Goal: Task Accomplishment & Management: Manage account settings

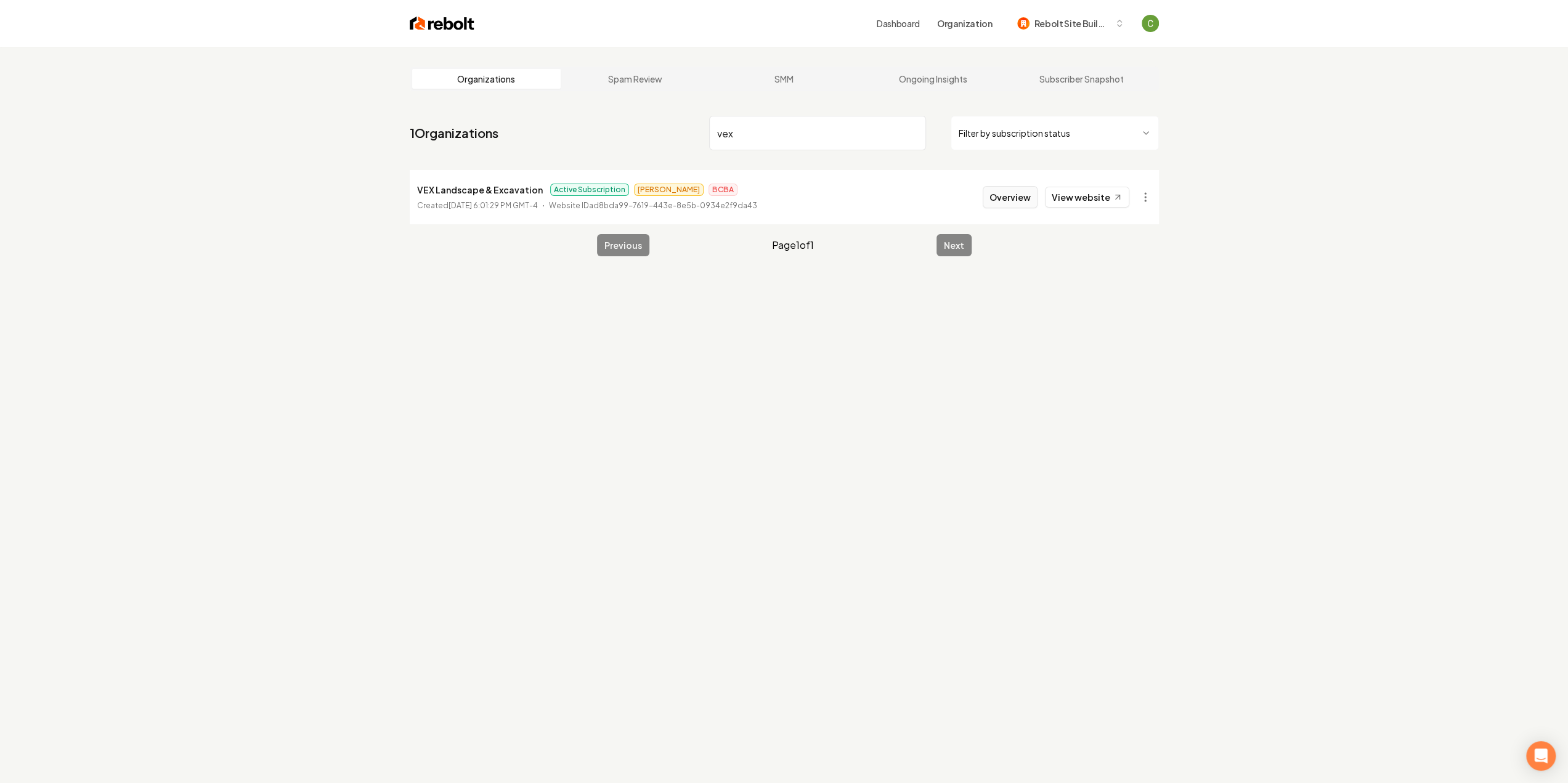
type input "vex"
click at [1002, 187] on button "Overview" at bounding box center [1010, 197] width 55 height 22
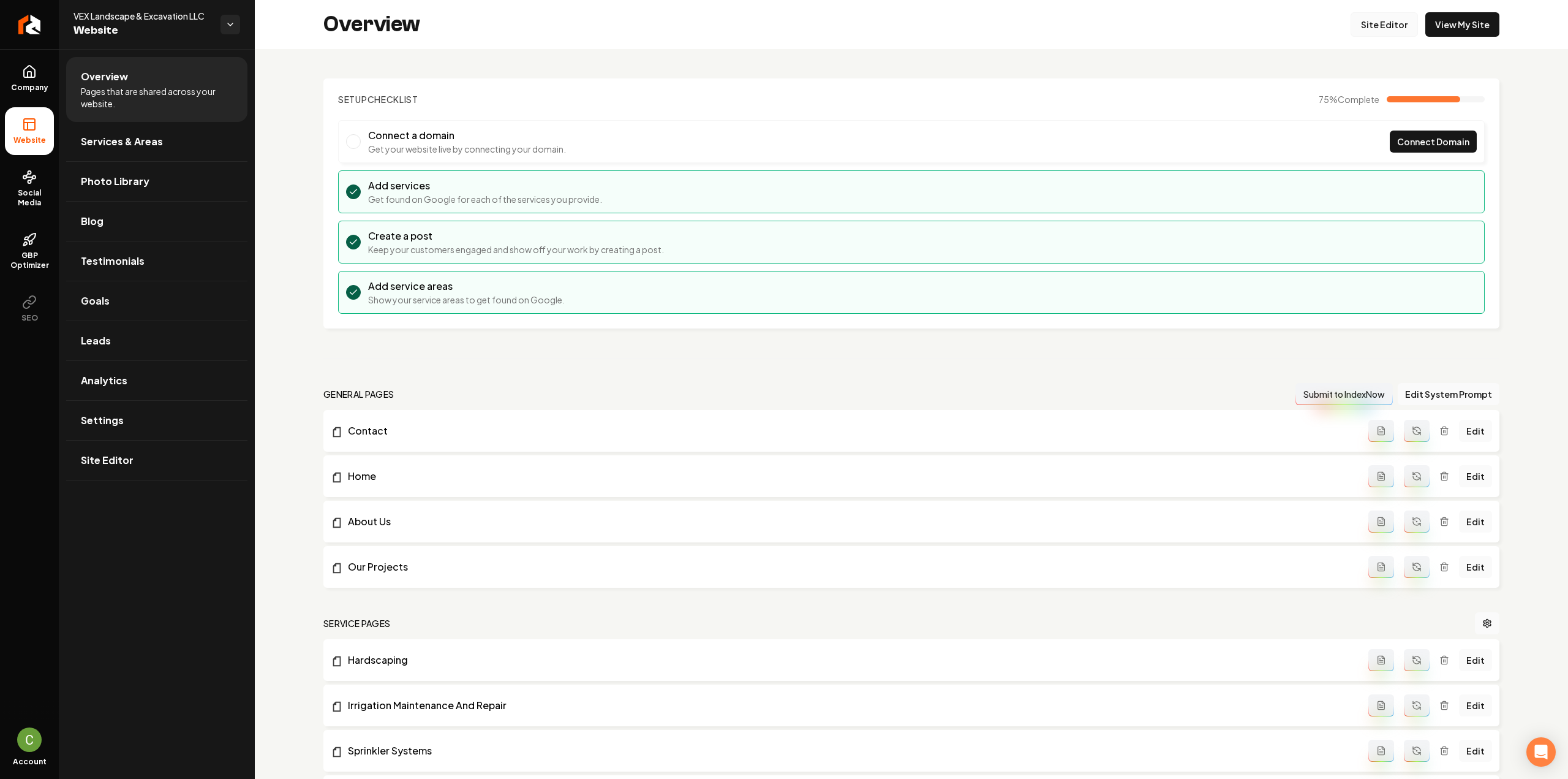
click at [1372, 29] on link "Site Editor" at bounding box center [1384, 24] width 67 height 24
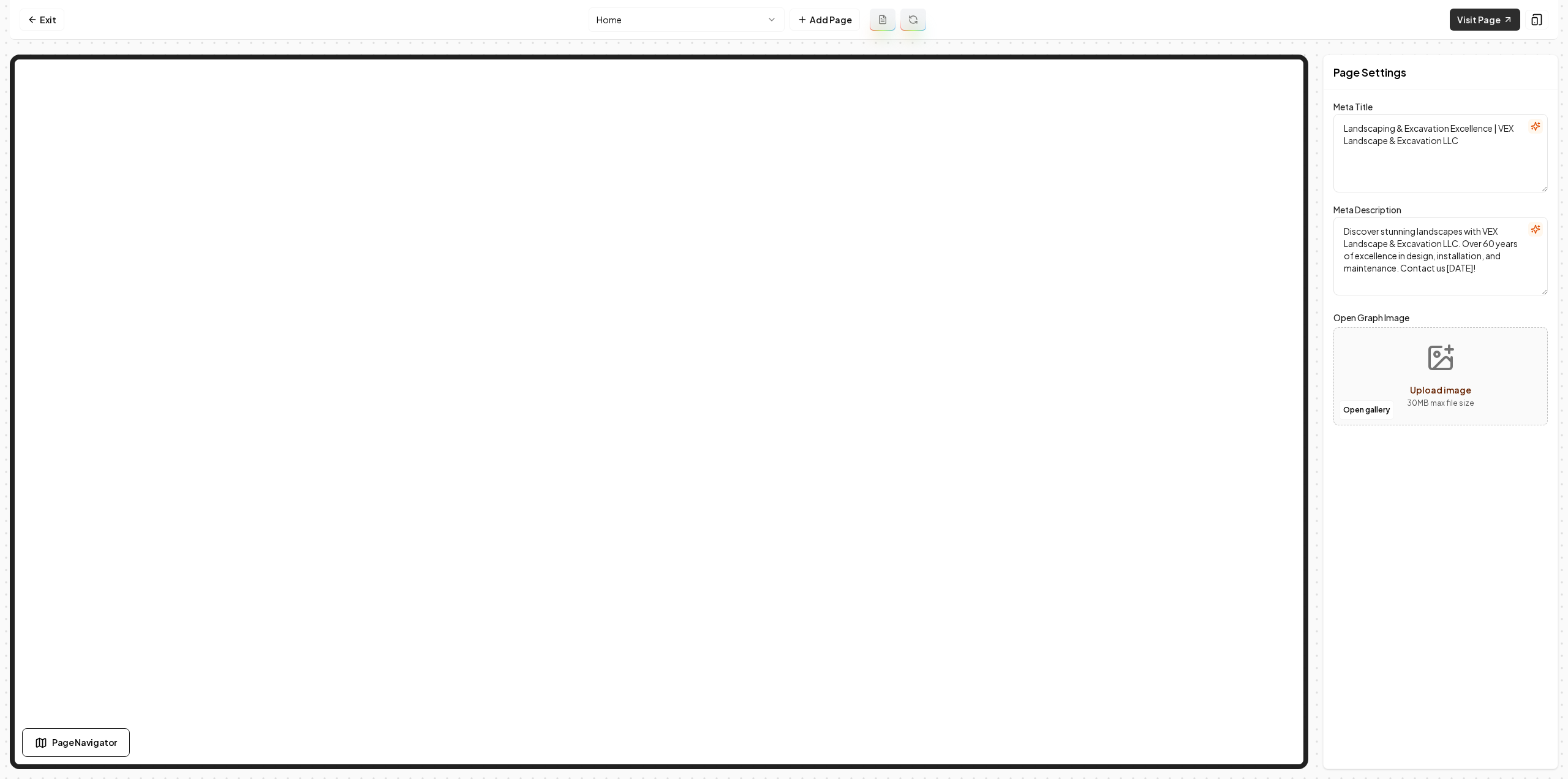
click at [1479, 21] on link "Visit Page" at bounding box center [1484, 19] width 71 height 22
click at [48, 23] on link "Exit" at bounding box center [41, 19] width 45 height 22
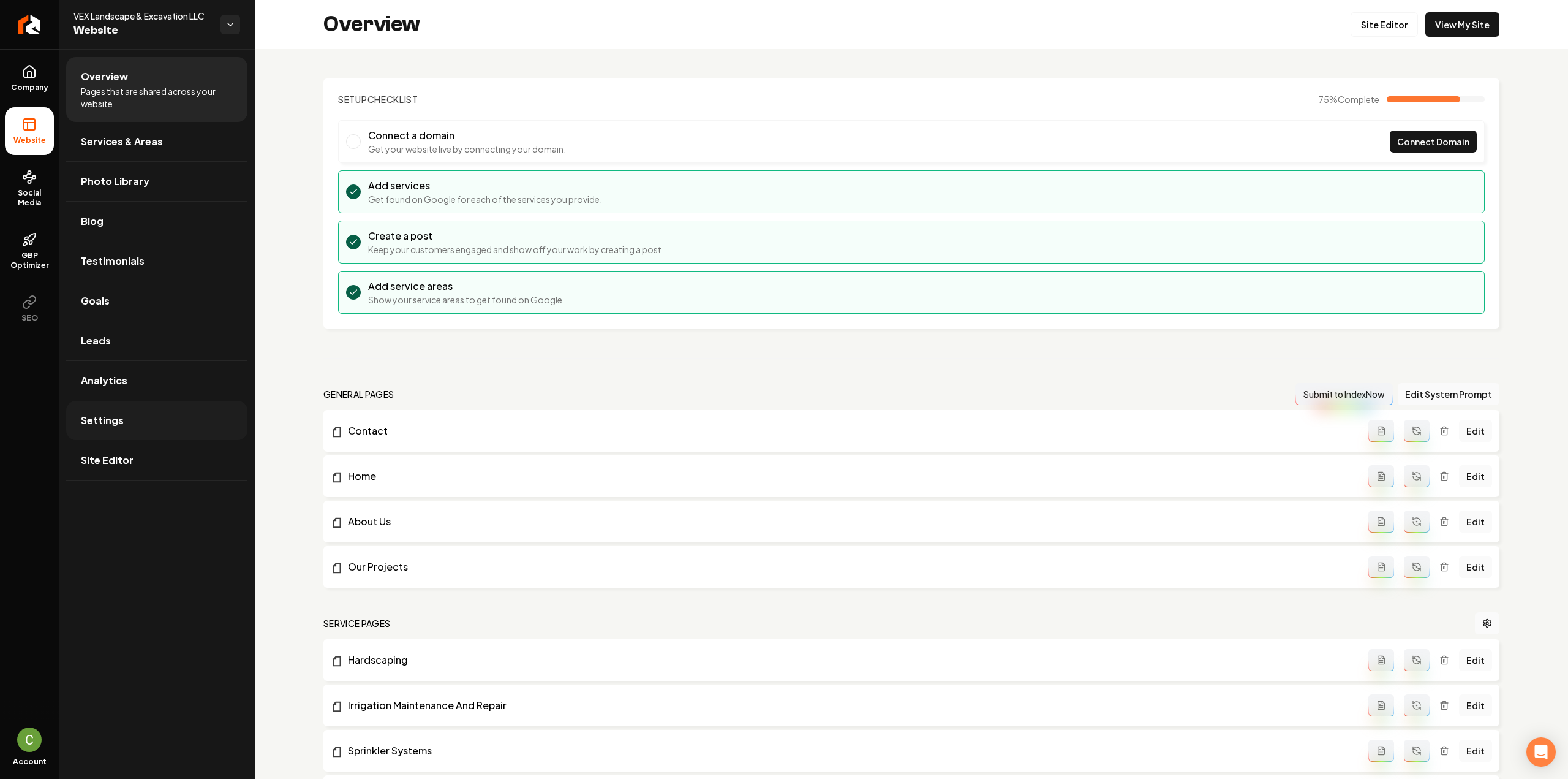
click at [128, 431] on link "Settings" at bounding box center [157, 420] width 181 height 39
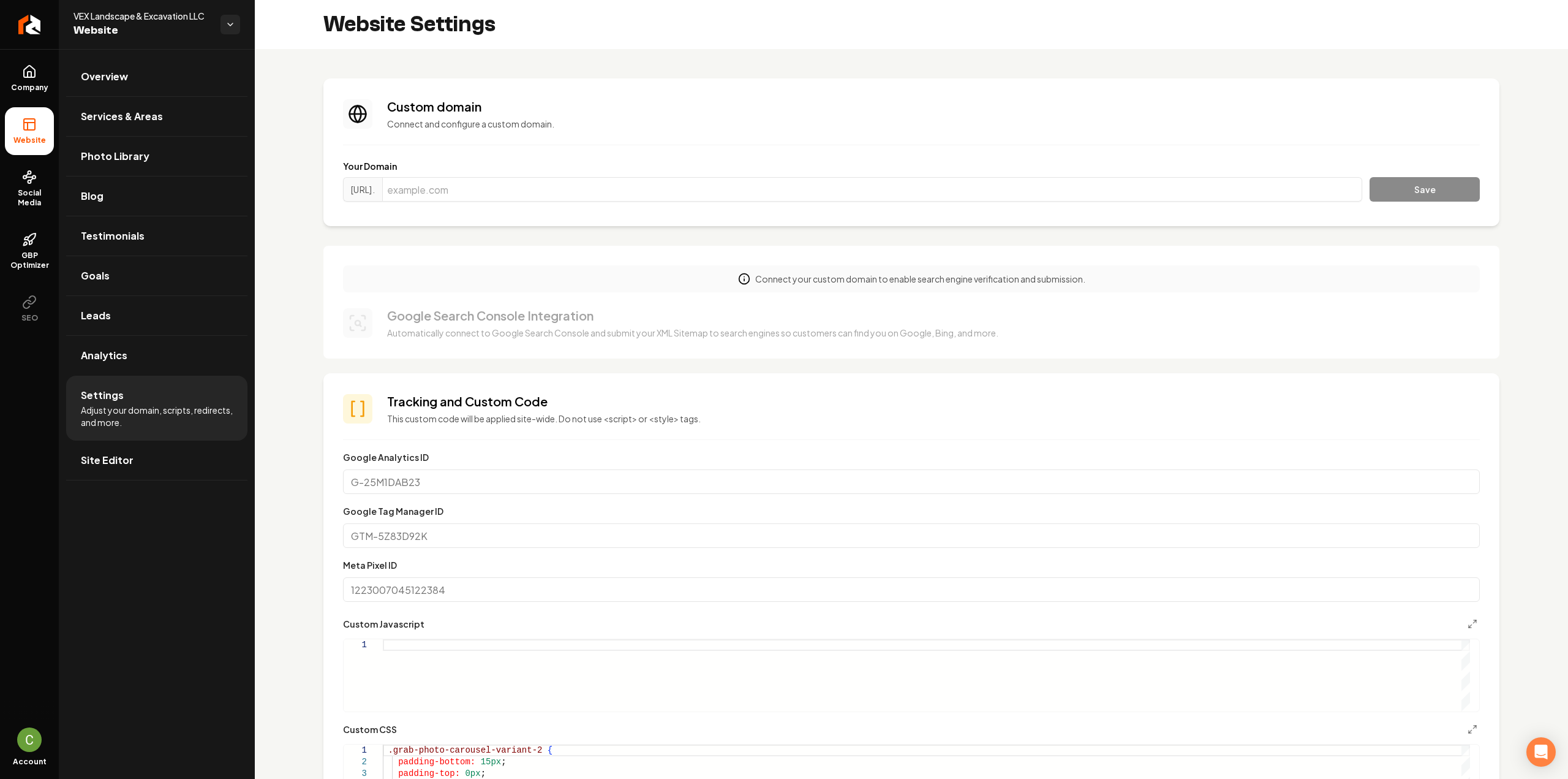
scroll to position [307, 0]
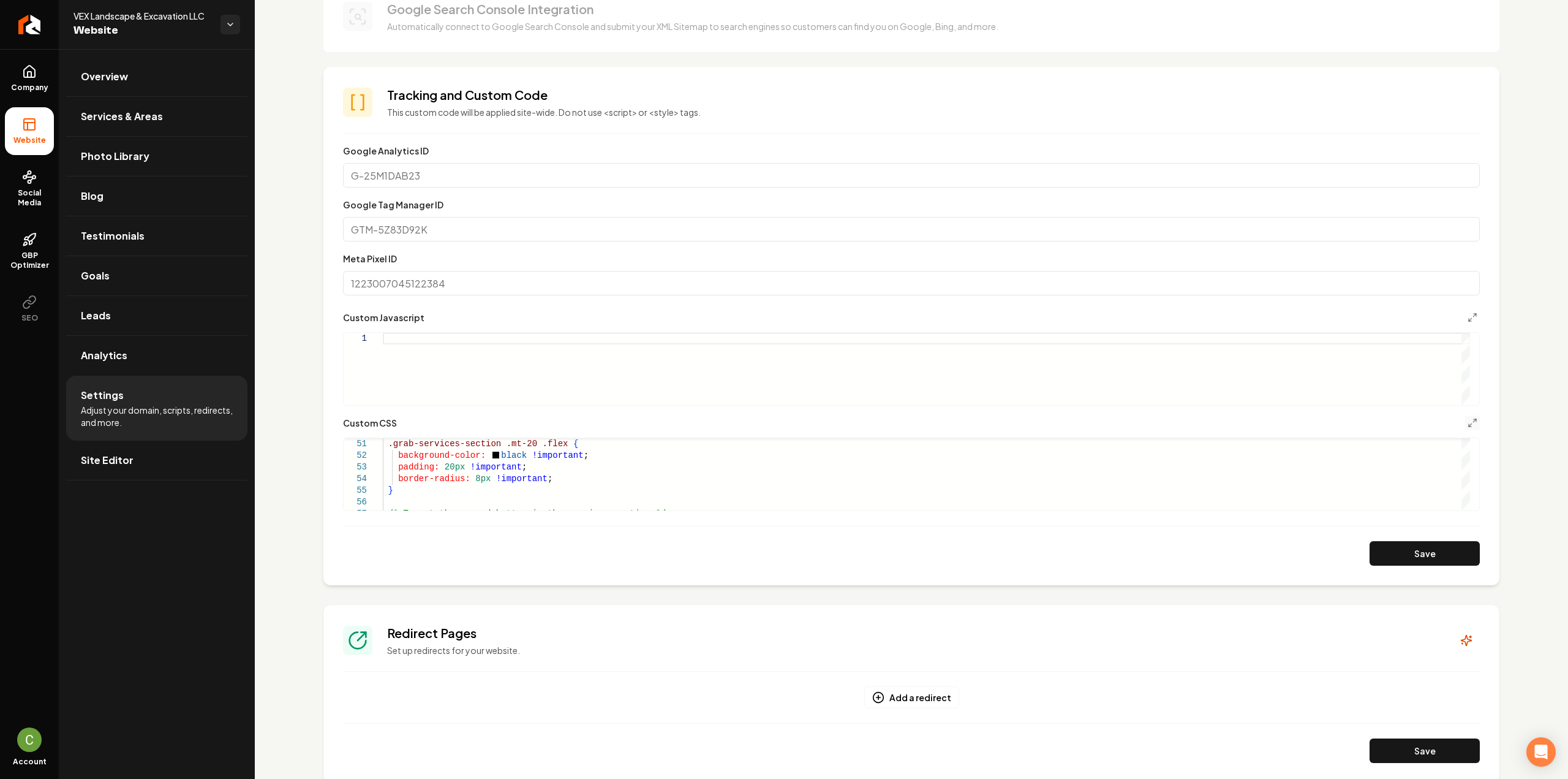
click at [1465, 427] on button "Main content area" at bounding box center [1472, 422] width 15 height 15
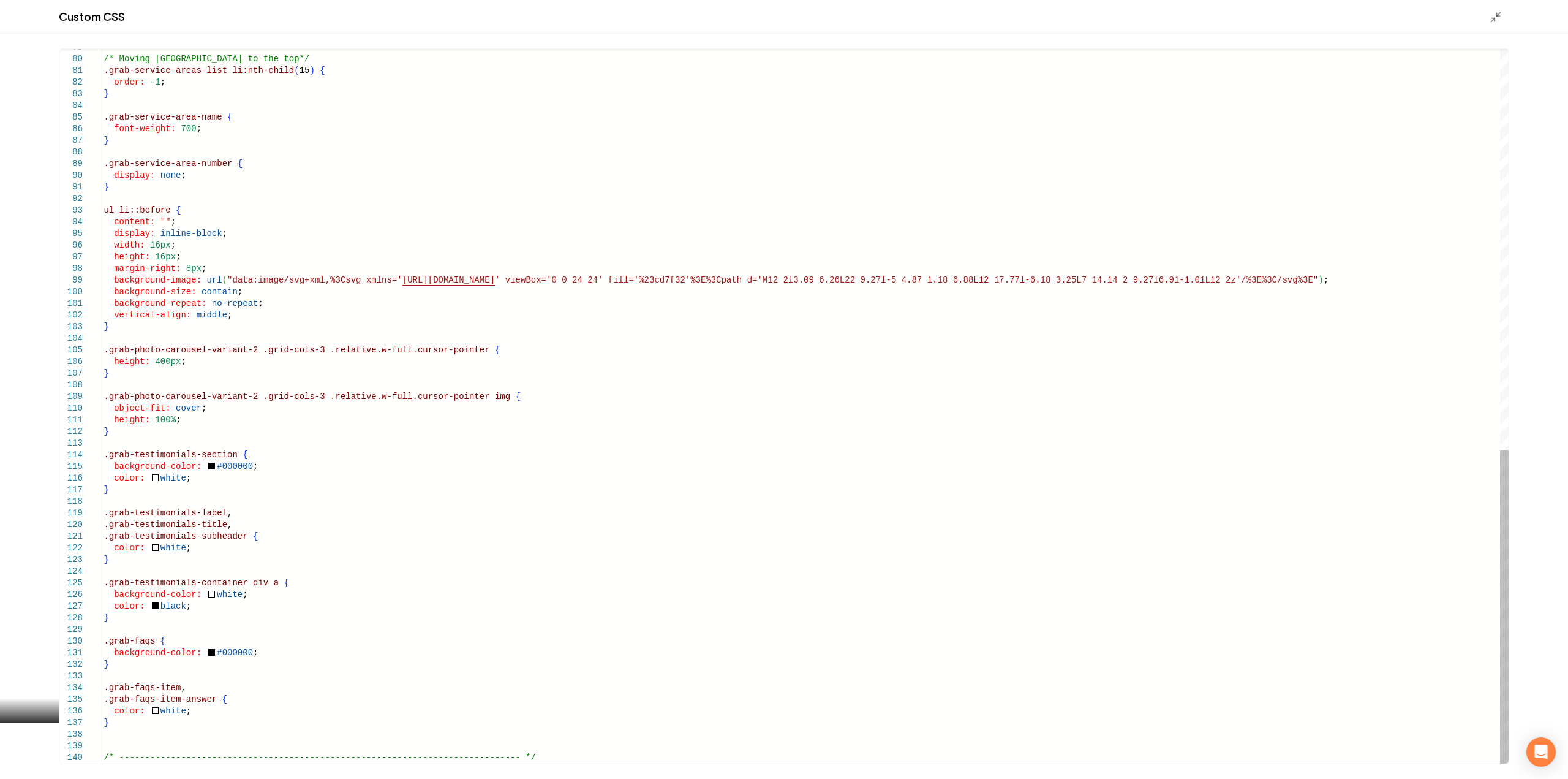
type textarea "**********"
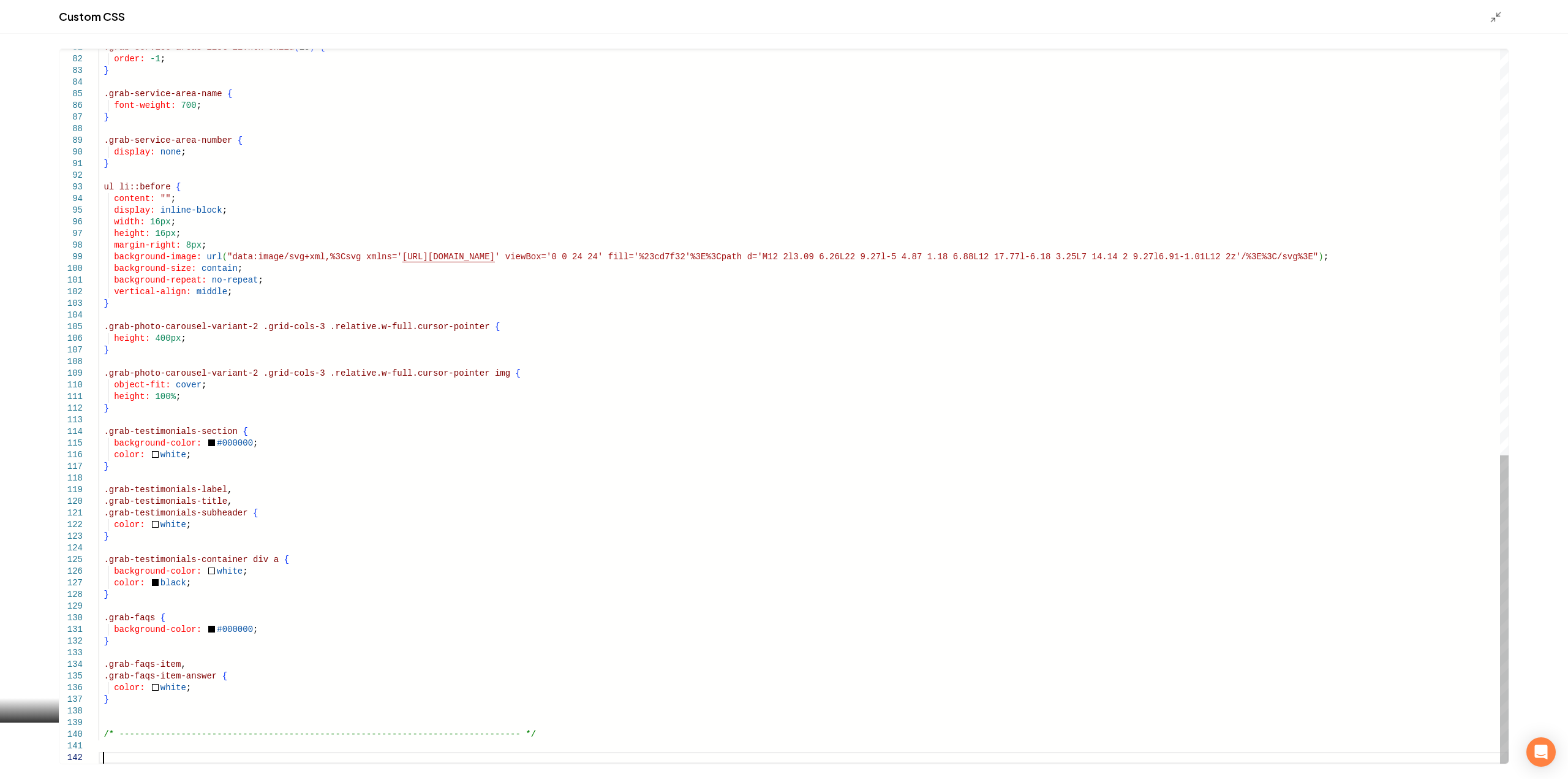
scroll to position [24, 4]
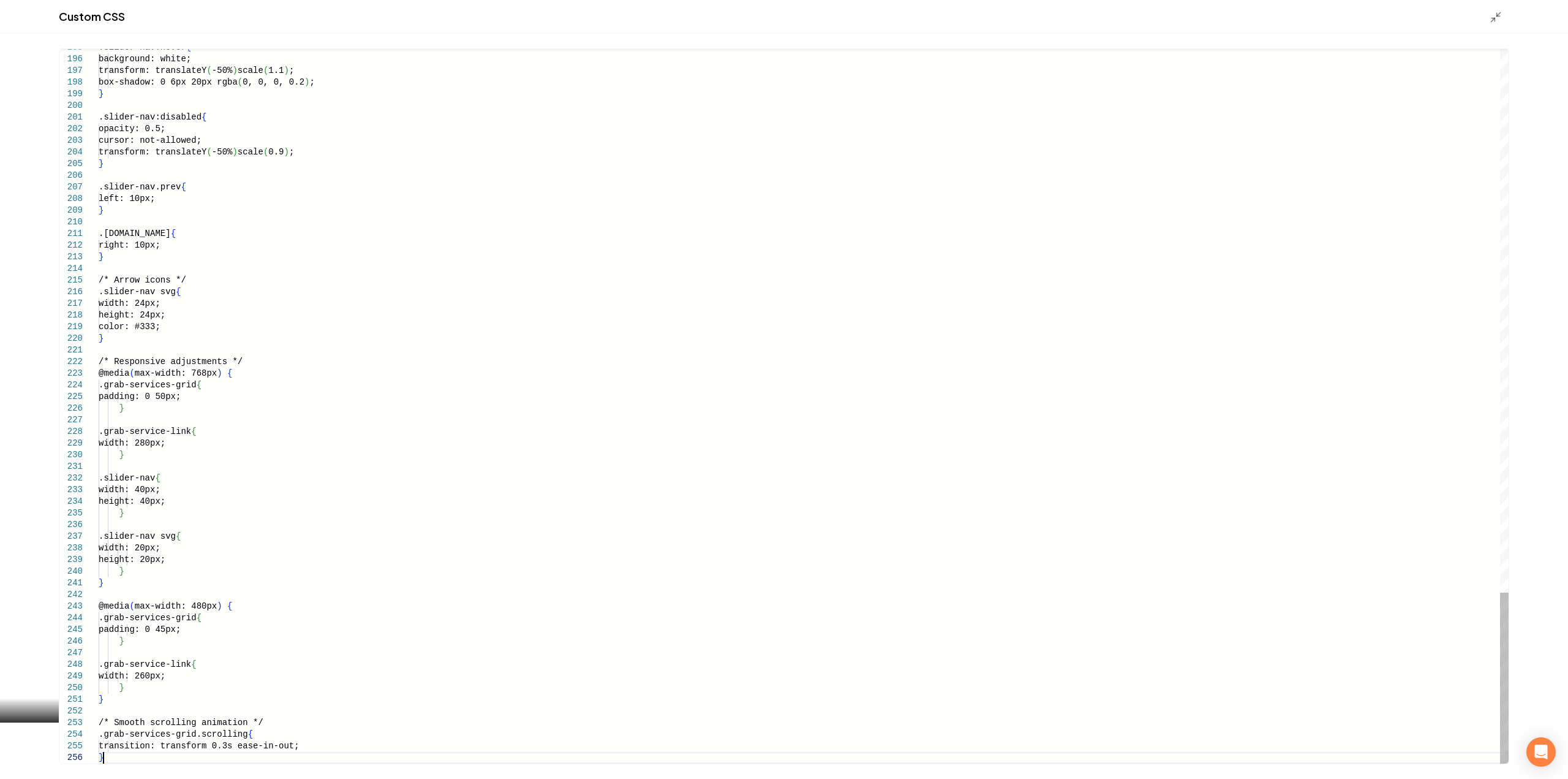
type textarea "**********"
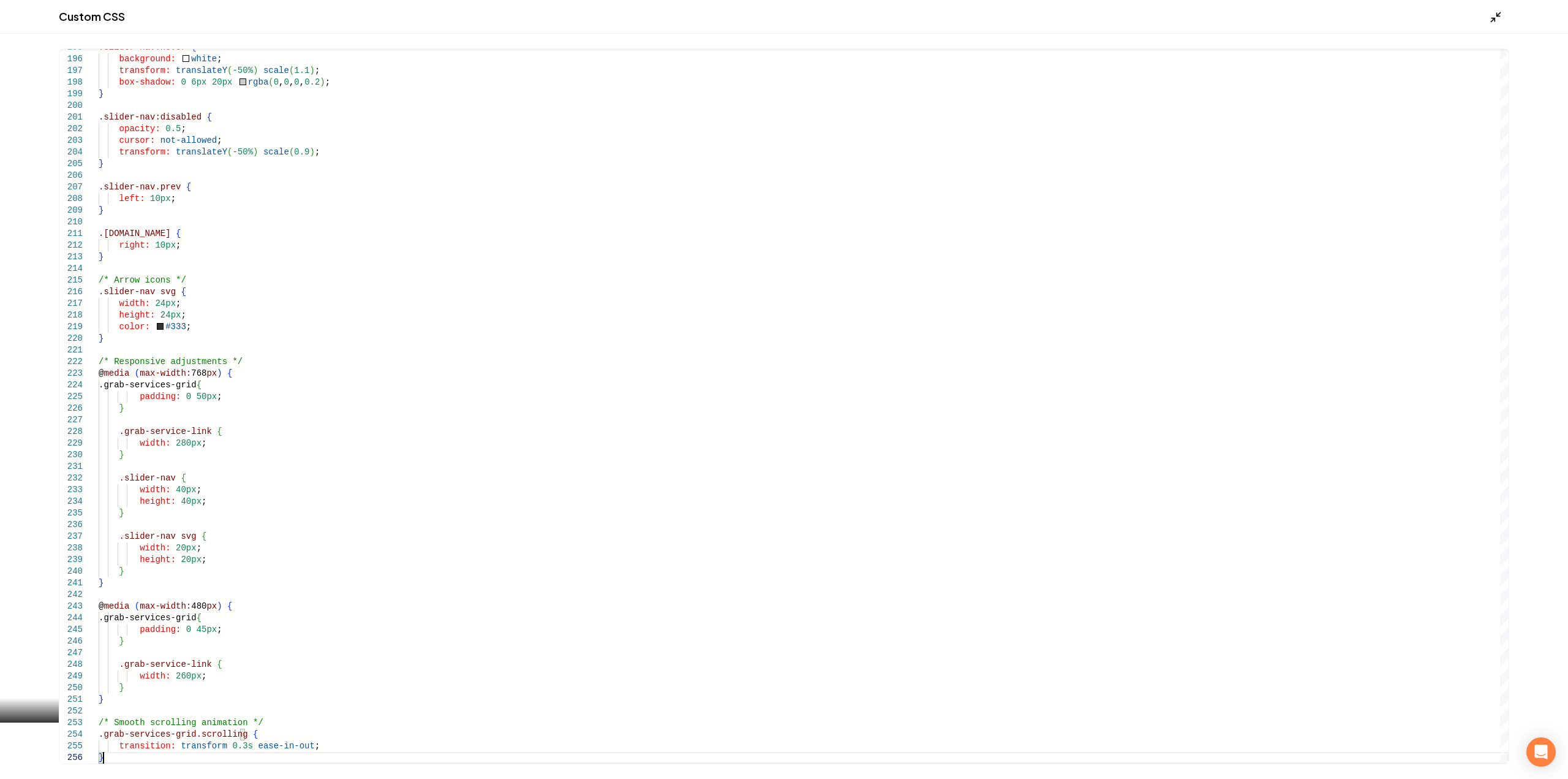
click at [1497, 20] on icon "Main content area" at bounding box center [1495, 16] width 12 height 12
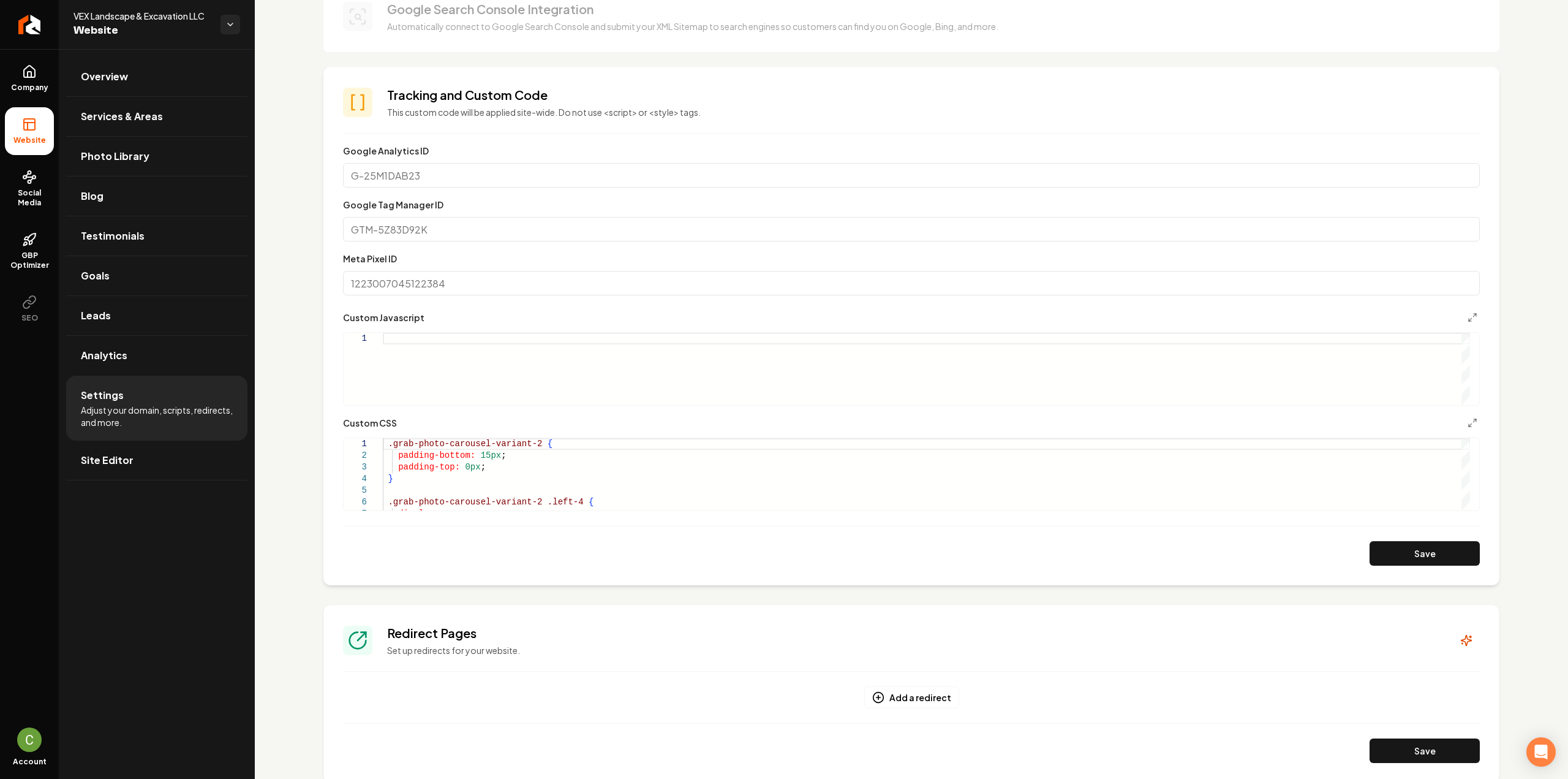
click at [581, 350] on div "Main content area" at bounding box center [927, 369] width 1087 height 72
click at [1395, 552] on button "Save" at bounding box center [1424, 553] width 110 height 24
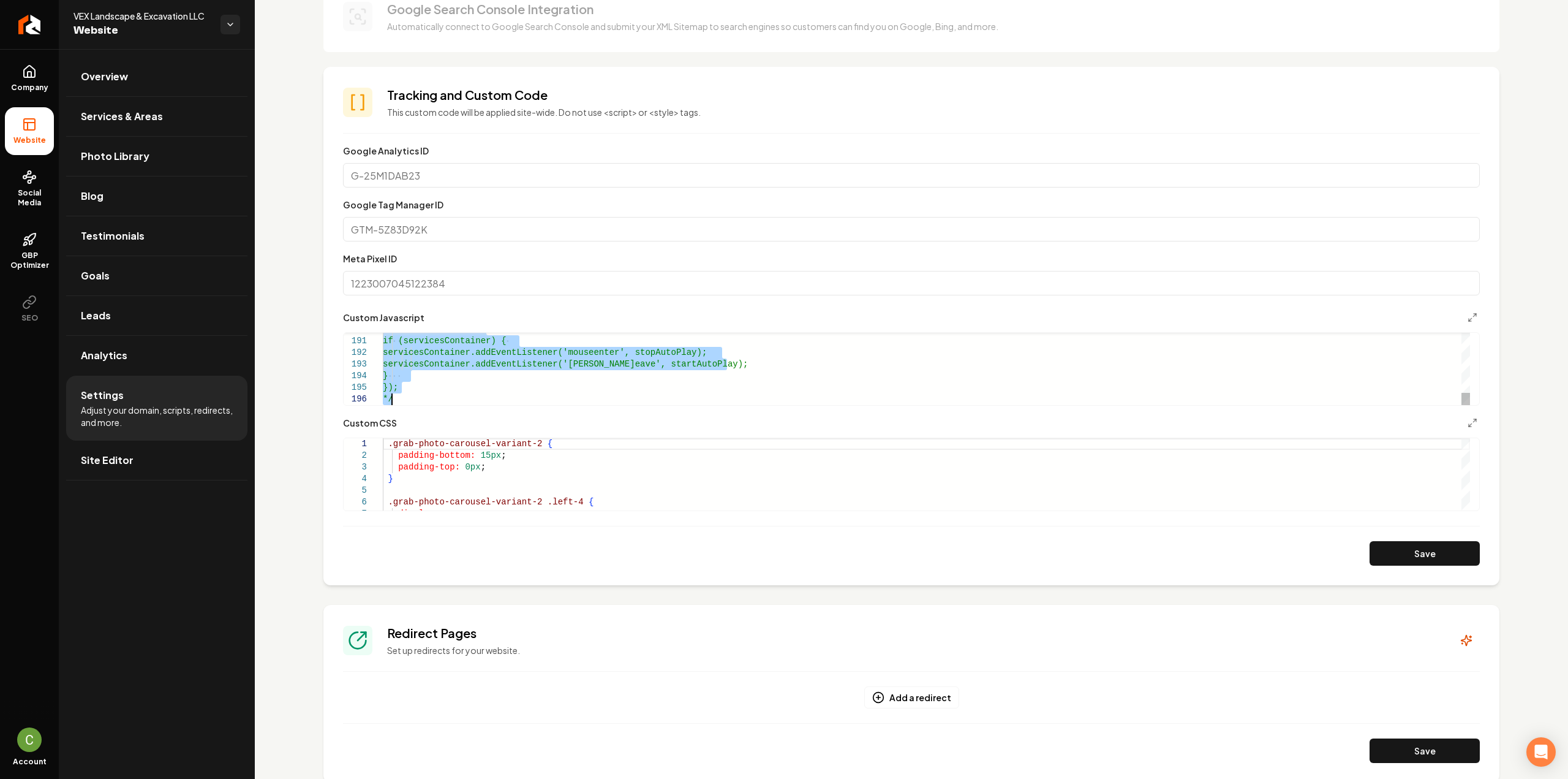
type textarea "**********"
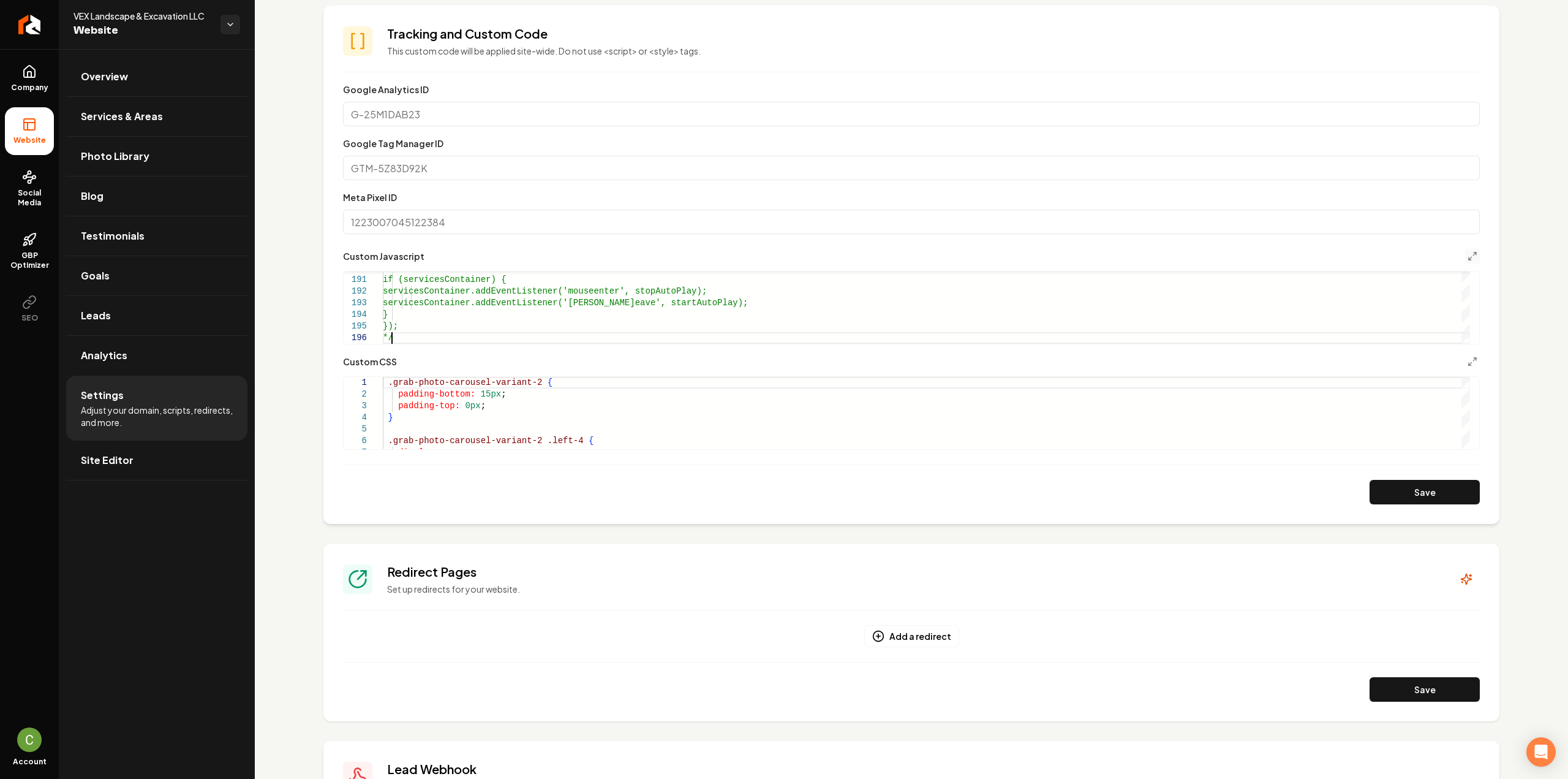
click at [1465, 262] on button "Main content area" at bounding box center [1472, 256] width 15 height 15
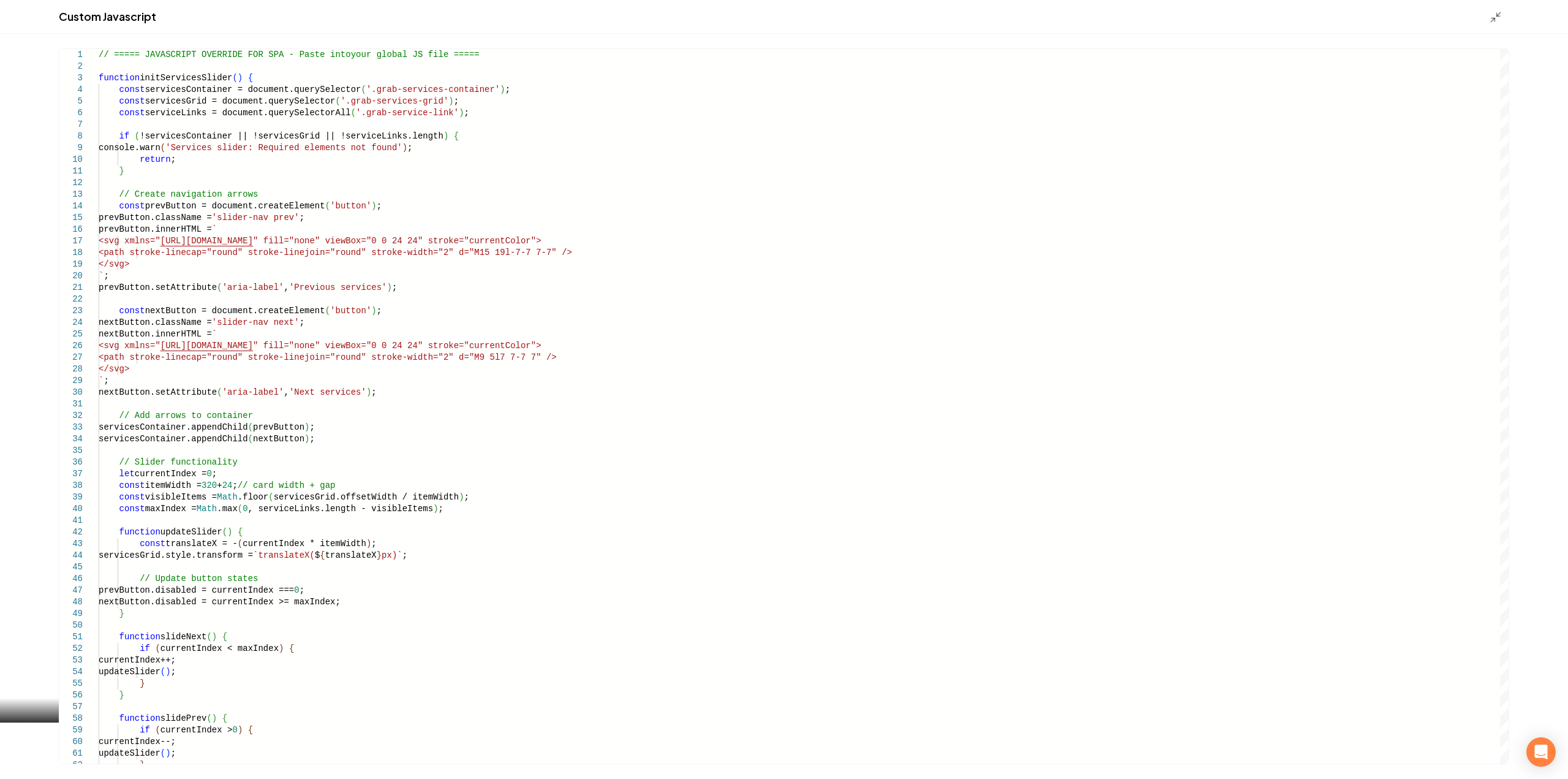
click at [1505, 15] on div "Main content area" at bounding box center [1499, 16] width 19 height 14
click at [1497, 14] on polyline "Main content area" at bounding box center [1498, 14] width 3 height 3
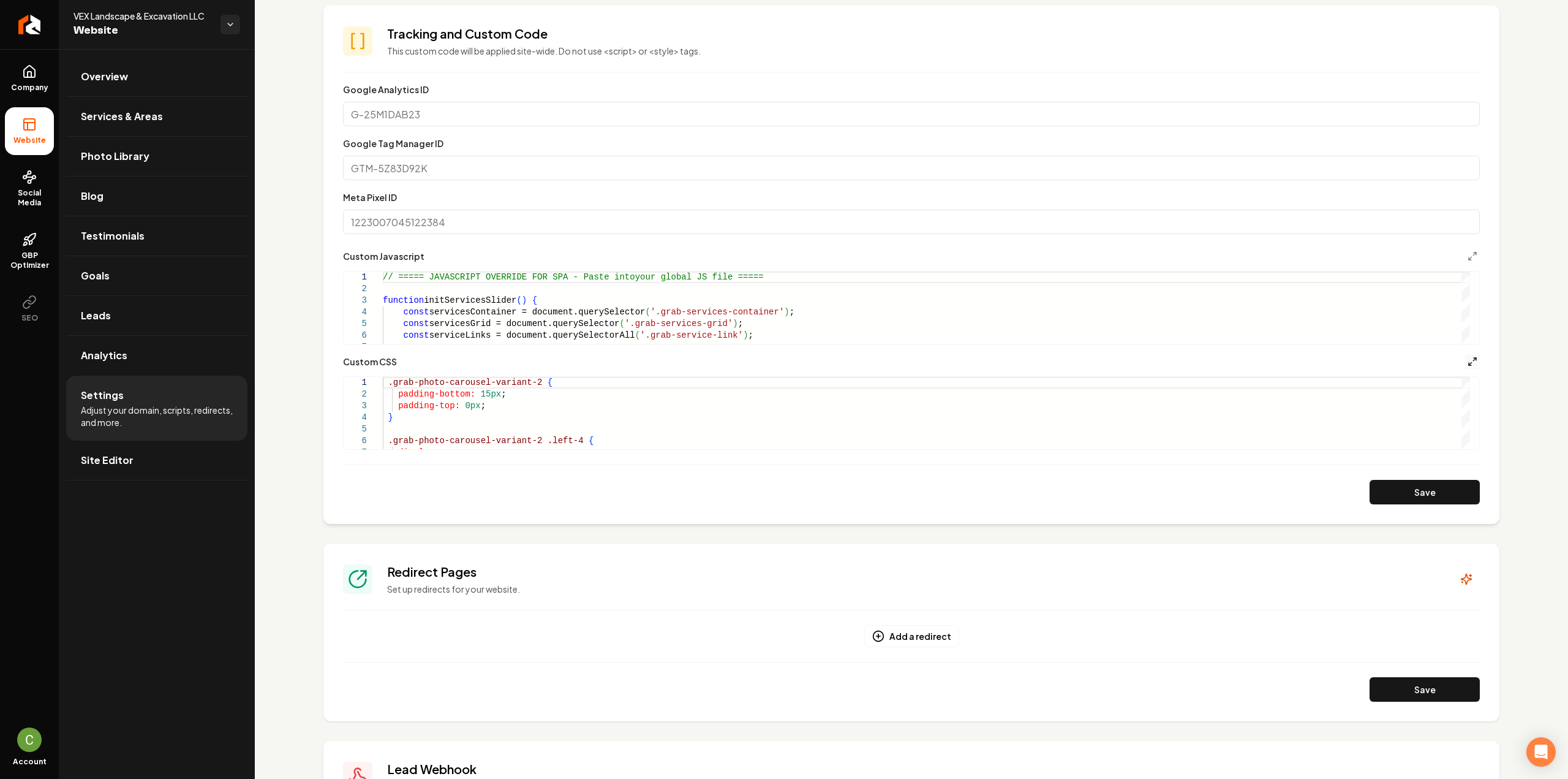
click at [1465, 356] on button "Main content area" at bounding box center [1472, 362] width 15 height 15
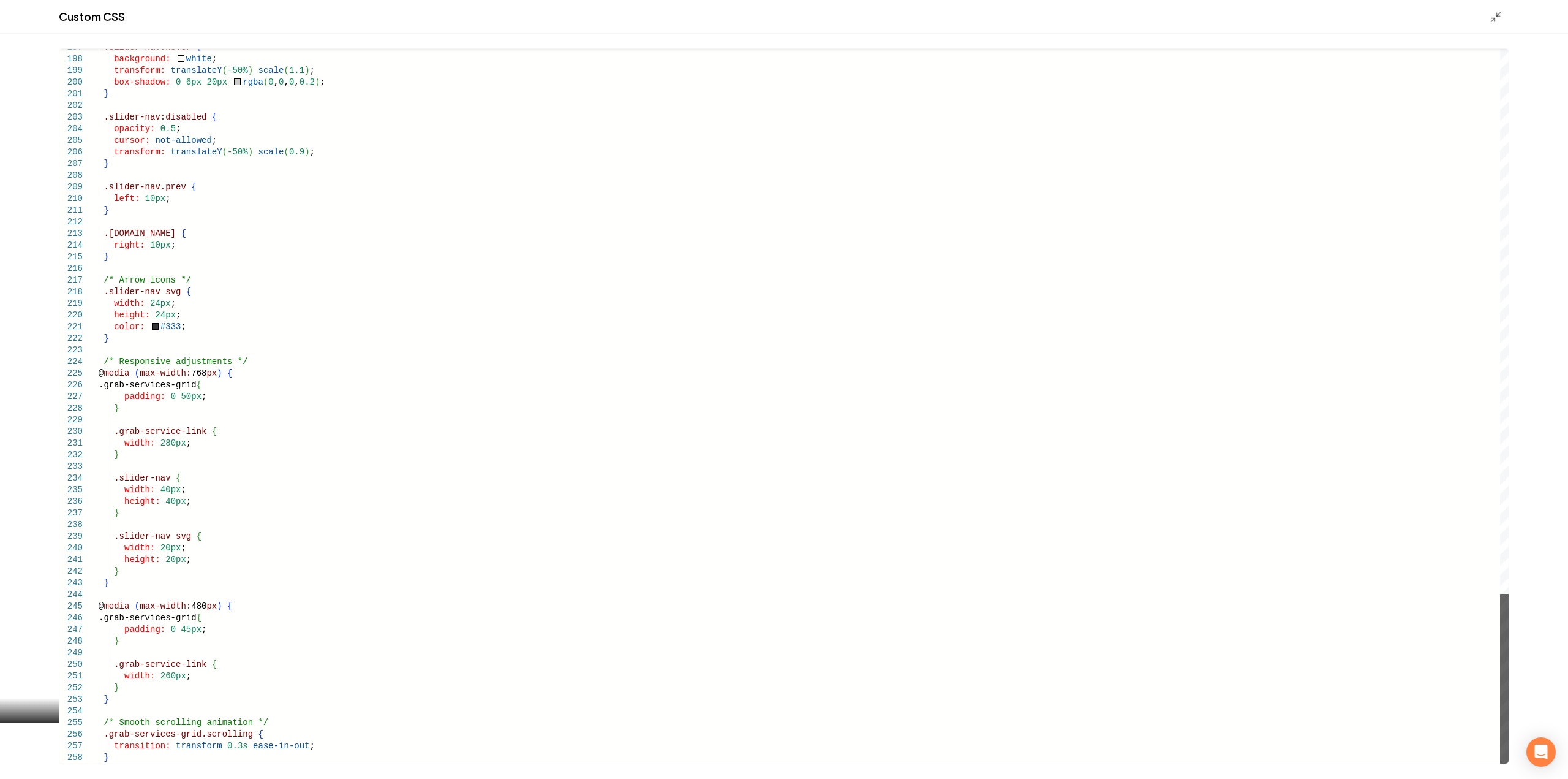
click at [1508, 763] on div "Main content area" at bounding box center [1504, 678] width 9 height 169
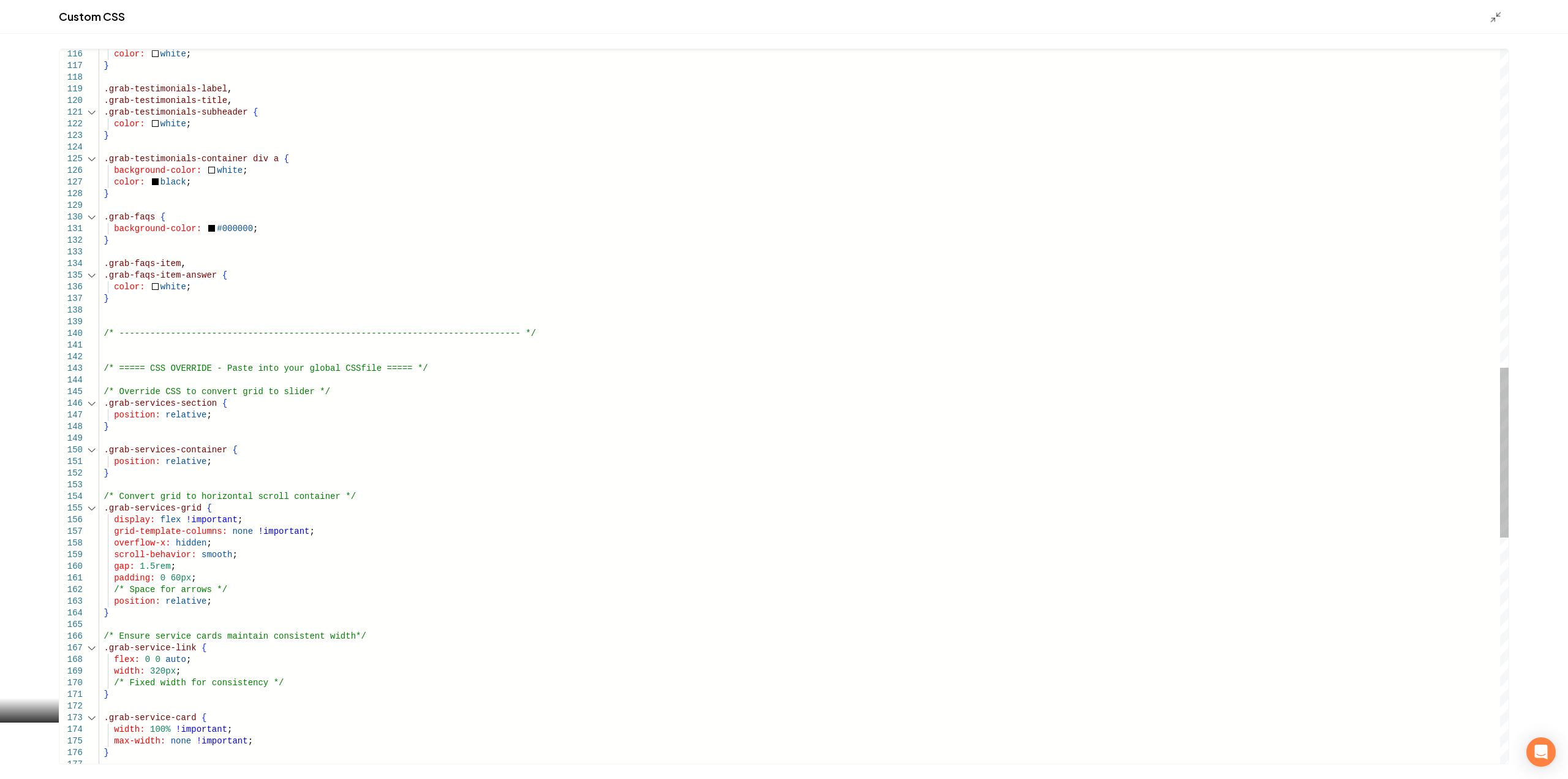
click at [97, 373] on div "143" at bounding box center [79, 369] width 39 height 11
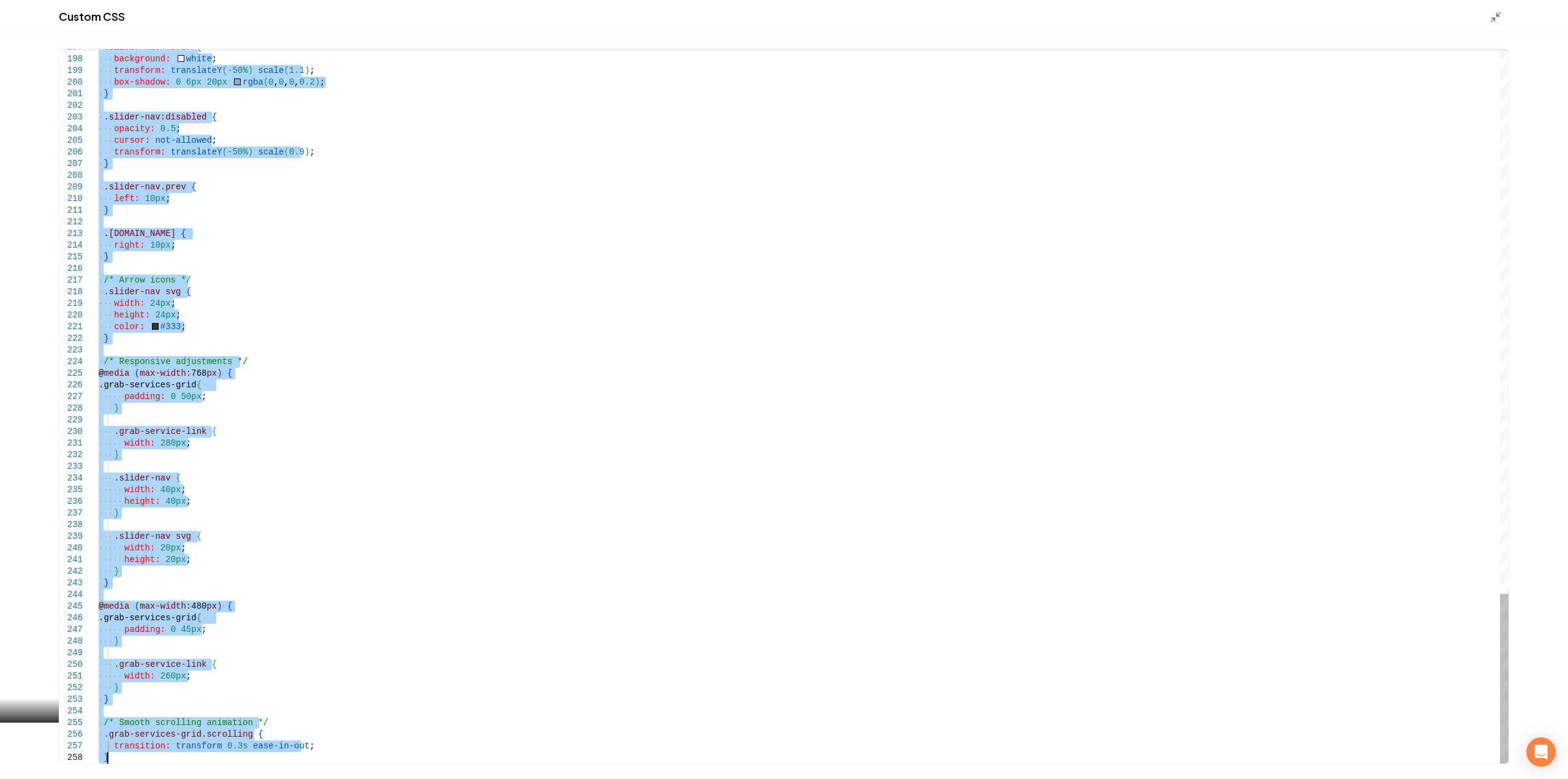
drag, startPoint x: 100, startPoint y: 371, endPoint x: 291, endPoint y: 808, distance: 476.9
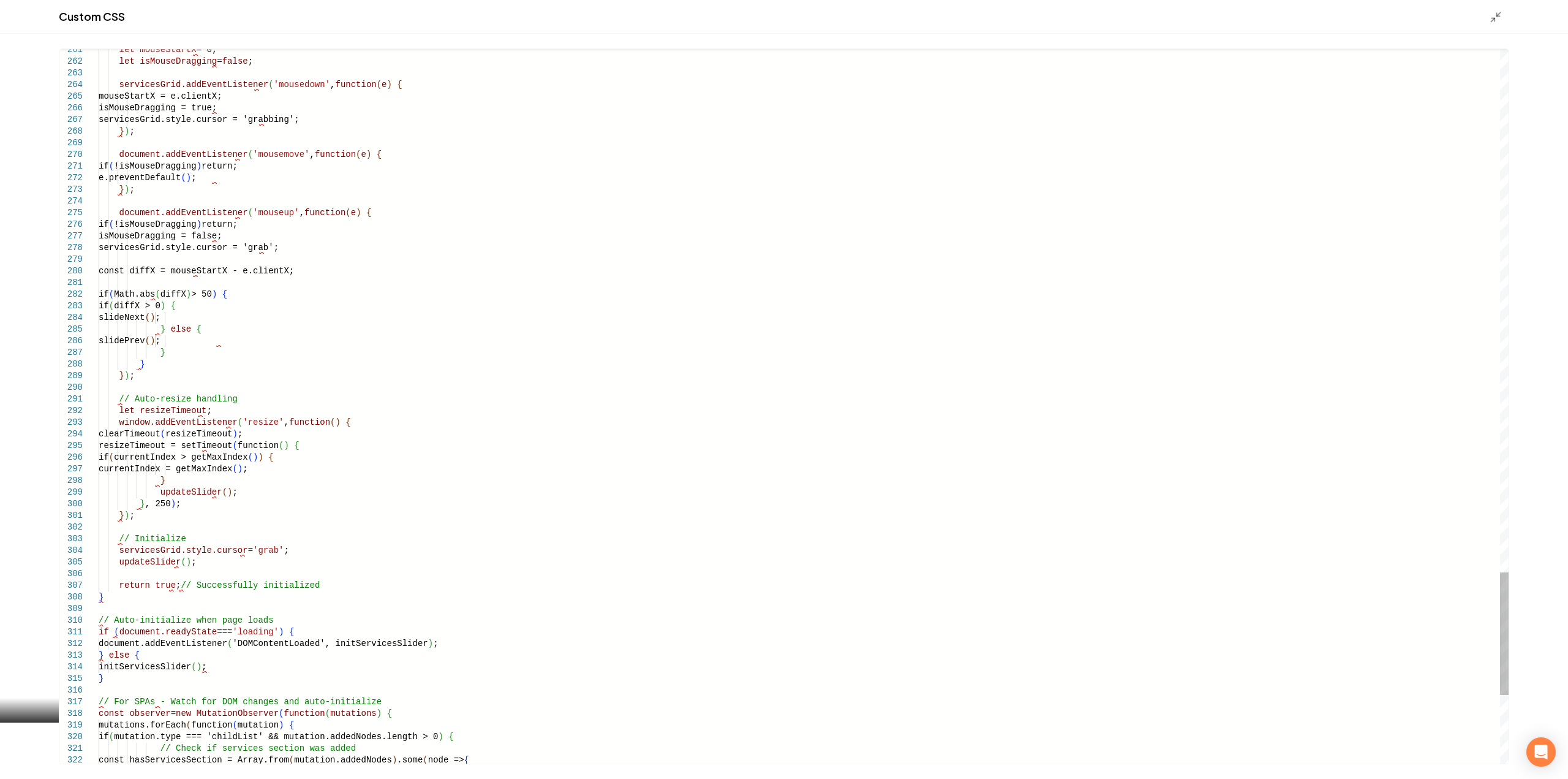
type textarea "**********"
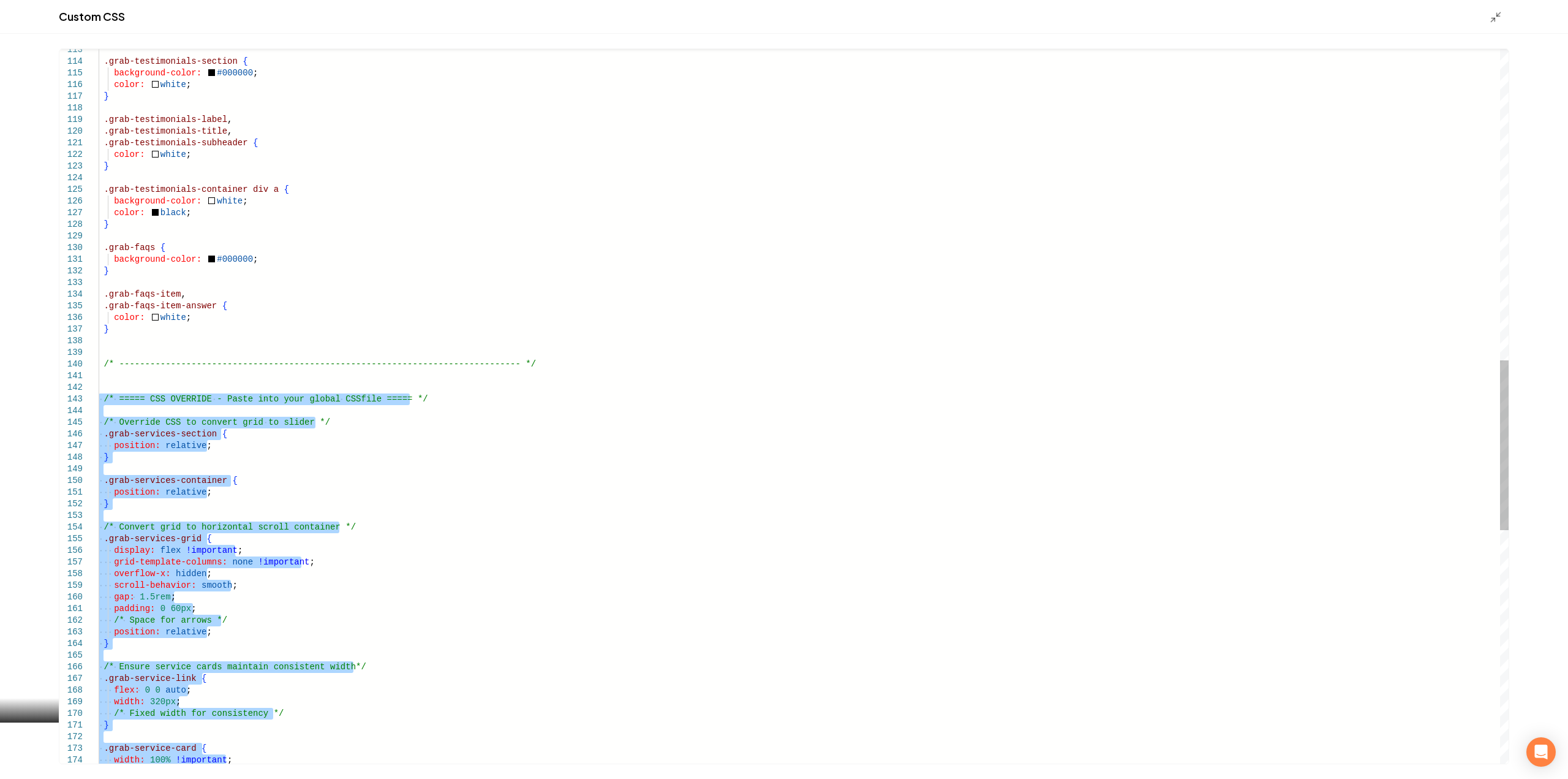
click at [376, 298] on div ".grab-service-card { width: 100% !important ; } flex: 0 0 auto ; width: 320px ;…" at bounding box center [803, 242] width 1409 height 3003
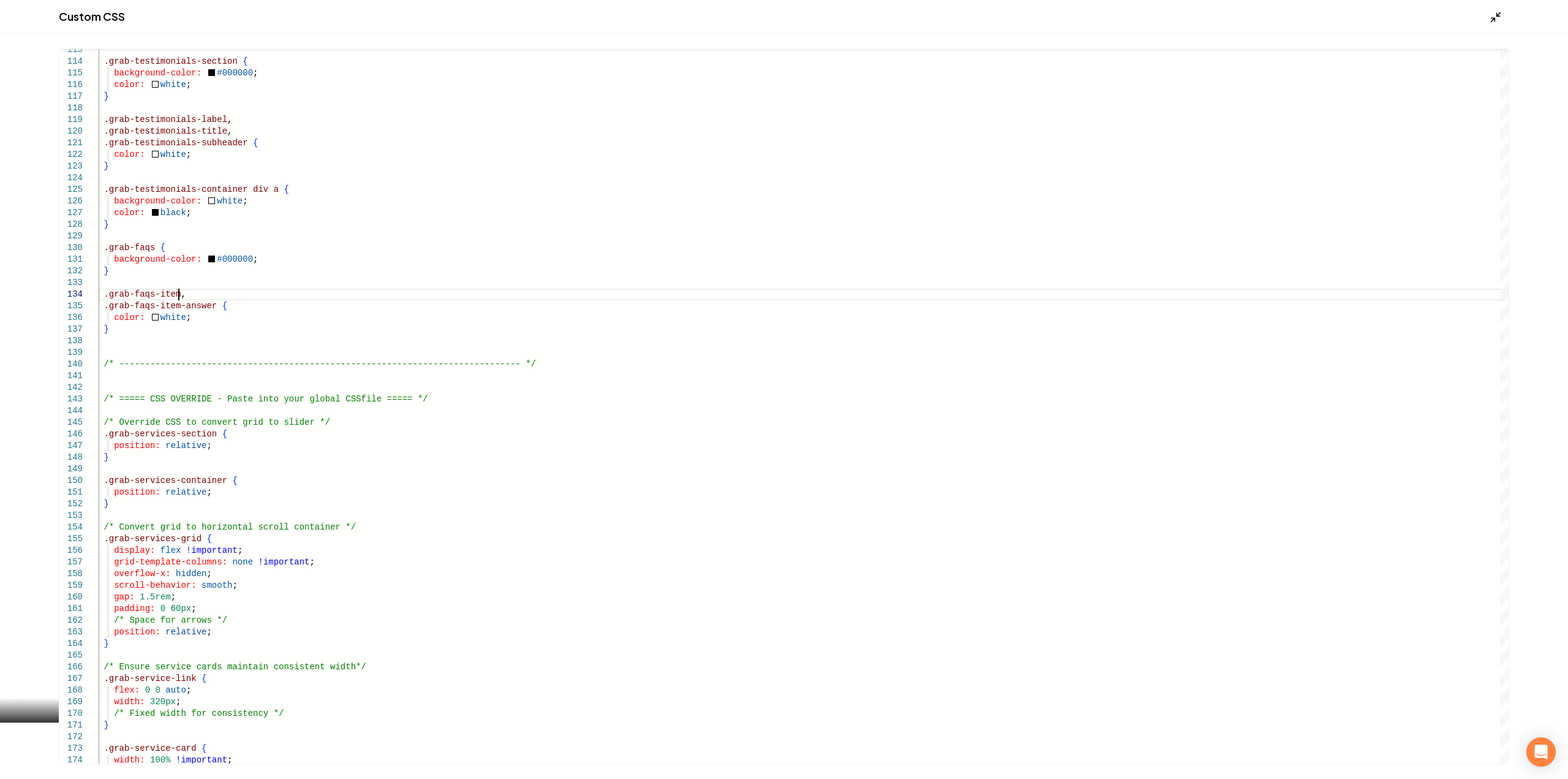
click at [1498, 21] on icon "Main content area" at bounding box center [1495, 16] width 12 height 12
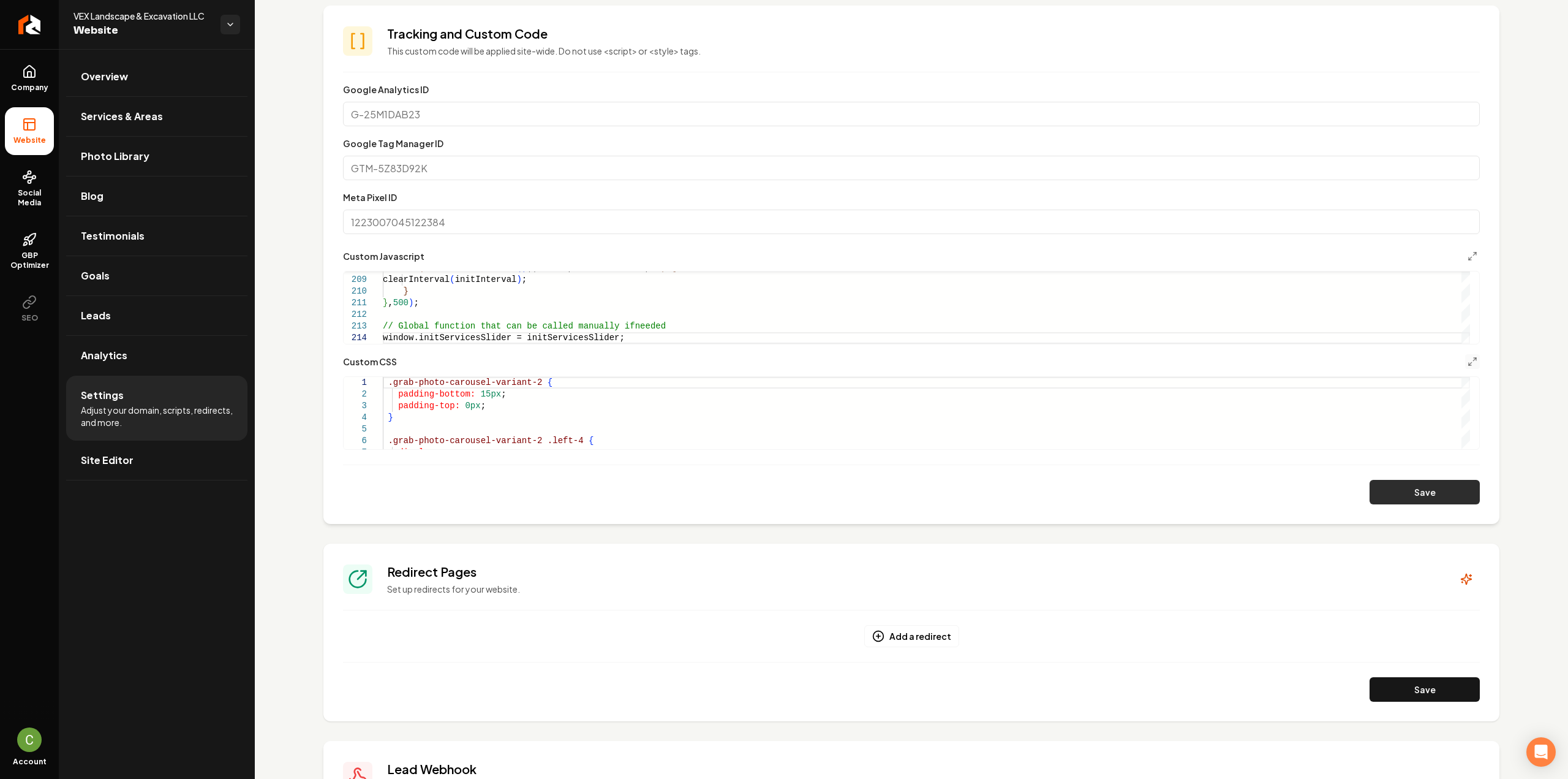
click at [1371, 487] on button "Save" at bounding box center [1424, 492] width 110 height 24
click at [1395, 493] on button "Save" at bounding box center [1424, 492] width 110 height 24
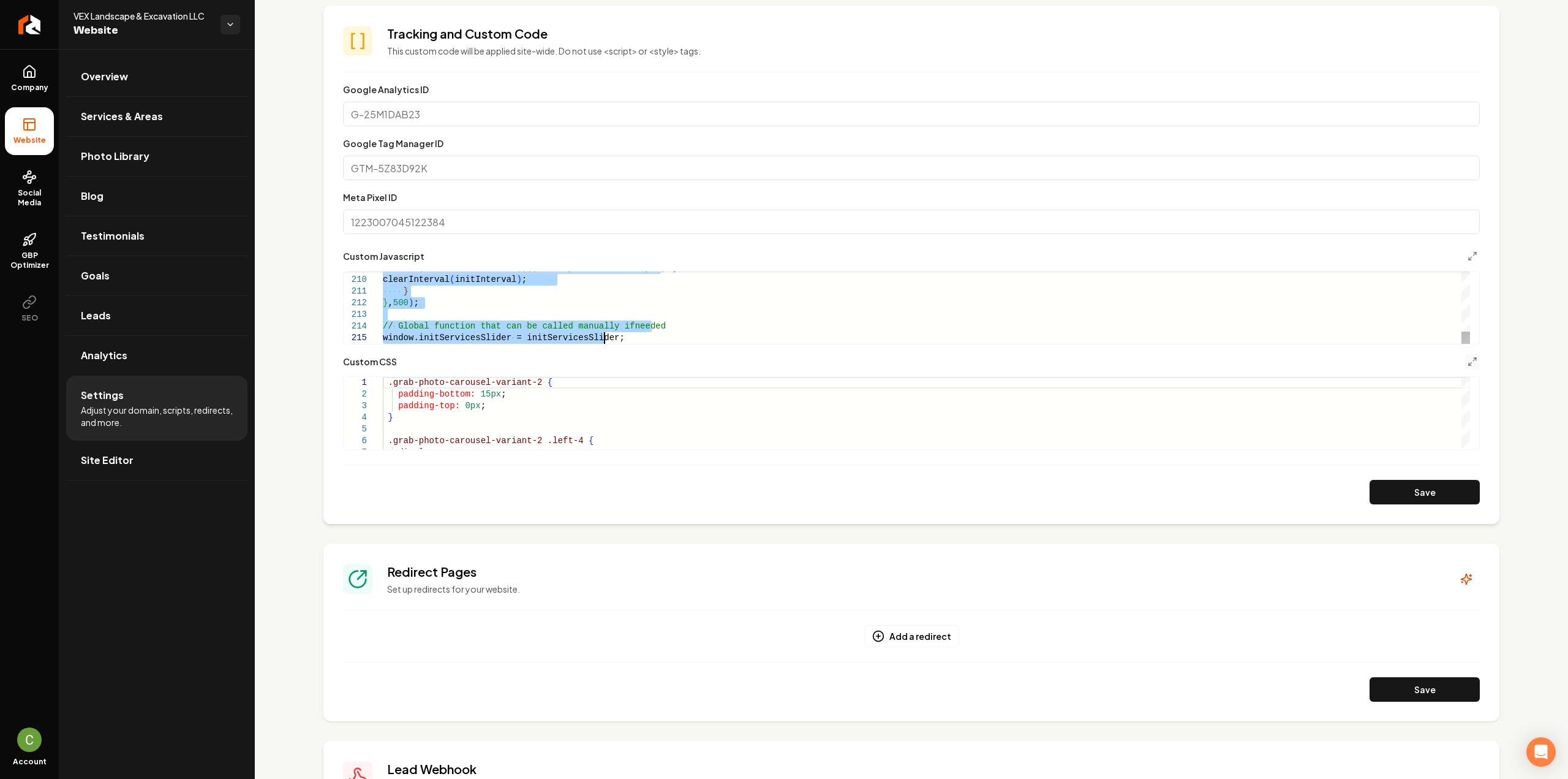
scroll to position [0, 201]
type textarea "**********"
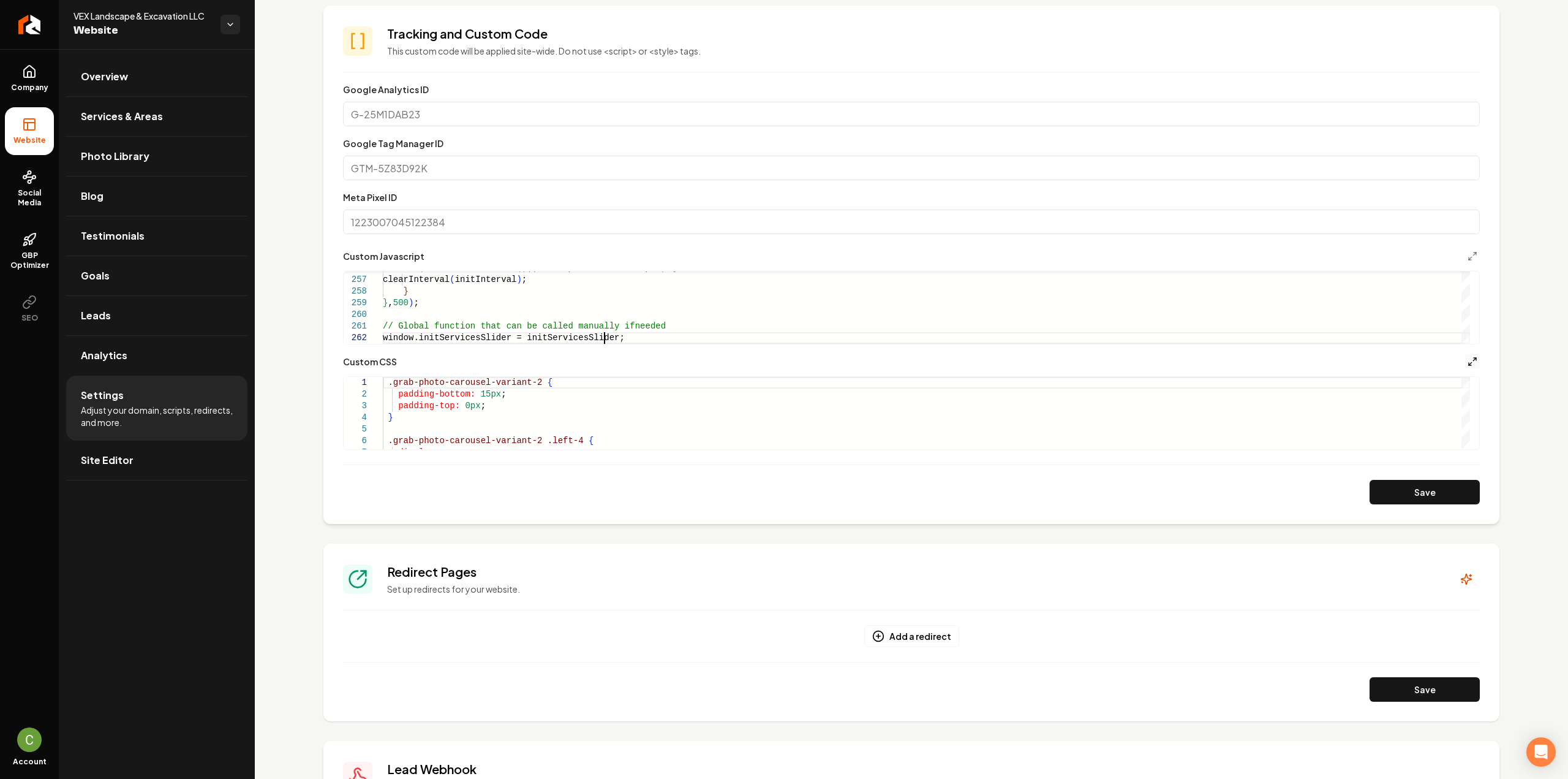
click at [1467, 364] on icon "Main content area" at bounding box center [1472, 362] width 10 height 10
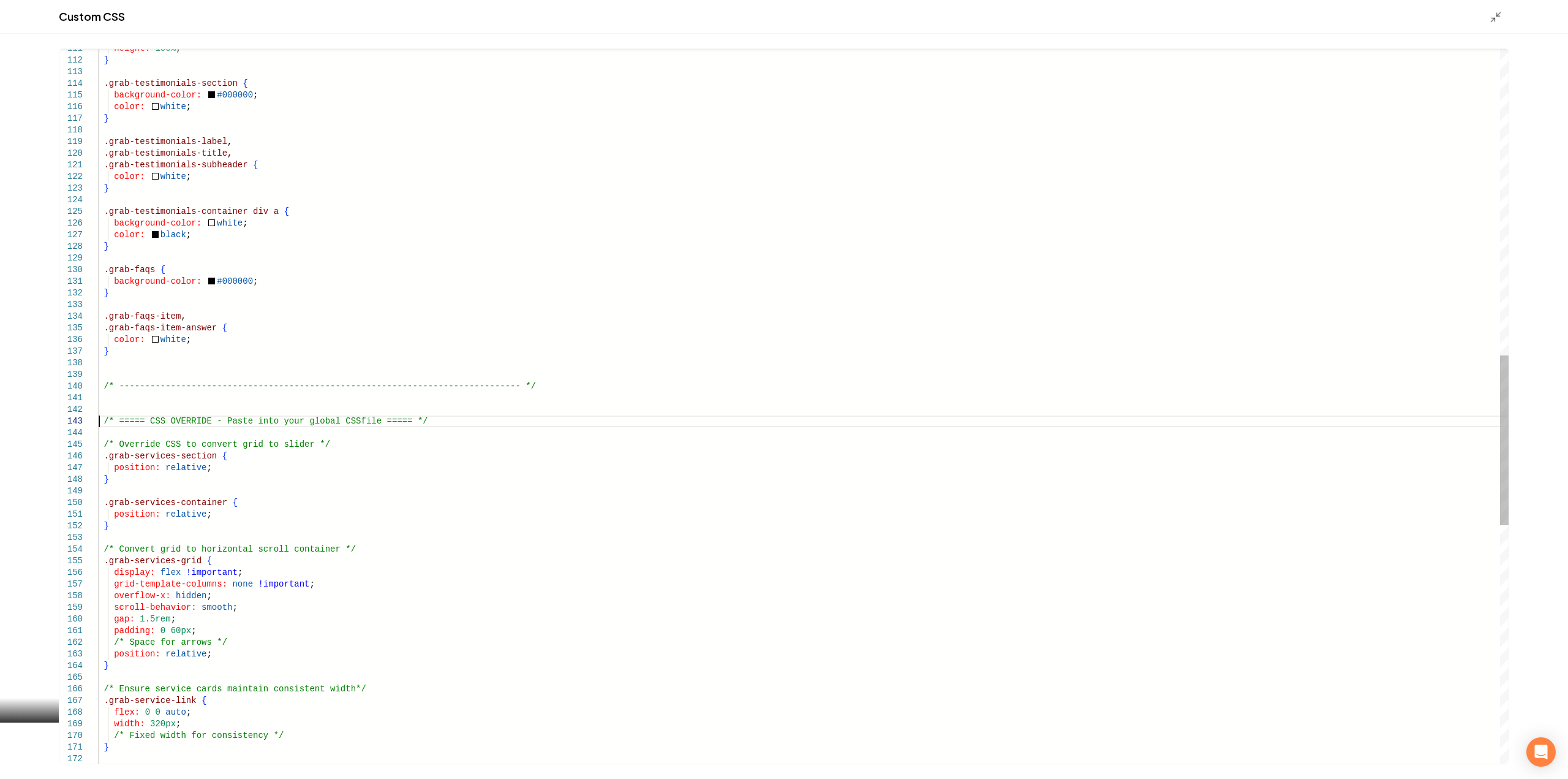
scroll to position [0, 0]
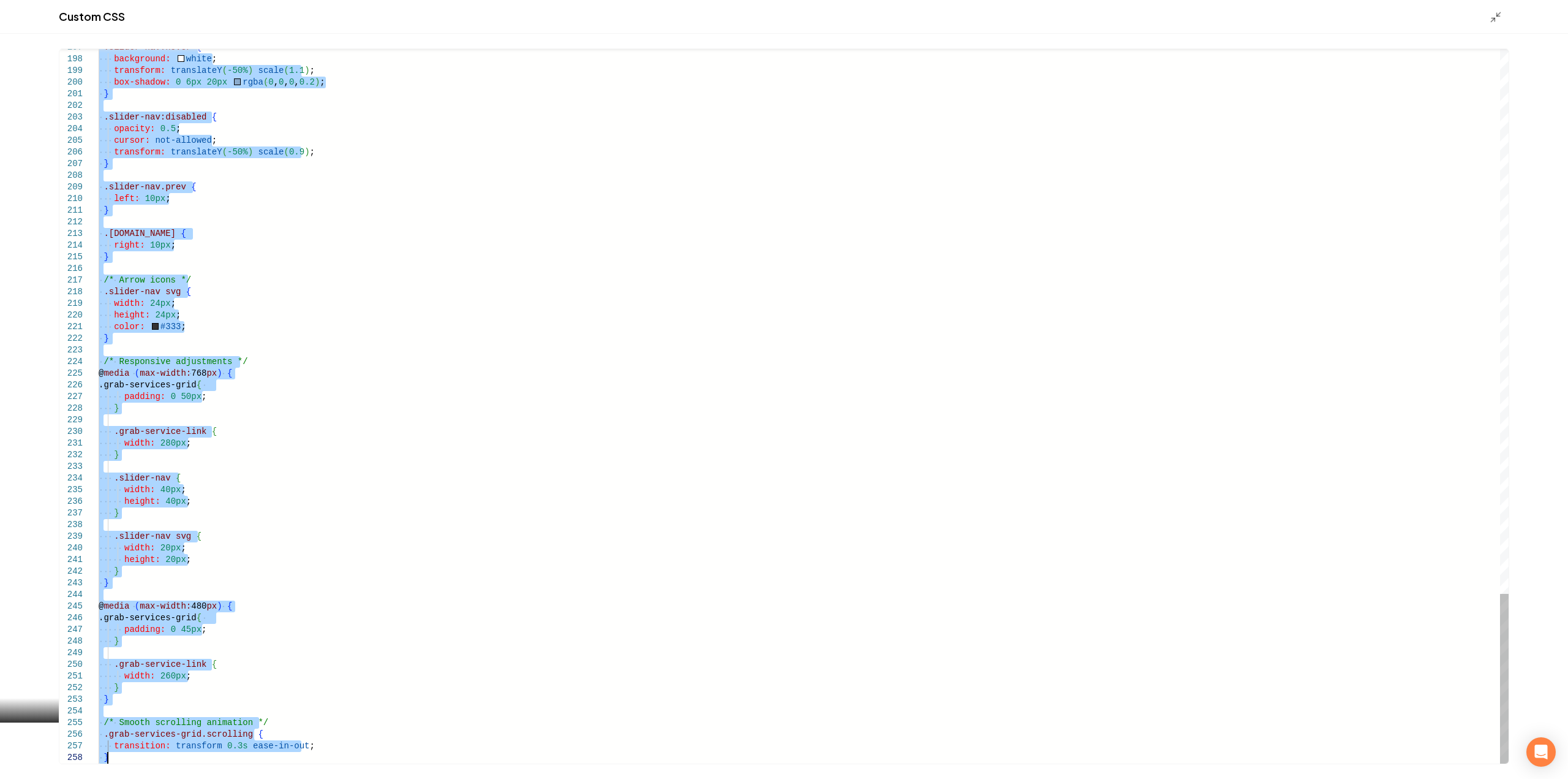
drag, startPoint x: 99, startPoint y: 418, endPoint x: 414, endPoint y: 808, distance: 501.3
type textarea "**********"
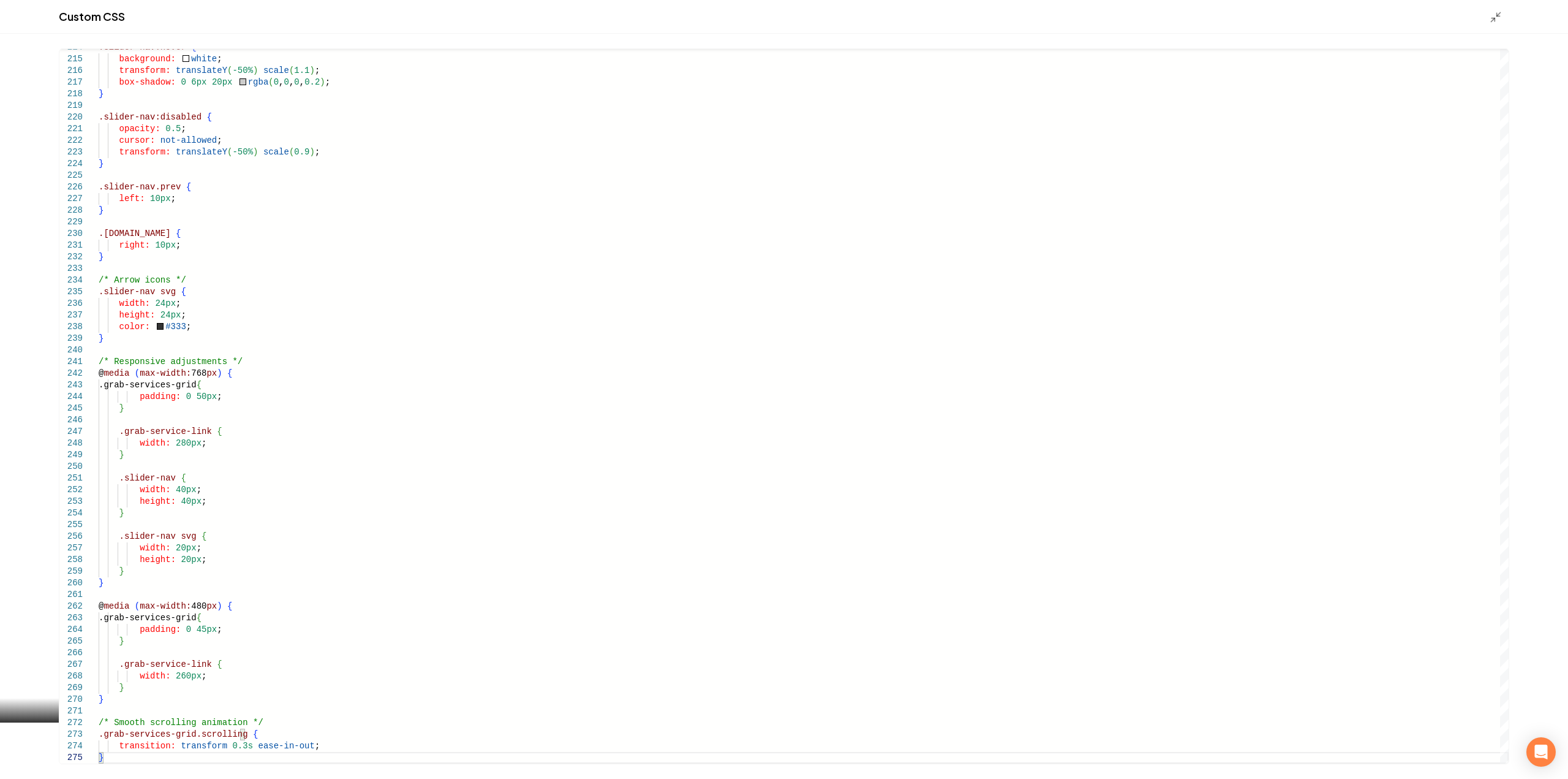
click at [1500, 10] on div "Main content area" at bounding box center [1499, 16] width 19 height 14
click at [1497, 14] on icon "Main content area" at bounding box center [1495, 16] width 12 height 12
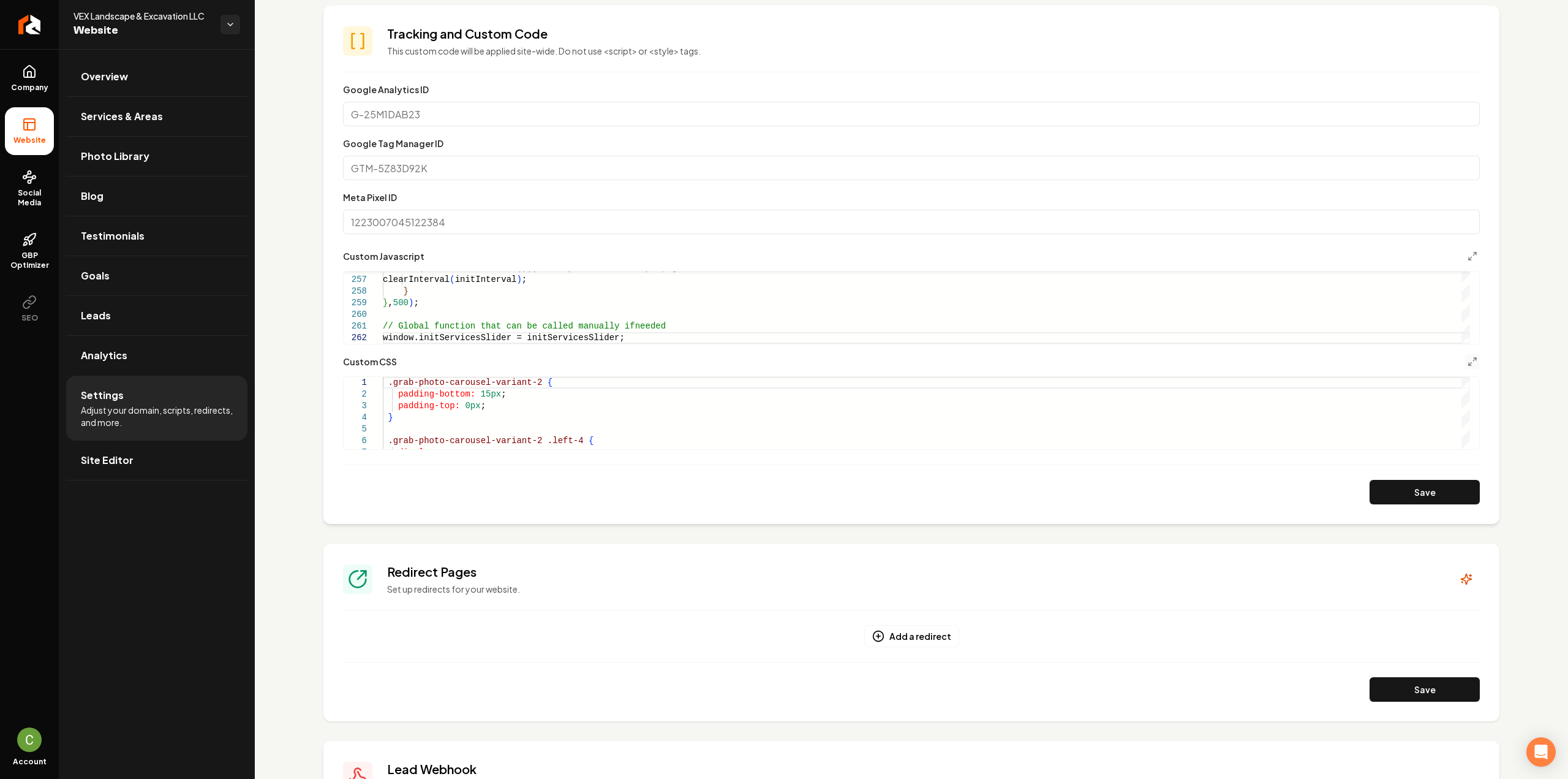
click at [1429, 487] on button "Save" at bounding box center [1424, 492] width 110 height 24
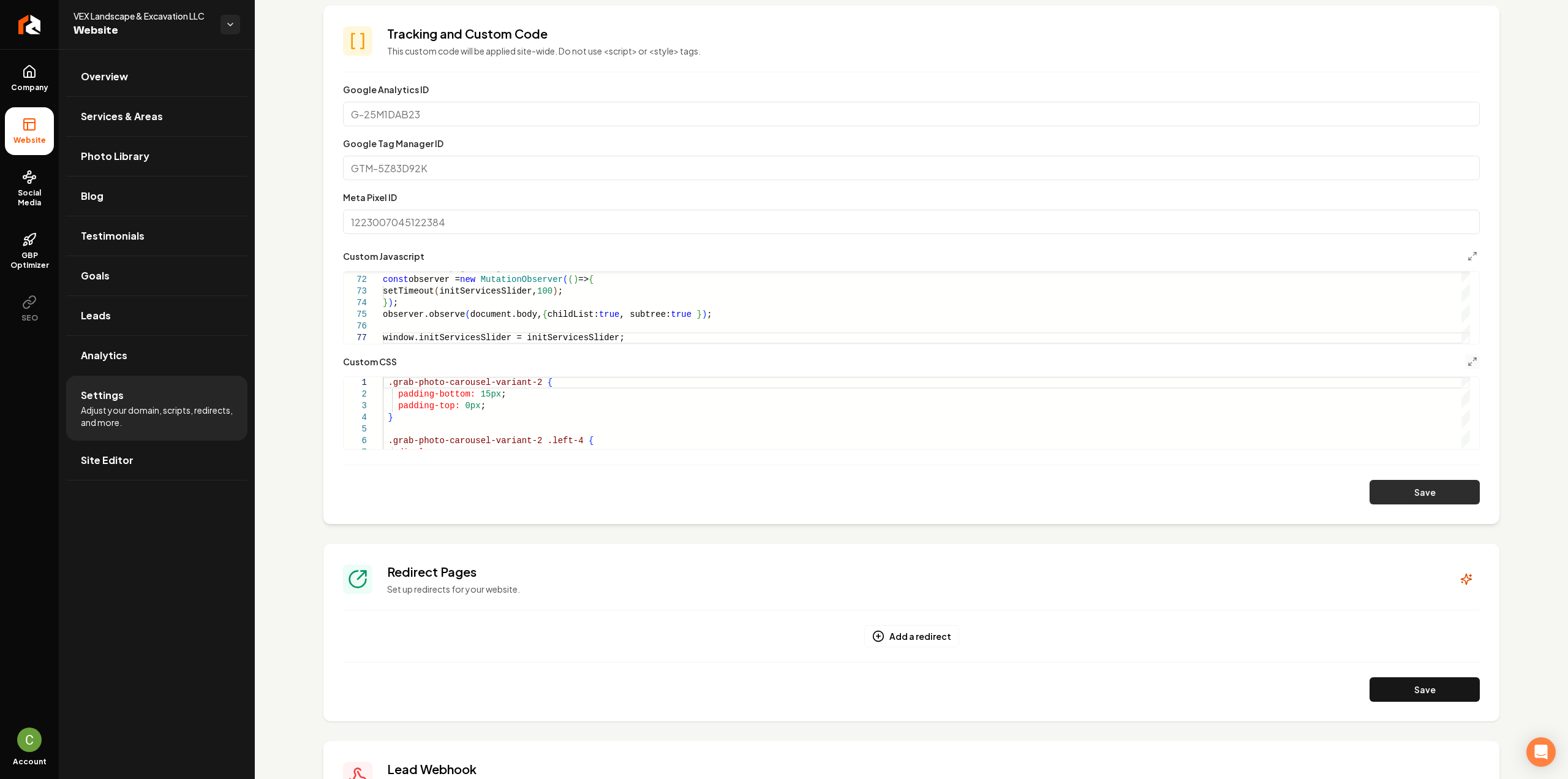
click at [1444, 484] on button "Save" at bounding box center [1424, 492] width 110 height 24
click at [1402, 496] on button "Save" at bounding box center [1424, 492] width 110 height 24
type textarea "**********"
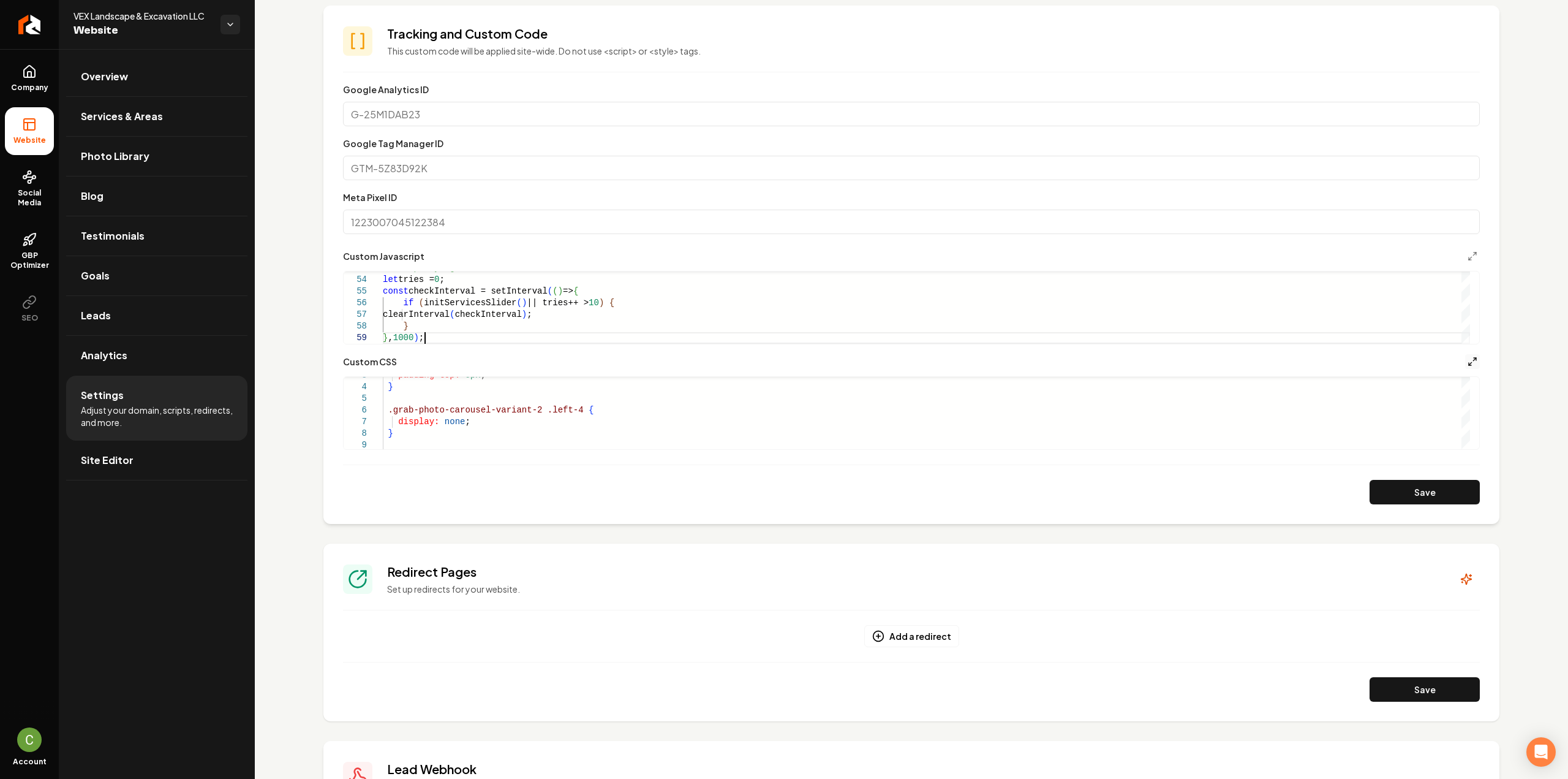
click at [1467, 362] on icon "Main content area" at bounding box center [1472, 362] width 10 height 10
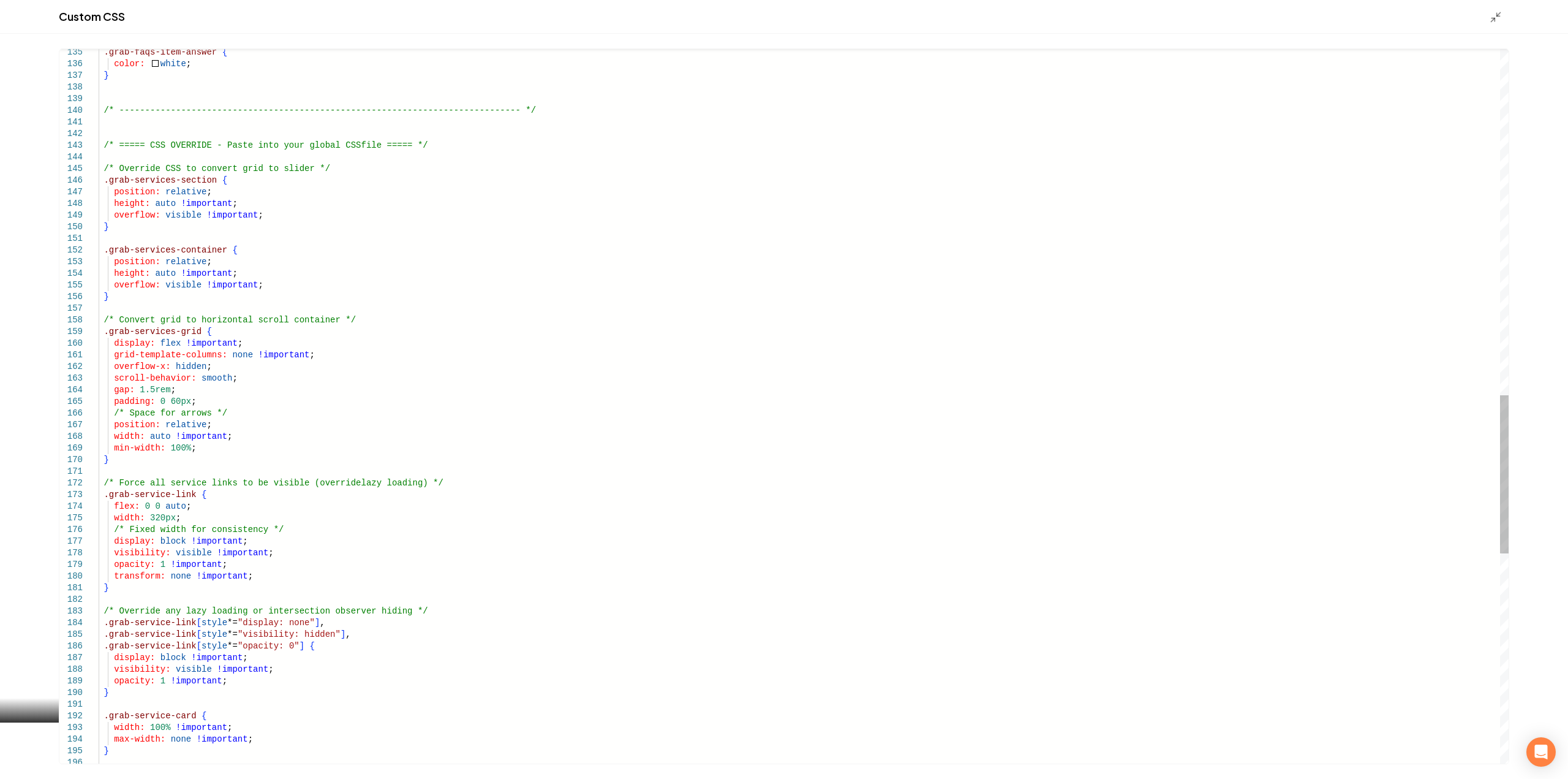
scroll to position [0, 0]
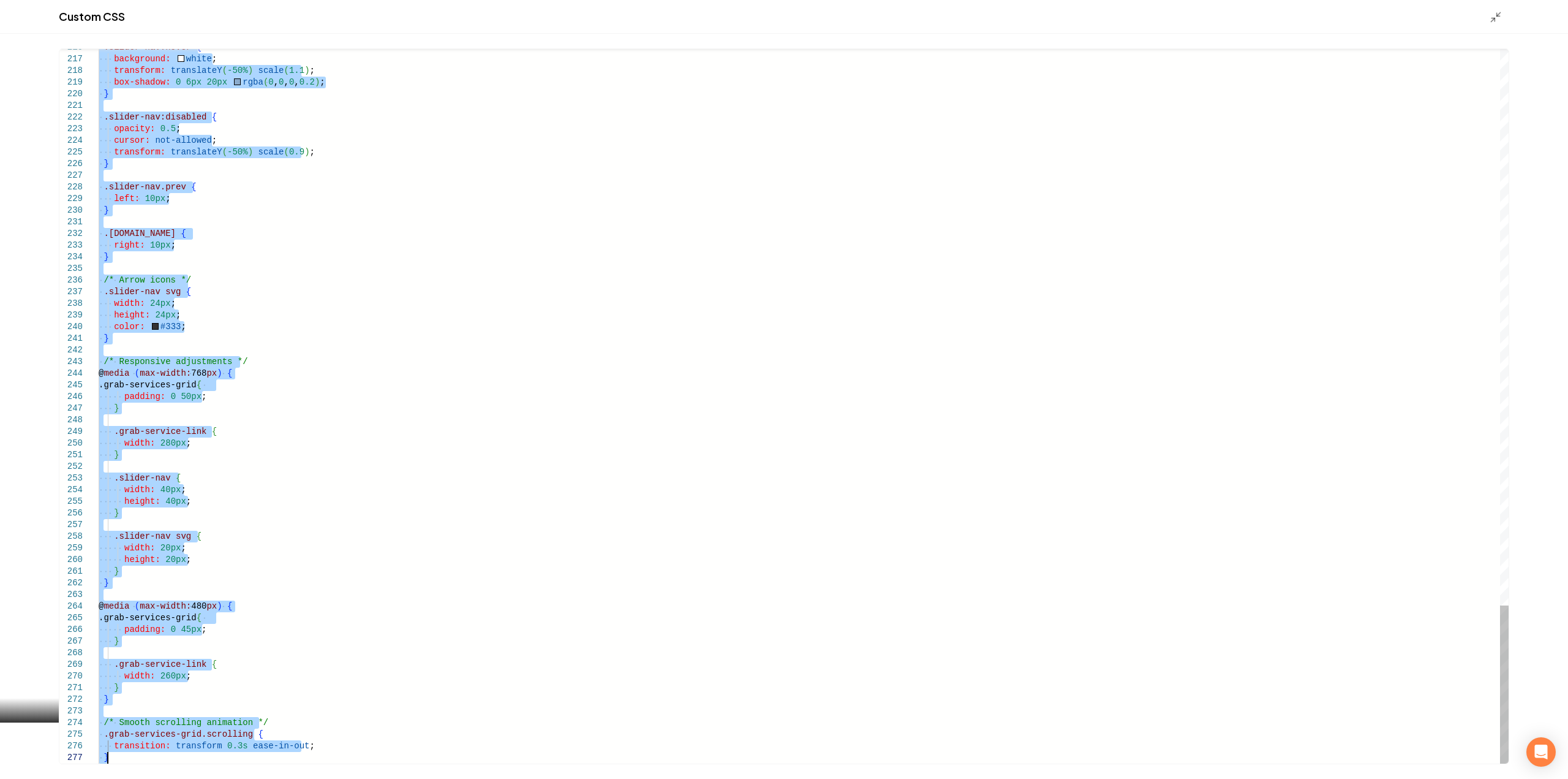
drag, startPoint x: 99, startPoint y: 144, endPoint x: 429, endPoint y: 808, distance: 741.5
type textarea "**********"
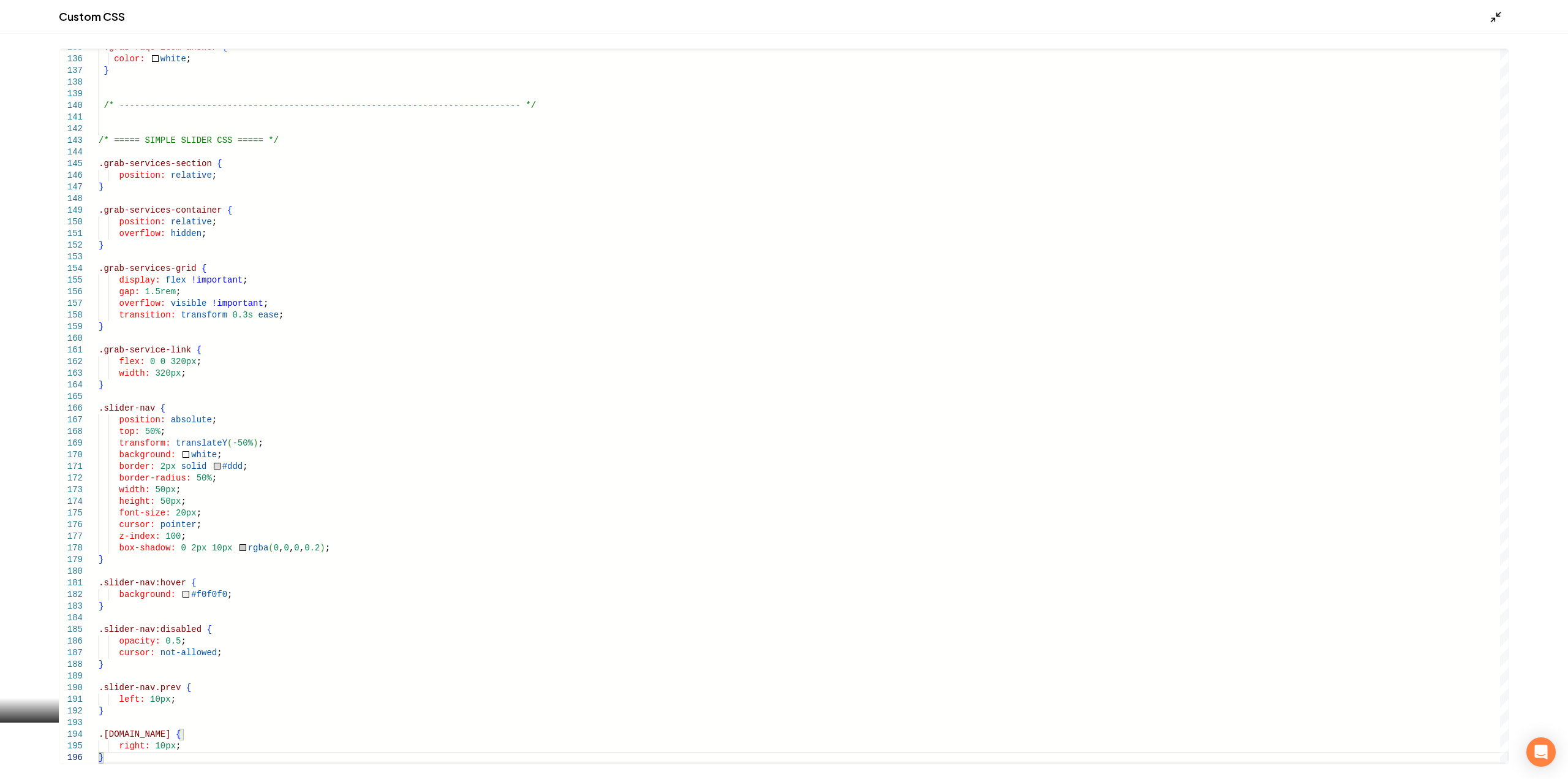
click at [1494, 11] on icon "Main content area" at bounding box center [1495, 16] width 12 height 12
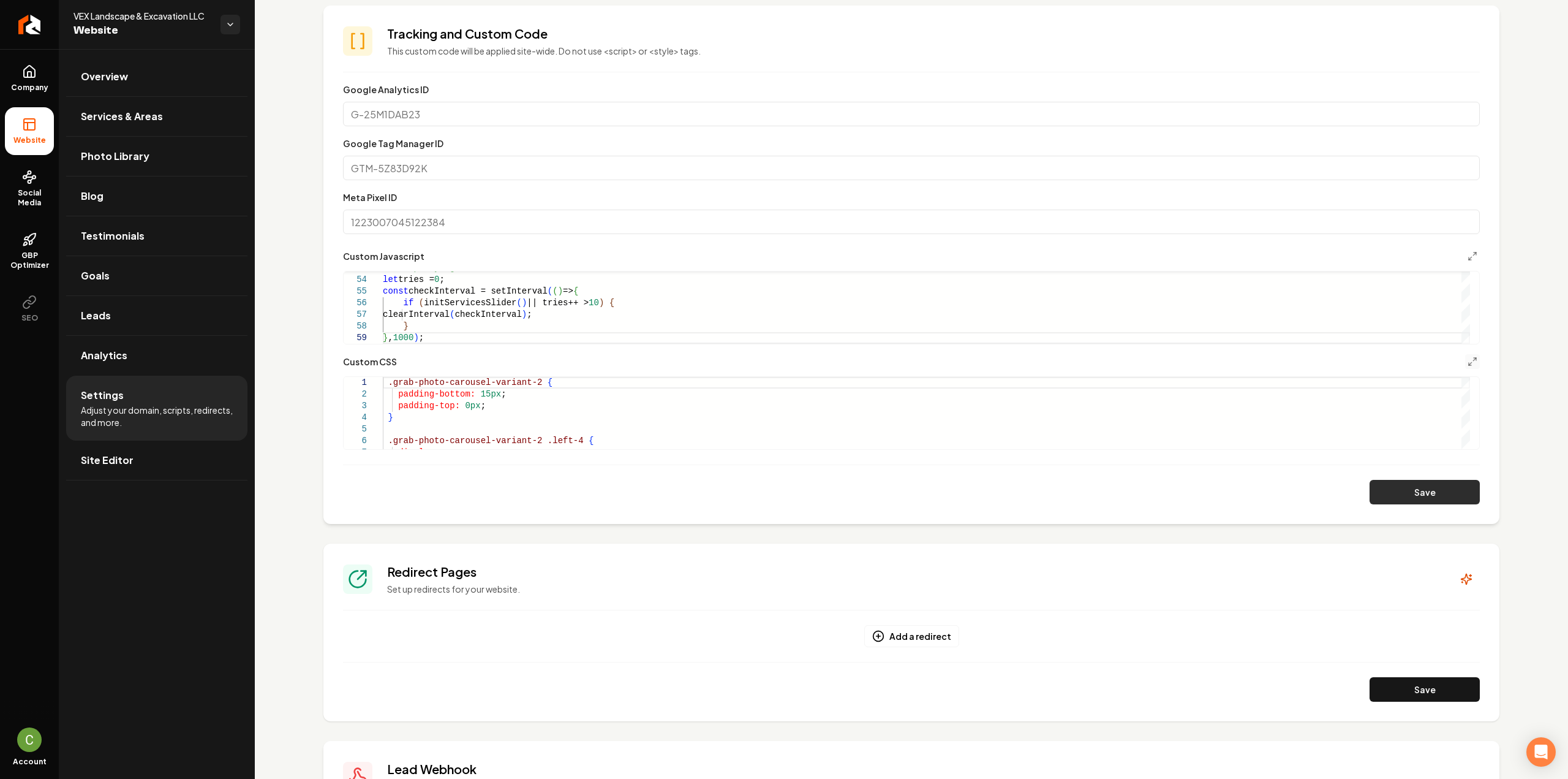
click at [1435, 486] on button "Save" at bounding box center [1424, 492] width 110 height 24
click at [639, 328] on div "// Keep trying for SPAs let tries = 0 ; const checkInterval = setInterval ( ( )…" at bounding box center [927, 0] width 1087 height 687
click at [1385, 496] on button "Save" at bounding box center [1424, 492] width 110 height 24
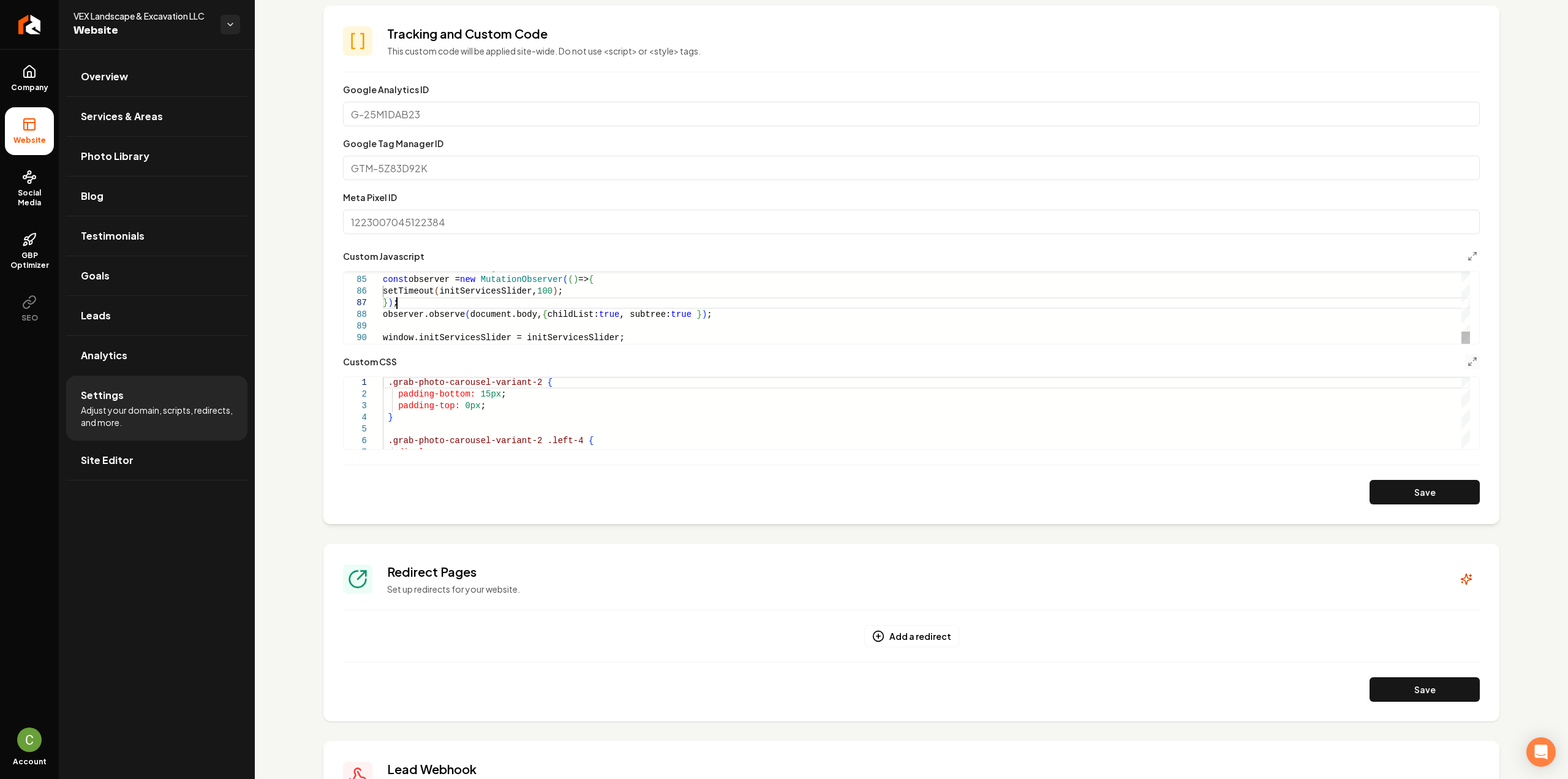
scroll to position [0, 221]
click at [1374, 483] on button "Save" at bounding box center [1424, 492] width 110 height 24
click at [1357, 483] on div "Save" at bounding box center [911, 492] width 1137 height 24
click at [1384, 490] on button "Save" at bounding box center [1424, 492] width 110 height 24
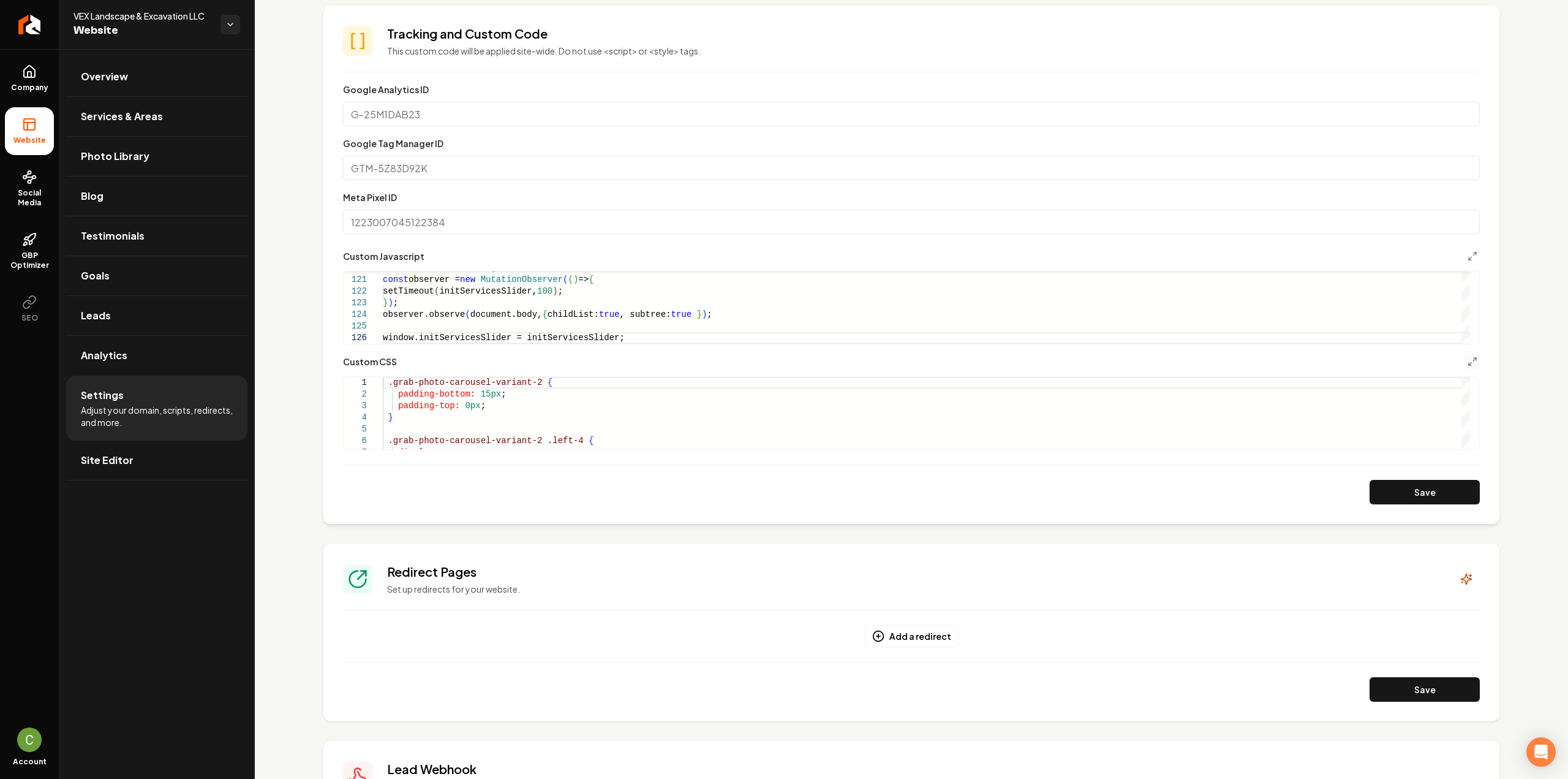
click at [466, 346] on form "**********" at bounding box center [911, 293] width 1137 height 422
type textarea "**********"
click at [1369, 498] on button "Save" at bounding box center [1424, 492] width 110 height 24
click at [1467, 360] on icon "Main content area" at bounding box center [1472, 362] width 10 height 10
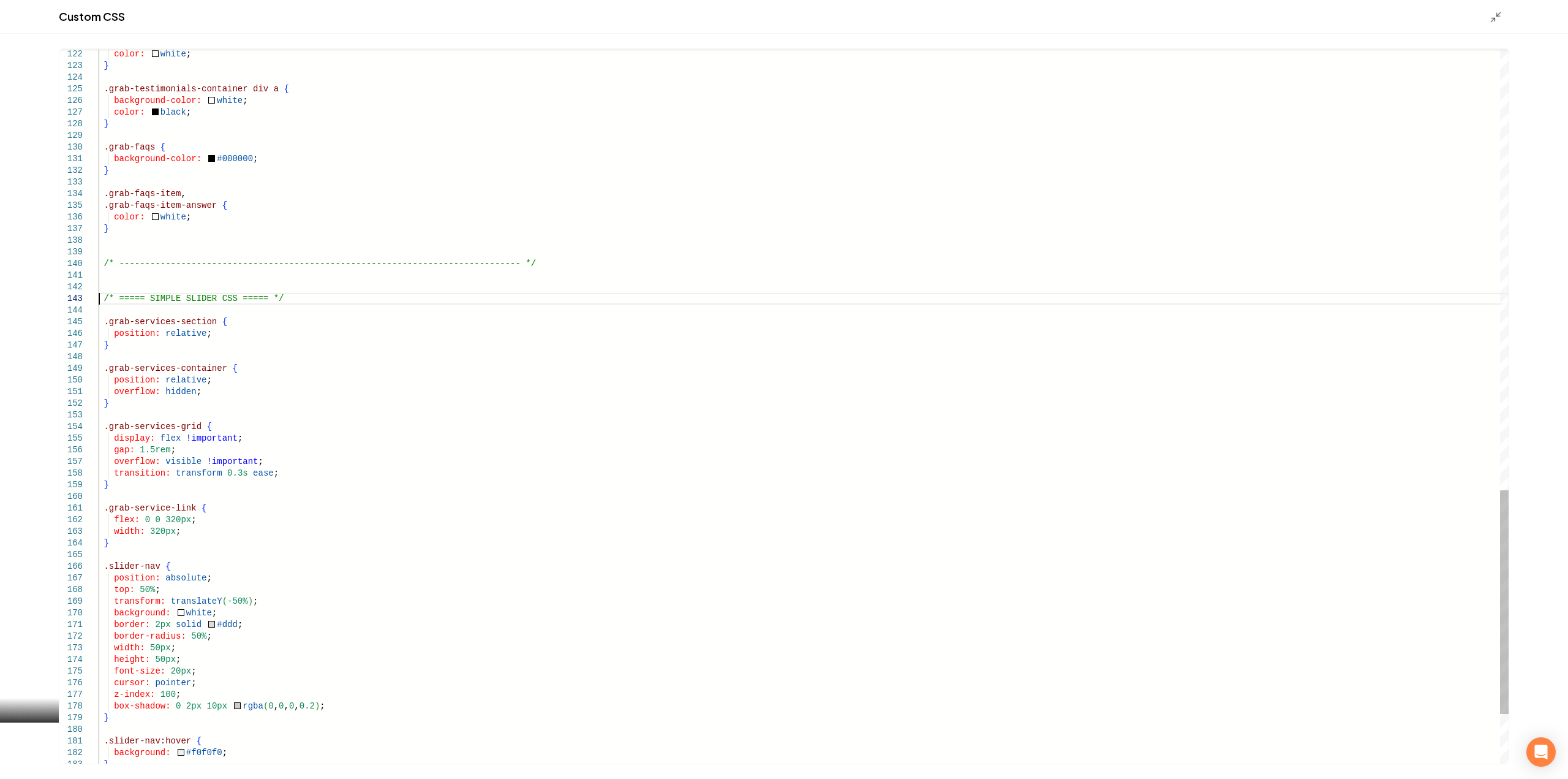
scroll to position [0, 0]
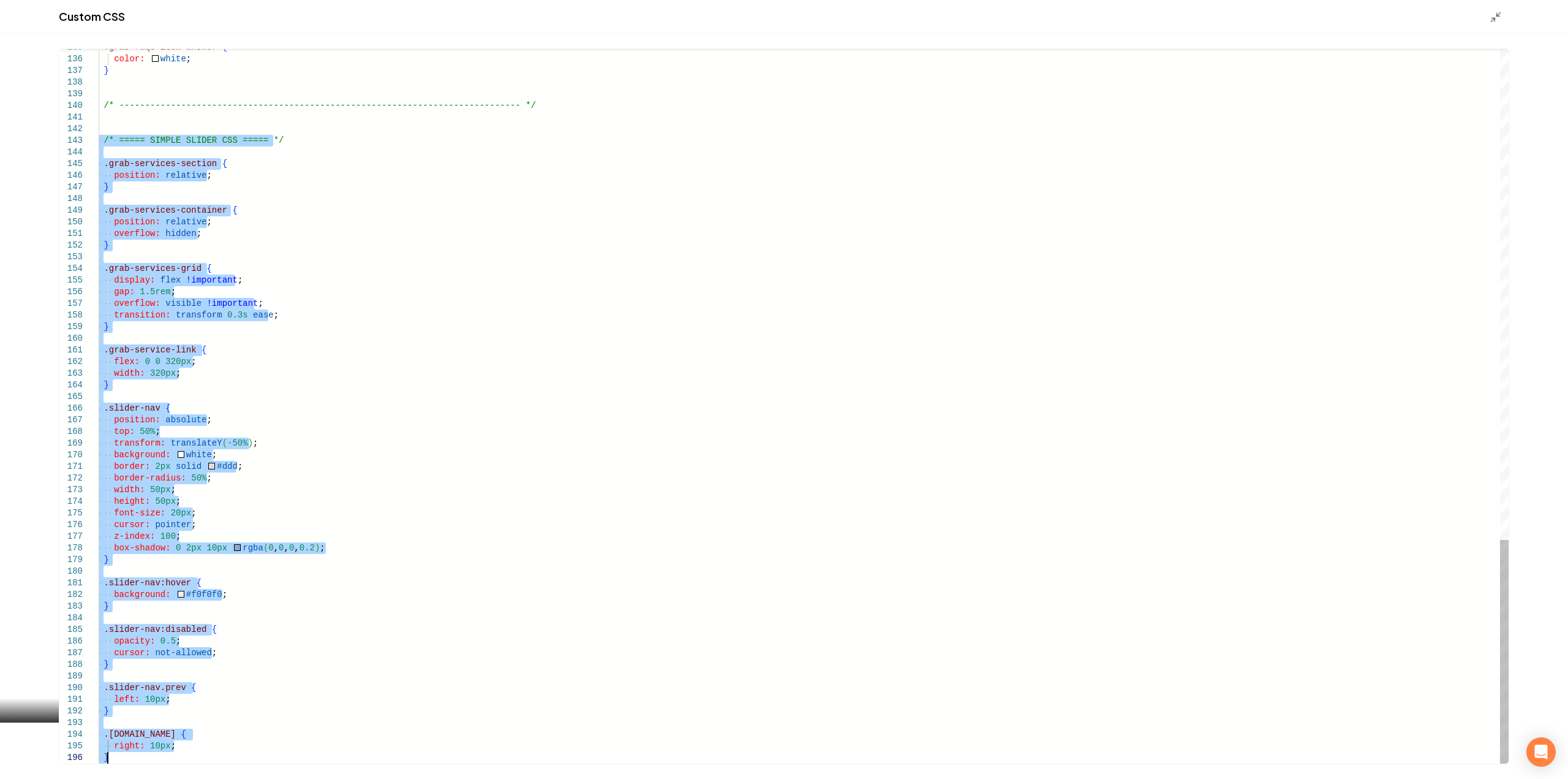
drag, startPoint x: 101, startPoint y: 295, endPoint x: 302, endPoint y: 808, distance: 551.0
type textarea "**********"
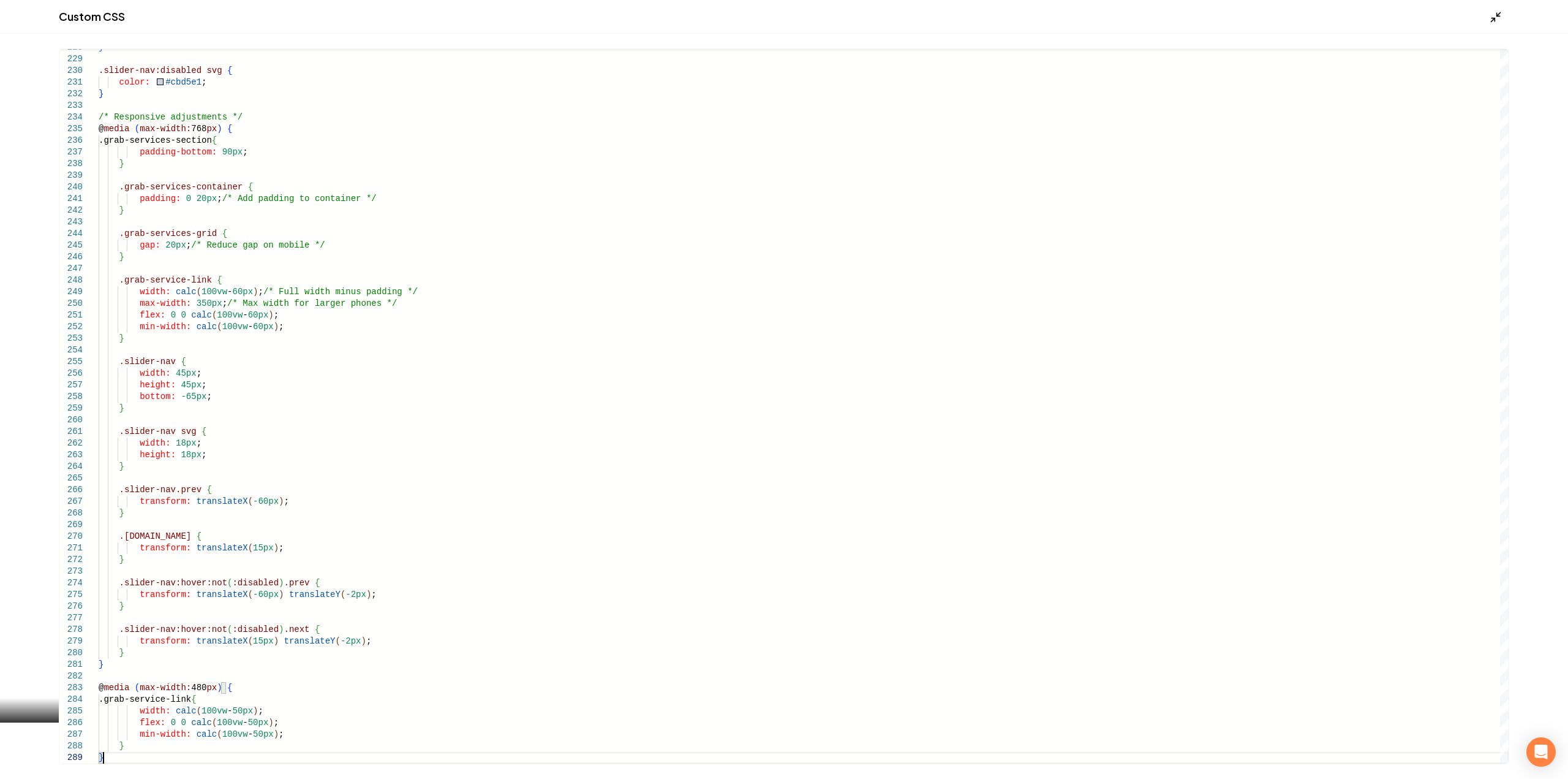
click at [1489, 18] on icon "Main content area" at bounding box center [1495, 16] width 12 height 12
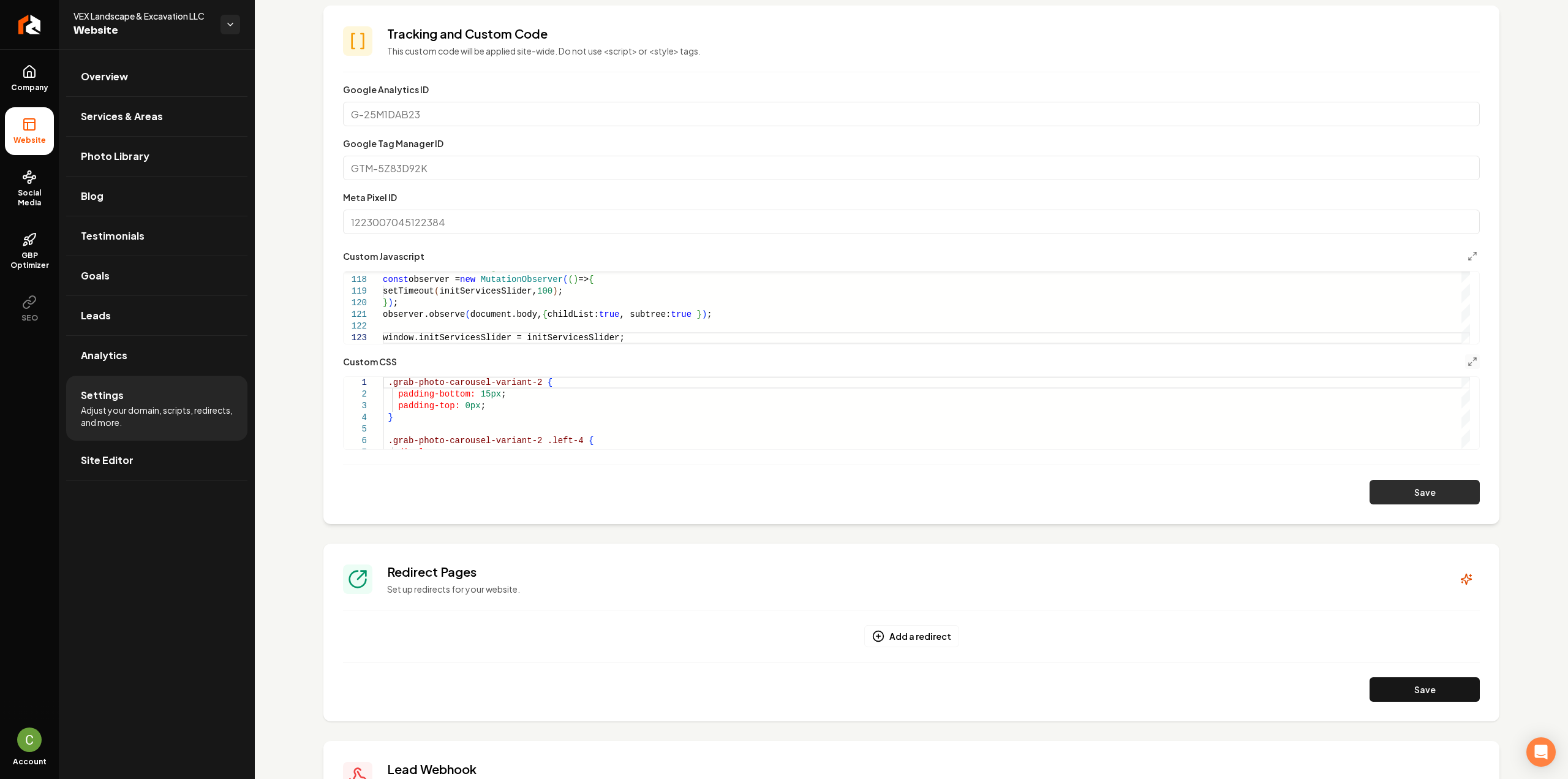
click at [1388, 490] on button "Save" at bounding box center [1424, 492] width 110 height 24
click at [484, 449] on div "**********" at bounding box center [911, 412] width 1137 height 74
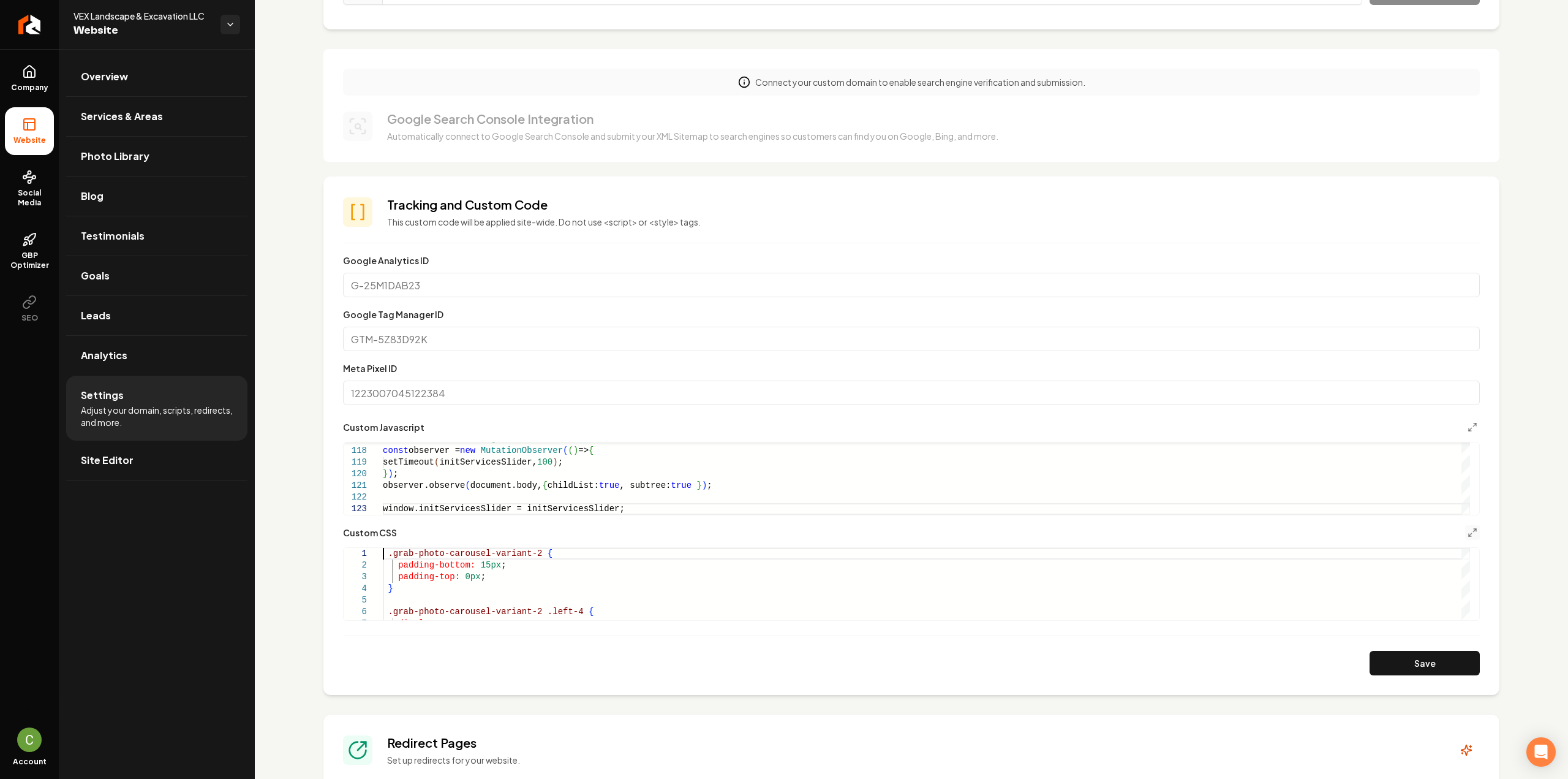
scroll to position [184, 0]
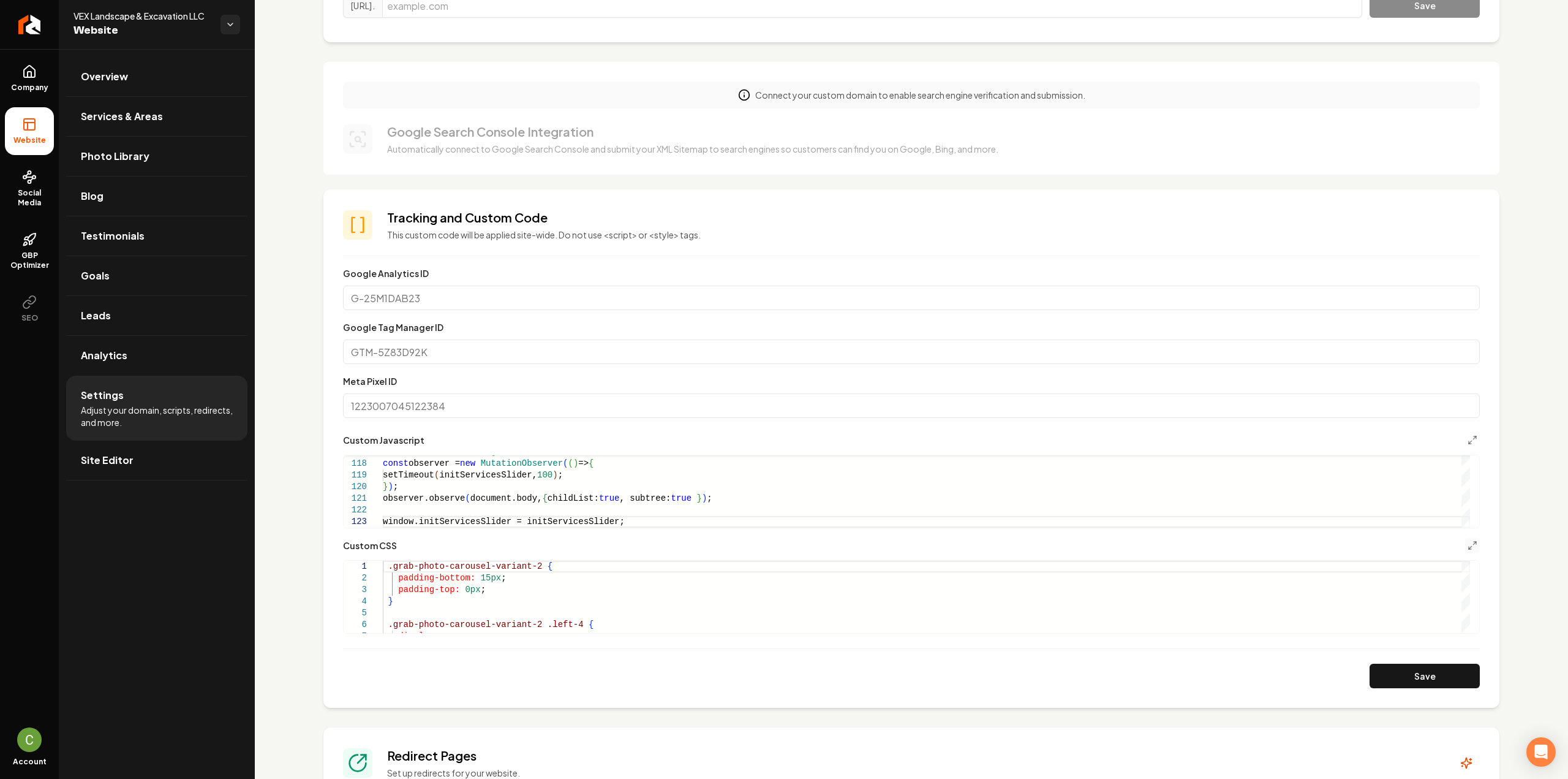
click at [1467, 547] on button "Main content area" at bounding box center [1472, 545] width 15 height 15
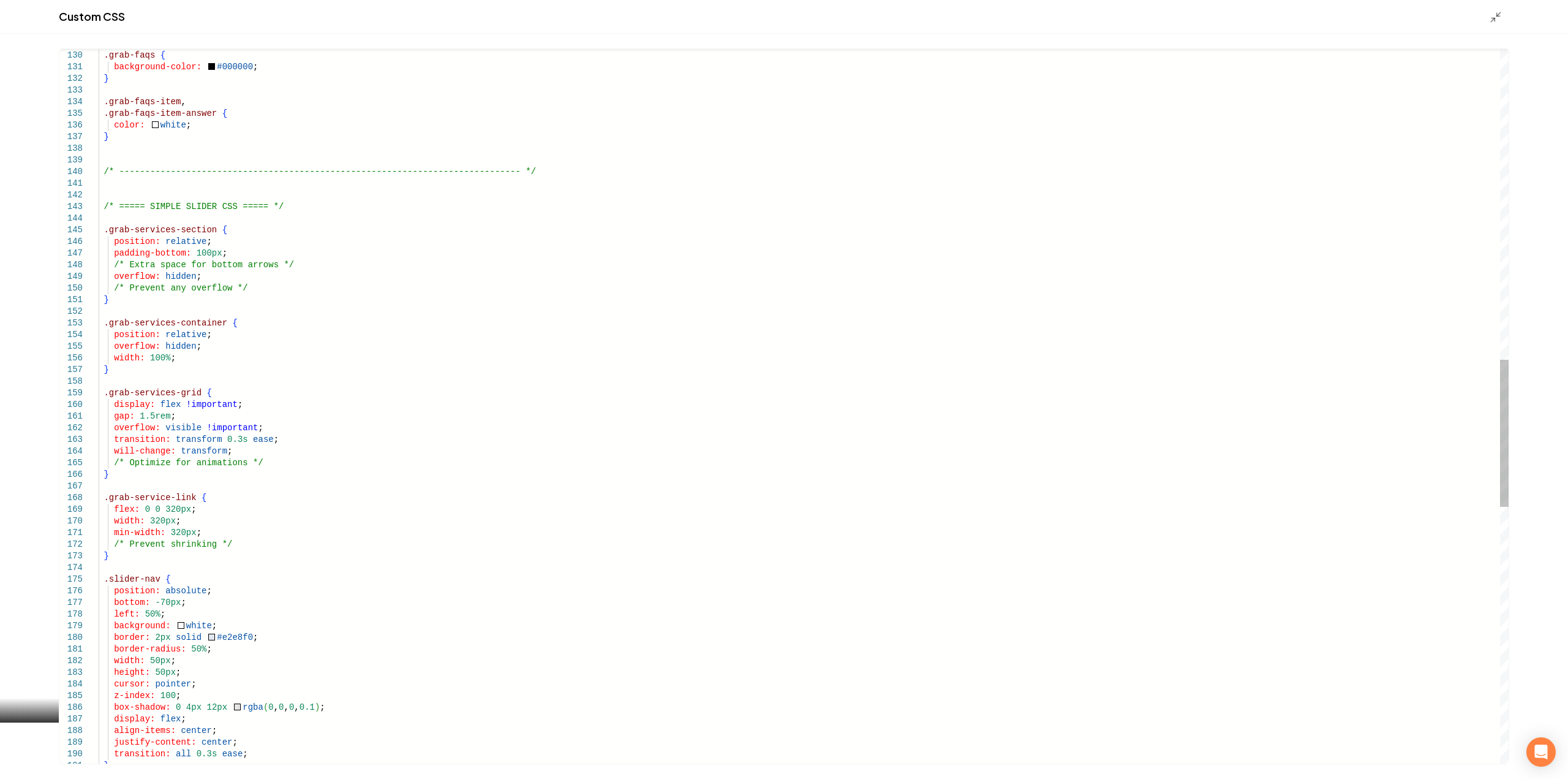
click at [466, 433] on div ".grab-faqs { background-color: #000000 ; } .grab-faqs-item , .grab-faqs-item-an…" at bounding box center [803, 277] width 1409 height 3458
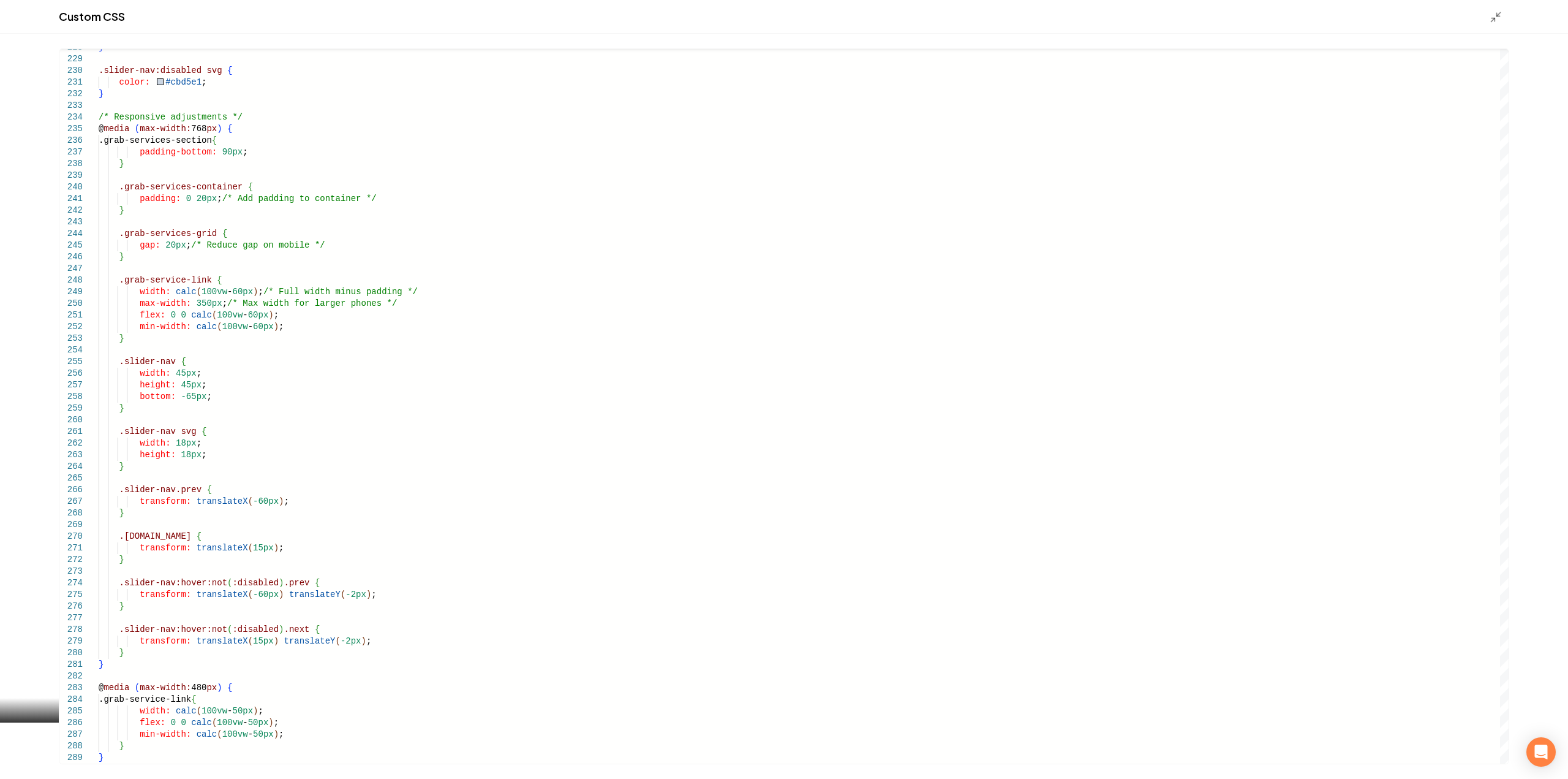
click at [1495, 24] on div "Custom CSS" at bounding box center [784, 16] width 1568 height 34
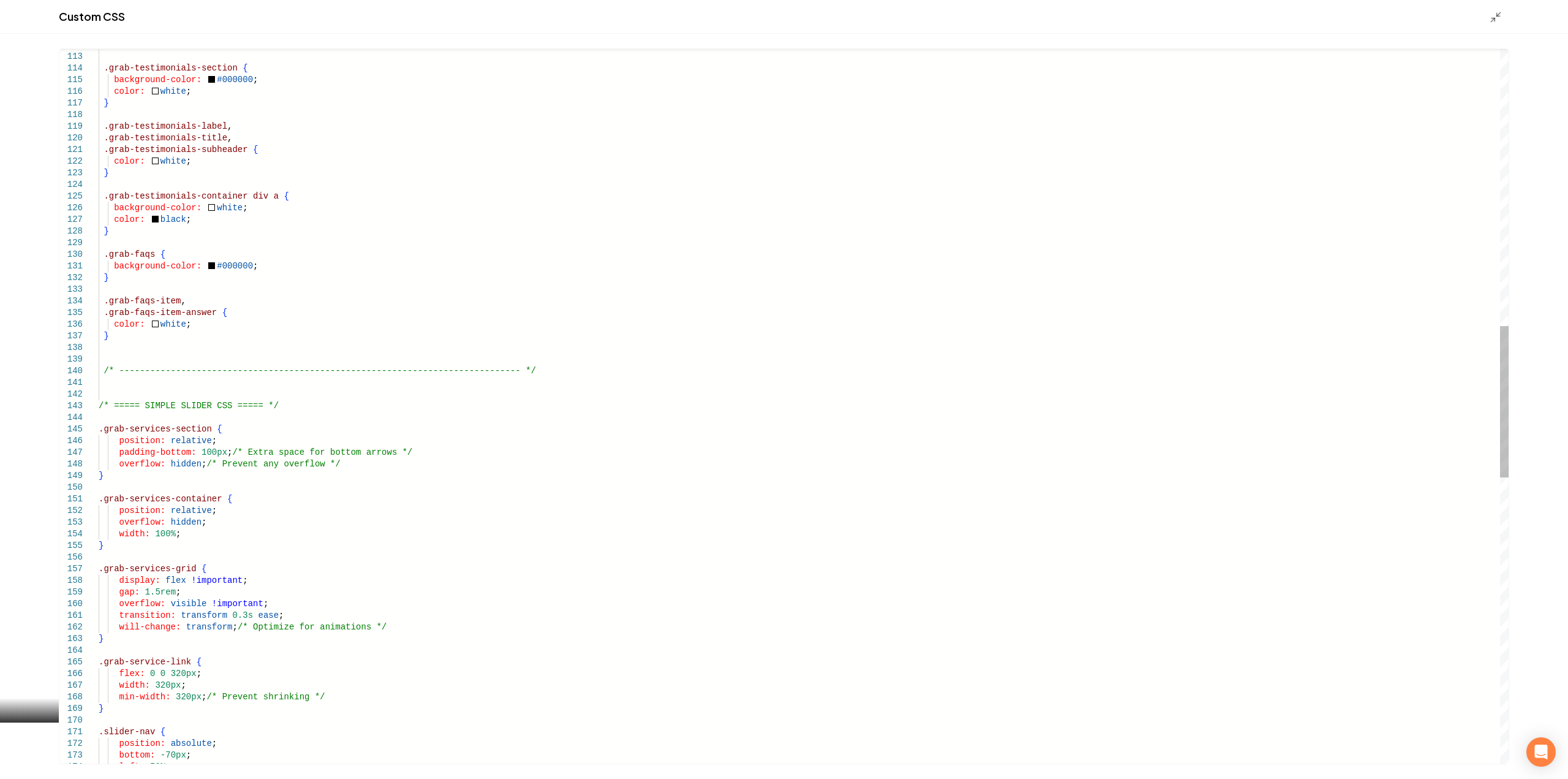
drag, startPoint x: 98, startPoint y: 403, endPoint x: 213, endPoint y: 580, distance: 211.1
click at [215, 586] on div "170 171 172 173 174 168 169 165 166 167 162 163 164 157 158 159 160 161 154 155…" at bounding box center [784, 407] width 1449 height 715
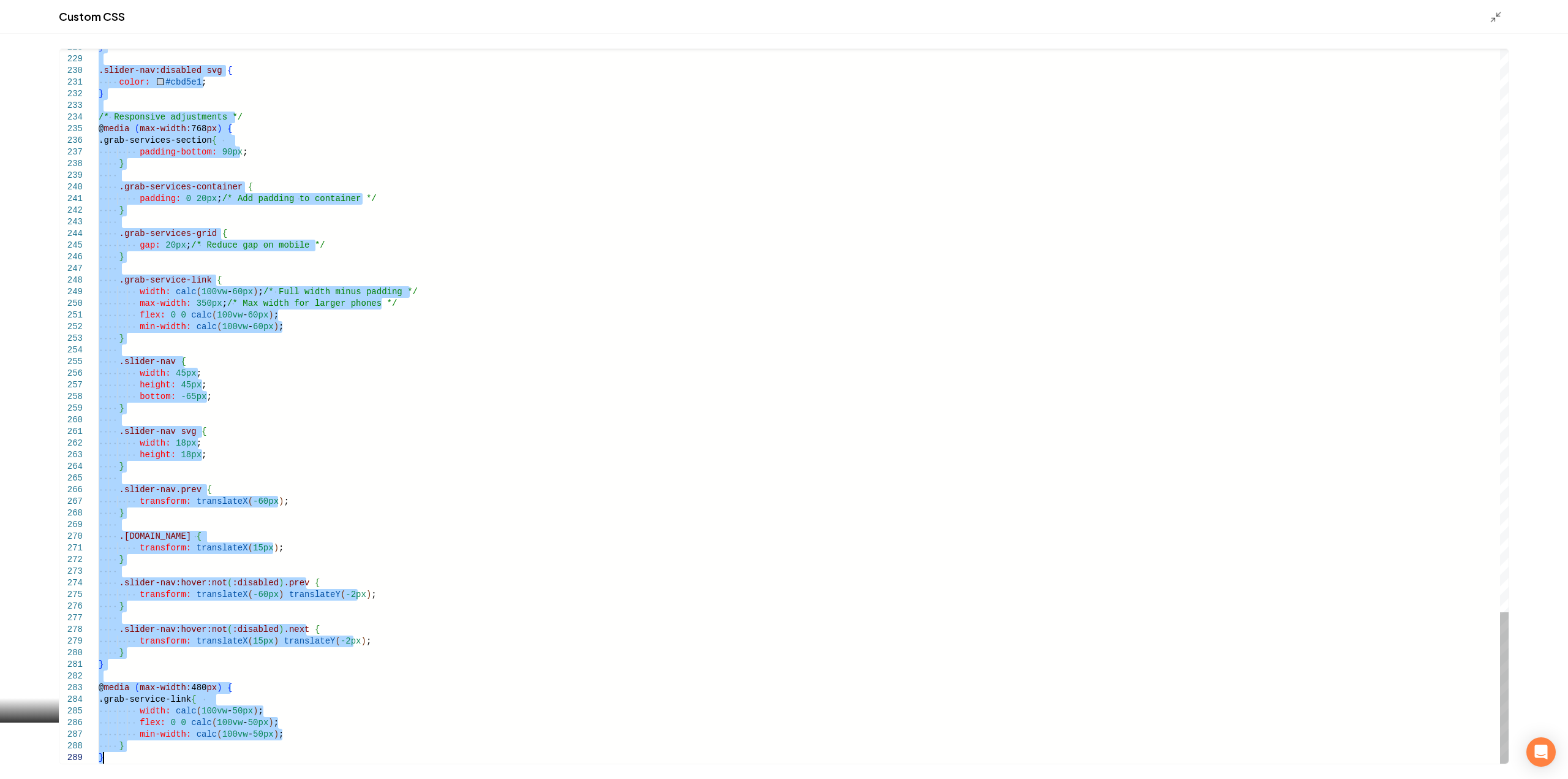
drag, startPoint x: 99, startPoint y: 409, endPoint x: 437, endPoint y: 808, distance: 522.9
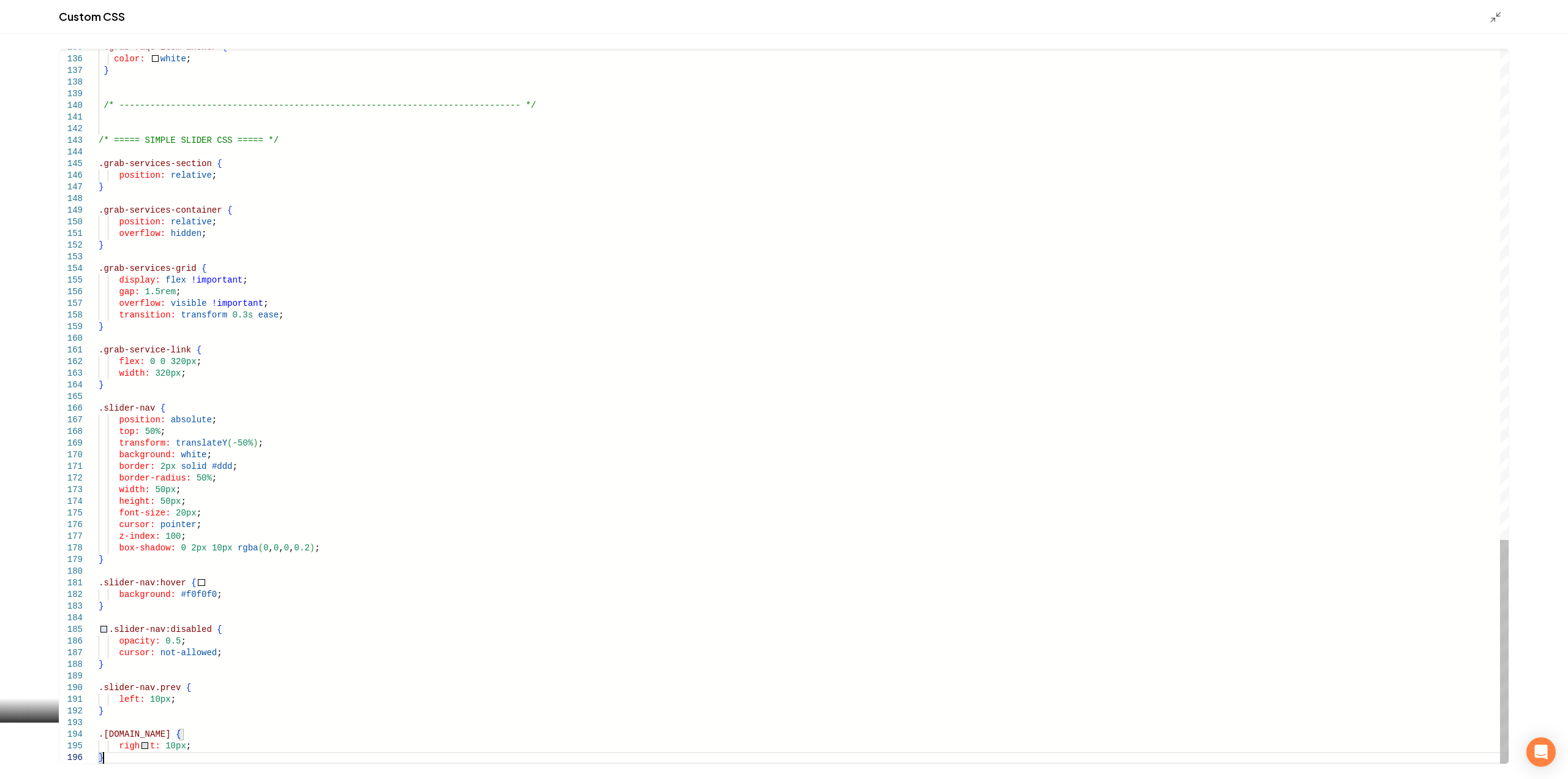
type textarea "**********"
click at [1497, 19] on icon "Main content area" at bounding box center [1495, 16] width 12 height 12
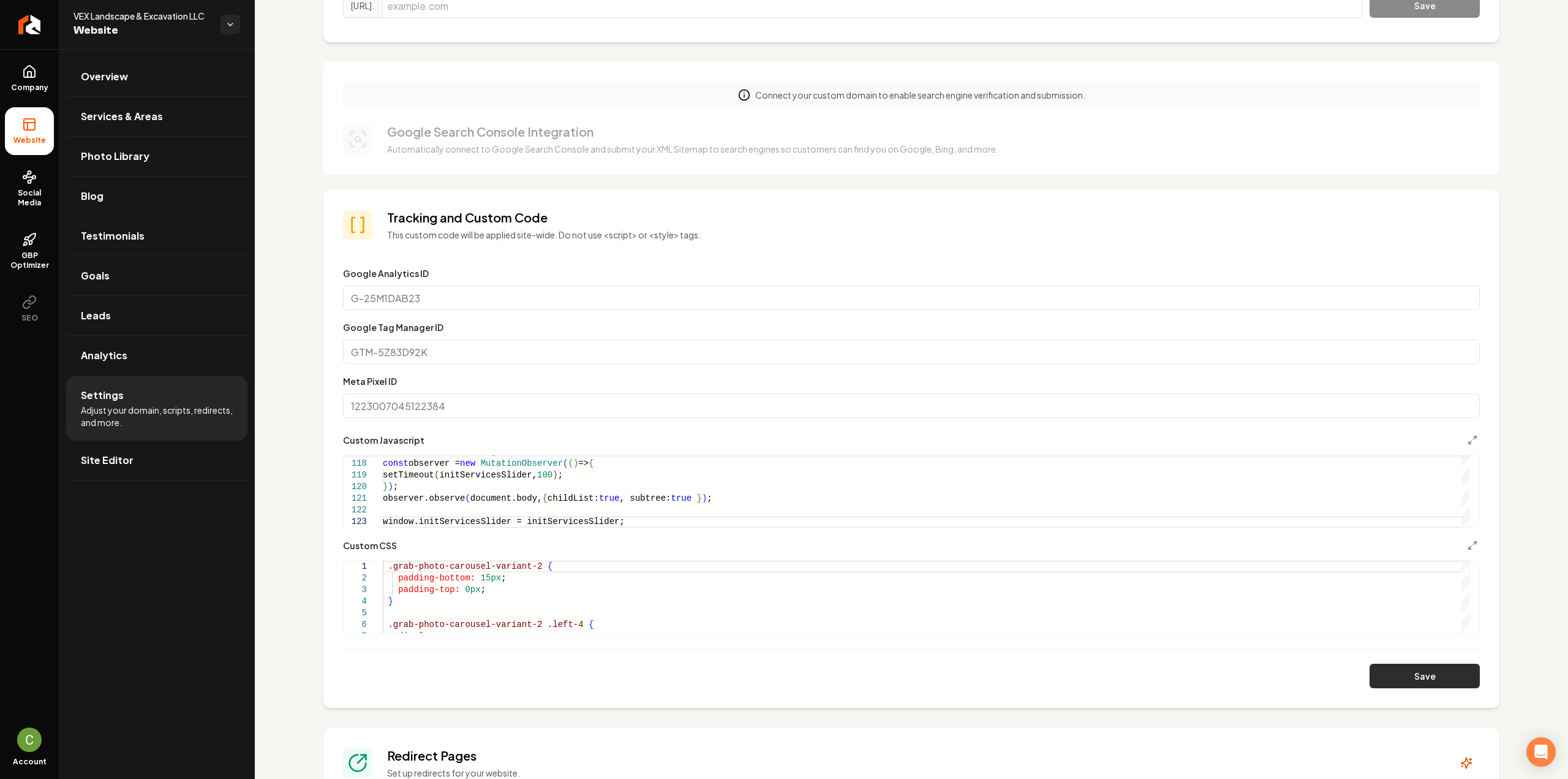
click at [1404, 667] on button "Save" at bounding box center [1424, 675] width 110 height 24
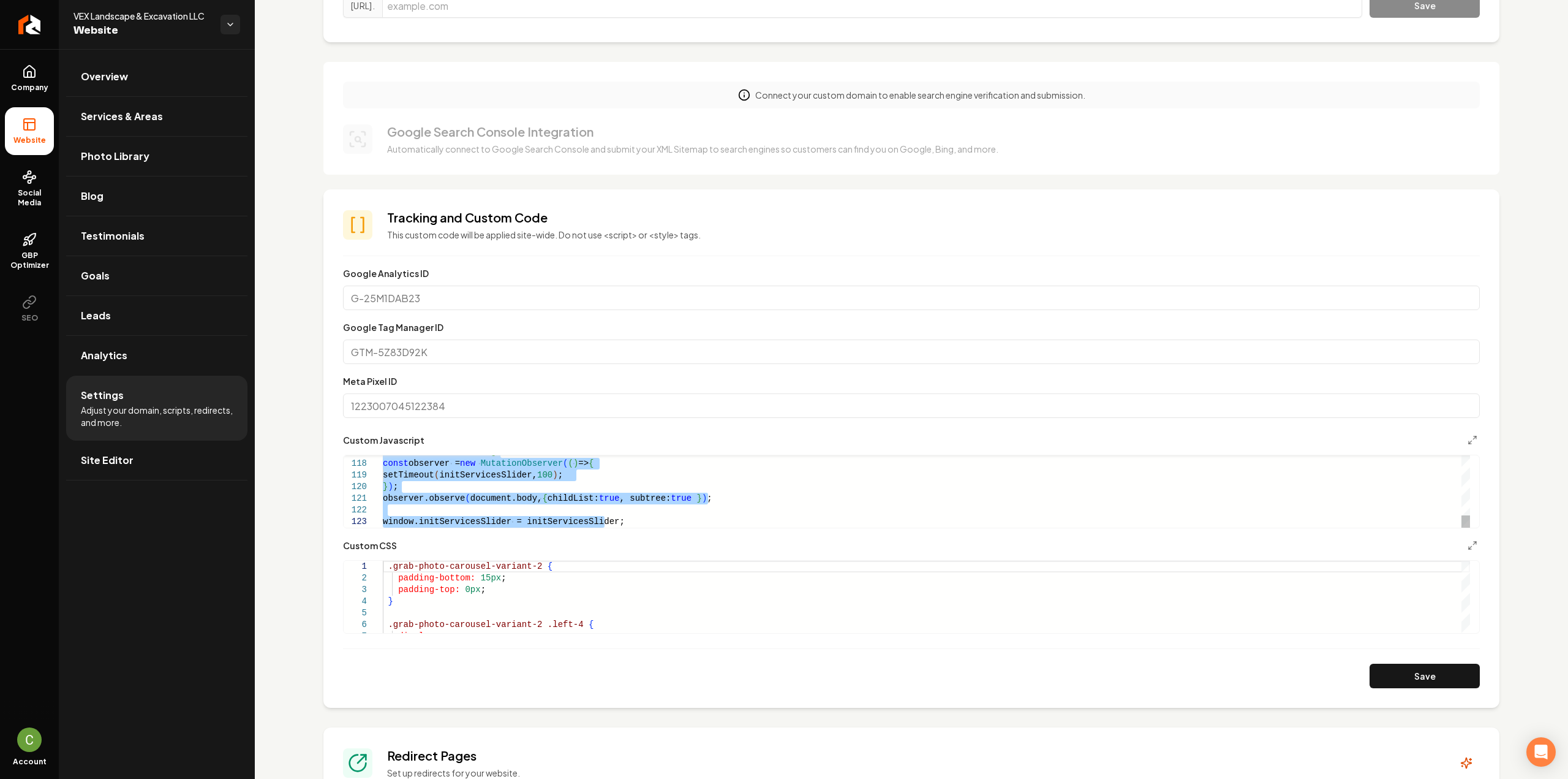
type textarea "**********"
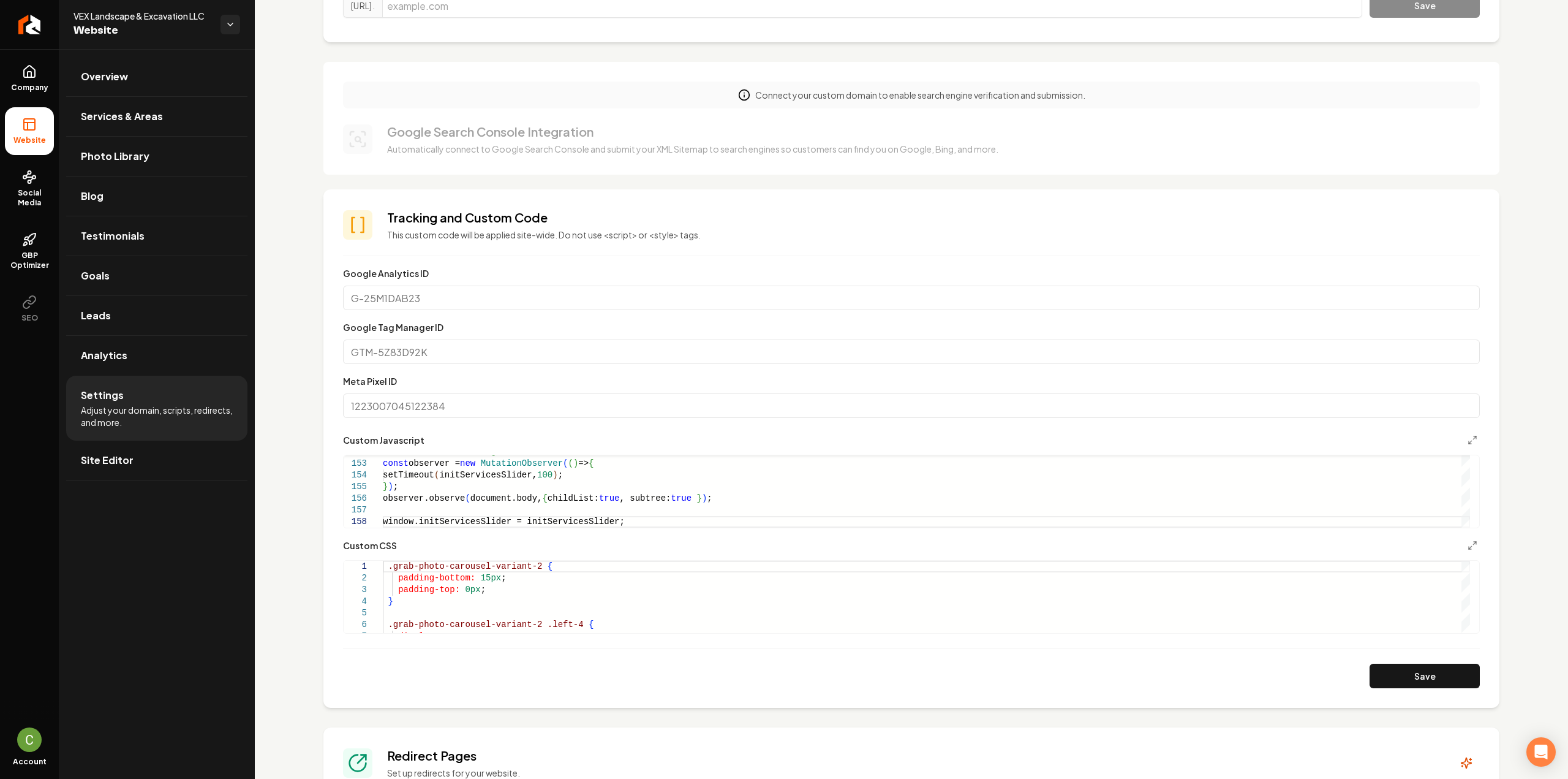
drag, startPoint x: 1383, startPoint y: 680, endPoint x: 1369, endPoint y: 666, distance: 19.8
click at [1384, 680] on button "Save" at bounding box center [1424, 675] width 110 height 24
click at [1467, 542] on icon "Main content area" at bounding box center [1472, 545] width 10 height 10
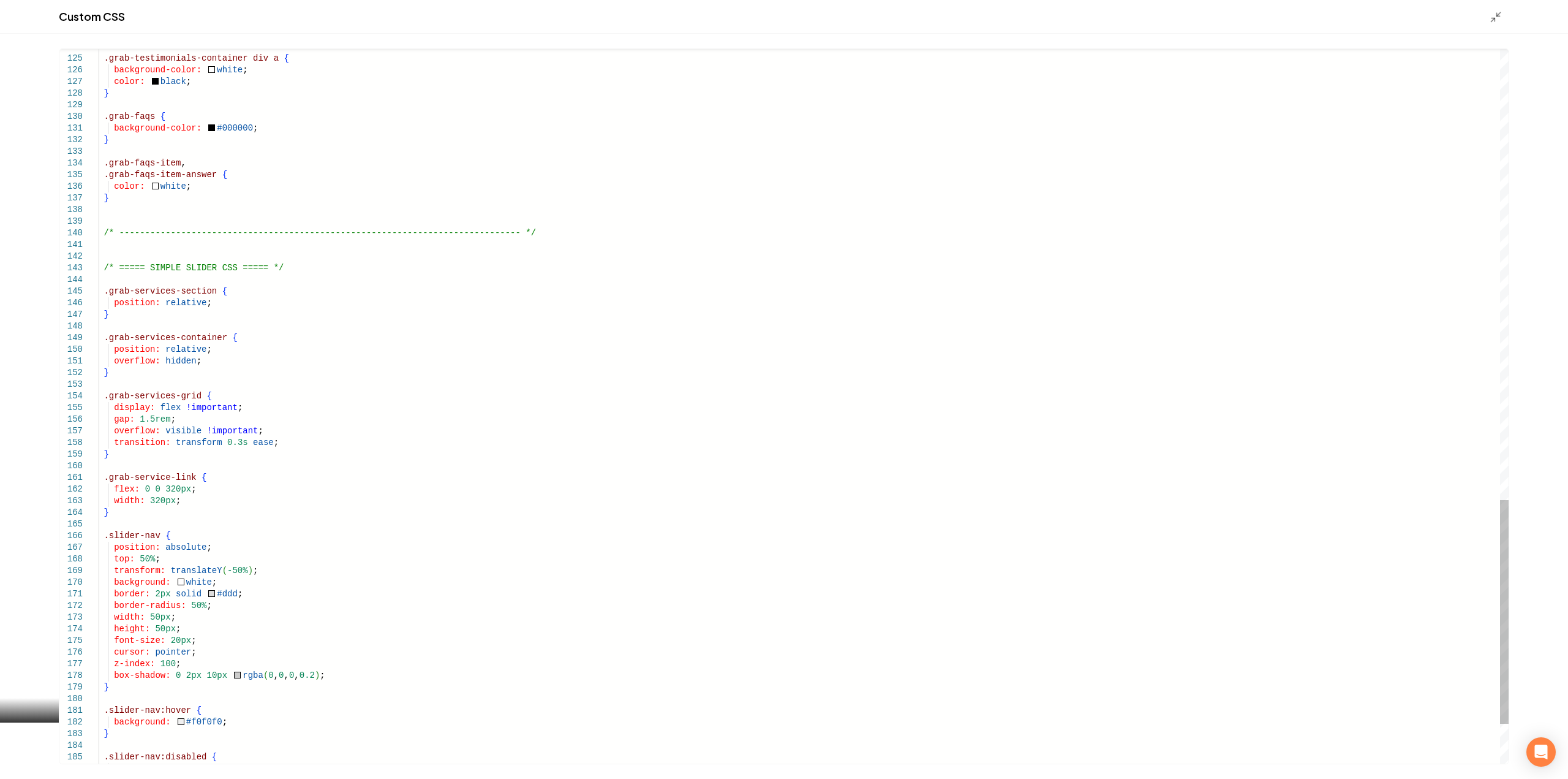
scroll to position [0, 0]
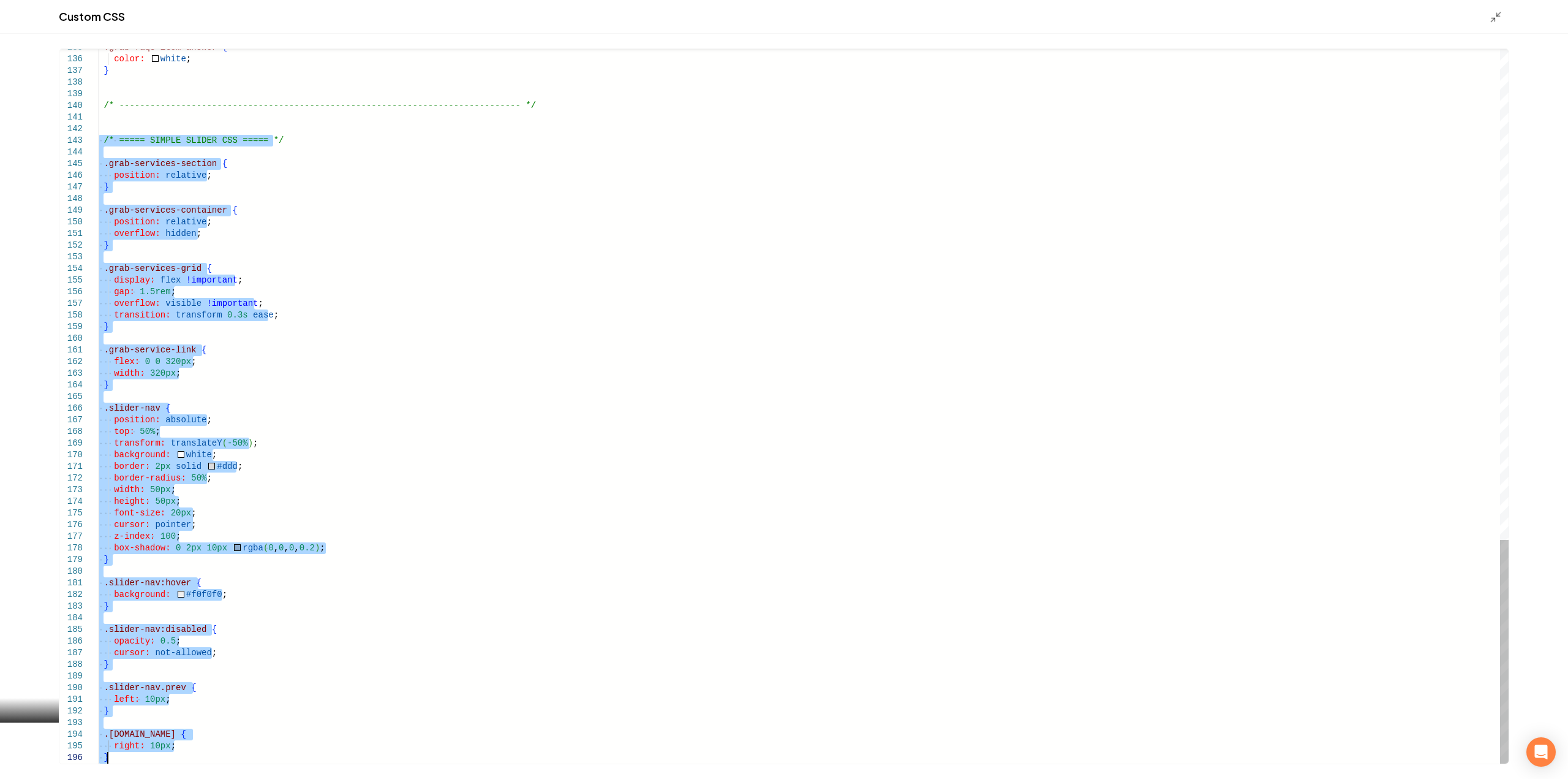
drag, startPoint x: 101, startPoint y: 267, endPoint x: 460, endPoint y: 808, distance: 649.3
type textarea "**********"
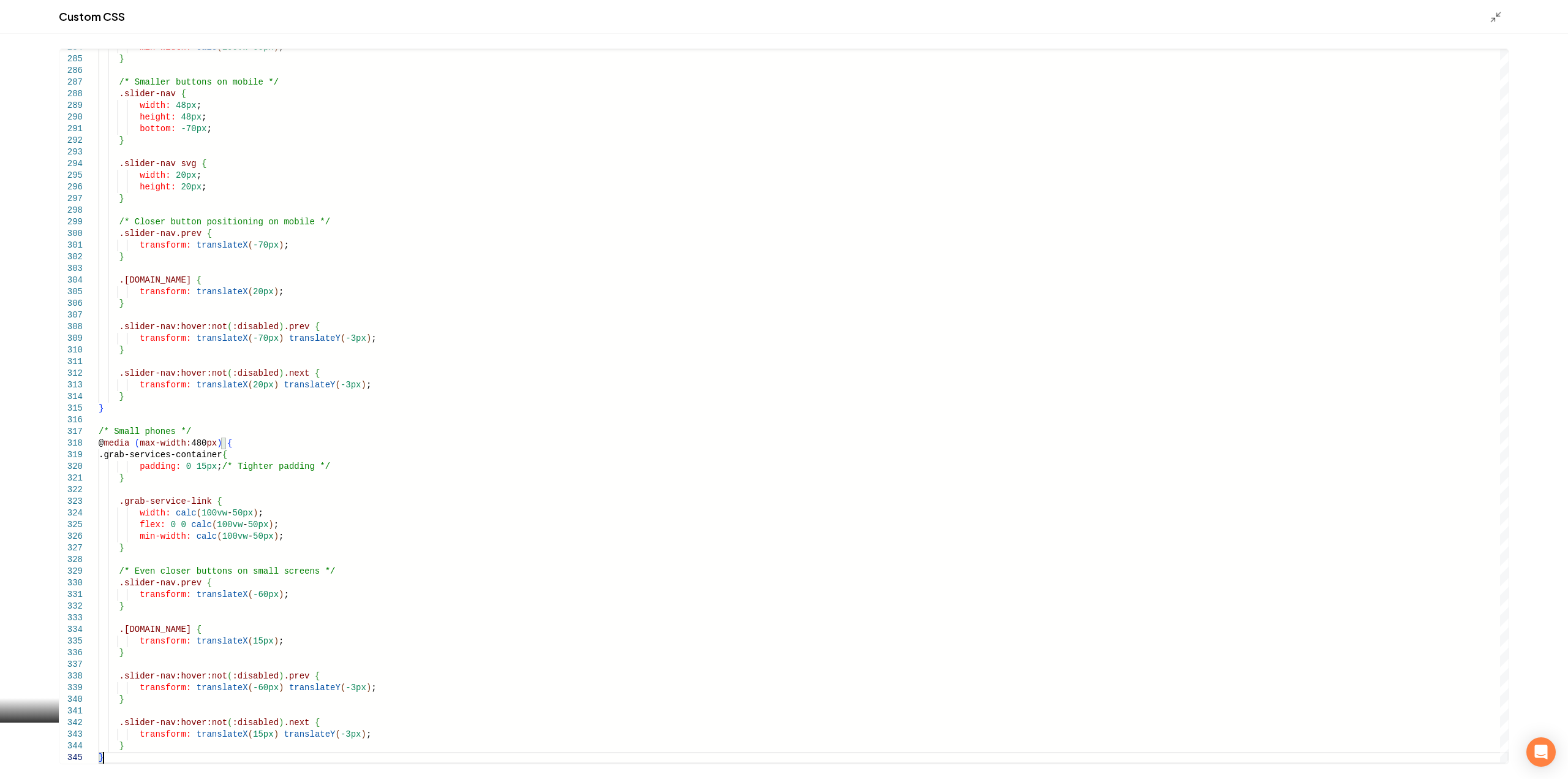
click at [1487, 22] on div "Custom CSS" at bounding box center [784, 16] width 1568 height 34
click at [1495, 20] on icon "Main content area" at bounding box center [1495, 16] width 12 height 12
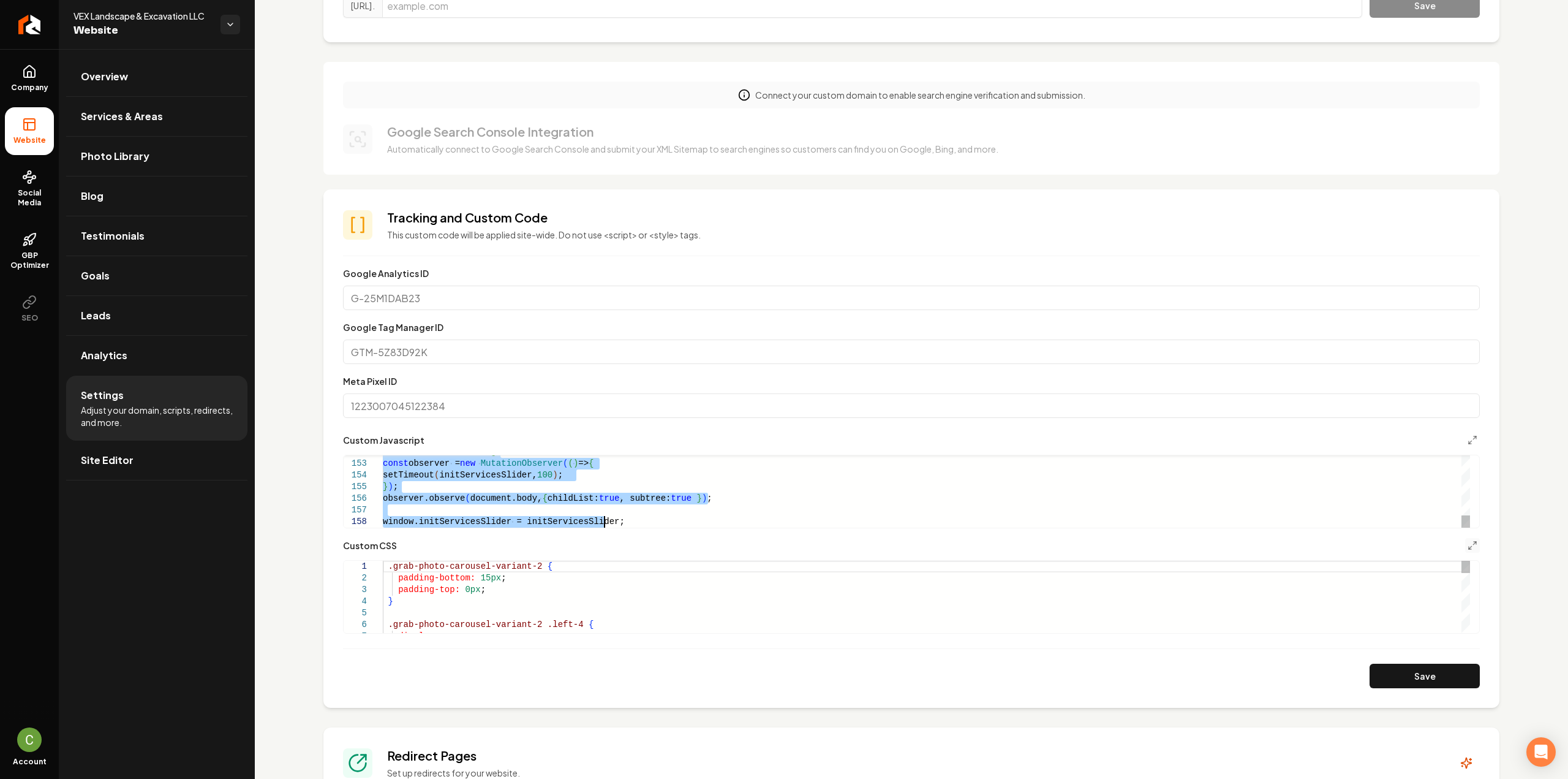
type textarea "**********"
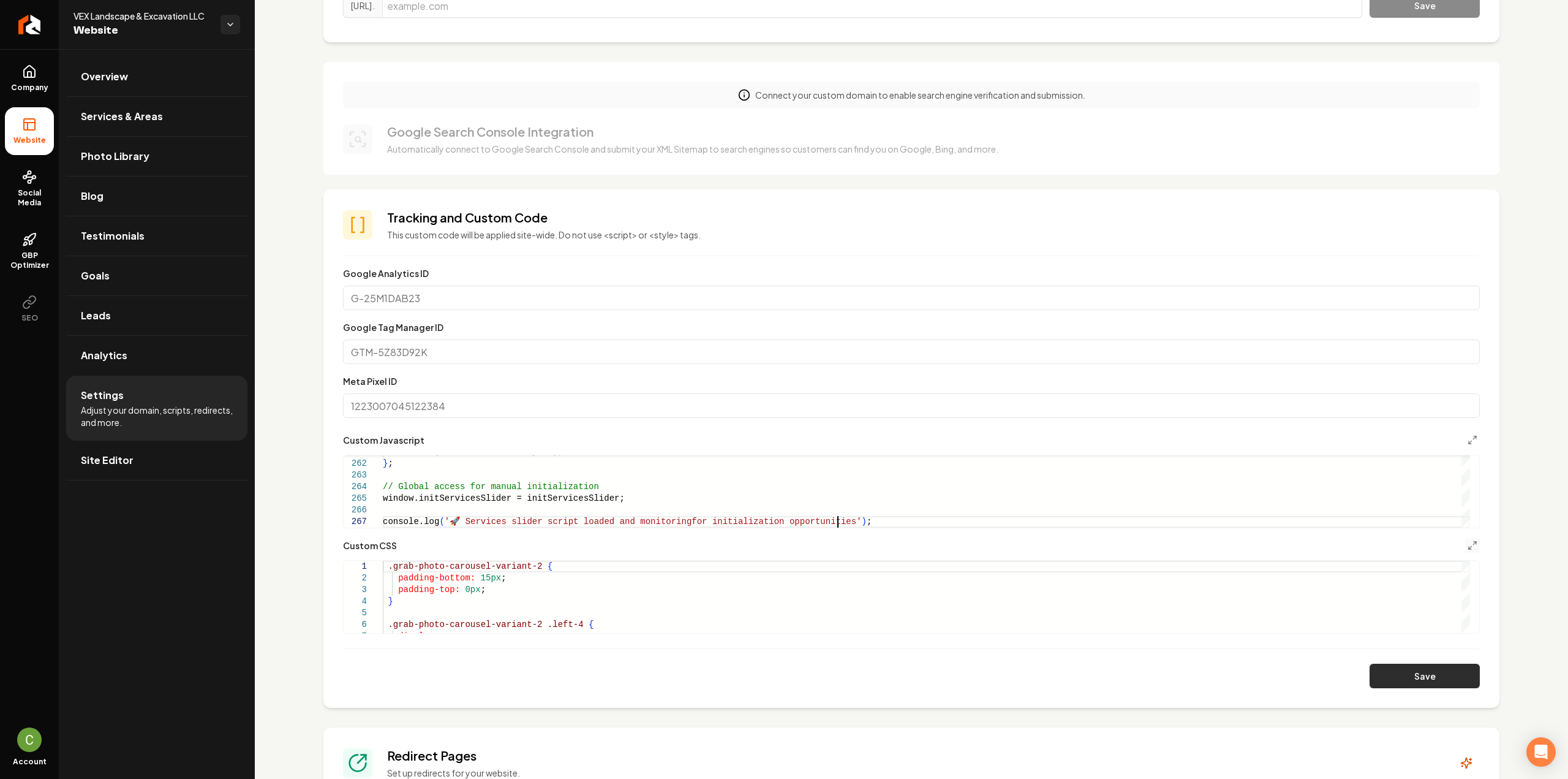
click at [1379, 668] on button "Save" at bounding box center [1424, 675] width 110 height 24
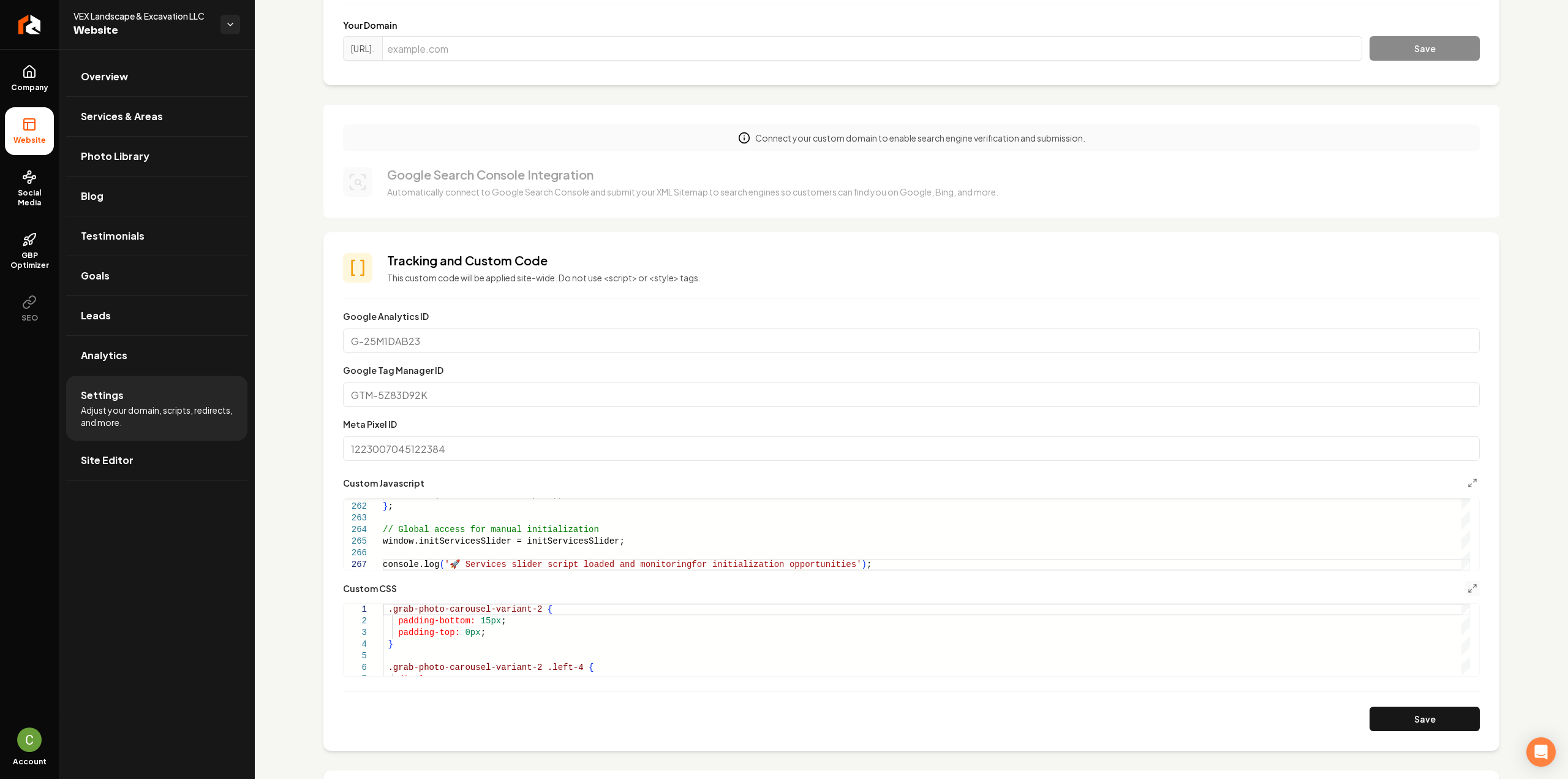
scroll to position [122, 0]
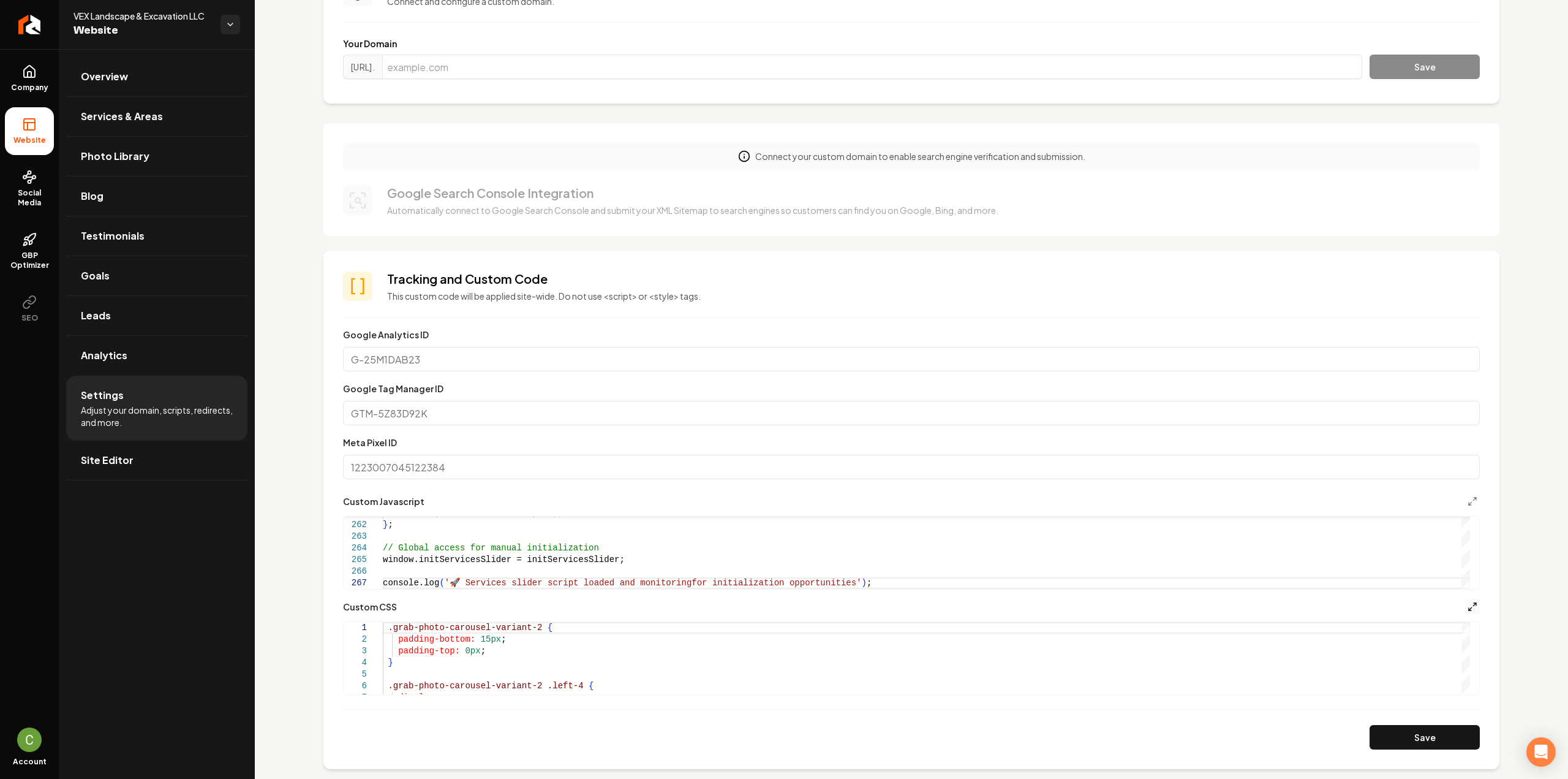
click at [1467, 610] on icon "Main content area" at bounding box center [1472, 607] width 10 height 10
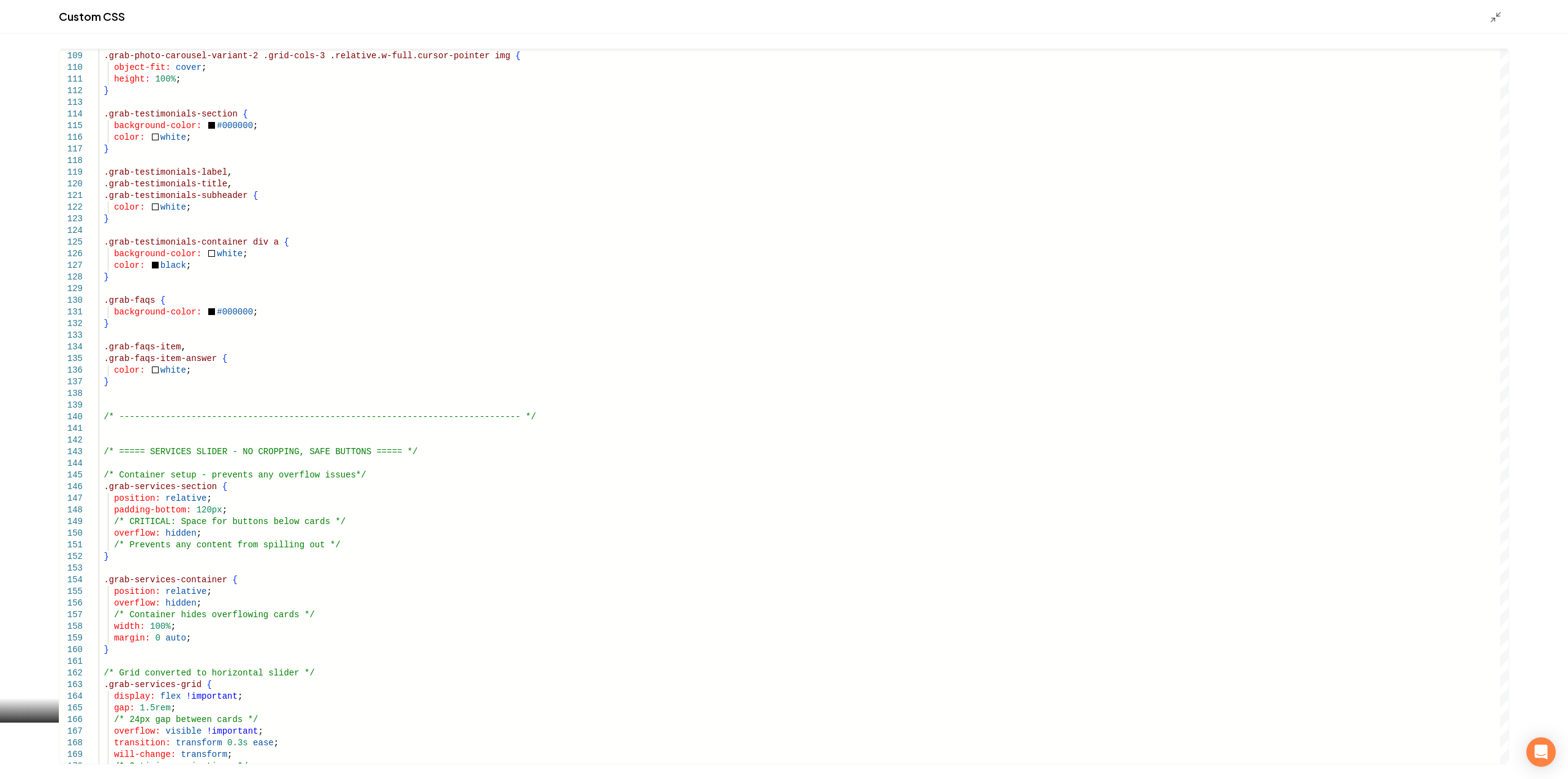
drag, startPoint x: 1493, startPoint y: 17, endPoint x: 1375, endPoint y: 275, distance: 283.7
click at [1493, 16] on icon "Main content area" at bounding box center [1495, 16] width 12 height 12
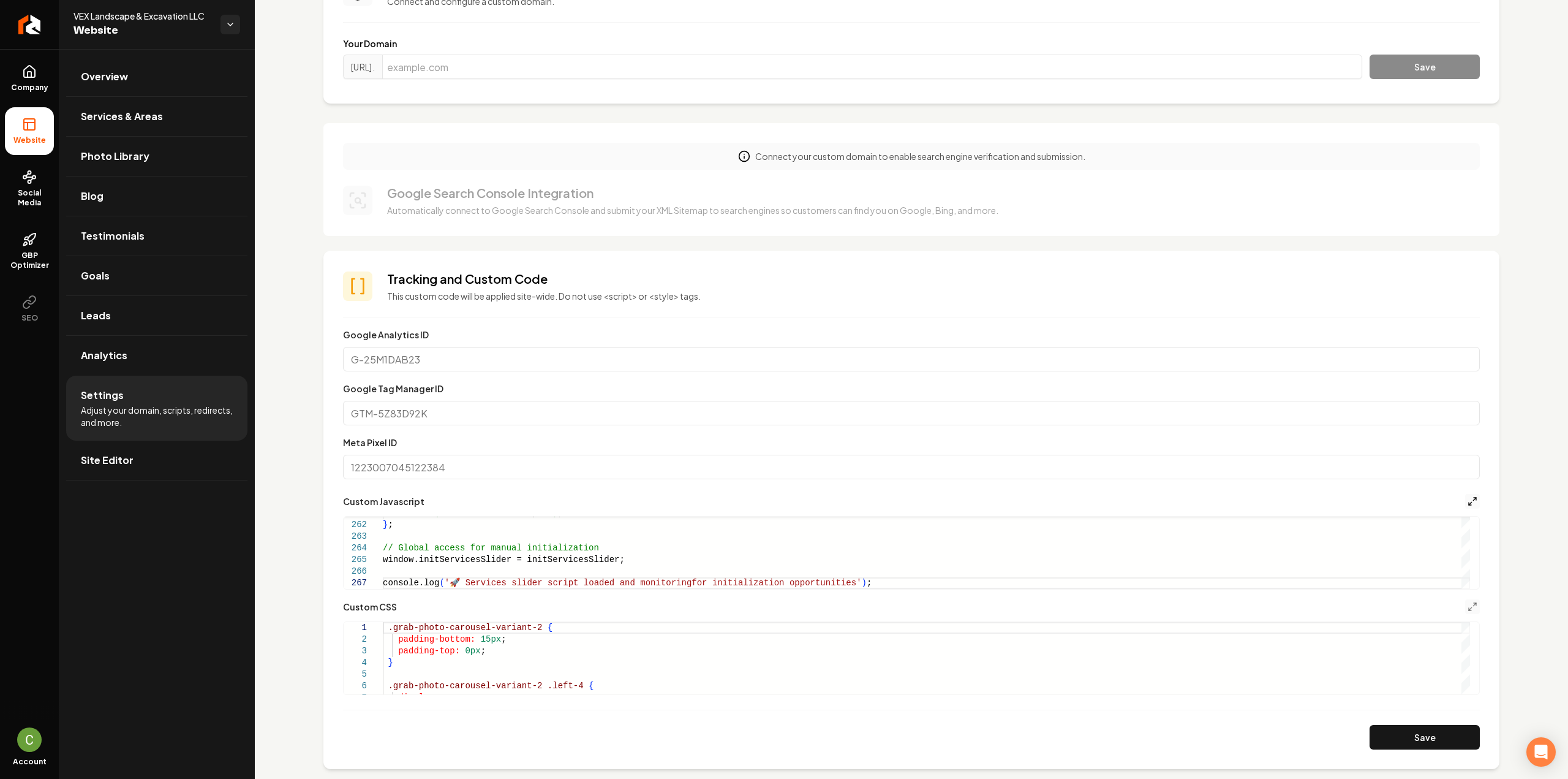
click at [1467, 502] on icon "Main content area" at bounding box center [1472, 501] width 10 height 10
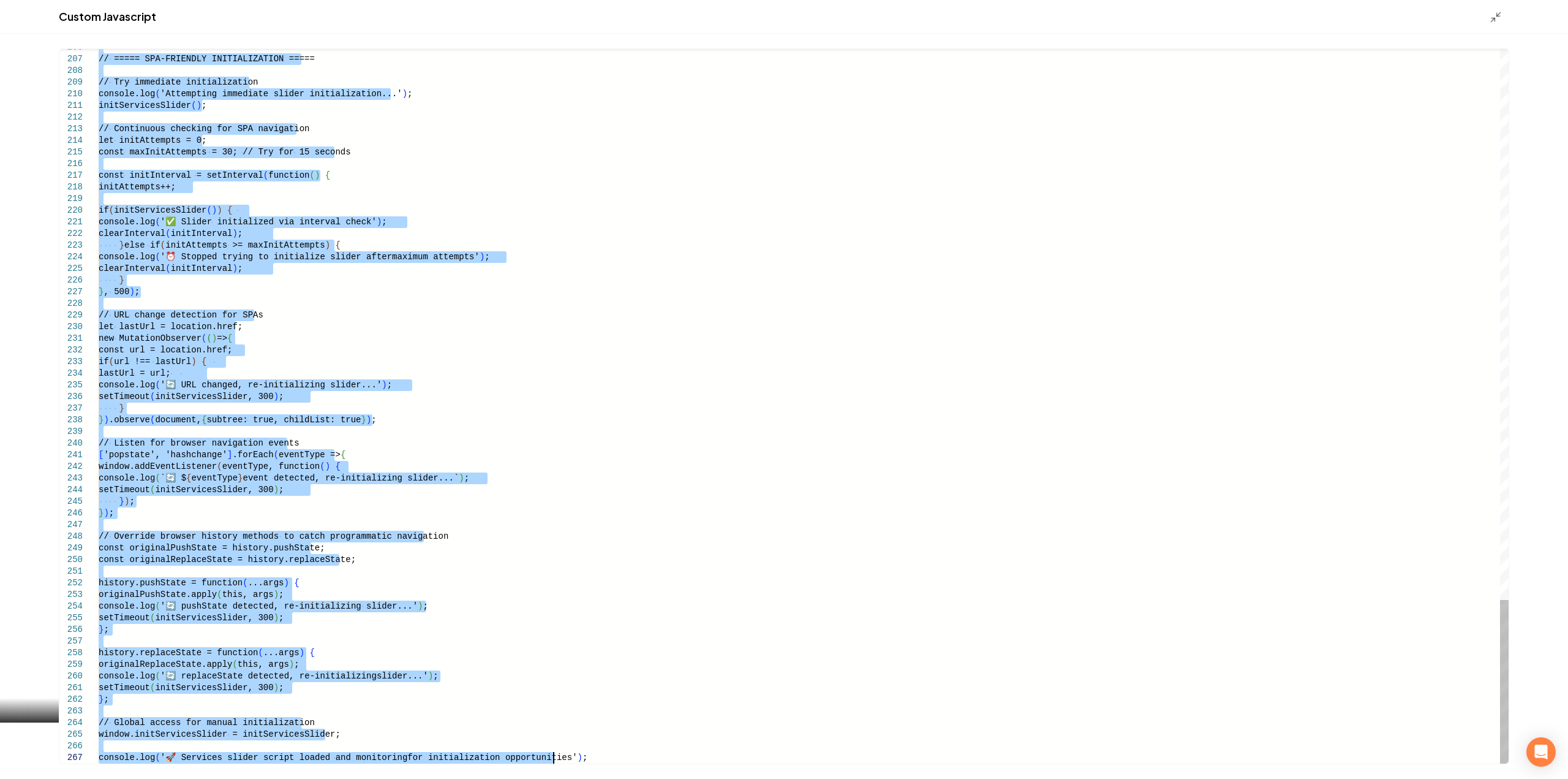
type textarea "**********"
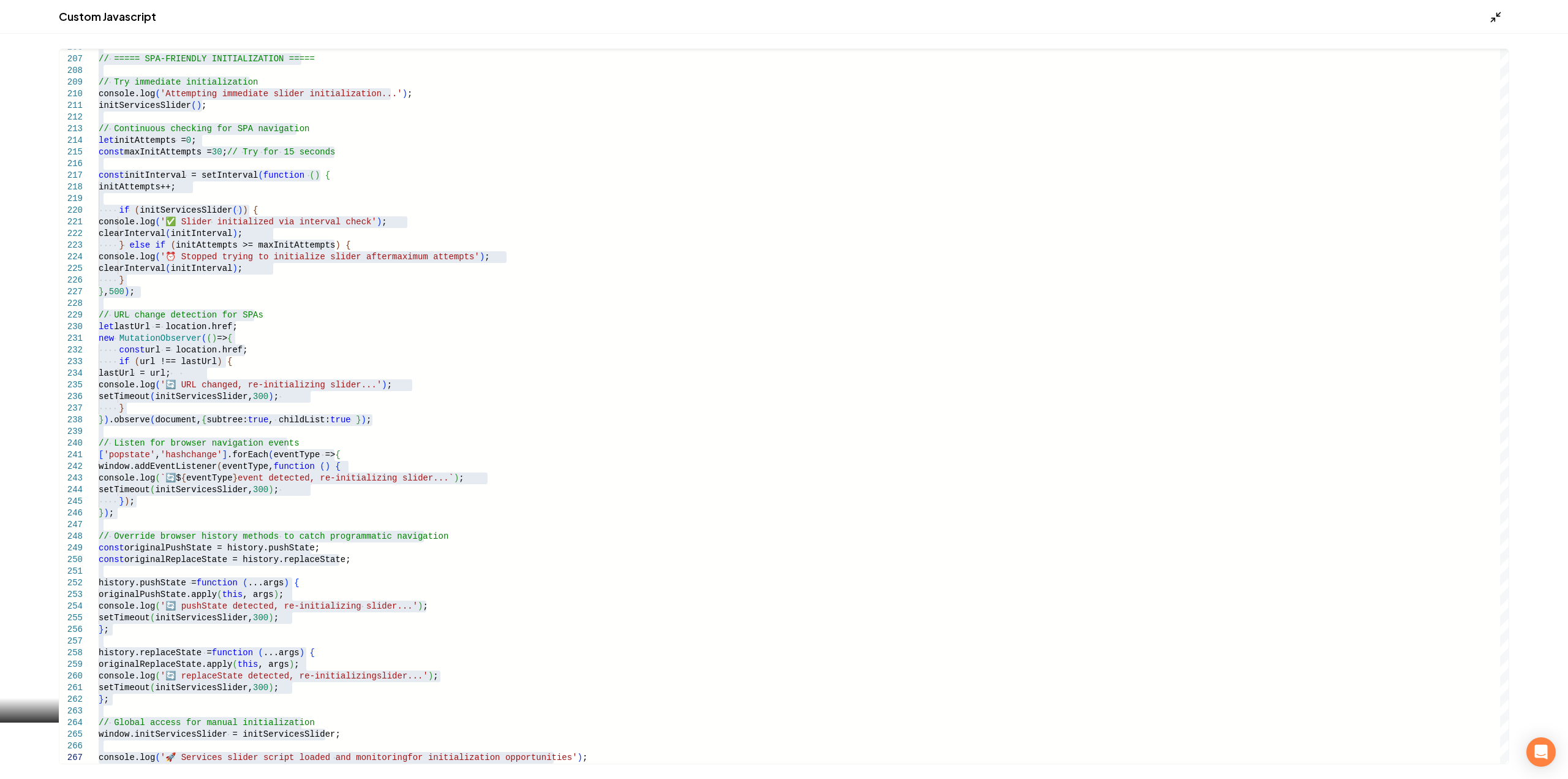
click at [1492, 19] on polyline "Main content area" at bounding box center [1492, 20] width 3 height 3
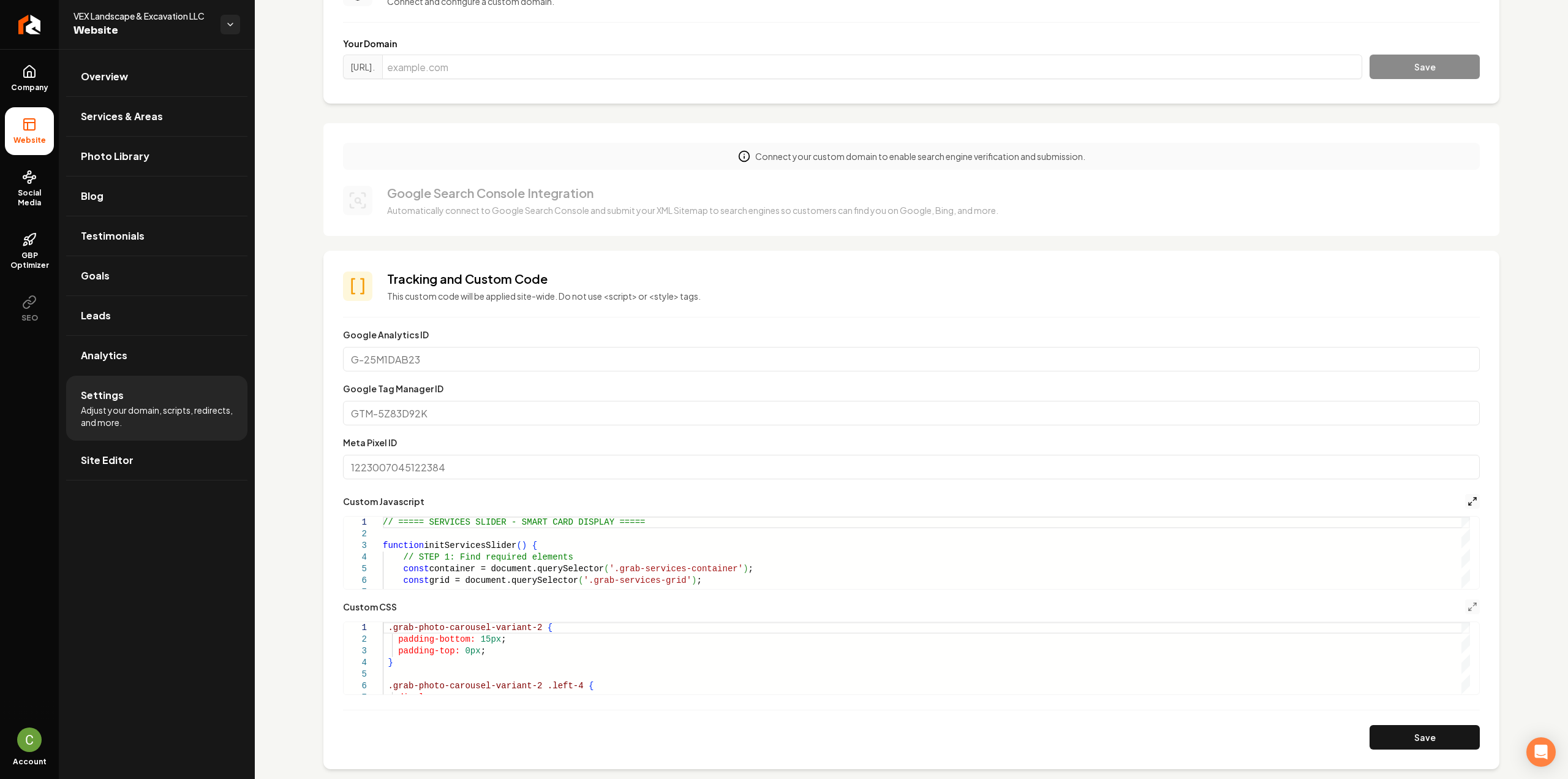
click at [1467, 502] on icon "Main content area" at bounding box center [1472, 501] width 10 height 10
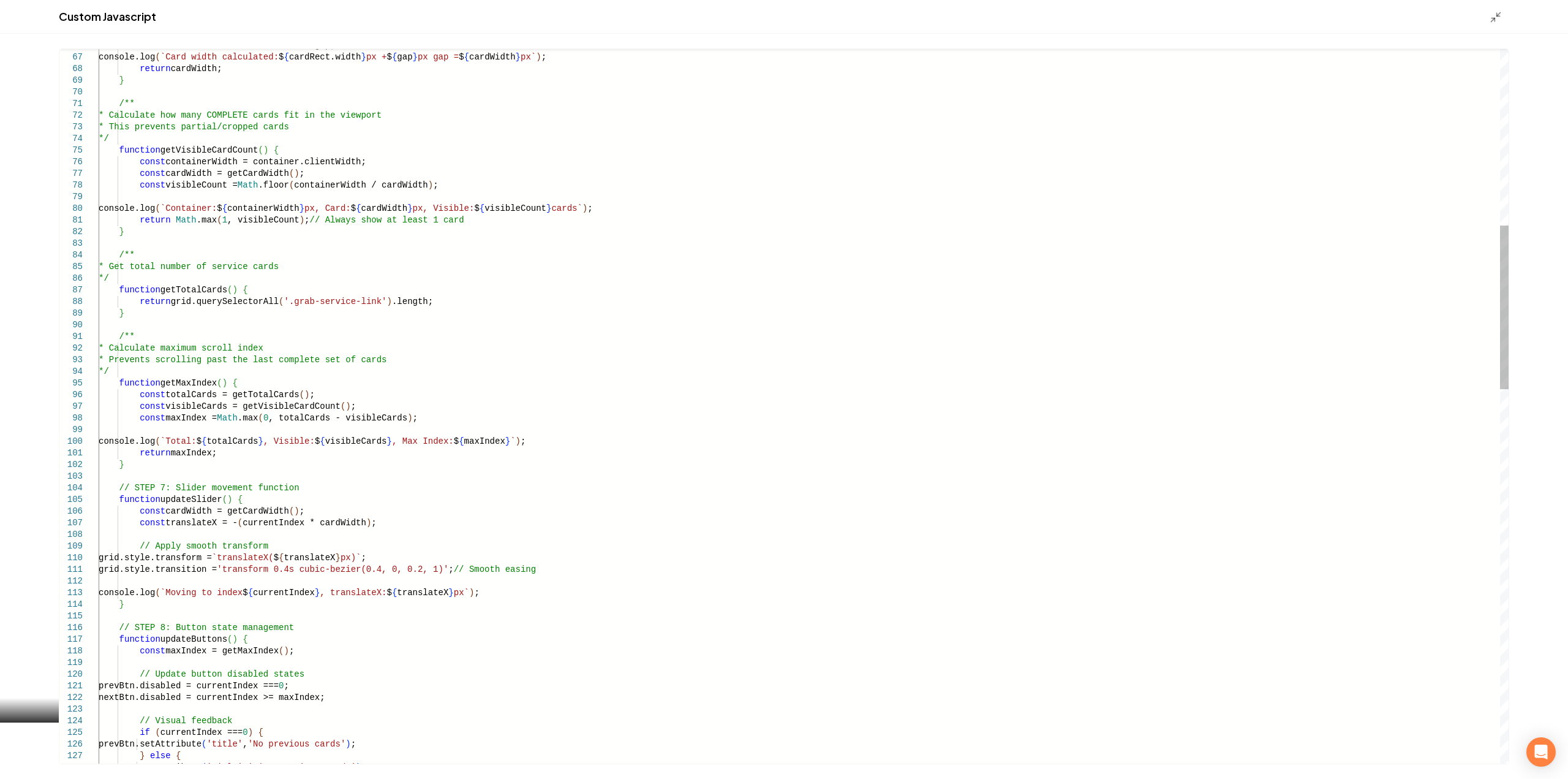
type textarea "**********"
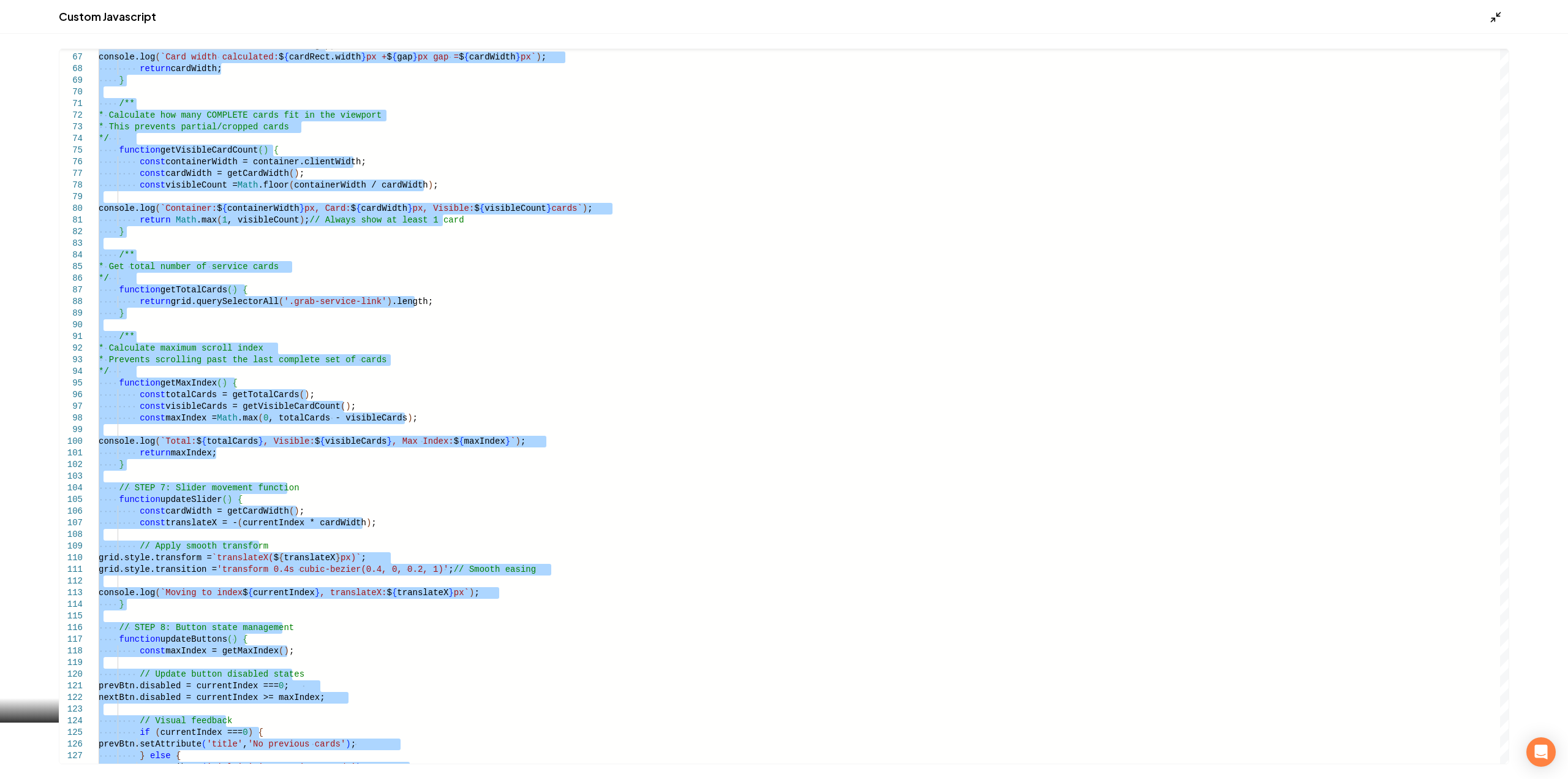
click at [1495, 14] on icon "Main content area" at bounding box center [1495, 16] width 12 height 12
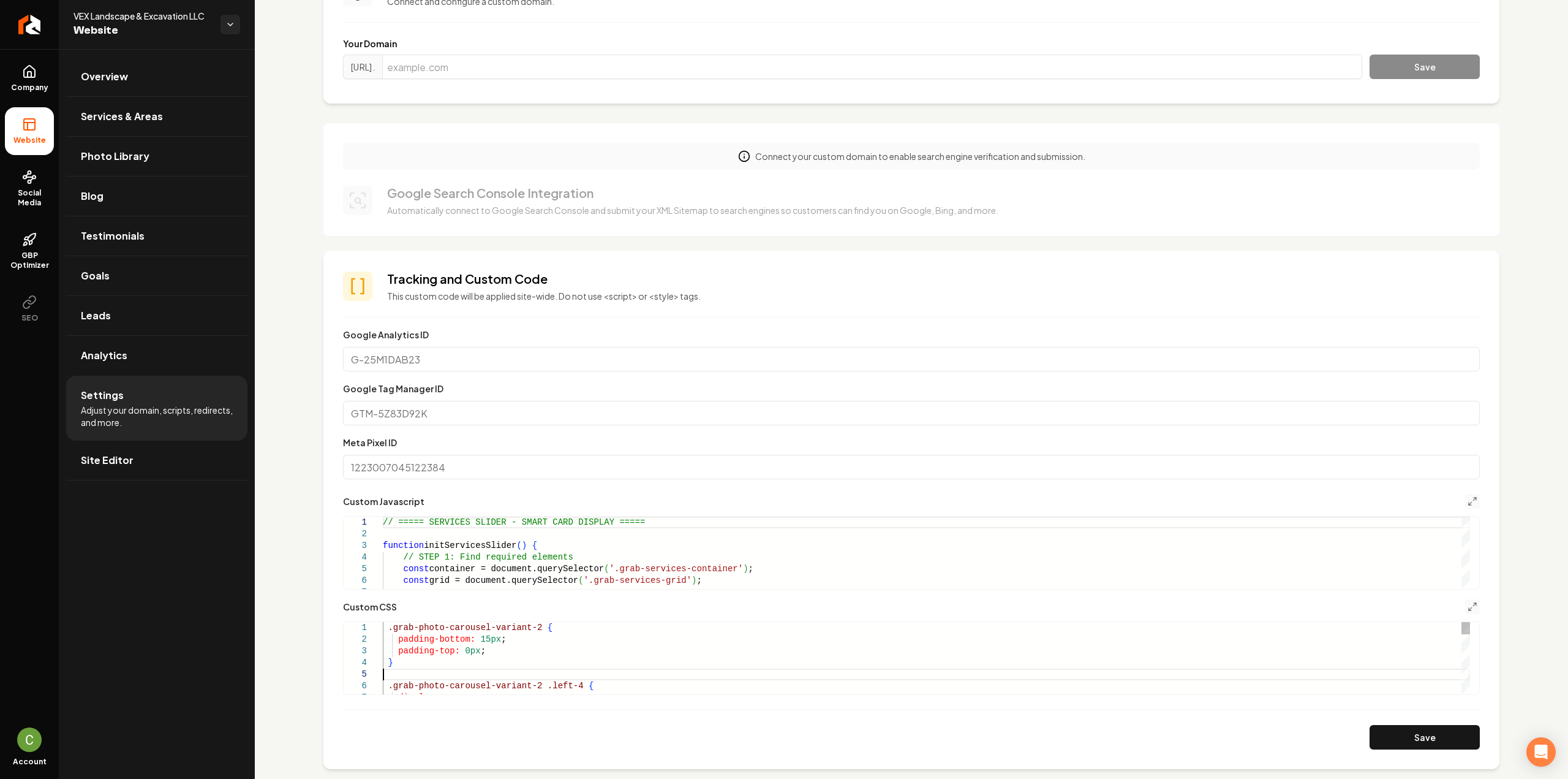
type textarea "**********"
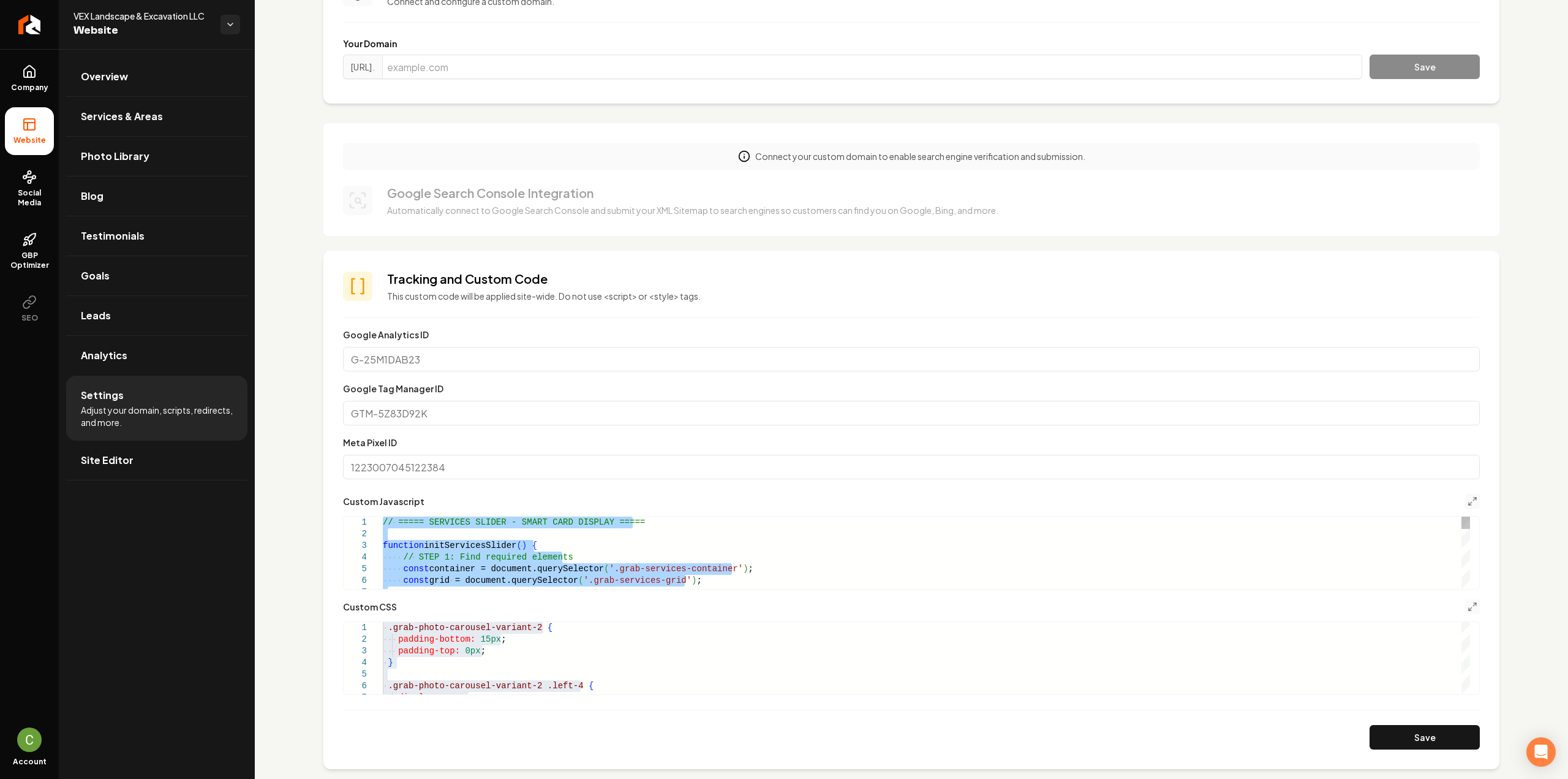
type textarea "**********"
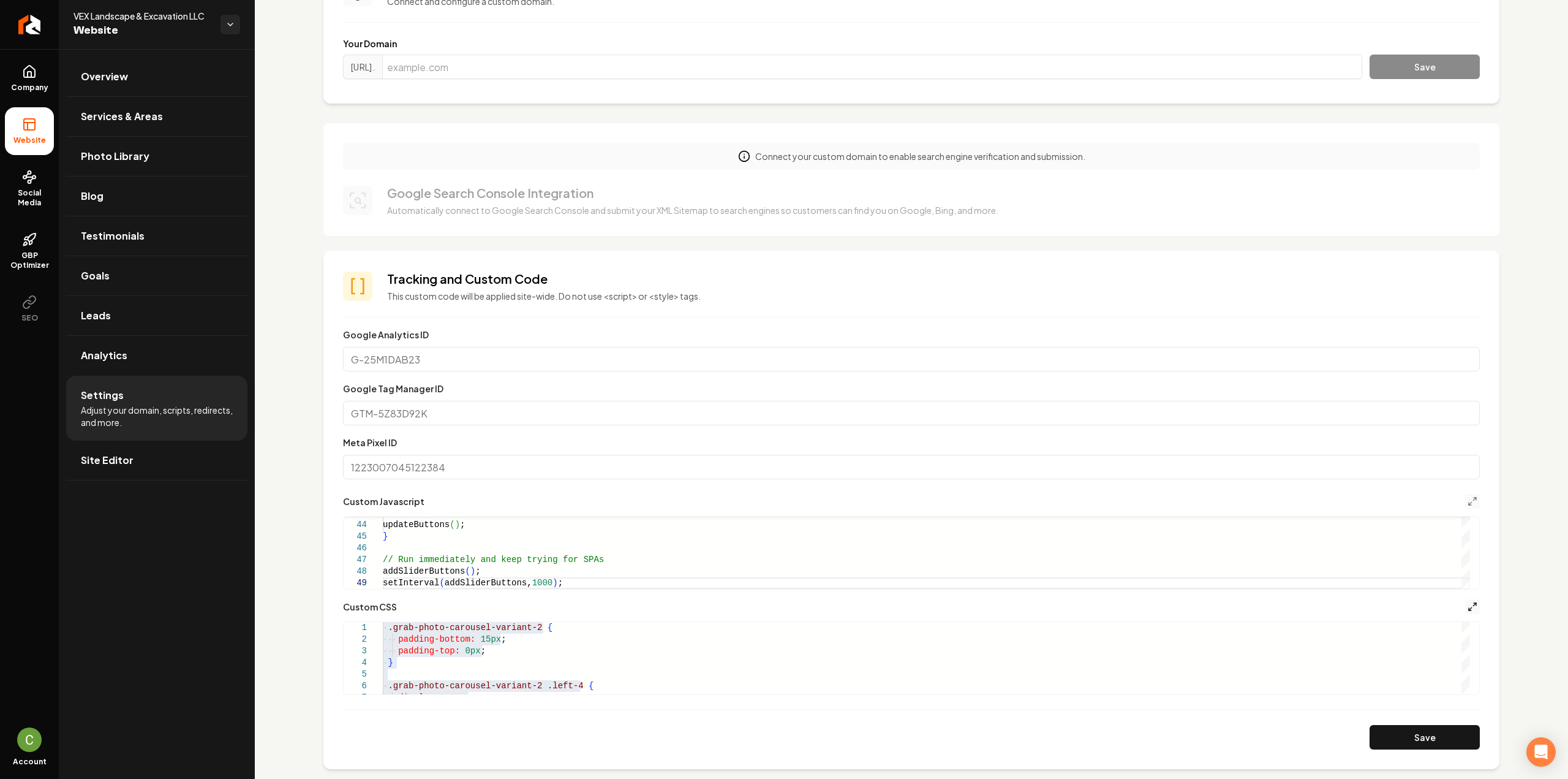
click at [1467, 607] on icon "Main content area" at bounding box center [1472, 607] width 10 height 10
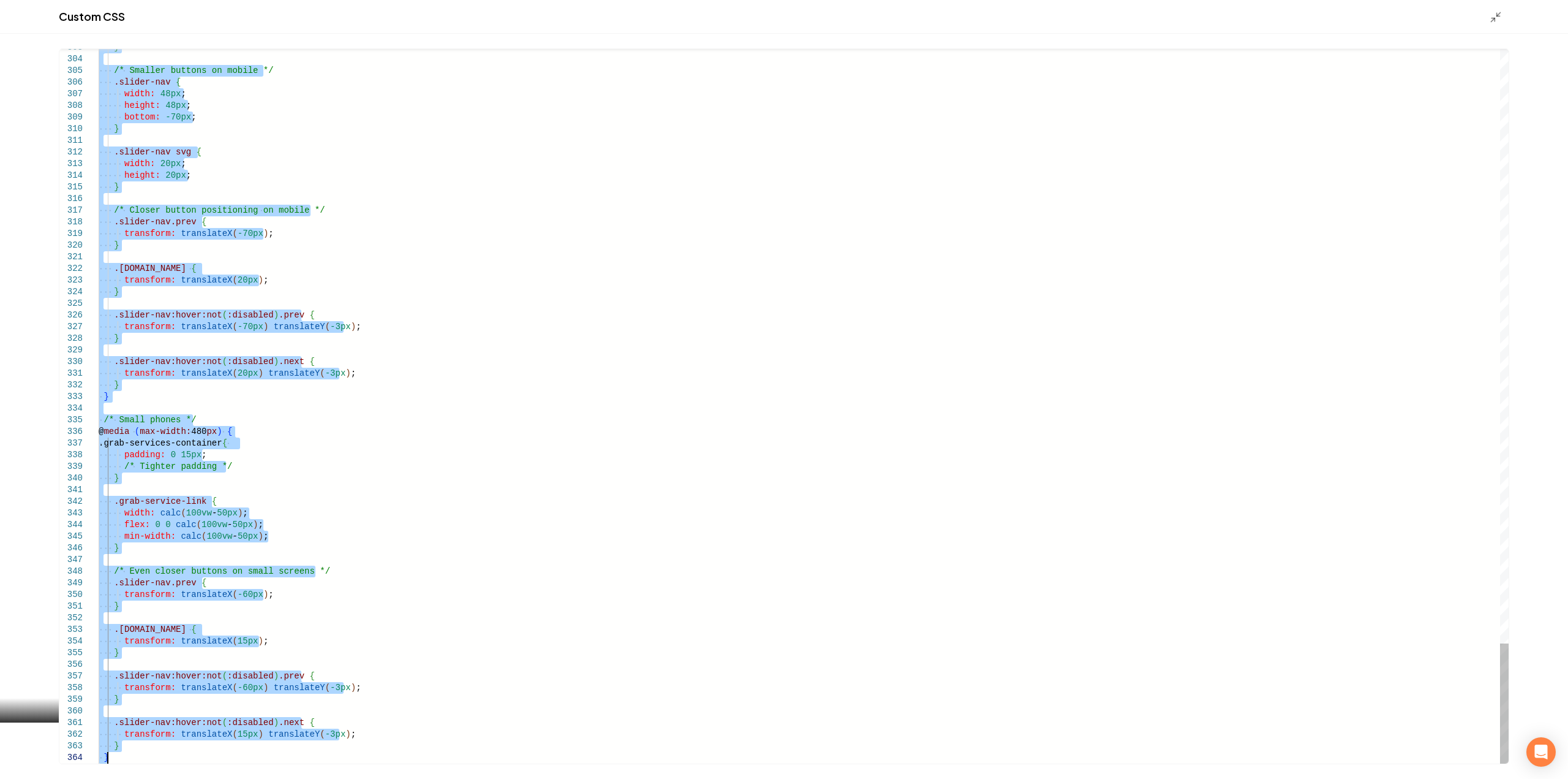
drag, startPoint x: 101, startPoint y: 297, endPoint x: 256, endPoint y: 808, distance: 534.0
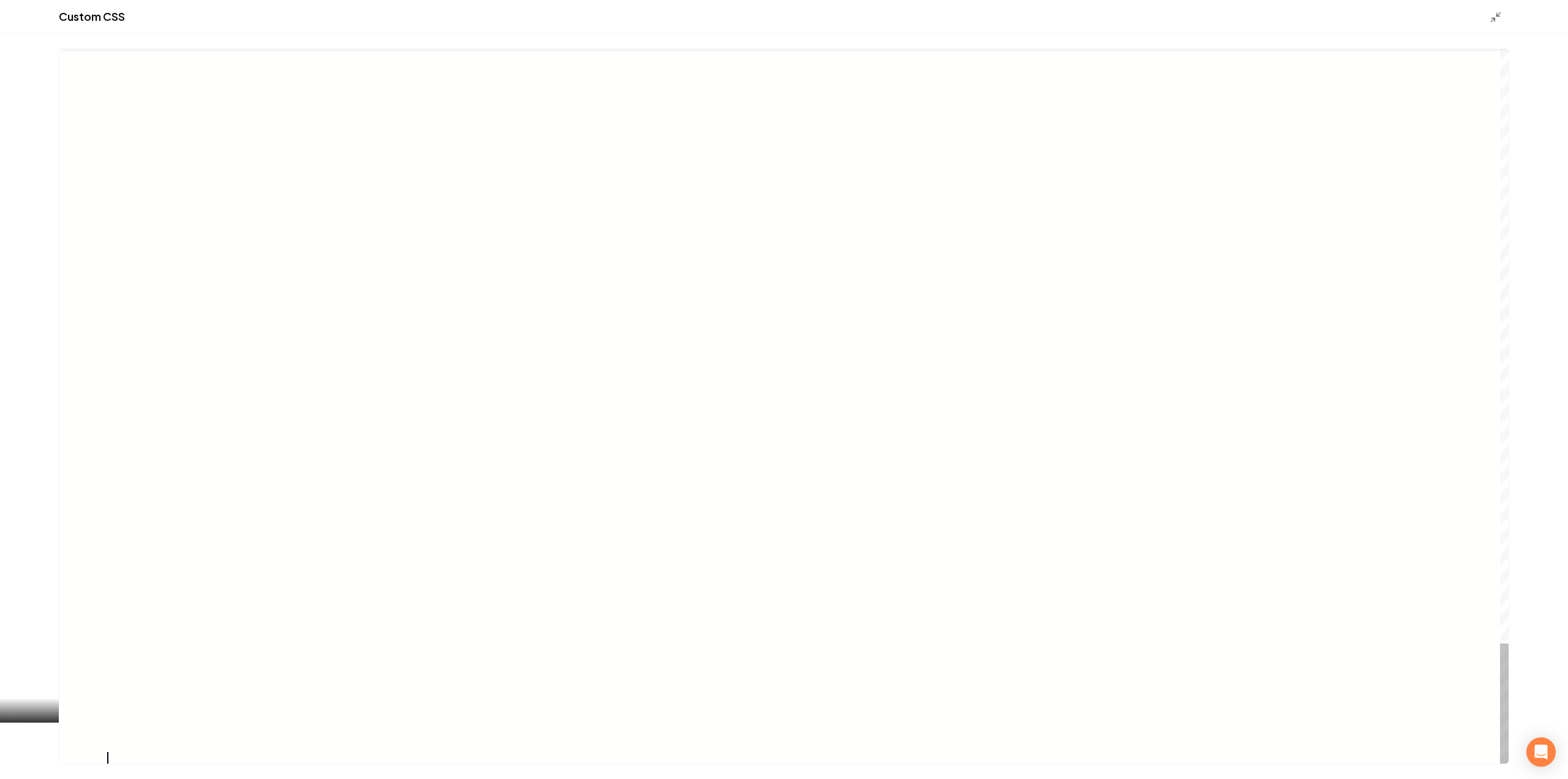
type textarea "**********"
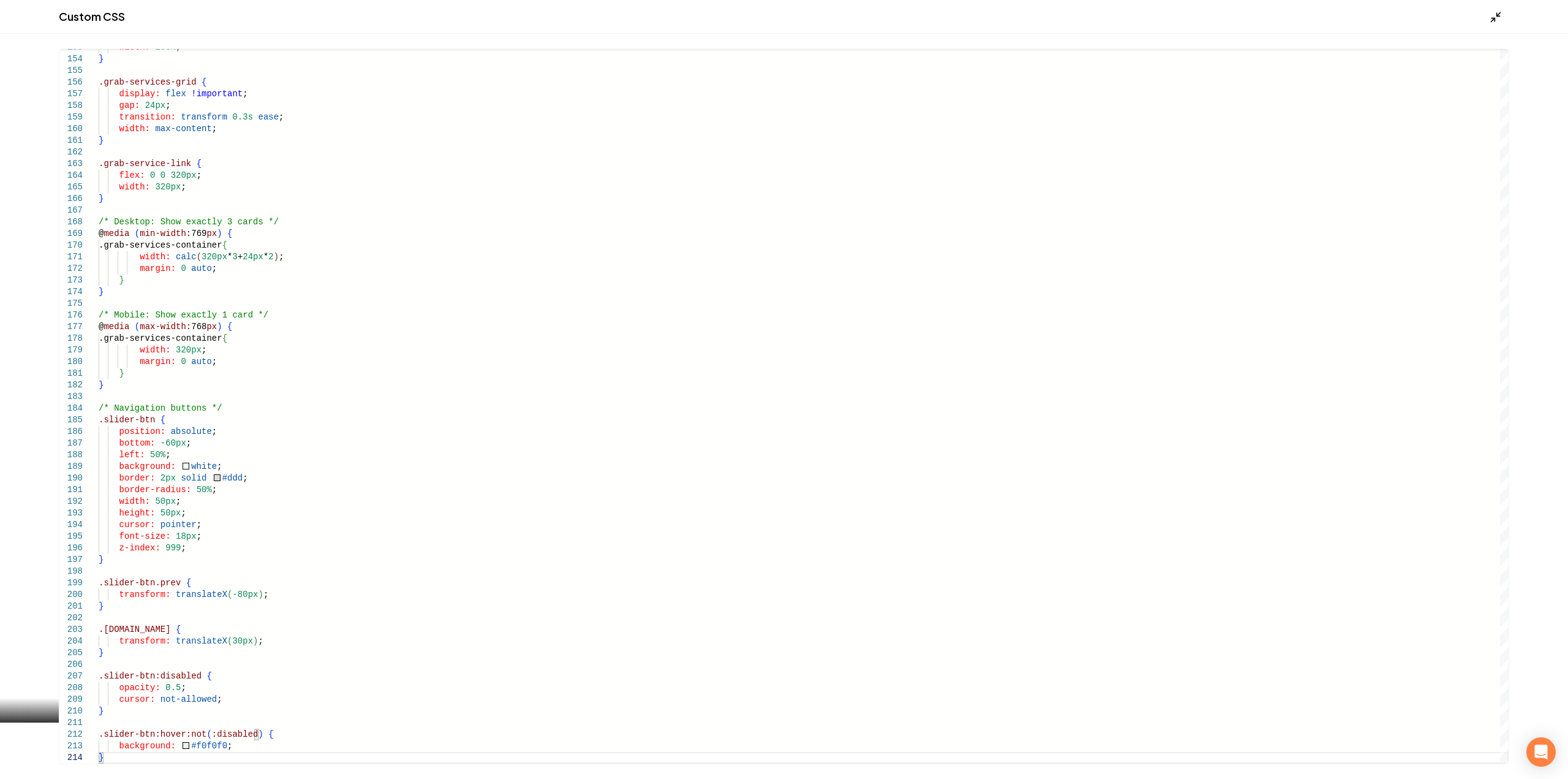
click at [1497, 15] on polyline "Main content area" at bounding box center [1498, 14] width 3 height 3
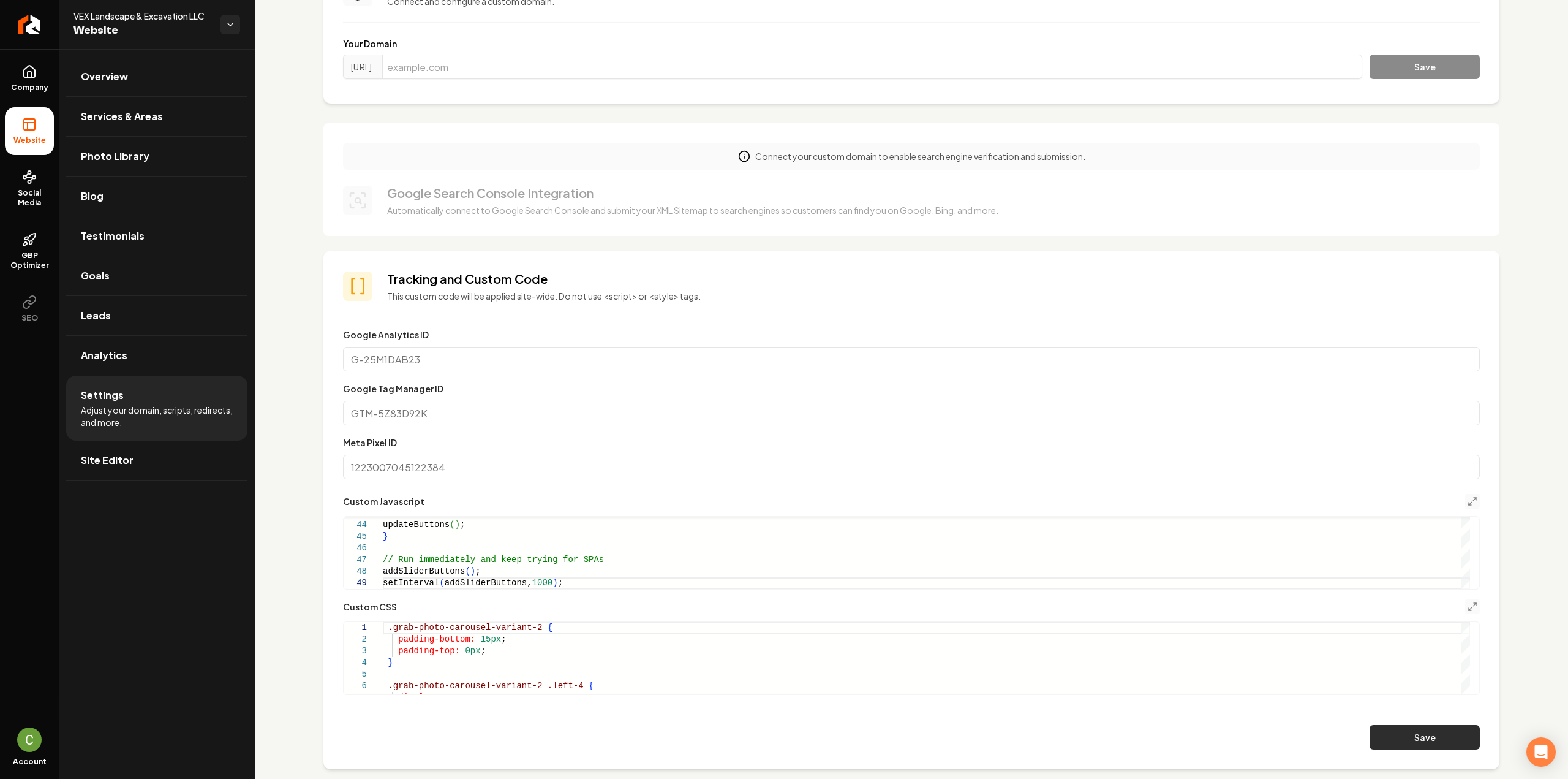
click at [1397, 743] on button "Save" at bounding box center [1424, 737] width 110 height 24
click at [521, 537] on div "// Initialize updateButtons ( ) ; } // Run immediately and keep trying for SPAs…" at bounding box center [927, 304] width 1087 height 570
click at [1369, 745] on button "Save" at bounding box center [1424, 737] width 110 height 24
click at [466, 569] on div "updateButtons ( ) ; } // Run immediately and keep trying addSliderButtons ( ) ;…" at bounding box center [927, 263] width 1087 height 652
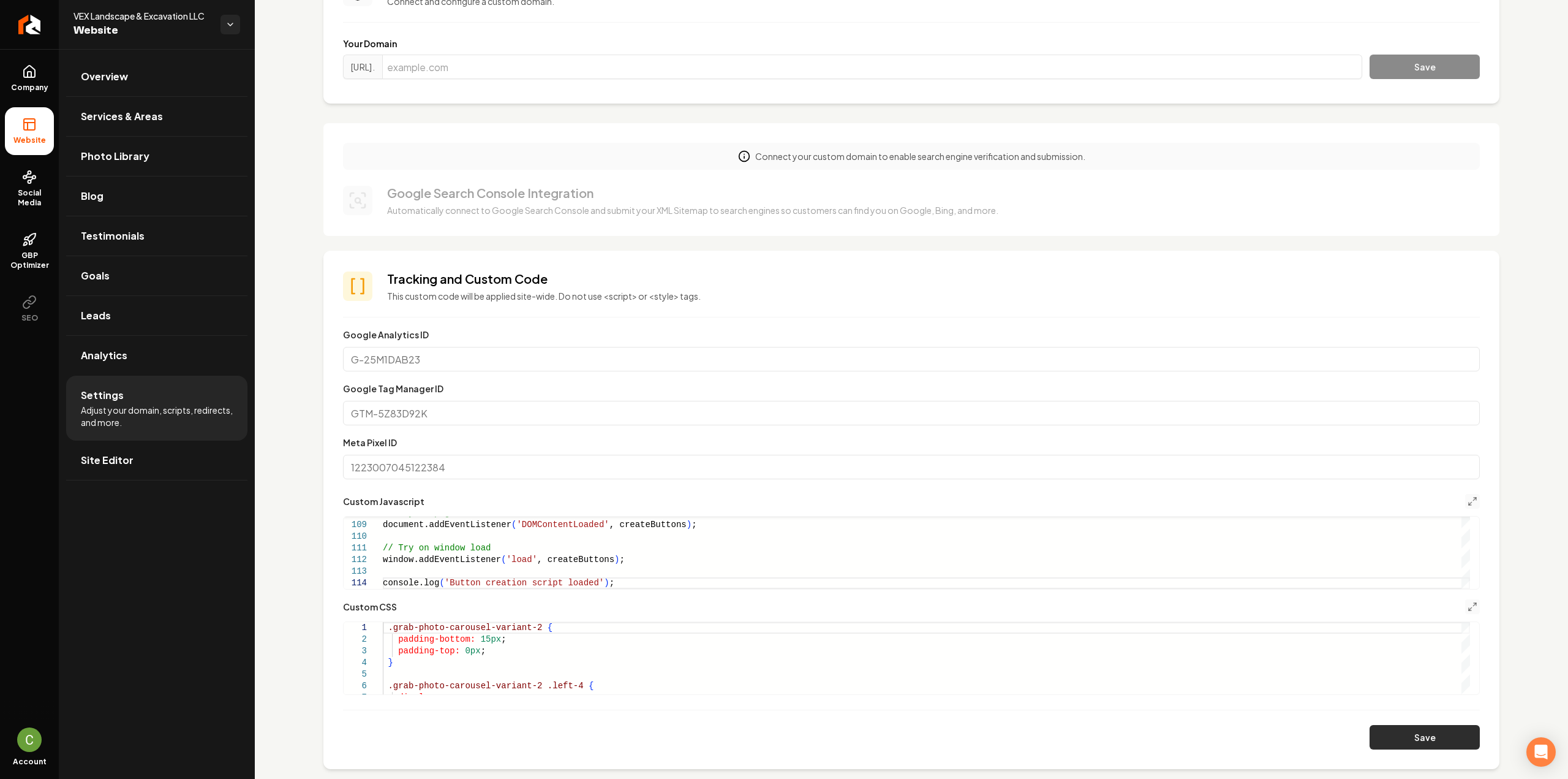
click at [1377, 743] on button "Save" at bounding box center [1424, 737] width 110 height 24
type textarea "**********"
click at [1371, 729] on button "Save" at bounding box center [1424, 737] width 110 height 24
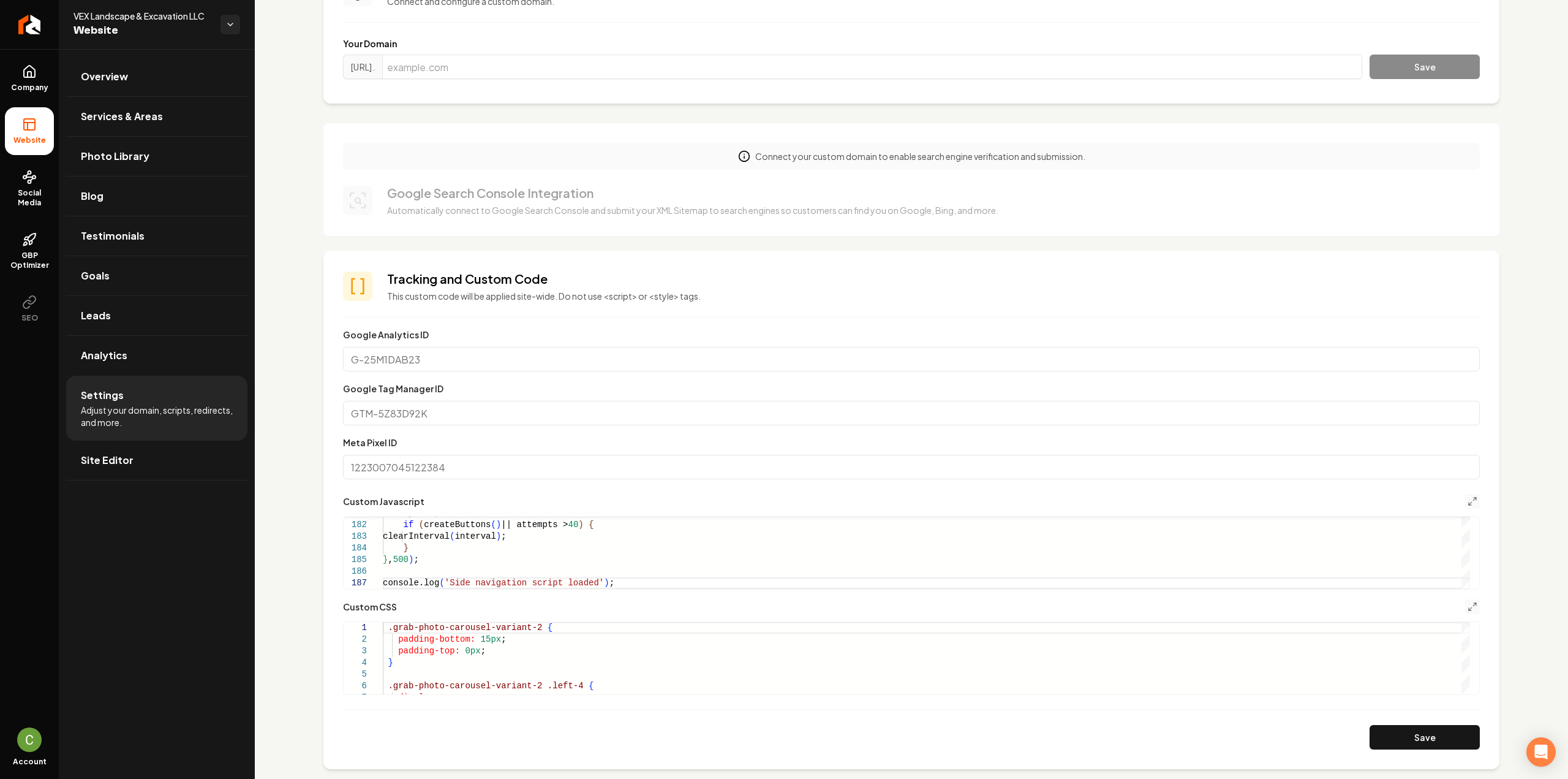
scroll to position [0, 0]
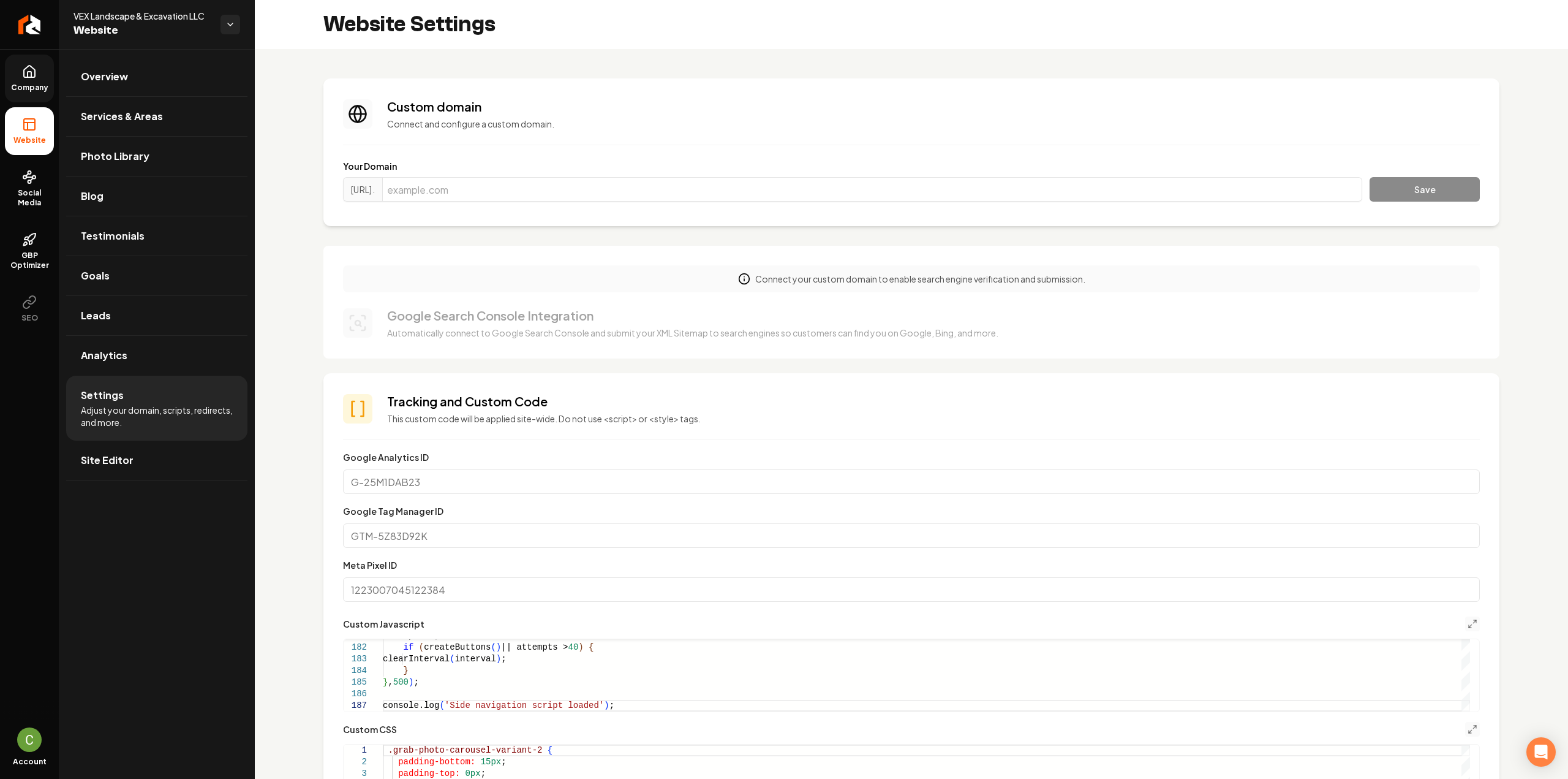
click at [32, 71] on icon at bounding box center [29, 71] width 15 height 15
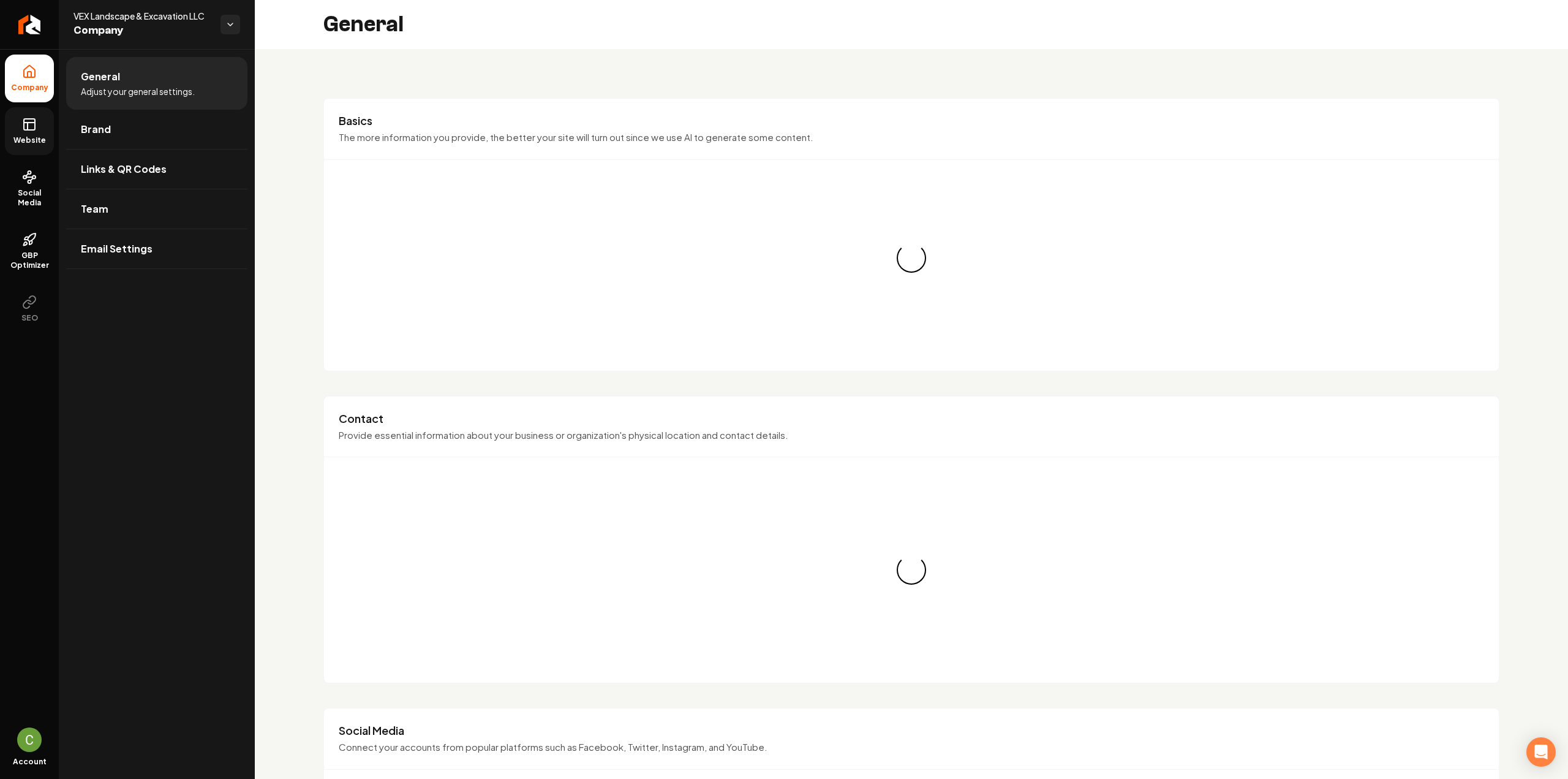
drag, startPoint x: 38, startPoint y: 120, endPoint x: 44, endPoint y: 126, distance: 8.5
click at [38, 121] on link "Website" at bounding box center [29, 131] width 49 height 48
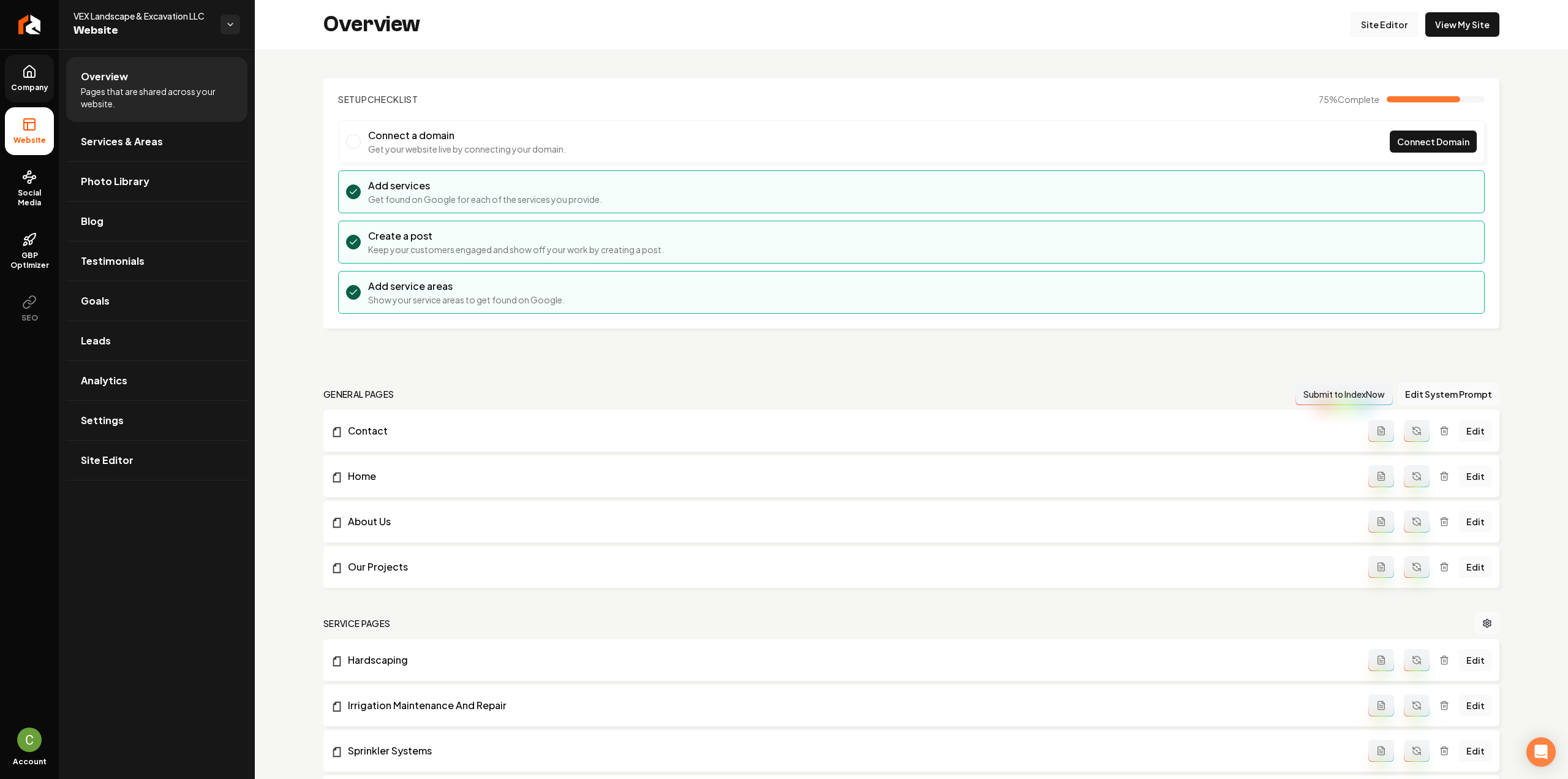
click at [1388, 19] on link "Site Editor" at bounding box center [1384, 24] width 67 height 24
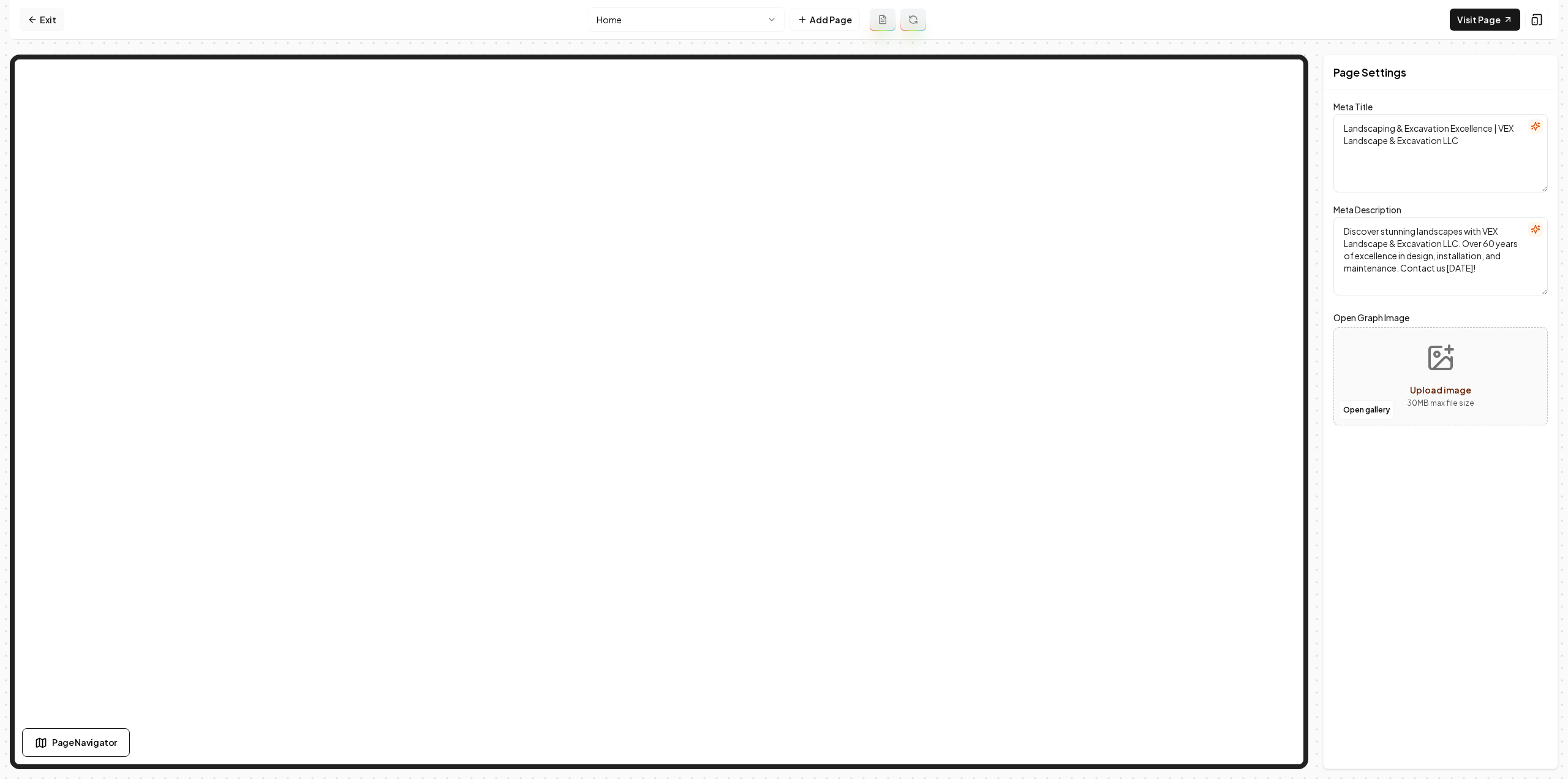
click at [60, 15] on link "Exit" at bounding box center [41, 19] width 45 height 22
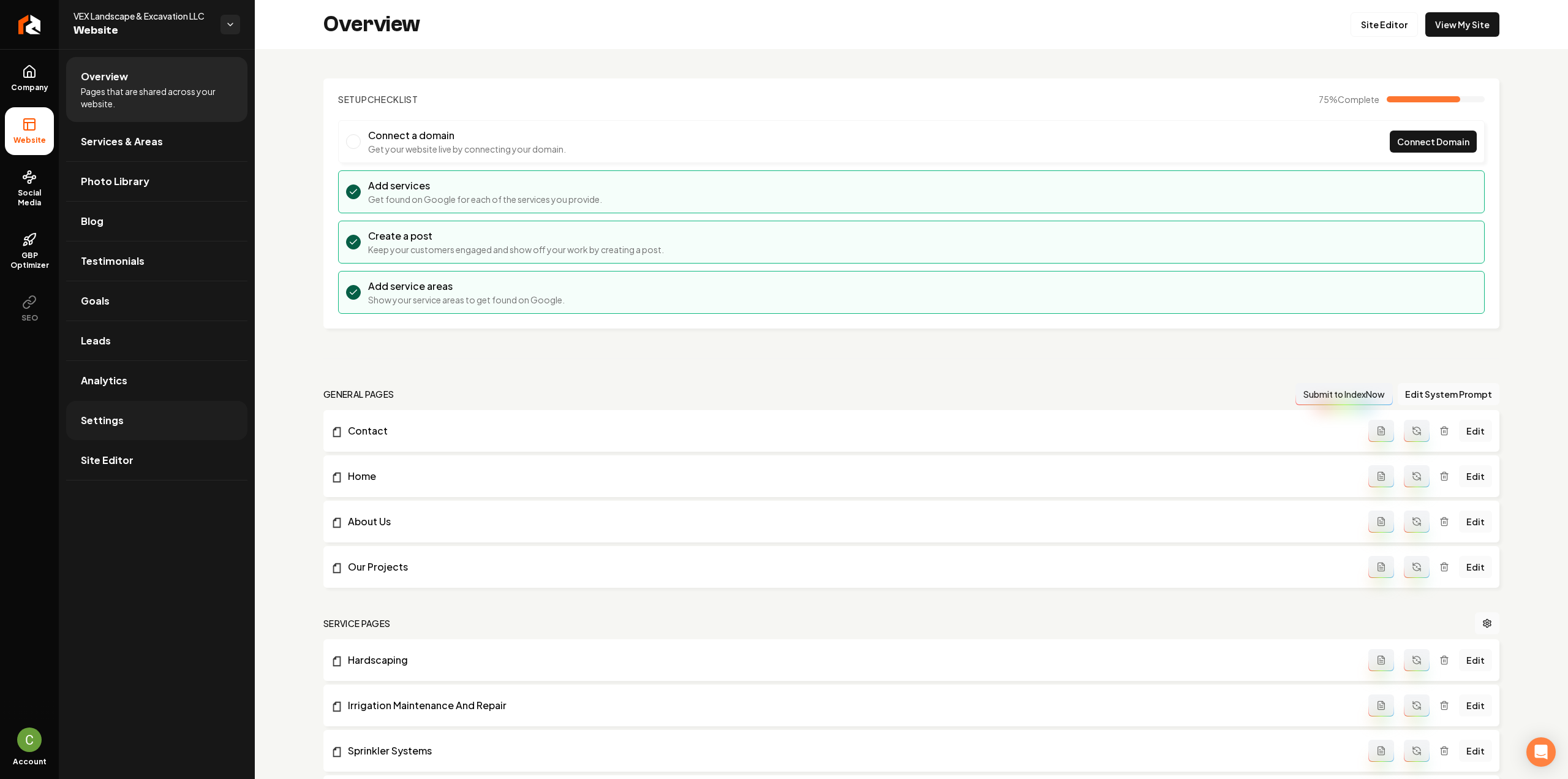
scroll to position [307, 0]
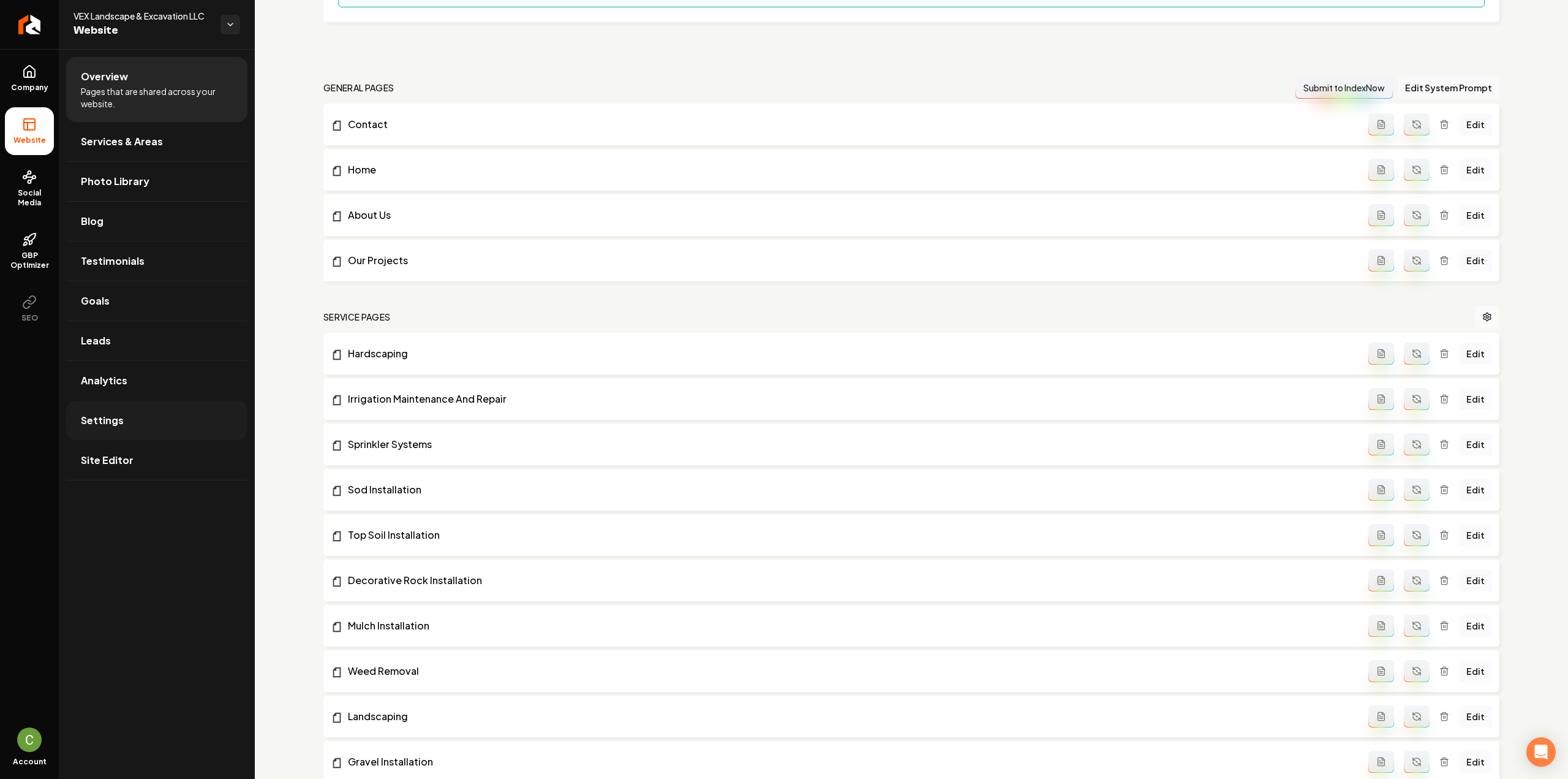
click at [178, 421] on link "Settings" at bounding box center [157, 420] width 181 height 39
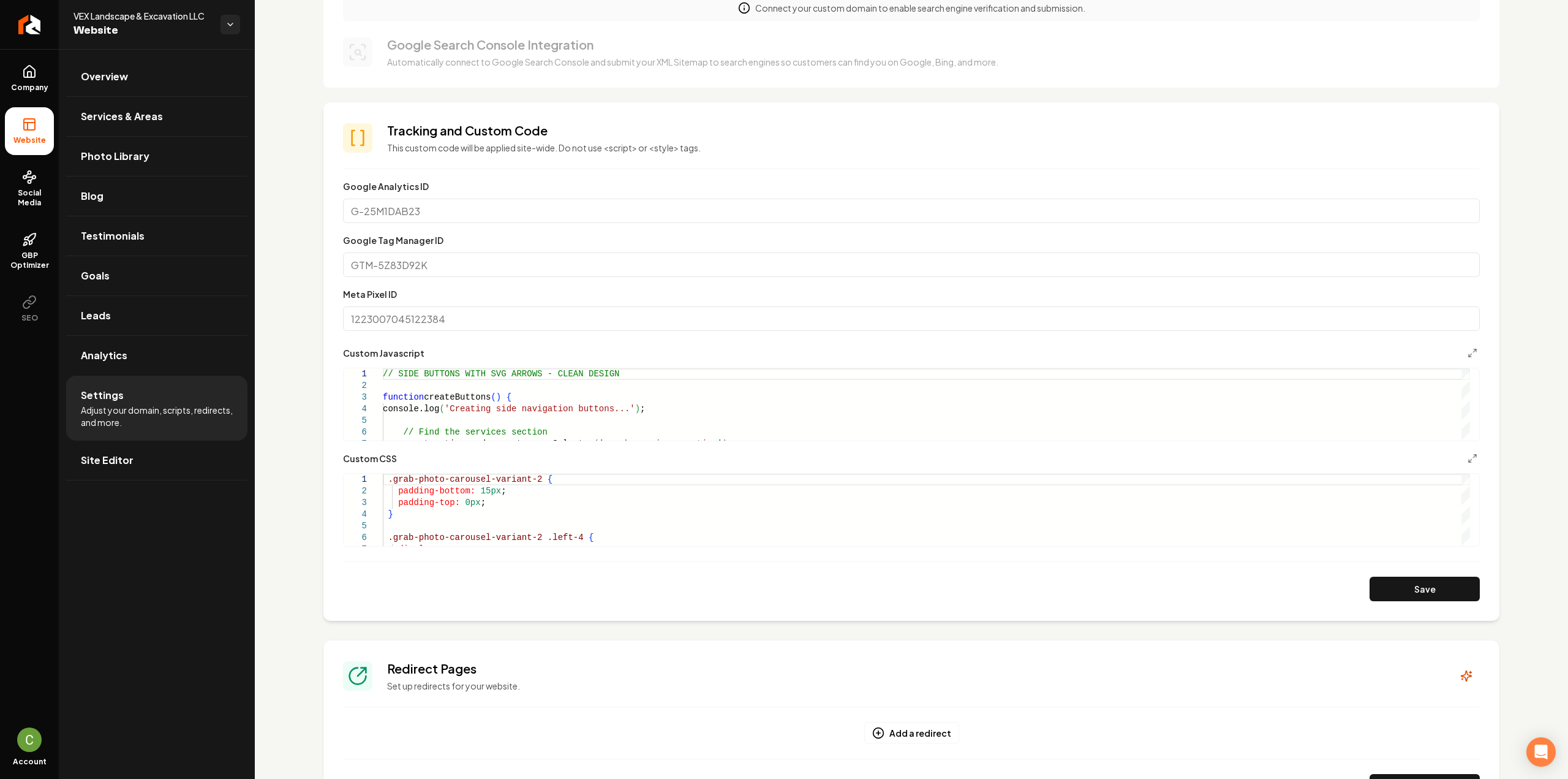
scroll to position [307, 0]
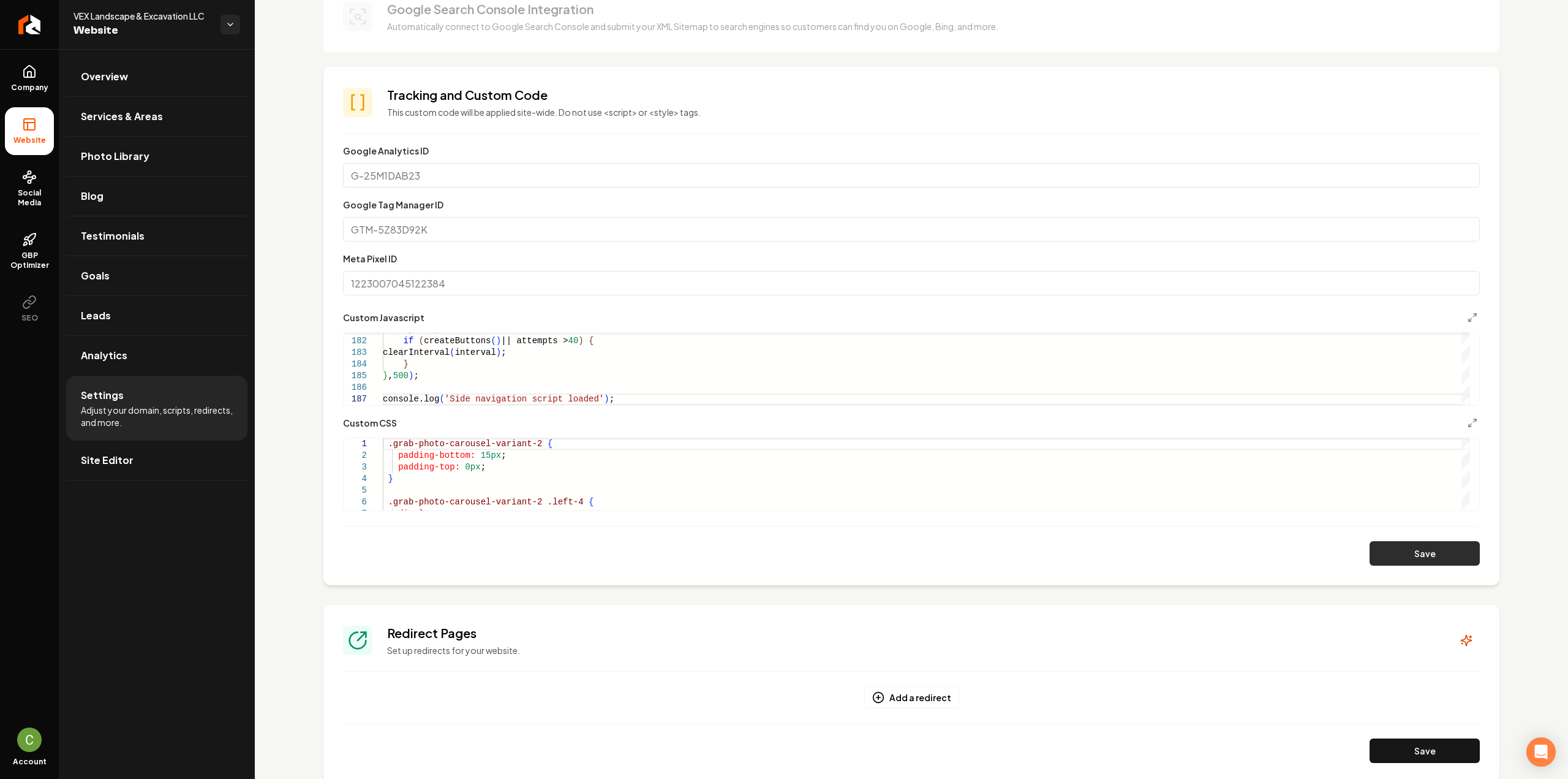
click at [1371, 547] on button "Save" at bounding box center [1424, 553] width 110 height 24
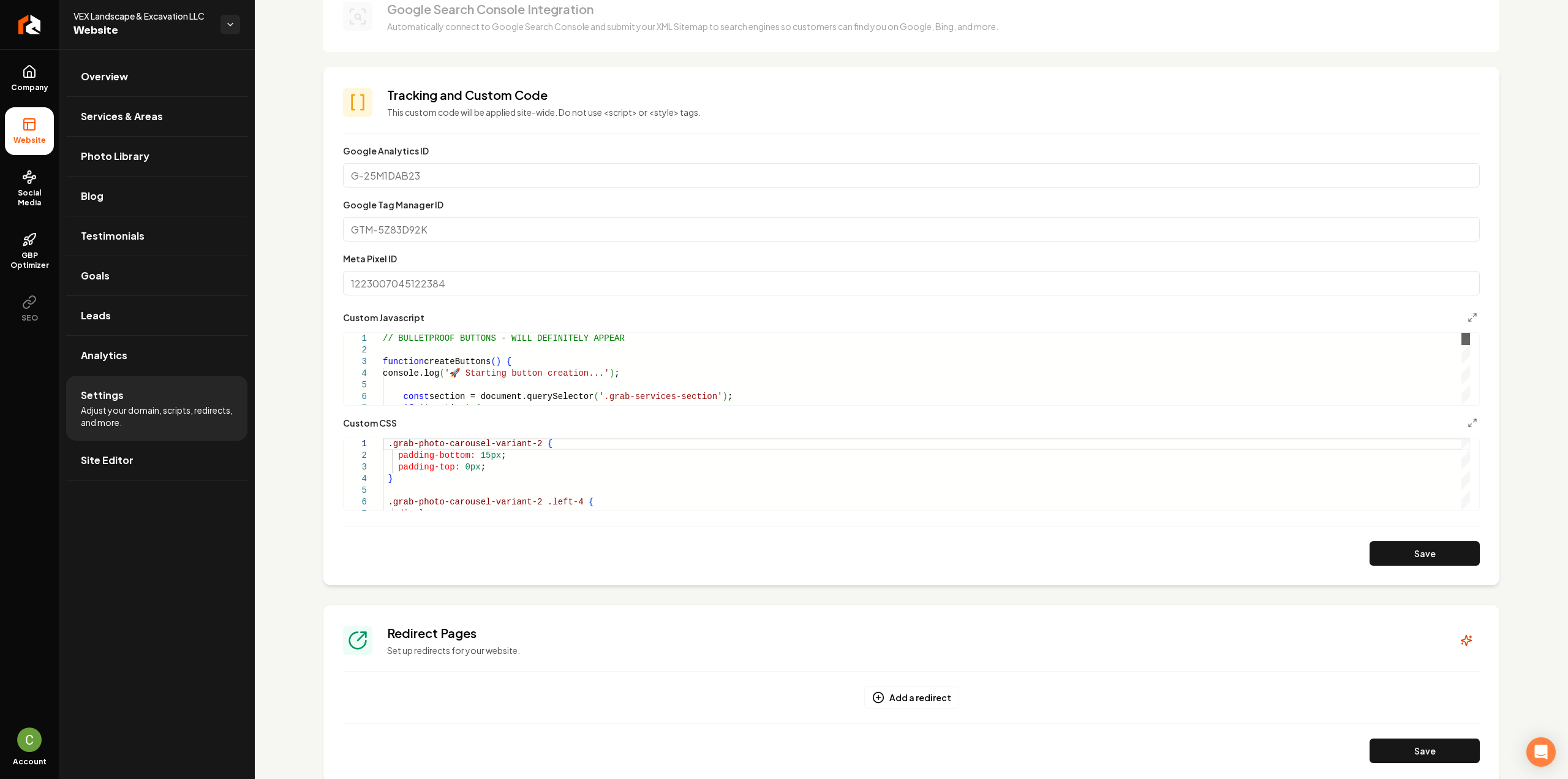
click at [1461, 333] on div "Main content area" at bounding box center [1465, 339] width 9 height 12
click at [1419, 547] on button "Save" at bounding box center [1424, 553] width 110 height 24
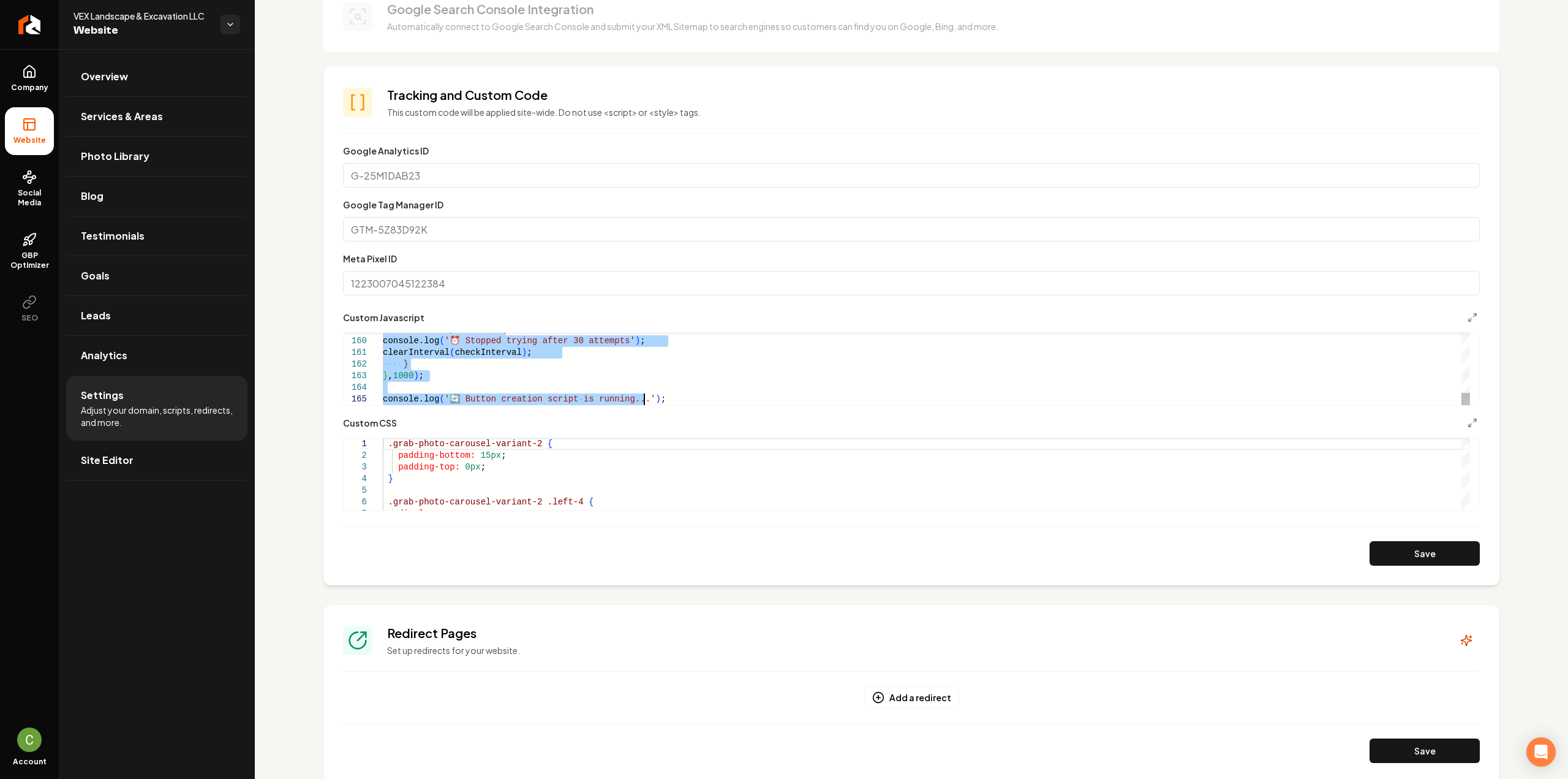
scroll to position [0, 237]
type textarea "**********"
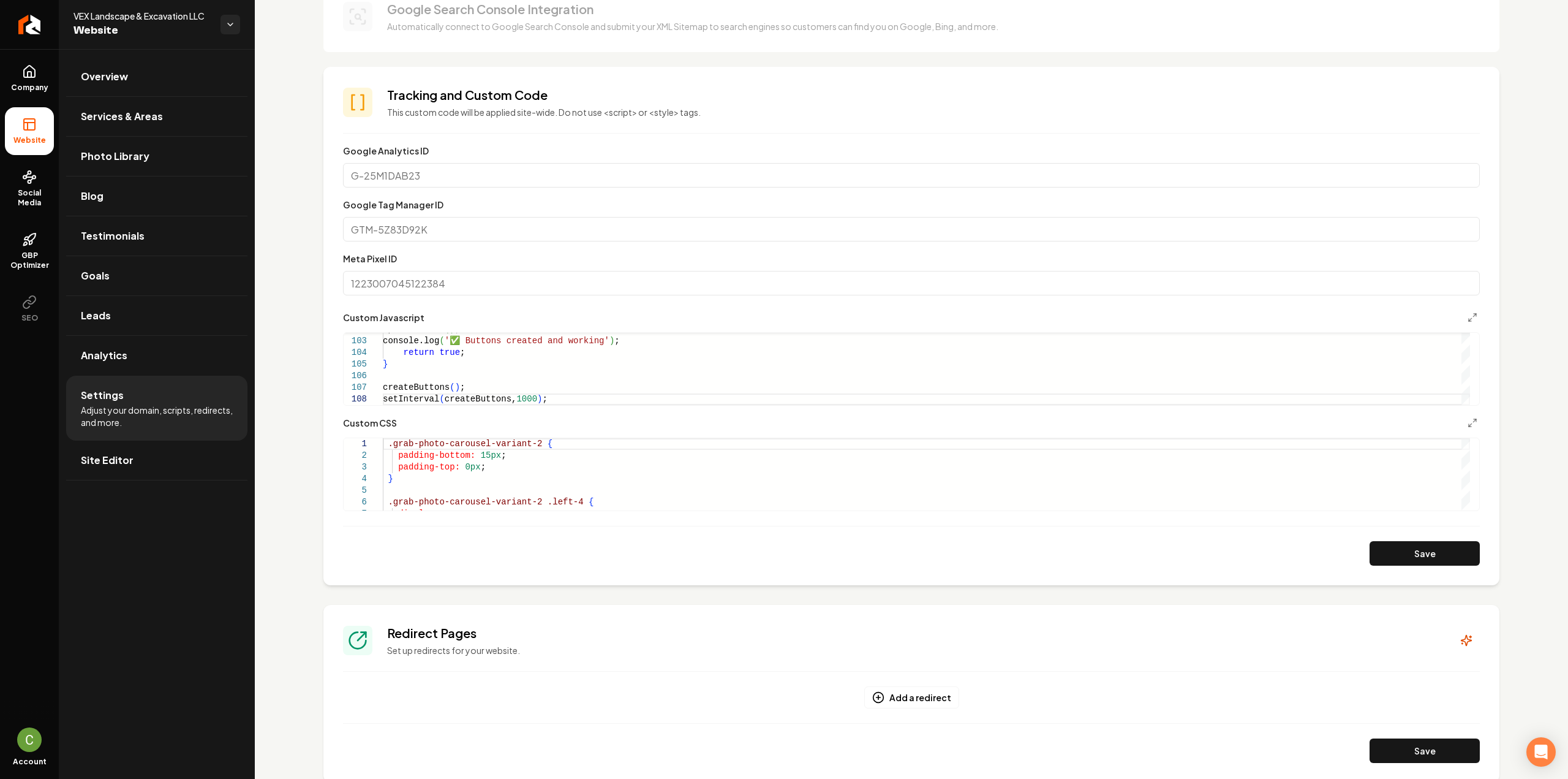
click at [1382, 556] on button "Save" at bounding box center [1424, 553] width 110 height 24
click at [54, 78] on ul "Company Website Social Media GBP Optimizer SEO" at bounding box center [29, 194] width 59 height 289
click at [41, 79] on link "Company" at bounding box center [29, 78] width 49 height 48
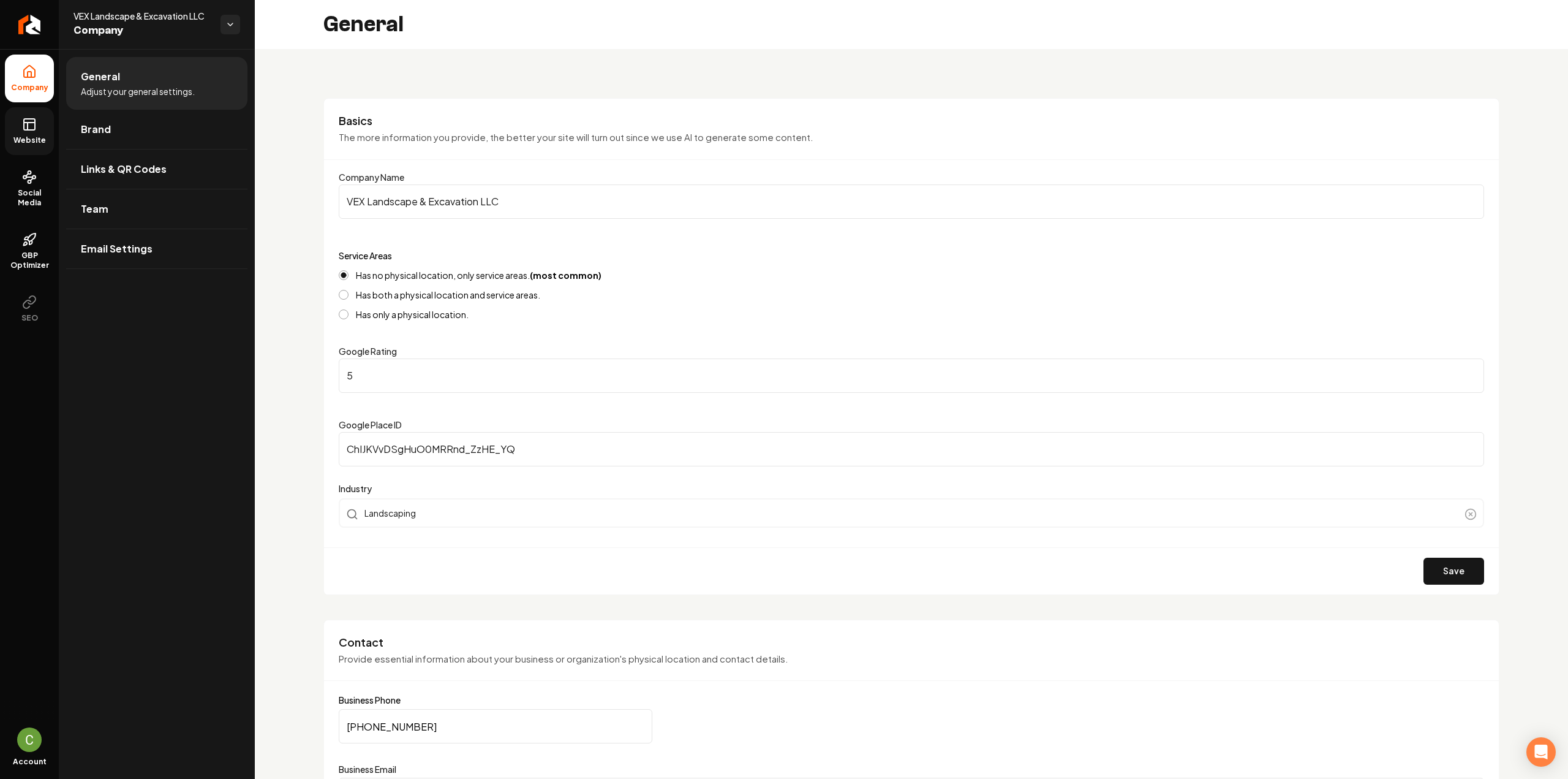
click at [39, 148] on link "Website" at bounding box center [29, 131] width 49 height 48
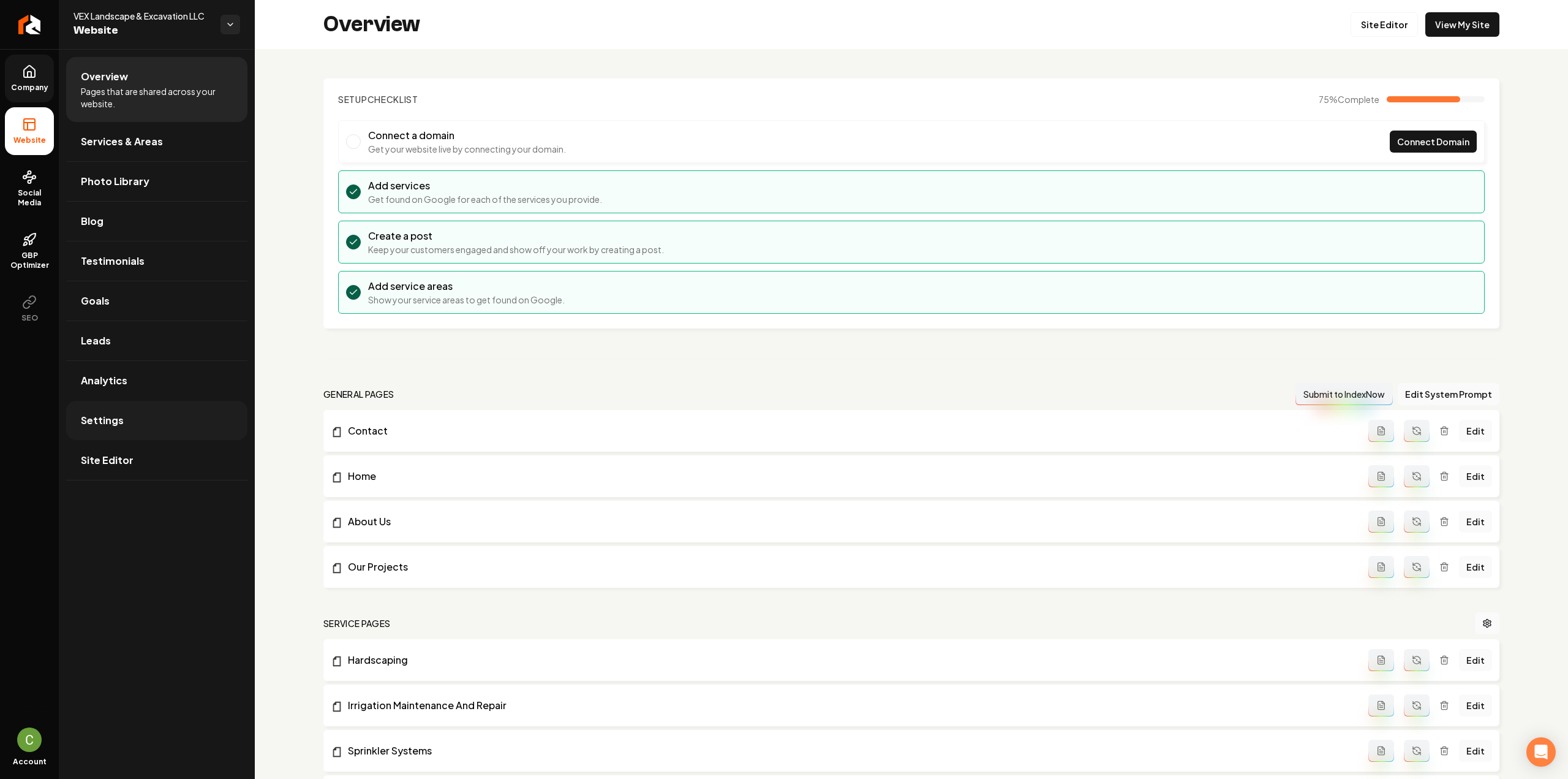
click at [139, 423] on link "Settings" at bounding box center [157, 420] width 181 height 39
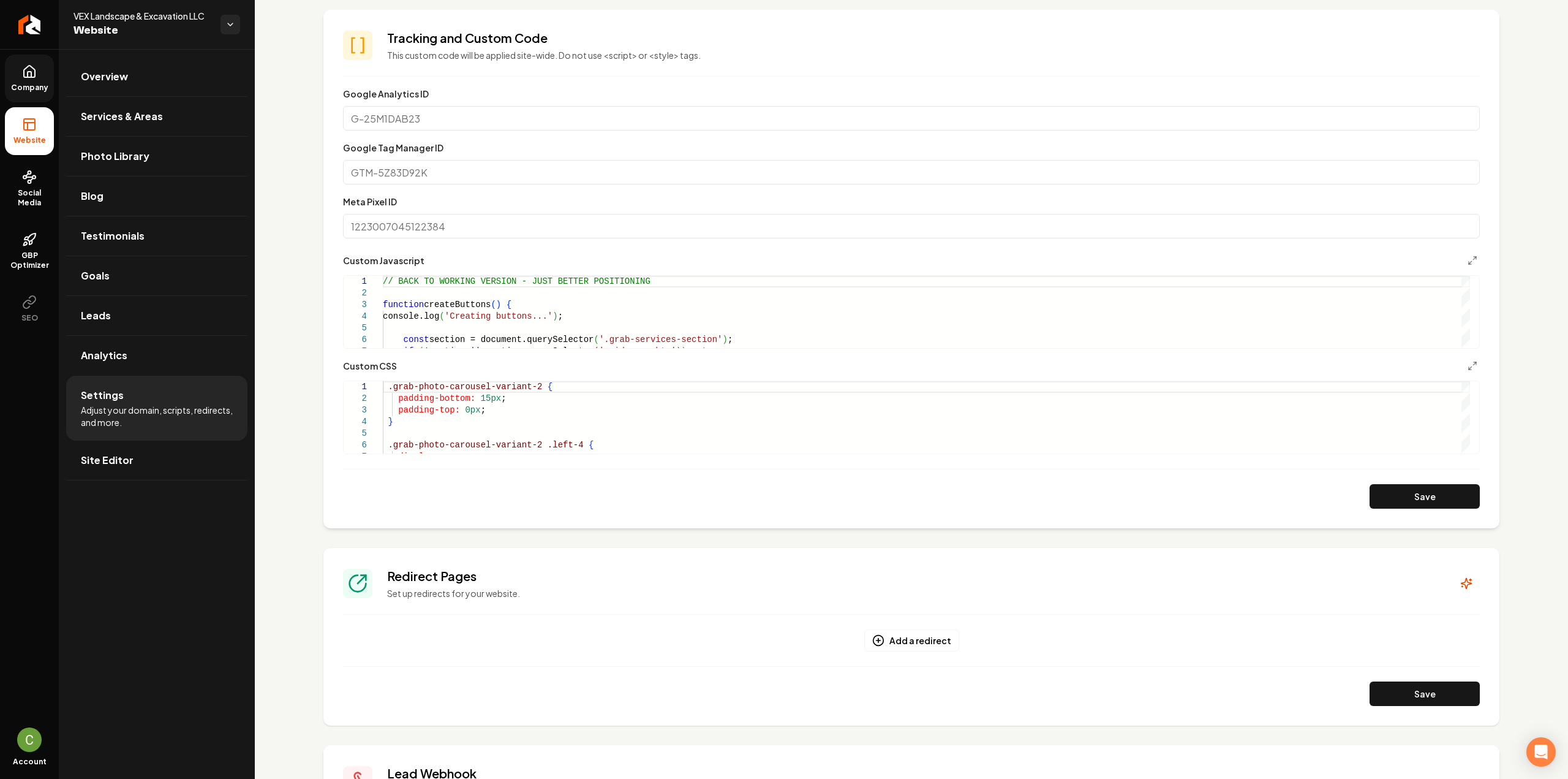
scroll to position [490, 0]
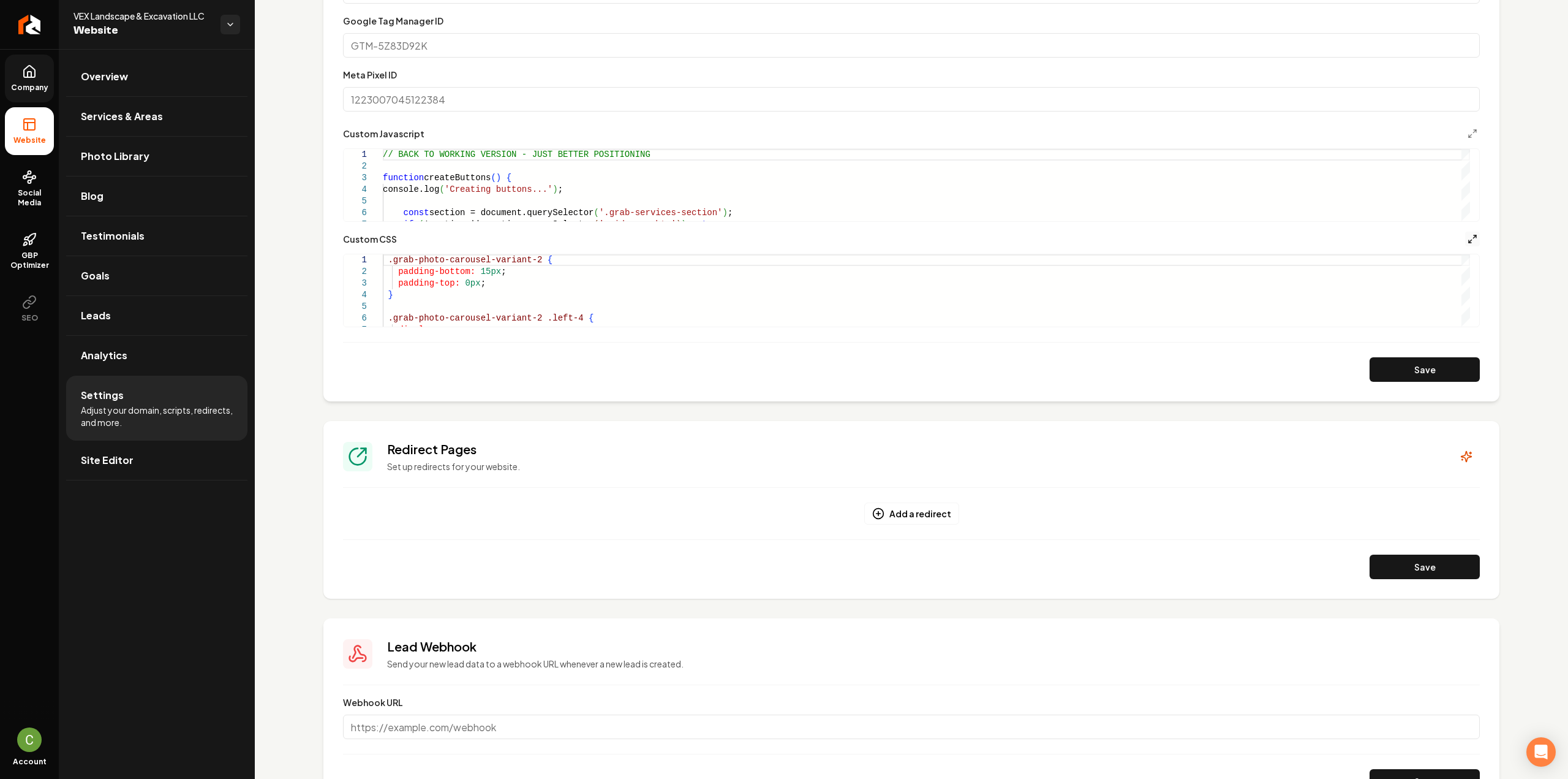
click at [1467, 236] on icon "Main content area" at bounding box center [1472, 239] width 10 height 10
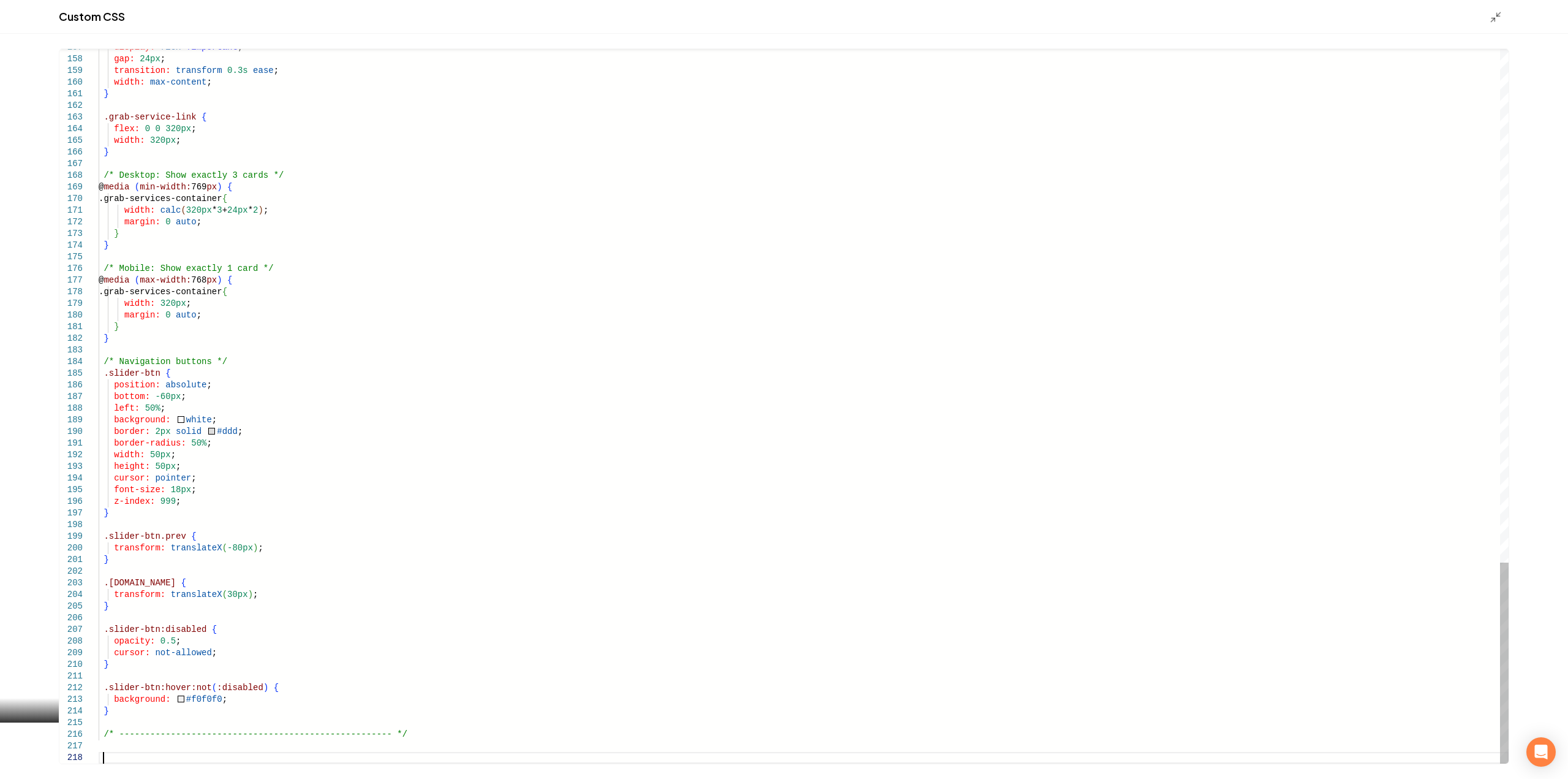
scroll to position [81, 4]
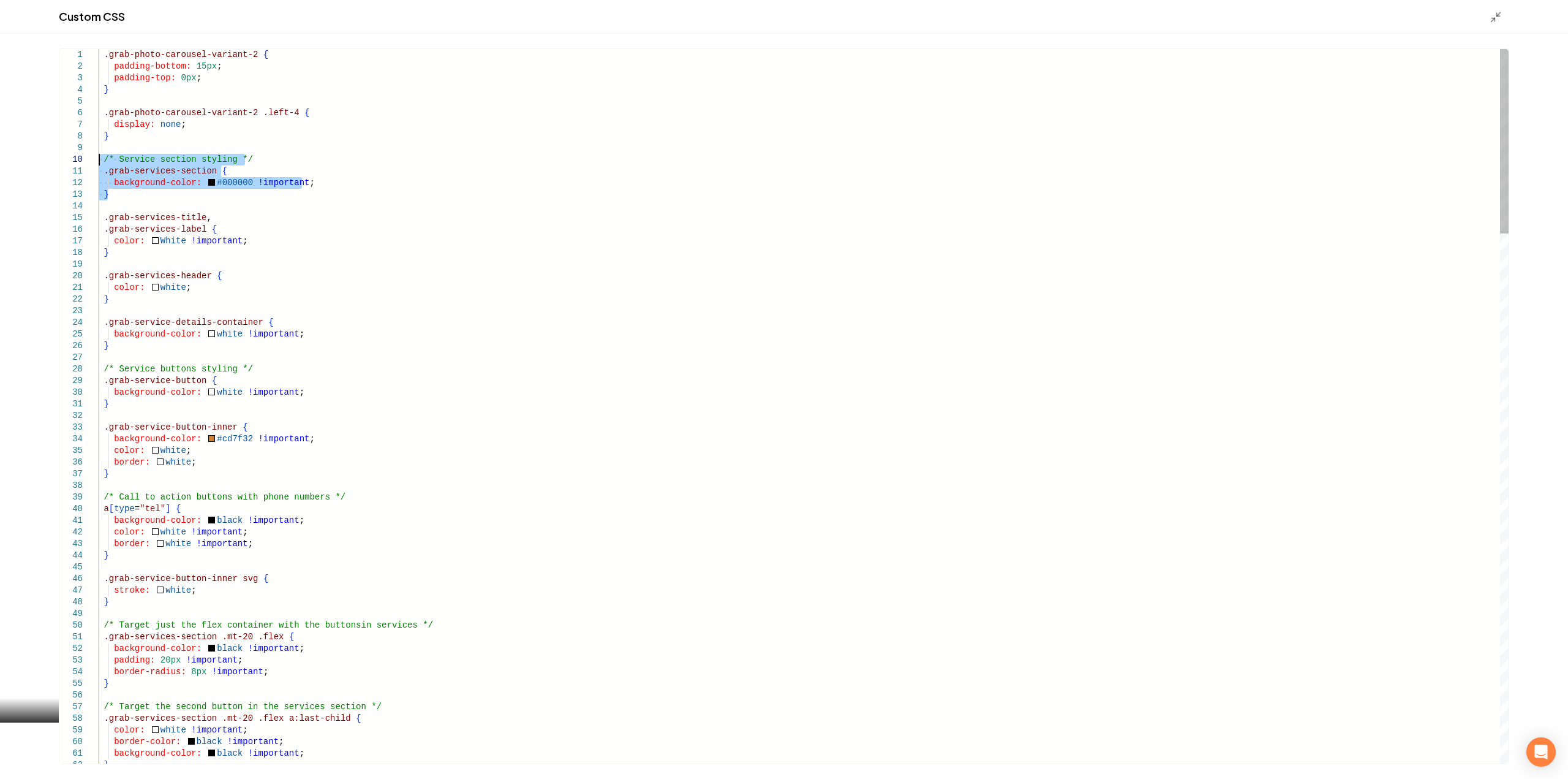
drag, startPoint x: 101, startPoint y: 185, endPoint x: 70, endPoint y: 162, distance: 38.6
click at [1499, 161] on div "Main content area" at bounding box center [1504, 142] width 9 height 184
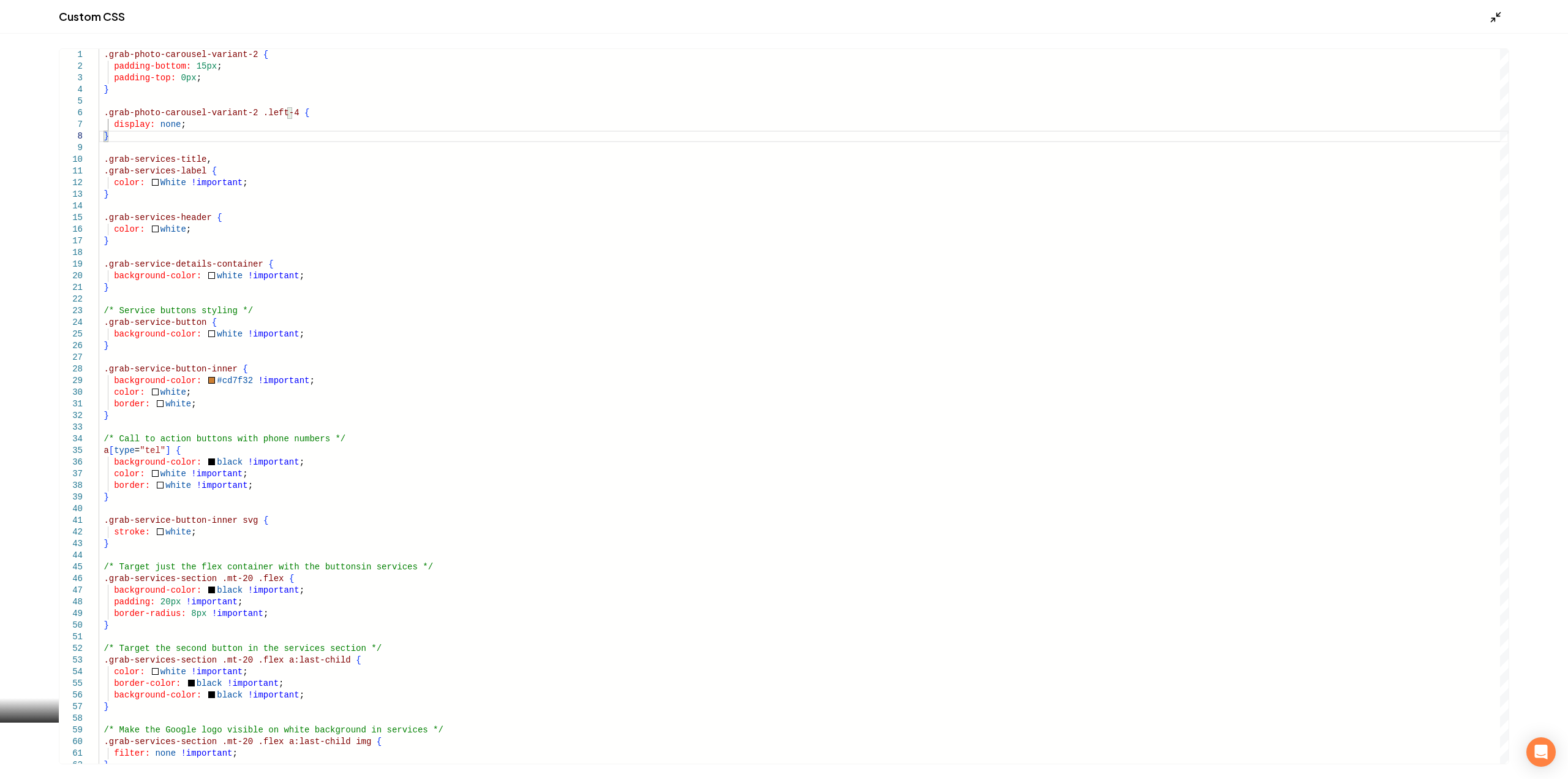
type textarea "**********"
click at [1497, 14] on icon "Main content area" at bounding box center [1495, 16] width 12 height 12
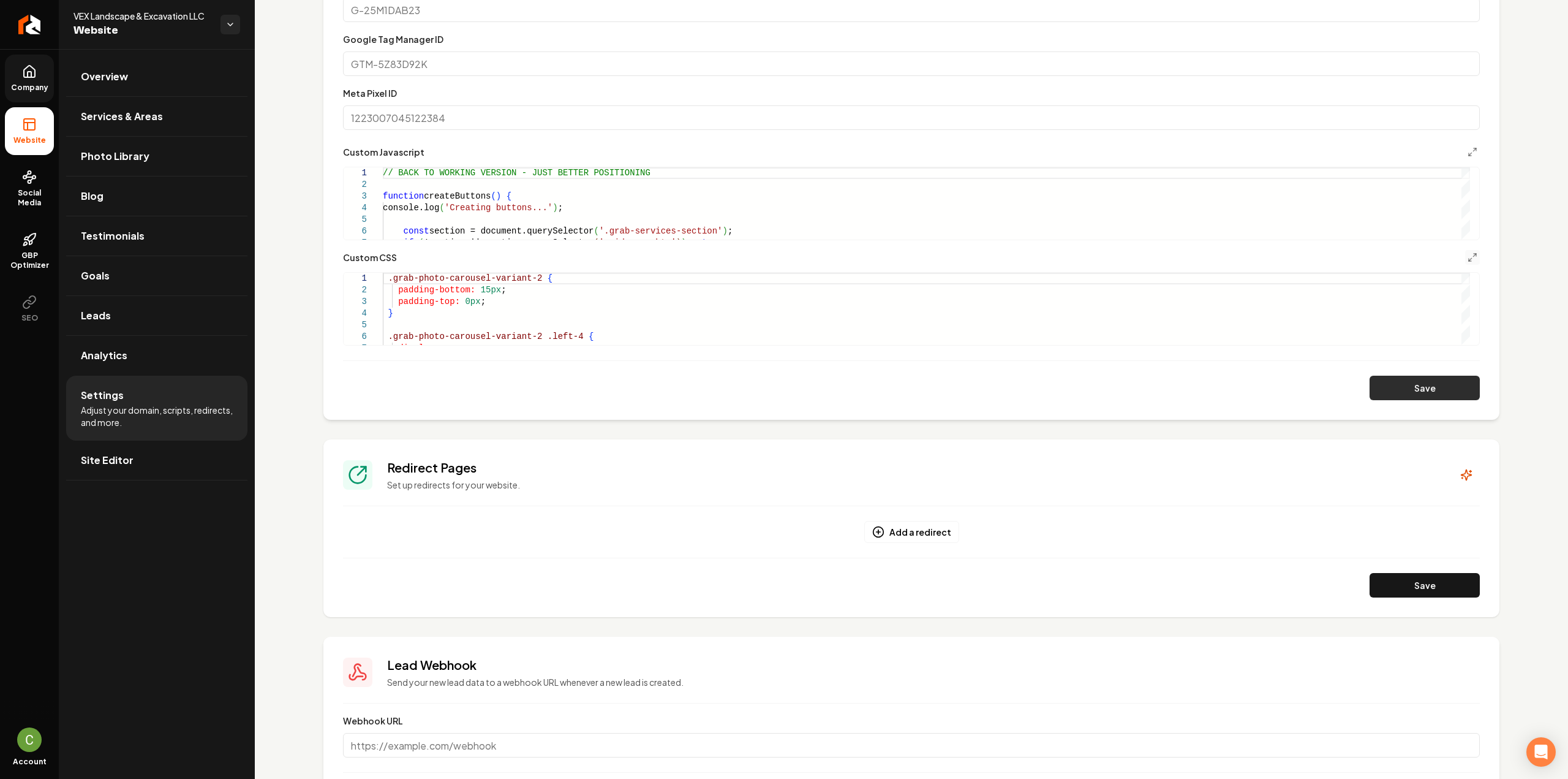
click at [1397, 384] on button "Save" at bounding box center [1424, 388] width 110 height 24
click at [1467, 259] on icon "Main content area" at bounding box center [1472, 257] width 10 height 10
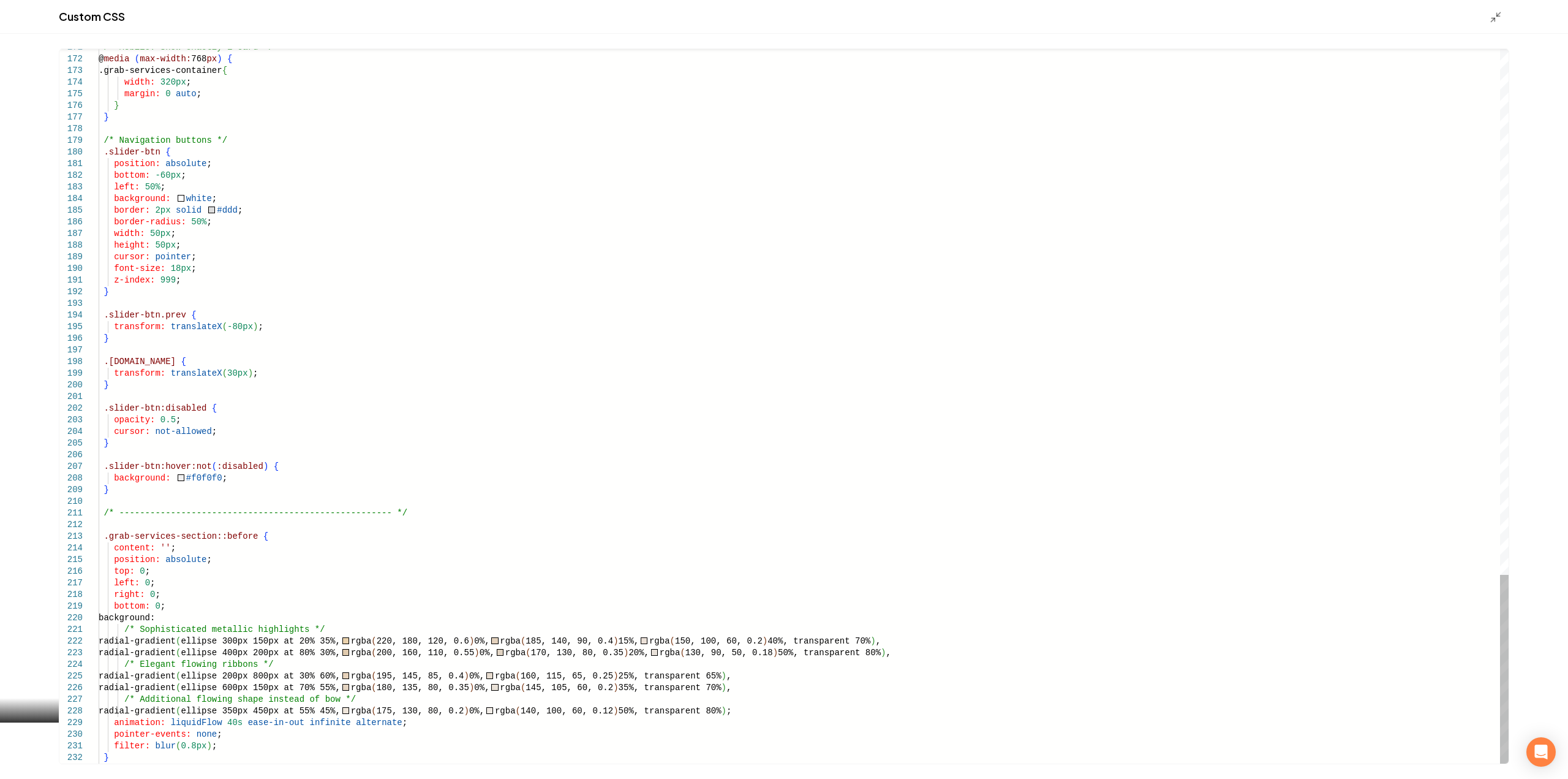
drag, startPoint x: 206, startPoint y: 535, endPoint x: 94, endPoint y: 541, distance: 112.2
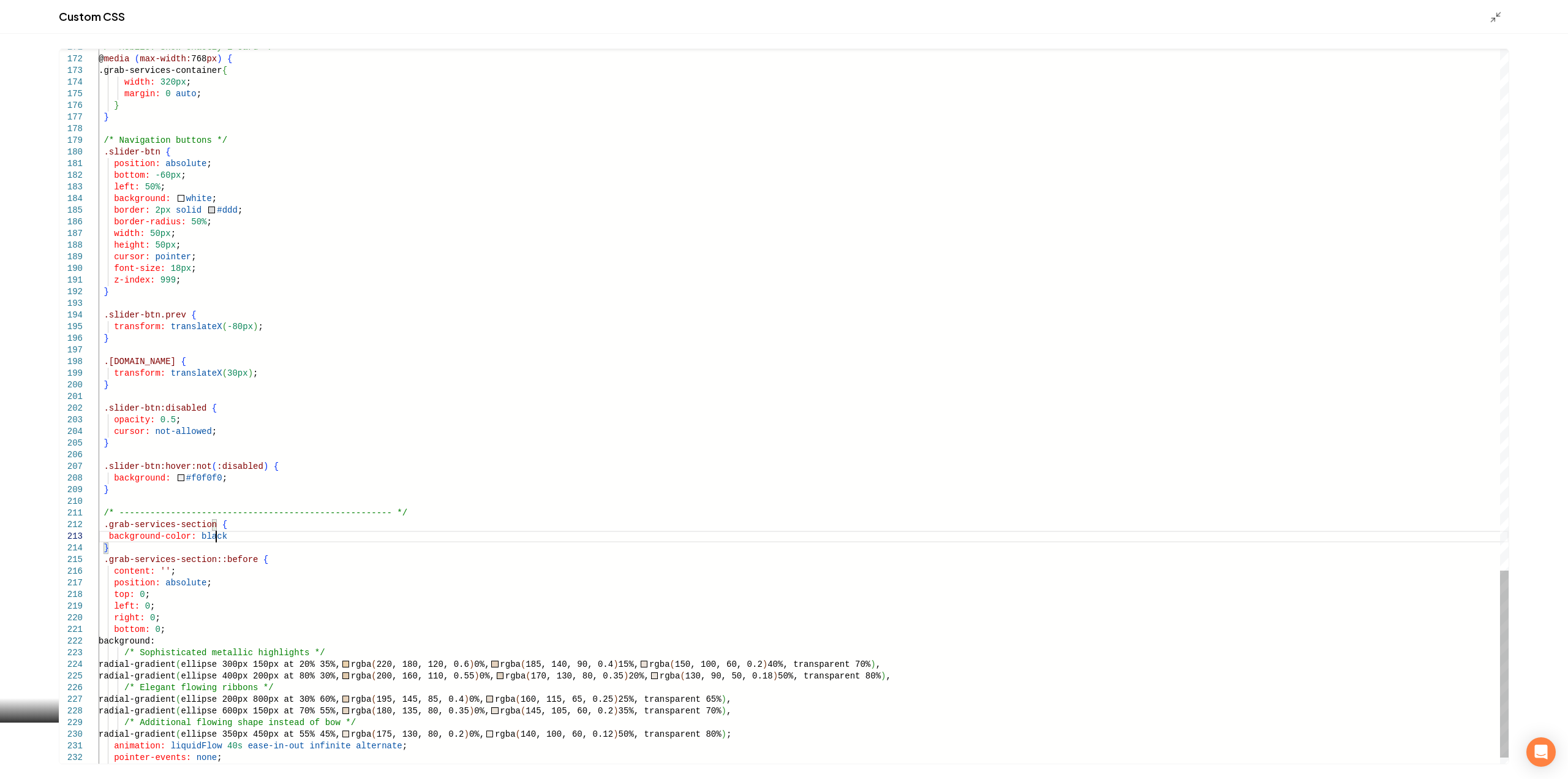
scroll to position [24, 126]
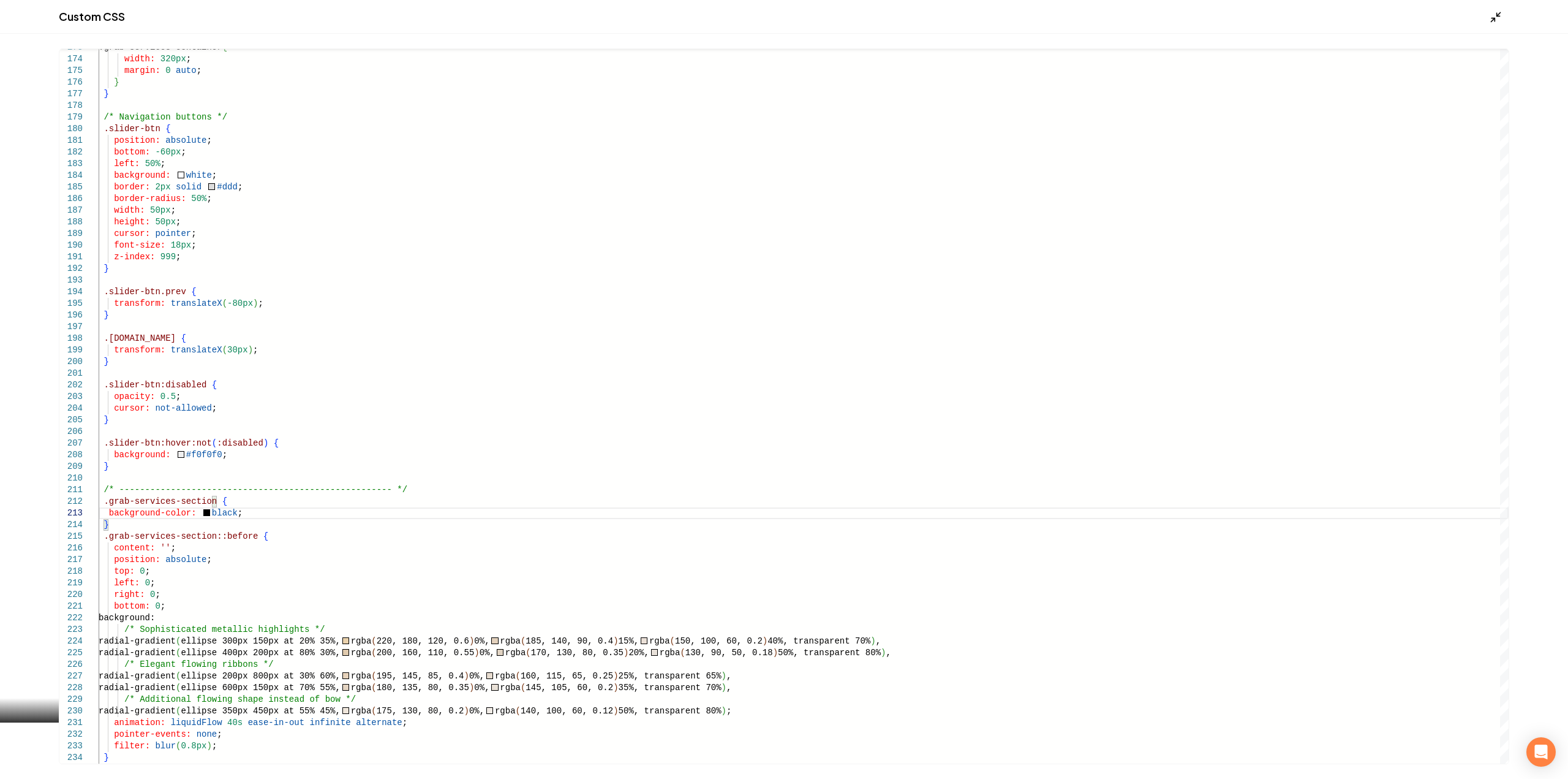
type textarea "**********"
click at [1491, 14] on icon "Main content area" at bounding box center [1495, 16] width 12 height 12
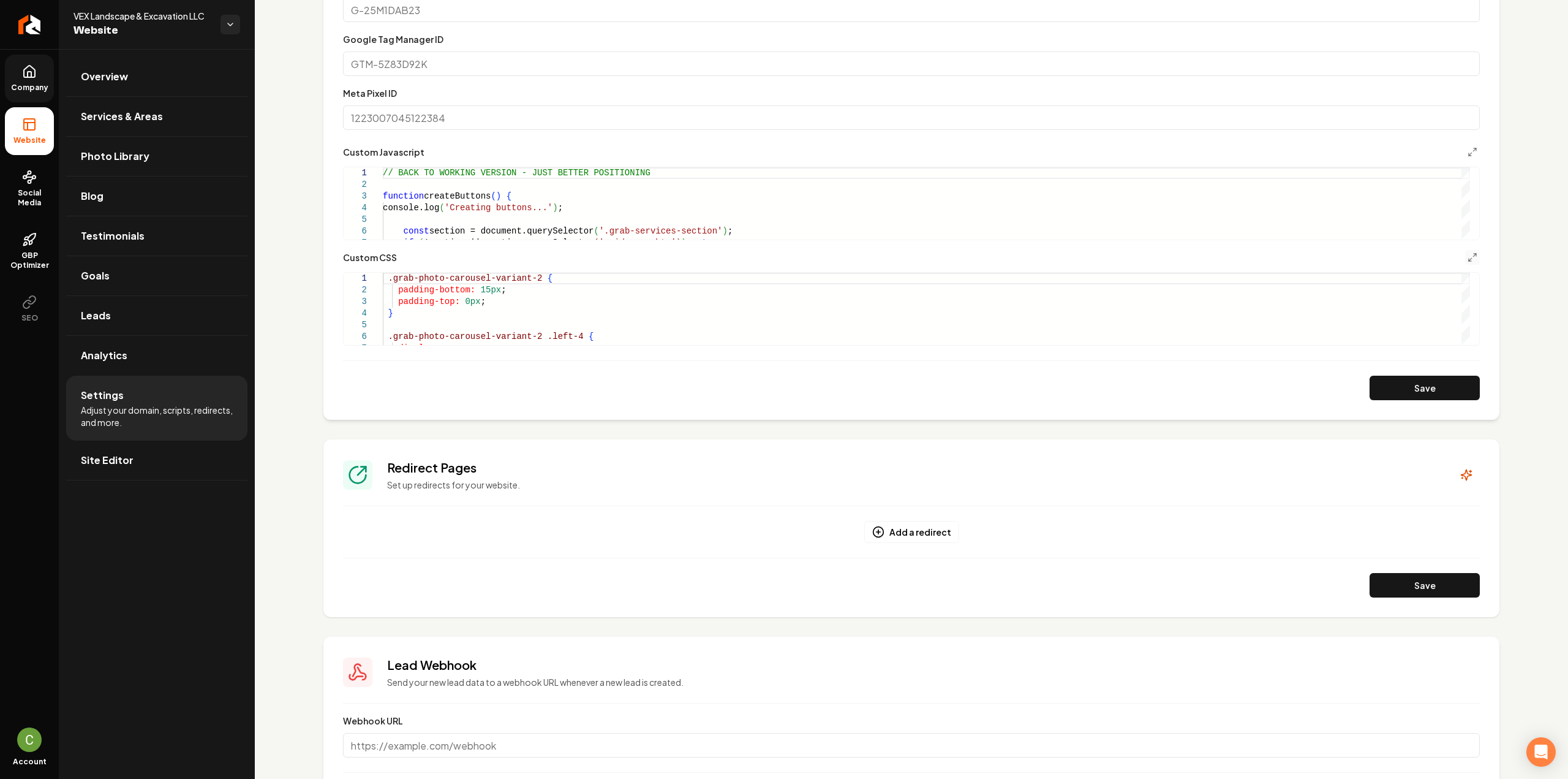
click at [1397, 387] on button "Save" at bounding box center [1424, 388] width 110 height 24
click at [1467, 260] on icon "Main content area" at bounding box center [1472, 257] width 10 height 10
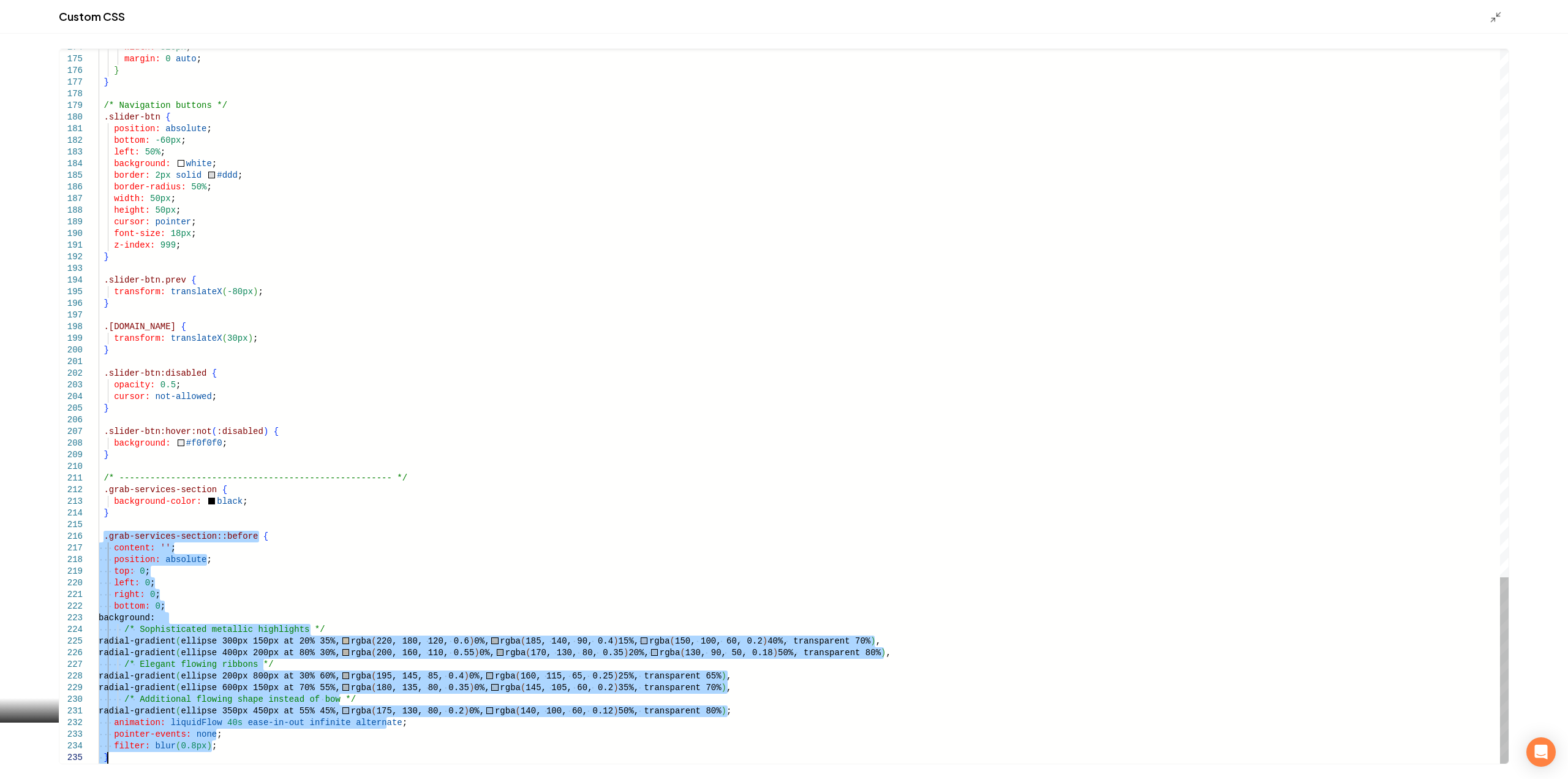
drag, startPoint x: 101, startPoint y: 536, endPoint x: 212, endPoint y: 800, distance: 286.4
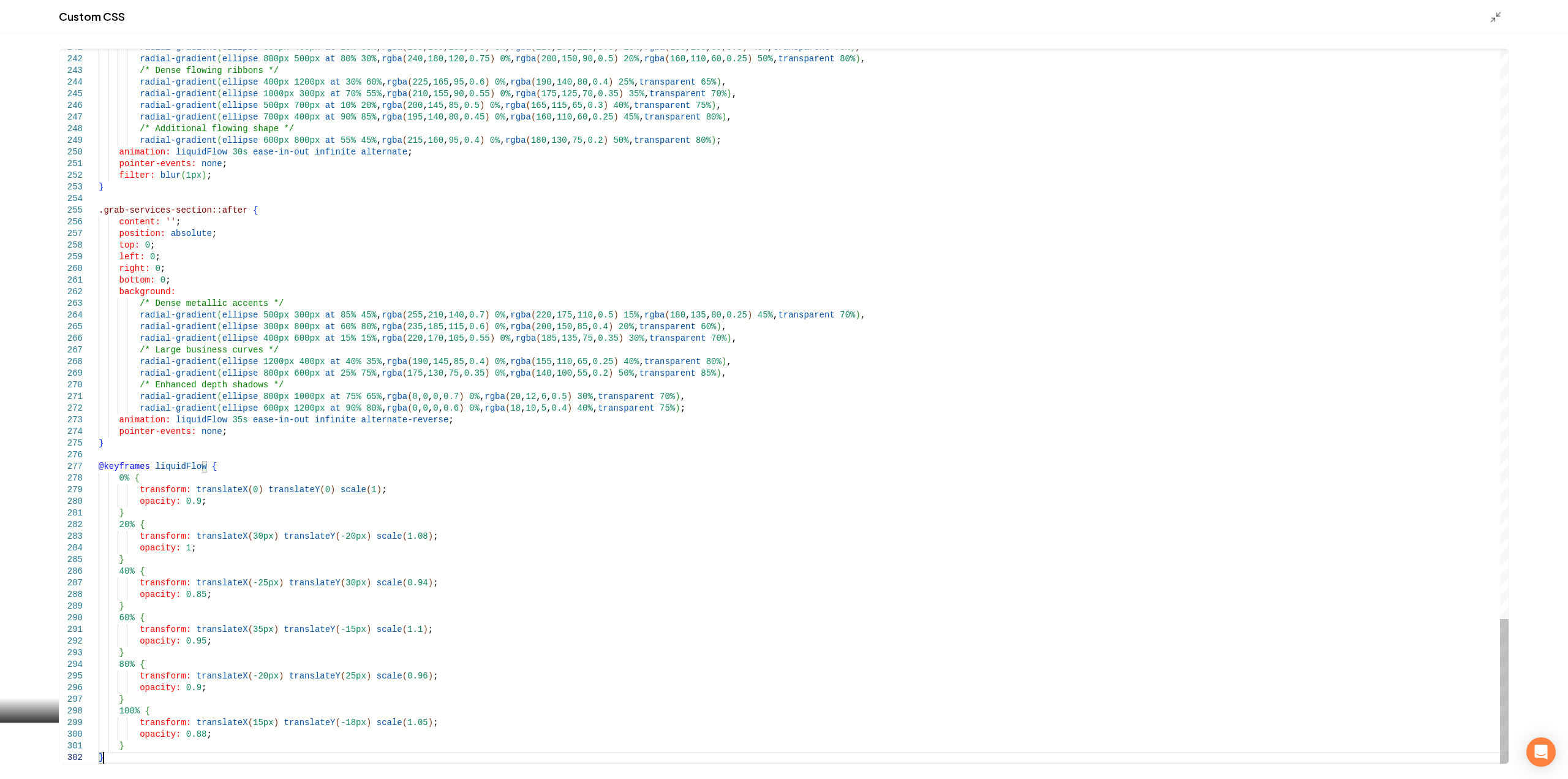
type textarea "* *"
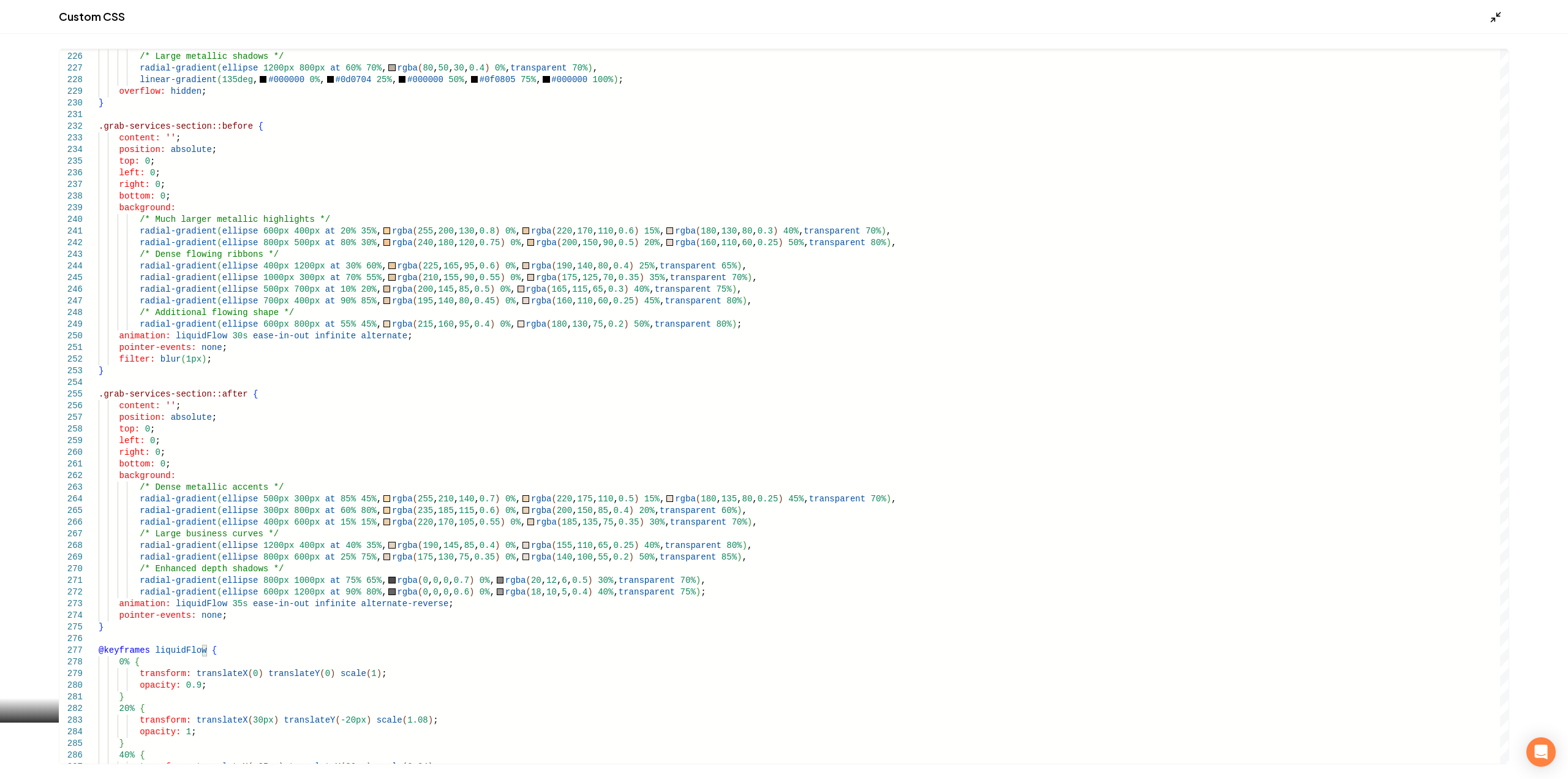
click at [1491, 18] on div "Custom CSS" at bounding box center [784, 16] width 1568 height 34
click at [1494, 12] on icon "Main content area" at bounding box center [1495, 16] width 12 height 12
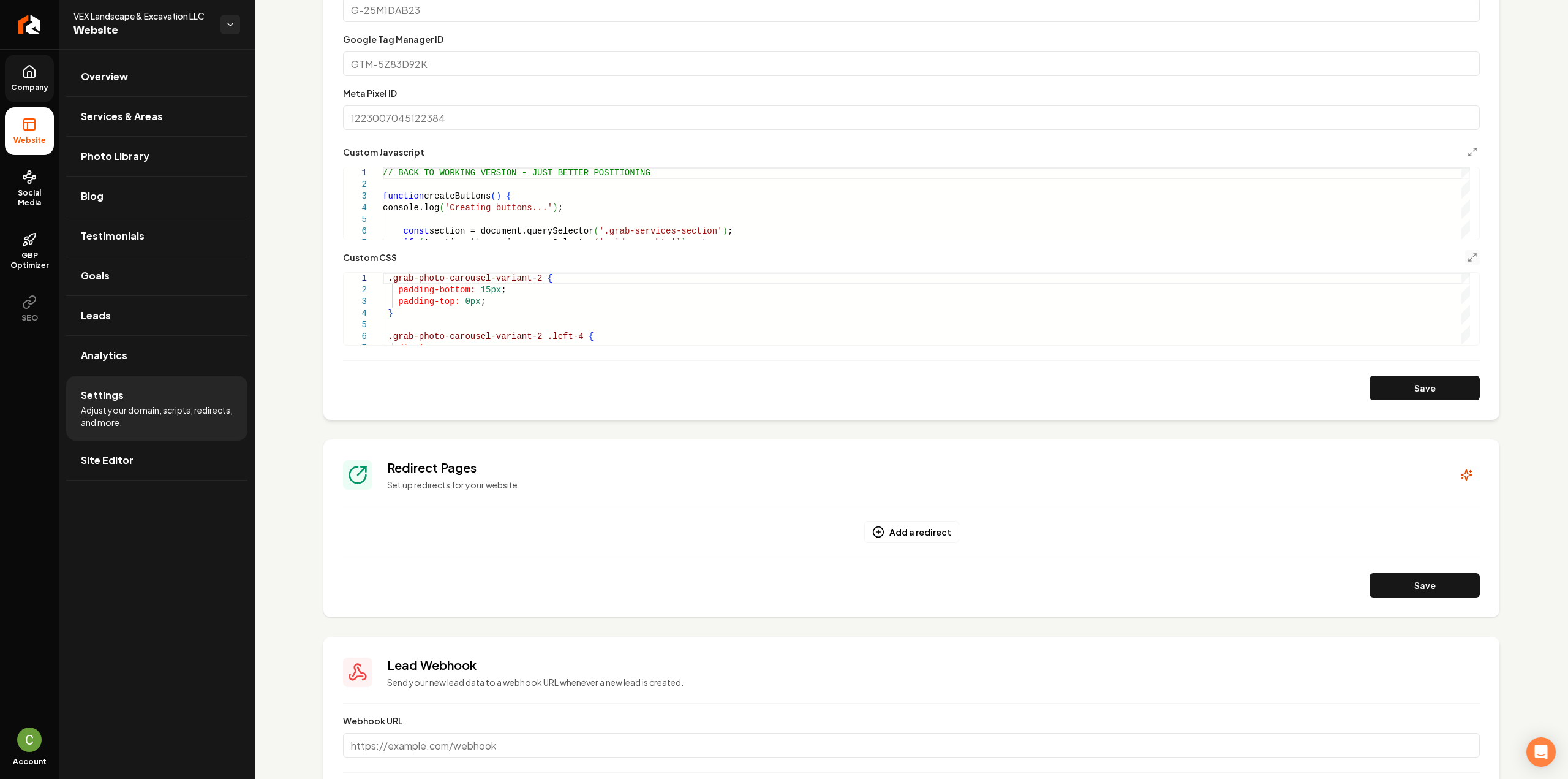
click at [1424, 379] on button "Save" at bounding box center [1424, 388] width 110 height 24
click at [1469, 260] on polyline "Main content area" at bounding box center [1469, 259] width 2 height 2
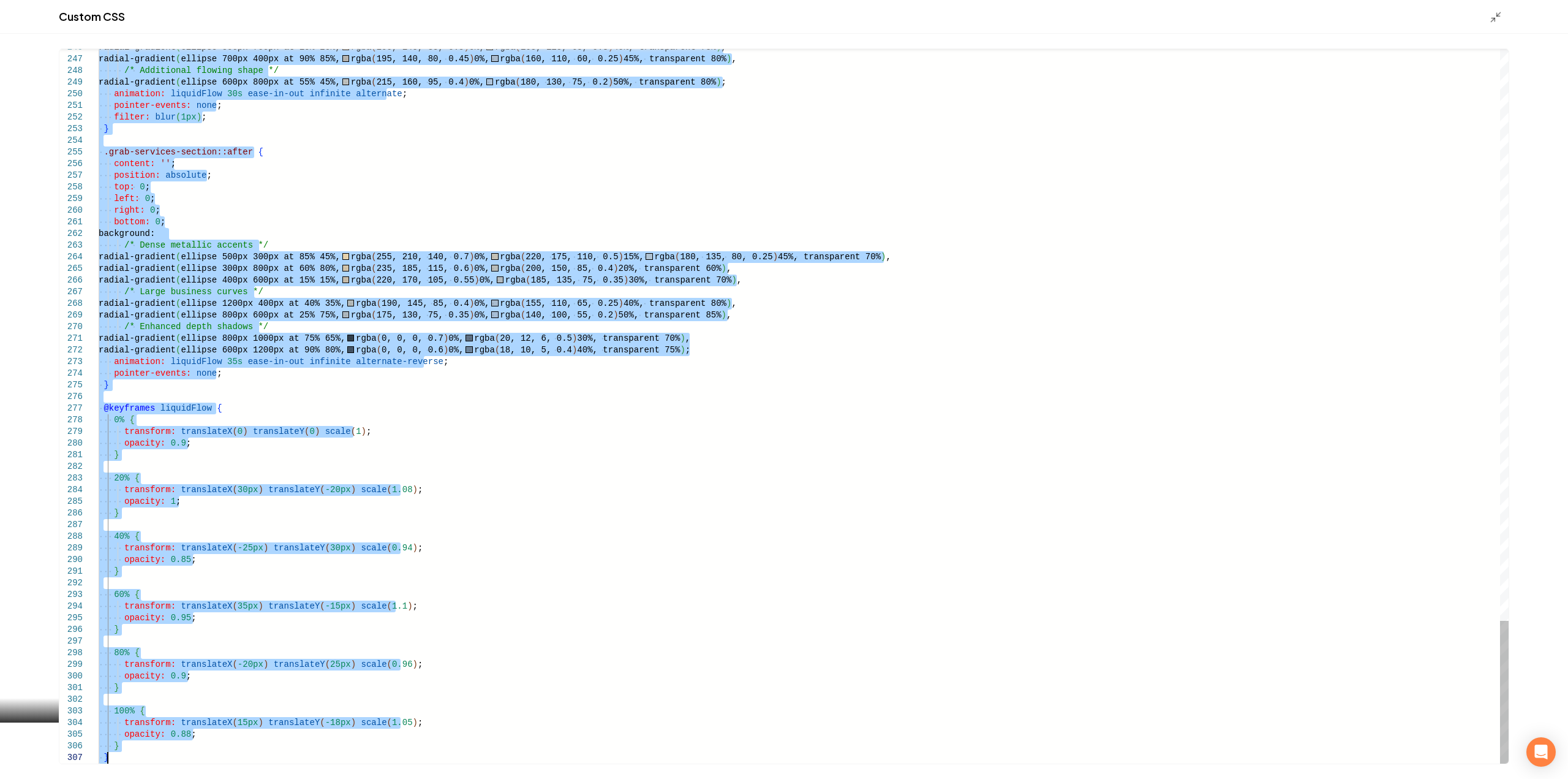
drag, startPoint x: 99, startPoint y: 265, endPoint x: 408, endPoint y: 808, distance: 624.8
type textarea "**********"
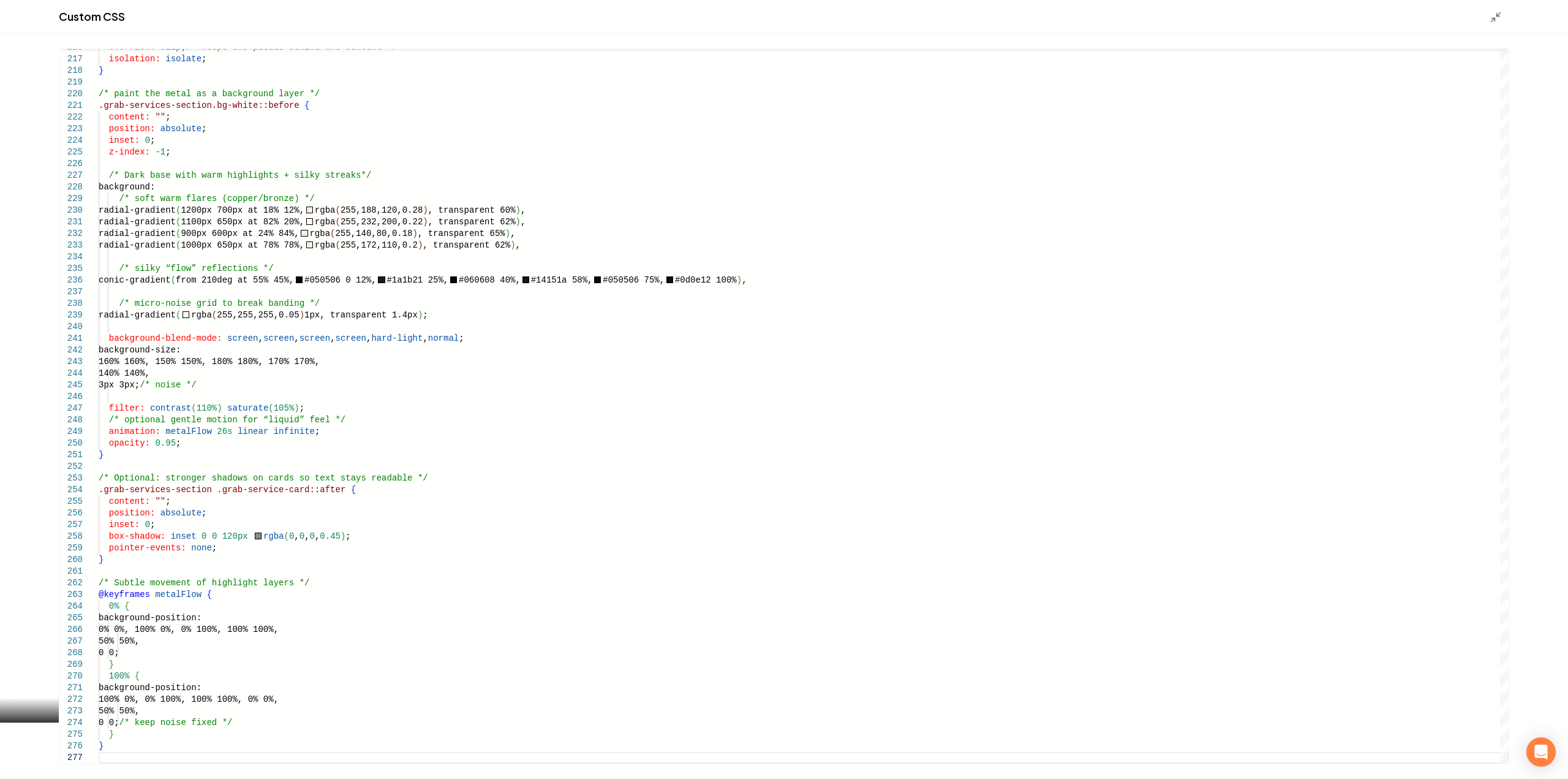
click at [1488, 20] on div "Custom CSS" at bounding box center [784, 16] width 1568 height 34
click at [1498, 16] on polyline "Main content area" at bounding box center [1498, 14] width 3 height 3
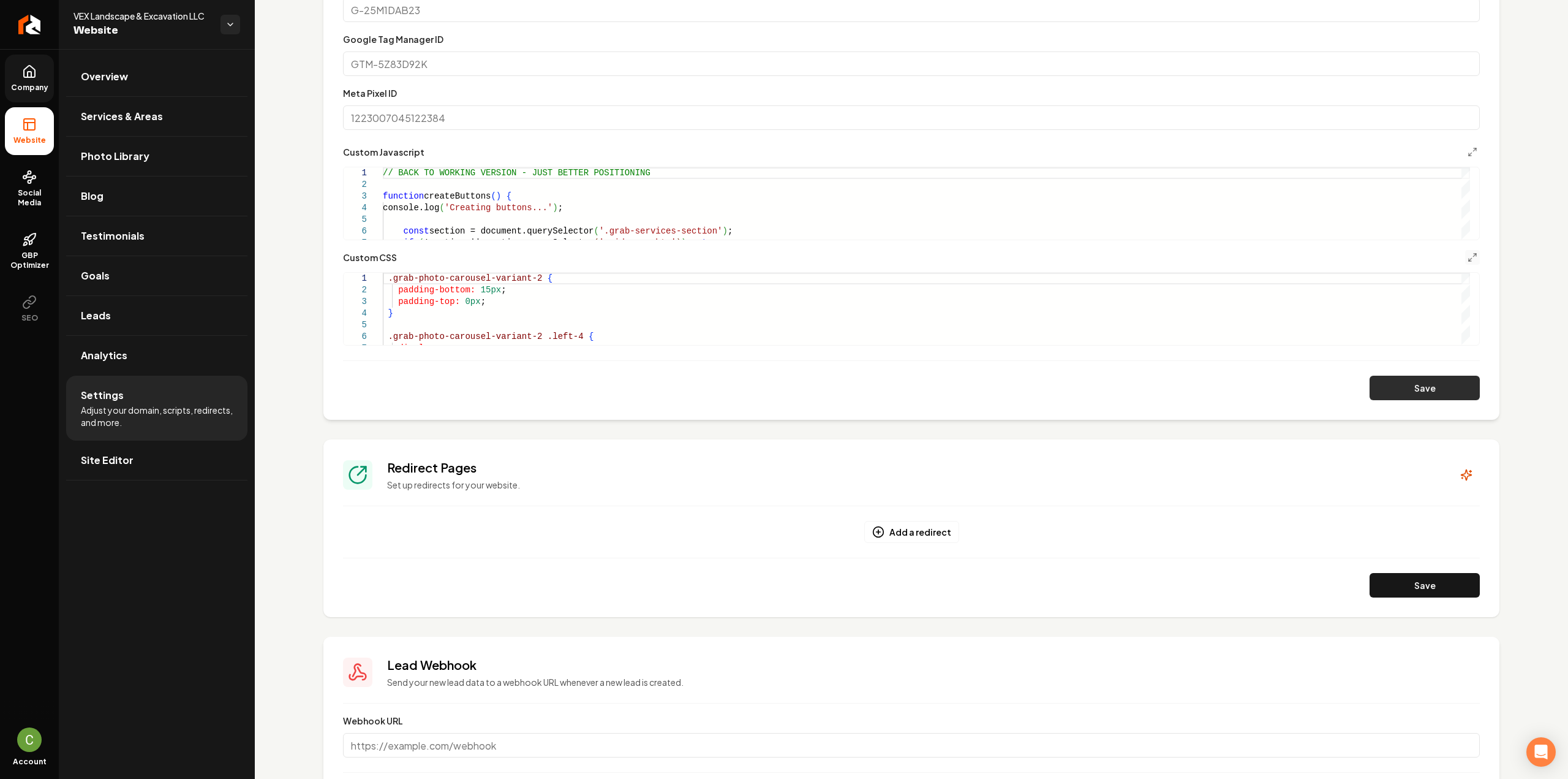
click at [1392, 397] on button "Save" at bounding box center [1424, 388] width 110 height 24
click at [1465, 259] on button "Main content area" at bounding box center [1472, 257] width 15 height 15
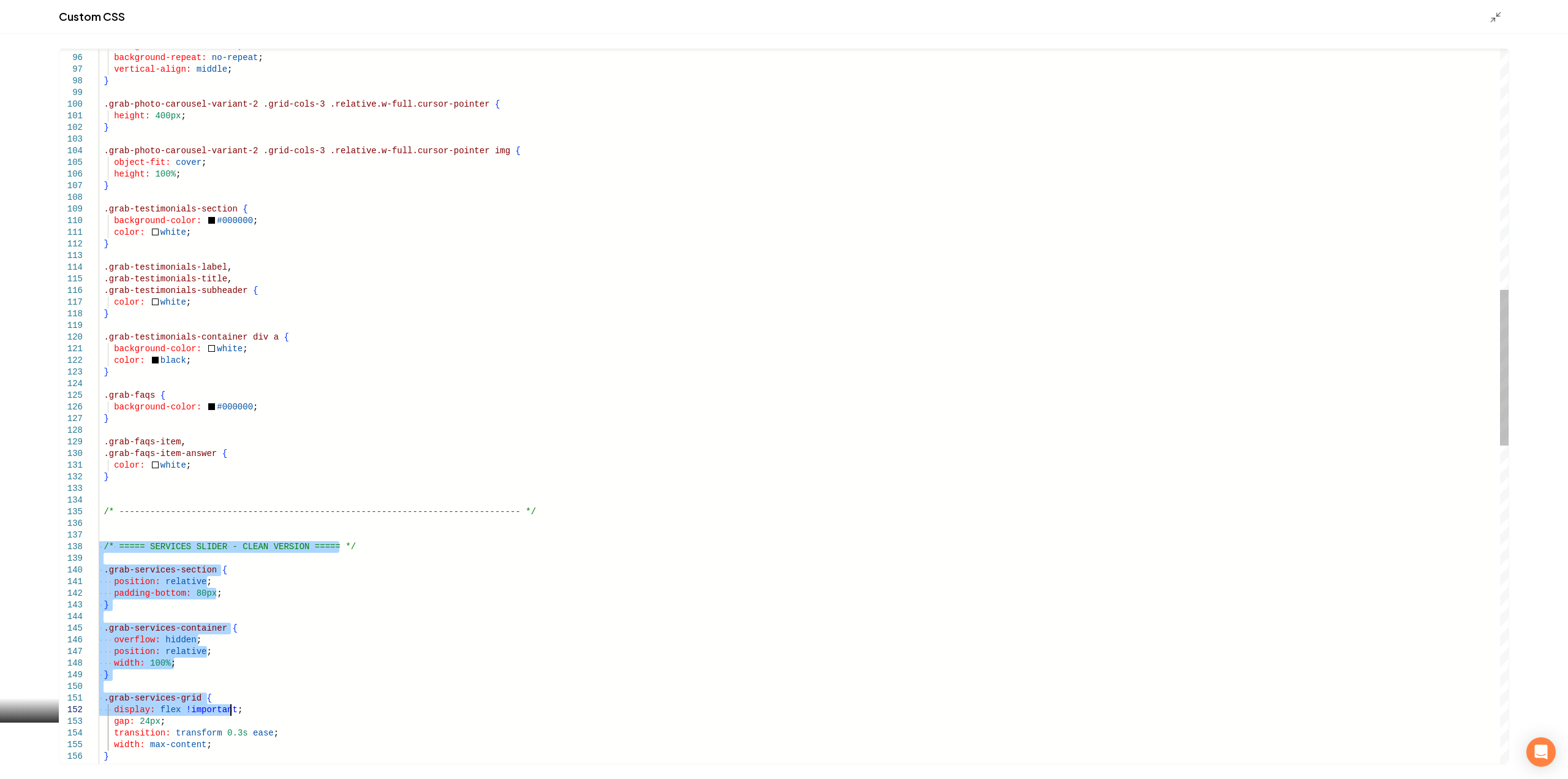
drag, startPoint x: 105, startPoint y: 547, endPoint x: 400, endPoint y: 700, distance: 332.3
click at [401, 704] on div "background-size: contain ; background-repeat: no-repeat ; vertical-align: middl…" at bounding box center [803, 581] width 1409 height 3271
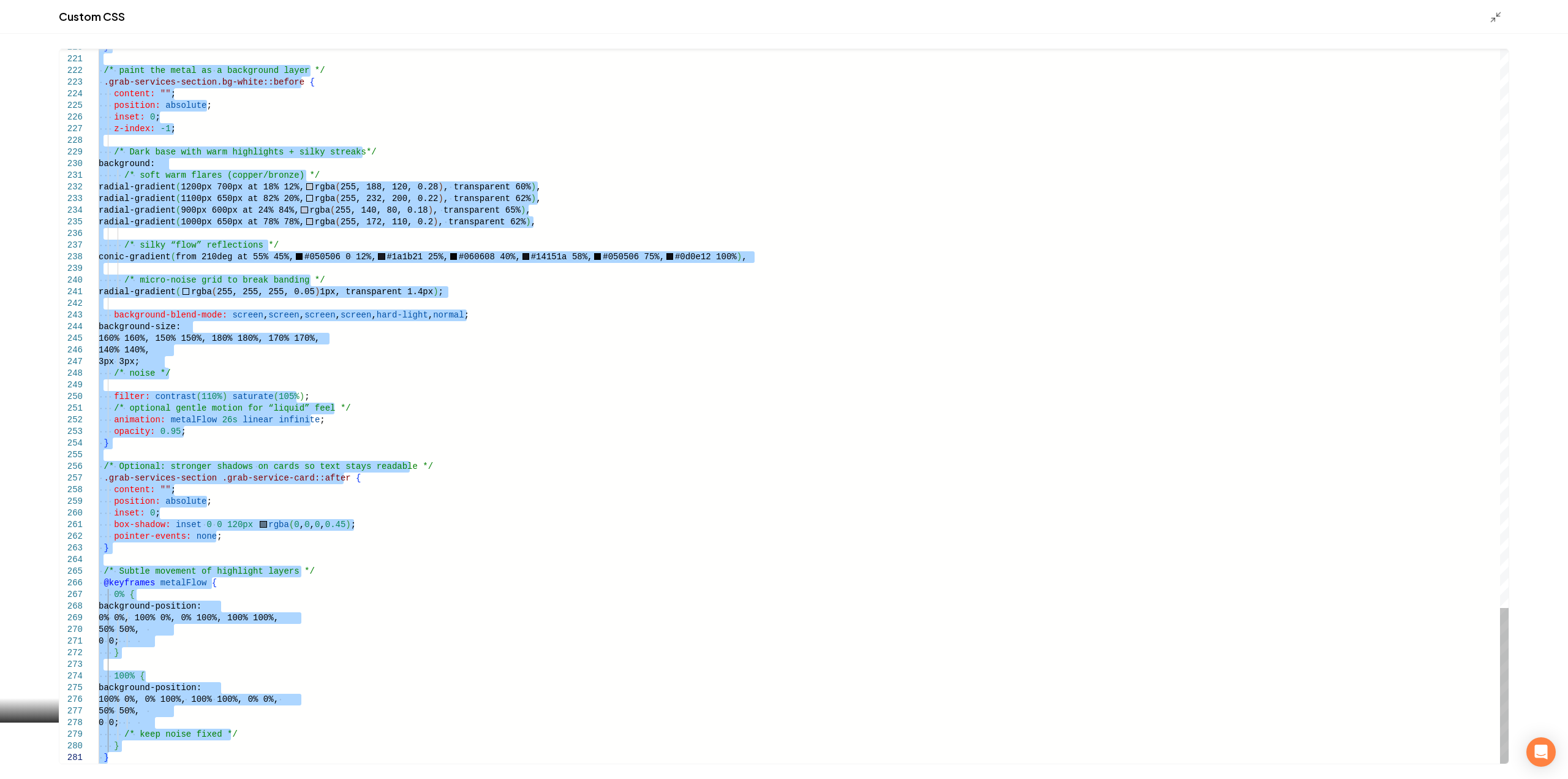
drag, startPoint x: 101, startPoint y: 368, endPoint x: 506, endPoint y: 723, distance: 538.6
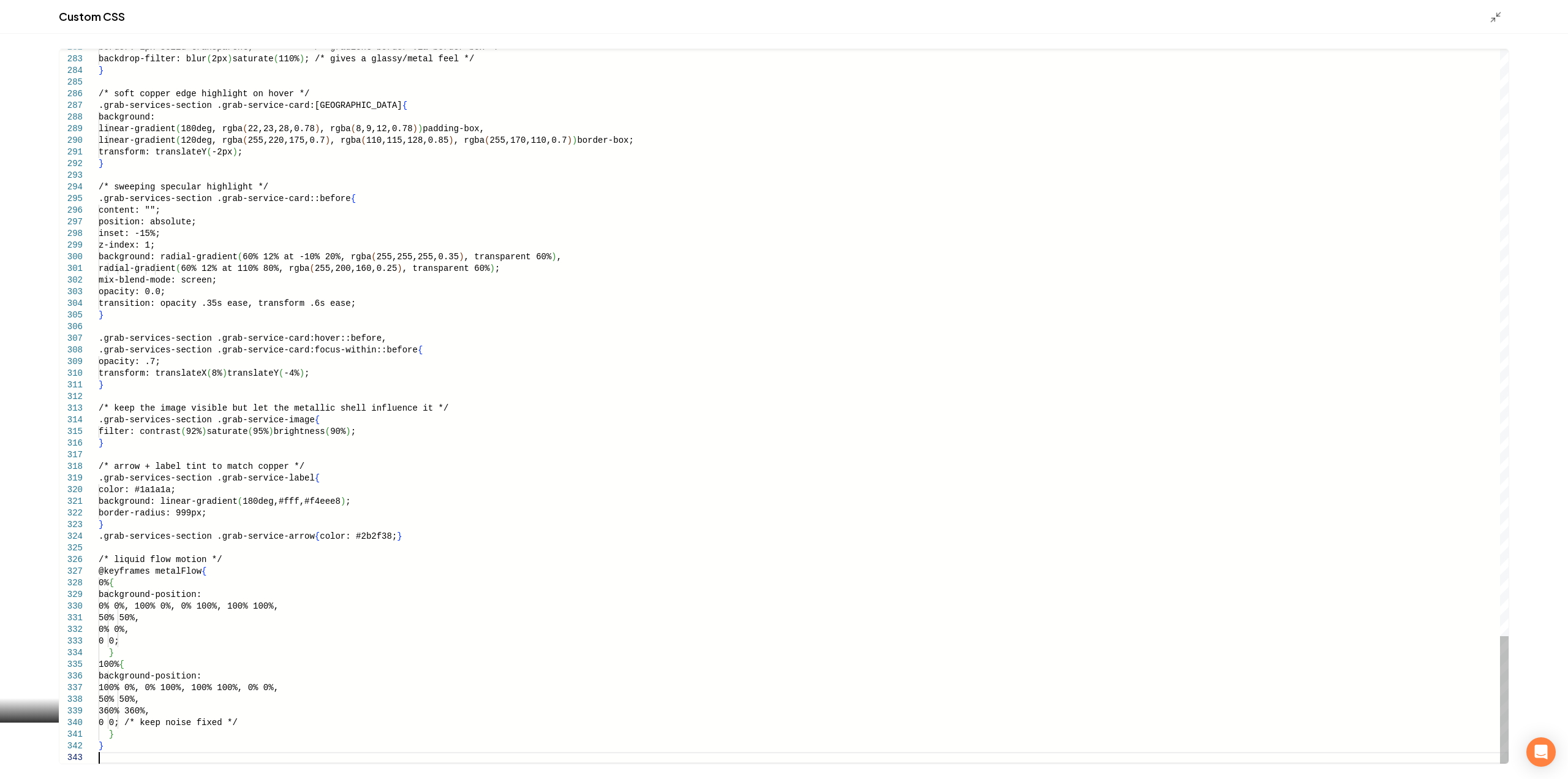
type textarea "* *"
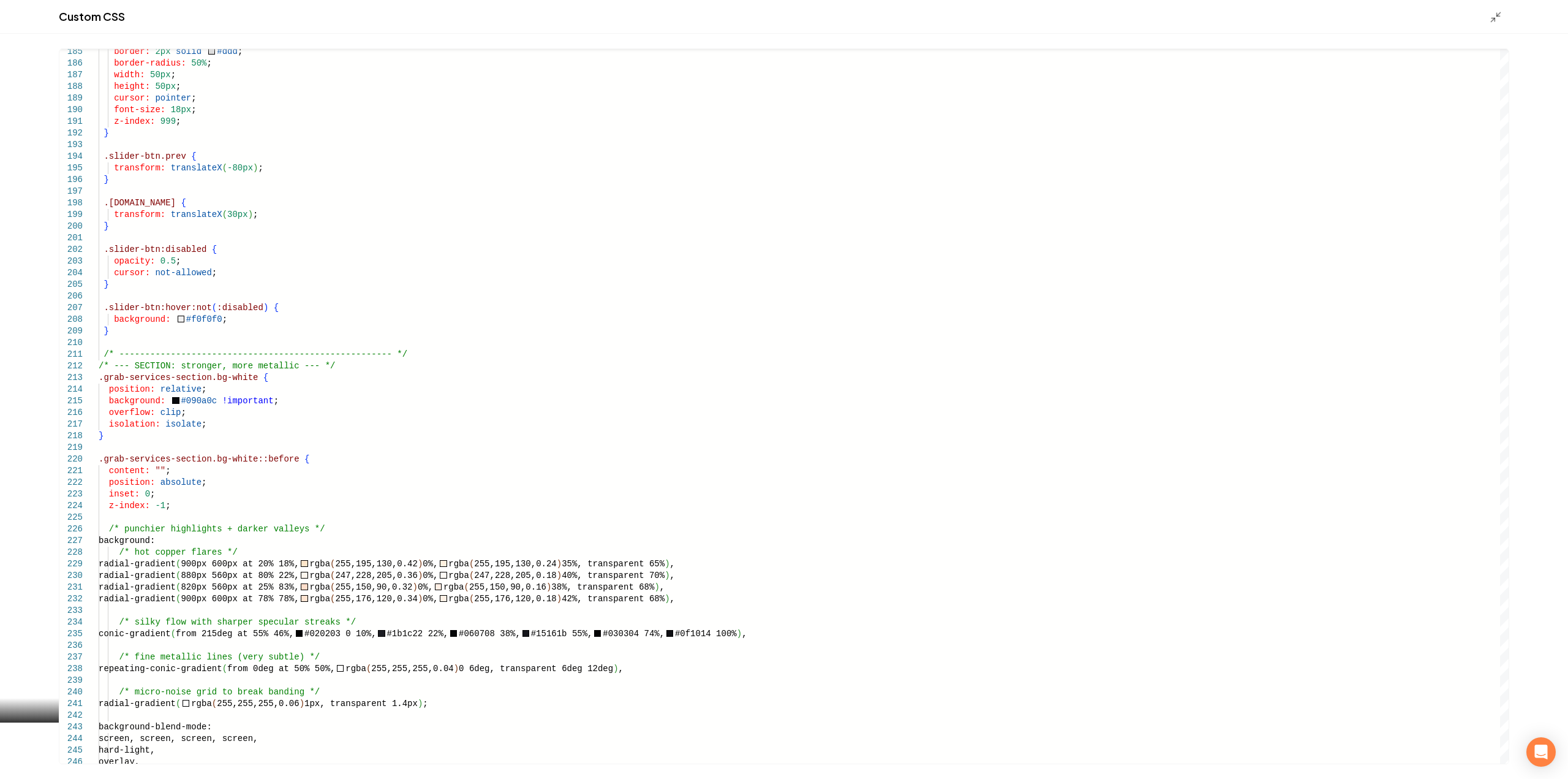
click at [1502, 6] on div "Custom CSS" at bounding box center [784, 16] width 1568 height 34
click at [1498, 13] on icon "Main content area" at bounding box center [1495, 16] width 12 height 12
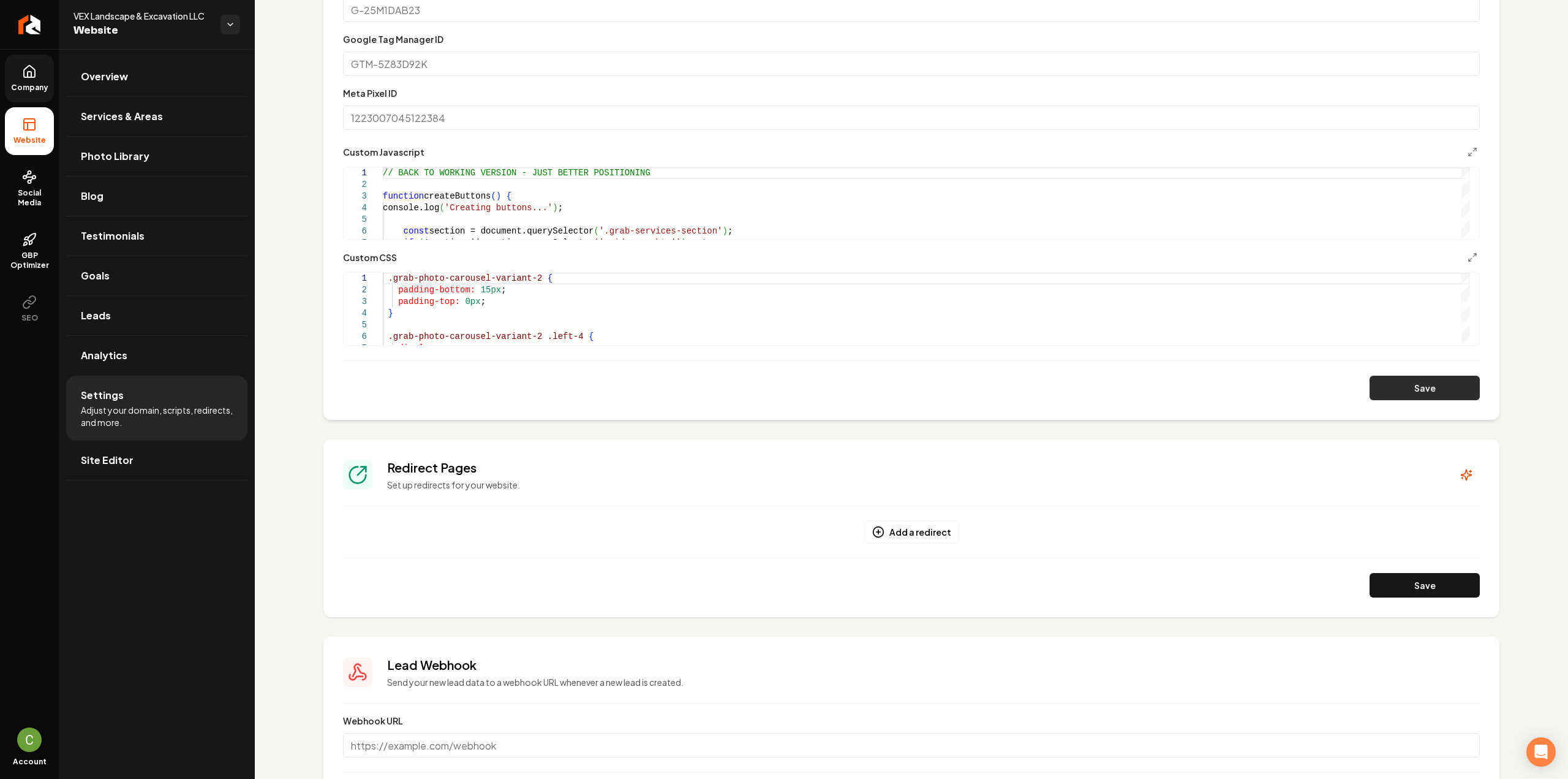
click at [1395, 392] on button "Save" at bounding box center [1424, 388] width 110 height 24
click at [1467, 254] on icon "Main content area" at bounding box center [1472, 257] width 10 height 10
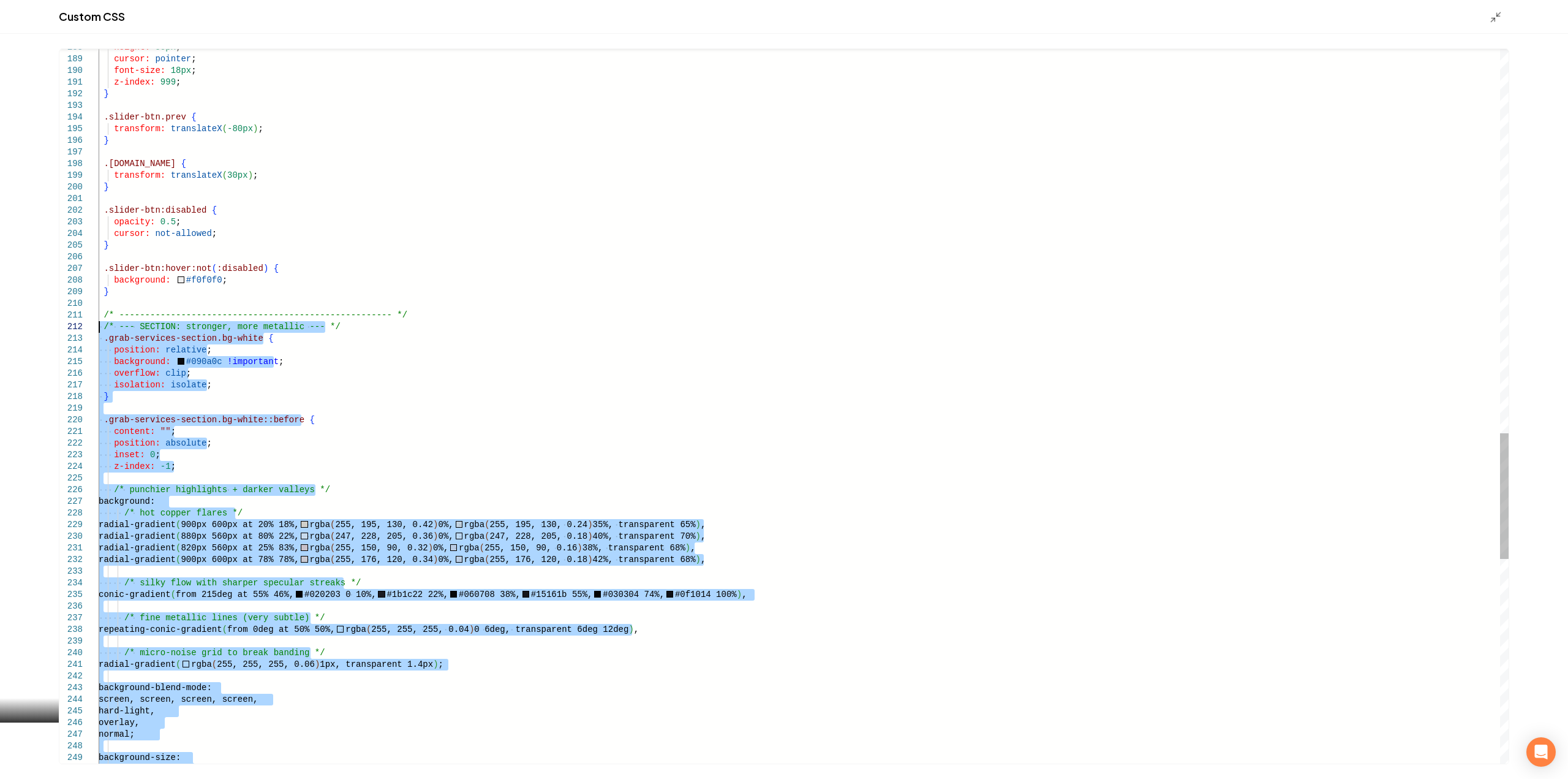
drag, startPoint x: 129, startPoint y: 763, endPoint x: 72, endPoint y: 324, distance: 442.7
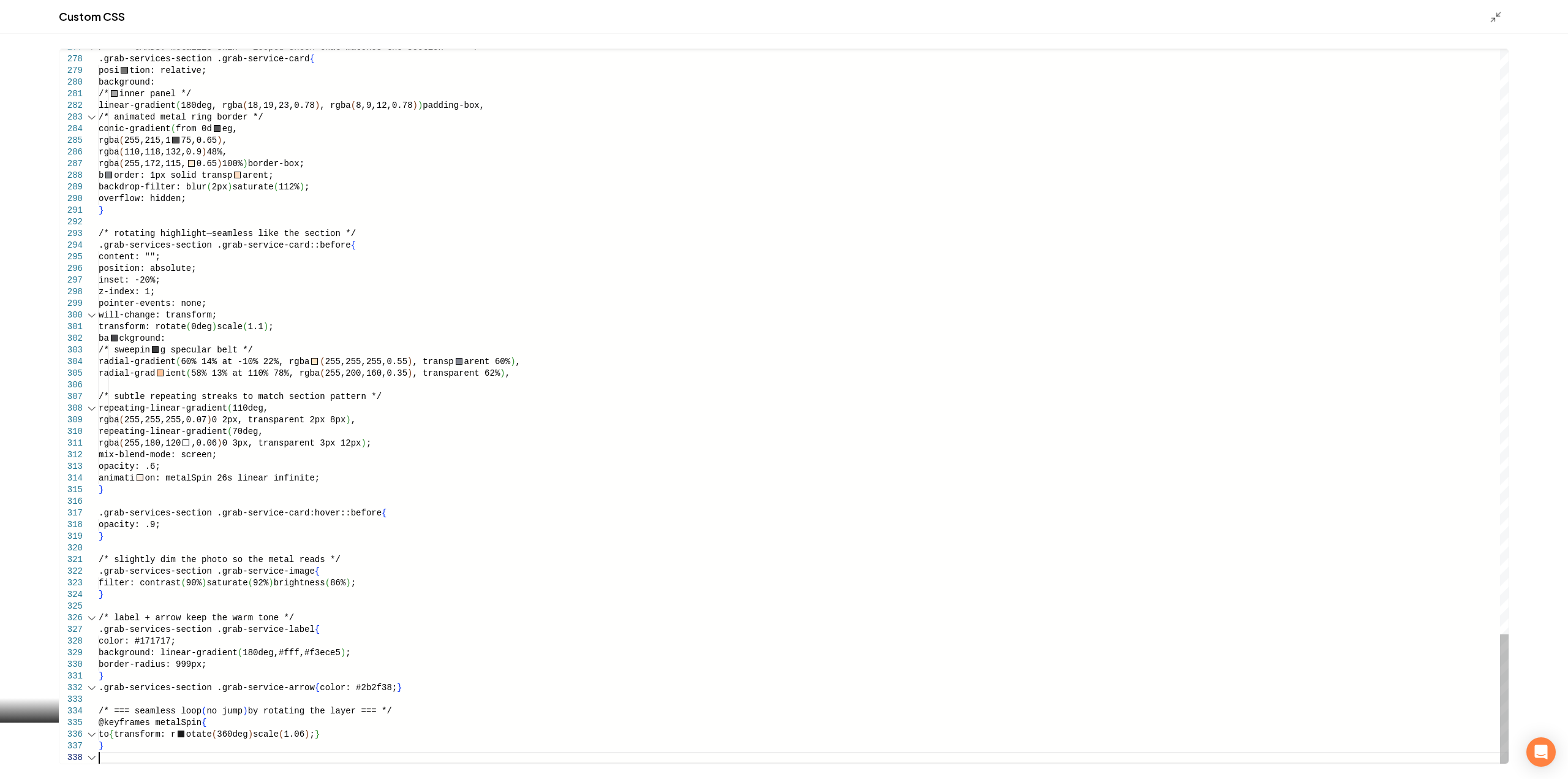
type textarea "**********"
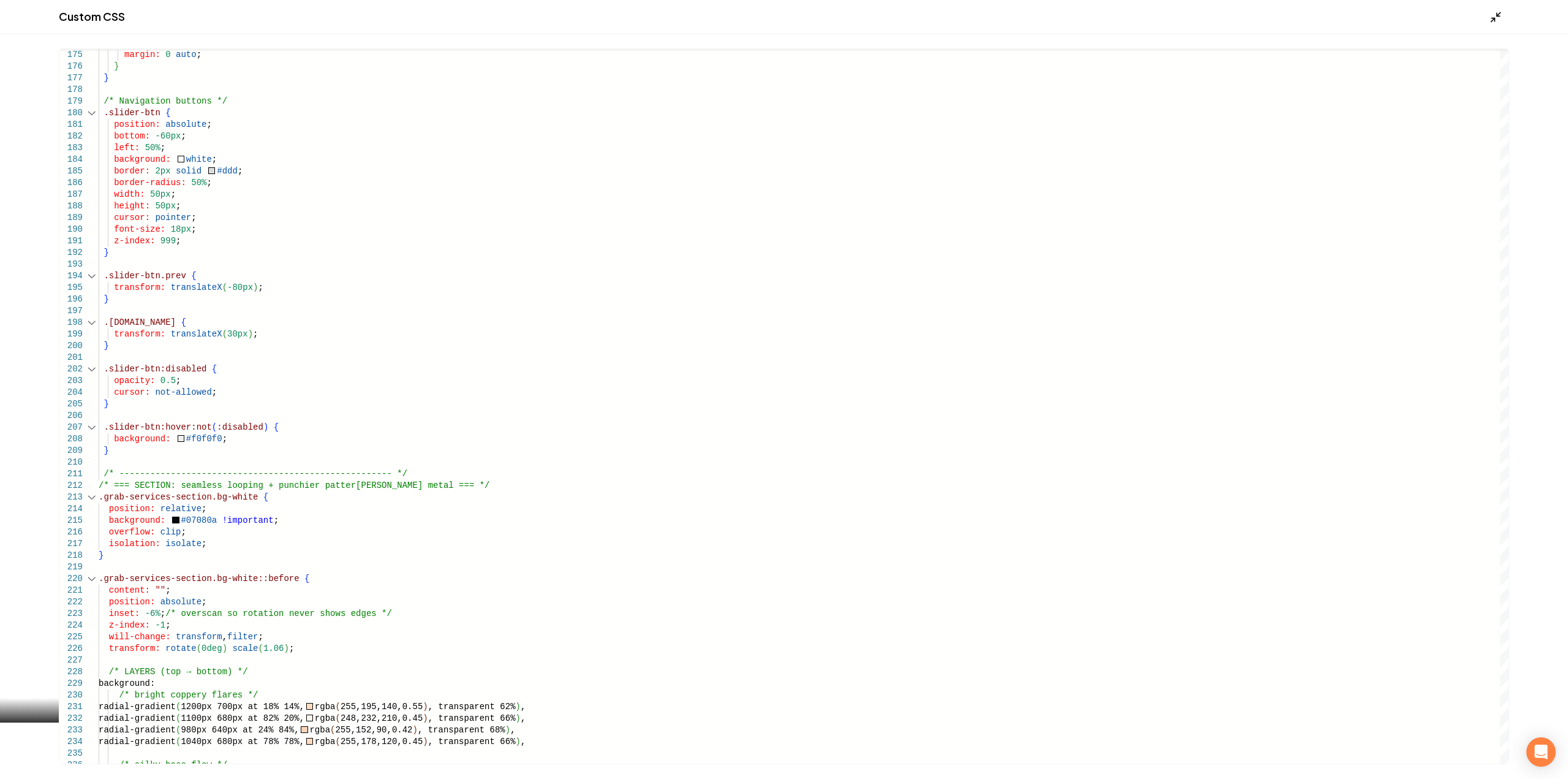
click at [1492, 16] on icon "Main content area" at bounding box center [1495, 16] width 12 height 12
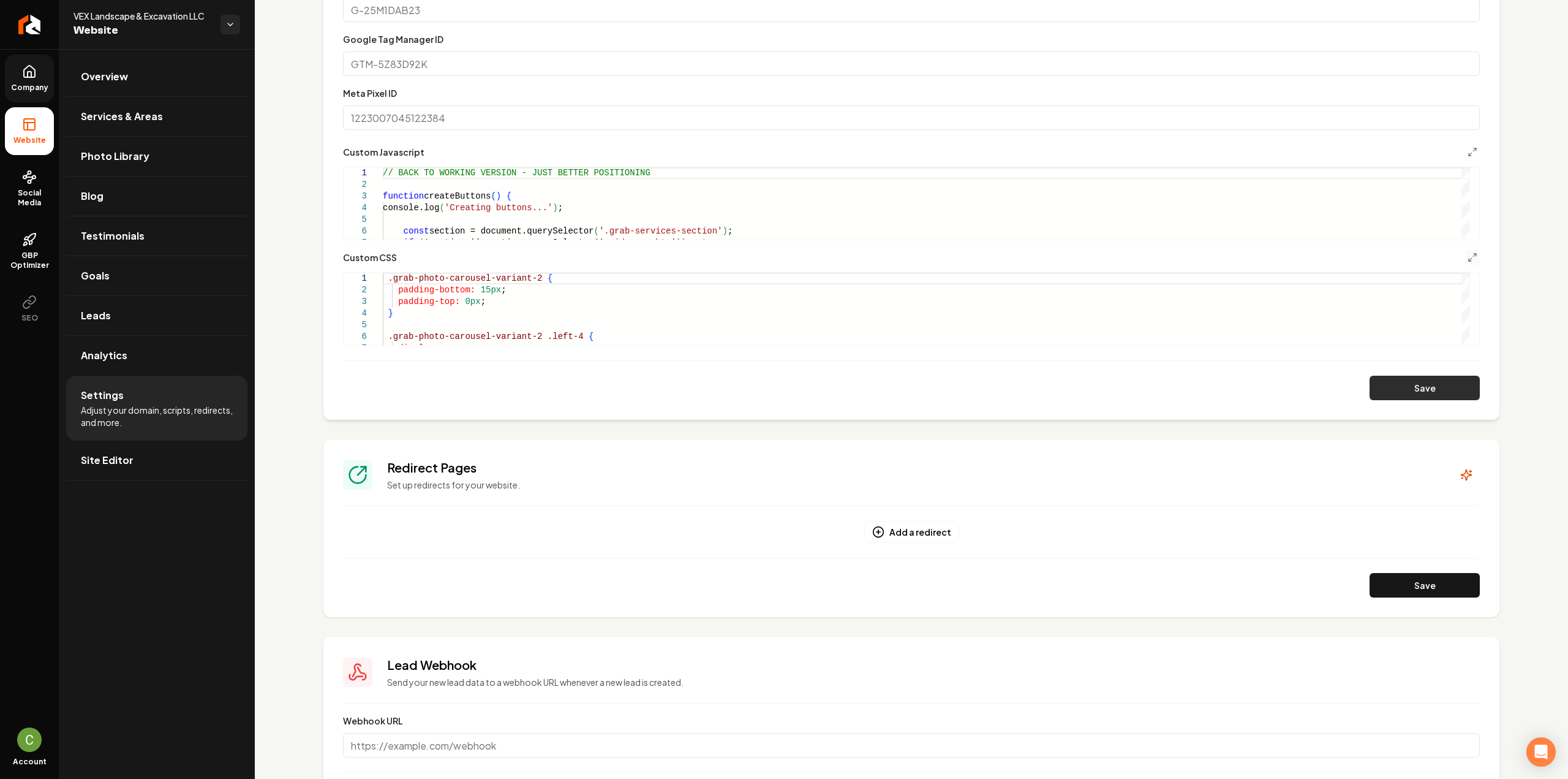
click at [1392, 384] on button "Save" at bounding box center [1424, 388] width 110 height 24
click at [1465, 253] on button "Main content area" at bounding box center [1472, 257] width 15 height 15
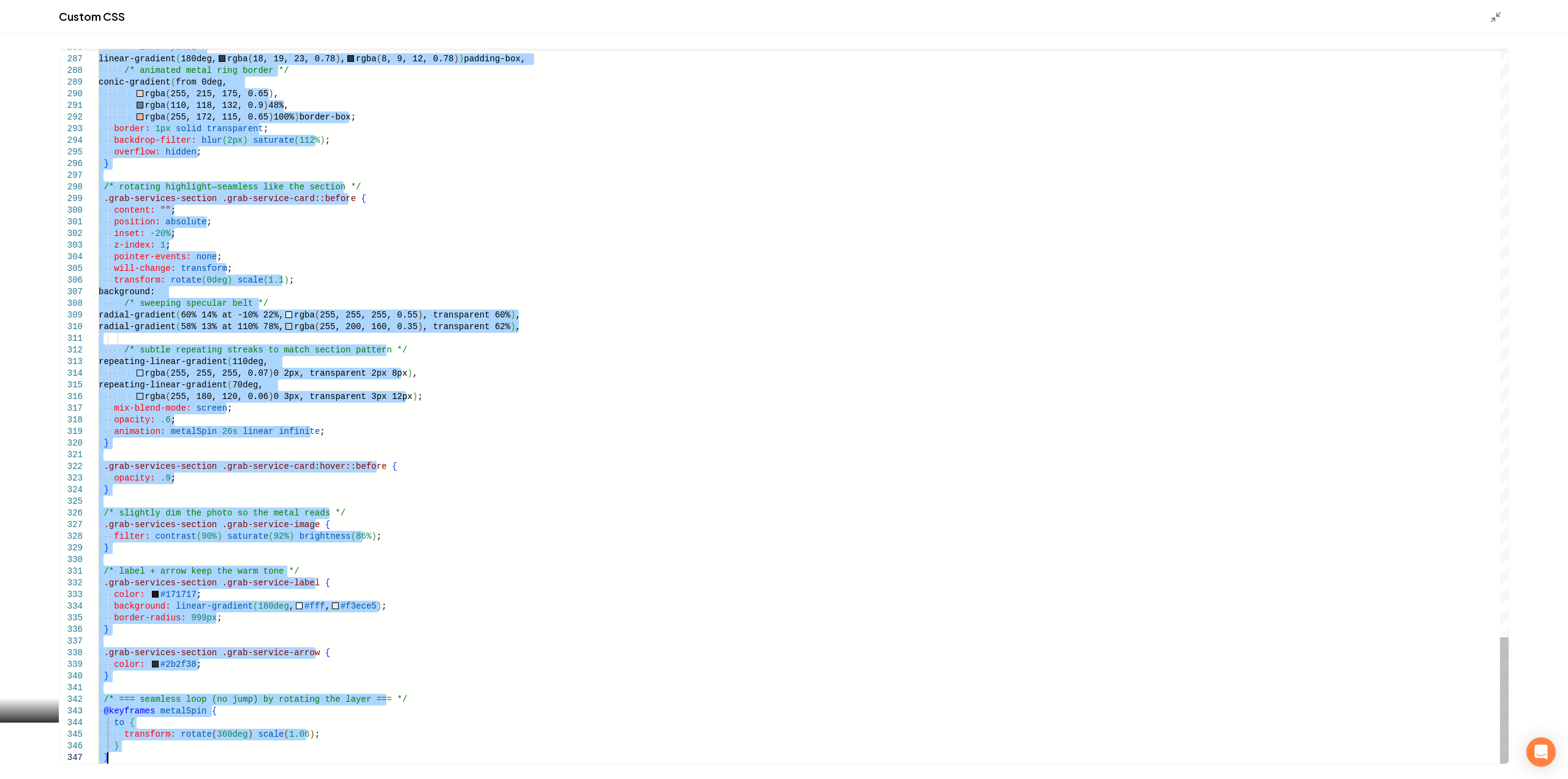
drag, startPoint x: 99, startPoint y: 214, endPoint x: 394, endPoint y: 808, distance: 663.2
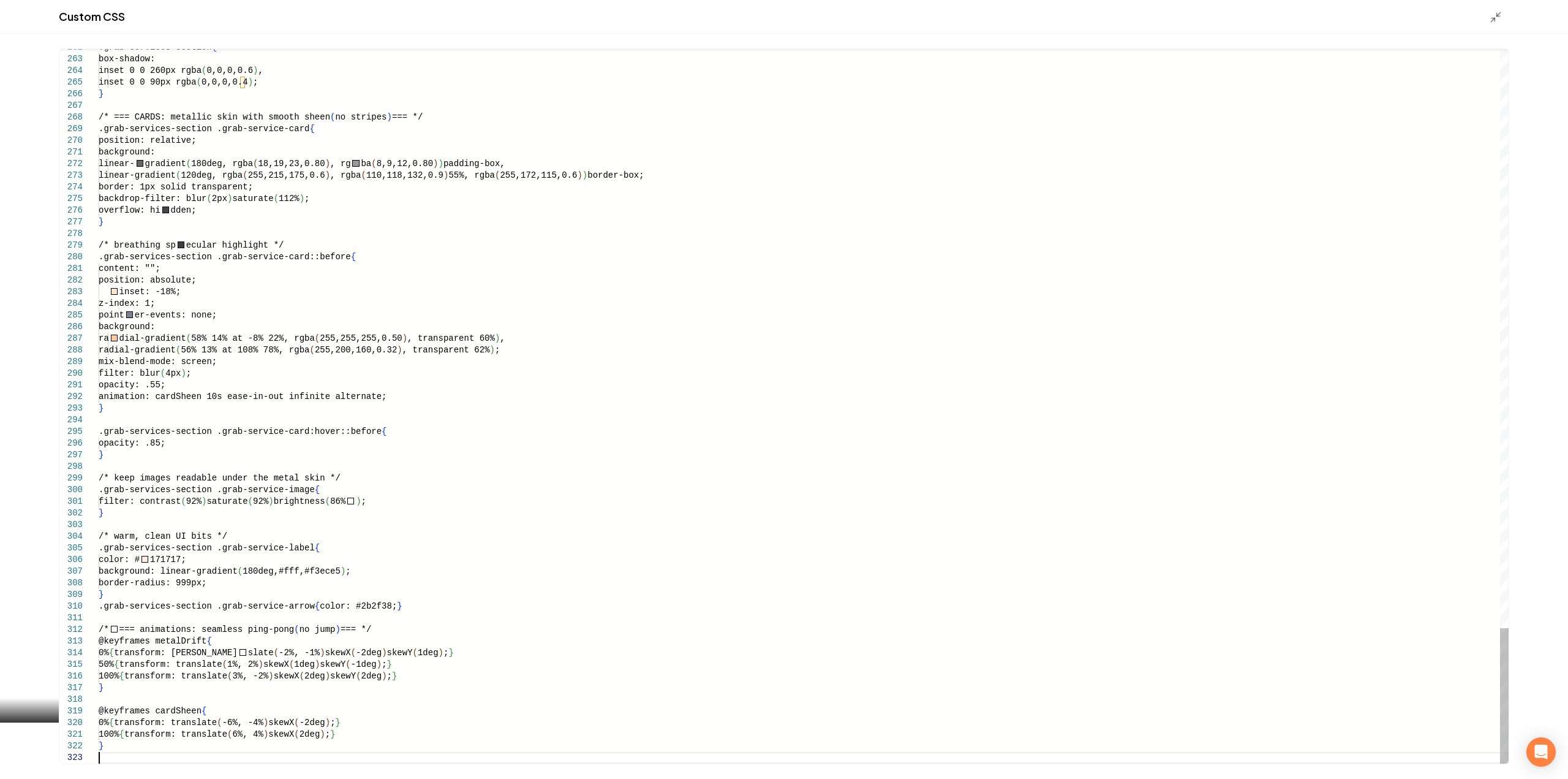
type textarea "**********"
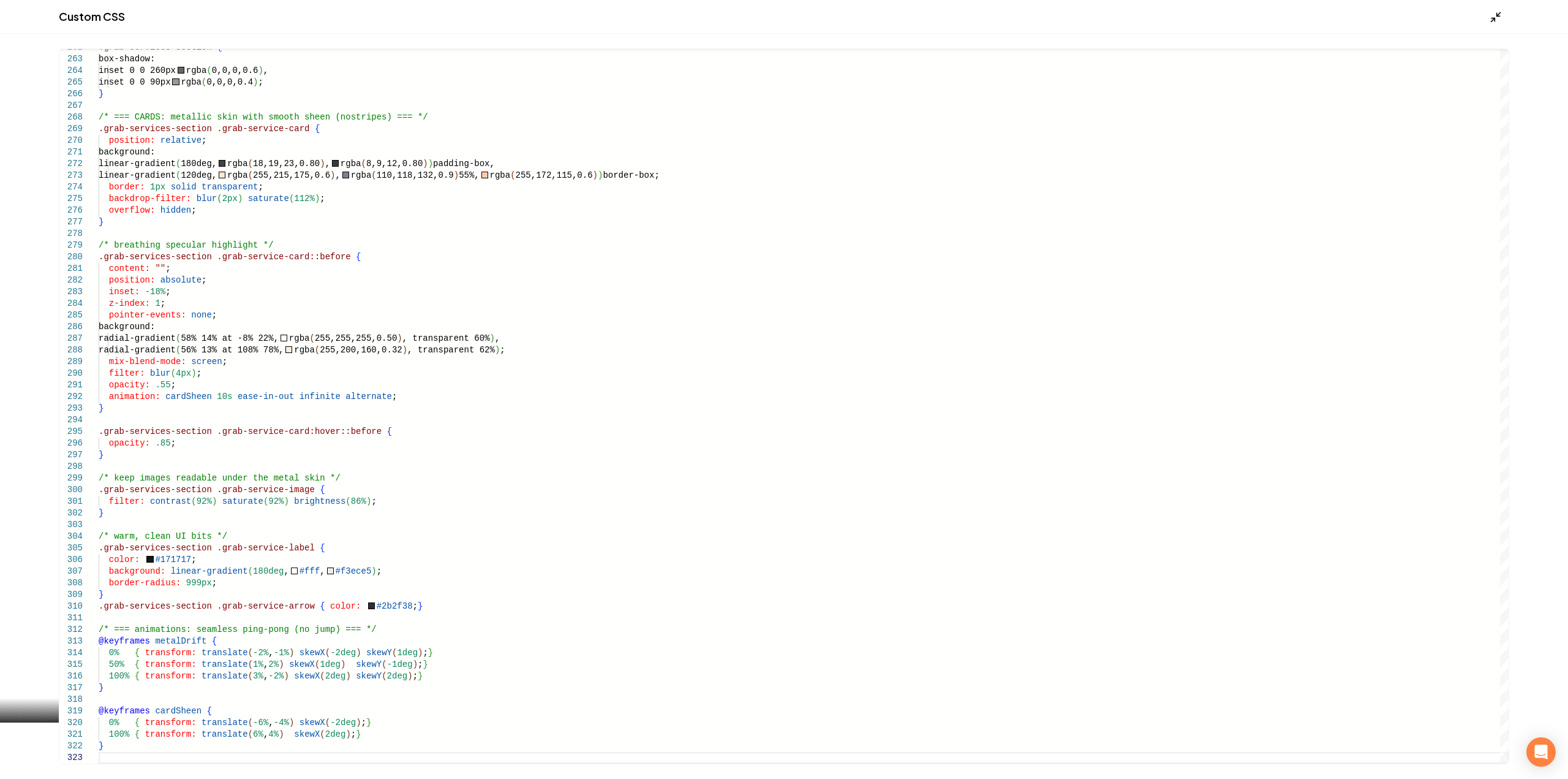
click at [1492, 11] on icon "Main content area" at bounding box center [1495, 16] width 12 height 12
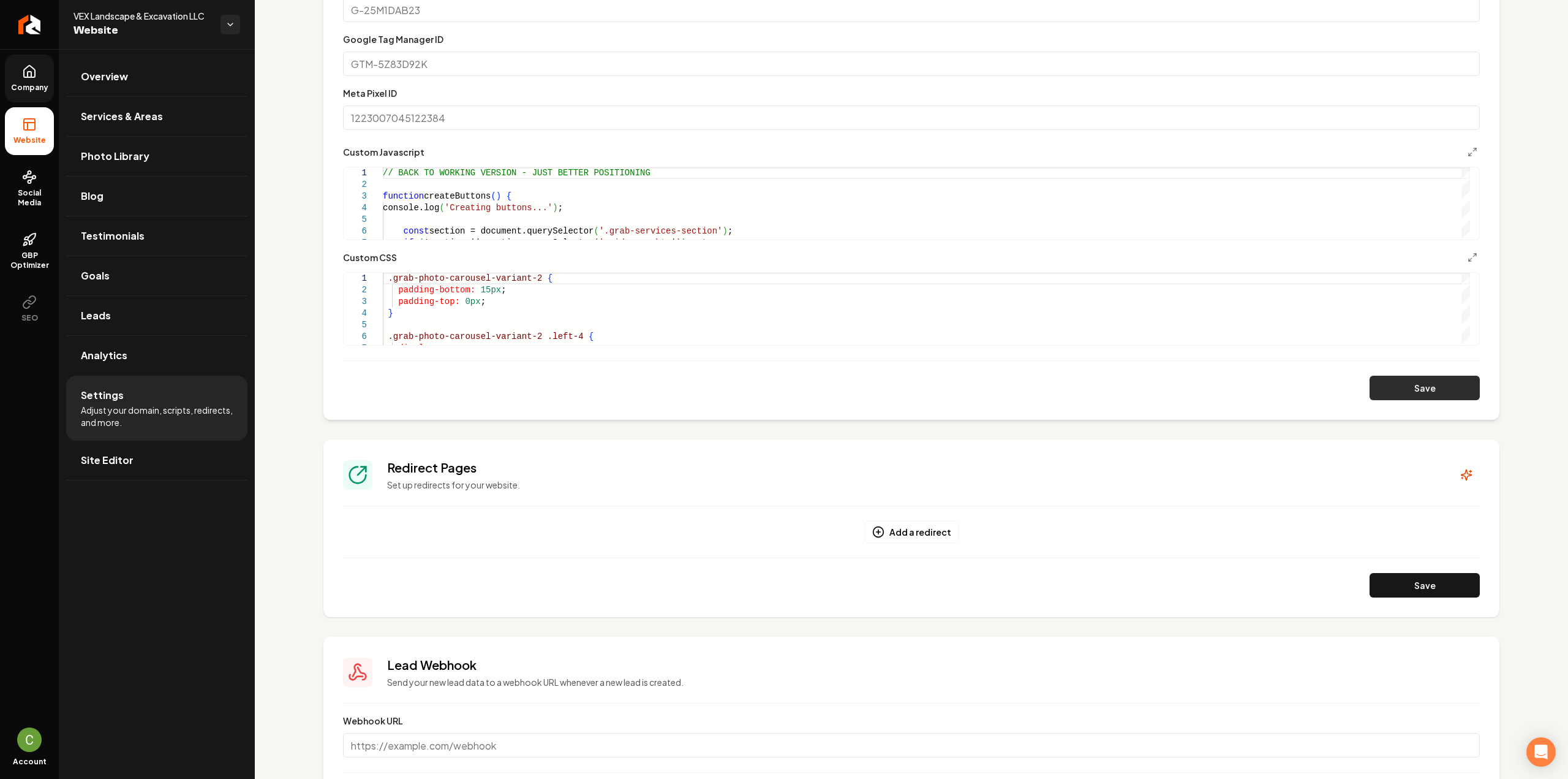
click at [1382, 379] on button "Save" at bounding box center [1424, 388] width 110 height 24
click at [1452, 393] on button "Save" at bounding box center [1424, 388] width 110 height 24
click at [1467, 257] on icon "Main content area" at bounding box center [1472, 257] width 10 height 10
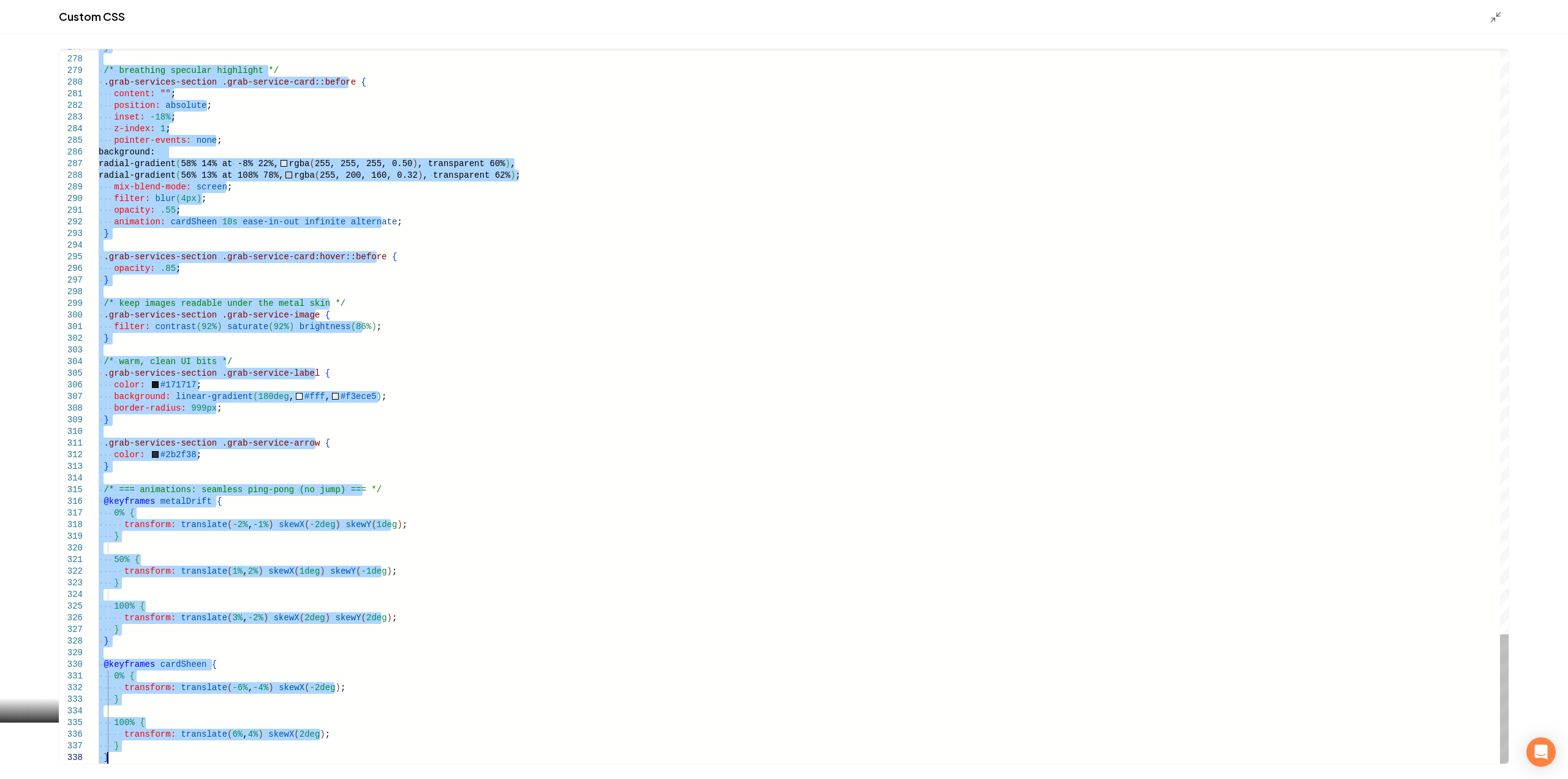
drag, startPoint x: 99, startPoint y: 182, endPoint x: 410, endPoint y: 808, distance: 699.0
type textarea "**********"
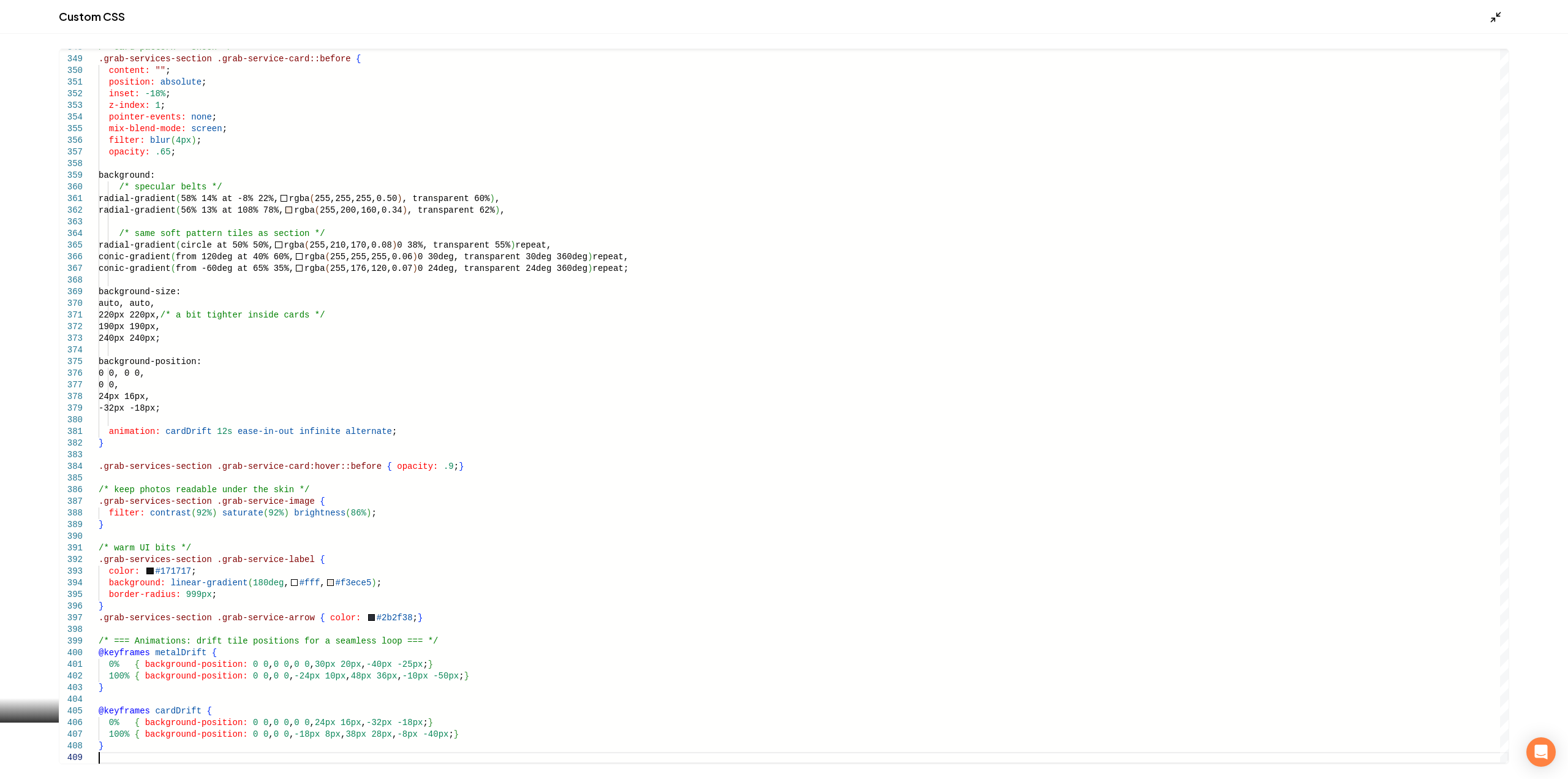
click at [1497, 21] on icon "Main content area" at bounding box center [1495, 16] width 12 height 12
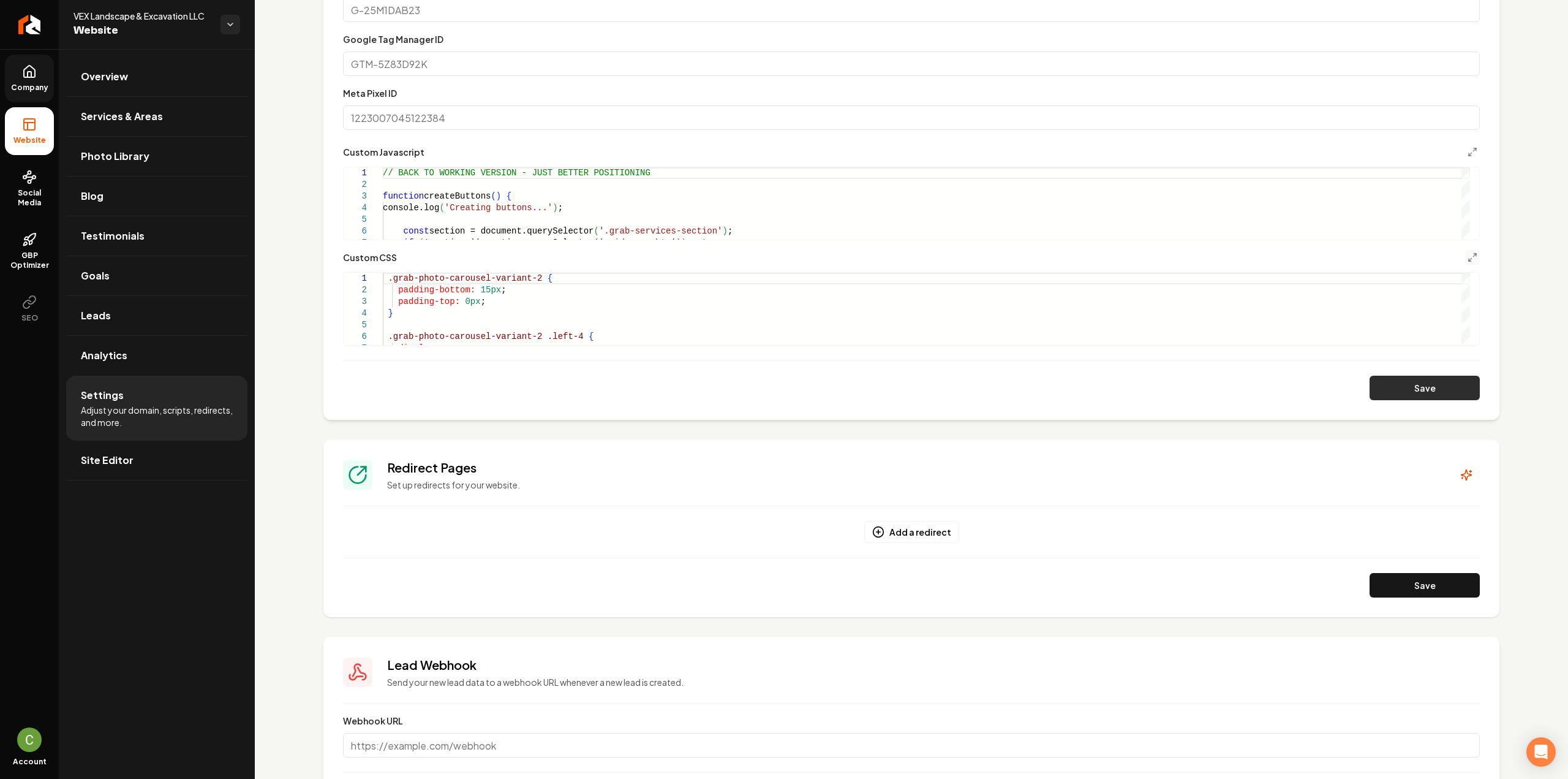
click at [1404, 397] on button "Save" at bounding box center [1424, 388] width 110 height 24
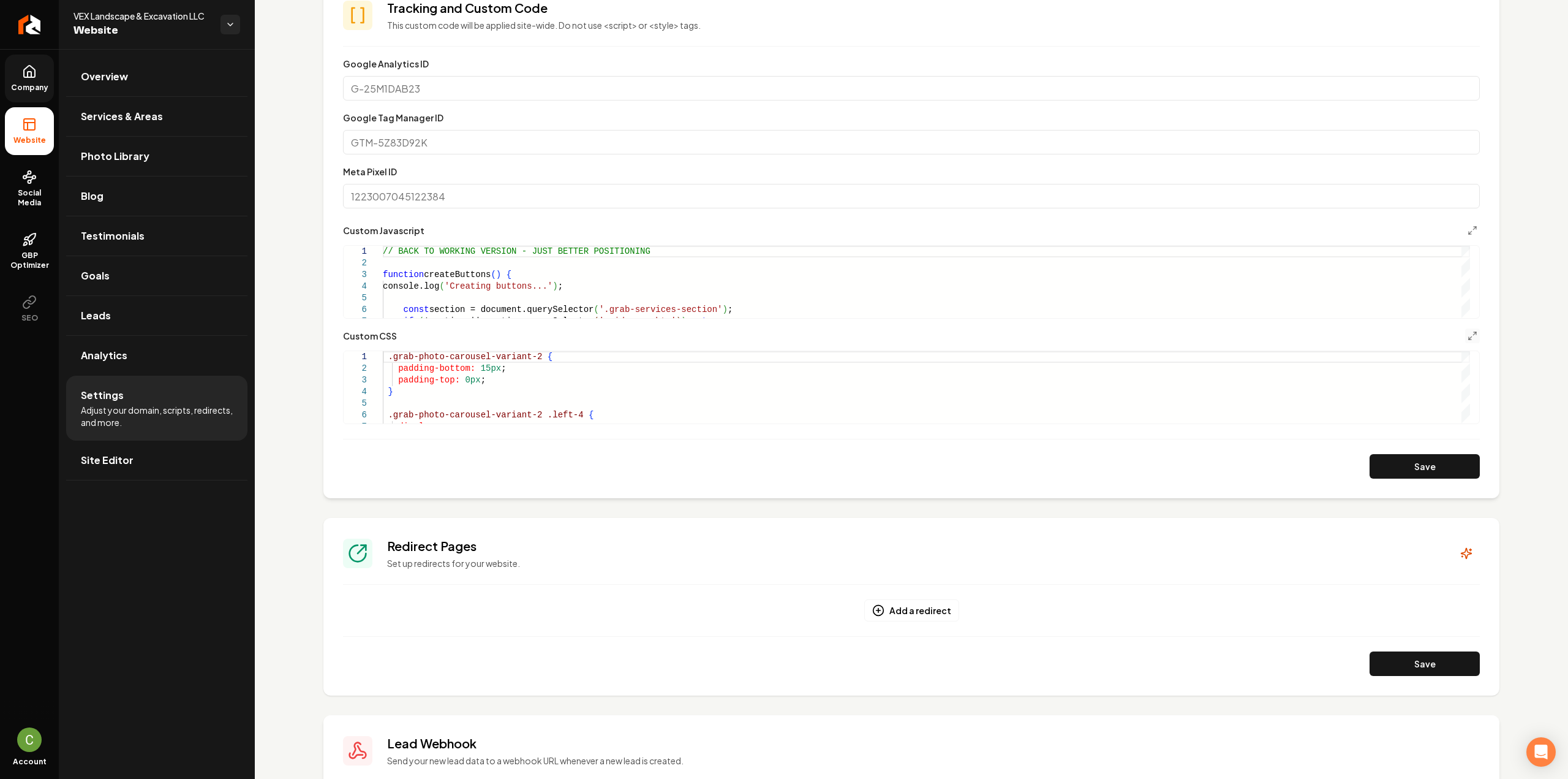
scroll to position [369, 0]
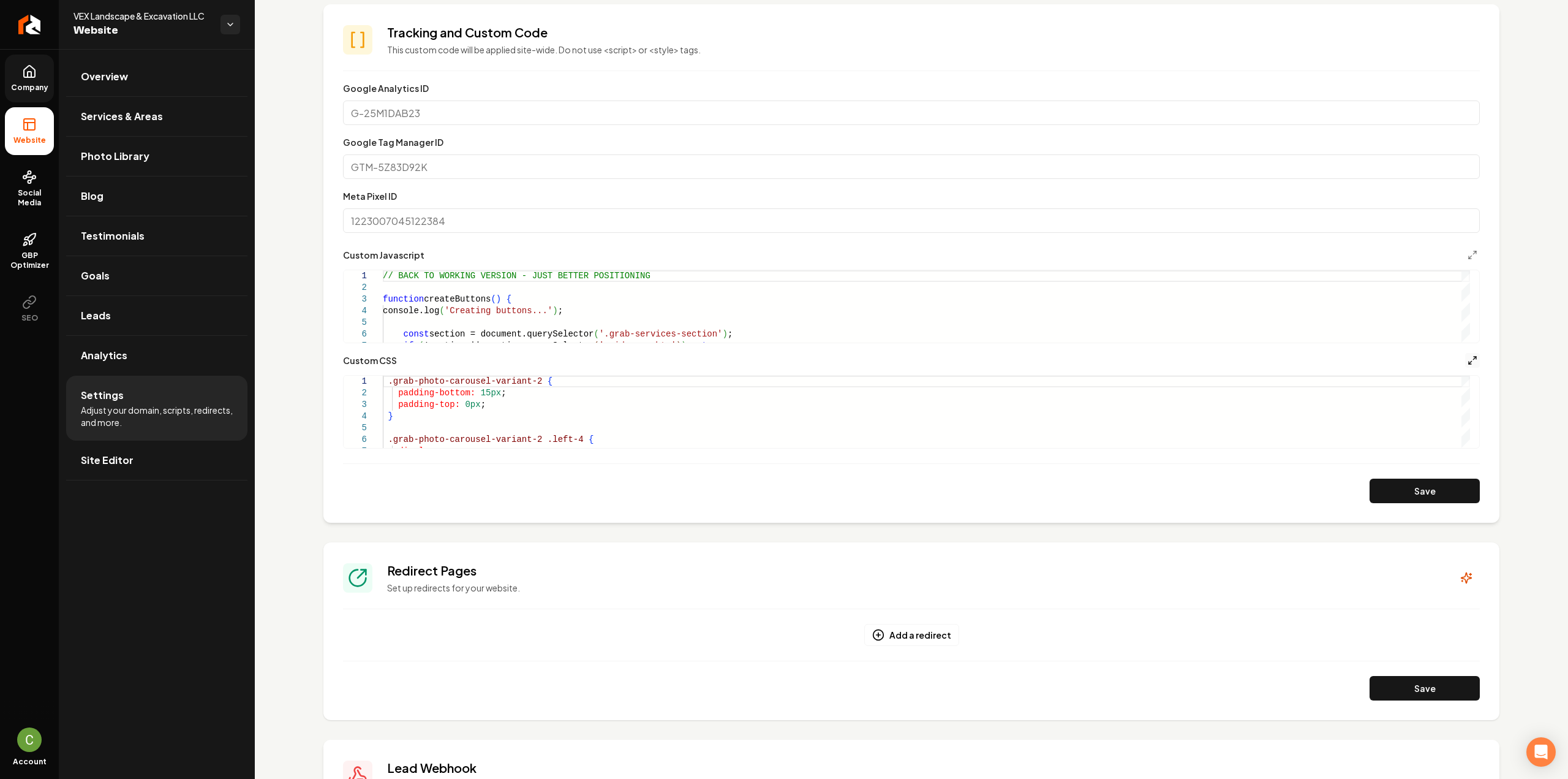
click at [1467, 364] on icon "Main content area" at bounding box center [1472, 360] width 10 height 10
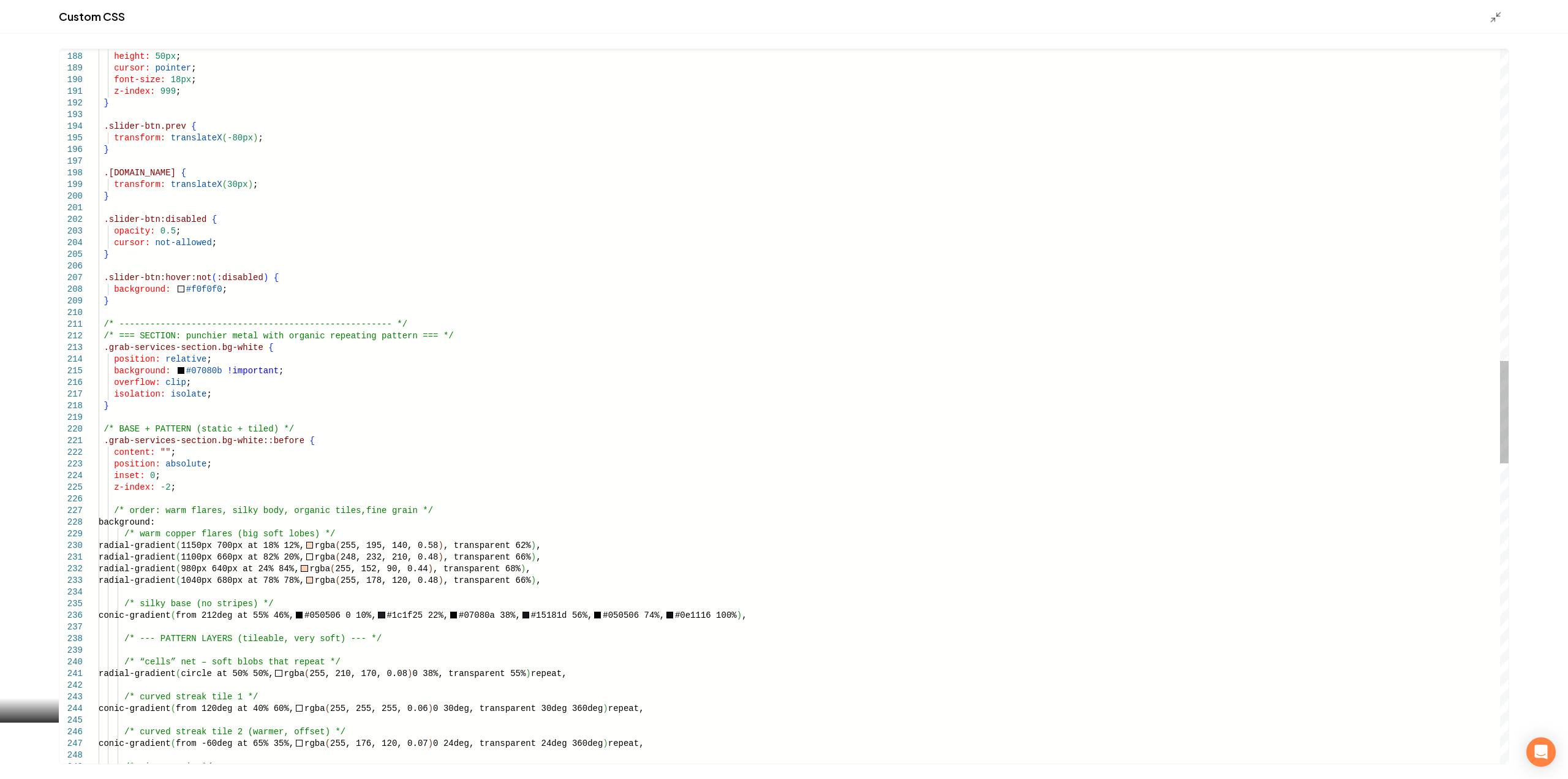
scroll to position [0, 0]
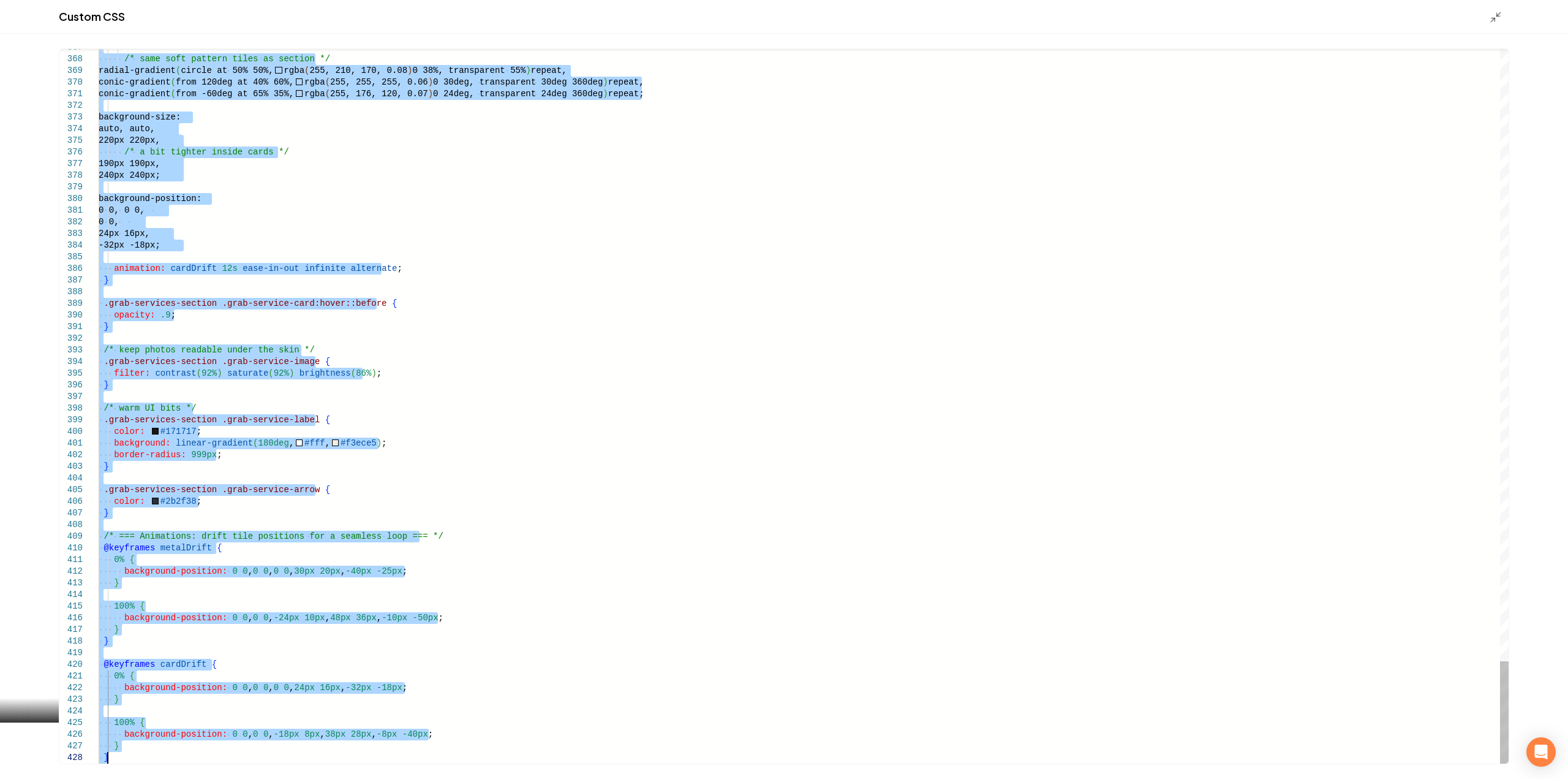
drag, startPoint x: 101, startPoint y: 337, endPoint x: 503, endPoint y: 808, distance: 619.2
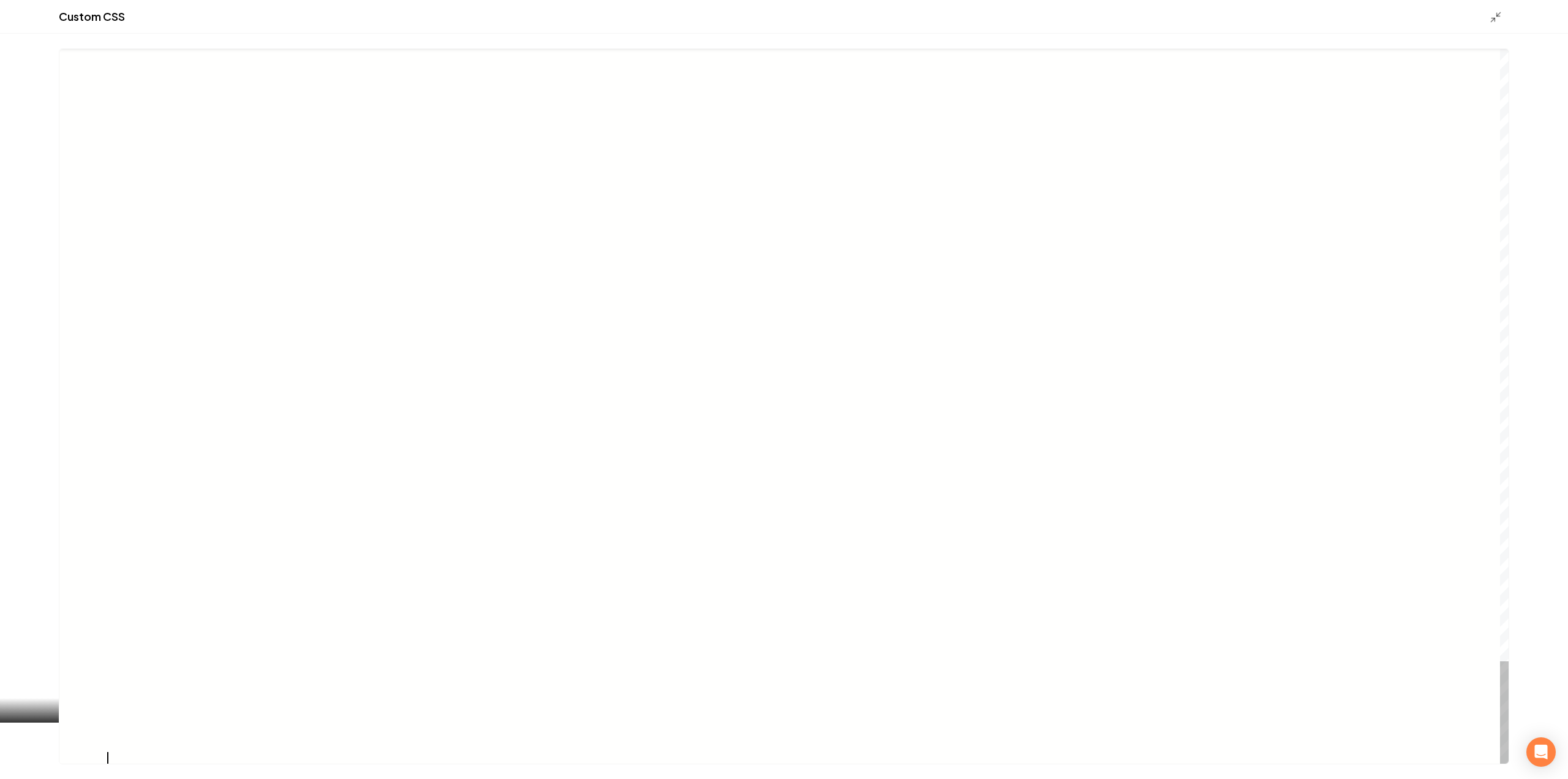
type textarea "**********"
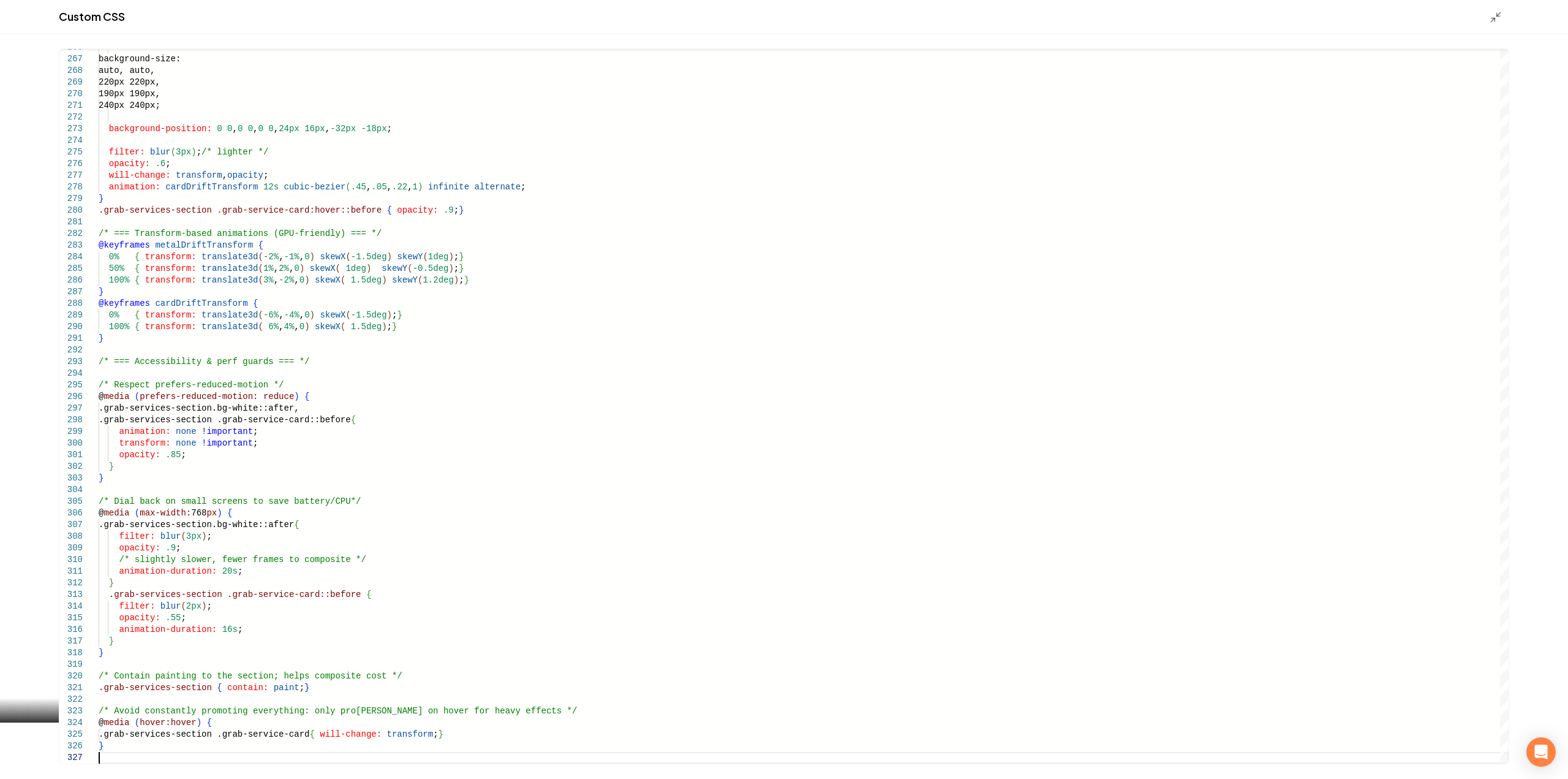
click at [1492, 19] on polyline "Main content area" at bounding box center [1492, 20] width 3 height 3
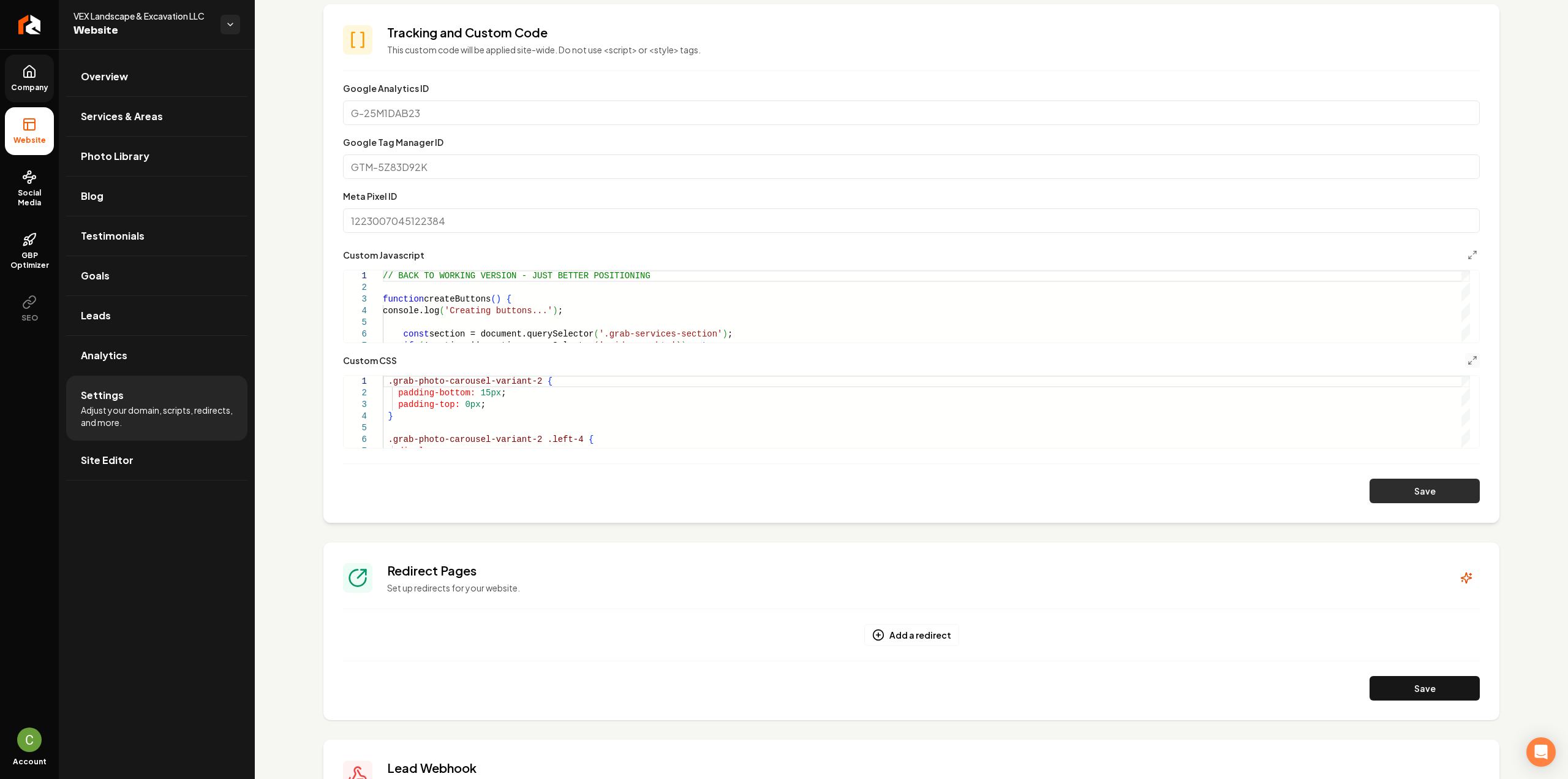
click at [1421, 492] on button "Save" at bounding box center [1424, 491] width 110 height 24
click at [1467, 359] on icon "Main content area" at bounding box center [1472, 360] width 10 height 10
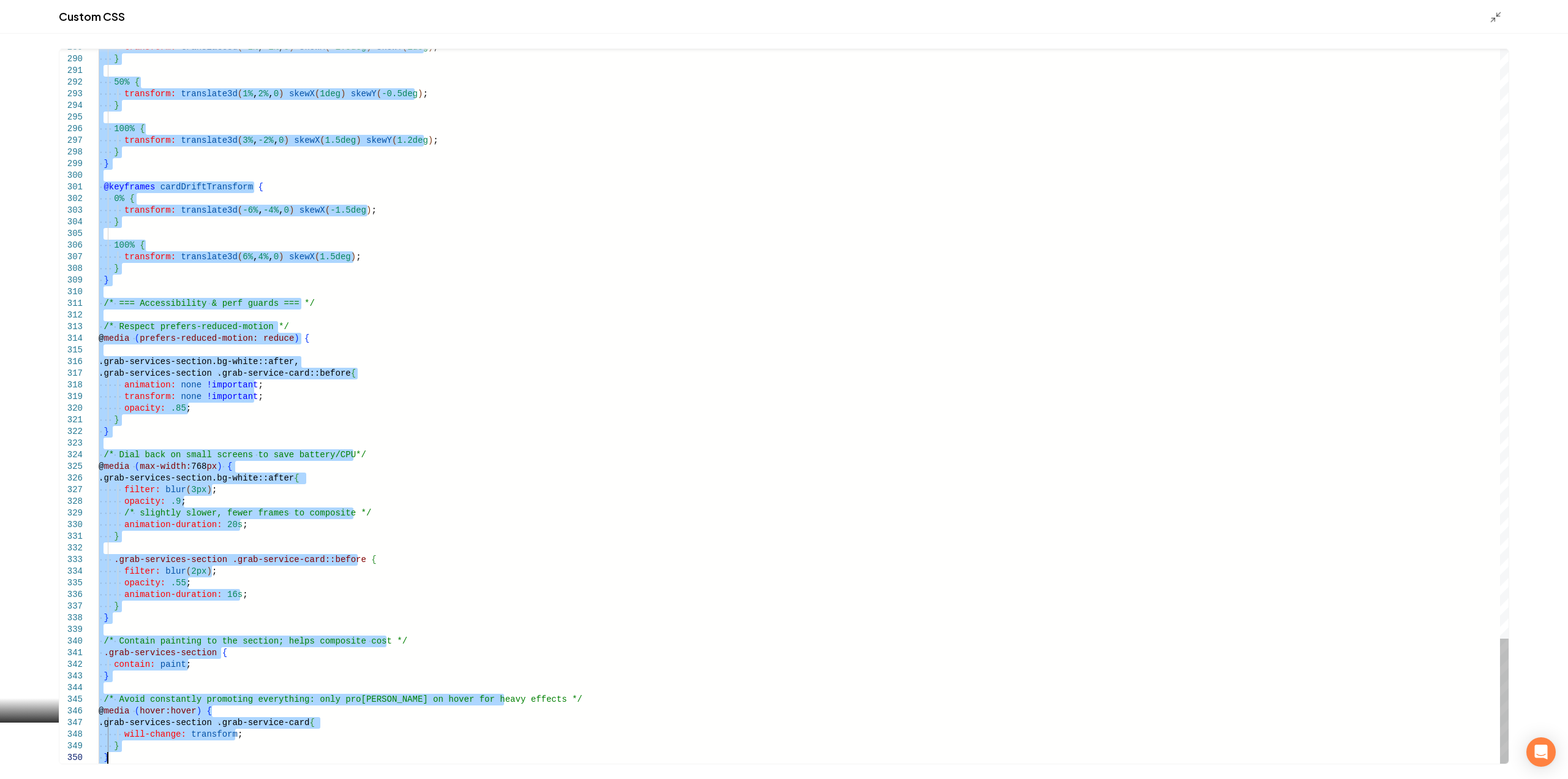
drag, startPoint x: 101, startPoint y: 278, endPoint x: 579, endPoint y: 780, distance: 693.2
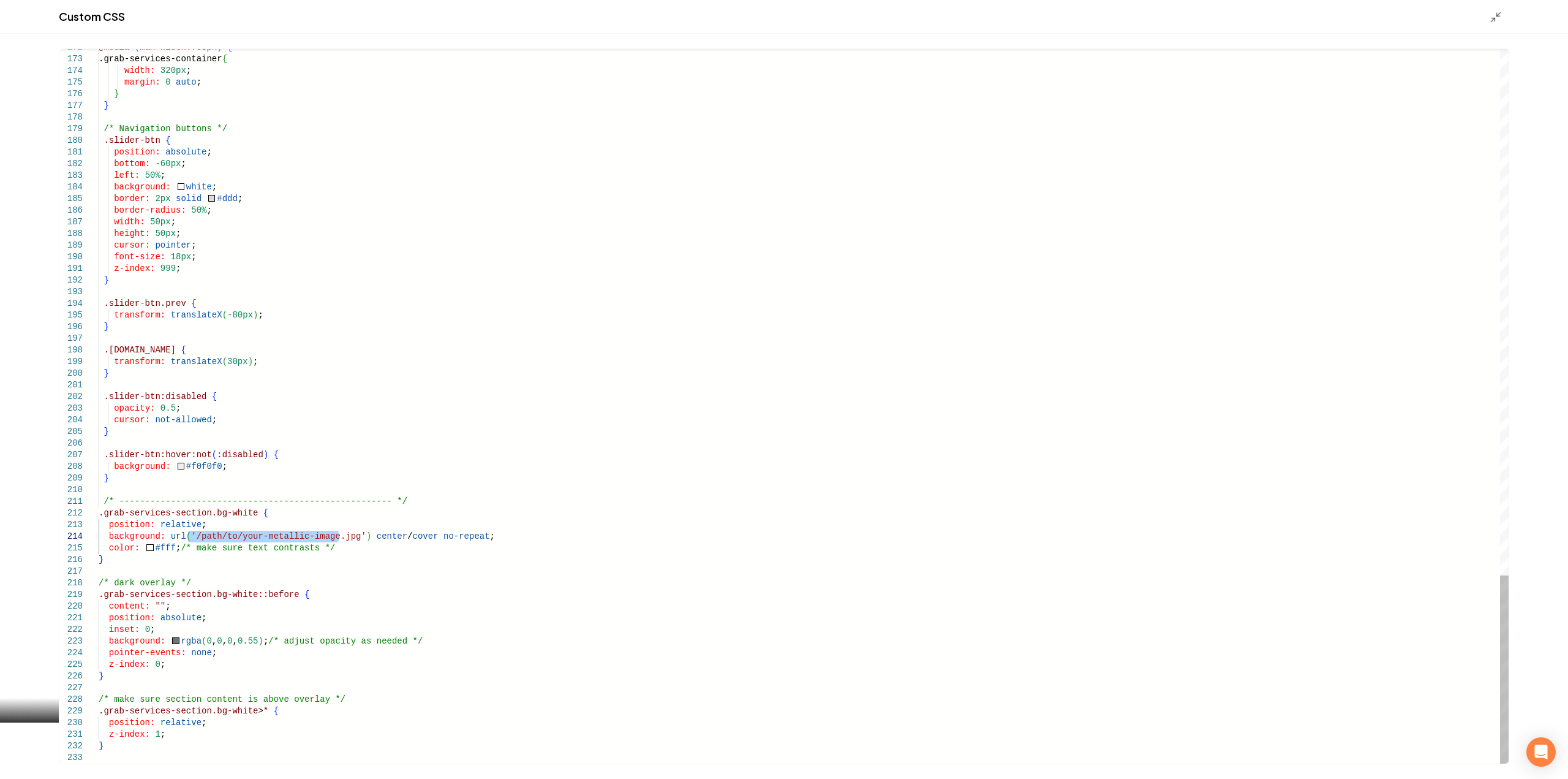
drag, startPoint x: 189, startPoint y: 538, endPoint x: 341, endPoint y: 539, distance: 152.0
type textarea "**********"
click at [1491, 16] on icon "Main content area" at bounding box center [1495, 16] width 12 height 12
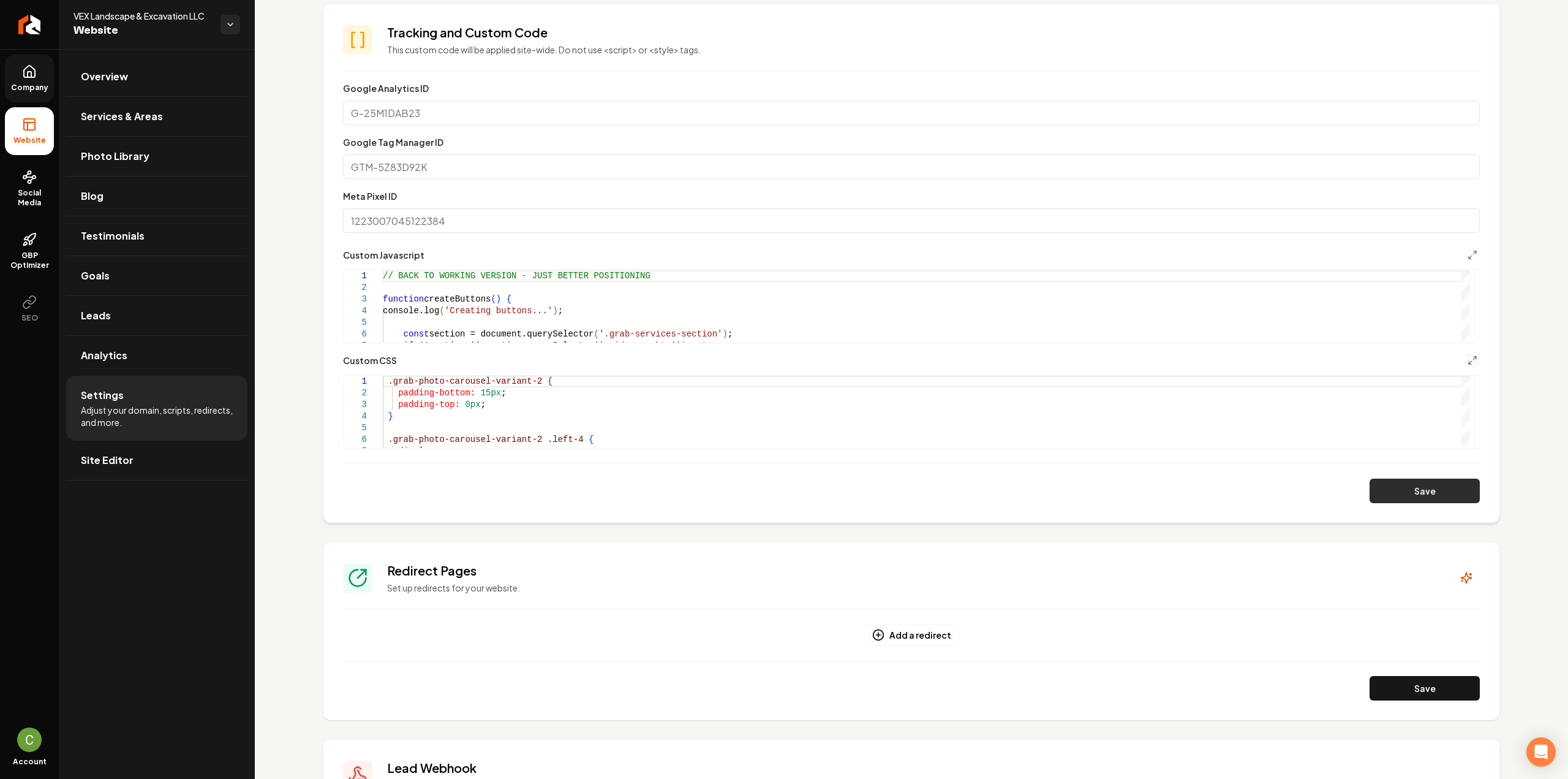
click at [1400, 492] on button "Save" at bounding box center [1424, 491] width 110 height 24
click at [1467, 359] on icon "Main content area" at bounding box center [1472, 360] width 10 height 10
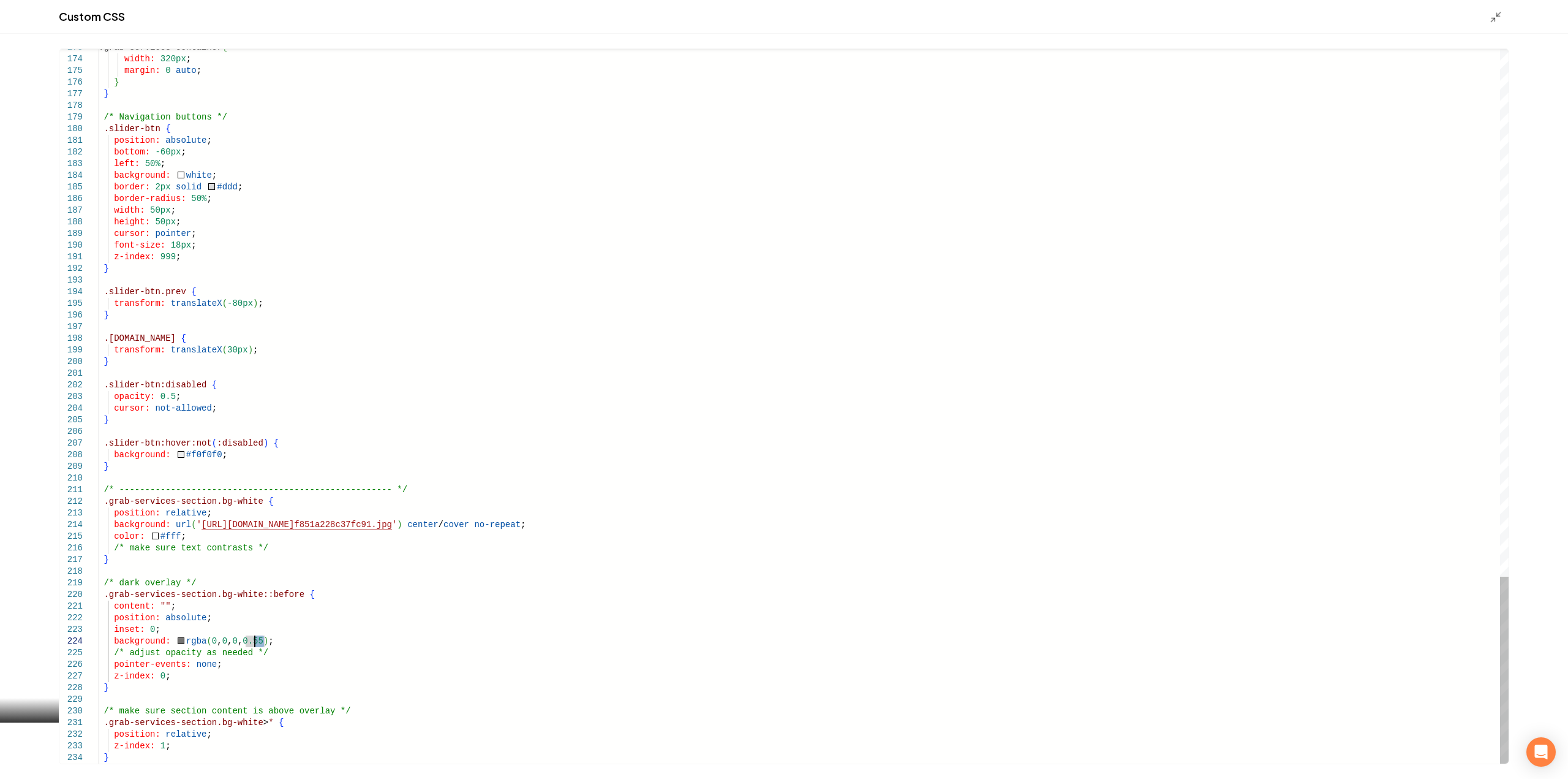
type textarea "**********"
click at [1494, 23] on icon "Main content area" at bounding box center [1495, 16] width 12 height 12
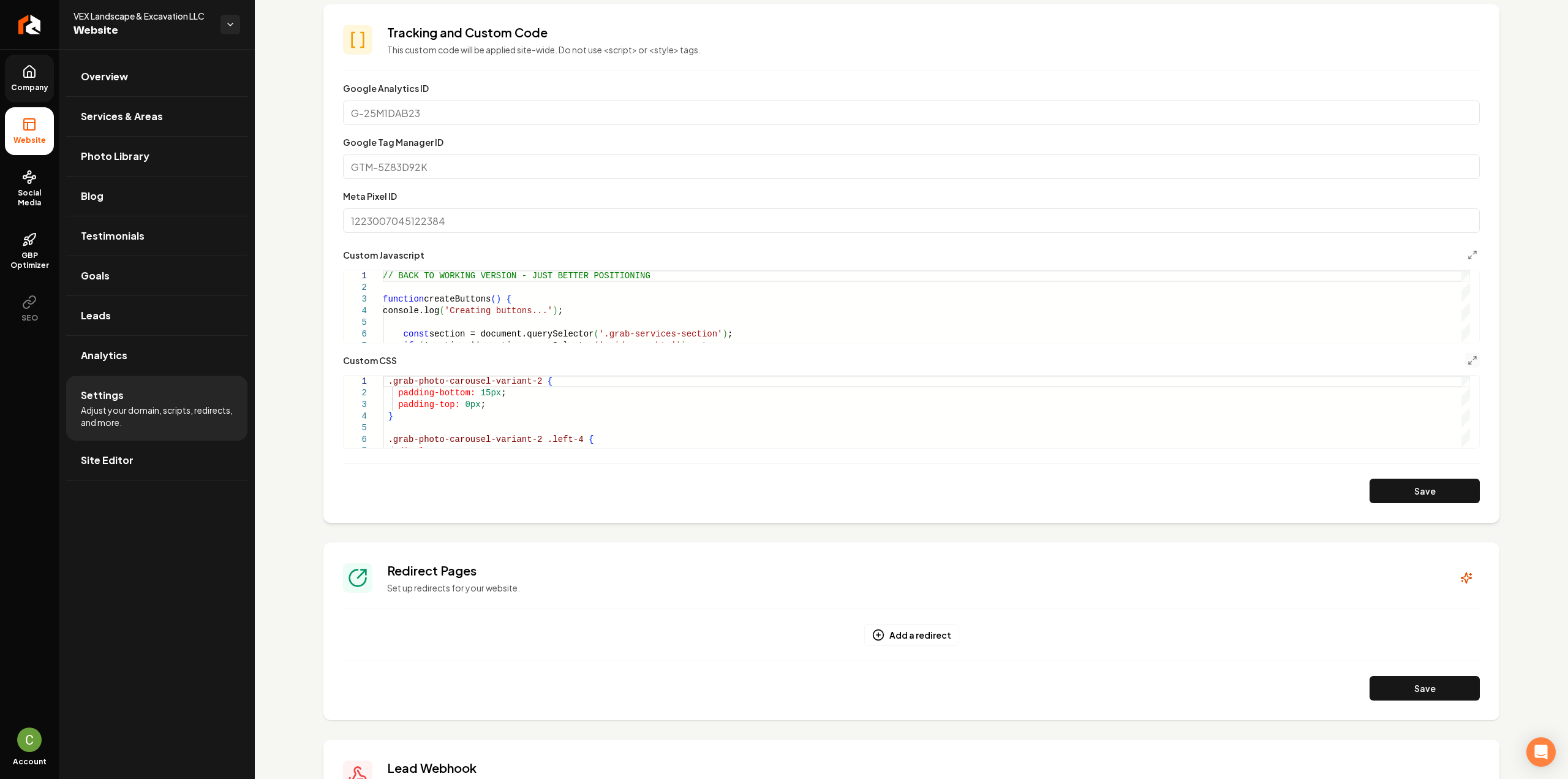
drag, startPoint x: 1399, startPoint y: 493, endPoint x: 1354, endPoint y: 477, distance: 47.8
click at [1399, 494] on button "Save" at bounding box center [1424, 491] width 110 height 24
click at [1465, 251] on button "Main content area" at bounding box center [1472, 254] width 15 height 15
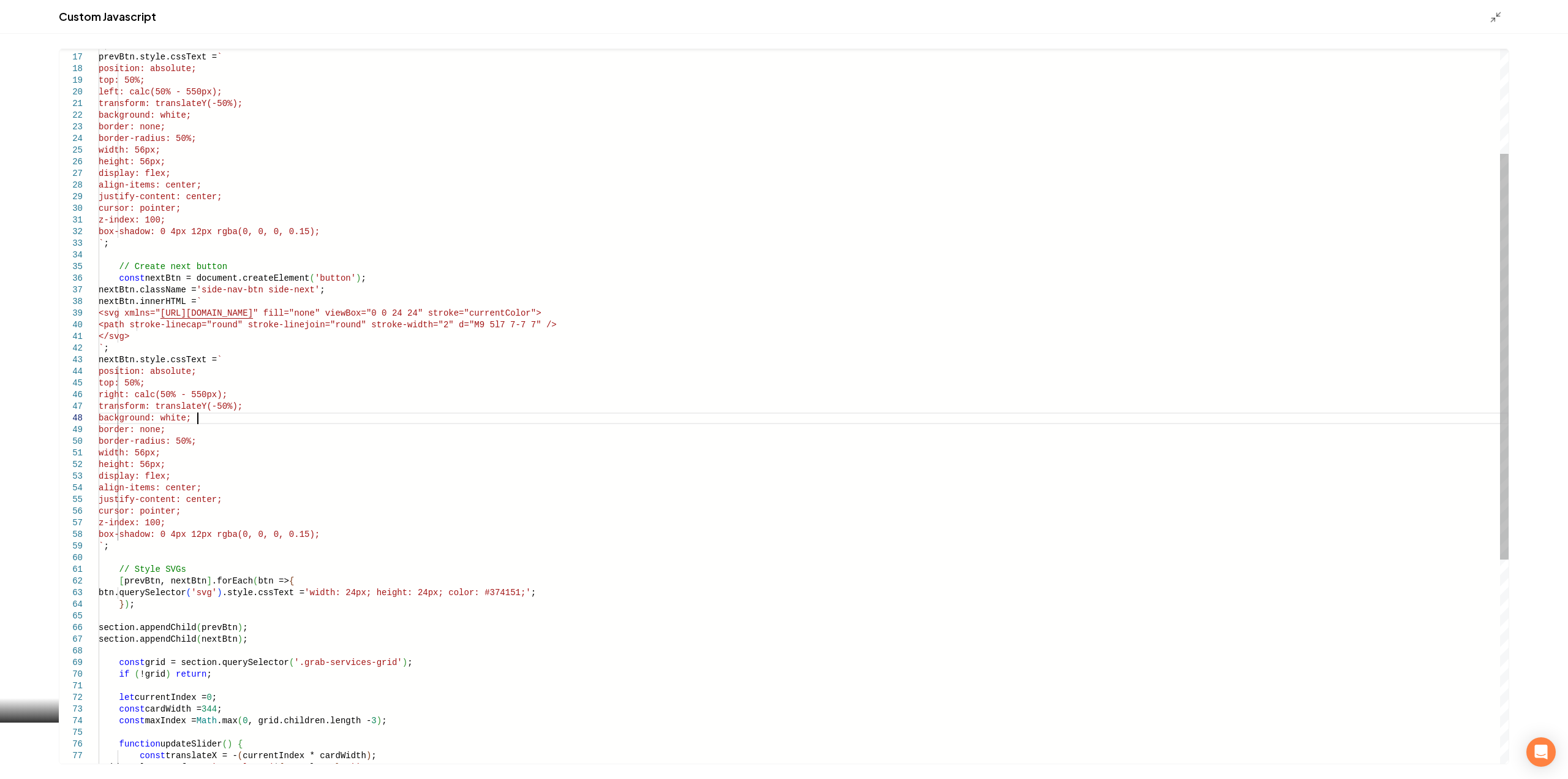
click at [196, 419] on div "transform: translateY(-50%); background: white; border: none; border-radius: 50…" at bounding box center [803, 493] width 1409 height 1257
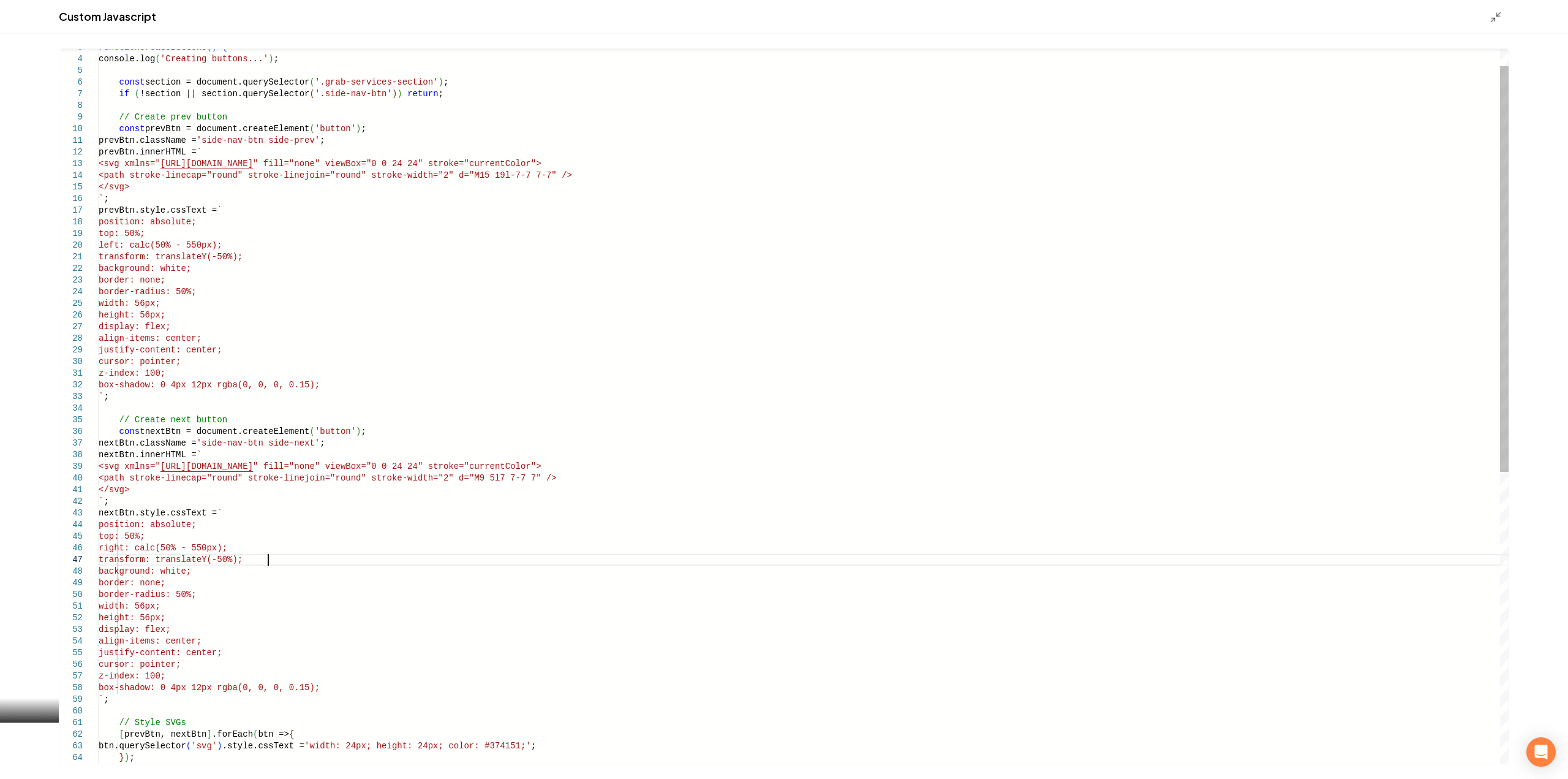
click at [533, 560] on div "transform: translateY(-50%); background: white; border: none; border-radius: 50…" at bounding box center [803, 647] width 1409 height 1257
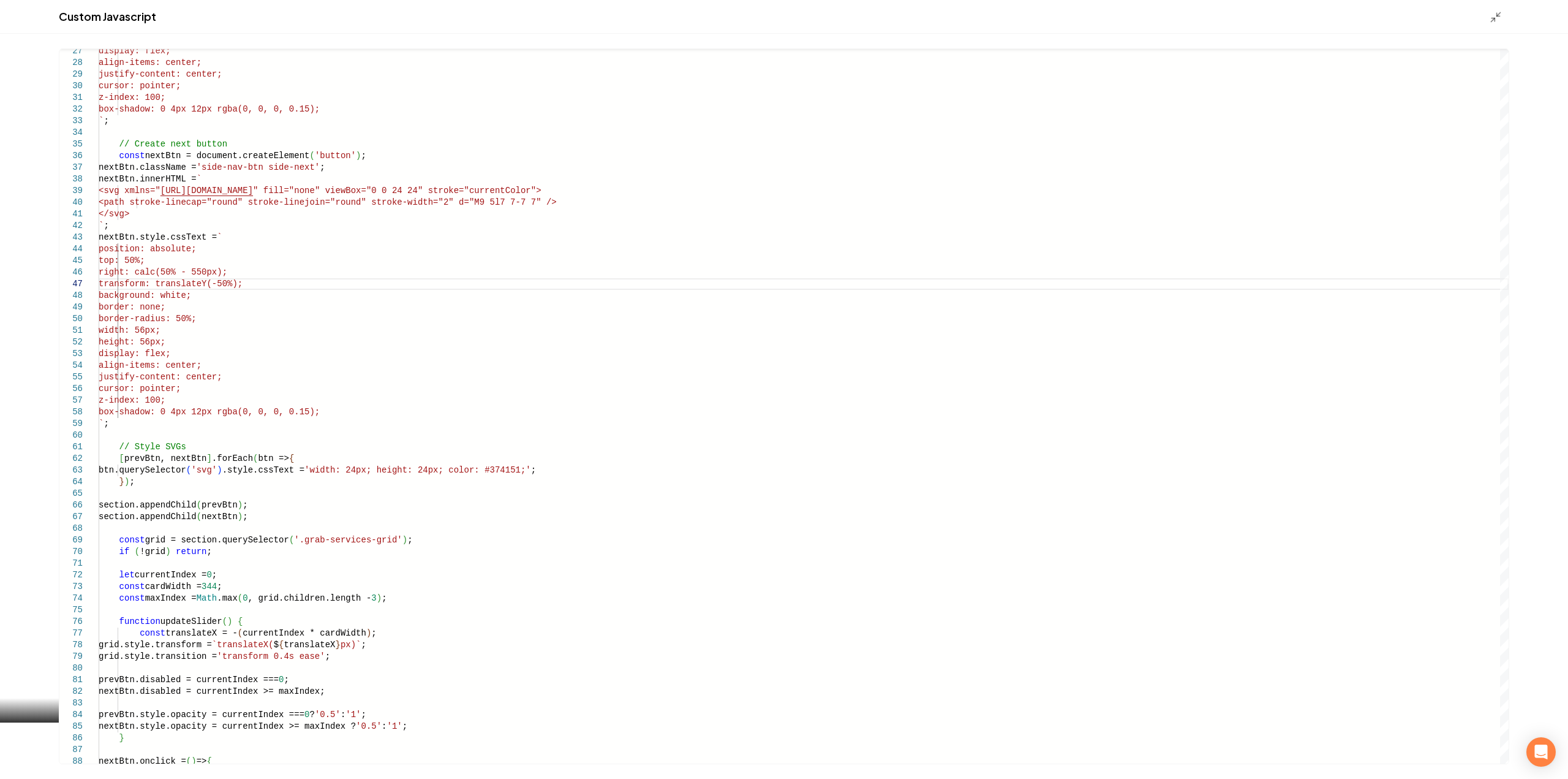
scroll to position [369, 0]
click at [289, 435] on div "transform: translateY(-50%); background: white; border: none; border-radius: 50…" at bounding box center [803, 371] width 1409 height 1257
click at [208, 298] on div "transform: translateY(-50%); background: white; border: none; border-radius: 50…" at bounding box center [803, 371] width 1409 height 1257
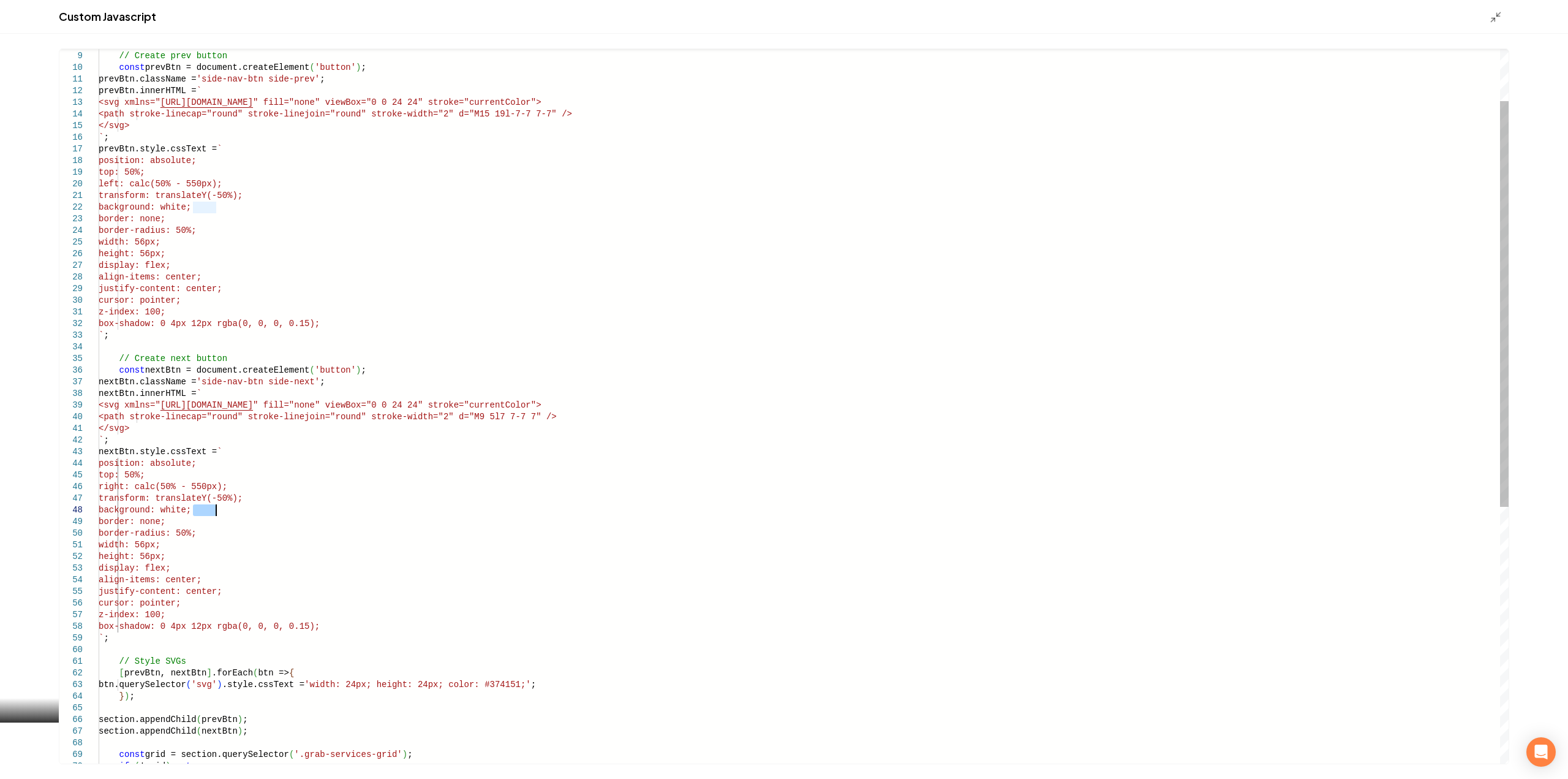
click at [216, 203] on div "transform: translateY(-50%); background: white; border: none; border-radius: 50…" at bounding box center [803, 585] width 1409 height 1257
click at [209, 205] on div "transform: translateY(-50%); background: white; border: none; border-radius: 50…" at bounding box center [803, 585] width 1409 height 1257
type textarea "**********"
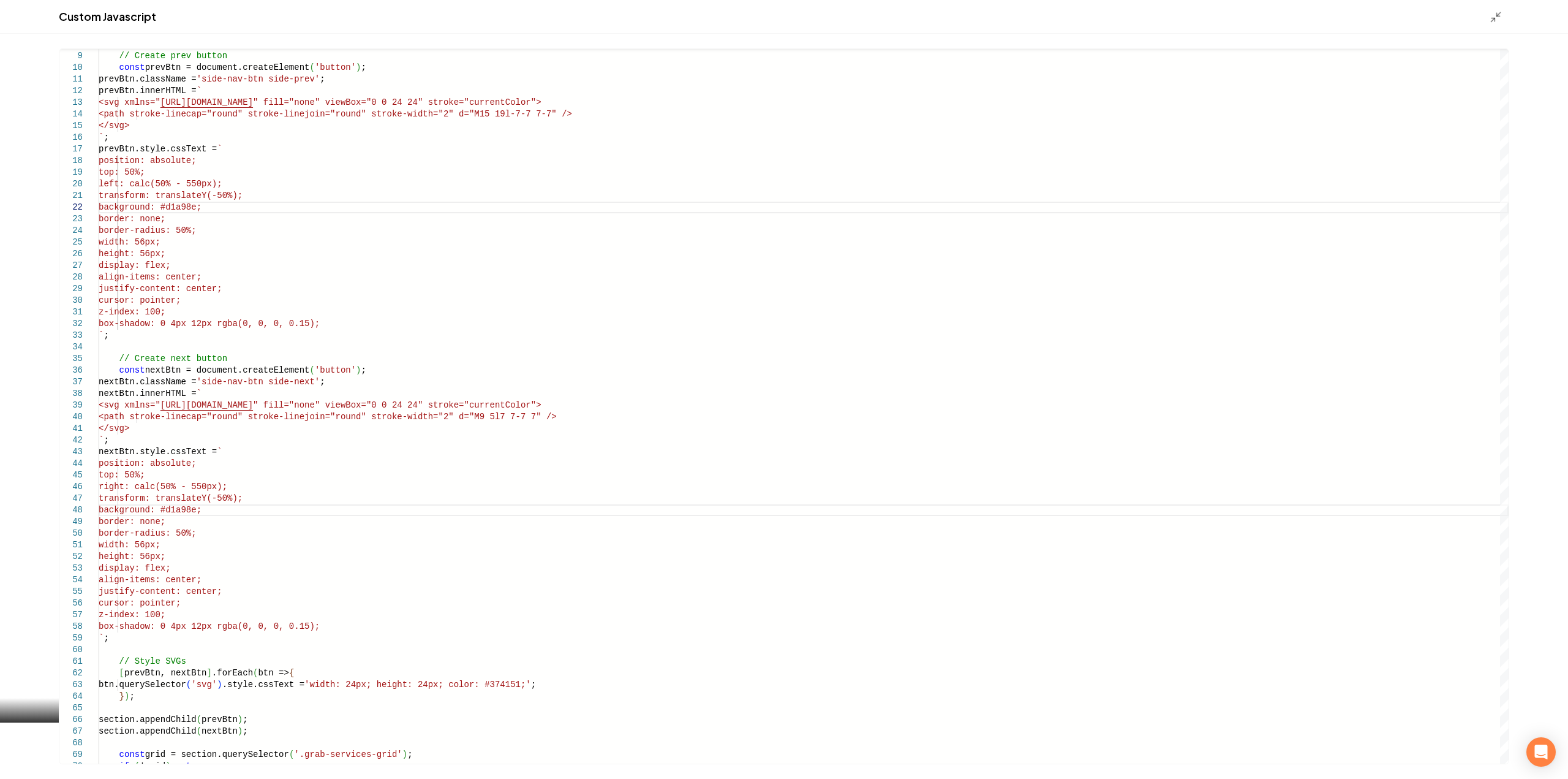
click at [1487, 16] on div "Custom Javascript" at bounding box center [784, 16] width 1568 height 34
click at [1491, 18] on icon "Main content area" at bounding box center [1495, 16] width 12 height 12
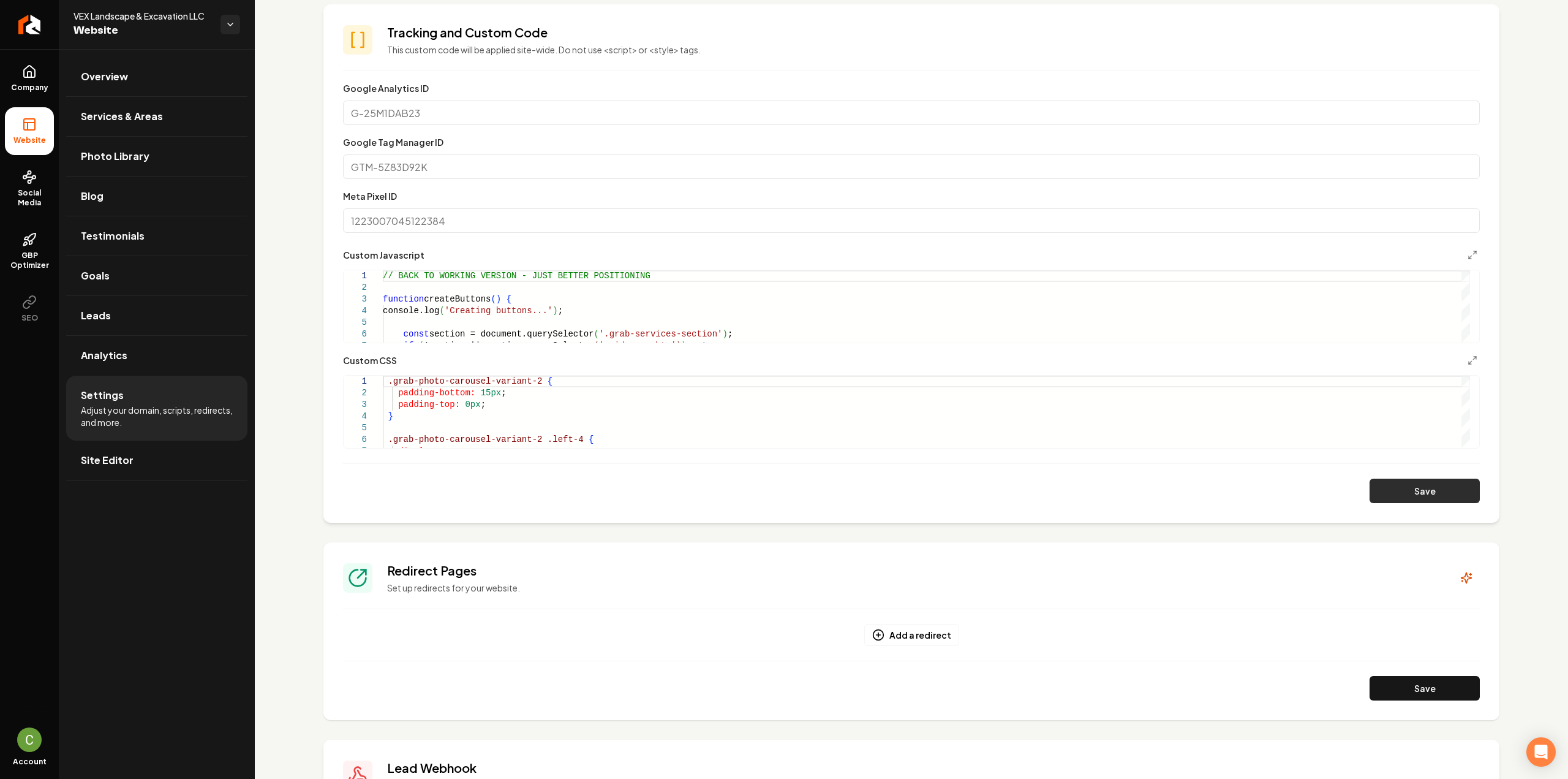
click at [1446, 486] on button "Save" at bounding box center [1424, 491] width 110 height 24
click at [1467, 361] on icon "Main content area" at bounding box center [1472, 360] width 10 height 10
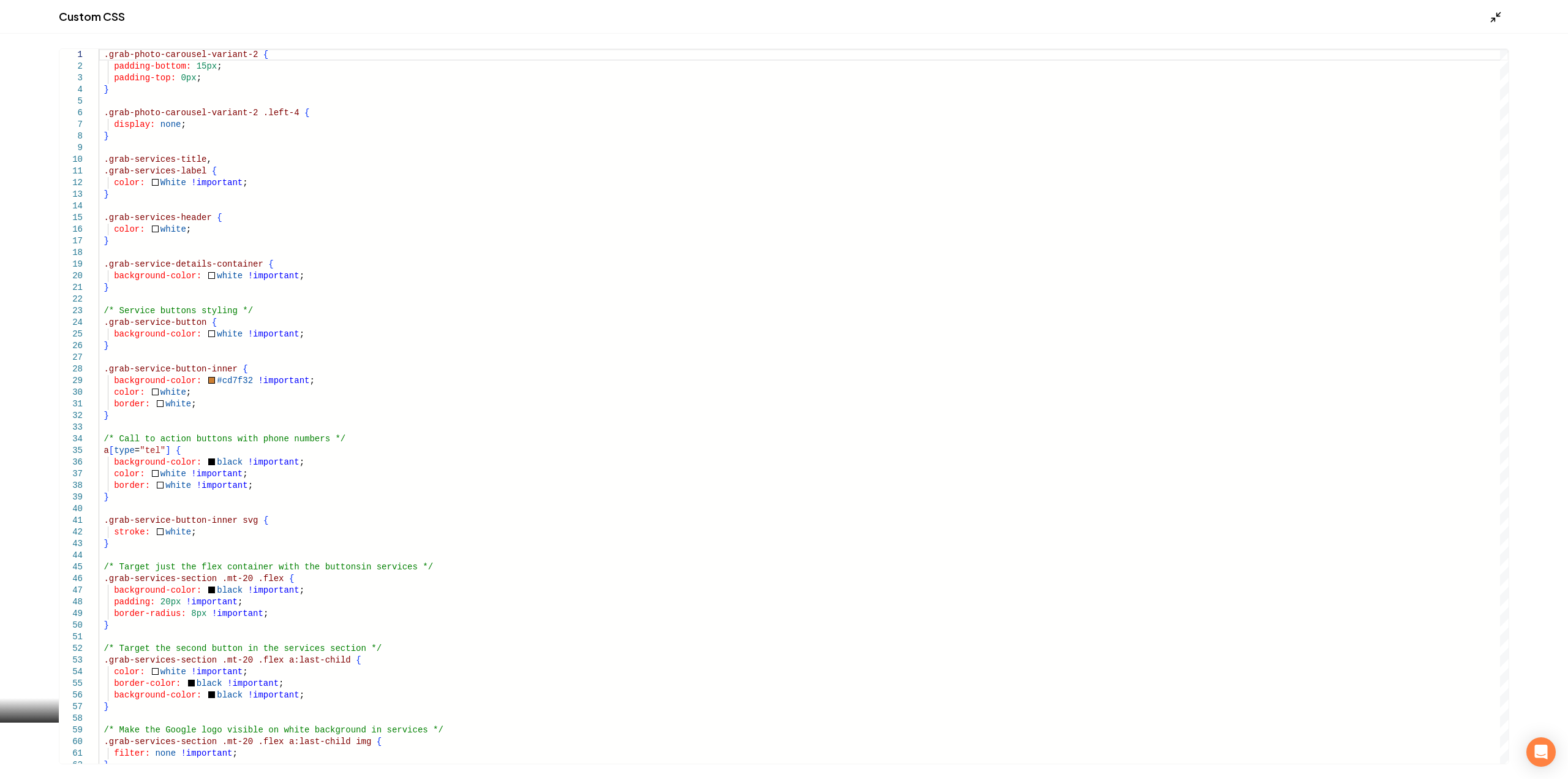
click at [1494, 20] on polyline "Main content area" at bounding box center [1492, 20] width 3 height 3
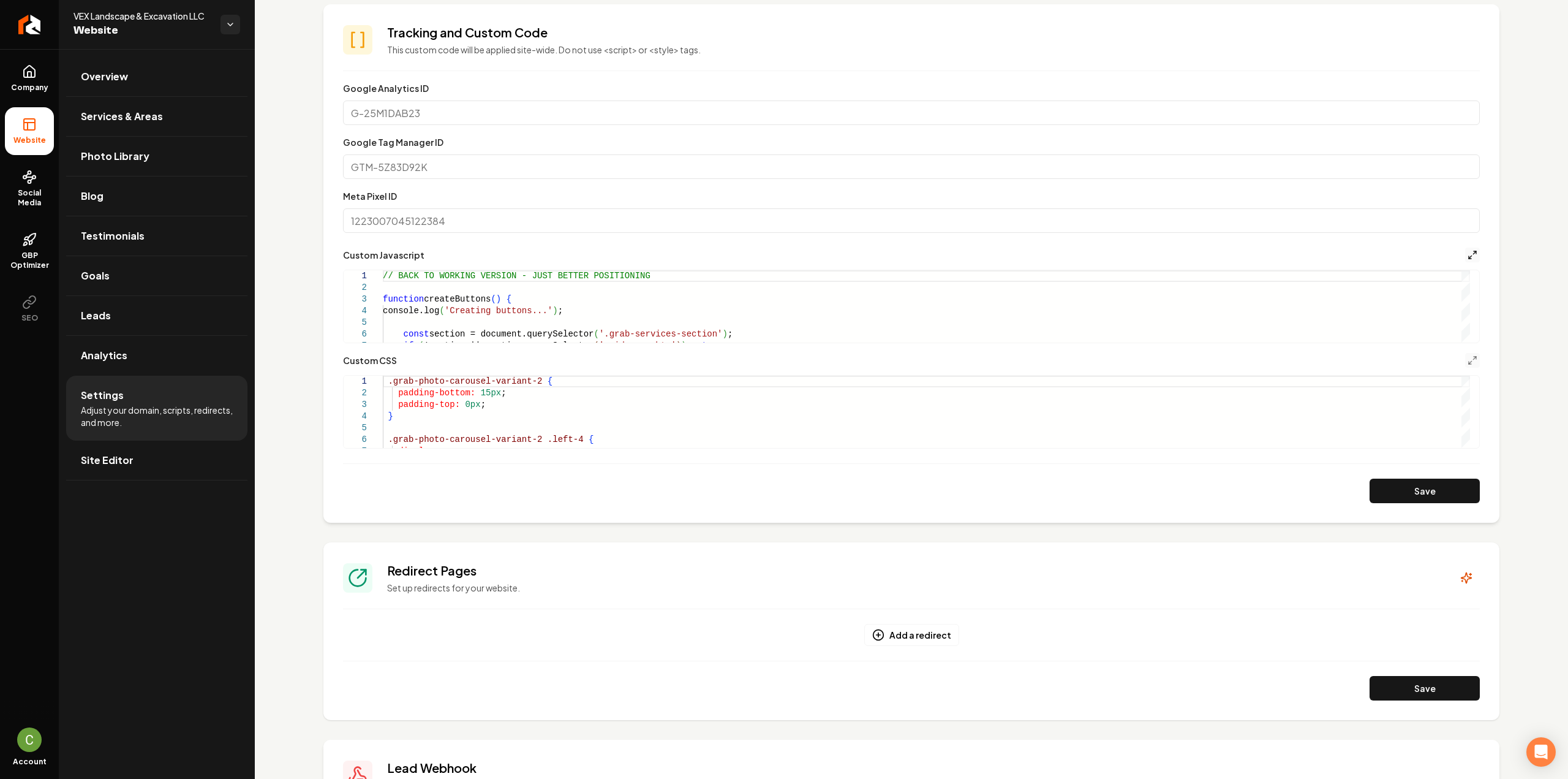
click at [1467, 256] on icon "Main content area" at bounding box center [1472, 255] width 10 height 10
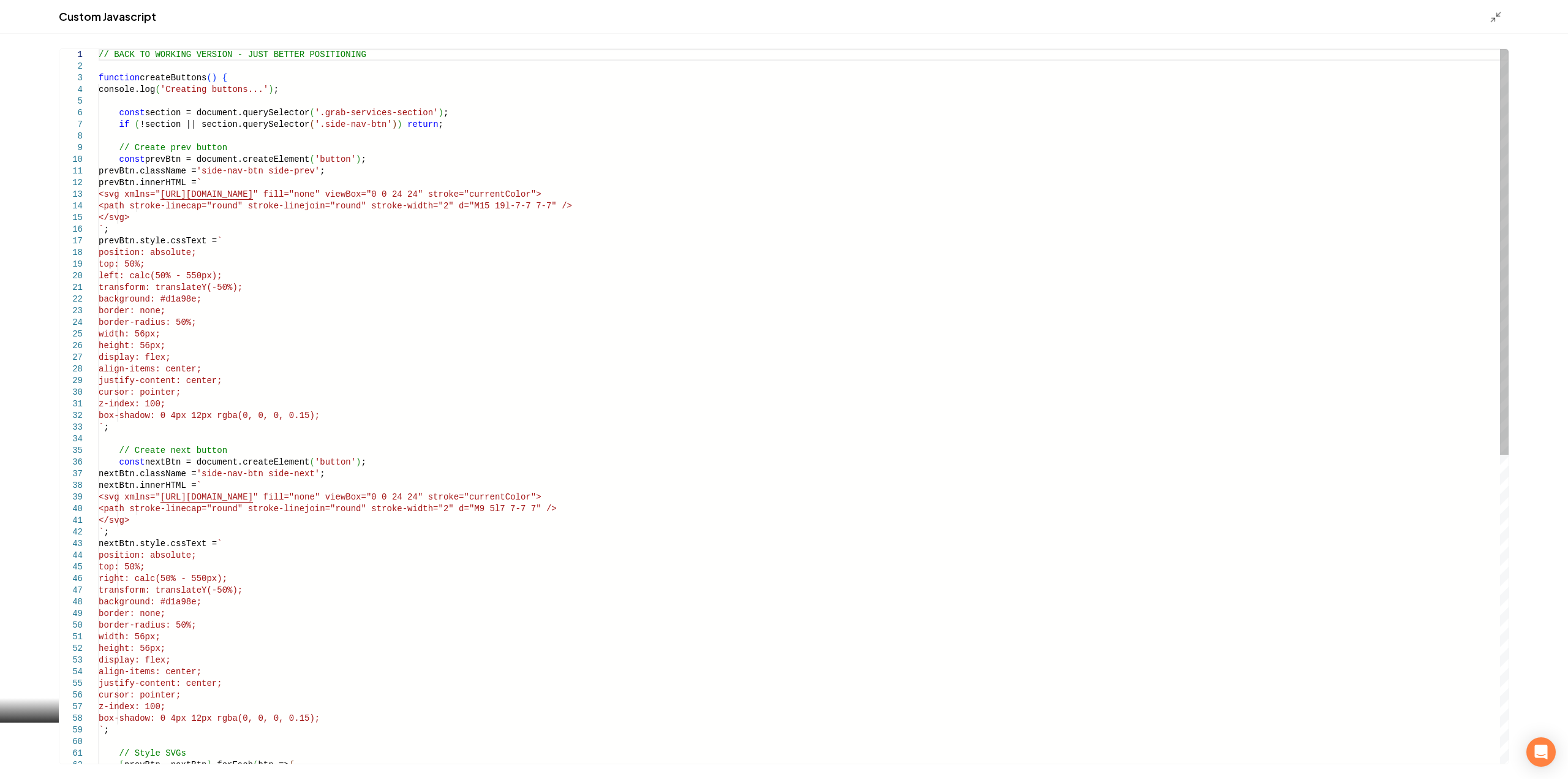
click at [216, 289] on div "transform: translateY(-50%); background: #d1a98e; border: none; border-radius: …" at bounding box center [803, 678] width 1409 height 1257
drag, startPoint x: 199, startPoint y: 300, endPoint x: 226, endPoint y: 298, distance: 27.1
click at [226, 298] on div "transform: translateY(-50%); background: #d1a98e; border: none; border-radius: …" at bounding box center [803, 678] width 1409 height 1257
click at [211, 343] on div "transform: translateY(-50%); background: #d1a98e; border: none; border-radius: …" at bounding box center [803, 678] width 1409 height 1257
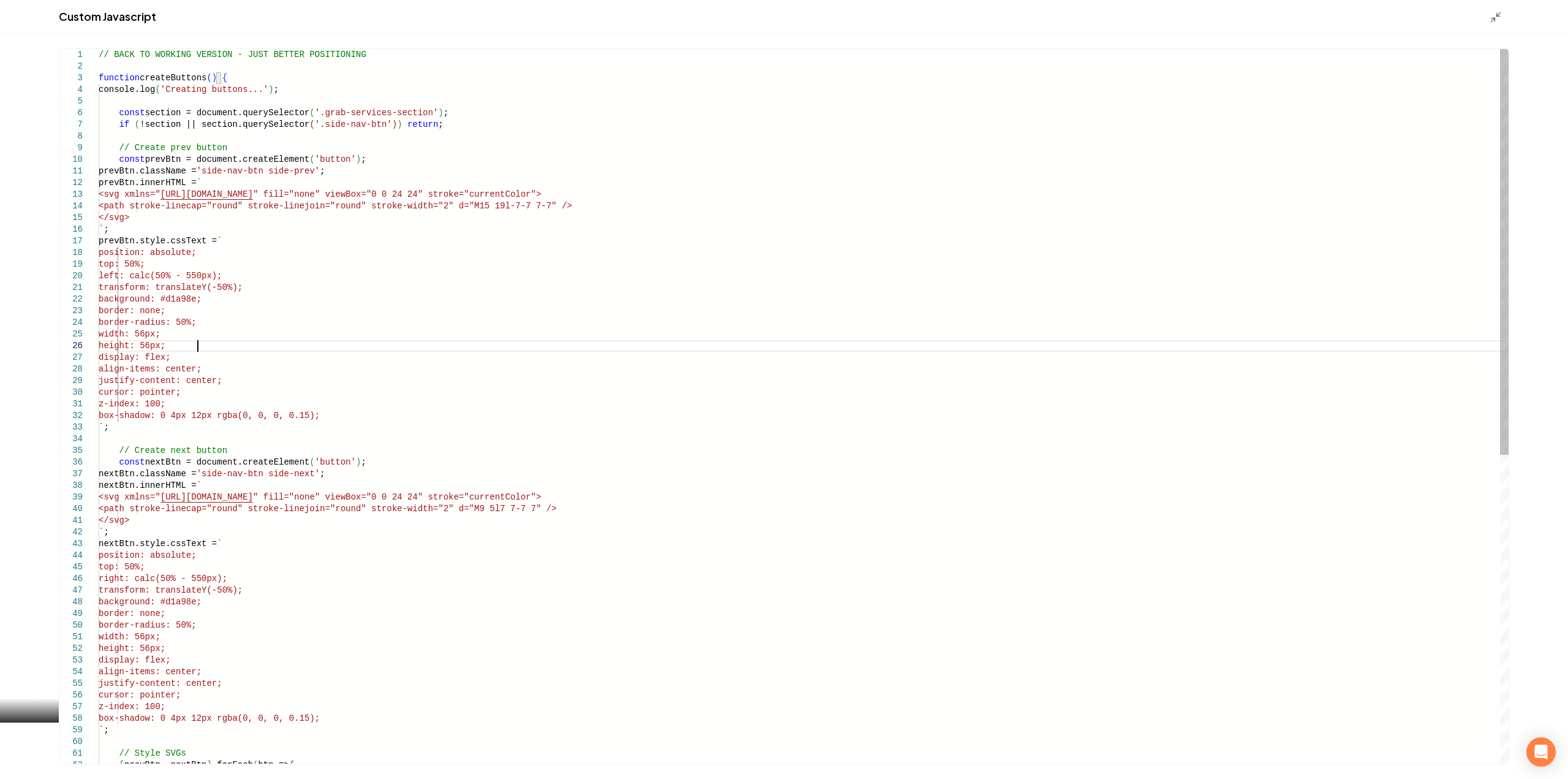
click at [549, 193] on div "transform: translateY(-50%); background: #d1a98e; border: none; border-radius: …" at bounding box center [803, 678] width 1409 height 1257
click at [551, 193] on div "transform: translateY(-50%); background: #d1a98e; border: none; border-radius: …" at bounding box center [803, 678] width 1409 height 1257
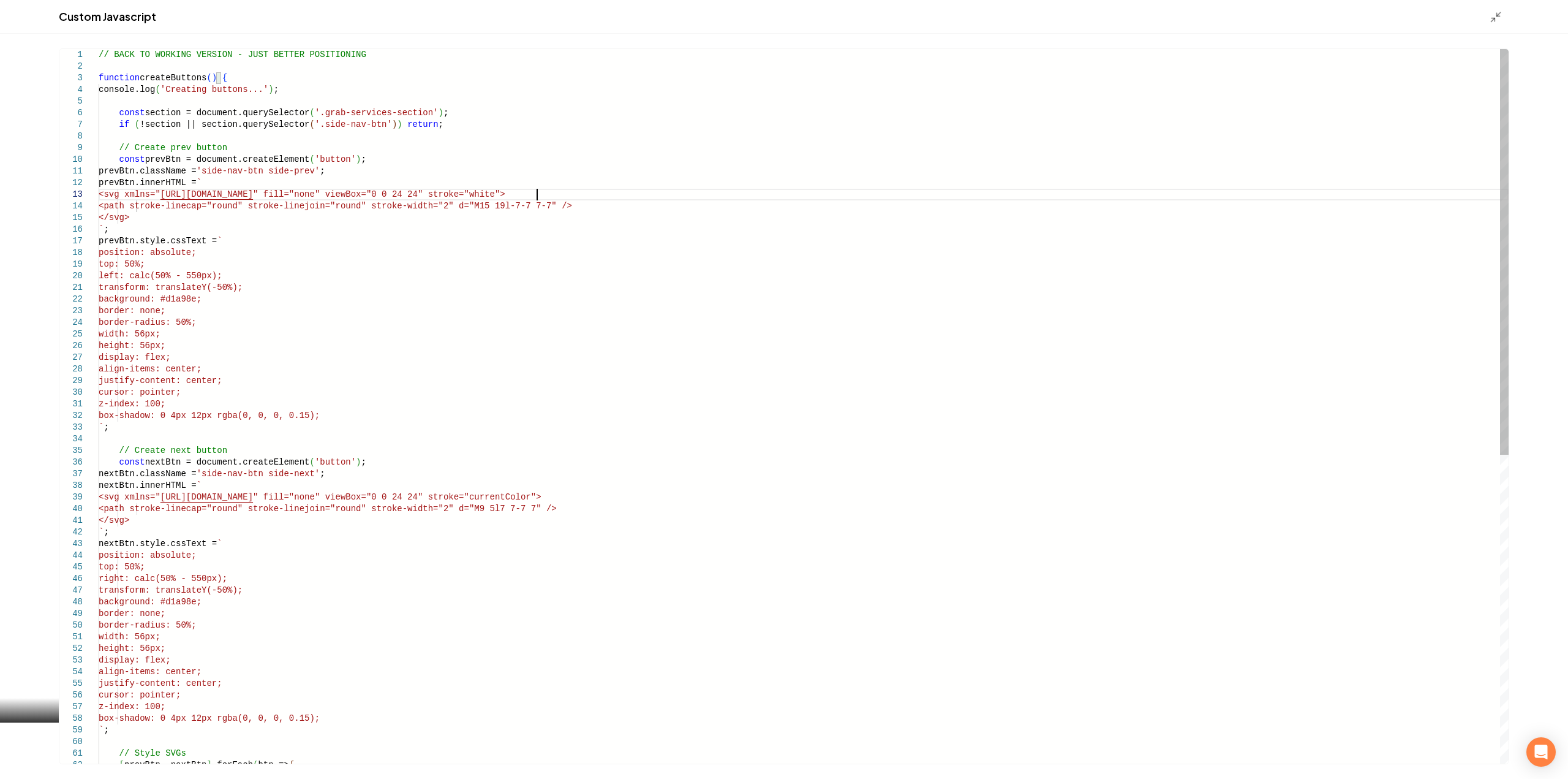
click at [562, 498] on div "transform: translateY(-50%); background: #d1a98e; border: none; border-radius: …" at bounding box center [803, 678] width 1409 height 1257
type textarea "**********"
click at [1497, 15] on polyline "Main content area" at bounding box center [1498, 14] width 3 height 3
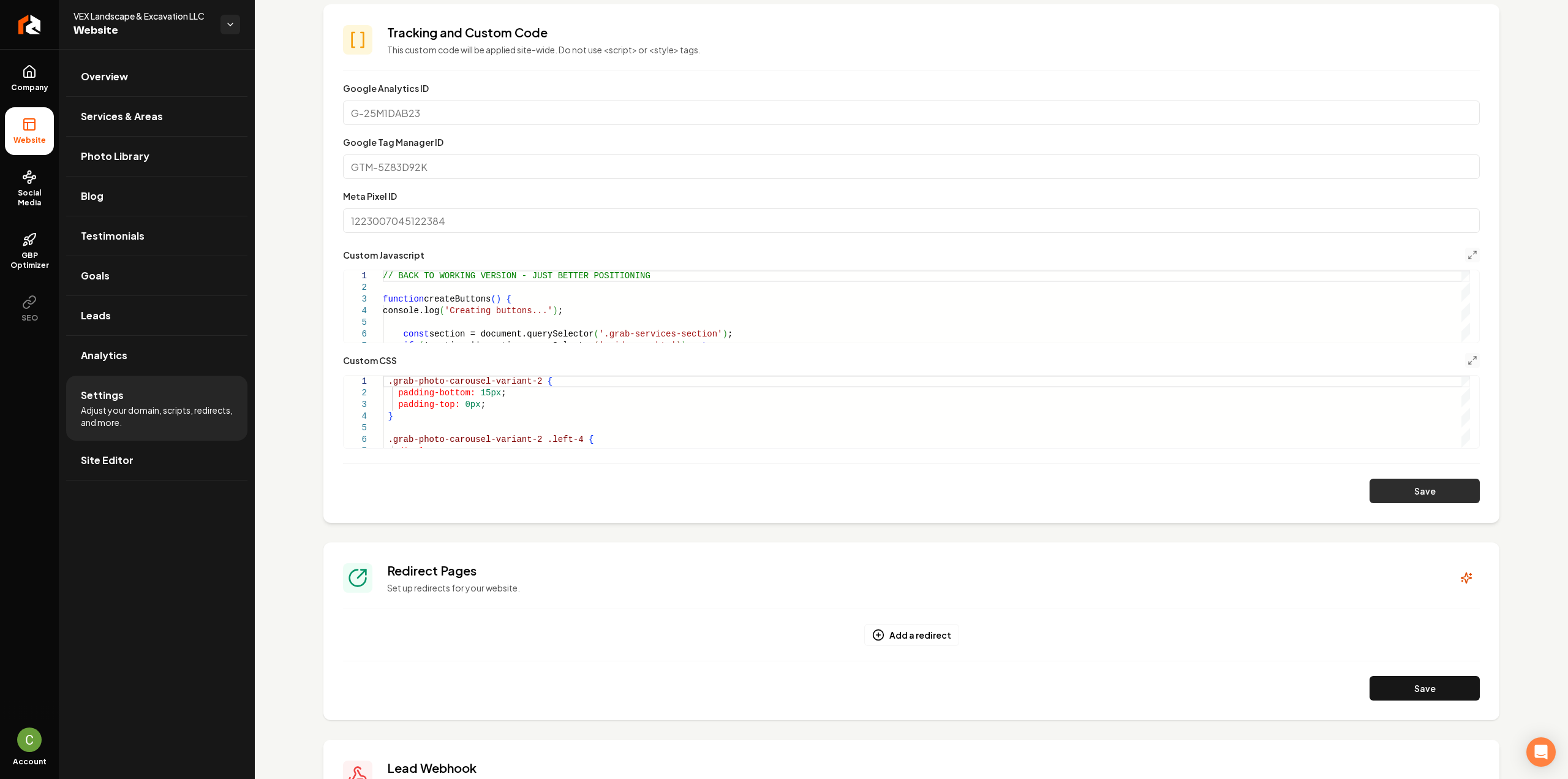
click at [1369, 480] on button "Save" at bounding box center [1424, 491] width 110 height 24
click at [1467, 360] on icon "Main content area" at bounding box center [1472, 360] width 10 height 10
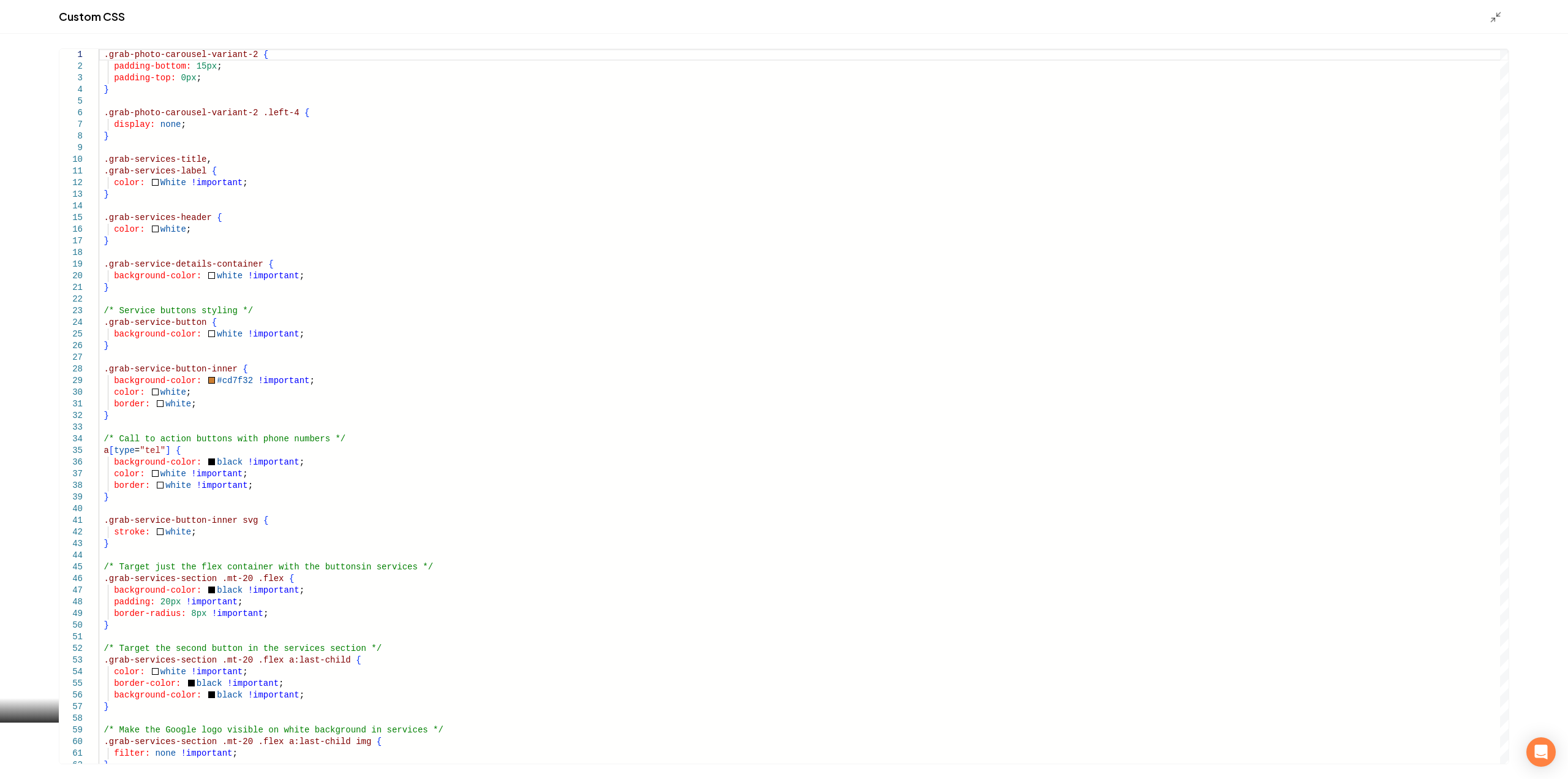
click at [1499, 9] on div "Custom CSS" at bounding box center [784, 16] width 1568 height 34
click at [1498, 14] on line "Main content area" at bounding box center [1498, 14] width 4 height 4
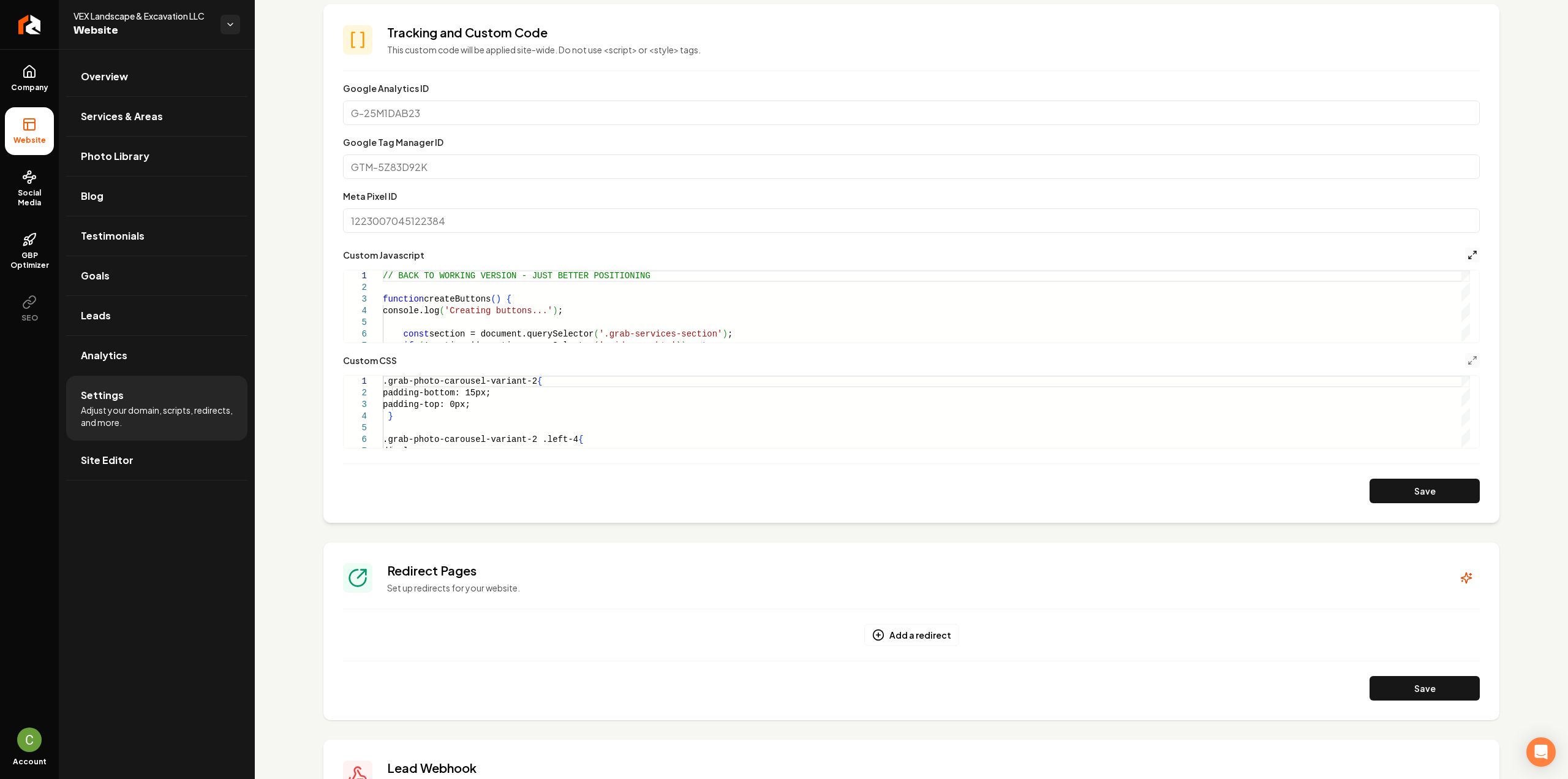
click at [1467, 253] on icon "Main content area" at bounding box center [1472, 255] width 10 height 10
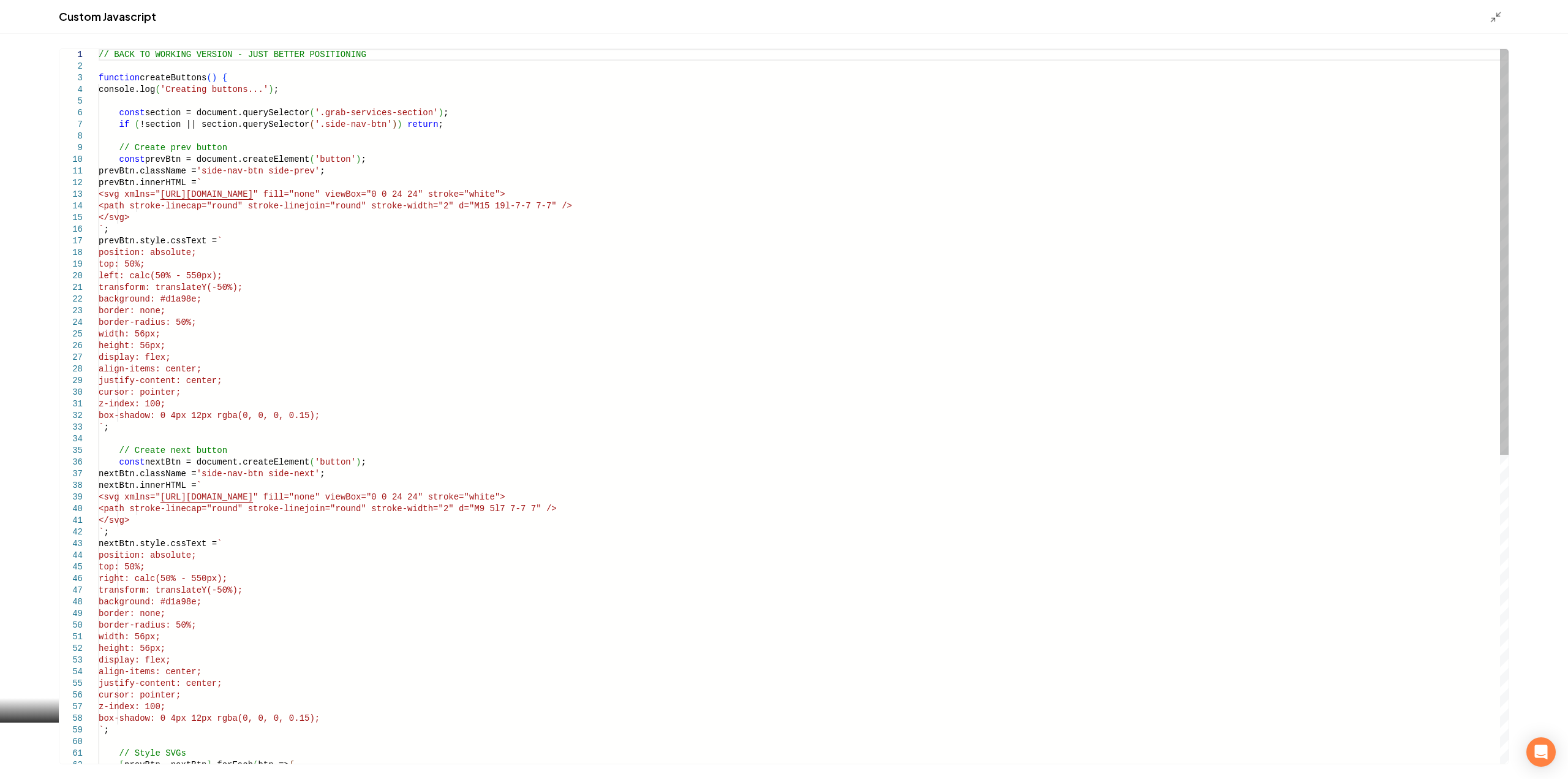
scroll to position [0, 0]
drag, startPoint x: 192, startPoint y: 297, endPoint x: 224, endPoint y: 301, distance: 32.2
click at [224, 301] on div "// BACK TO WORKING VERSION - JUST BETTER POSITIONI NG function createButtons ( …" at bounding box center [803, 678] width 1409 height 1257
click at [216, 304] on div "// BACK TO WORKING VERSION - JUST BETTER POSITIONI NG function createButtons ( …" at bounding box center [803, 678] width 1409 height 1257
type textarea "**********"
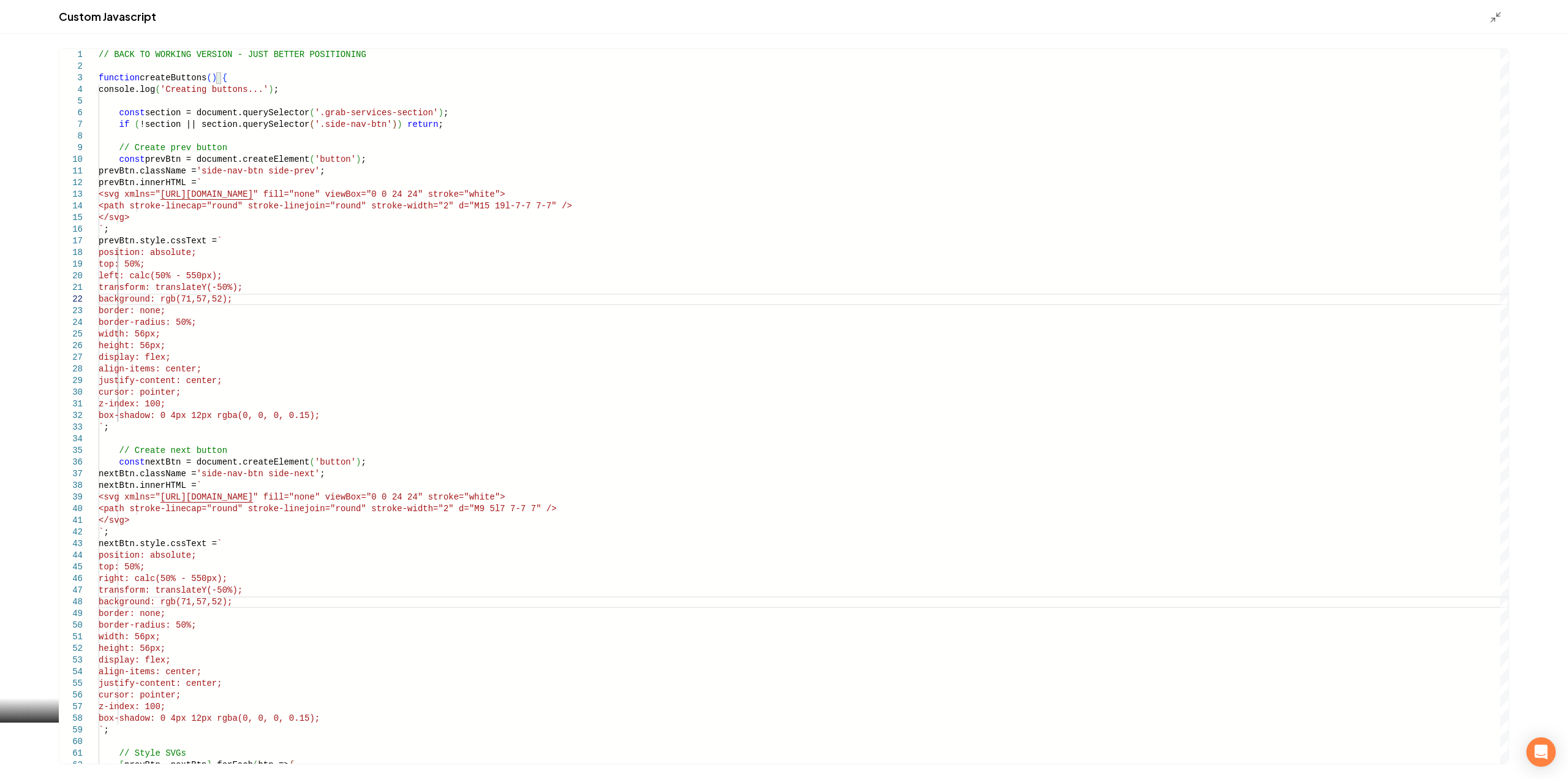
click at [1492, 26] on div "Custom Javascript" at bounding box center [784, 16] width 1568 height 34
click at [1493, 21] on icon "Main content area" at bounding box center [1495, 16] width 12 height 12
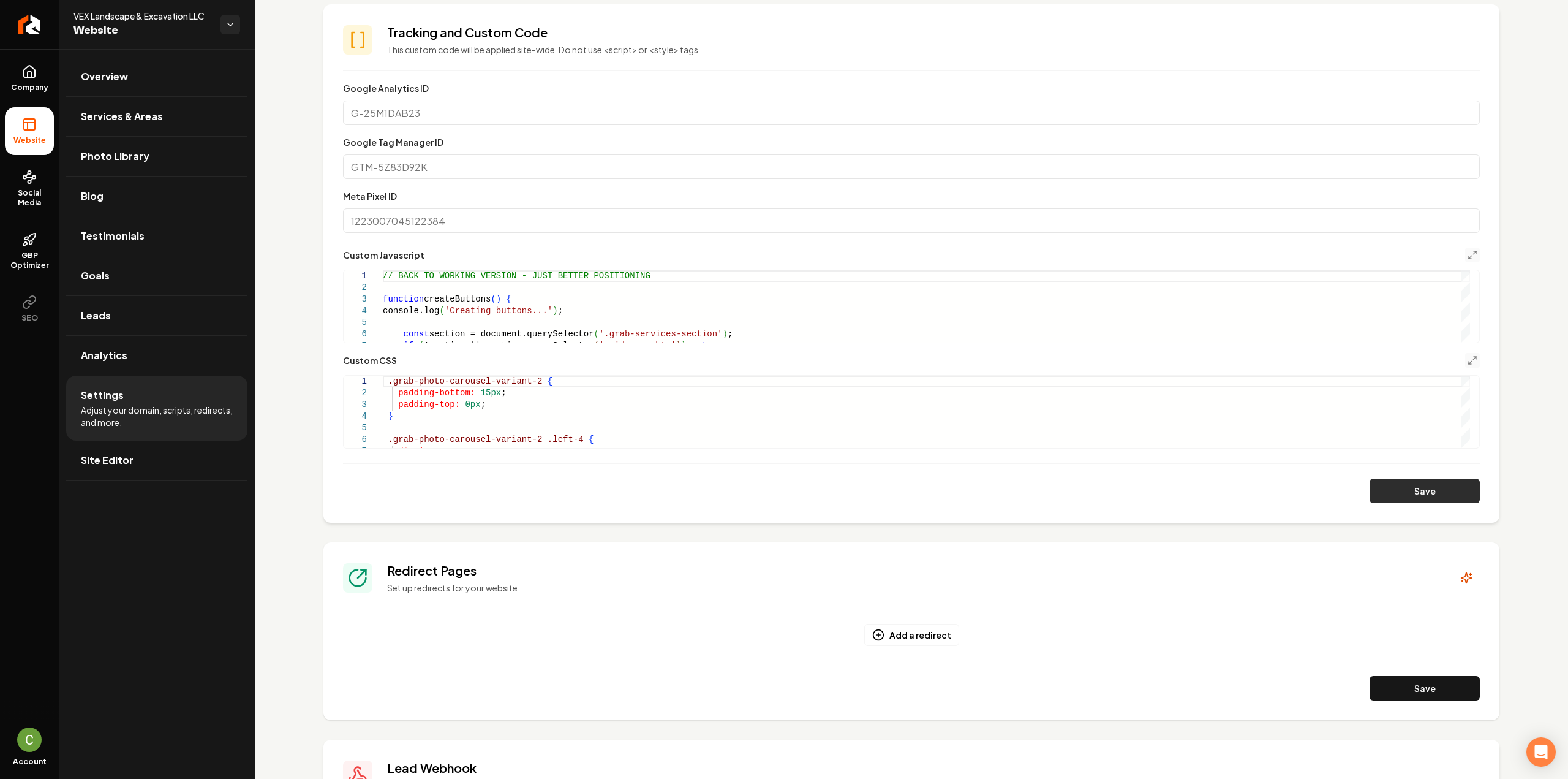
click at [1420, 488] on button "Save" at bounding box center [1424, 491] width 110 height 24
click at [1467, 255] on icon "Main content area" at bounding box center [1472, 255] width 10 height 10
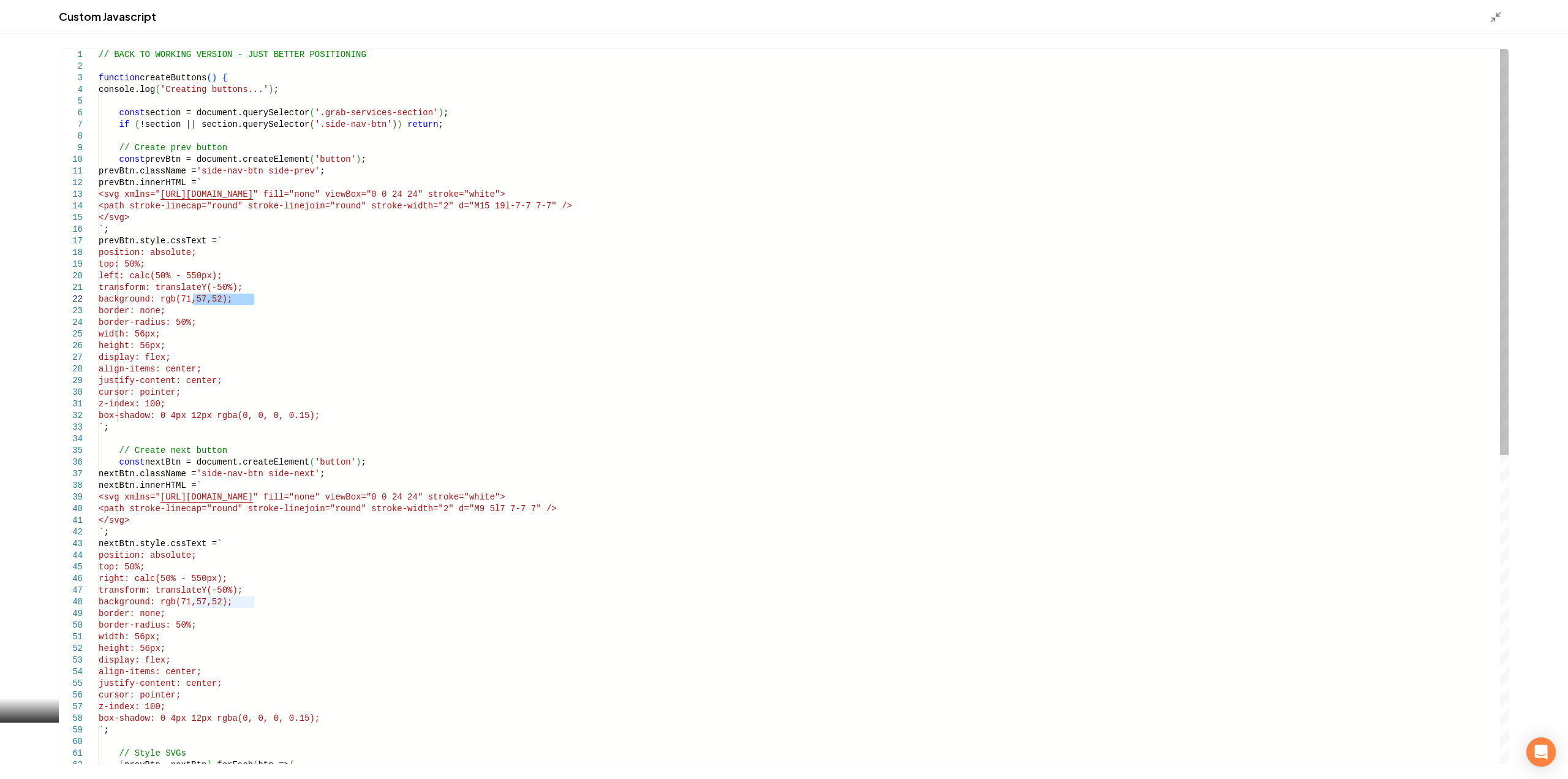
drag, startPoint x: 192, startPoint y: 302, endPoint x: 255, endPoint y: 299, distance: 63.1
click at [255, 299] on div "// BACK TO WORKING VERSION - JUST BETTER POSITIONI NG function createButtons ( …" at bounding box center [803, 678] width 1409 height 1257
type textarea "**********"
click at [1499, 21] on icon "Main content area" at bounding box center [1495, 16] width 12 height 12
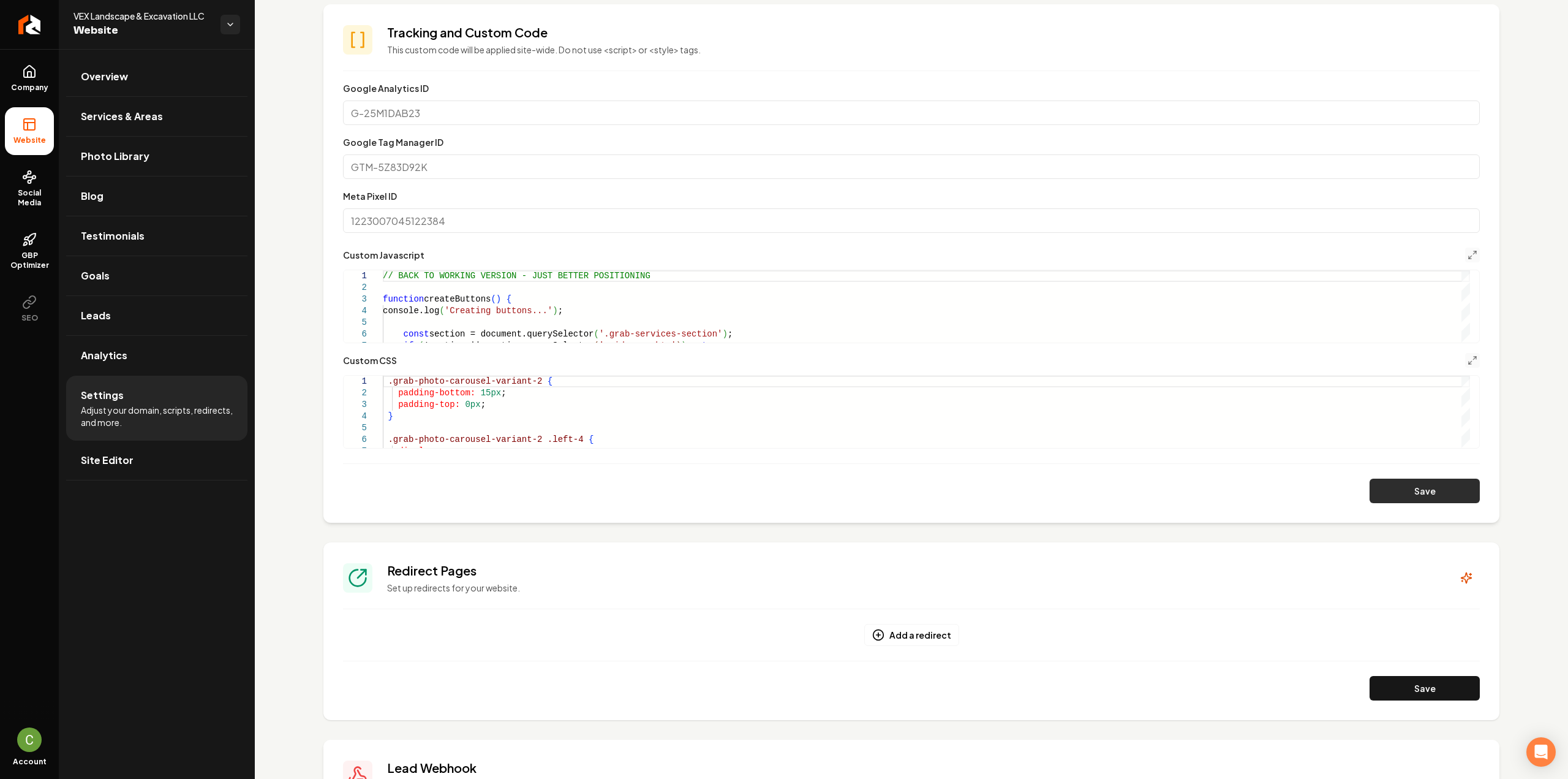
click at [1452, 482] on button "Save" at bounding box center [1424, 491] width 110 height 24
click at [1465, 490] on button "Save" at bounding box center [1424, 491] width 110 height 24
click at [1467, 257] on icon "Main content area" at bounding box center [1472, 255] width 10 height 10
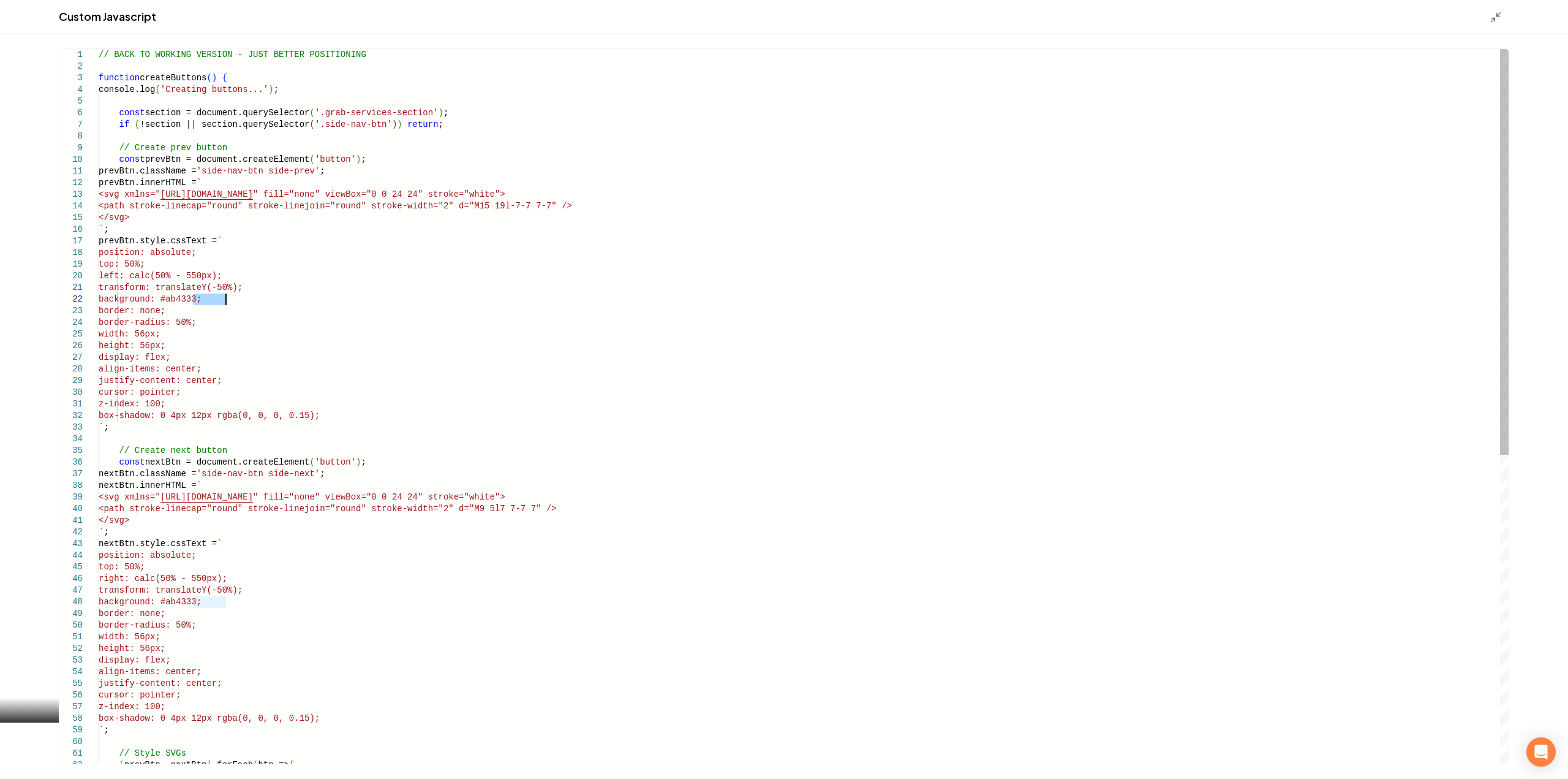
drag, startPoint x: 194, startPoint y: 299, endPoint x: 224, endPoint y: 304, distance: 30.4
click at [224, 304] on div "// BACK TO WORKING VERSION - JUST BETTER POSITIONI NG function createButtons ( …" at bounding box center [803, 678] width 1409 height 1257
type textarea "**********"
click at [1492, 25] on div "Custom Javascript" at bounding box center [784, 16] width 1568 height 34
click at [1493, 14] on icon "Main content area" at bounding box center [1495, 16] width 12 height 12
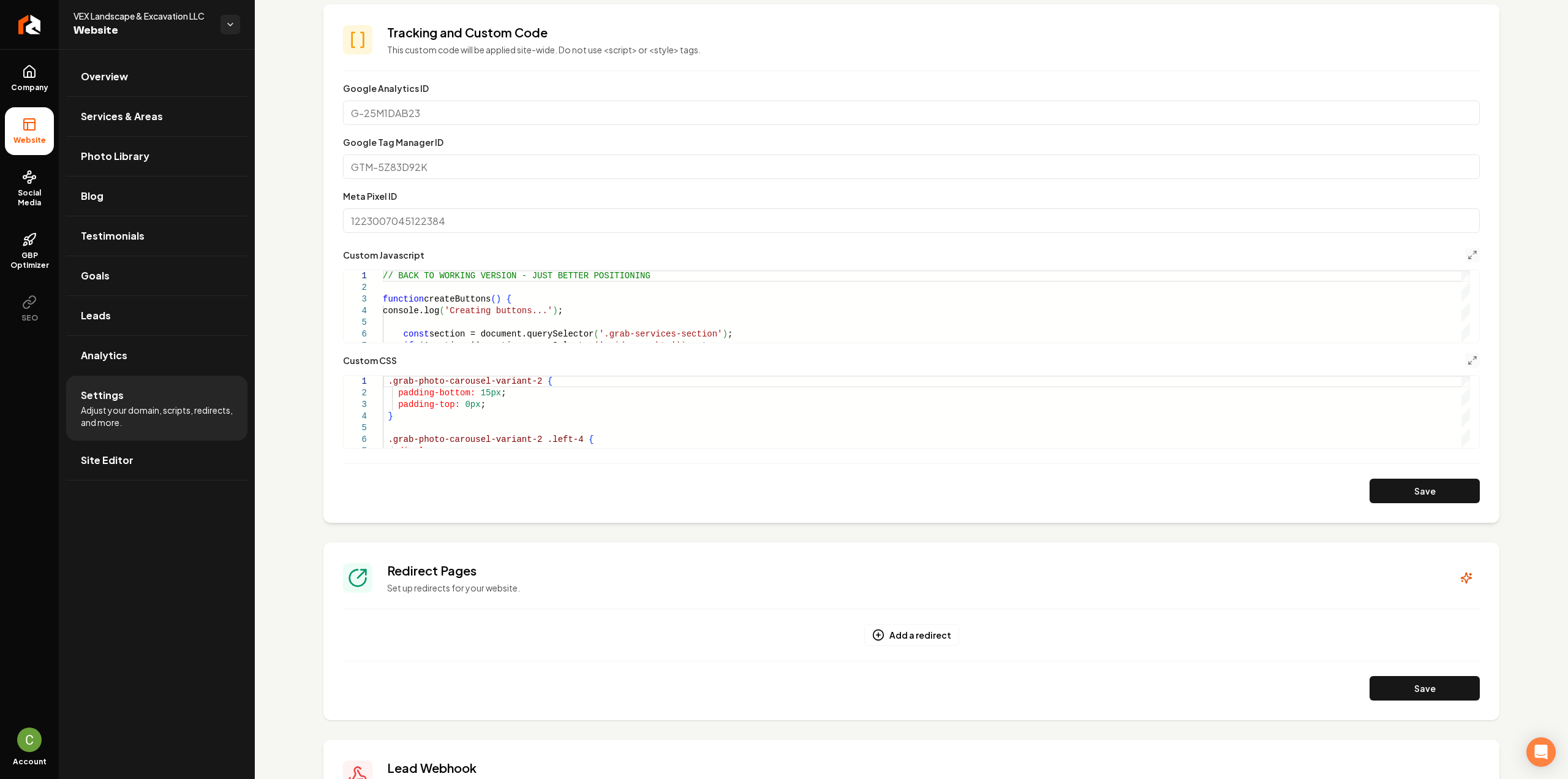
click at [1448, 483] on button "Save" at bounding box center [1424, 491] width 110 height 24
click at [1465, 249] on button "Main content area" at bounding box center [1472, 254] width 15 height 15
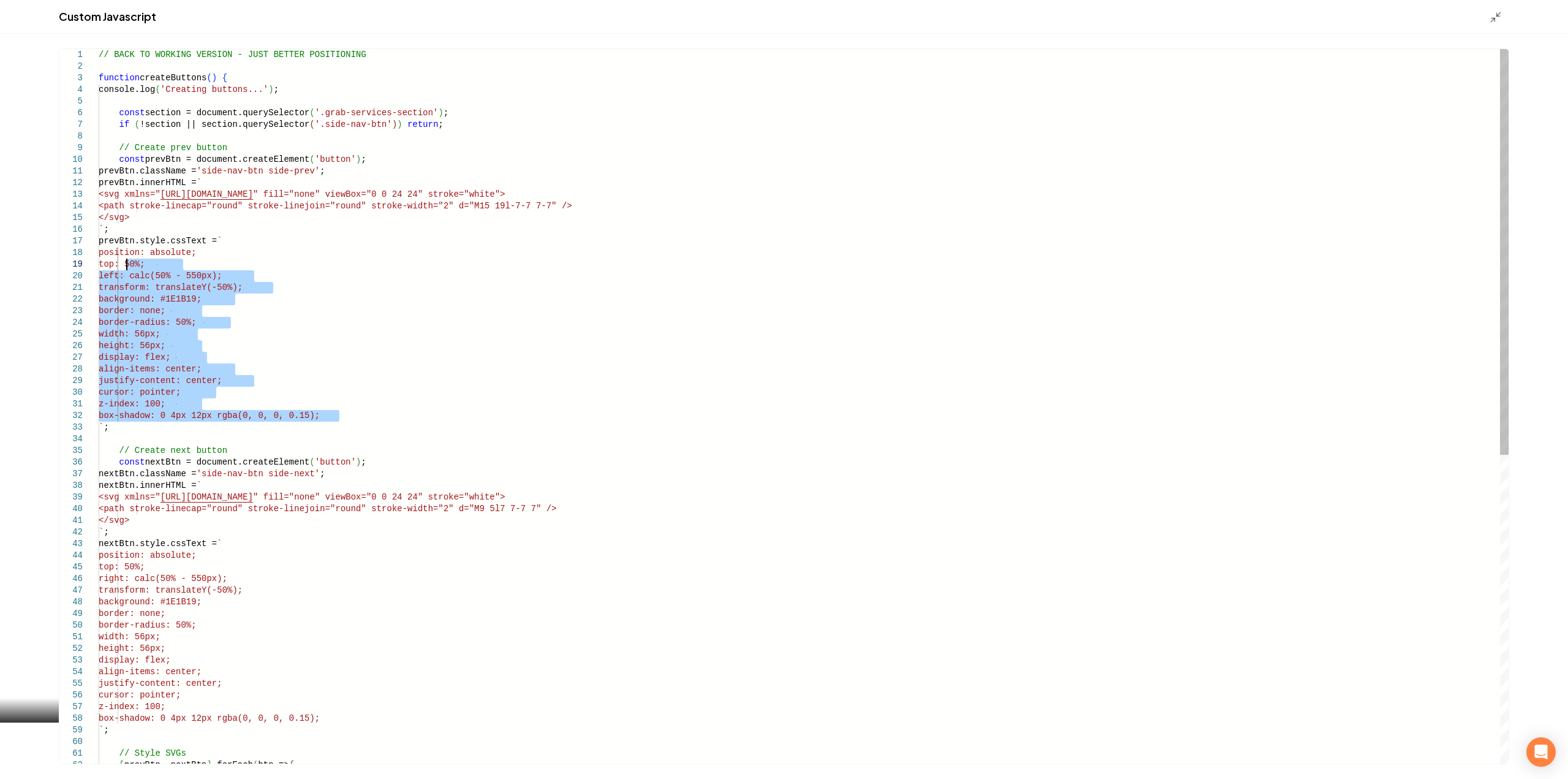
drag, startPoint x: 306, startPoint y: 390, endPoint x: 121, endPoint y: 304, distance: 204.0
click at [120, 255] on div "// BACK TO WORKING VERSION - JUST BETTER POSITIONI NG function createButtons ( …" at bounding box center [803, 678] width 1409 height 1257
click at [133, 432] on div "// BACK TO WORKING VERSION - JUST BETTER POSITIONI NG function createButtons ( …" at bounding box center [803, 678] width 1409 height 1257
drag, startPoint x: 127, startPoint y: 427, endPoint x: 36, endPoint y: 239, distance: 208.9
click at [99, 239] on div "// BACK TO WORKING VERSION - JUST BETTER POSITIONI NG function createButtons ( …" at bounding box center [803, 678] width 1409 height 1257
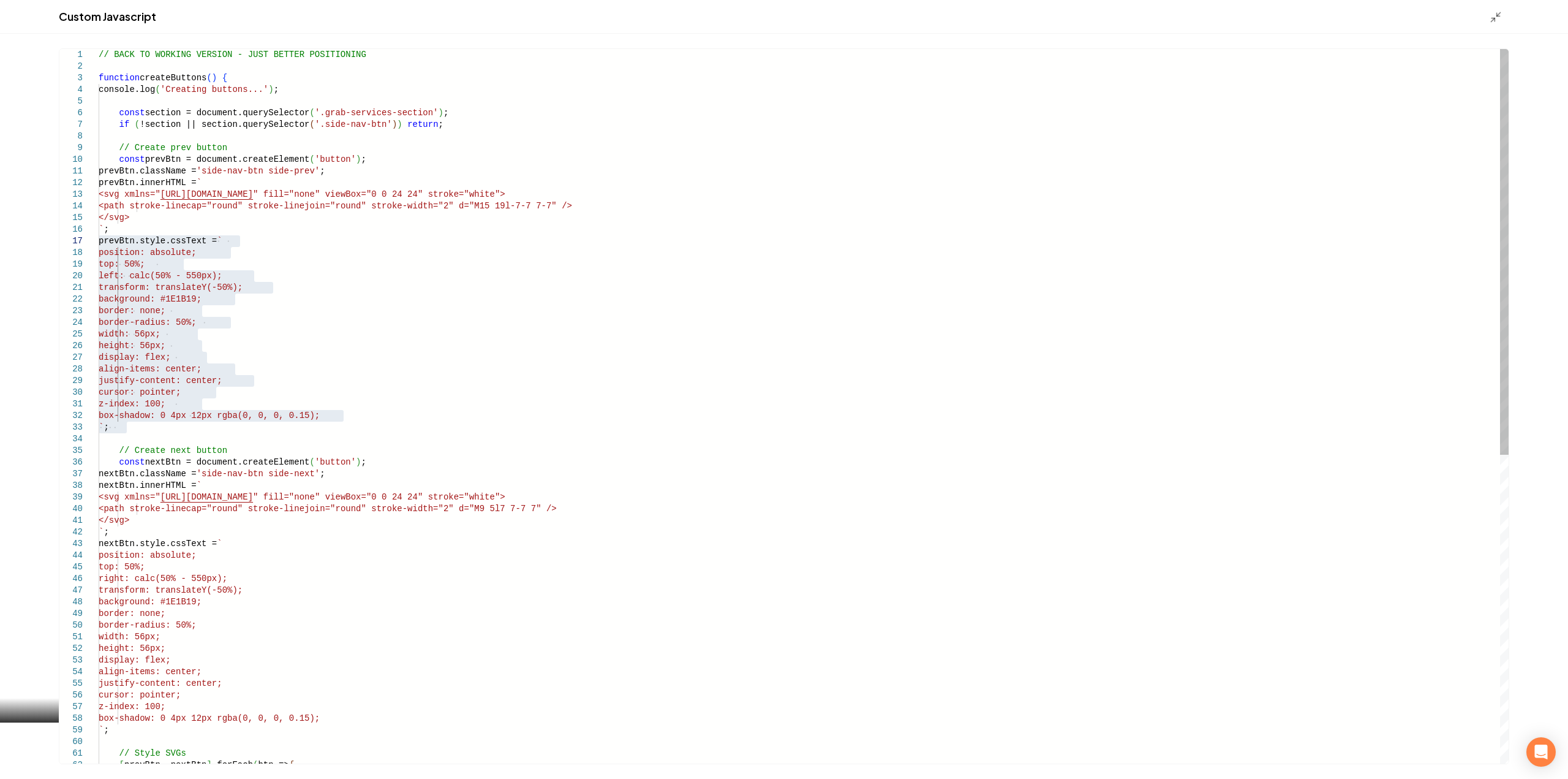
click at [236, 401] on div "// BACK TO WORKING VERSION - JUST BETTER POSITIONI NG function createButtons ( …" at bounding box center [803, 678] width 1409 height 1257
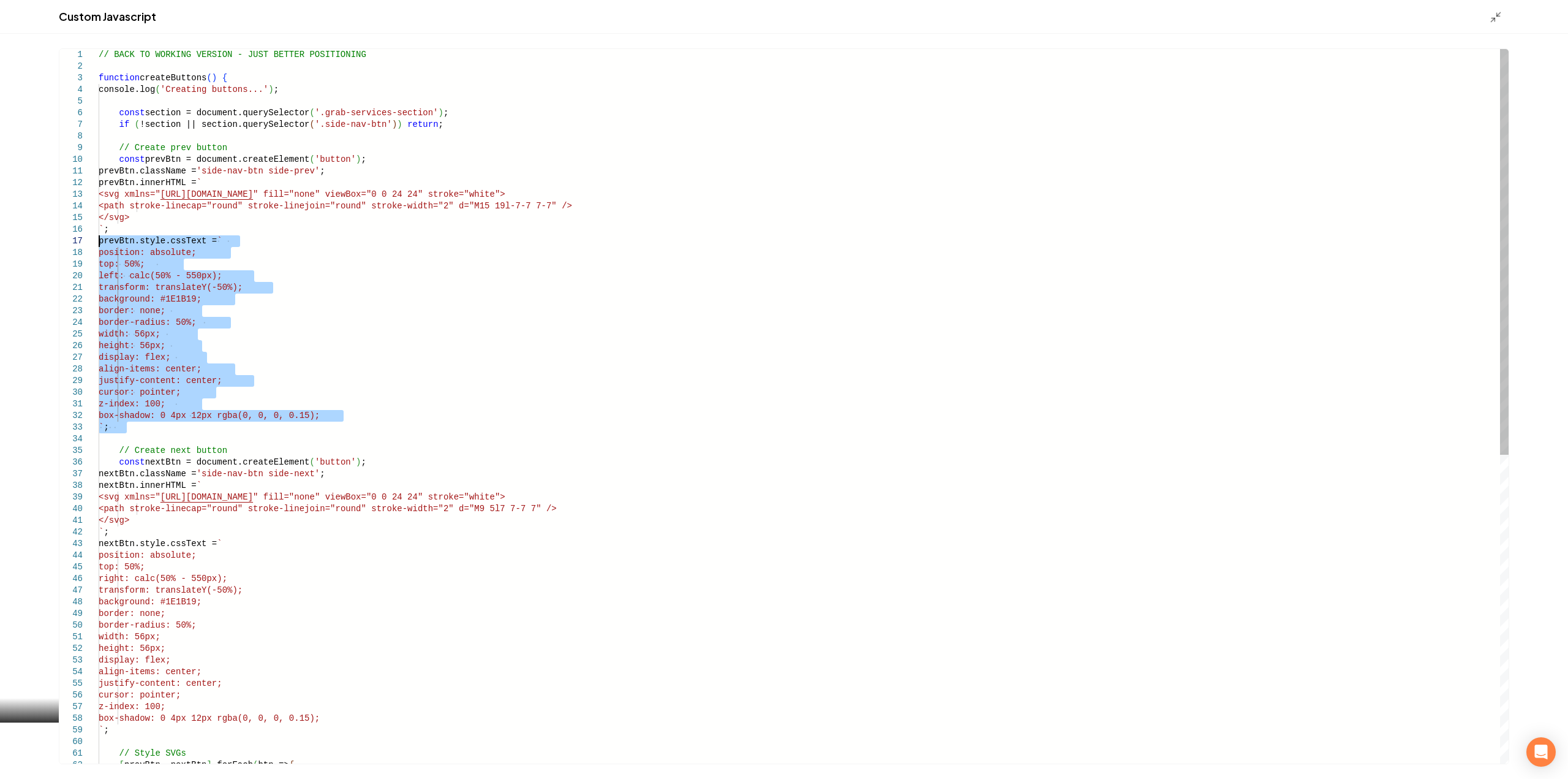
drag, startPoint x: 125, startPoint y: 433, endPoint x: 84, endPoint y: 242, distance: 195.4
click at [99, 242] on div "// Create prev button const prevBtn = document.createElement ( 'button' ) ; pre…" at bounding box center [803, 678] width 1409 height 1257
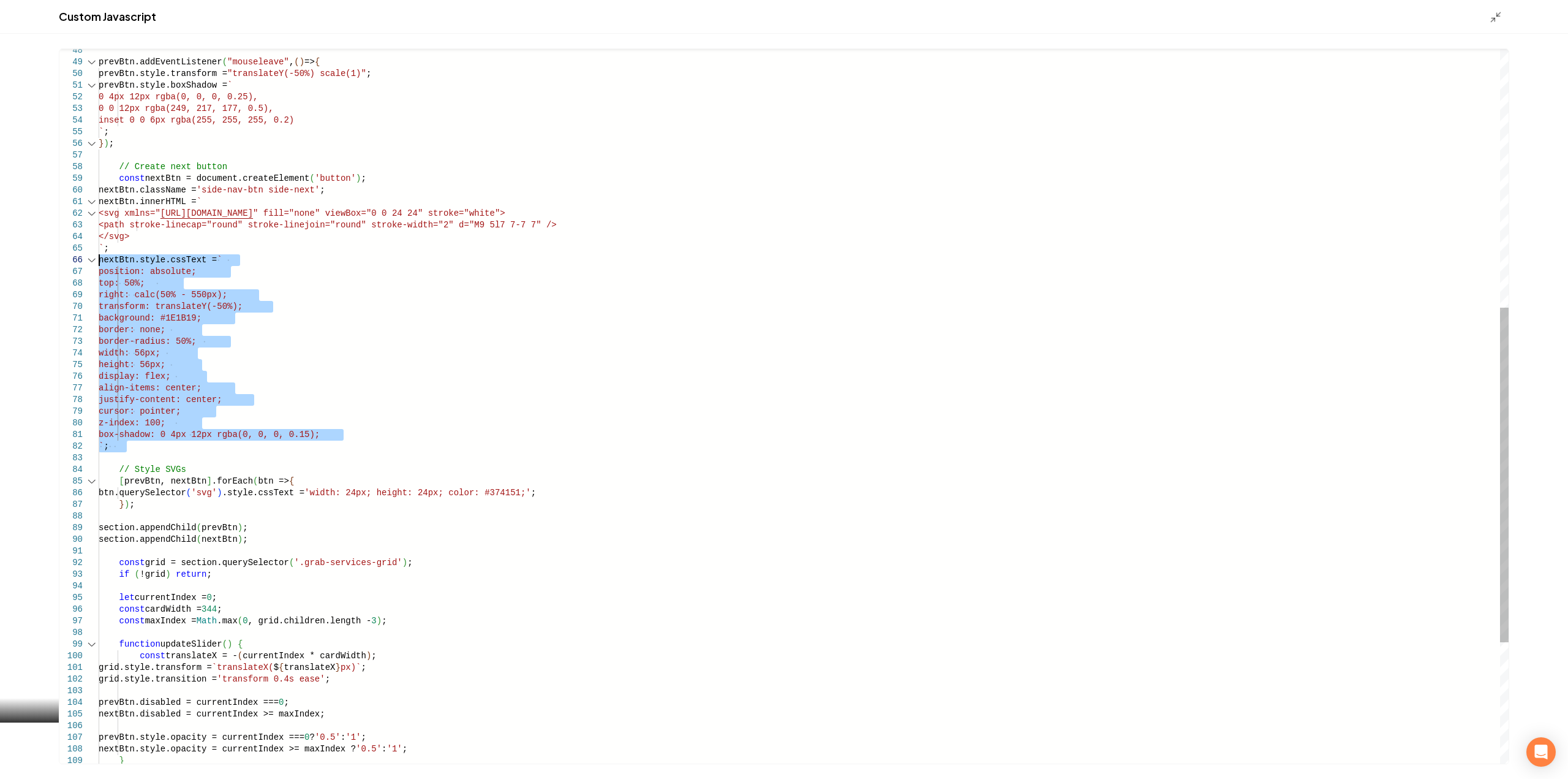
drag, startPoint x: 98, startPoint y: 405, endPoint x: 67, endPoint y: 263, distance: 145.3
click at [99, 263] on div "// Create next button const nextBtn = document.createElement ( 'button' ) ; nex…" at bounding box center [803, 260] width 1409 height 1525
type textarea "**********"
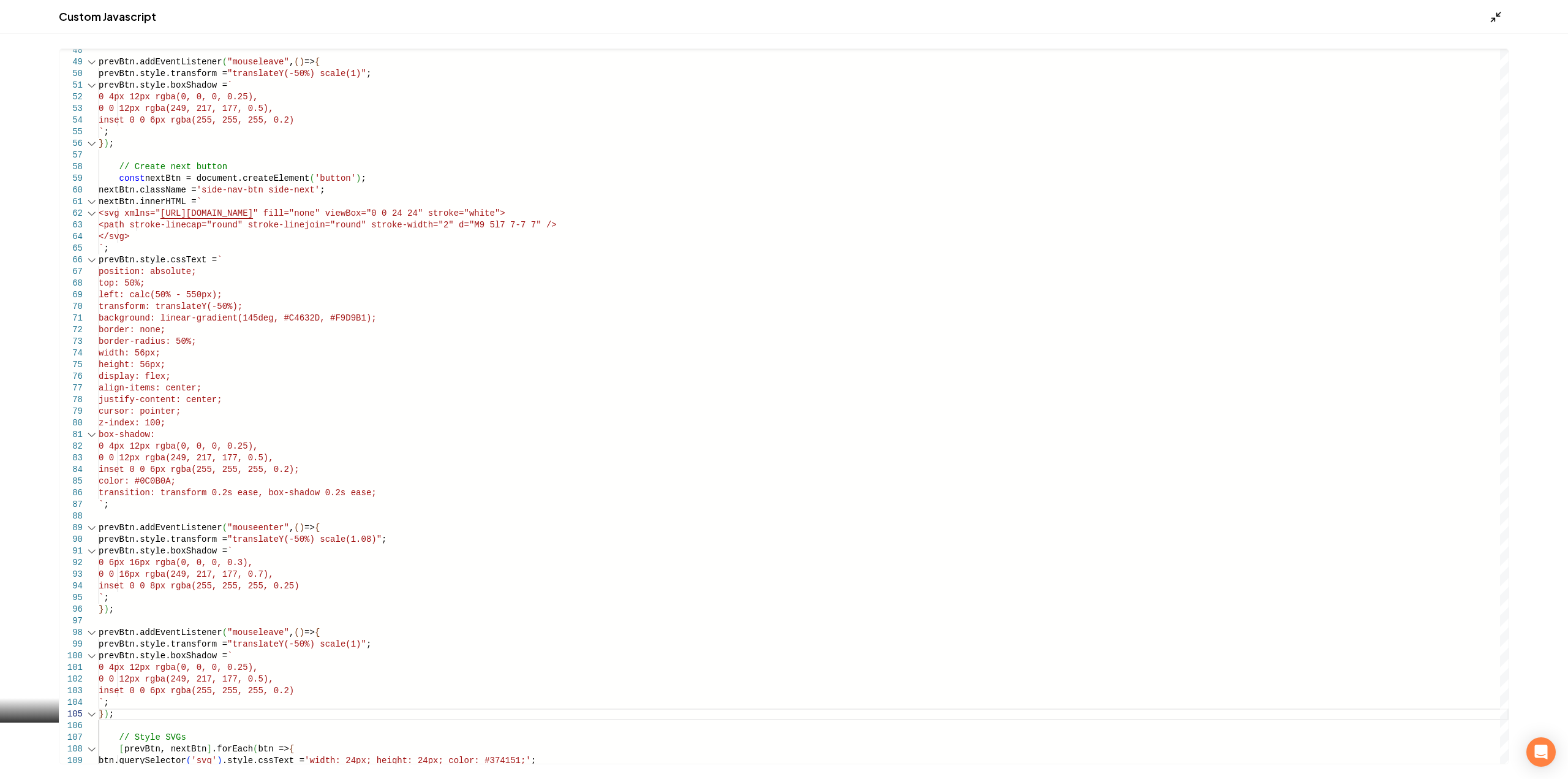
click at [1492, 24] on div "Custom Javascript" at bounding box center [784, 16] width 1568 height 34
click at [1492, 16] on icon "Main content area" at bounding box center [1495, 16] width 12 height 12
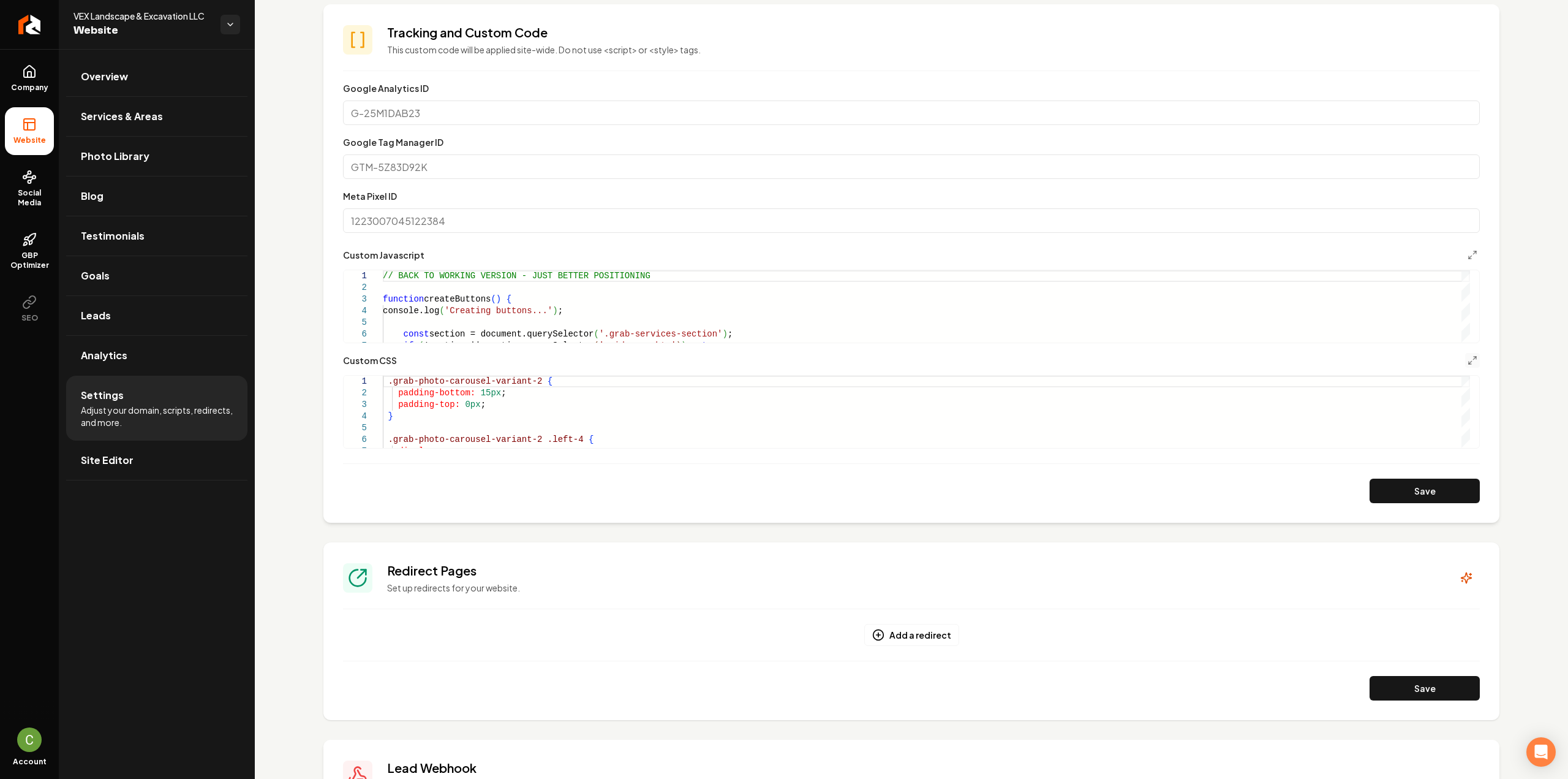
click at [1377, 488] on button "Save" at bounding box center [1424, 491] width 110 height 24
click at [1467, 251] on icon "Main content area" at bounding box center [1472, 255] width 10 height 10
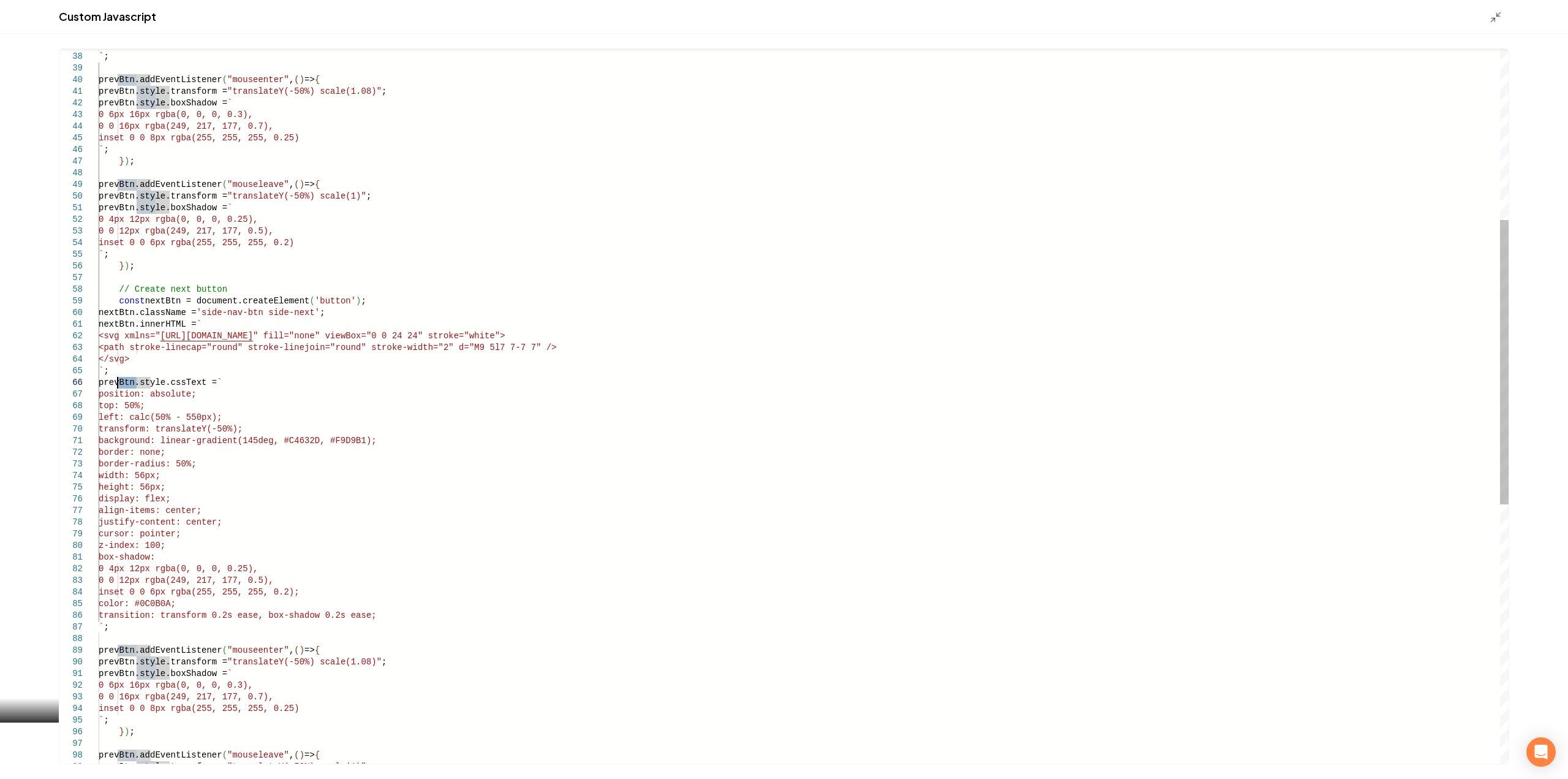
drag, startPoint x: 131, startPoint y: 379, endPoint x: 119, endPoint y: 380, distance: 12.0
click at [119, 380] on div "transition: transform 0.2s ease, box-shadow 0. 2s ease; ` ; prevBtn.addEventLis…" at bounding box center [803, 516] width 1409 height 1792
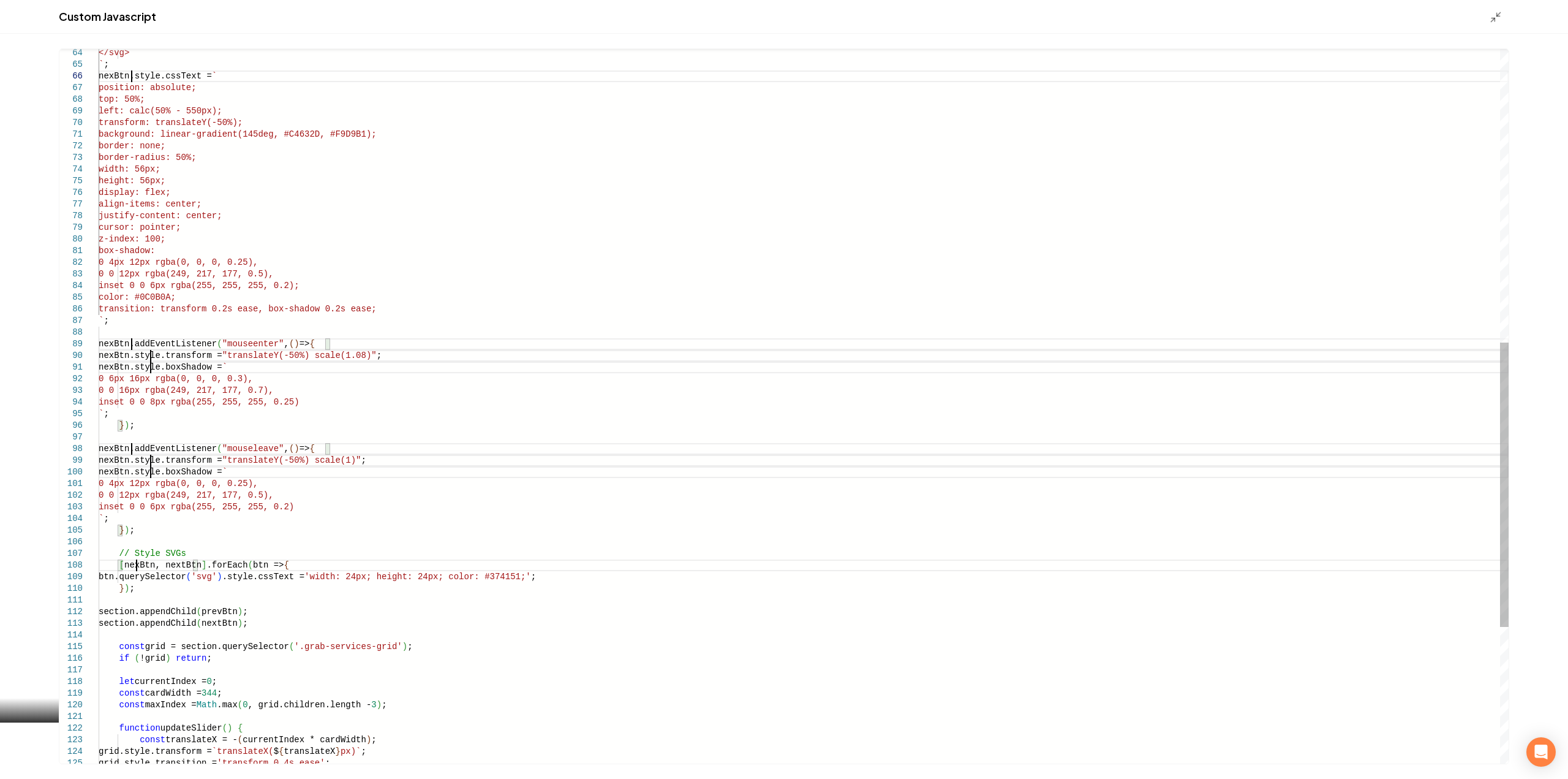
scroll to position [59, 41]
type textarea "**********"
click at [1489, 11] on div "Custom Javascript" at bounding box center [784, 16] width 1568 height 34
click at [1491, 19] on icon "Main content area" at bounding box center [1495, 16] width 12 height 12
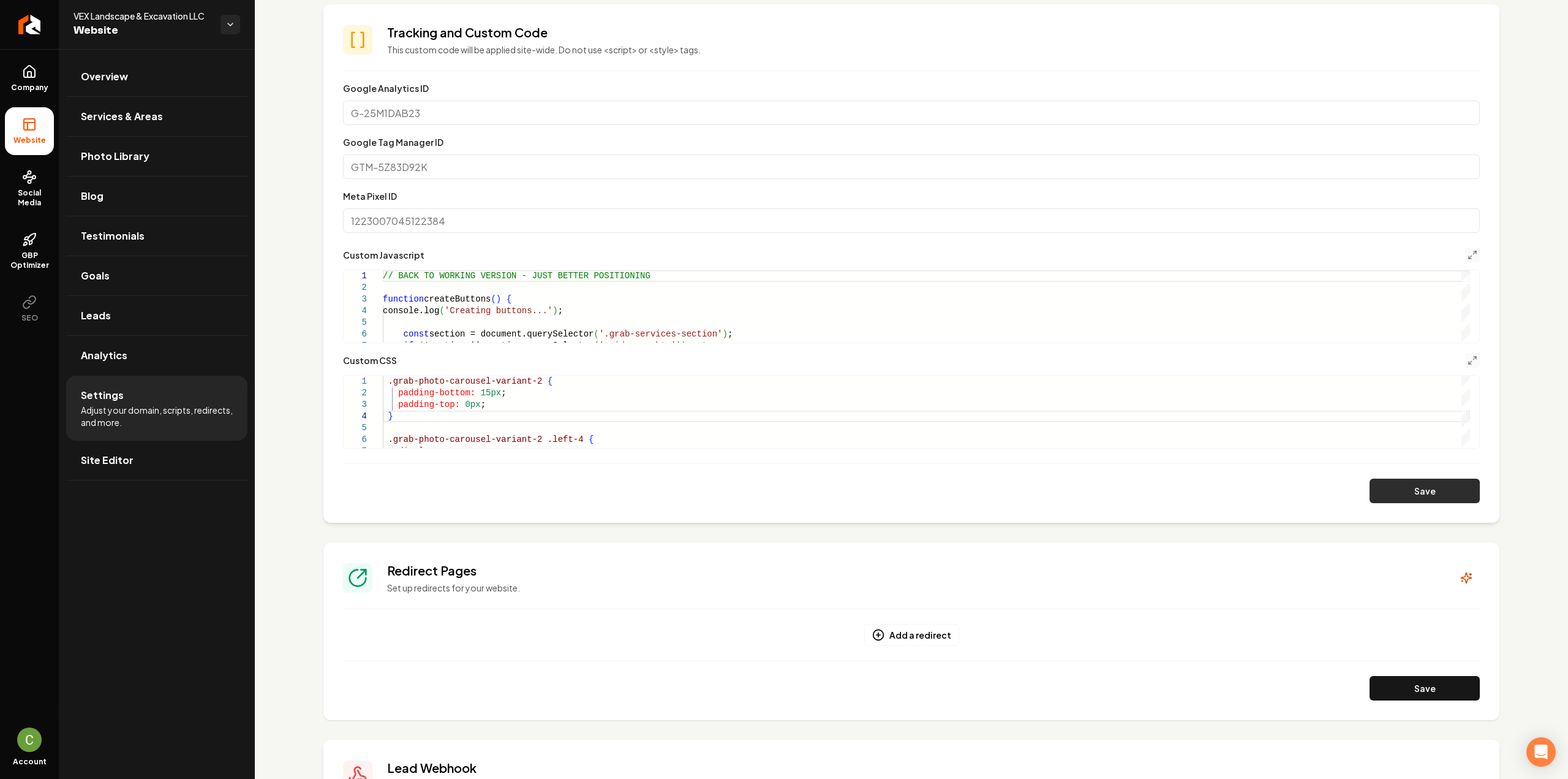
click at [1414, 489] on button "Save" at bounding box center [1424, 491] width 110 height 24
click at [1469, 253] on button "Main content area" at bounding box center [1472, 254] width 15 height 15
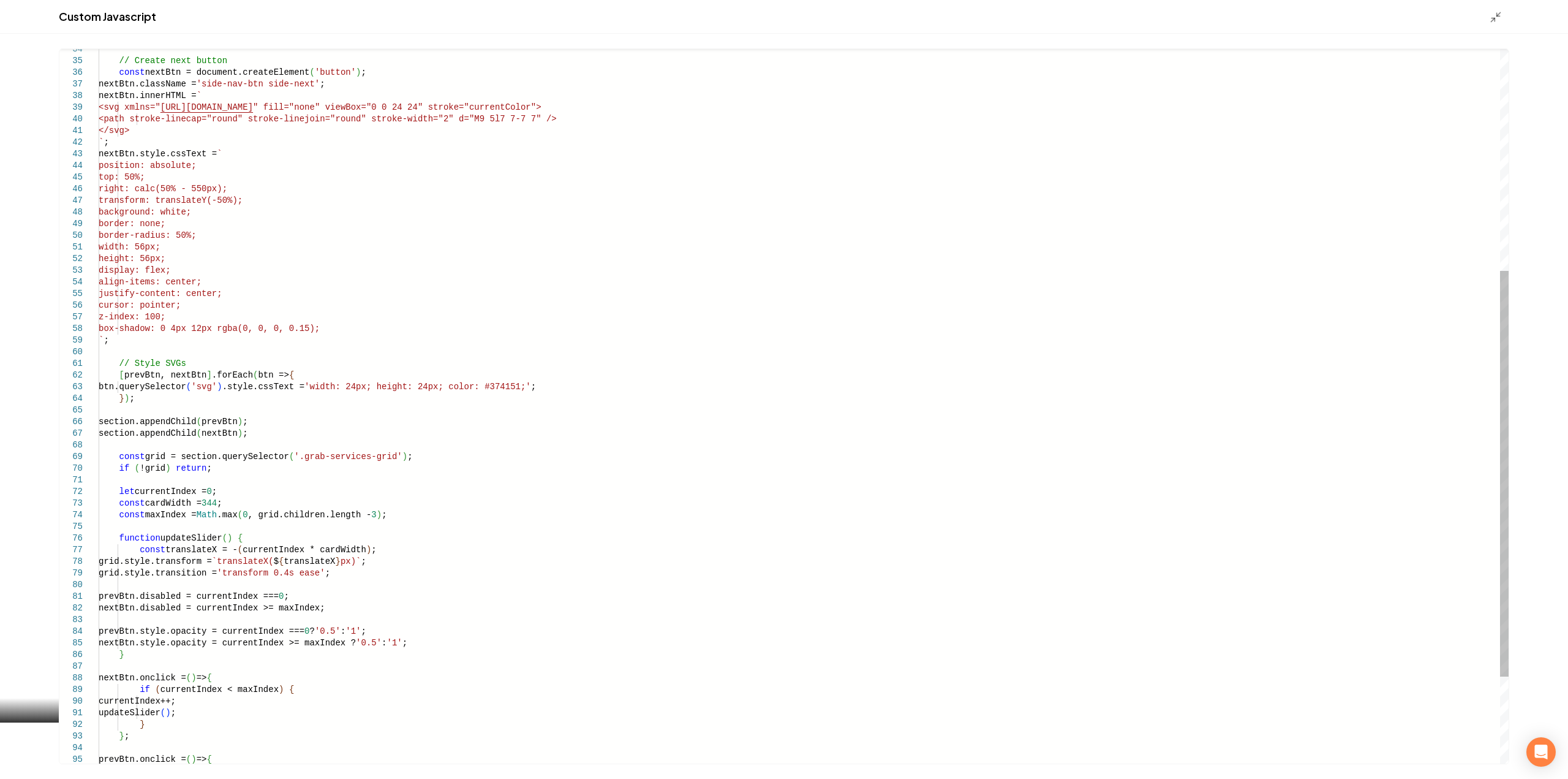
click at [1497, 585] on div "transform: translateY(-50%); background: white; border: none; border-radius: 50…" at bounding box center [803, 287] width 1409 height 1257
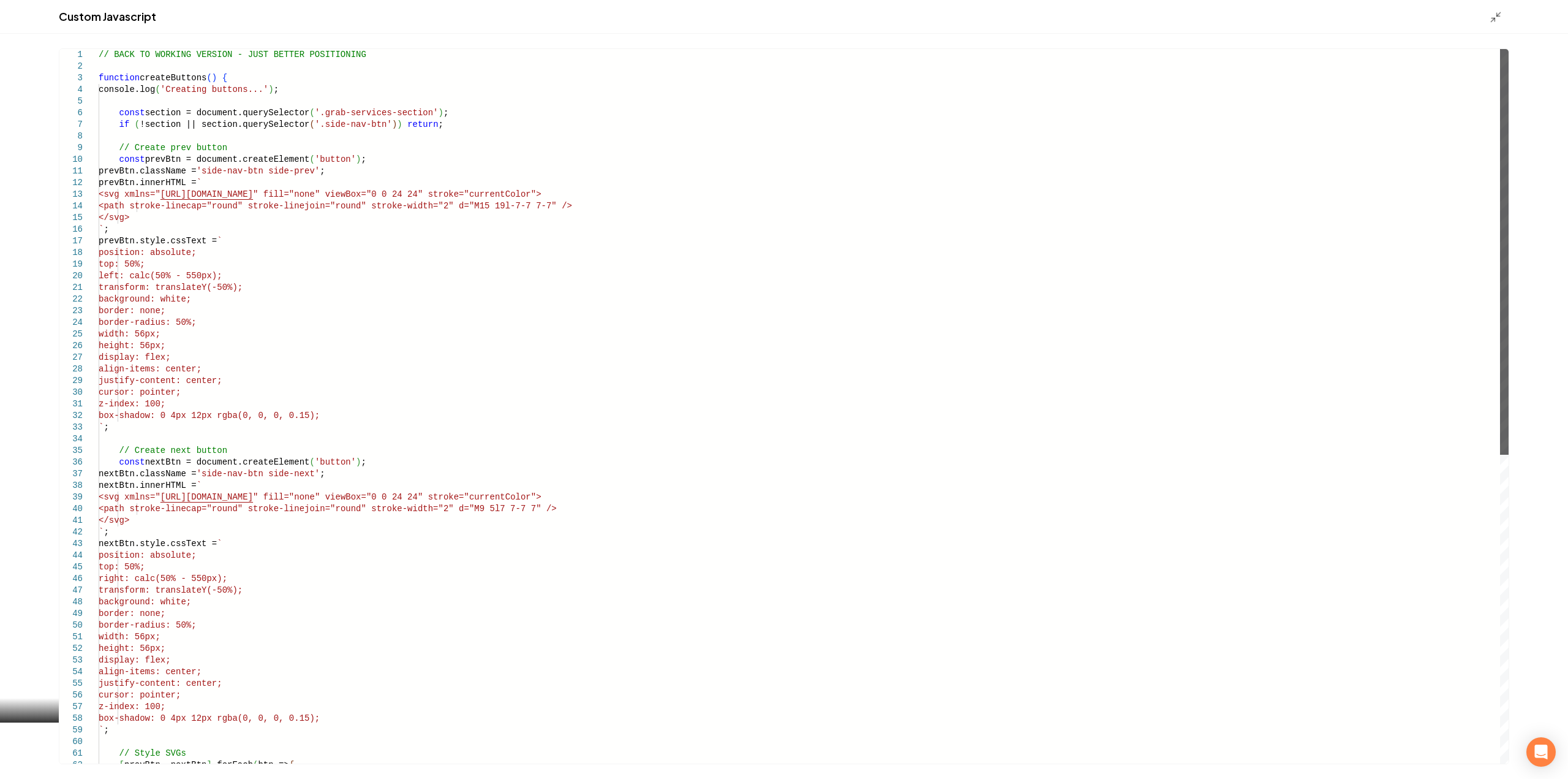
click at [1499, 114] on div "Main content area" at bounding box center [1504, 252] width 9 height 406
click at [654, 321] on div "transform: translateY(-50%); background: white; border: none; border-radius: 50…" at bounding box center [803, 678] width 1409 height 1257
type textarea "**********"
click at [131, 433] on div "transform: translateY(-50%); background: white; border: none; border-radius: 50…" at bounding box center [803, 678] width 1409 height 1257
click at [1496, 28] on div "Custom Javascript" at bounding box center [784, 16] width 1568 height 34
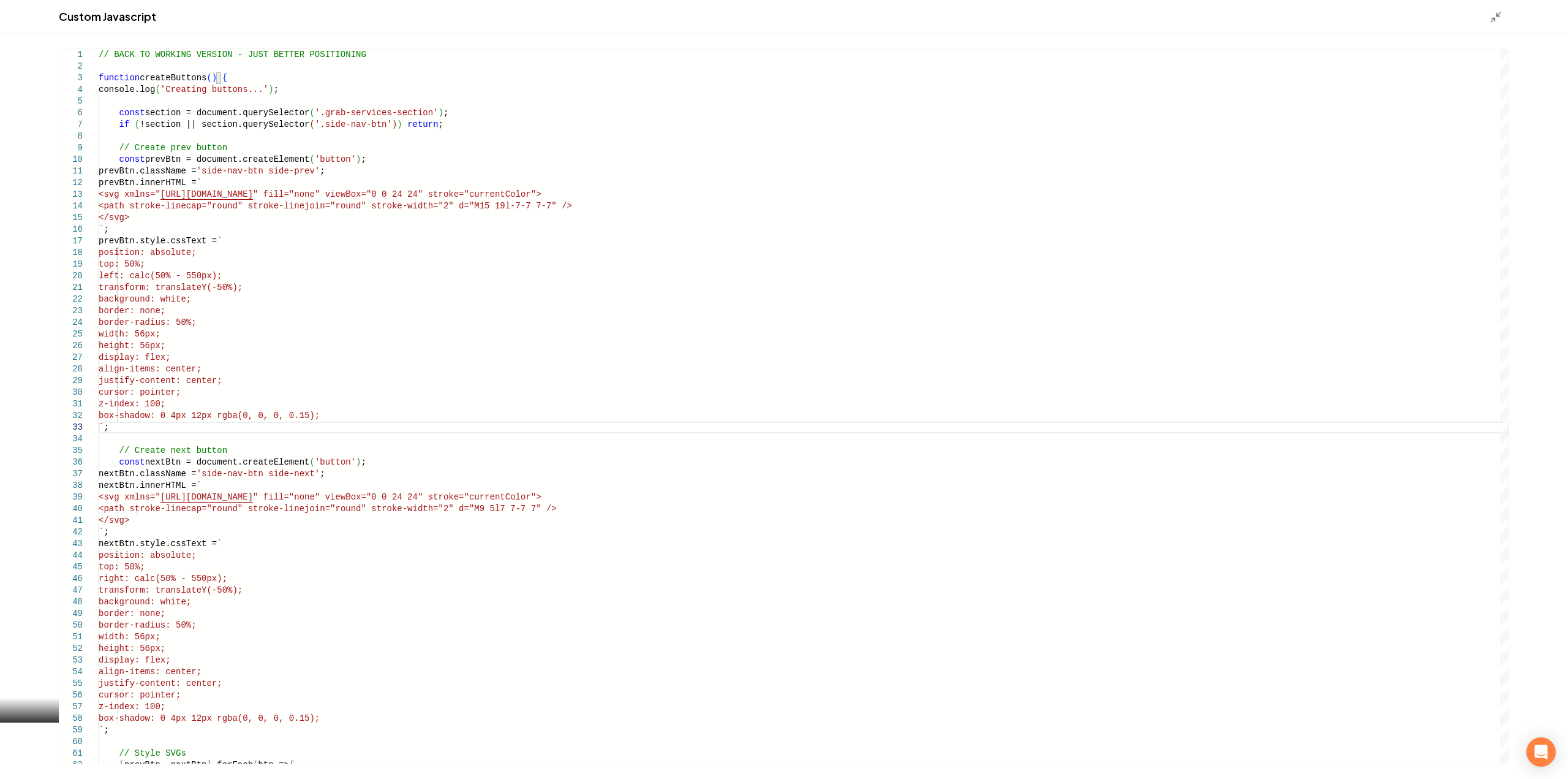
click at [1492, 24] on div "Custom Javascript" at bounding box center [784, 16] width 1568 height 34
click at [1492, 20] on line "Main content area" at bounding box center [1492, 20] width 4 height 4
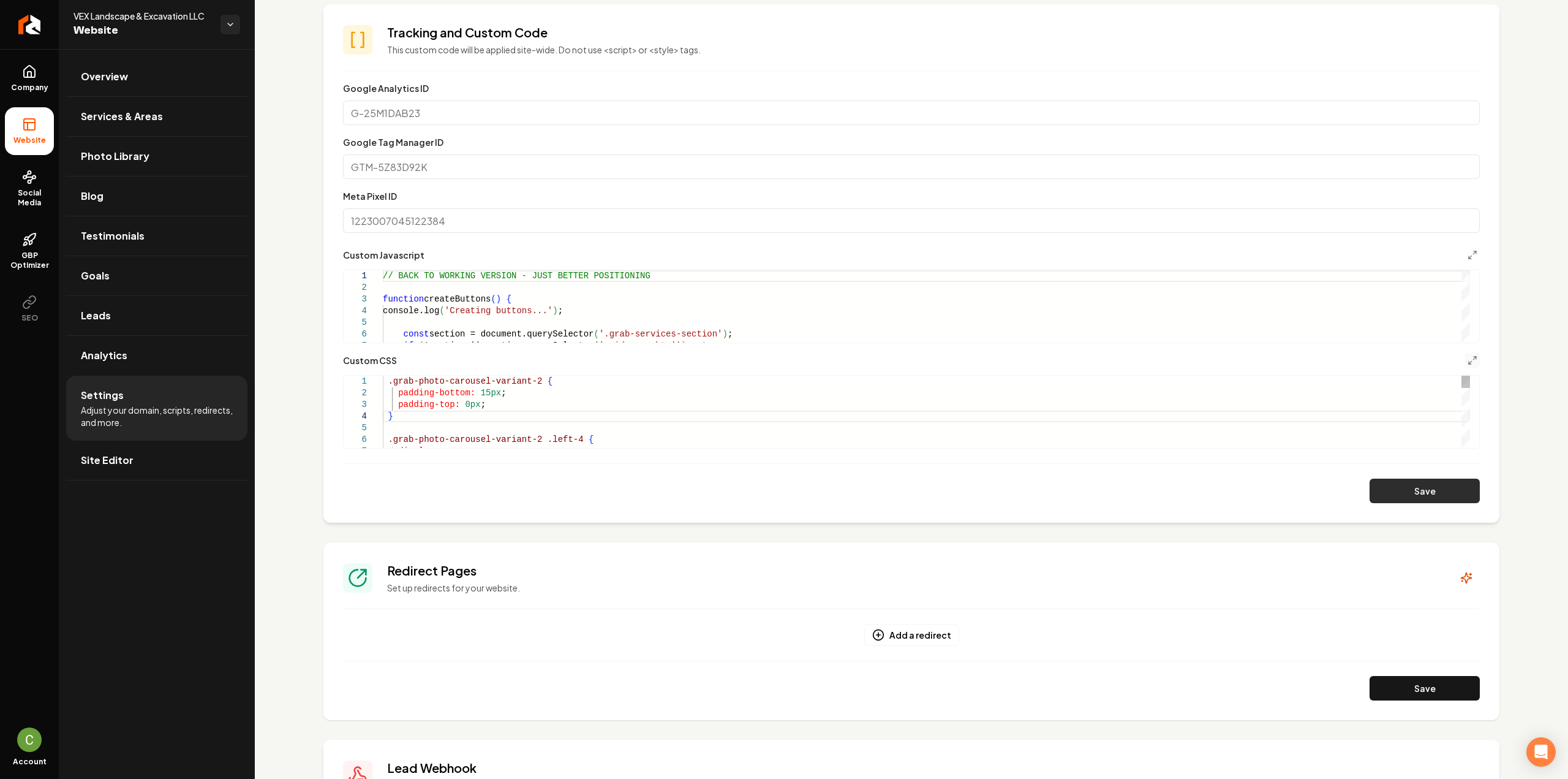
type textarea "**********"
click at [1457, 487] on button "Save" at bounding box center [1424, 491] width 110 height 24
click at [1474, 251] on polyline "Main content area" at bounding box center [1474, 252] width 2 height 2
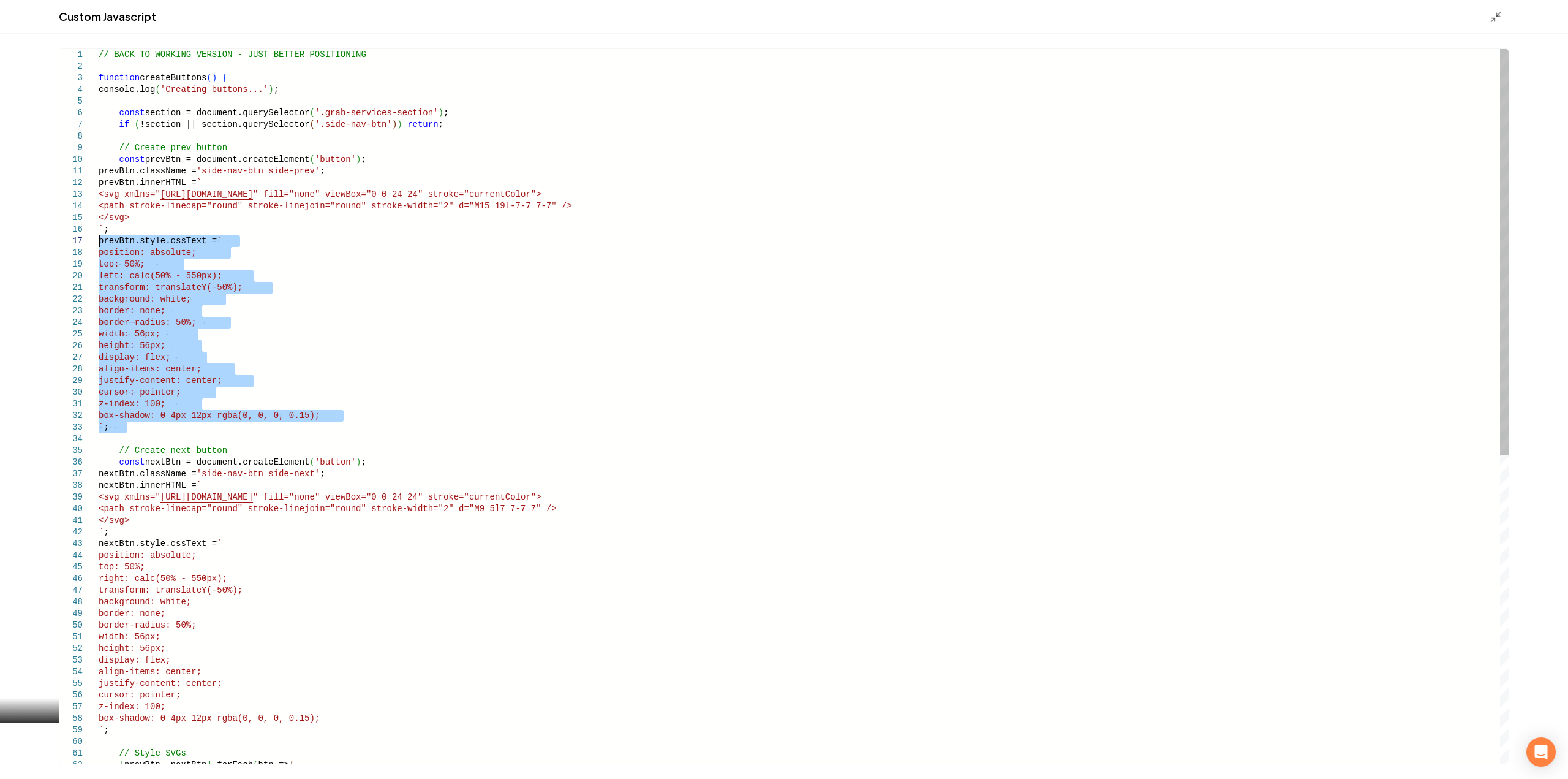
drag, startPoint x: 131, startPoint y: 425, endPoint x: 71, endPoint y: 242, distance: 192.6
click at [99, 242] on div "// BACK TO WORKING VERSION - JUST BETTER POSITIONI NG function createButtons ( …" at bounding box center [803, 678] width 1409 height 1257
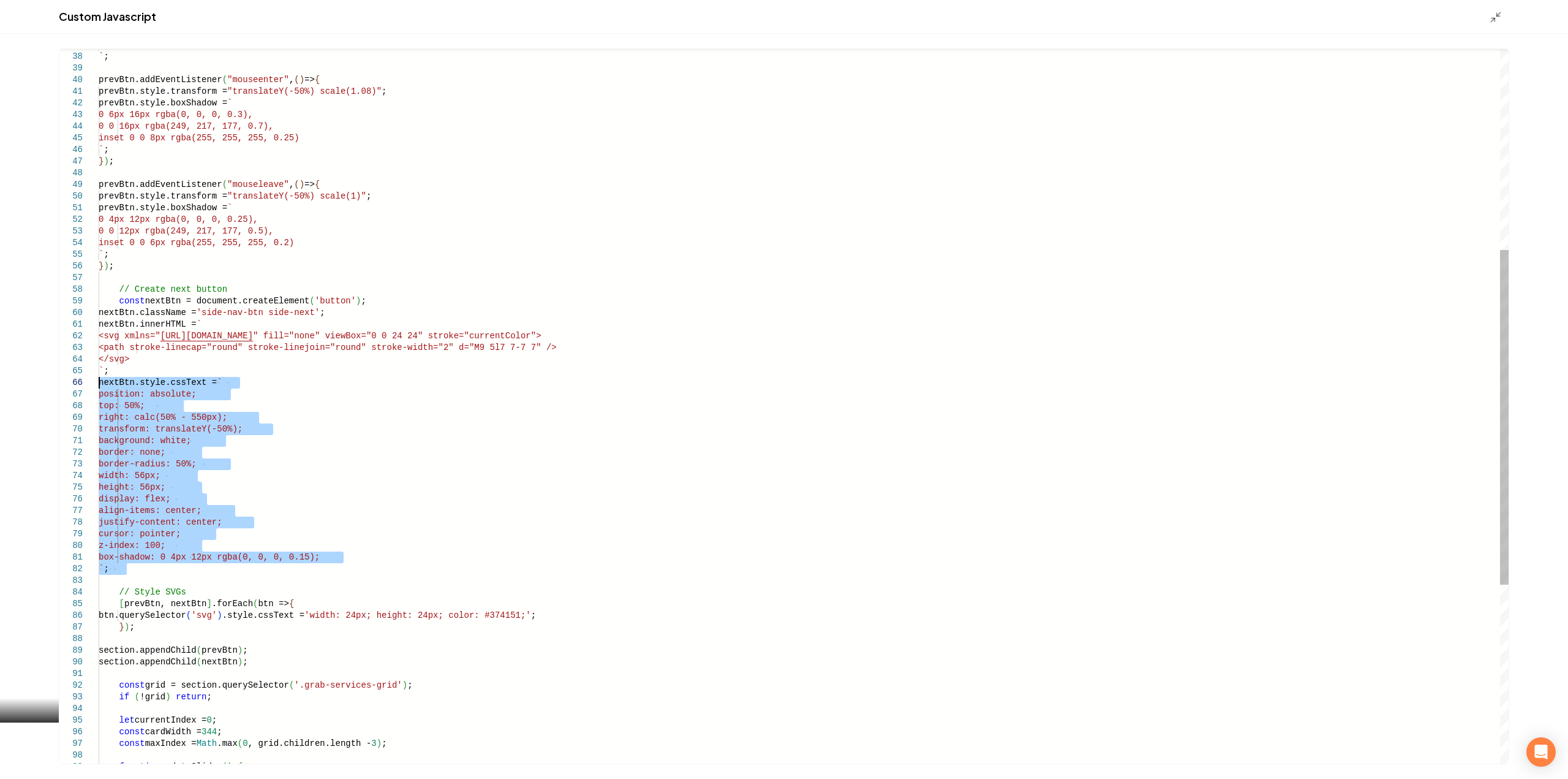
drag, startPoint x: 132, startPoint y: 573, endPoint x: 44, endPoint y: 385, distance: 207.6
click at [99, 385] on div "// Create next button const nextBtn = document.createElement ( 'button' ) ; nex…" at bounding box center [803, 382] width 1409 height 1525
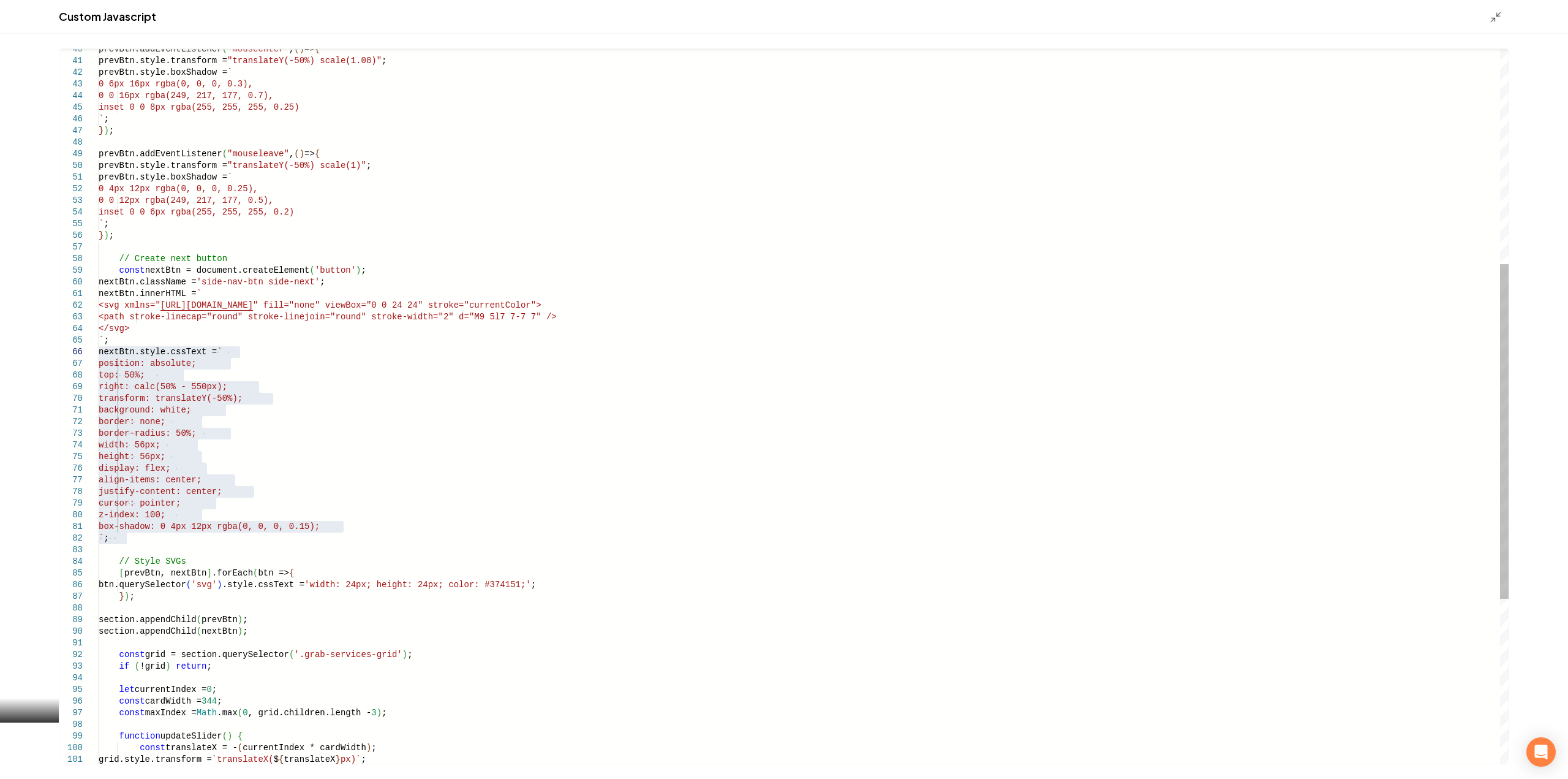
click at [149, 447] on div "// Create next button const nextBtn = document.createElement ( 'button' ) ; nex…" at bounding box center [803, 352] width 1409 height 1525
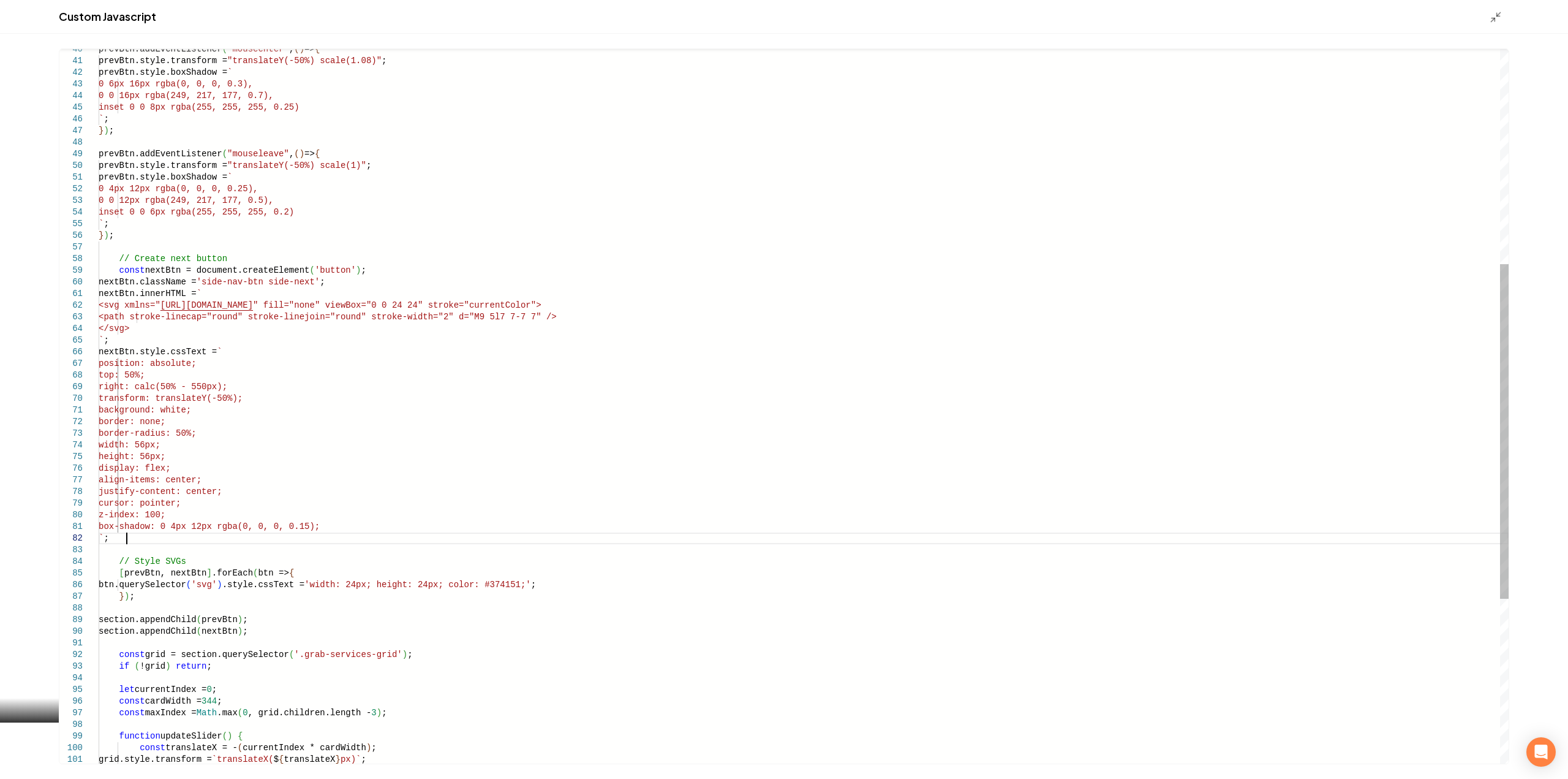
click at [128, 538] on div "// Create next button const nextBtn = document.createElement ( 'button' ) ; nex…" at bounding box center [803, 352] width 1409 height 1525
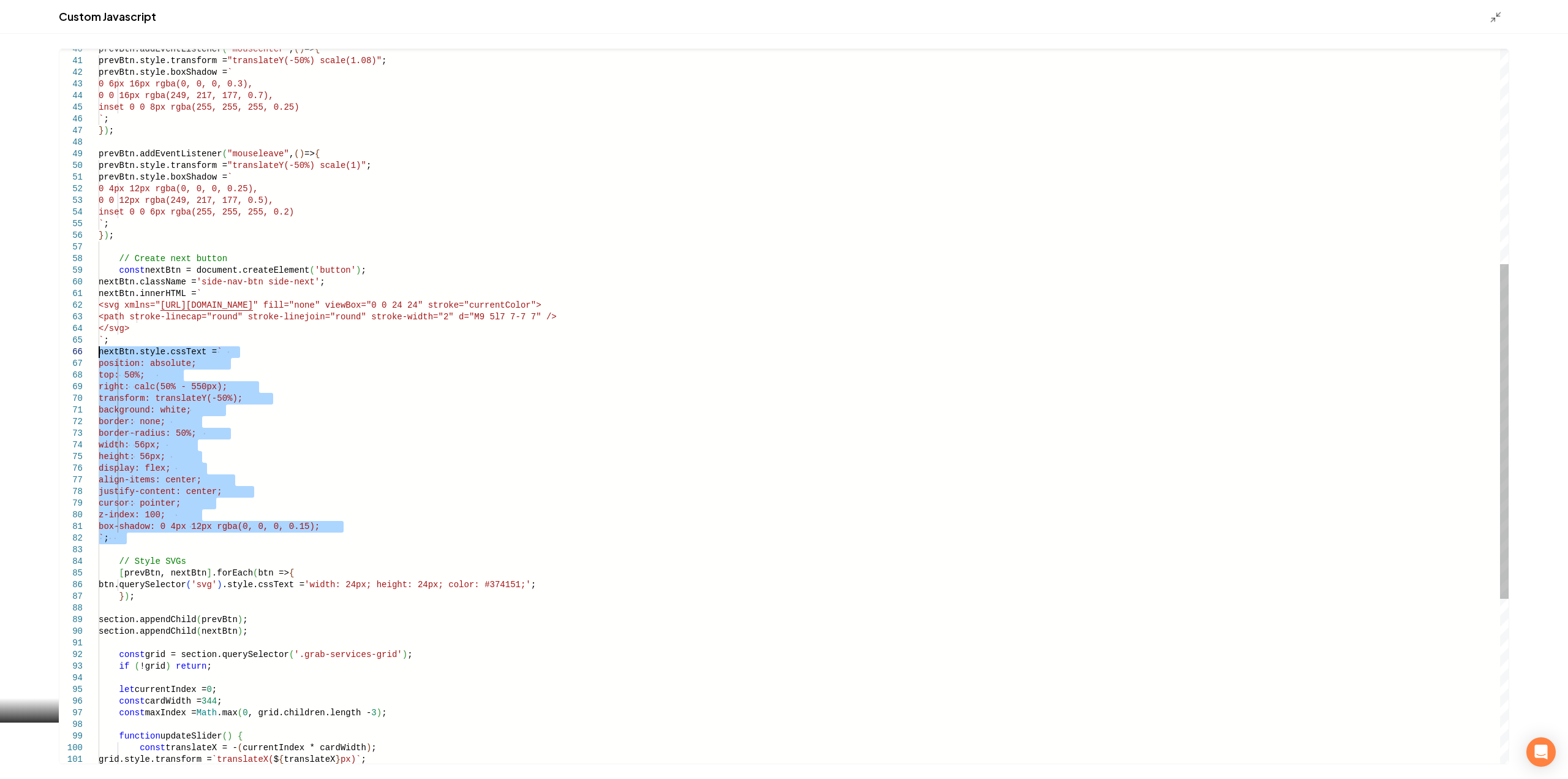
drag, startPoint x: 41, startPoint y: 366, endPoint x: 31, endPoint y: 357, distance: 13.5
click at [99, 357] on div "// Create next button const nextBtn = document.createElement ( 'button' ) ; nex…" at bounding box center [803, 352] width 1409 height 1525
type textarea "**********"
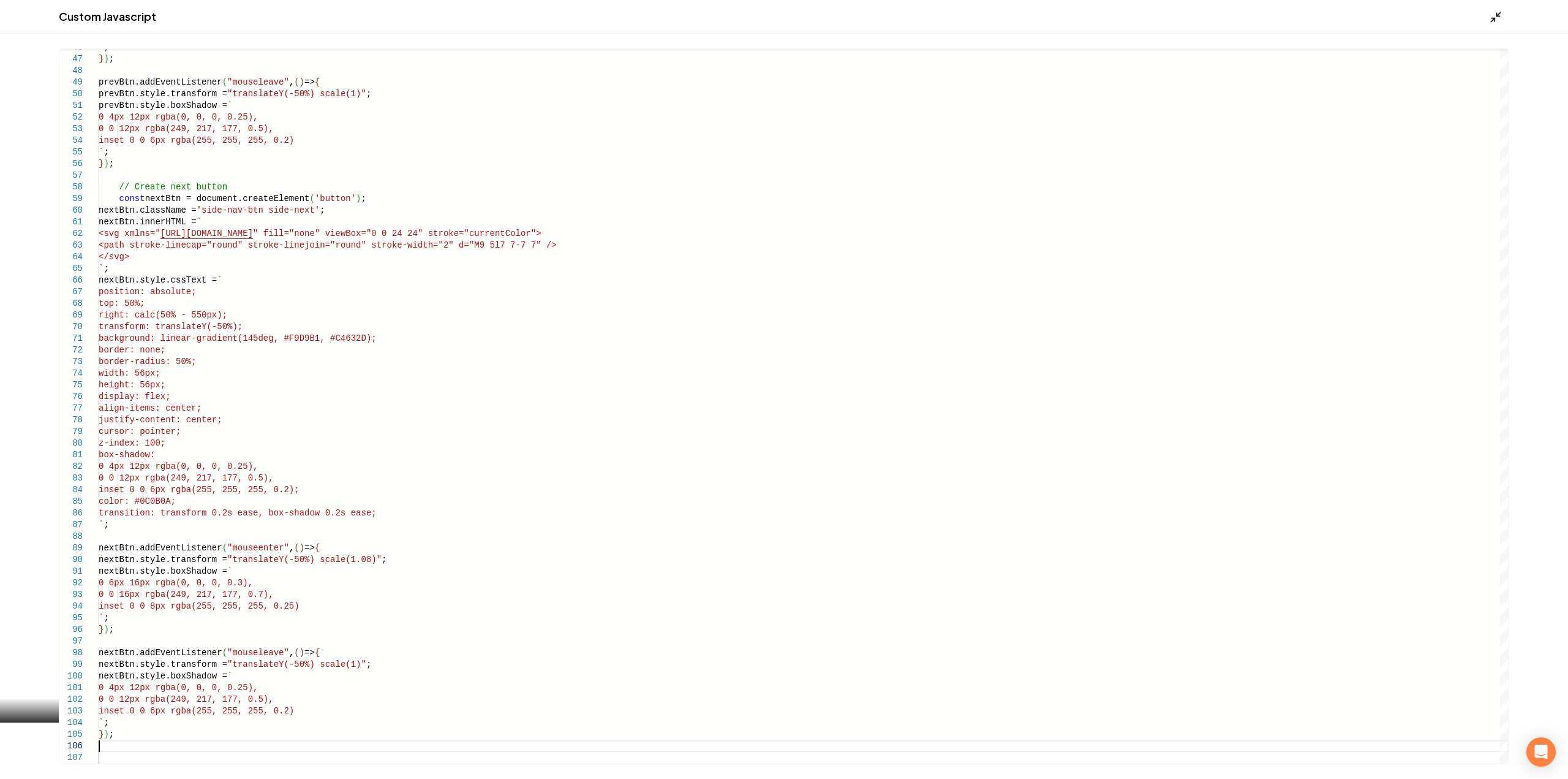
click at [1498, 17] on icon "Main content area" at bounding box center [1495, 16] width 12 height 12
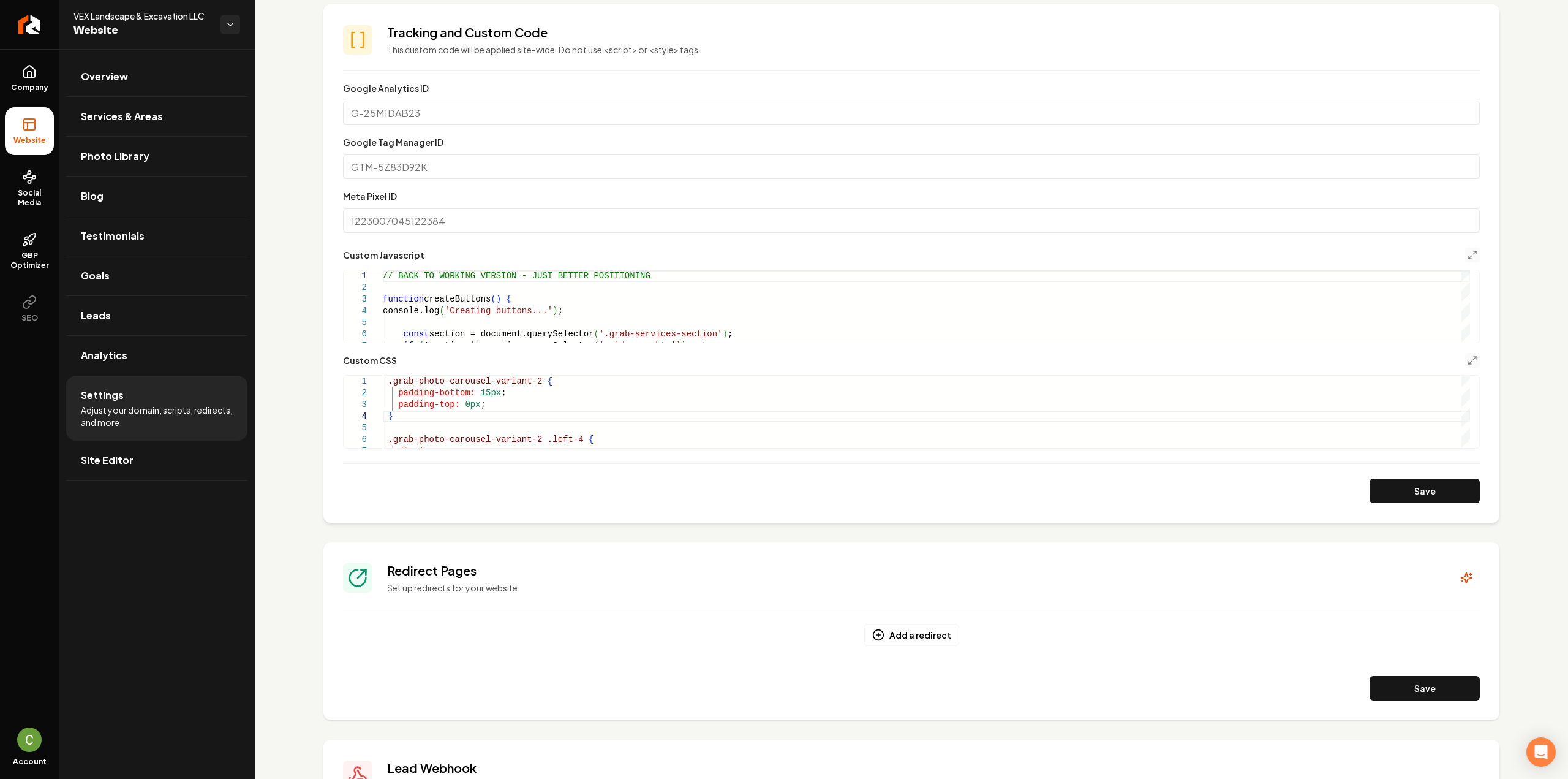
click at [1418, 497] on button "Save" at bounding box center [1424, 491] width 110 height 24
click at [32, 15] on icon "Return to dashboard" at bounding box center [29, 24] width 19 height 19
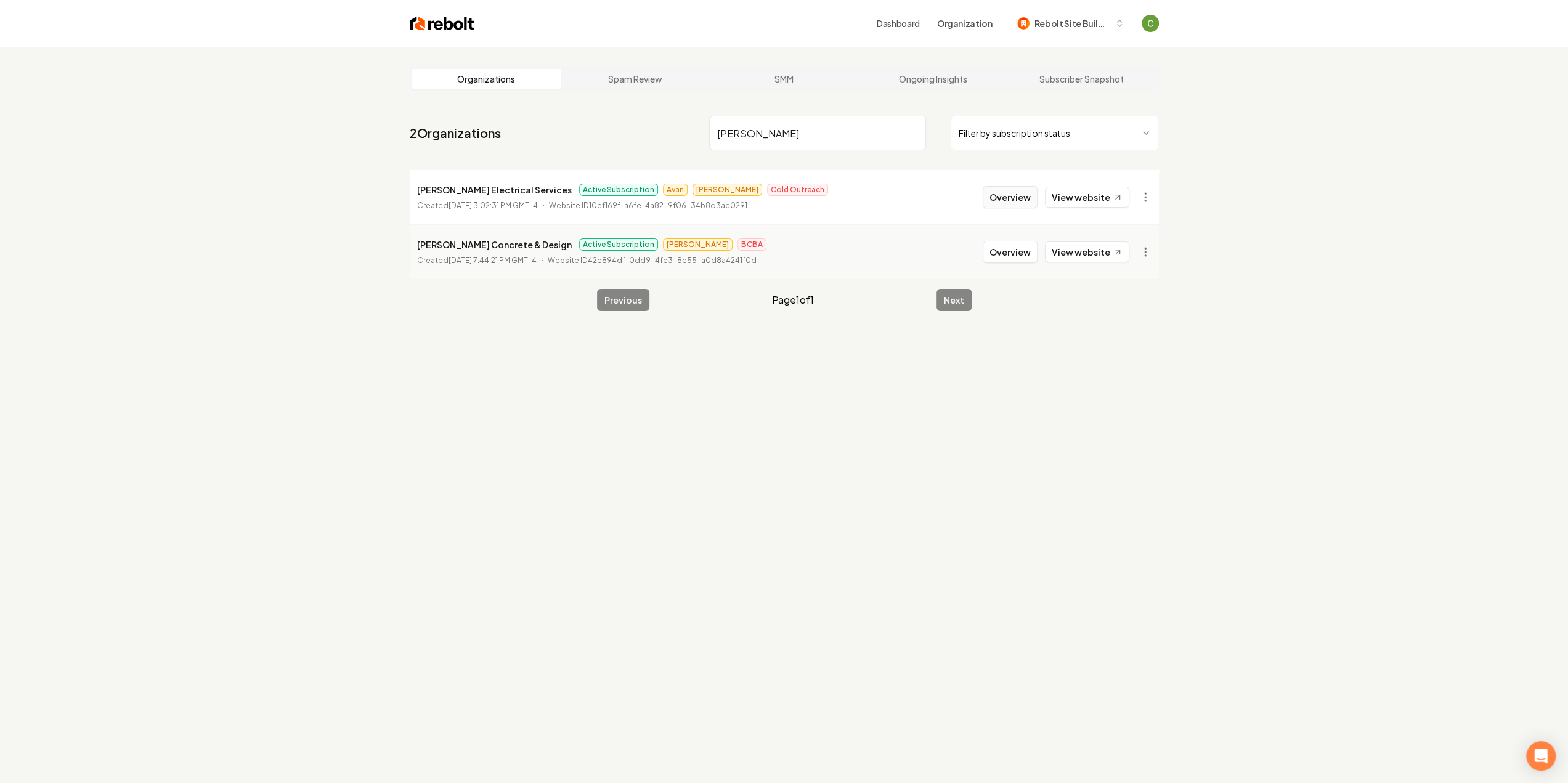
type input "[PERSON_NAME]"
click at [1008, 192] on button "Overview" at bounding box center [1010, 197] width 55 height 22
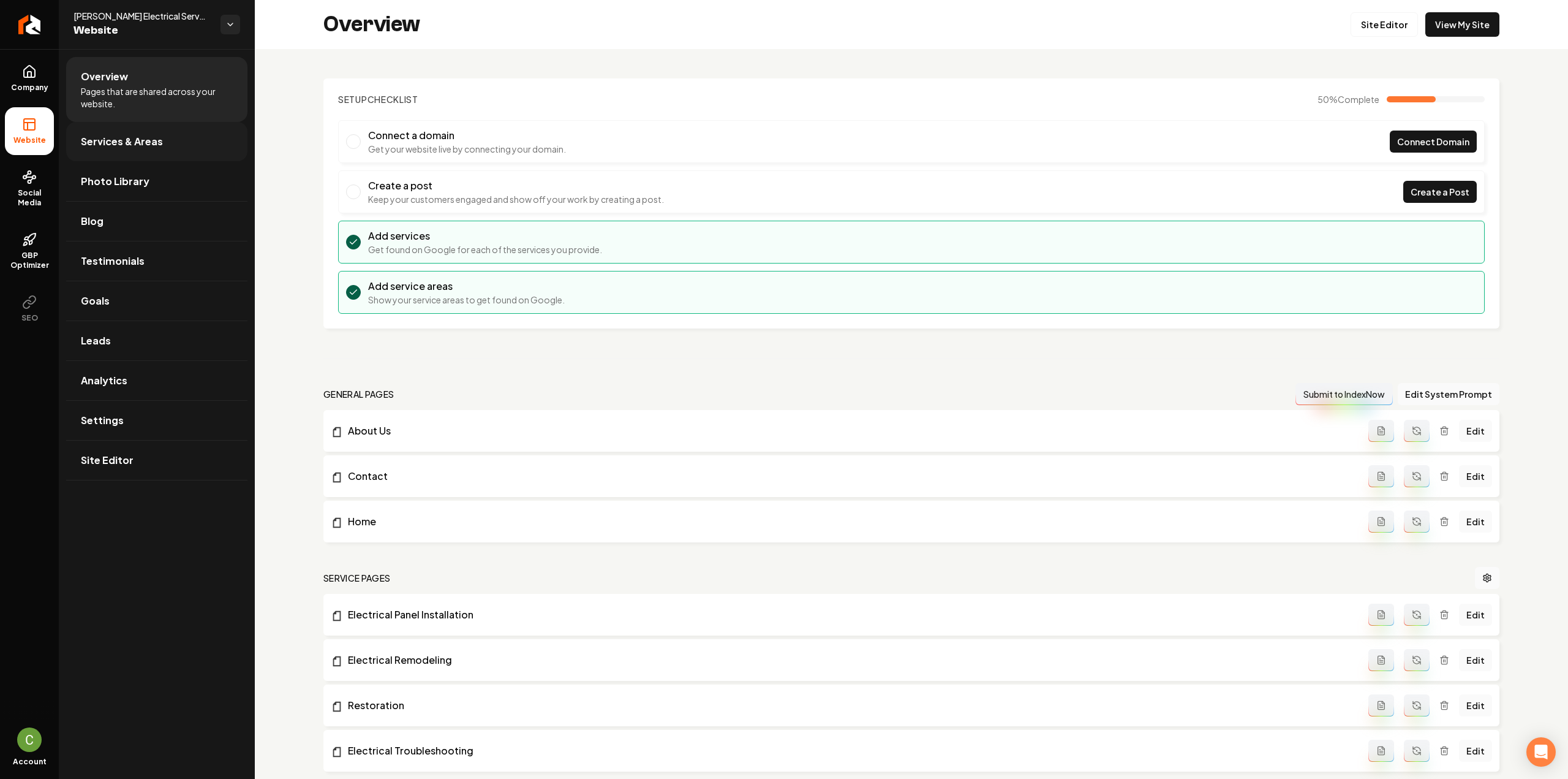
click at [162, 139] on link "Services & Areas" at bounding box center [157, 142] width 181 height 39
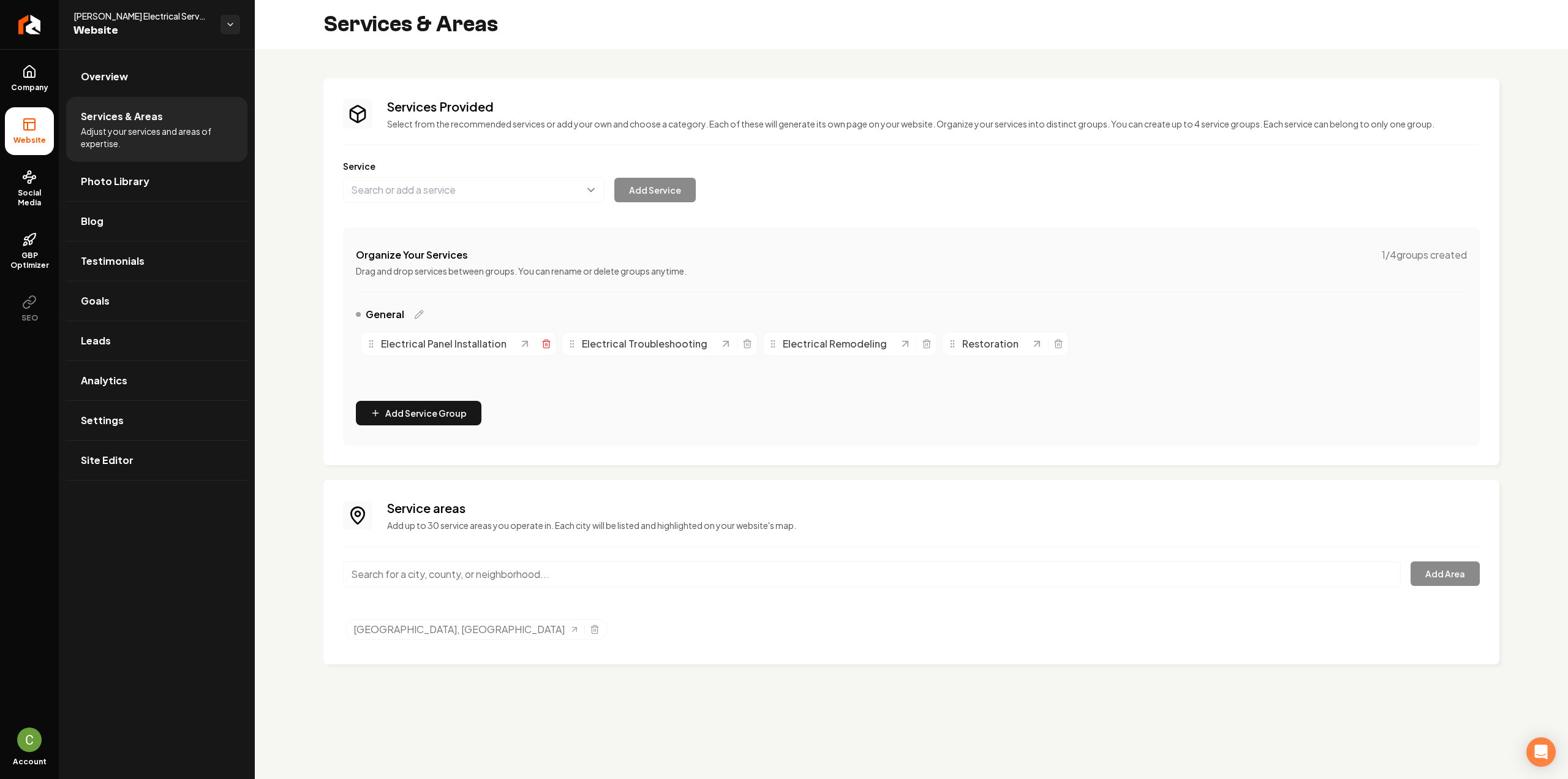
click at [544, 342] on icon "Main content area" at bounding box center [546, 344] width 10 height 10
click at [524, 343] on line "Main content area" at bounding box center [524, 344] width 0 height 2
click at [461, 188] on button "Main content area" at bounding box center [474, 190] width 261 height 26
paste input "Electrical panel upgrades"
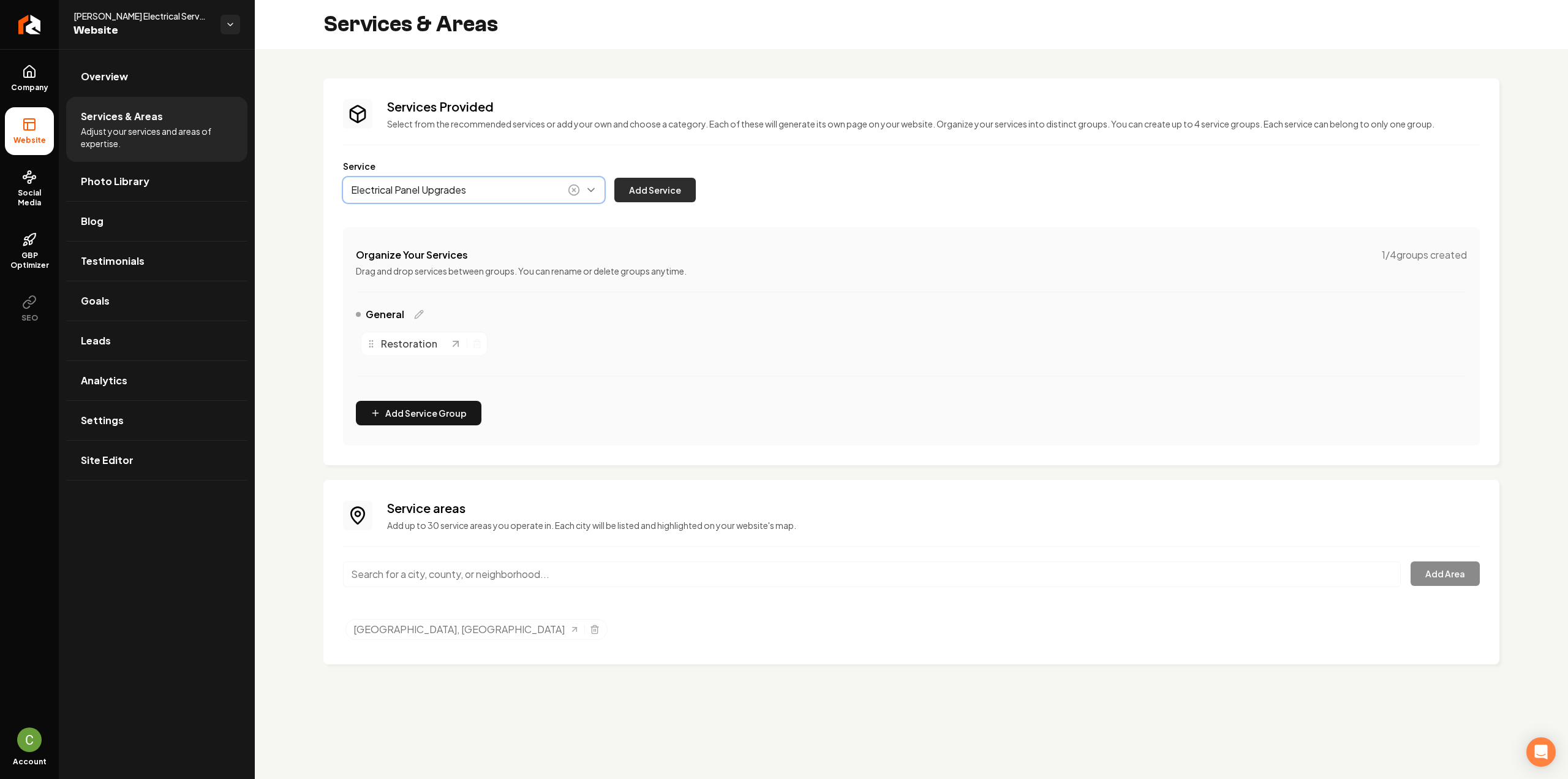
type input "Electrical Panel Upgrades"
click at [651, 197] on button "Add Service" at bounding box center [655, 190] width 81 height 24
click at [481, 346] on div "Restoration" at bounding box center [424, 344] width 126 height 24
click at [476, 344] on icon "Main content area" at bounding box center [477, 344] width 10 height 10
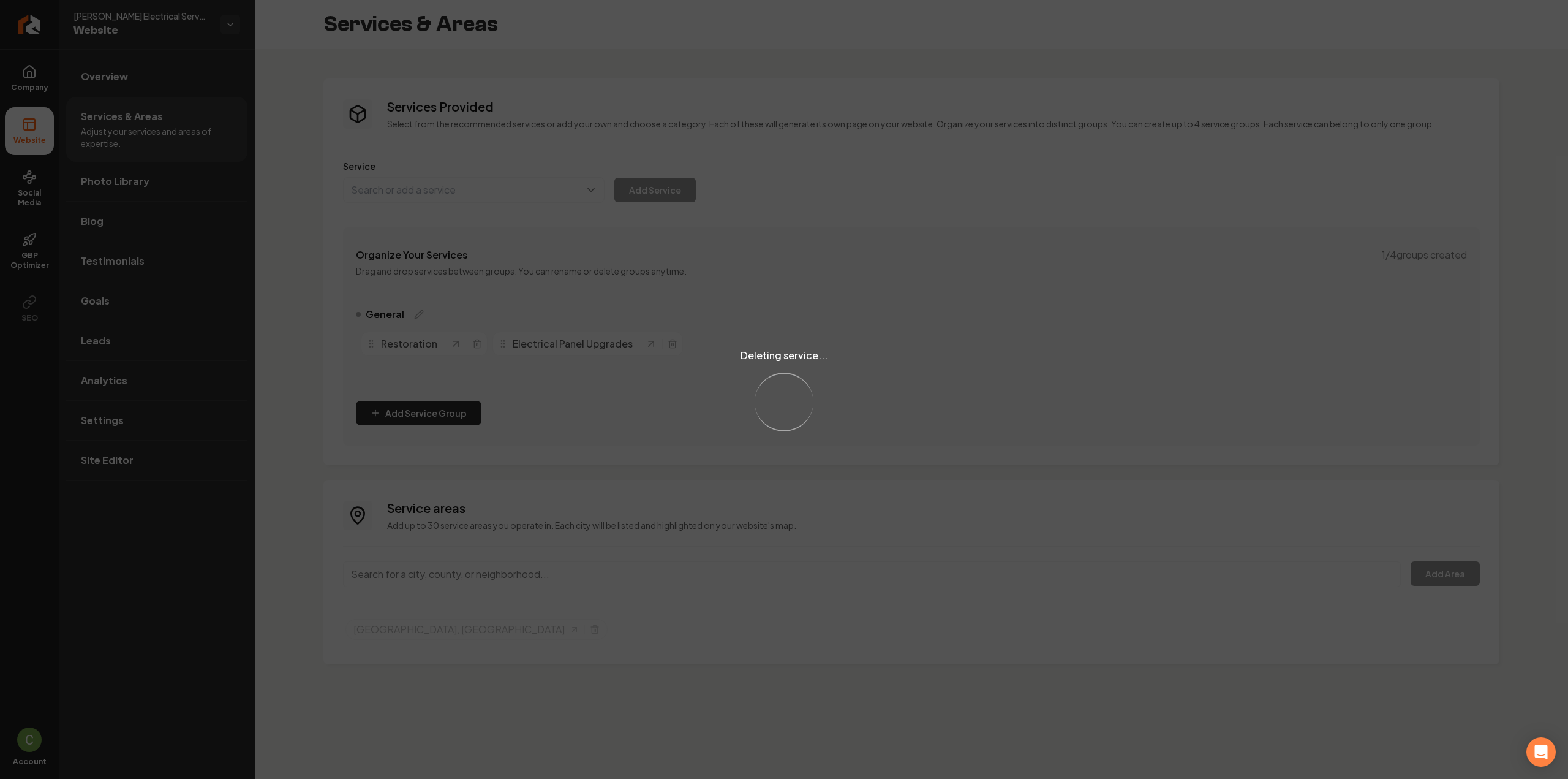
click at [397, 188] on div "Deleting service... Loading..." at bounding box center [784, 390] width 1568 height 779
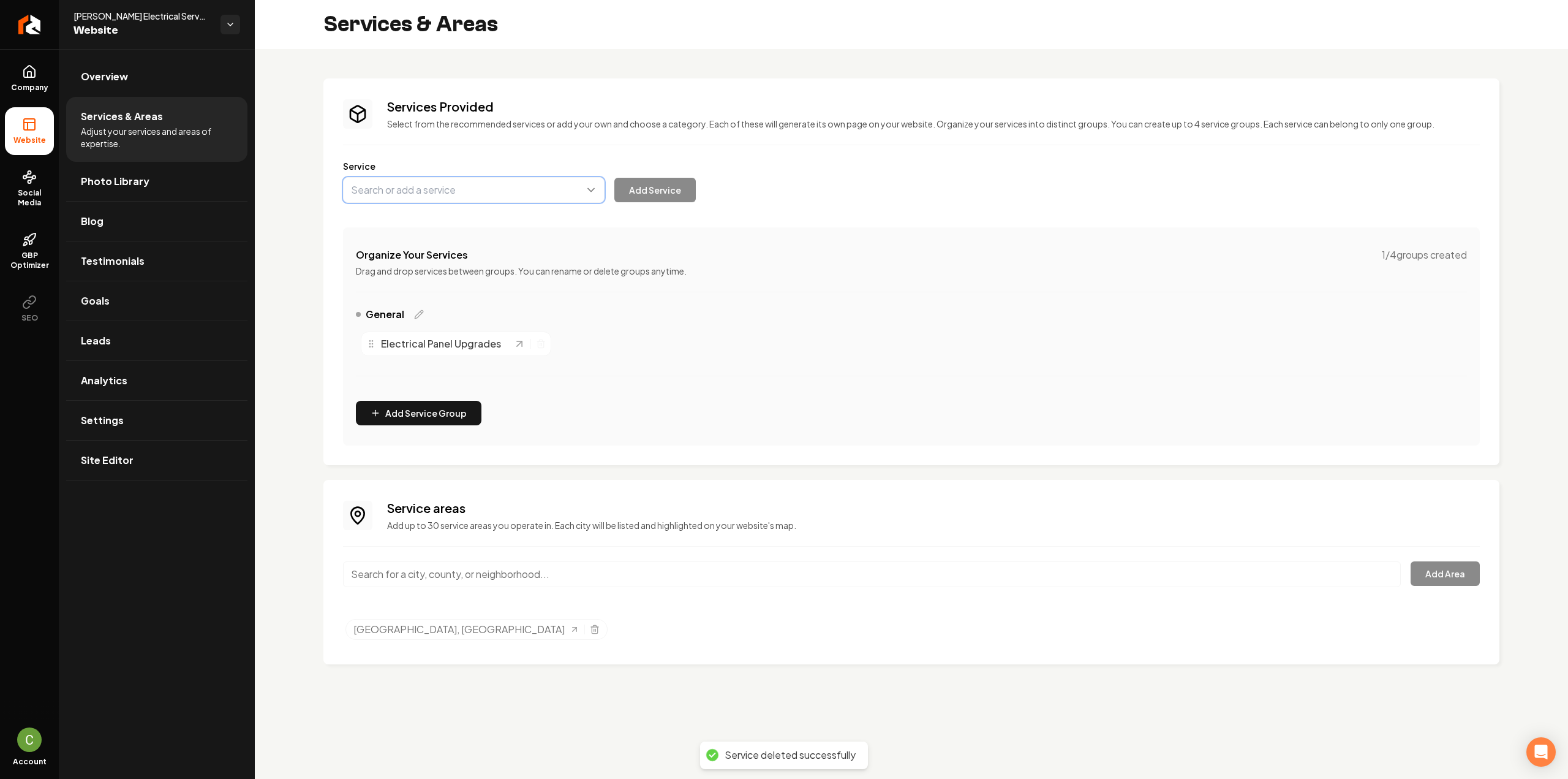
click at [397, 188] on button "Main content area" at bounding box center [474, 190] width 261 height 26
paste input "Circuit breaker replacement"
type input "Circuit breaker replacement"
click at [386, 190] on button "Main content area" at bounding box center [474, 190] width 261 height 26
paste input "Circuit breaker replacement"
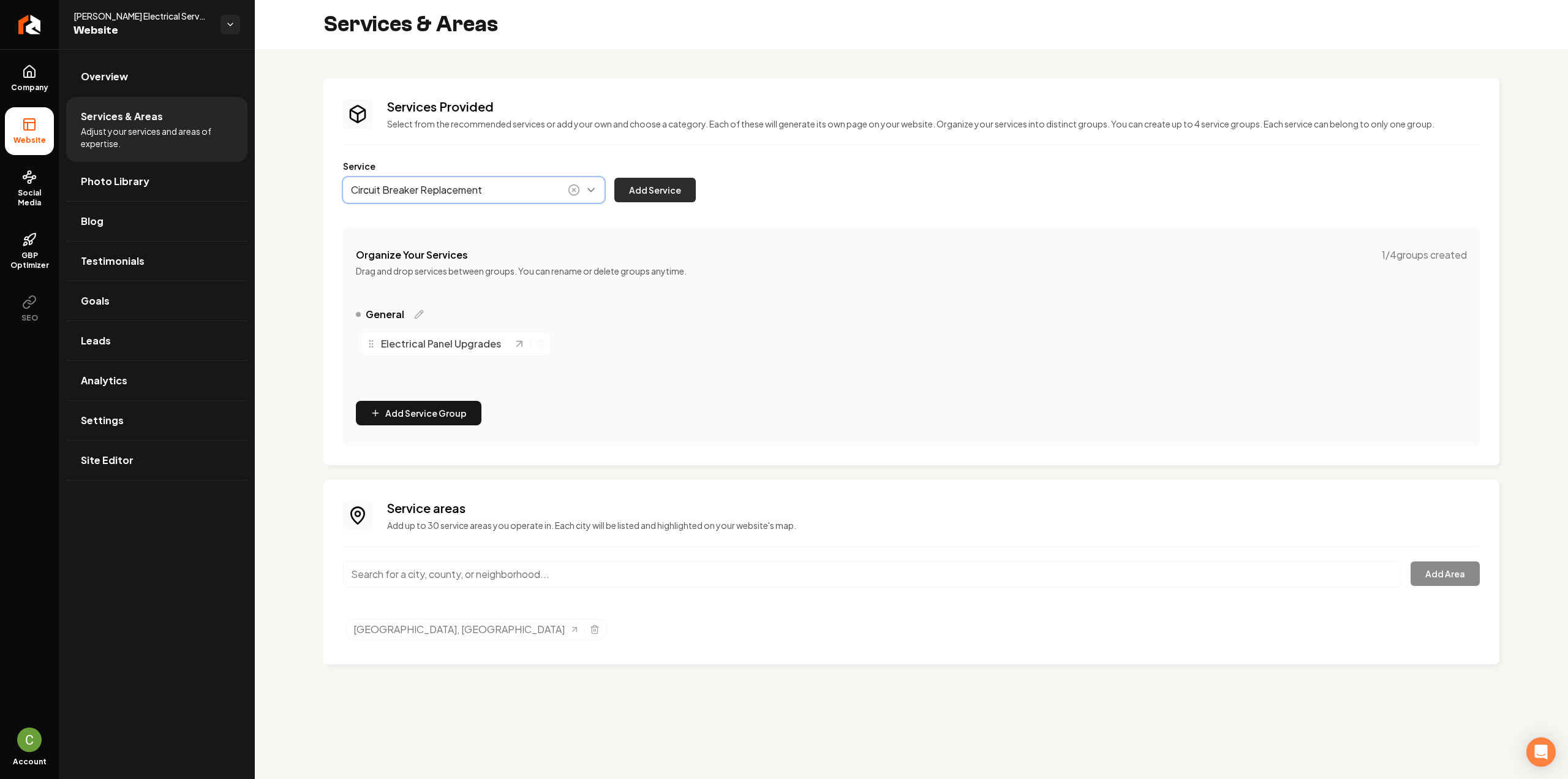
type input "Circuit Breaker Replacement"
click at [616, 198] on button "Add Service" at bounding box center [655, 190] width 81 height 24
click at [453, 198] on button "Main content area" at bounding box center [474, 190] width 261 height 26
paste input "Outlet installation"
type input "Outlet Installation"
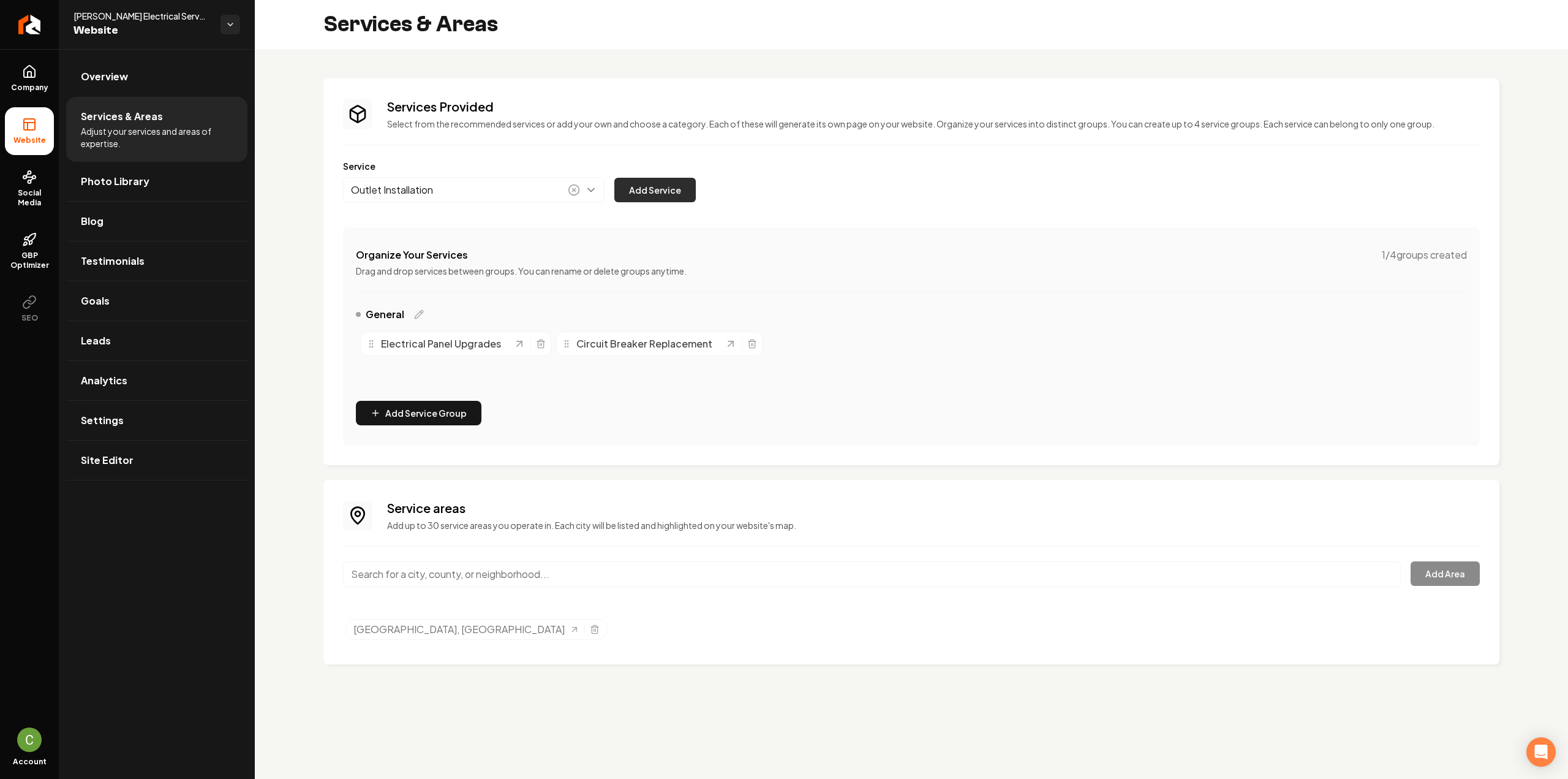
click at [668, 196] on button "Add Service" at bounding box center [655, 190] width 81 height 24
click at [459, 195] on button "Main content area" at bounding box center [474, 190] width 261 height 26
paste input "Switch installation"
type input "Switch Installation"
click at [654, 195] on button "Add Service" at bounding box center [655, 190] width 81 height 24
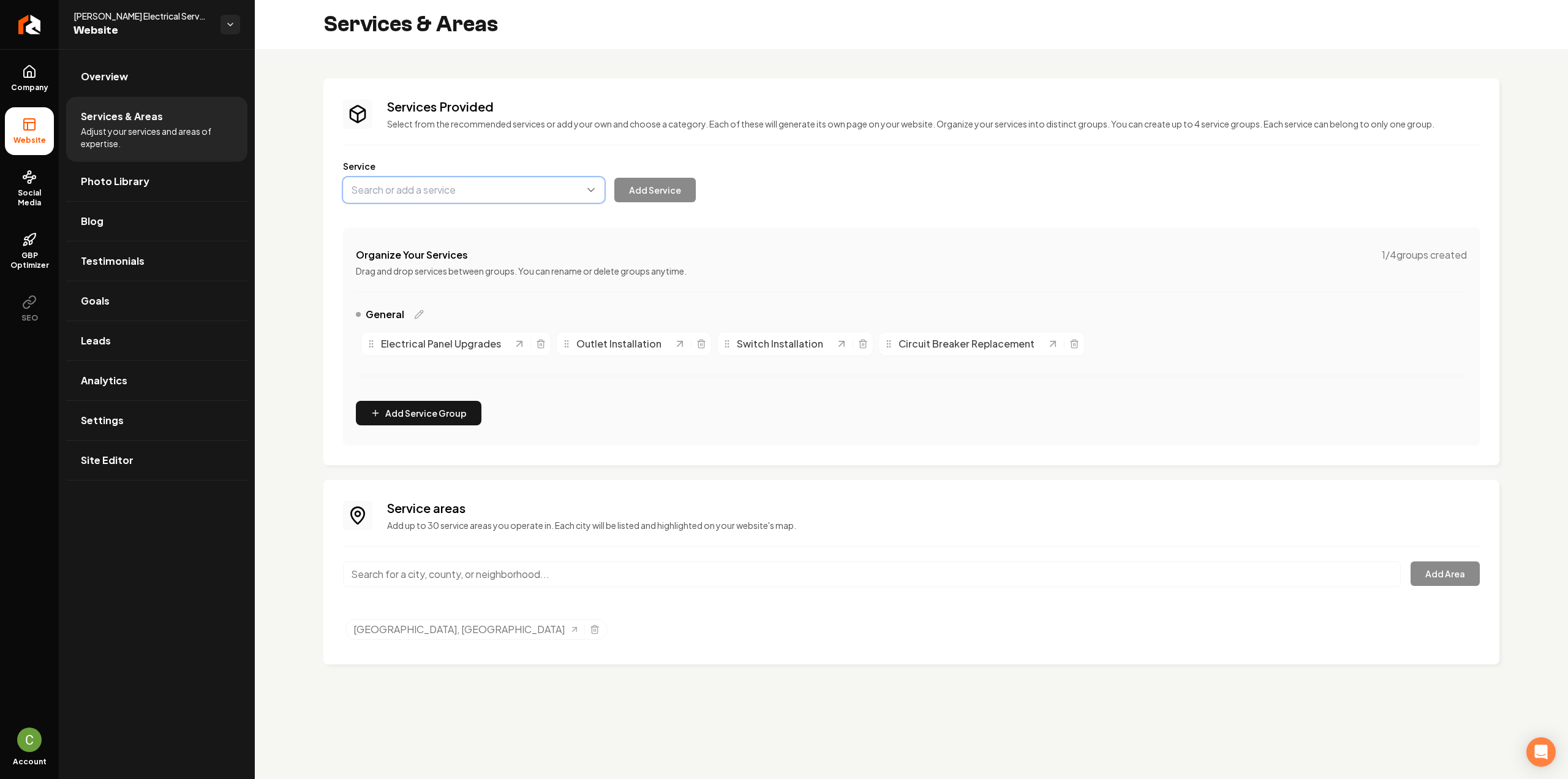
click at [393, 192] on button "Main content area" at bounding box center [474, 190] width 261 height 26
paste input "Lighting installation"
click at [384, 193] on button "Main content area" at bounding box center [474, 190] width 261 height 26
click at [391, 189] on button "Main content area" at bounding box center [474, 190] width 261 height 26
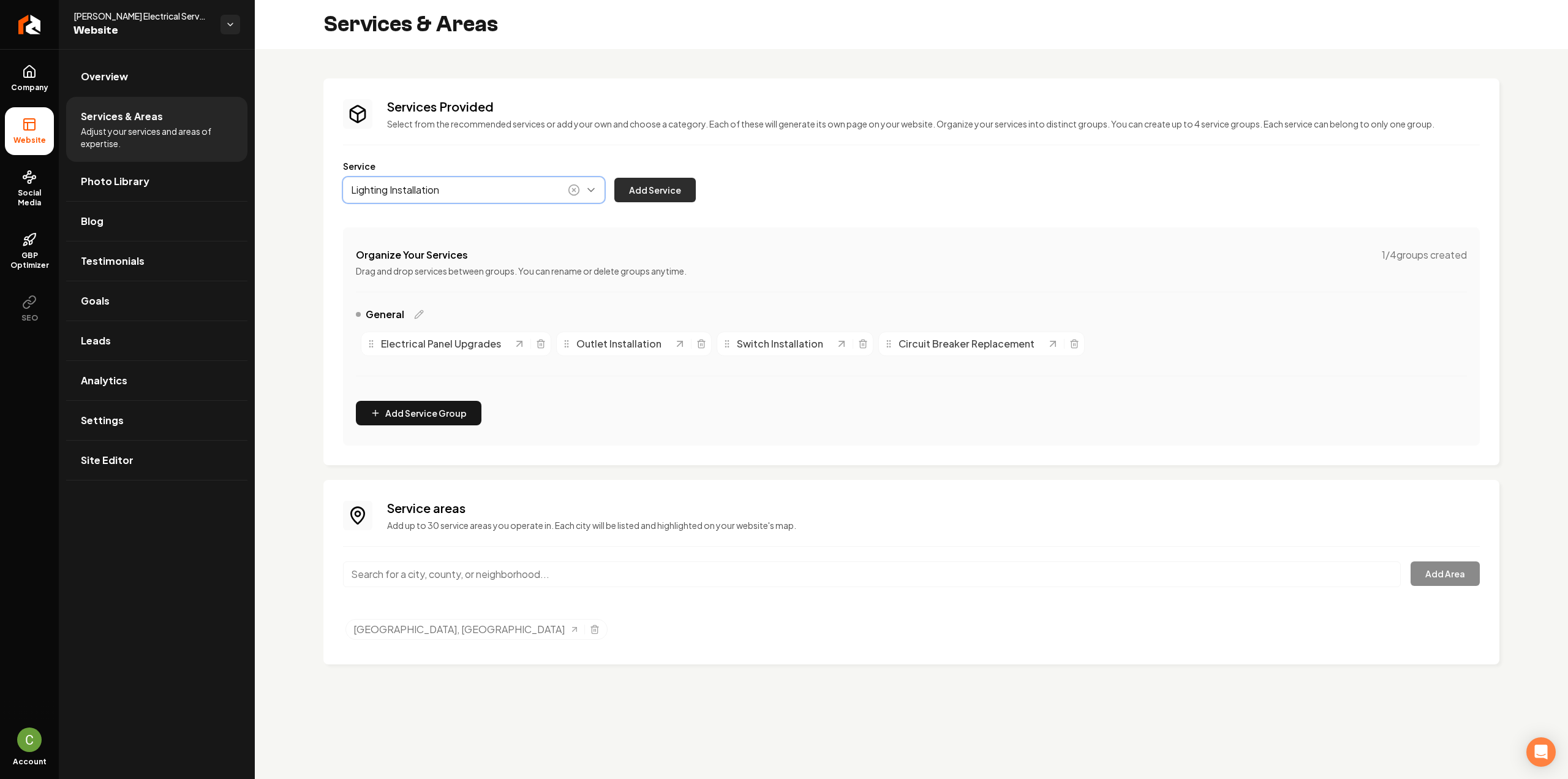
type input "Lighting Installation"
click at [654, 197] on button "Add Service" at bounding box center [655, 190] width 81 height 24
click at [494, 191] on button "Main content area" at bounding box center [474, 190] width 261 height 26
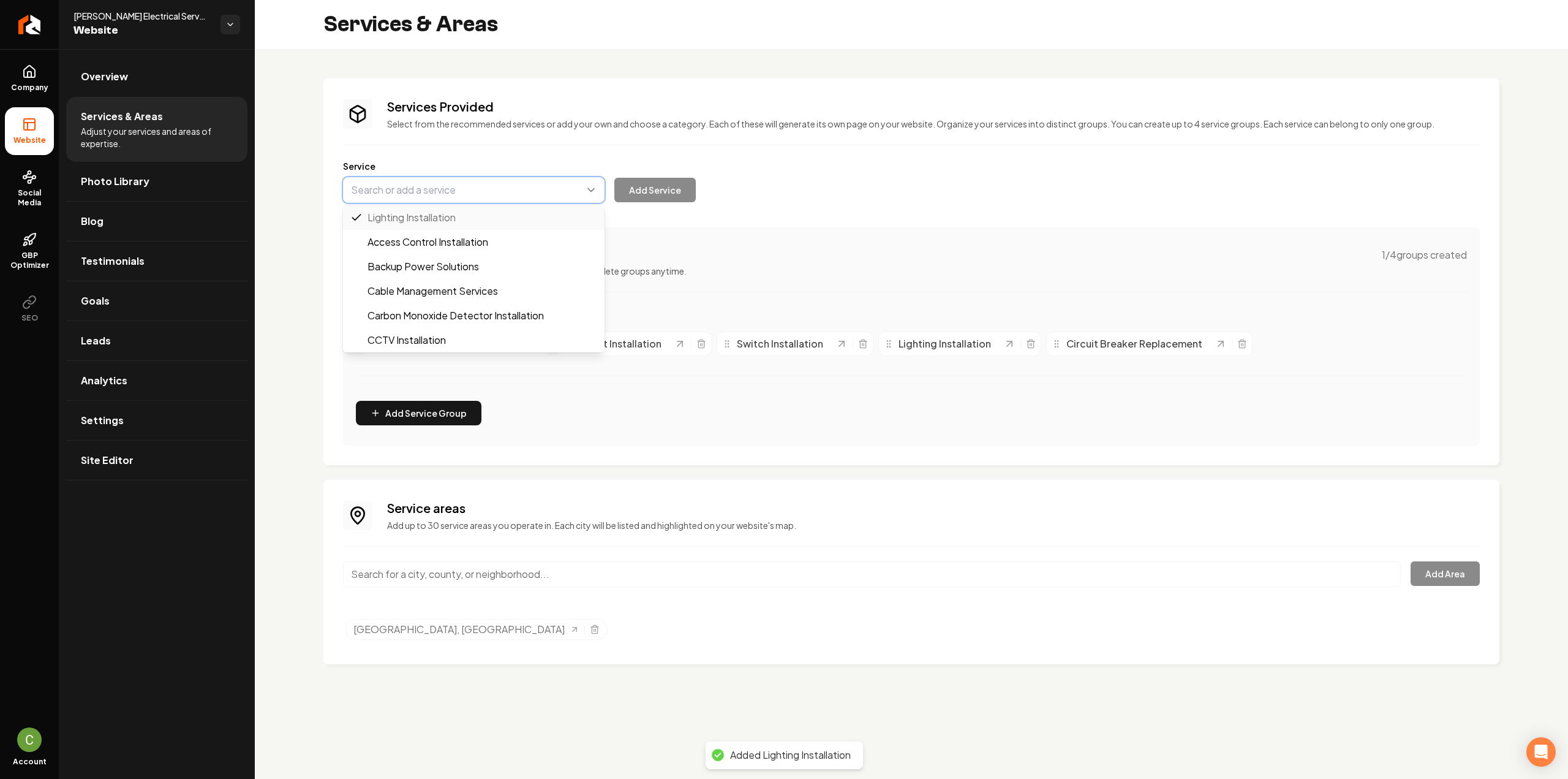
paste input "Ceiling fan installation"
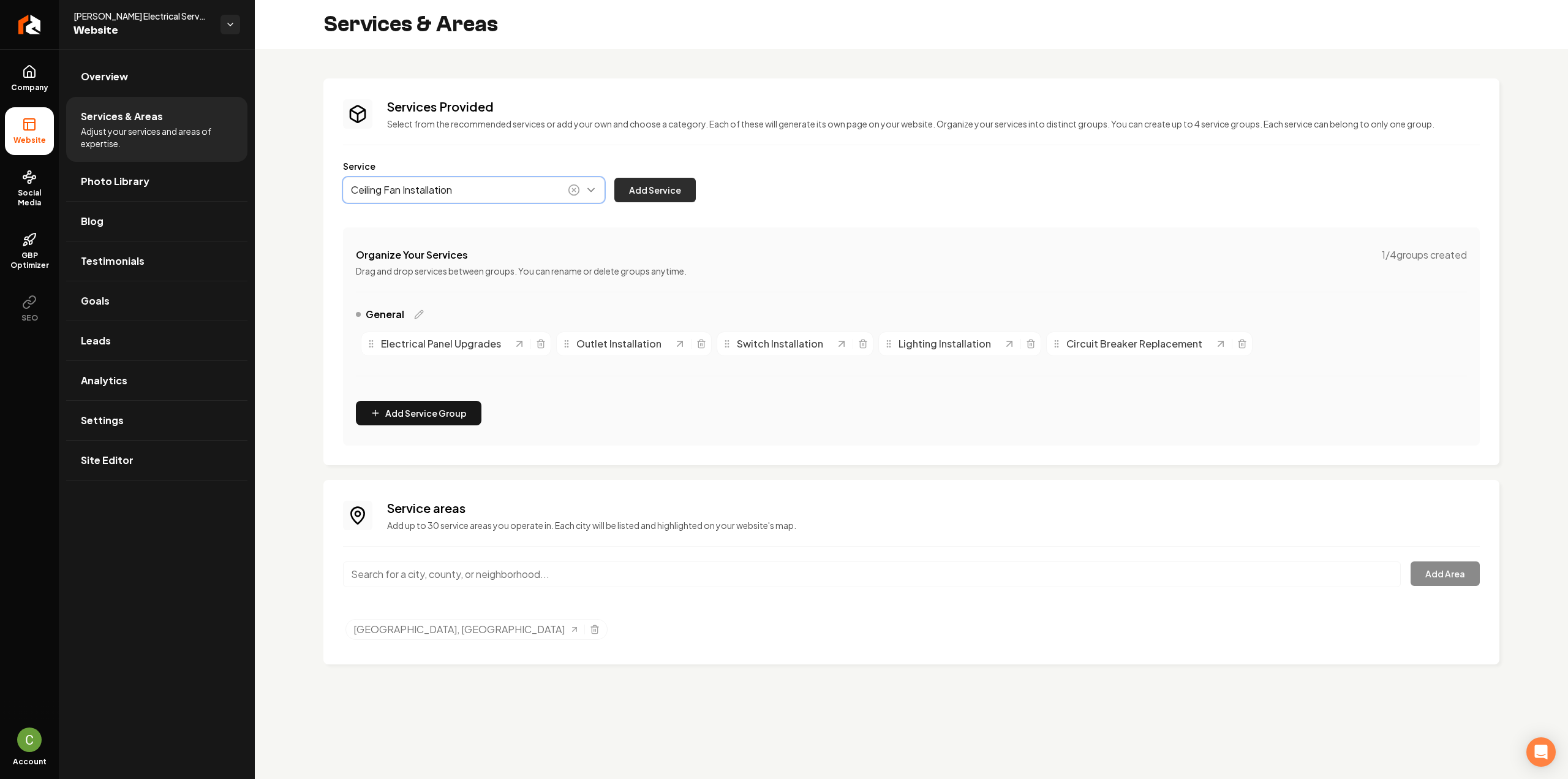
type input "Ceiling Fan Installation"
click at [663, 195] on button "Add Service" at bounding box center [655, 190] width 81 height 24
click at [457, 192] on button "Main content area" at bounding box center [474, 190] width 261 height 26
paste input "Smoke detector installation"
type input "Smoke Detector Installation"
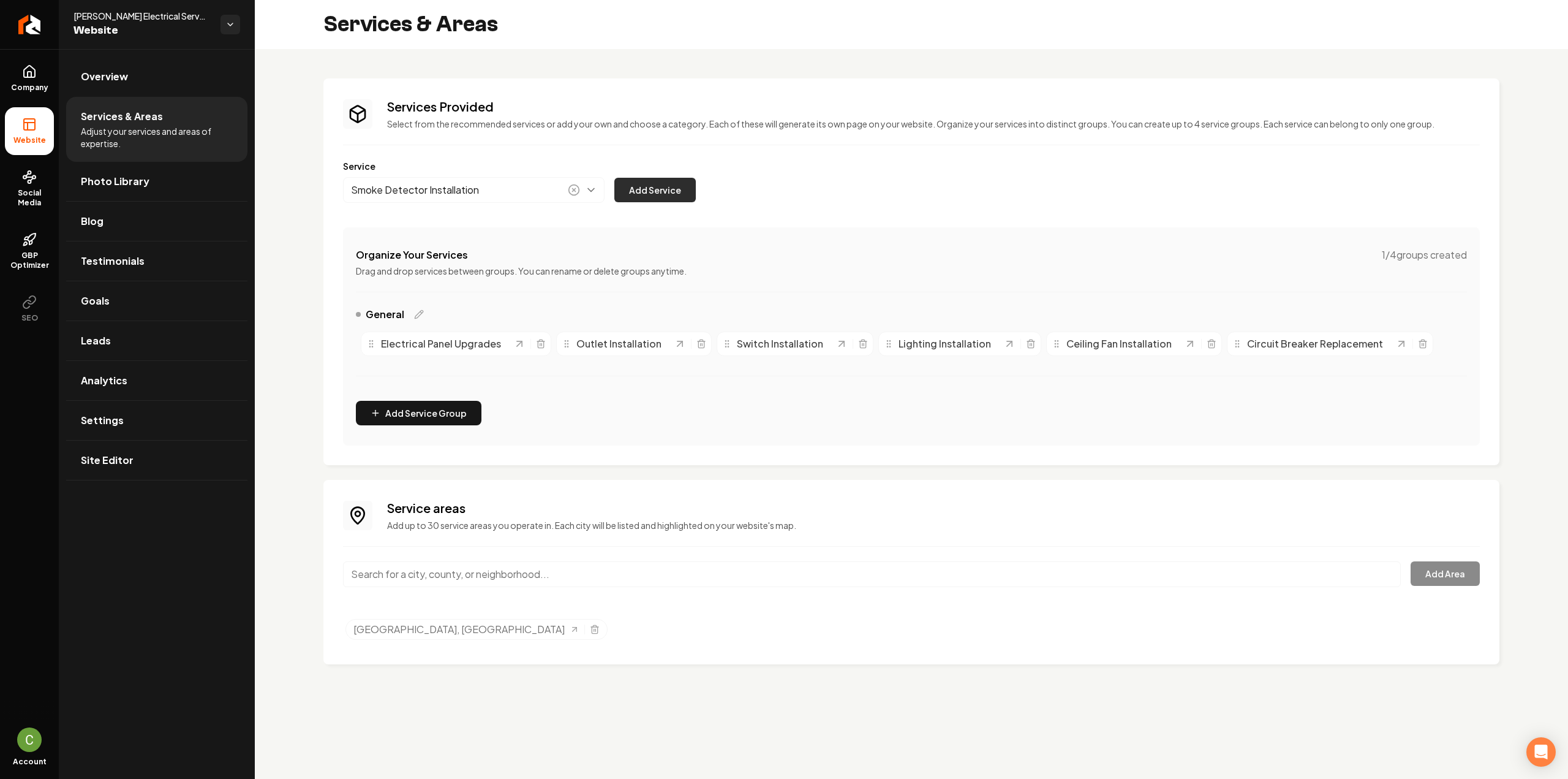
click at [645, 197] on button "Add Service" at bounding box center [655, 190] width 81 height 24
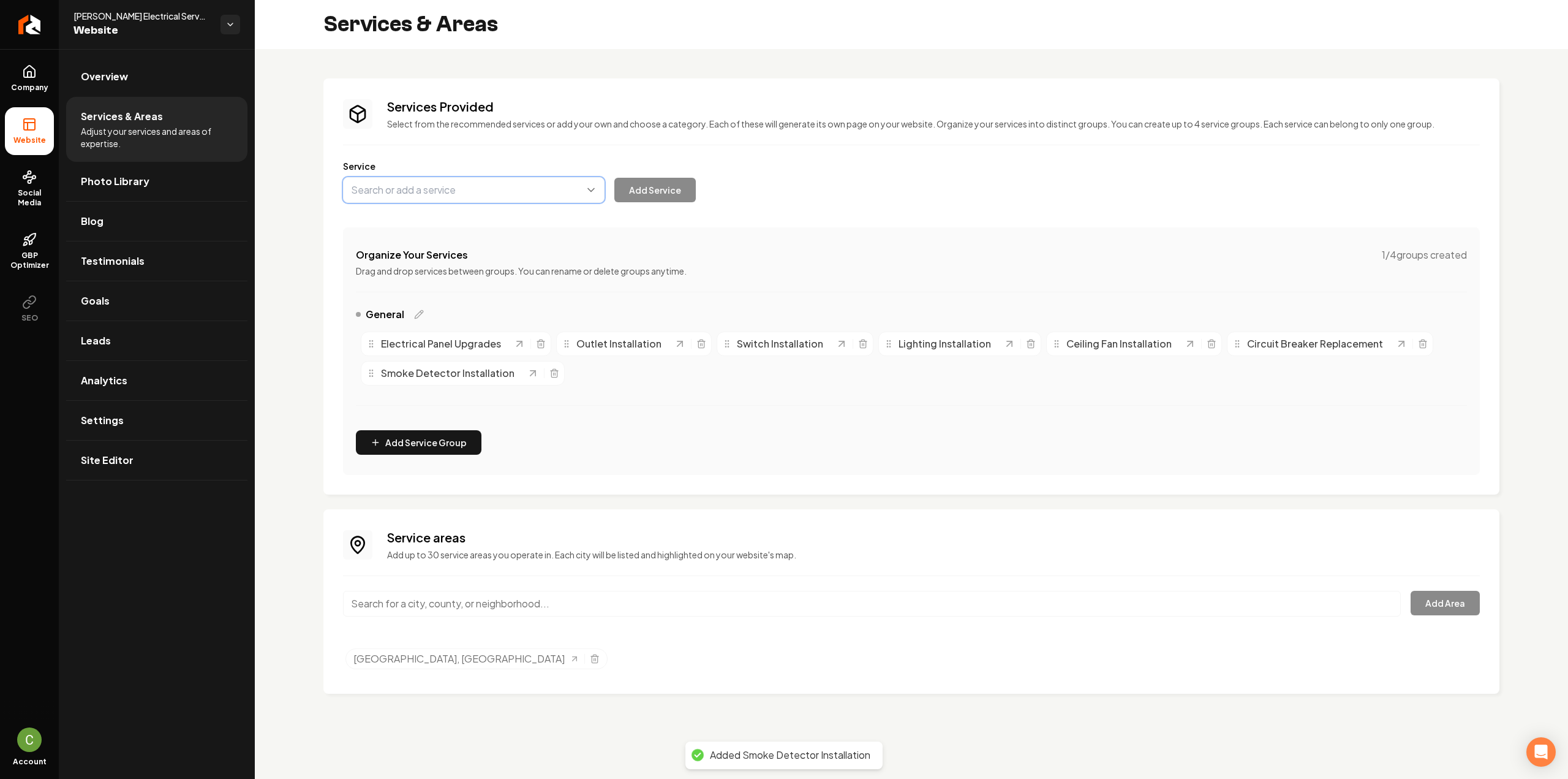
click at [439, 177] on div "Service Add Service" at bounding box center [911, 182] width 1137 height 43
paste input "Carbon monoxide detector installation"
type input "Carbon Monoxide Detector Installation"
click at [637, 195] on button "Add Service" at bounding box center [655, 190] width 81 height 24
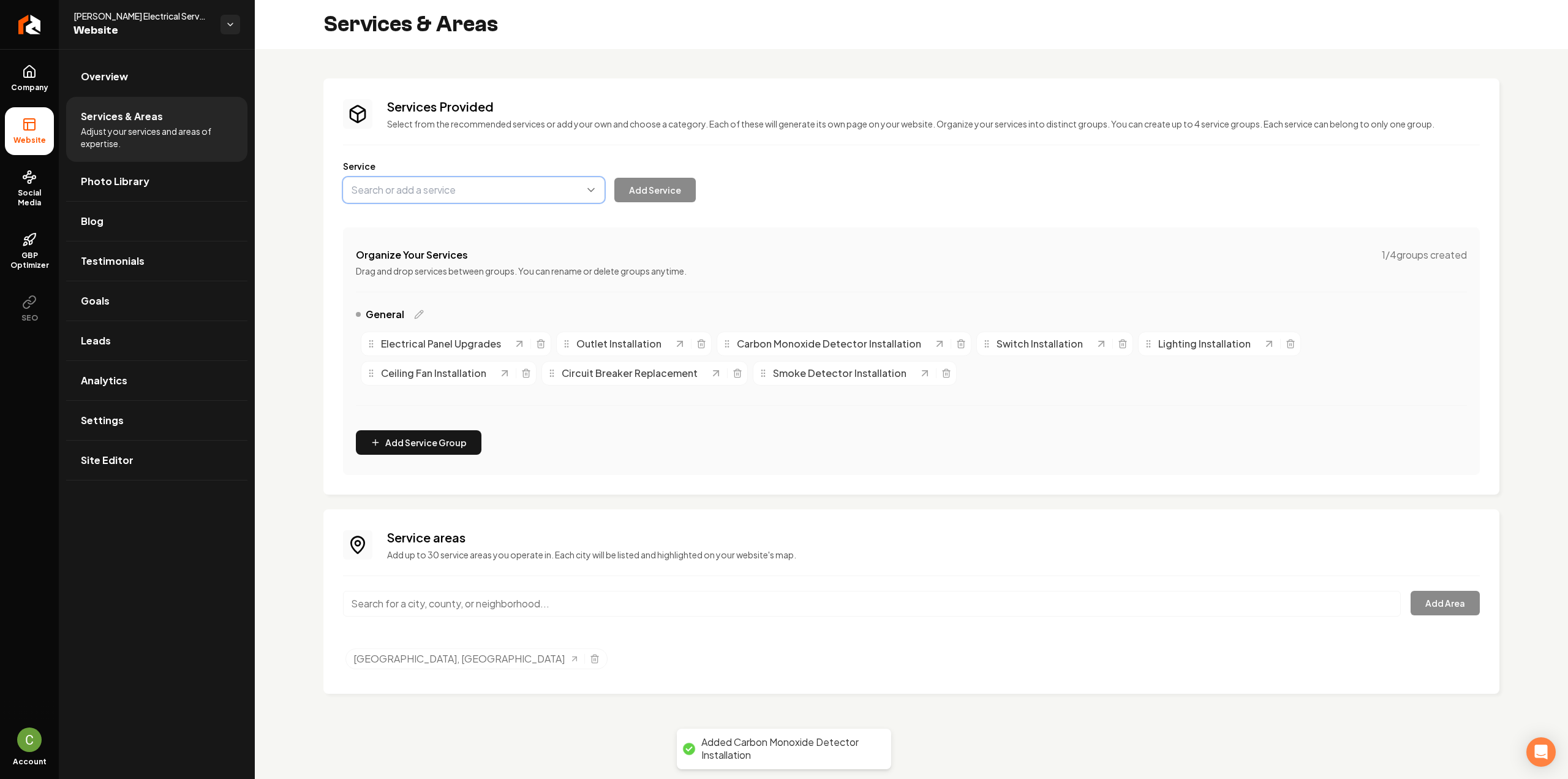
click at [447, 189] on button "Main content area" at bounding box center [474, 190] width 261 height 26
paste input "Electrical troubleshooting"
type input "Electrical Troubleshooting"
click at [693, 191] on button "Add Service" at bounding box center [655, 190] width 81 height 24
click at [474, 172] on div "Service Add Service" at bounding box center [911, 182] width 1137 height 43
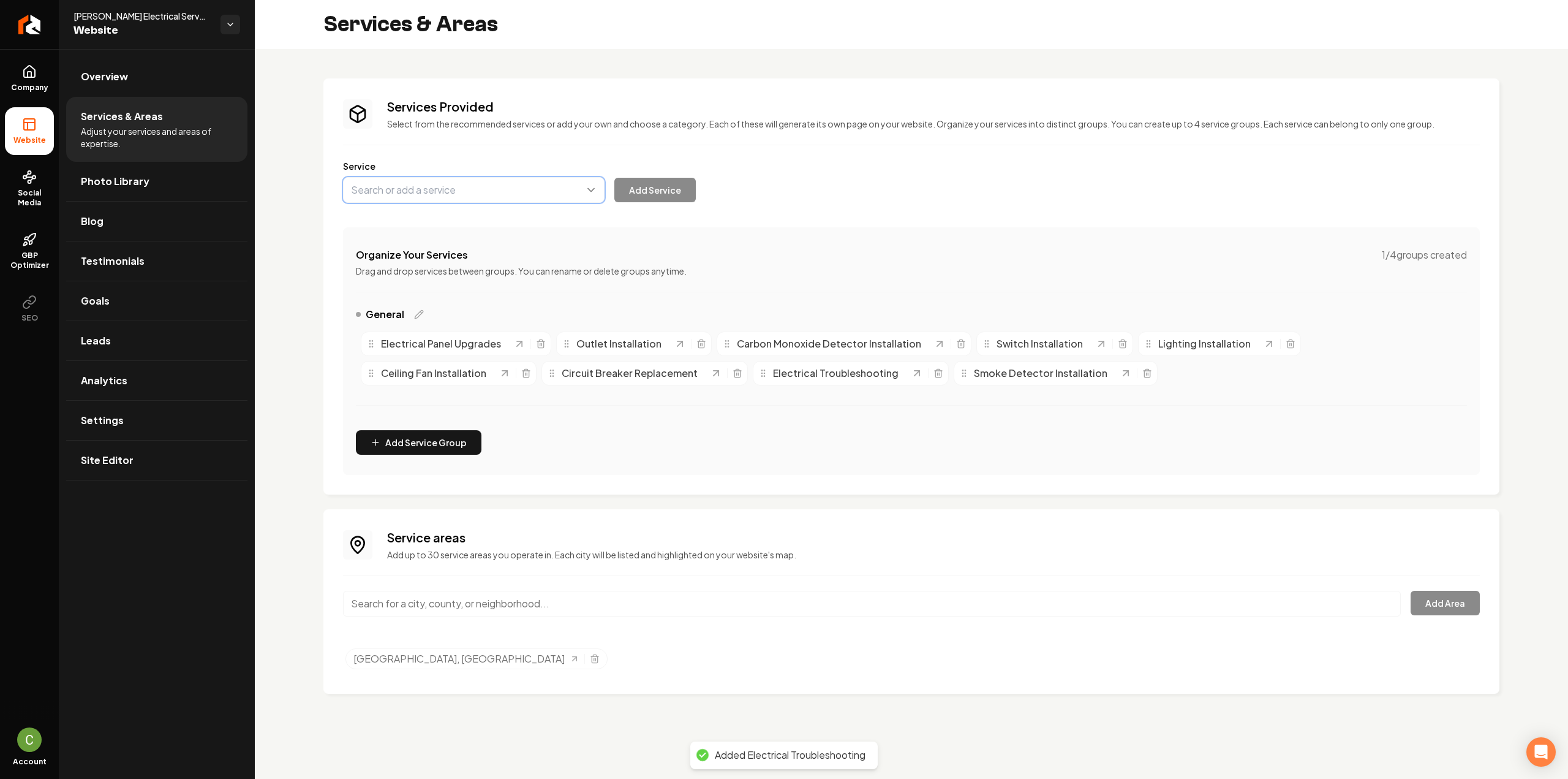
click at [474, 194] on button "Main content area" at bounding box center [474, 190] width 261 height 26
paste input "Wiring for new construction"
type input "Wiring For New Construction"
click at [634, 192] on button "Add Service" at bounding box center [655, 190] width 81 height 24
drag, startPoint x: 427, startPoint y: 183, endPoint x: 423, endPoint y: 195, distance: 12.6
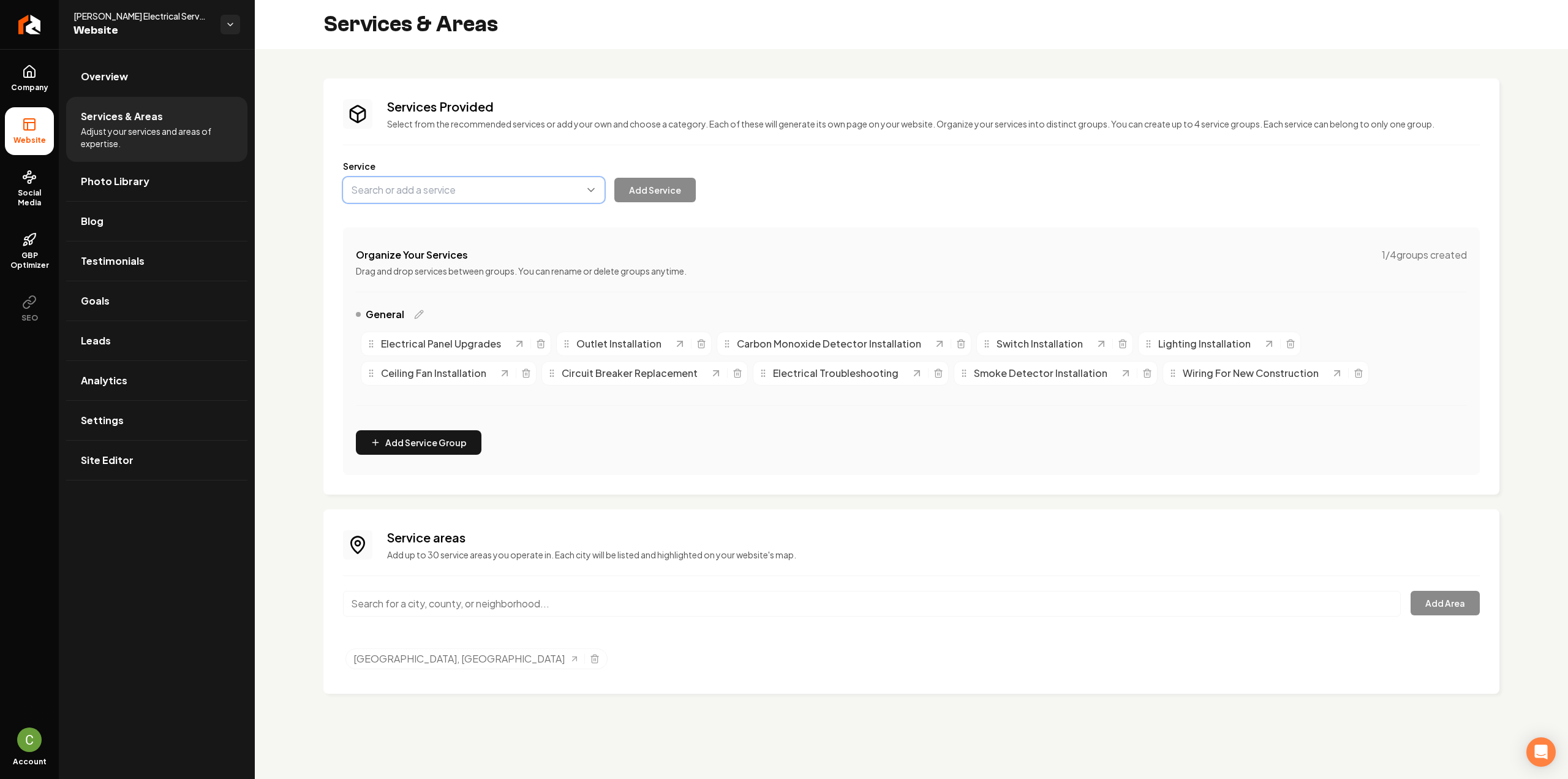
click at [427, 183] on button "Main content area" at bounding box center [474, 190] width 261 height 26
paste input "outlet installation"
type input "Electrical Outlet Installation"
click at [664, 200] on button "Add Service" at bounding box center [655, 190] width 81 height 24
click at [462, 187] on button "Main content area" at bounding box center [474, 190] width 261 height 26
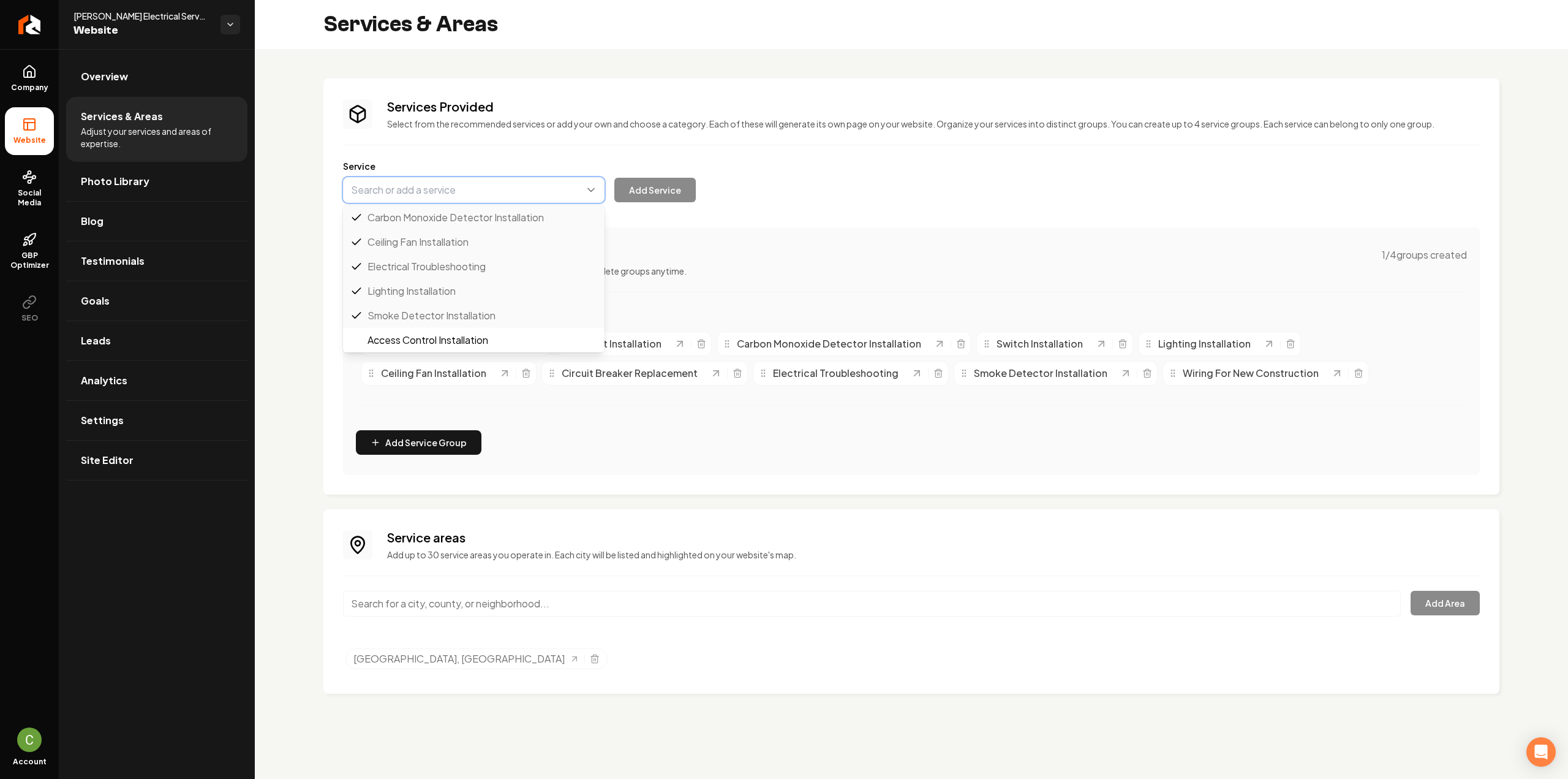
paste input "breaker installation"
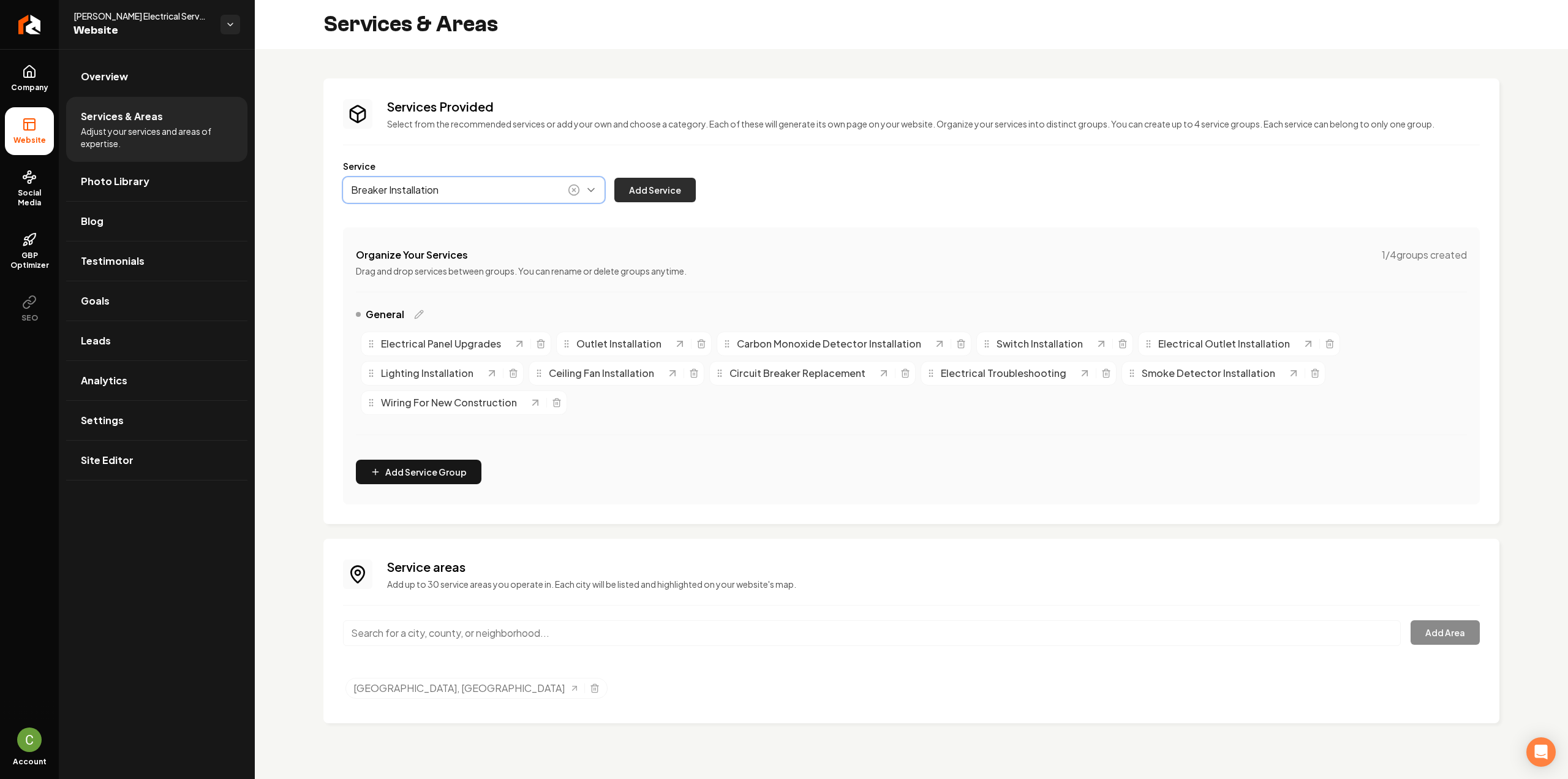
type input "Breaker Installation"
click at [664, 189] on button "Add Service" at bounding box center [655, 190] width 81 height 24
click at [411, 191] on button "Main content area" at bounding box center [474, 190] width 261 height 26
paste input "Home generator installation"
type input "Home Generator Installation"
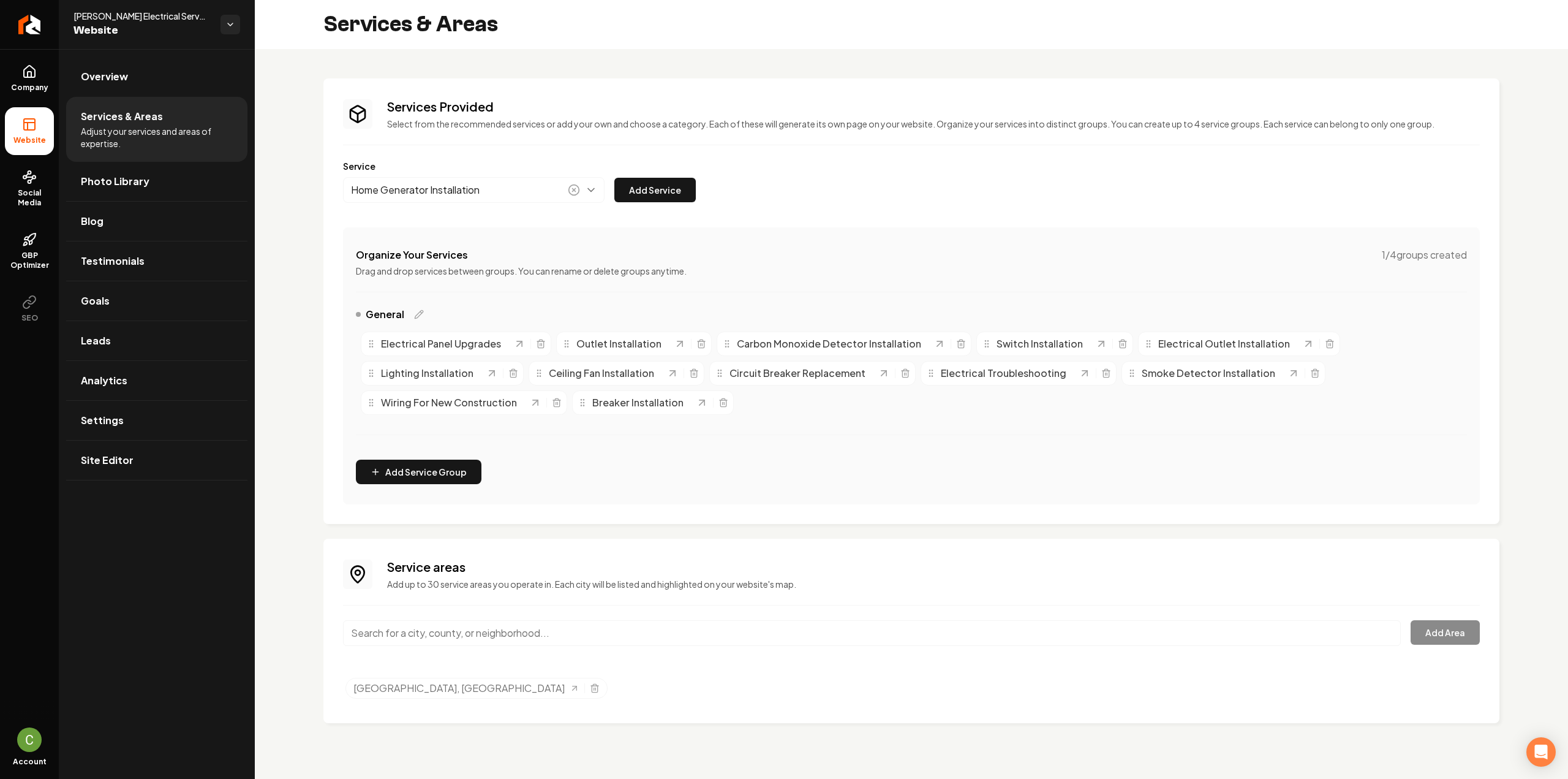
click at [647, 207] on div "Services Provided Select from the recommended services or add your own and choo…" at bounding box center [911, 301] width 1137 height 406
click at [653, 192] on button "Add Service" at bounding box center [655, 190] width 81 height 24
click at [466, 191] on button "Main content area" at bounding box center [474, 190] width 261 height 26
paste input "Surge protector installation"
drag, startPoint x: 447, startPoint y: 224, endPoint x: 534, endPoint y: 215, distance: 87.5
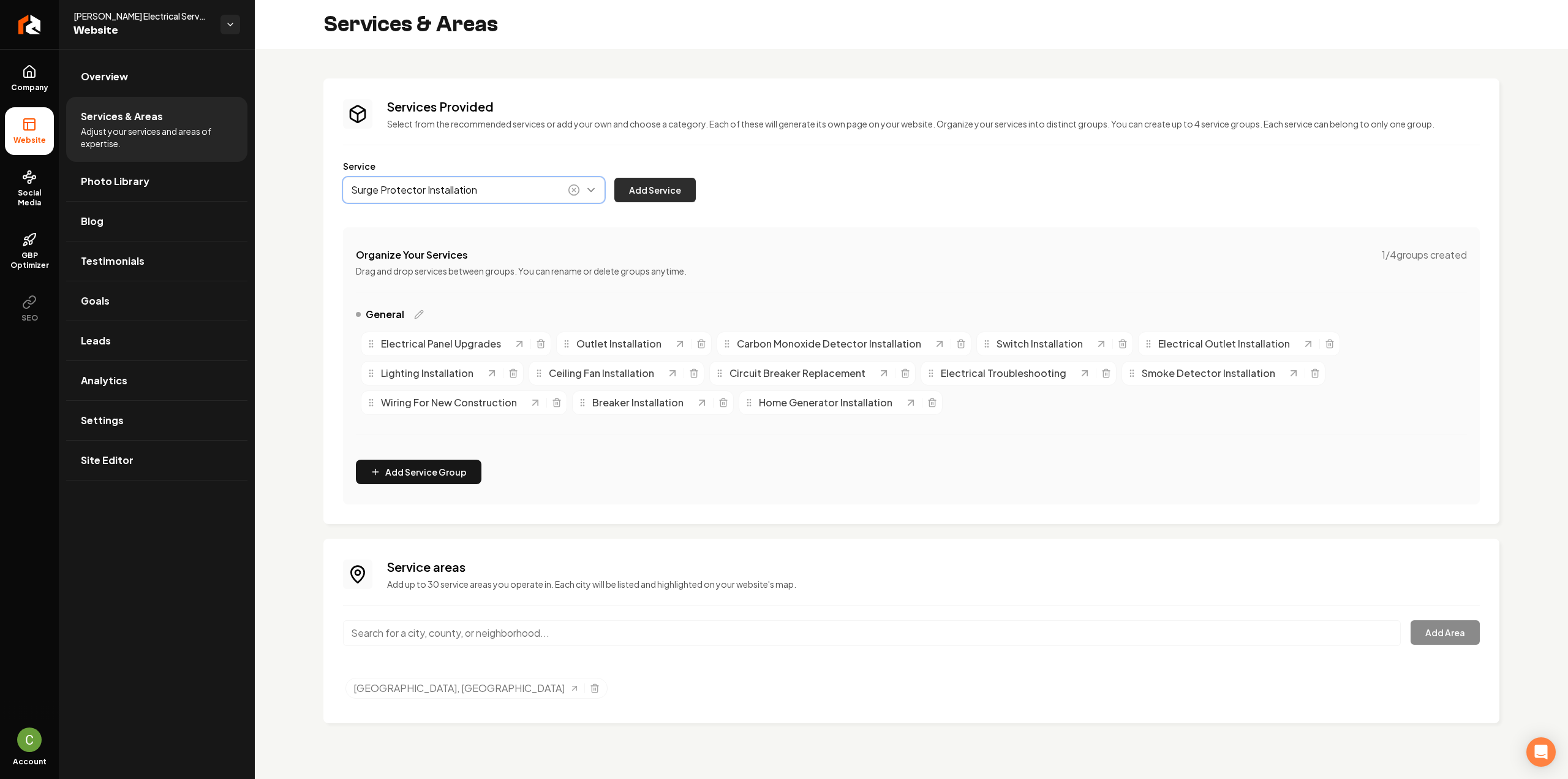
type input "Surge Protector Installation"
click at [655, 195] on button "Add Service" at bounding box center [655, 190] width 81 height 24
click at [530, 197] on button "Main content area" at bounding box center [474, 190] width 261 height 26
paste input "Electrical inspections"
type input "Electrical Inspections"
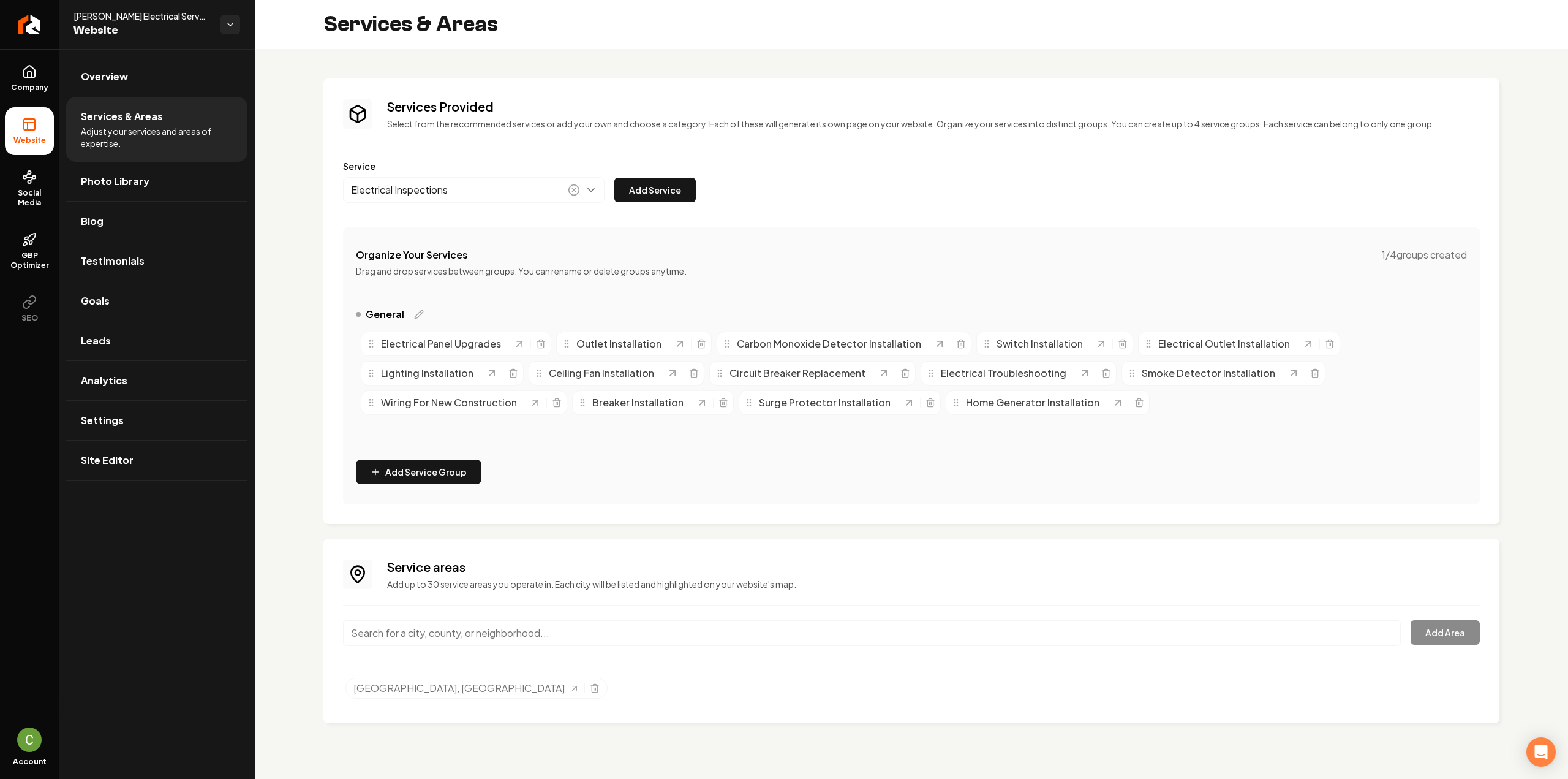
click at [655, 182] on button "Add Service" at bounding box center [655, 190] width 81 height 24
click at [403, 179] on button "Main content area" at bounding box center [474, 190] width 261 height 26
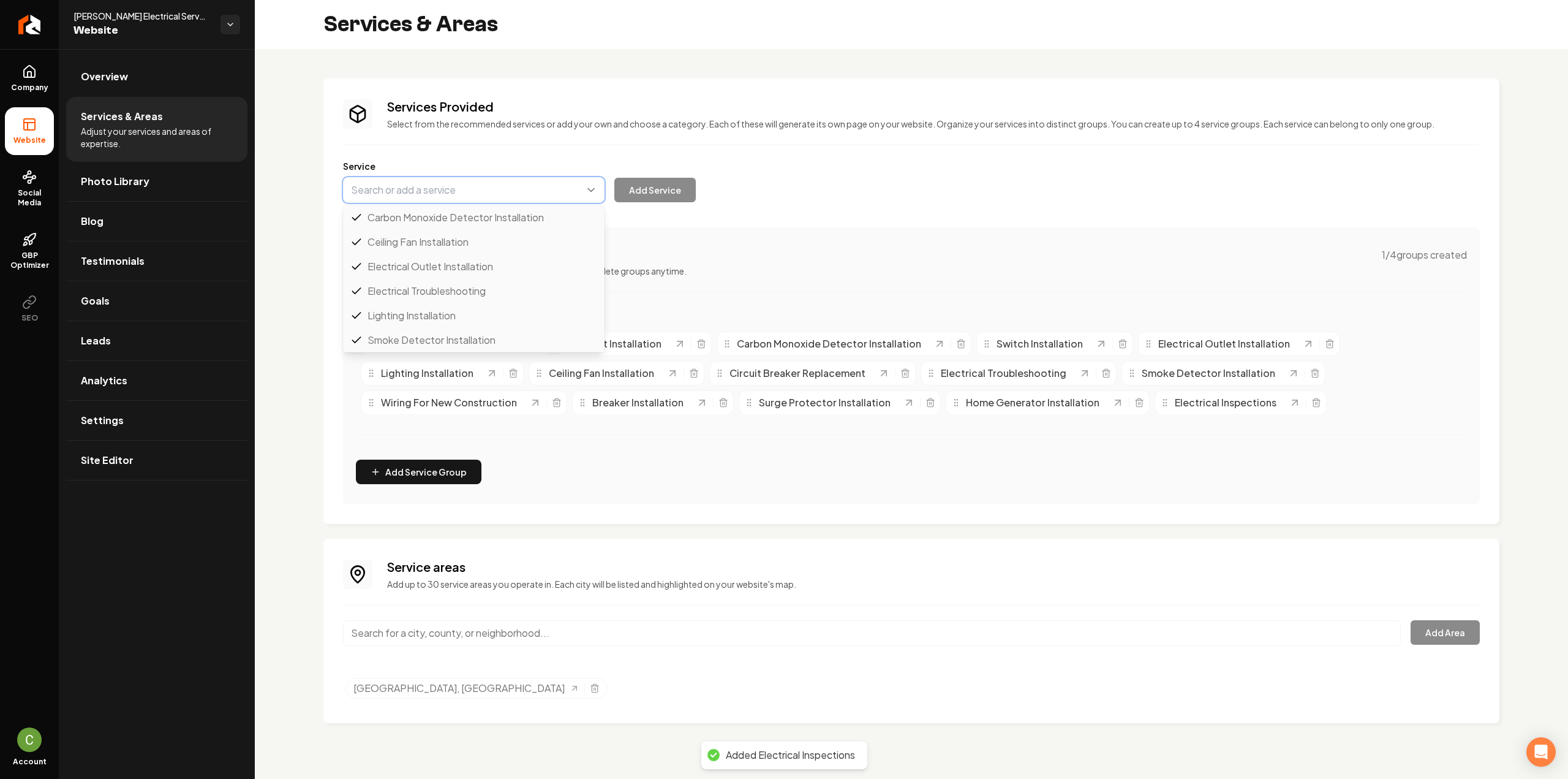
paste input "Smart home device installation"
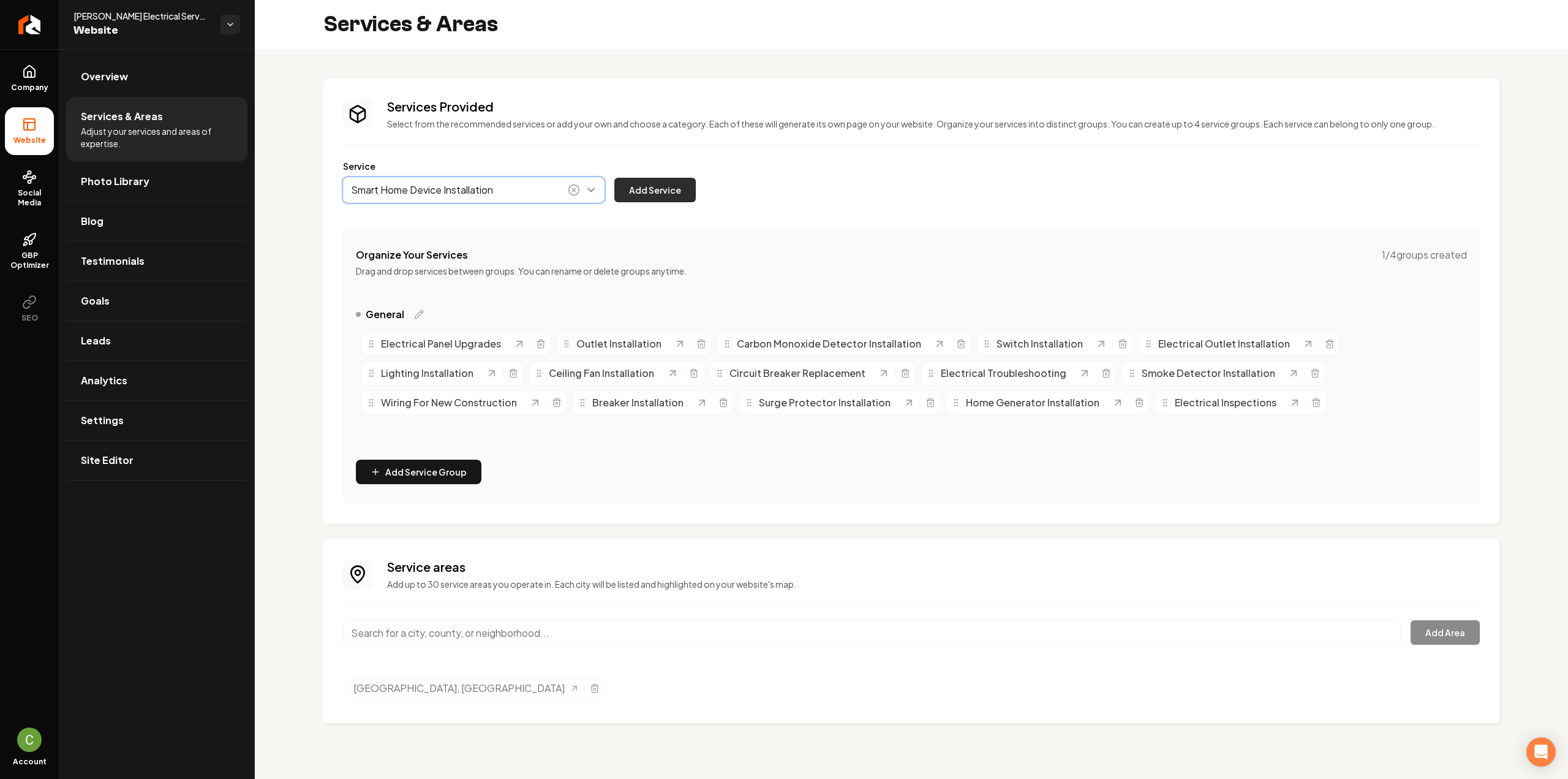
type input "Smart Home Device Installation"
click at [639, 194] on button "Add Service" at bounding box center [655, 190] width 81 height 24
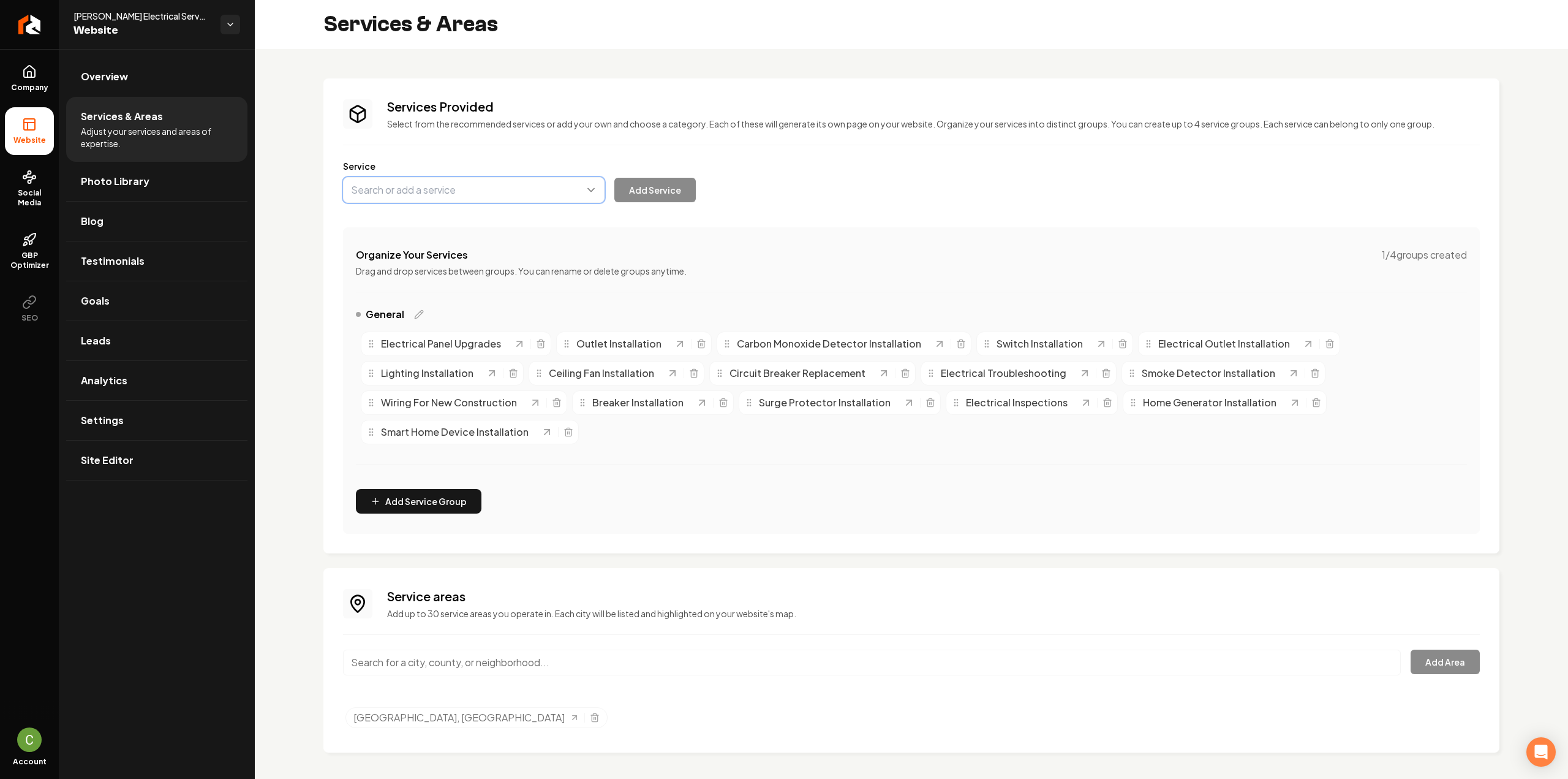
click at [420, 193] on button "Main content area" at bounding box center [474, 190] width 261 height 26
paste input "Electrical code compliance updates"
type input "Electrical Code Compliance Updates"
click at [622, 192] on button "Add Service" at bounding box center [655, 190] width 81 height 24
click at [436, 198] on button "Main content area" at bounding box center [474, 190] width 261 height 26
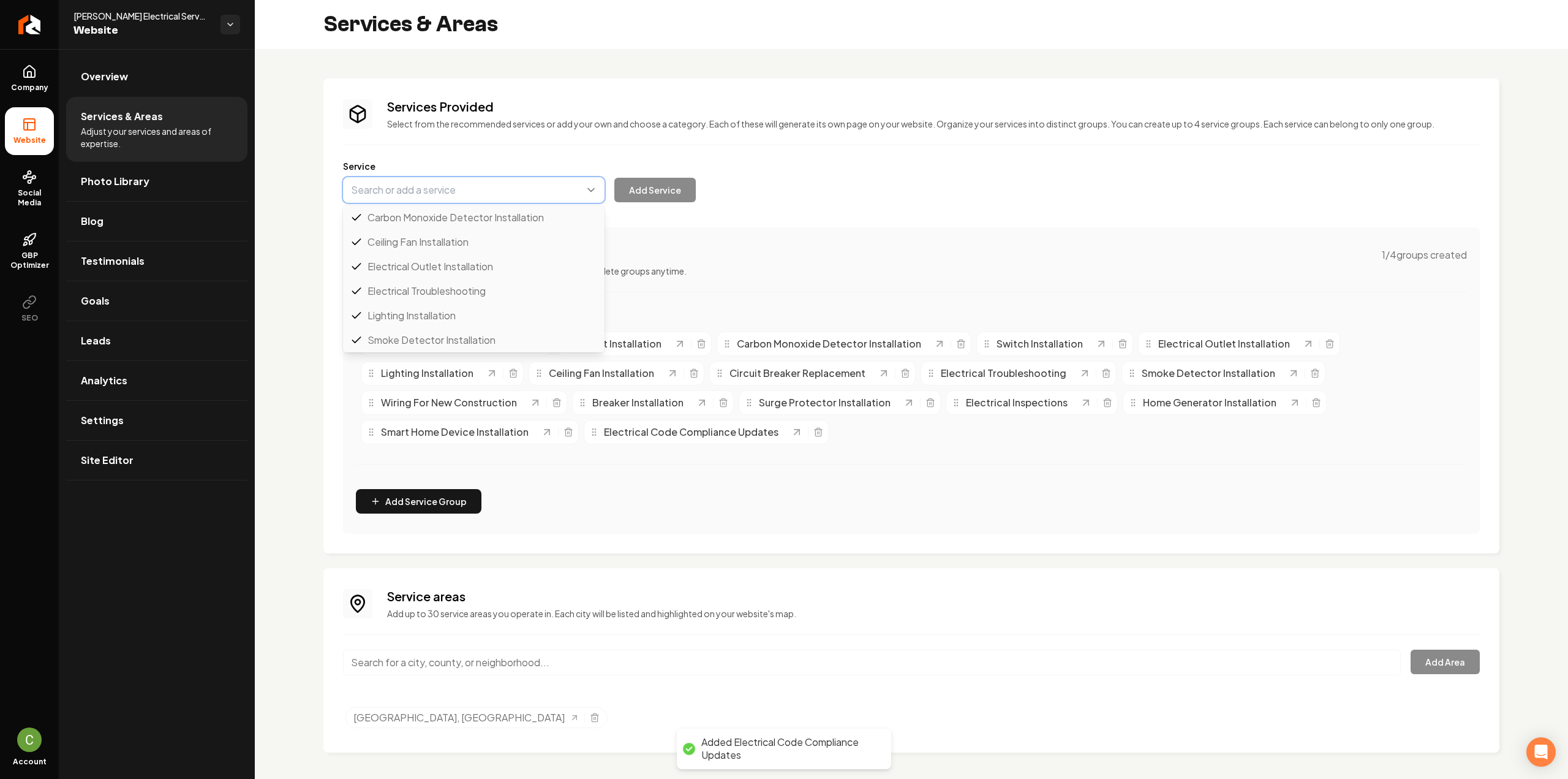
paste input "Recessed lighting installation"
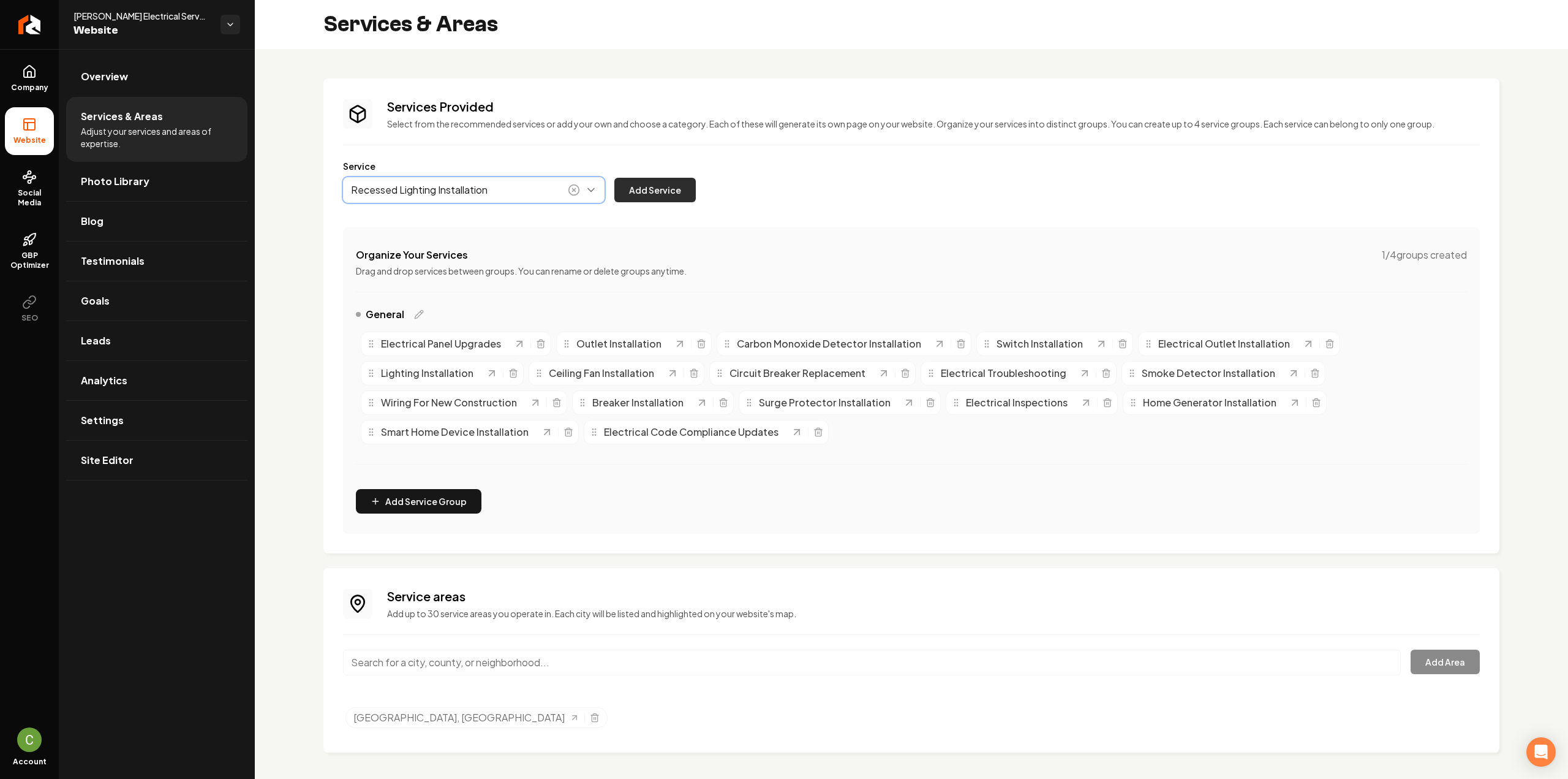
type input "Recessed Lighting Installation"
click at [641, 197] on button "Add Service" at bounding box center [655, 190] width 81 height 24
click at [386, 184] on button "Main content area" at bounding box center [474, 190] width 261 height 26
paste input "Doorbell system installation"
drag, startPoint x: 450, startPoint y: 219, endPoint x: 473, endPoint y: 217, distance: 23.1
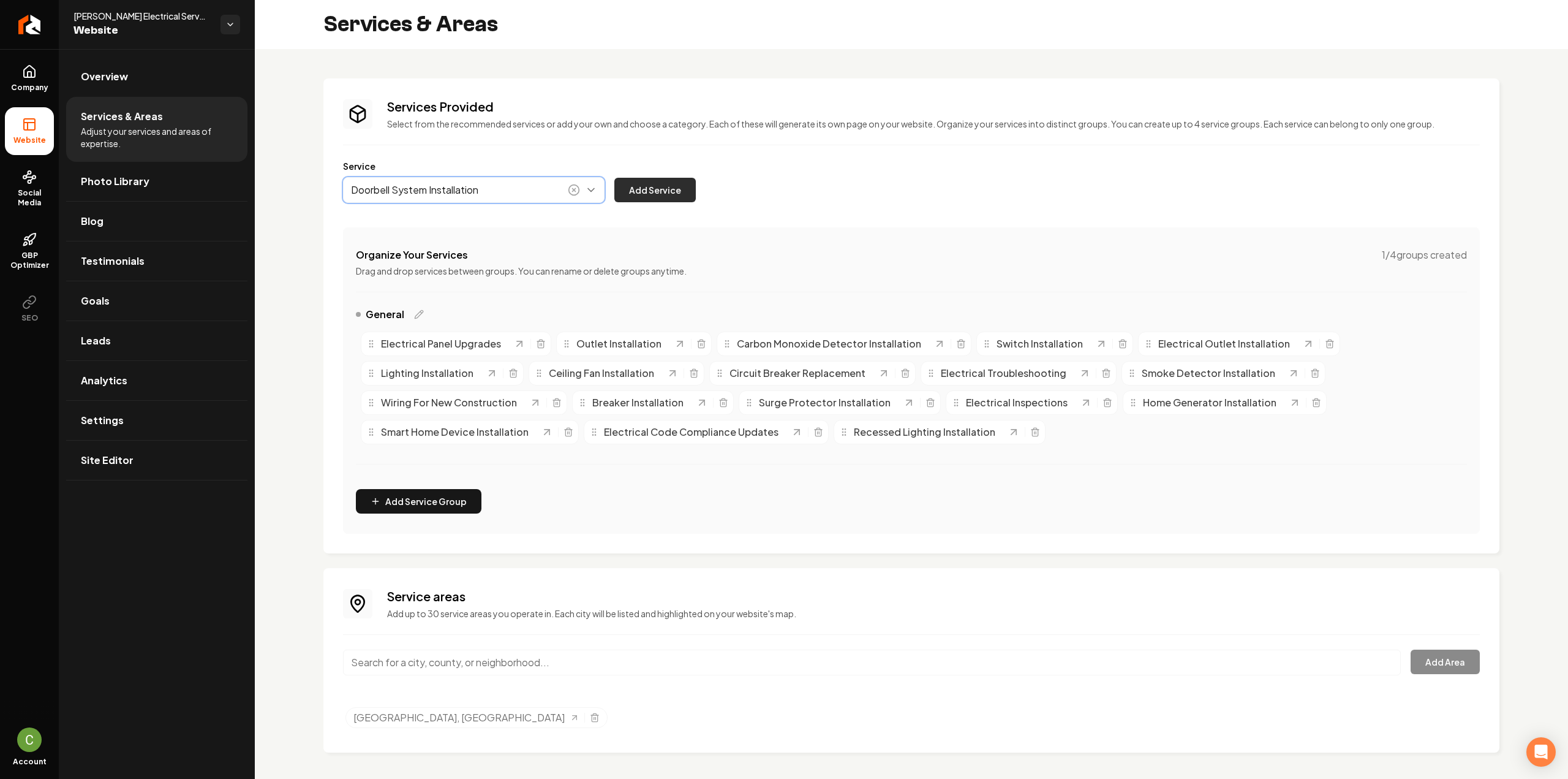
type input "Doorbell System Installation"
click at [638, 200] on button "Add Service" at bounding box center [655, 190] width 81 height 24
drag, startPoint x: 497, startPoint y: 179, endPoint x: 491, endPoint y: 192, distance: 14.3
click at [497, 179] on button "Main content area" at bounding box center [474, 190] width 261 height 26
paste input "EV charger installation"
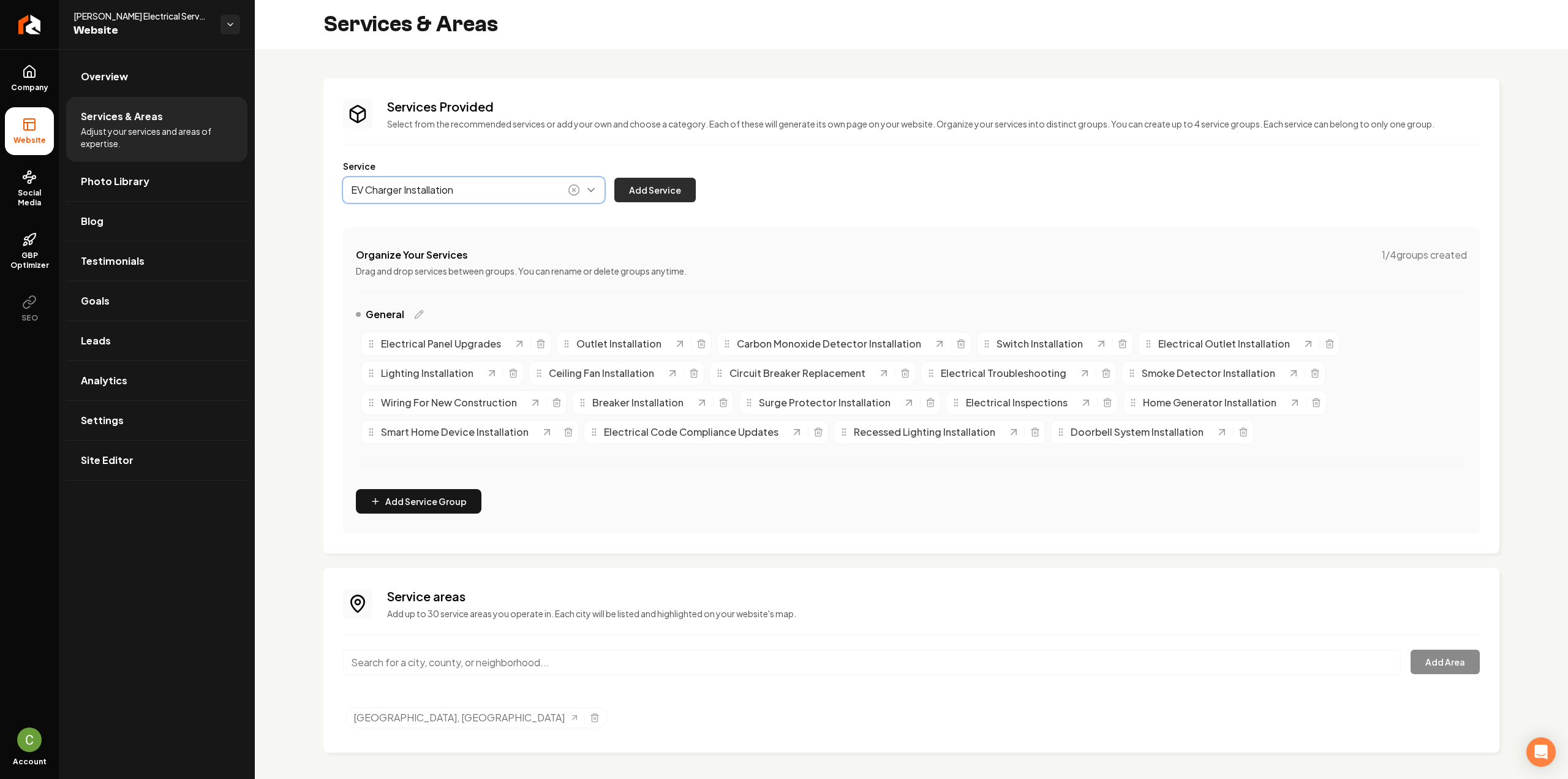
type input "EV Charger Installation"
click at [636, 199] on button "Add Service" at bounding box center [655, 190] width 81 height 24
click at [407, 656] on input "Main content area" at bounding box center [872, 661] width 1058 height 26
click at [595, 716] on line "Selected tags" at bounding box center [595, 716] width 0 height 2
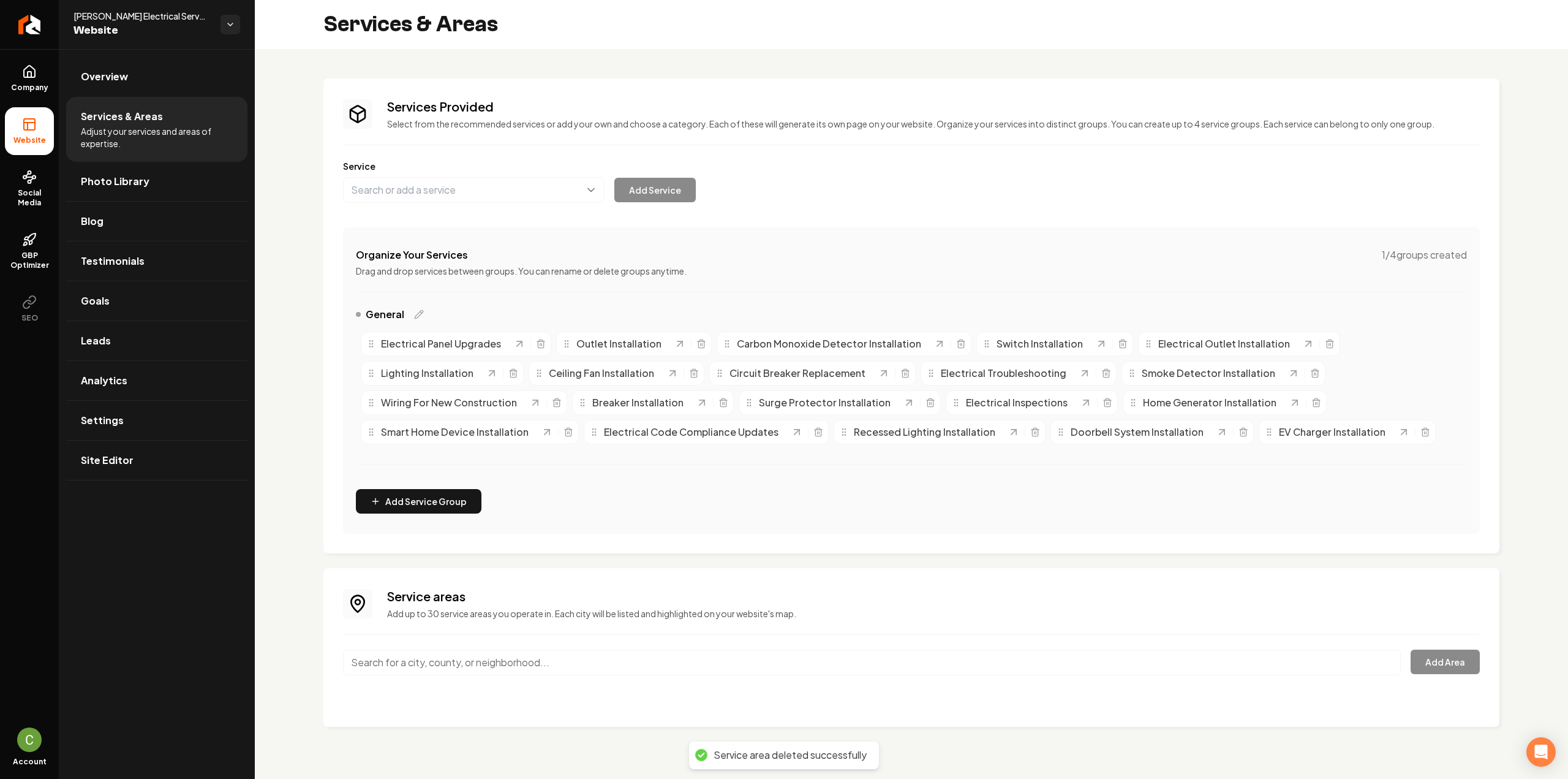
scroll to position [0, 0]
click at [480, 665] on input "Main content area" at bounding box center [872, 663] width 1058 height 26
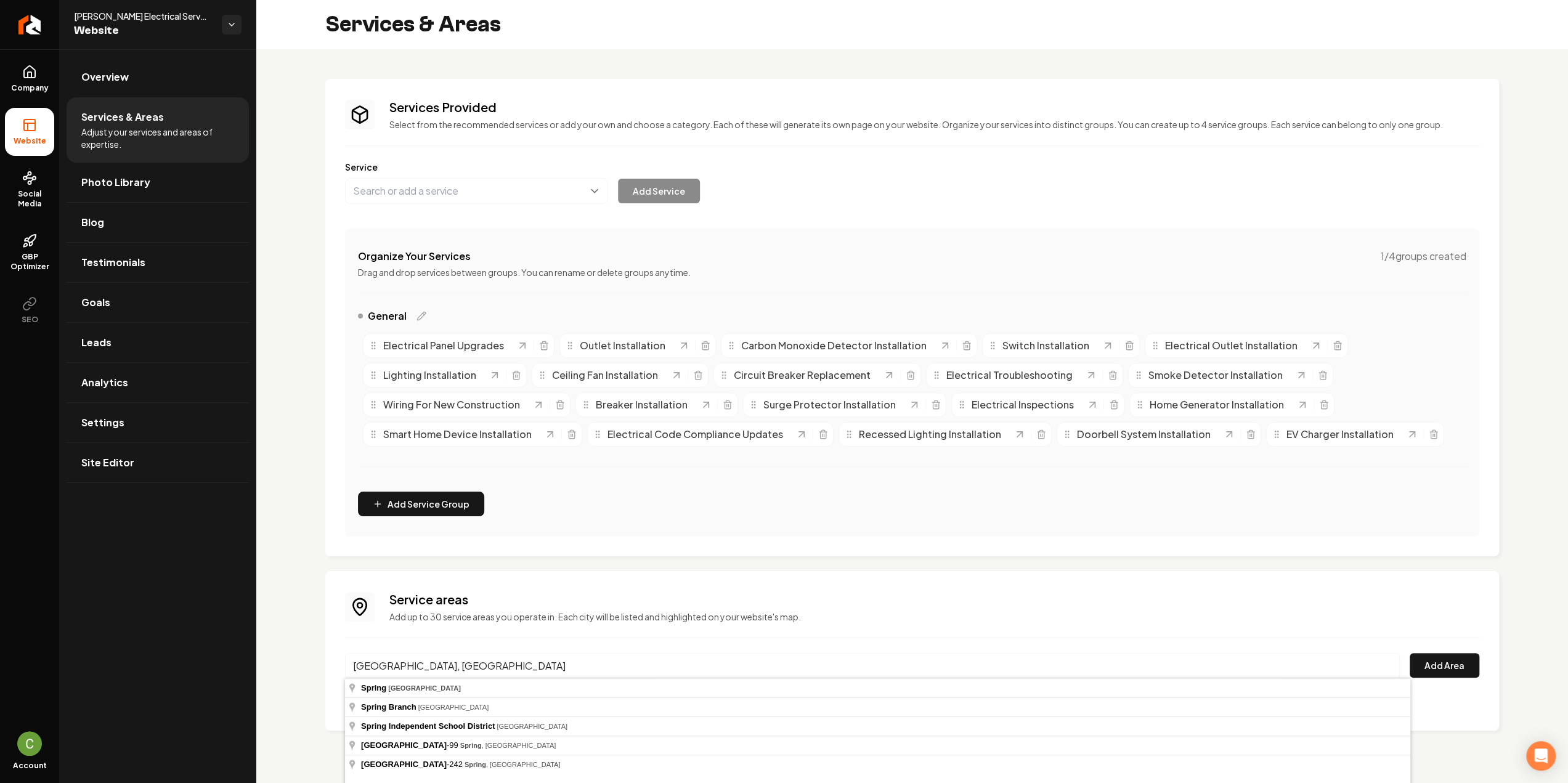
type input "Spring, TX"
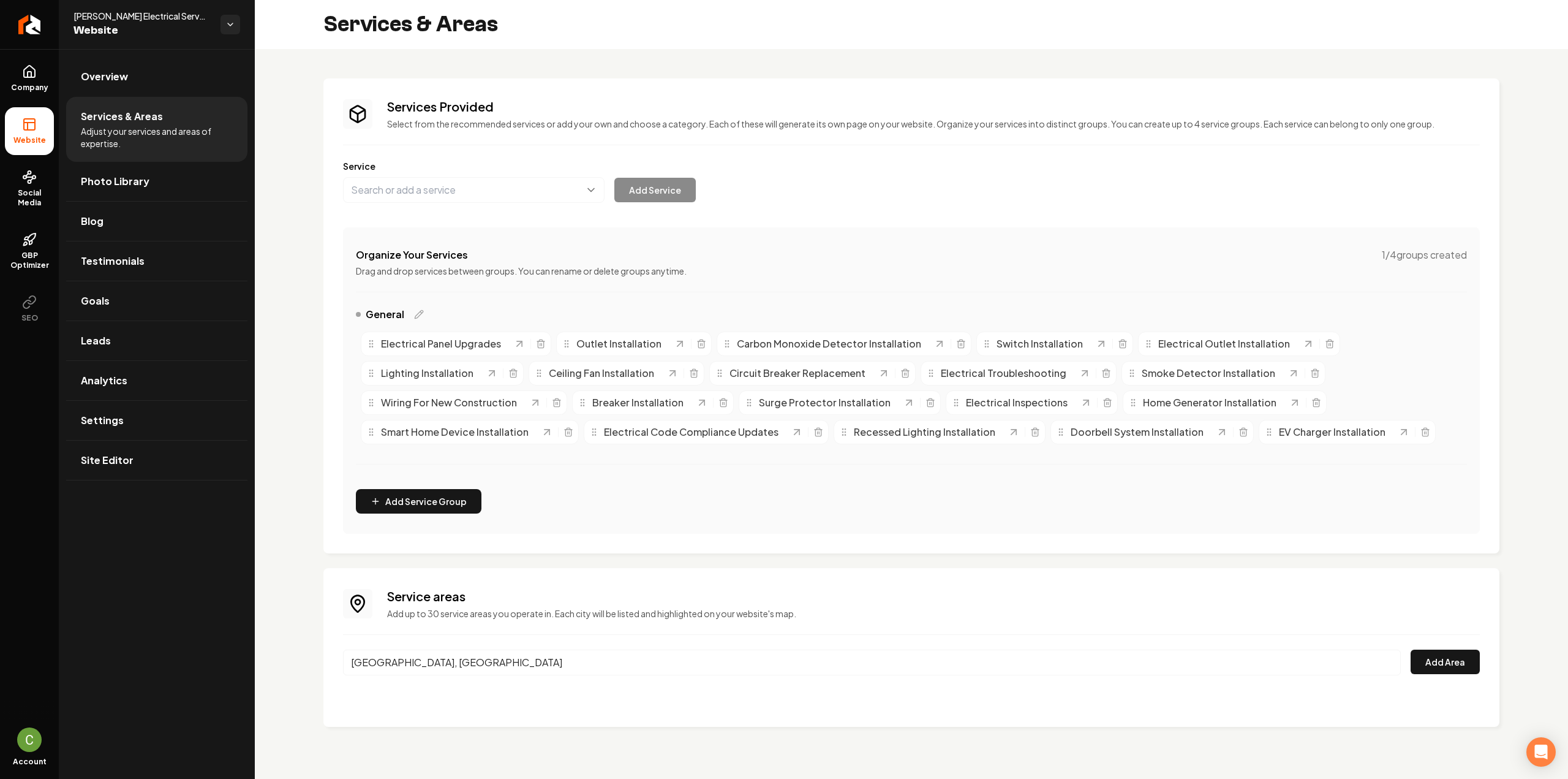
drag, startPoint x: 447, startPoint y: 685, endPoint x: 466, endPoint y: 683, distance: 19.1
click at [1424, 645] on div "Service areas Add up to 30 service areas you operate in. Each city will be list…" at bounding box center [911, 647] width 1137 height 119
click at [1424, 650] on button "Add Area" at bounding box center [1444, 662] width 69 height 24
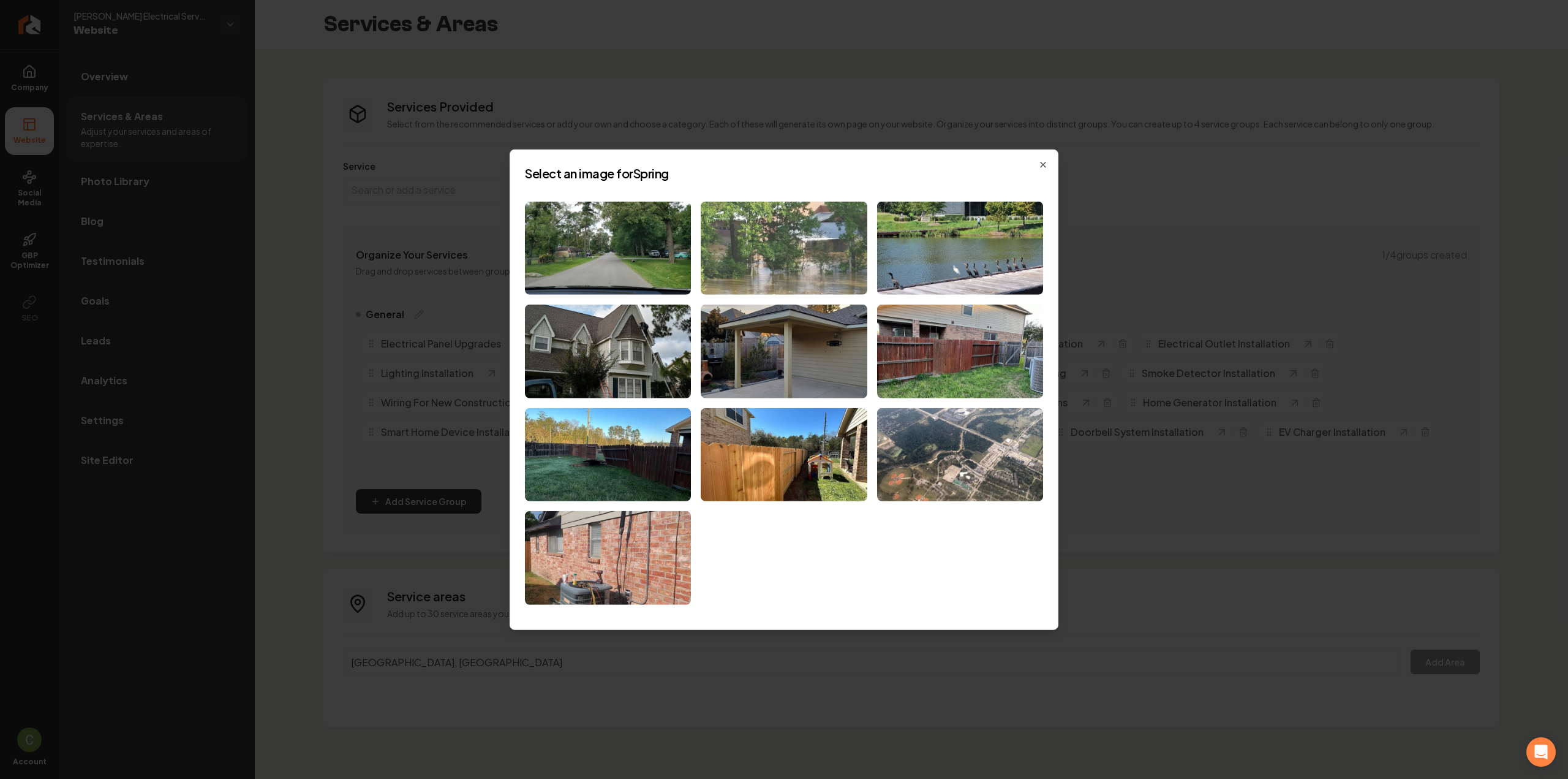
click at [754, 264] on img at bounding box center [784, 247] width 166 height 94
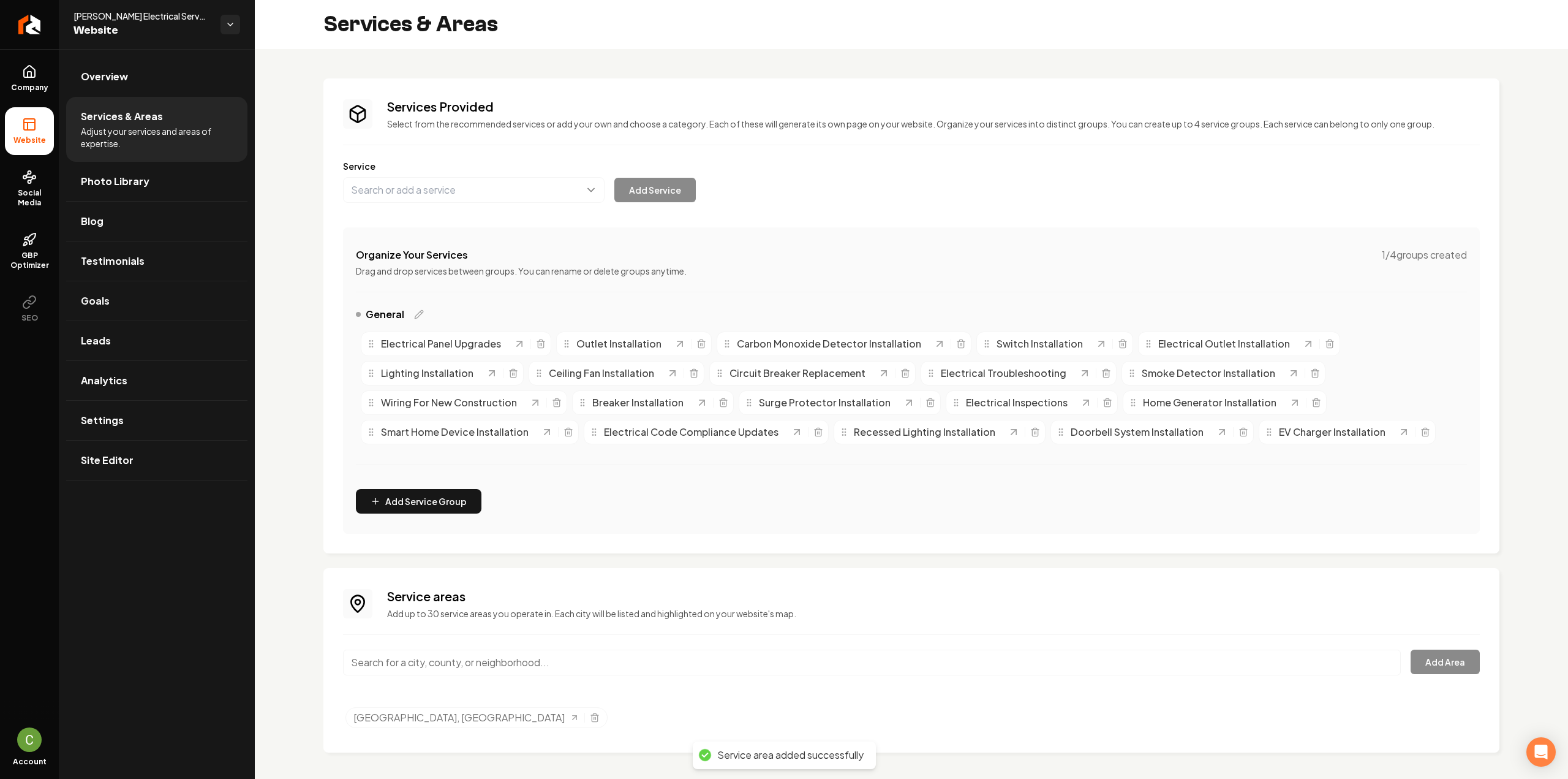
click at [421, 665] on input "Main content area" at bounding box center [872, 663] width 1058 height 26
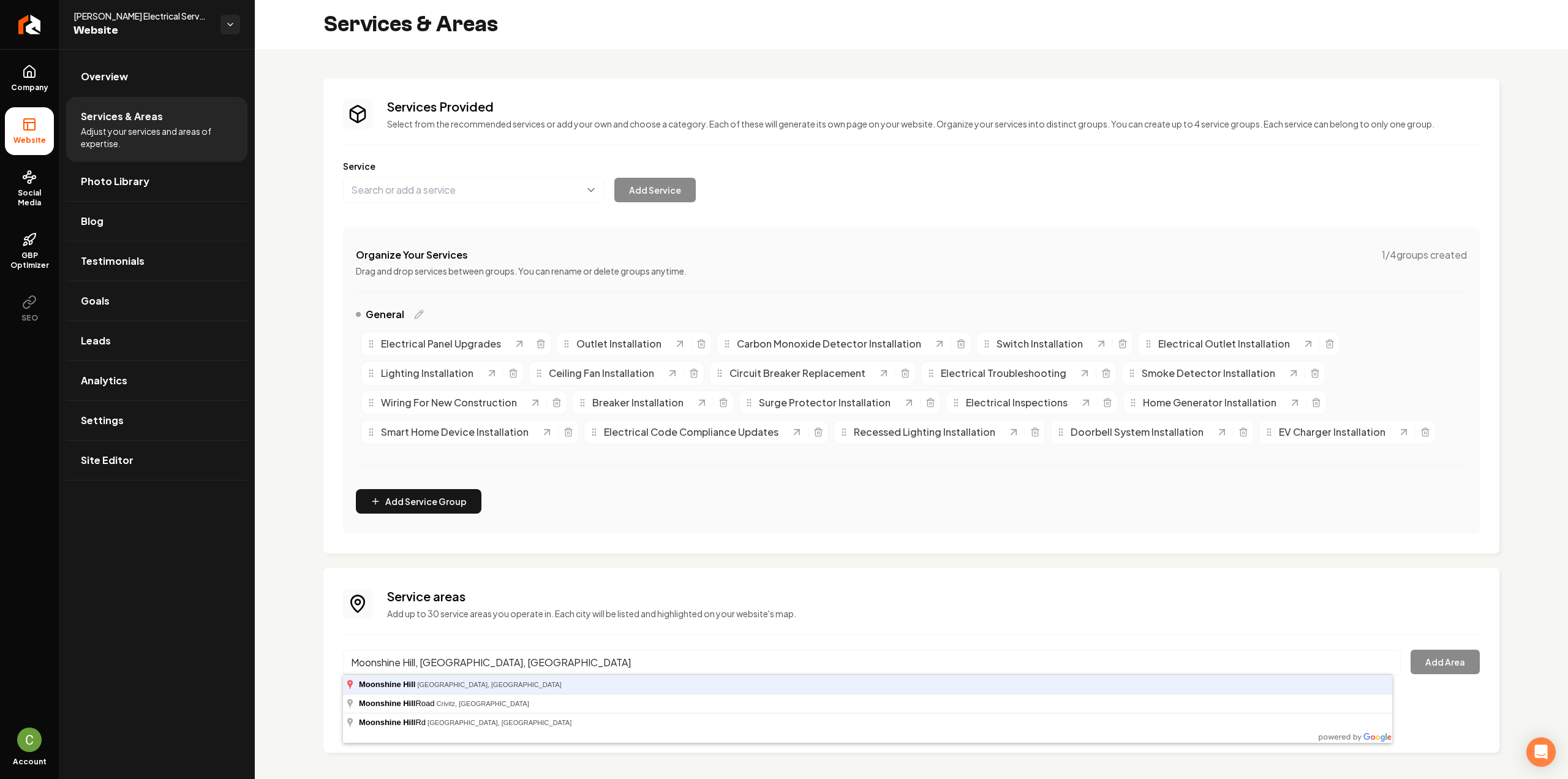
type input "Moonshine Hill, Houston, TX"
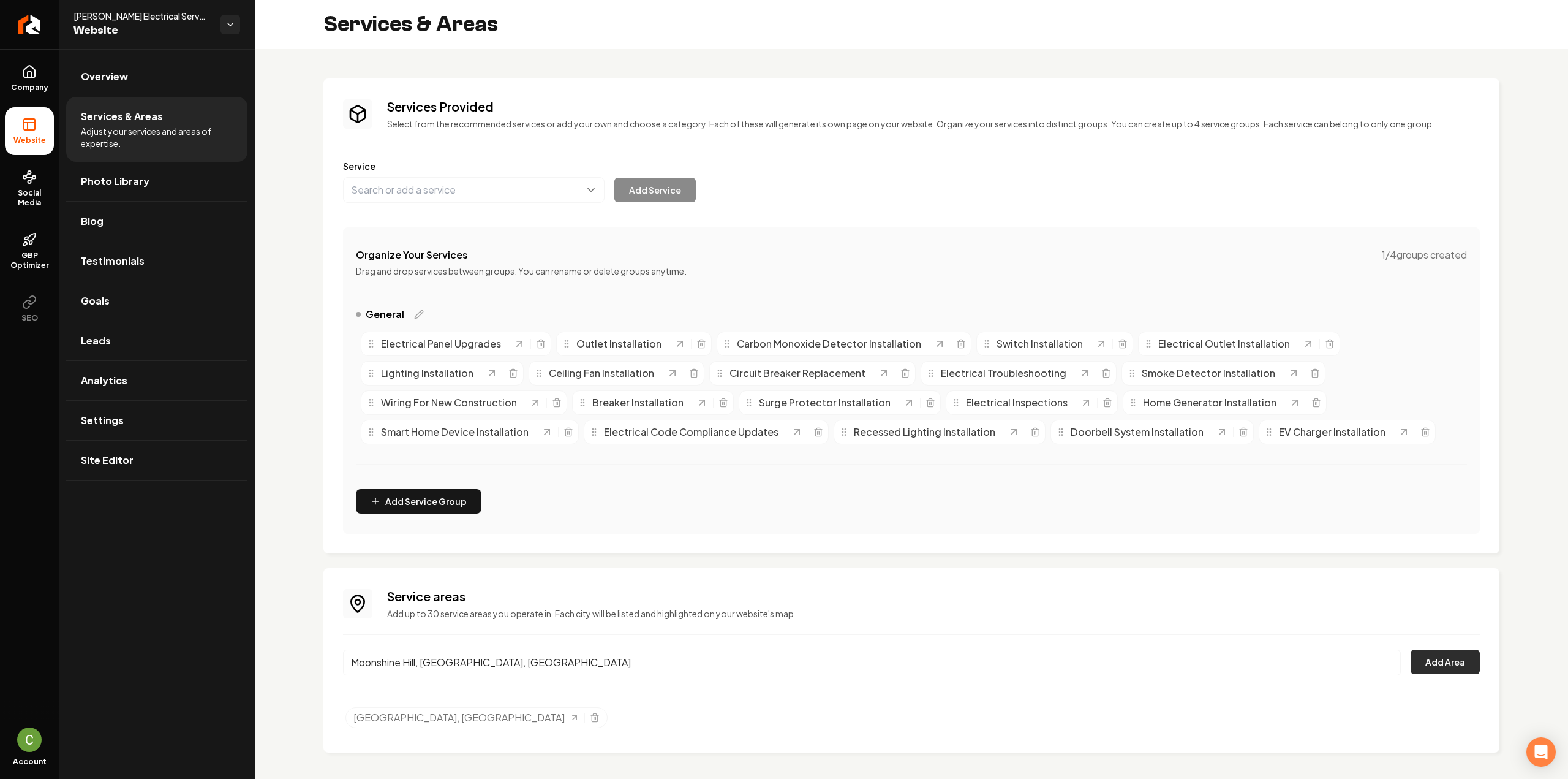
click at [1418, 658] on button "Add Area" at bounding box center [1444, 662] width 69 height 24
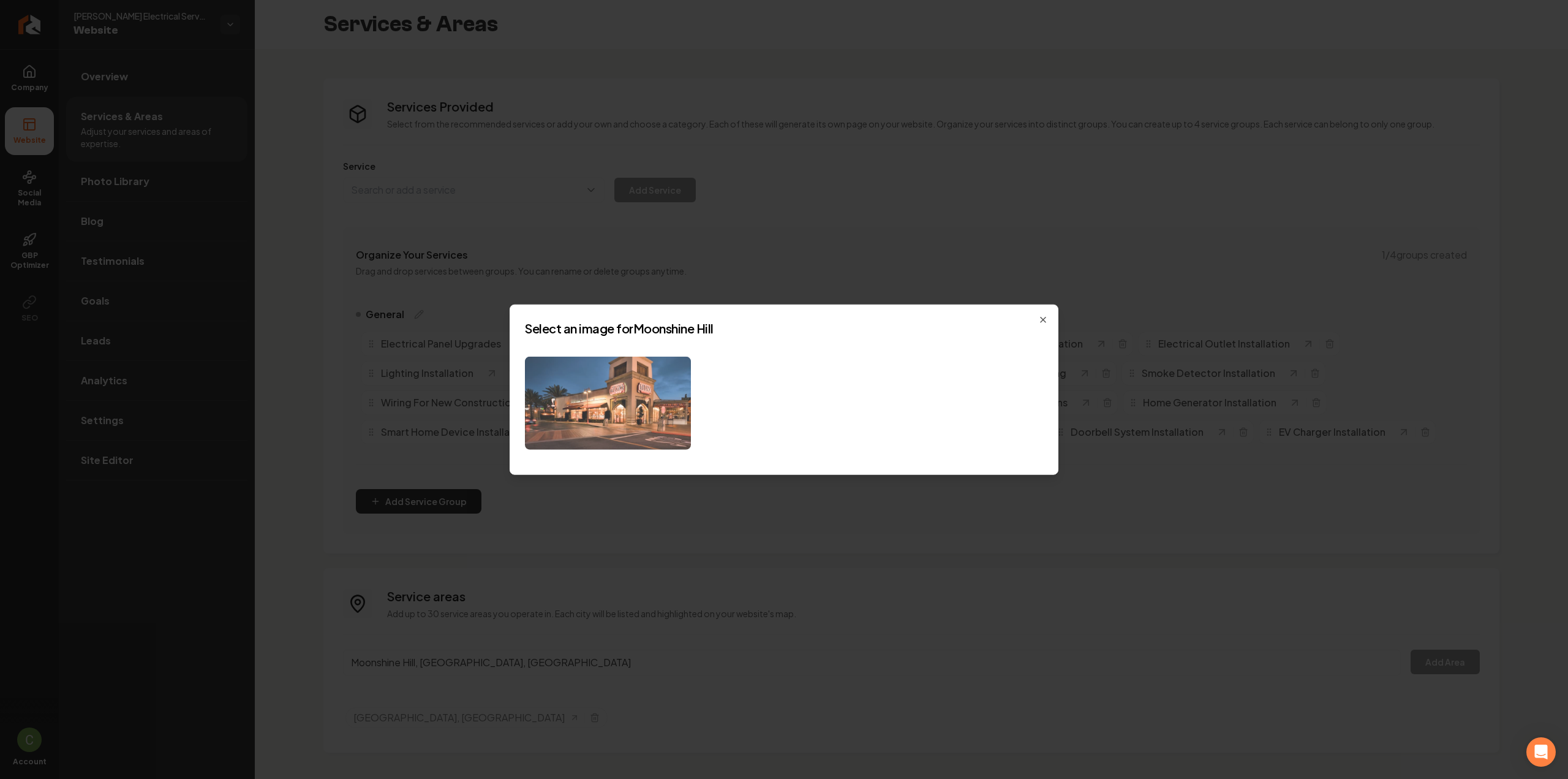
click at [649, 414] on img at bounding box center [608, 402] width 166 height 94
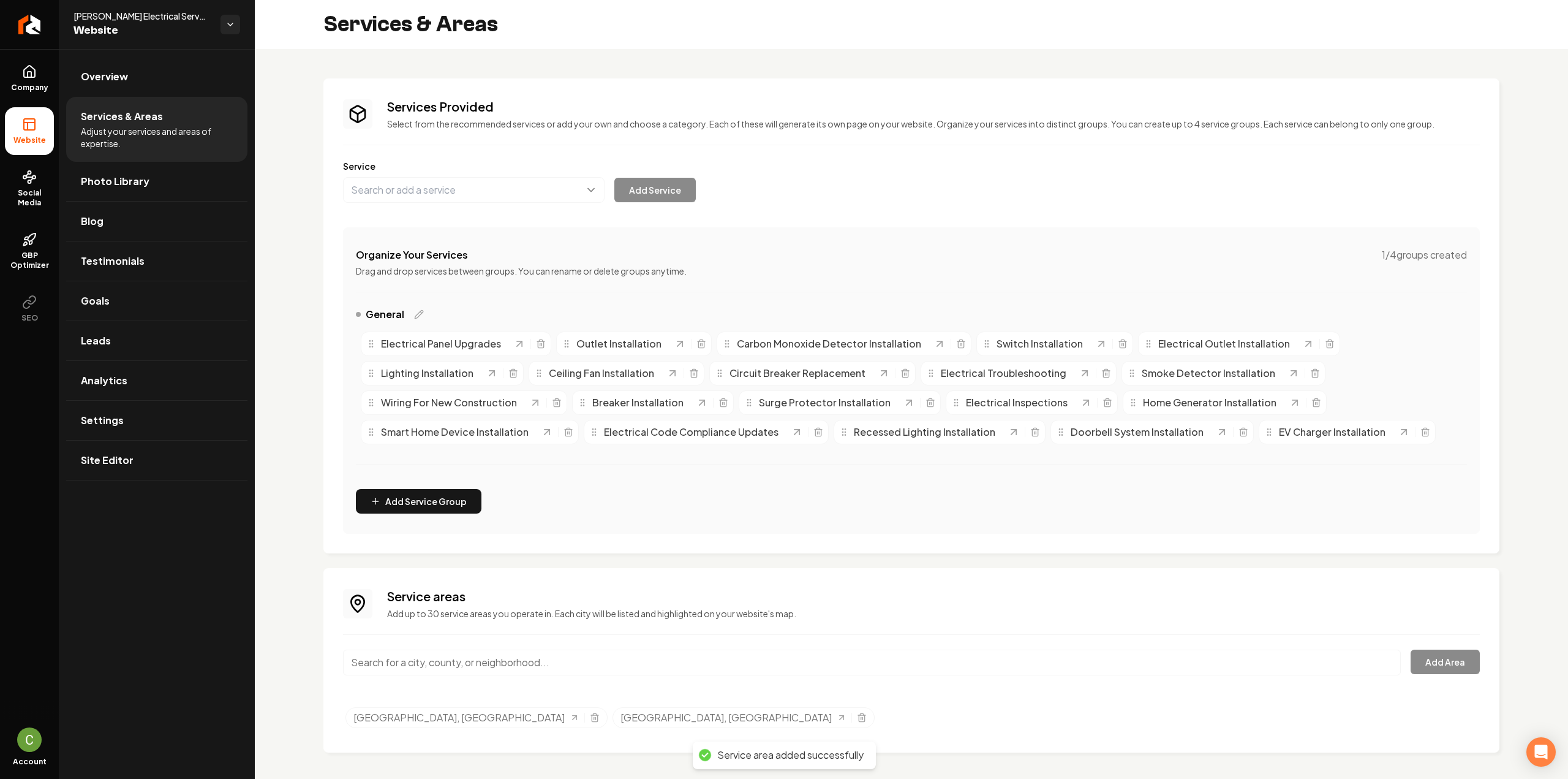
click at [374, 665] on input "Main content area" at bounding box center [872, 663] width 1058 height 26
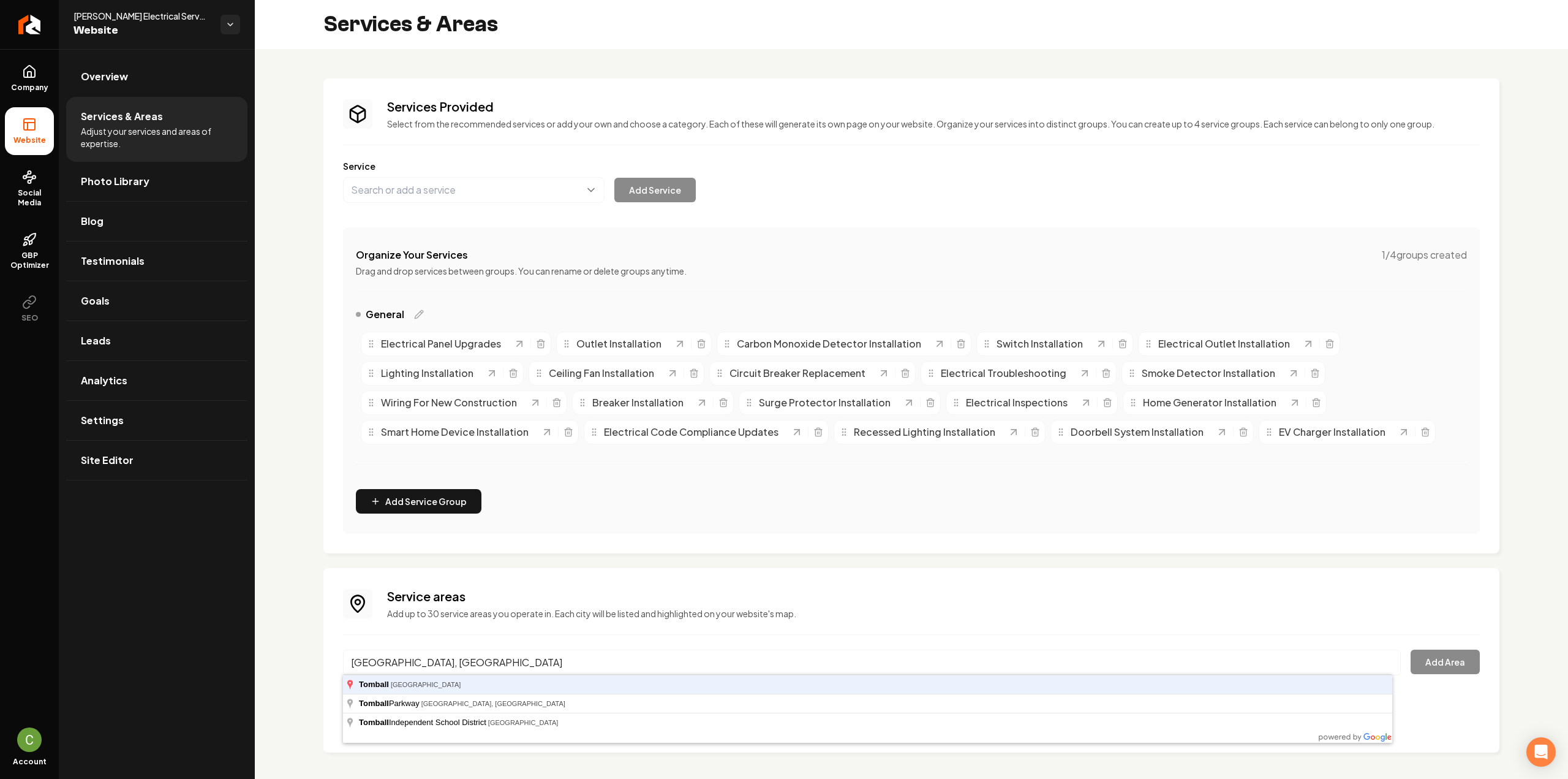
type input "Tomball, TX"
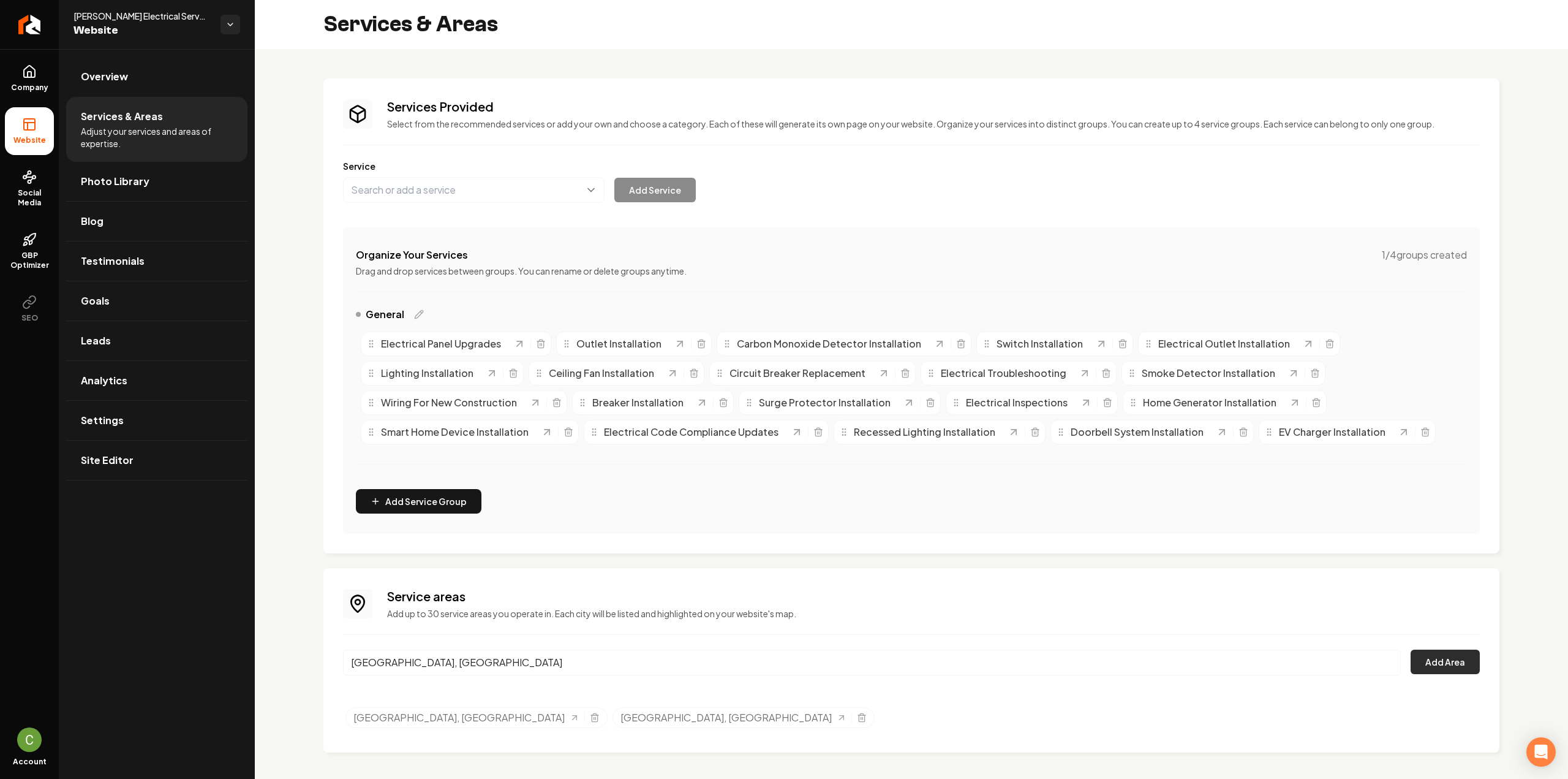
click at [1431, 670] on button "Add Area" at bounding box center [1444, 662] width 69 height 24
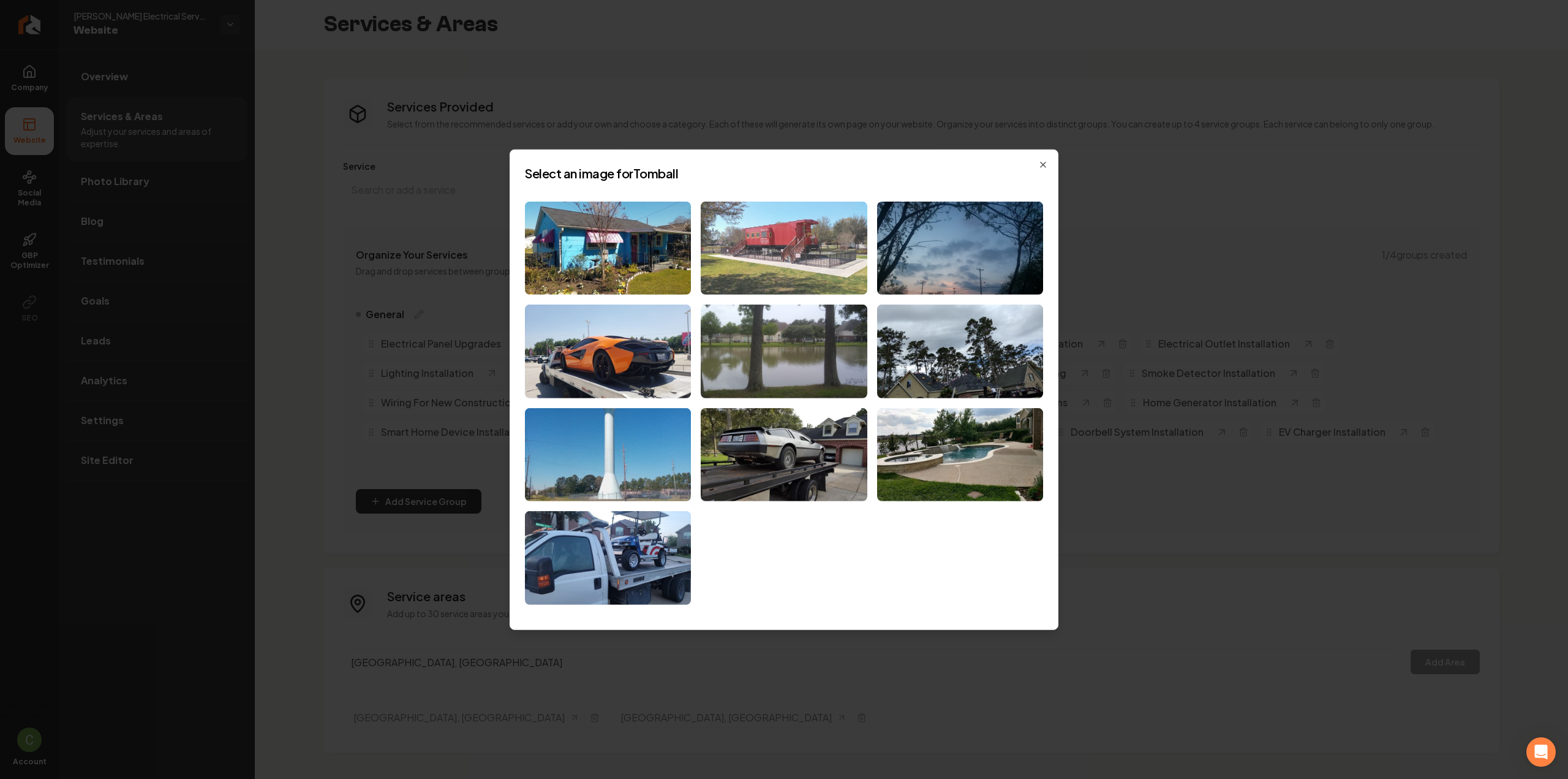
click at [749, 248] on img at bounding box center [784, 247] width 166 height 94
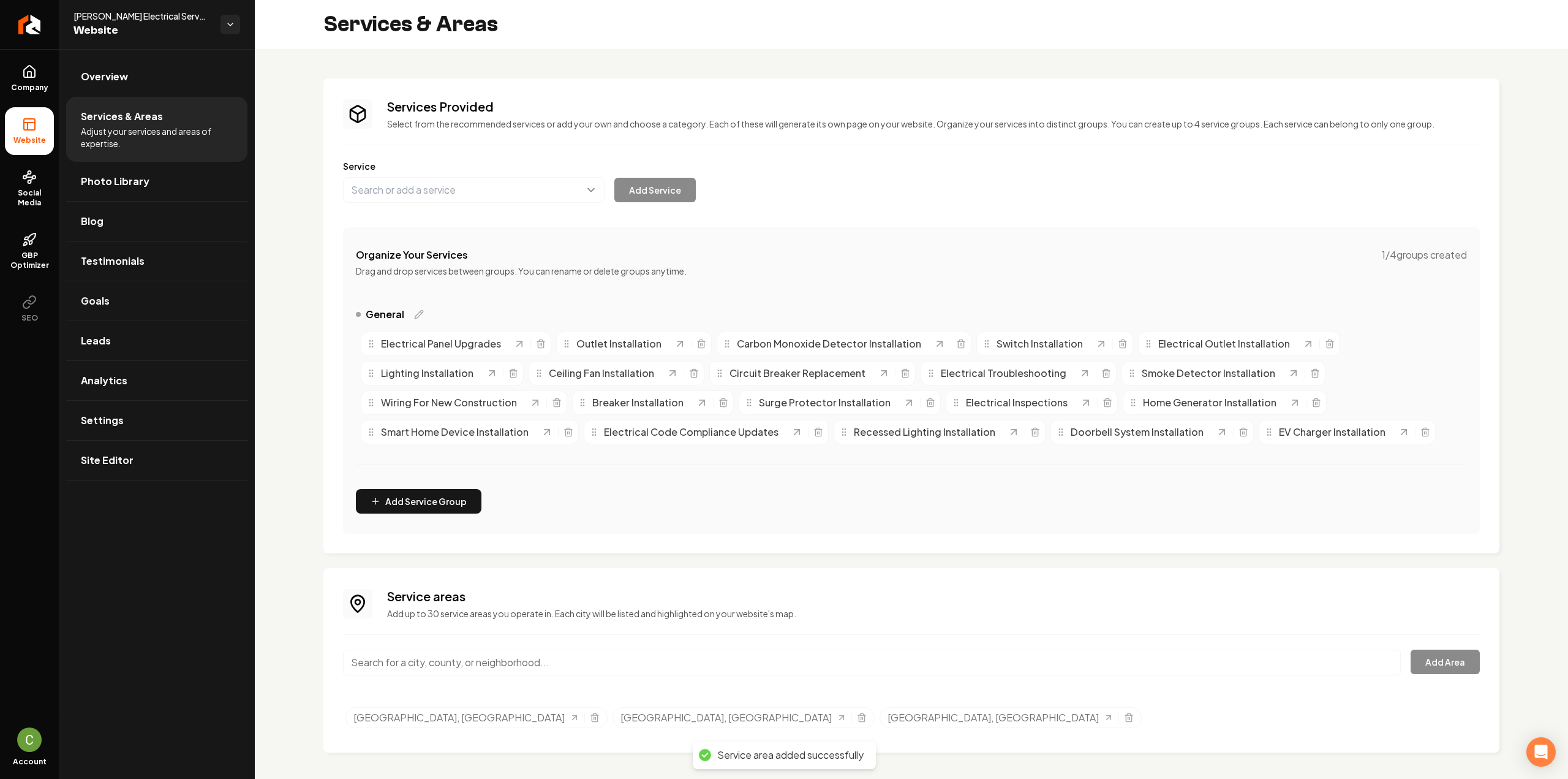
click at [398, 663] on input "Main content area" at bounding box center [872, 663] width 1058 height 26
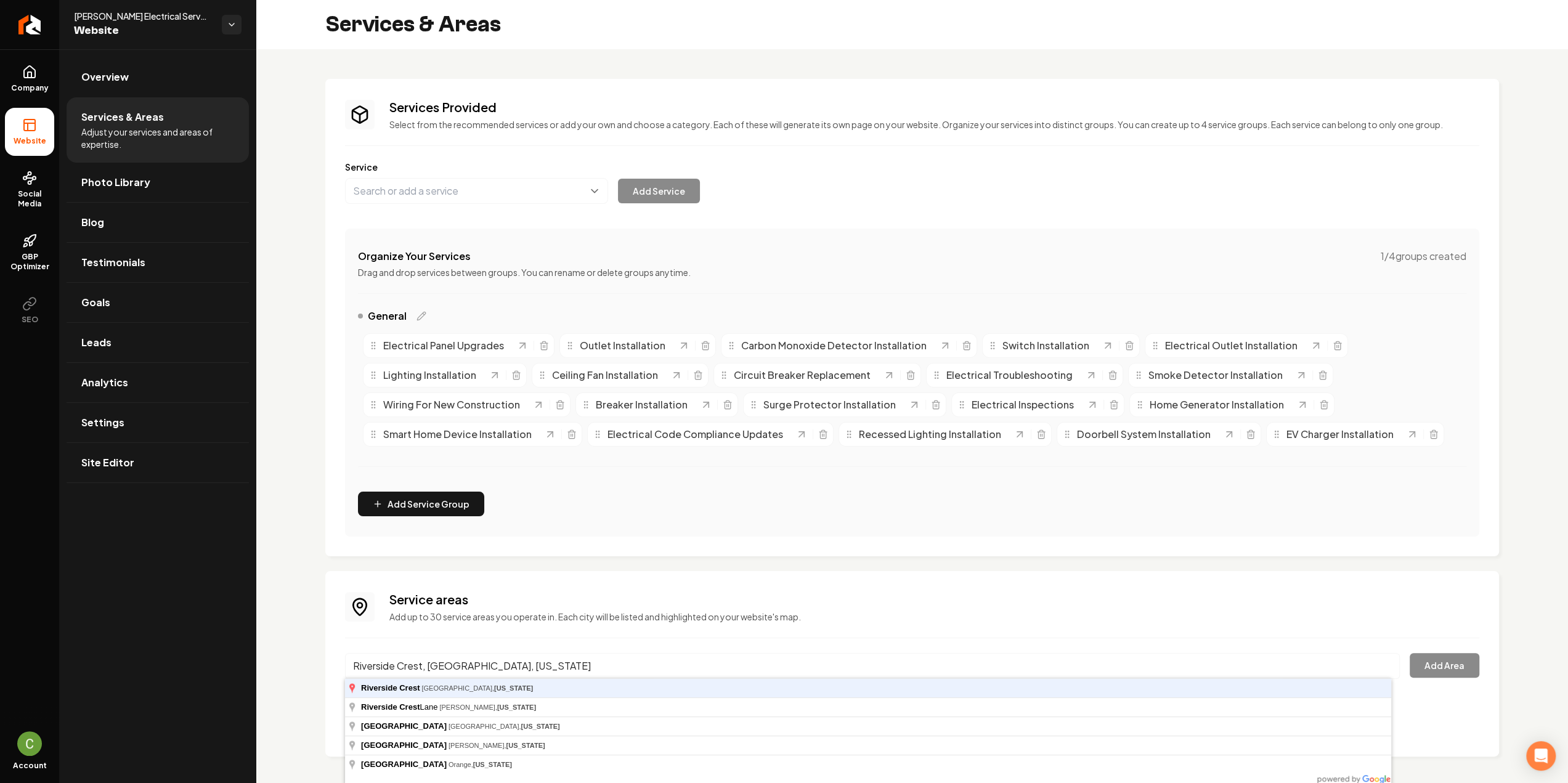
type input "Riverside Crest, Houston, Texas"
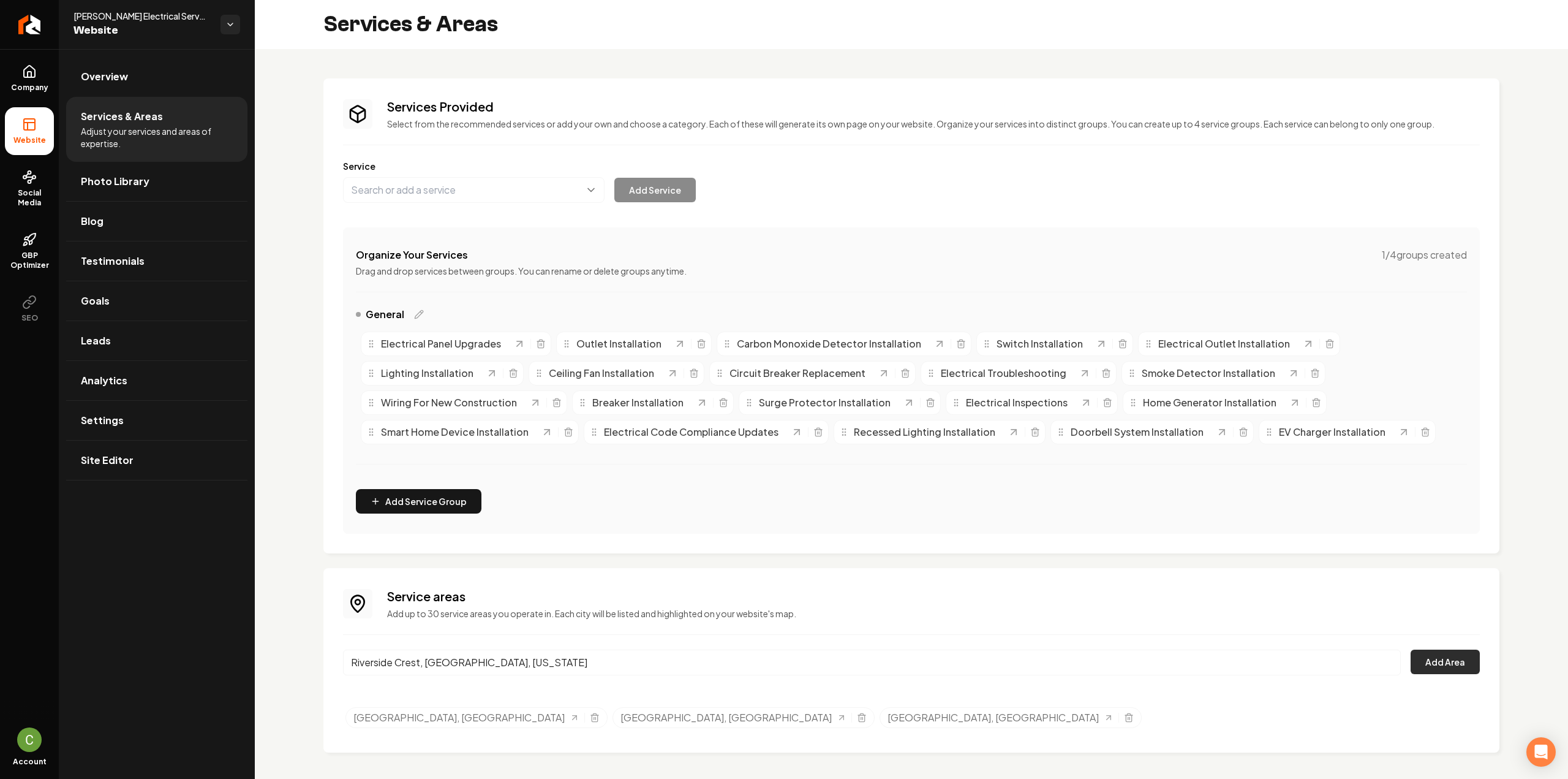
click at [1432, 651] on button "Add Area" at bounding box center [1444, 662] width 69 height 24
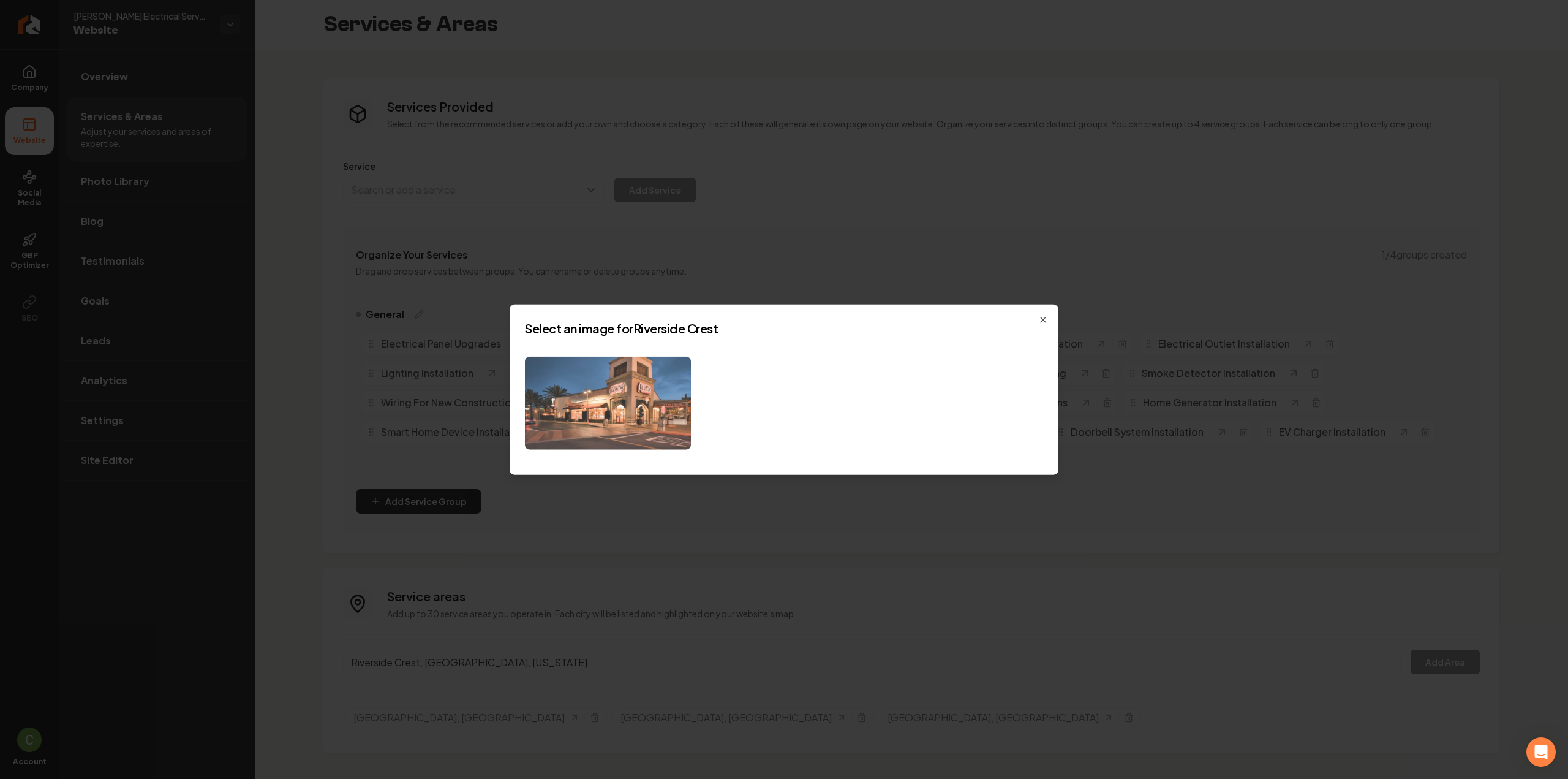
click at [644, 414] on img at bounding box center [608, 402] width 166 height 94
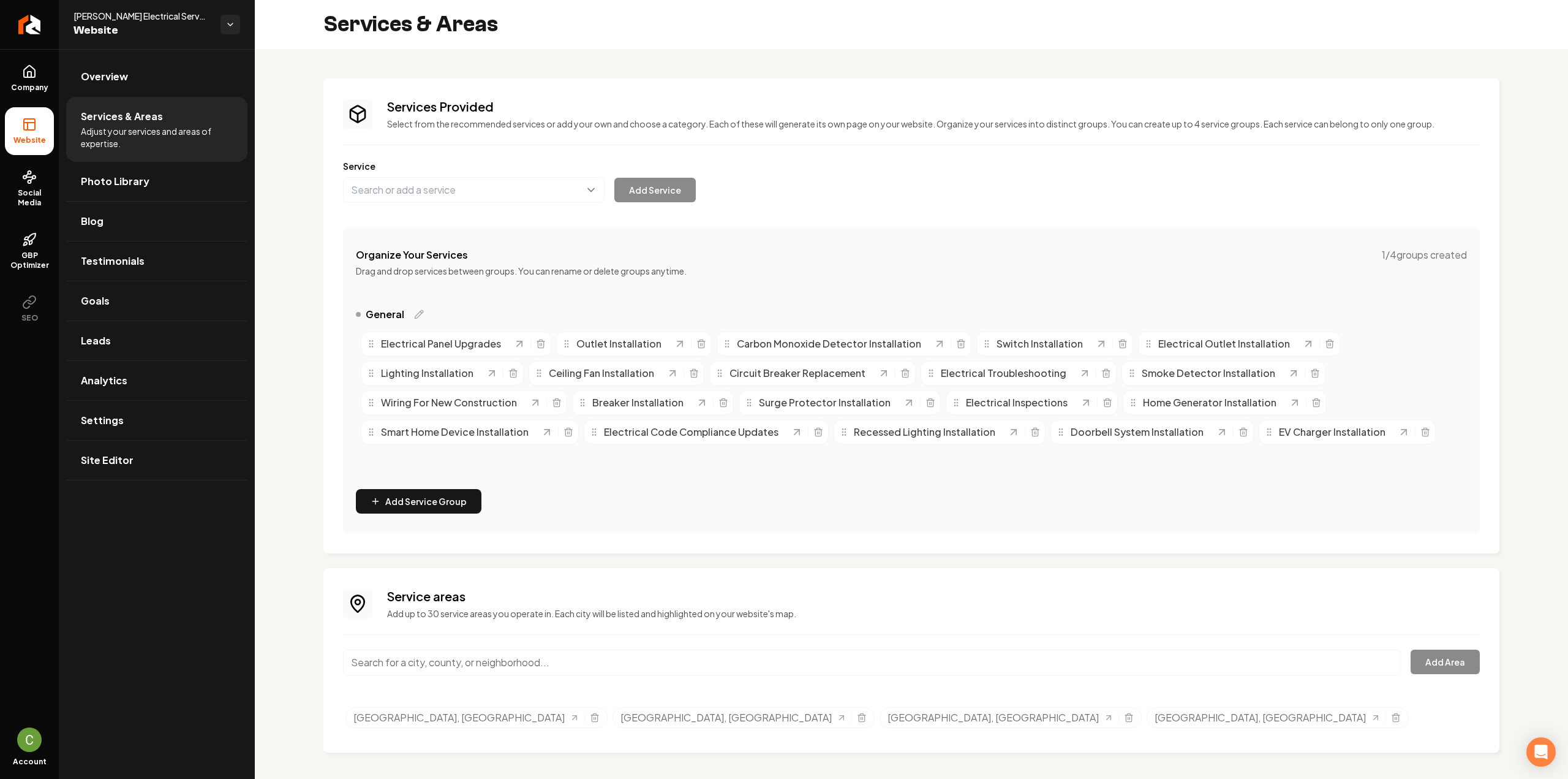
click at [507, 660] on input "Main content area" at bounding box center [872, 663] width 1058 height 26
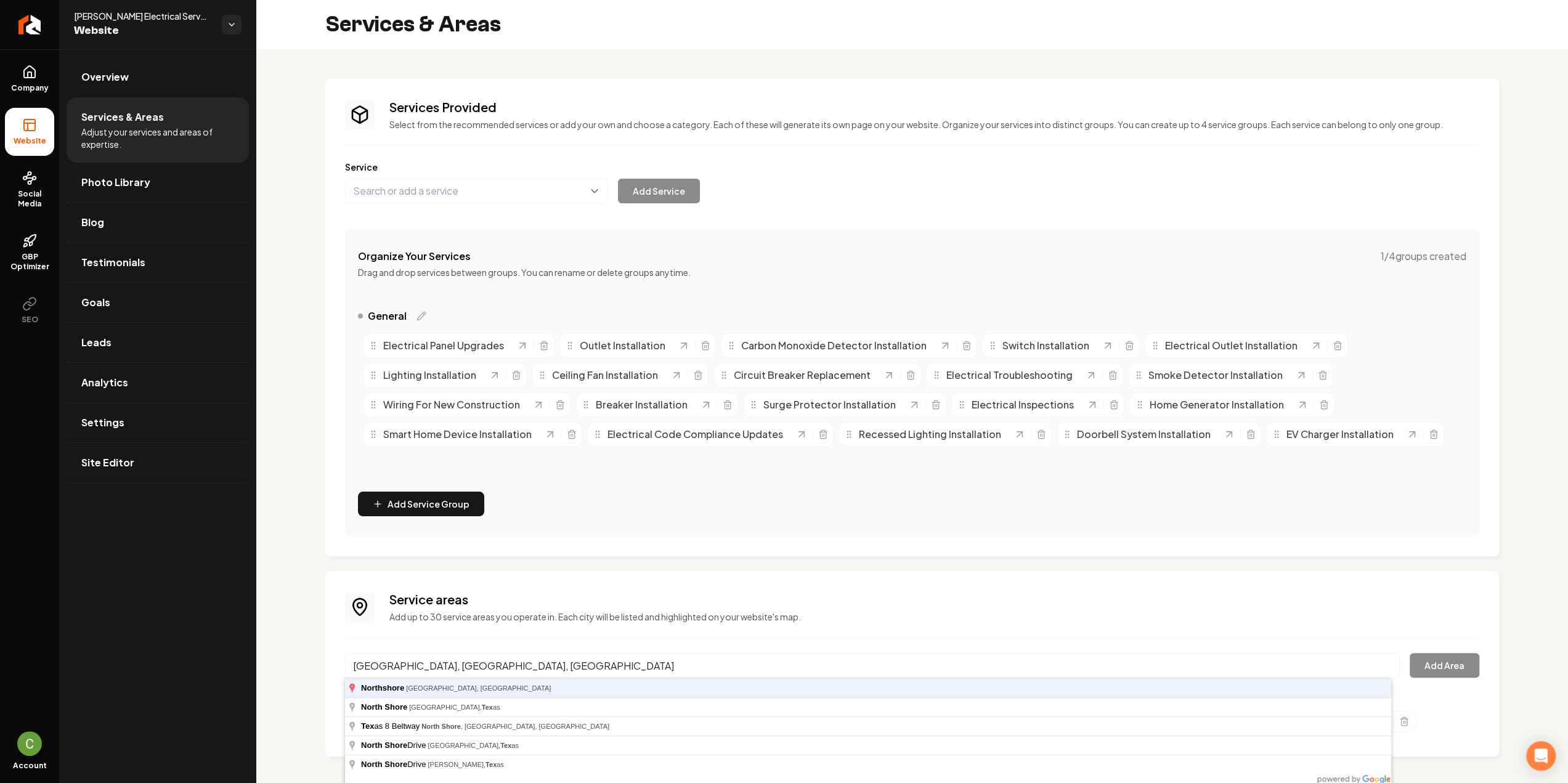
type input "Northshore, Houston, TX"
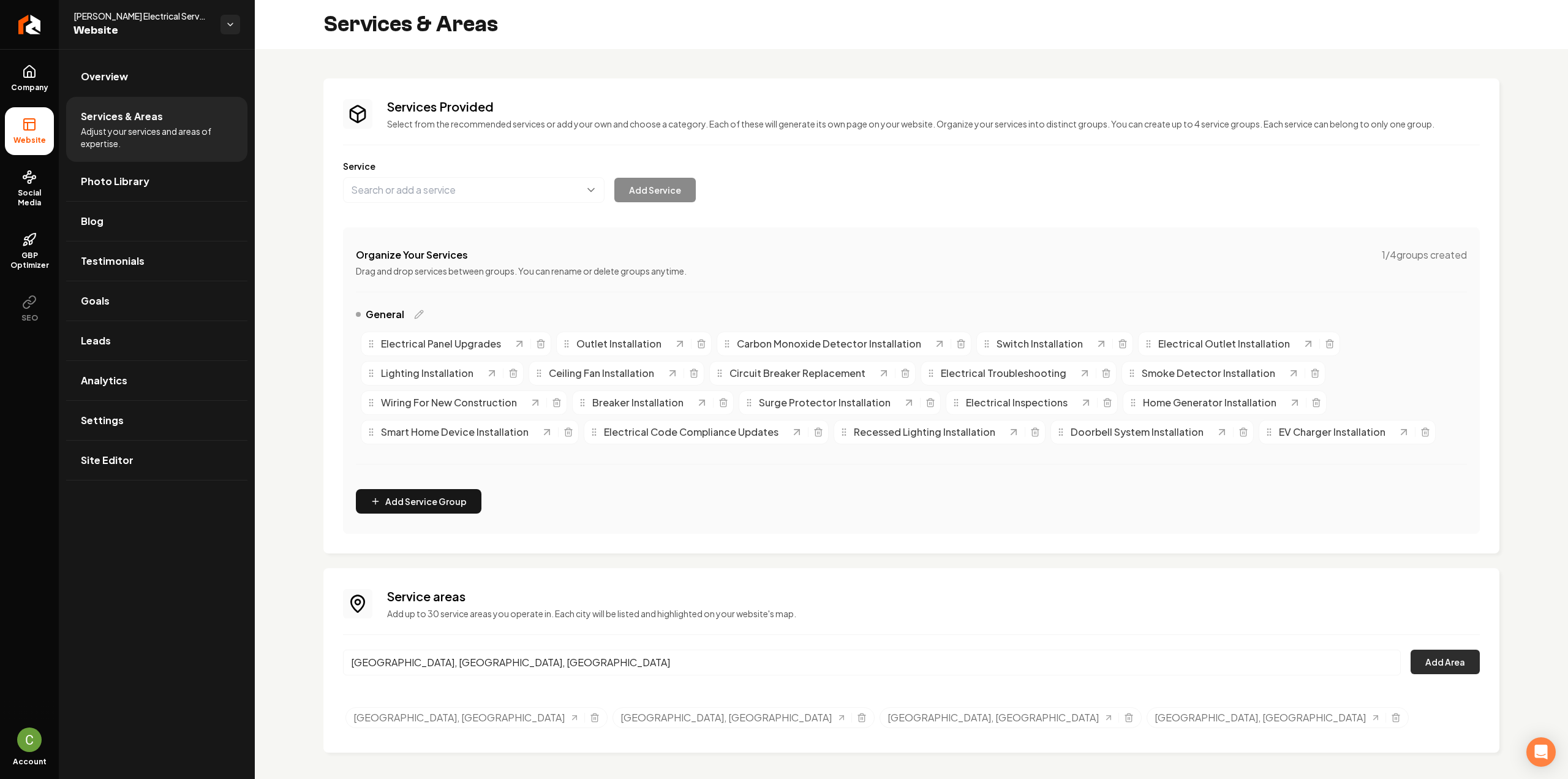
click at [1431, 650] on button "Add Area" at bounding box center [1444, 662] width 69 height 24
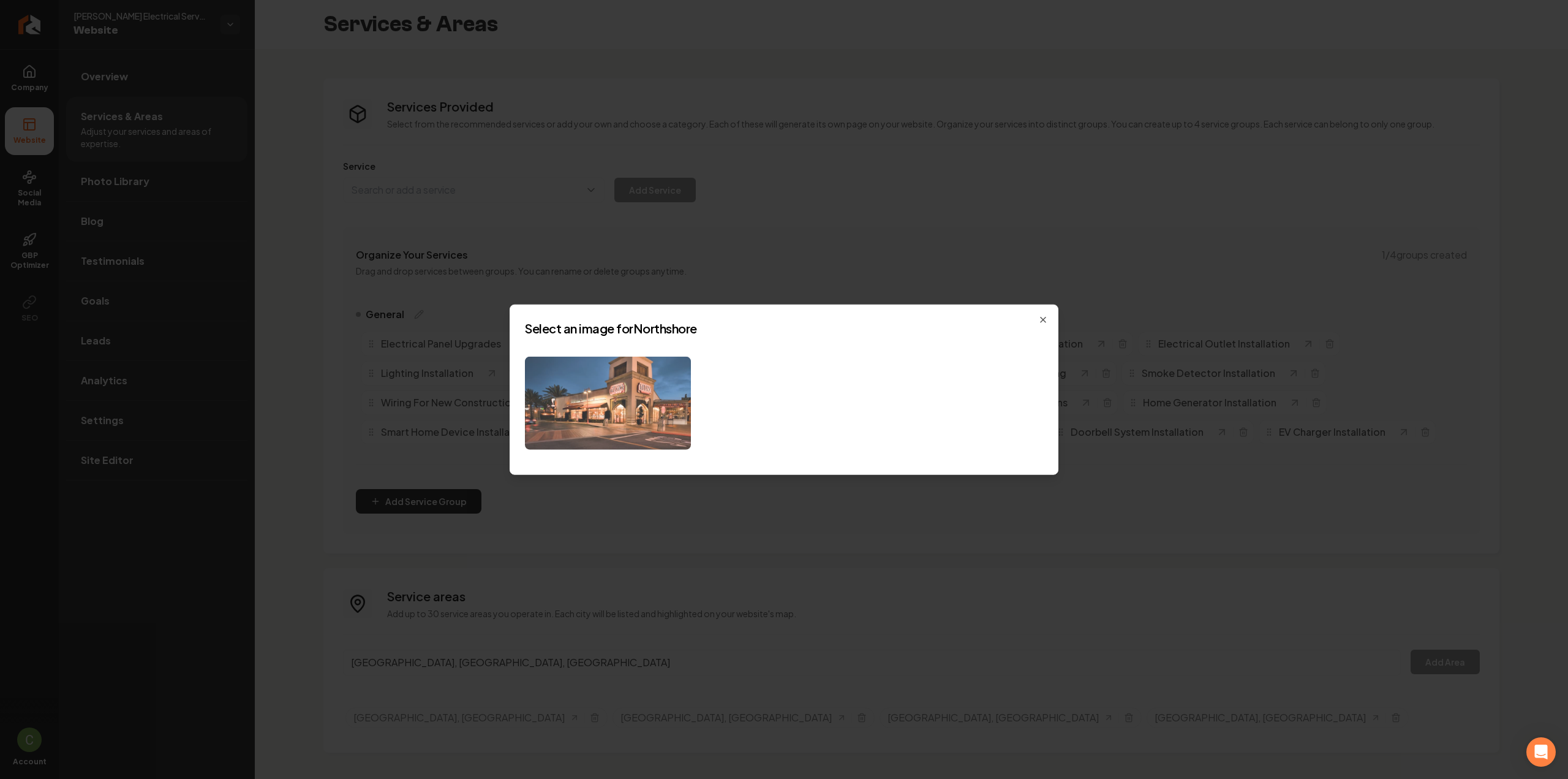
click at [606, 428] on img at bounding box center [608, 402] width 166 height 94
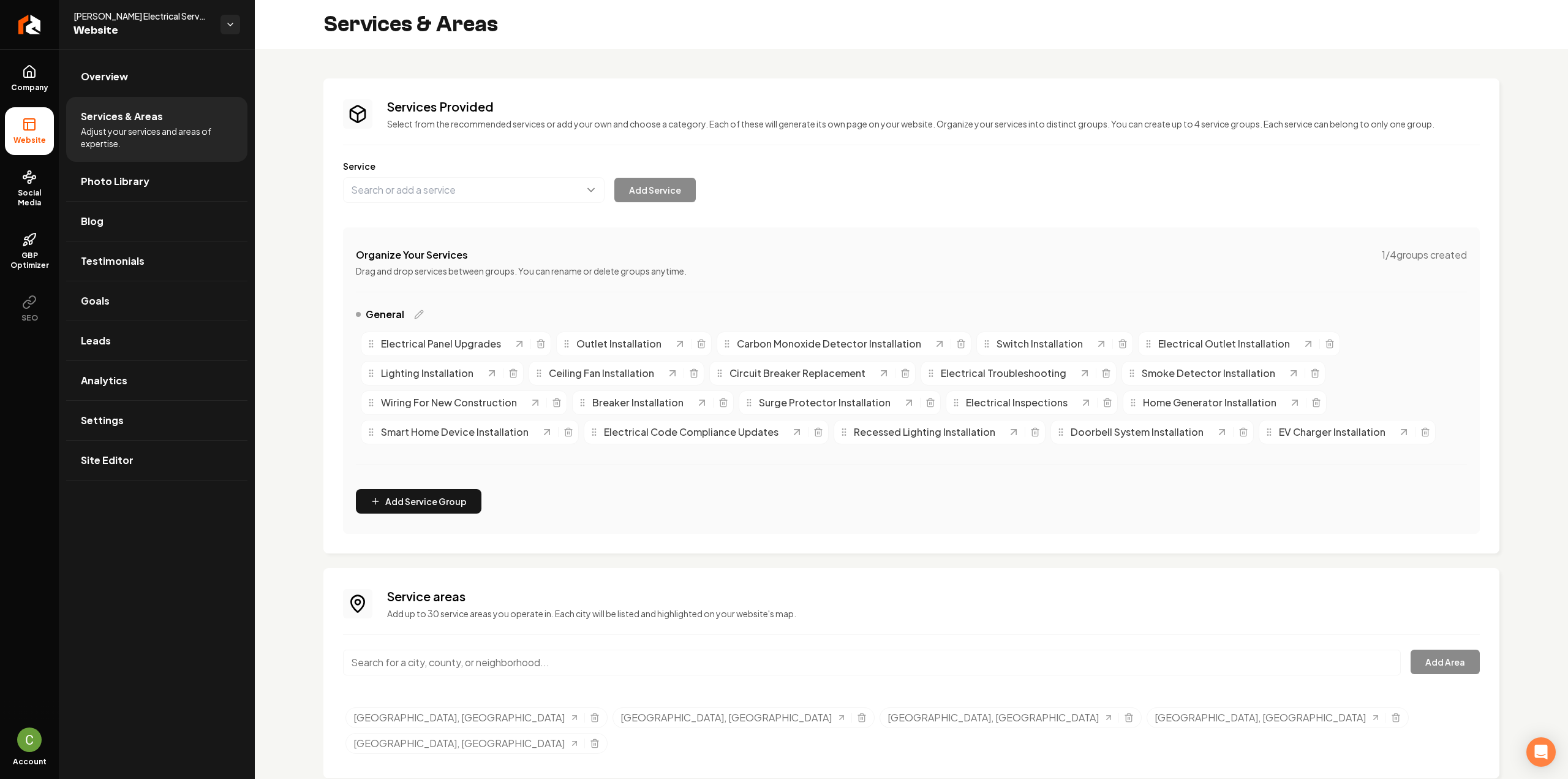
scroll to position [1, 0]
click at [483, 669] on input "Main content area" at bounding box center [872, 661] width 1058 height 26
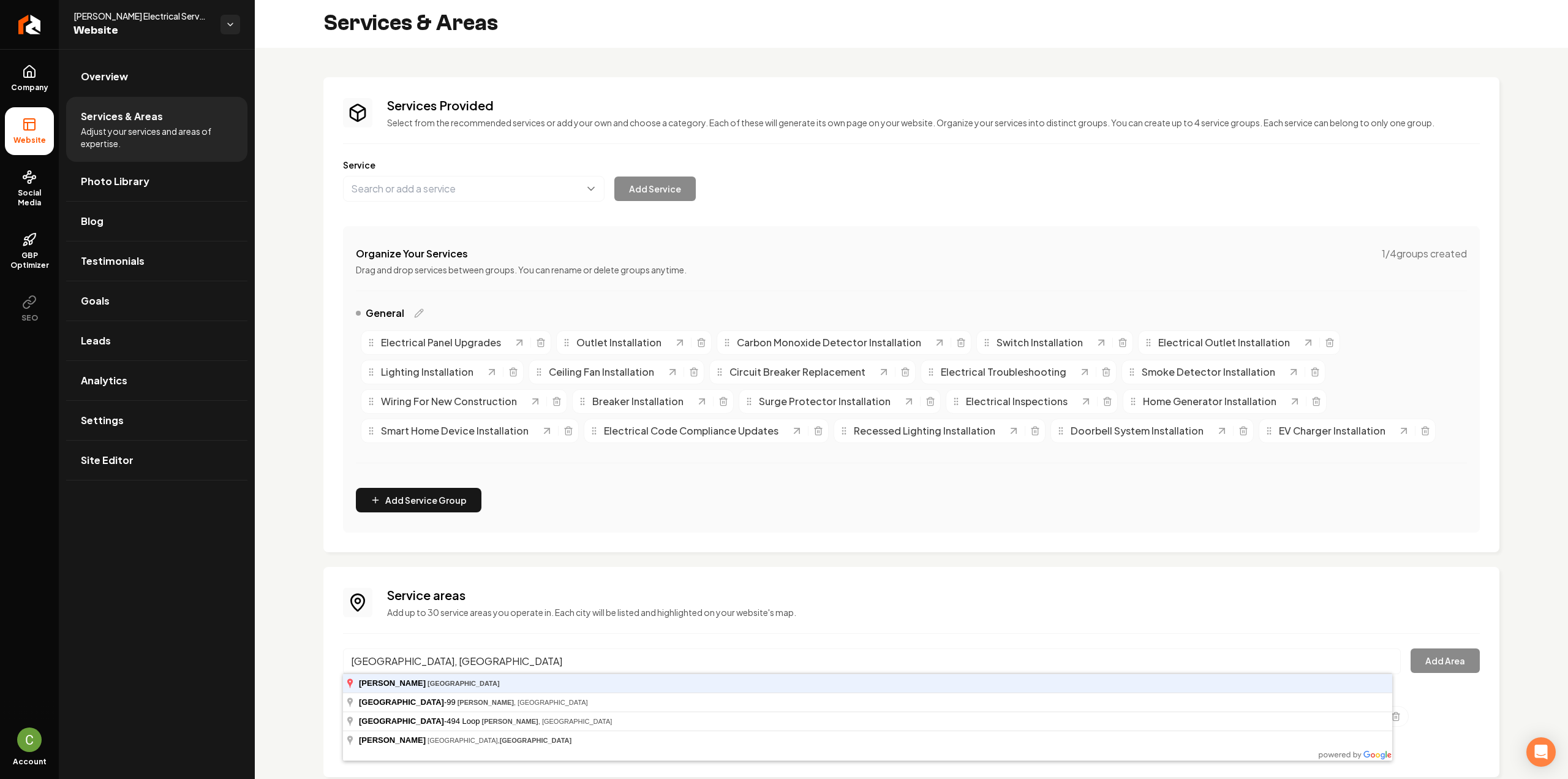
type input "Porter, TX"
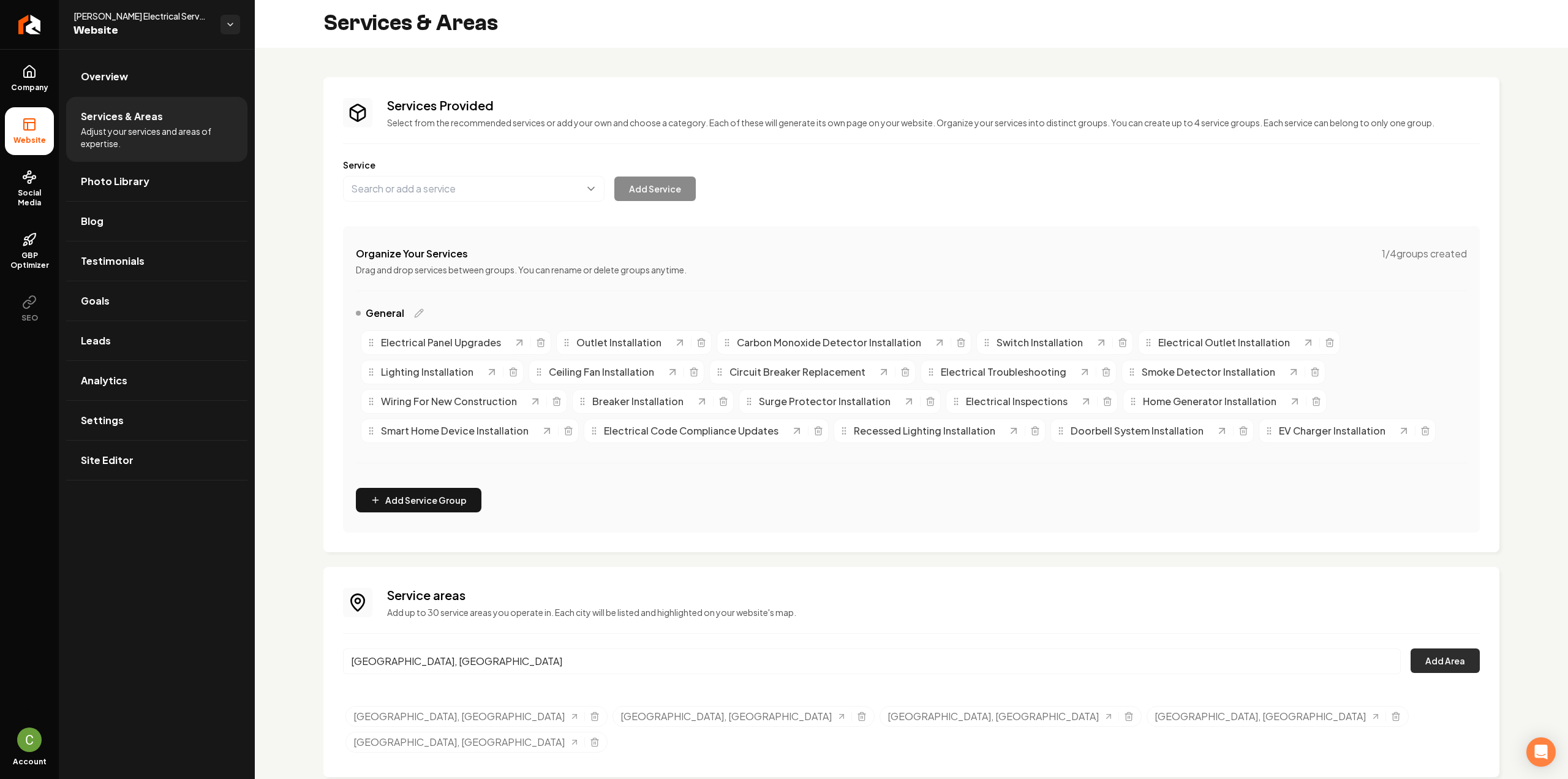
click at [1419, 666] on button "Add Area" at bounding box center [1444, 660] width 69 height 24
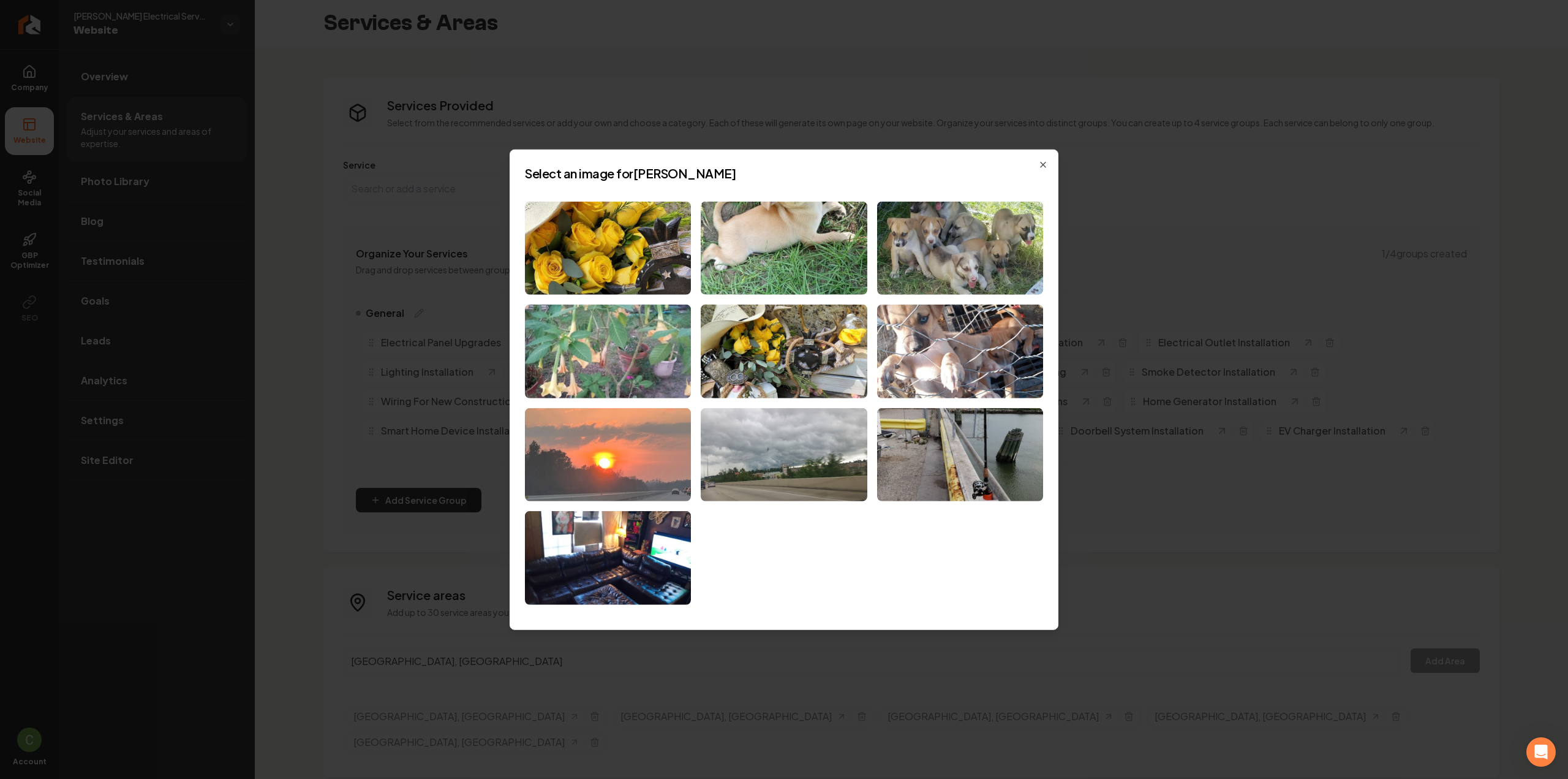
click at [581, 457] on img at bounding box center [608, 455] width 166 height 94
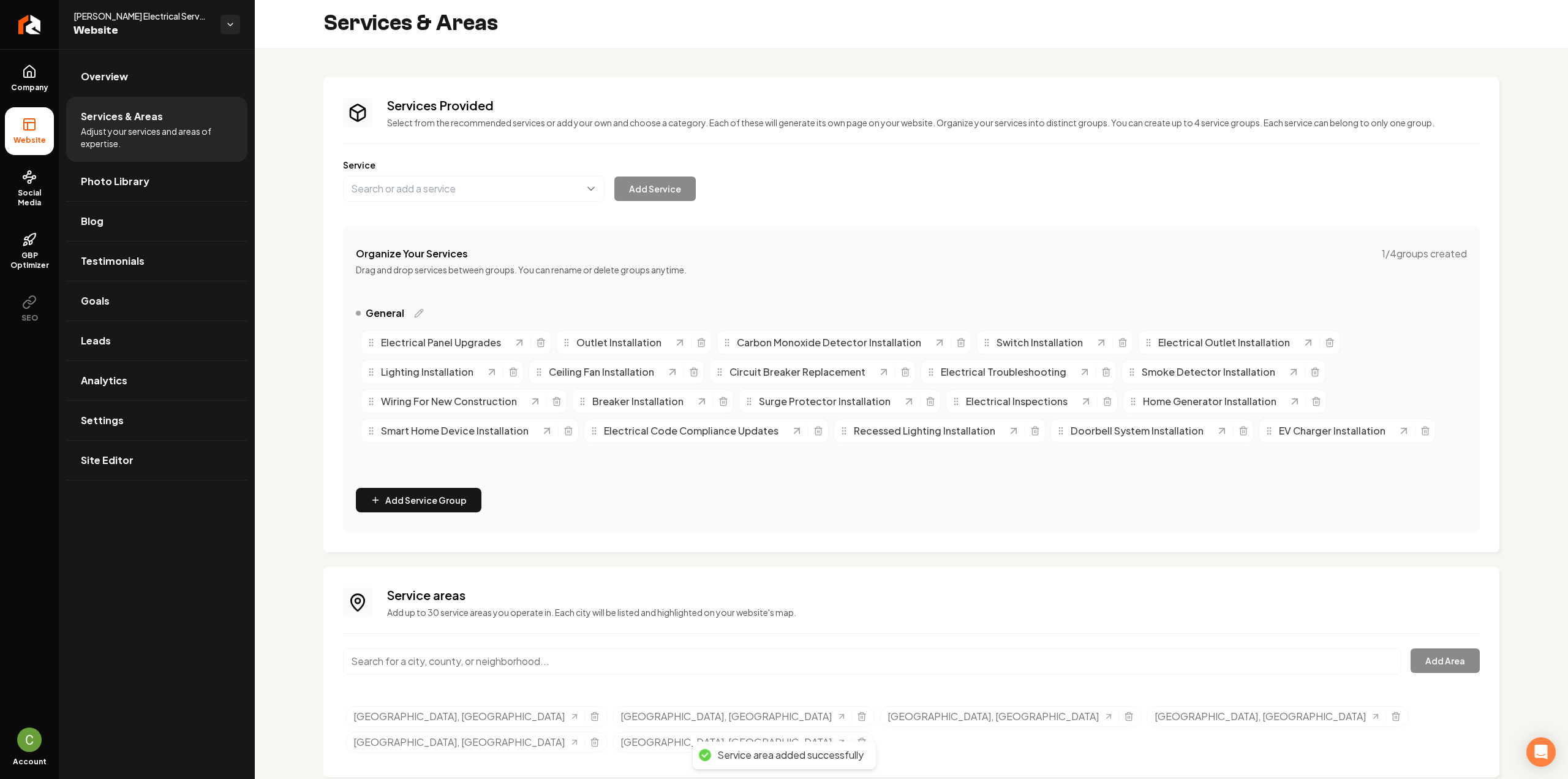
click at [436, 668] on input "Main content area" at bounding box center [872, 661] width 1058 height 26
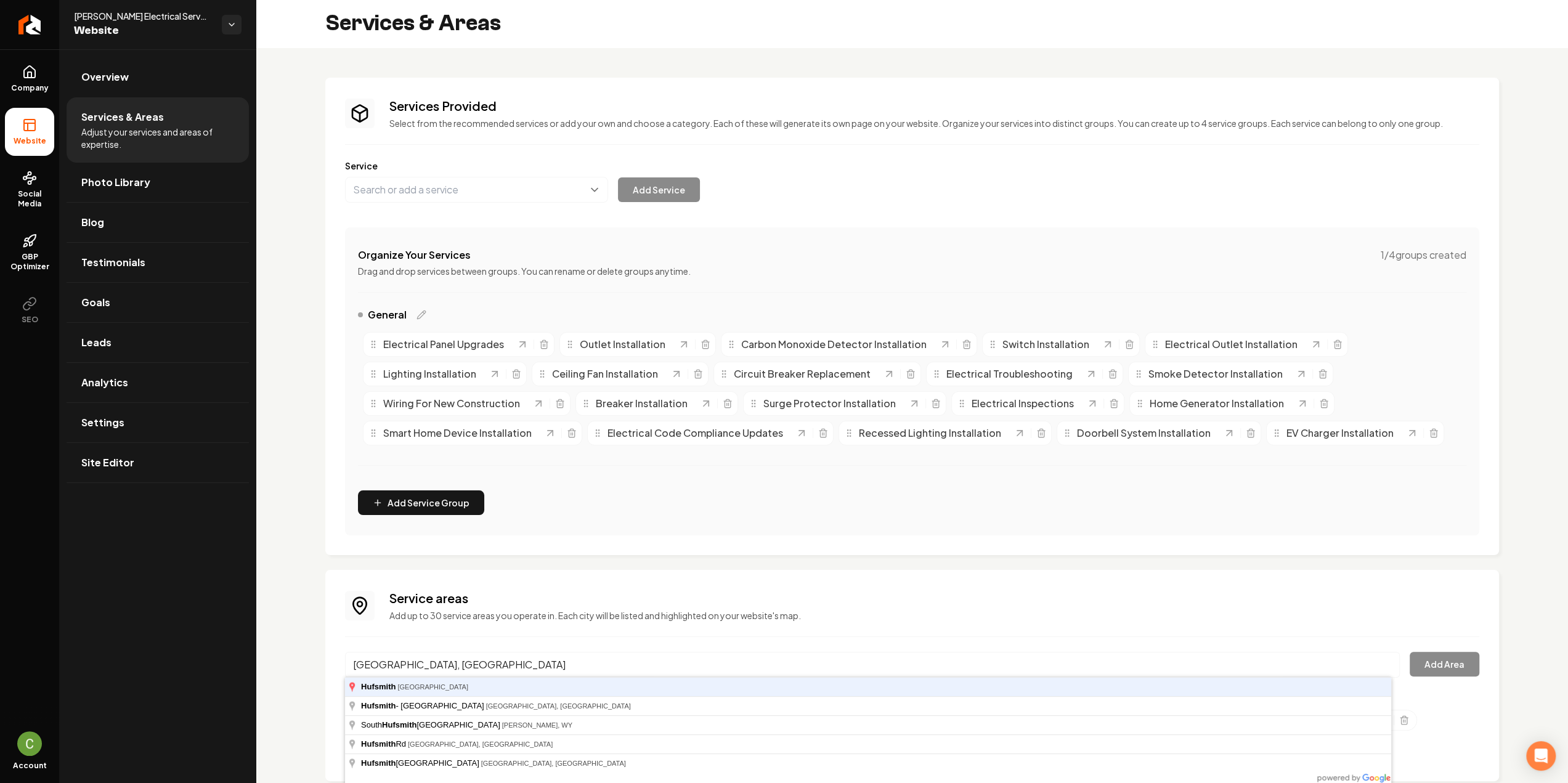
type input "Hufsmith, TX"
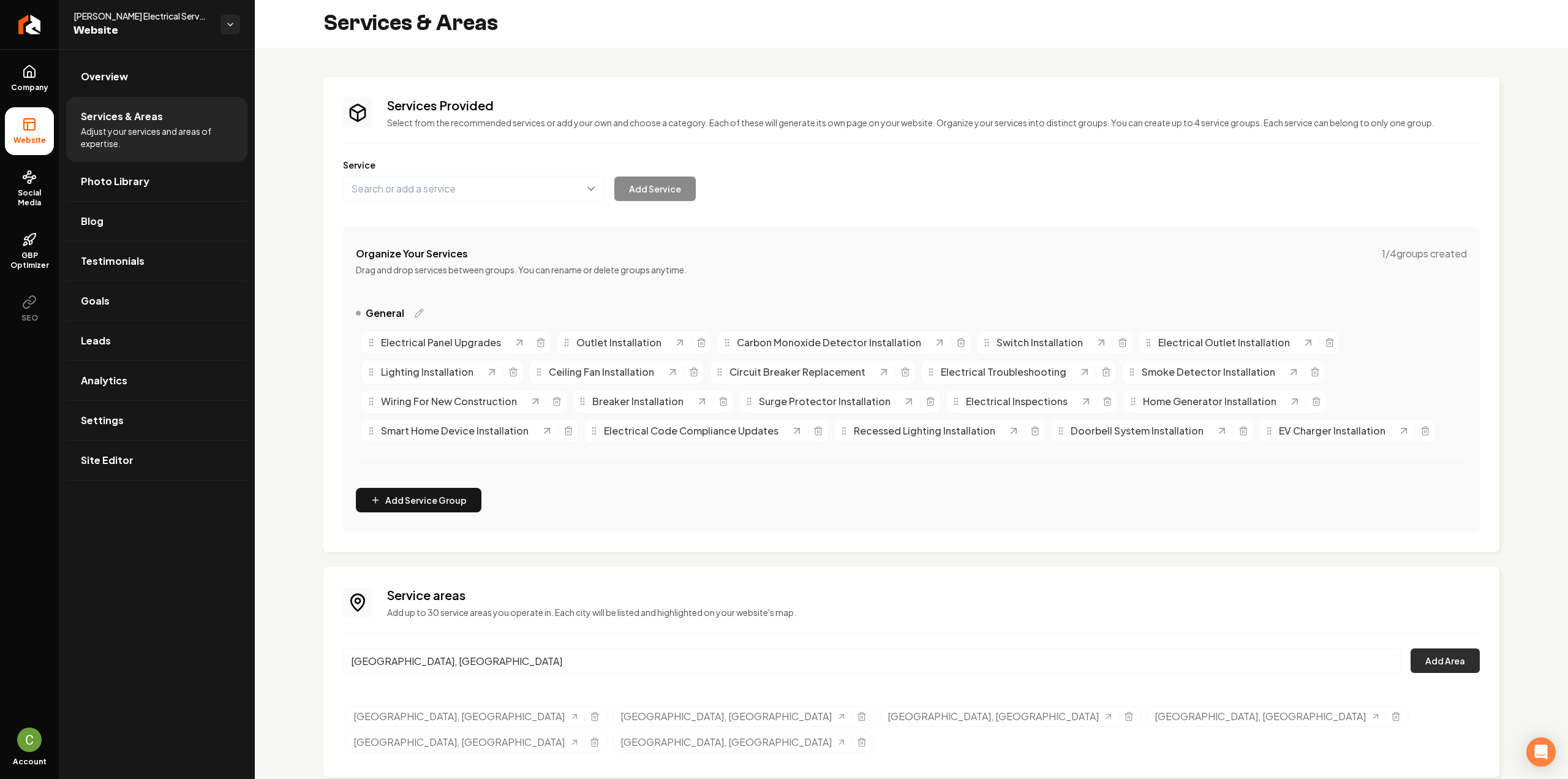
click at [1414, 651] on button "Add Area" at bounding box center [1444, 660] width 69 height 24
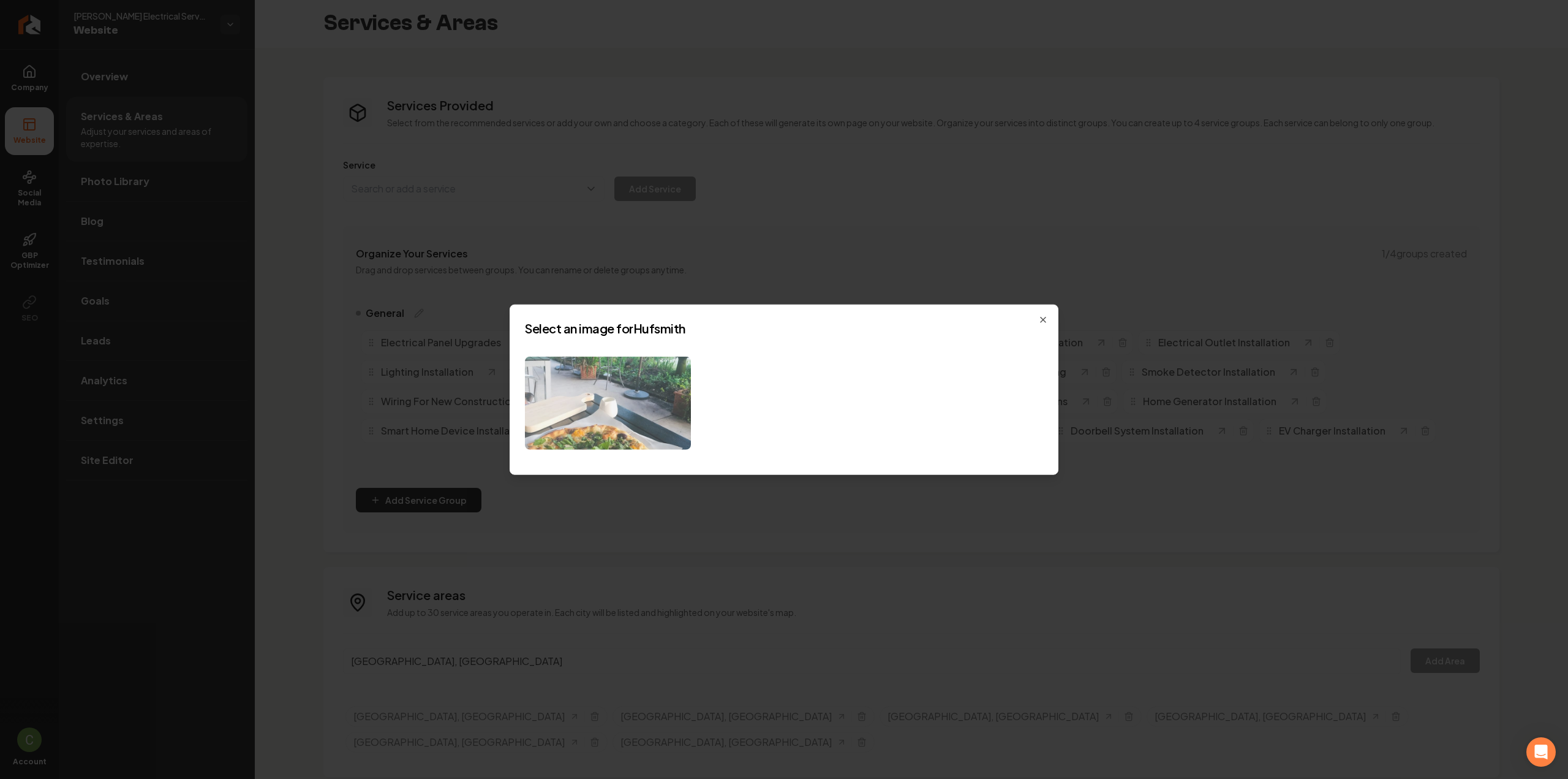
click at [626, 392] on img at bounding box center [608, 402] width 166 height 94
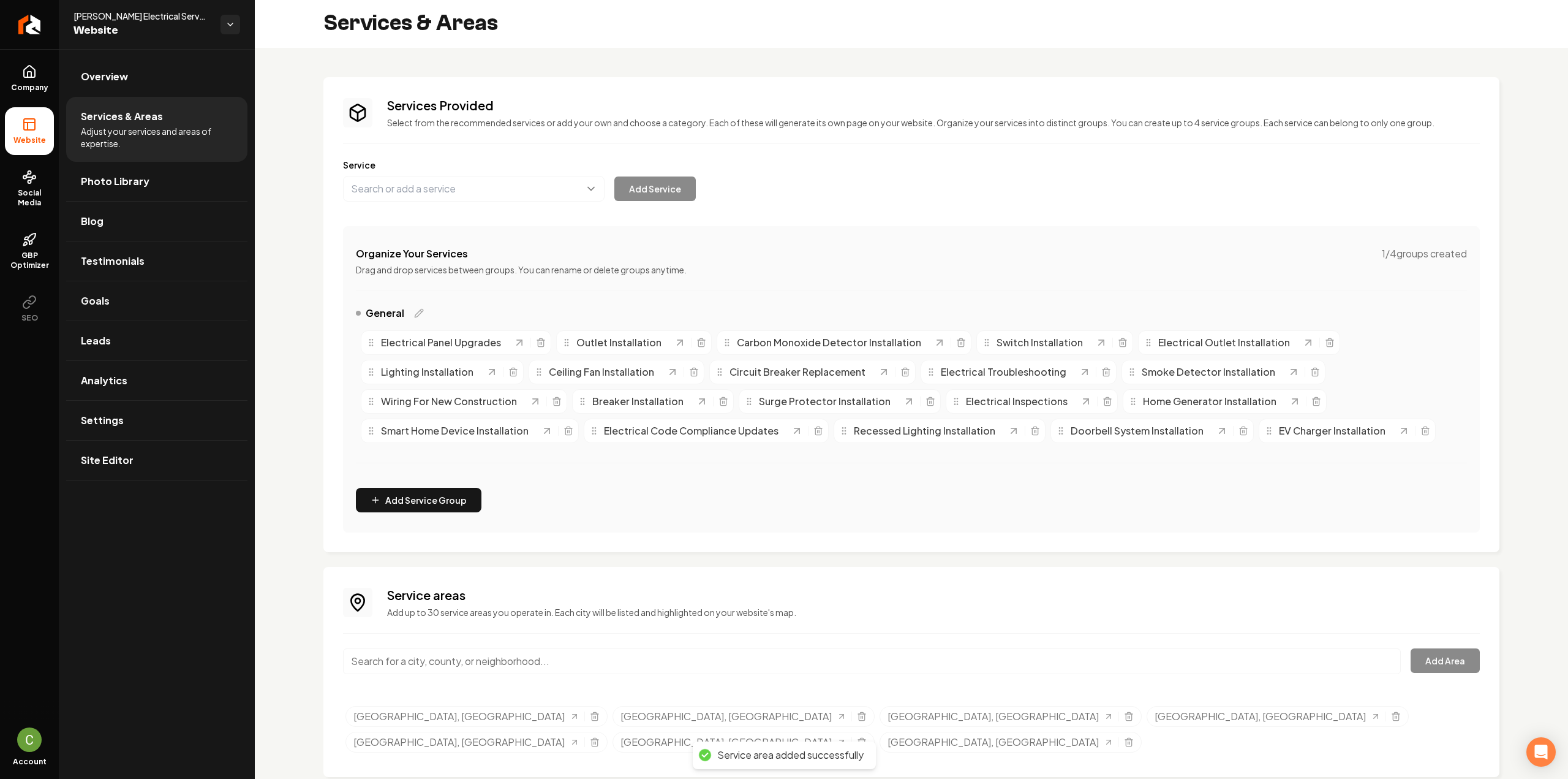
click at [524, 658] on input "Main content area" at bounding box center [872, 661] width 1058 height 26
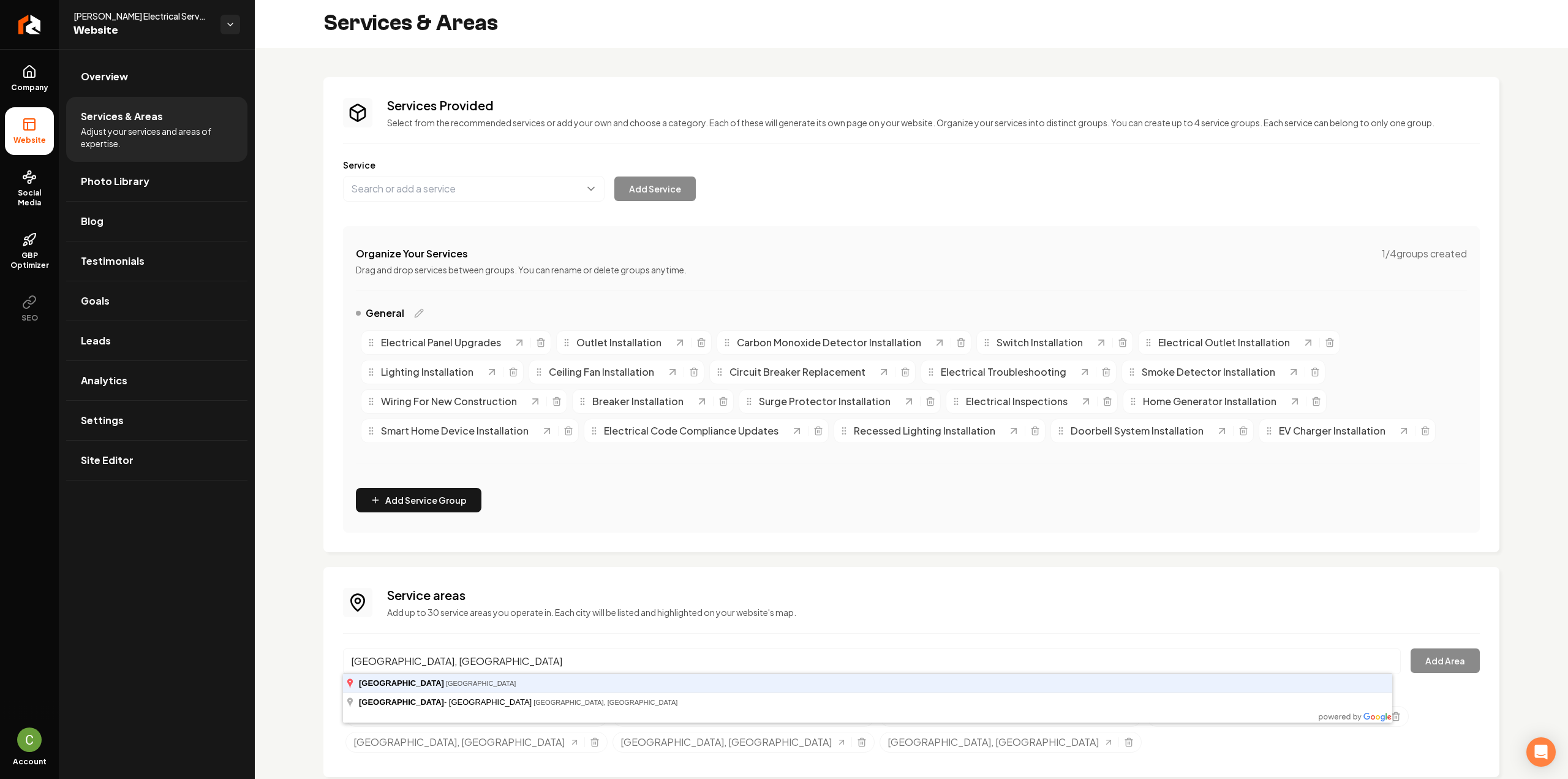
type input "Kohrville, TX"
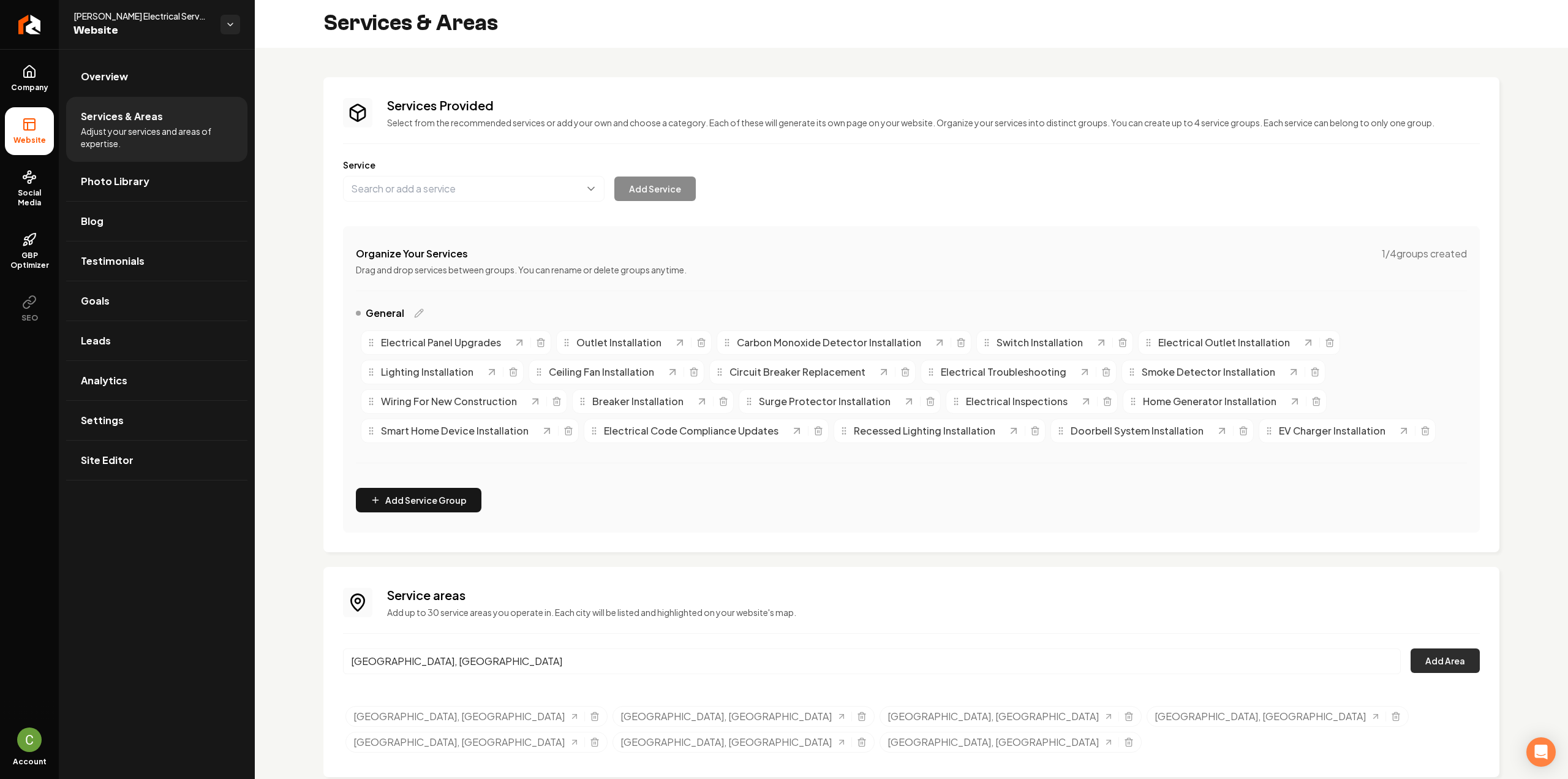
click at [1450, 660] on button "Add Area" at bounding box center [1444, 660] width 69 height 24
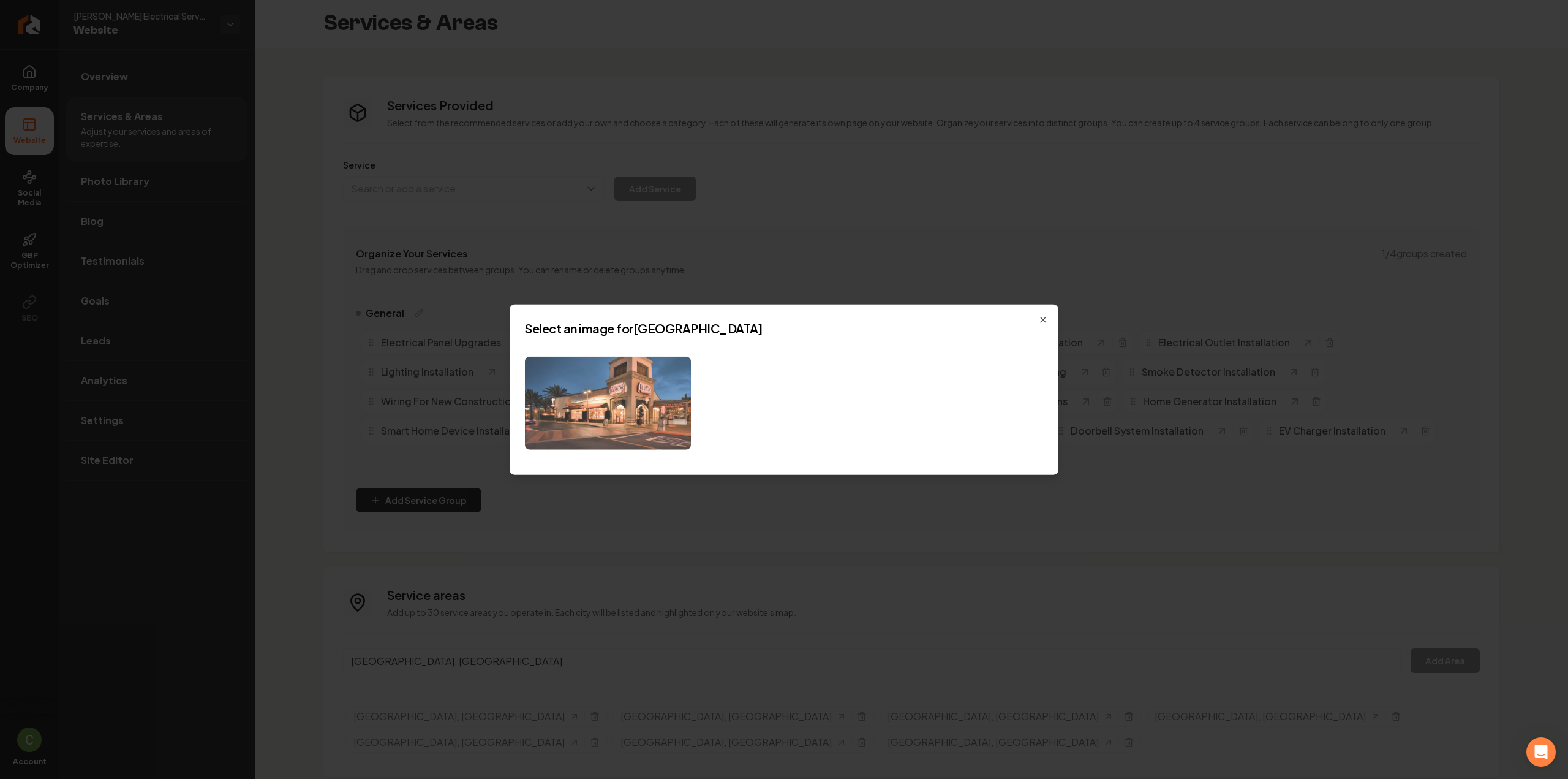
click at [598, 421] on img at bounding box center [608, 402] width 166 height 94
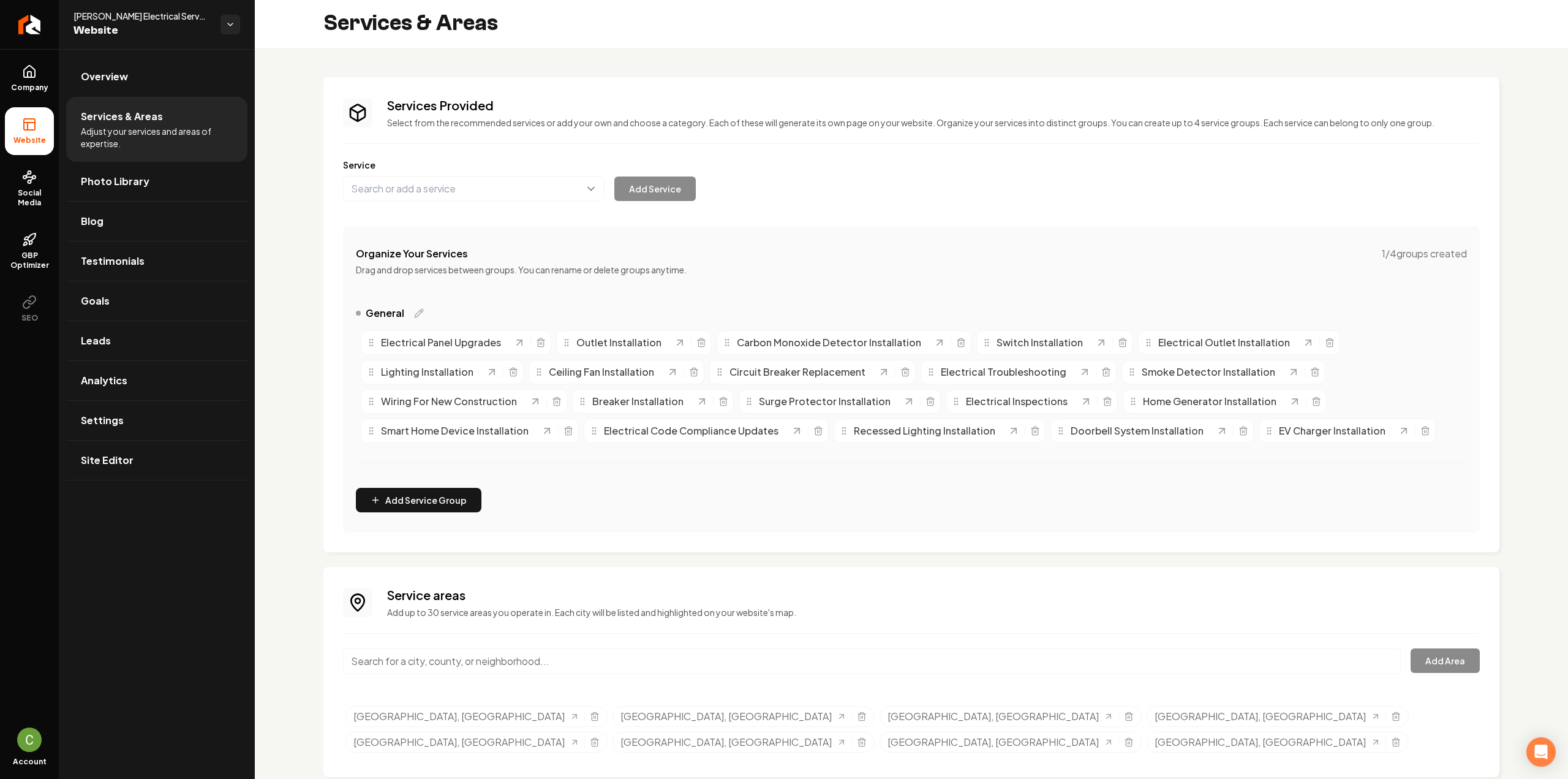
click at [548, 656] on input "Main content area" at bounding box center [872, 661] width 1058 height 26
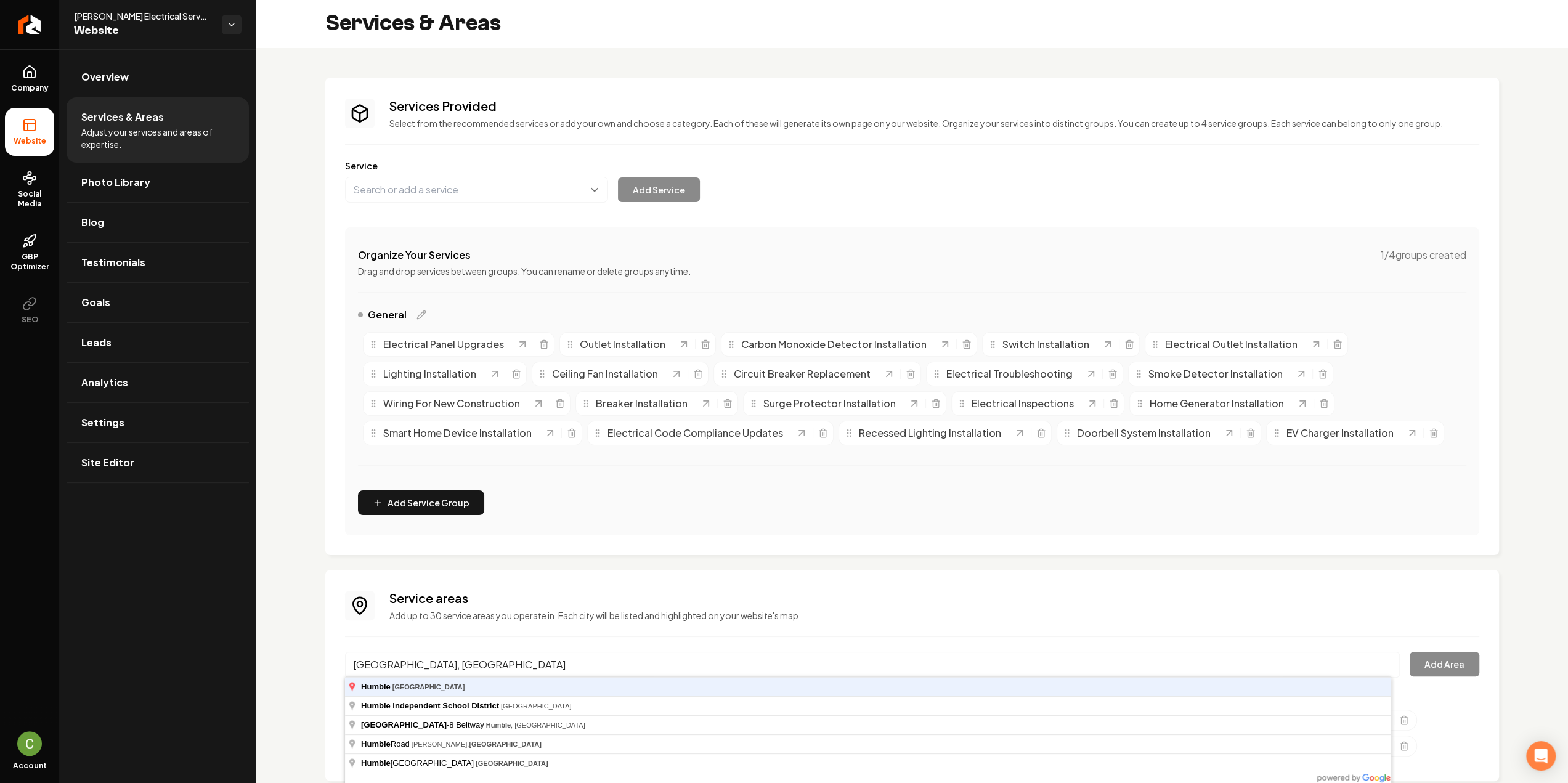
type input "Humble, TX"
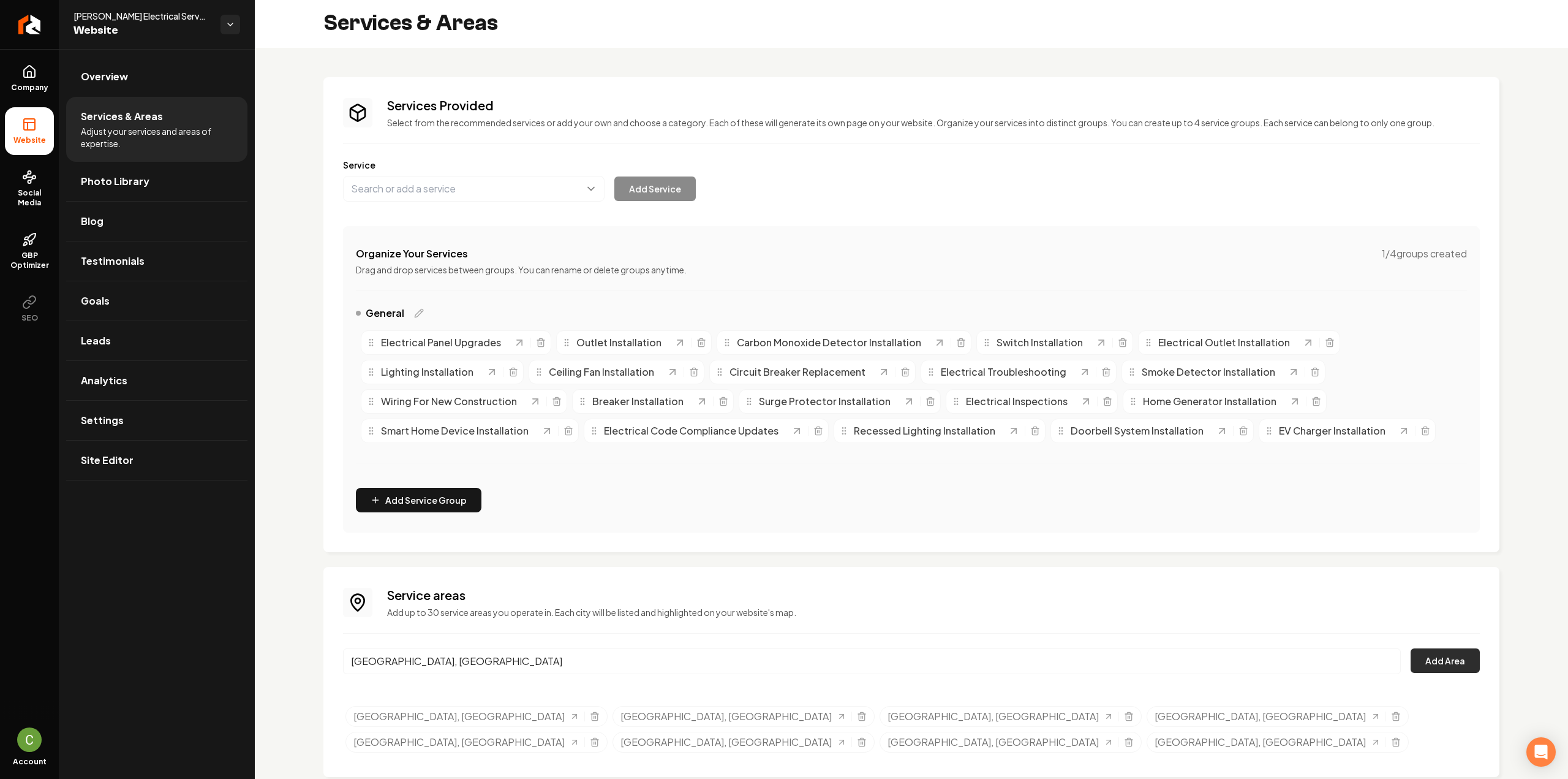
click at [1461, 668] on button "Add Area" at bounding box center [1444, 660] width 69 height 24
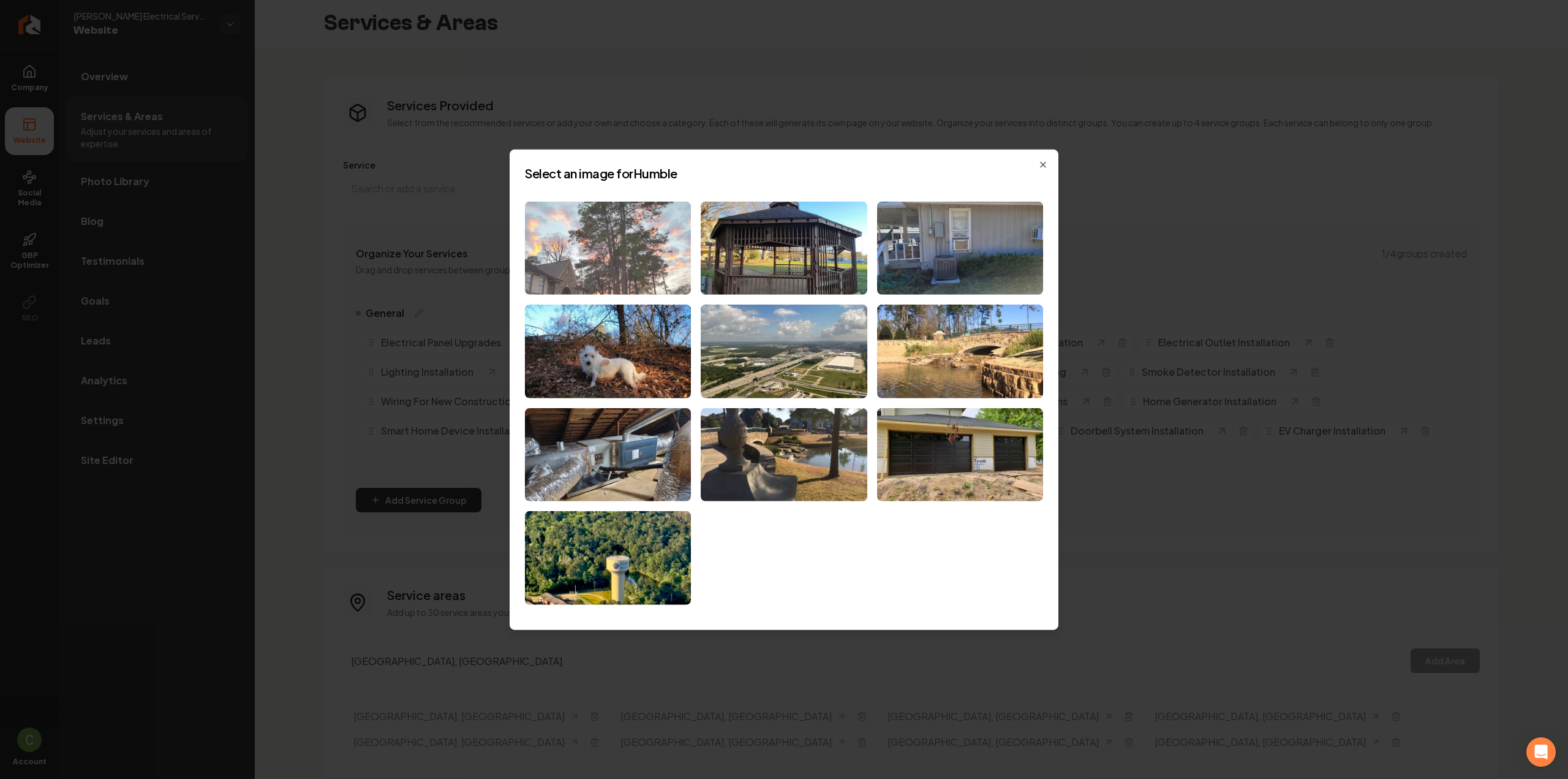
click at [607, 239] on img at bounding box center [608, 247] width 166 height 94
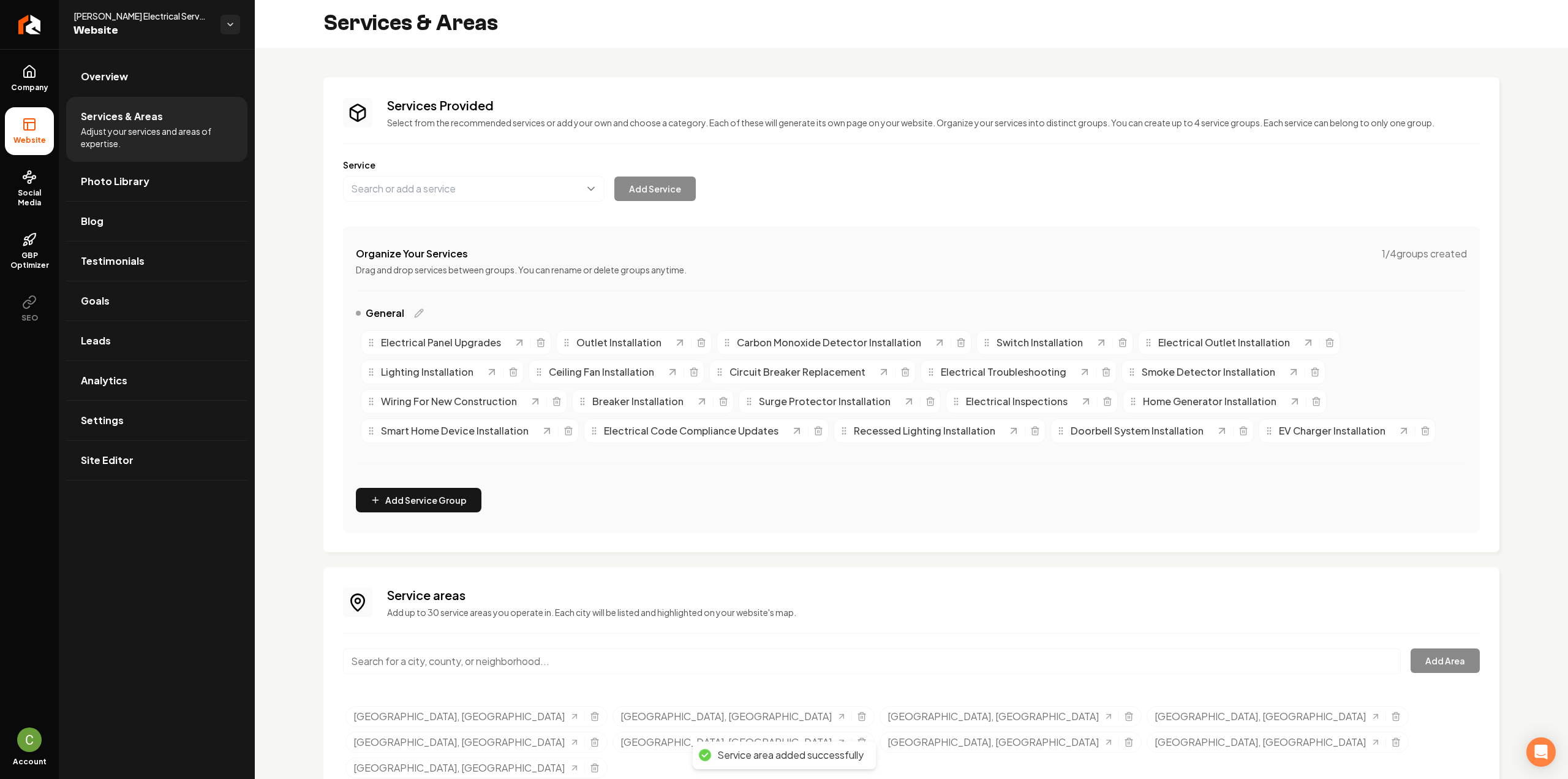
click at [531, 655] on input "Main content area" at bounding box center [872, 661] width 1058 height 26
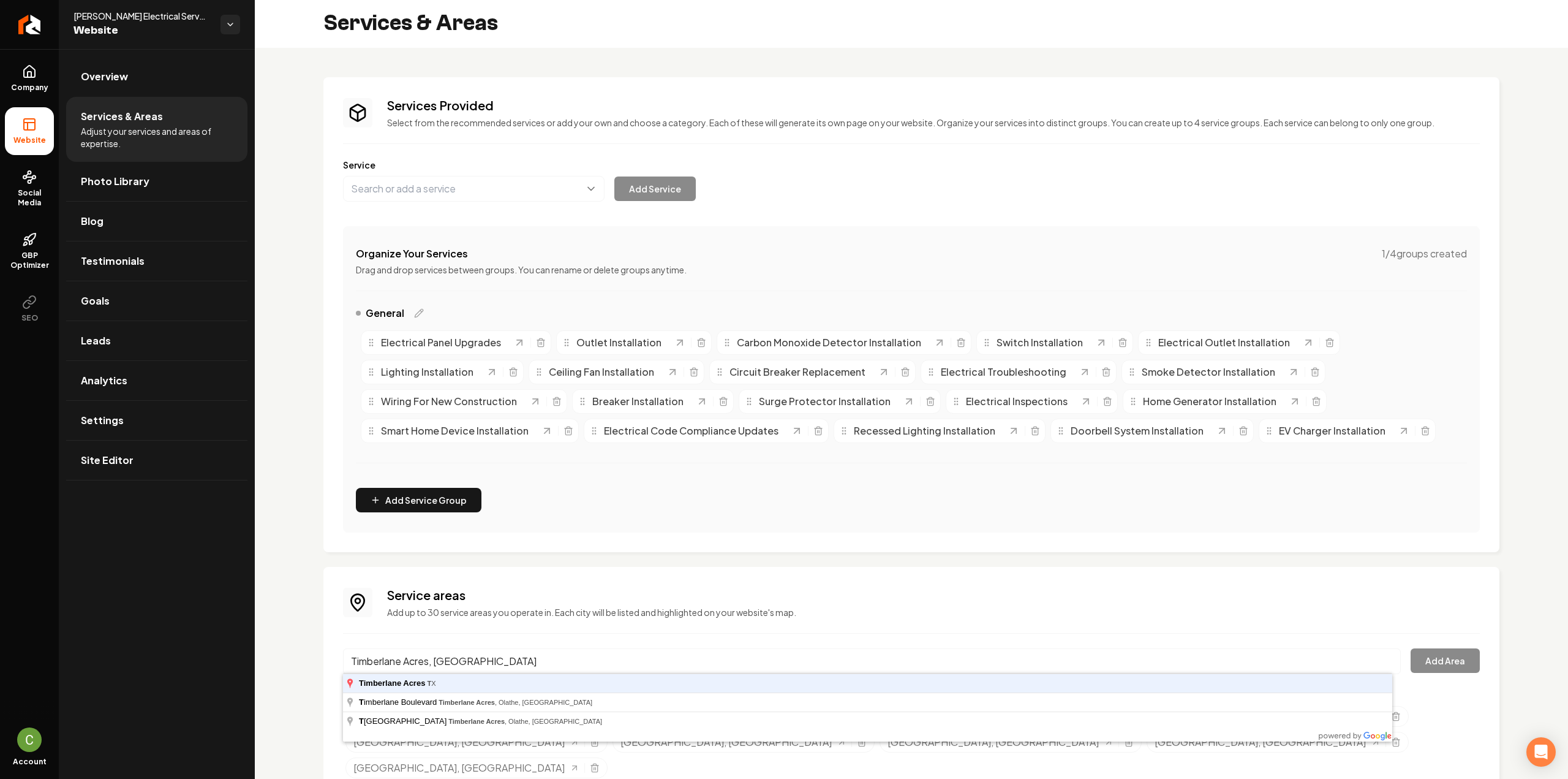
type input "Timberlane Acres, TX"
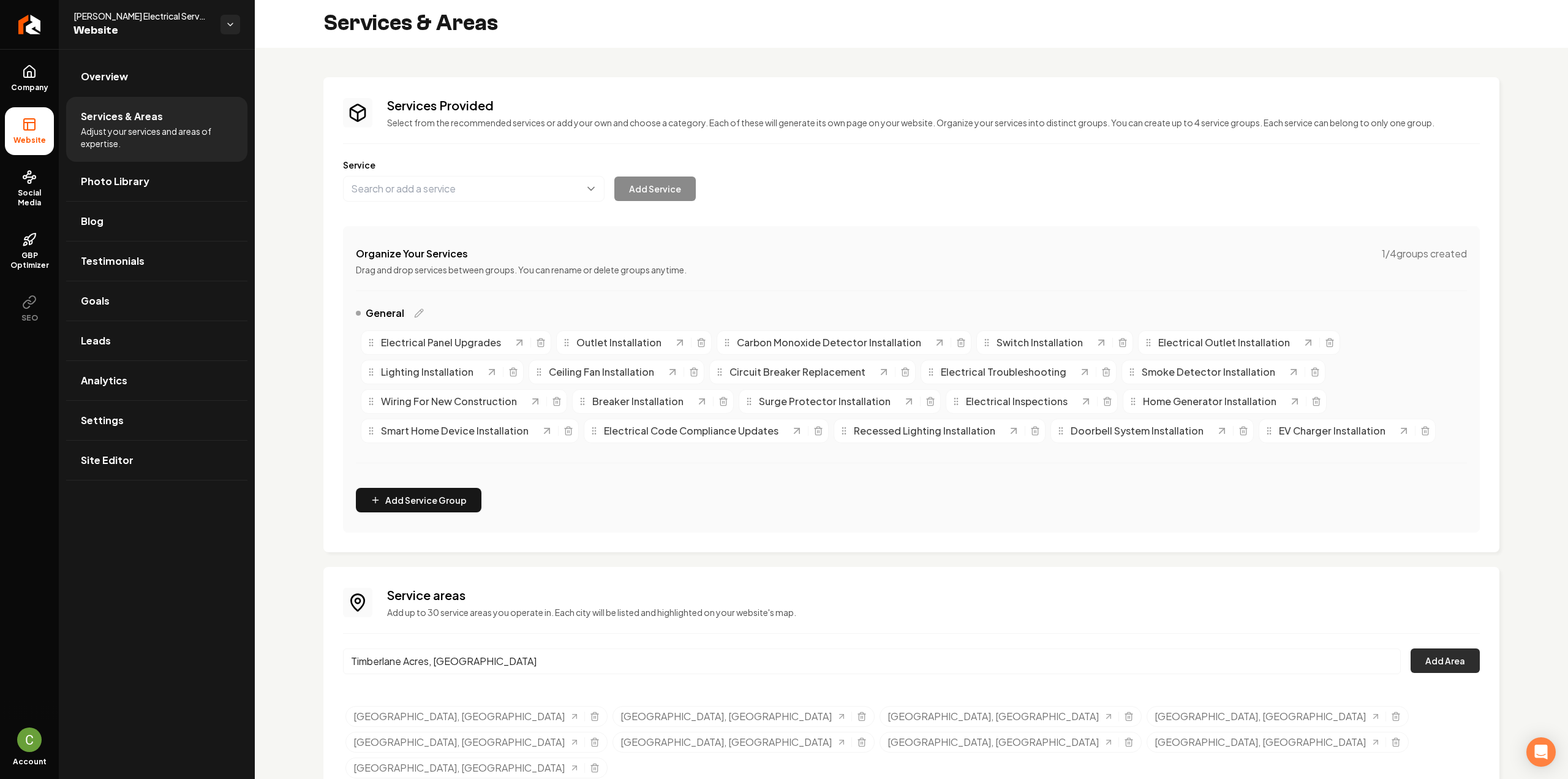
click at [1418, 655] on button "Add Area" at bounding box center [1444, 660] width 69 height 24
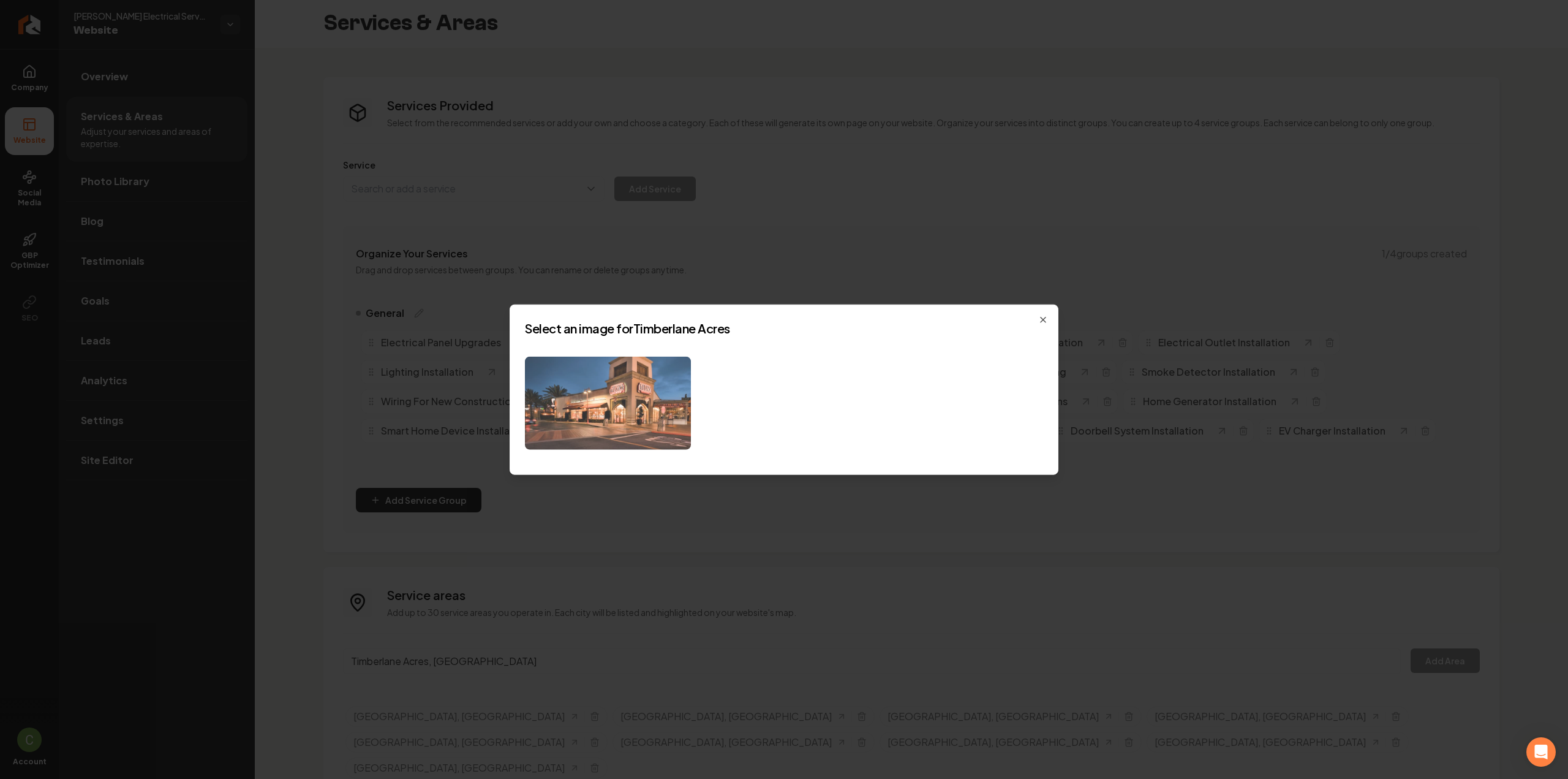
click at [655, 412] on img at bounding box center [608, 402] width 166 height 94
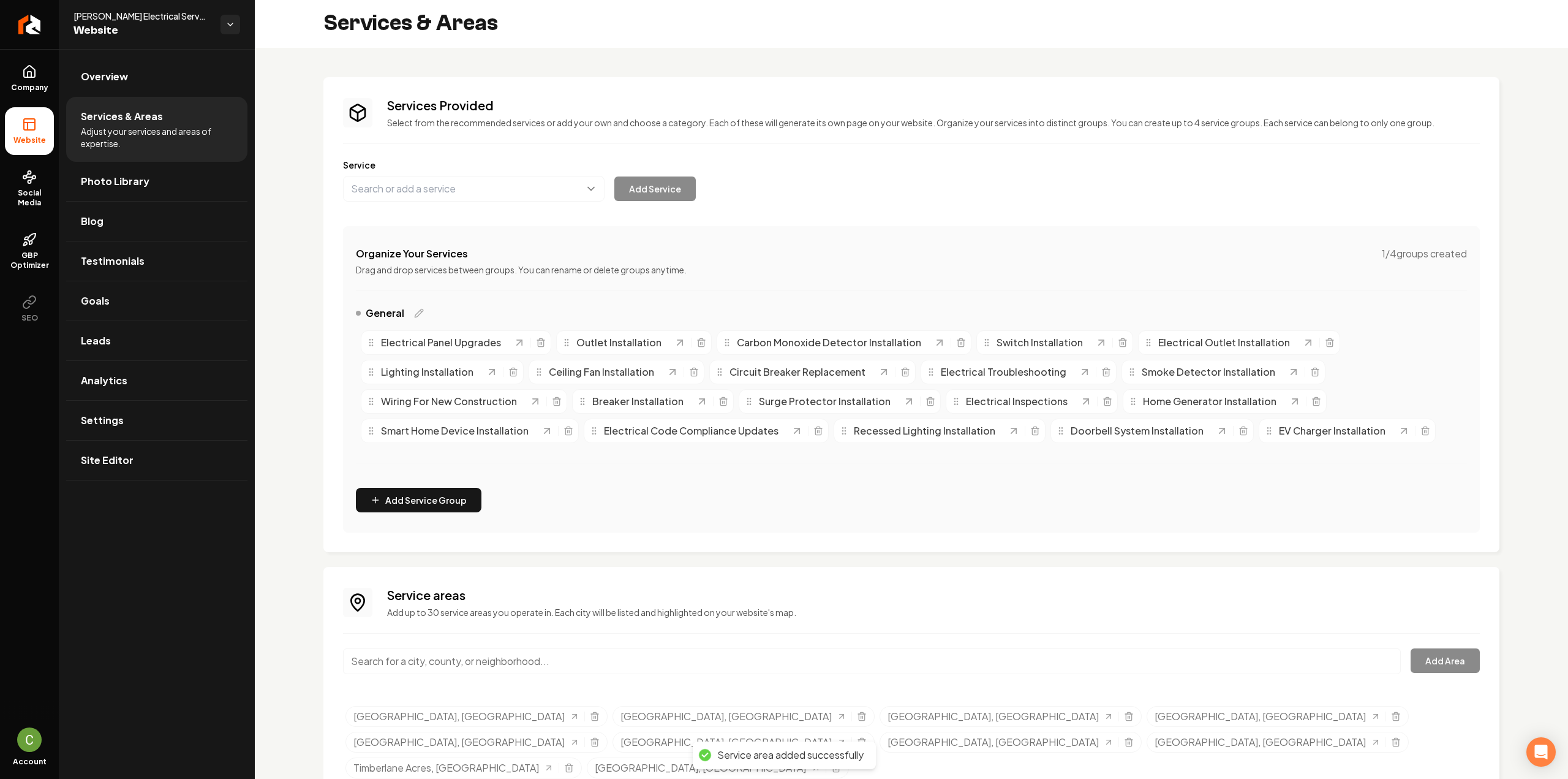
click at [387, 663] on input "Main content area" at bounding box center [872, 661] width 1058 height 26
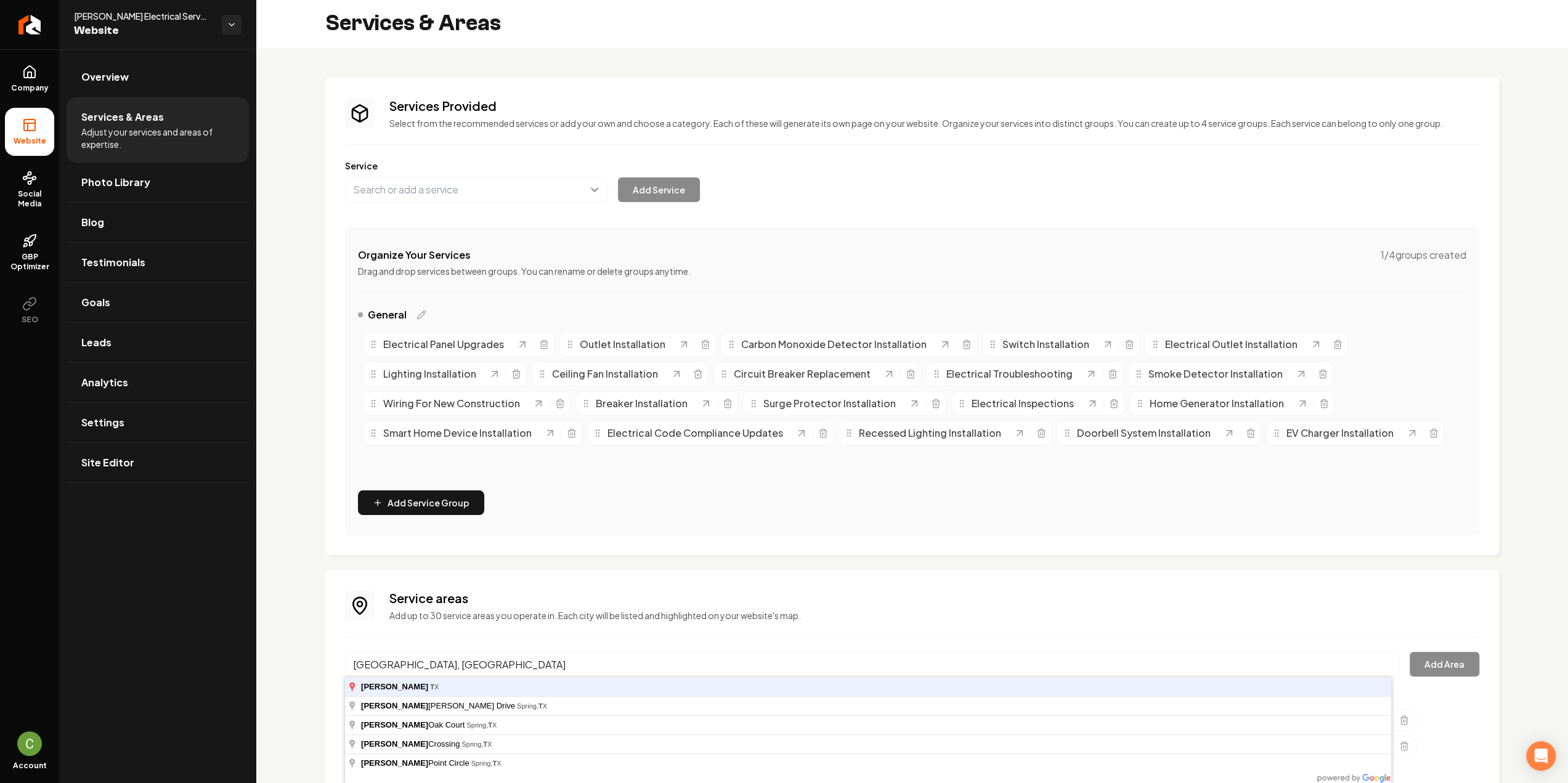
type input "Louetta, TX"
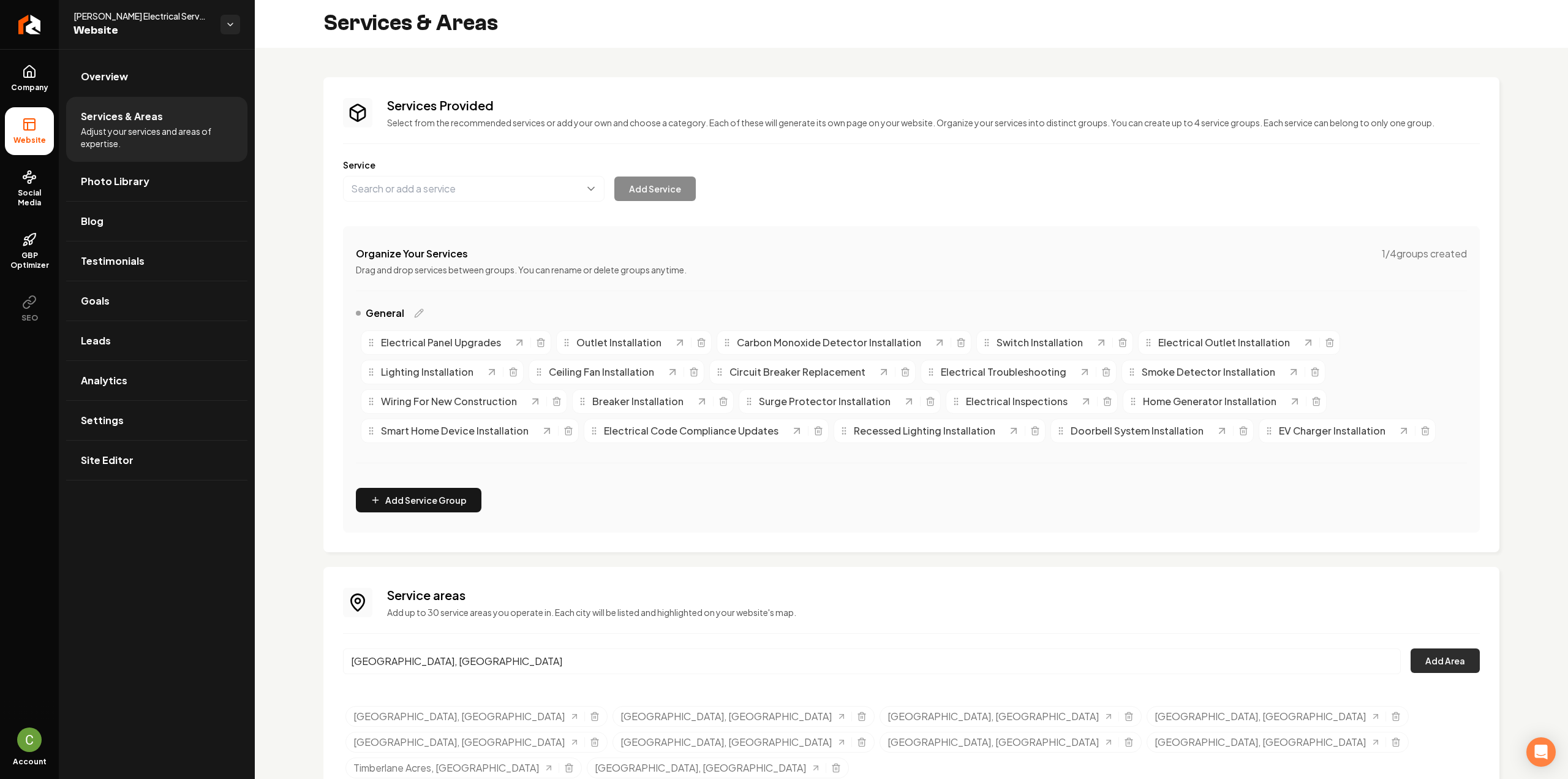
click at [1431, 656] on button "Add Area" at bounding box center [1444, 660] width 69 height 24
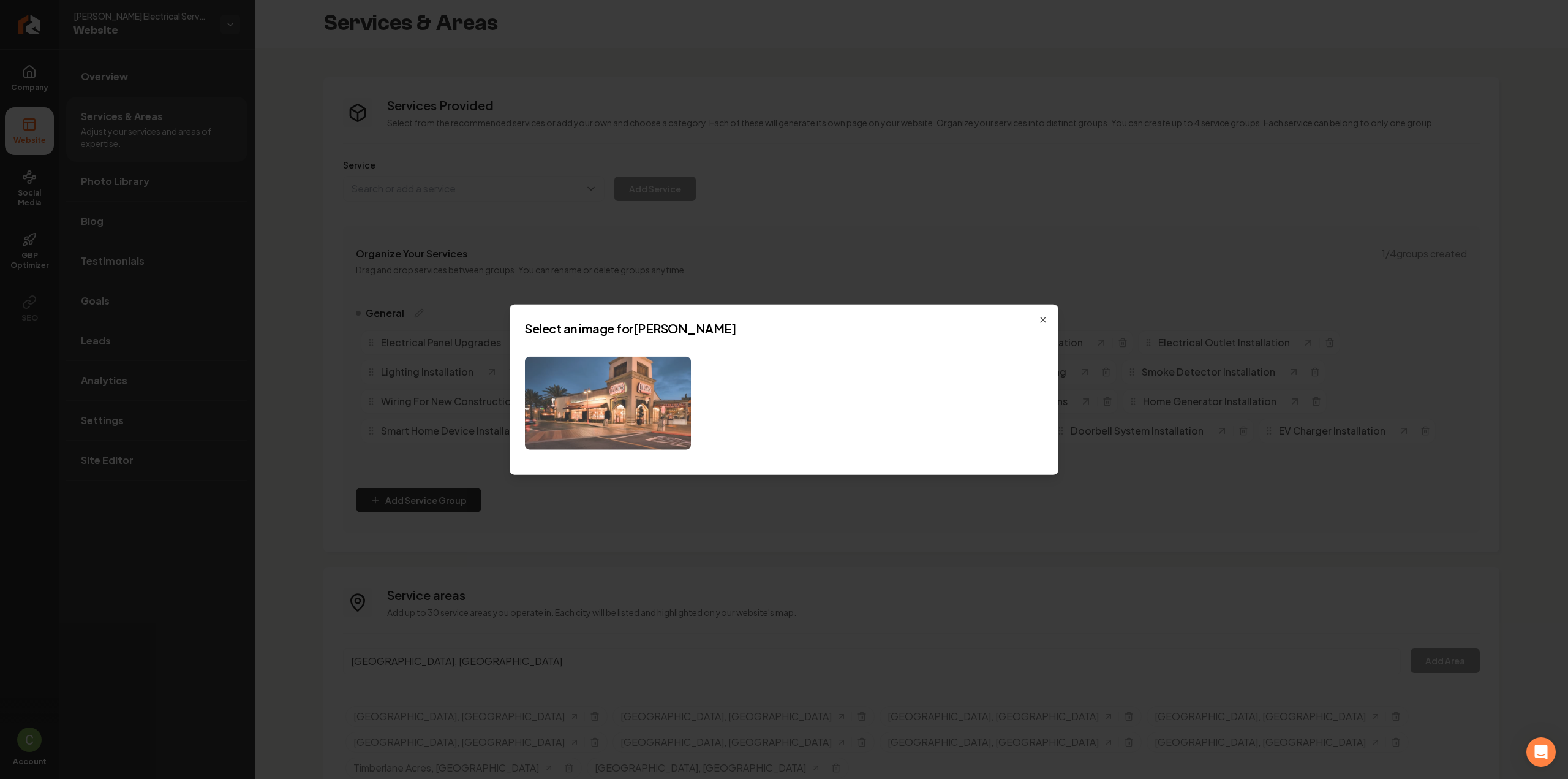
click at [629, 419] on img at bounding box center [608, 402] width 166 height 94
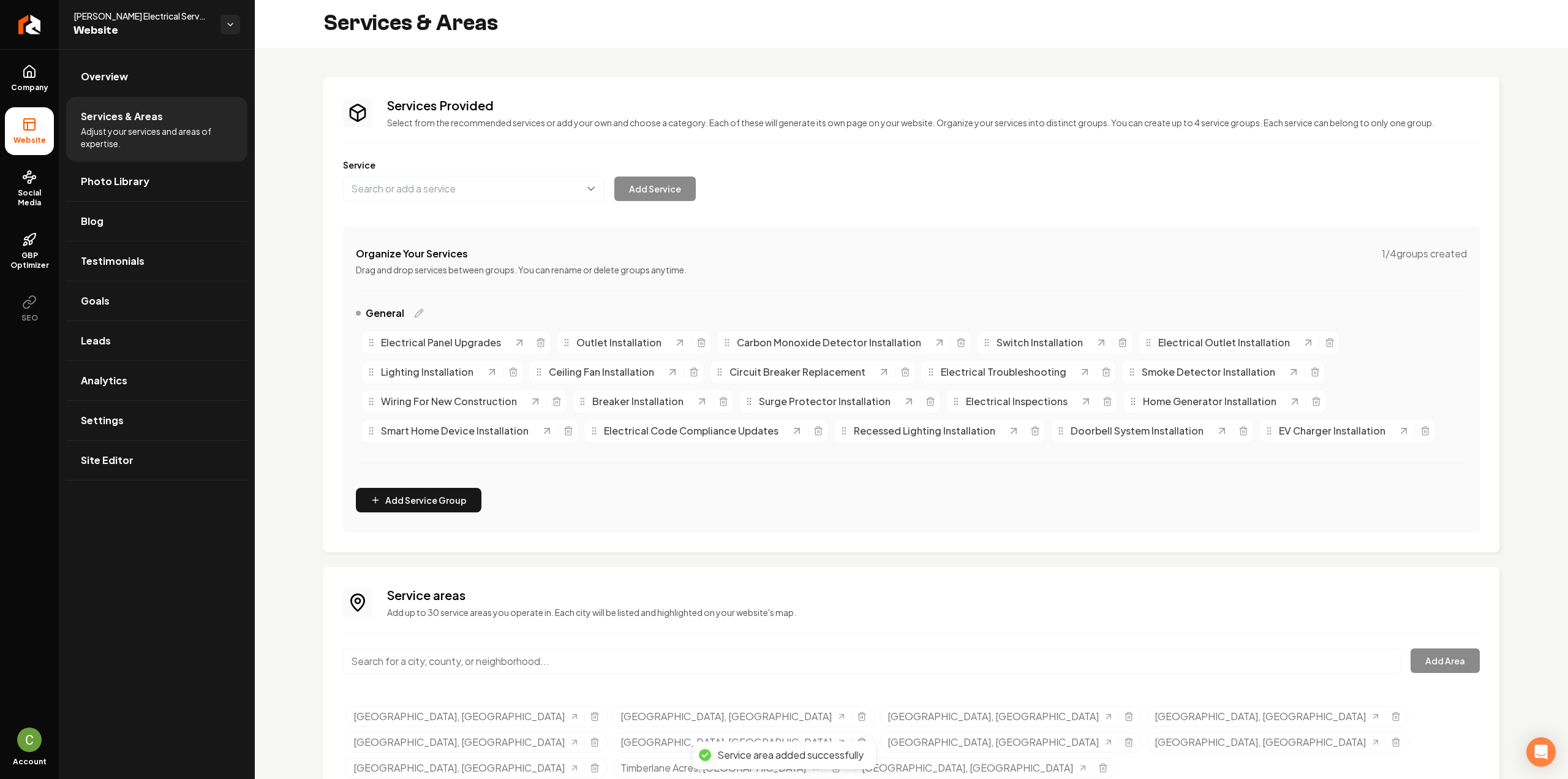
click at [499, 650] on input "Main content area" at bounding box center [872, 661] width 1058 height 26
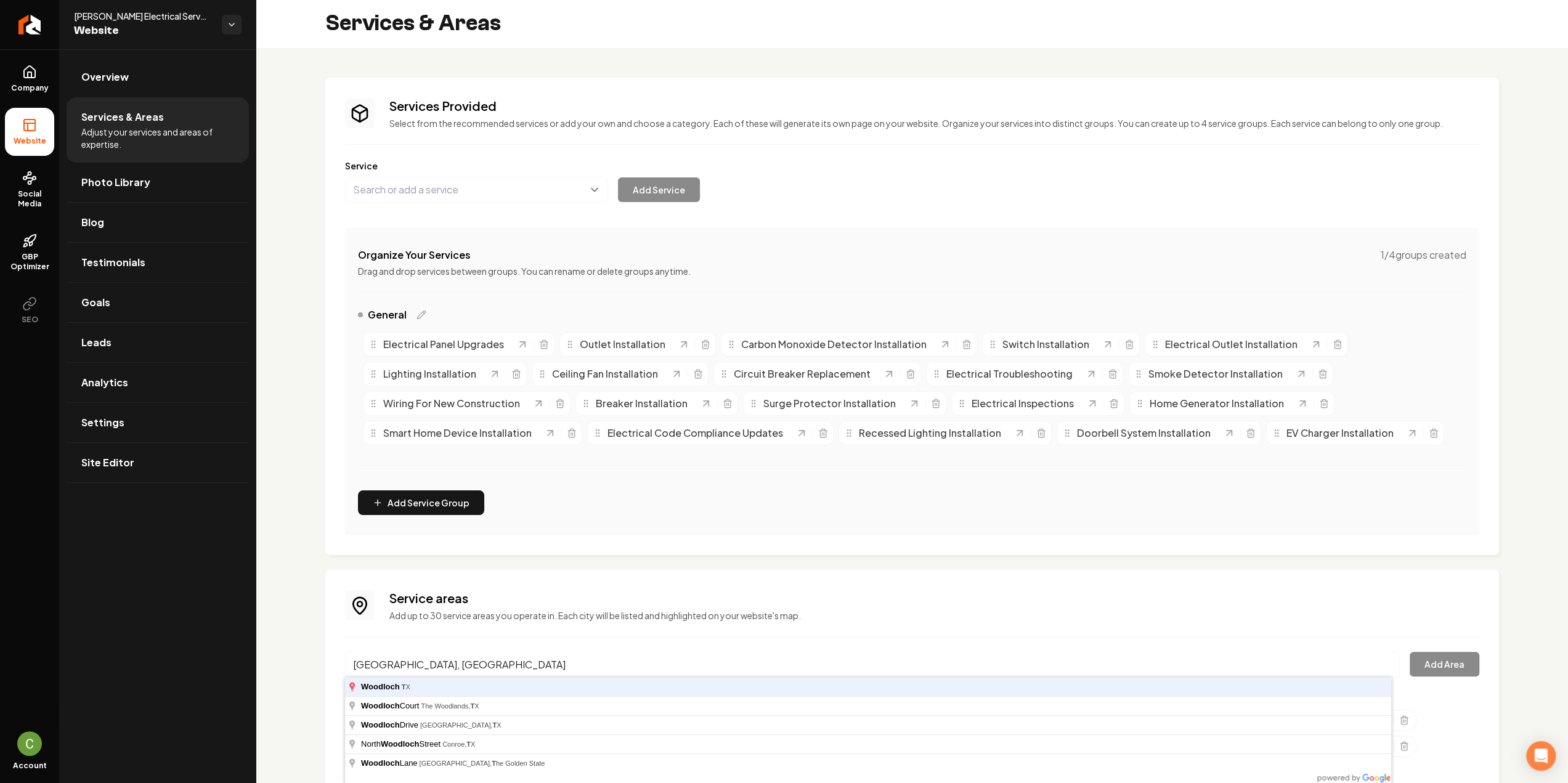
type input "Woodloch, TX"
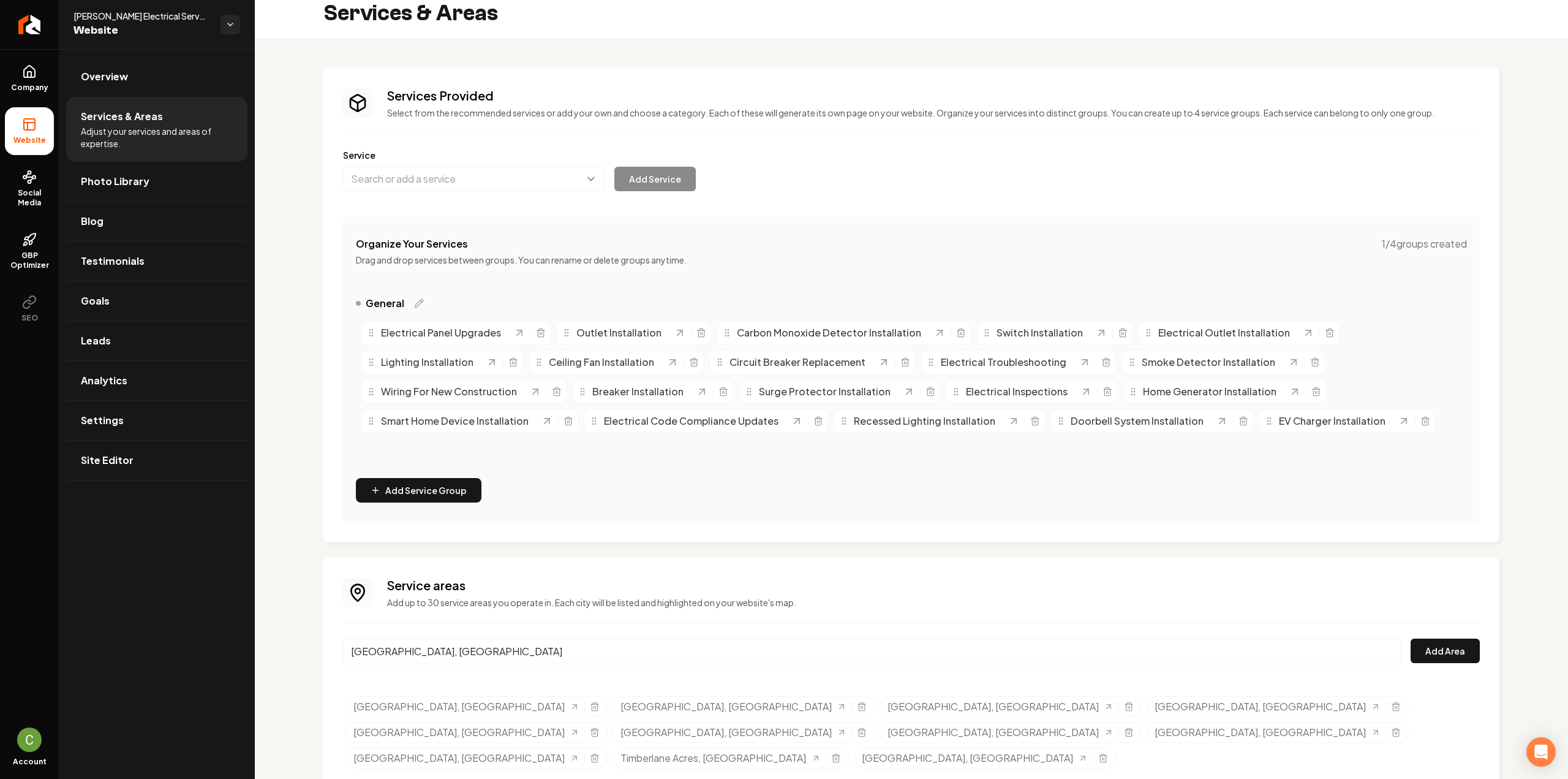
scroll to position [26, 0]
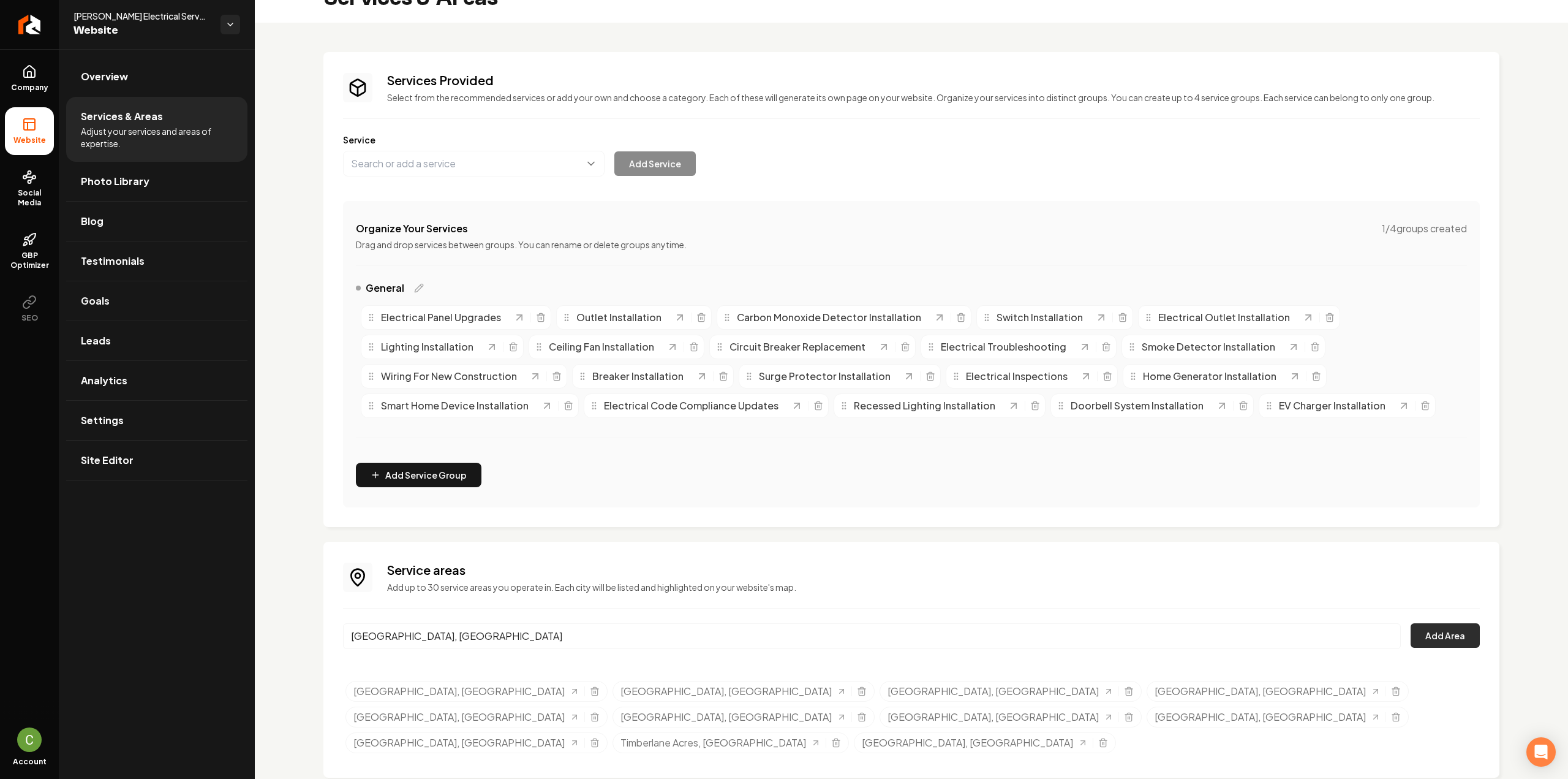
click at [1422, 639] on button "Add Area" at bounding box center [1444, 635] width 69 height 24
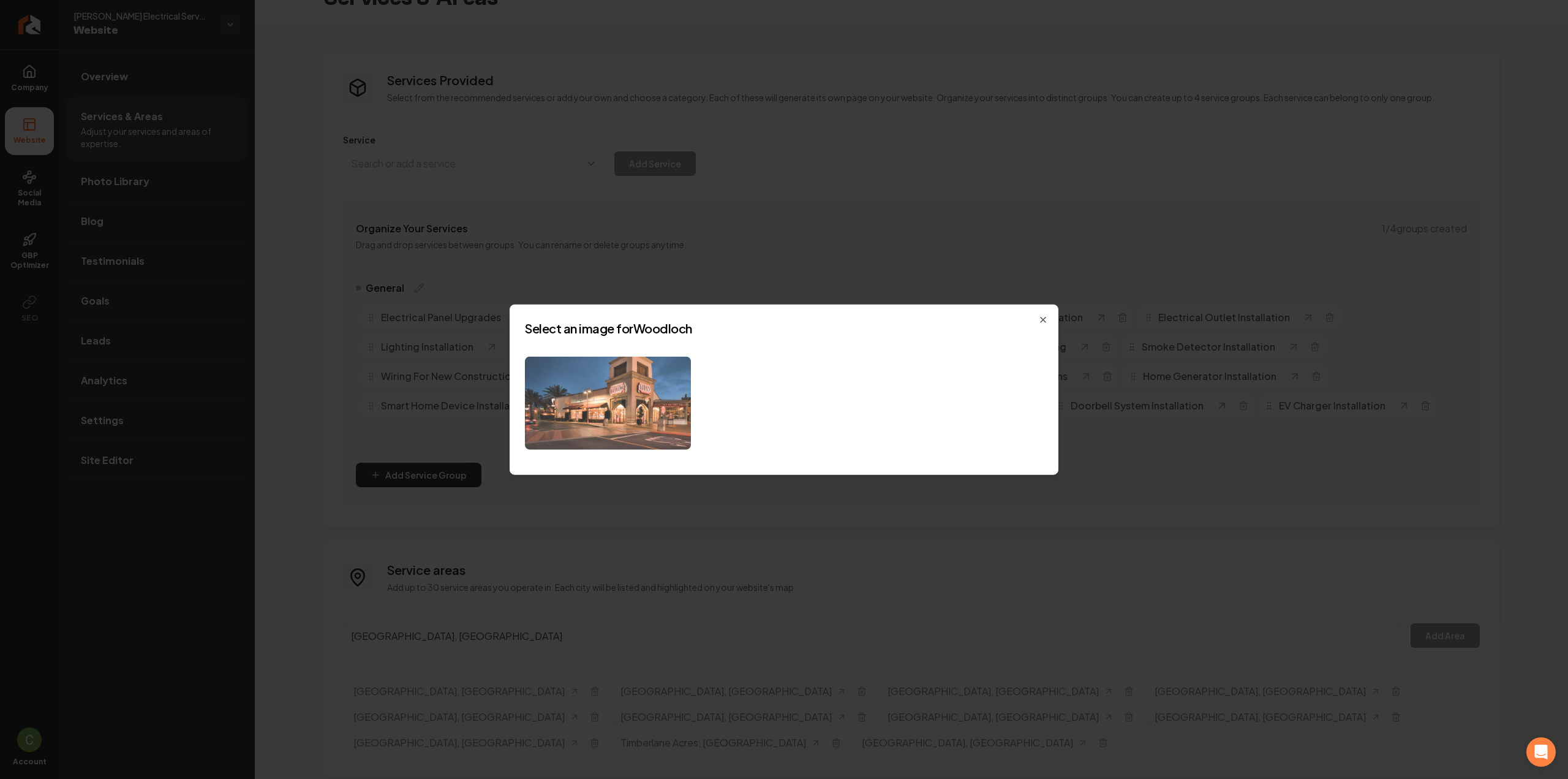
click at [631, 408] on img at bounding box center [608, 402] width 166 height 94
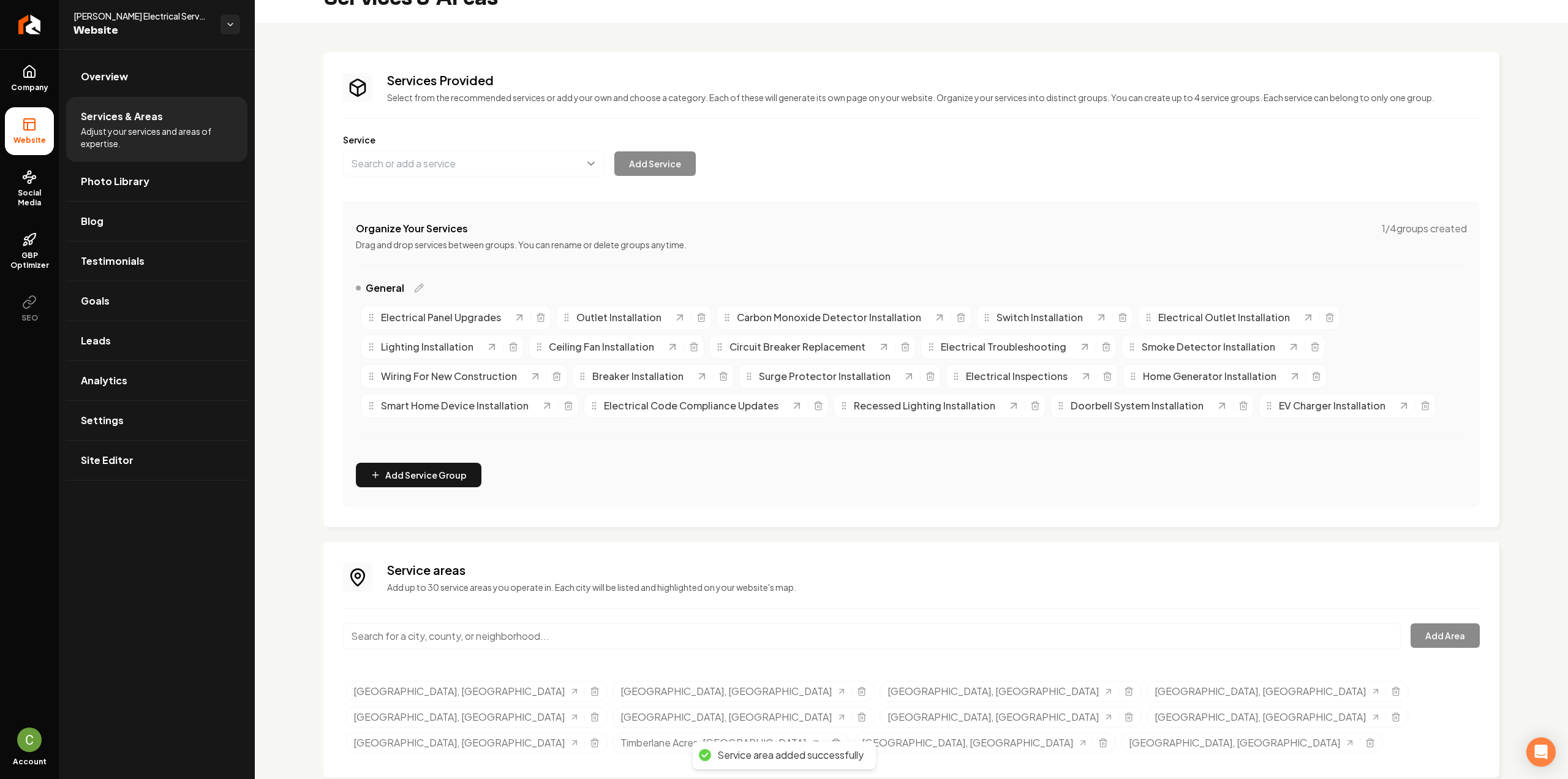
click at [369, 630] on input "Main content area" at bounding box center [872, 636] width 1058 height 26
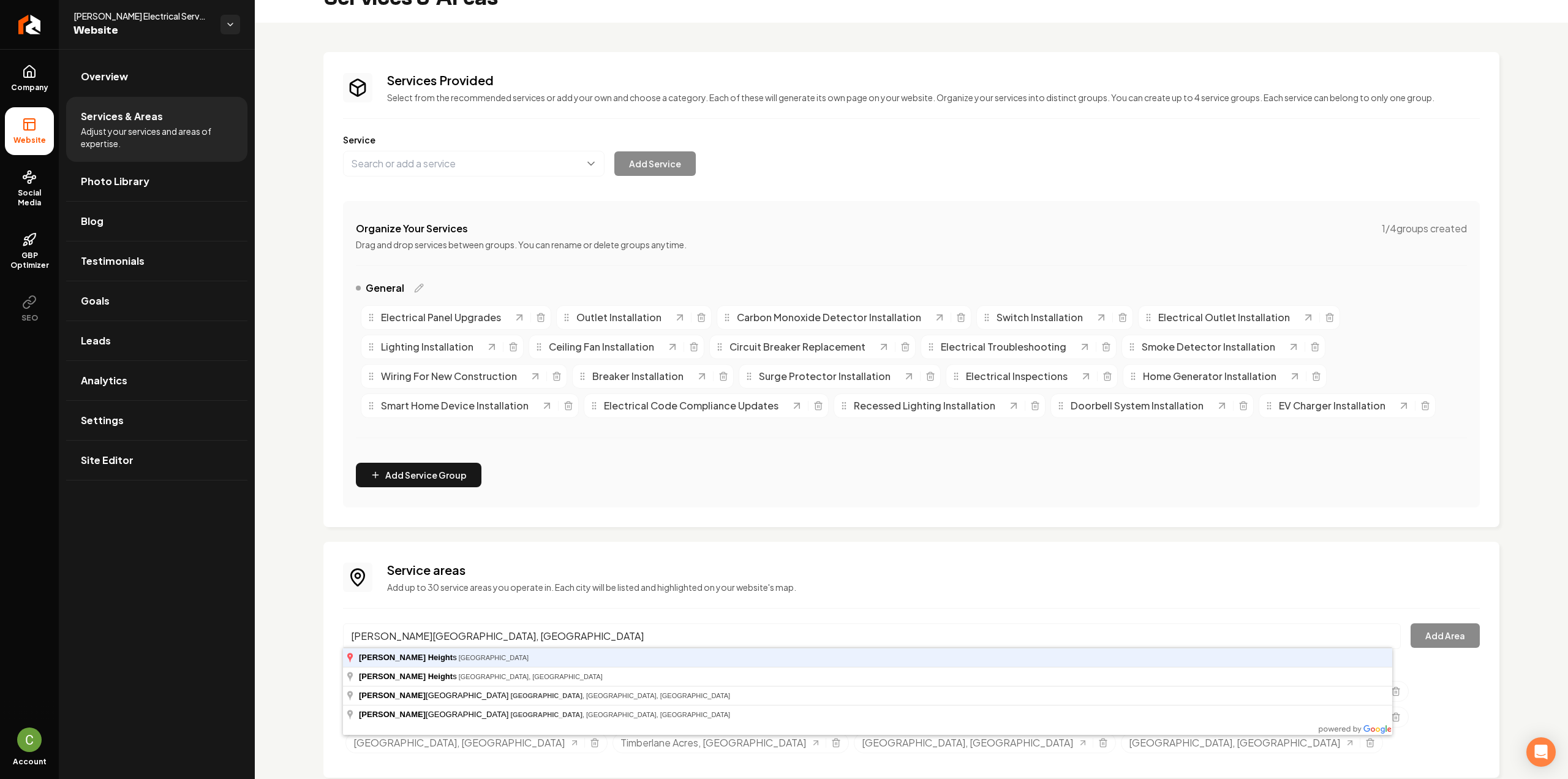
type input "Porter Heights, TX"
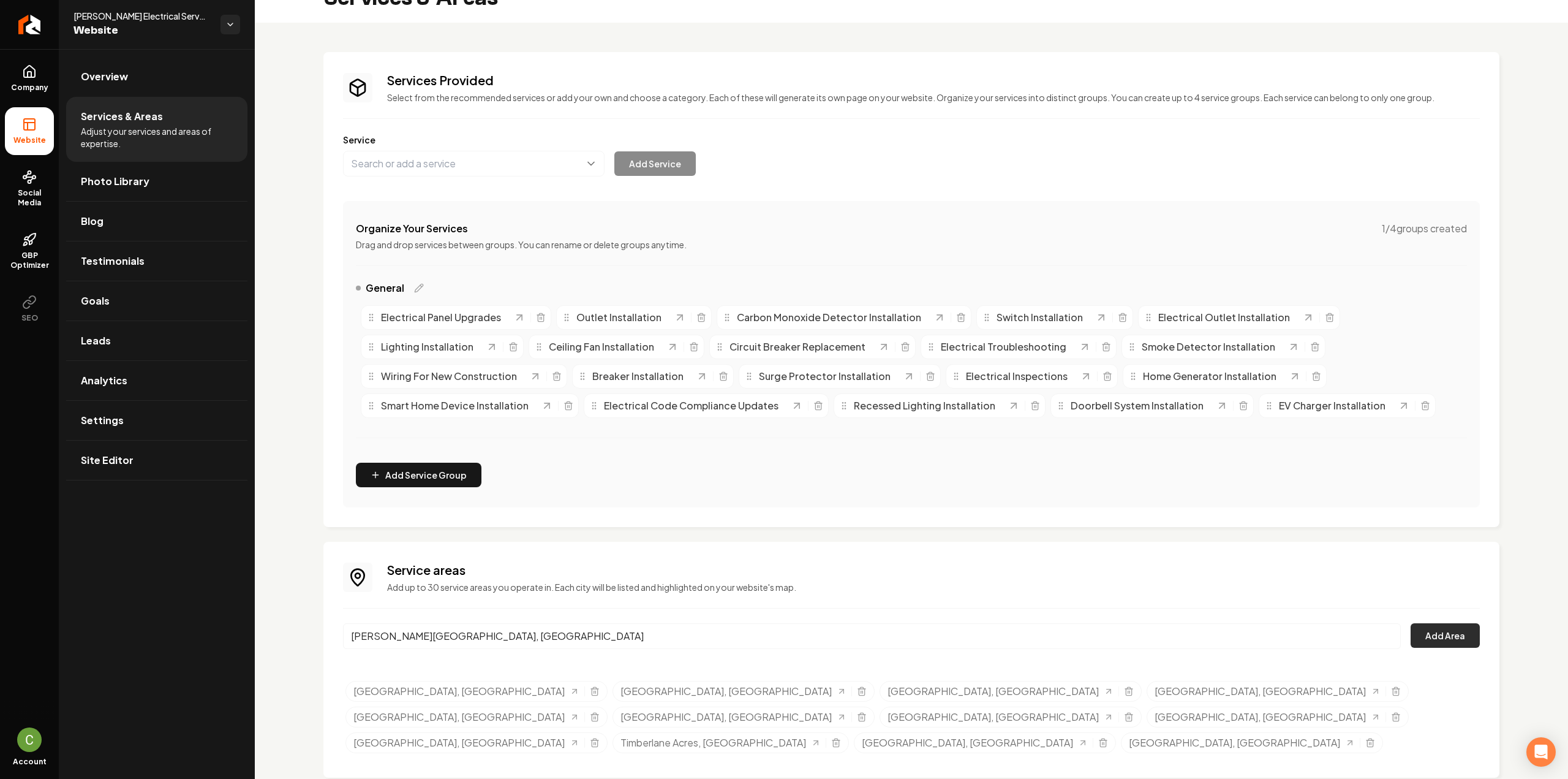
click at [1410, 625] on button "Add Area" at bounding box center [1444, 635] width 69 height 24
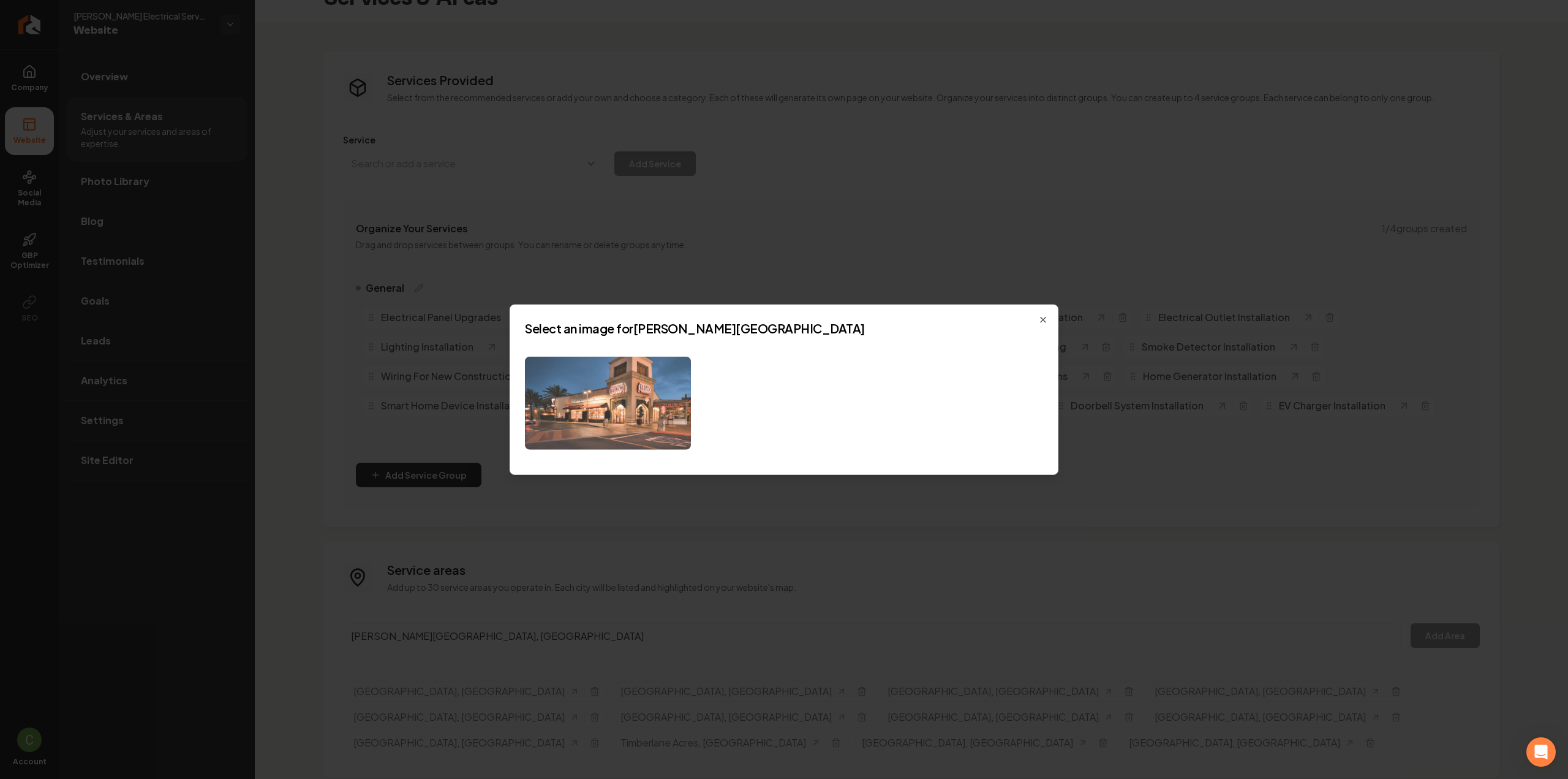
click at [589, 400] on img at bounding box center [608, 402] width 166 height 94
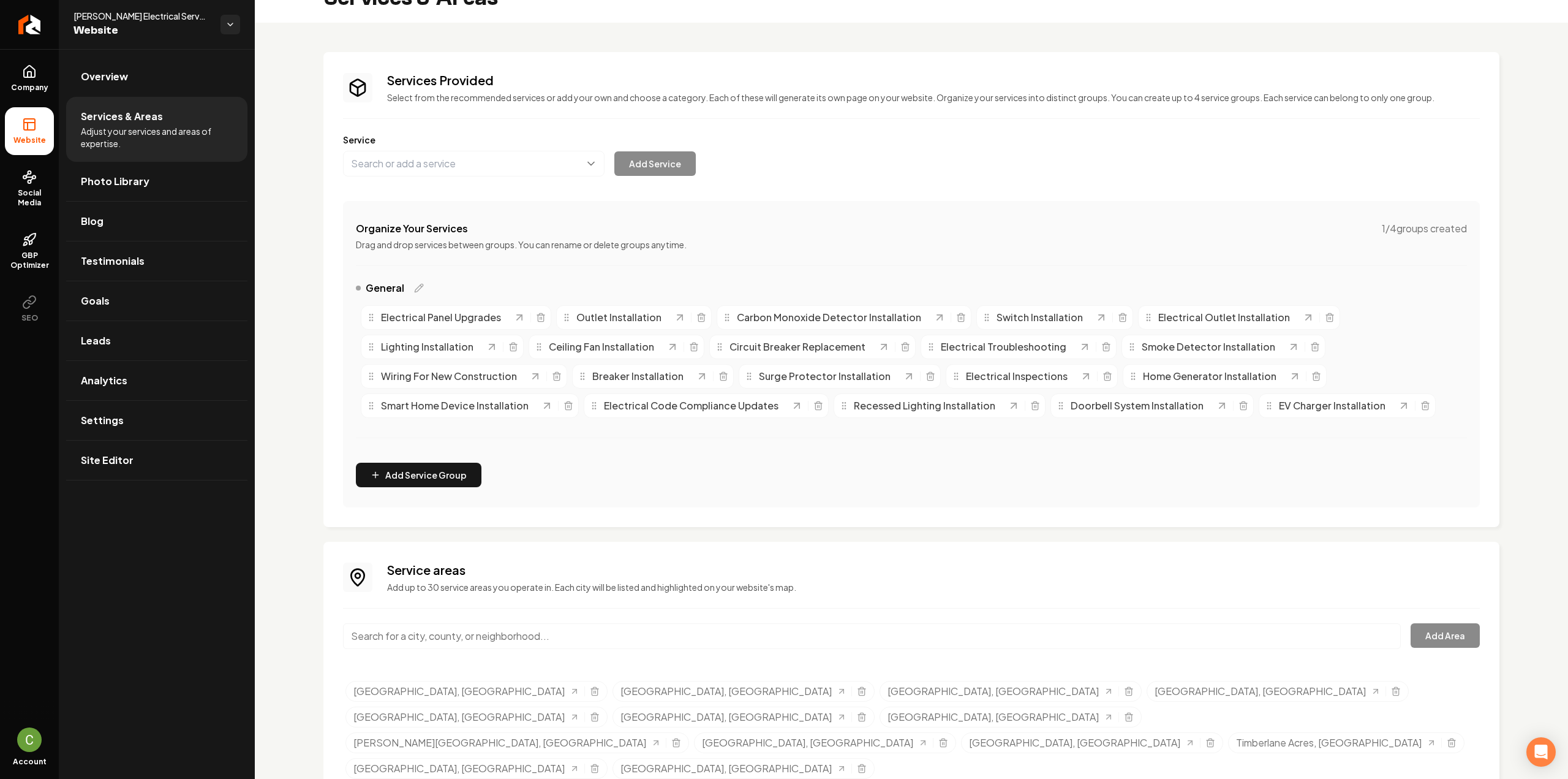
click at [455, 640] on input "Main content area" at bounding box center [872, 636] width 1058 height 26
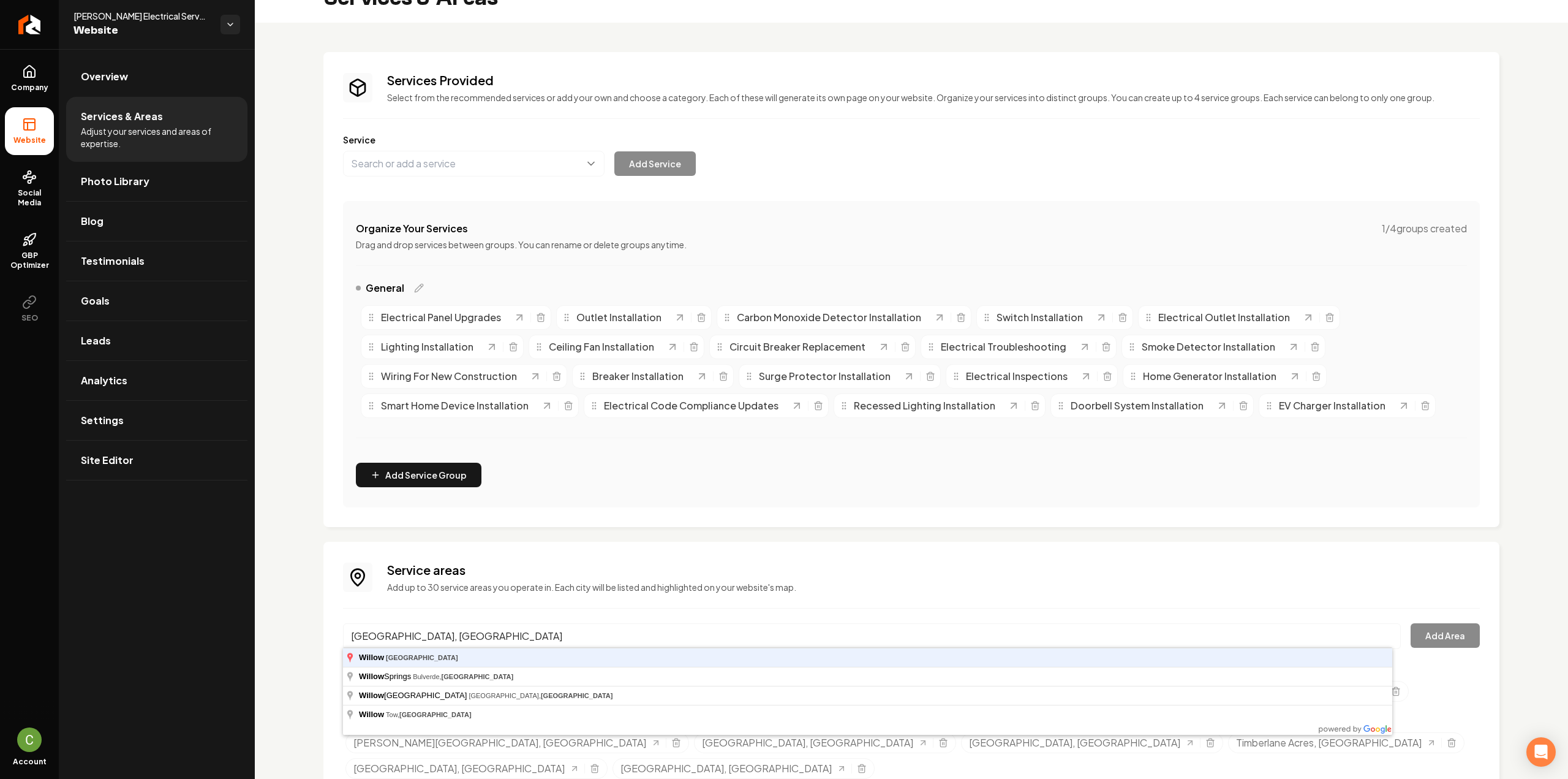
type input "Willow, TX"
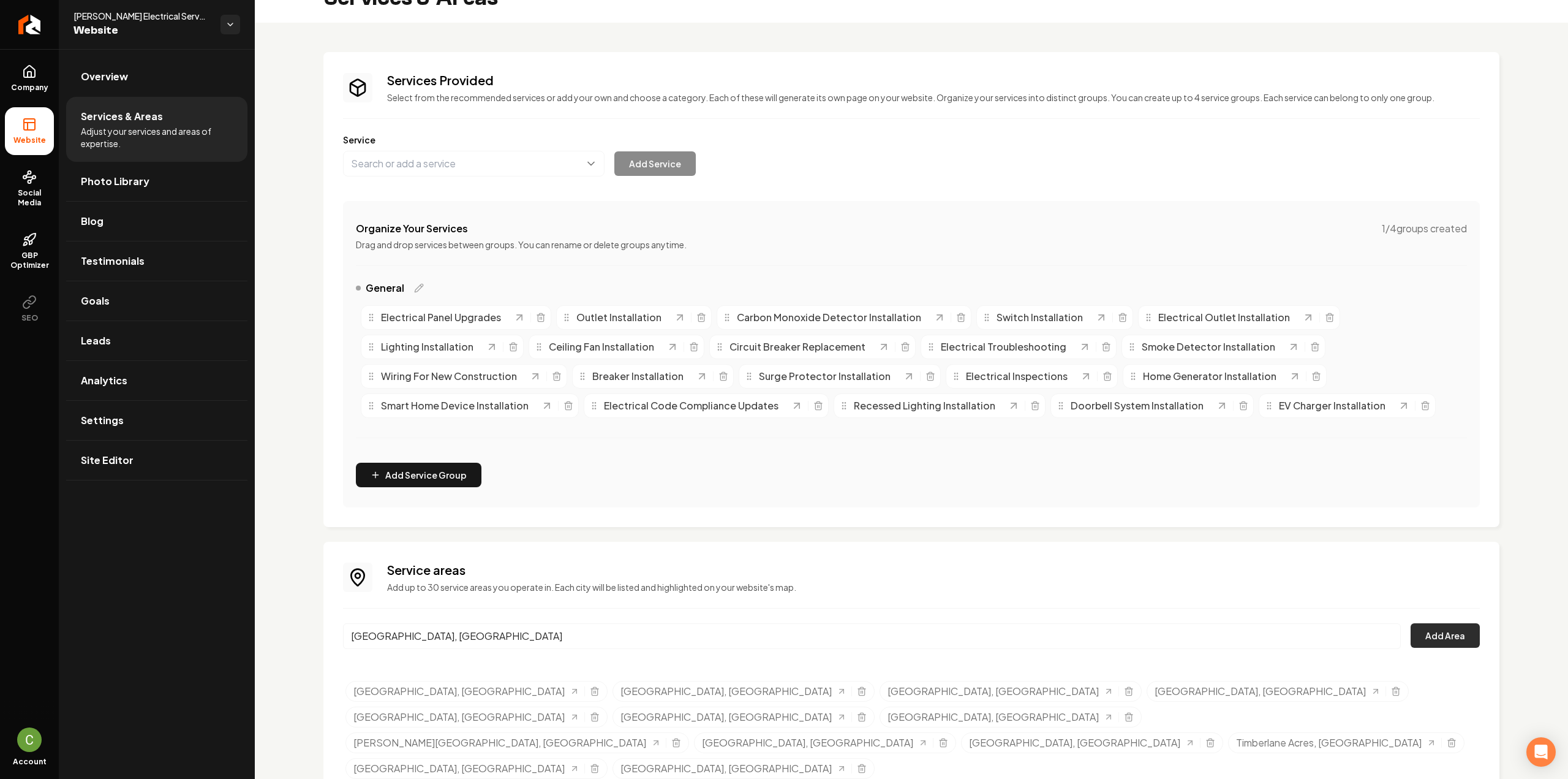
click at [1417, 631] on button "Add Area" at bounding box center [1444, 635] width 69 height 24
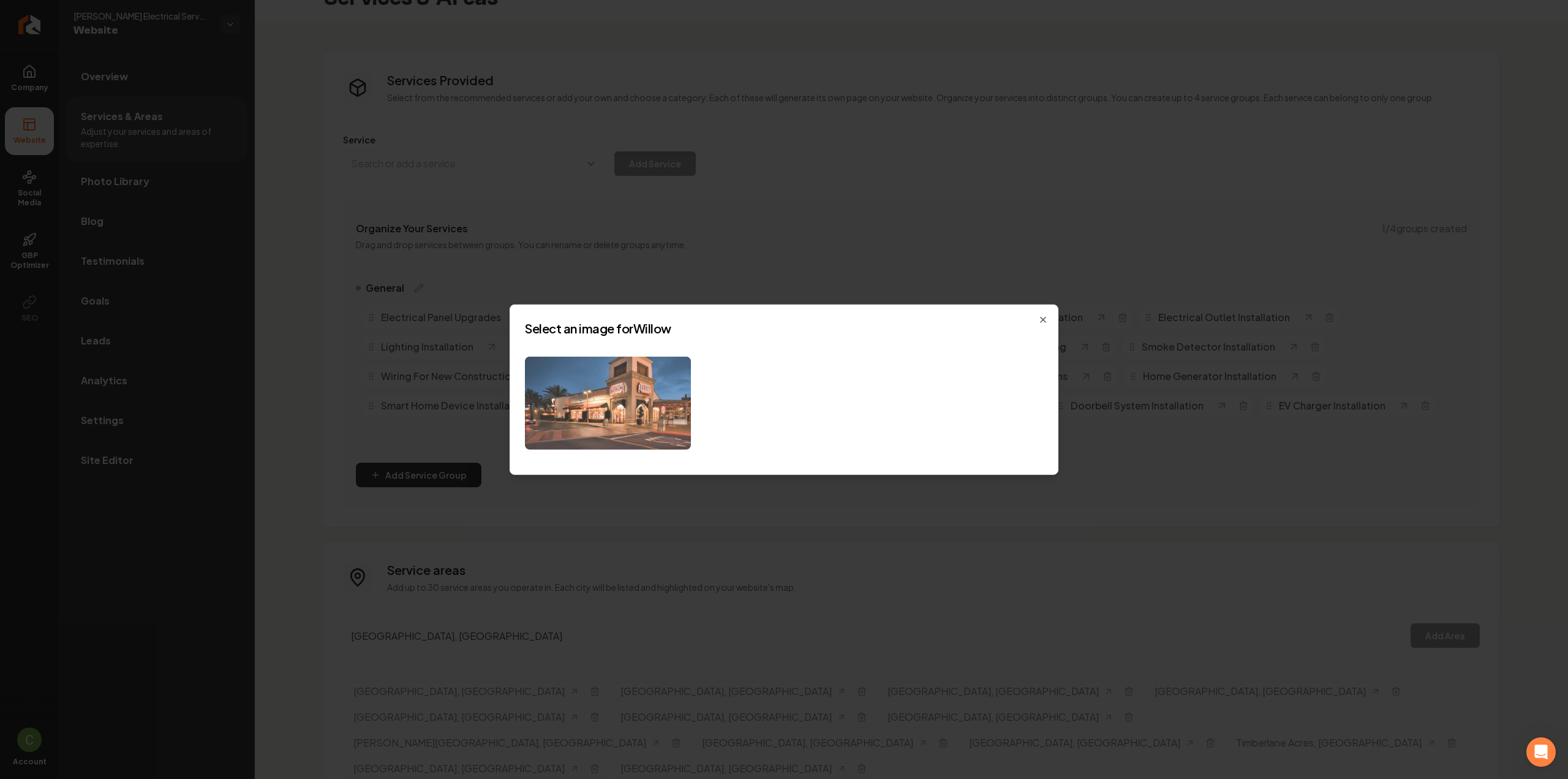
click at [596, 422] on img at bounding box center [608, 402] width 166 height 94
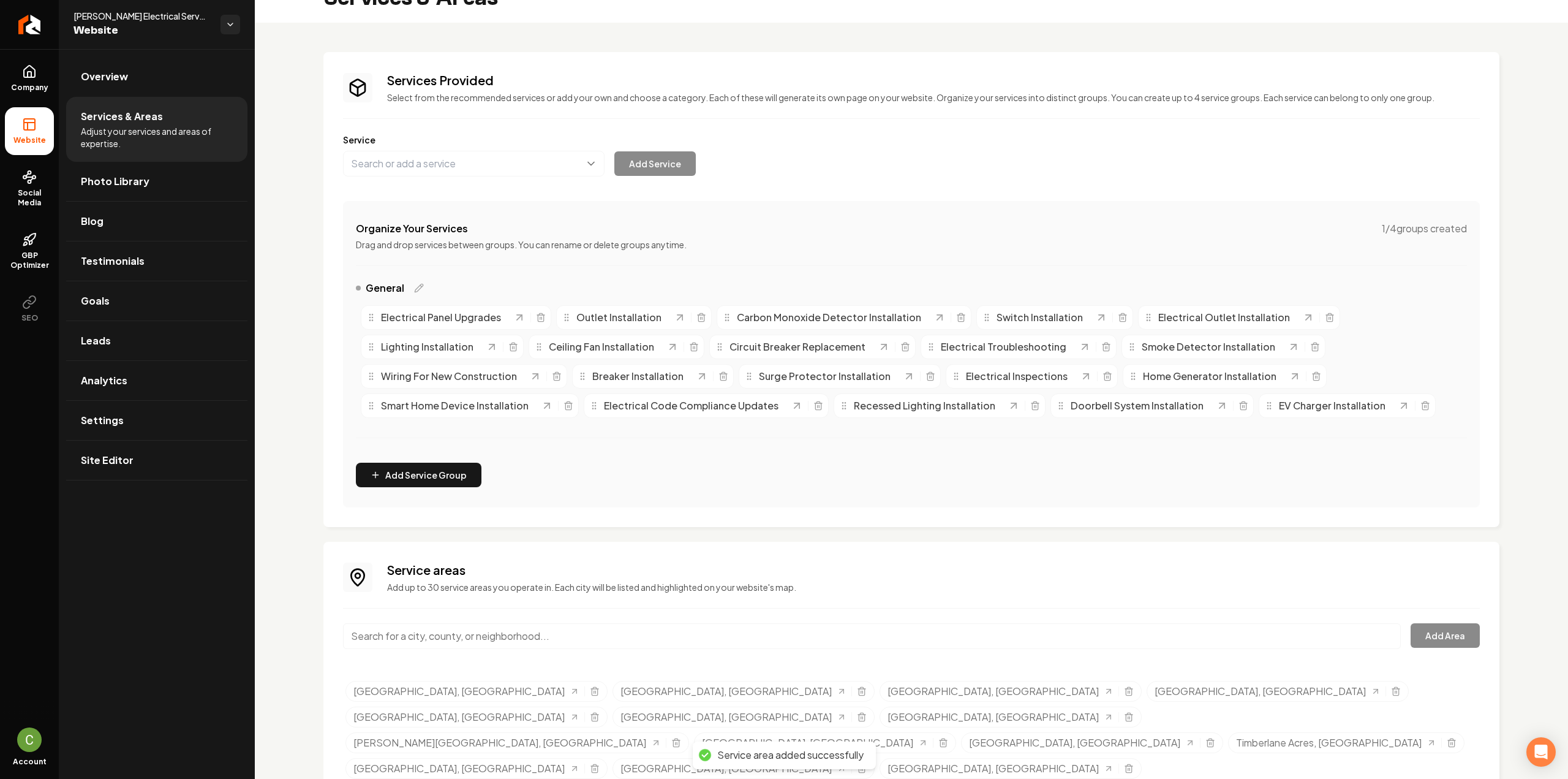
click at [426, 630] on input "Main content area" at bounding box center [872, 636] width 1058 height 26
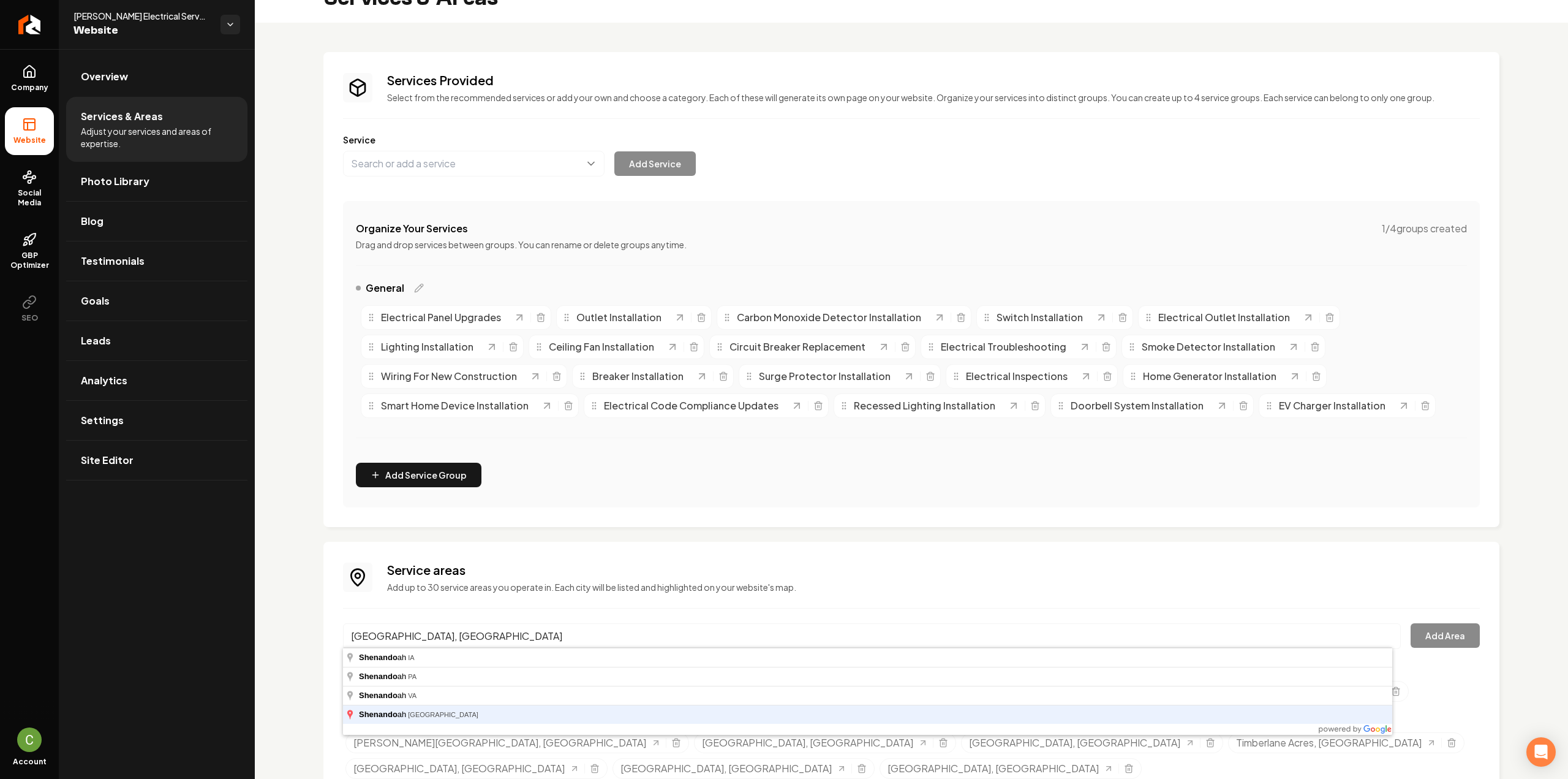
type input "Shenandoah, TX"
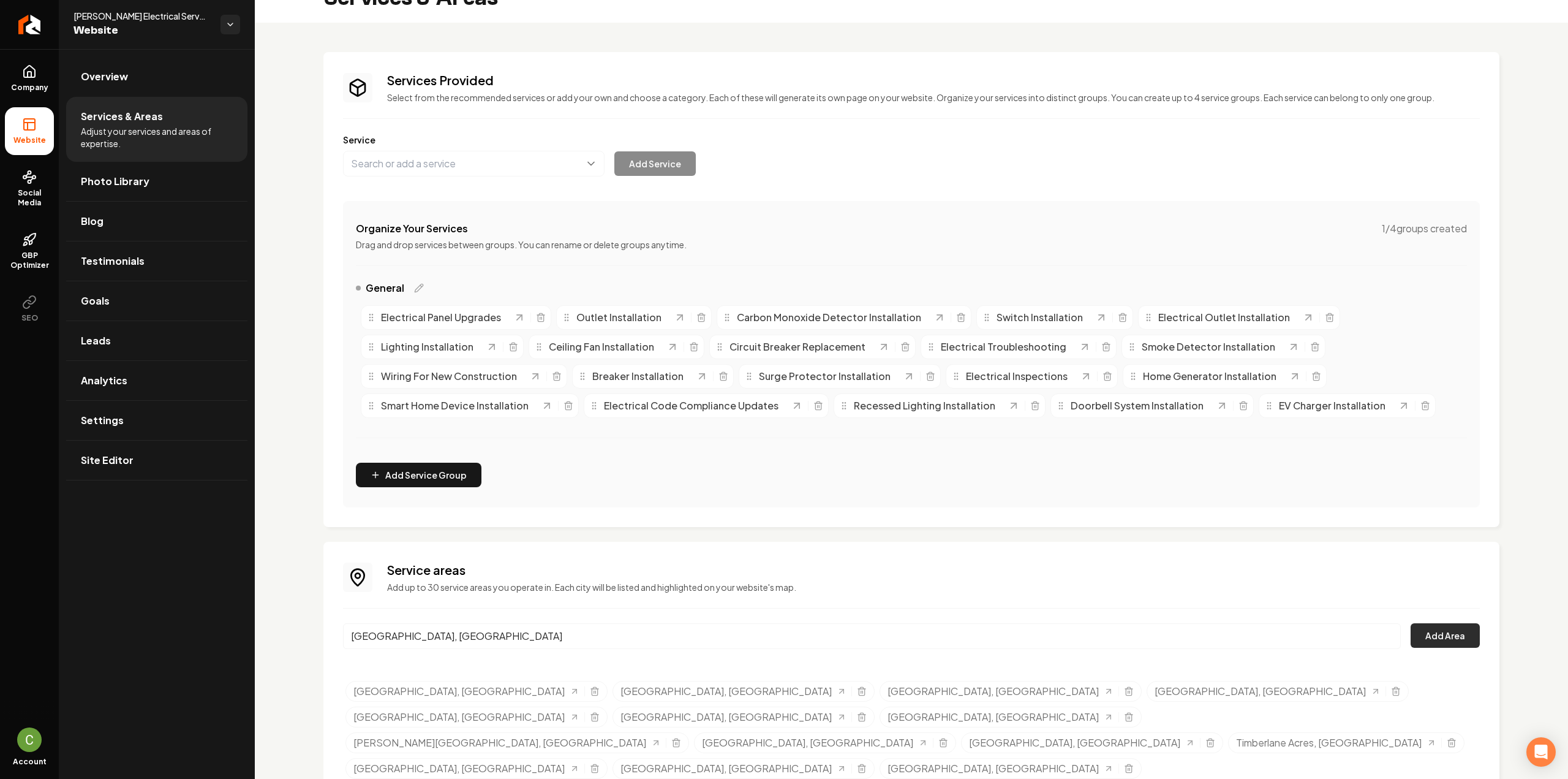
click at [1431, 633] on button "Add Area" at bounding box center [1444, 635] width 69 height 24
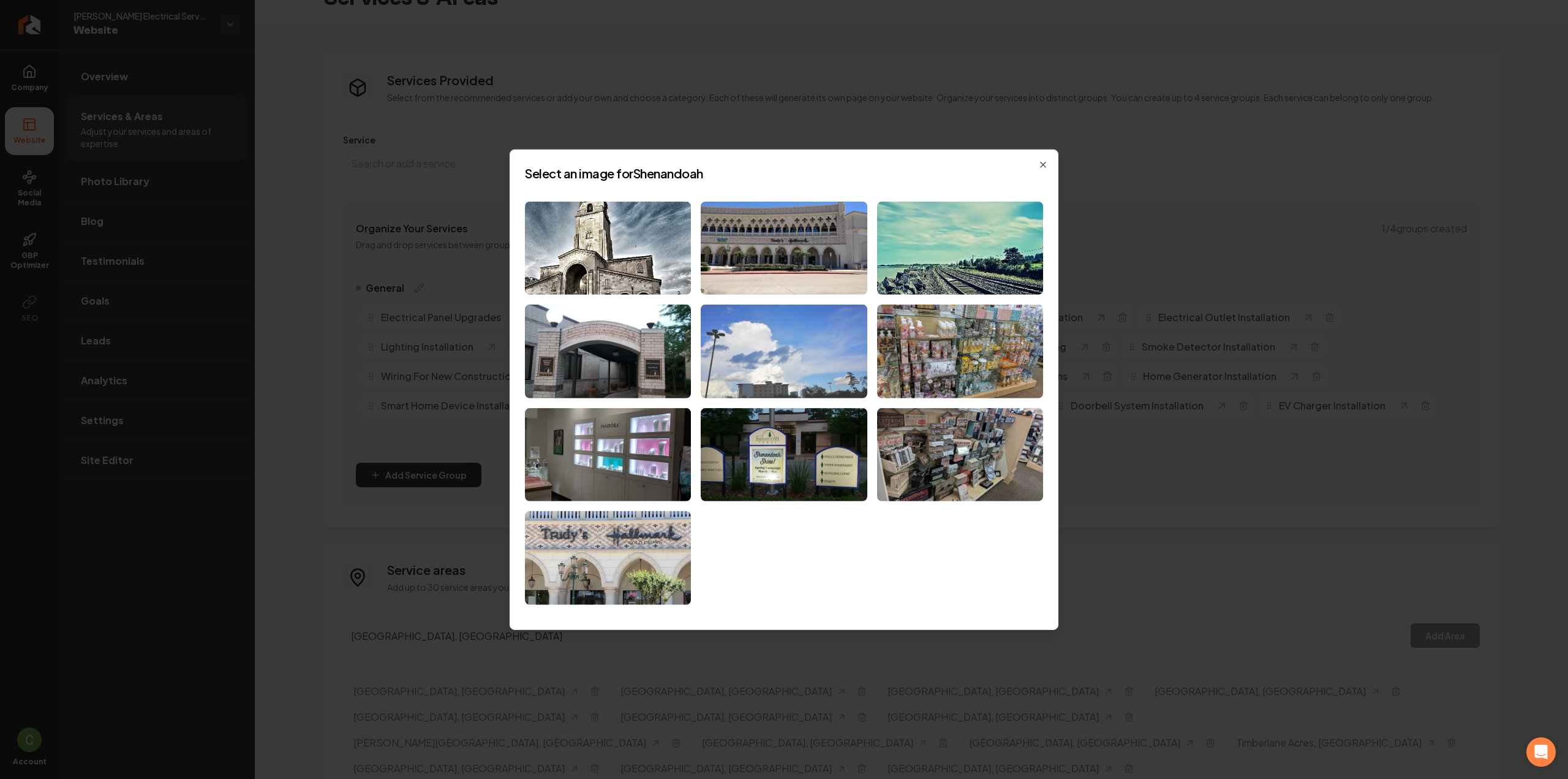
click at [770, 377] on img at bounding box center [784, 351] width 166 height 94
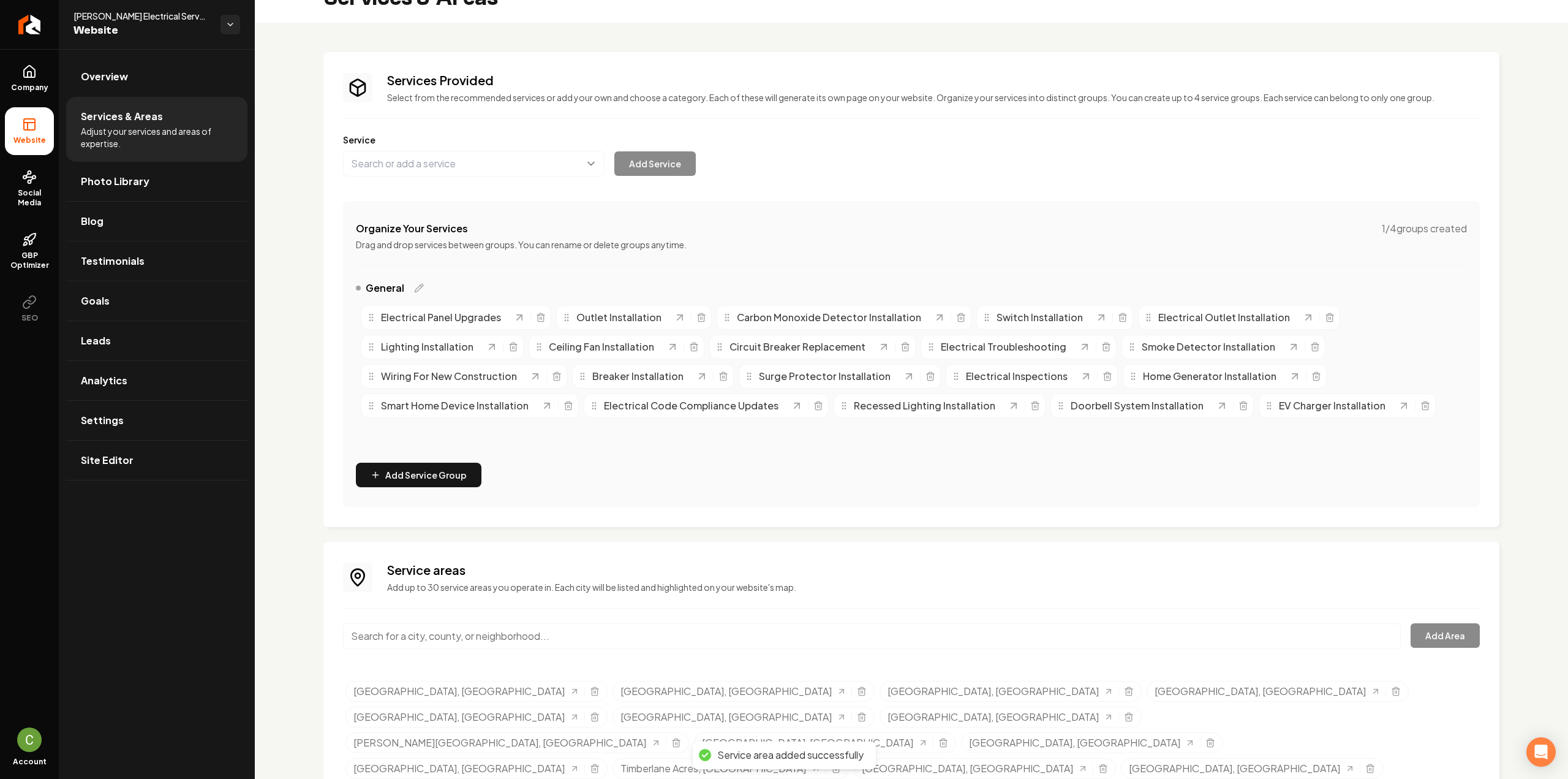
click at [454, 635] on input "Main content area" at bounding box center [872, 636] width 1058 height 26
type input "l"
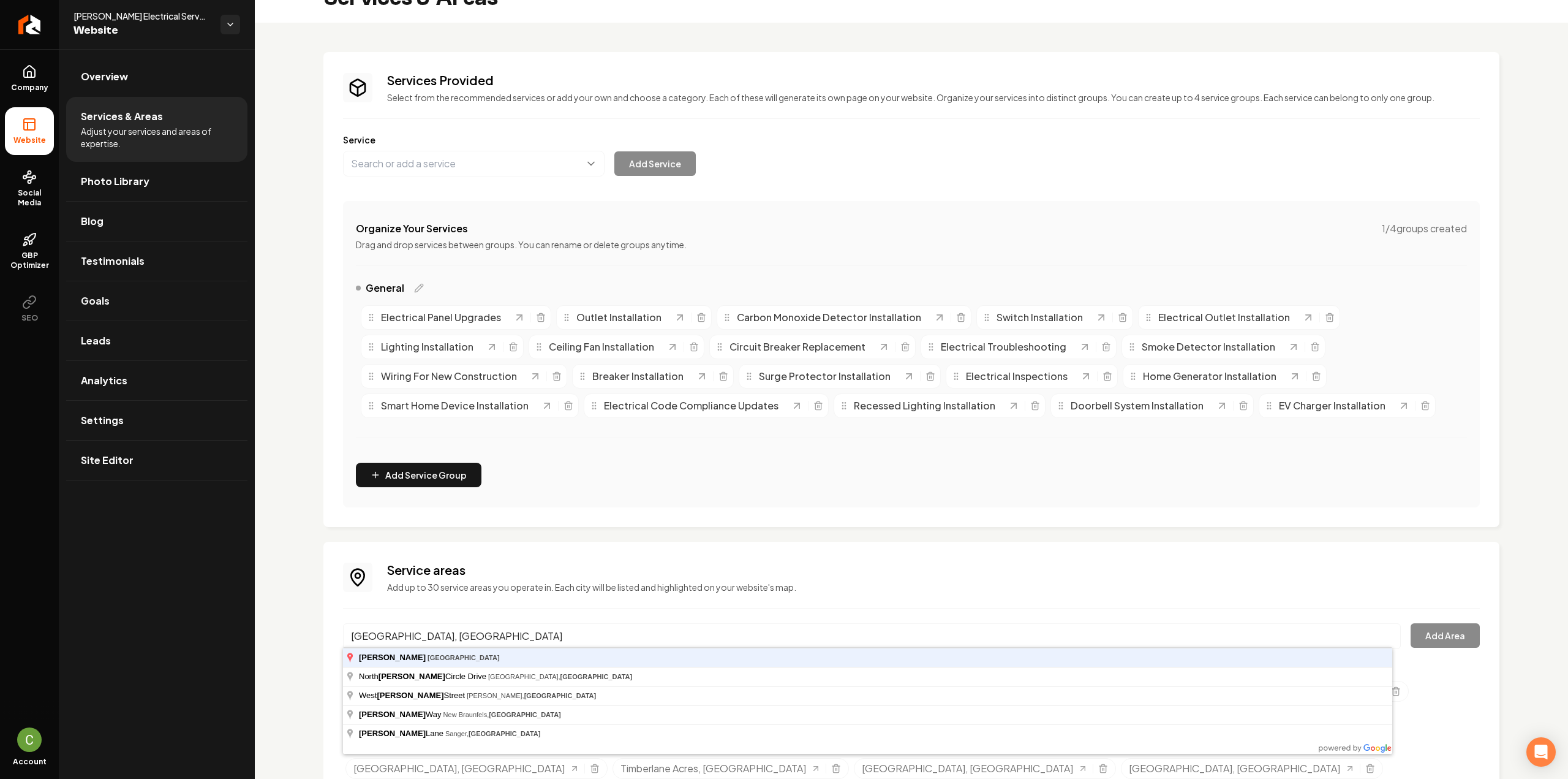
type input "Klein, TX"
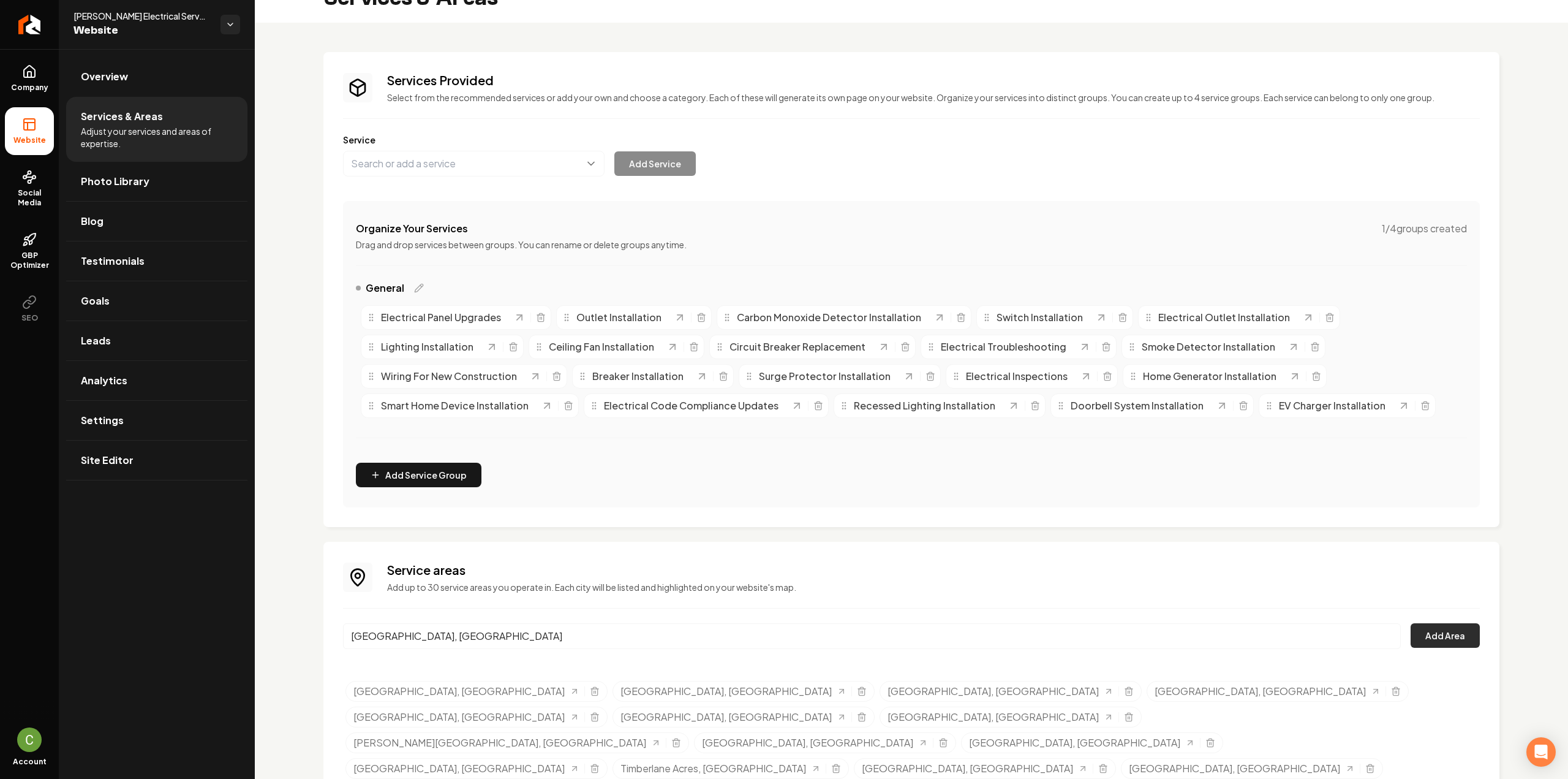
click at [1417, 633] on button "Add Area" at bounding box center [1444, 635] width 69 height 24
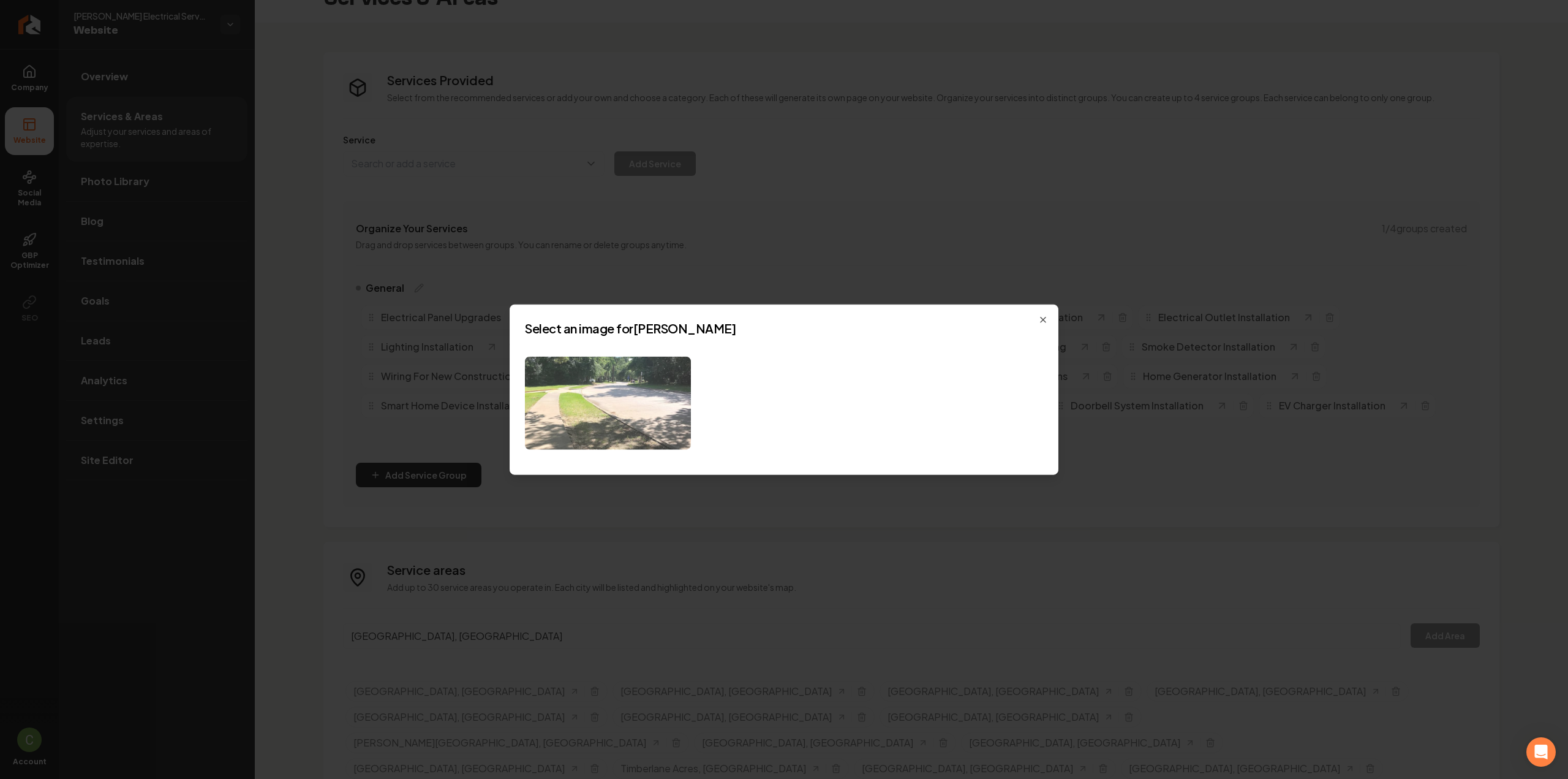
click at [626, 397] on img at bounding box center [608, 402] width 166 height 94
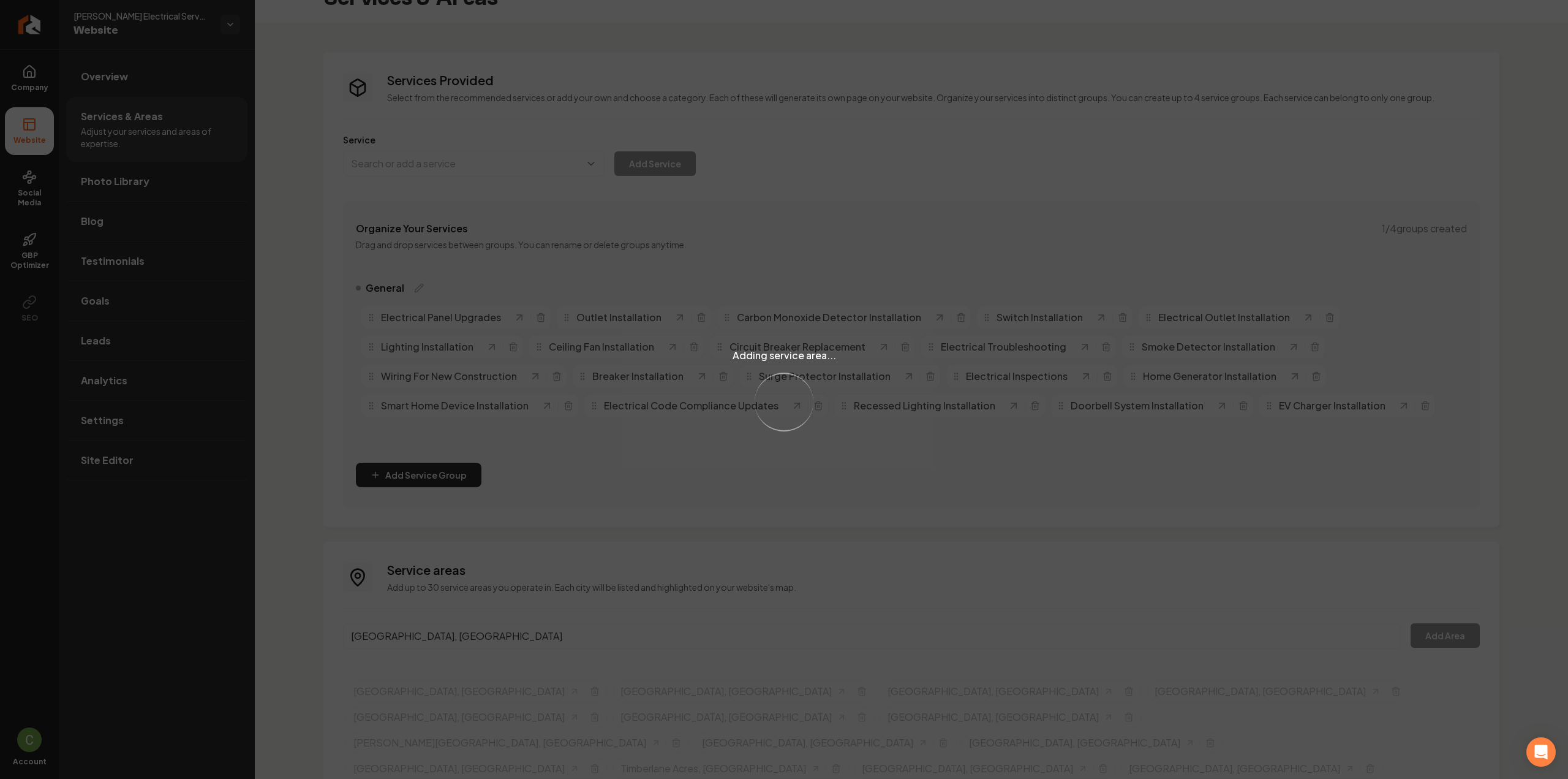
click at [451, 628] on div "Adding service area... Loading..." at bounding box center [784, 390] width 1568 height 779
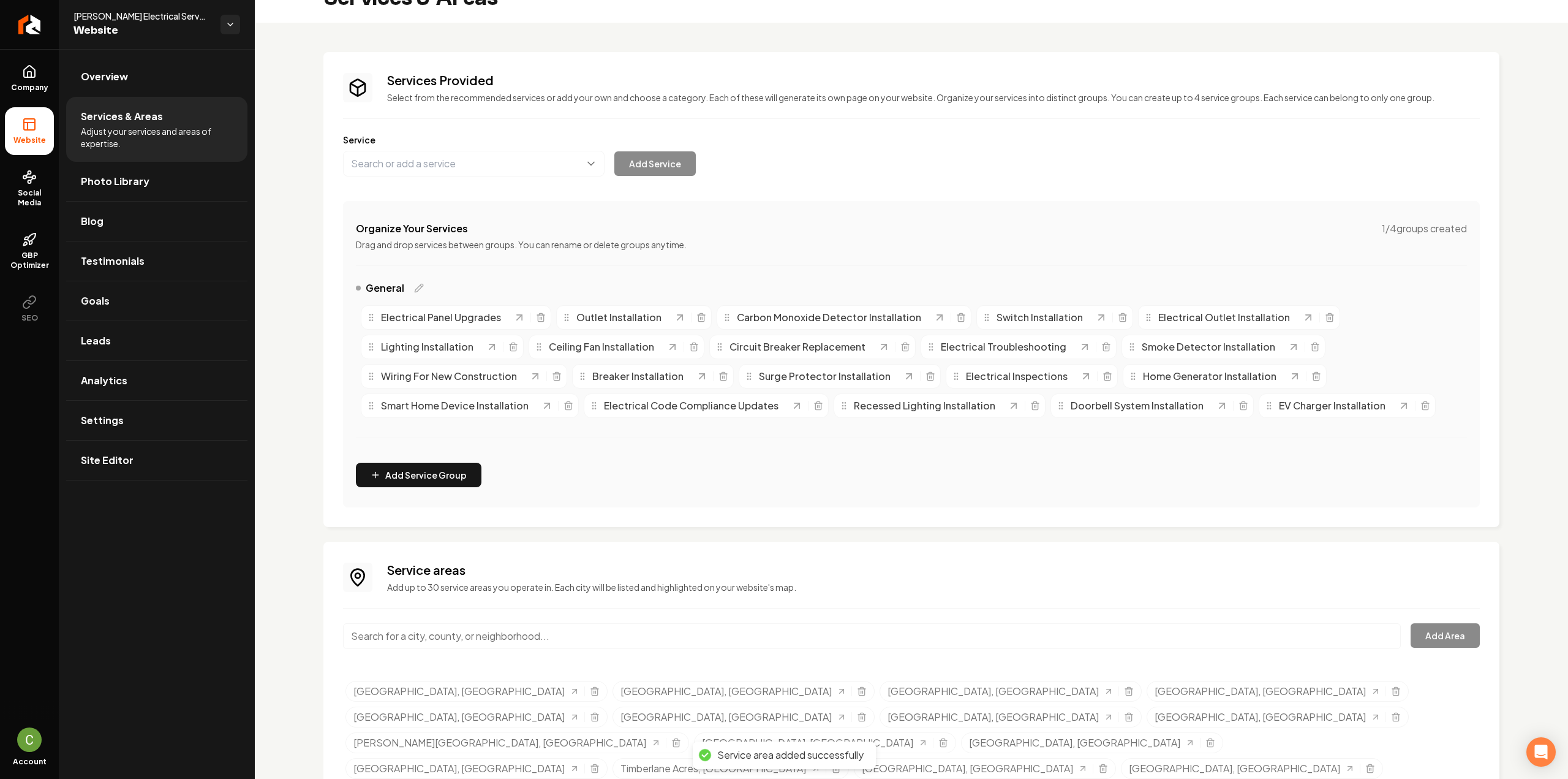
click at [451, 627] on input "Main content area" at bounding box center [872, 636] width 1058 height 26
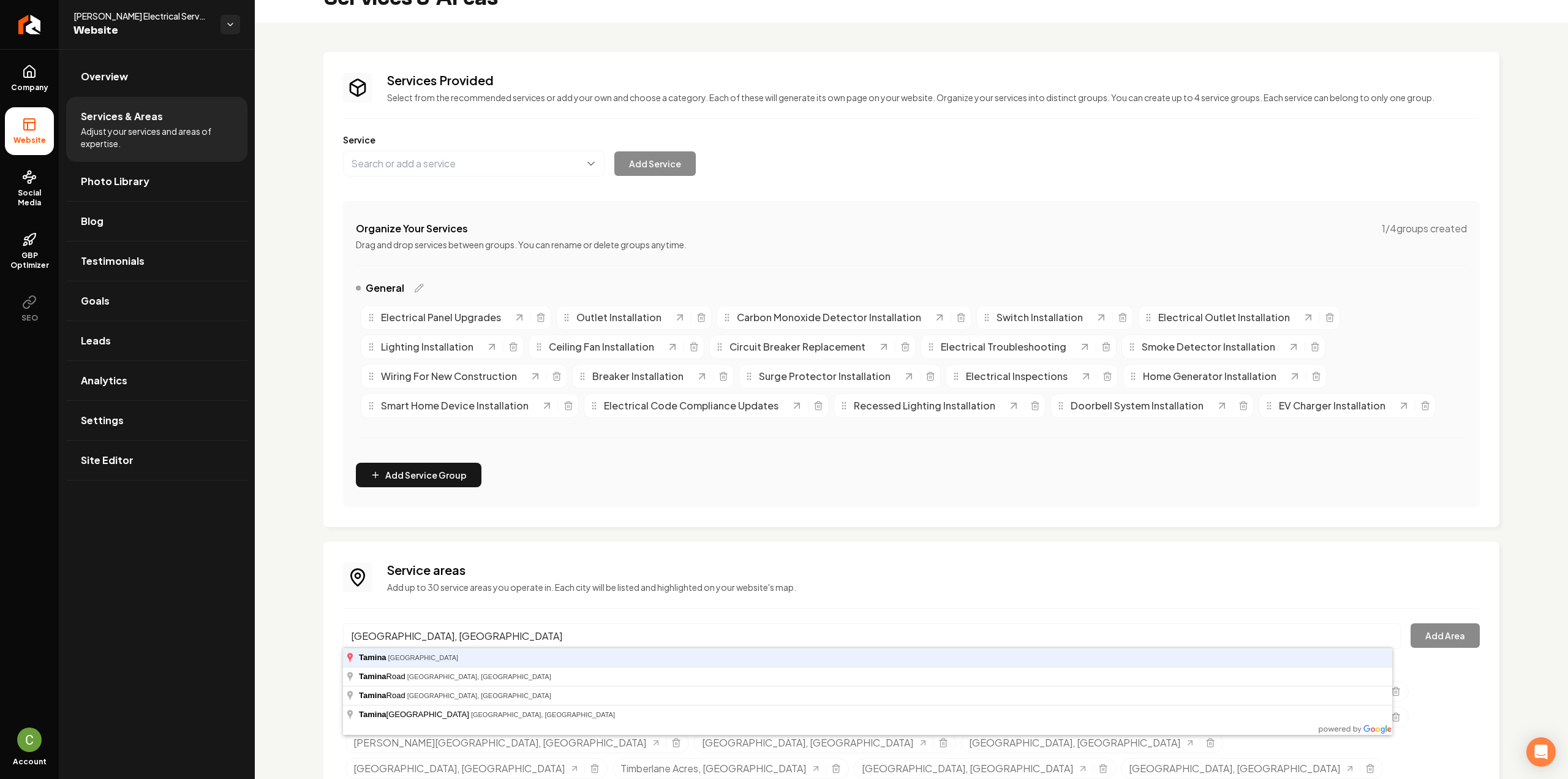
type input "Tamina, TX"
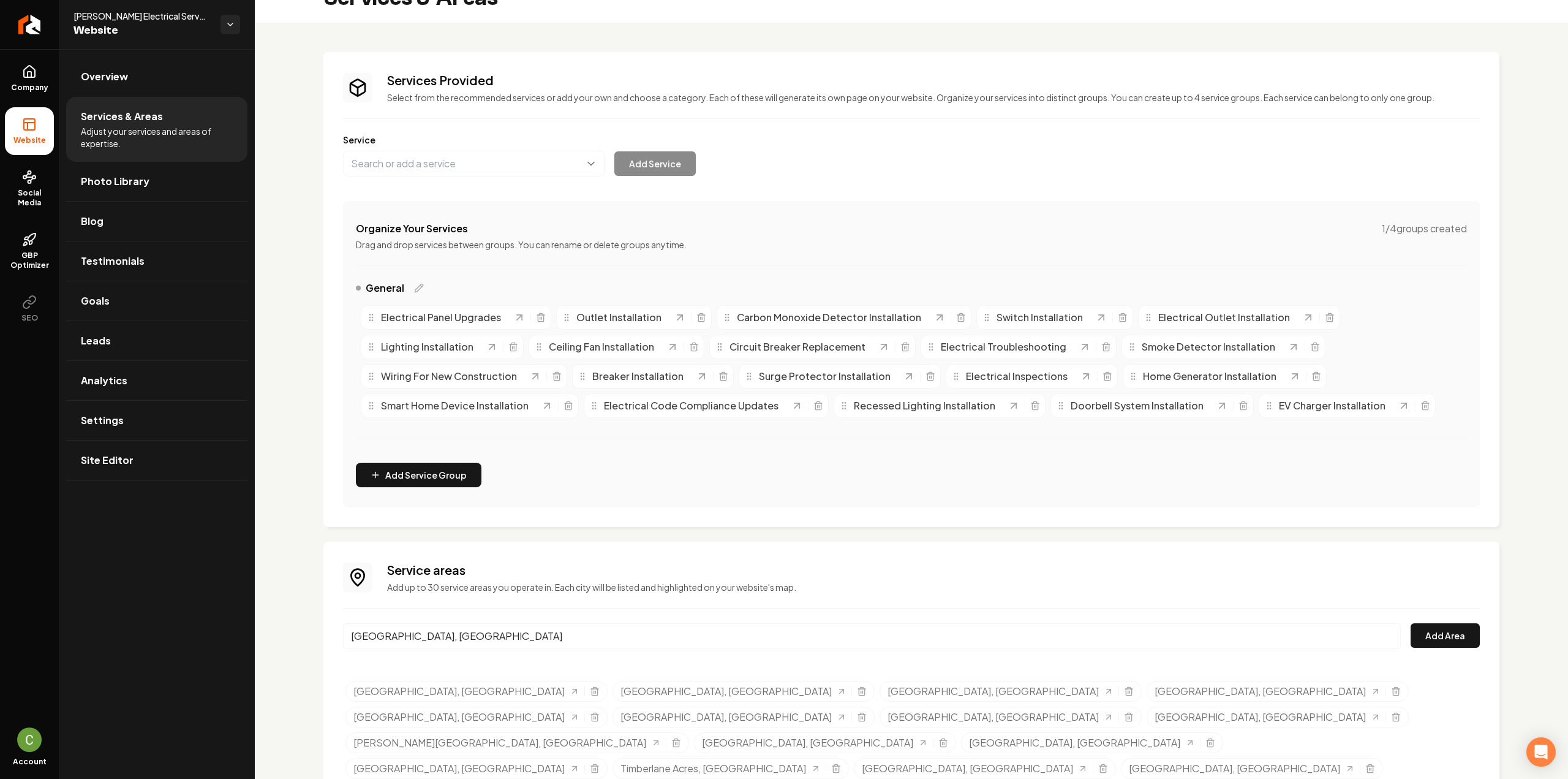
click at [1457, 647] on div "Tamina, TX Add Area" at bounding box center [911, 643] width 1137 height 41
click at [1455, 642] on button "Add Area" at bounding box center [1444, 635] width 69 height 24
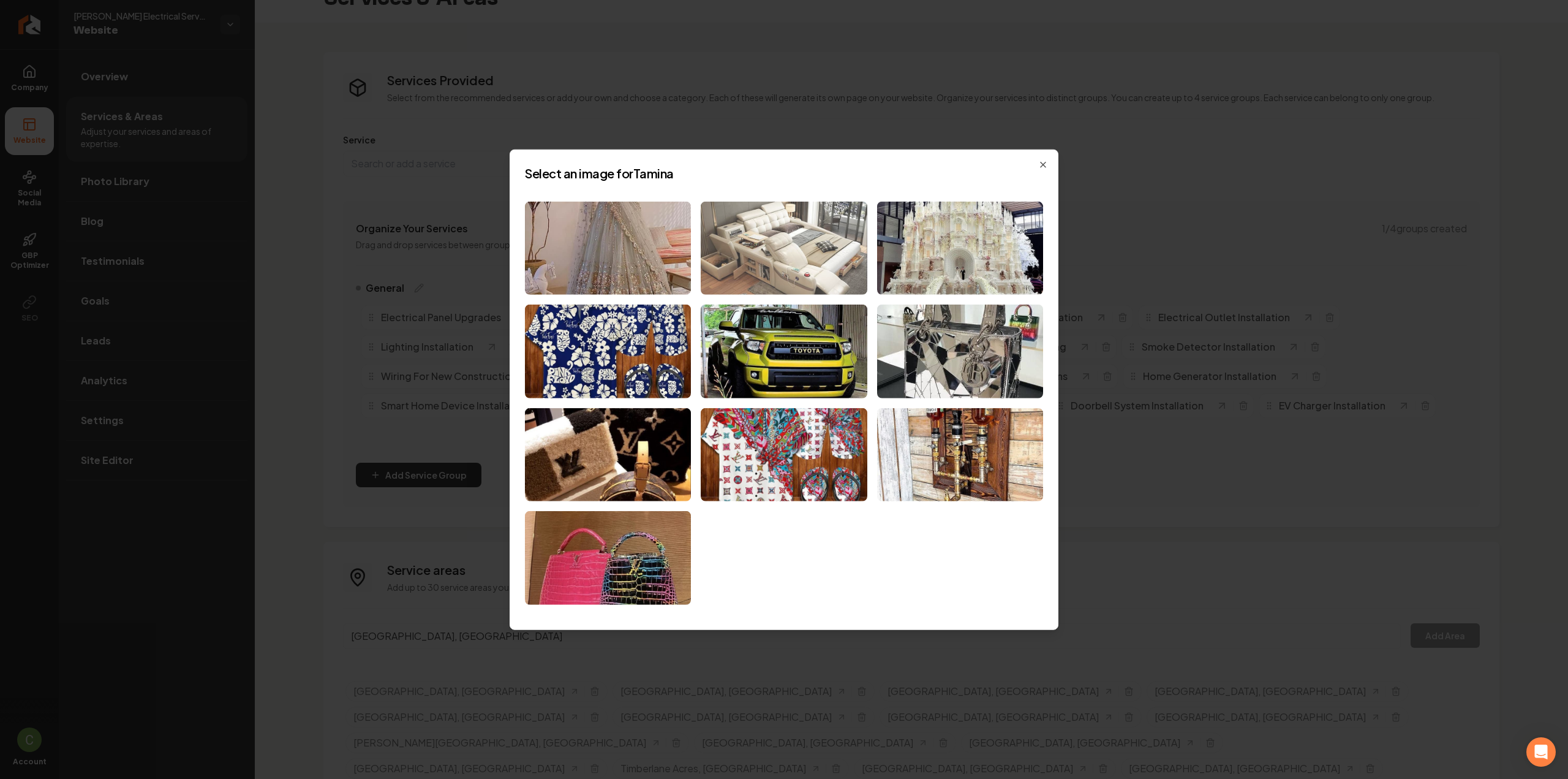
click at [746, 252] on img at bounding box center [784, 247] width 166 height 94
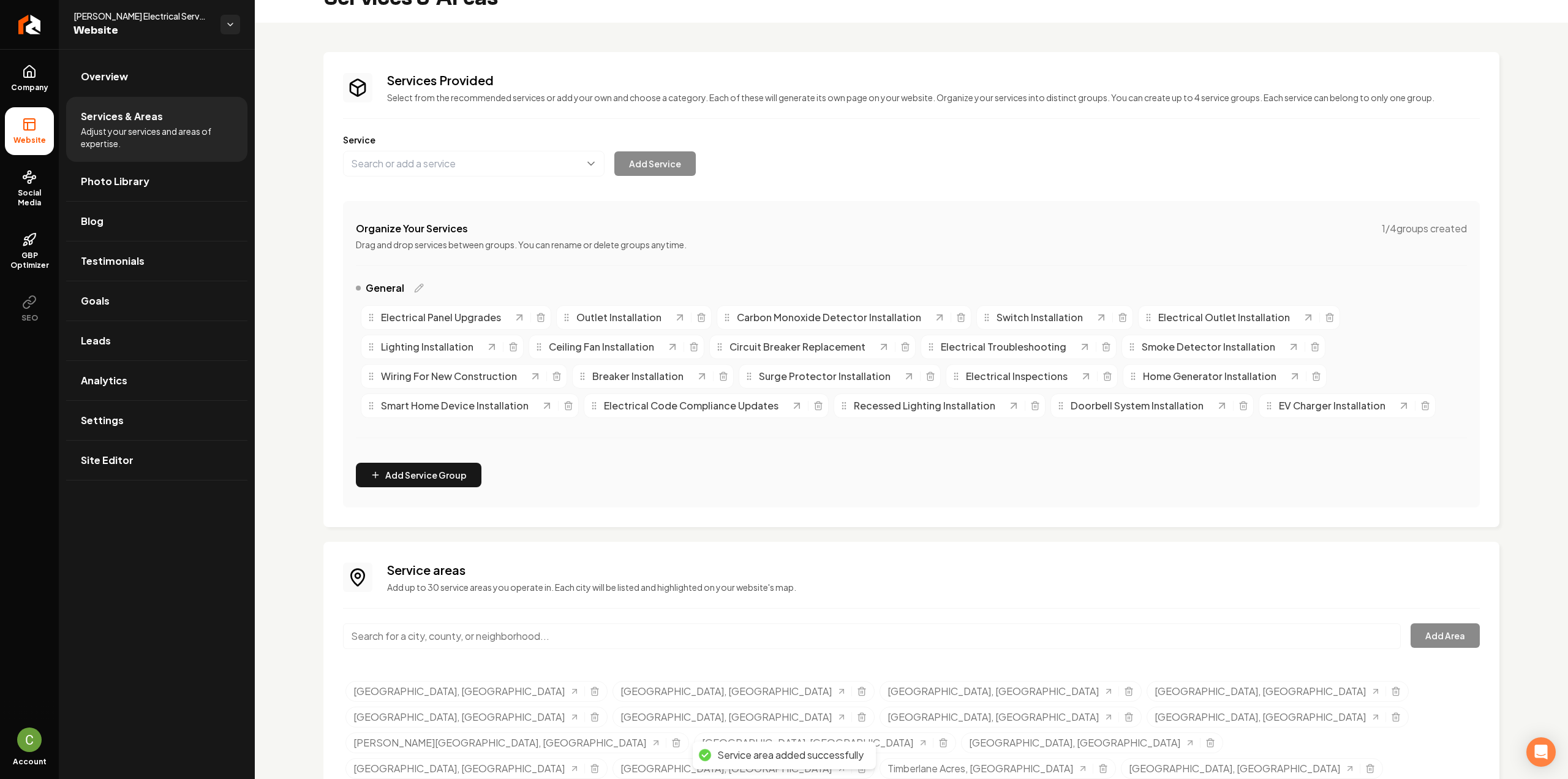
click at [427, 636] on input "Main content area" at bounding box center [872, 636] width 1058 height 26
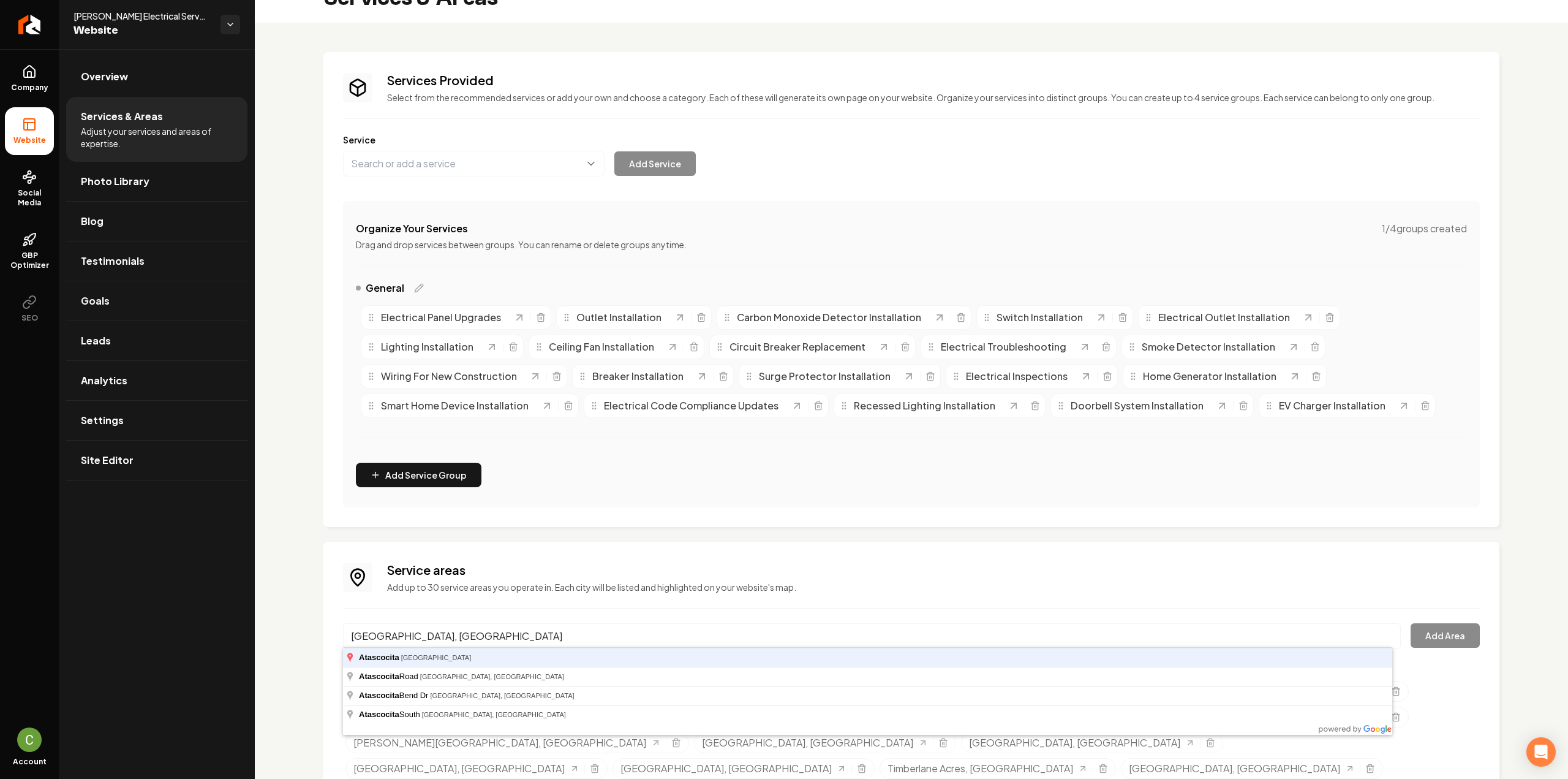
type input "Atascocita, TX"
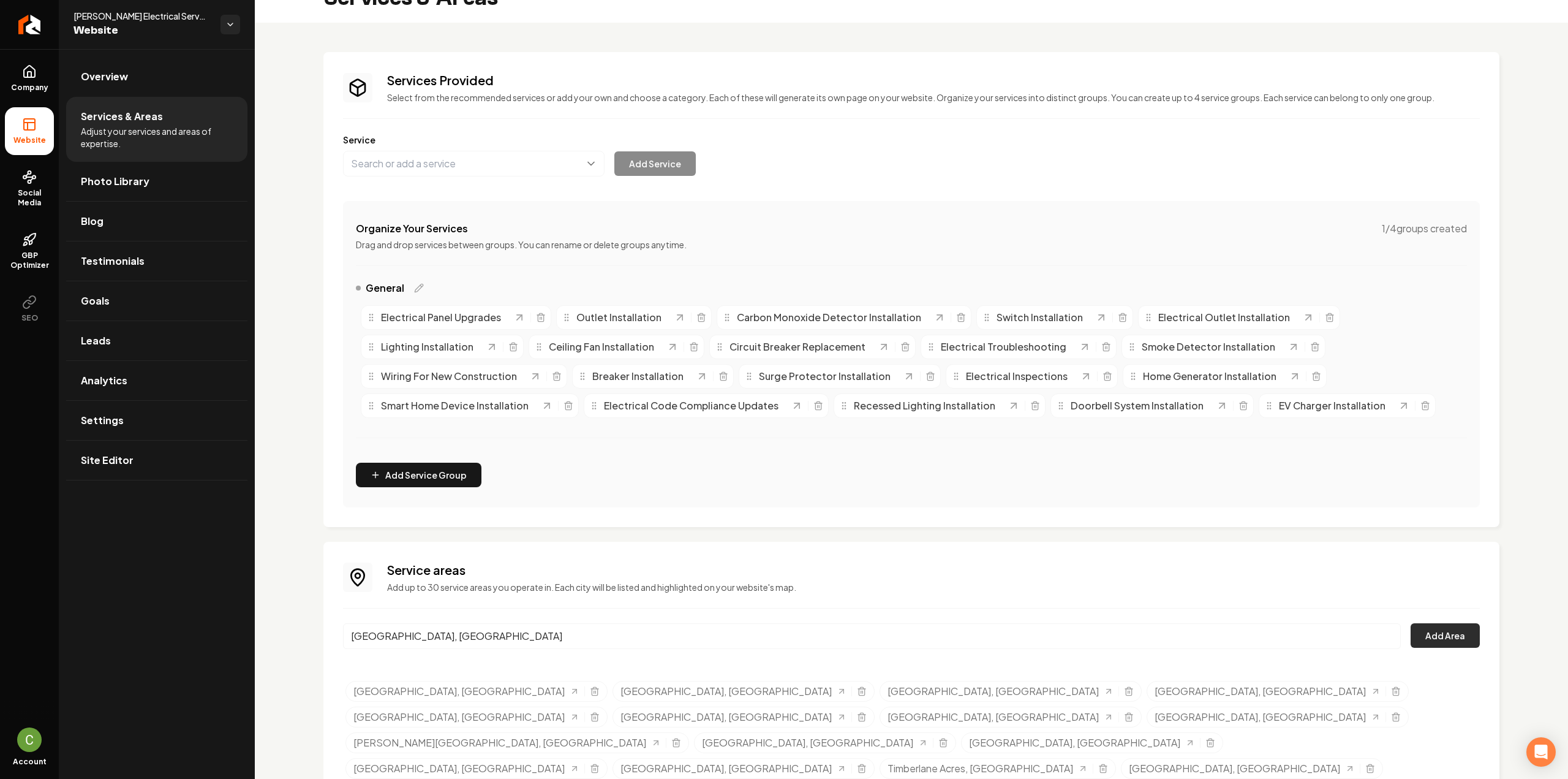
click at [1422, 625] on button "Add Area" at bounding box center [1444, 635] width 69 height 24
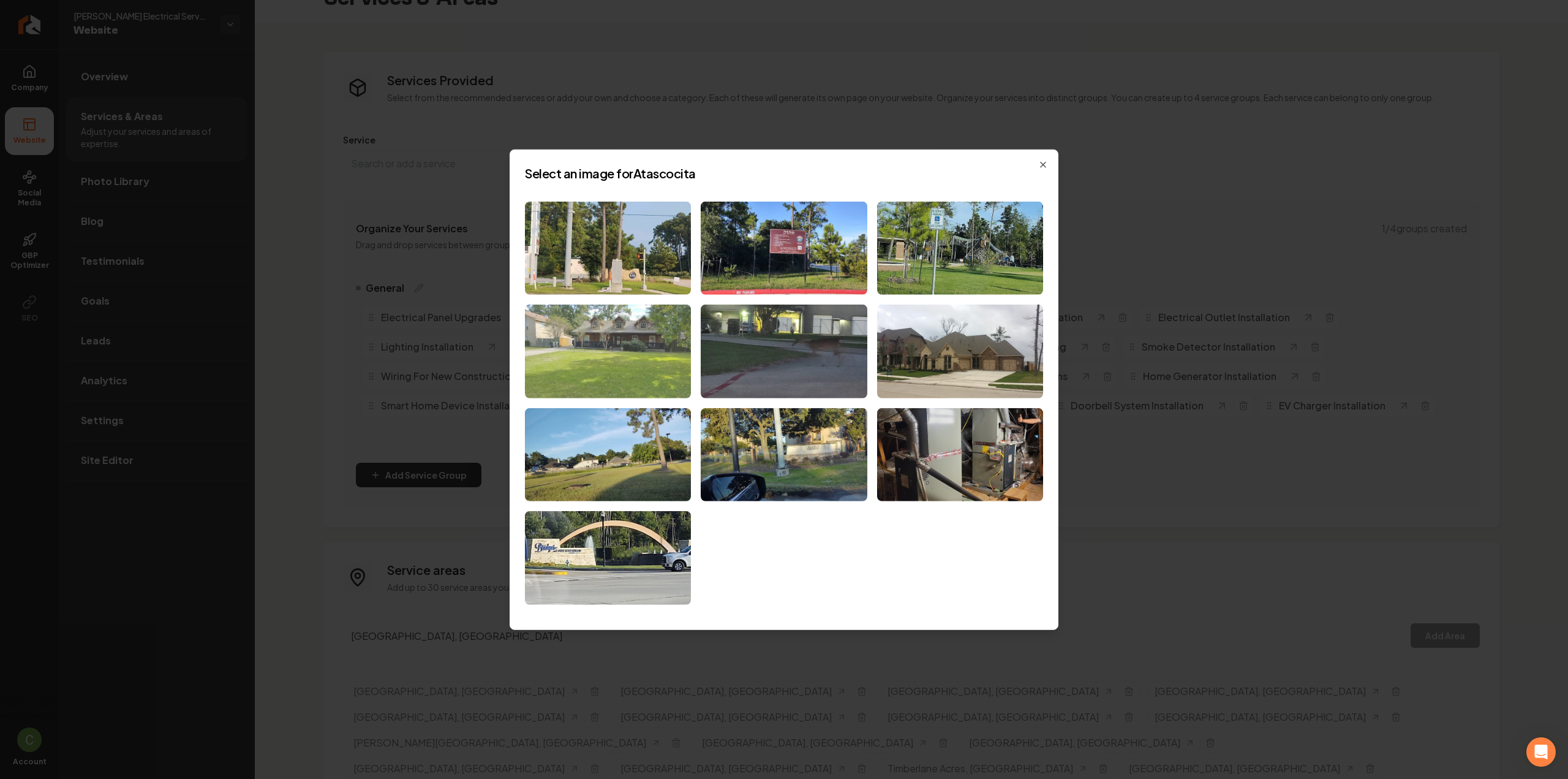
click at [614, 352] on img at bounding box center [608, 351] width 166 height 94
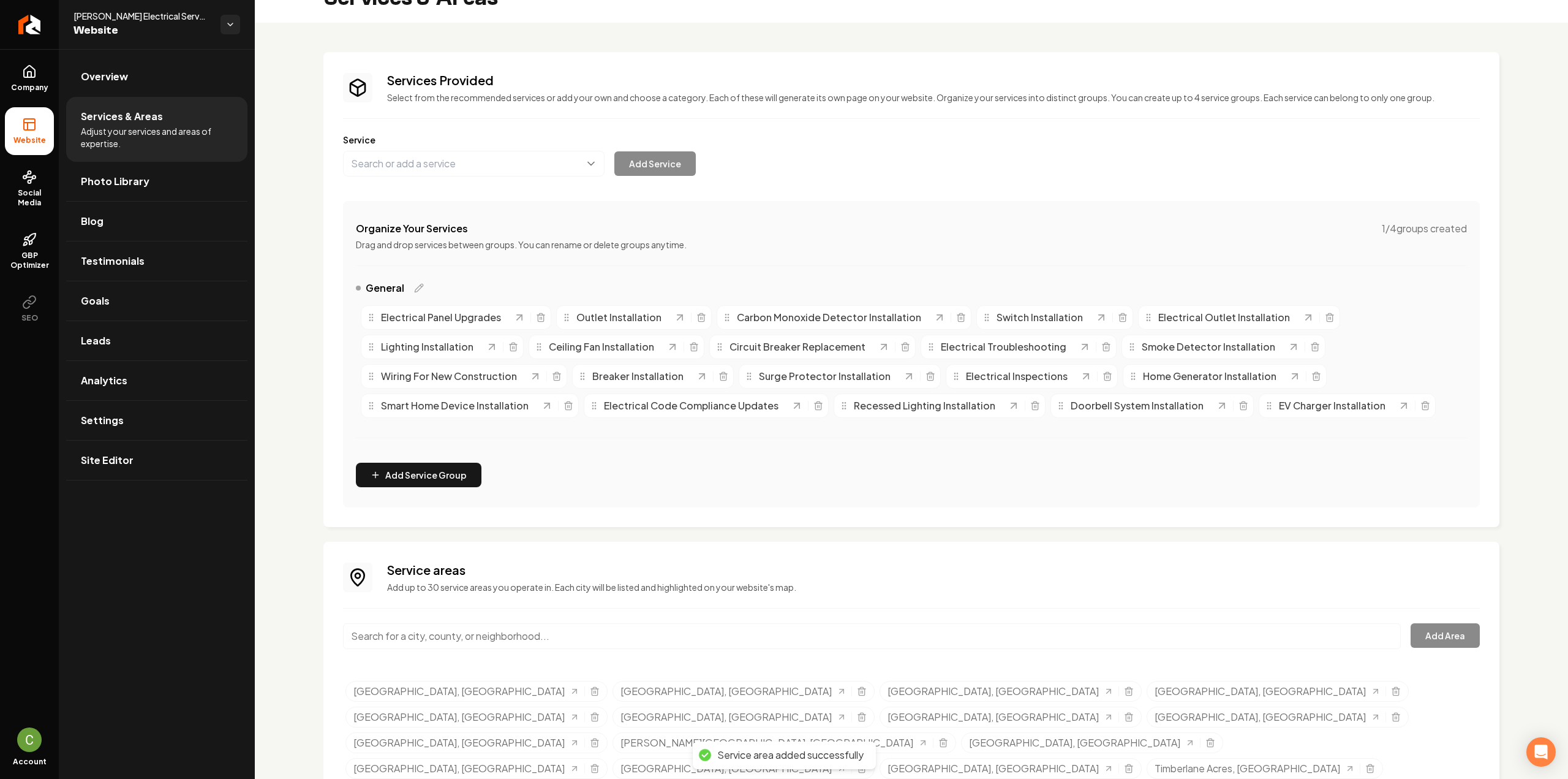
click at [506, 633] on input "Main content area" at bounding box center [872, 636] width 1058 height 26
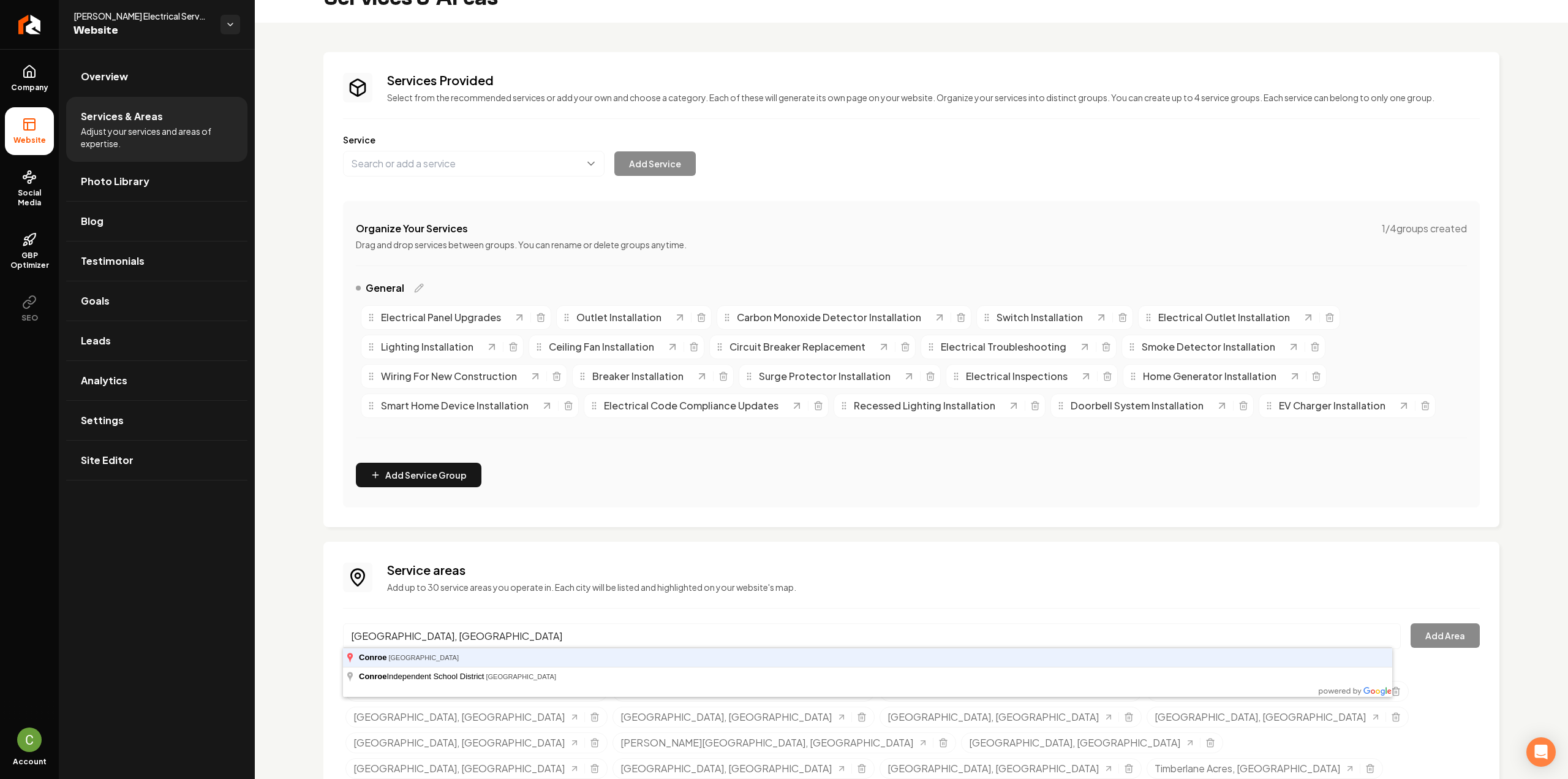
type input "Conroe, TX"
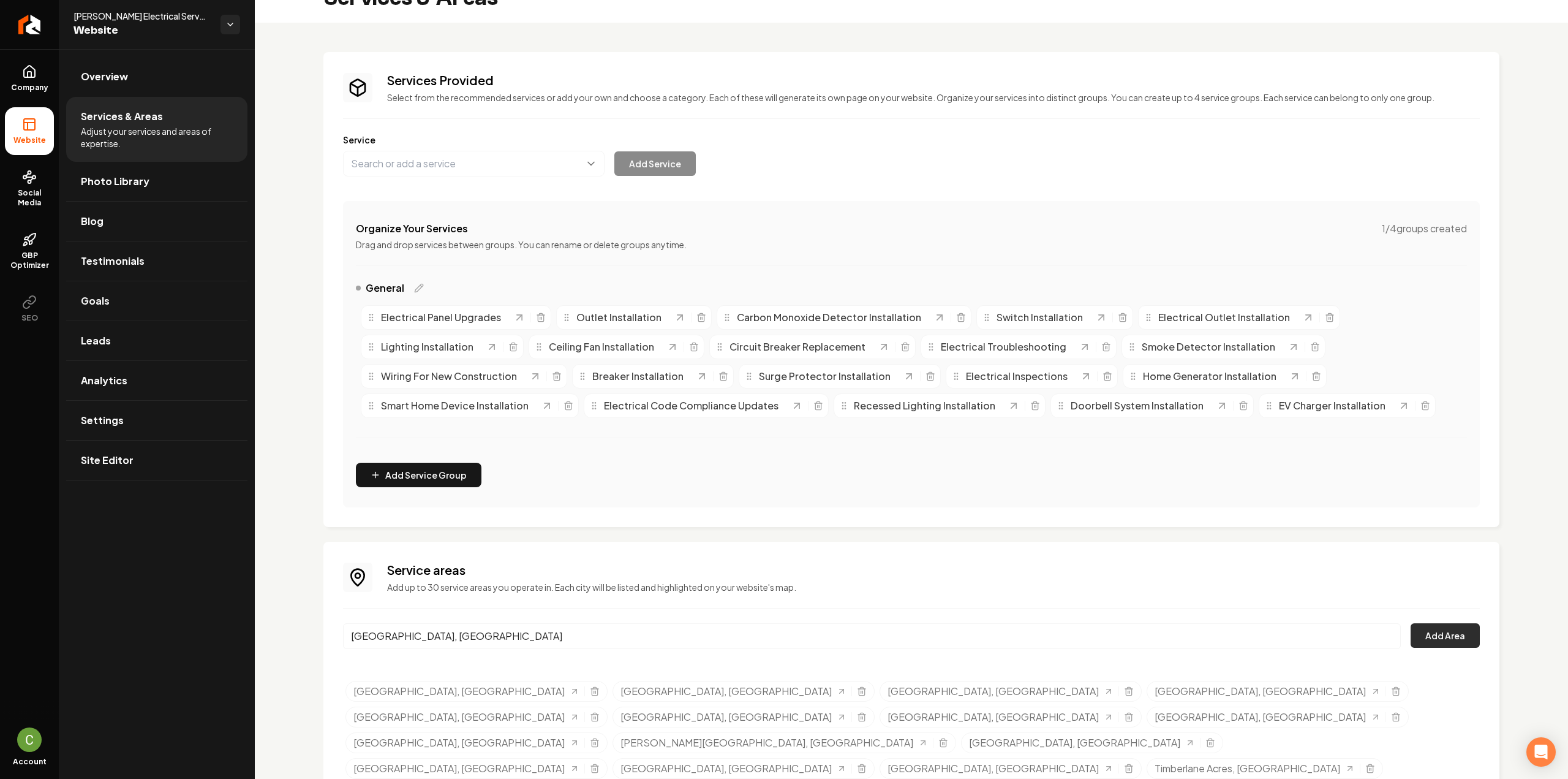
click at [1431, 640] on button "Add Area" at bounding box center [1444, 635] width 69 height 24
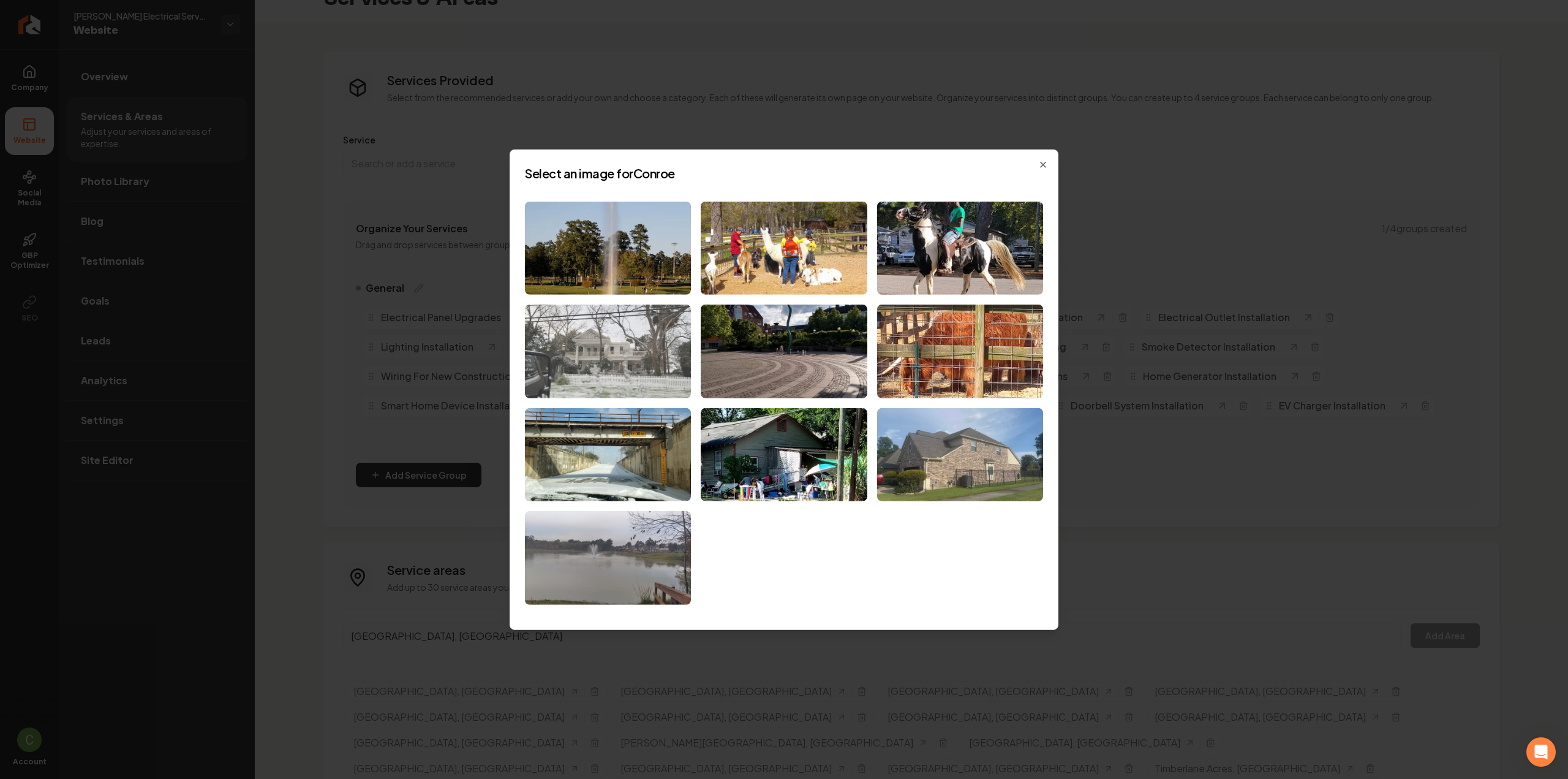
click at [573, 362] on img at bounding box center [608, 351] width 166 height 94
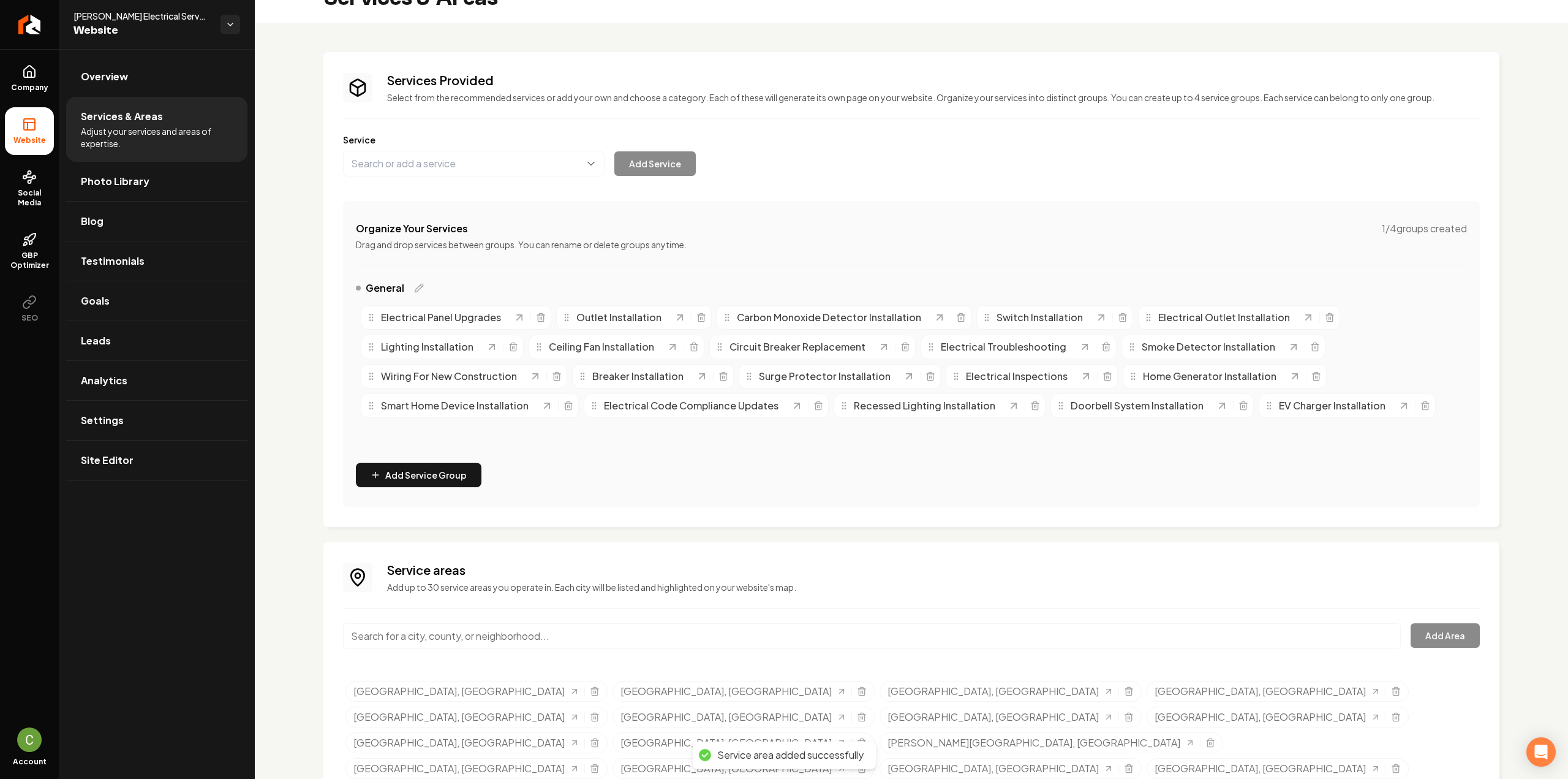
click at [431, 646] on input "Main content area" at bounding box center [872, 636] width 1058 height 26
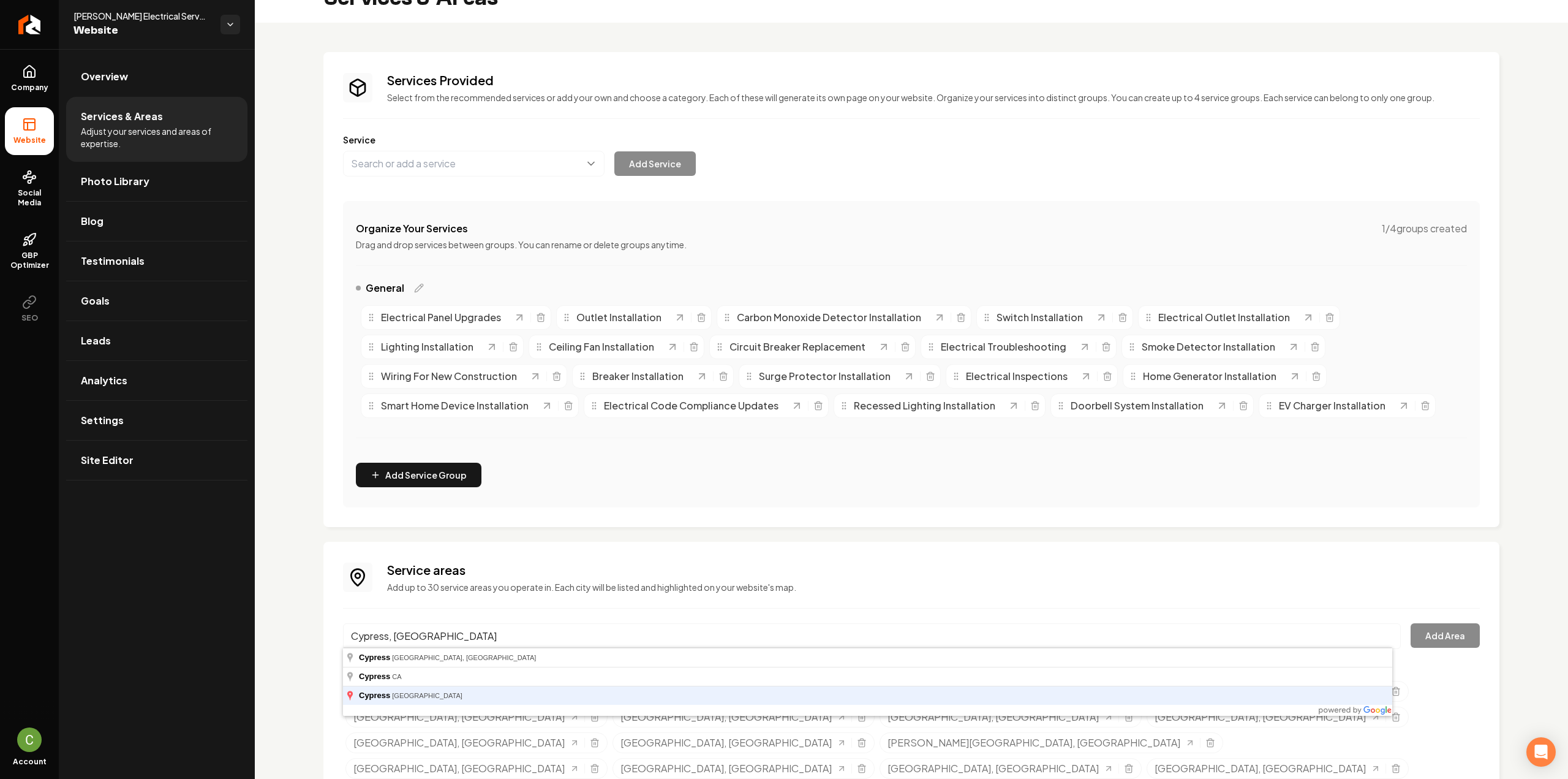
type input "Cypress, TX"
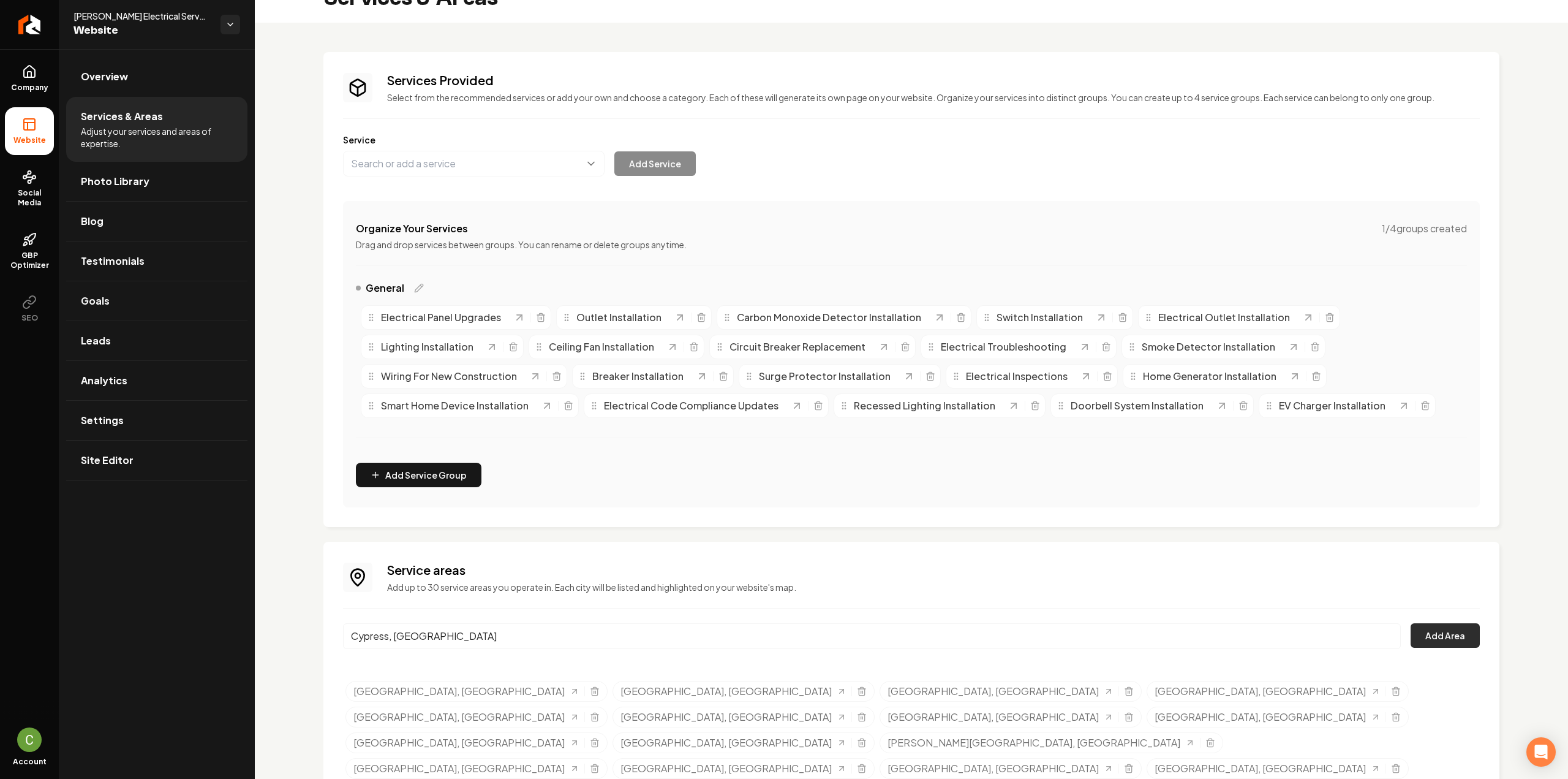
click at [1436, 631] on button "Add Area" at bounding box center [1444, 635] width 69 height 24
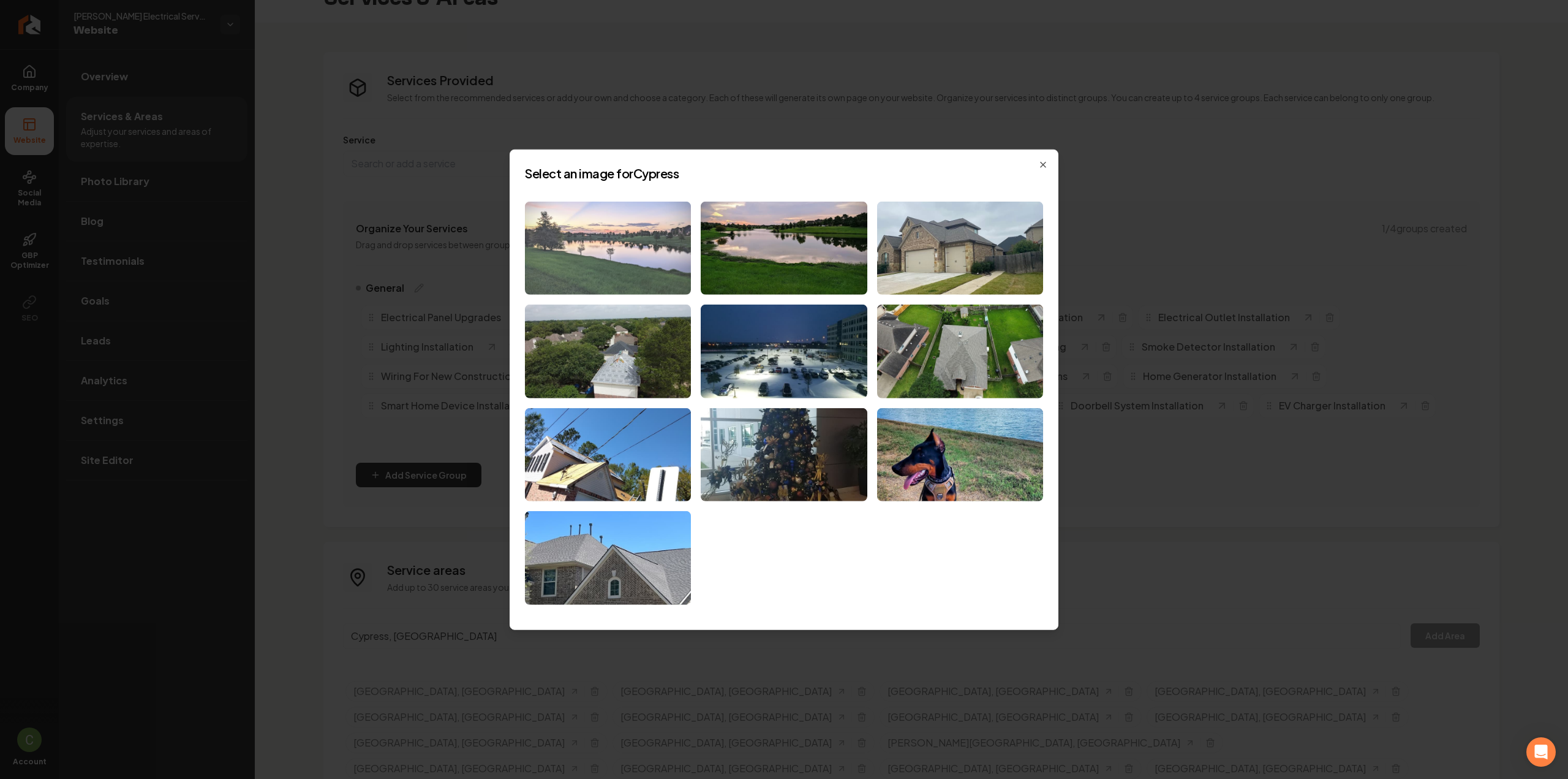
click at [629, 247] on img at bounding box center [608, 247] width 166 height 94
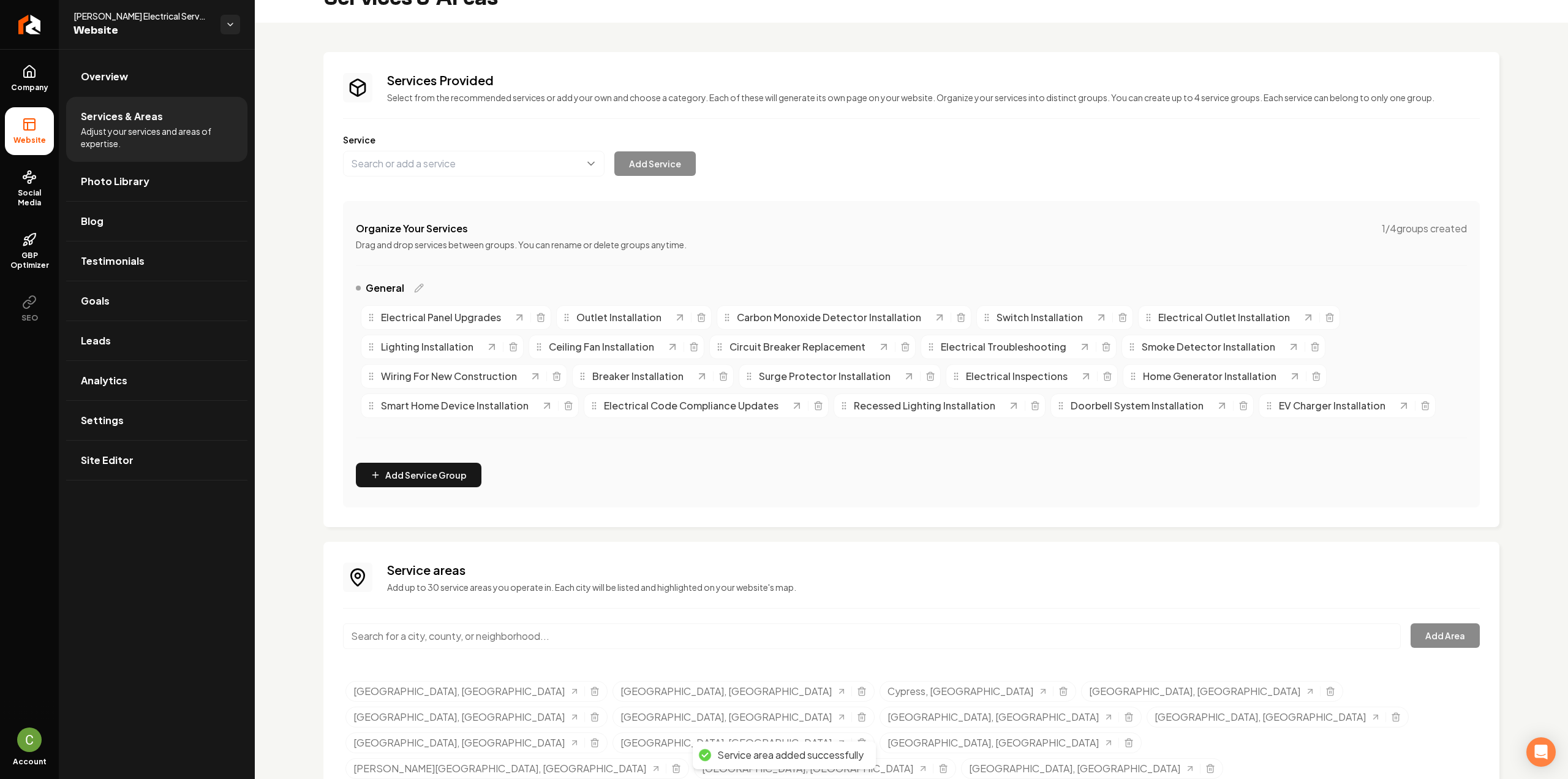
click at [397, 632] on input "Main content area" at bounding box center [872, 636] width 1058 height 26
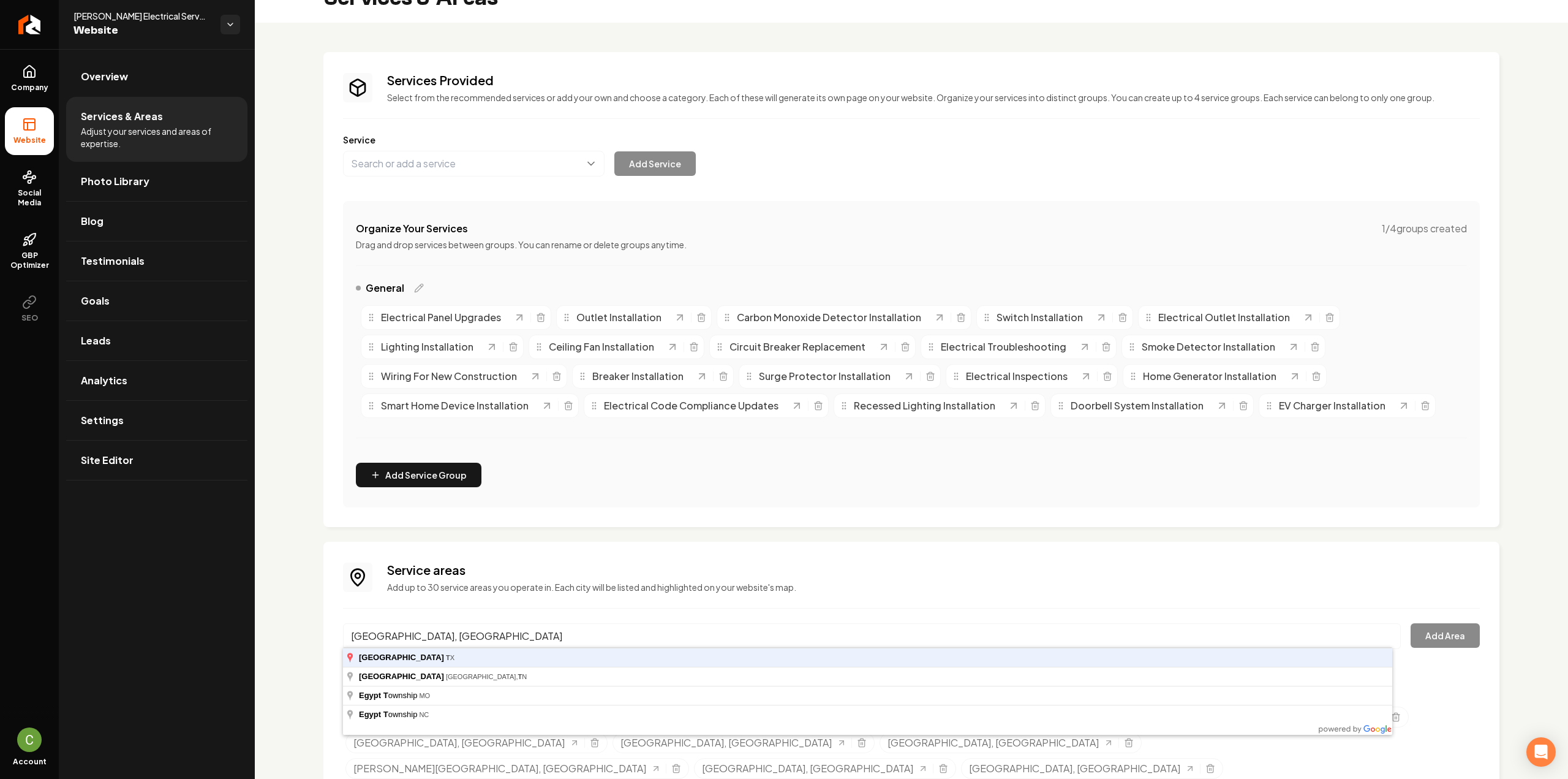
type input "Egypt, TX"
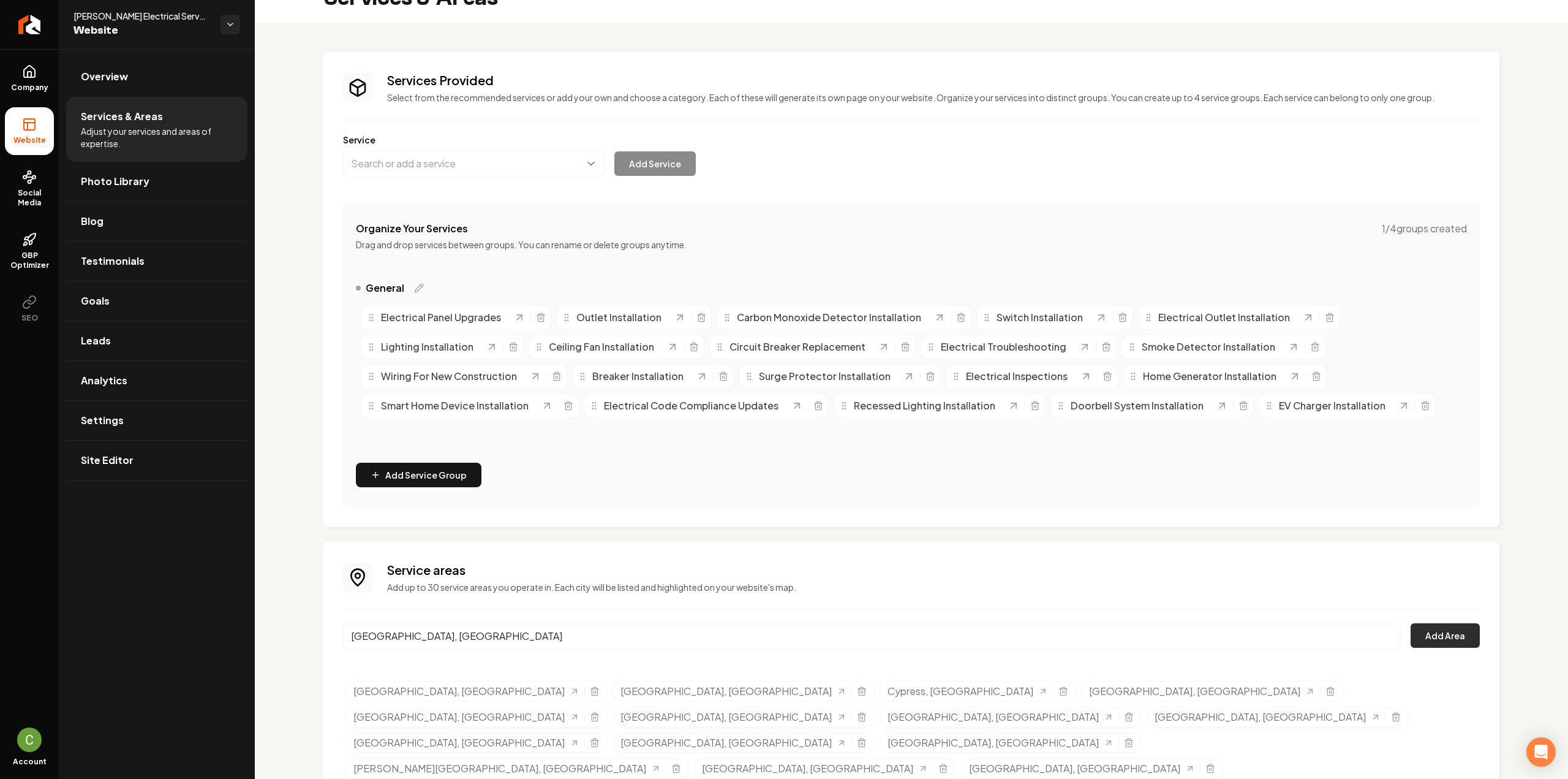
click at [1433, 642] on button "Add Area" at bounding box center [1444, 635] width 69 height 24
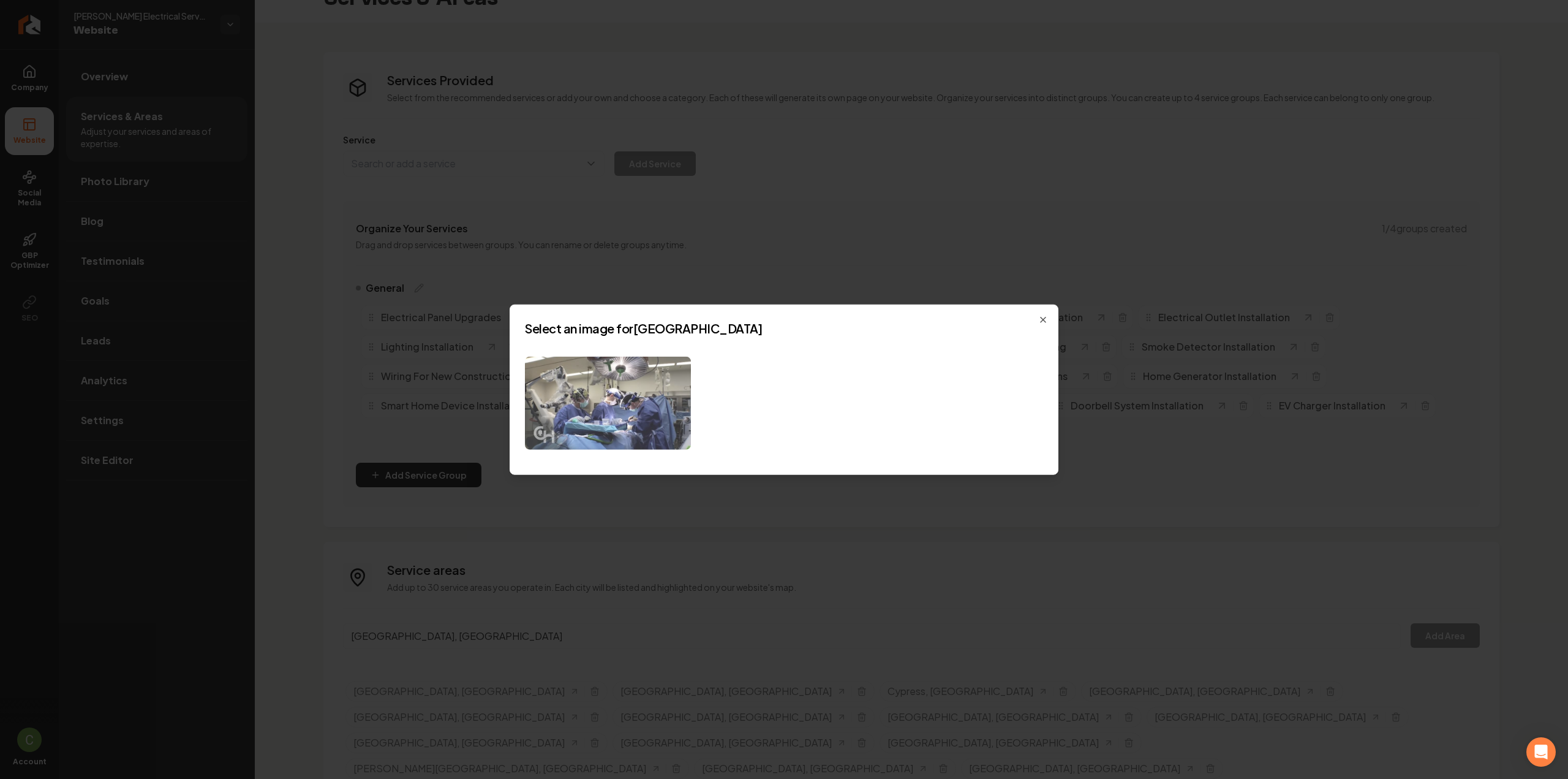
click at [591, 393] on img at bounding box center [608, 402] width 166 height 94
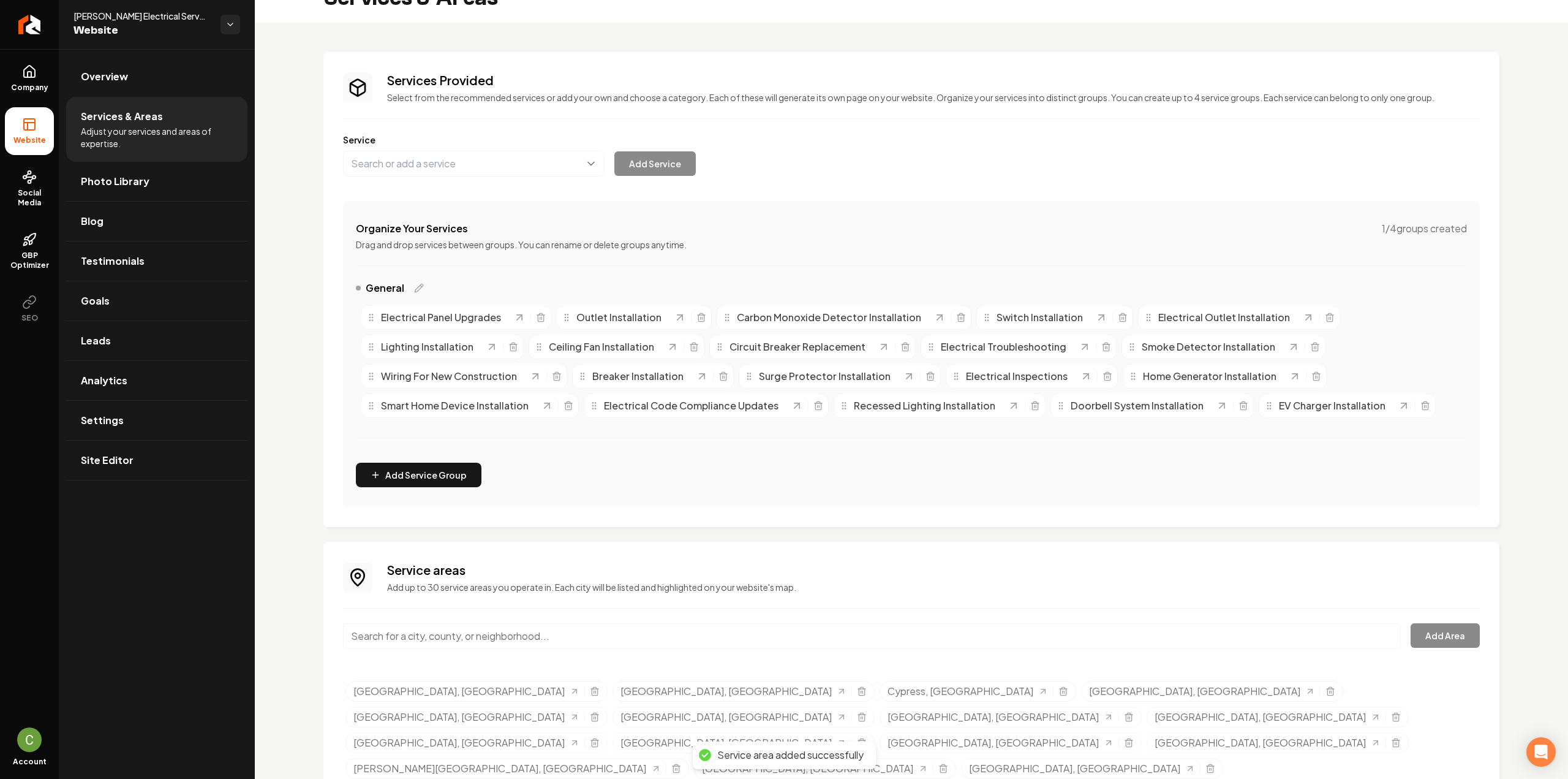
click at [404, 644] on input "Main content area" at bounding box center [872, 636] width 1058 height 26
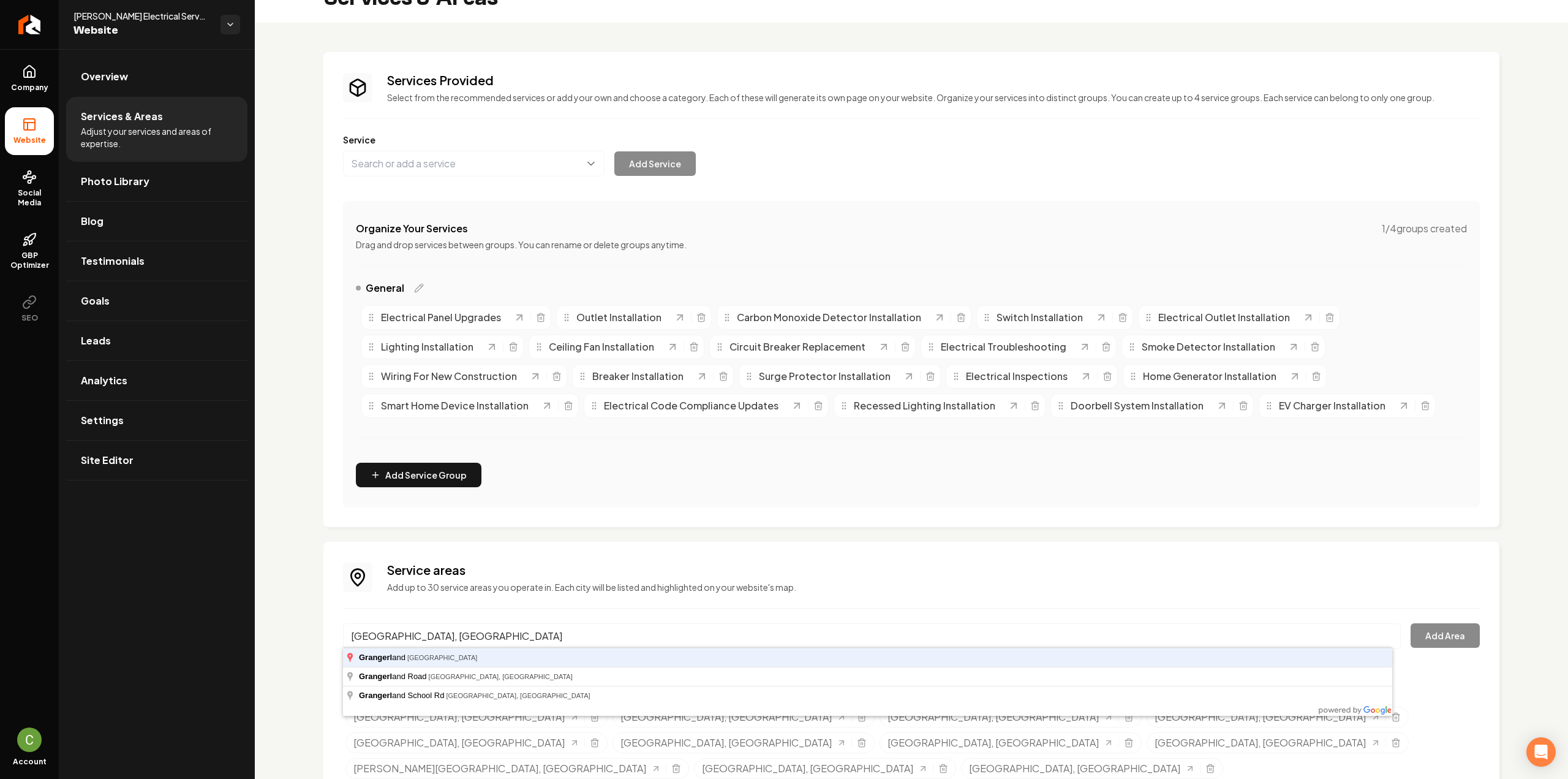
type input "Grangerland, TX"
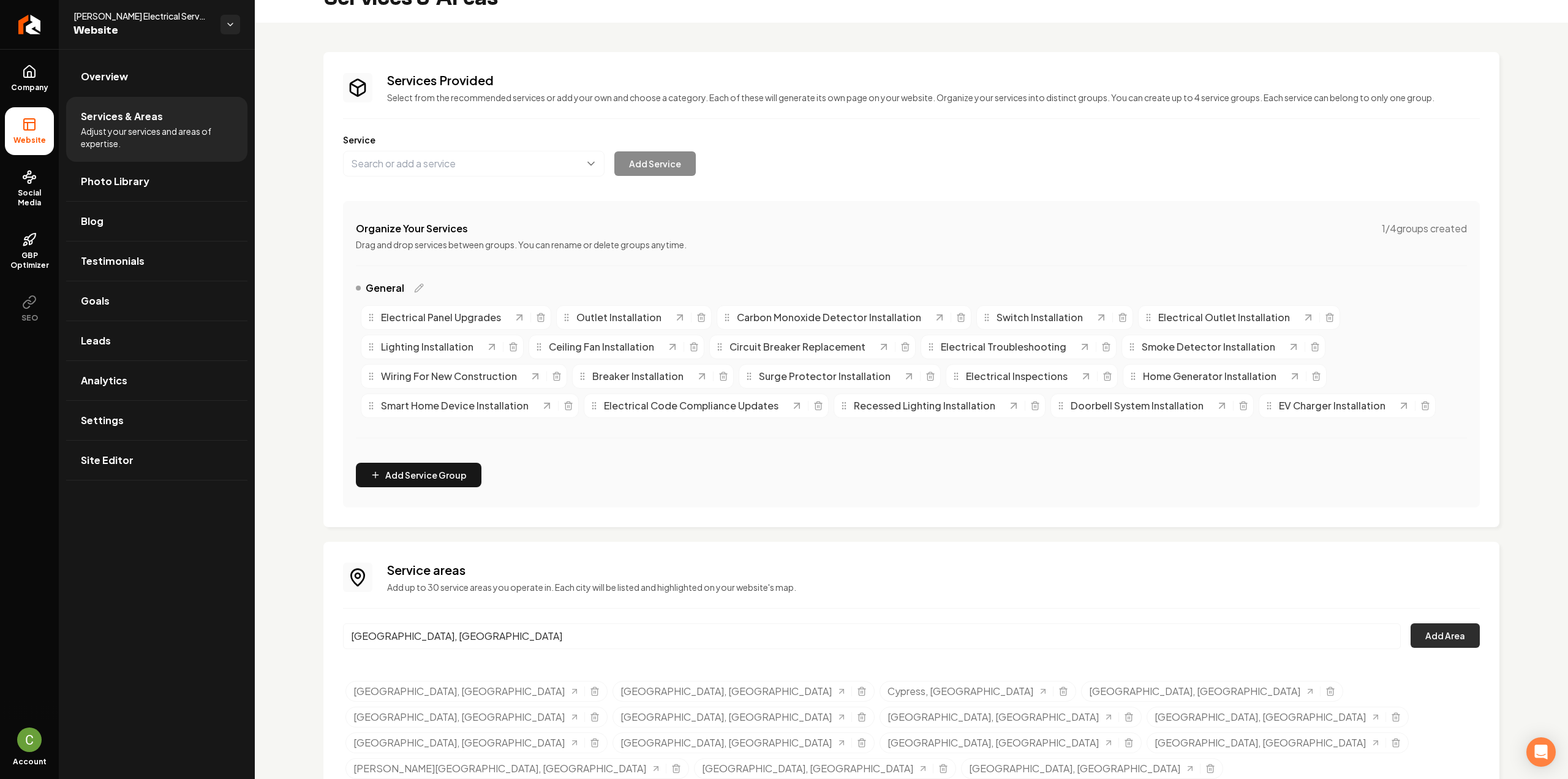
click at [1453, 632] on button "Add Area" at bounding box center [1444, 635] width 69 height 24
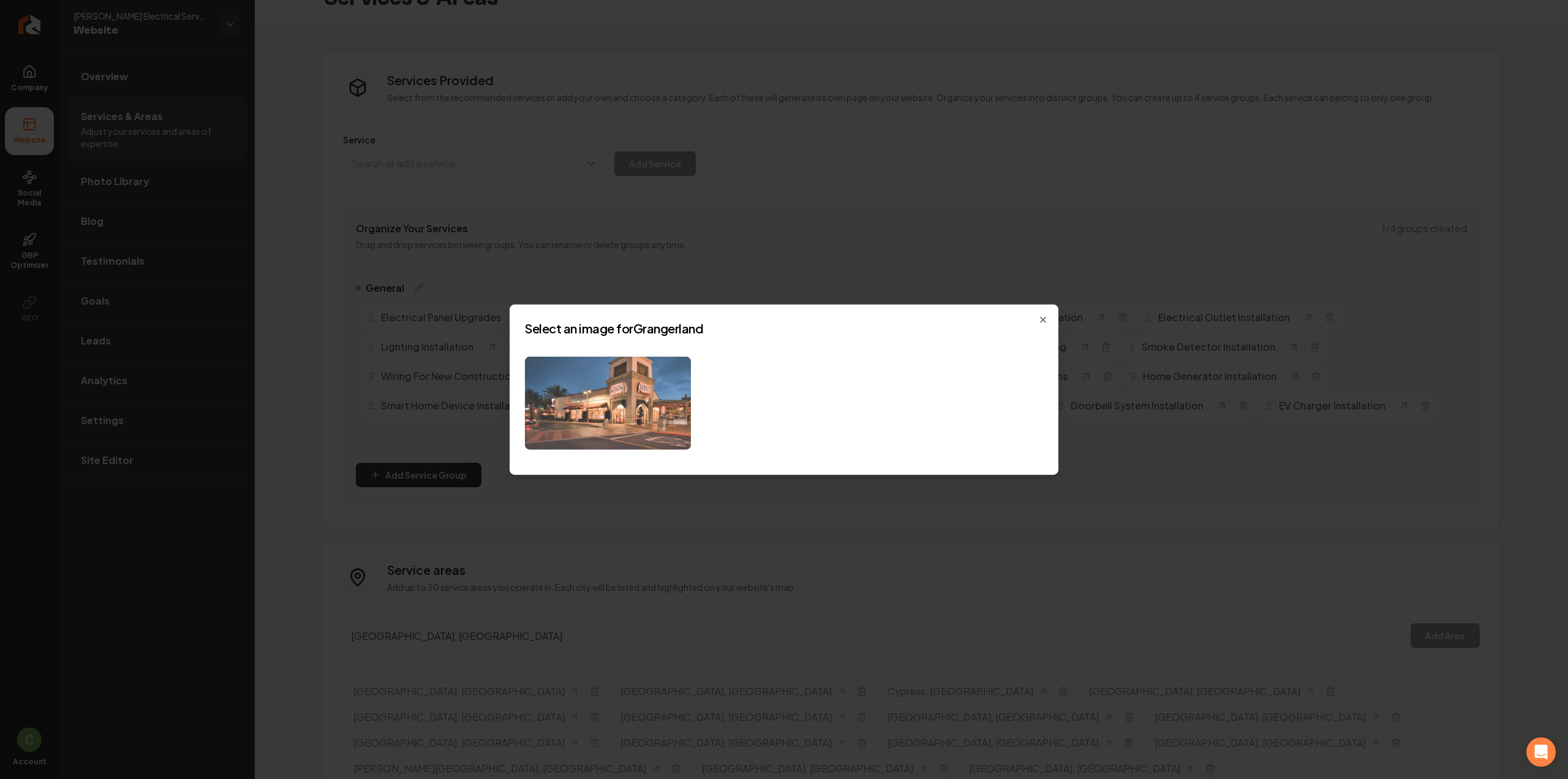
click at [624, 402] on img at bounding box center [608, 402] width 166 height 94
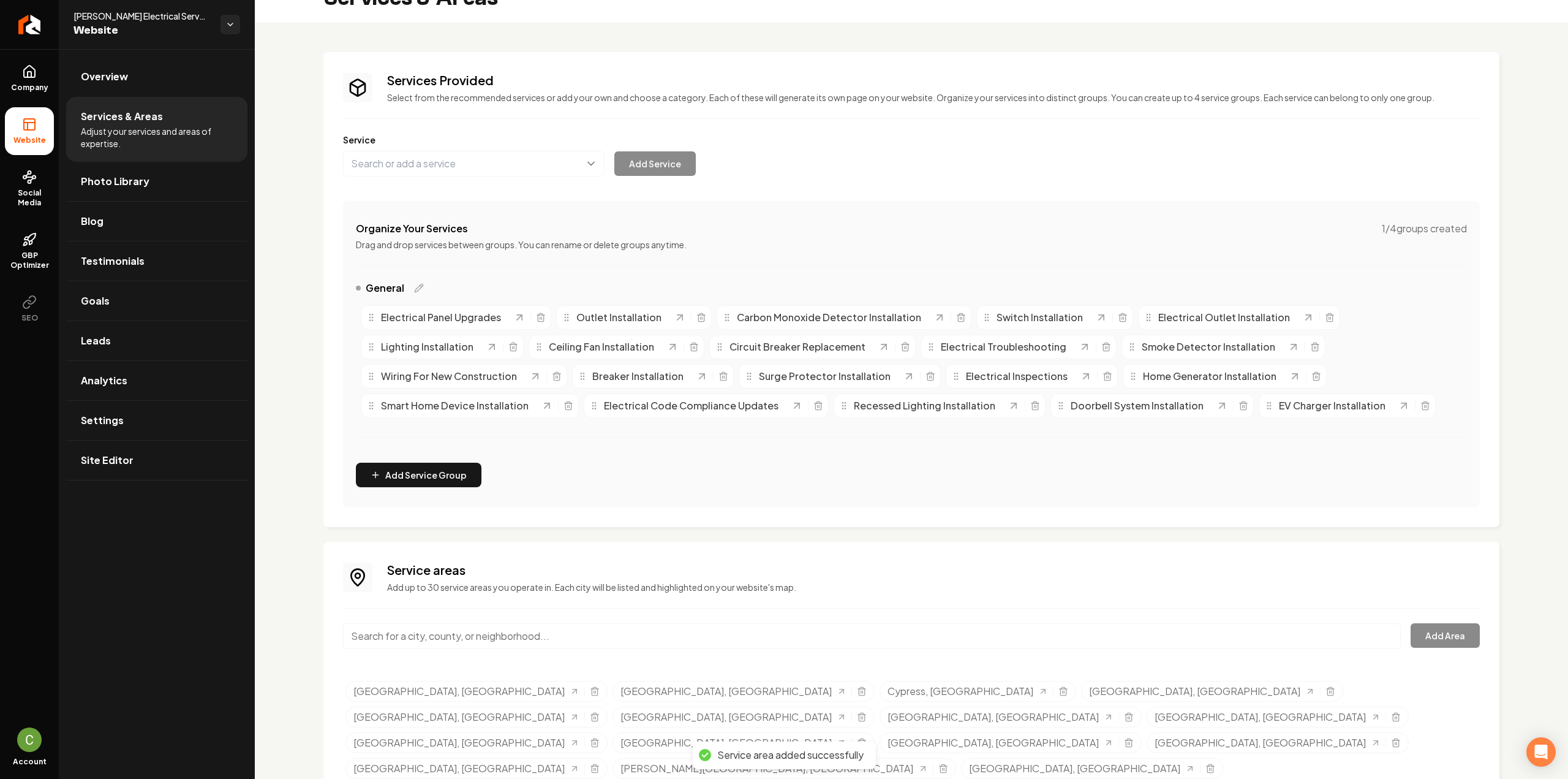
click at [433, 644] on input "Main content area" at bounding box center [872, 636] width 1058 height 26
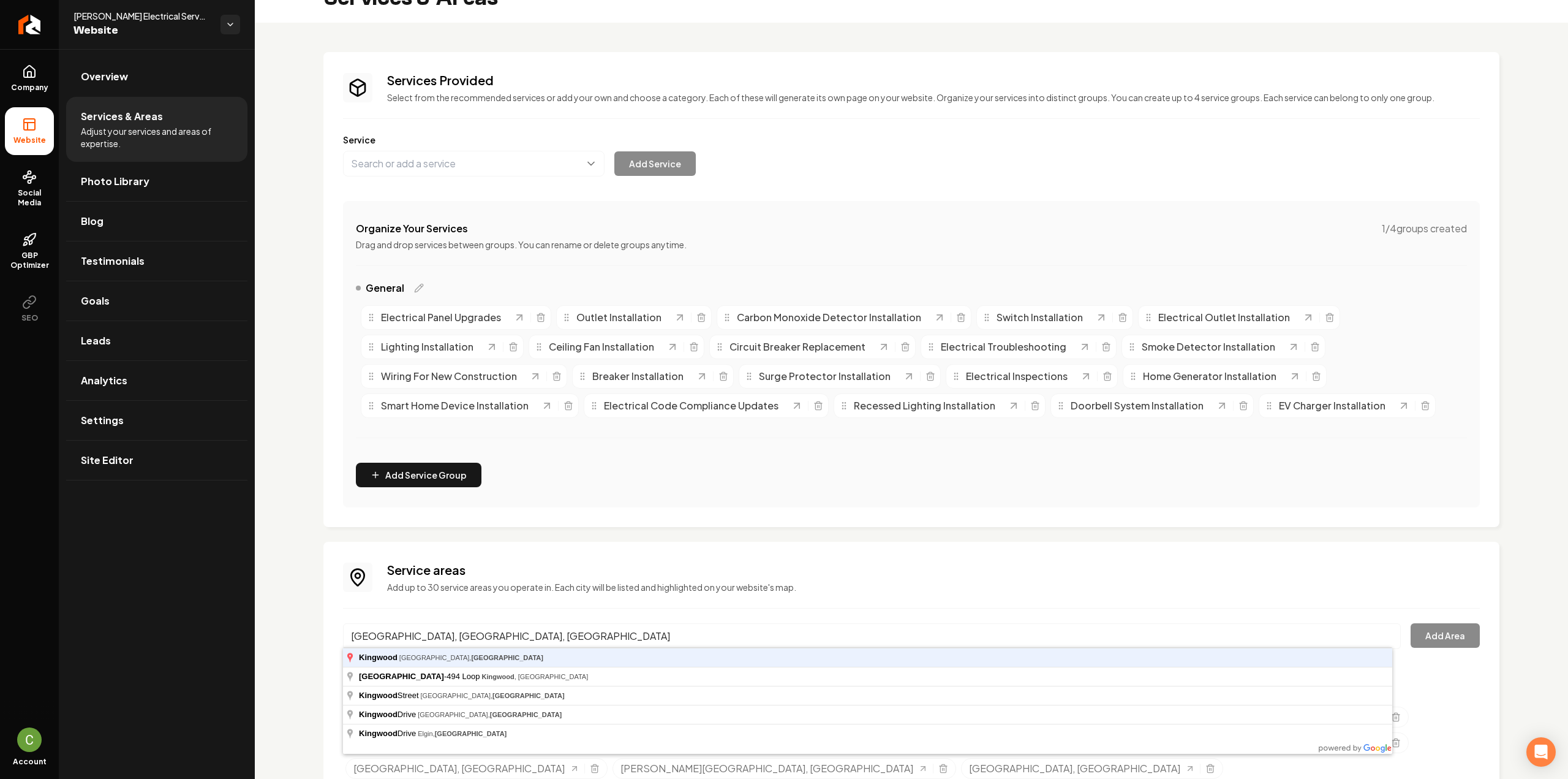
type input "Kingwood, Houston, TX"
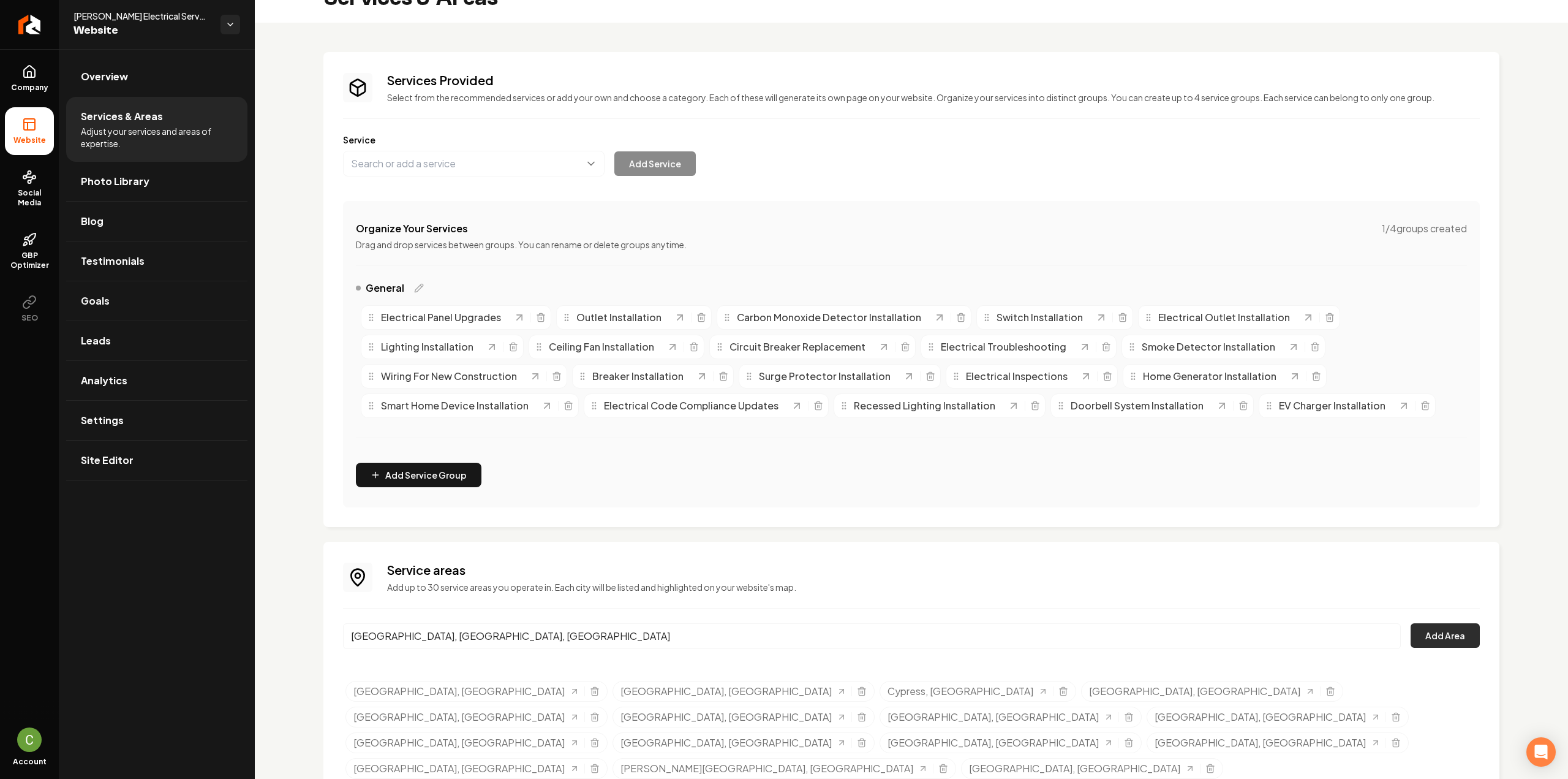
click at [1447, 640] on button "Add Area" at bounding box center [1444, 635] width 69 height 24
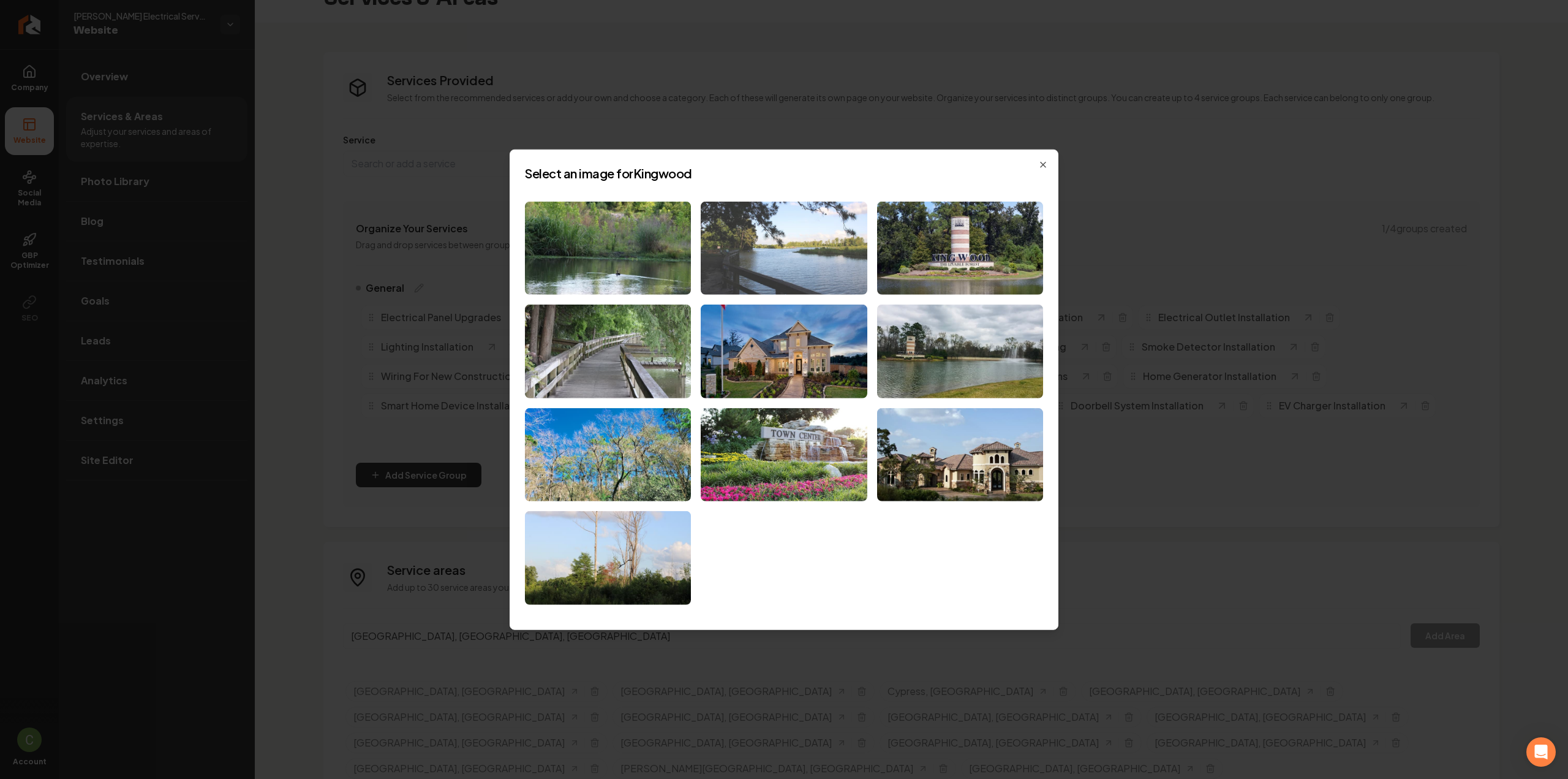
click at [757, 264] on img at bounding box center [784, 247] width 166 height 94
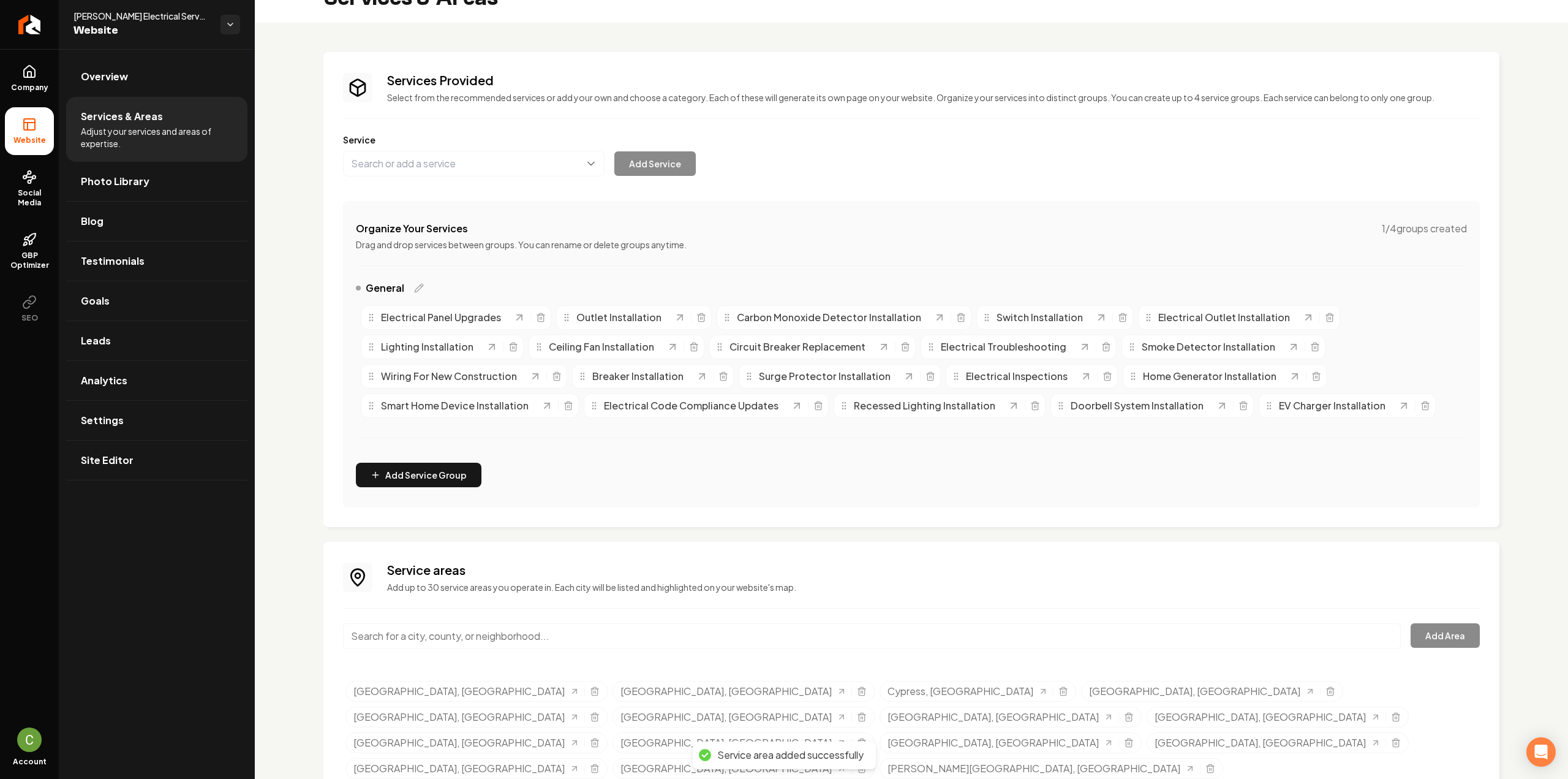
click at [441, 638] on input "Main content area" at bounding box center [872, 636] width 1058 height 26
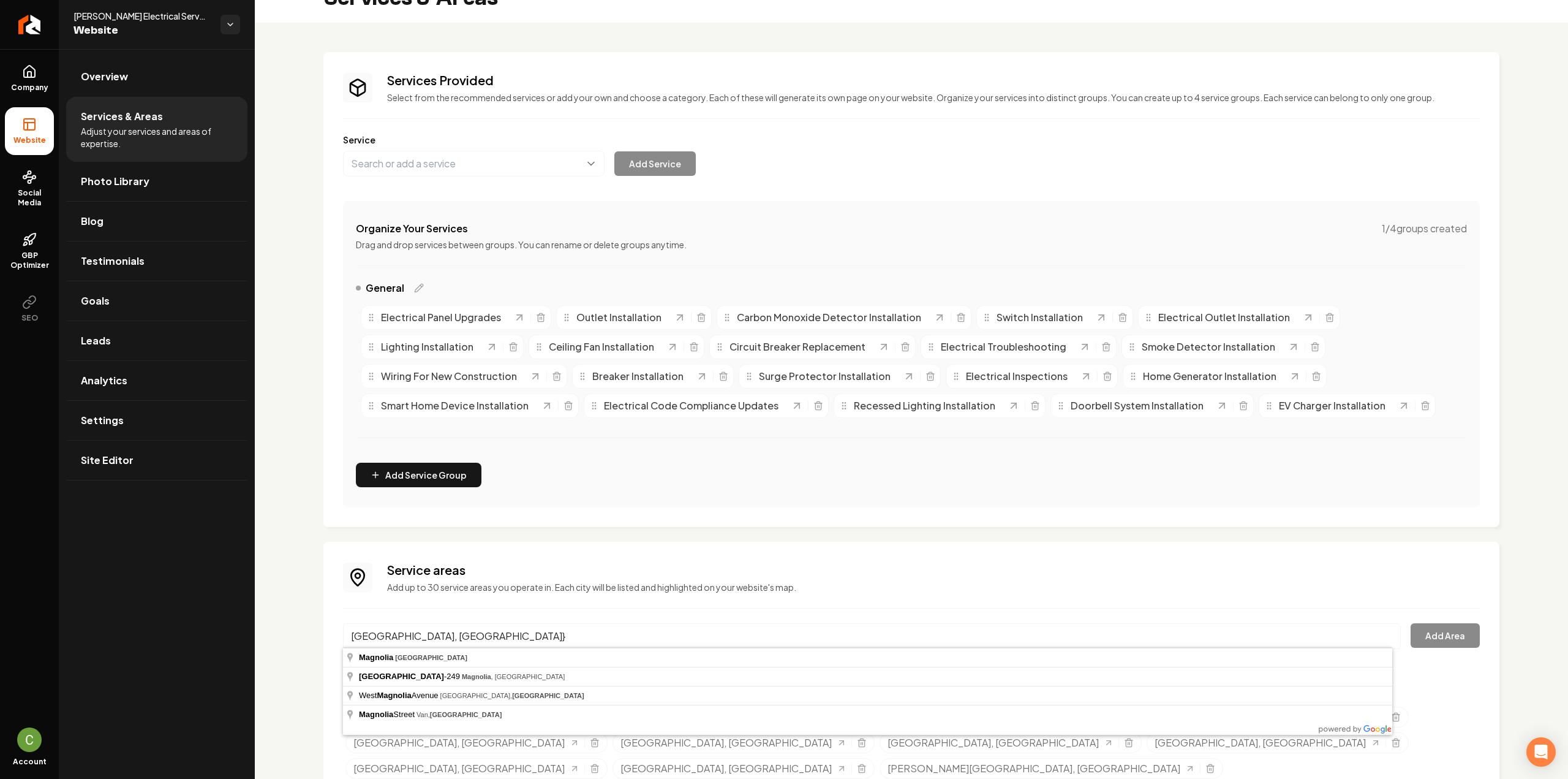
type input "Magnolia, TX"
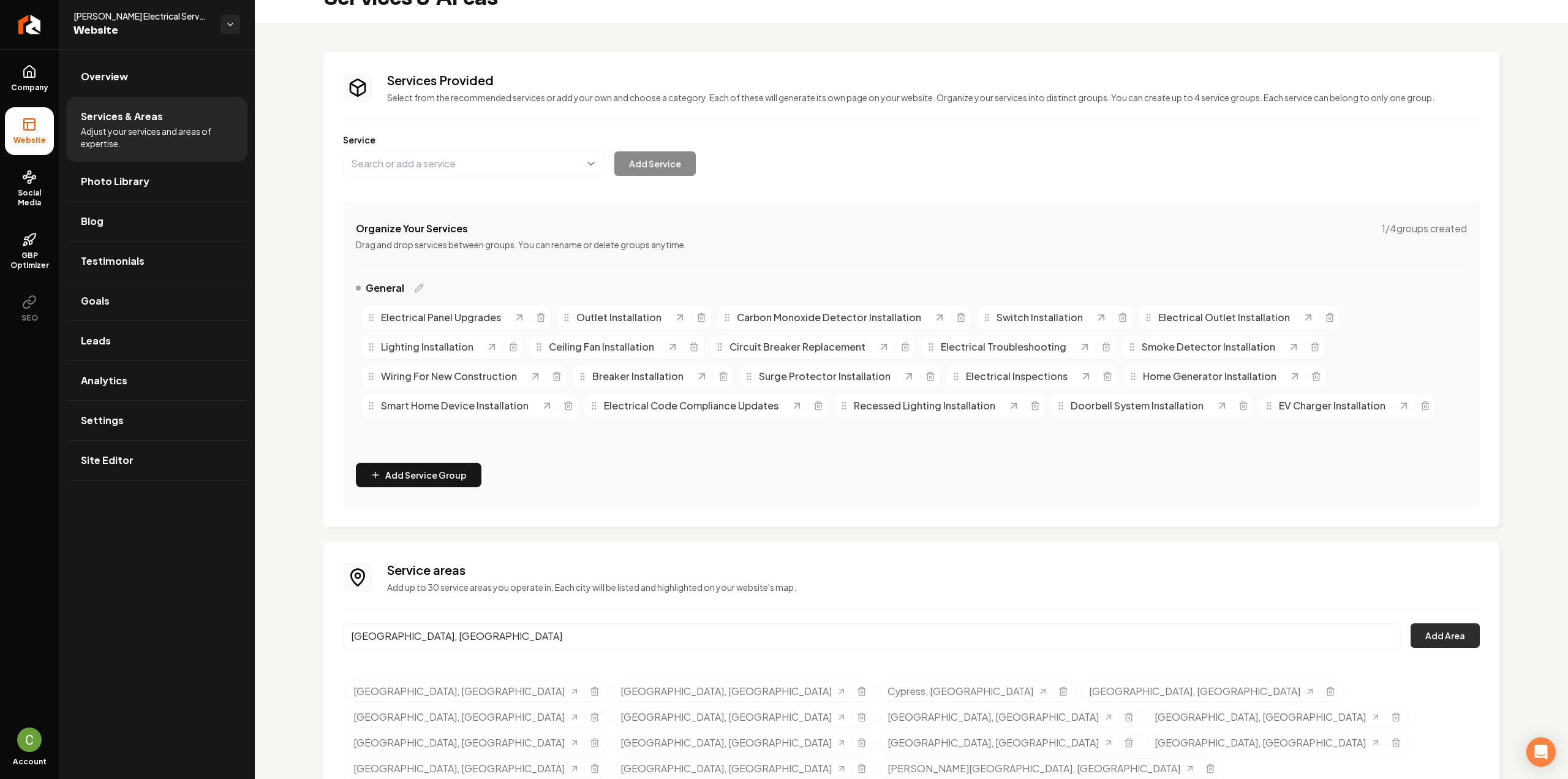
click at [1435, 640] on button "Add Area" at bounding box center [1444, 635] width 69 height 24
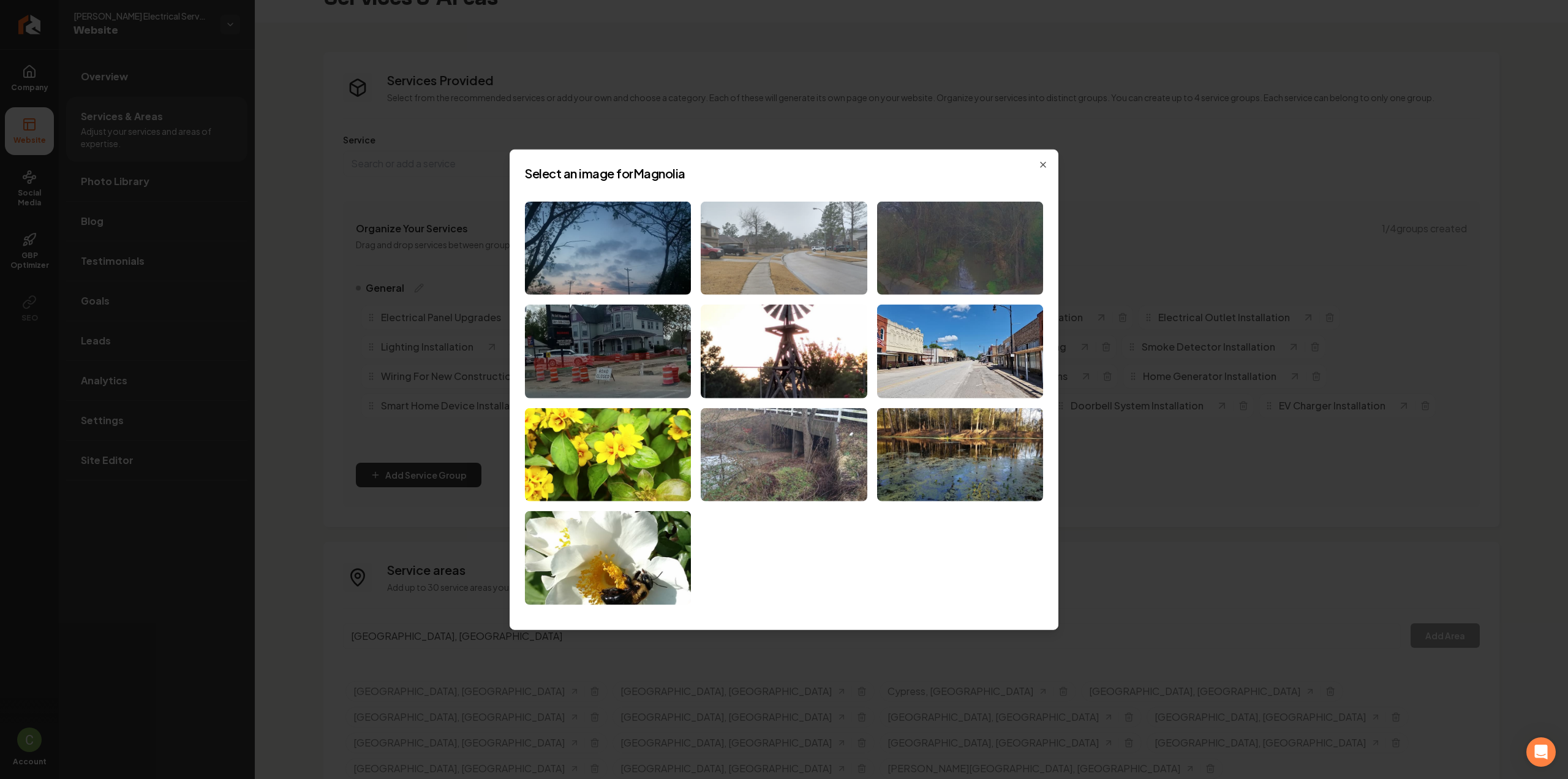
click at [832, 272] on img at bounding box center [784, 247] width 166 height 94
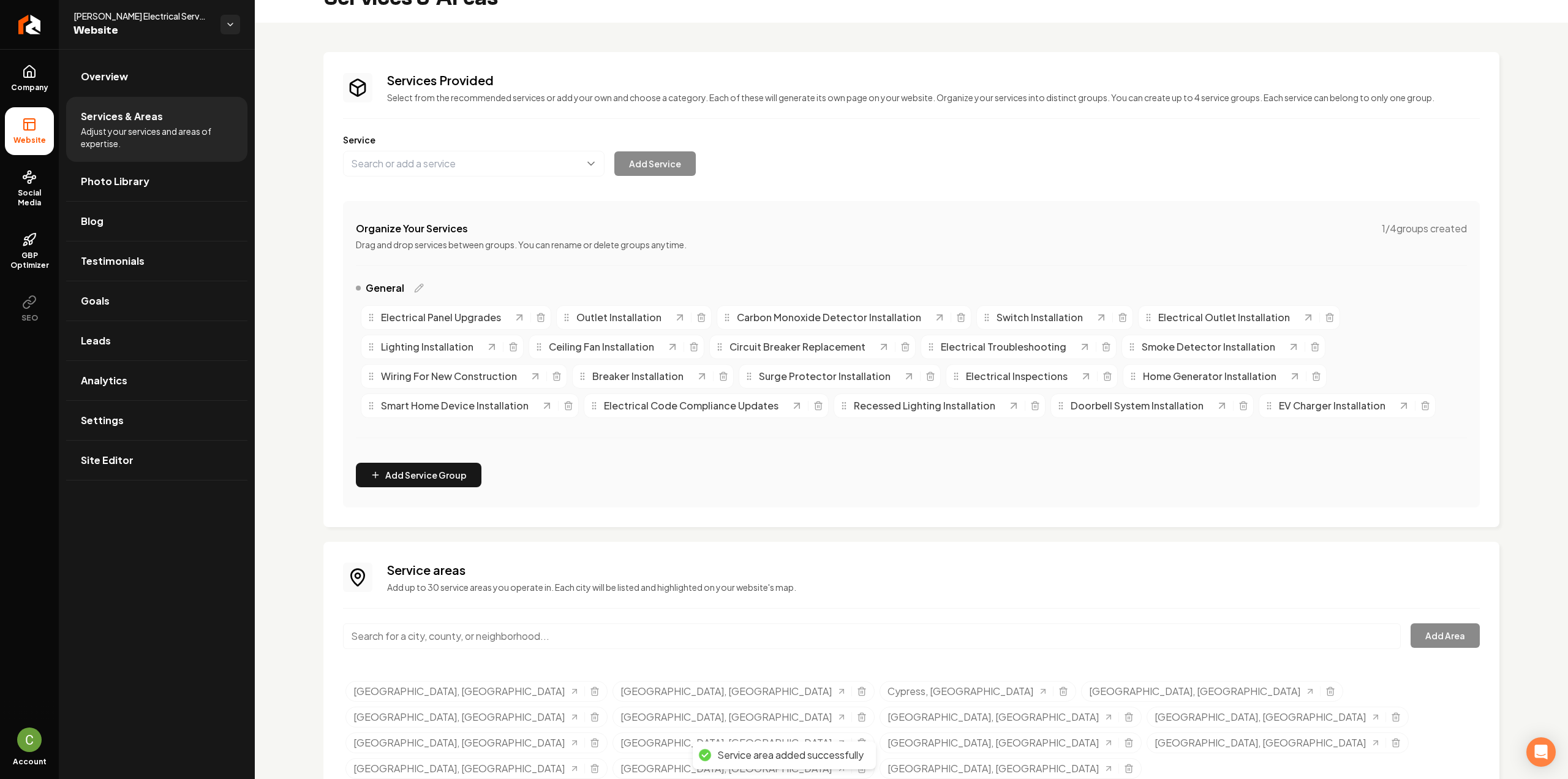
click at [429, 642] on input "Main content area" at bounding box center [872, 636] width 1058 height 26
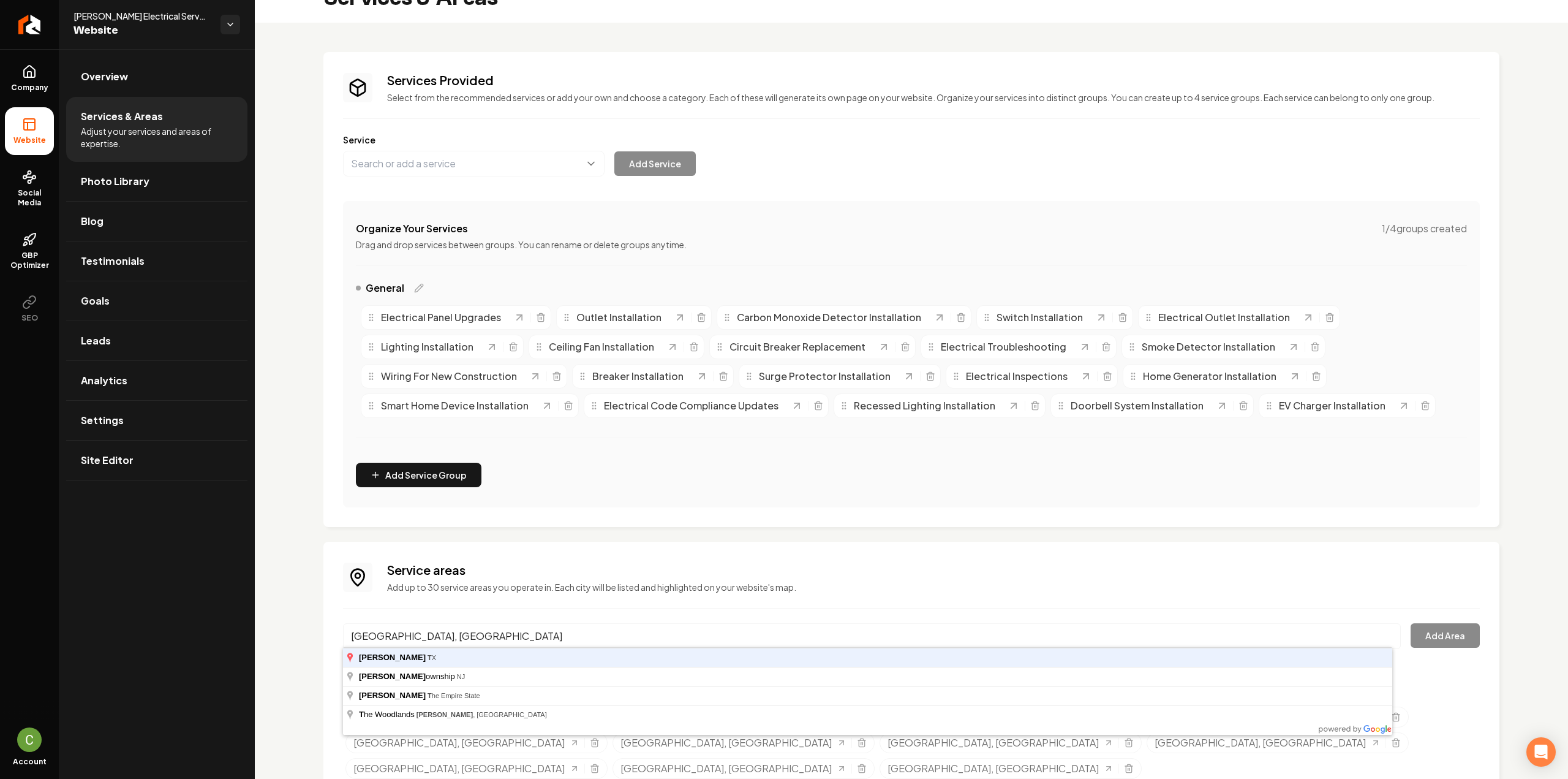
type input "Montgomery, TX"
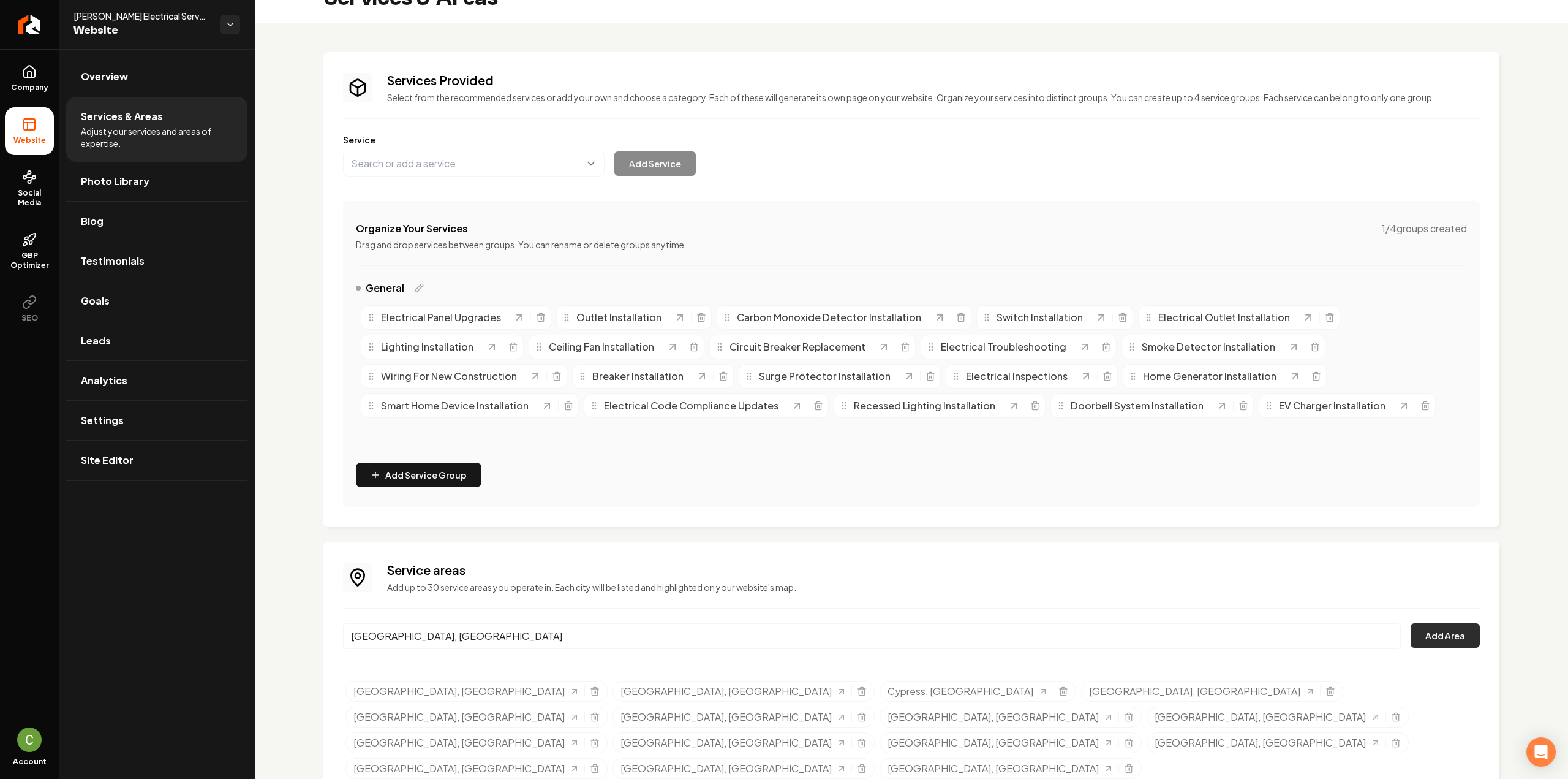
click at [1414, 624] on button "Add Area" at bounding box center [1444, 635] width 69 height 24
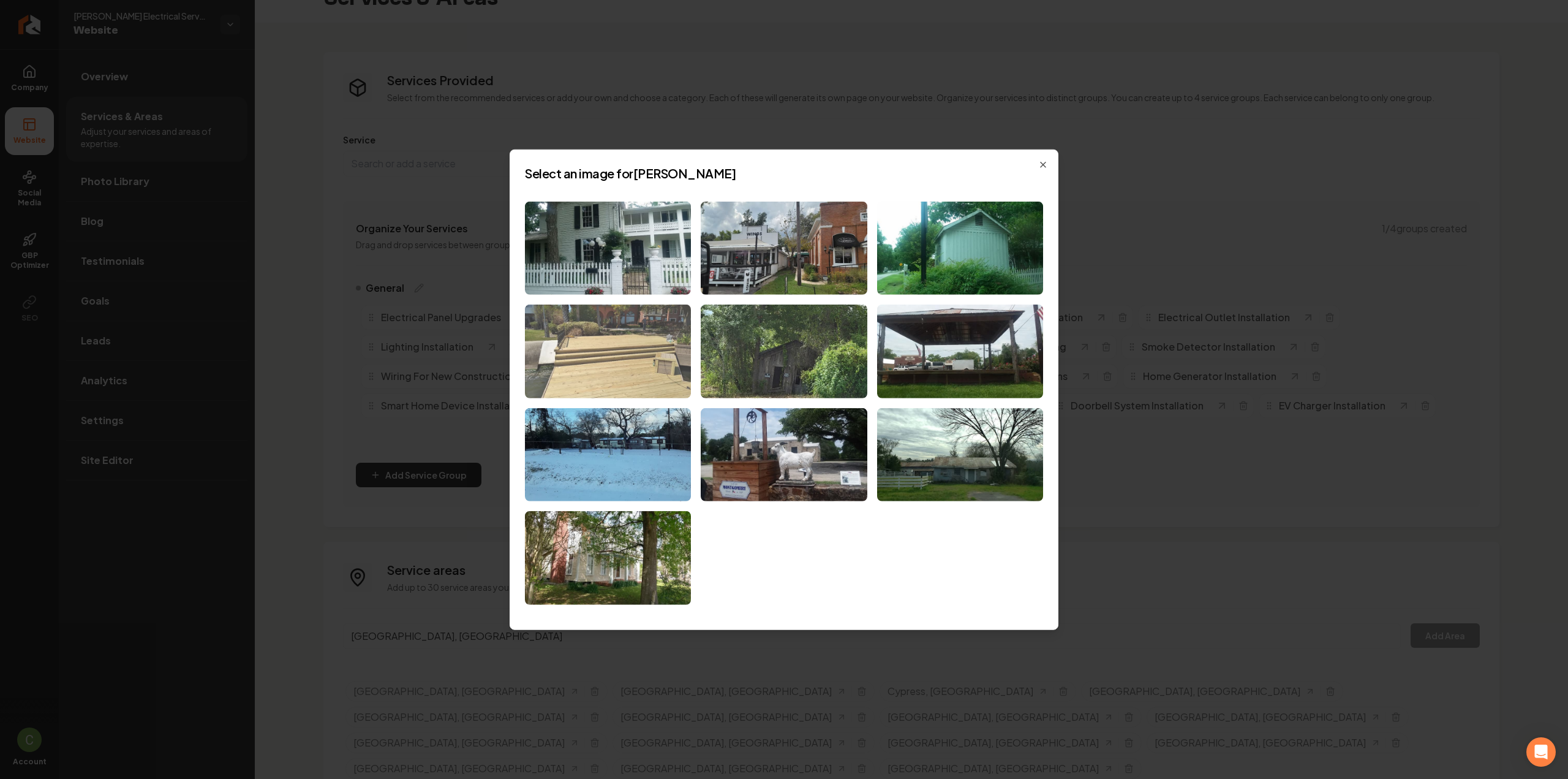
click at [616, 354] on img at bounding box center [608, 351] width 166 height 94
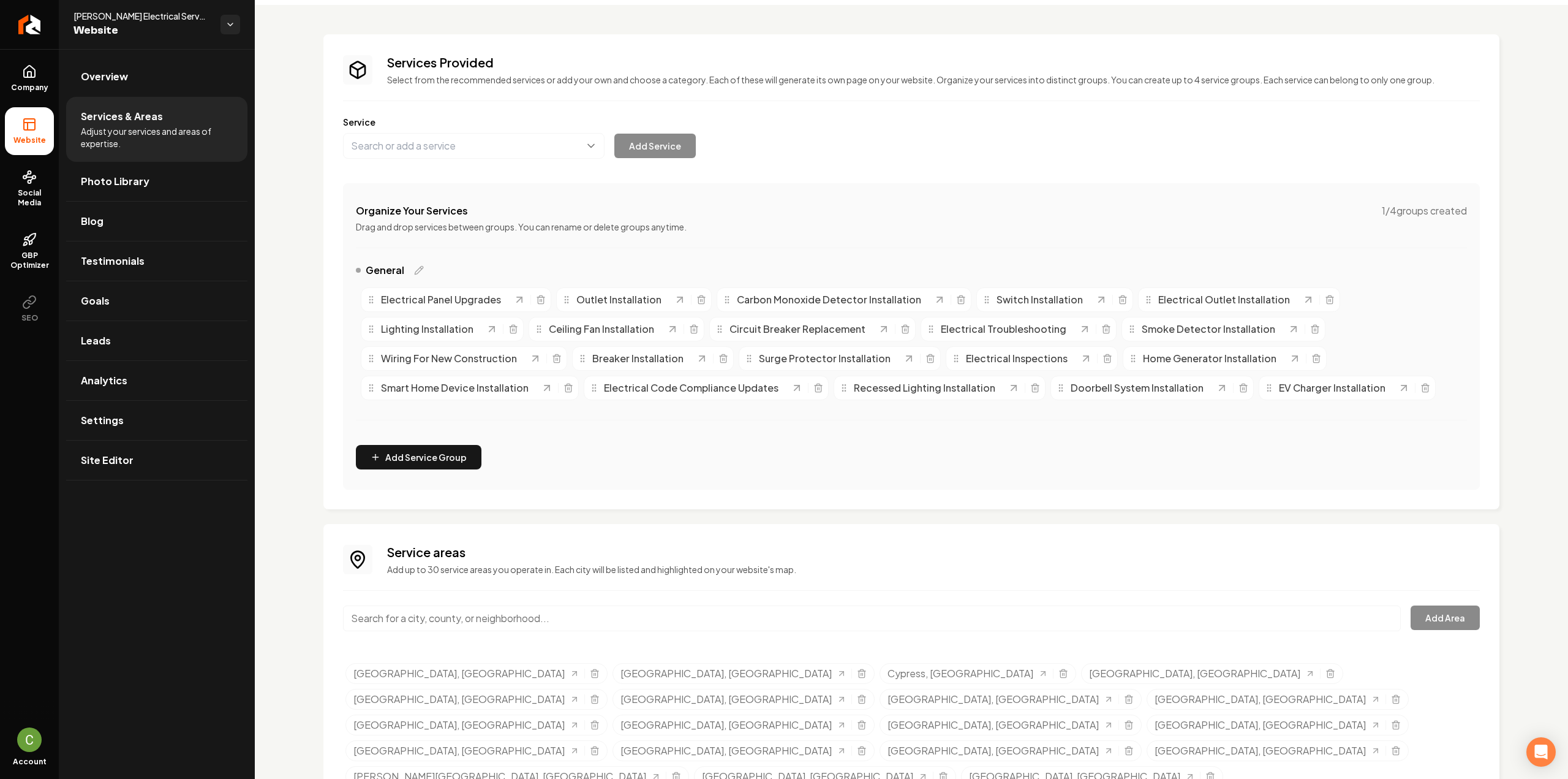
scroll to position [51, 0]
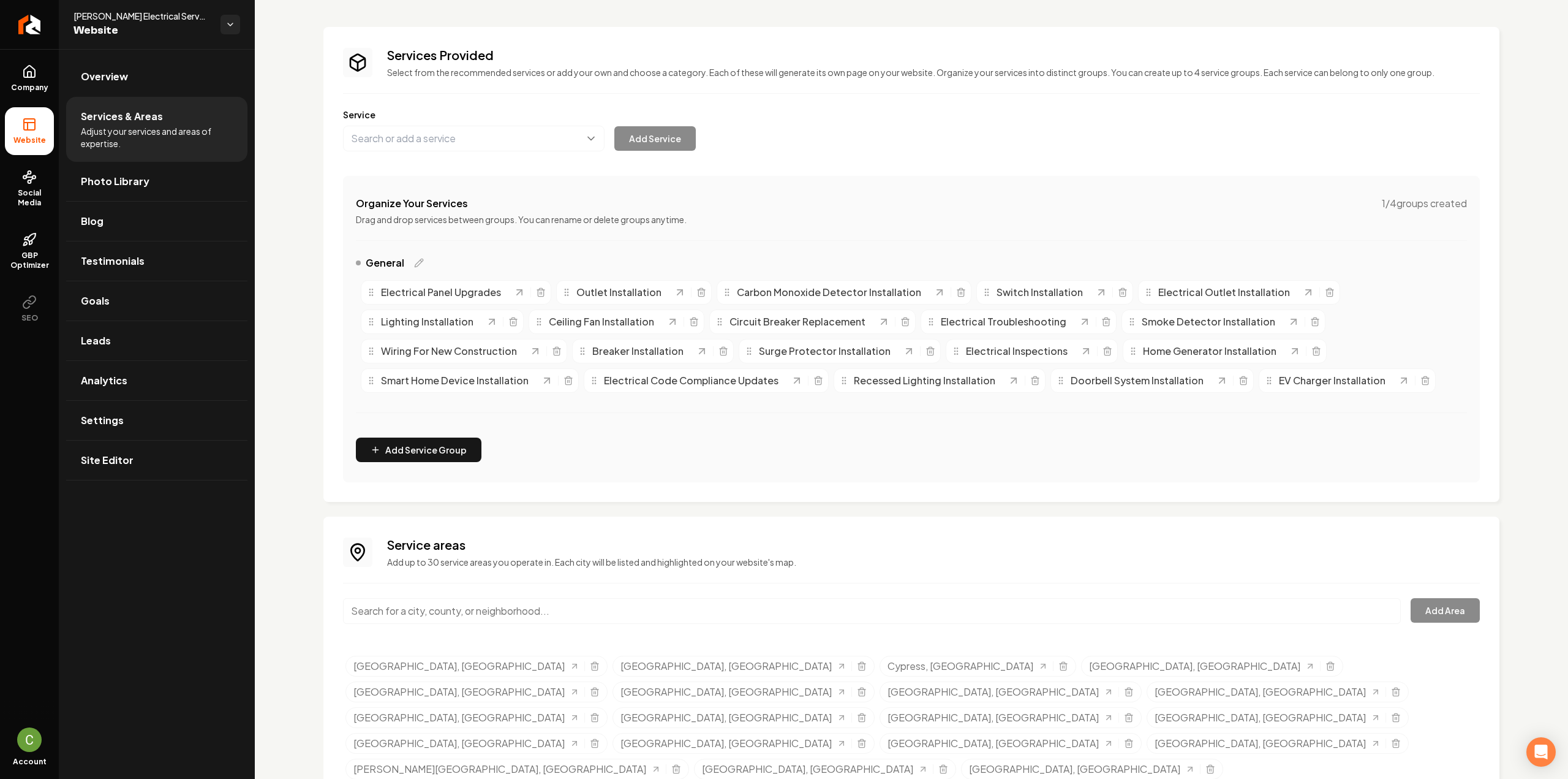
click at [498, 587] on div "Service areas Add up to 30 service areas you operate in. Each city will be list…" at bounding box center [911, 685] width 1137 height 299
click at [496, 591] on div "Service areas Add up to 30 service areas you operate in. Each city will be list…" at bounding box center [911, 685] width 1137 height 299
click at [499, 600] on input "Main content area" at bounding box center [872, 611] width 1058 height 26
click at [1416, 608] on button "Add Area" at bounding box center [1444, 610] width 69 height 24
click at [515, 592] on div "Service areas Add up to 30 service areas you operate in. Each city will be list…" at bounding box center [911, 685] width 1137 height 299
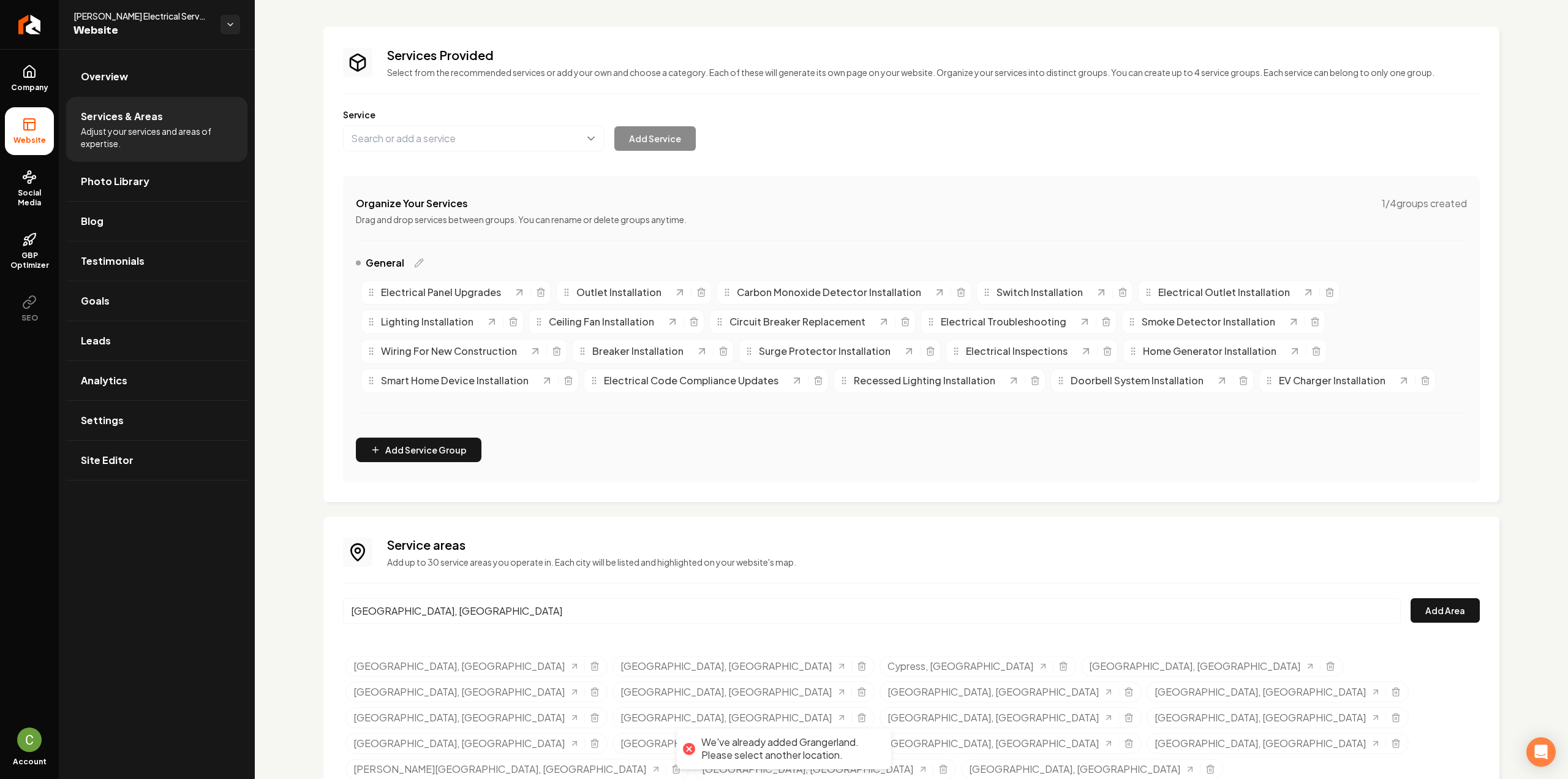
click at [511, 598] on input "Grangerland, TX" at bounding box center [872, 611] width 1058 height 26
click at [1414, 611] on button "Add Area" at bounding box center [1444, 610] width 69 height 24
click at [475, 607] on input "Kingwood, Houston, TX" at bounding box center [872, 611] width 1058 height 26
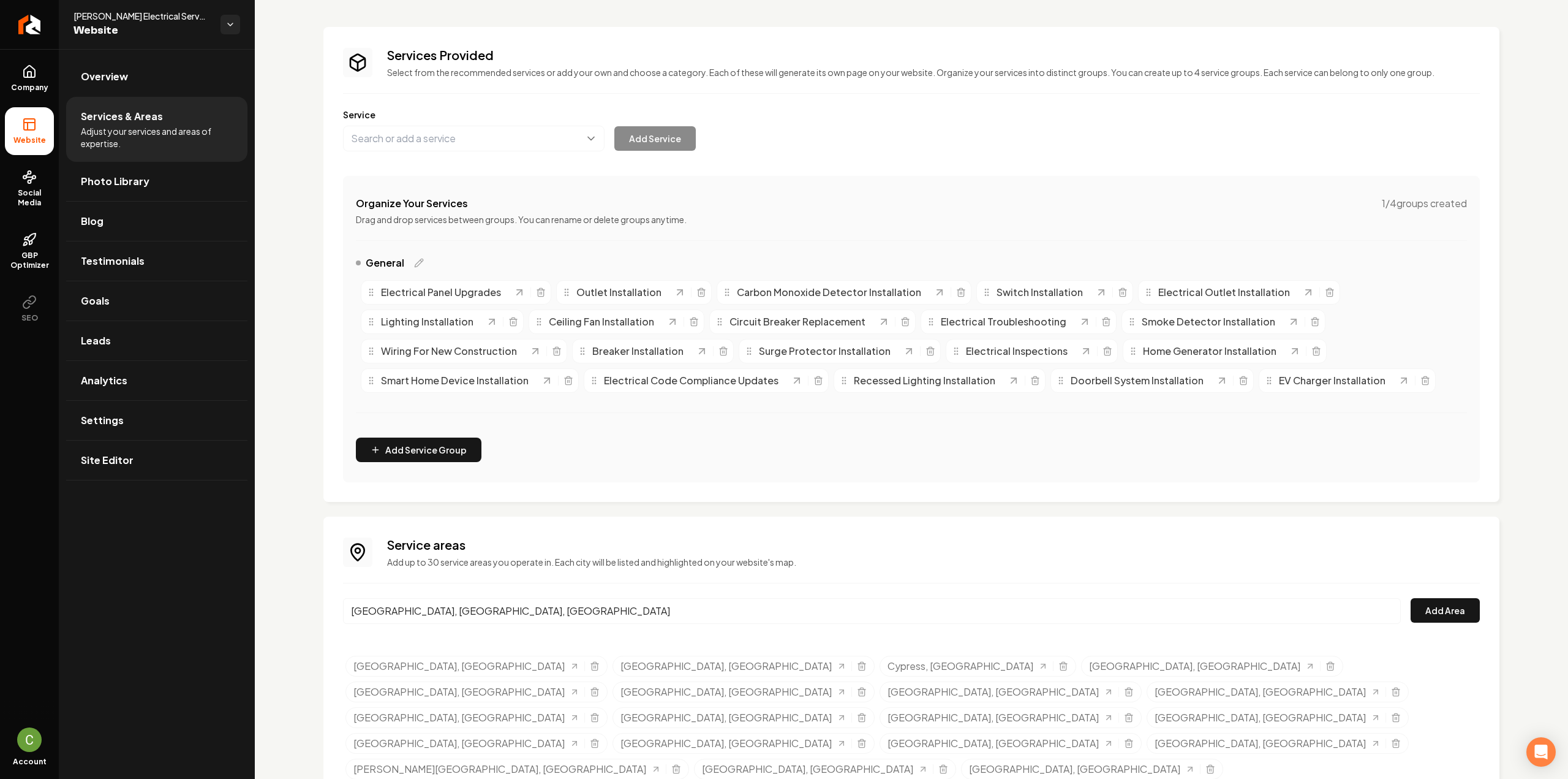
click at [475, 607] on input "Kingwood, Houston, TX" at bounding box center [872, 611] width 1058 height 26
click at [1428, 602] on button "Add Area" at bounding box center [1444, 610] width 69 height 24
click at [403, 610] on input "Magnolia, TX" at bounding box center [872, 611] width 1058 height 26
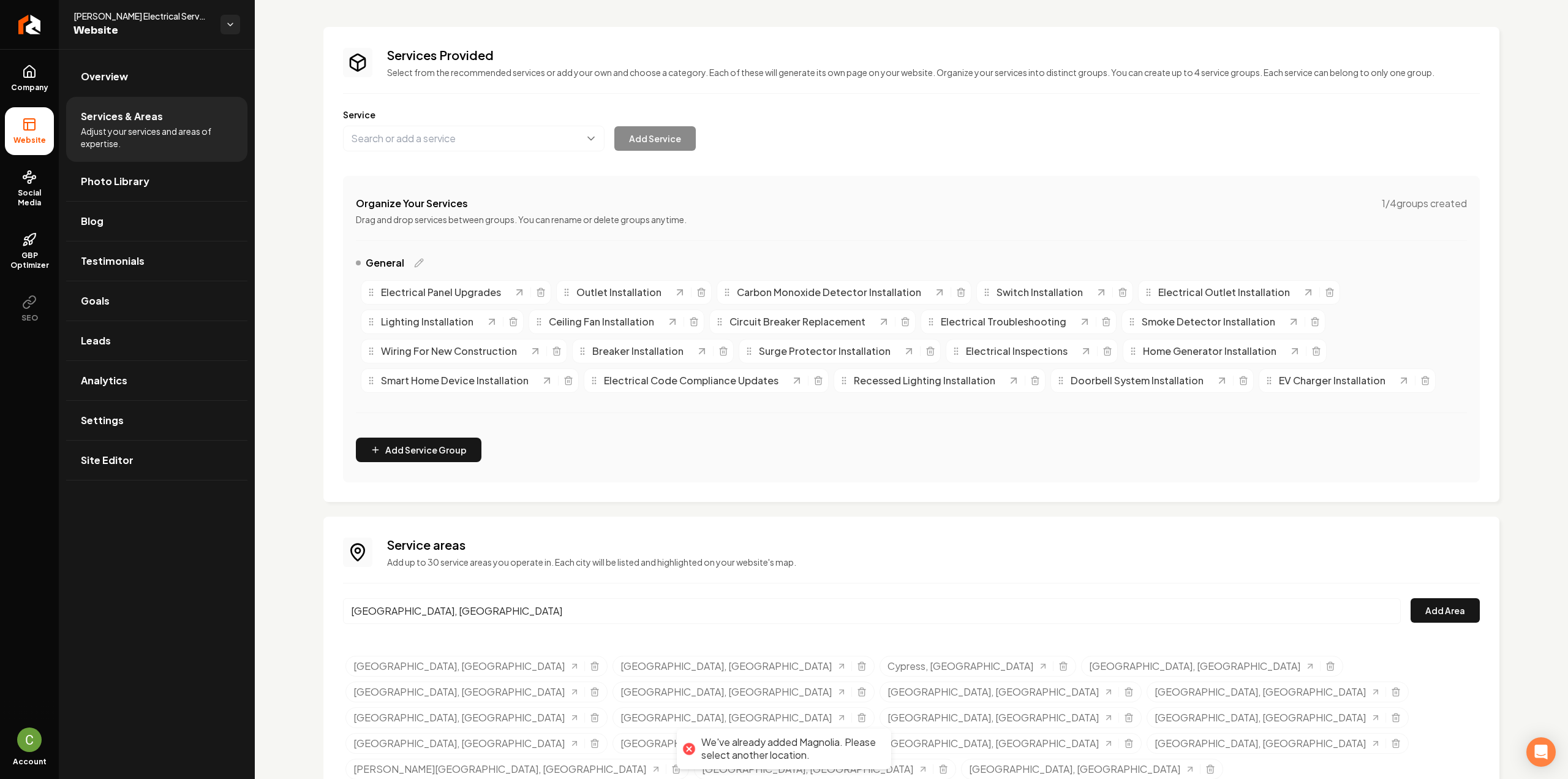
click at [403, 610] on input "Magnolia, TX" at bounding box center [872, 611] width 1058 height 26
type input "n"
click at [1442, 605] on button "Add Area" at bounding box center [1444, 610] width 69 height 24
click at [559, 612] on input "Montgomery, TX" at bounding box center [872, 611] width 1058 height 26
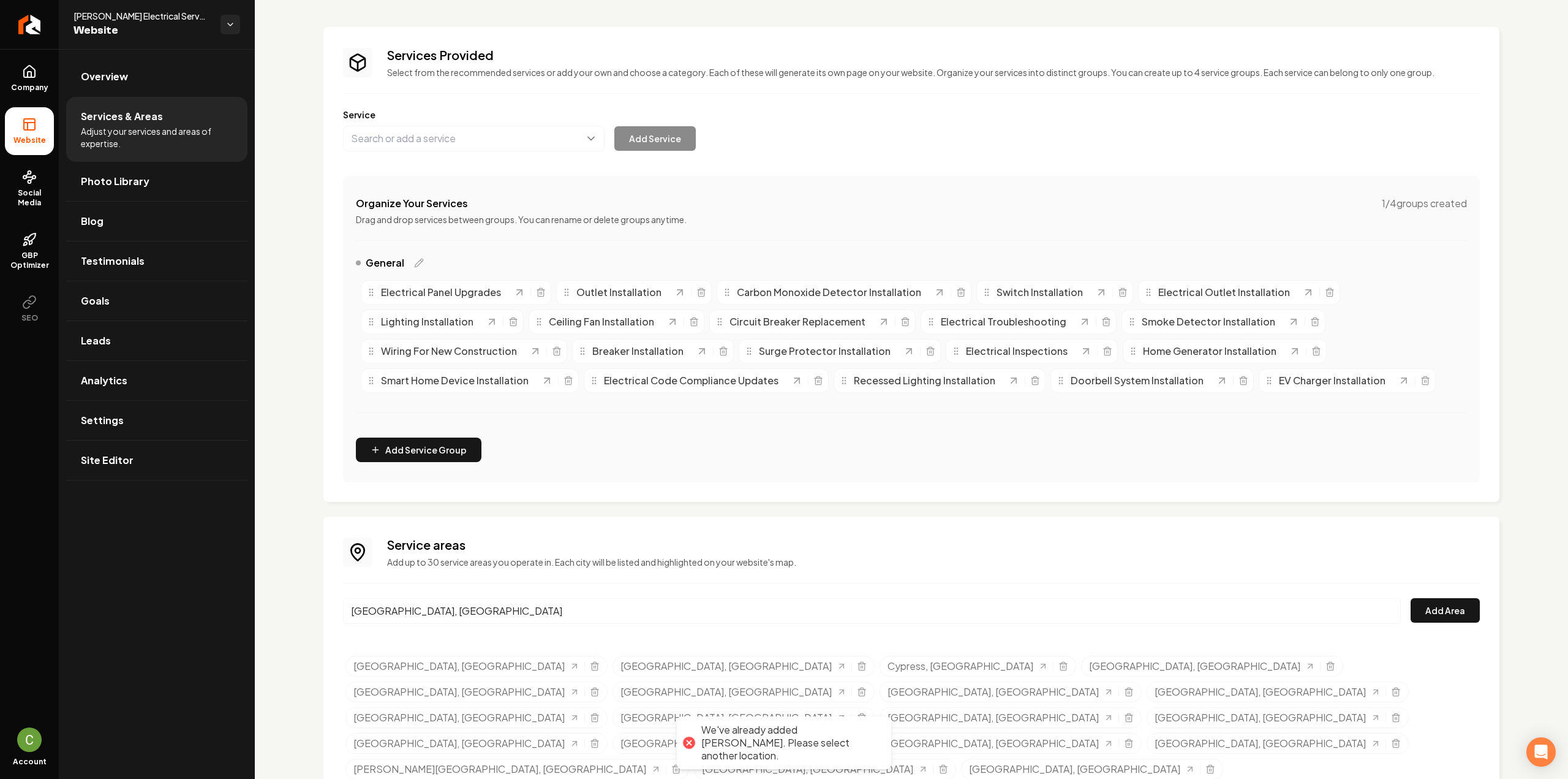
click at [559, 612] on input "Montgomery, TX" at bounding box center [872, 611] width 1058 height 26
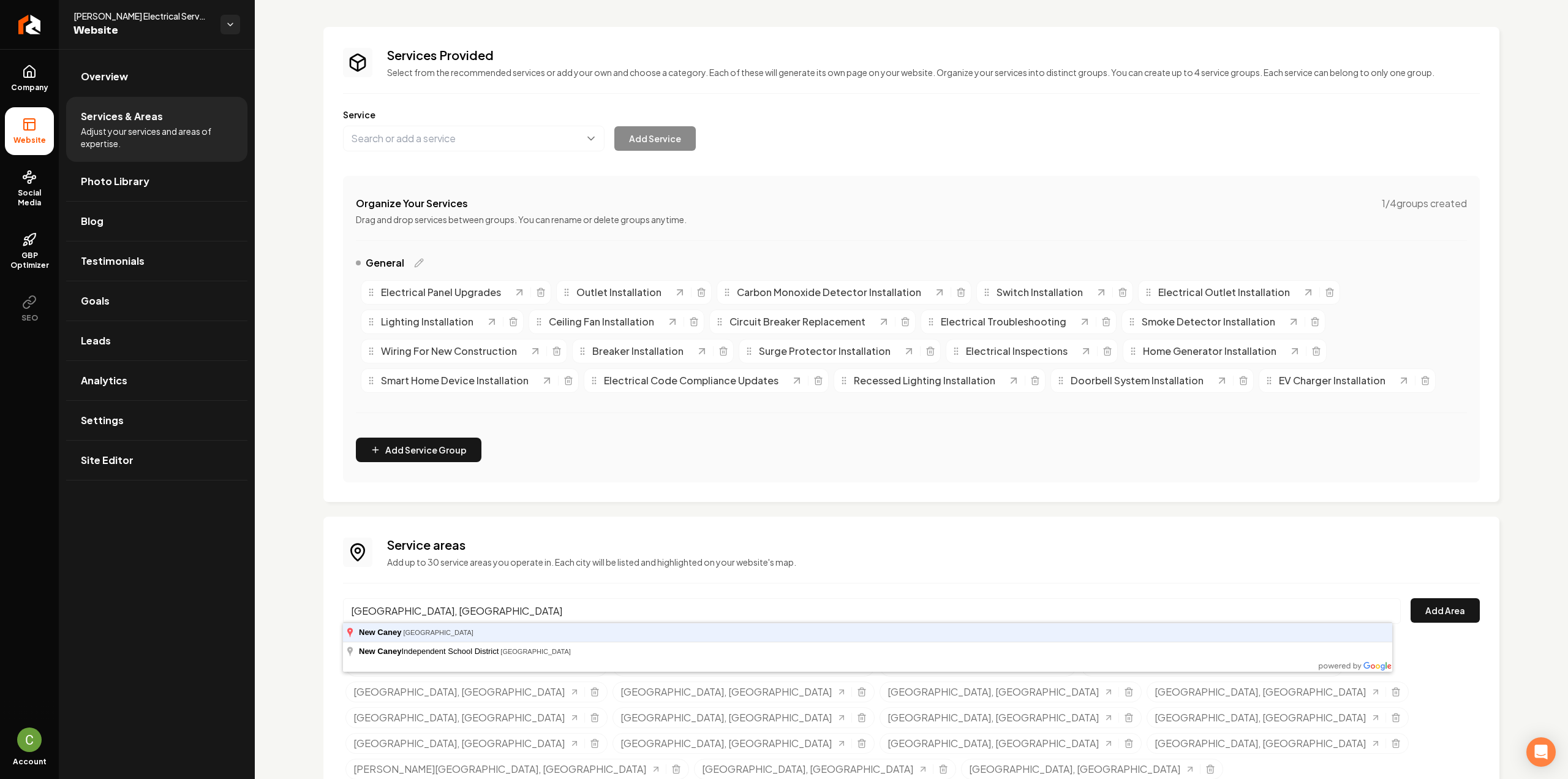
type input "New Caney, TX"
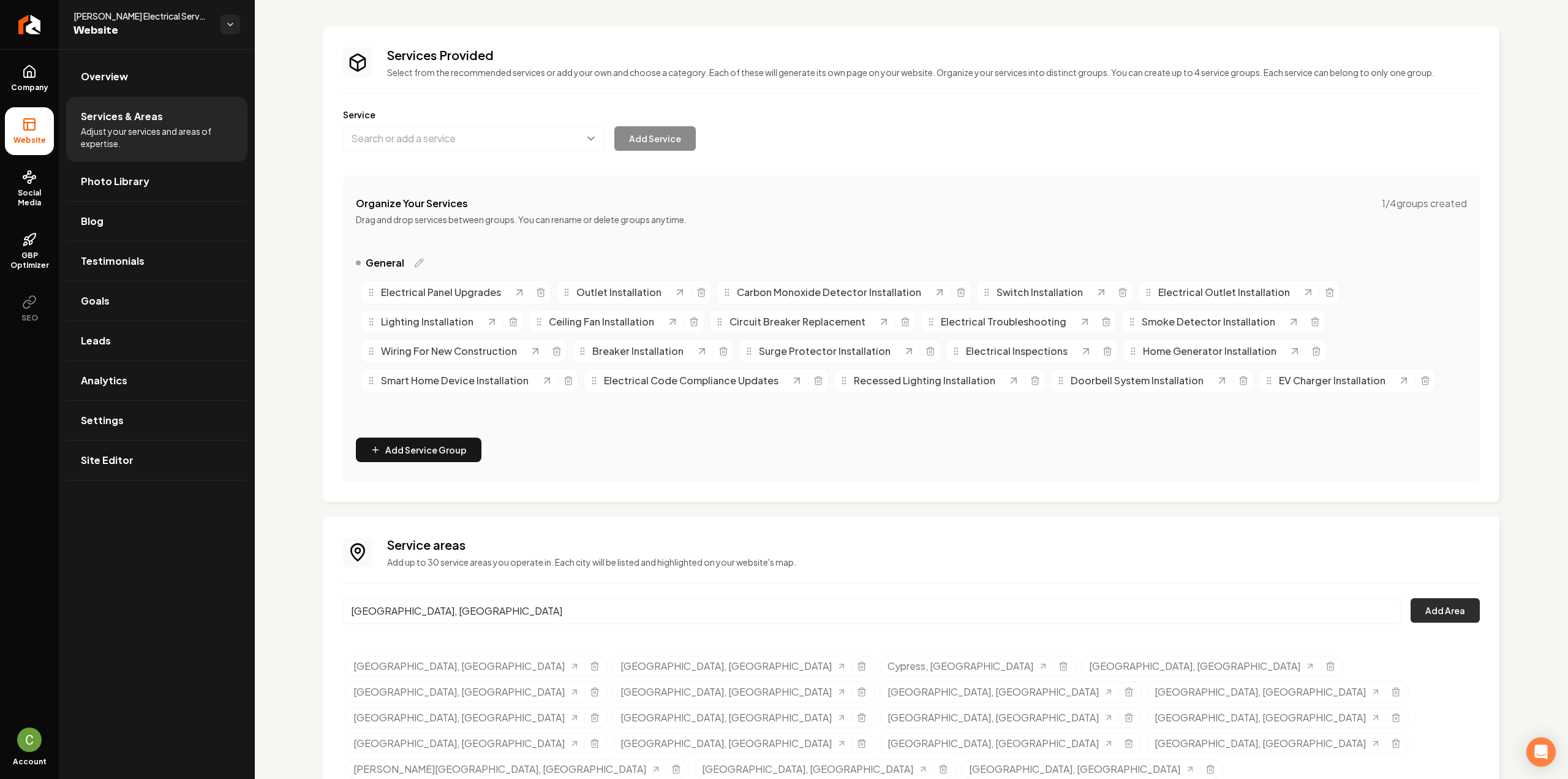
click at [1410, 602] on button "Add Area" at bounding box center [1444, 610] width 69 height 24
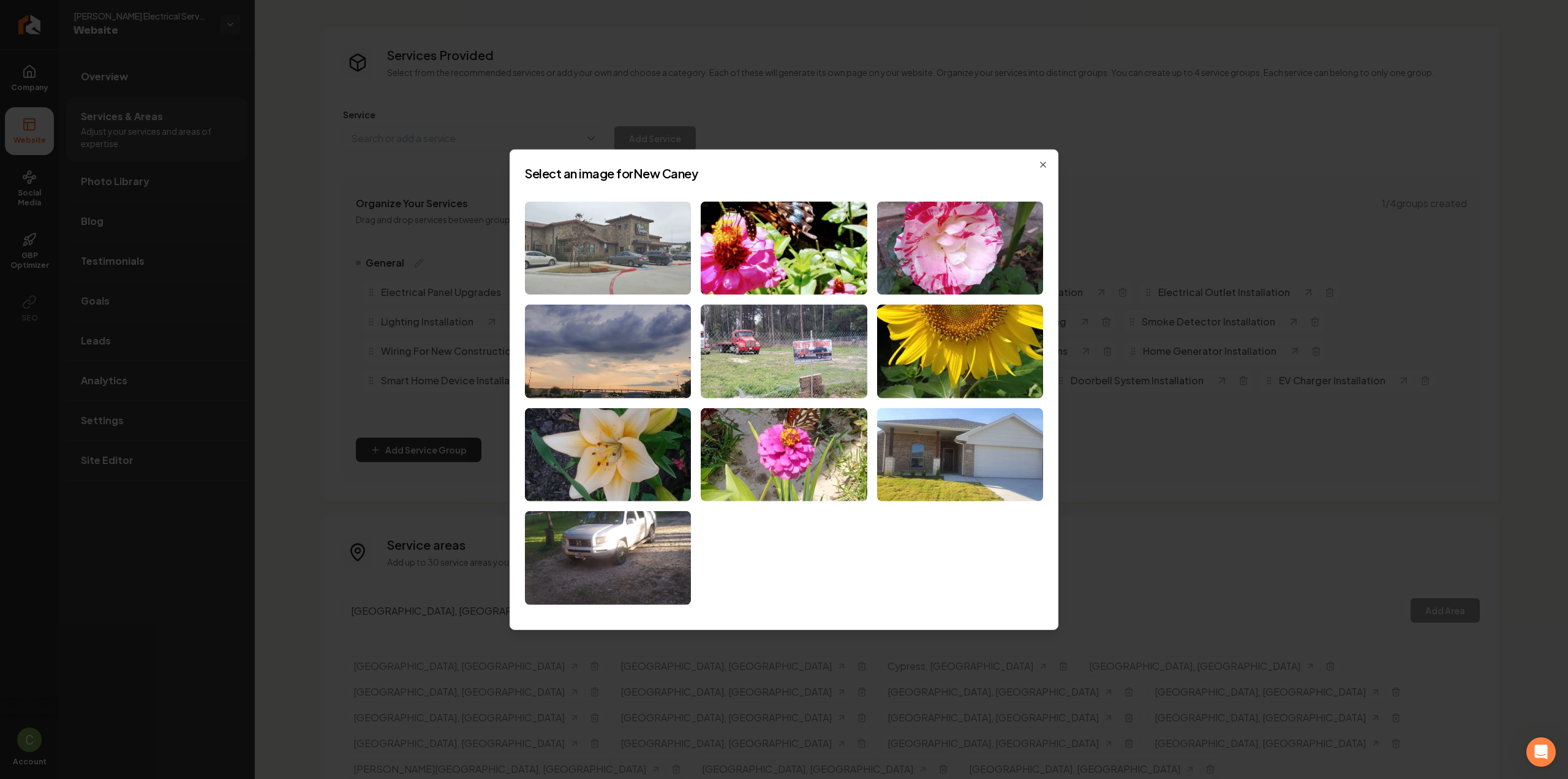
click at [633, 269] on img at bounding box center [608, 247] width 166 height 94
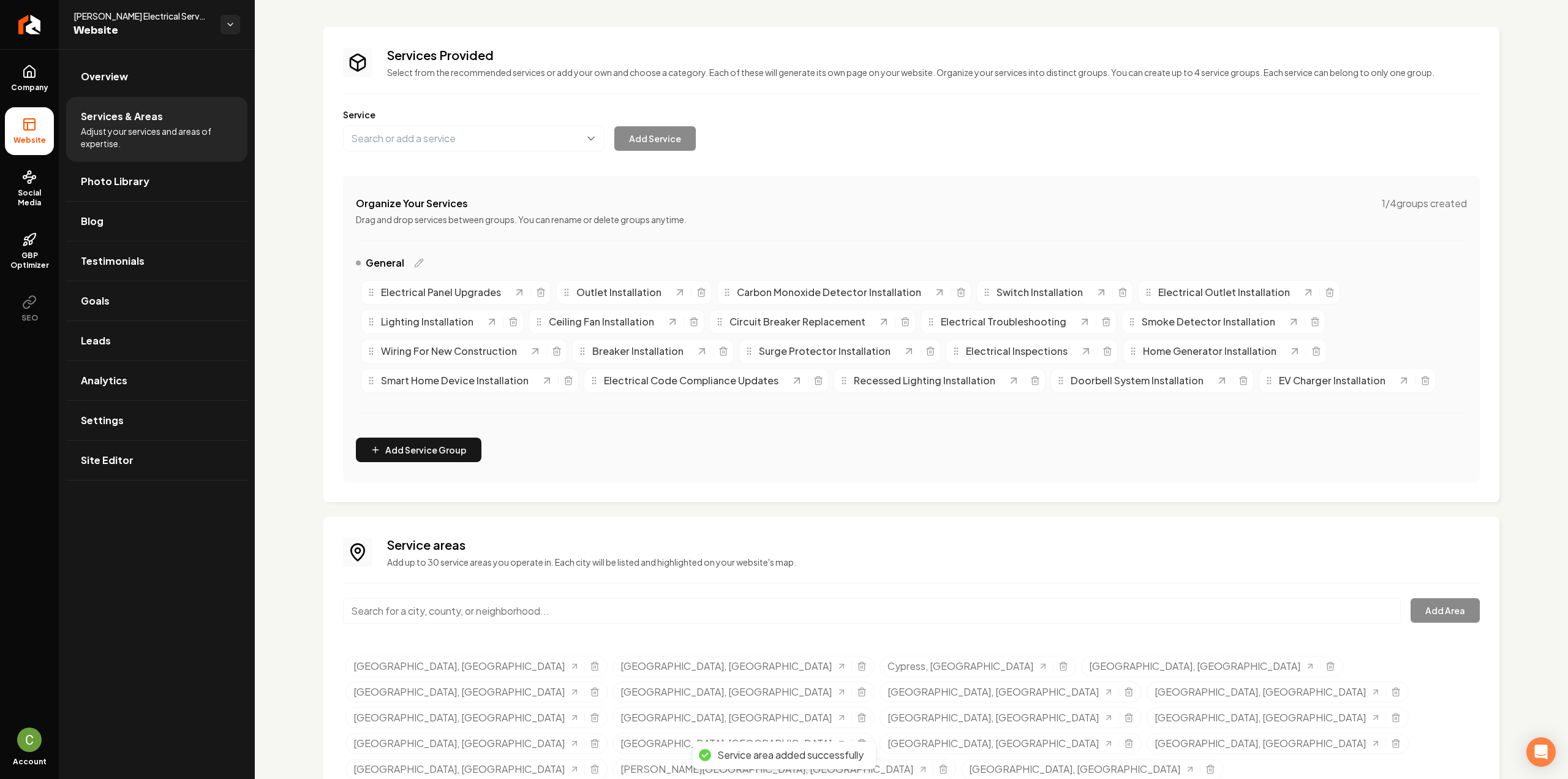
click at [406, 619] on input "Main content area" at bounding box center [872, 611] width 1058 height 26
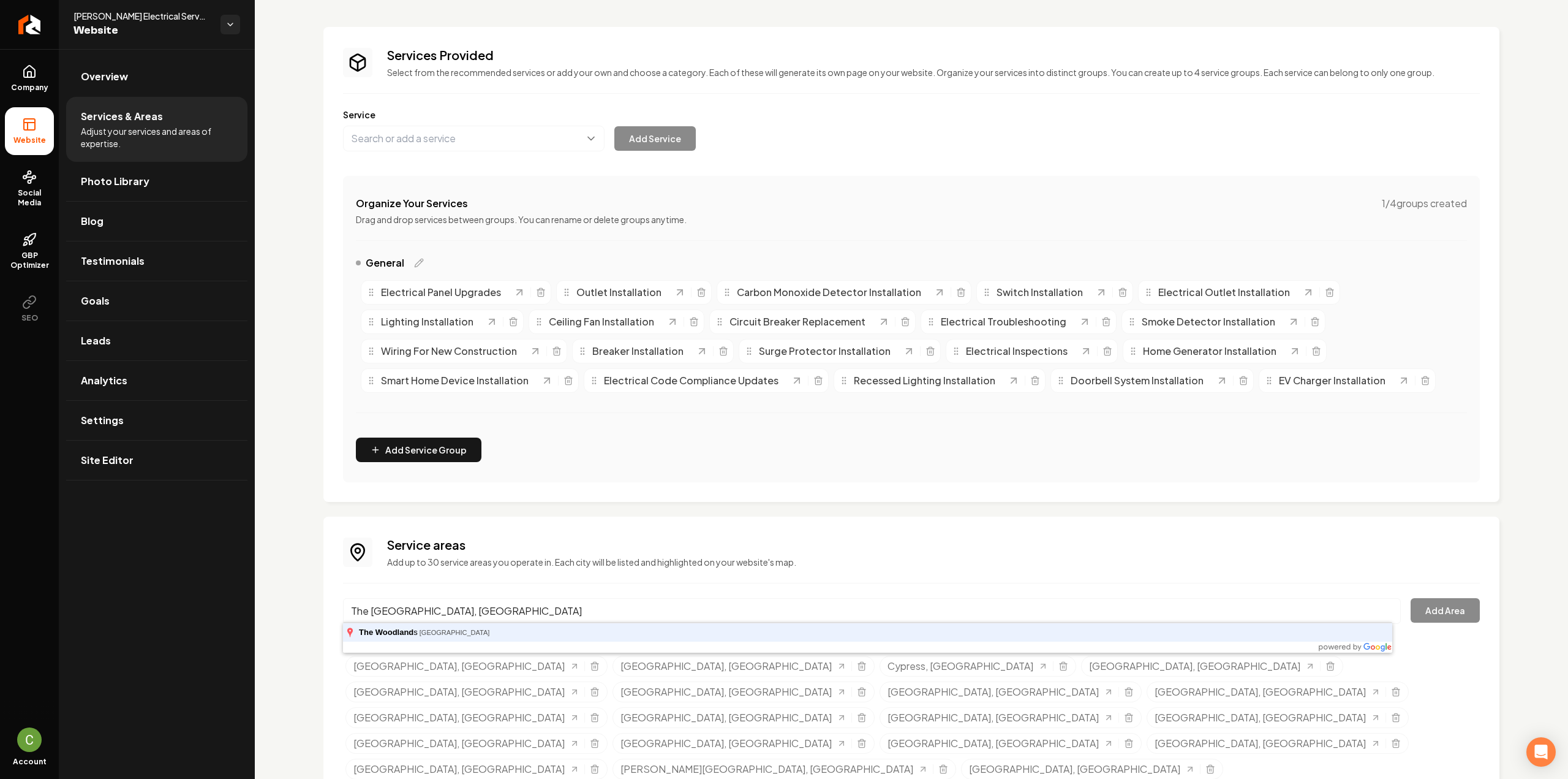
type input "The Woodlands, TX"
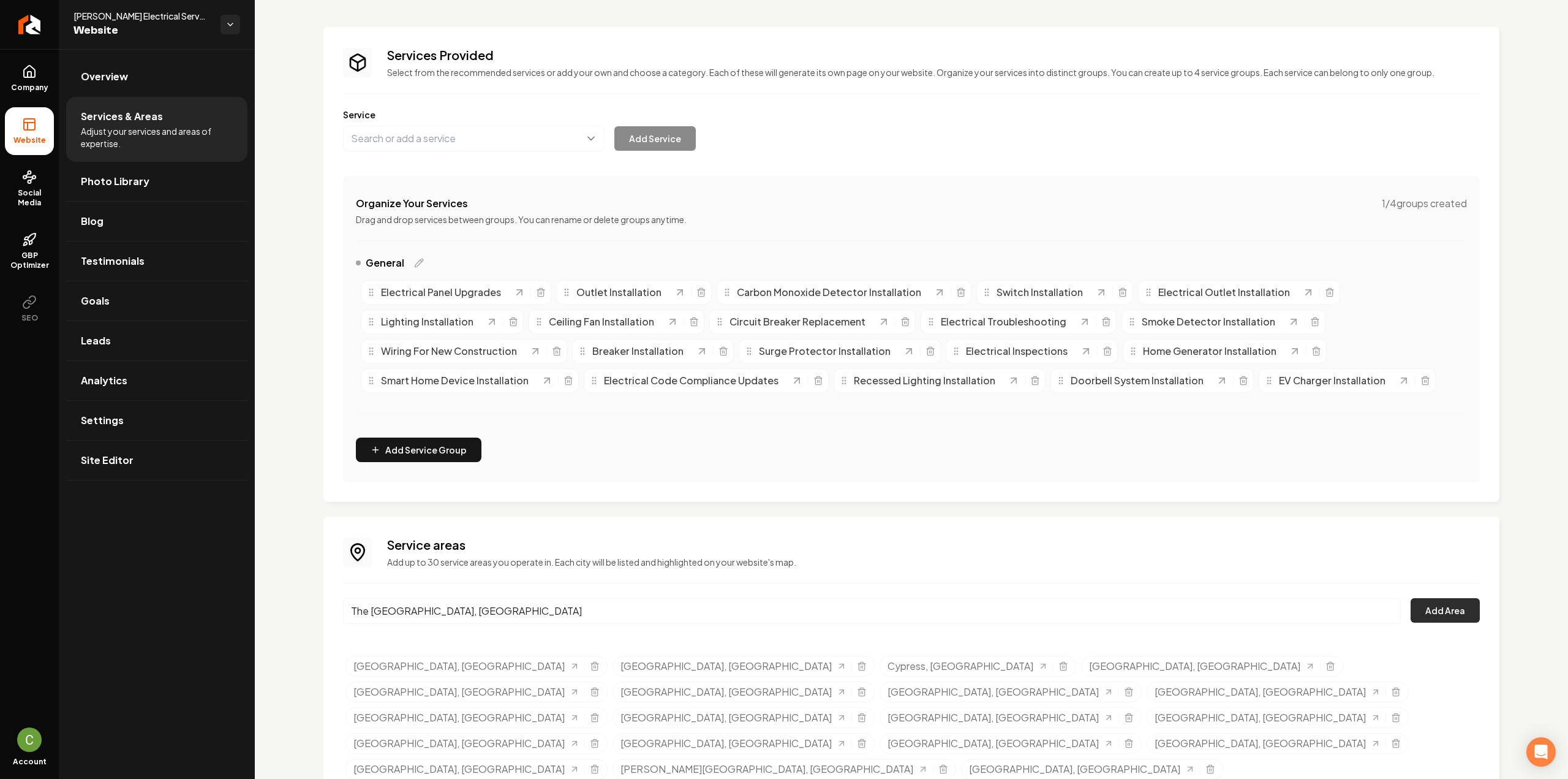
click at [1438, 615] on button "Add Area" at bounding box center [1444, 610] width 69 height 24
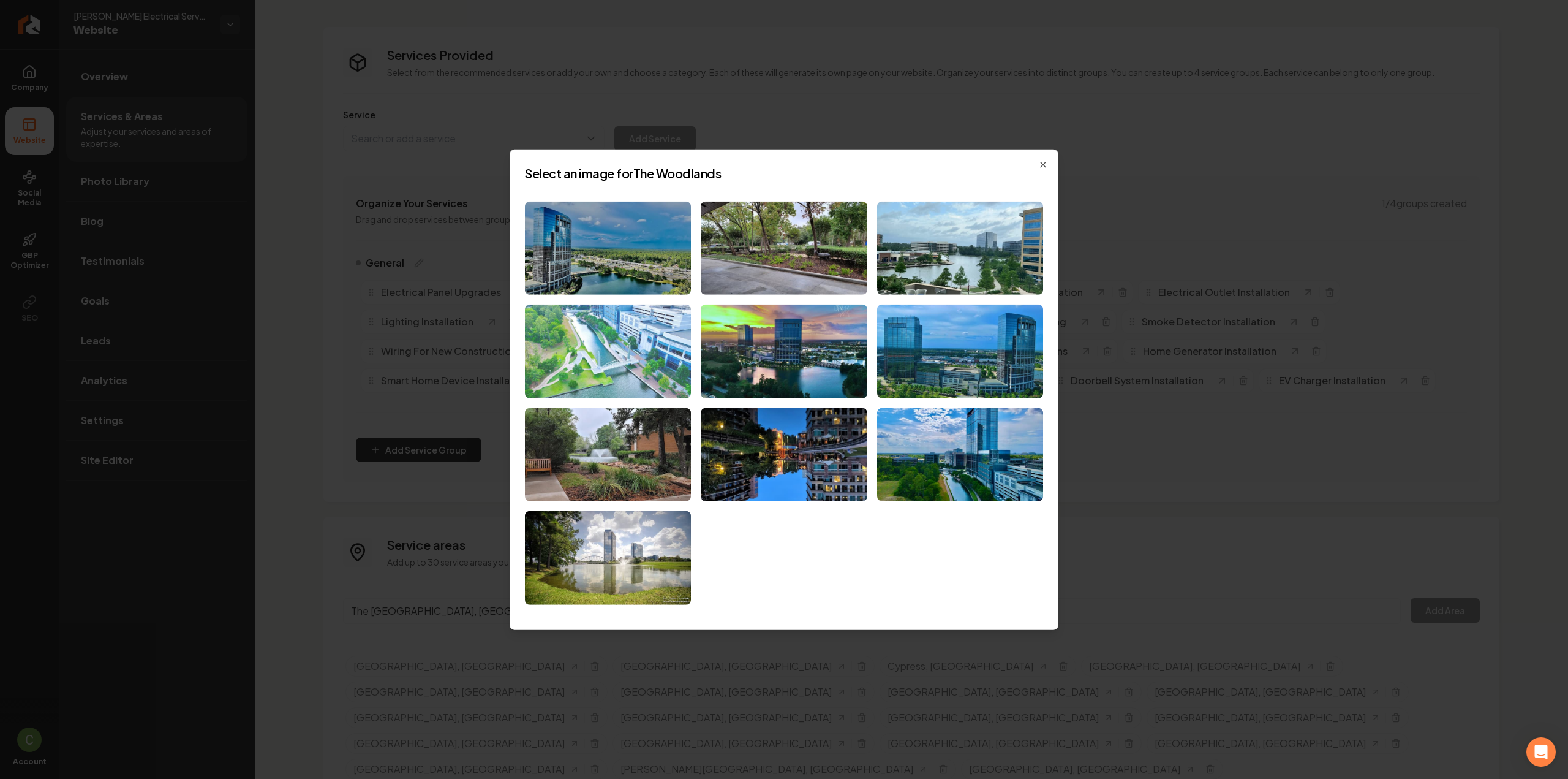
click at [557, 328] on img at bounding box center [608, 351] width 166 height 94
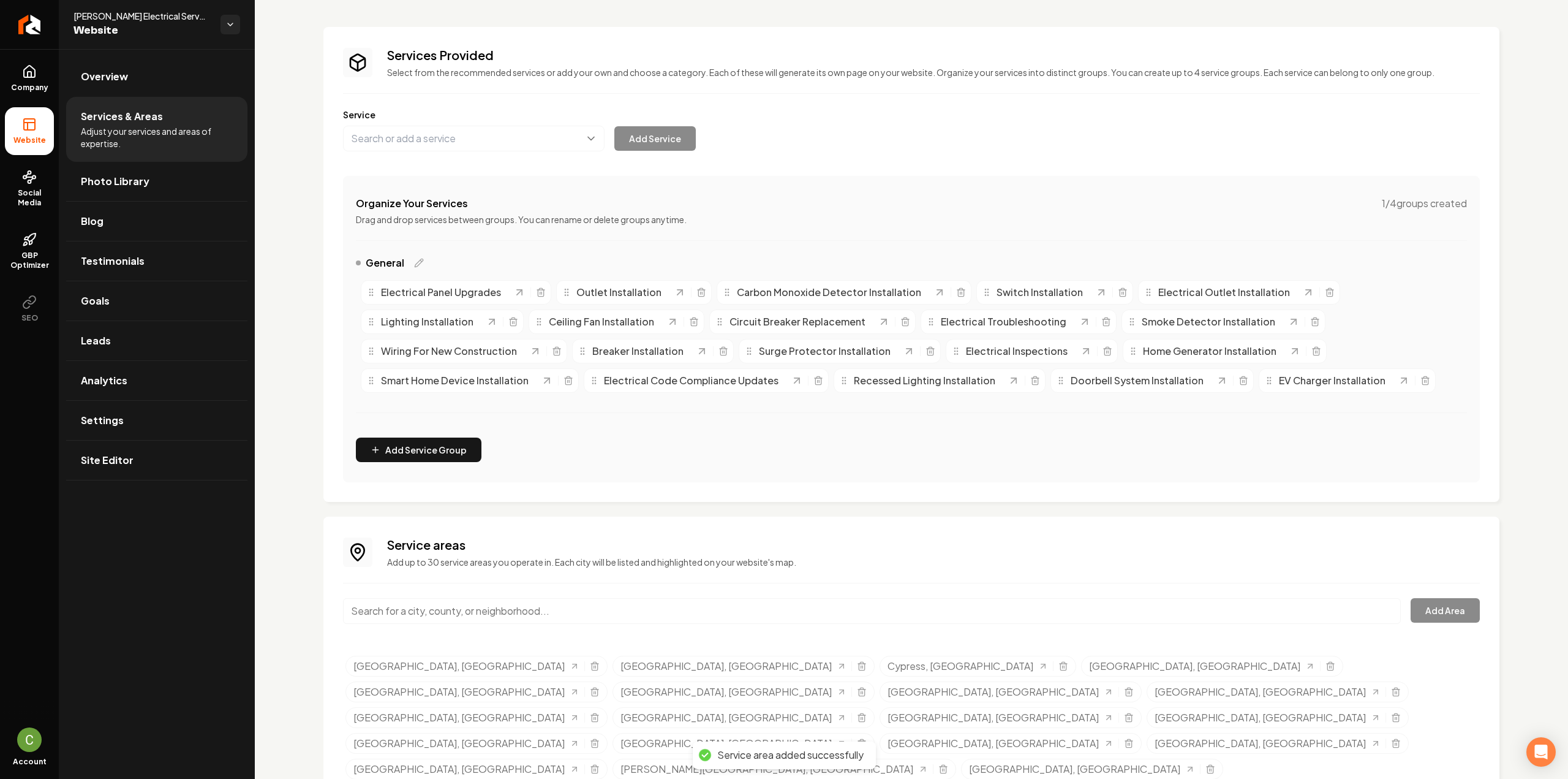
click at [466, 615] on input "Main content area" at bounding box center [872, 611] width 1058 height 26
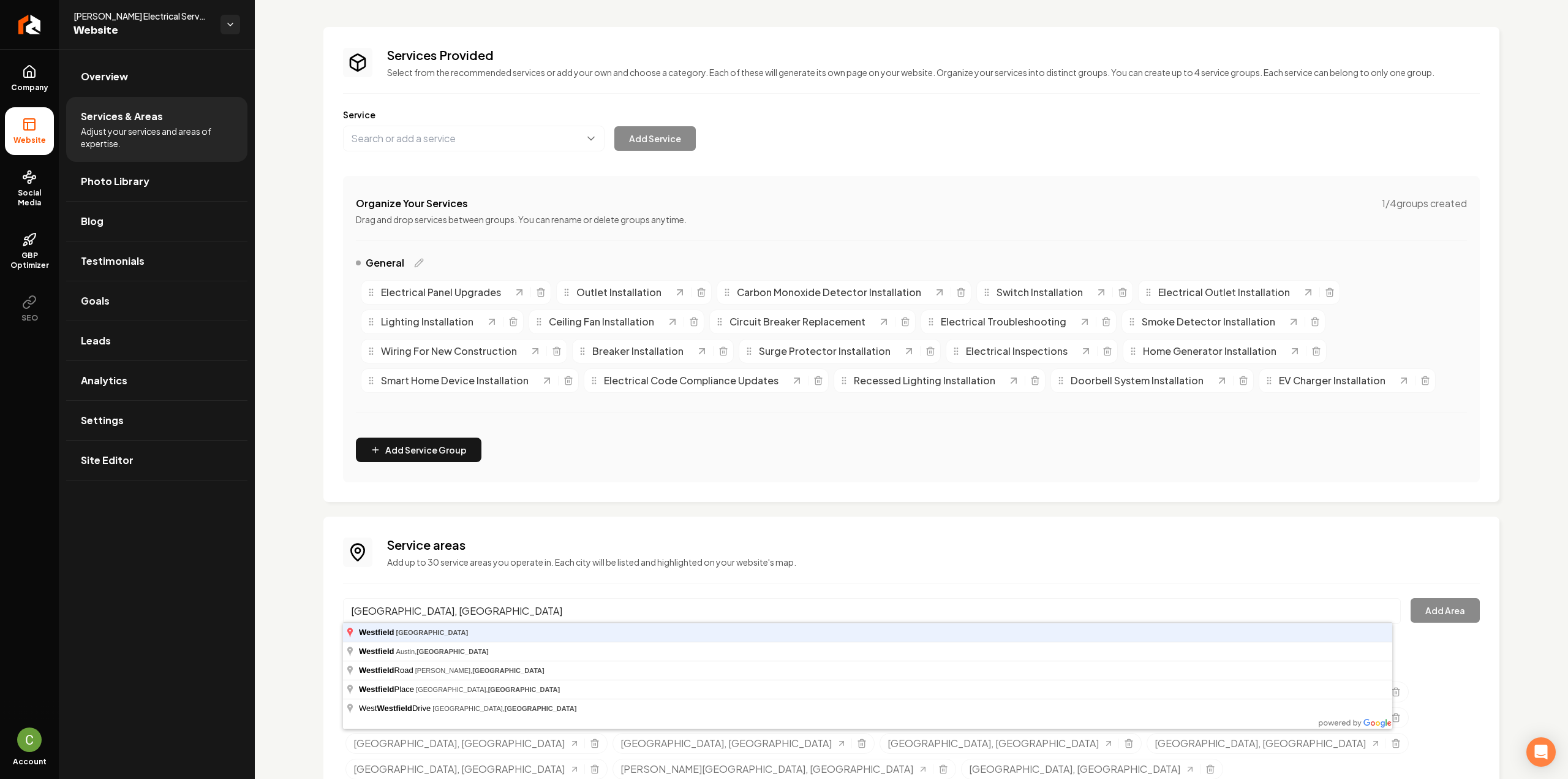
type input "Westfield, TX"
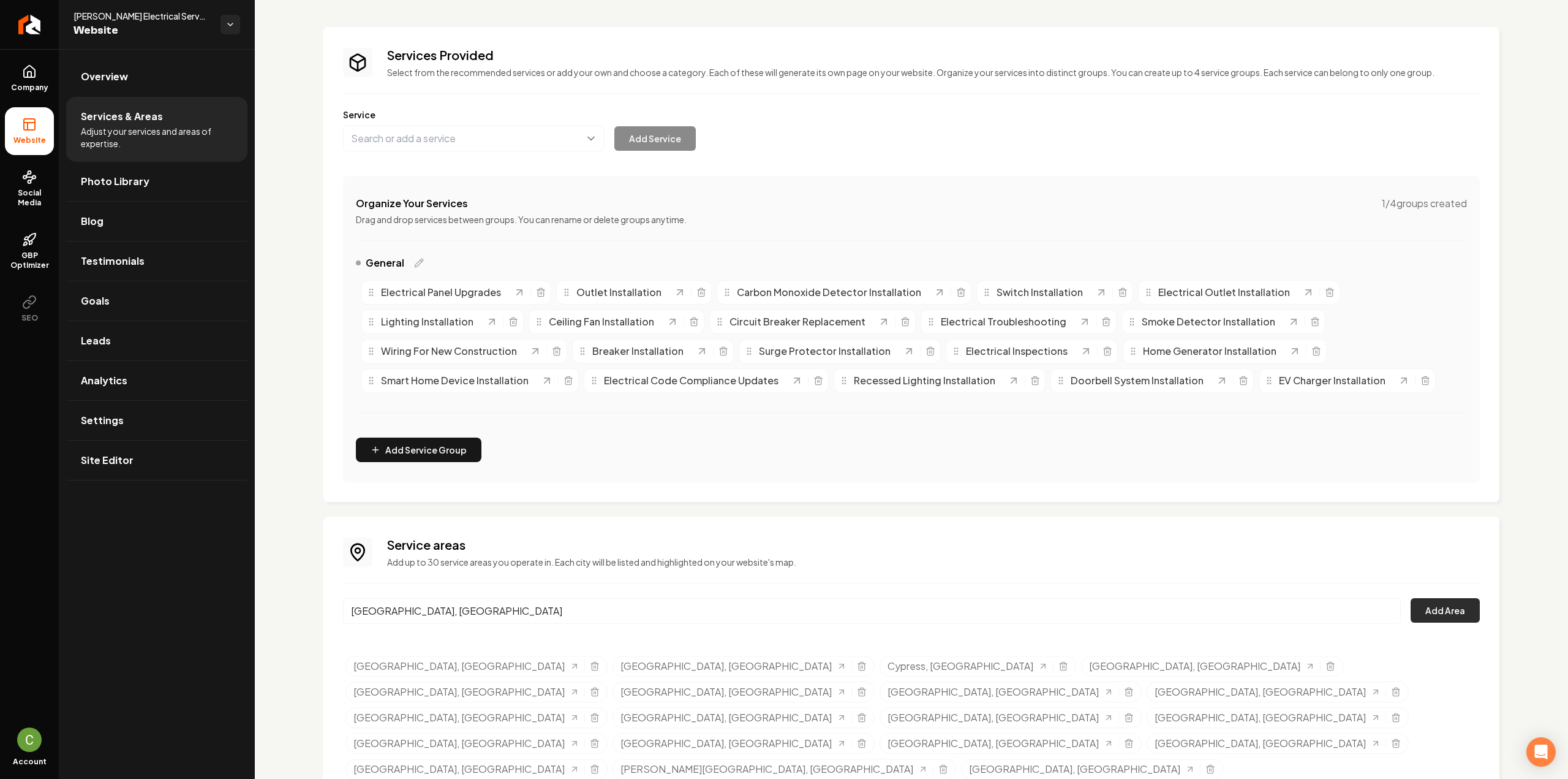
click at [1439, 617] on button "Add Area" at bounding box center [1444, 610] width 69 height 24
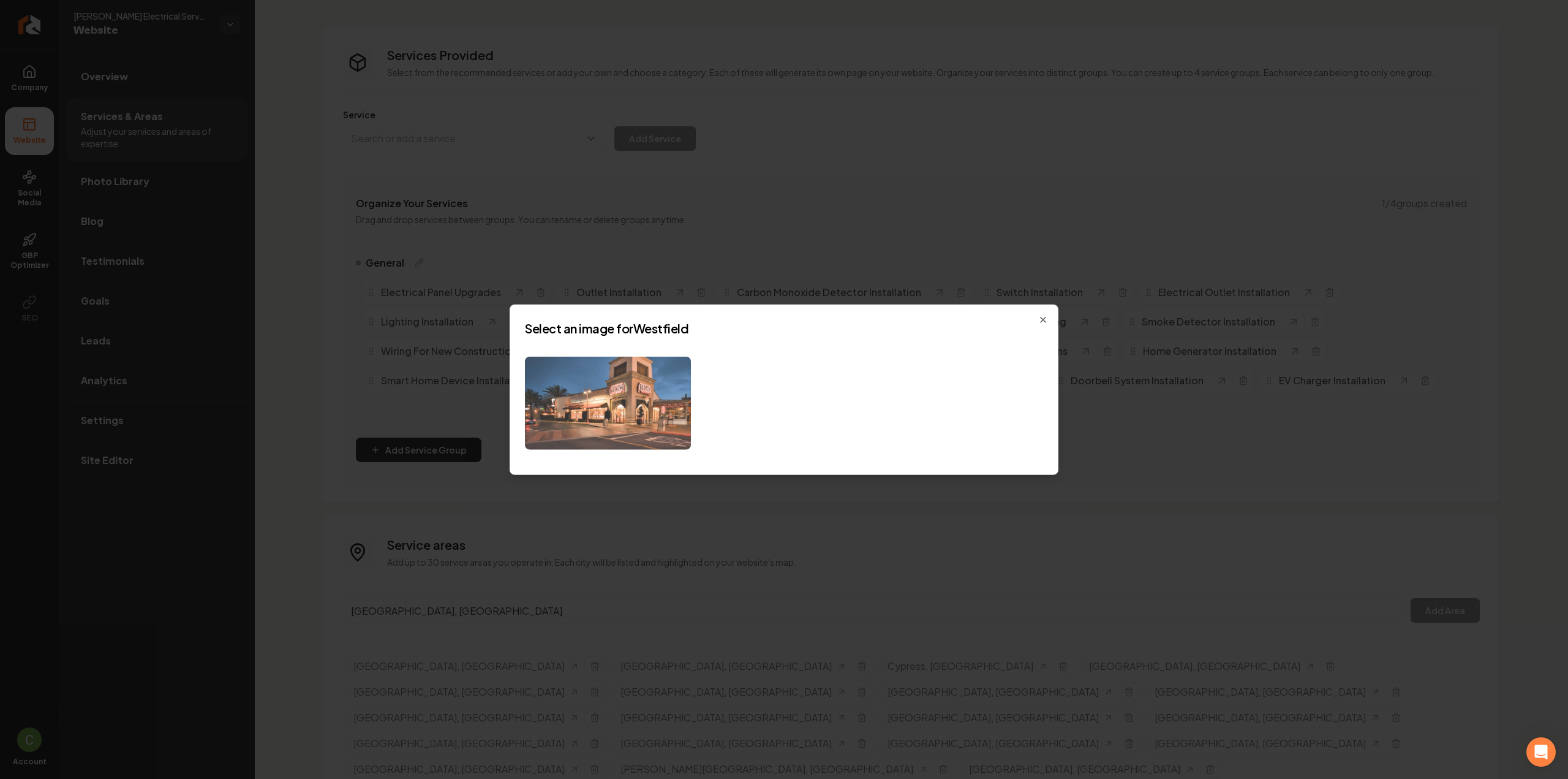
click at [634, 405] on img at bounding box center [608, 402] width 166 height 94
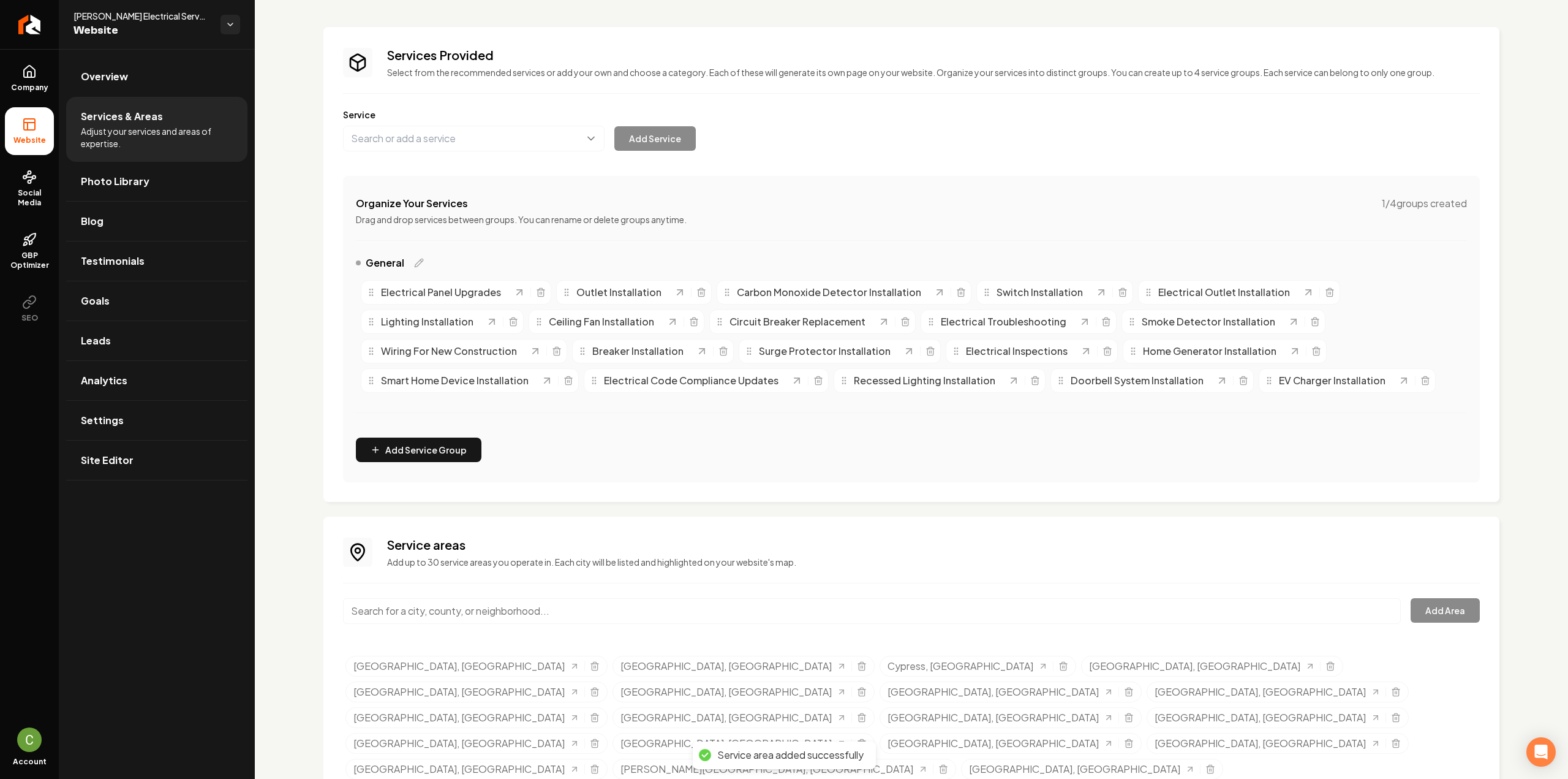
click at [389, 610] on input "Main content area" at bounding box center [872, 611] width 1058 height 26
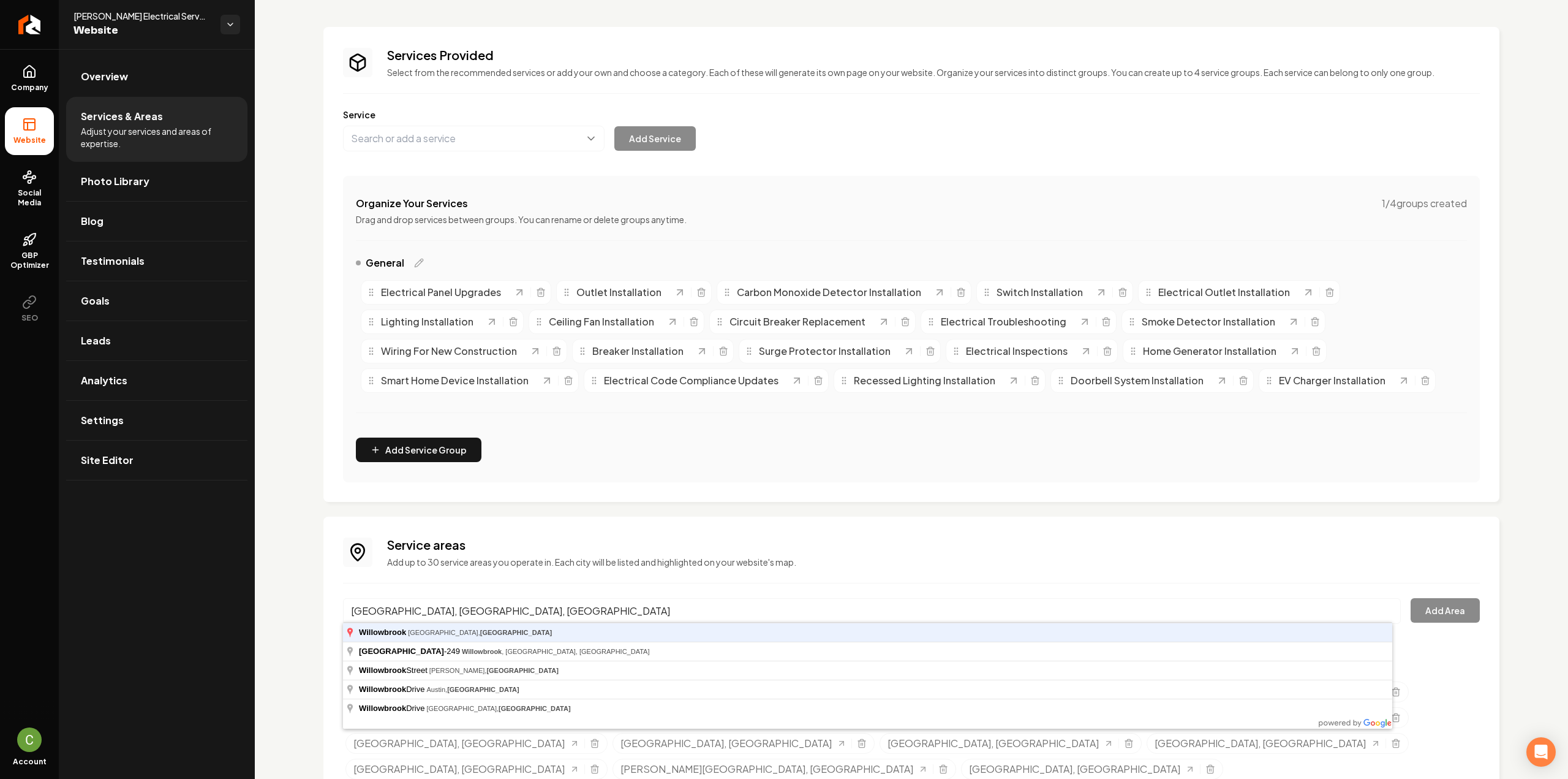
type input "Willowbrook, Houston, TX"
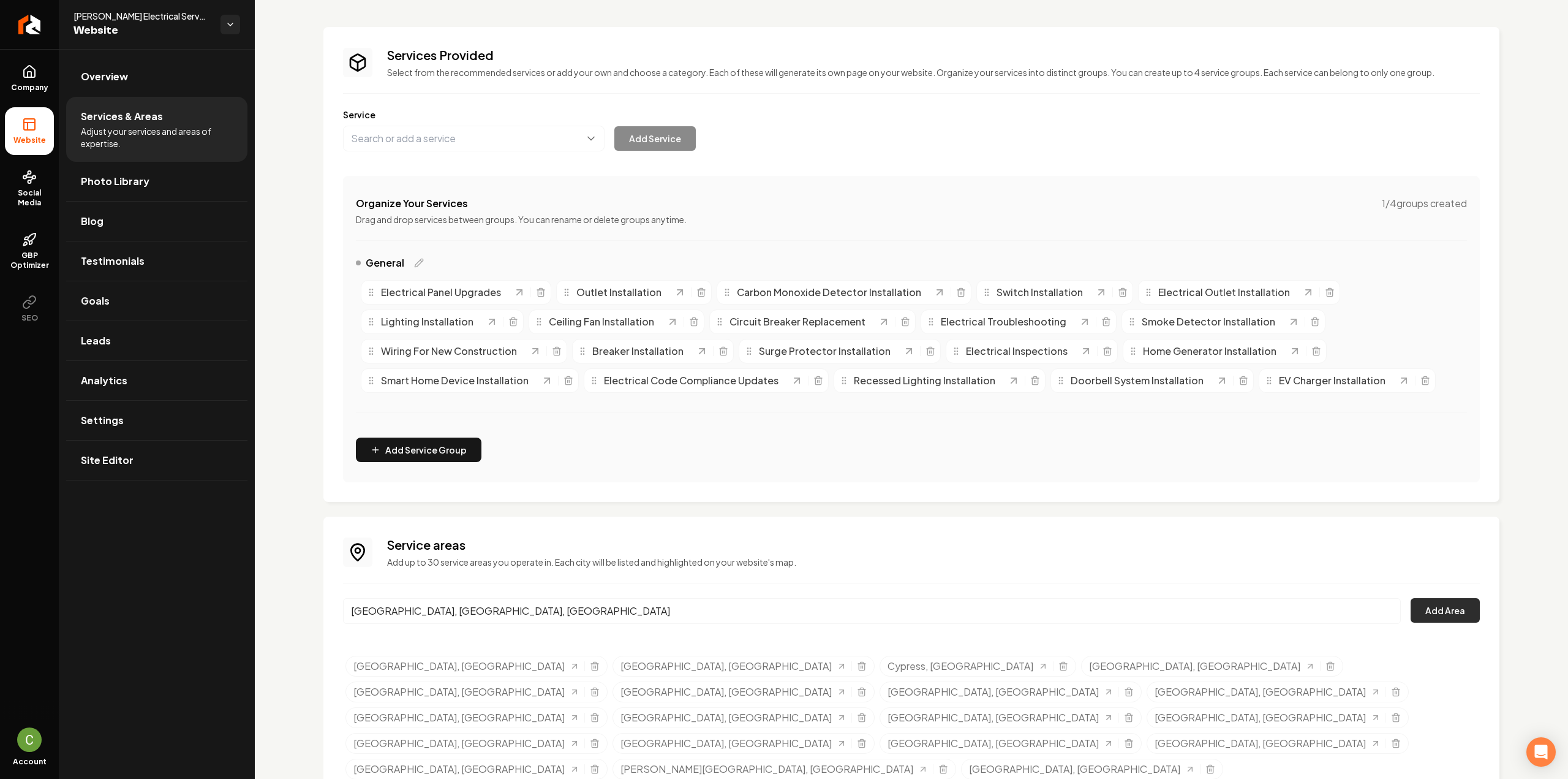
click at [1444, 614] on button "Add Area" at bounding box center [1444, 610] width 69 height 24
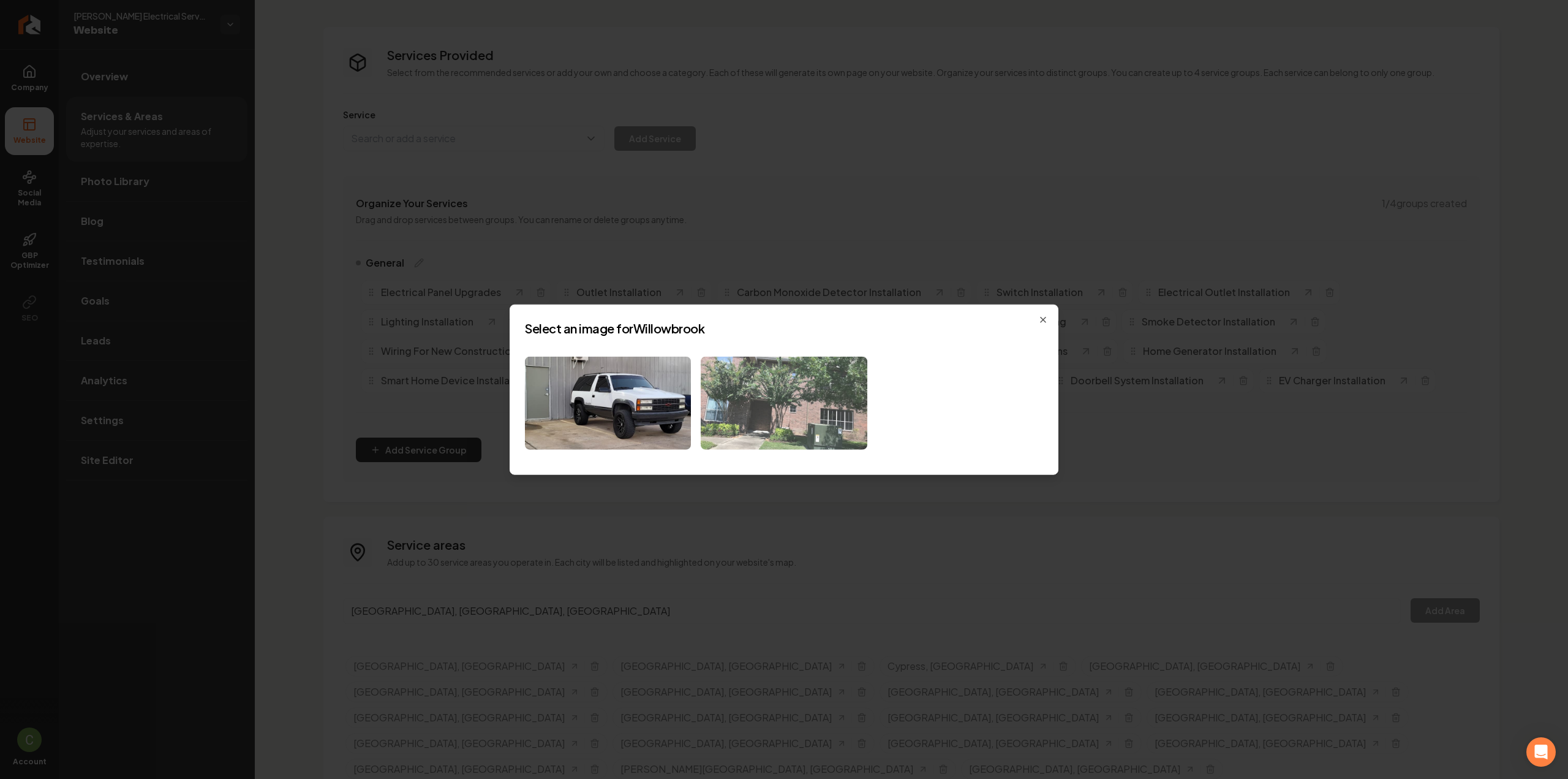
click at [798, 414] on img at bounding box center [784, 402] width 166 height 94
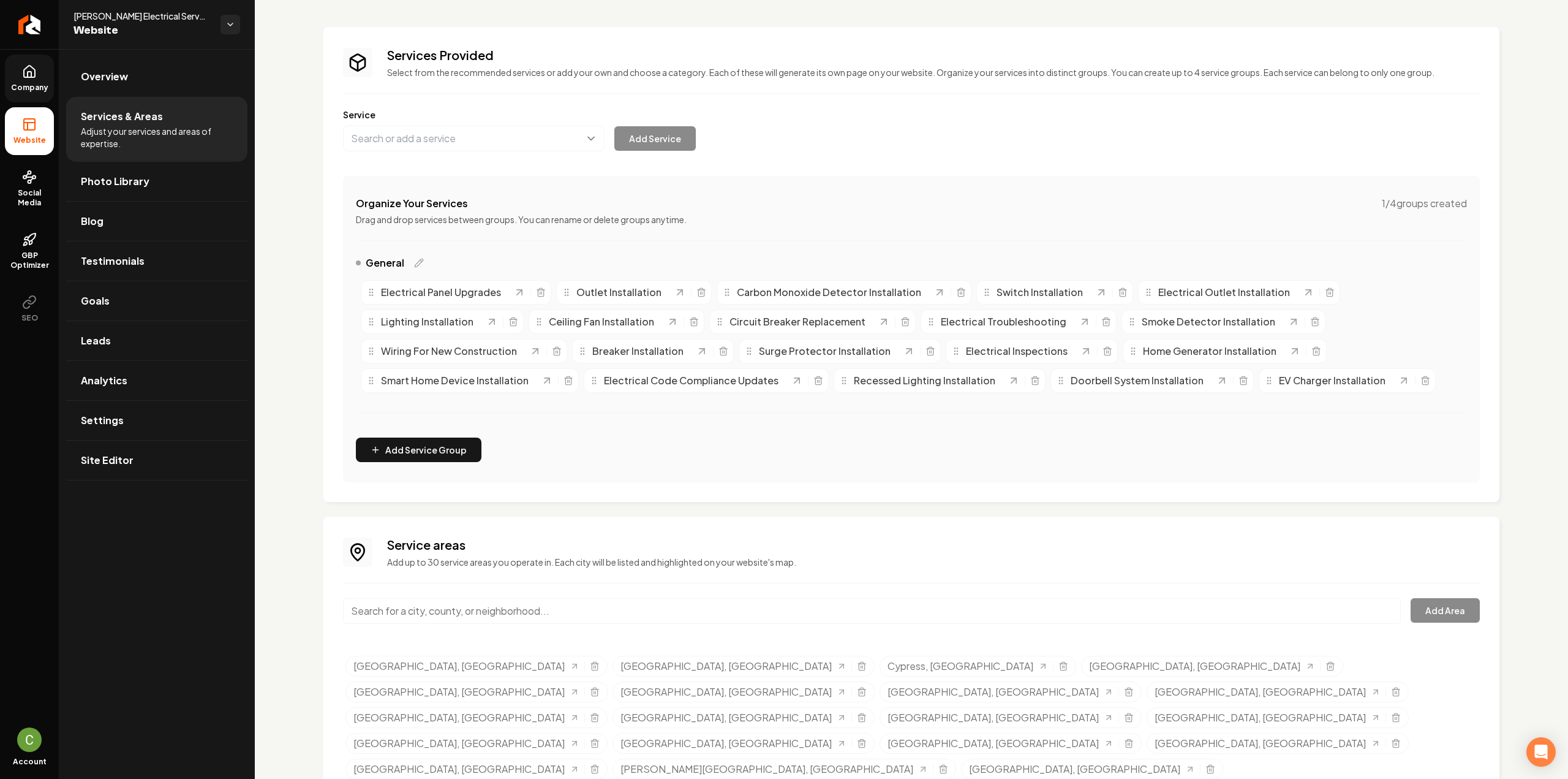
click at [29, 81] on link "Company" at bounding box center [29, 78] width 49 height 48
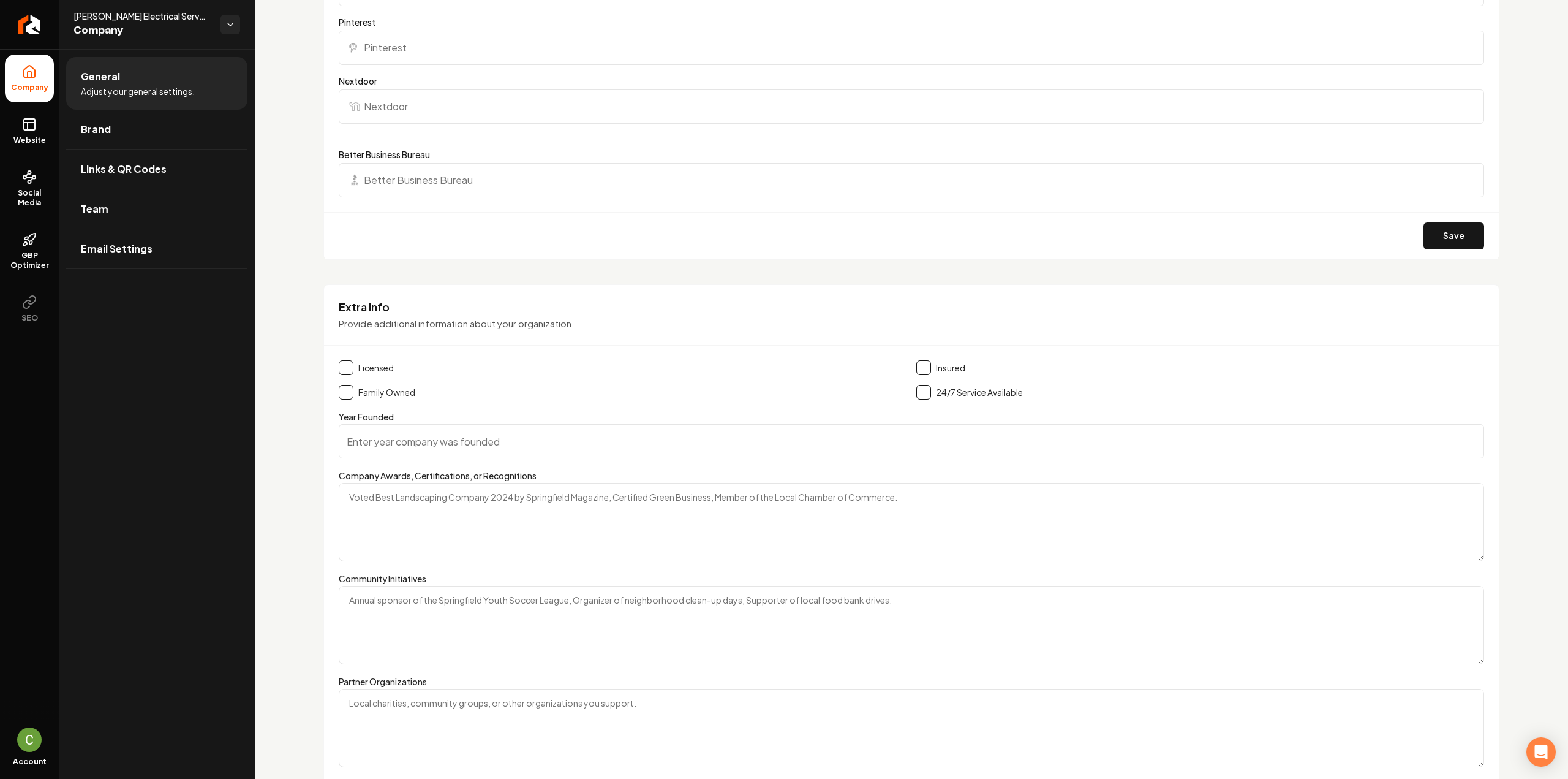
scroll to position [1399, 0]
click at [350, 369] on button "Main content area" at bounding box center [346, 367] width 15 height 15
click at [346, 390] on button "Main content area" at bounding box center [346, 392] width 15 height 15
click at [919, 363] on button "Main content area" at bounding box center [923, 367] width 15 height 15
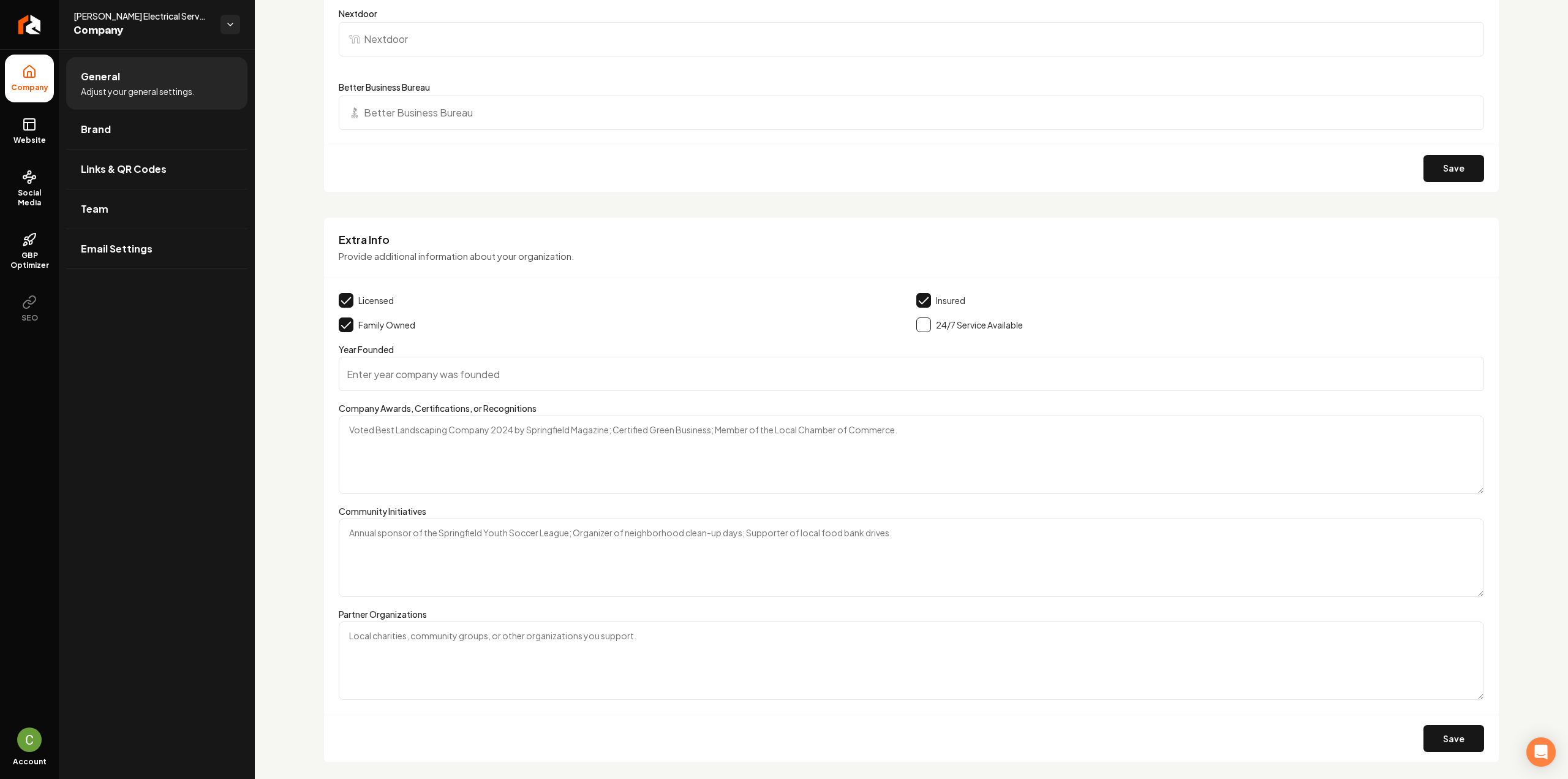
scroll to position [1496, 0]
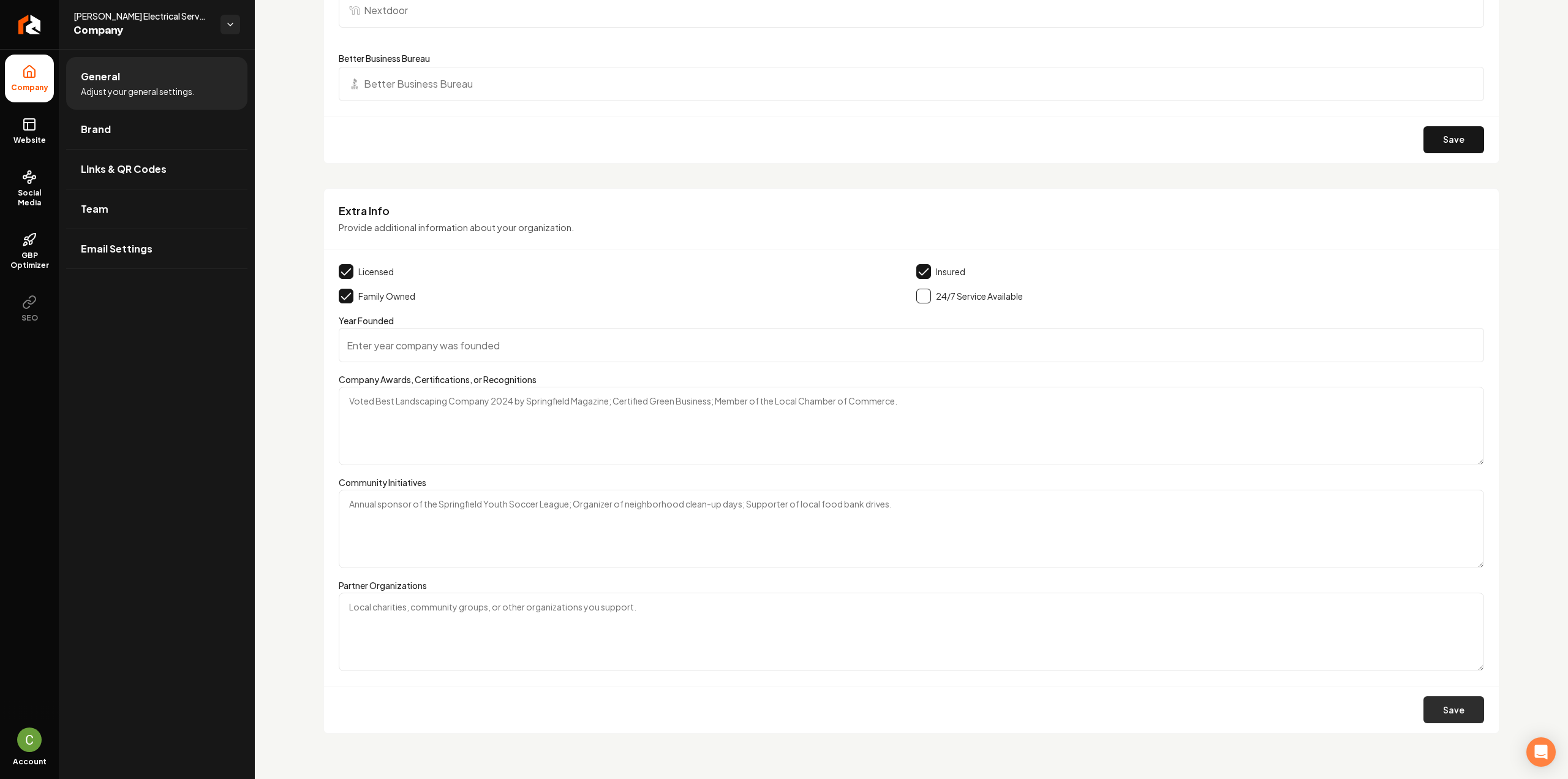
click at [1442, 707] on button "Save" at bounding box center [1453, 710] width 61 height 27
click at [24, 132] on link "Website" at bounding box center [29, 131] width 49 height 48
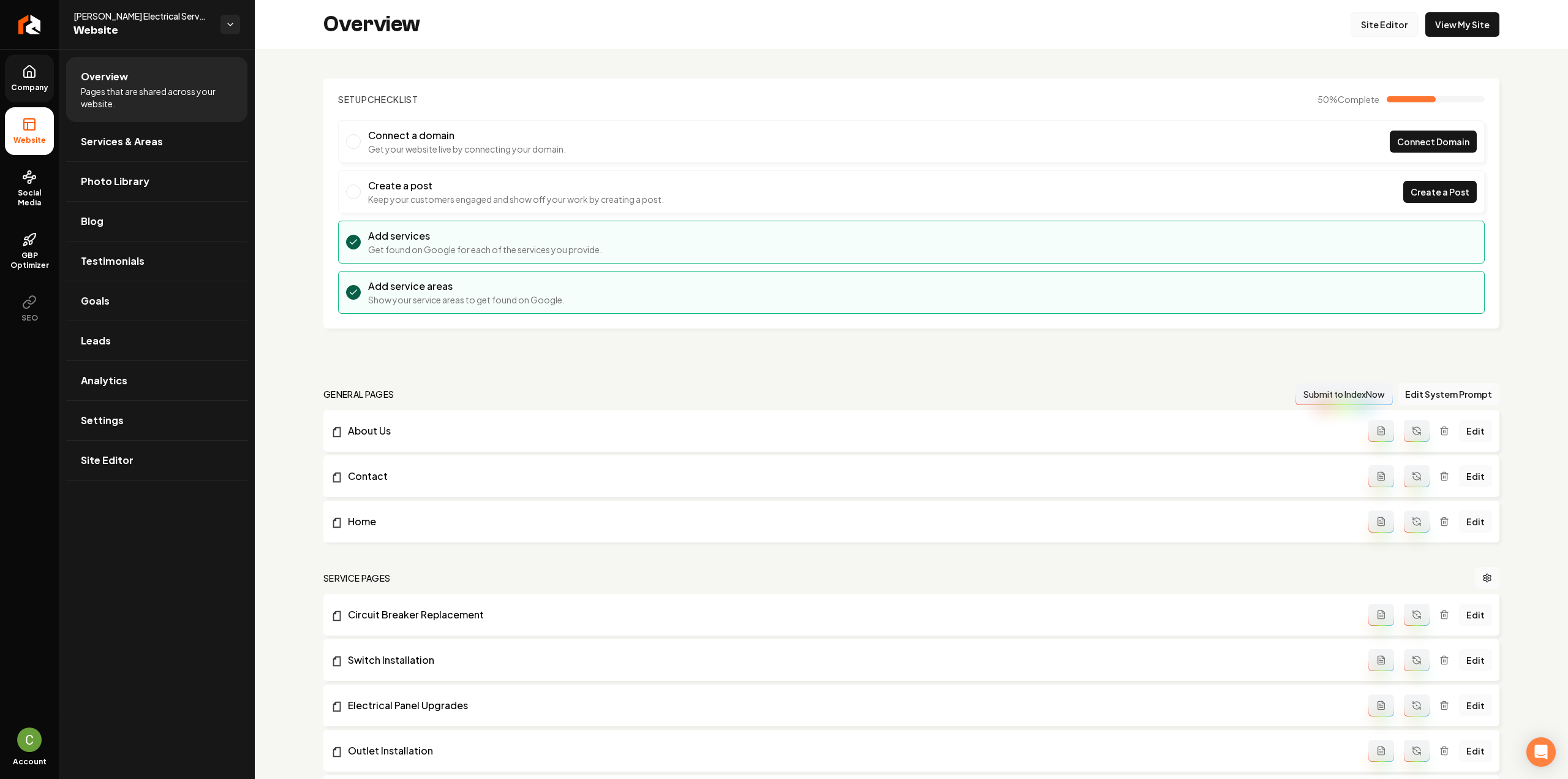
click at [1388, 29] on link "Site Editor" at bounding box center [1384, 24] width 67 height 24
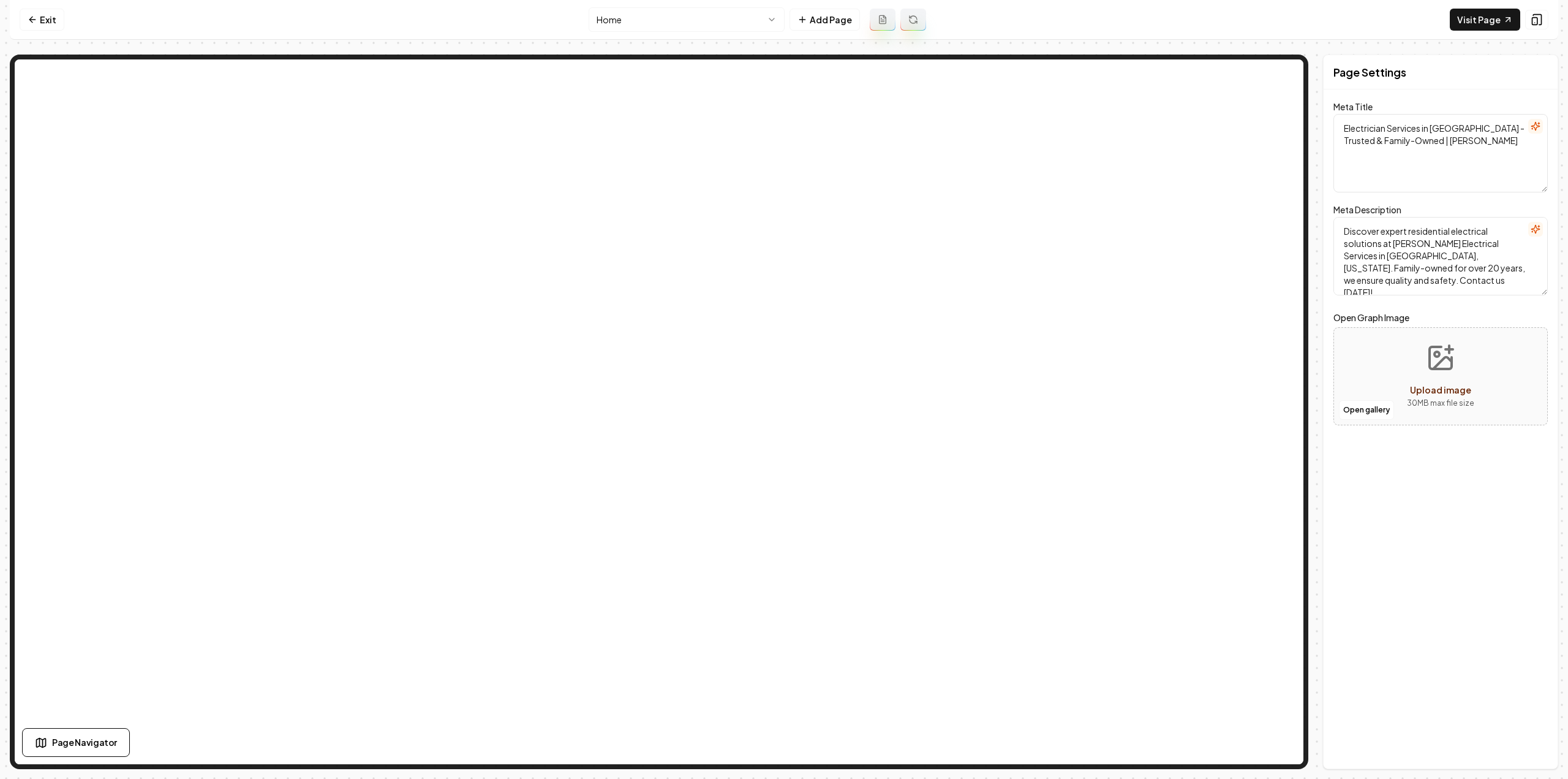
click at [917, 15] on button at bounding box center [913, 19] width 26 height 22
click at [921, 23] on button at bounding box center [913, 19] width 26 height 22
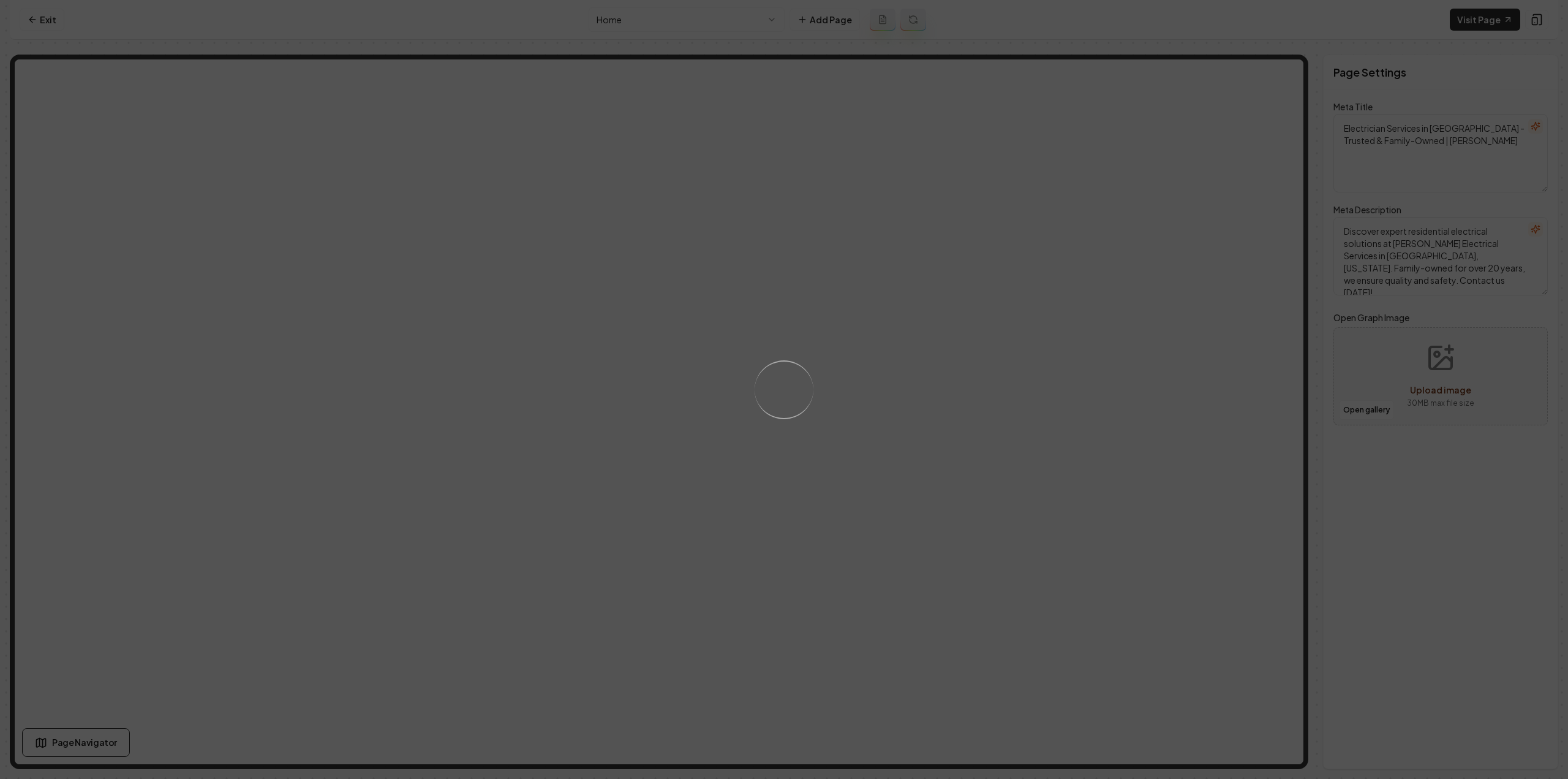
type textarea "Spring TX Residential Electricians - Ruiz Electrical Services"
type textarea "Discover expert residential electrical services with Ruiz Electrical Services. …"
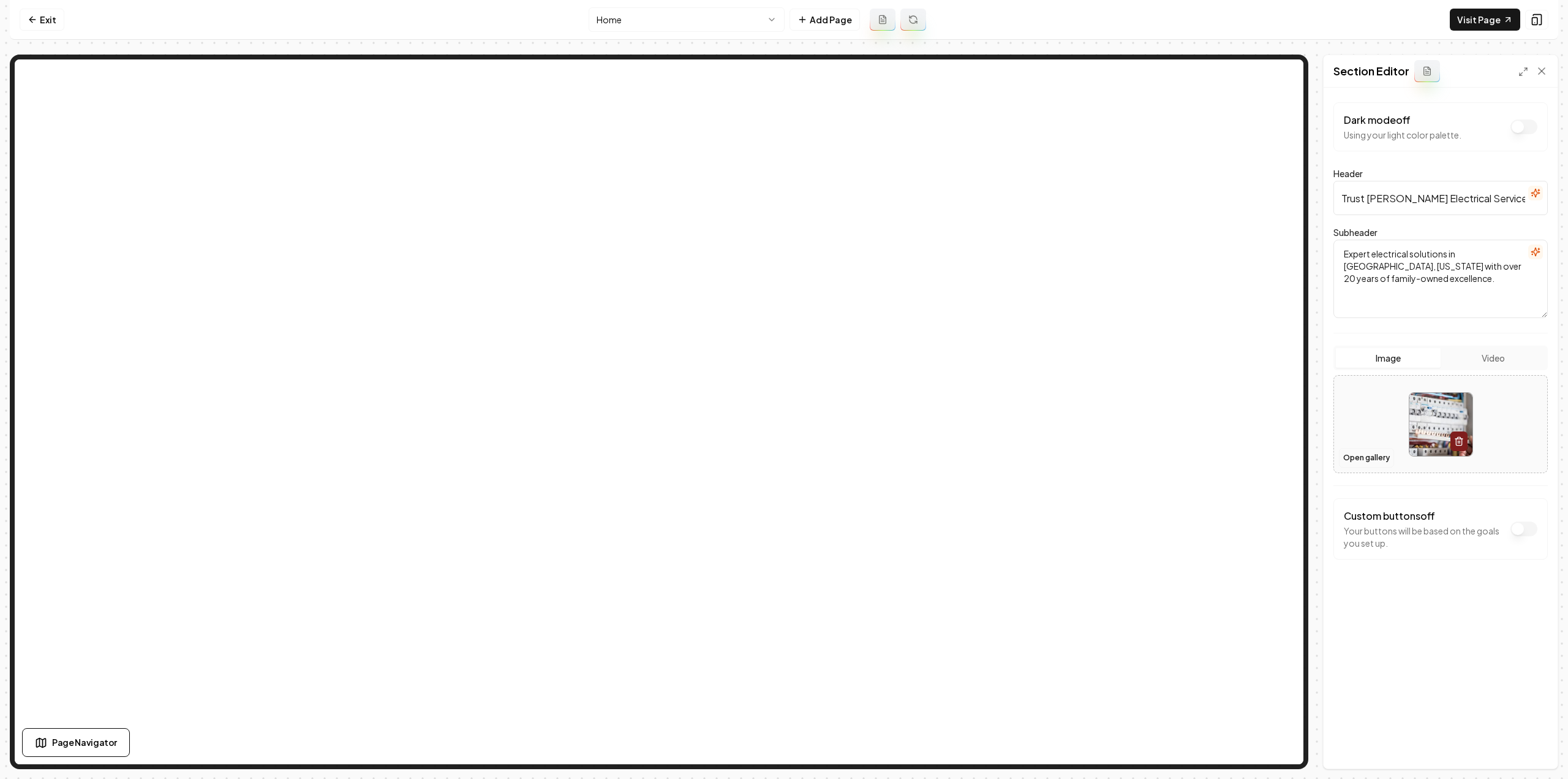
click at [1366, 457] on button "Open gallery" at bounding box center [1366, 457] width 55 height 19
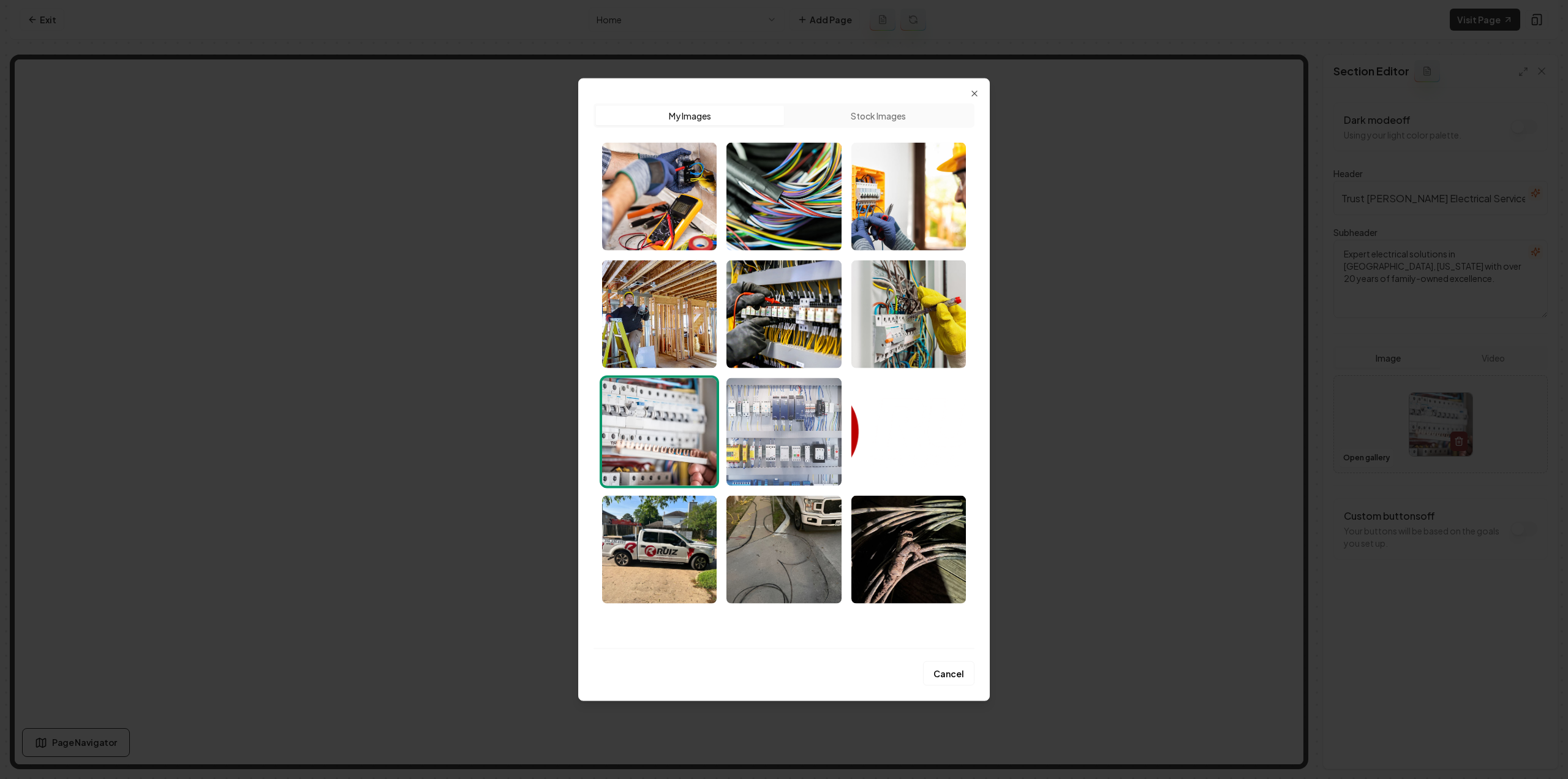
click at [737, 429] on img "Select image image_6896093f5c7cd75eb87538e7.jpeg" at bounding box center [784, 431] width 114 height 108
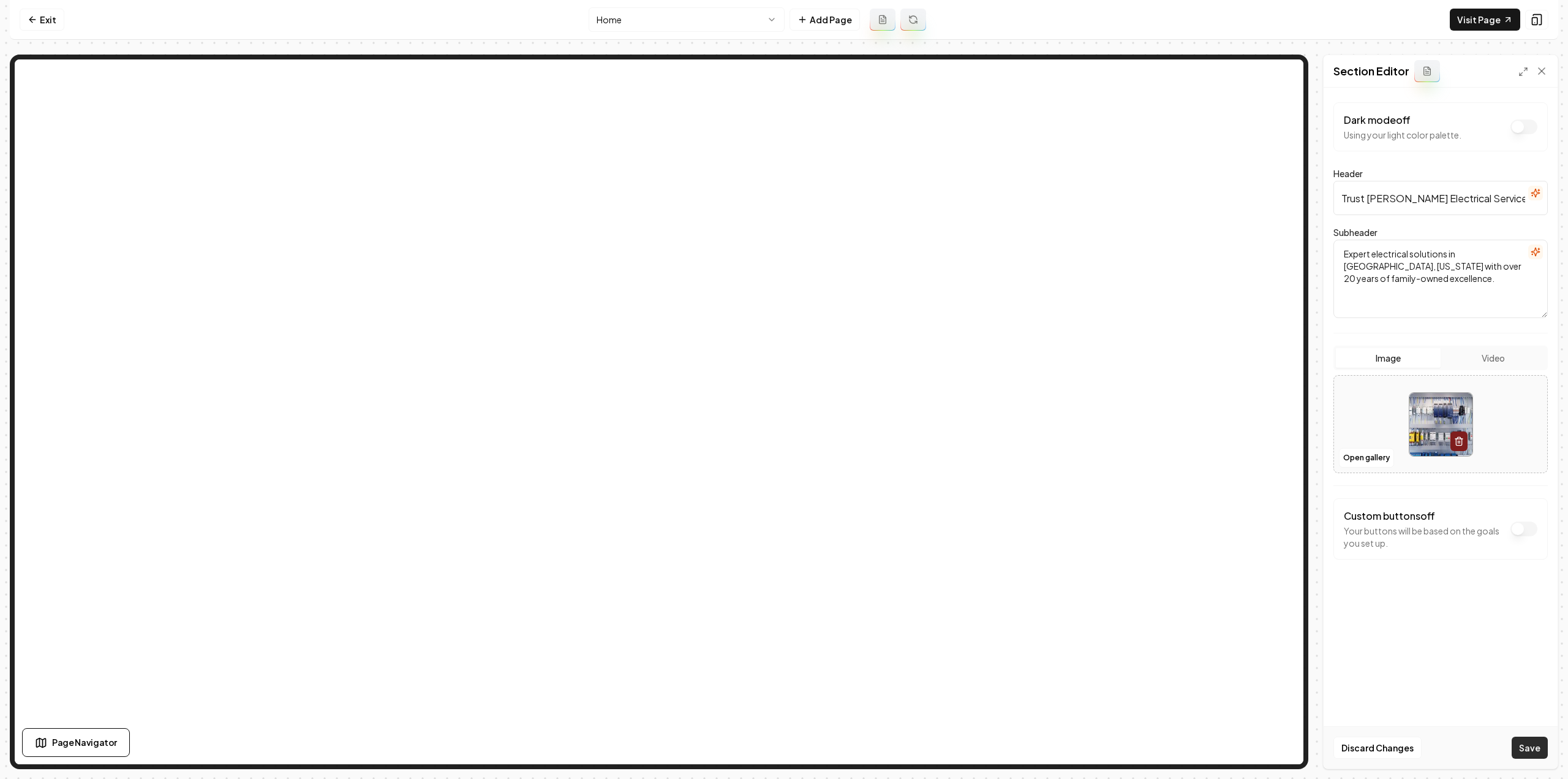
click at [1530, 736] on button "Save" at bounding box center [1529, 747] width 36 height 22
click at [50, 18] on link "Exit" at bounding box center [41, 19] width 45 height 22
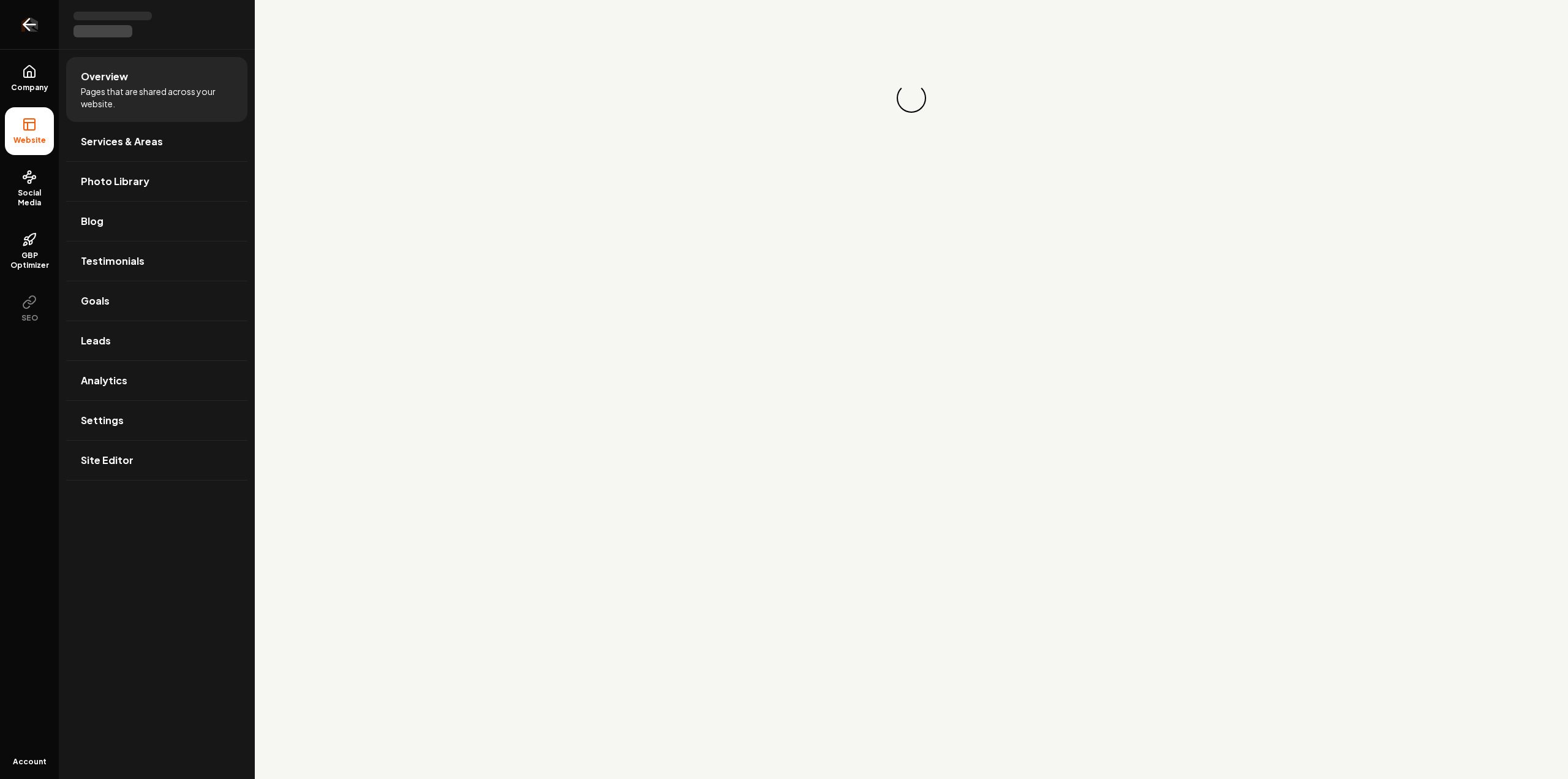
click at [12, 28] on link "Return to dashboard" at bounding box center [29, 24] width 59 height 49
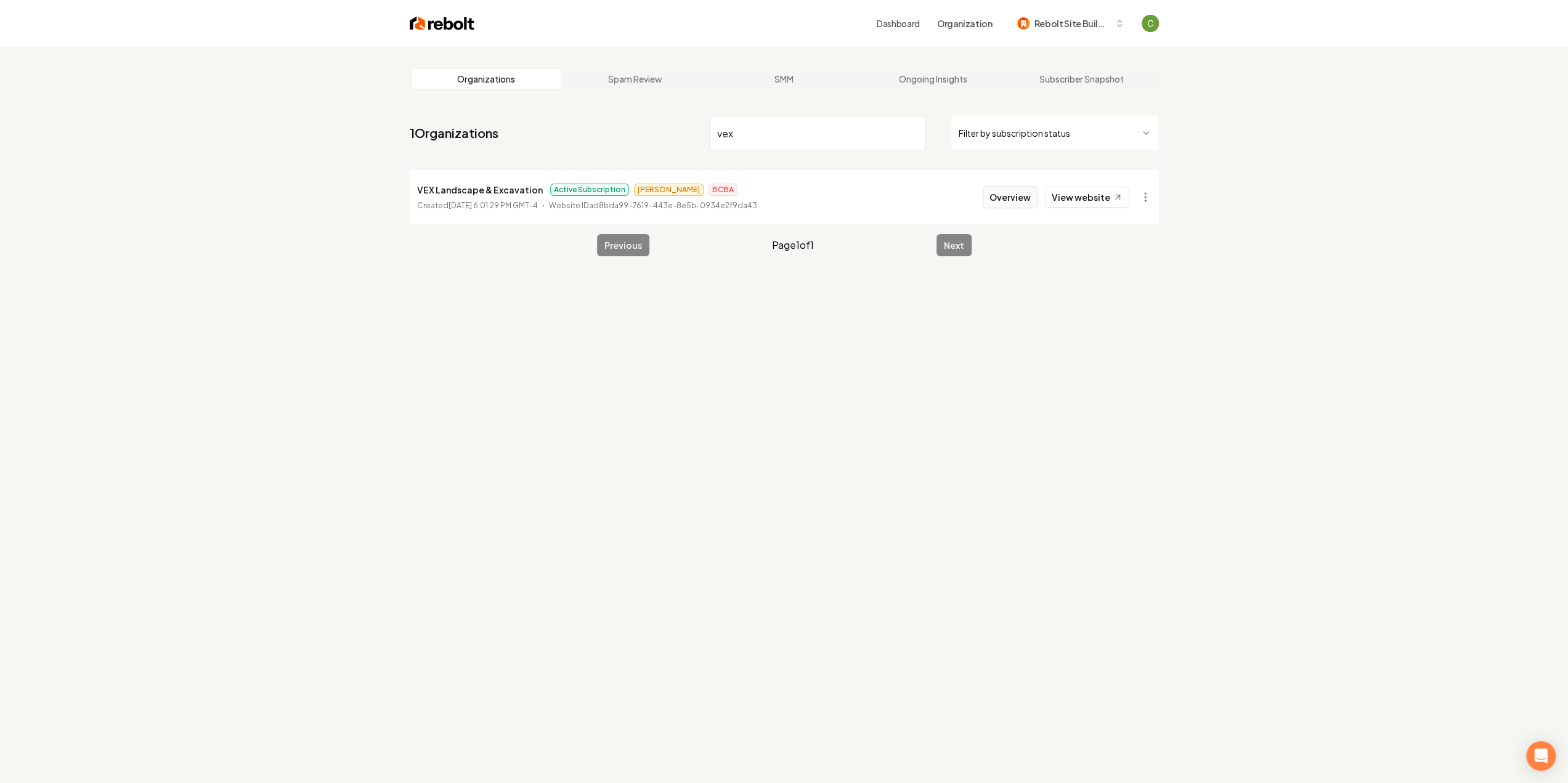
type input "vex"
click at [1010, 199] on button "Overview" at bounding box center [1010, 197] width 55 height 22
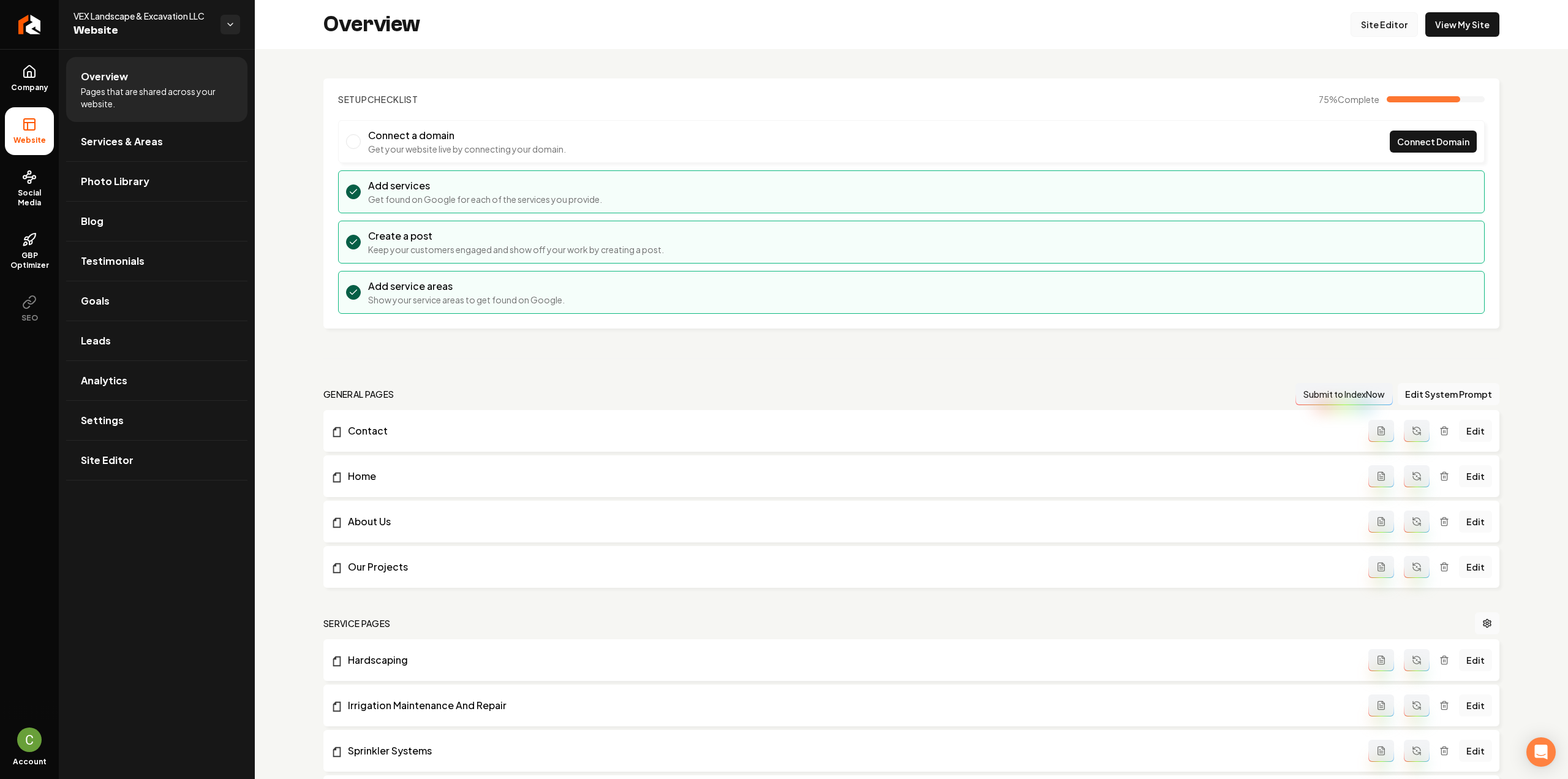
click at [1358, 26] on link "Site Editor" at bounding box center [1384, 24] width 67 height 24
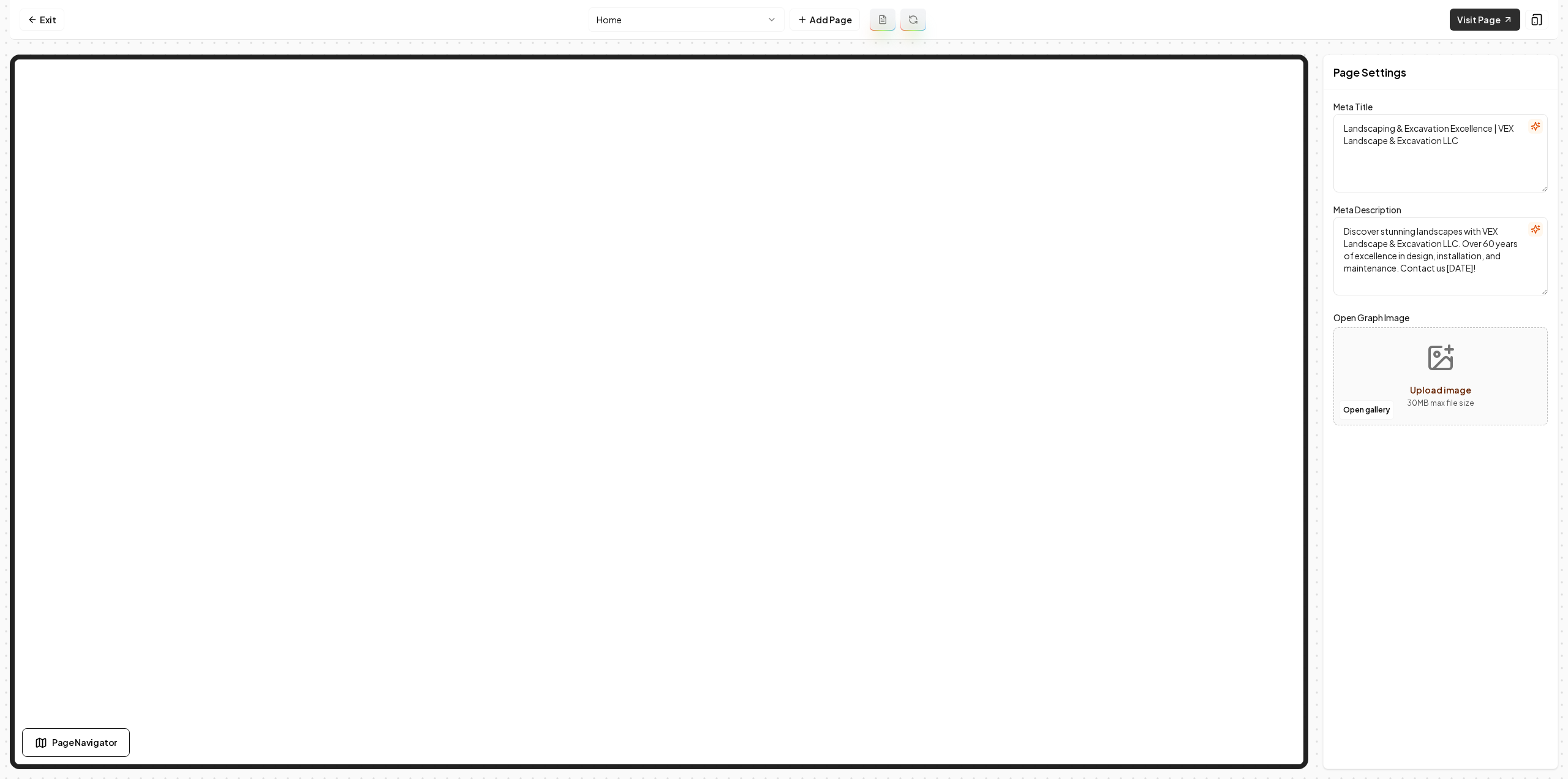
click at [1487, 21] on link "Visit Page" at bounding box center [1484, 19] width 71 height 22
click at [42, 25] on link "Exit" at bounding box center [41, 19] width 45 height 22
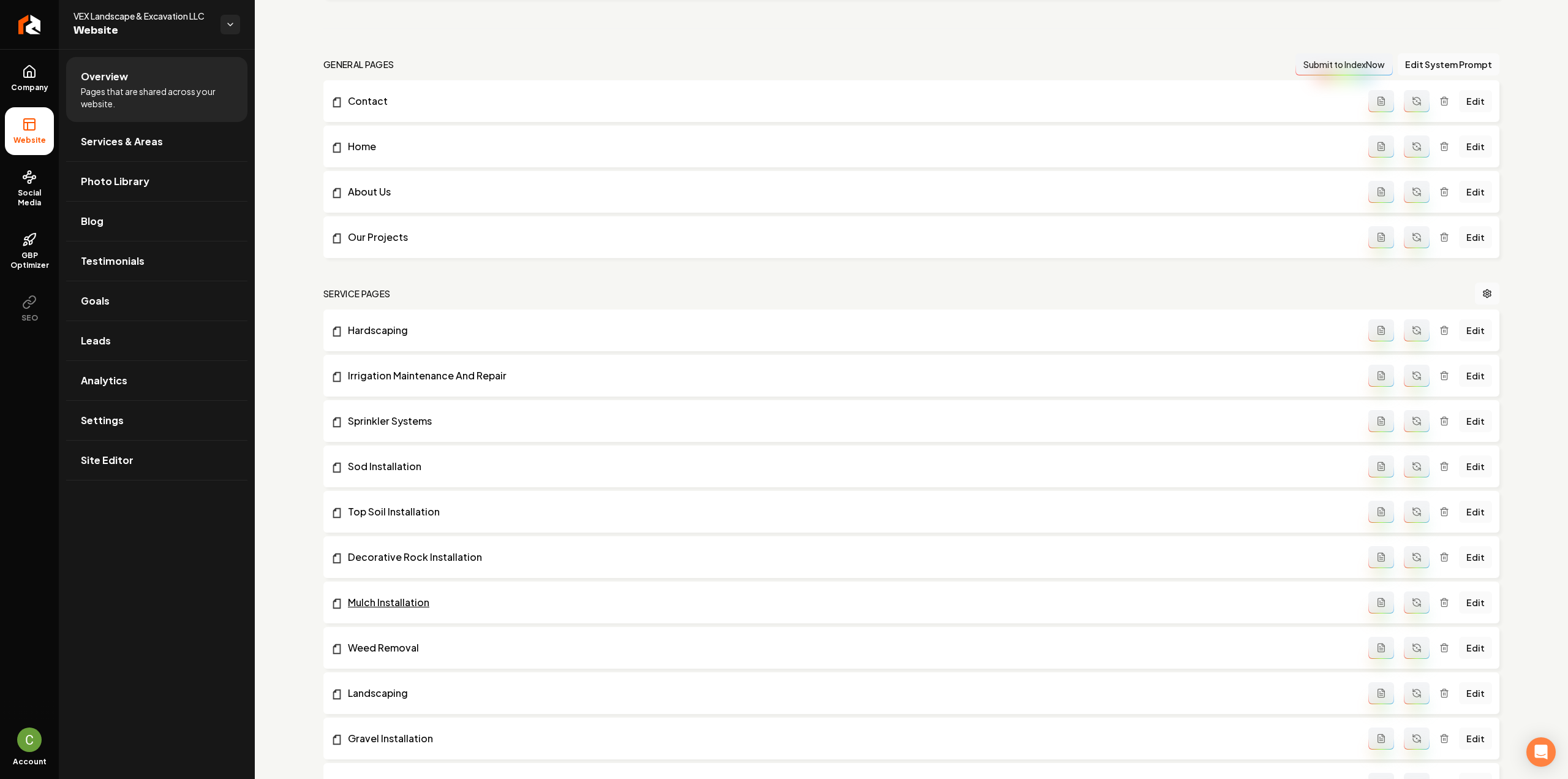
scroll to position [490, 0]
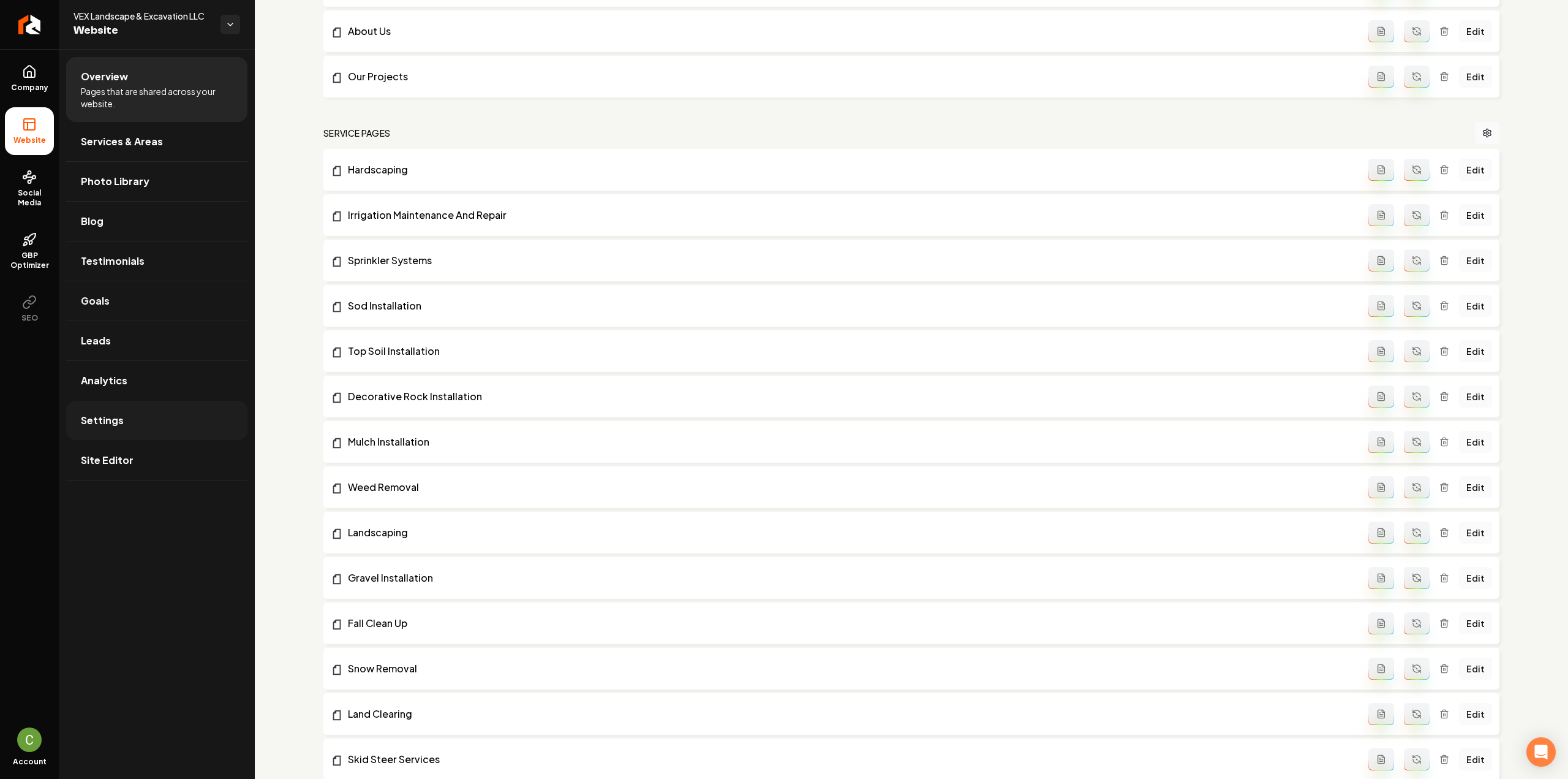
click at [167, 417] on link "Settings" at bounding box center [157, 420] width 181 height 39
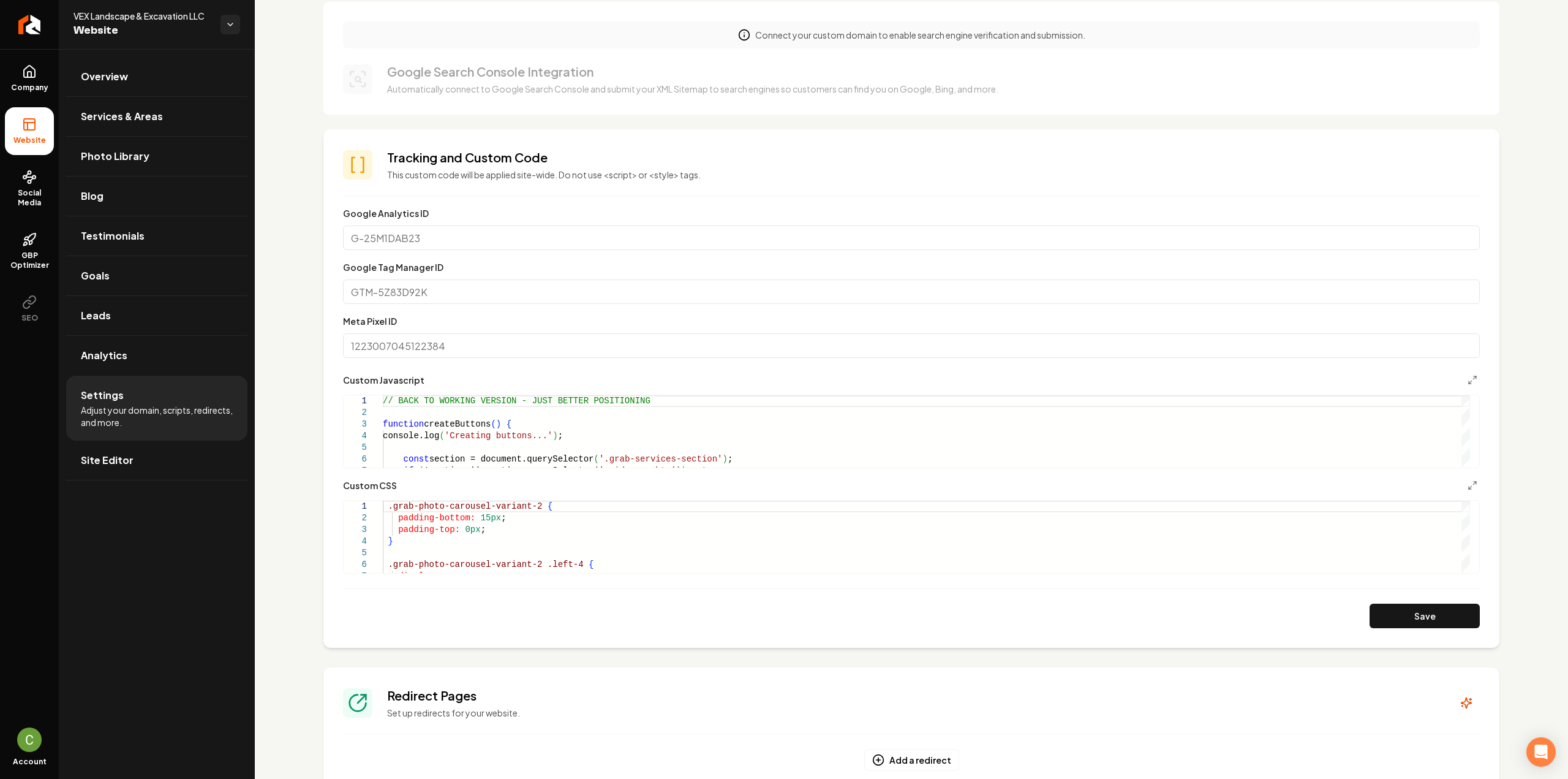
scroll to position [245, 0]
click at [1467, 483] on icon "Main content area" at bounding box center [1472, 484] width 10 height 10
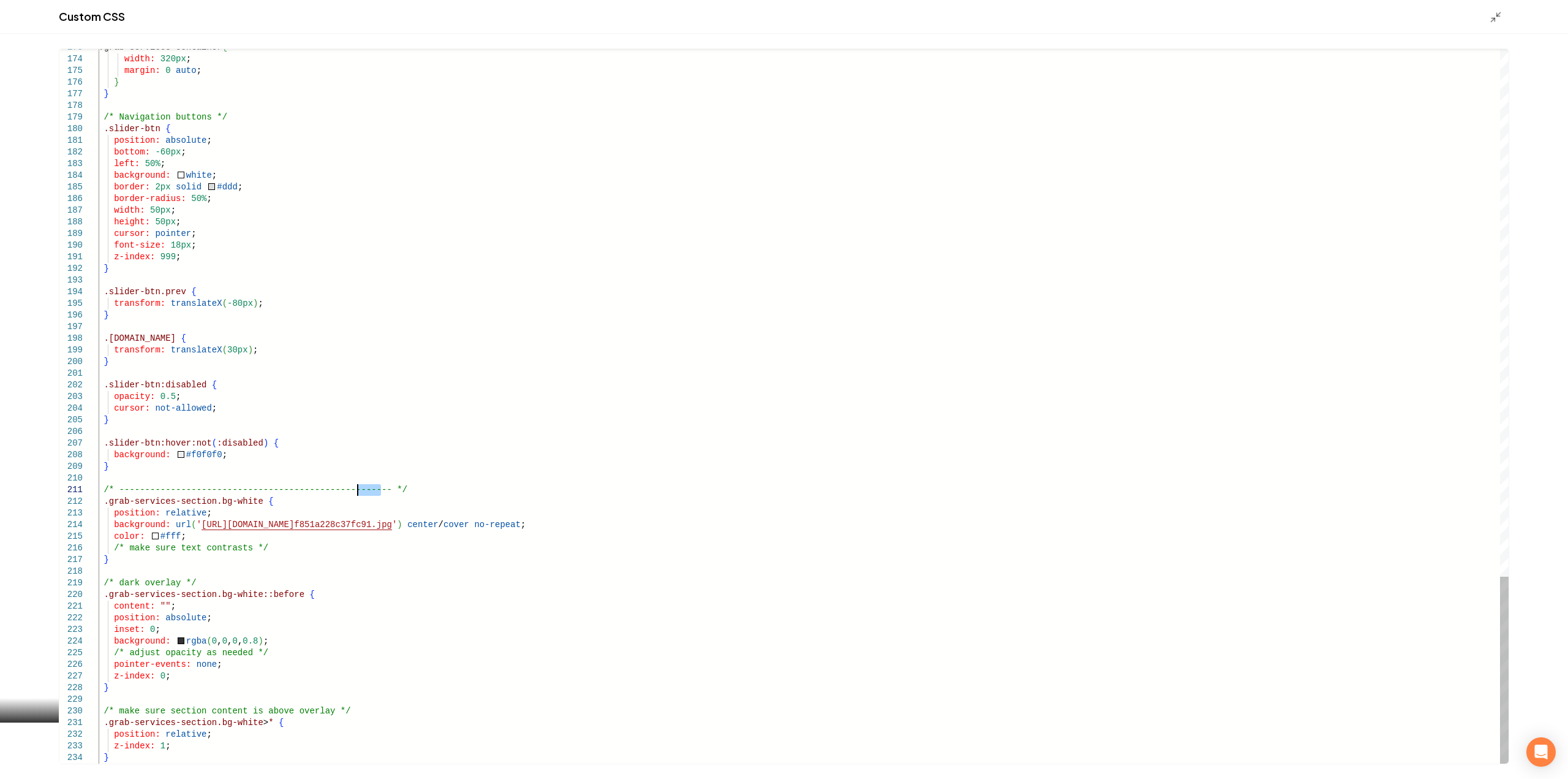
scroll to position [0, 0]
drag, startPoint x: 391, startPoint y: 491, endPoint x: 89, endPoint y: 491, distance: 302.0
click at [155, 765] on div "173 174 175 176 177 178 179 180 181 182 183 184 185 186 187 188 189 190 191 192…" at bounding box center [784, 406] width 1568 height 745
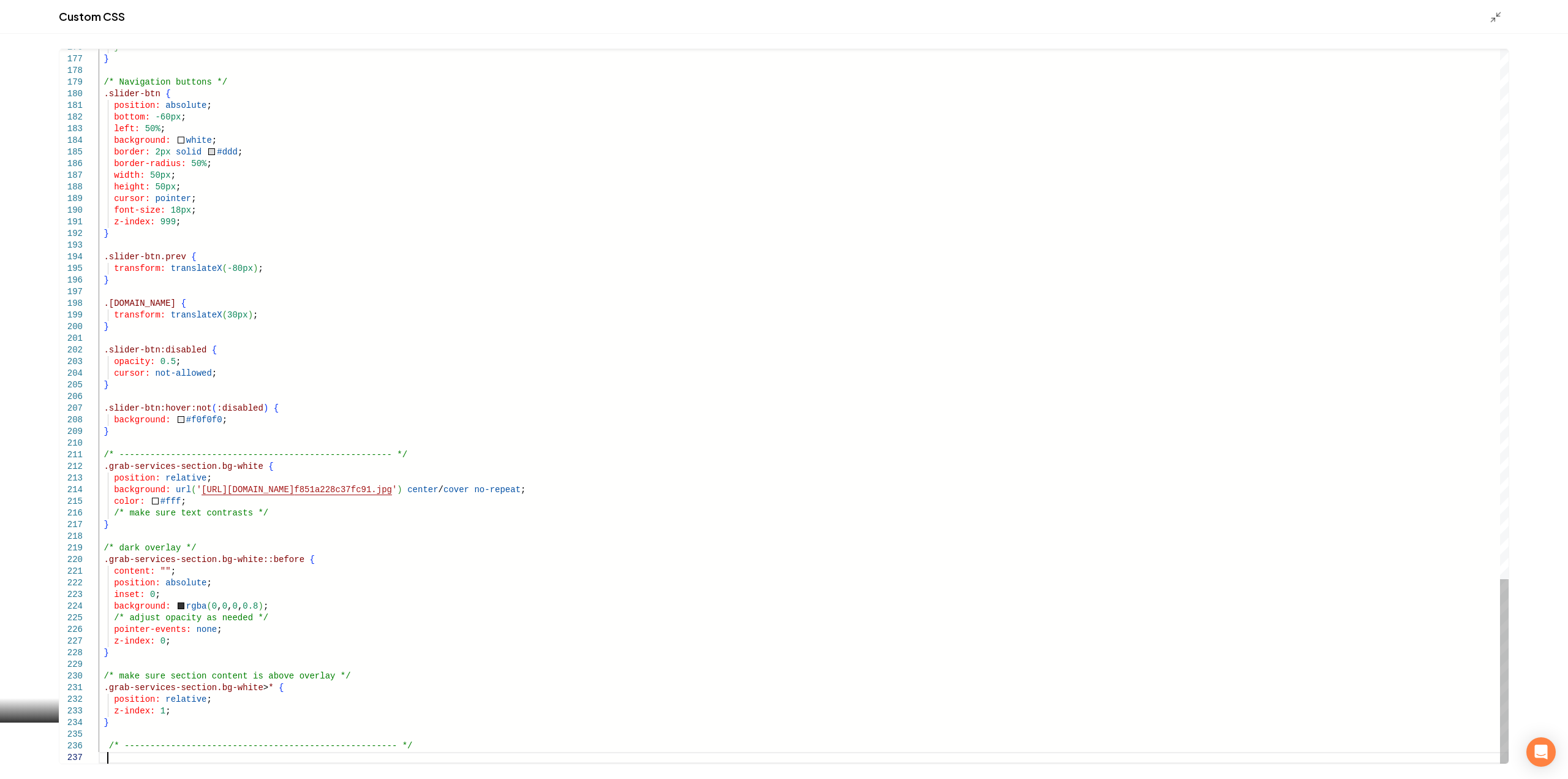
scroll to position [82, 9]
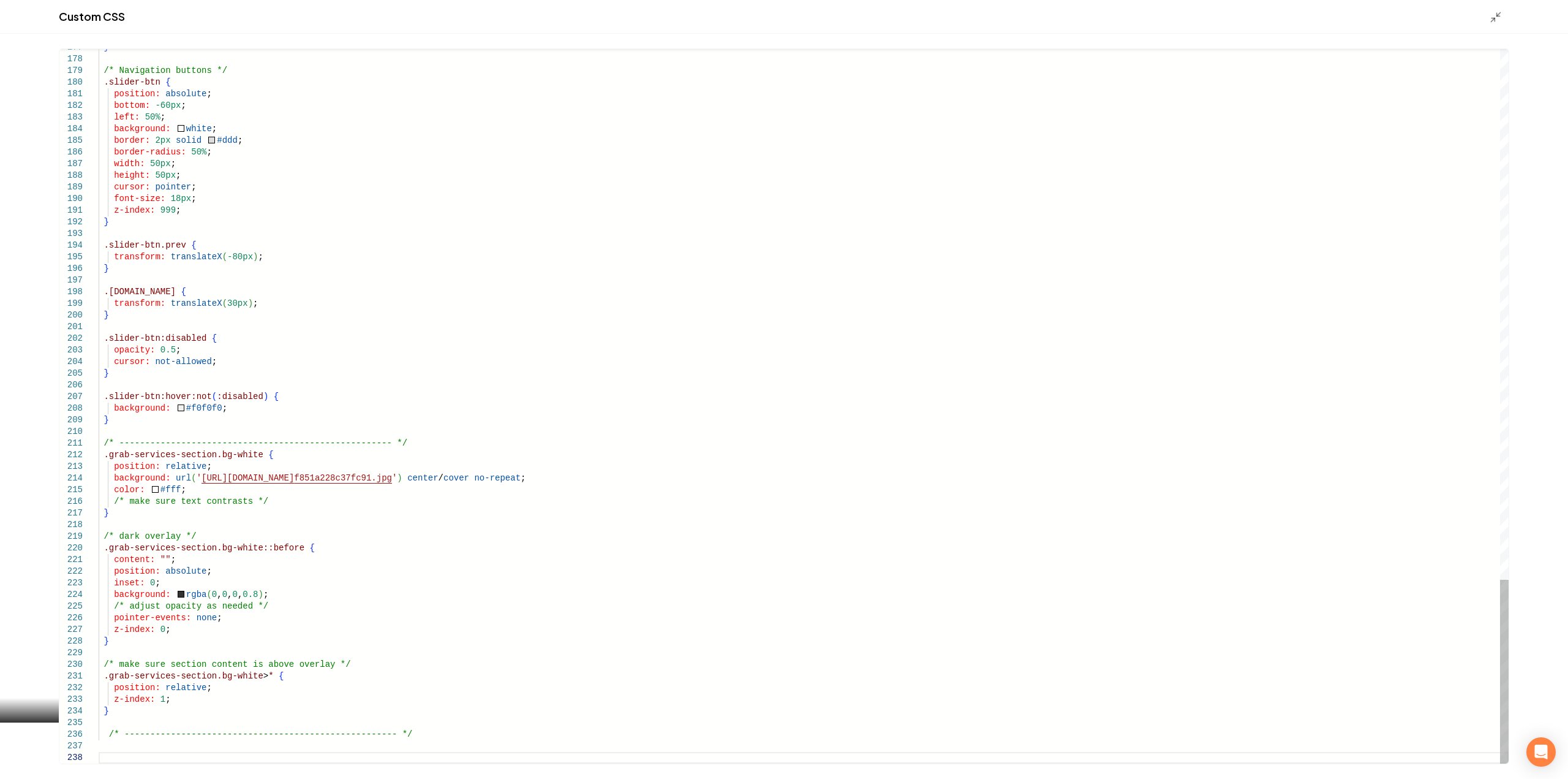
type textarea "*"
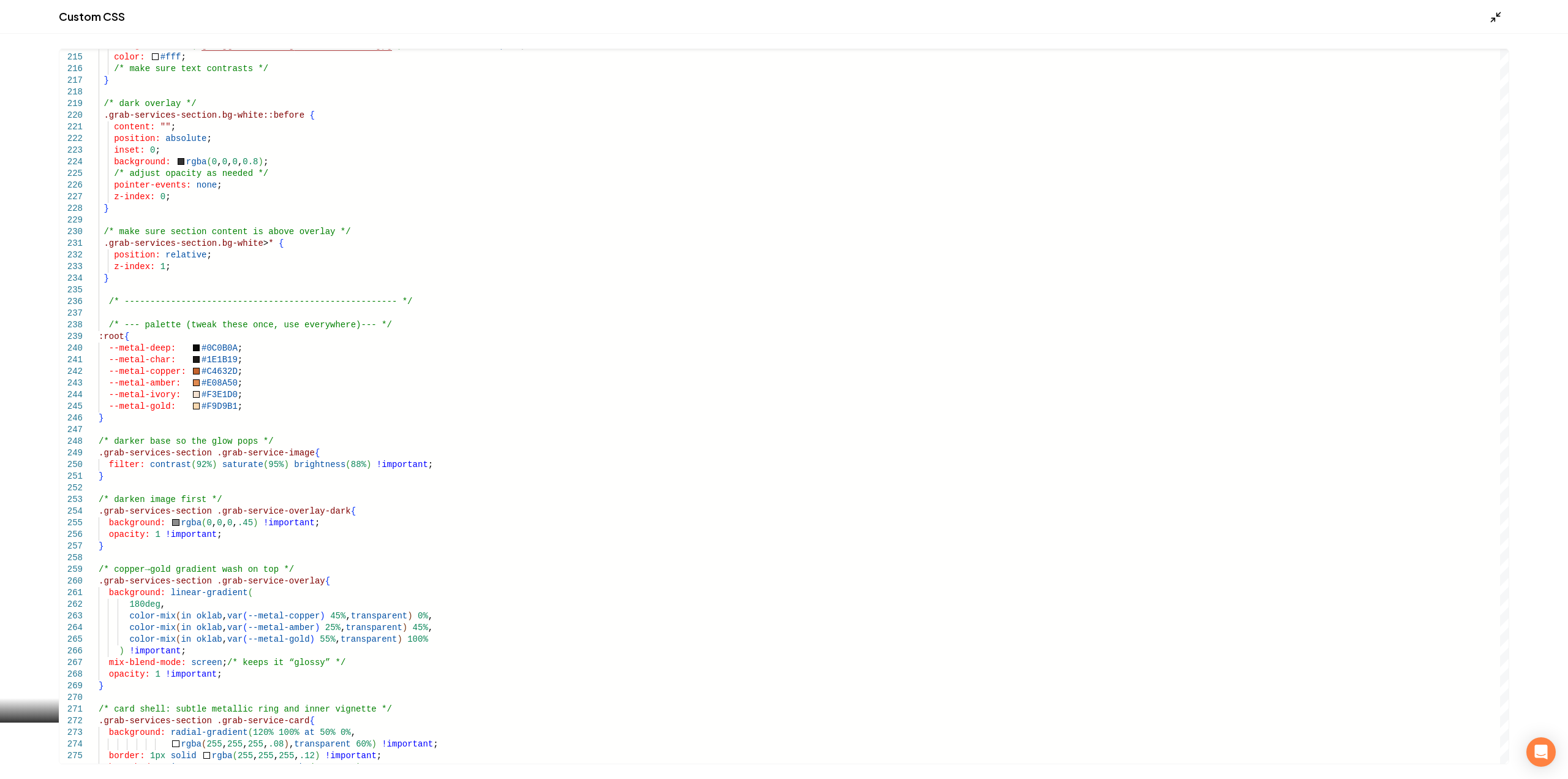
click at [1497, 17] on icon "Main content area" at bounding box center [1495, 16] width 12 height 12
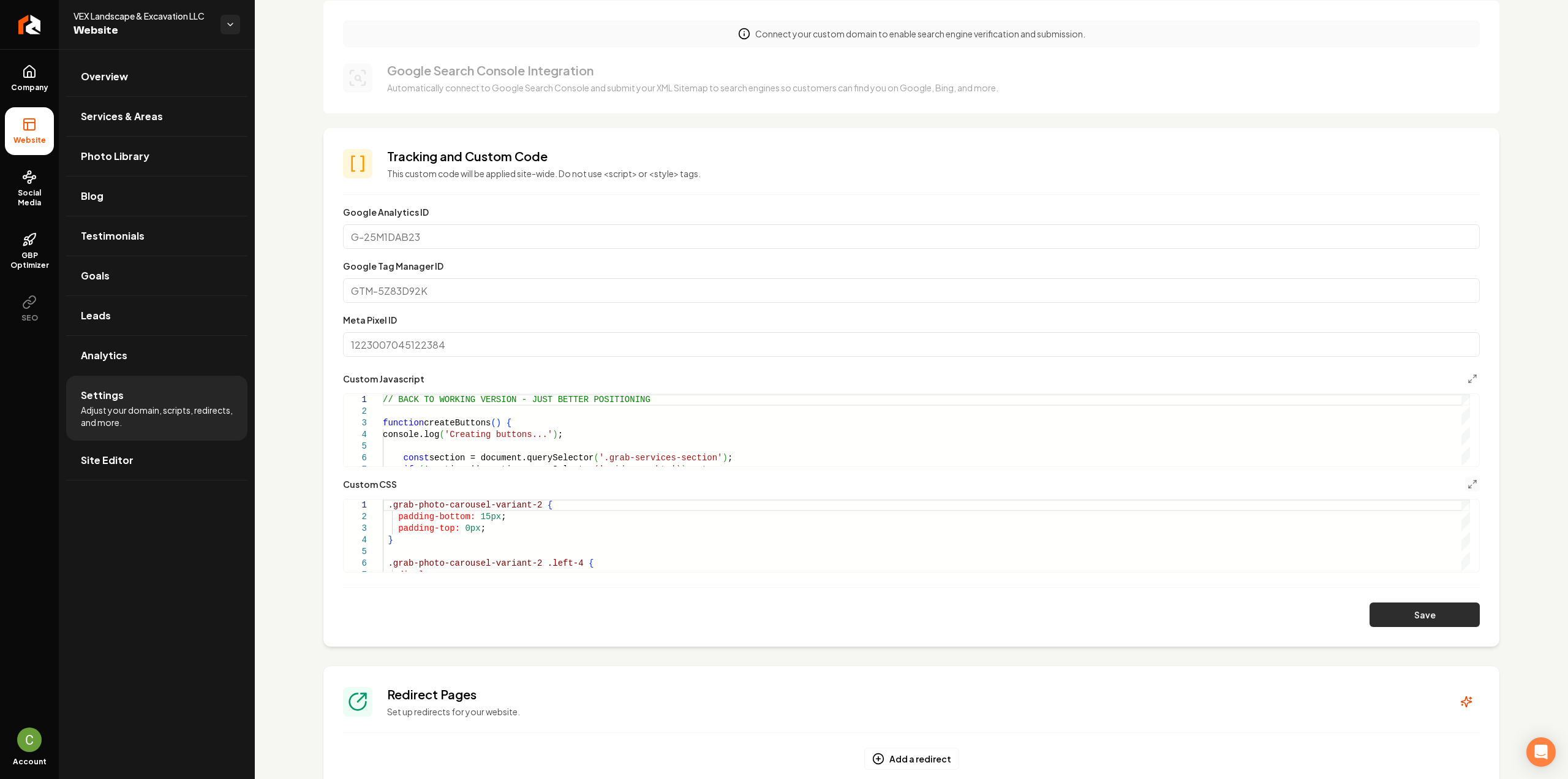
click at [1416, 611] on button "Save" at bounding box center [1424, 615] width 110 height 24
click at [1465, 384] on button "Main content area" at bounding box center [1472, 379] width 15 height 15
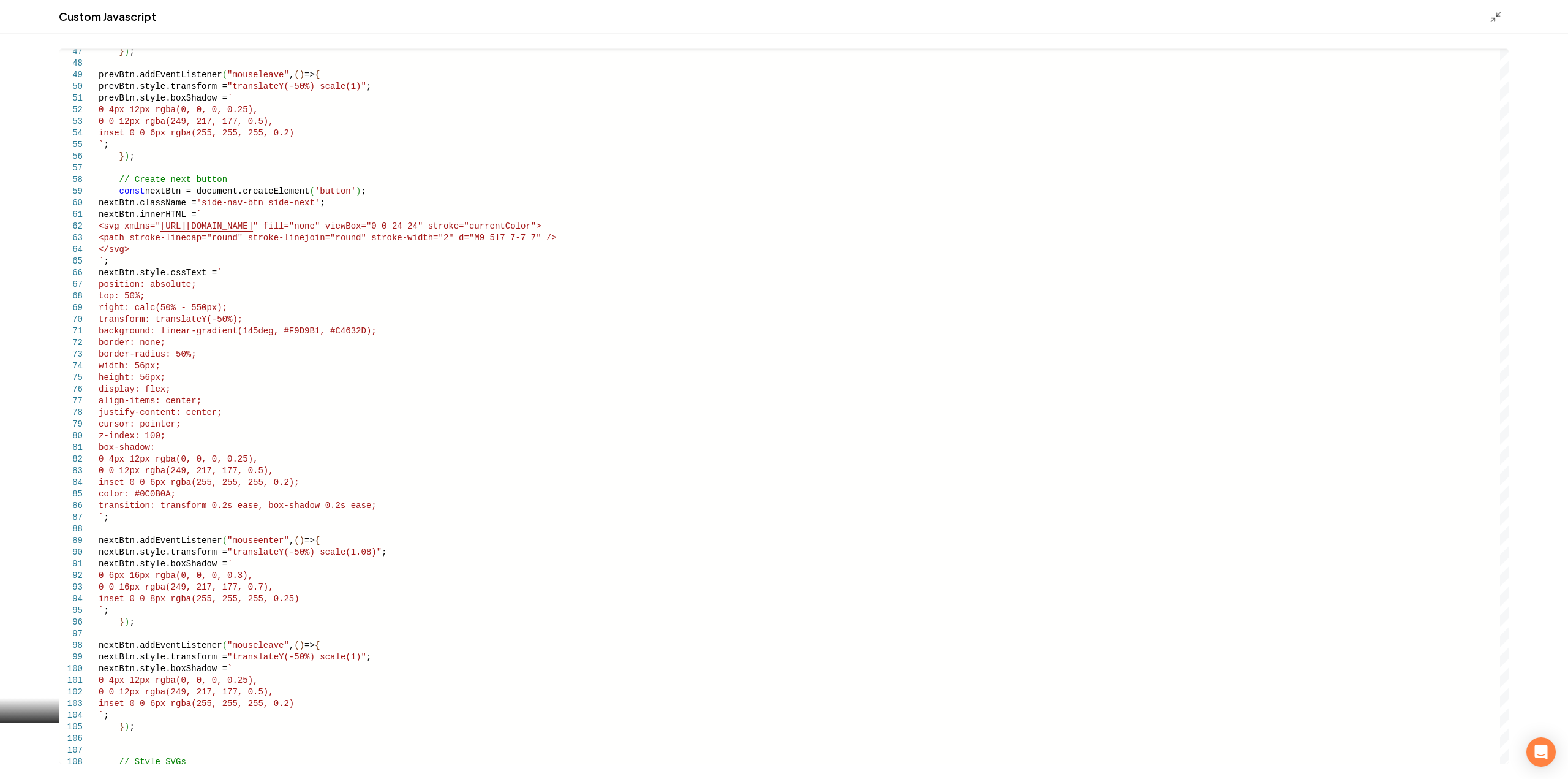
click at [1491, 14] on icon "Main content area" at bounding box center [1495, 16] width 12 height 12
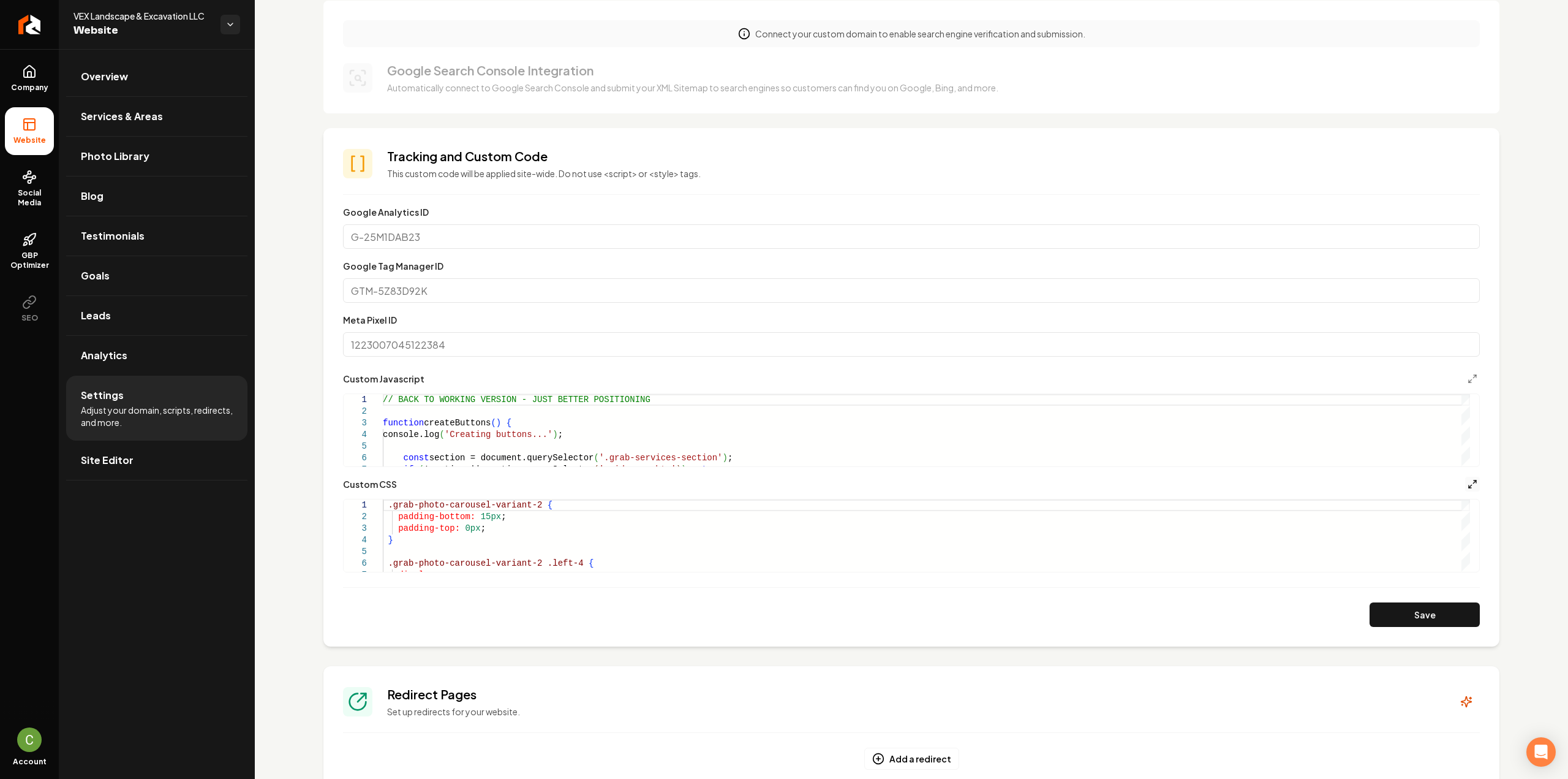
click at [1467, 484] on icon "Main content area" at bounding box center [1472, 484] width 10 height 10
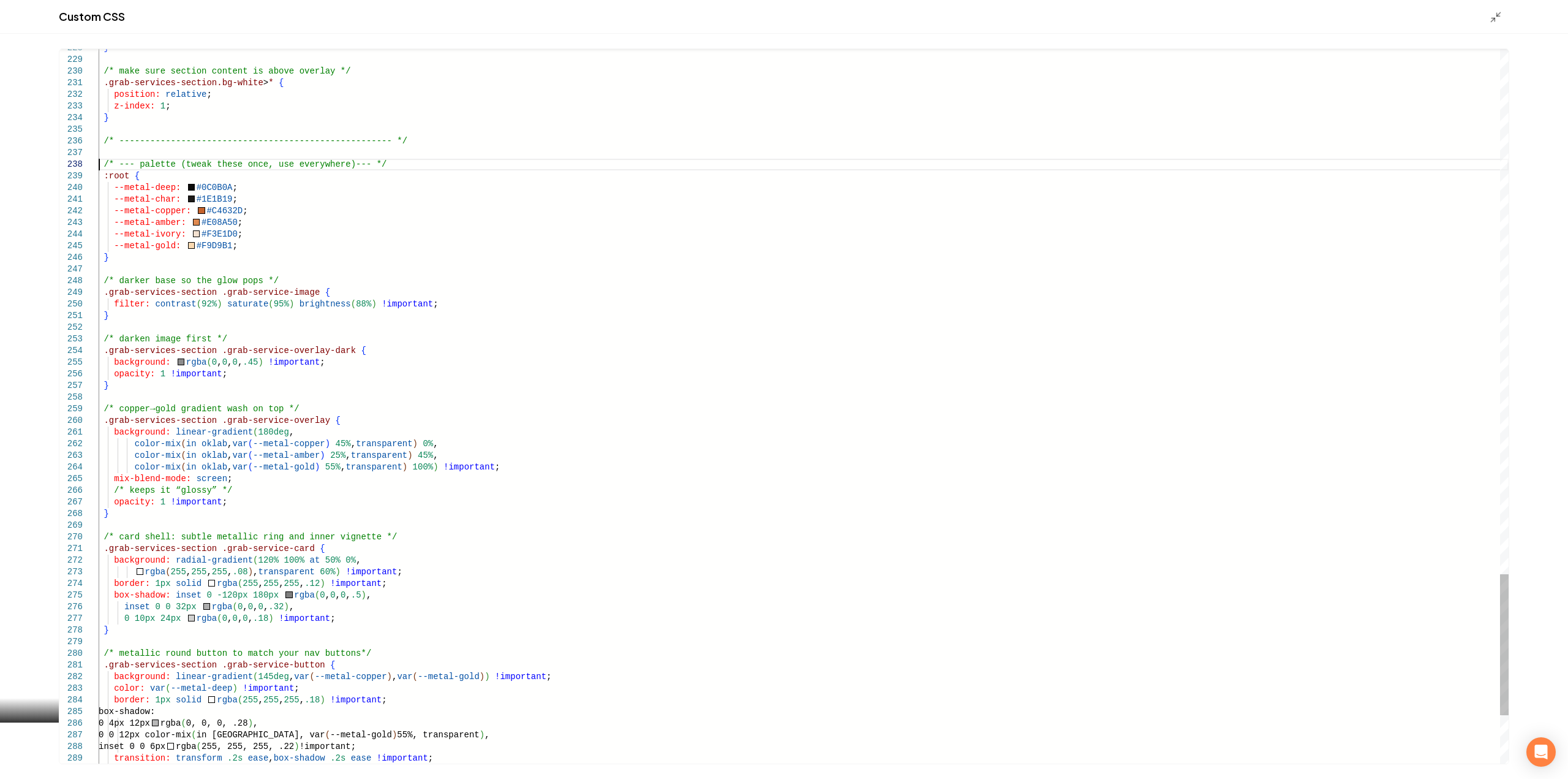
scroll to position [0, 0]
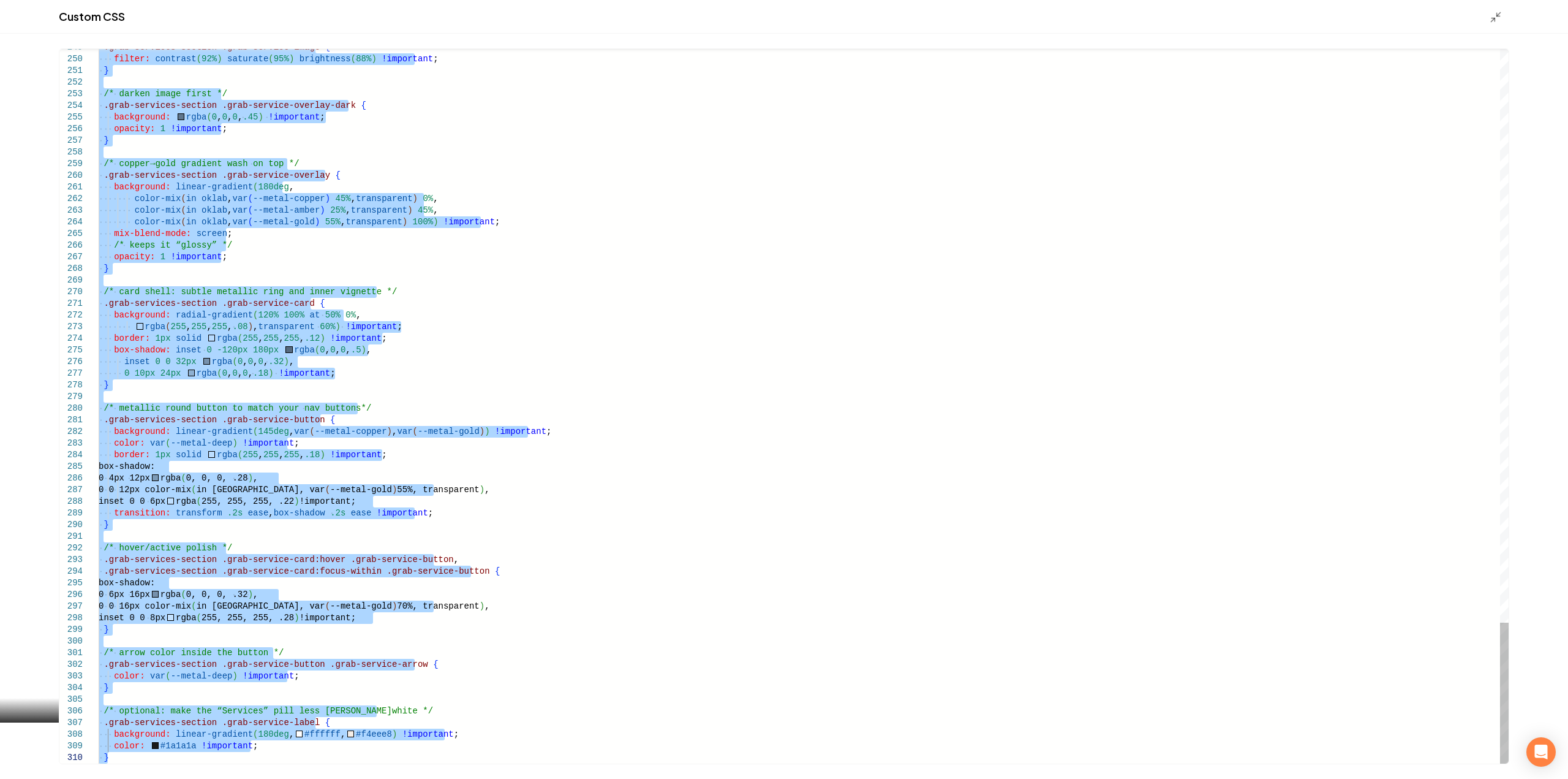
drag, startPoint x: 99, startPoint y: 164, endPoint x: 234, endPoint y: 808, distance: 658.0
type textarea "**********"
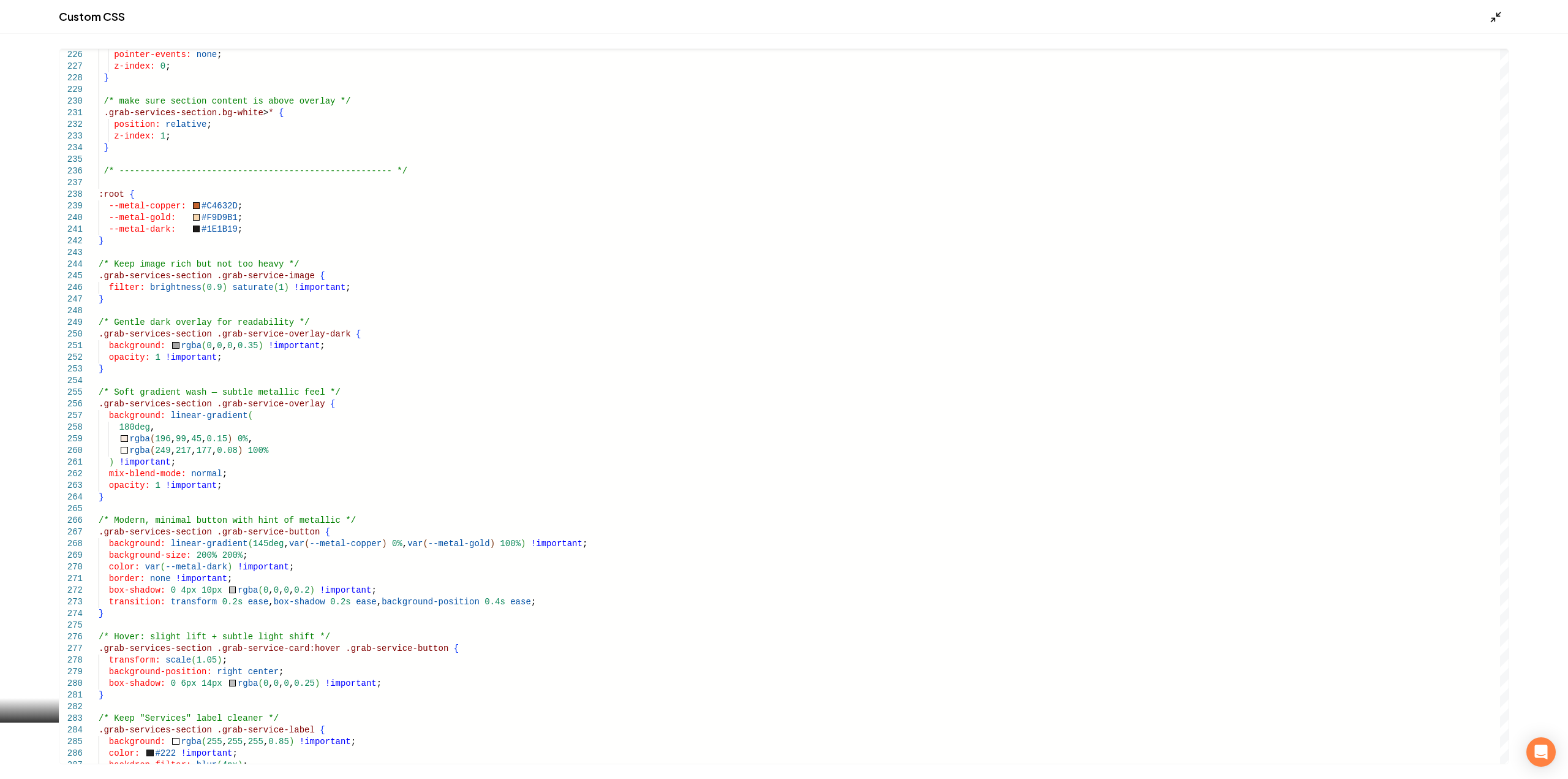
click at [1490, 21] on icon "Main content area" at bounding box center [1495, 16] width 12 height 12
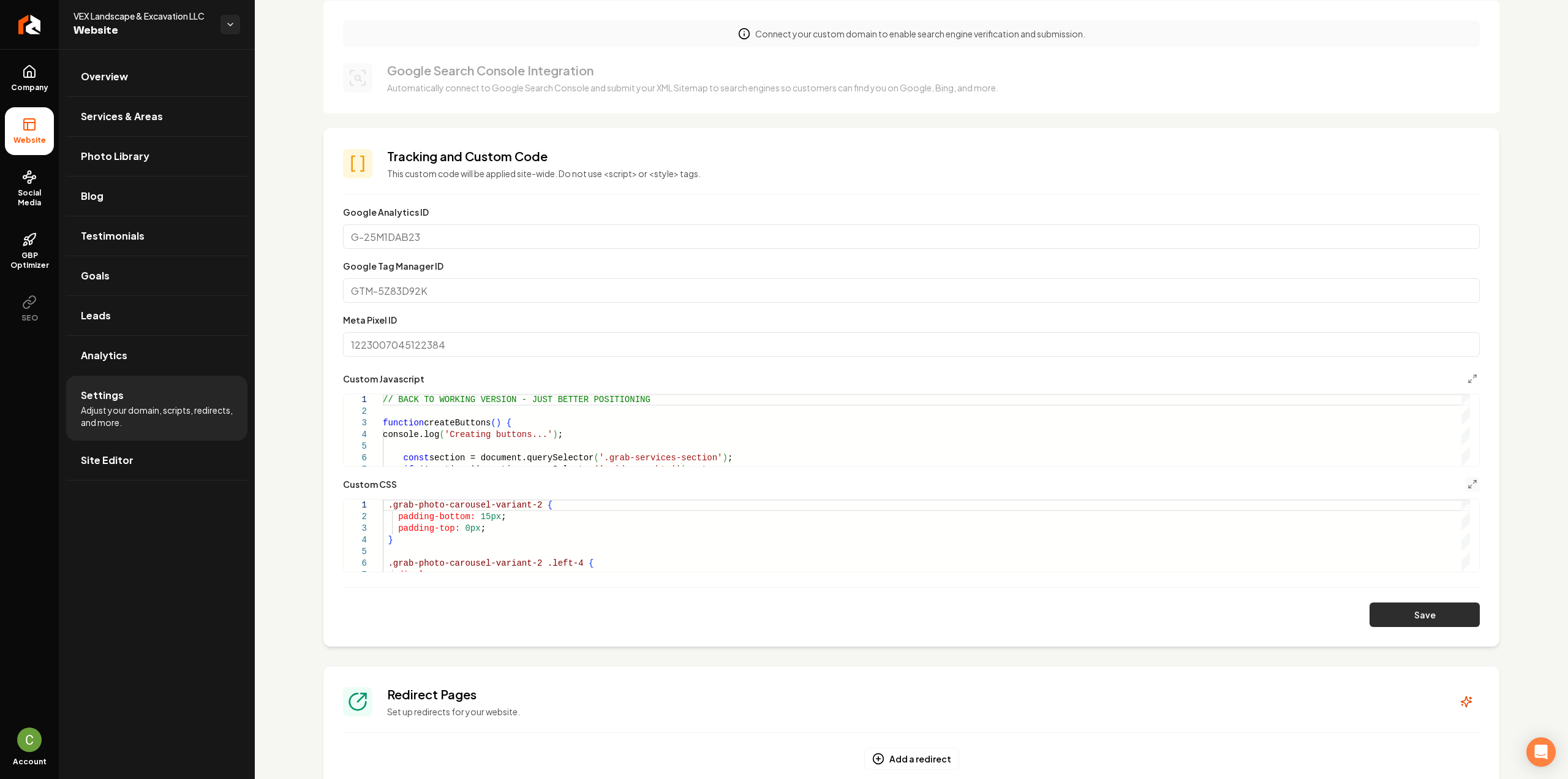
click at [1397, 620] on button "Save" at bounding box center [1424, 615] width 110 height 24
click at [1467, 375] on icon "Main content area" at bounding box center [1472, 379] width 10 height 10
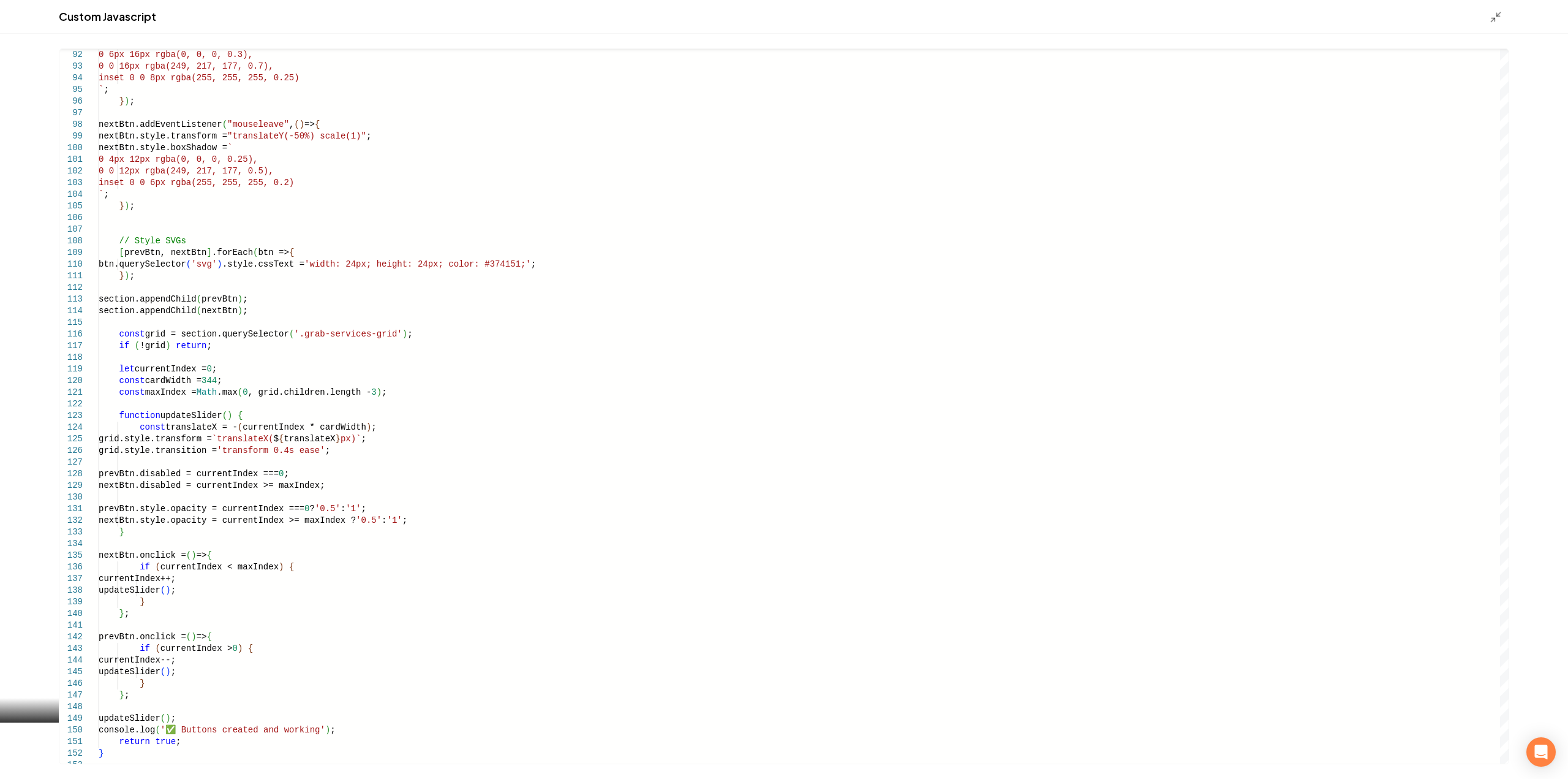
click at [1491, 19] on icon "Main content area" at bounding box center [1495, 16] width 12 height 12
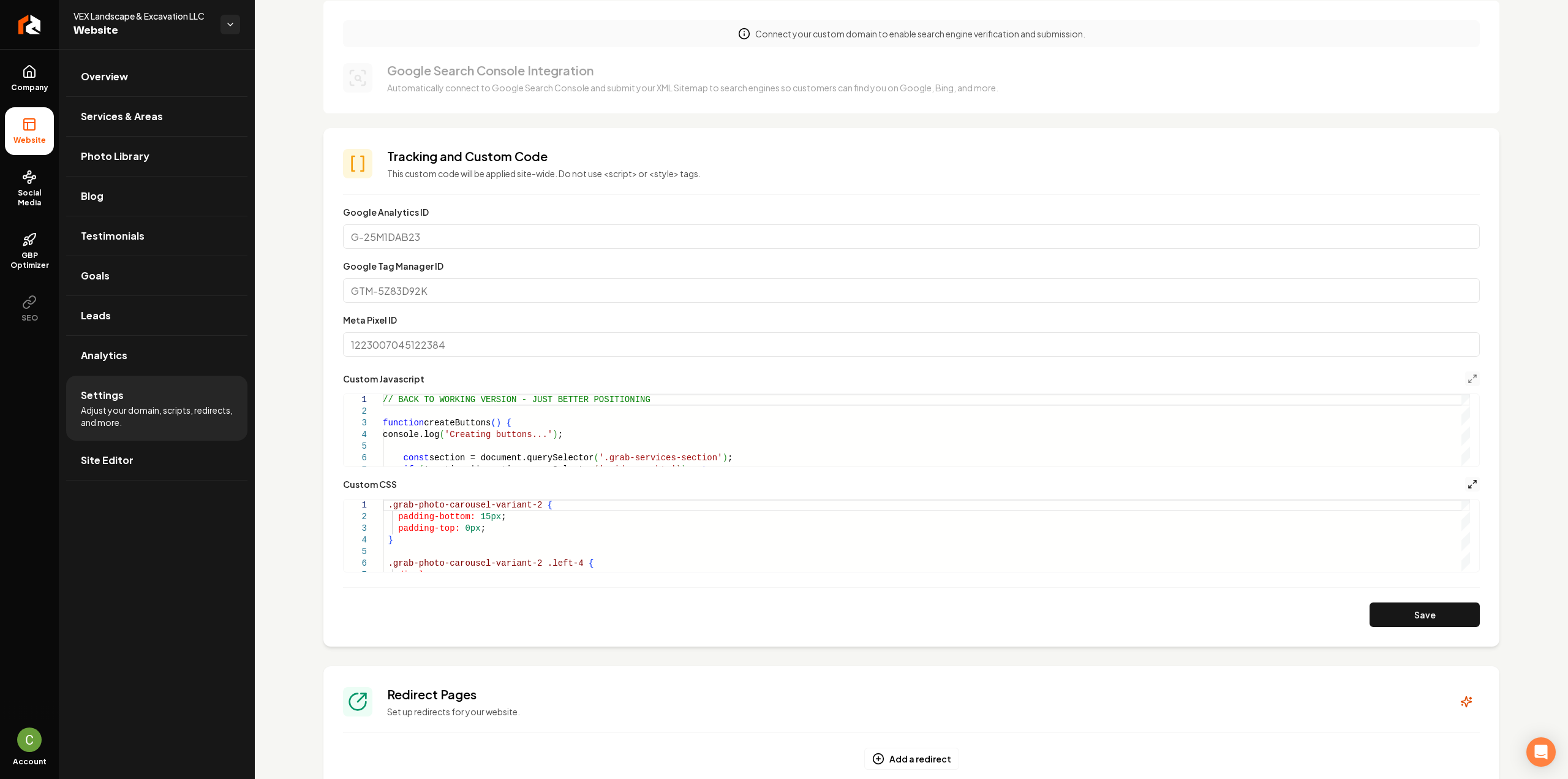
click at [1467, 487] on icon "Main content area" at bounding box center [1472, 484] width 10 height 10
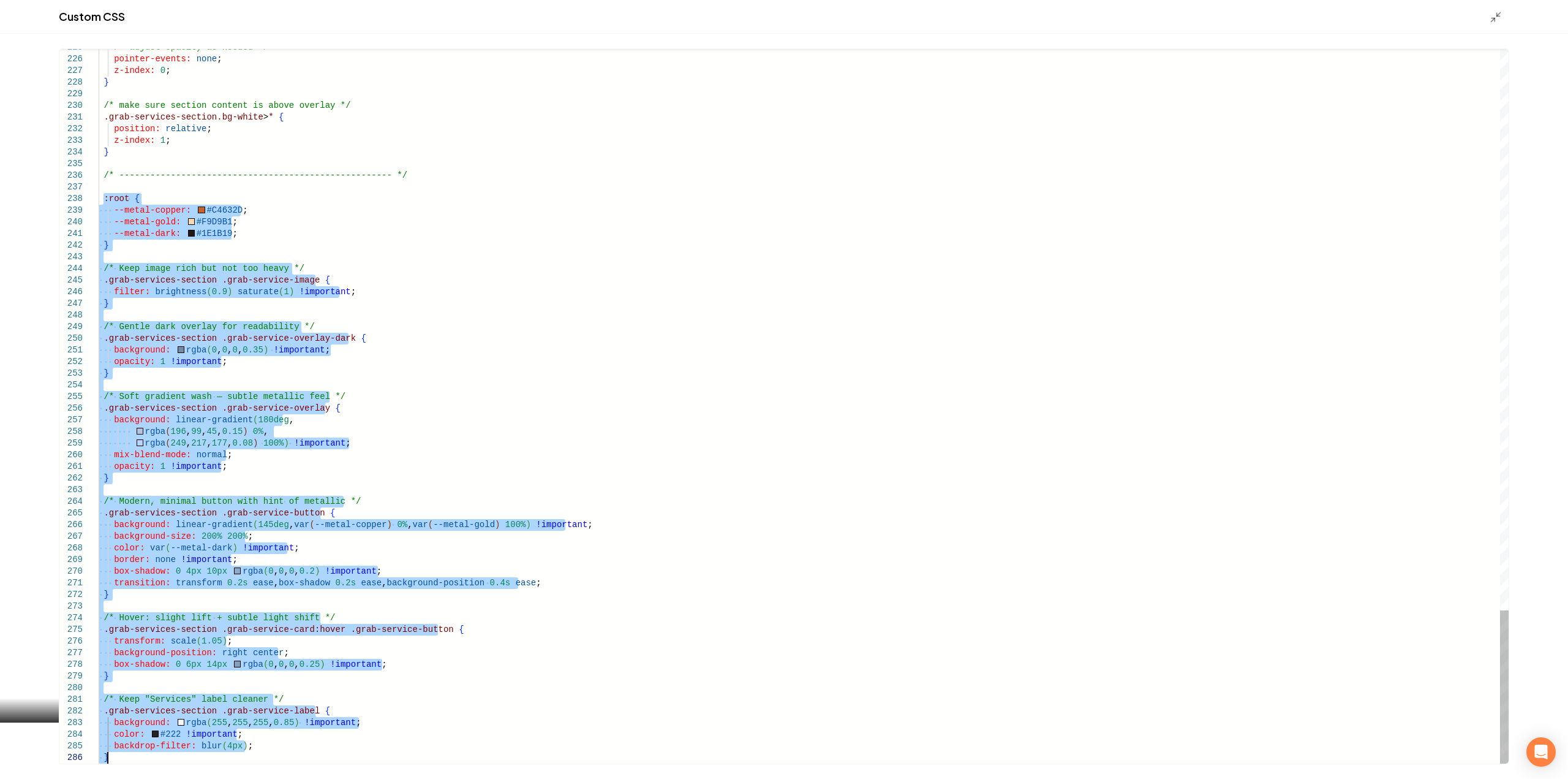
drag, startPoint x: 109, startPoint y: 209, endPoint x: 219, endPoint y: 808, distance: 609.0
type textarea "**********"
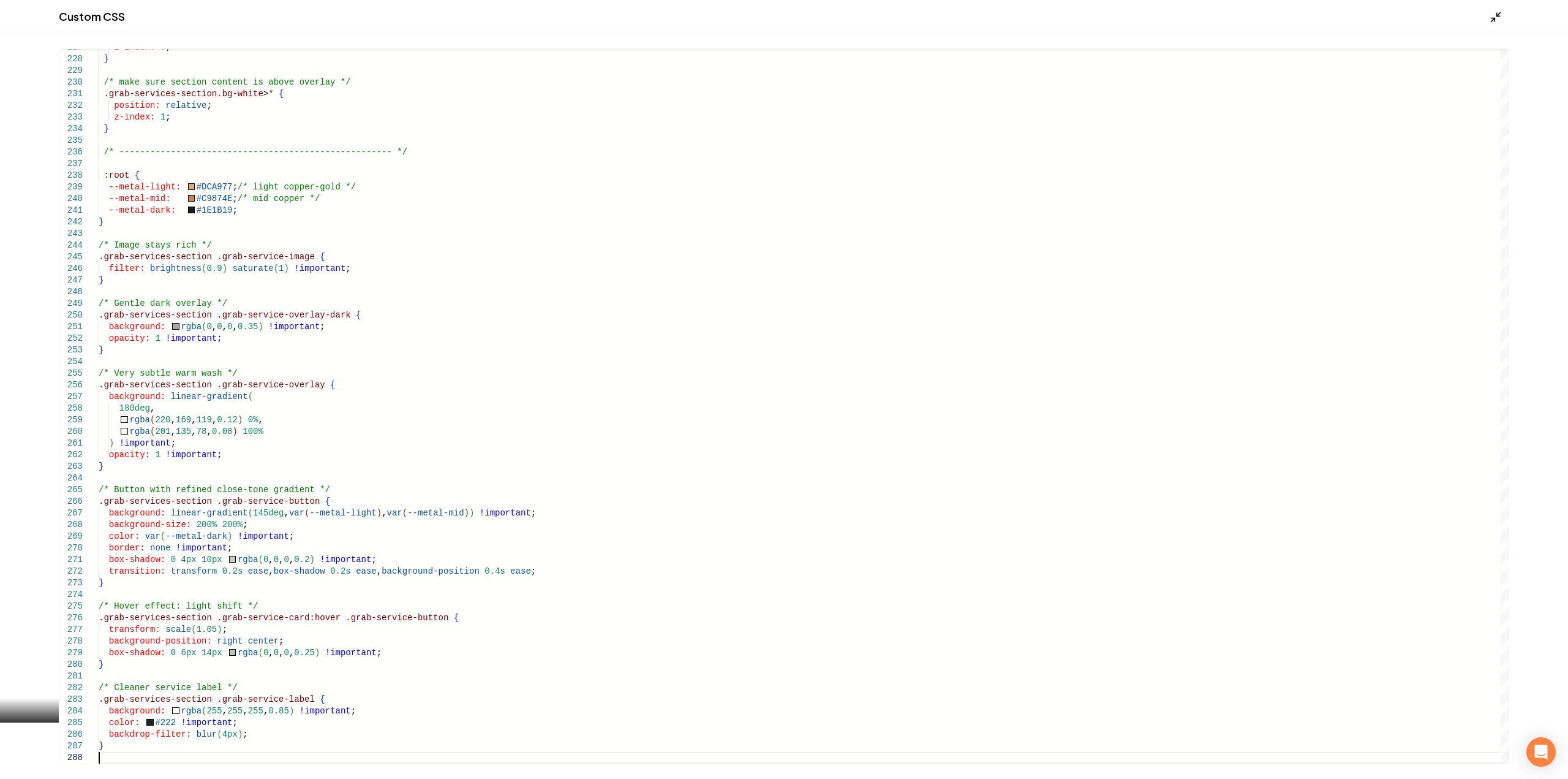
click at [1495, 14] on icon "Main content area" at bounding box center [1495, 16] width 12 height 12
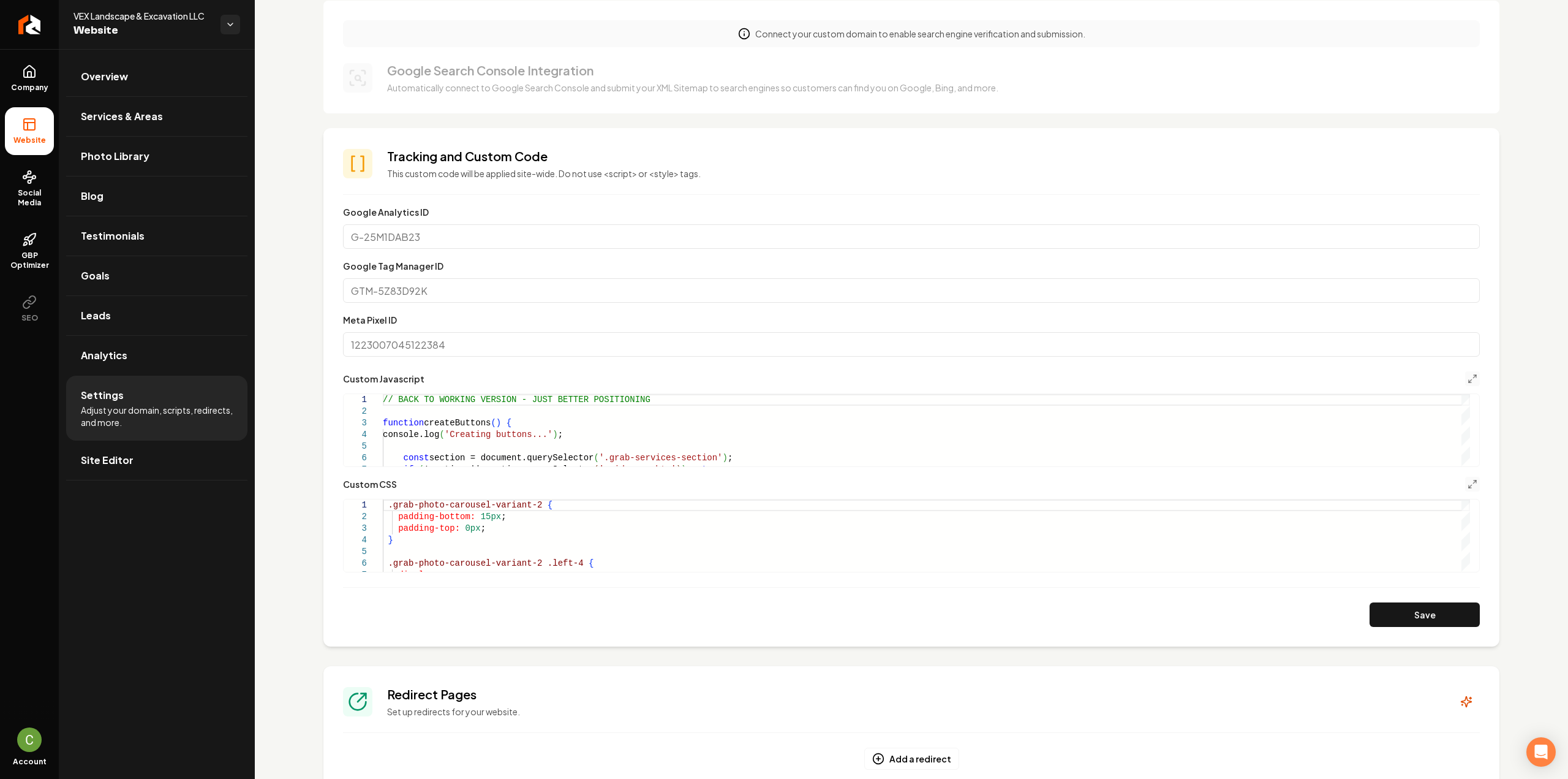
click at [1397, 608] on button "Save" at bounding box center [1424, 615] width 110 height 24
click at [1467, 487] on icon "Main content area" at bounding box center [1472, 484] width 10 height 10
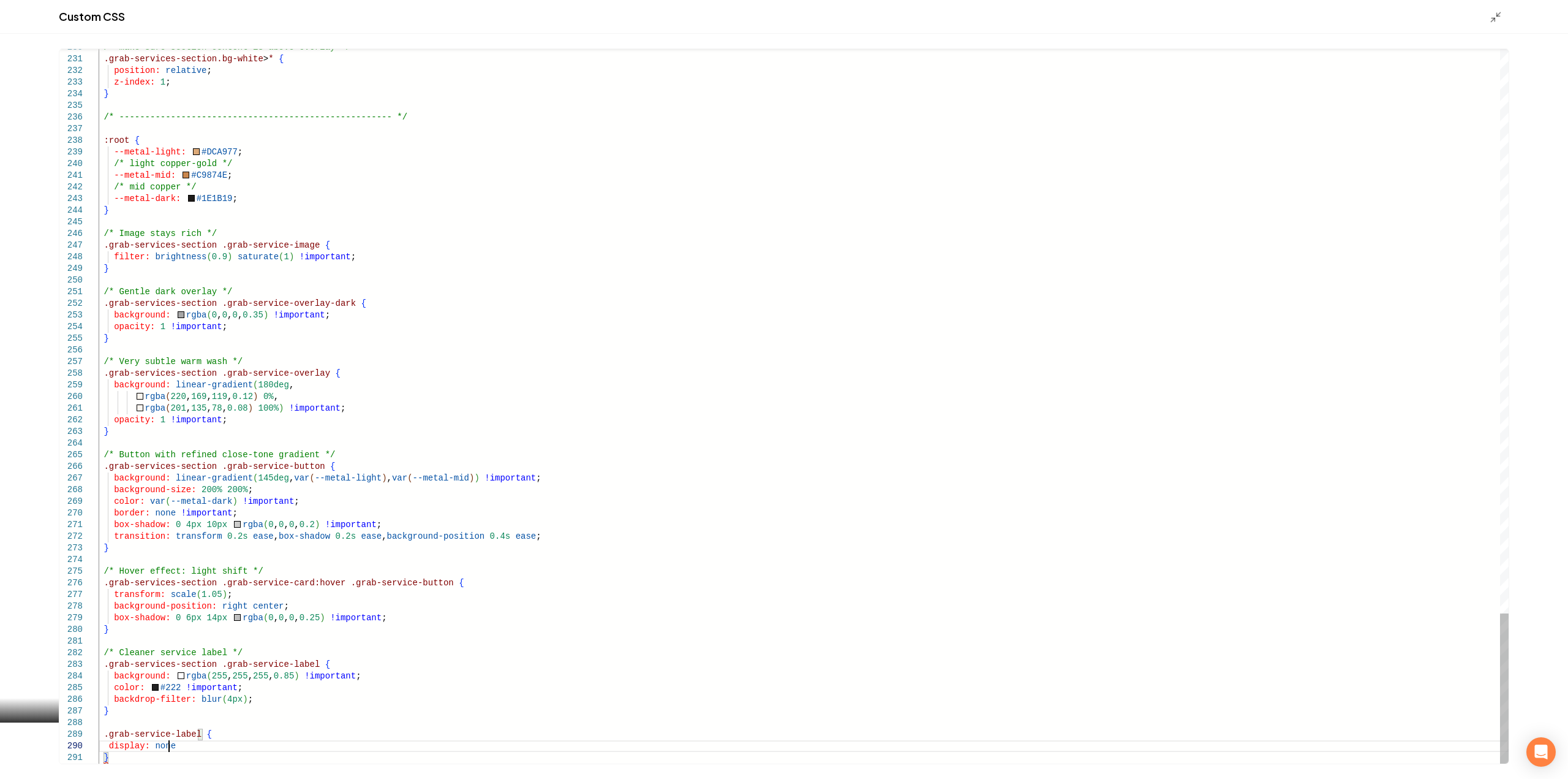
scroll to position [105, 75]
type textarea "**********"
click at [1493, 16] on icon "Main content area" at bounding box center [1495, 16] width 12 height 12
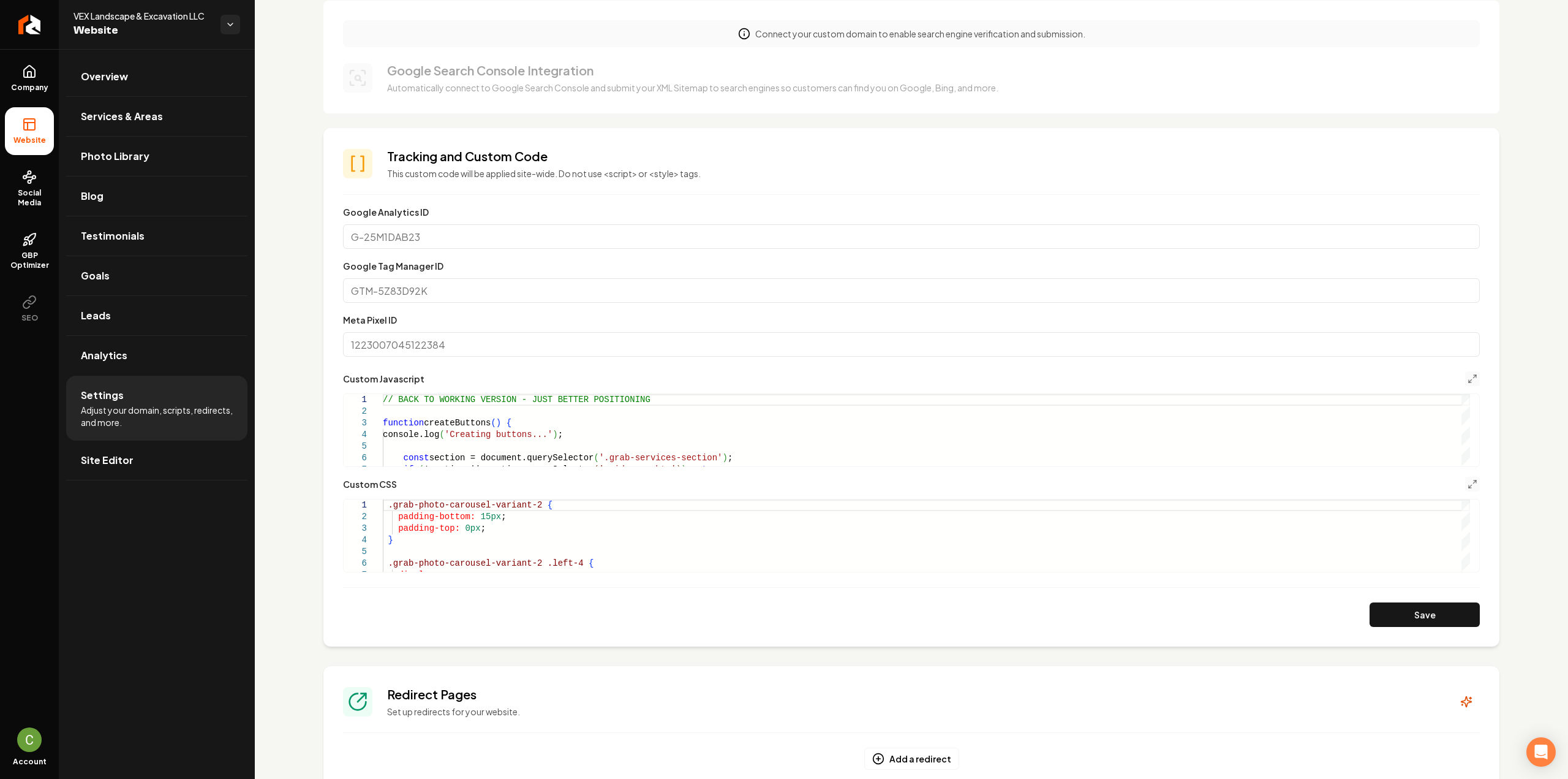
click at [1399, 628] on section "**********" at bounding box center [912, 387] width 1176 height 518
click at [1397, 617] on button "Save" at bounding box center [1424, 615] width 110 height 24
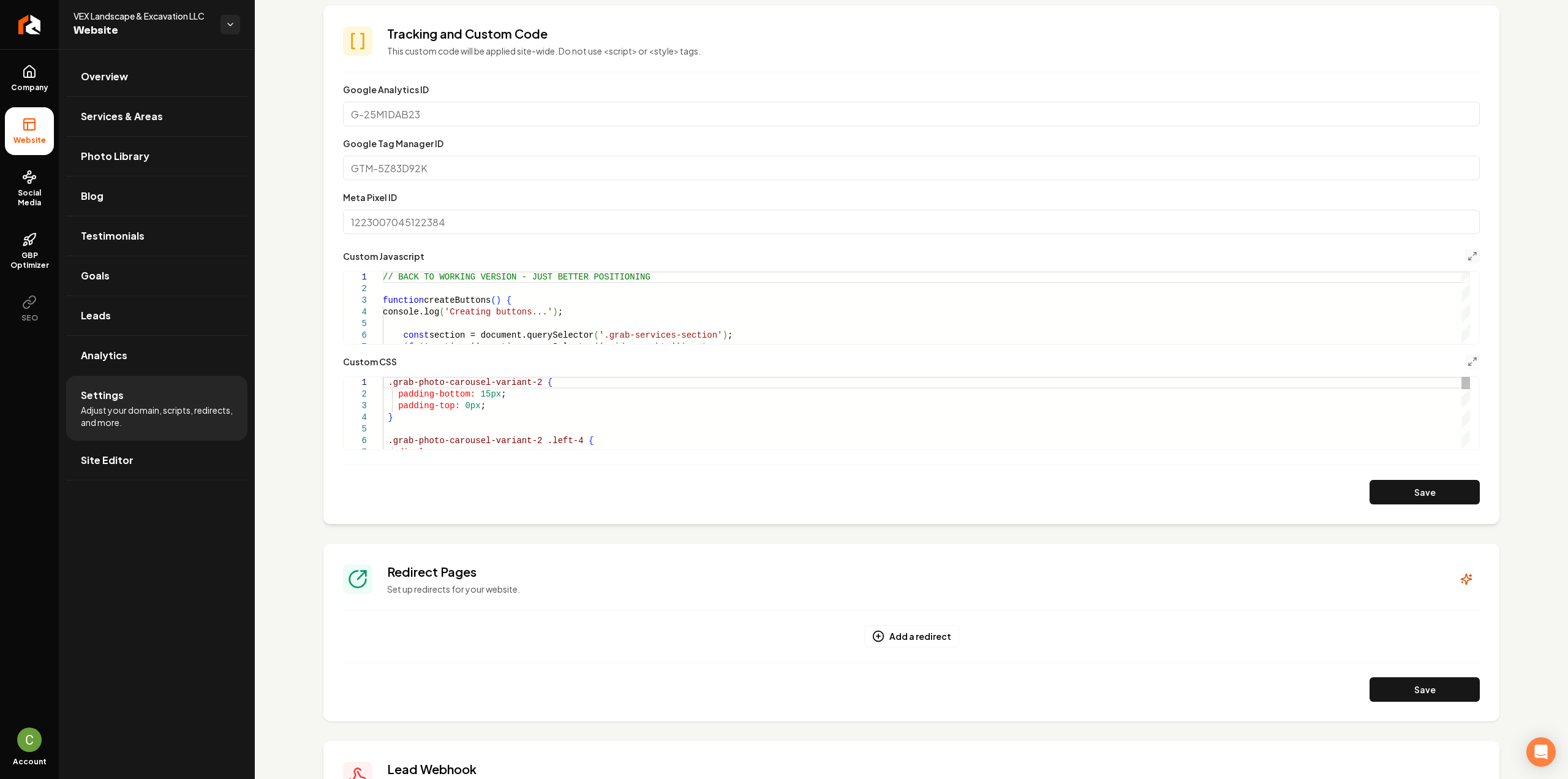
click at [1469, 449] on div "Main content area" at bounding box center [1465, 442] width 9 height 12
drag, startPoint x: 475, startPoint y: 416, endPoint x: 394, endPoint y: 417, distance: 81.0
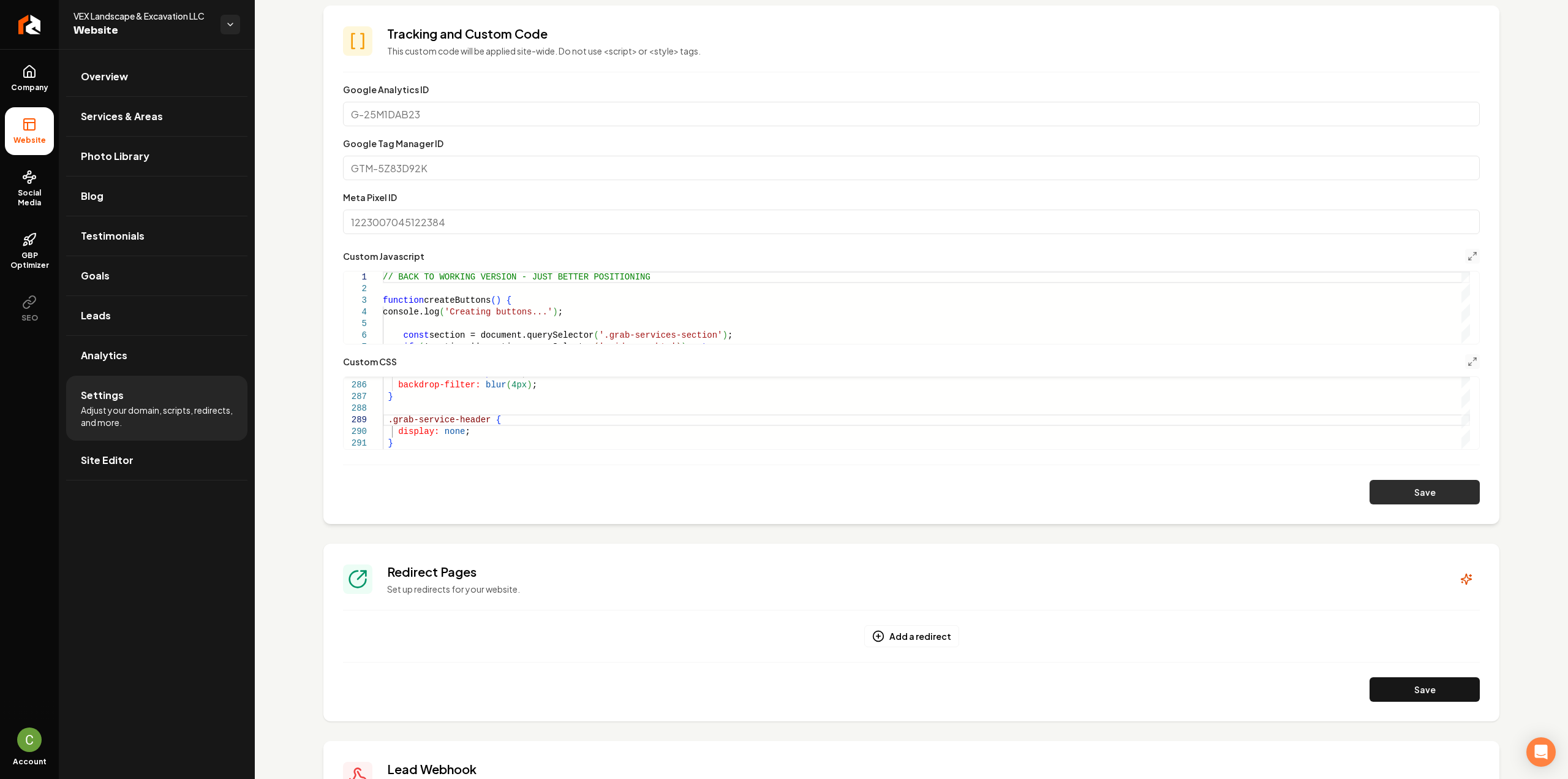
click at [1383, 496] on button "Save" at bounding box center [1424, 492] width 110 height 24
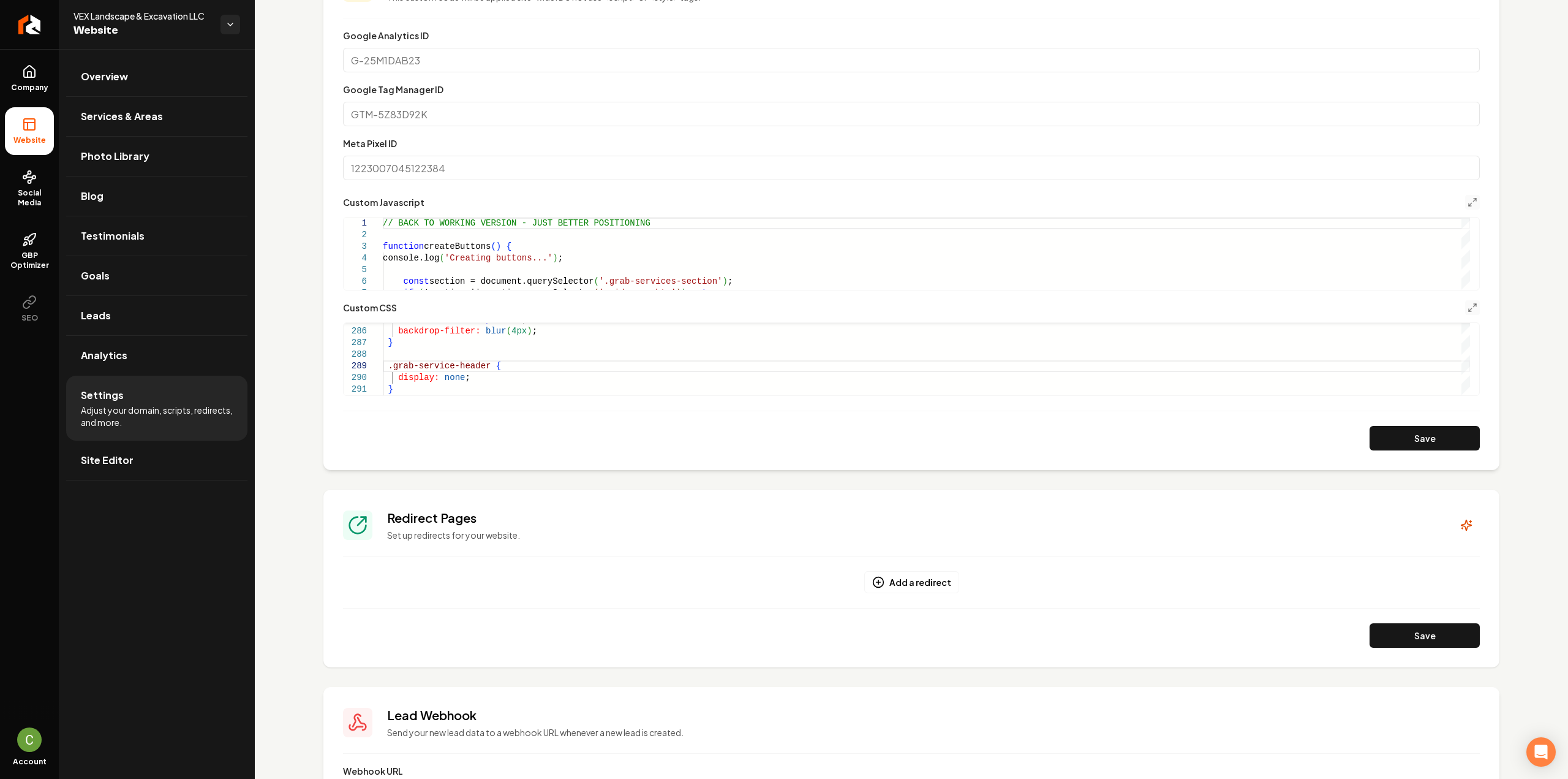
scroll to position [429, 0]
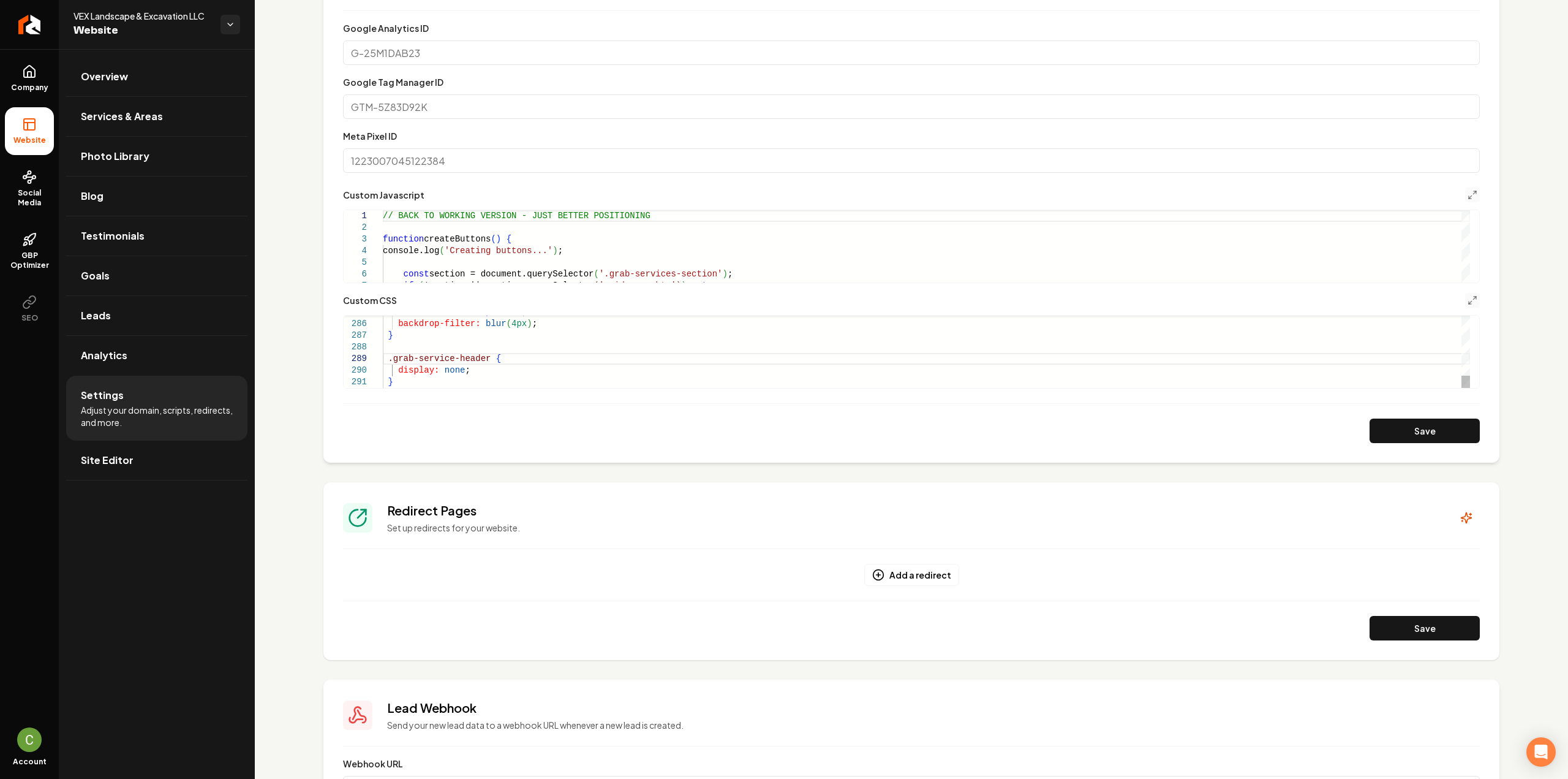
click at [1431, 437] on button "Save" at bounding box center [1424, 431] width 110 height 24
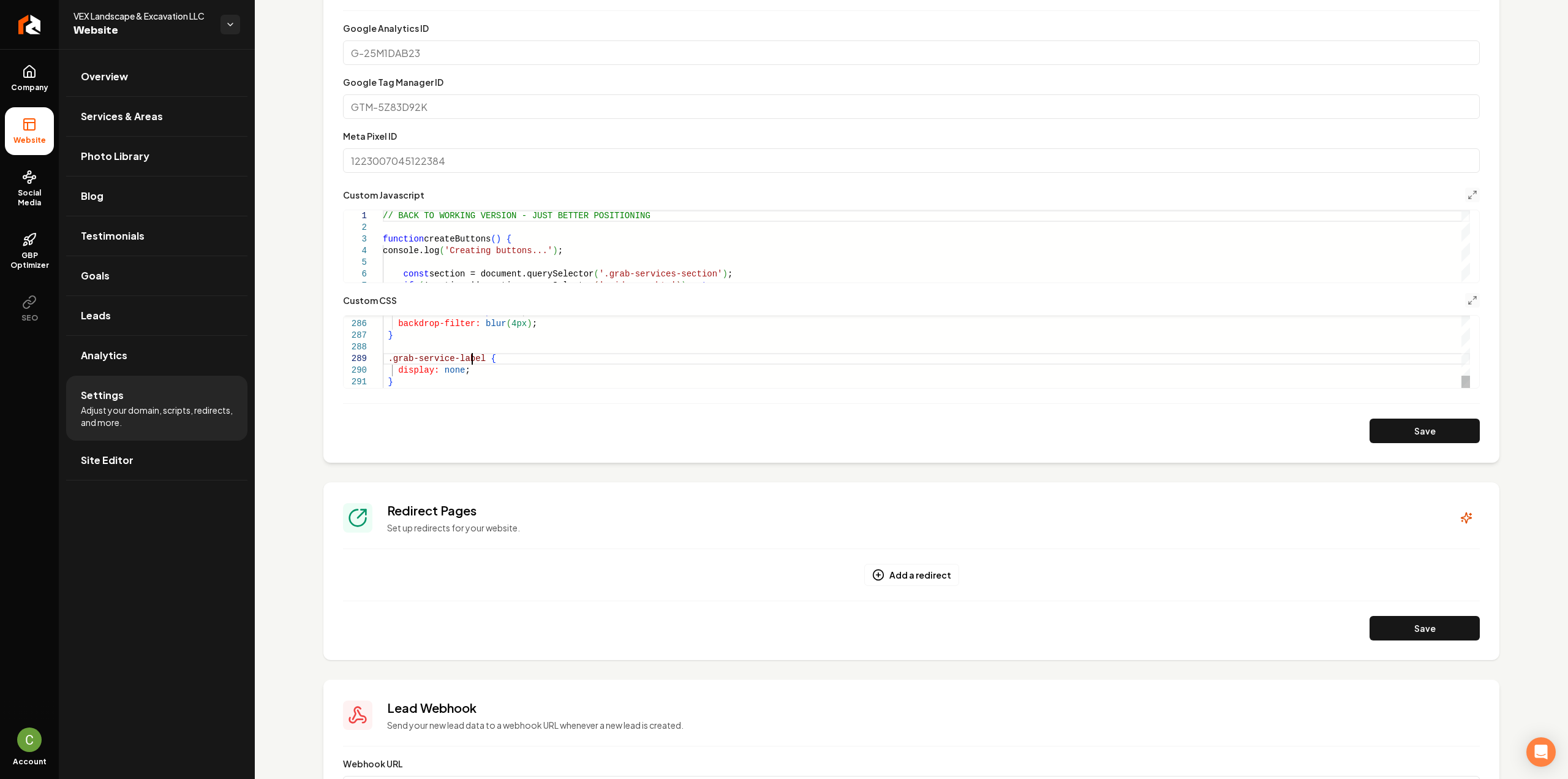
click at [1419, 421] on button "Save" at bounding box center [1424, 431] width 110 height 24
type textarea "**********"
click at [1467, 304] on icon "Main content area" at bounding box center [1472, 300] width 10 height 10
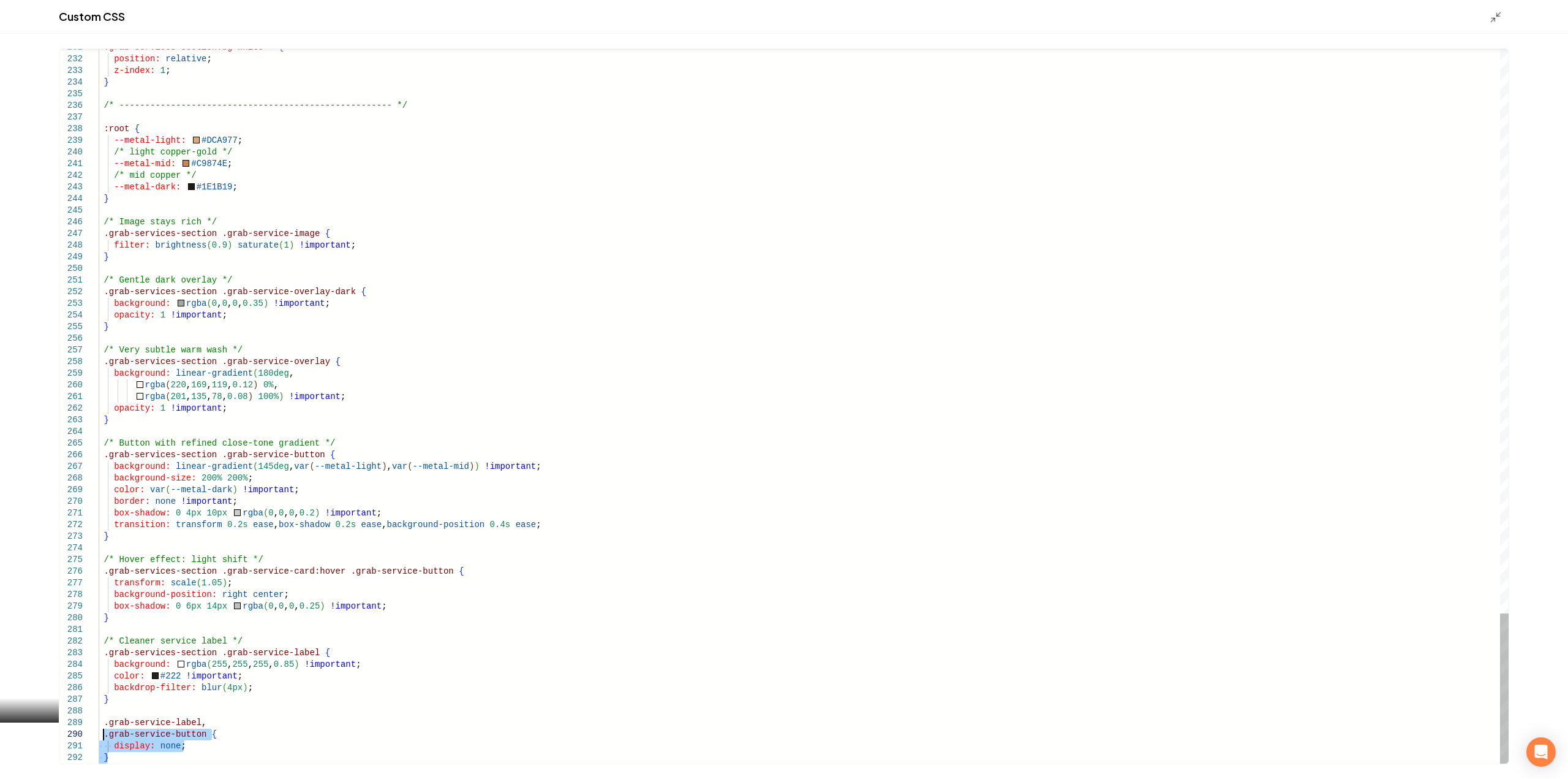
scroll to position [0, 0]
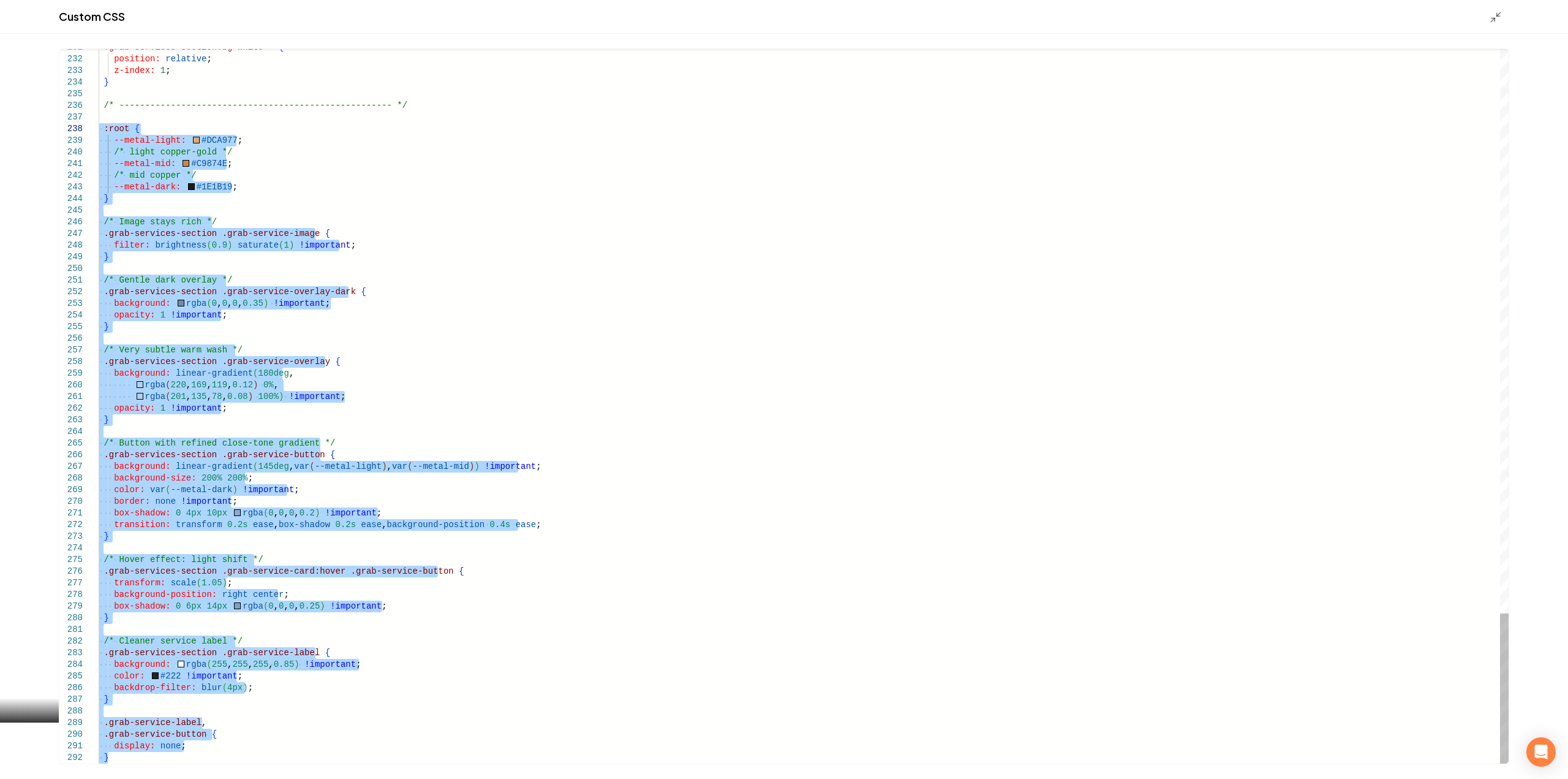
drag, startPoint x: 119, startPoint y: 762, endPoint x: 33, endPoint y: 131, distance: 636.8
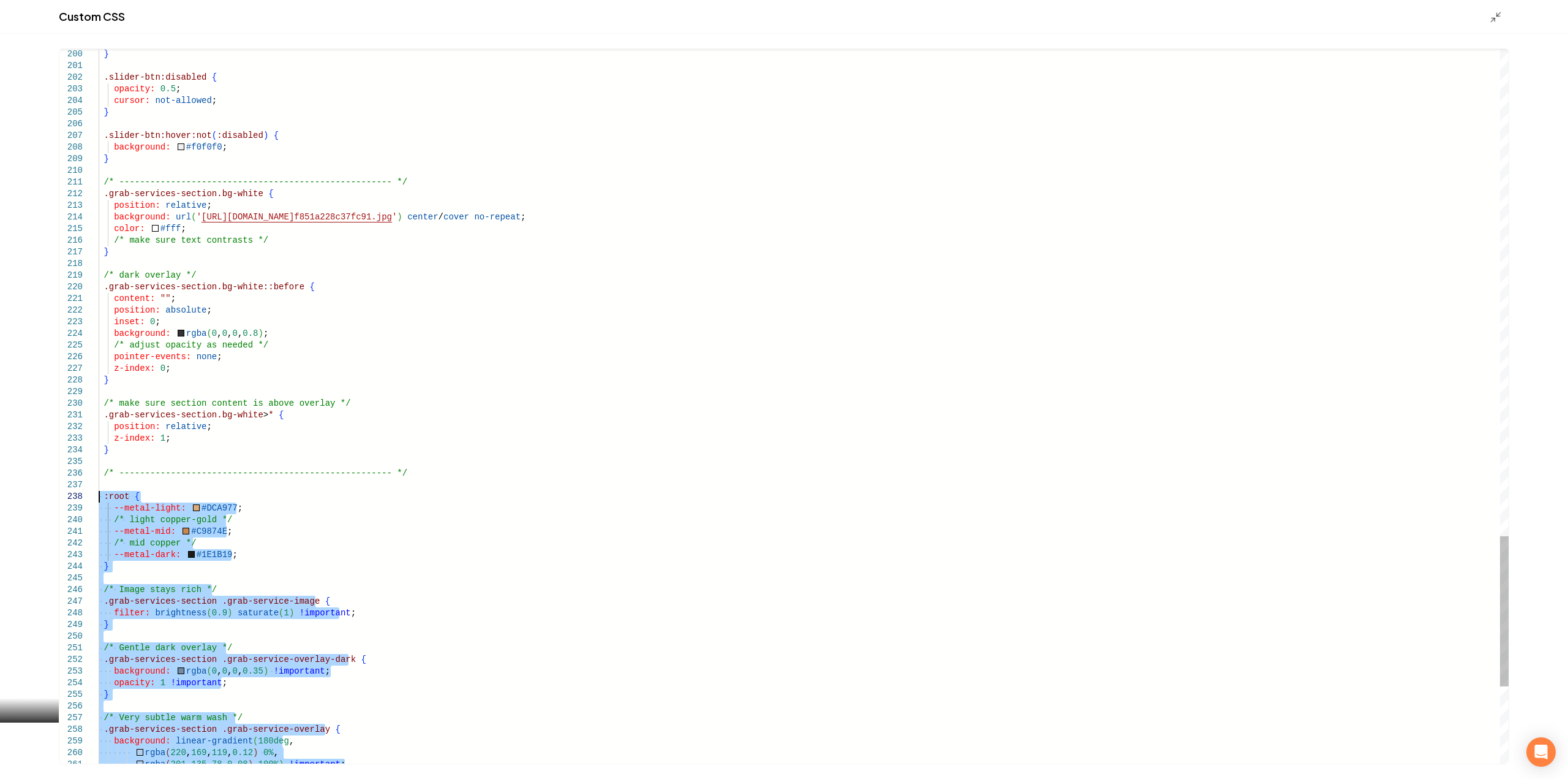
type textarea "**********"
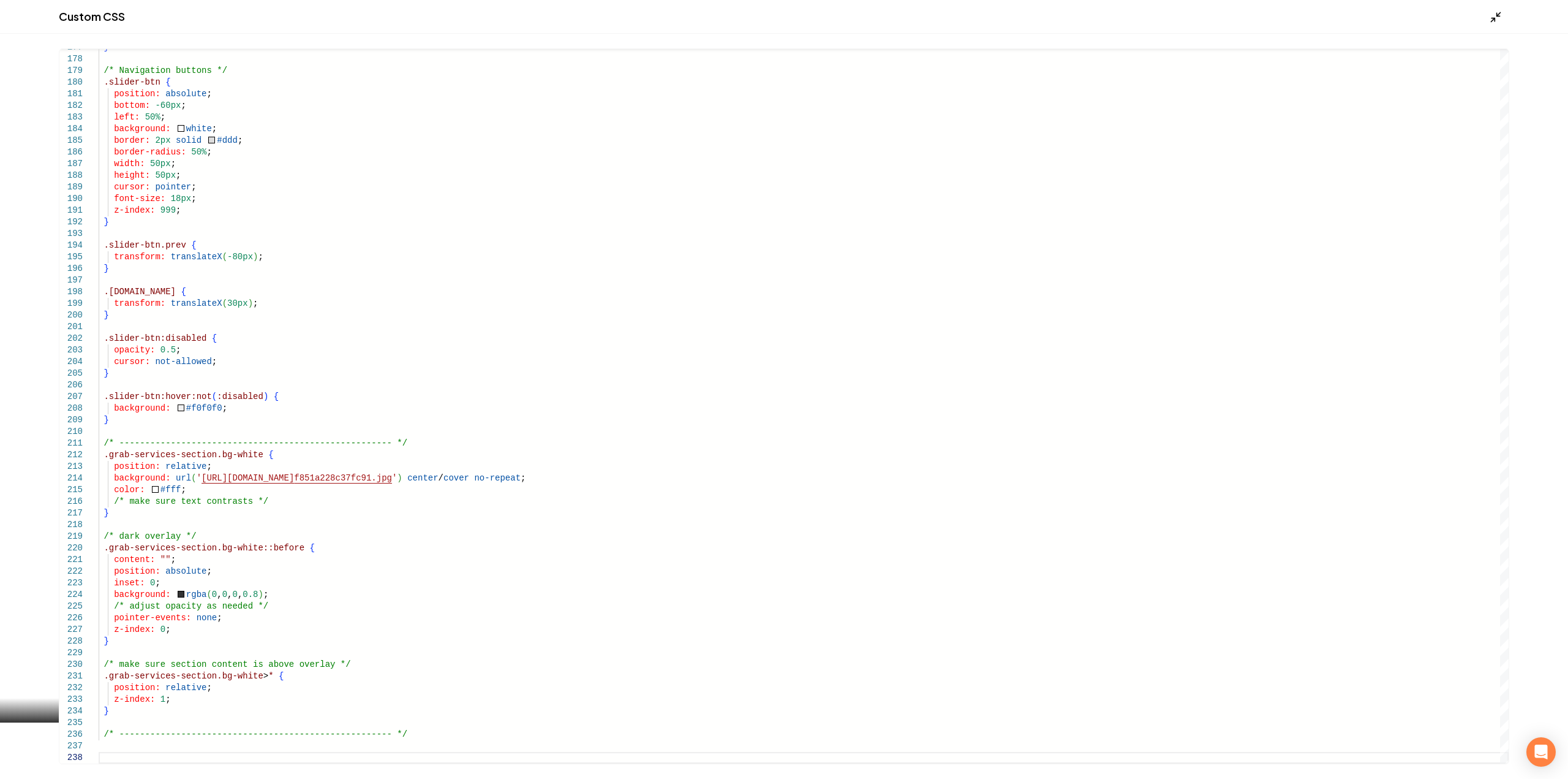
click at [1493, 15] on icon "Main content area" at bounding box center [1495, 16] width 12 height 12
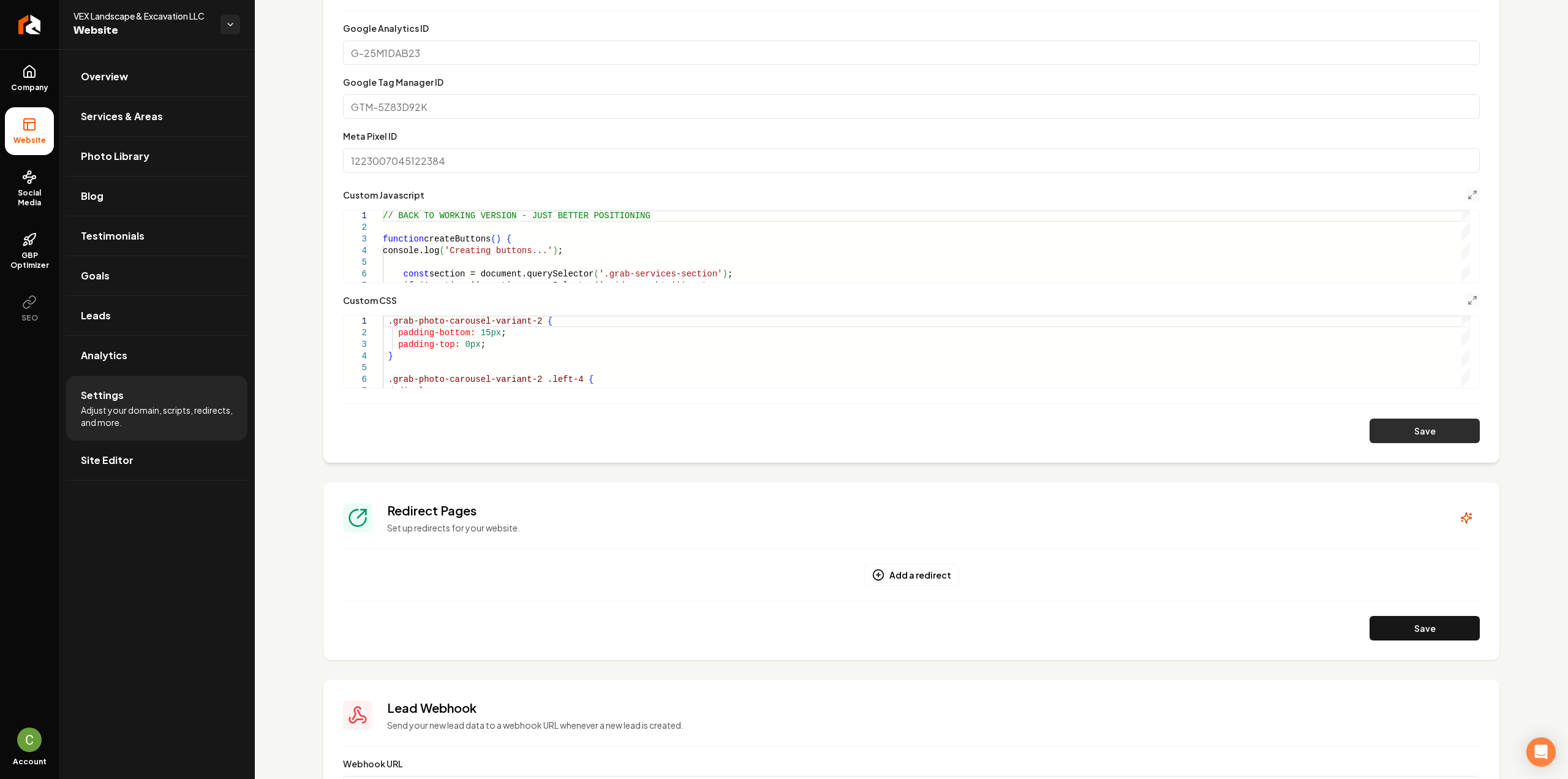
click at [1405, 442] on button "Save" at bounding box center [1424, 431] width 110 height 24
click at [1467, 299] on icon "Main content area" at bounding box center [1472, 300] width 10 height 10
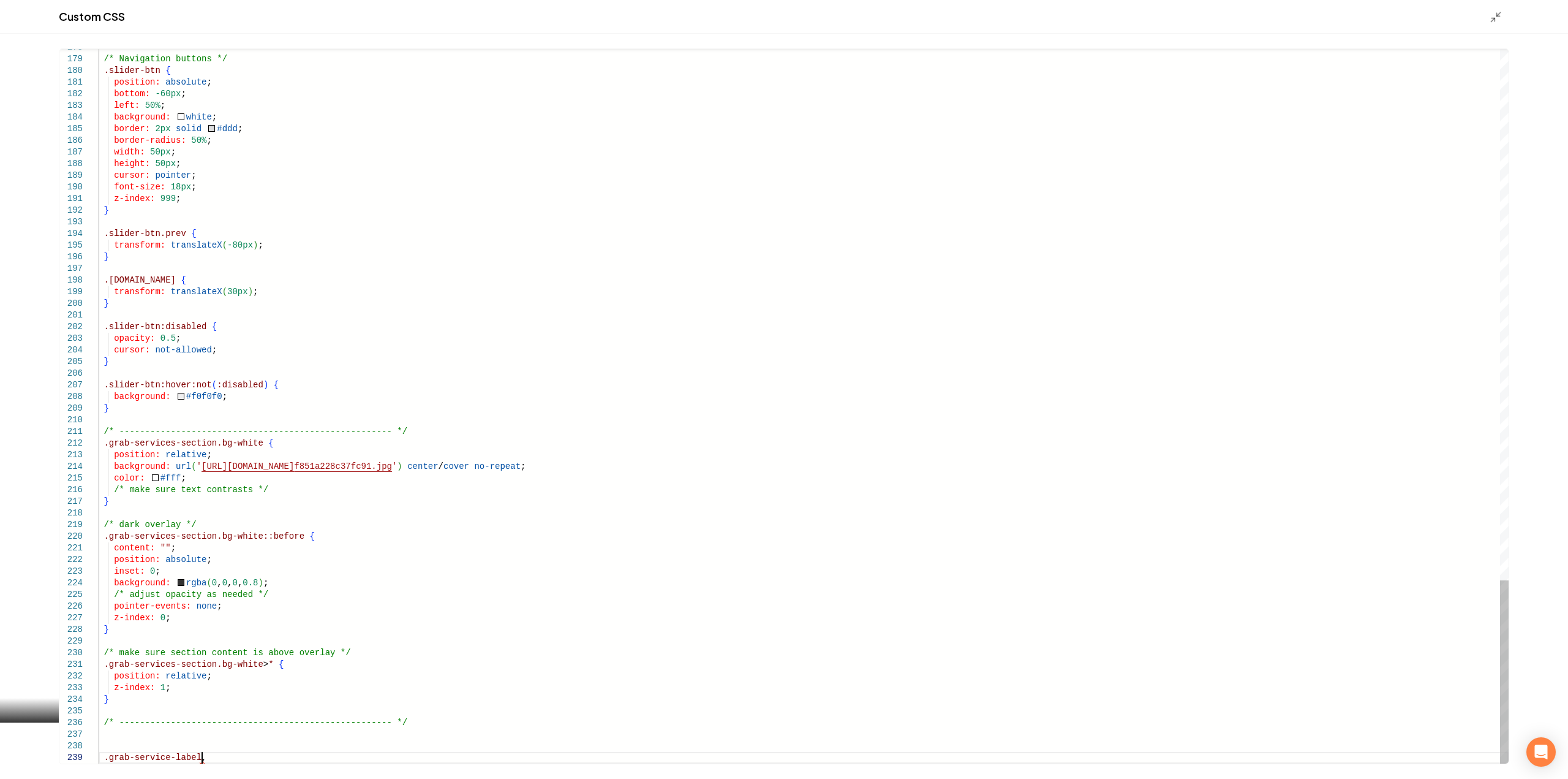
scroll to position [94, 108]
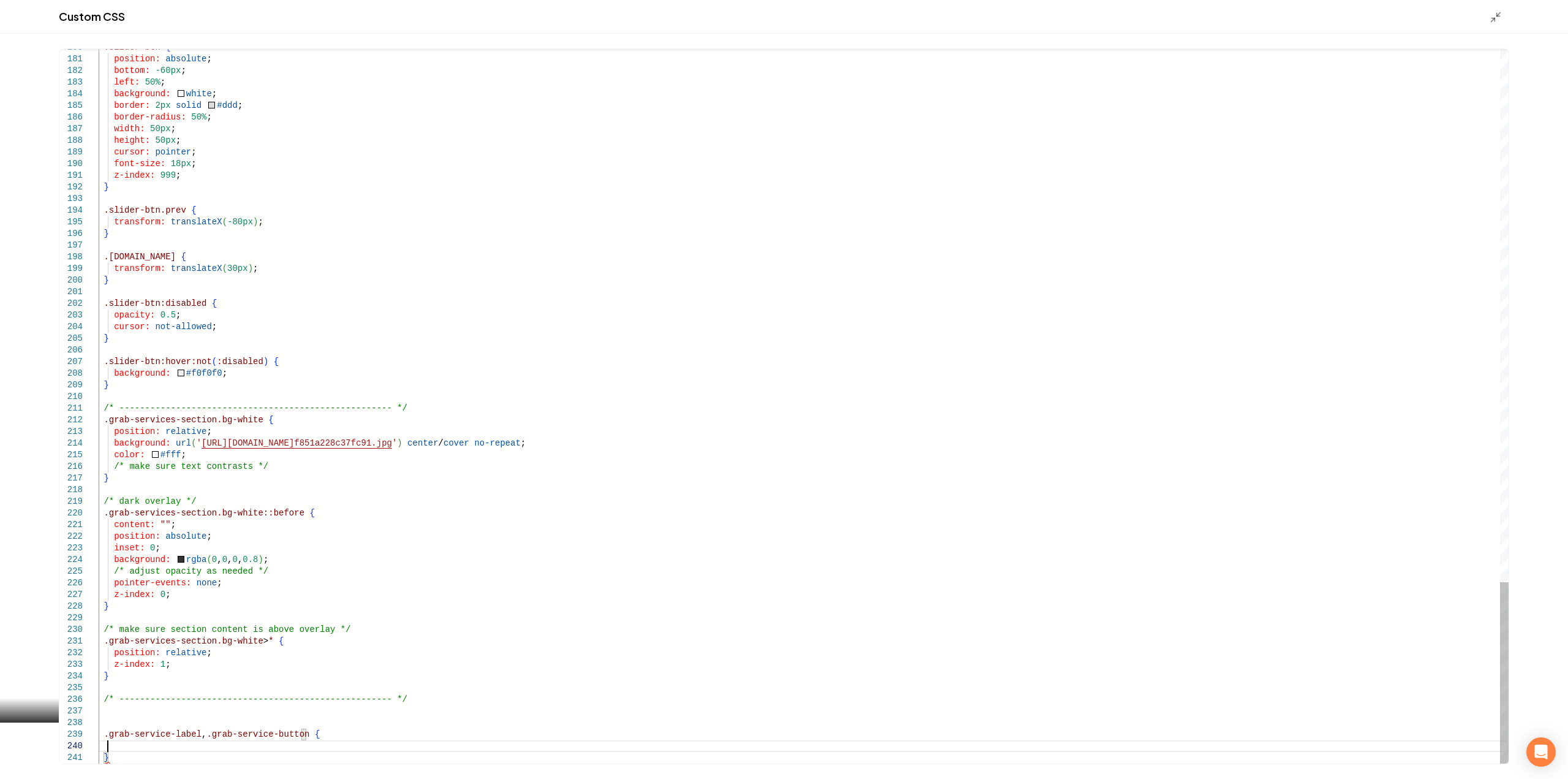
scroll to position [105, 9]
type textarea "**********"
click at [1491, 22] on icon "Main content area" at bounding box center [1495, 16] width 12 height 12
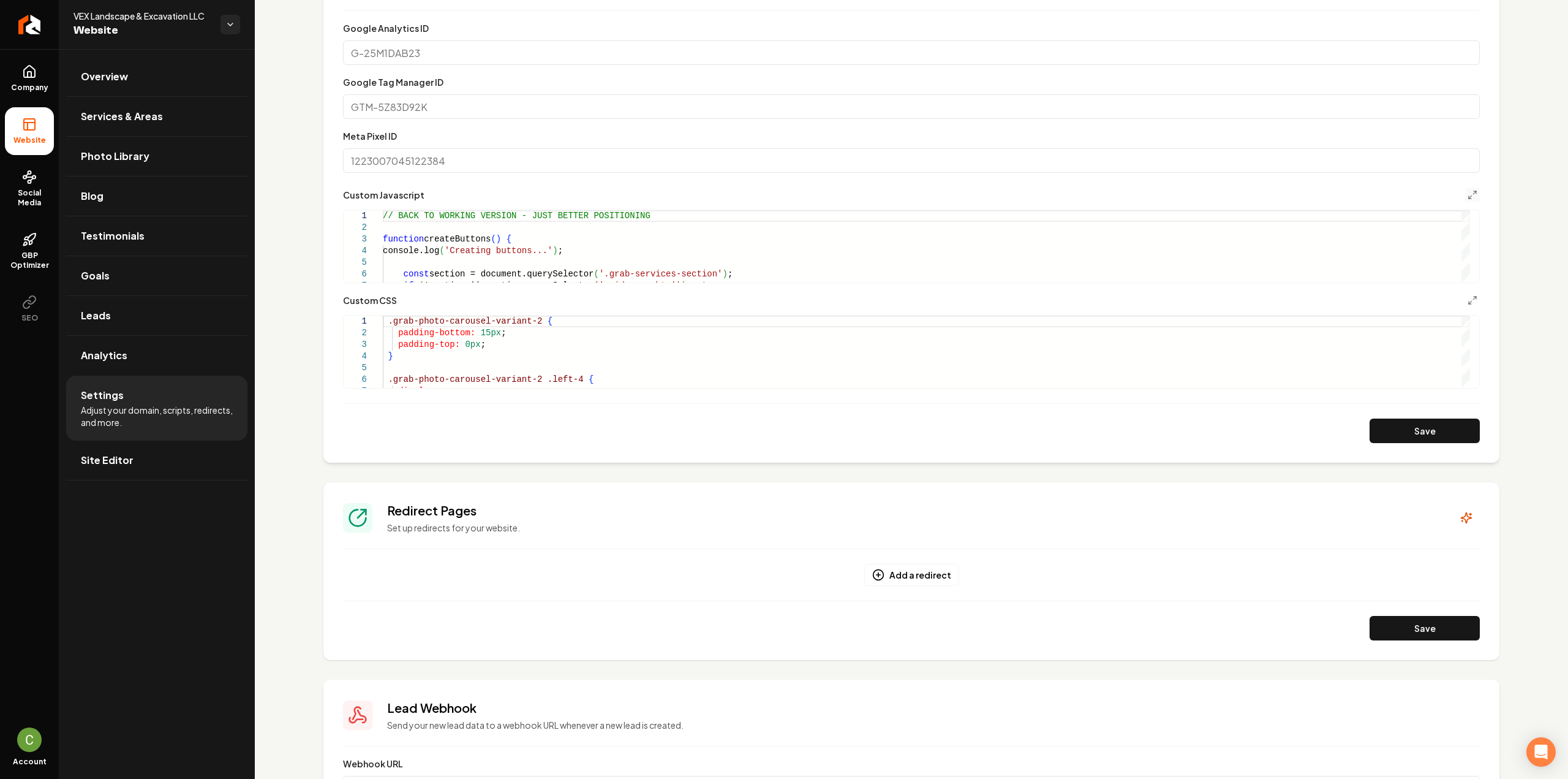
click at [1394, 438] on button "Save" at bounding box center [1424, 431] width 110 height 24
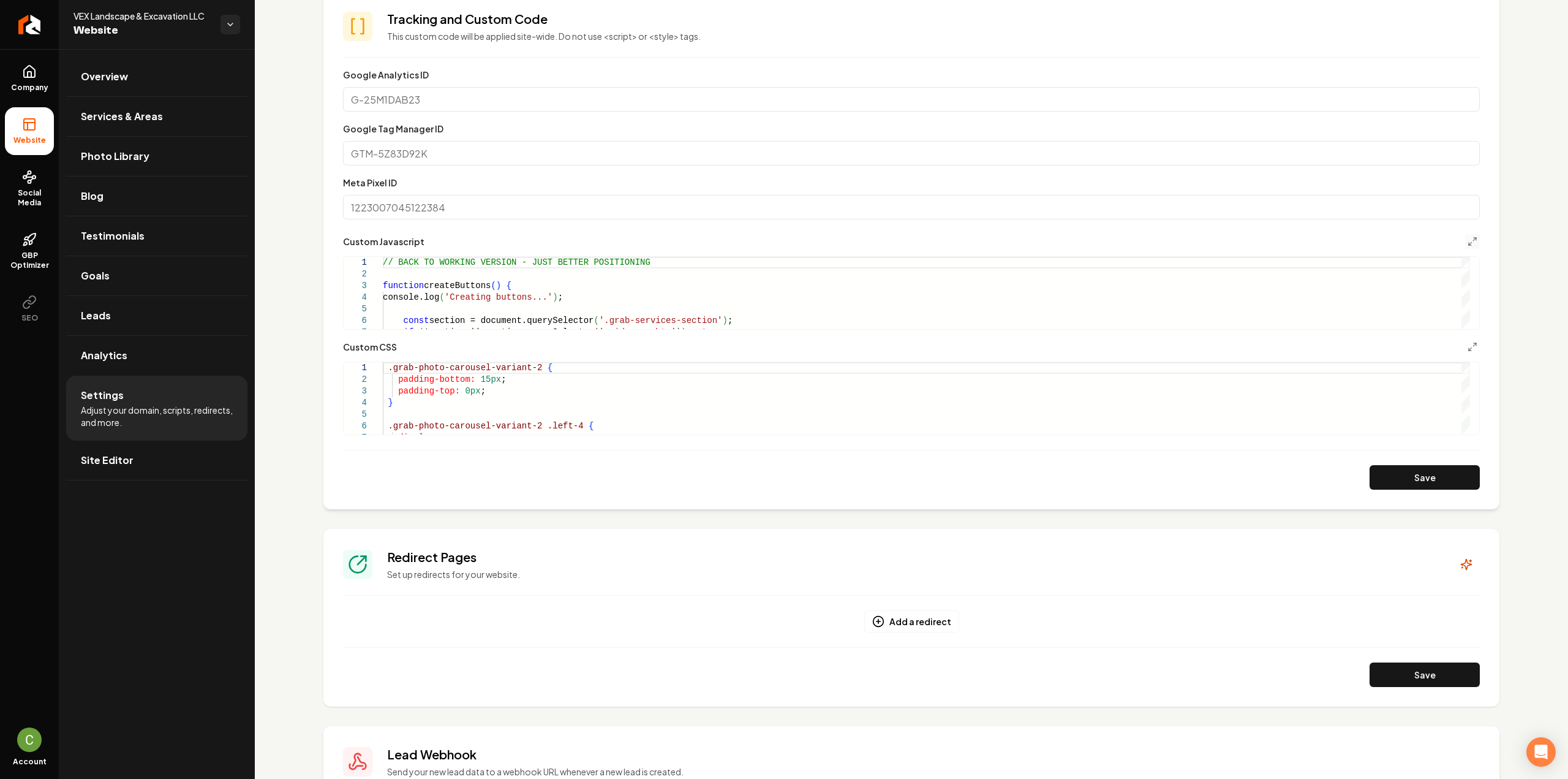
scroll to position [367, 0]
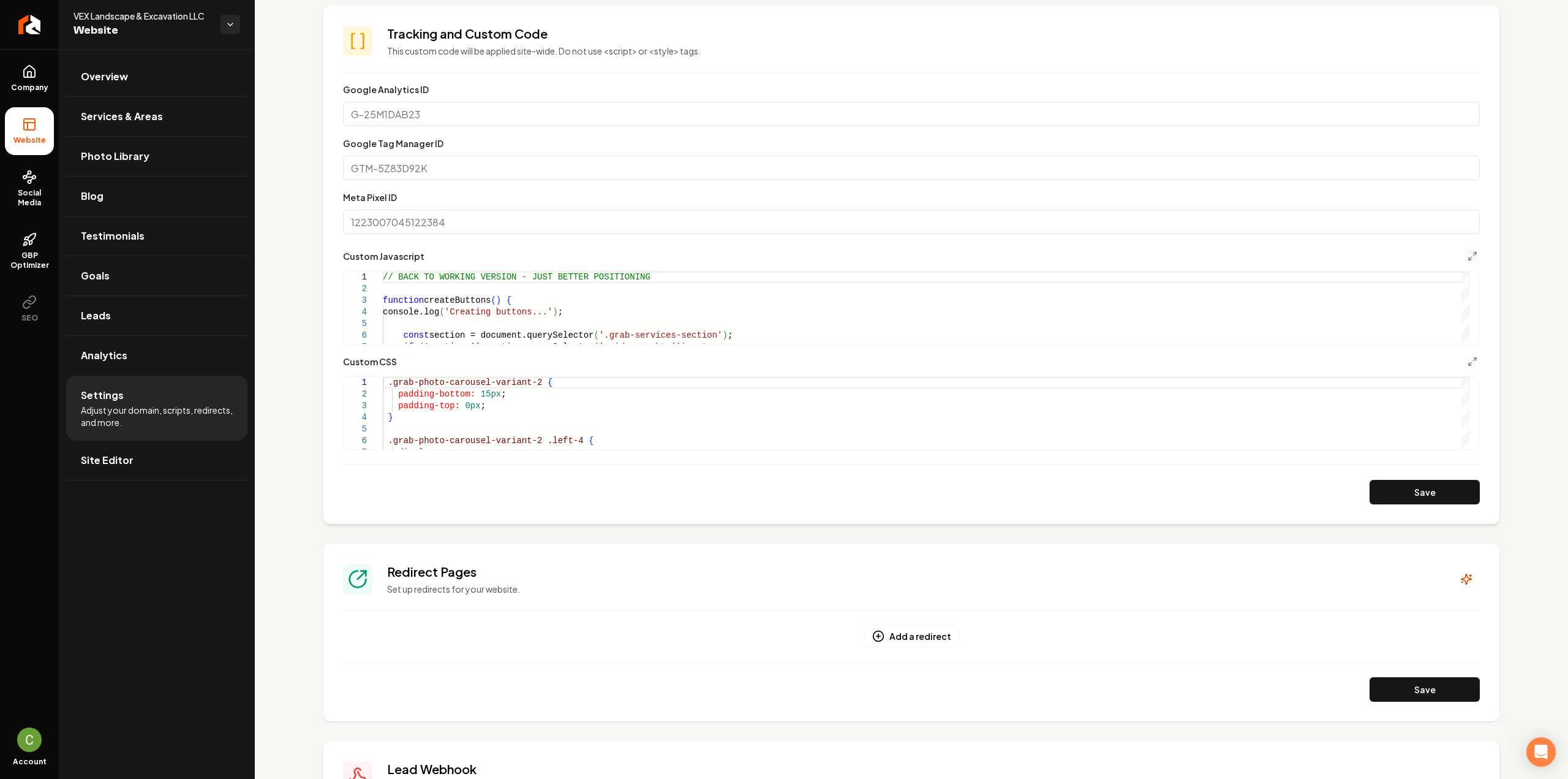
click at [1406, 474] on form "**********" at bounding box center [911, 293] width 1137 height 422
click at [1414, 505] on section "**********" at bounding box center [912, 264] width 1176 height 518
click at [1412, 495] on button "Save" at bounding box center [1424, 492] width 110 height 24
click at [1465, 359] on button "Main content area" at bounding box center [1472, 362] width 15 height 15
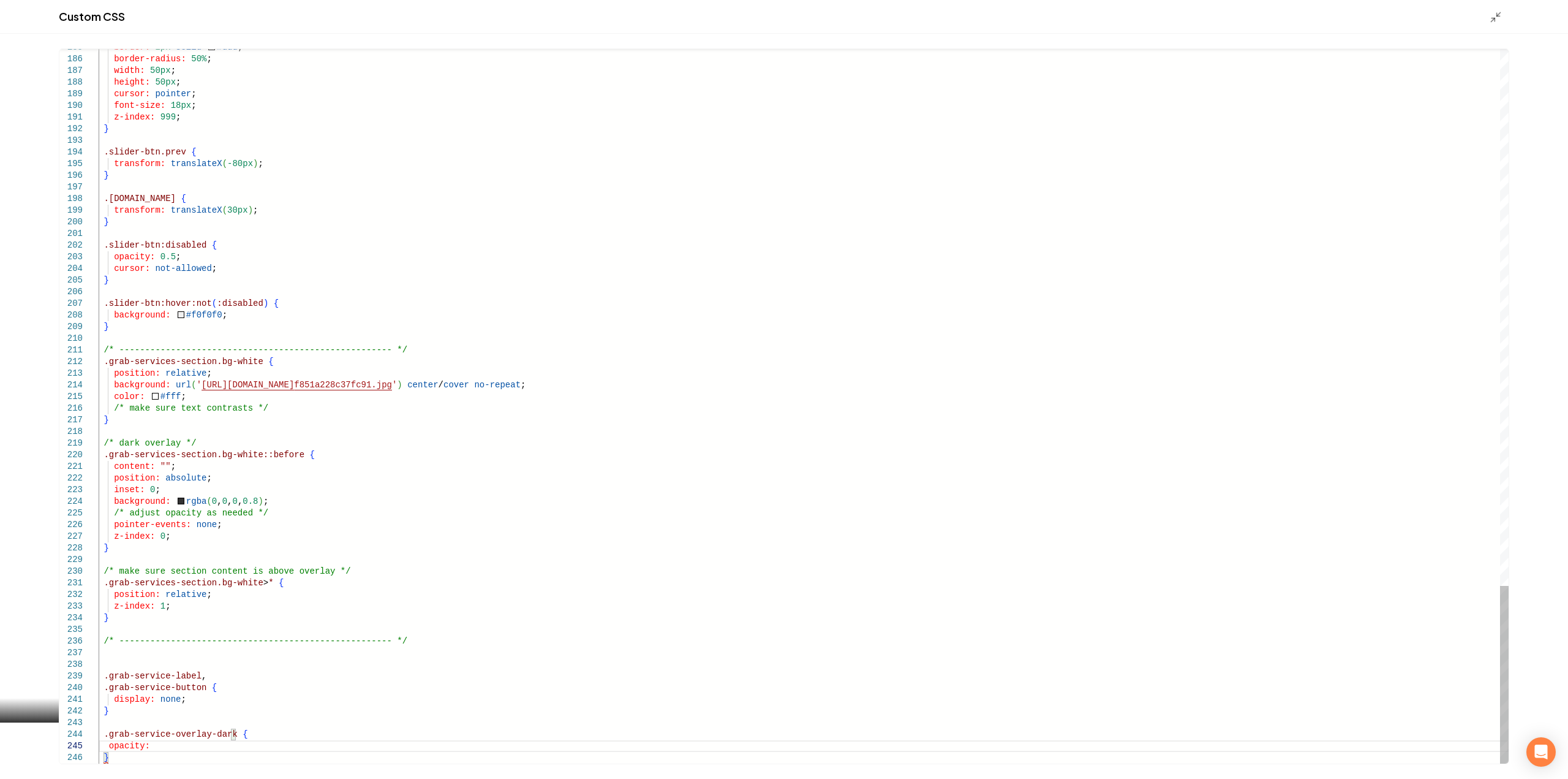
scroll to position [47, 56]
type textarea "**********"
click at [1493, 16] on icon "Main content area" at bounding box center [1495, 16] width 12 height 12
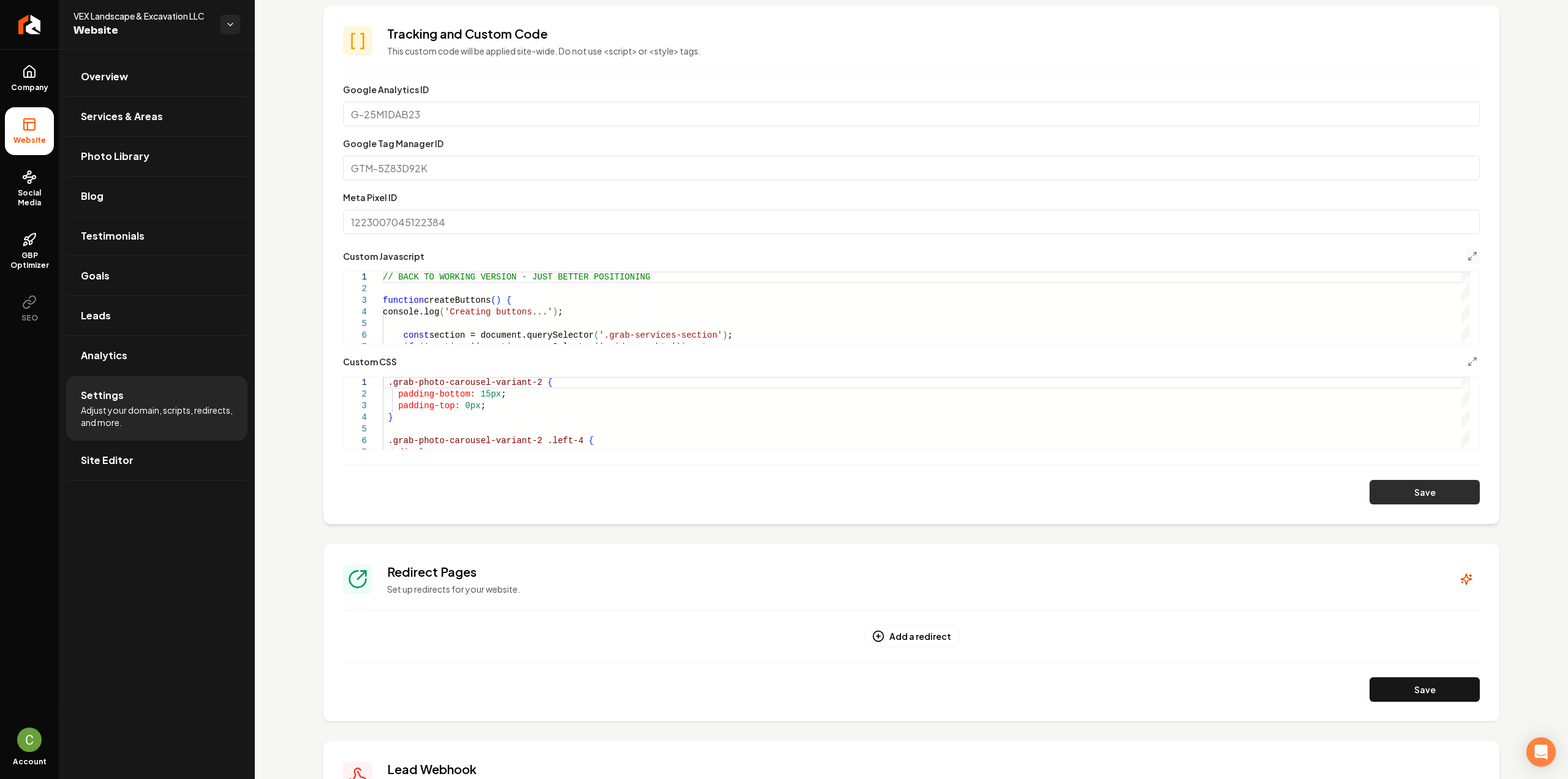
click at [1399, 492] on button "Save" at bounding box center [1424, 492] width 110 height 24
click at [1469, 449] on div "Main content area" at bounding box center [1465, 442] width 9 height 12
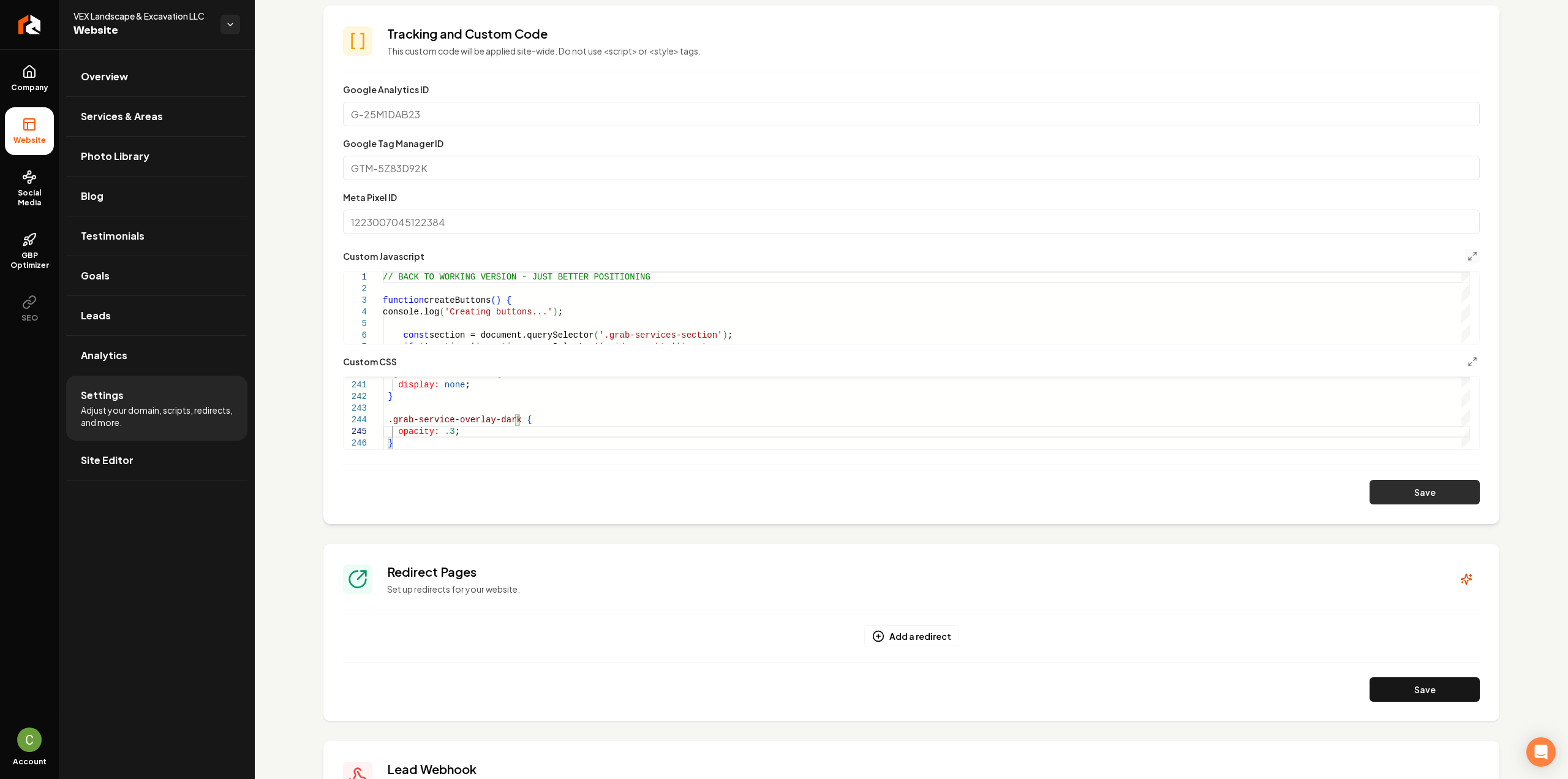
type textarea "**********"
click at [1397, 498] on button "Save" at bounding box center [1424, 492] width 110 height 24
click at [1406, 496] on button "Save" at bounding box center [1424, 492] width 110 height 24
click at [1465, 255] on button "Main content area" at bounding box center [1472, 256] width 15 height 15
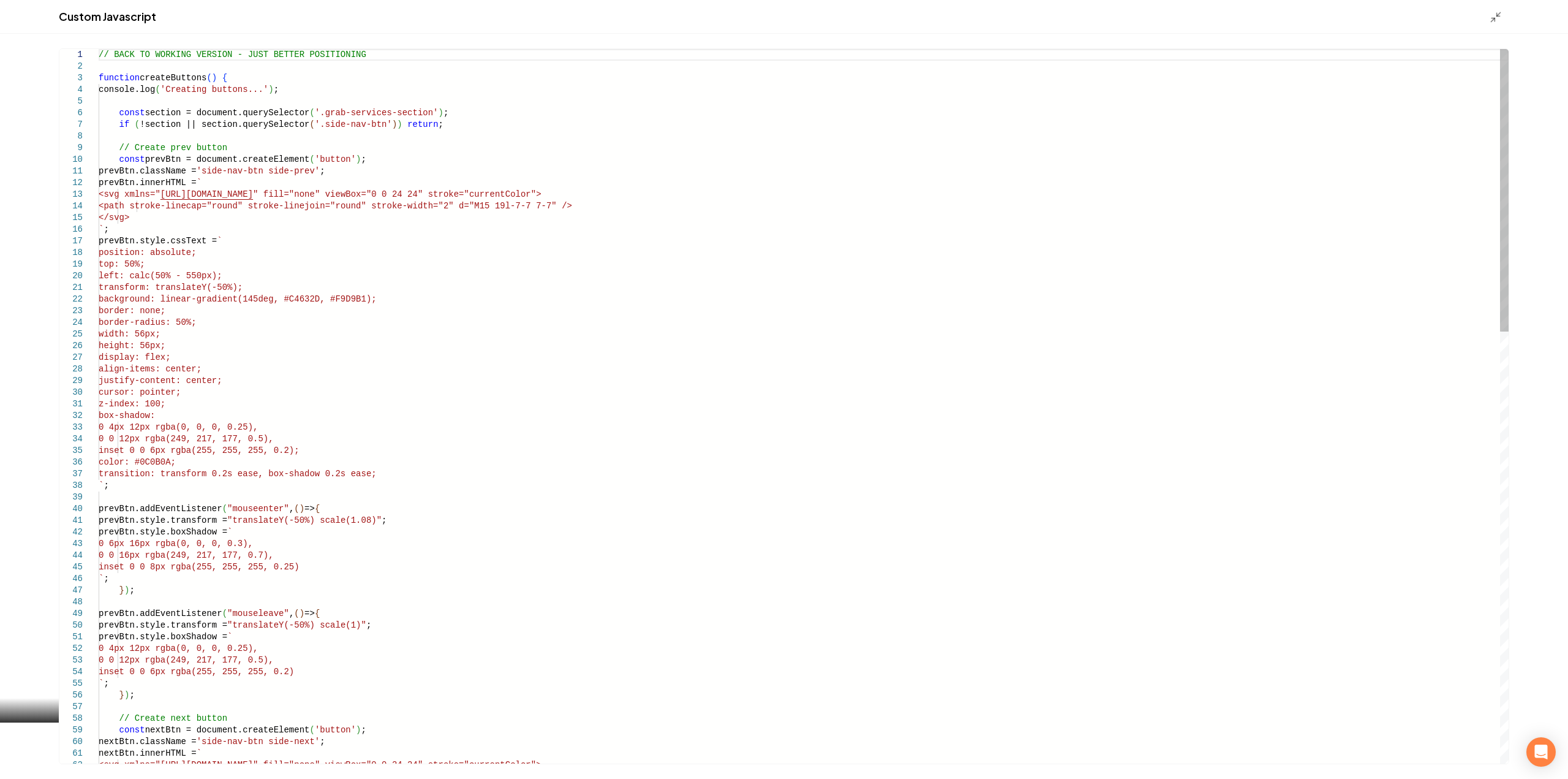
drag, startPoint x: 349, startPoint y: 298, endPoint x: 301, endPoint y: 300, distance: 48.0
type textarea "**********"
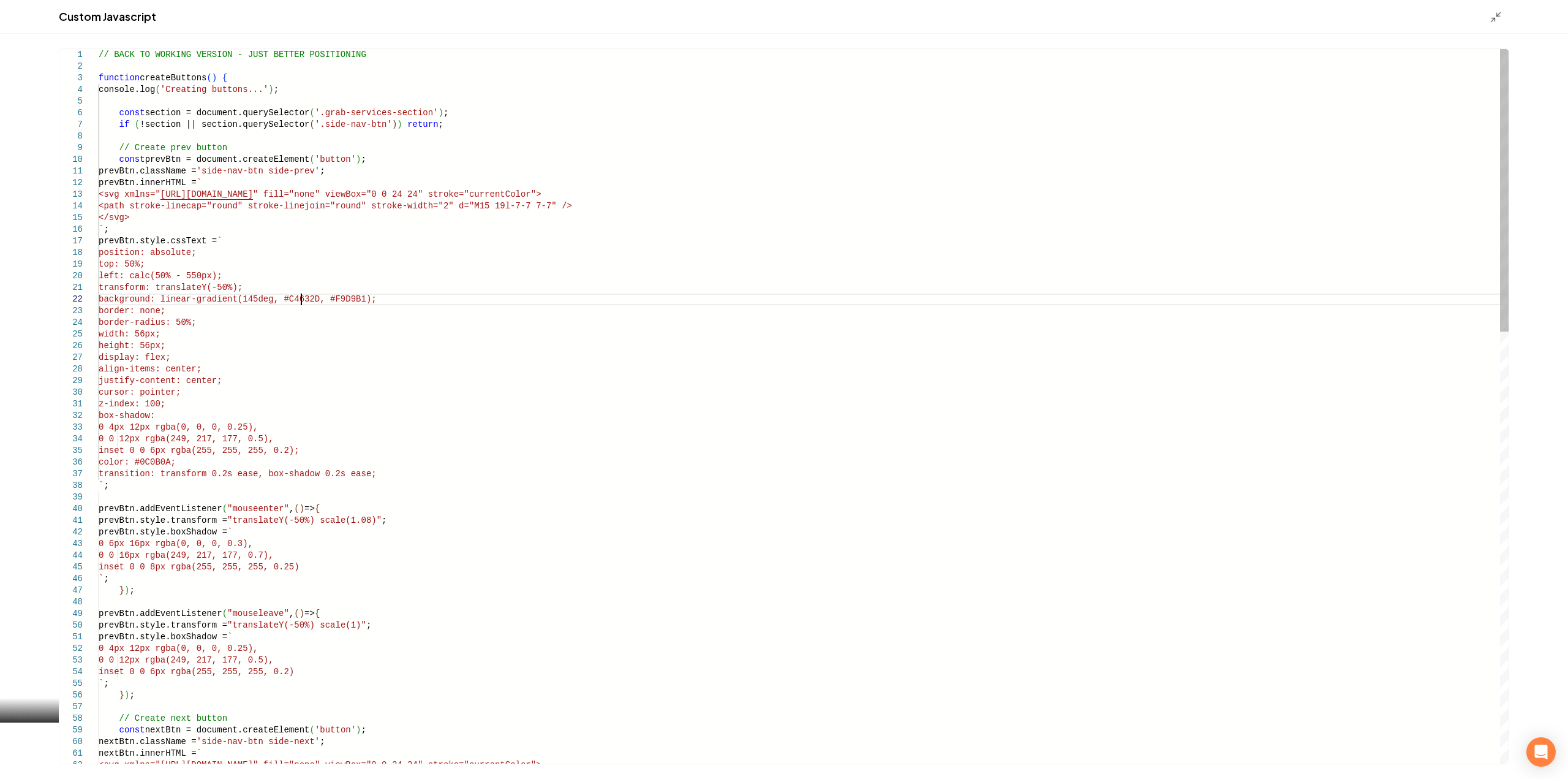
scroll to position [0, 0]
drag, startPoint x: 320, startPoint y: 299, endPoint x: 288, endPoint y: 297, distance: 32.1
click at [1497, 15] on line "Main content area" at bounding box center [1498, 14] width 4 height 4
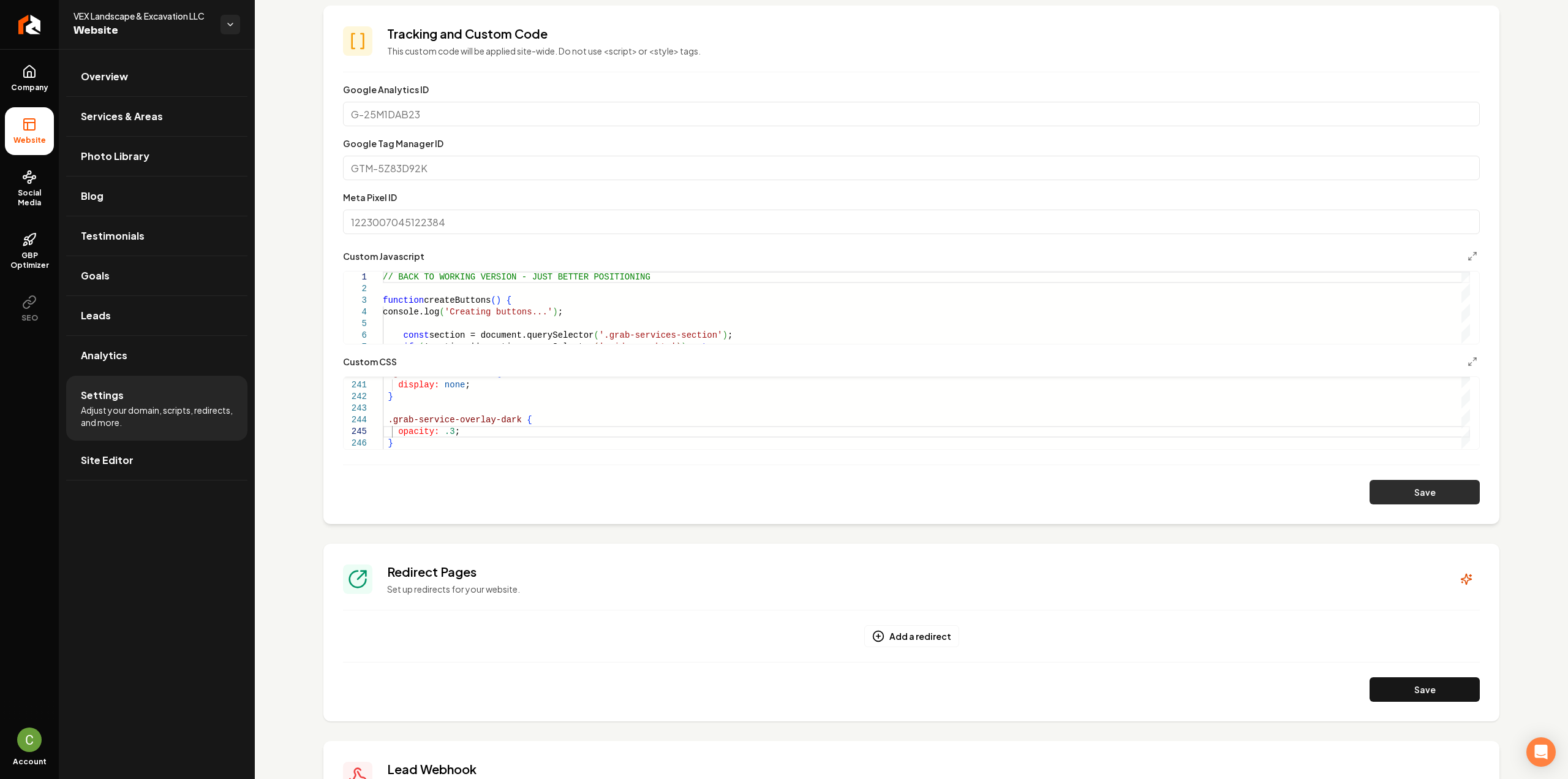
click at [1419, 504] on button "Save" at bounding box center [1424, 492] width 110 height 24
click at [1465, 250] on button "Main content area" at bounding box center [1472, 256] width 15 height 15
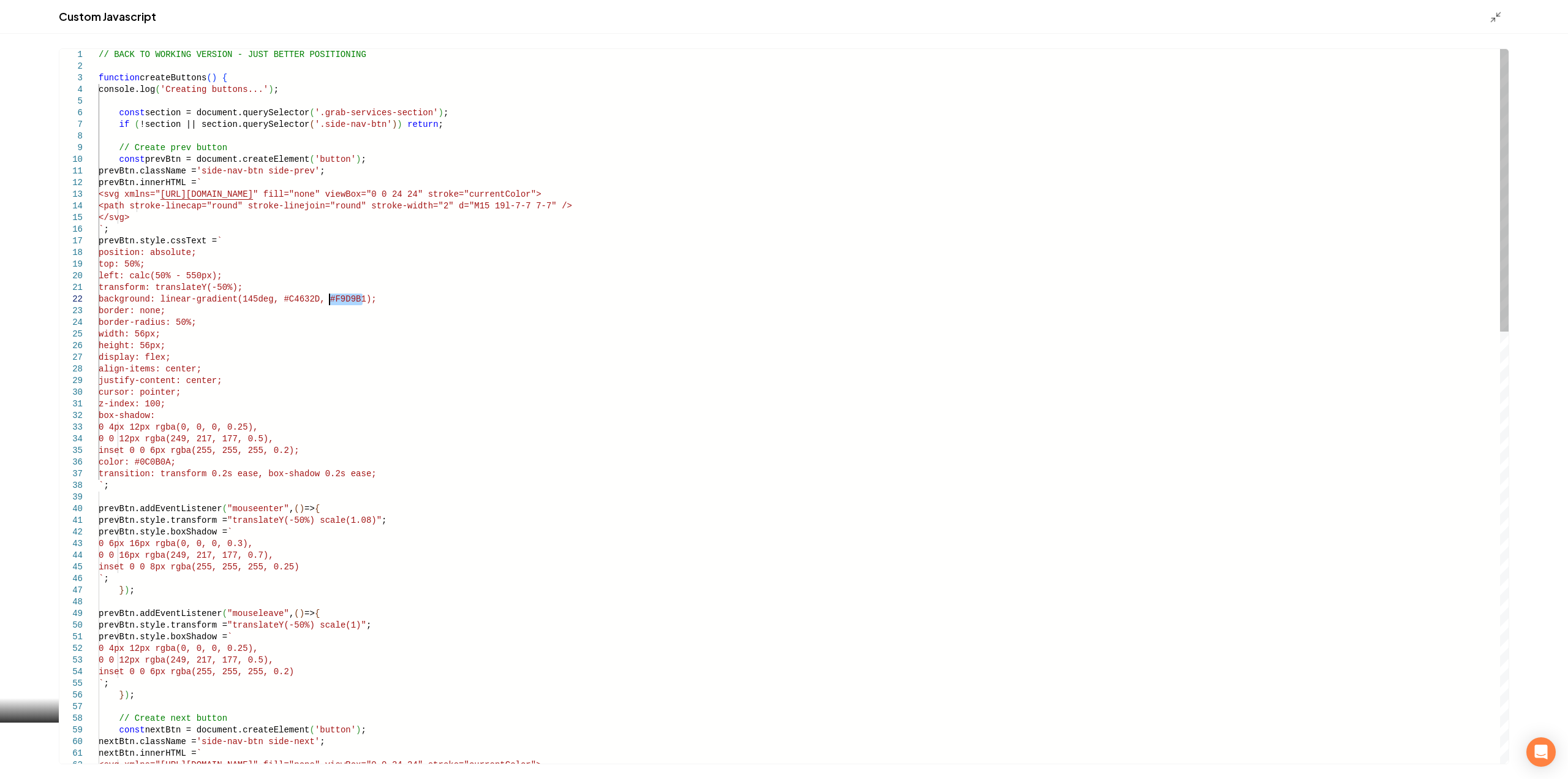
drag, startPoint x: 362, startPoint y: 299, endPoint x: 329, endPoint y: 296, distance: 33.1
type textarea "**********"
click at [1495, 14] on icon "Main content area" at bounding box center [1495, 16] width 12 height 12
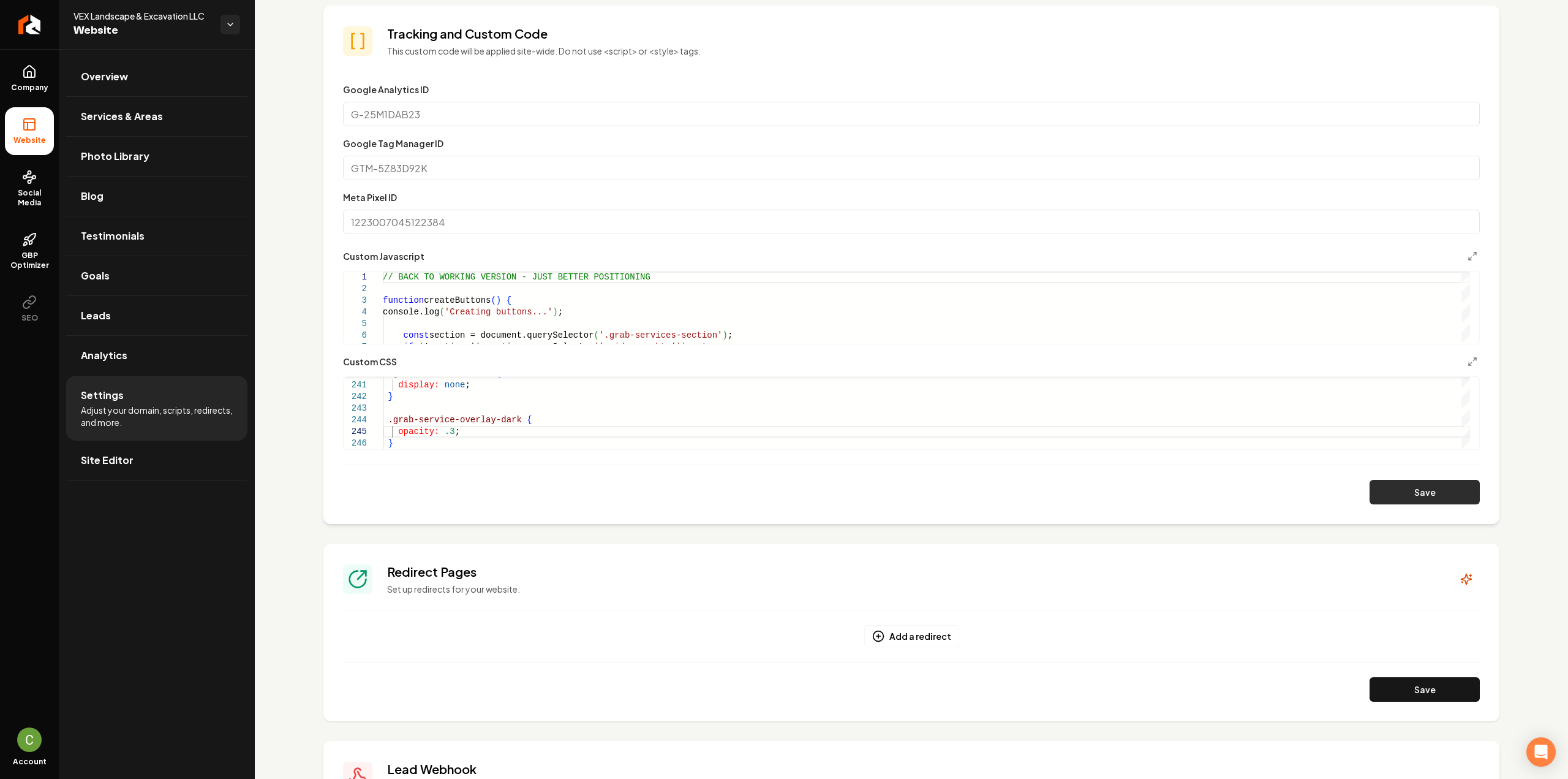
click at [1418, 497] on button "Save" at bounding box center [1424, 492] width 110 height 24
click at [1467, 364] on icon "Main content area" at bounding box center [1472, 362] width 10 height 10
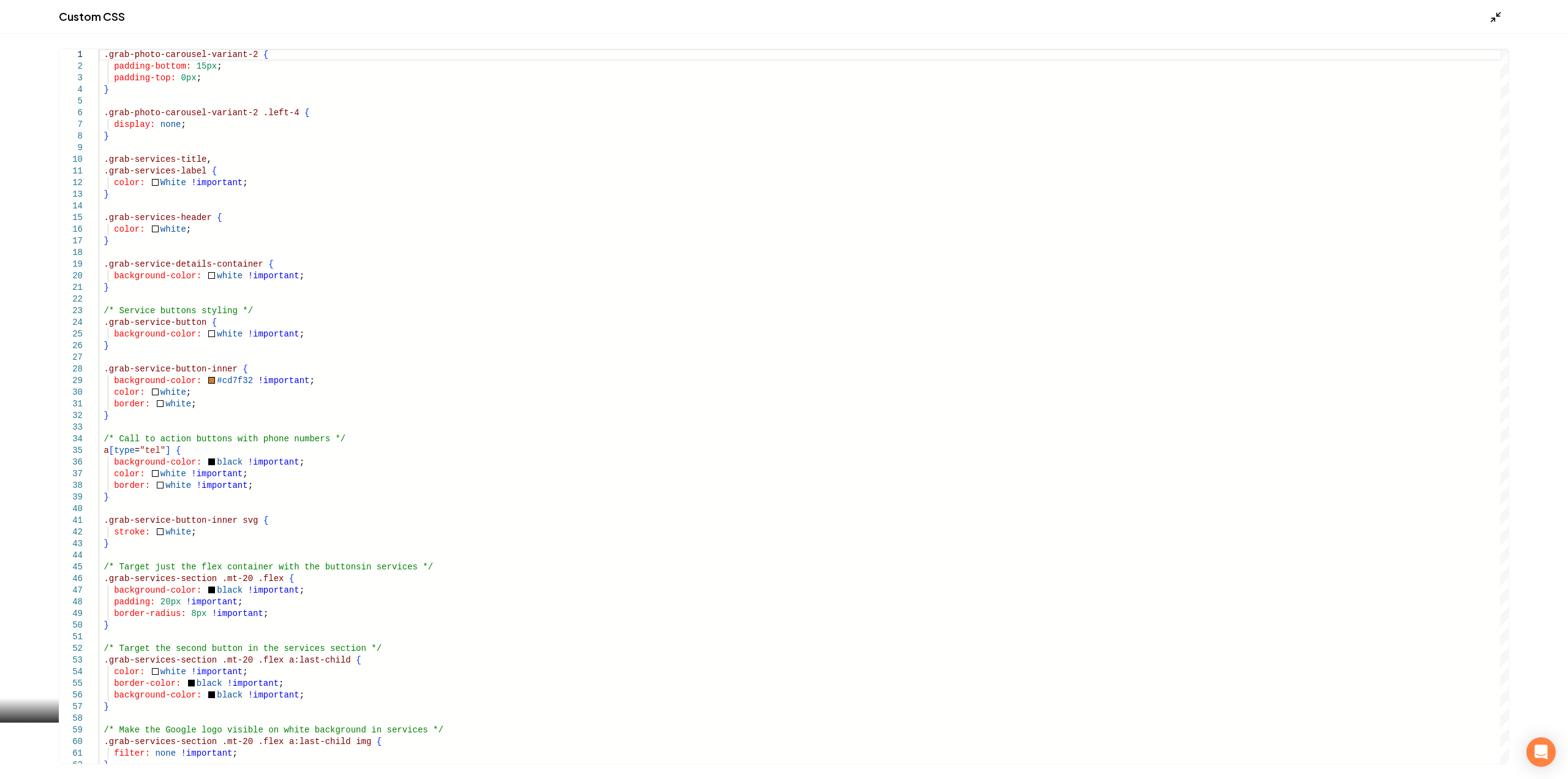
click at [1499, 18] on icon "Main content area" at bounding box center [1495, 16] width 12 height 12
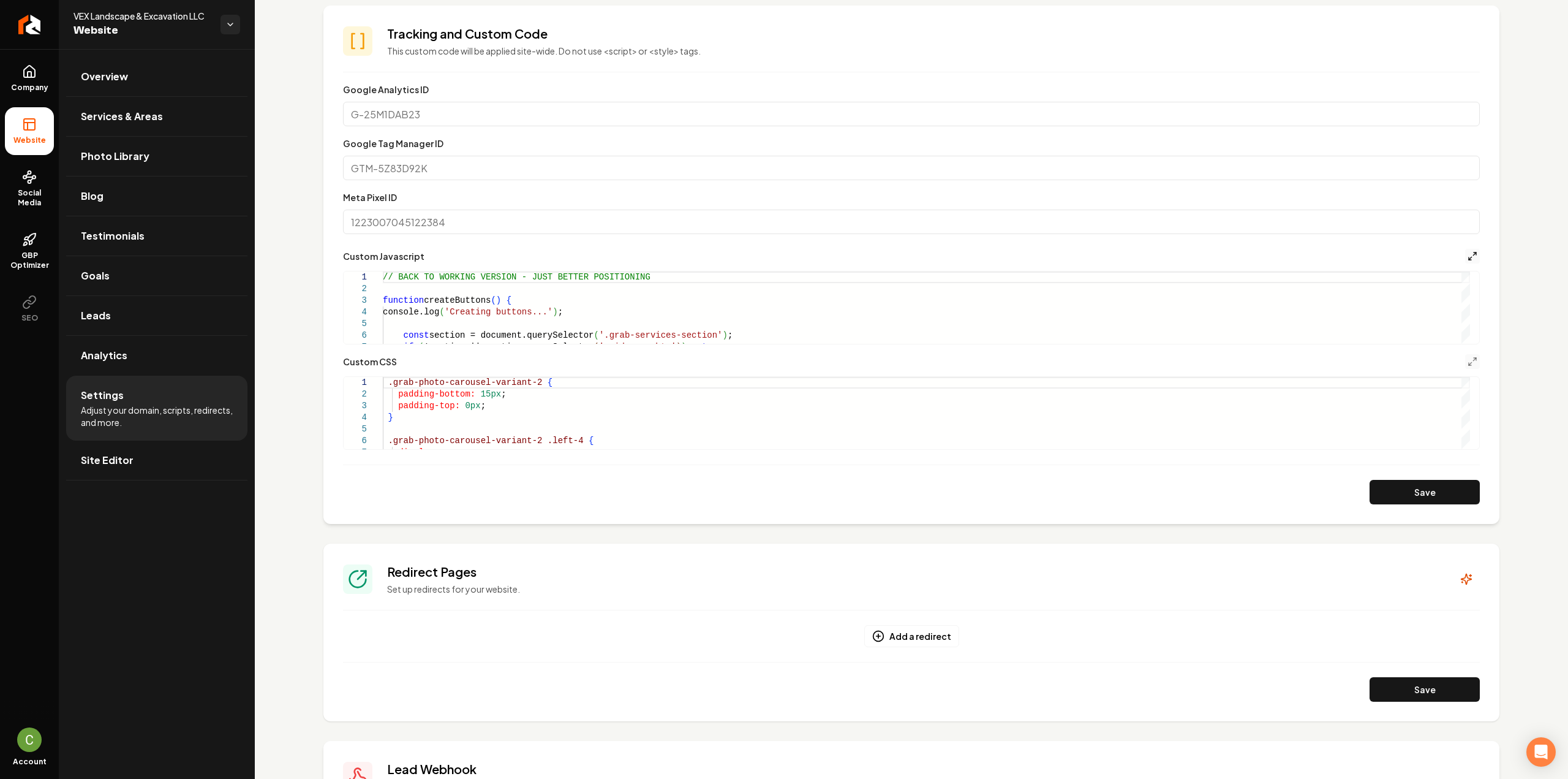
click at [1467, 260] on icon "Main content area" at bounding box center [1472, 256] width 10 height 10
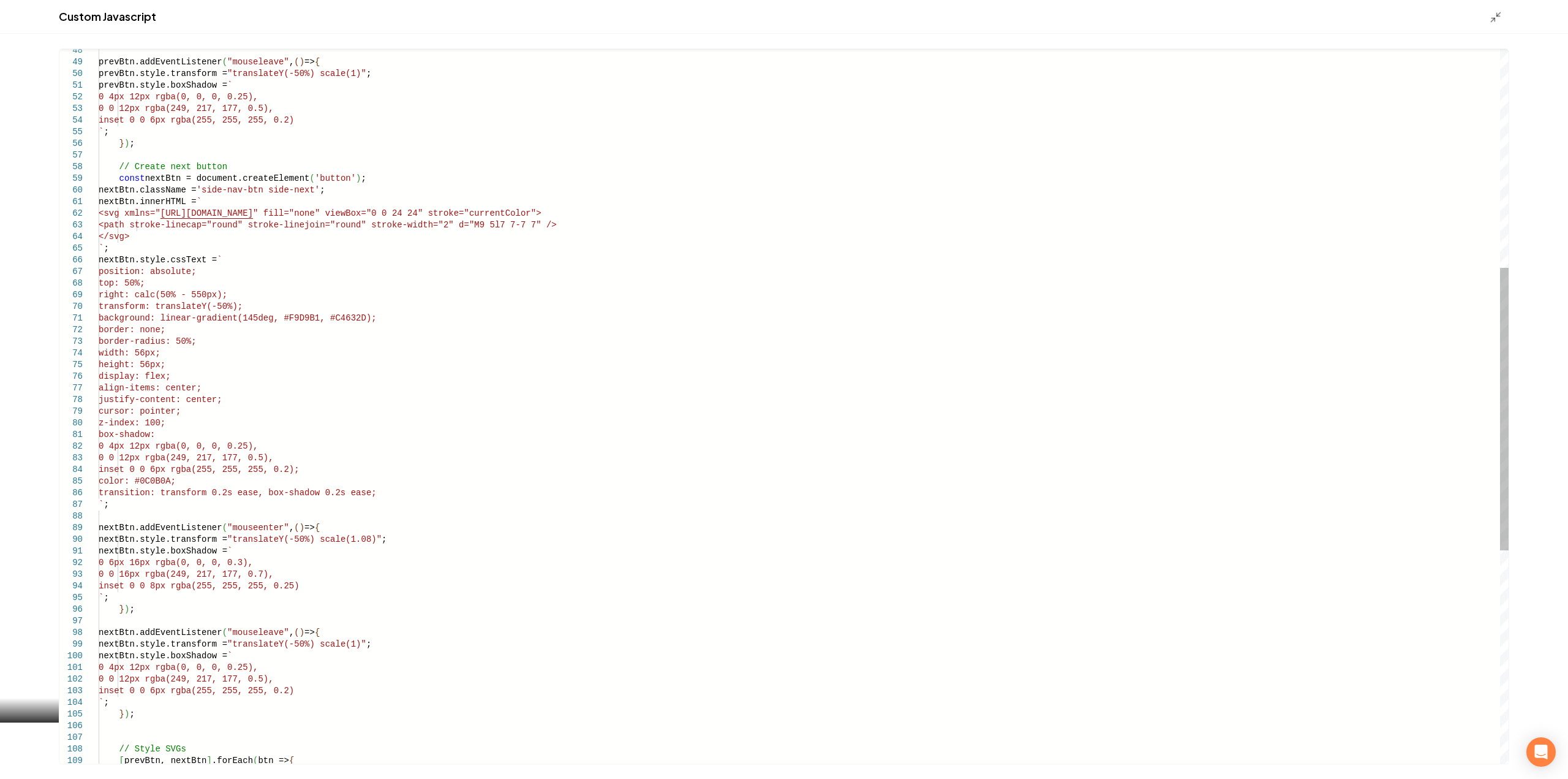
click at [343, 316] on div "prevBtn.addEventListener ( "mouseleave" , ( ) => { prevBtn.style.transform = "t…" at bounding box center [803, 400] width 1409 height 1805
type textarea "**********"
click at [1492, 20] on line "Main content area" at bounding box center [1492, 20] width 4 height 4
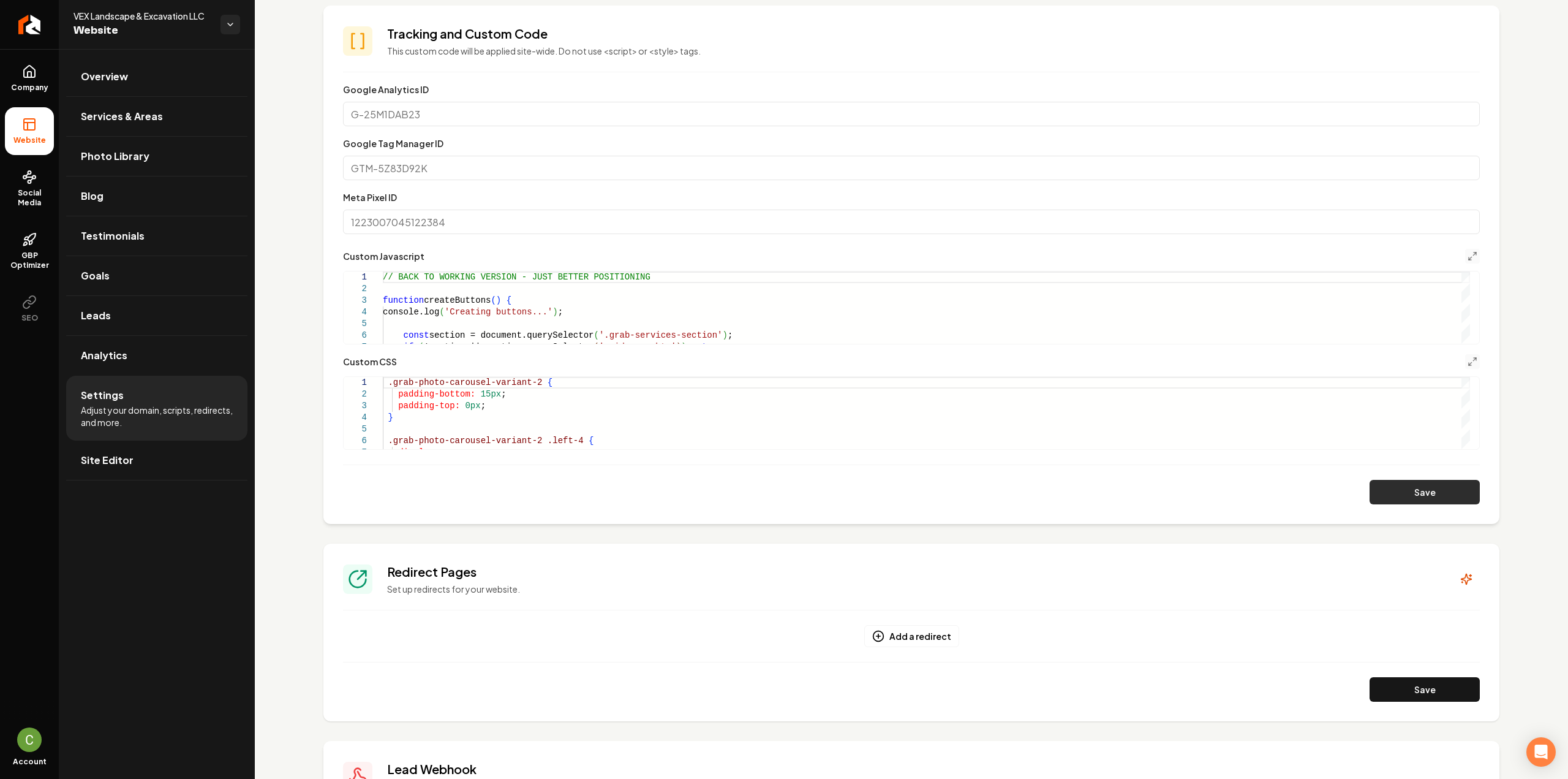
click at [1409, 483] on button "Save" at bounding box center [1424, 492] width 110 height 24
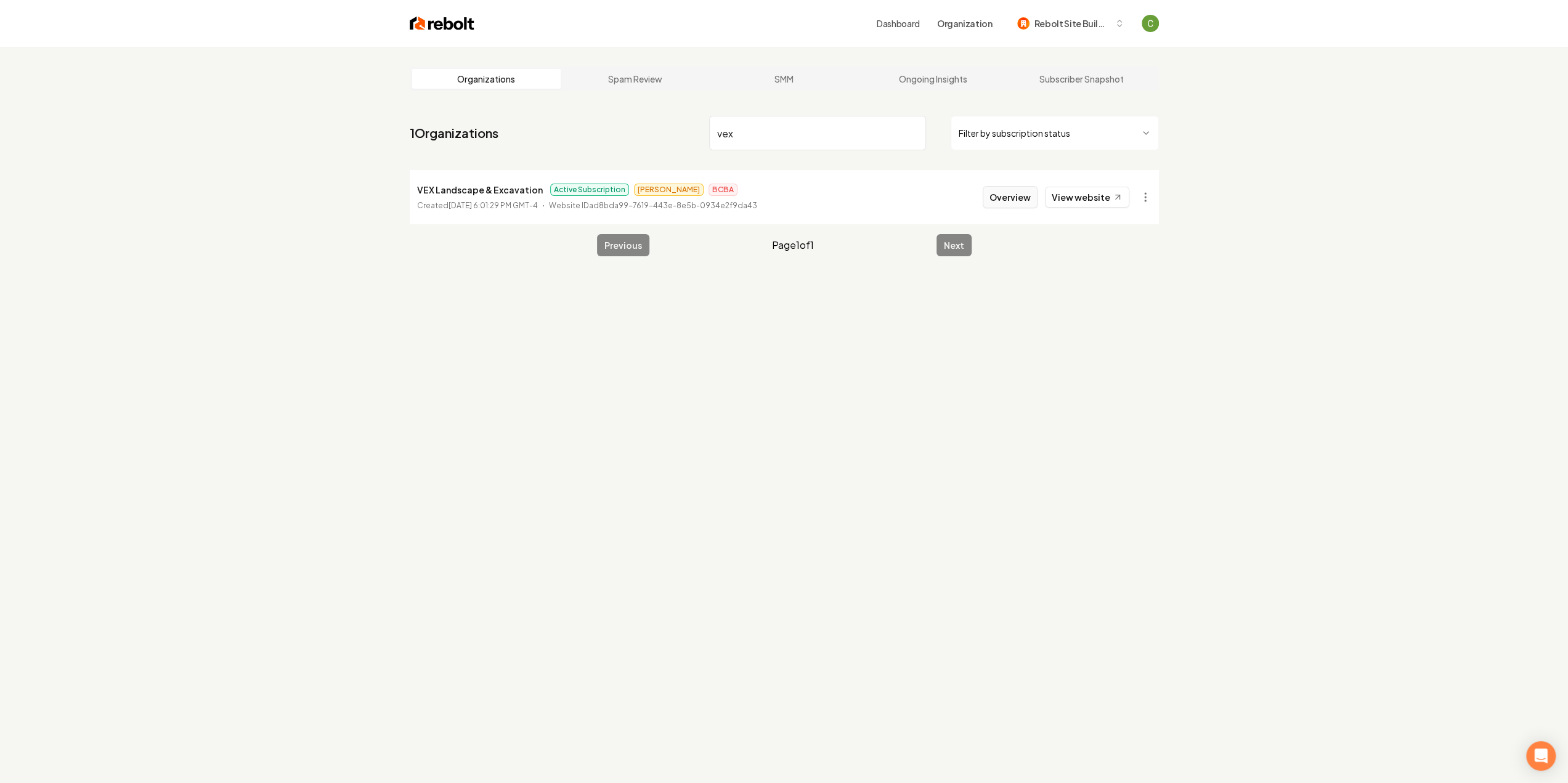
type input "vex"
click at [1013, 192] on button "Overview" at bounding box center [1010, 197] width 55 height 22
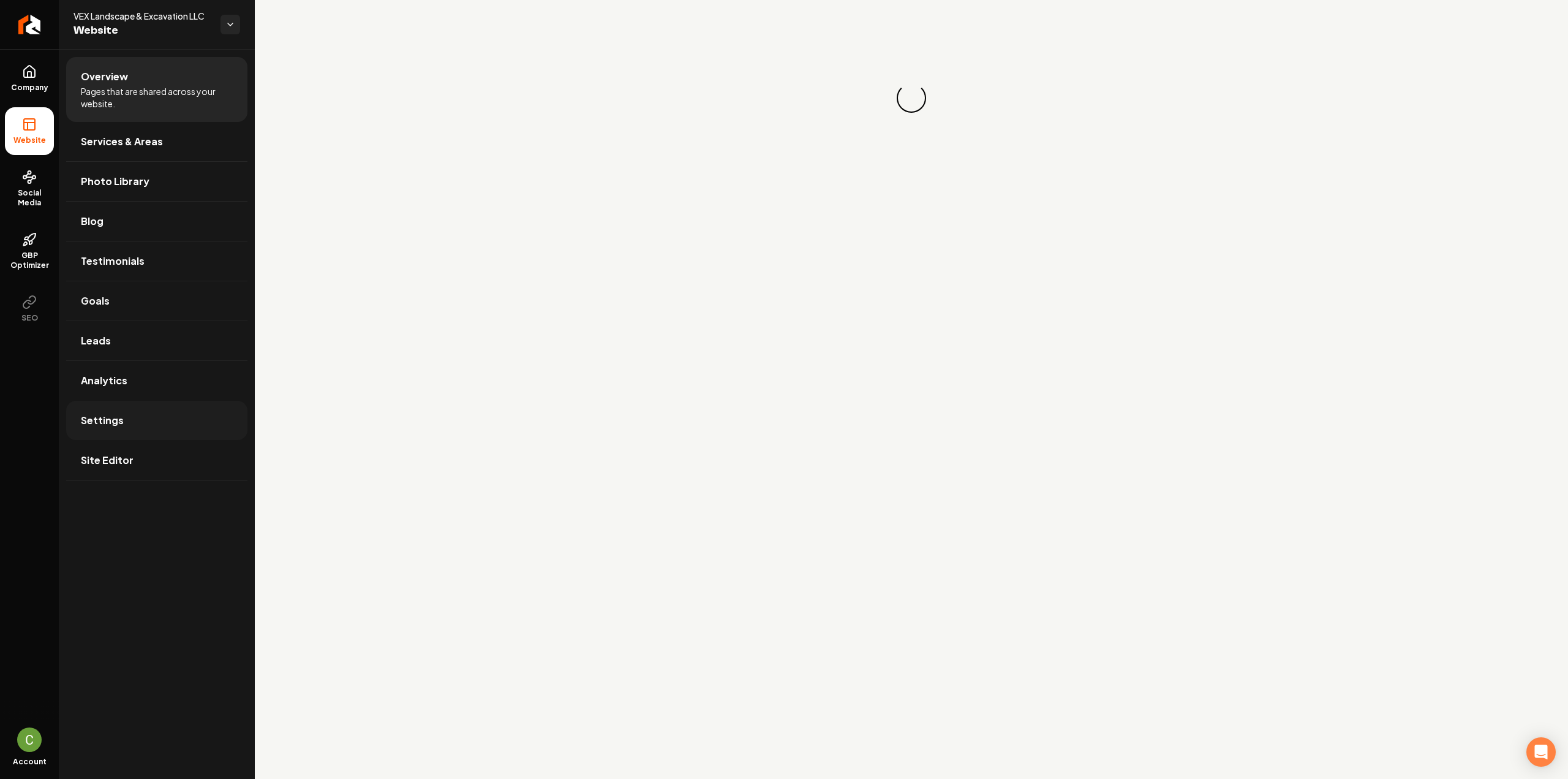
click at [146, 415] on link "Settings" at bounding box center [157, 420] width 181 height 39
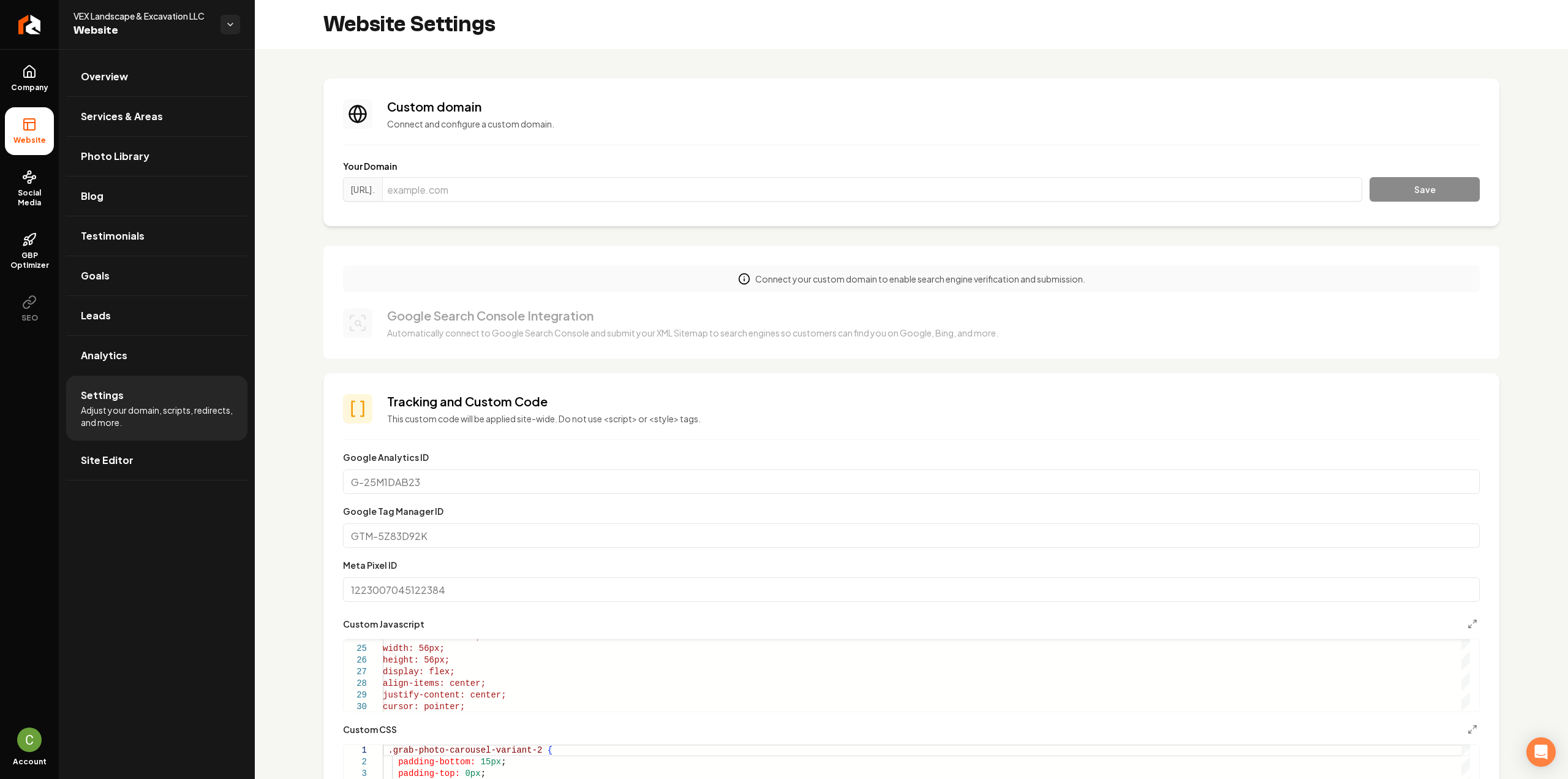
click at [1454, 632] on div "**********" at bounding box center [911, 664] width 1137 height 96
click at [1465, 627] on button "Main content area" at bounding box center [1472, 623] width 15 height 15
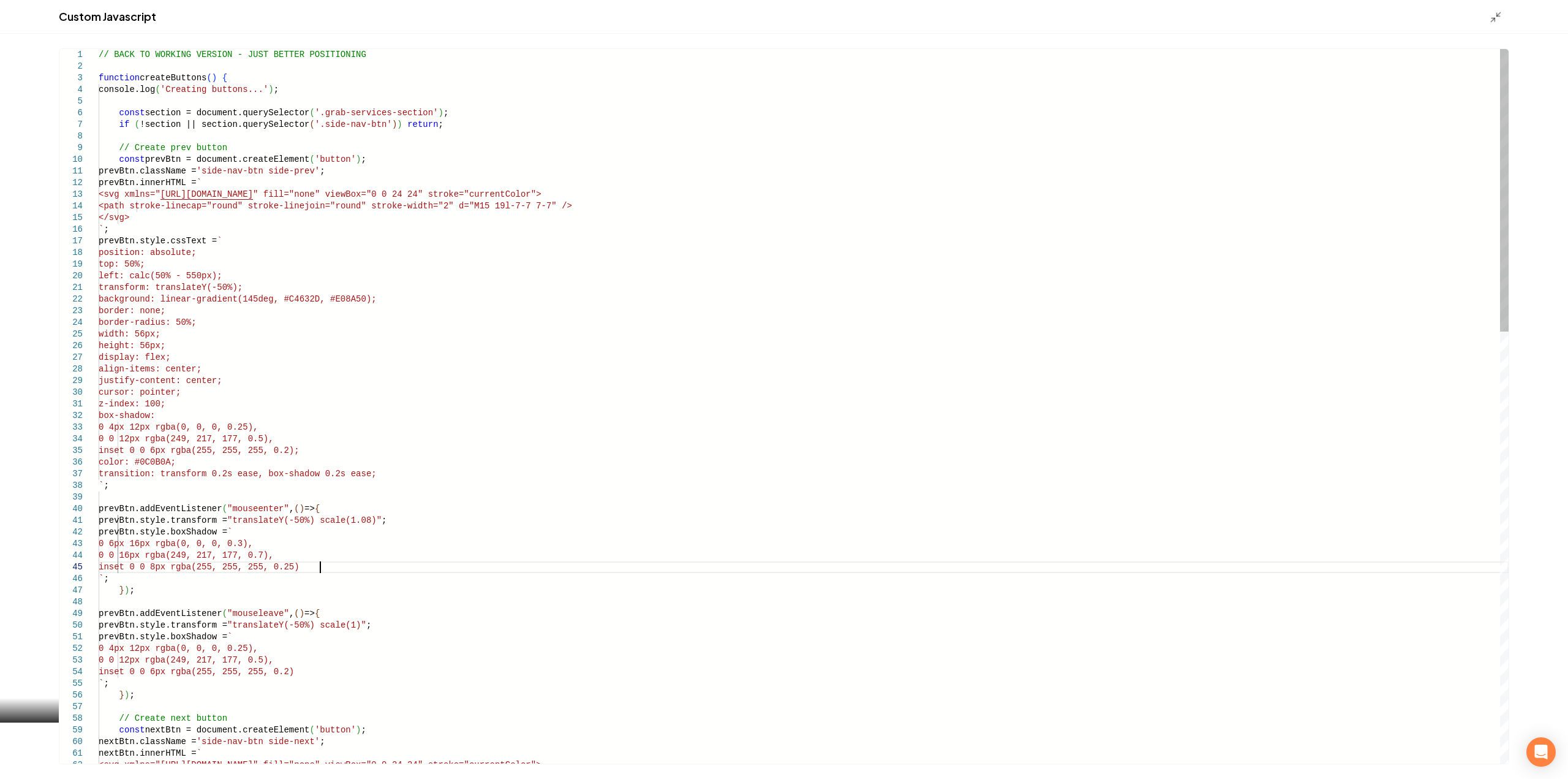
type textarea "**********"
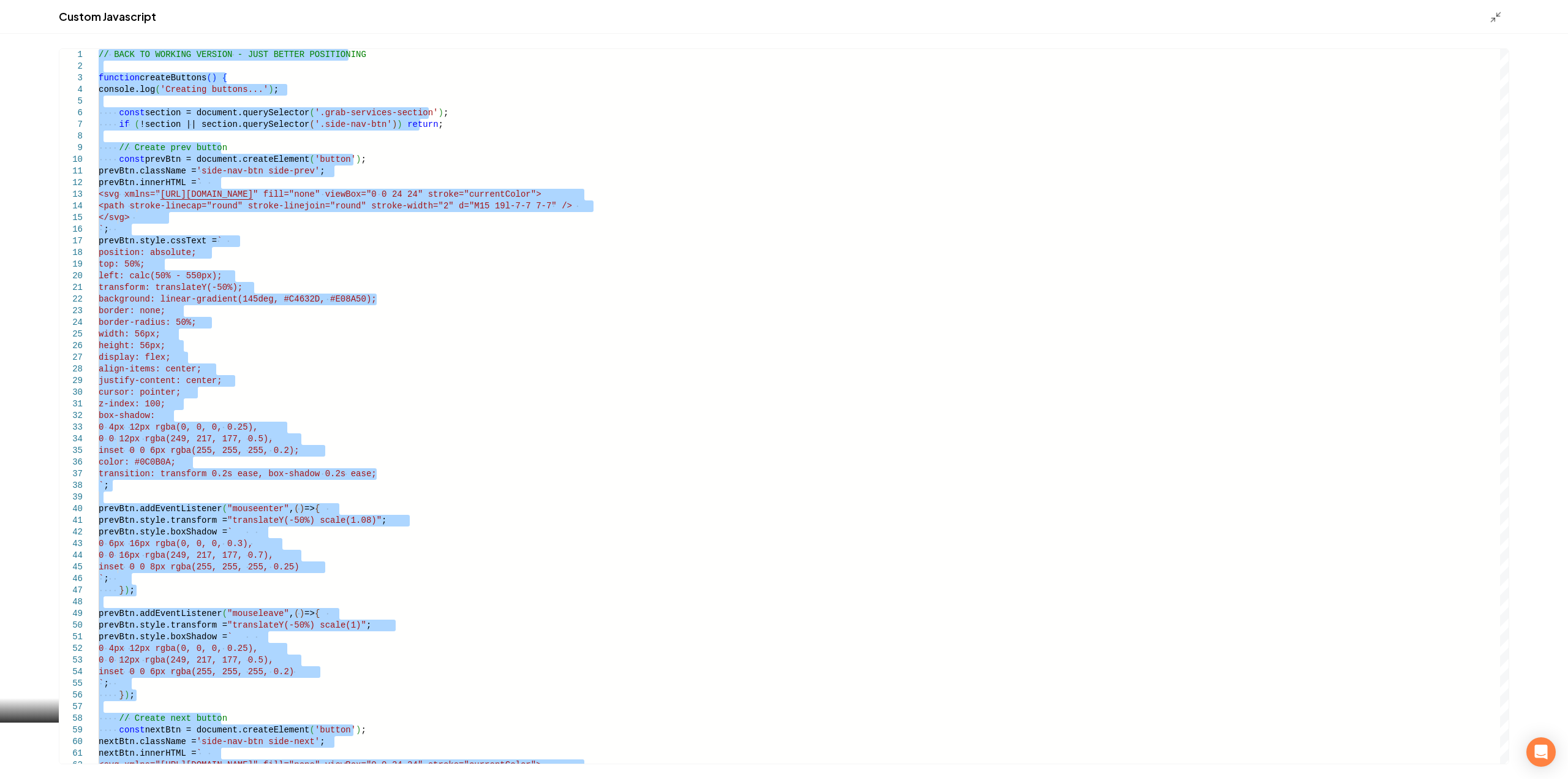
click at [1488, 21] on div "Custom Javascript" at bounding box center [784, 16] width 1568 height 34
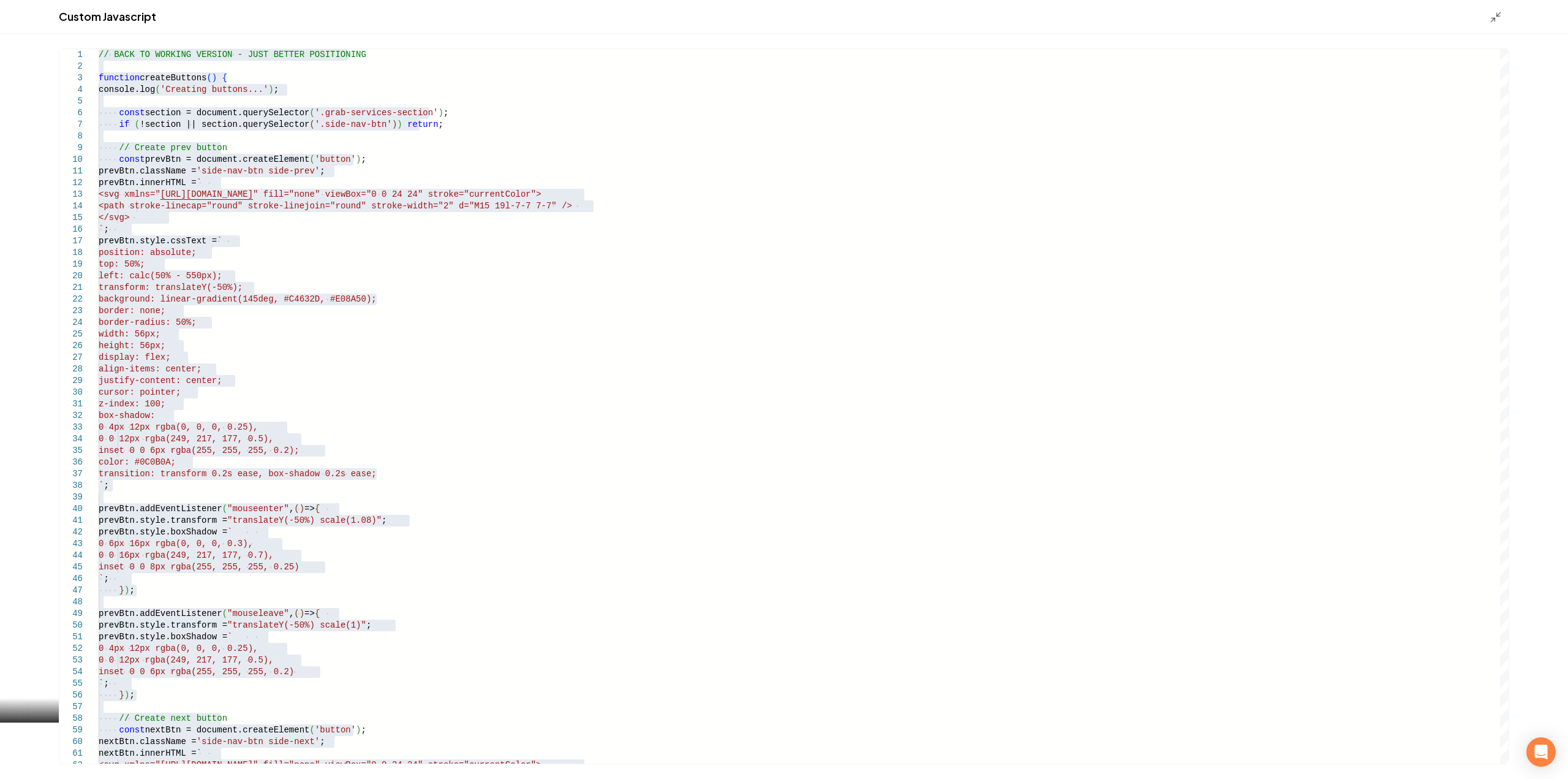
click at [1487, 22] on div "Custom Javascript" at bounding box center [784, 16] width 1568 height 34
click at [1494, 22] on icon "Main content area" at bounding box center [1495, 16] width 12 height 12
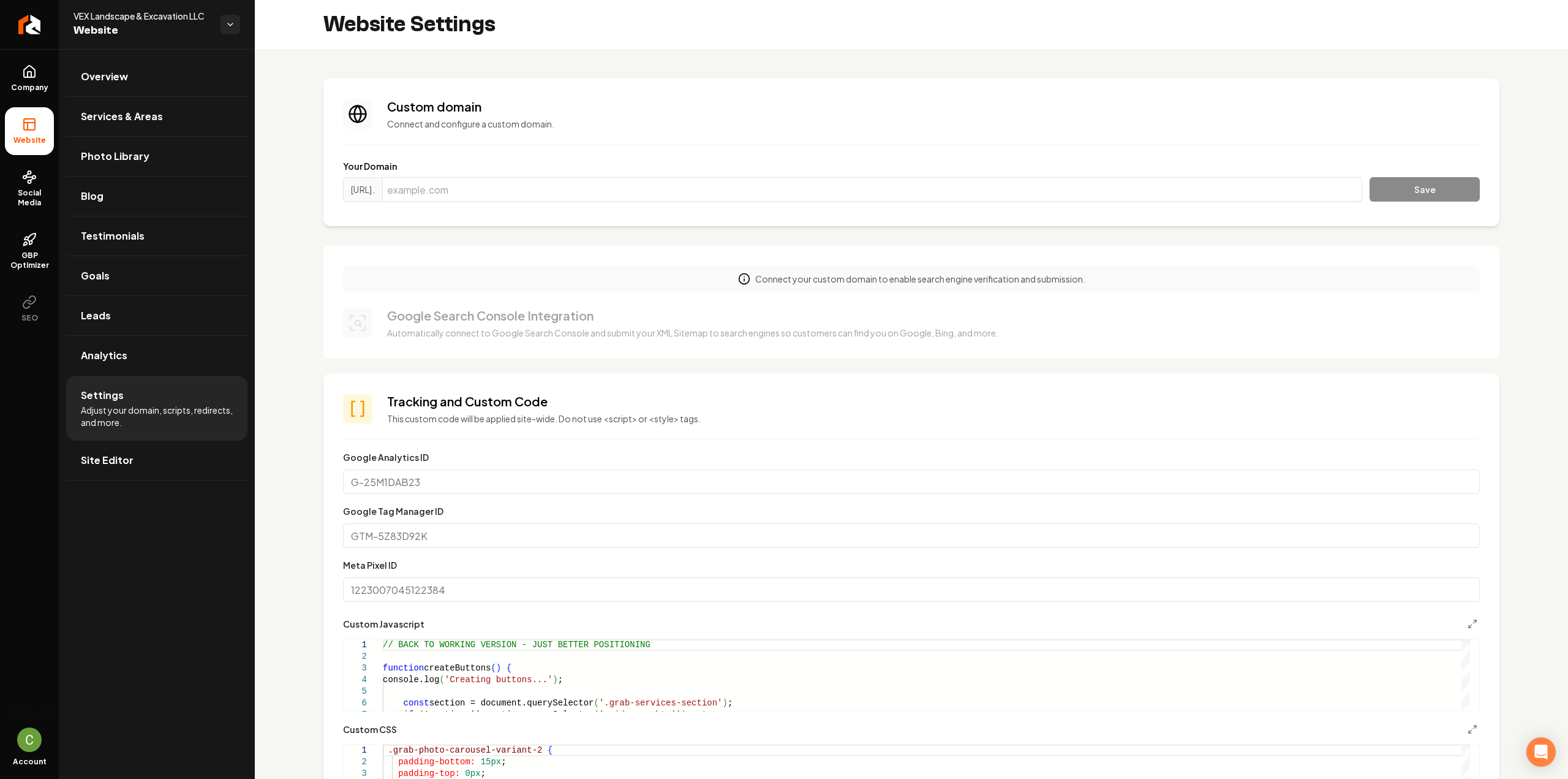
click at [1463, 632] on div "**********" at bounding box center [911, 664] width 1137 height 96
click at [1467, 625] on icon "Main content area" at bounding box center [1472, 624] width 10 height 10
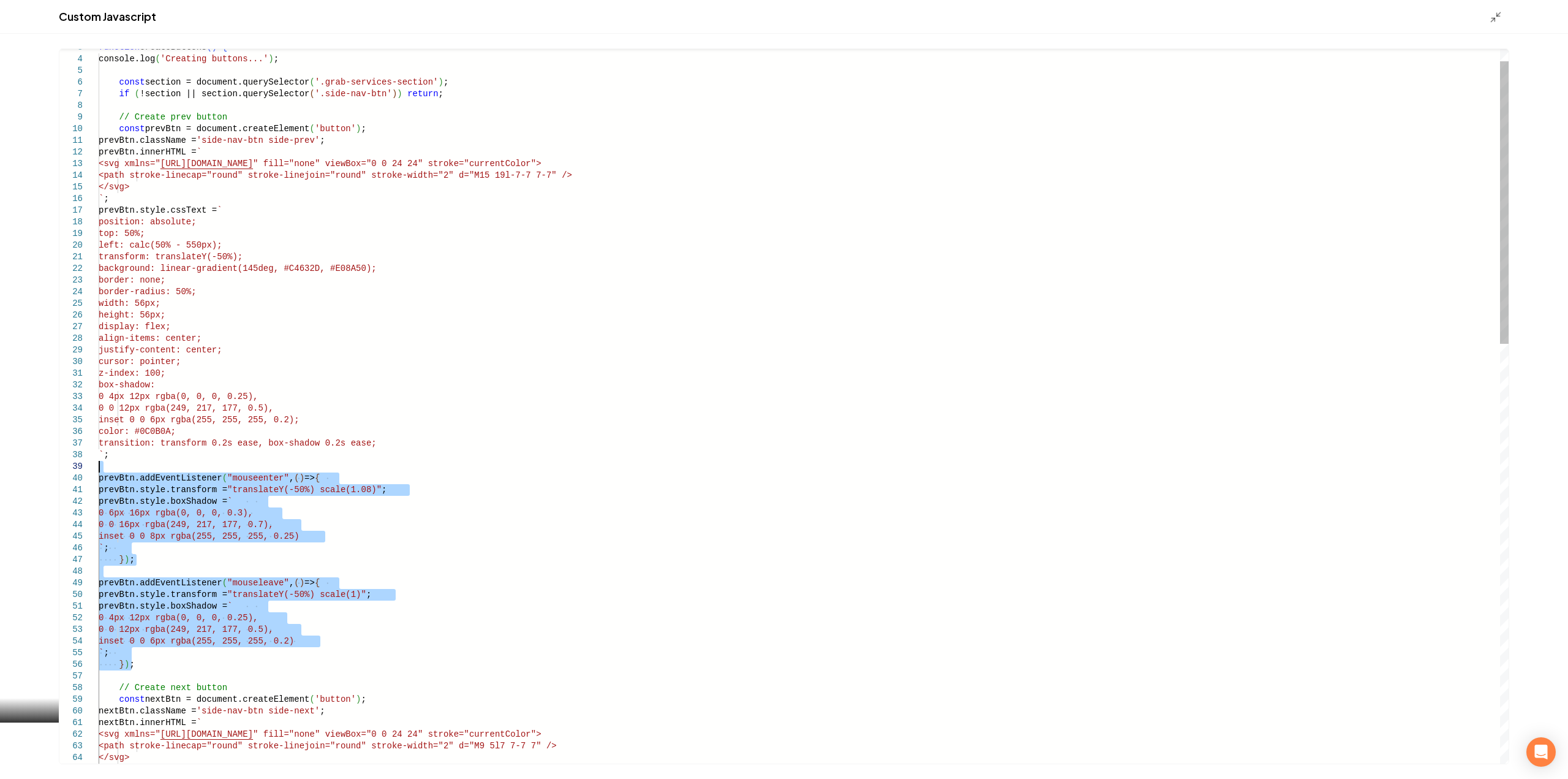
drag, startPoint x: 156, startPoint y: 668, endPoint x: 66, endPoint y: 465, distance: 222.1
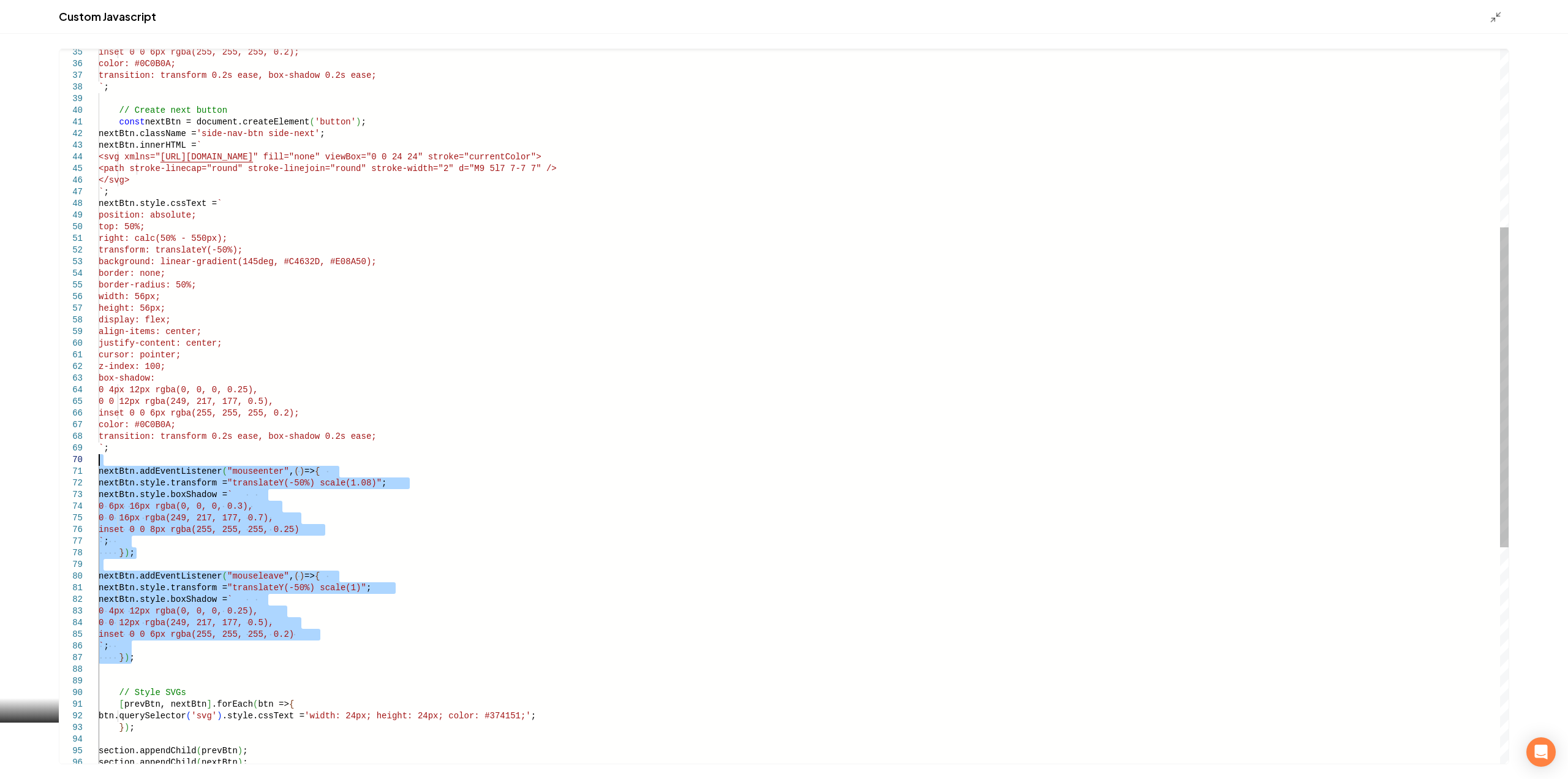
drag, startPoint x: 132, startPoint y: 659, endPoint x: 33, endPoint y: 462, distance: 220.5
click at [99, 462] on div "inset 0 0 6px rgba(255, 255, 255, 0.2); color: #0C0B0A; transition: transform 0…" at bounding box center [803, 448] width 1409 height 1595
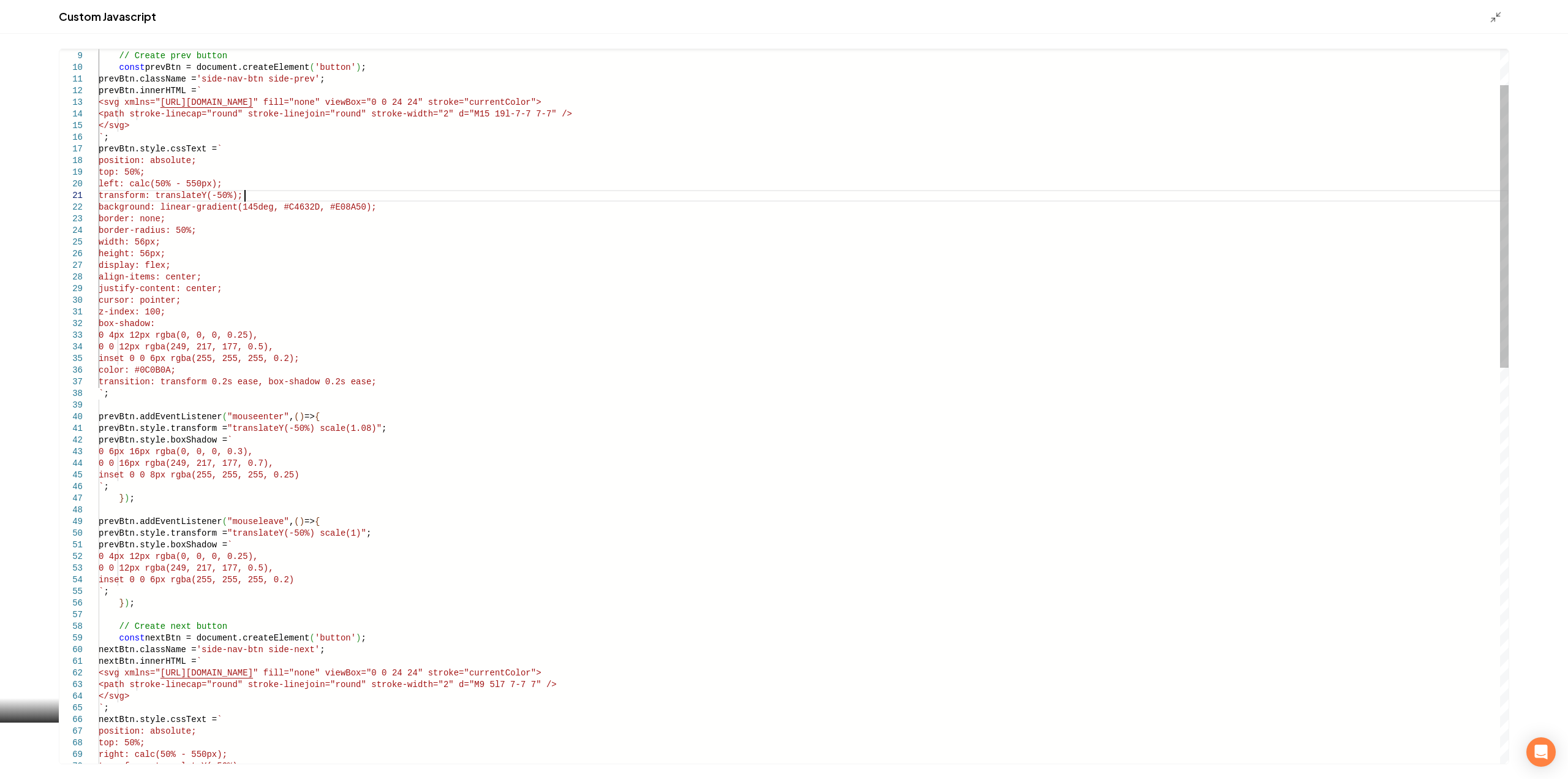
drag, startPoint x: 366, startPoint y: 205, endPoint x: 176, endPoint y: 204, distance: 190.0
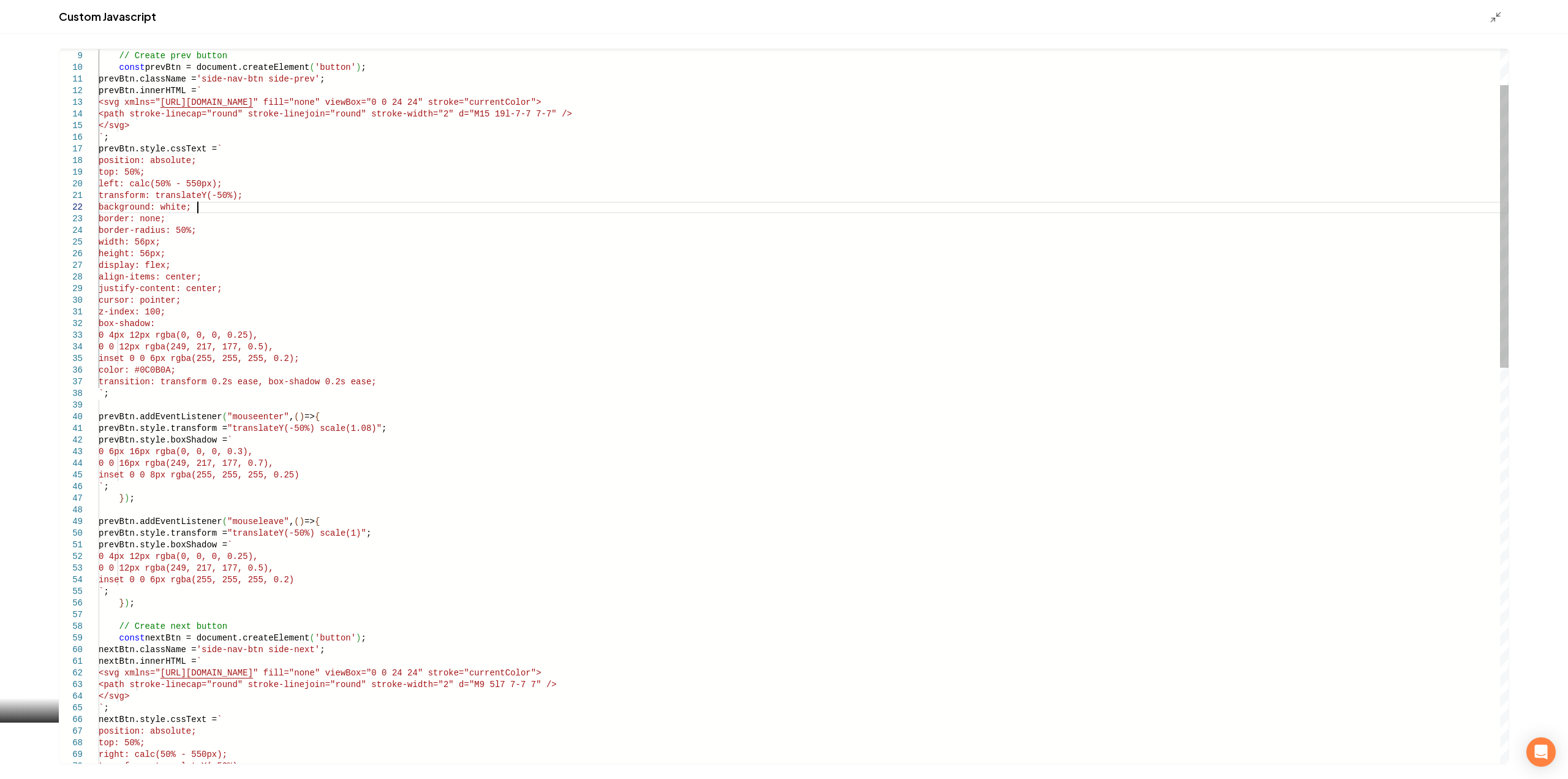
scroll to position [12, 99]
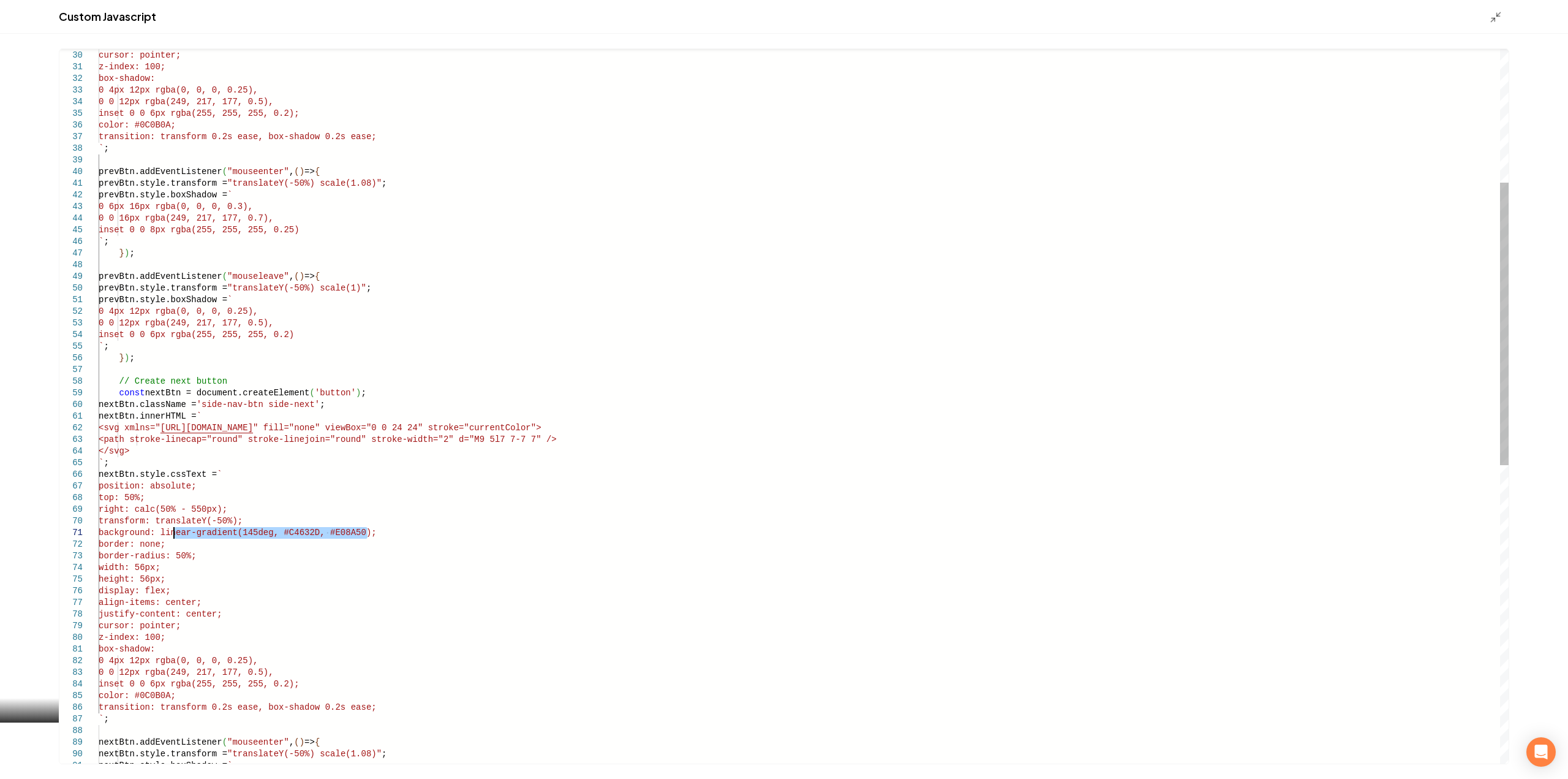
drag, startPoint x: 367, startPoint y: 531, endPoint x: 174, endPoint y: 534, distance: 193.0
click at [174, 534] on div "inset 0 0 6px rgba(255, 255, 255, 0.2); color: #0C0B0A; transition: transform 0…" at bounding box center [803, 614] width 1409 height 1805
type textarea "**********"
click at [1495, 16] on icon "Main content area" at bounding box center [1495, 16] width 12 height 12
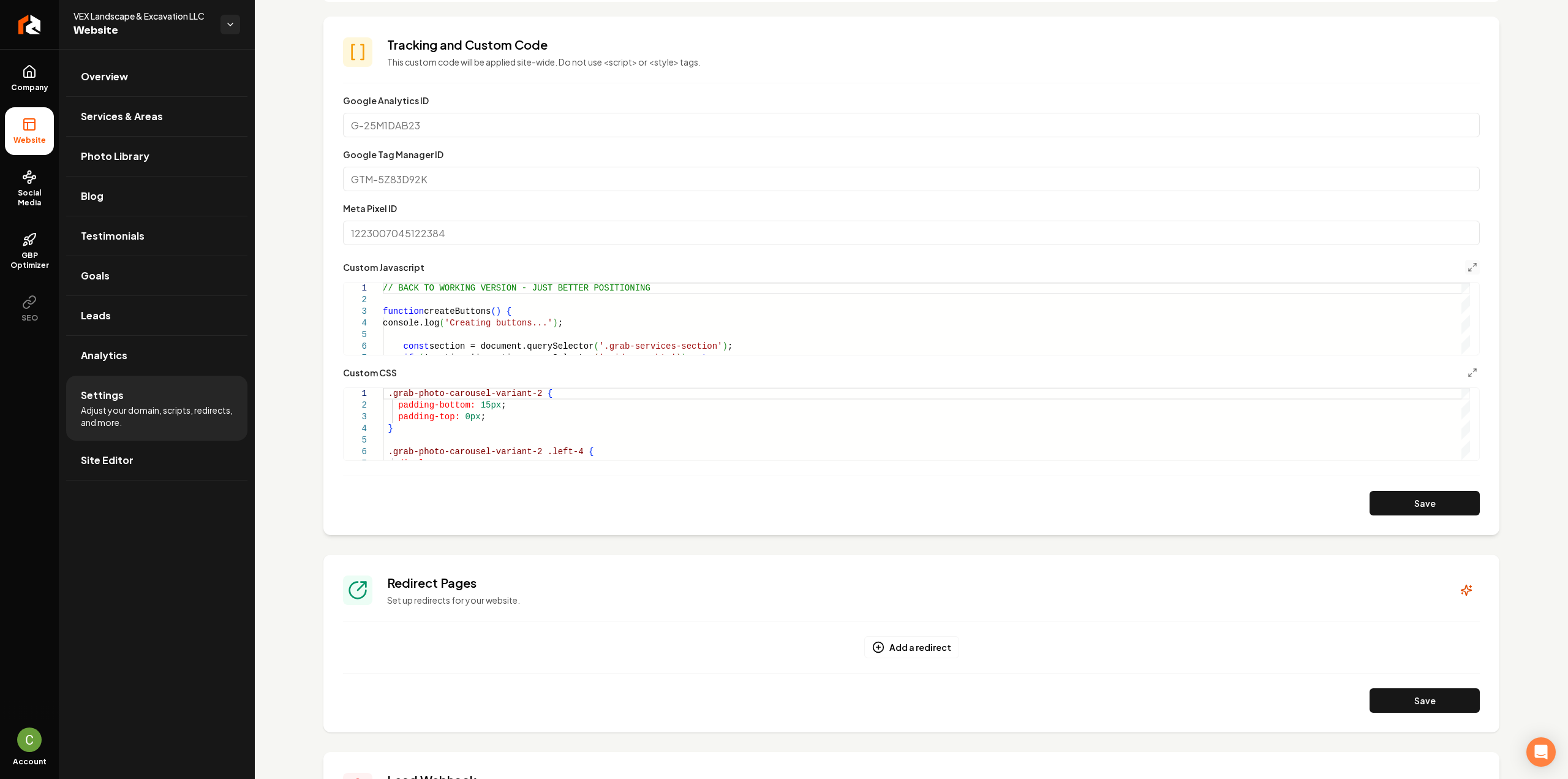
scroll to position [367, 0]
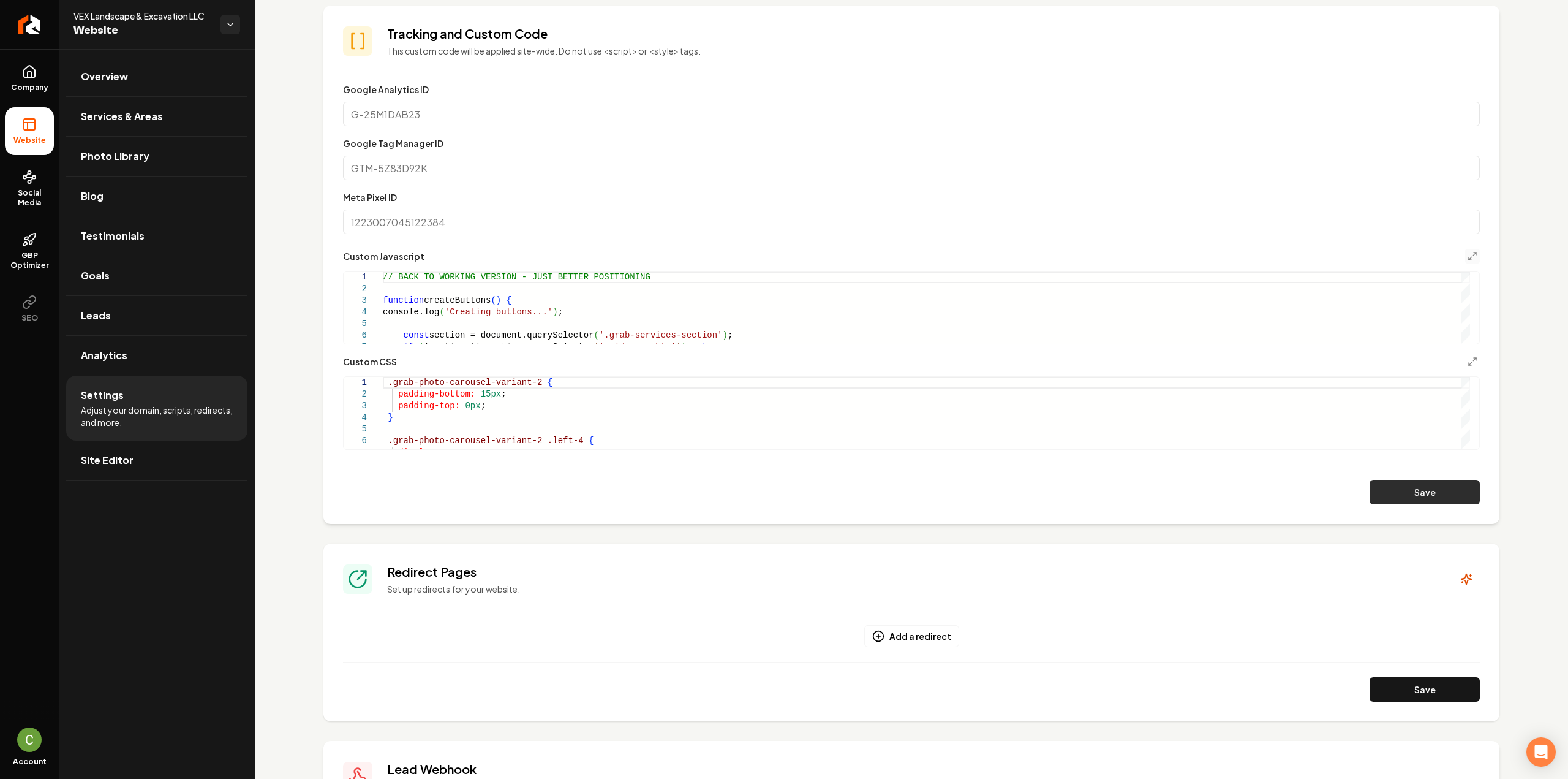
click at [1379, 483] on button "Save" at bounding box center [1424, 492] width 110 height 24
click at [1467, 359] on icon "Main content area" at bounding box center [1472, 362] width 10 height 10
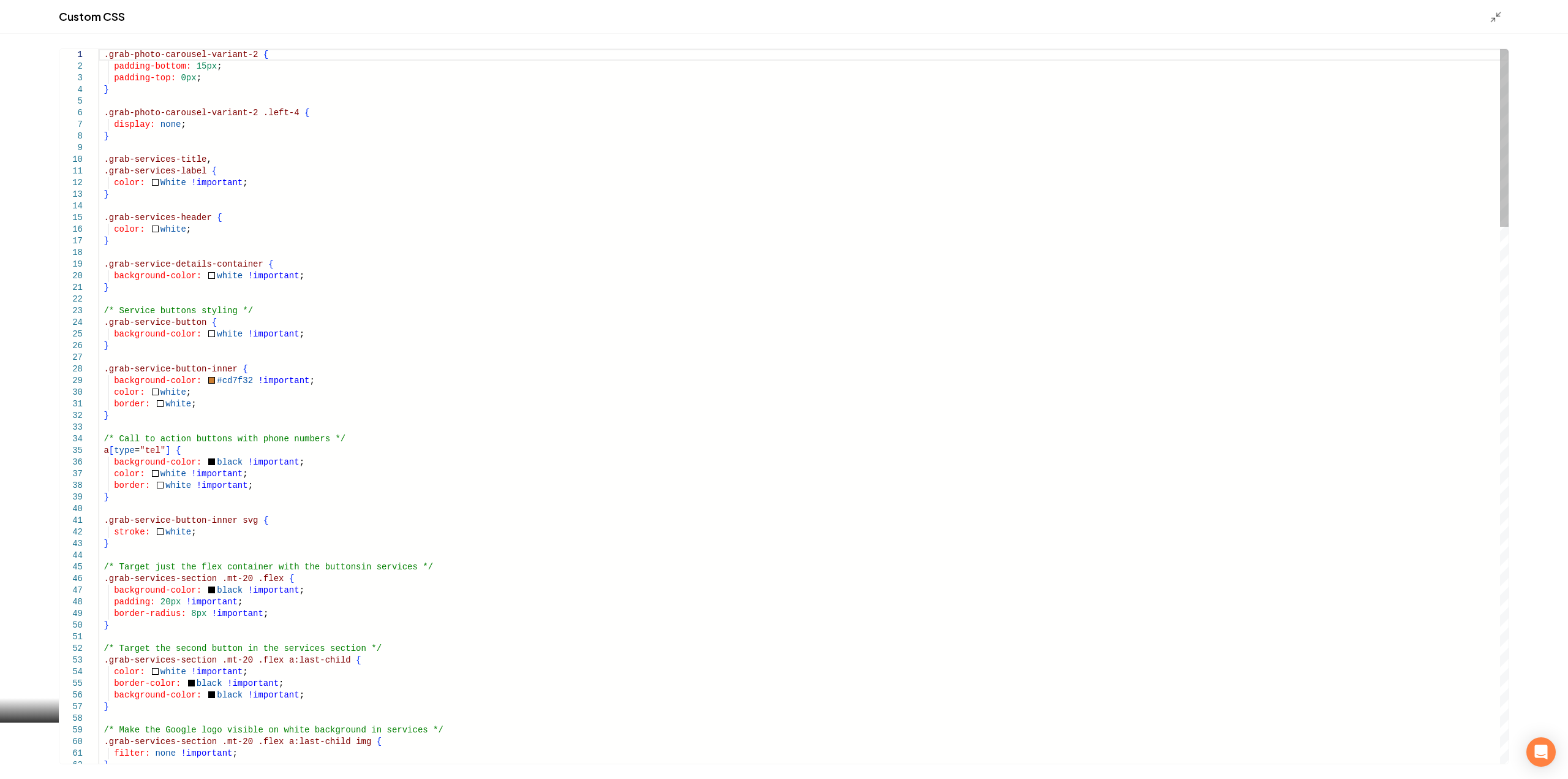
type textarea "**********"
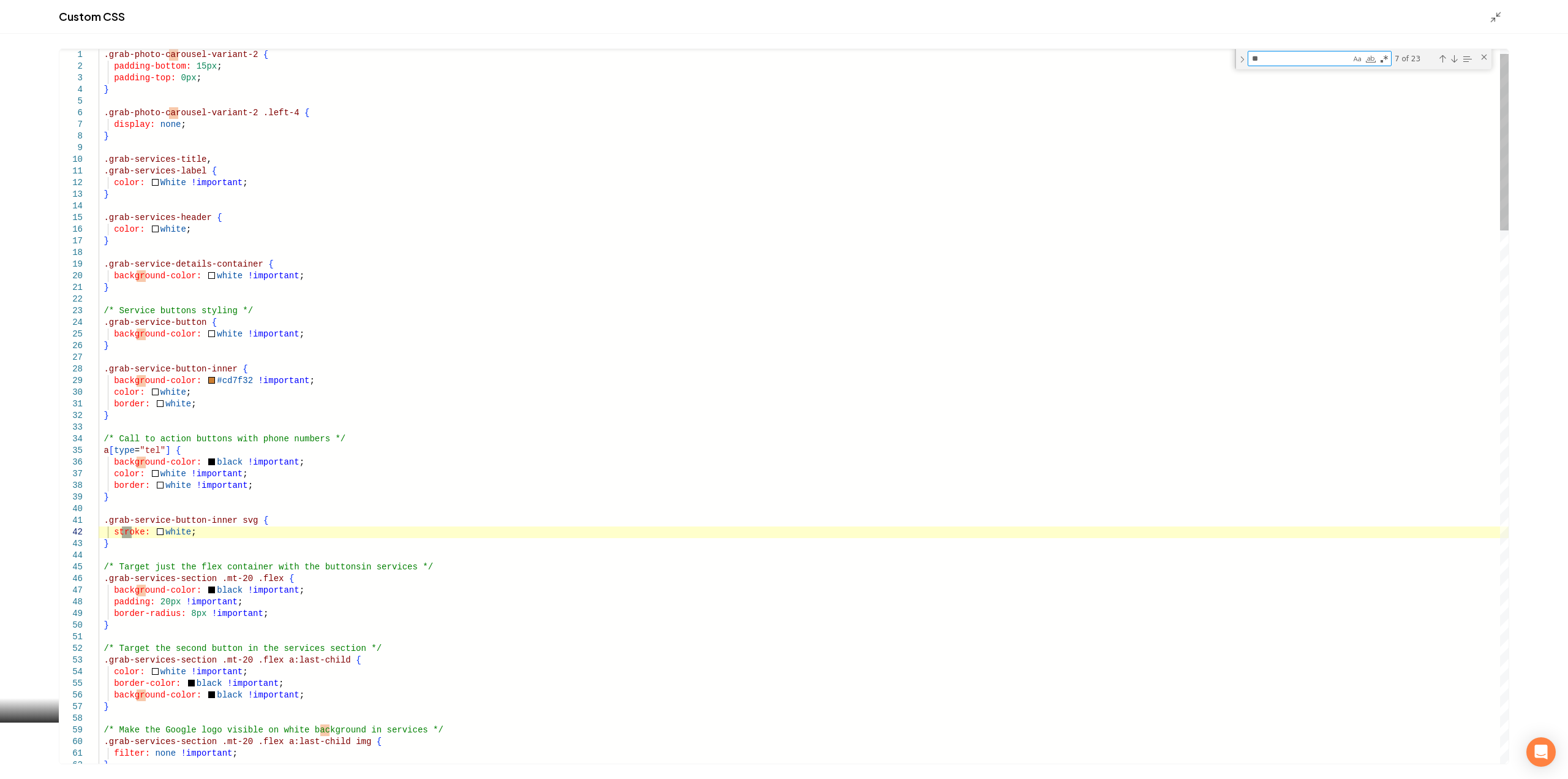
type textarea "*"
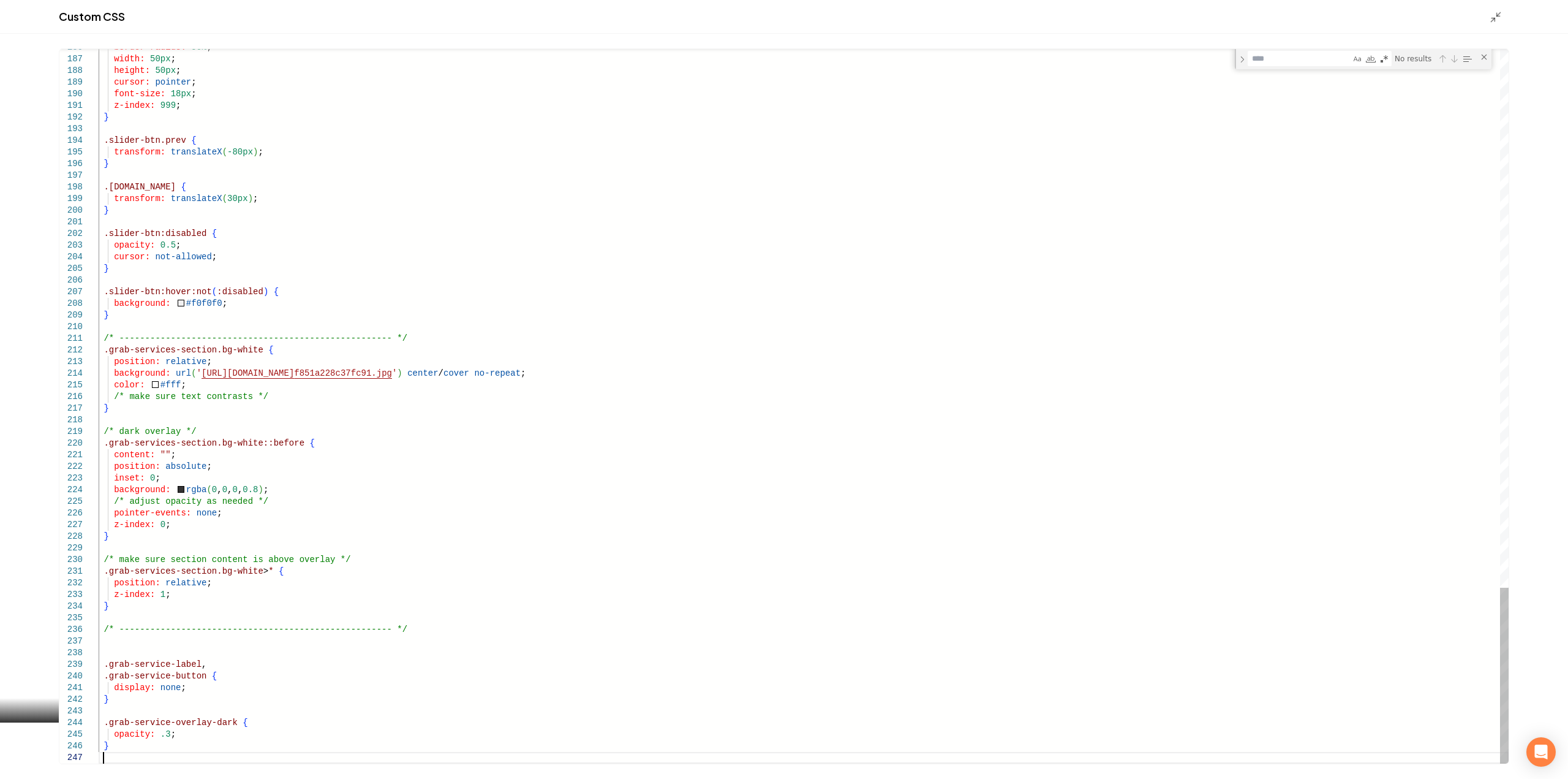
scroll to position [82, 4]
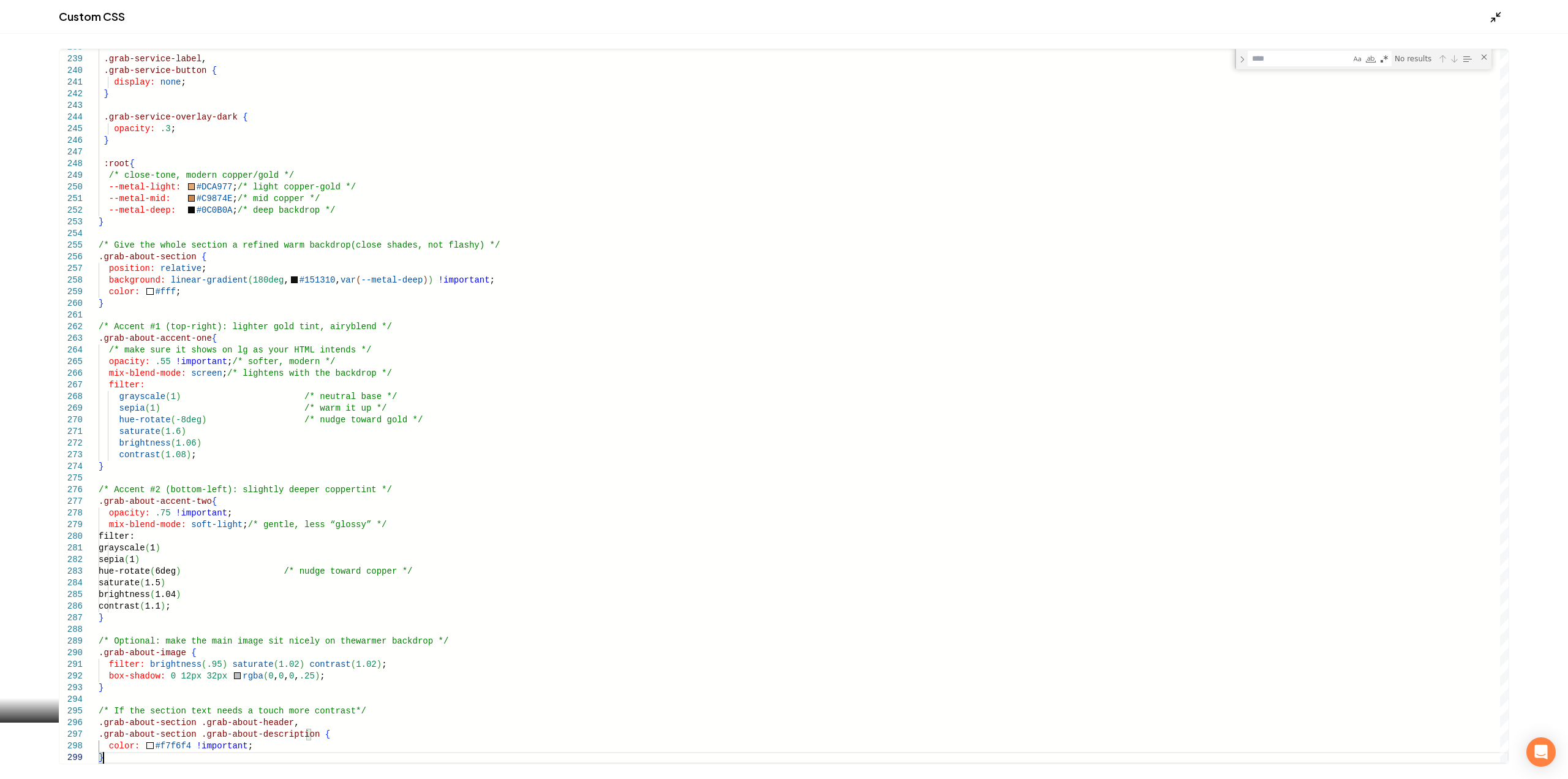
type textarea "**********"
click at [1489, 19] on icon "Main content area" at bounding box center [1495, 16] width 12 height 12
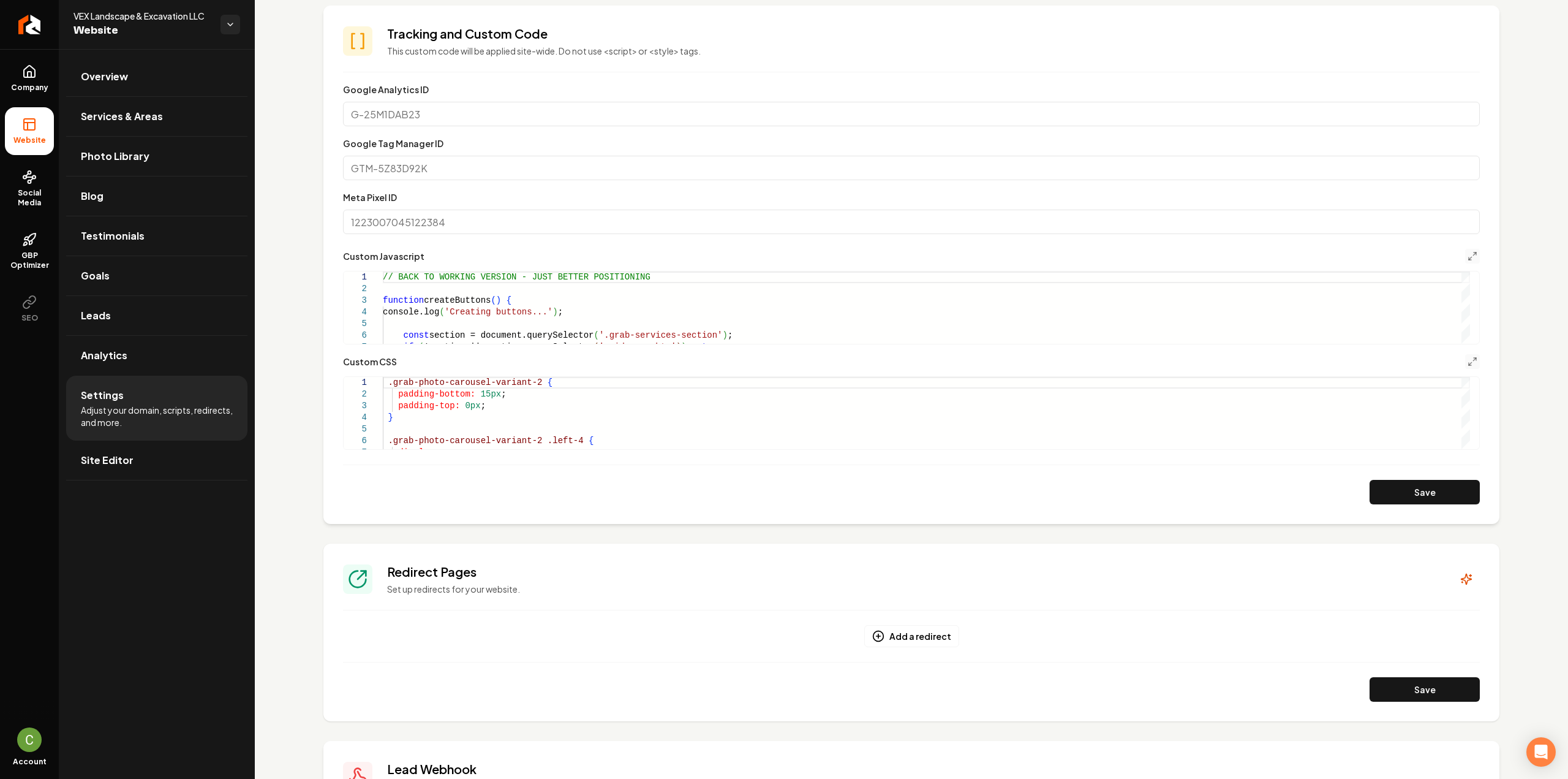
click at [1373, 485] on button "Save" at bounding box center [1424, 492] width 110 height 24
click at [1399, 498] on button "Save" at bounding box center [1424, 492] width 110 height 24
drag, startPoint x: 389, startPoint y: 234, endPoint x: 1350, endPoint y: 354, distance: 968.5
click at [1275, 352] on form "**********" at bounding box center [911, 293] width 1137 height 422
click at [1465, 356] on button "Main content area" at bounding box center [1472, 362] width 15 height 15
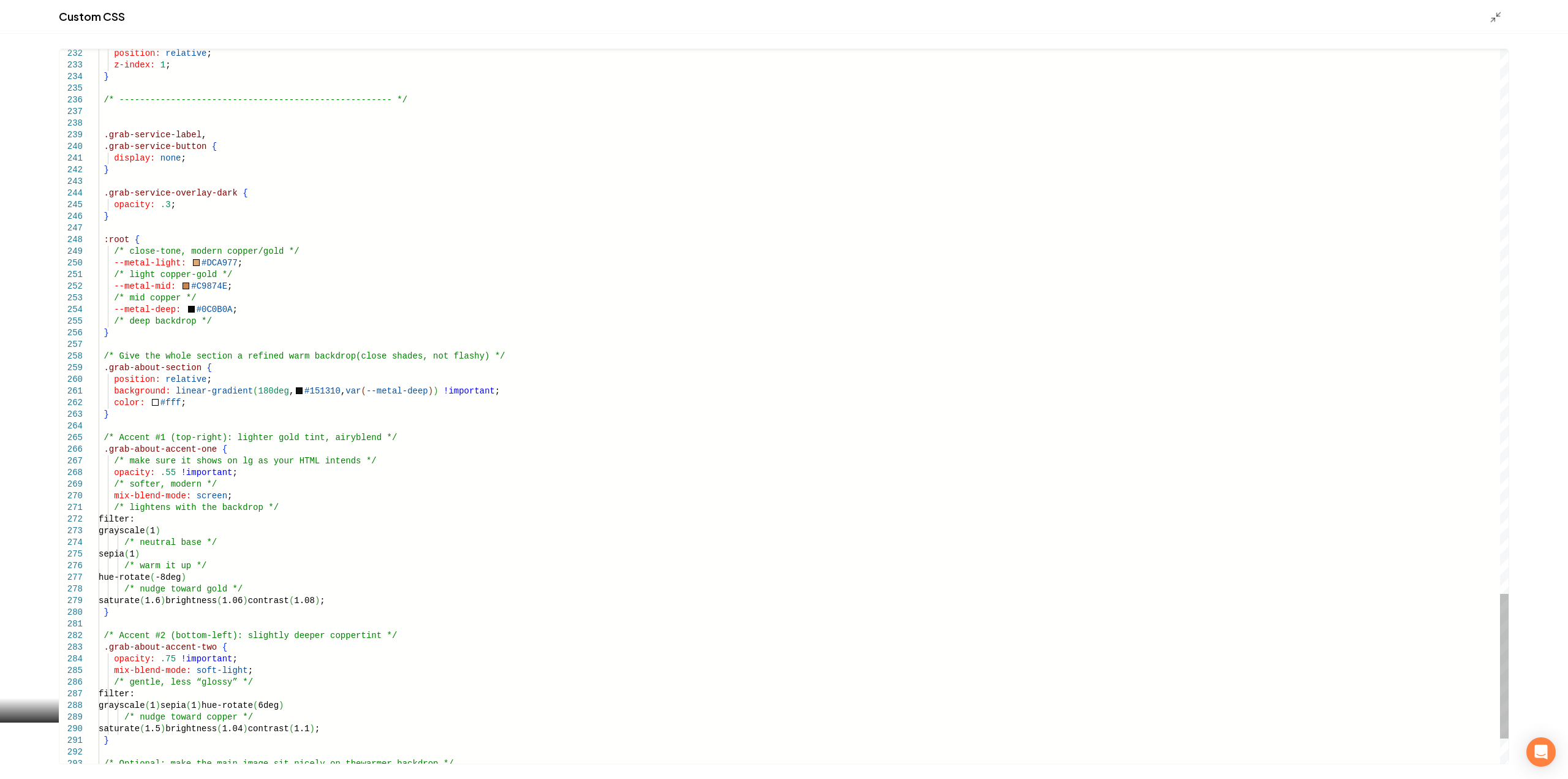
scroll to position [0, 0]
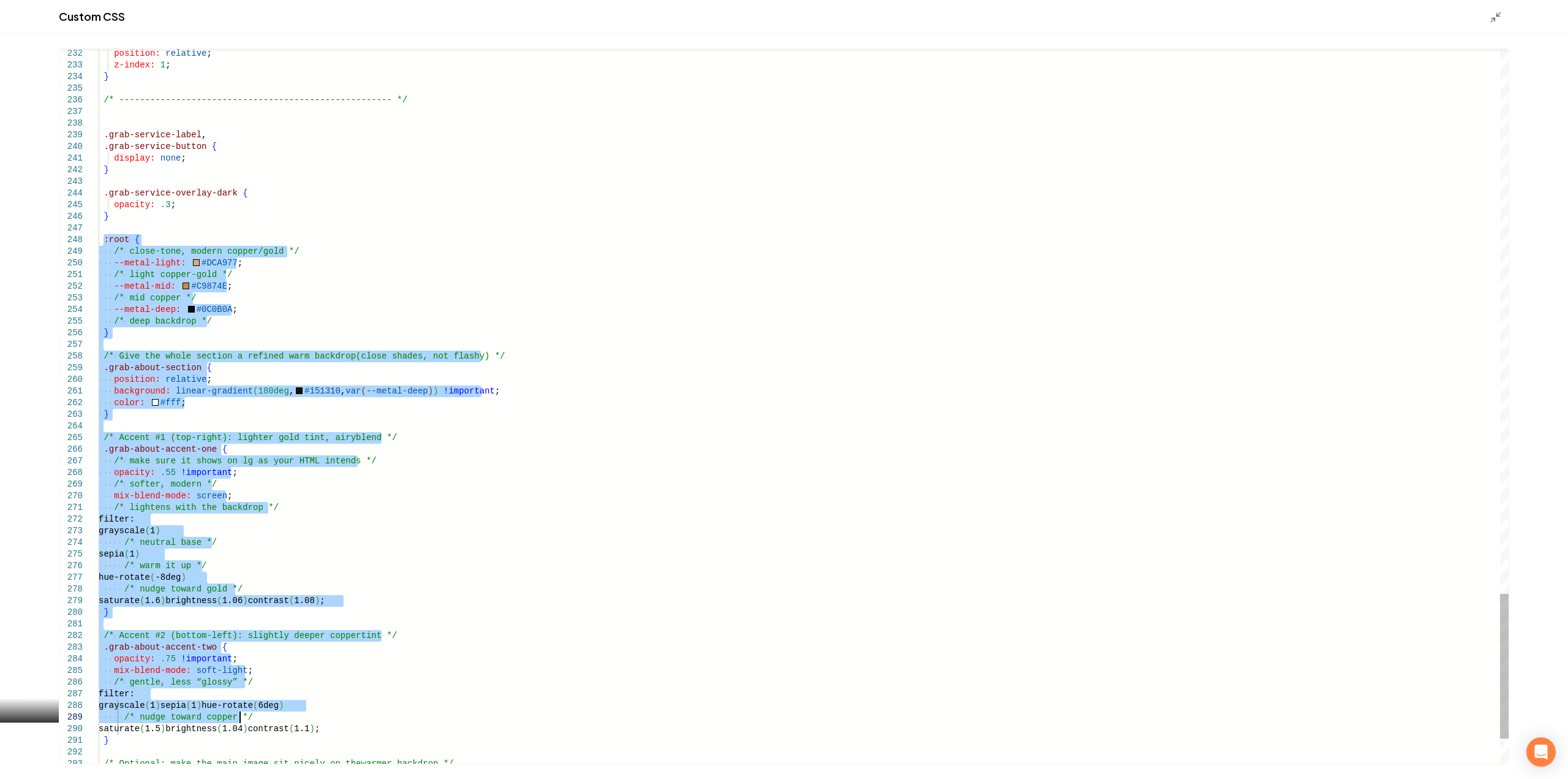
type textarea "**********"
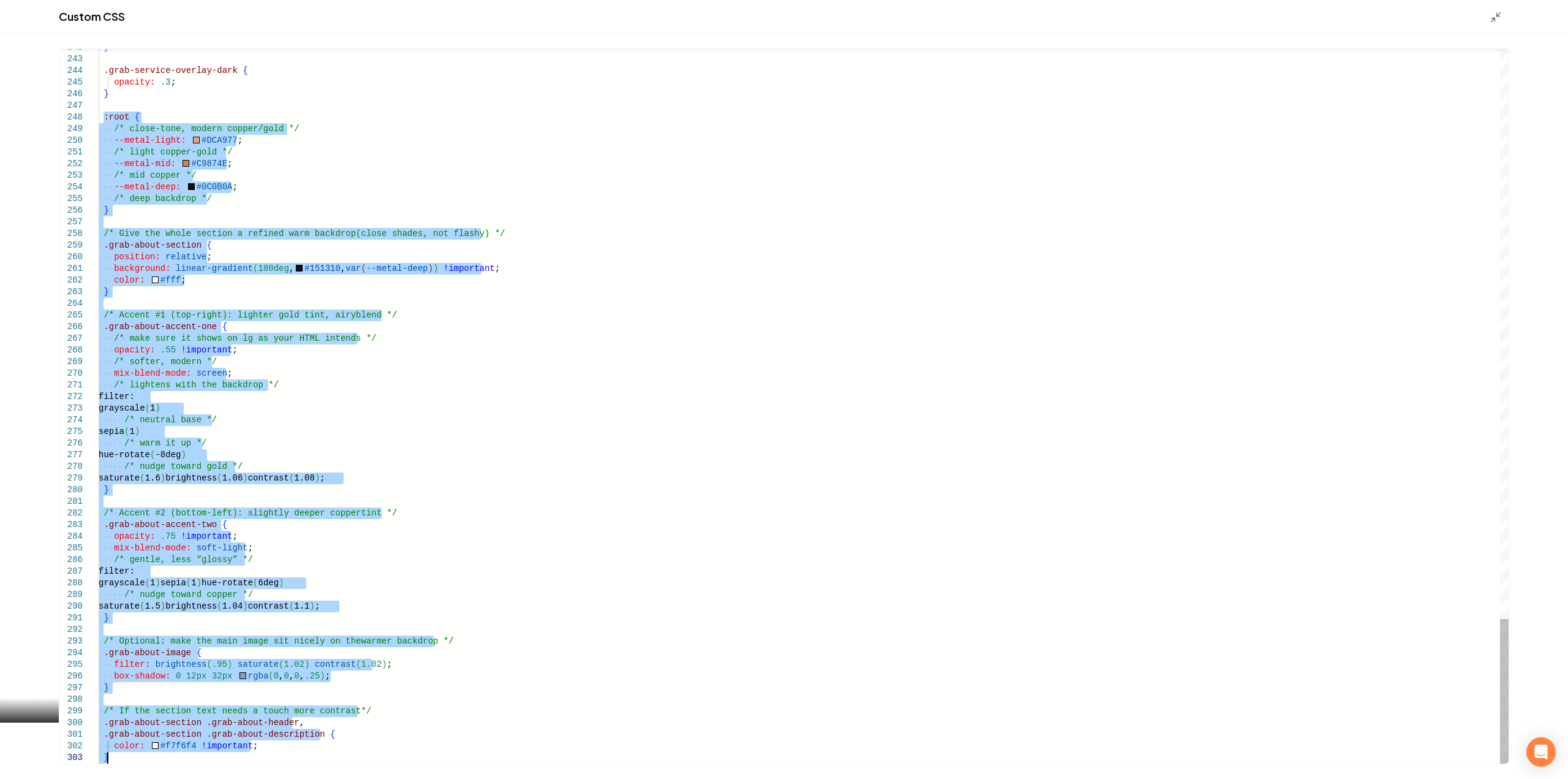
drag, startPoint x: 101, startPoint y: 242, endPoint x: 358, endPoint y: 808, distance: 621.6
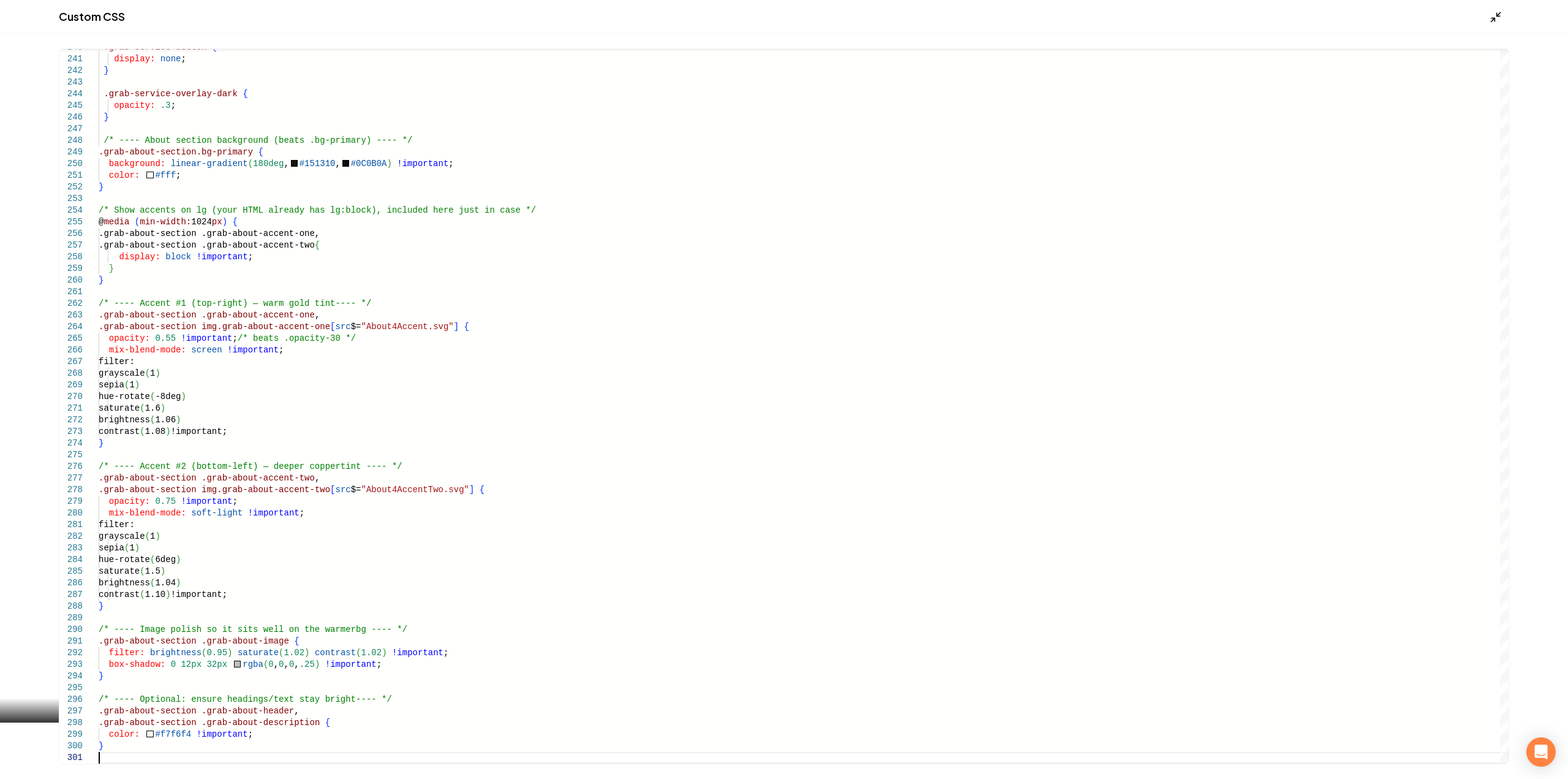
click at [1499, 14] on icon "Main content area" at bounding box center [1495, 16] width 12 height 12
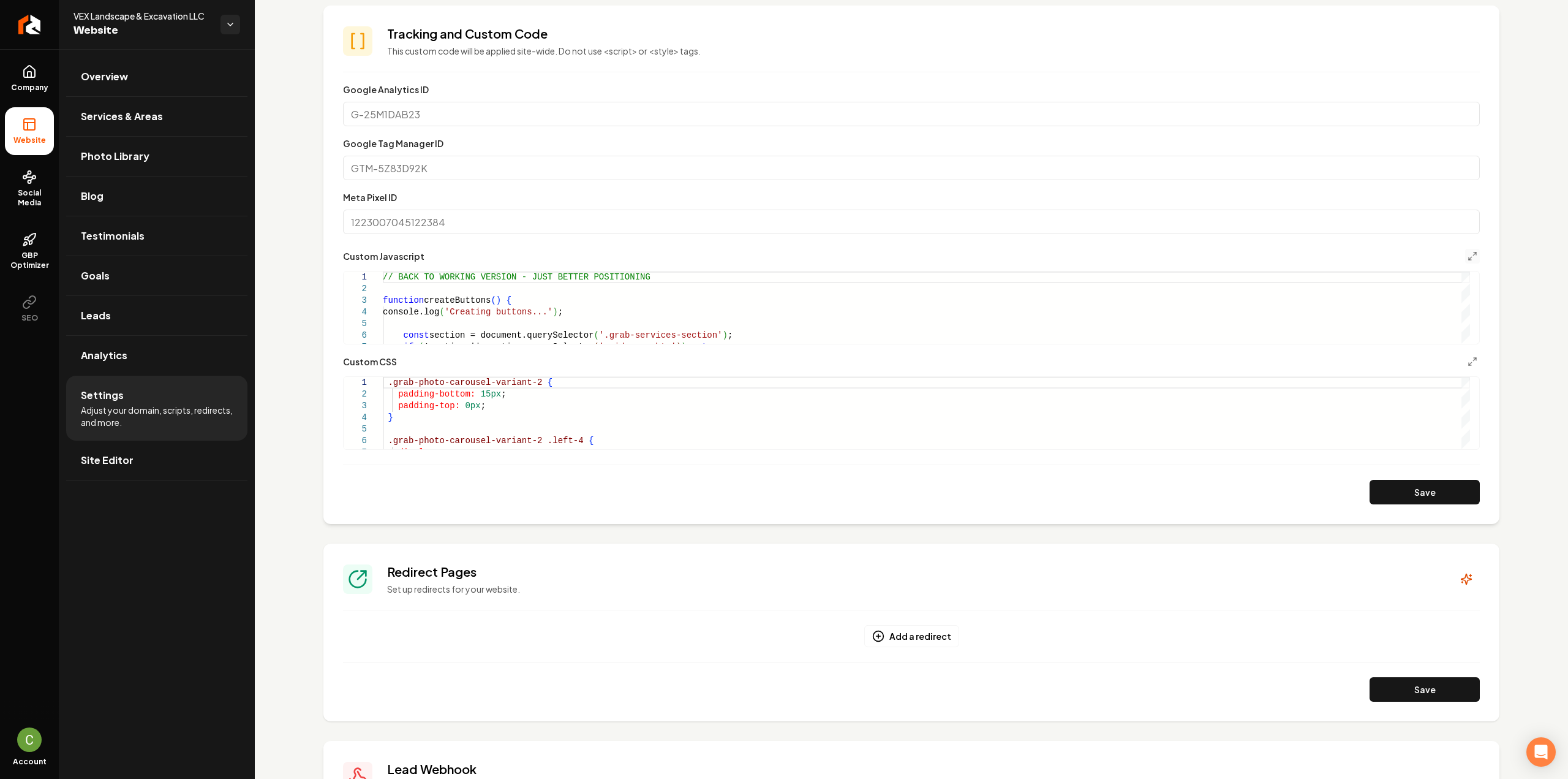
click at [1397, 496] on button "Save" at bounding box center [1424, 492] width 110 height 24
click at [1469, 364] on polyline "Main content area" at bounding box center [1469, 364] width 2 height 2
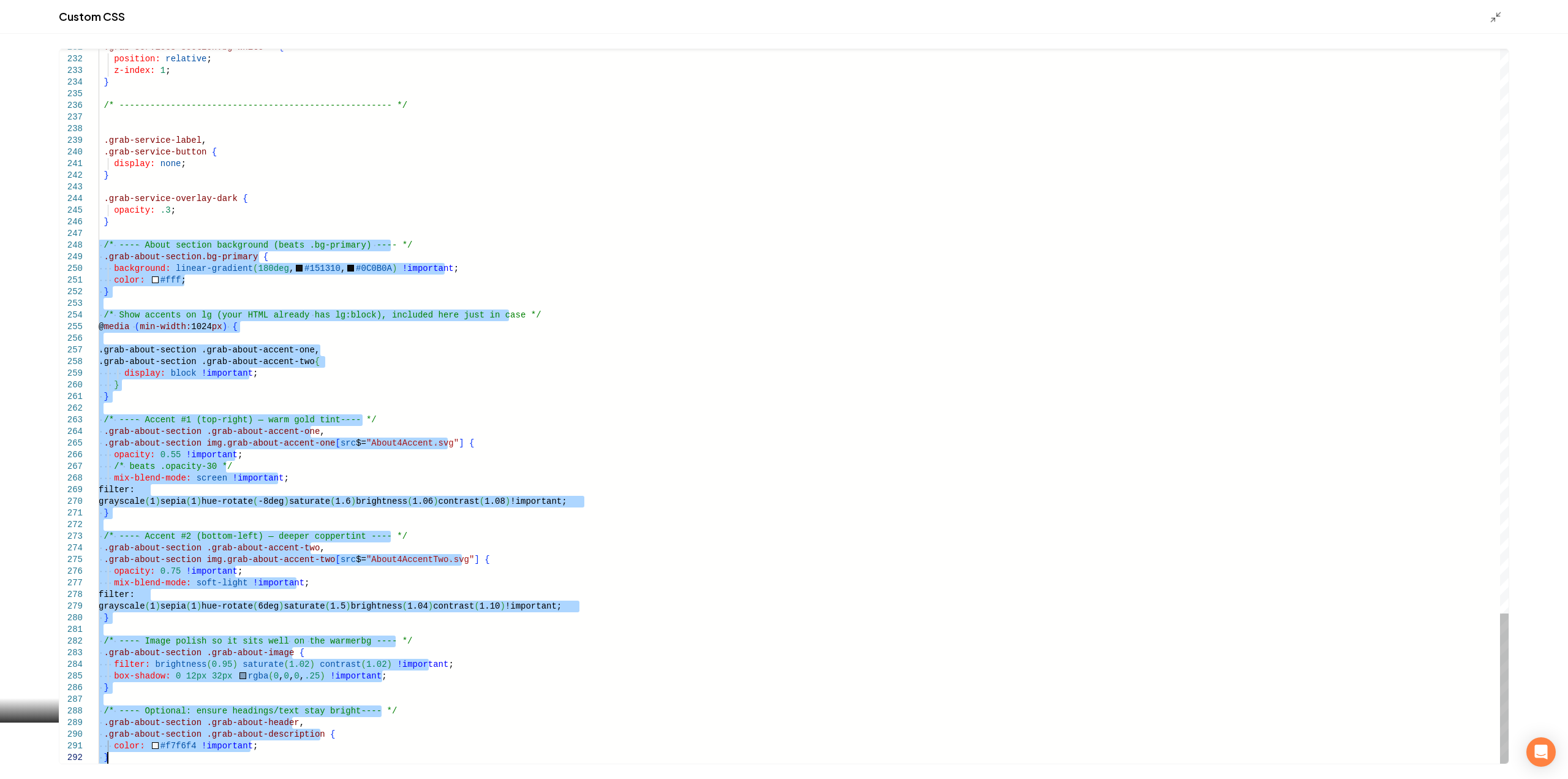
drag, startPoint x: 99, startPoint y: 245, endPoint x: 310, endPoint y: 808, distance: 601.2
type textarea "**********"
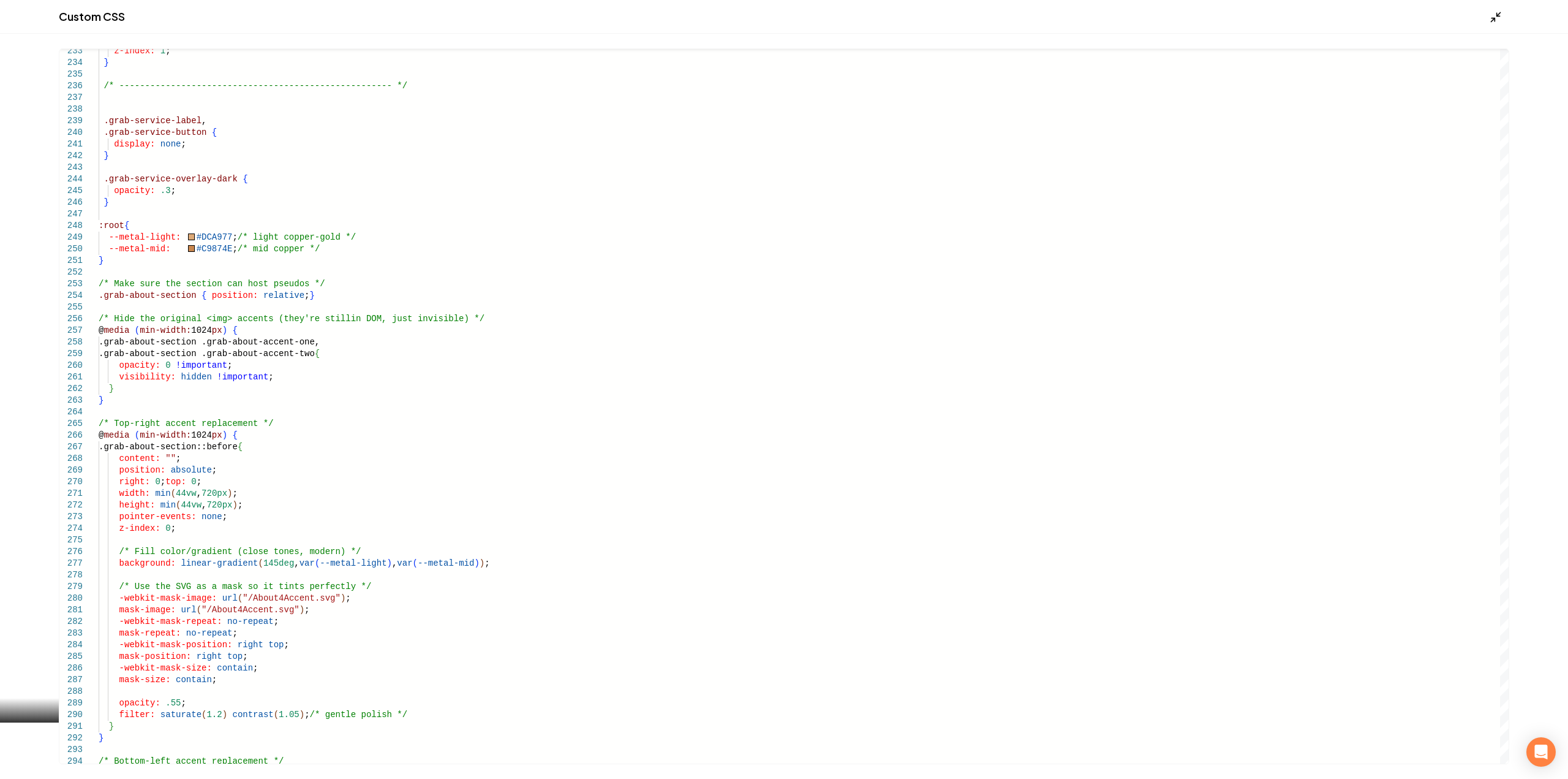
click at [1491, 20] on icon "Main content area" at bounding box center [1495, 16] width 12 height 12
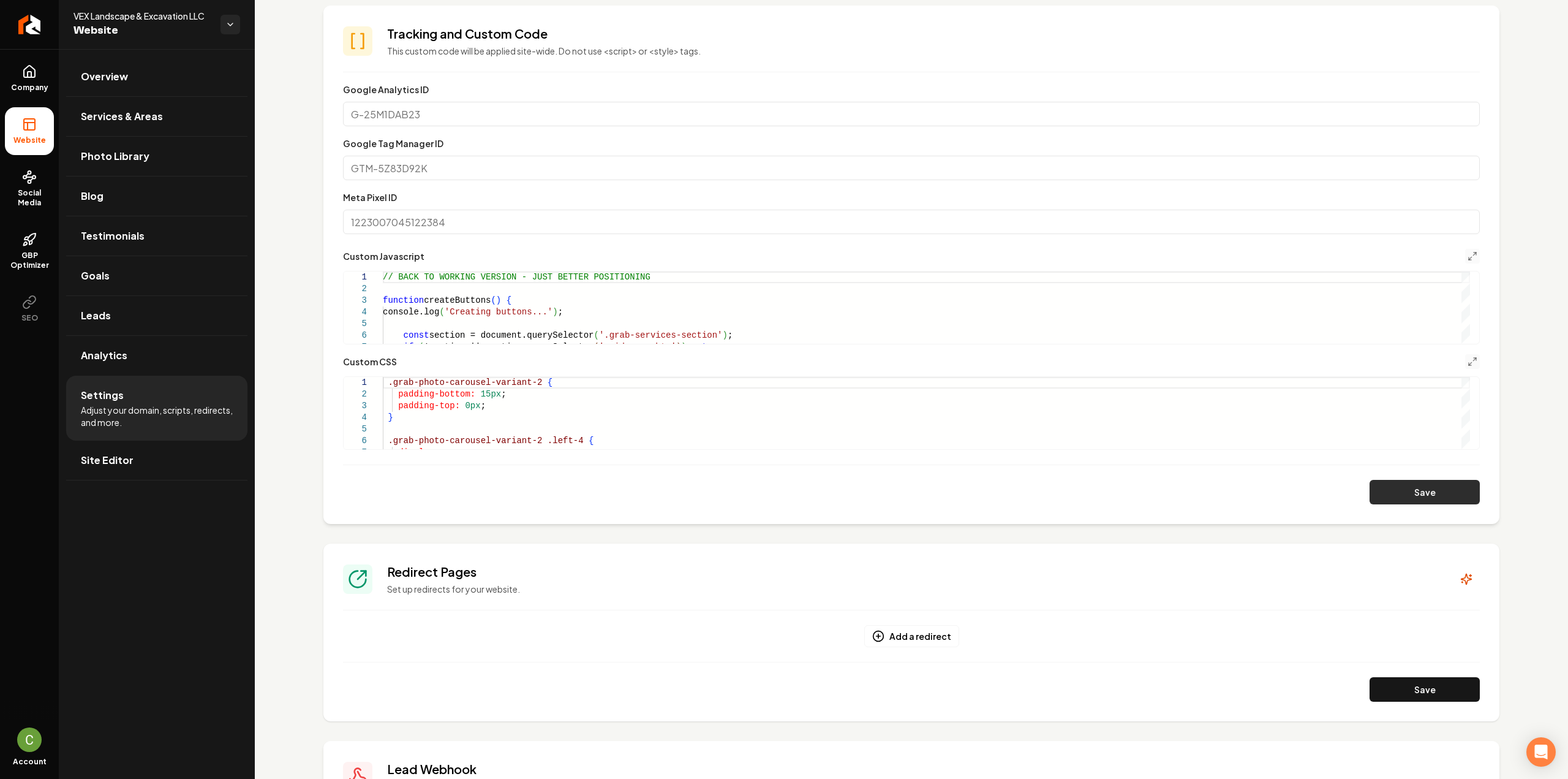
click at [1382, 500] on button "Save" at bounding box center [1424, 492] width 110 height 24
click at [1467, 364] on icon "Main content area" at bounding box center [1472, 362] width 10 height 10
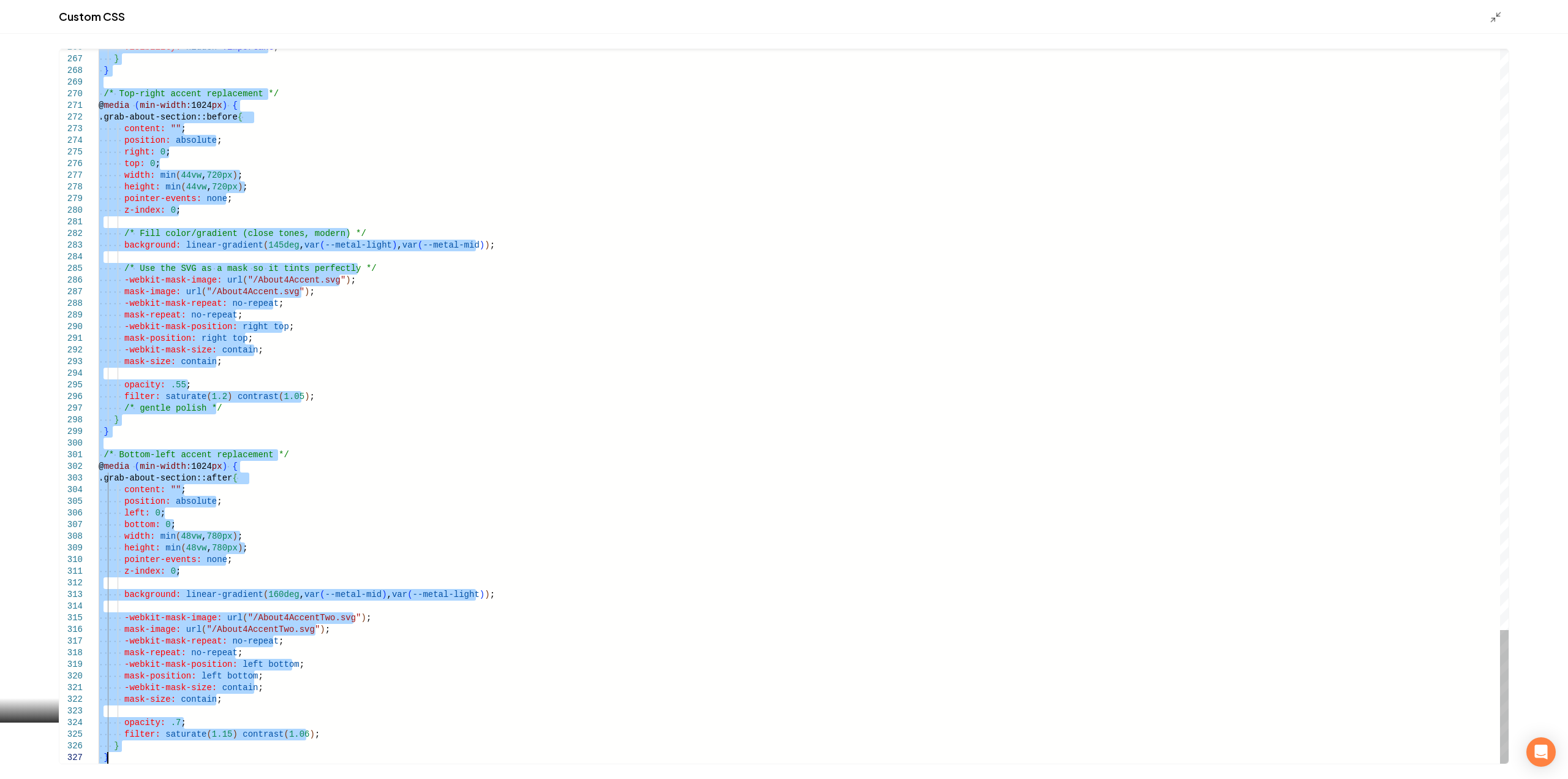
drag, startPoint x: 99, startPoint y: 238, endPoint x: 261, endPoint y: 807, distance: 591.6
type textarea "**********"
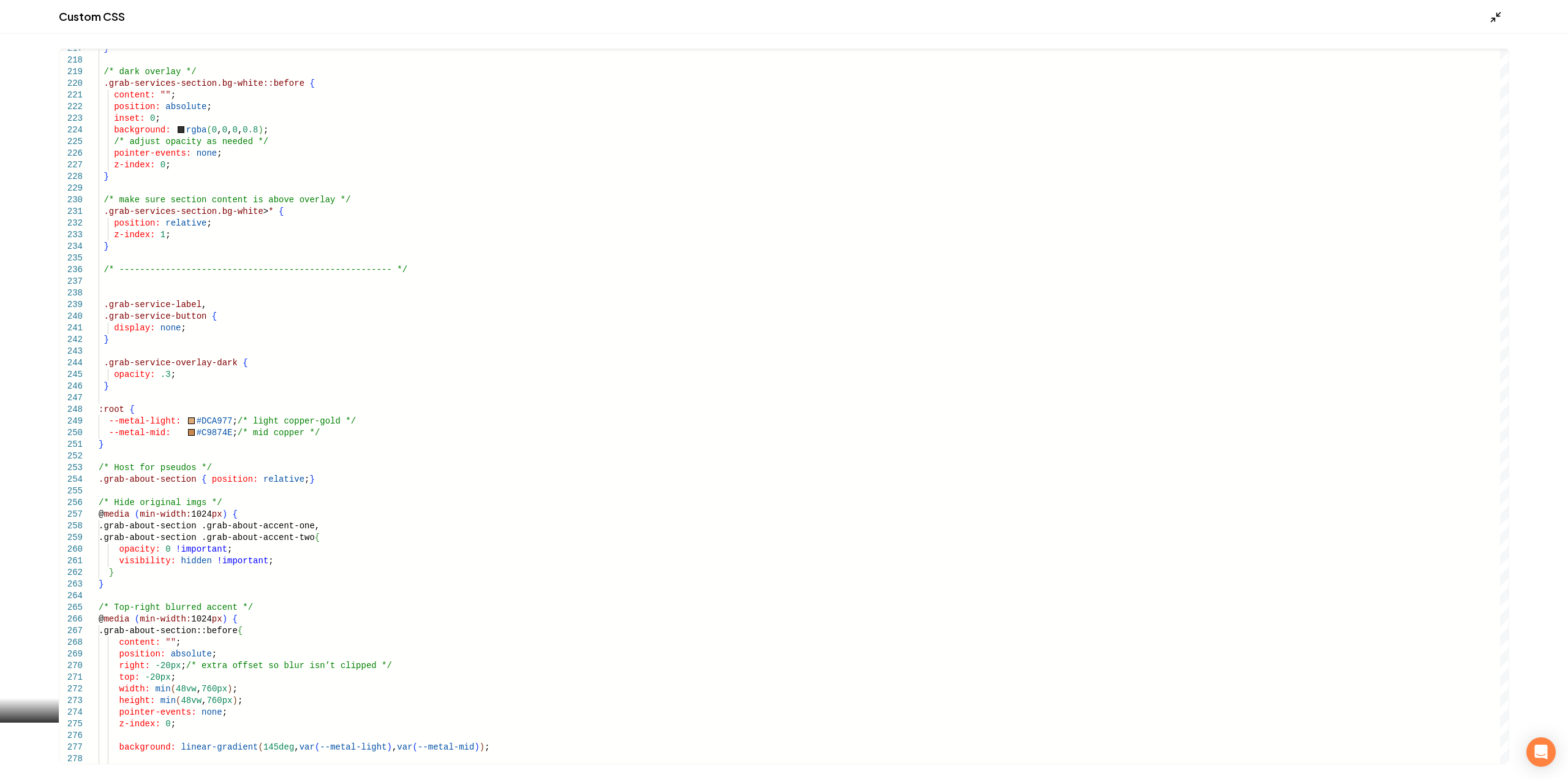
click at [1493, 19] on line "Main content area" at bounding box center [1492, 20] width 4 height 4
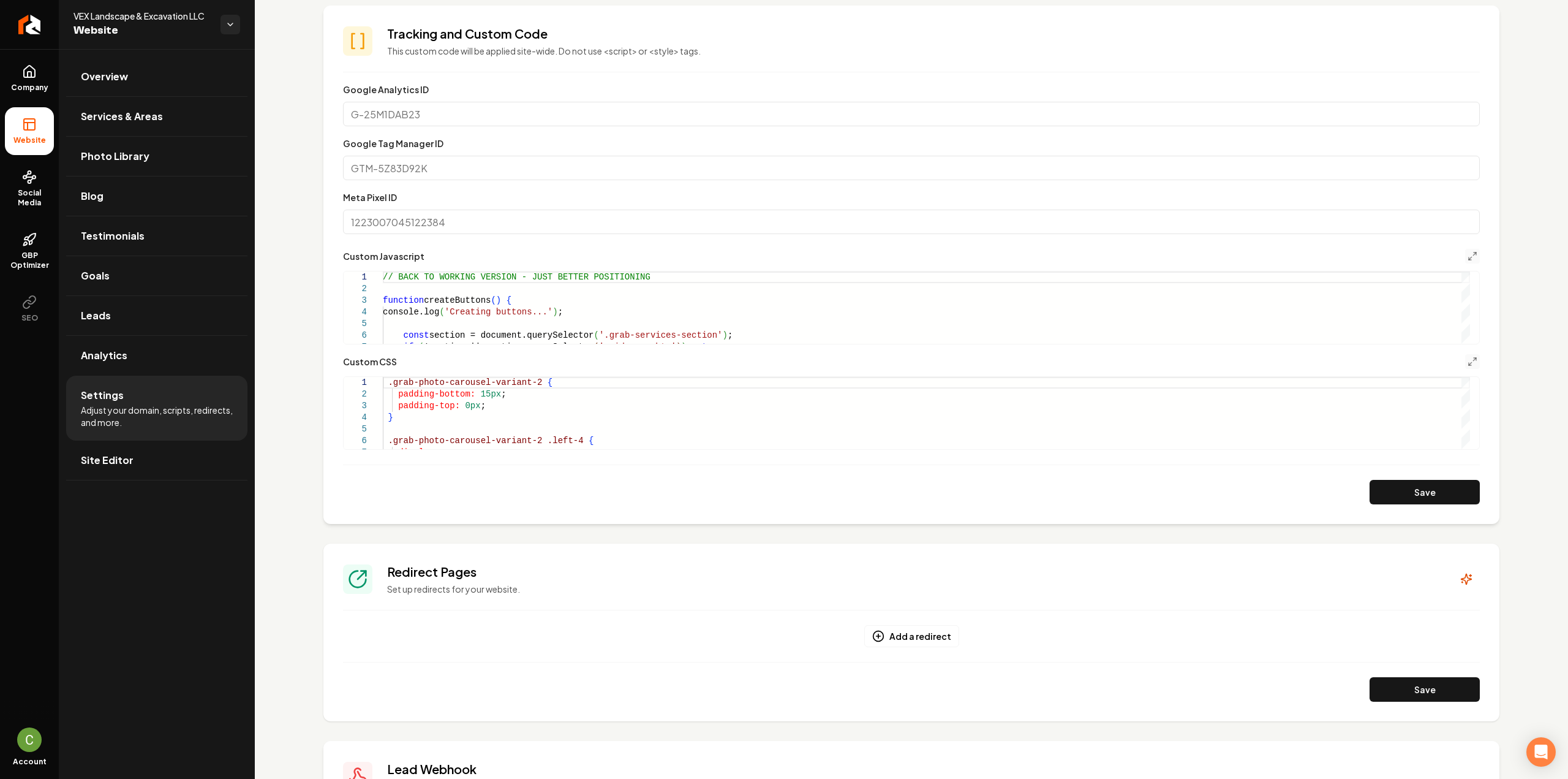
click at [1383, 475] on form "**********" at bounding box center [911, 293] width 1137 height 422
click at [1388, 480] on button "Save" at bounding box center [1424, 492] width 110 height 24
click at [1467, 362] on icon "Main content area" at bounding box center [1472, 362] width 10 height 10
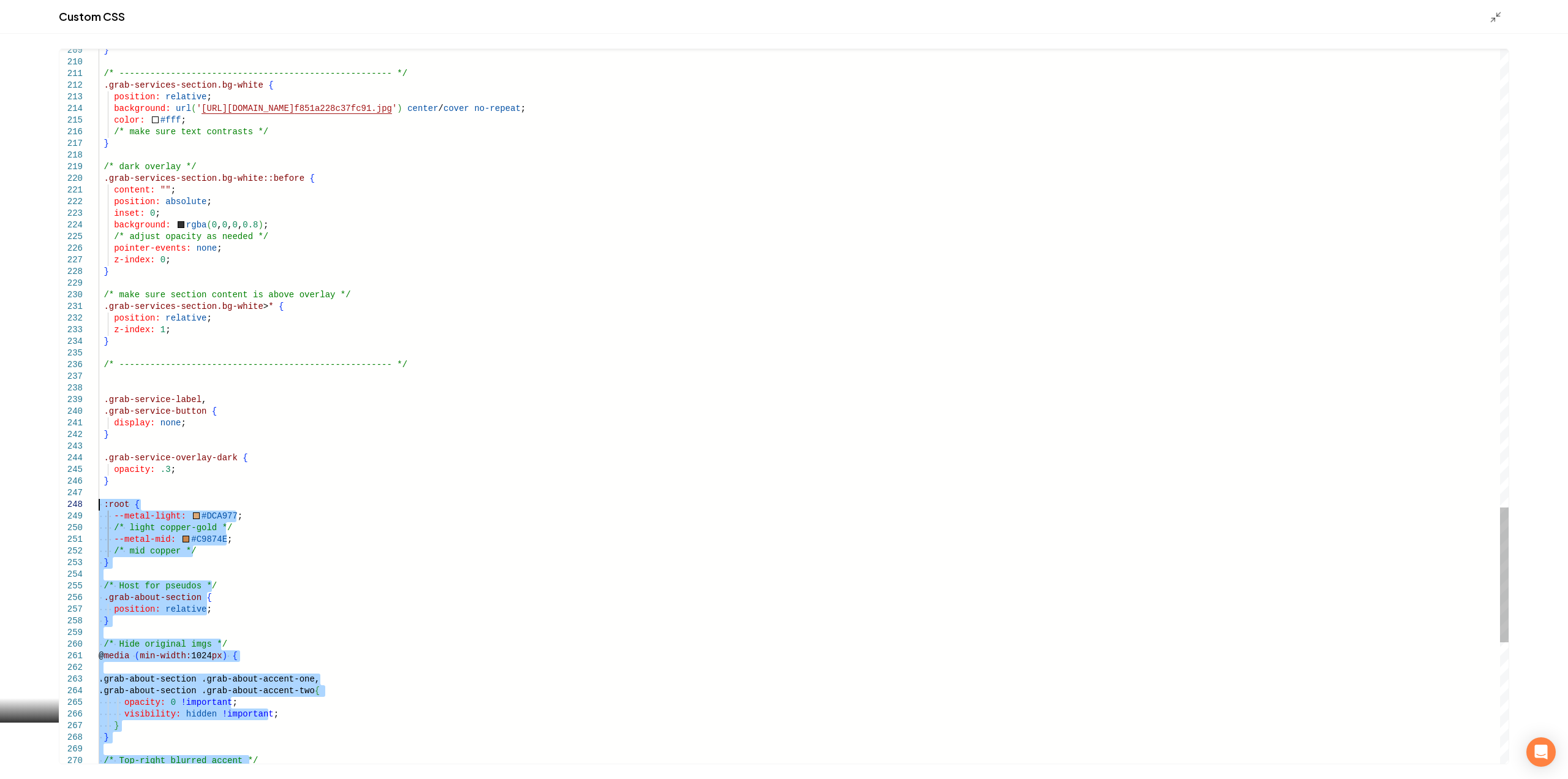
drag, startPoint x: 115, startPoint y: 763, endPoint x: 79, endPoint y: 510, distance: 255.5
type textarea "**********"
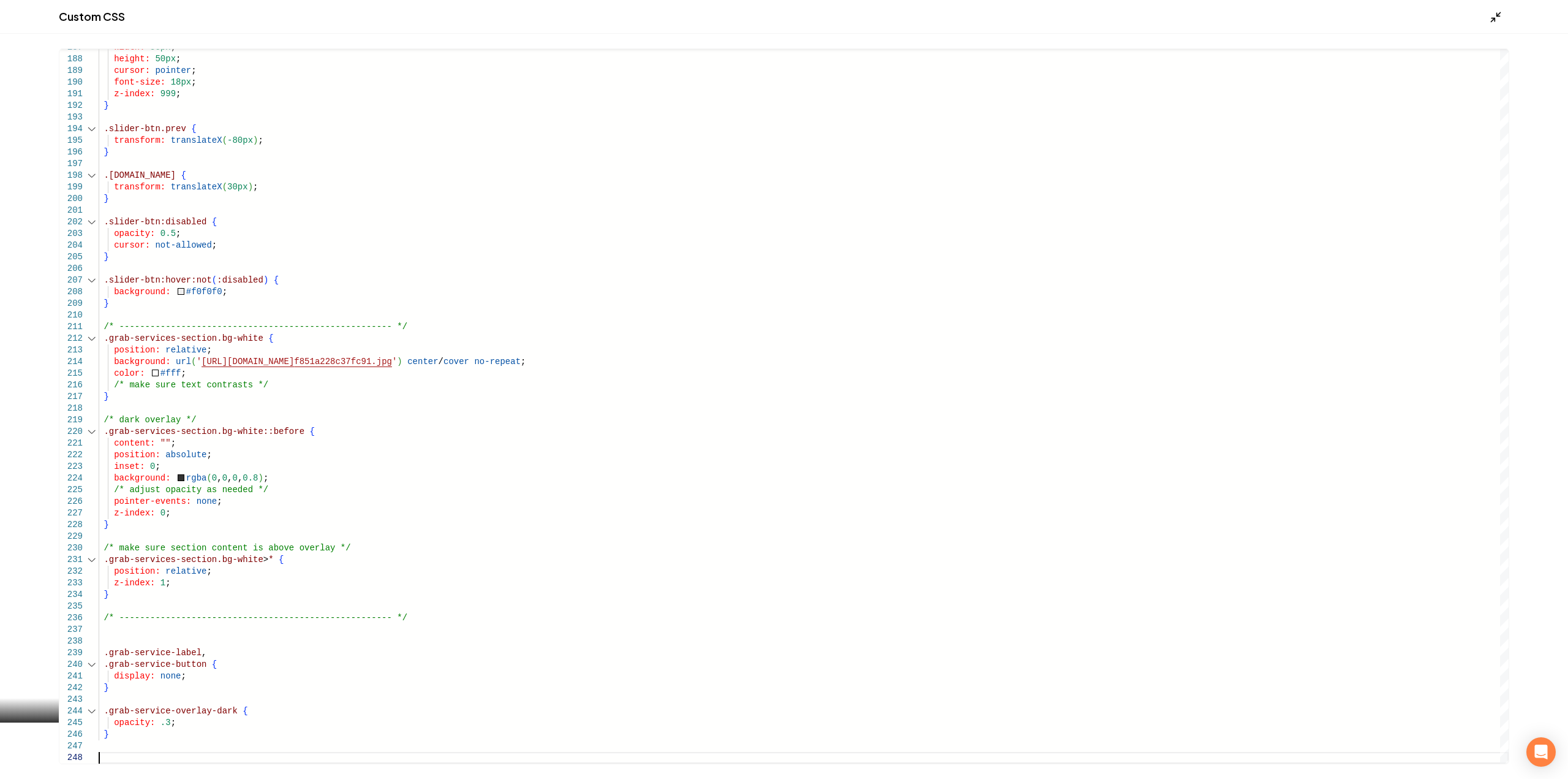
click at [1492, 16] on icon "Main content area" at bounding box center [1495, 16] width 12 height 12
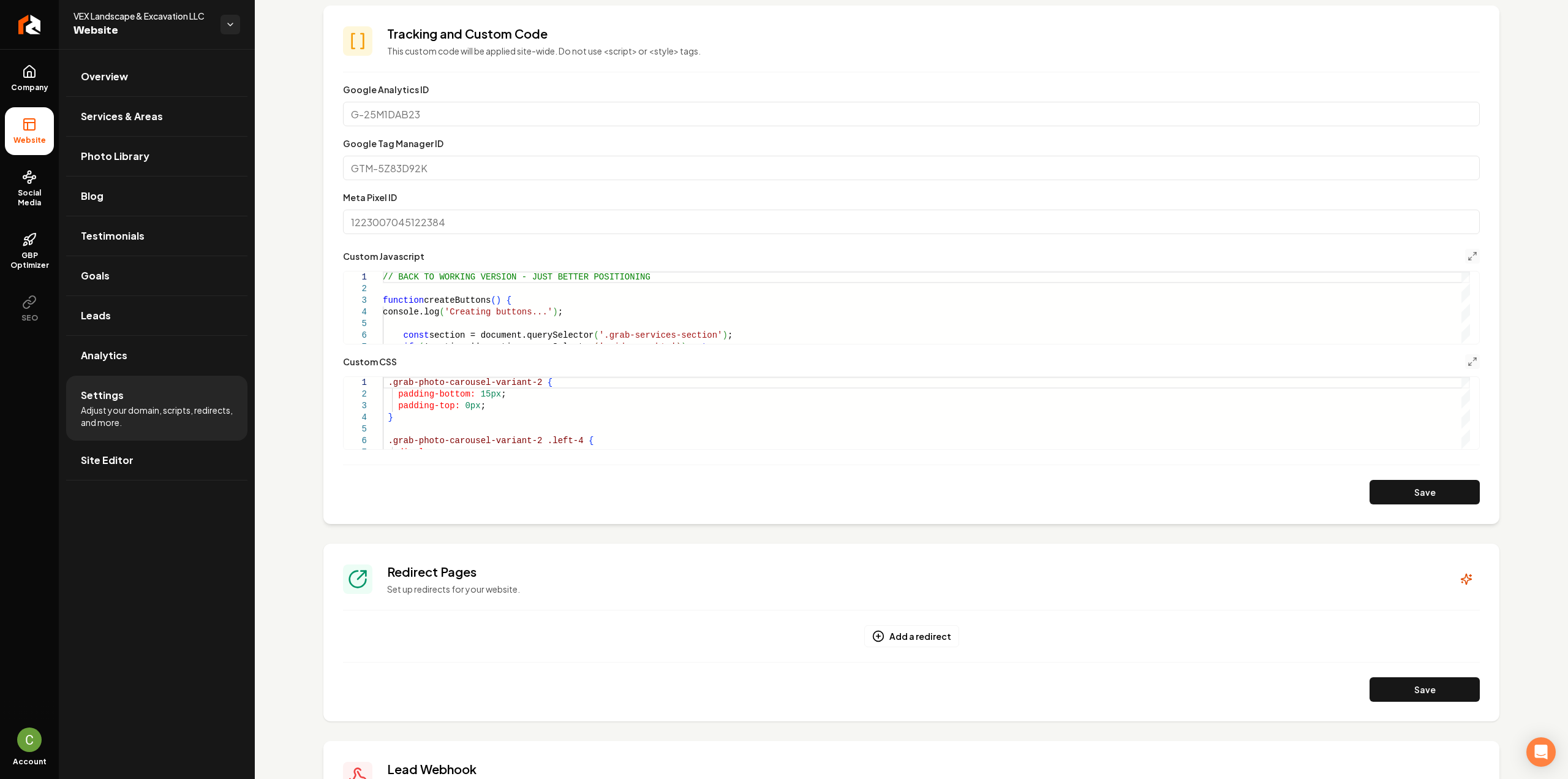
click at [1399, 490] on button "Save" at bounding box center [1424, 492] width 110 height 24
click at [1465, 414] on div "/* Make the Google logo visible on white backgroun d in services */ .grab-servi…" at bounding box center [927, 412] width 1087 height 72
click at [1461, 449] on div "Main content area" at bounding box center [1465, 442] width 9 height 12
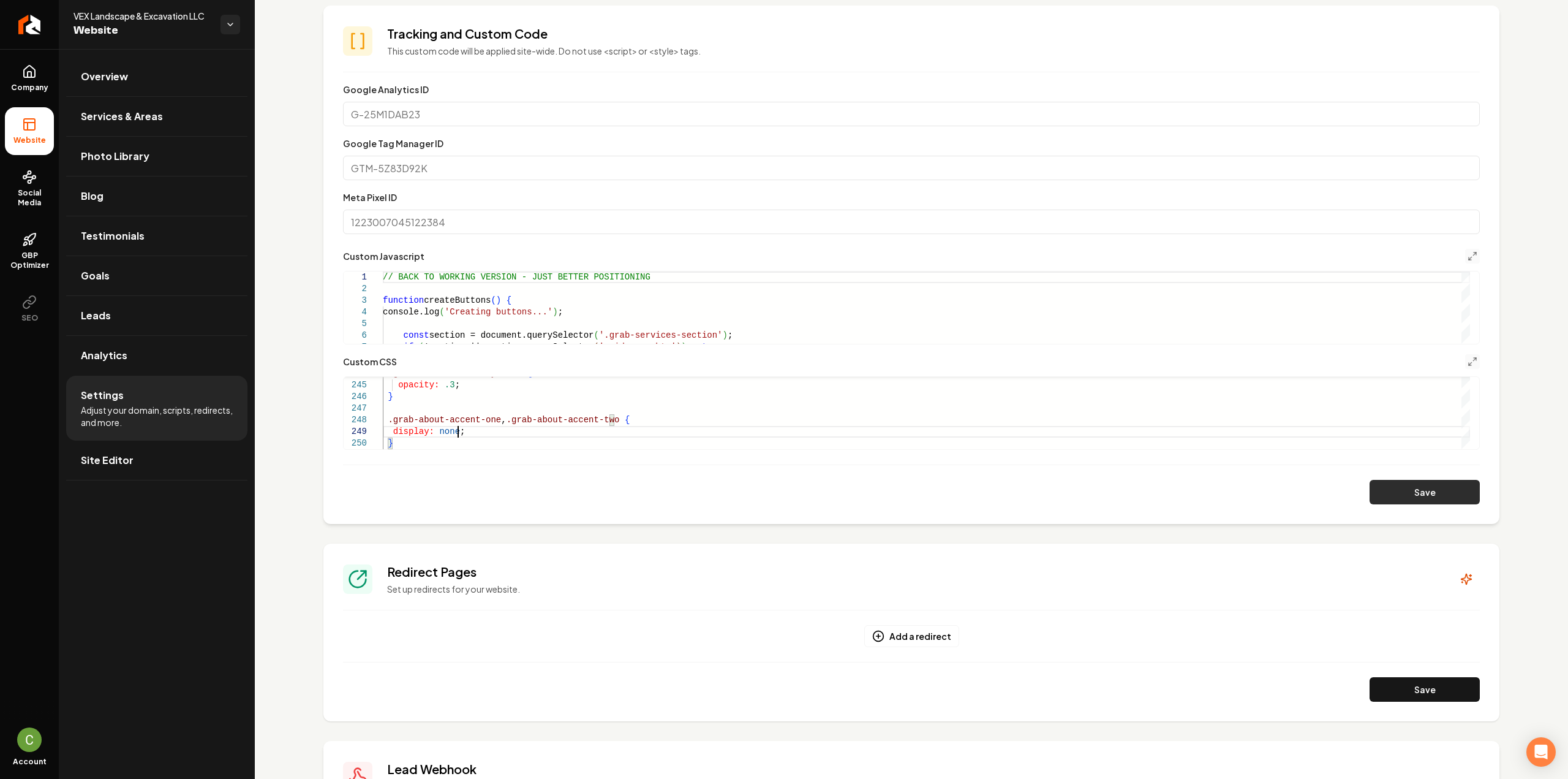
click at [1427, 492] on button "Save" at bounding box center [1424, 492] width 110 height 24
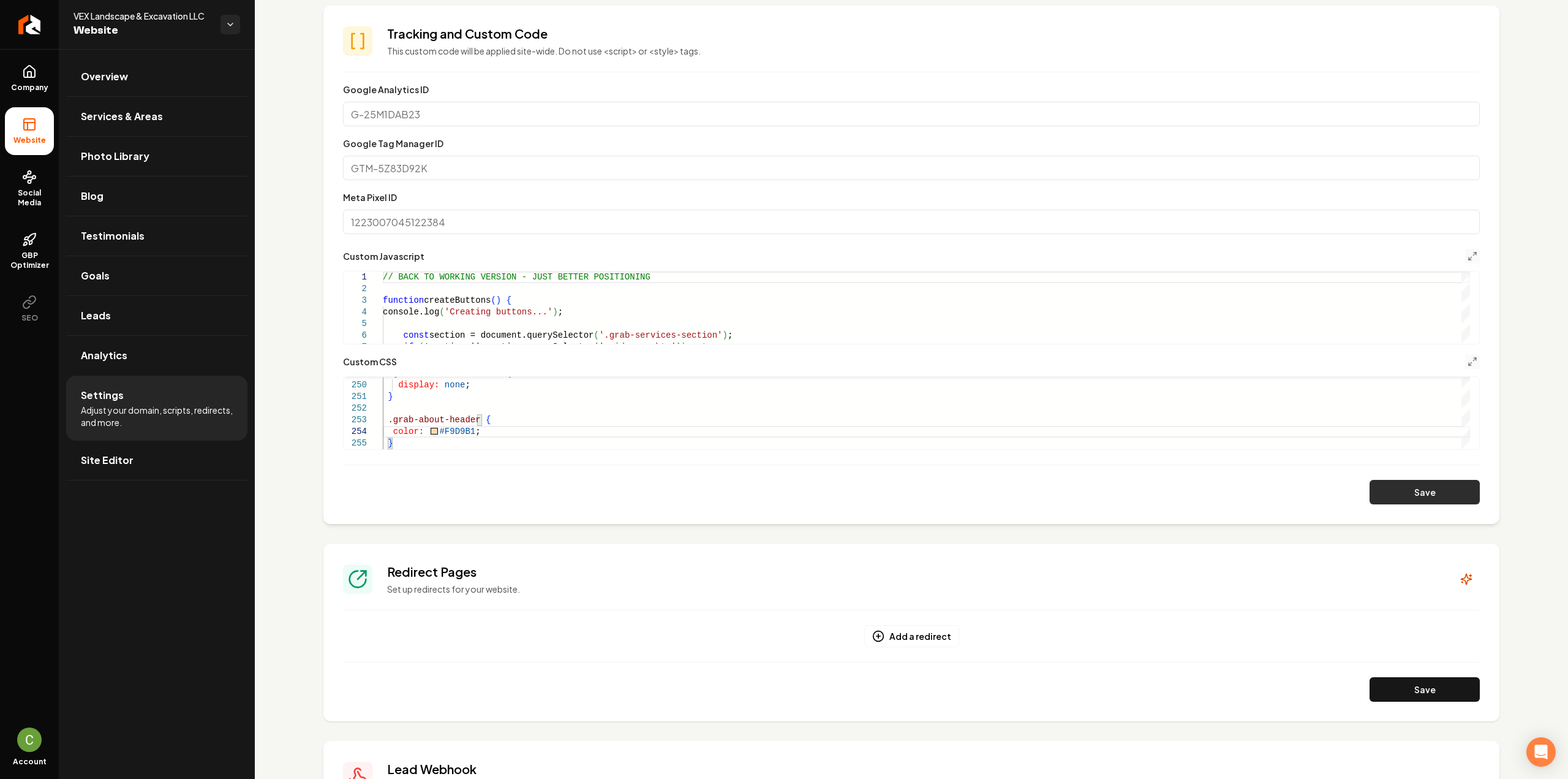
click at [1429, 487] on button "Save" at bounding box center [1424, 492] width 110 height 24
drag, startPoint x: 470, startPoint y: 429, endPoint x: 432, endPoint y: 431, distance: 38.1
click at [1369, 493] on button "Save" at bounding box center [1424, 492] width 110 height 24
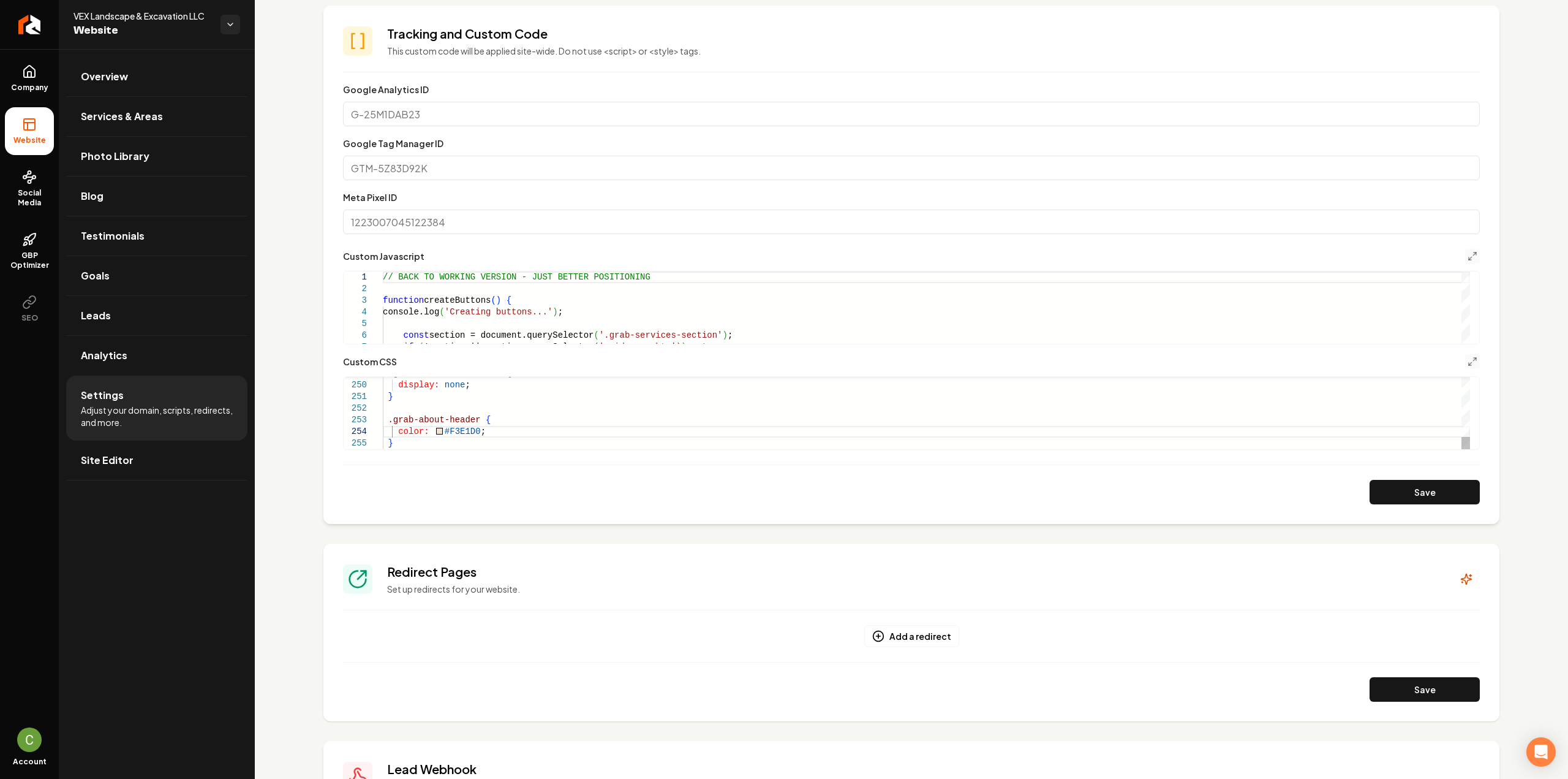
scroll to position [36, 79]
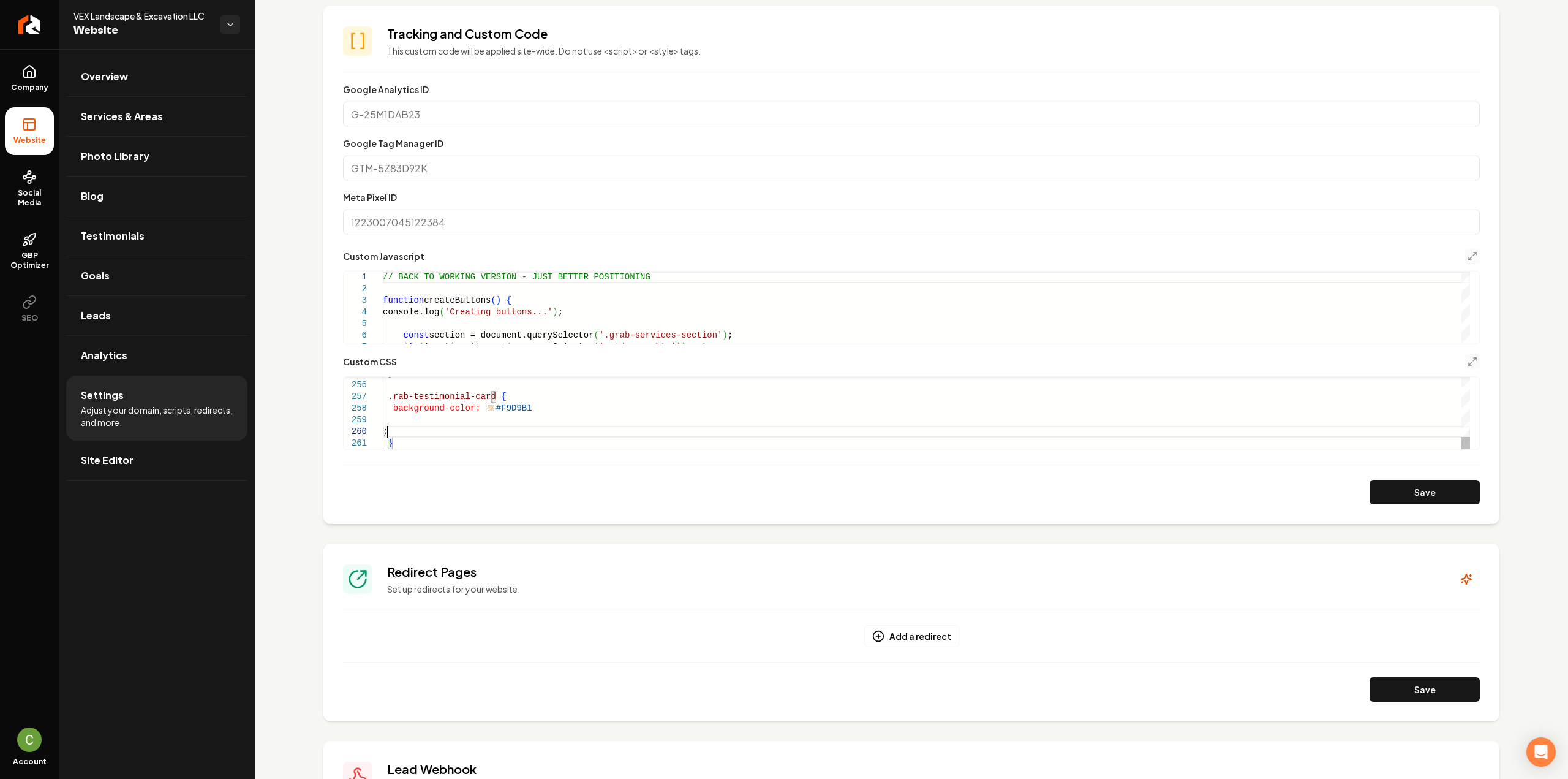
scroll to position [105, 4]
click at [1397, 482] on button "Save" at bounding box center [1424, 492] width 110 height 24
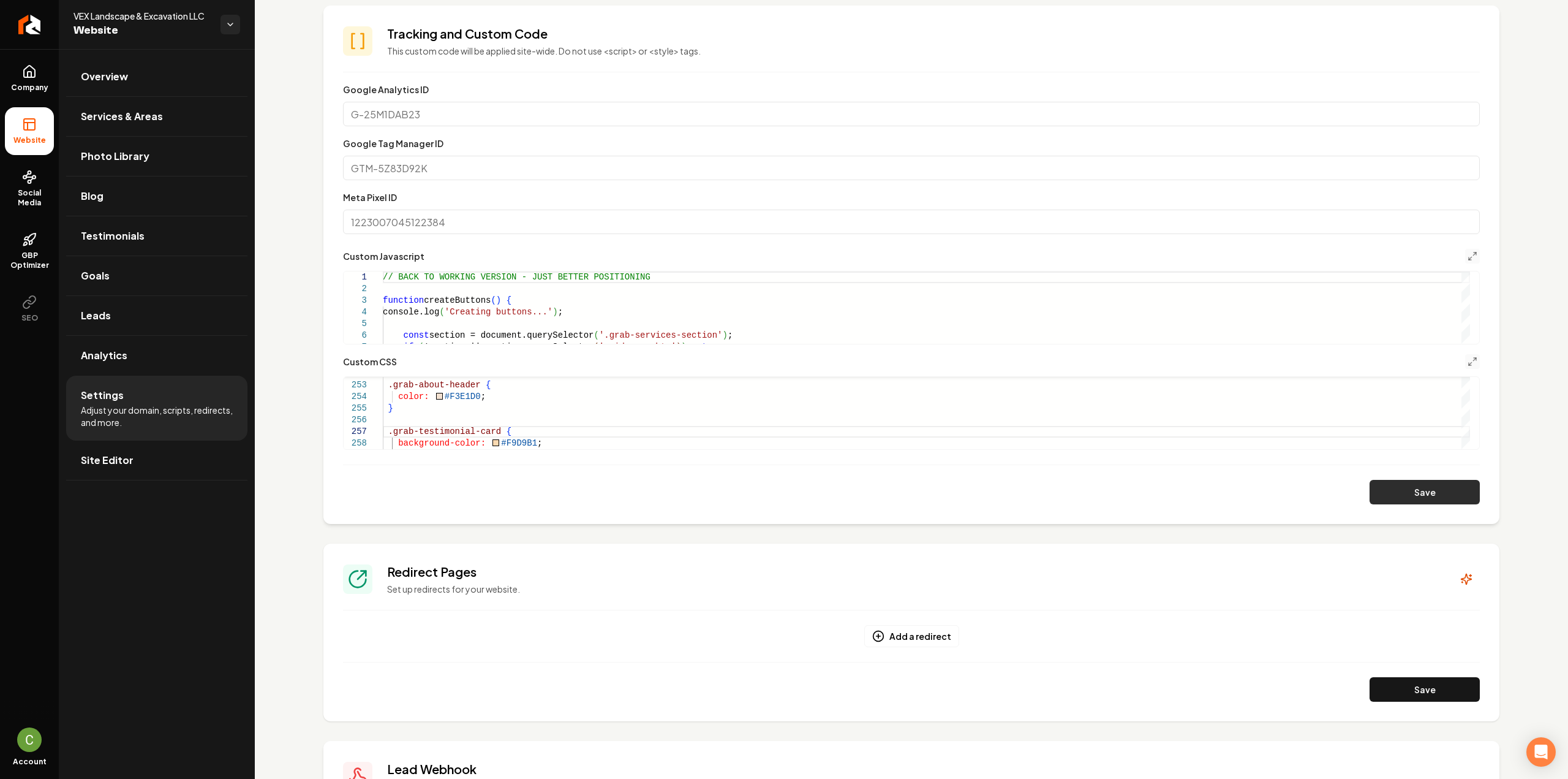
type textarea "**********"
click at [1384, 486] on button "Save" at bounding box center [1424, 492] width 110 height 24
click at [1467, 363] on icon "Main content area" at bounding box center [1472, 362] width 10 height 10
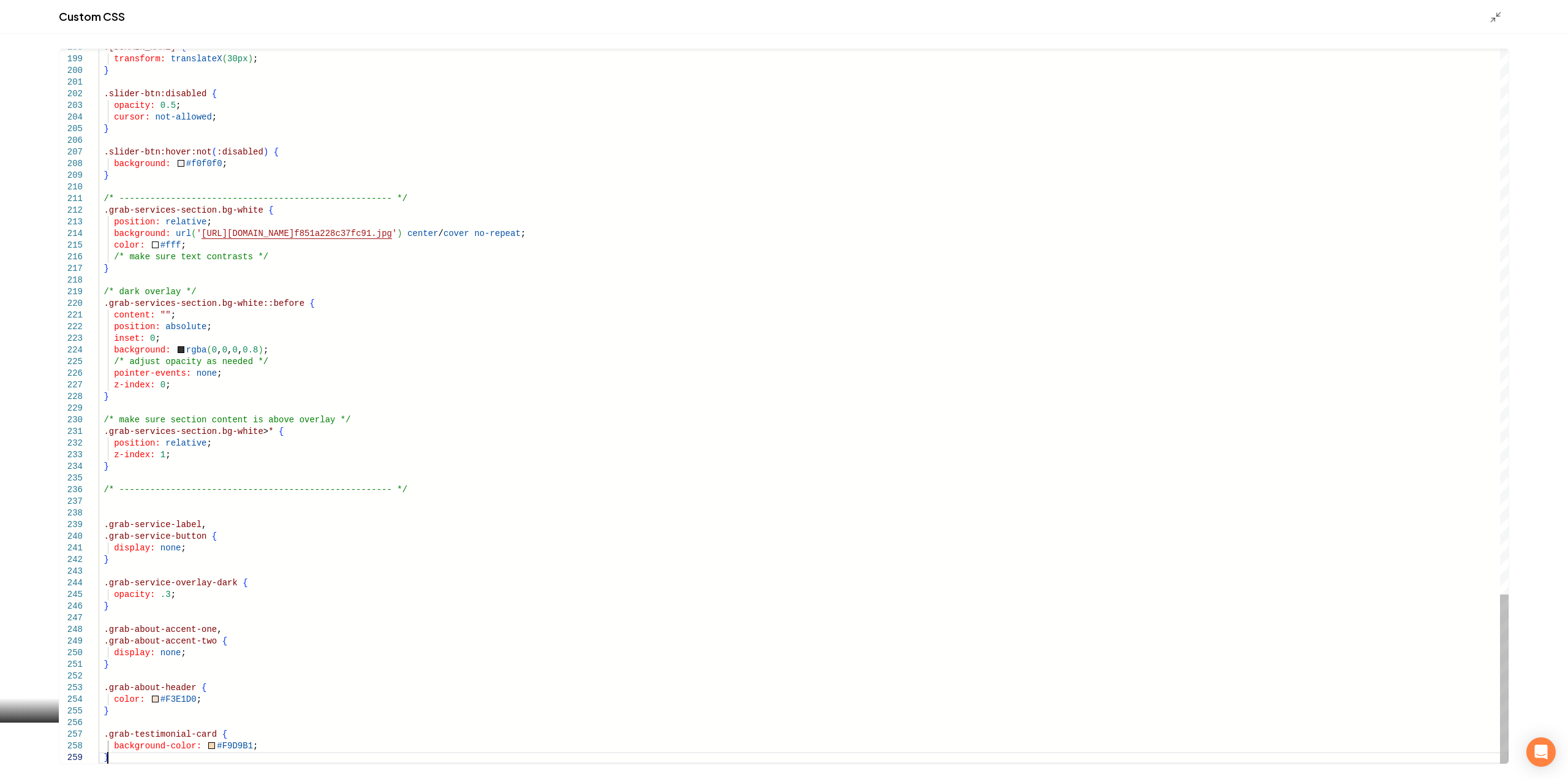
type textarea "**********"
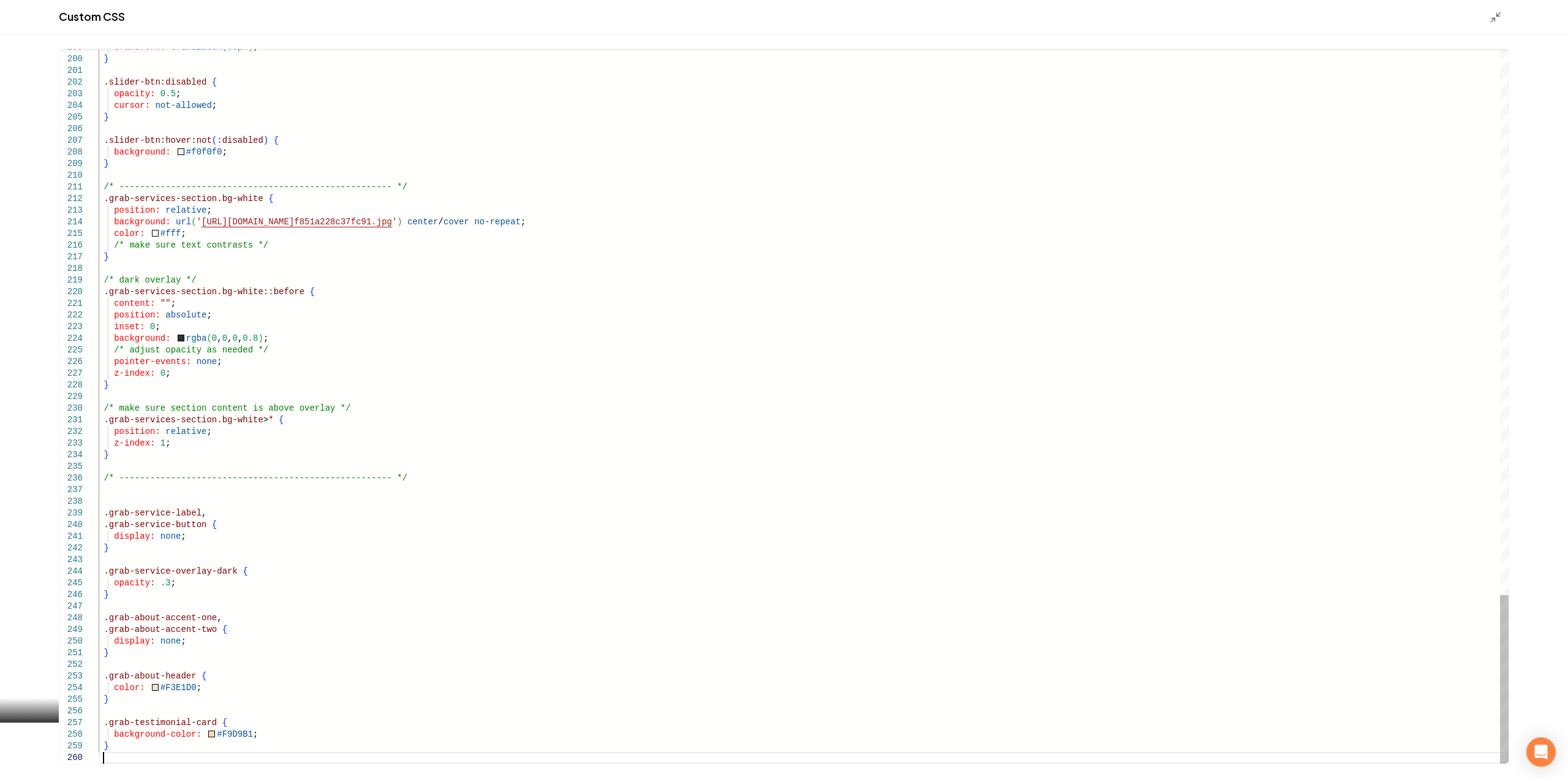
scroll to position [10, 4]
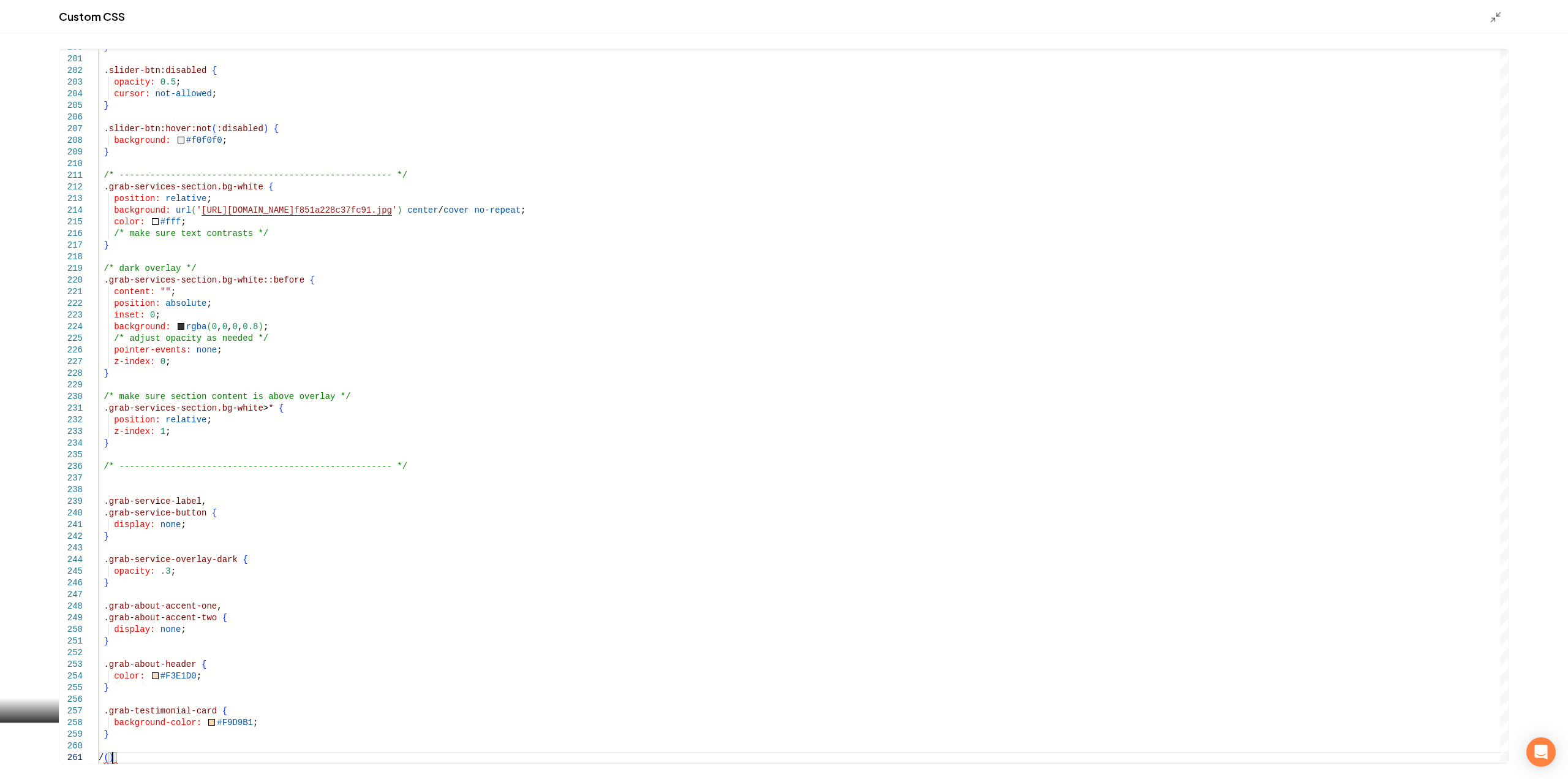
type textarea "*"
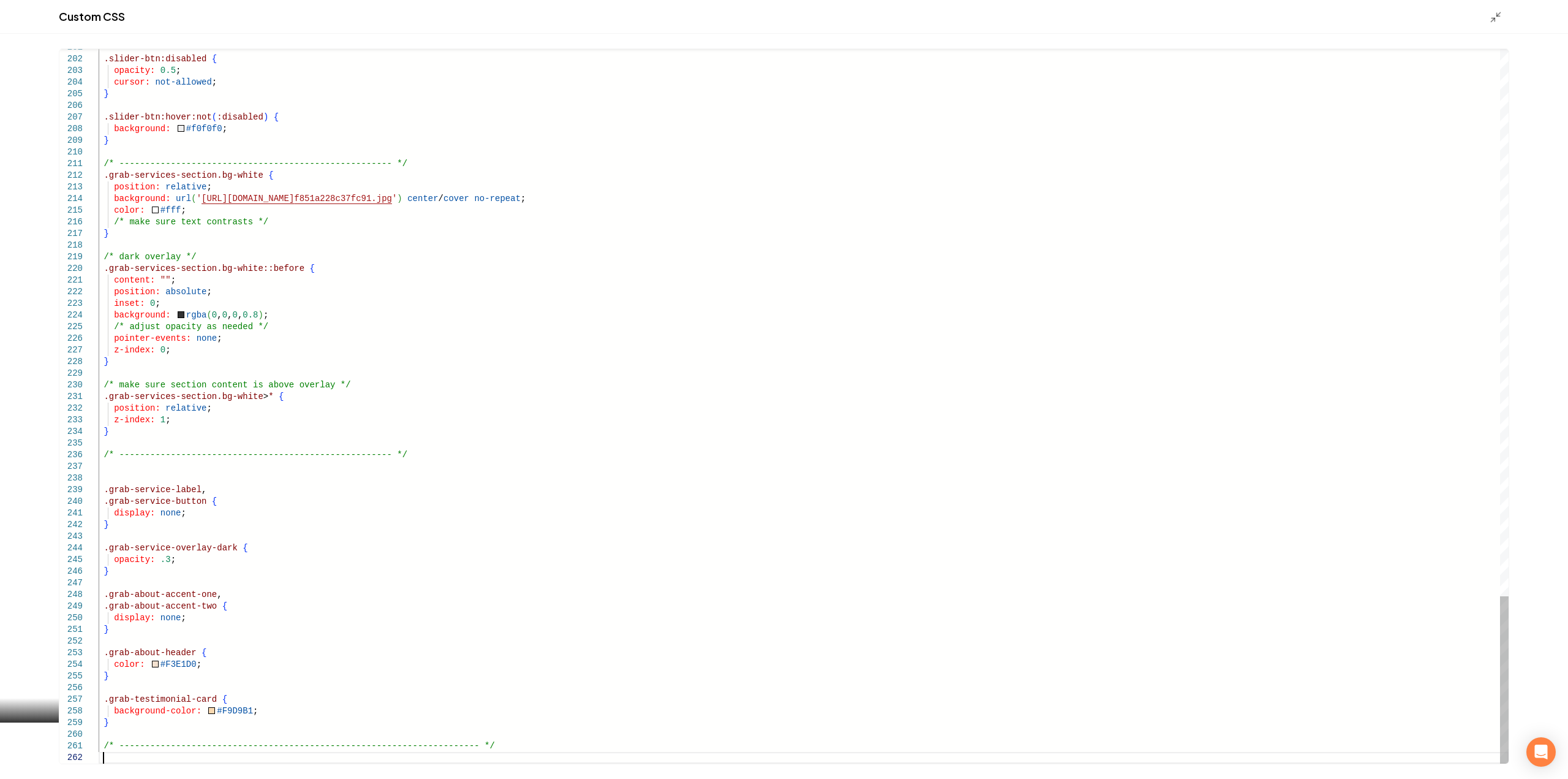
scroll to position [24, 4]
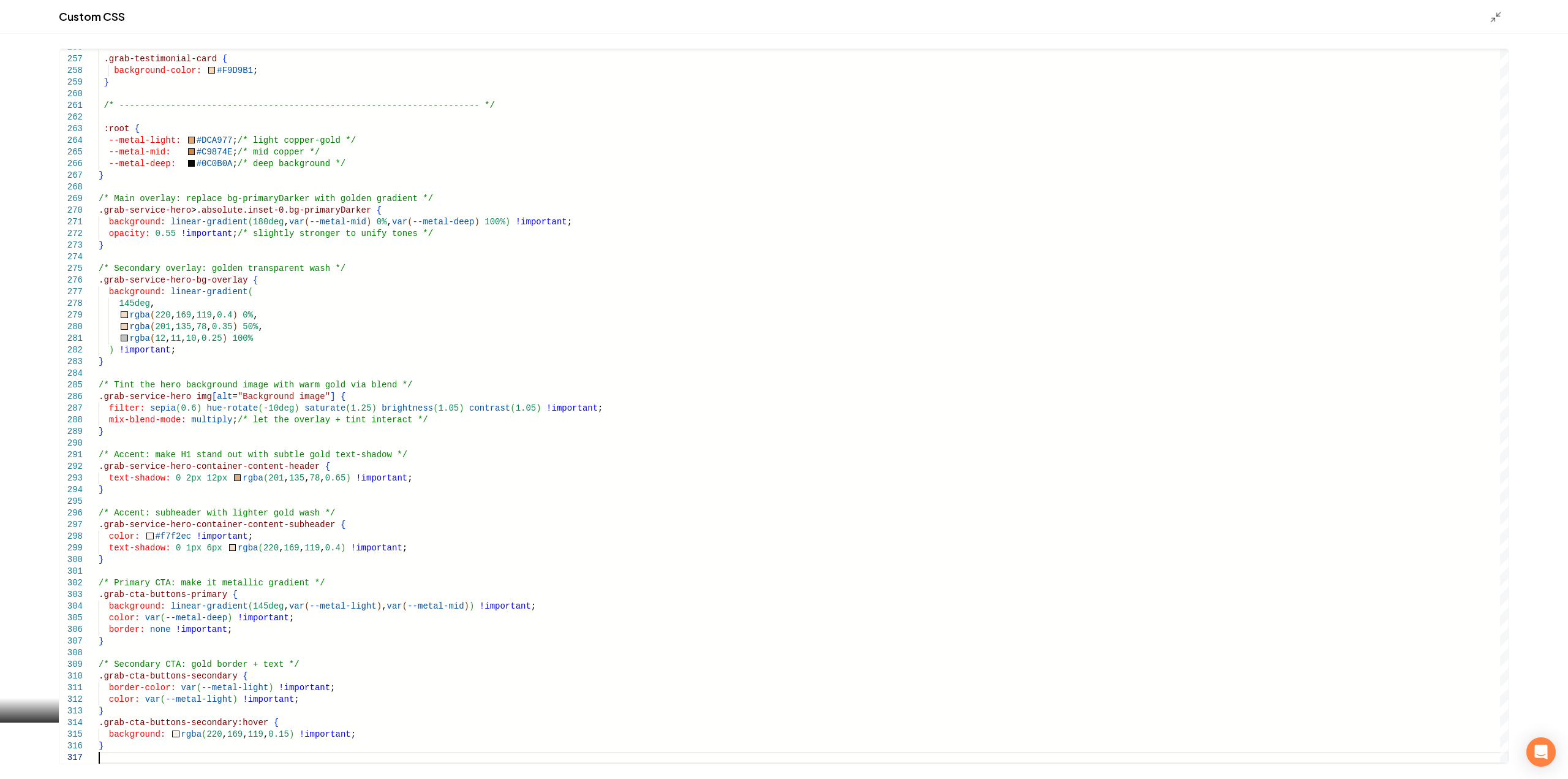
type textarea "**********"
click at [1493, 6] on div "Custom CSS" at bounding box center [784, 16] width 1568 height 34
click at [1493, 16] on icon "Main content area" at bounding box center [1495, 16] width 12 height 12
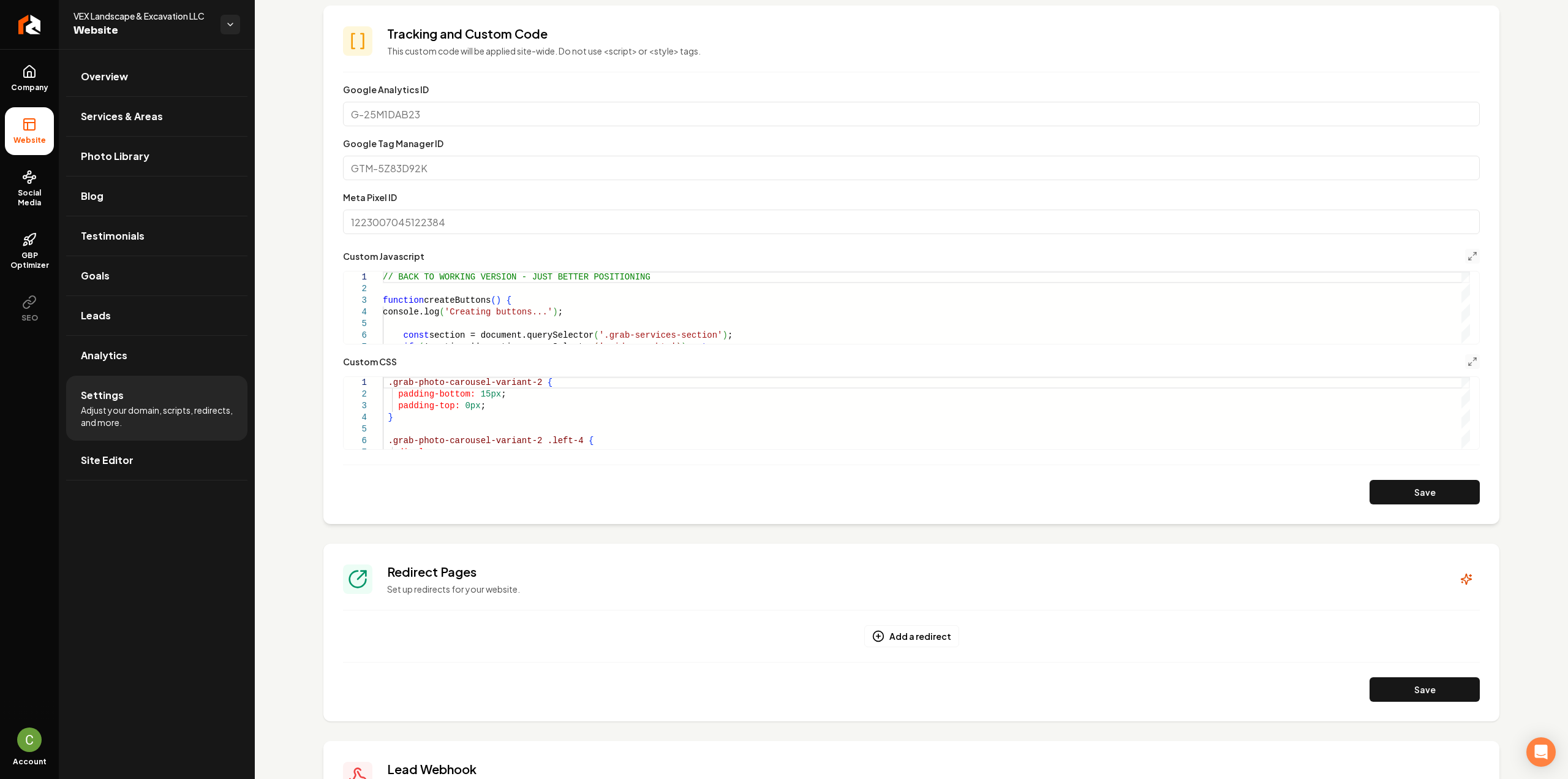
click at [1382, 479] on form "**********" at bounding box center [911, 293] width 1137 height 422
drag, startPoint x: 1389, startPoint y: 489, endPoint x: 1408, endPoint y: 498, distance: 21.0
click at [1391, 490] on button "Save" at bounding box center [1424, 492] width 110 height 24
click at [1467, 363] on icon "Main content area" at bounding box center [1472, 362] width 10 height 10
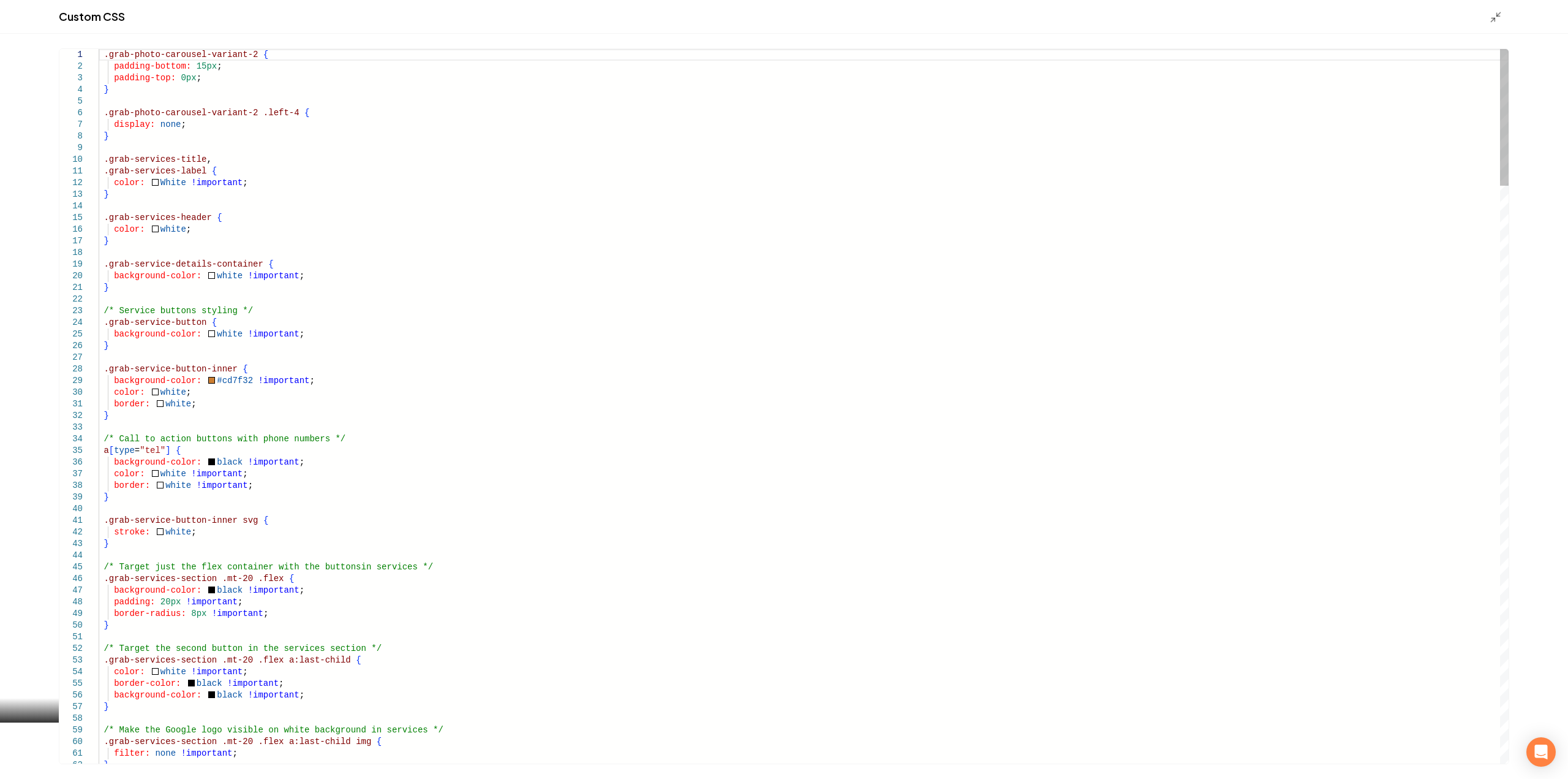
type textarea "**********"
drag, startPoint x: 591, startPoint y: 410, endPoint x: 581, endPoint y: 407, distance: 10.4
type textarea "*"
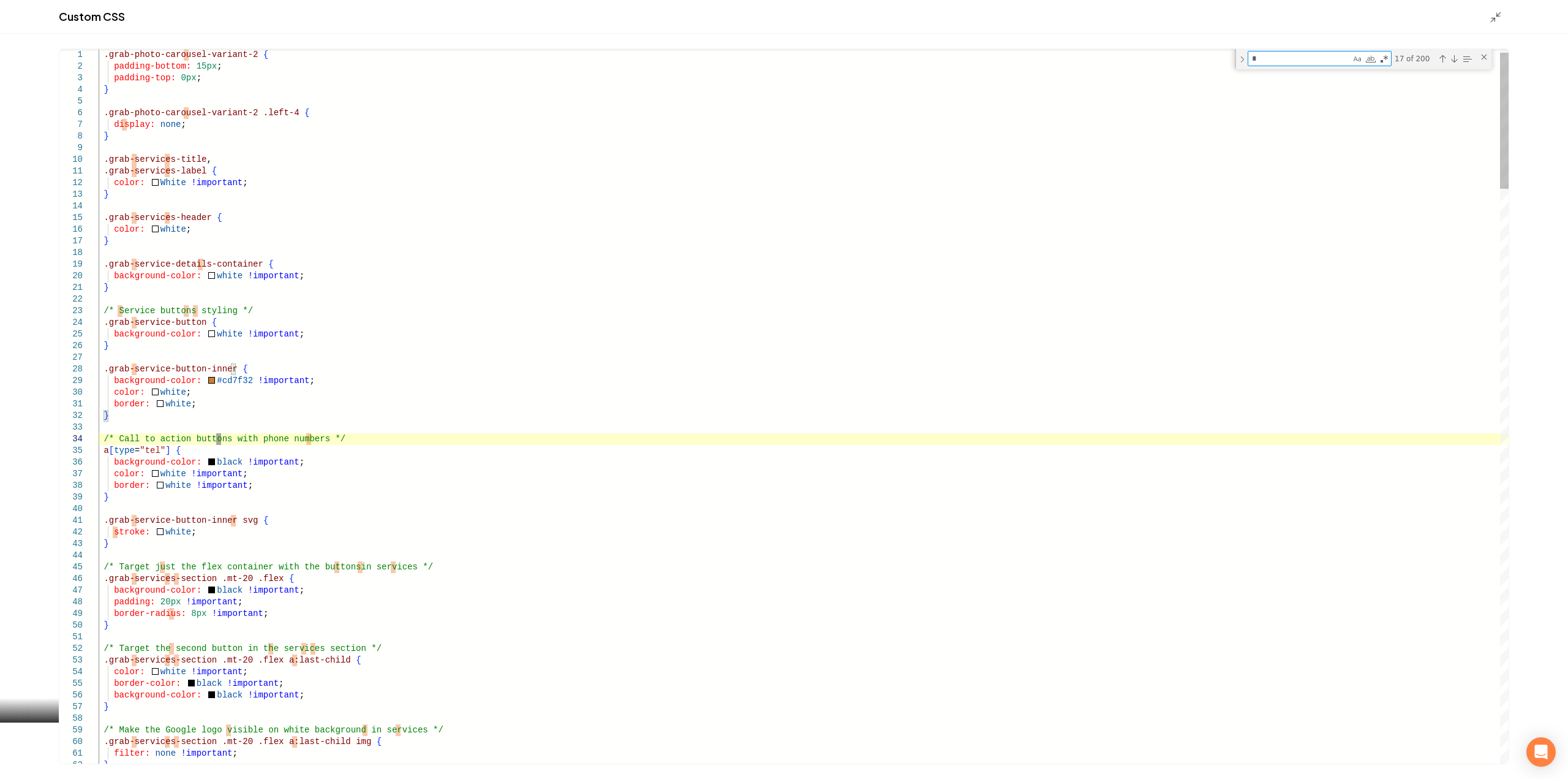
type textarea "**********"
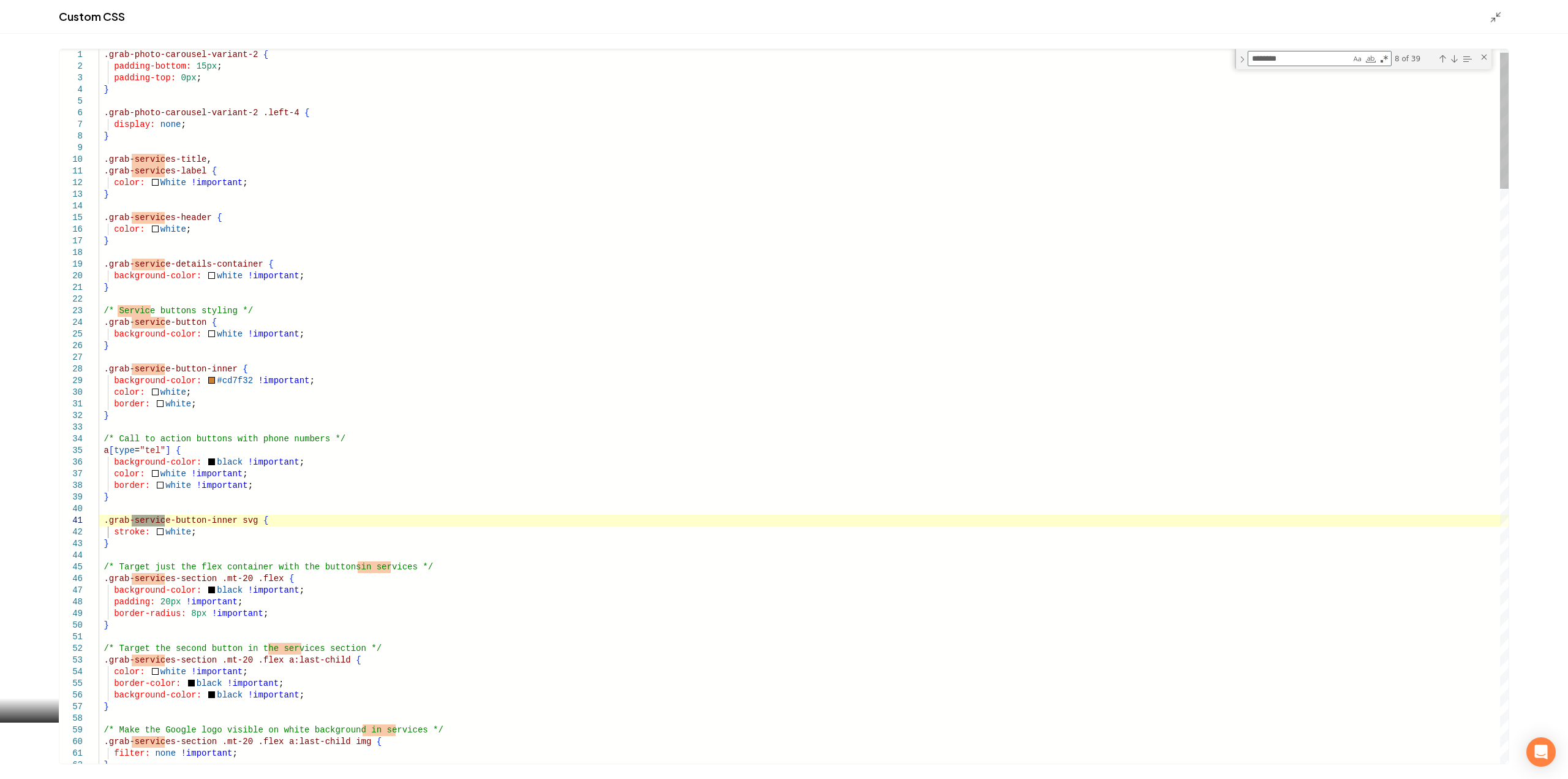
type textarea "*********"
type textarea "**********"
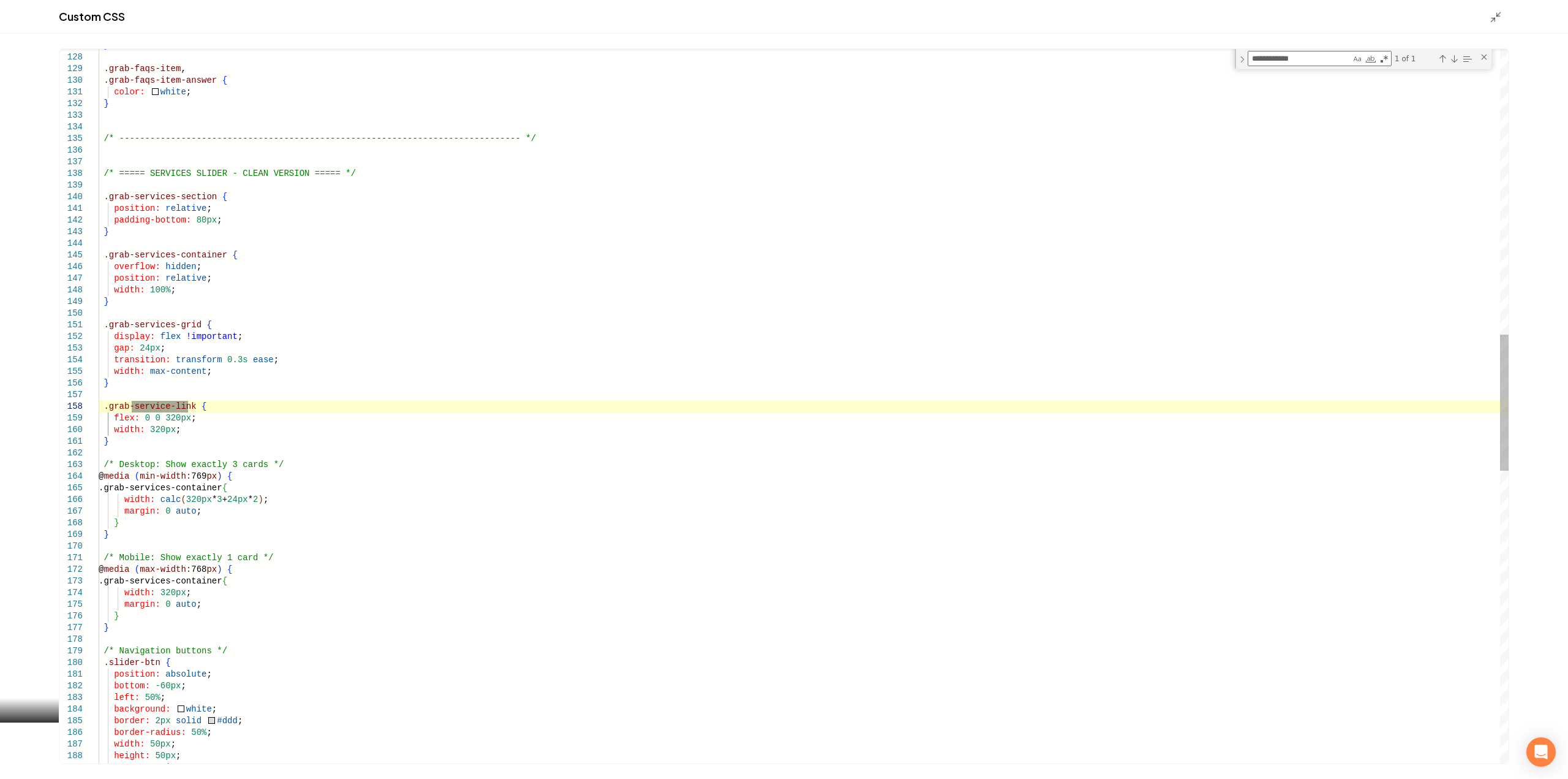
type textarea "**********"
click at [171, 421] on div "} .grab-faqs-item , .grab-faqs-item-answer { color: white ; } /* --------------…" at bounding box center [803, 425] width 1409 height 3746
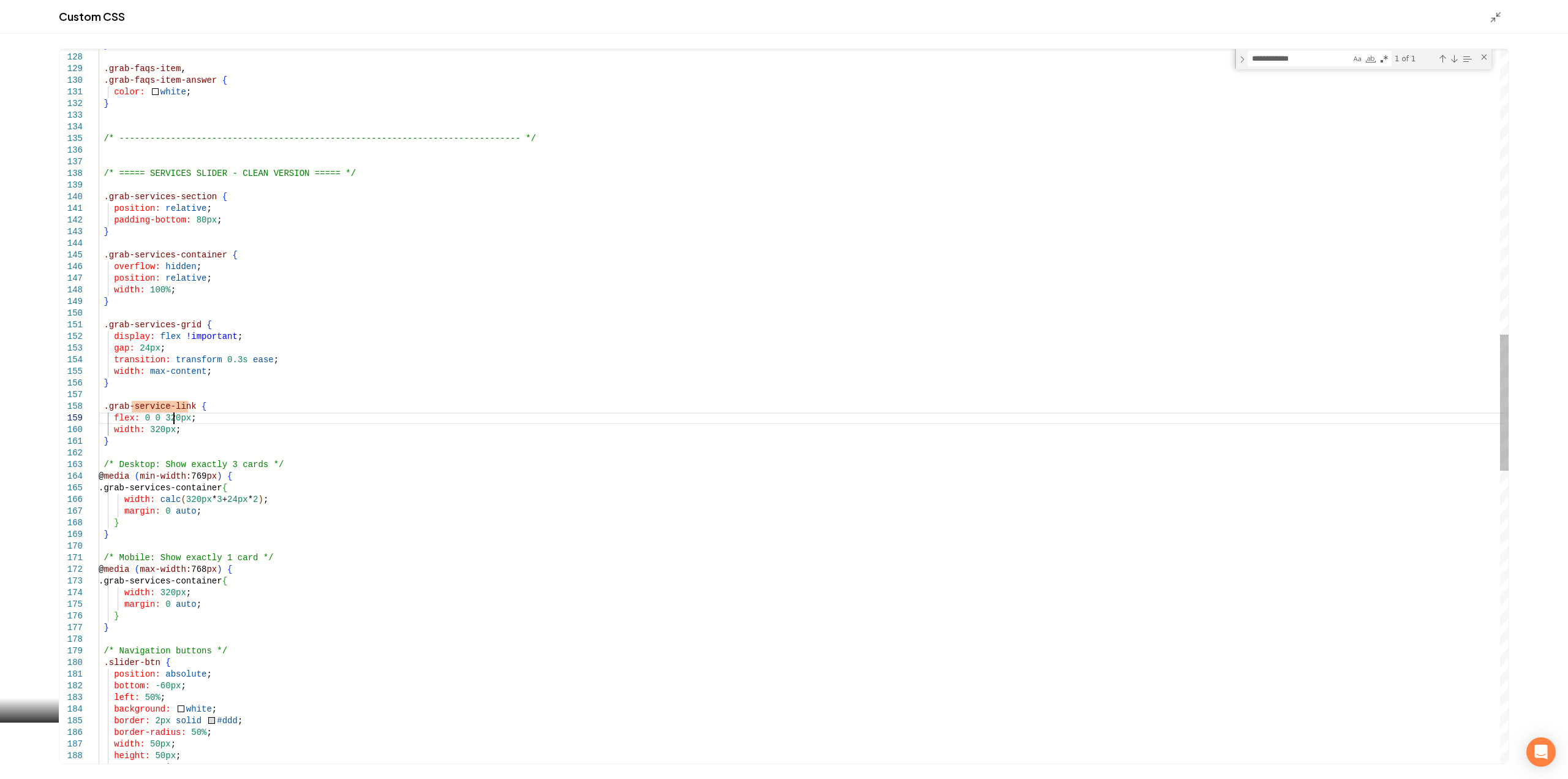
click at [171, 421] on div "} .grab-faqs-item , .grab-faqs-item-answer { color: white ; } /* --------------…" at bounding box center [803, 425] width 1409 height 3746
type textarea "**********"
click at [1489, 24] on div "Custom CSS" at bounding box center [784, 16] width 1568 height 34
click at [1489, 20] on div "Custom CSS" at bounding box center [784, 16] width 1568 height 34
click at [1492, 20] on line "Main content area" at bounding box center [1492, 20] width 4 height 4
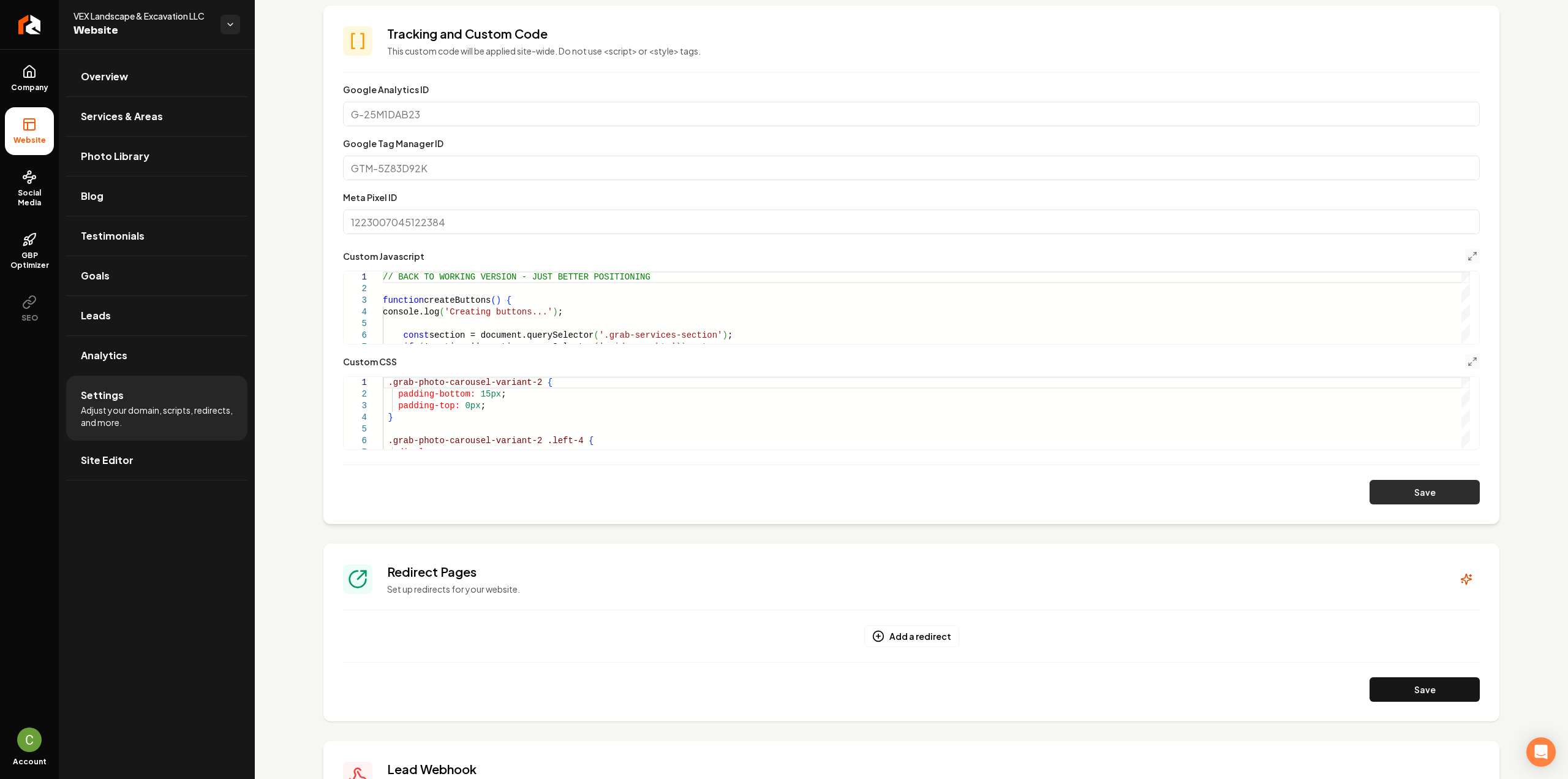
click at [1407, 492] on button "Save" at bounding box center [1424, 492] width 110 height 24
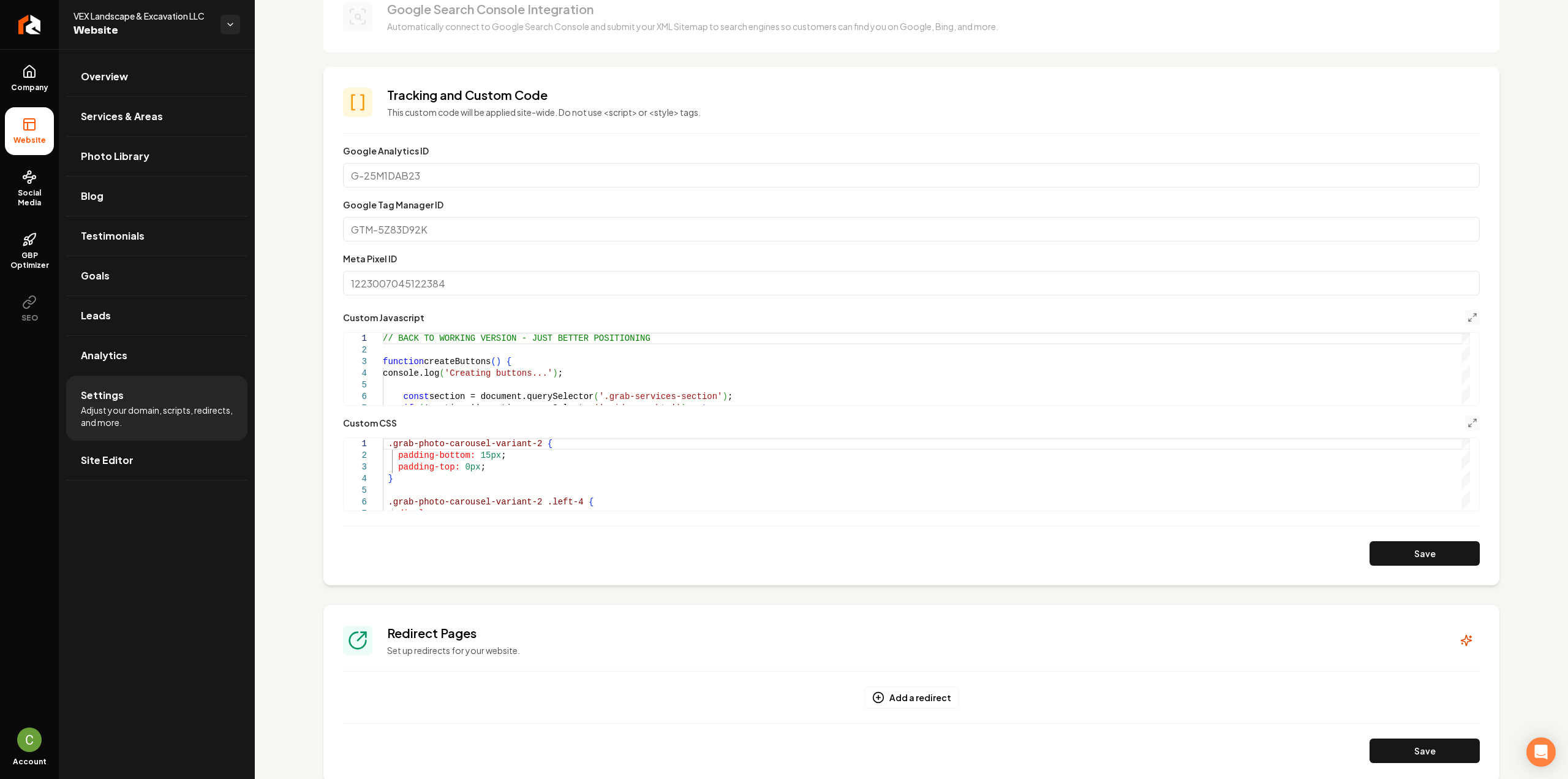
click at [1465, 428] on button "Main content area" at bounding box center [1472, 422] width 15 height 15
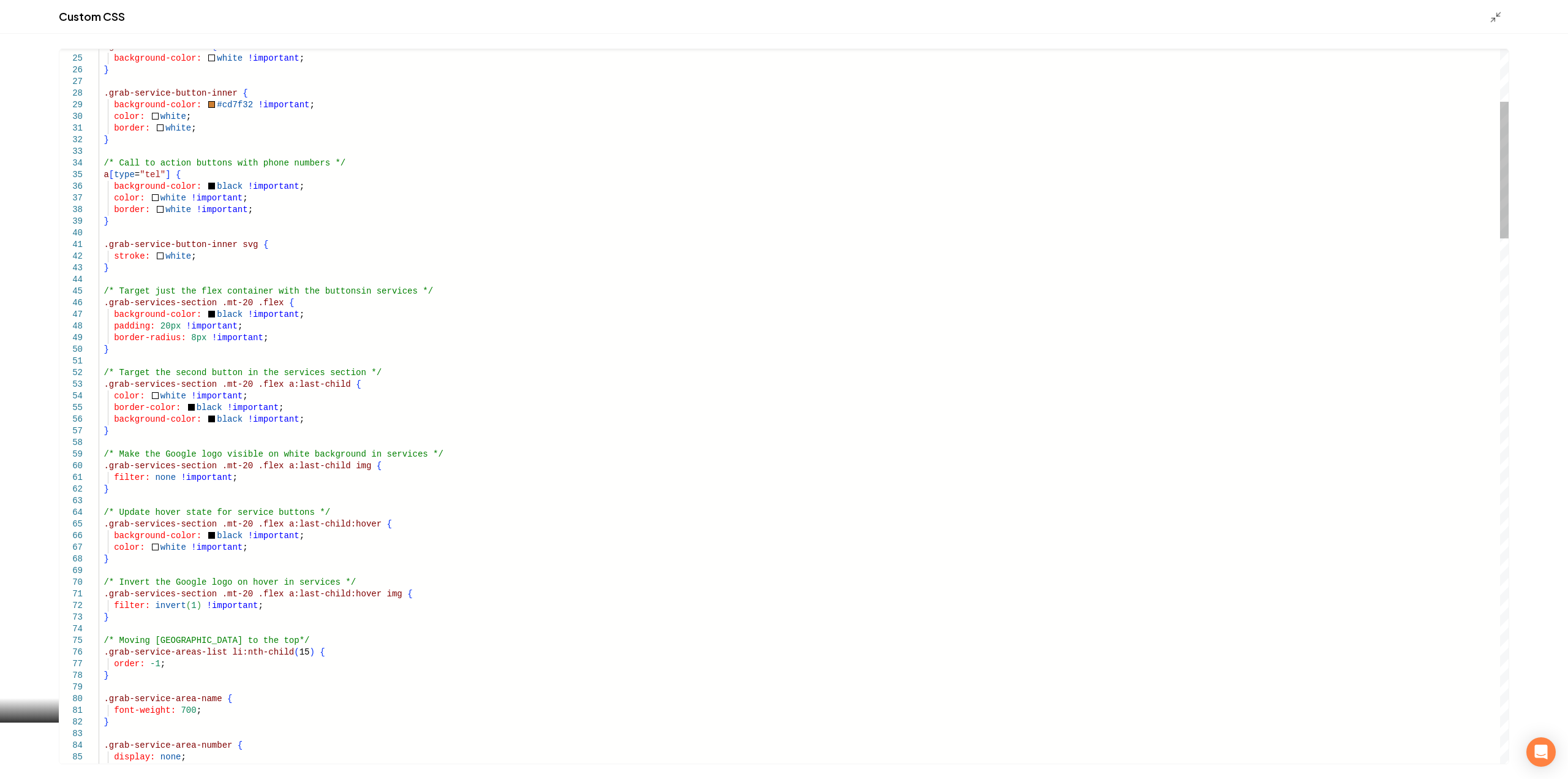
type textarea "**********"
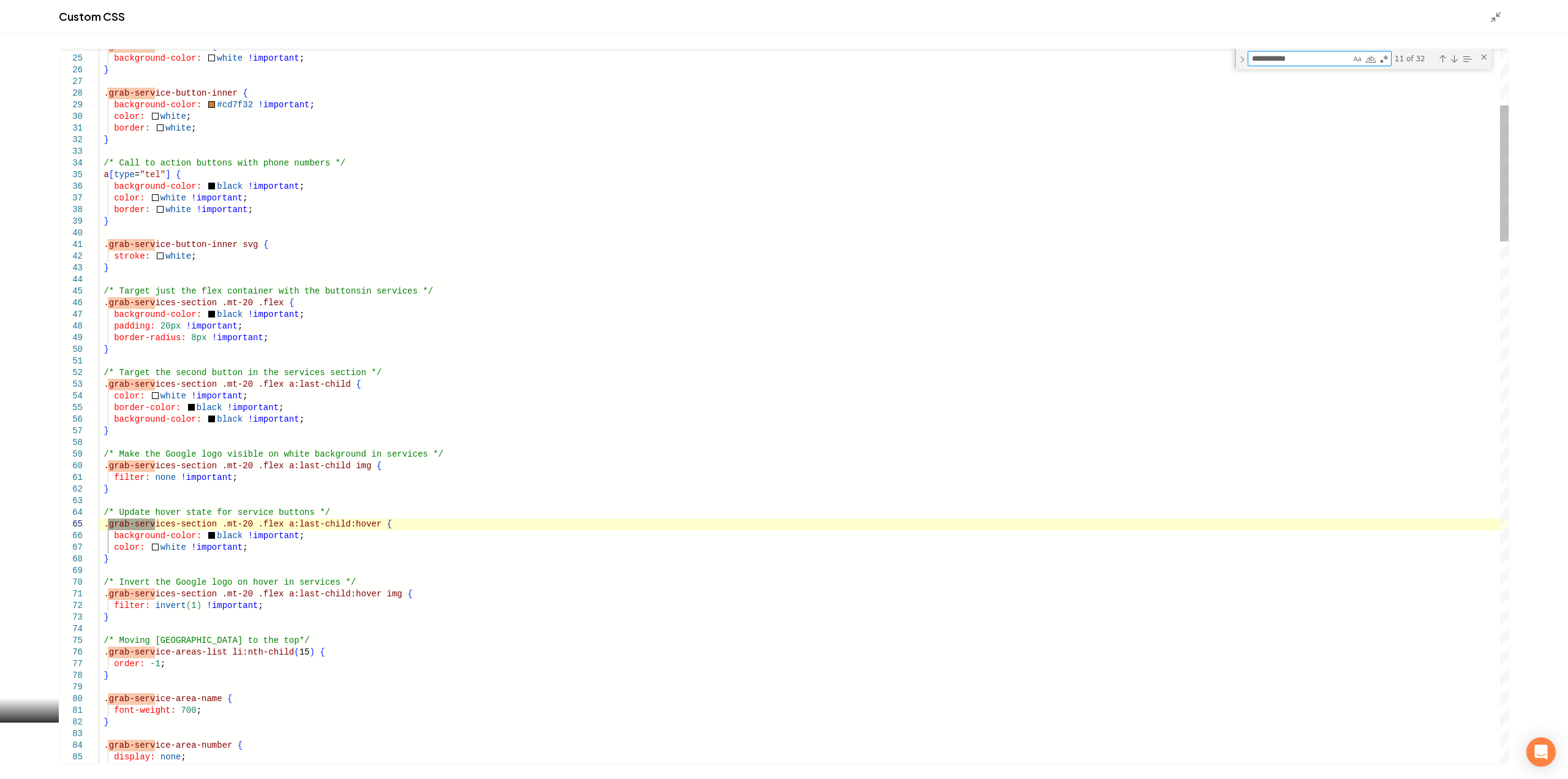
type textarea "**********"
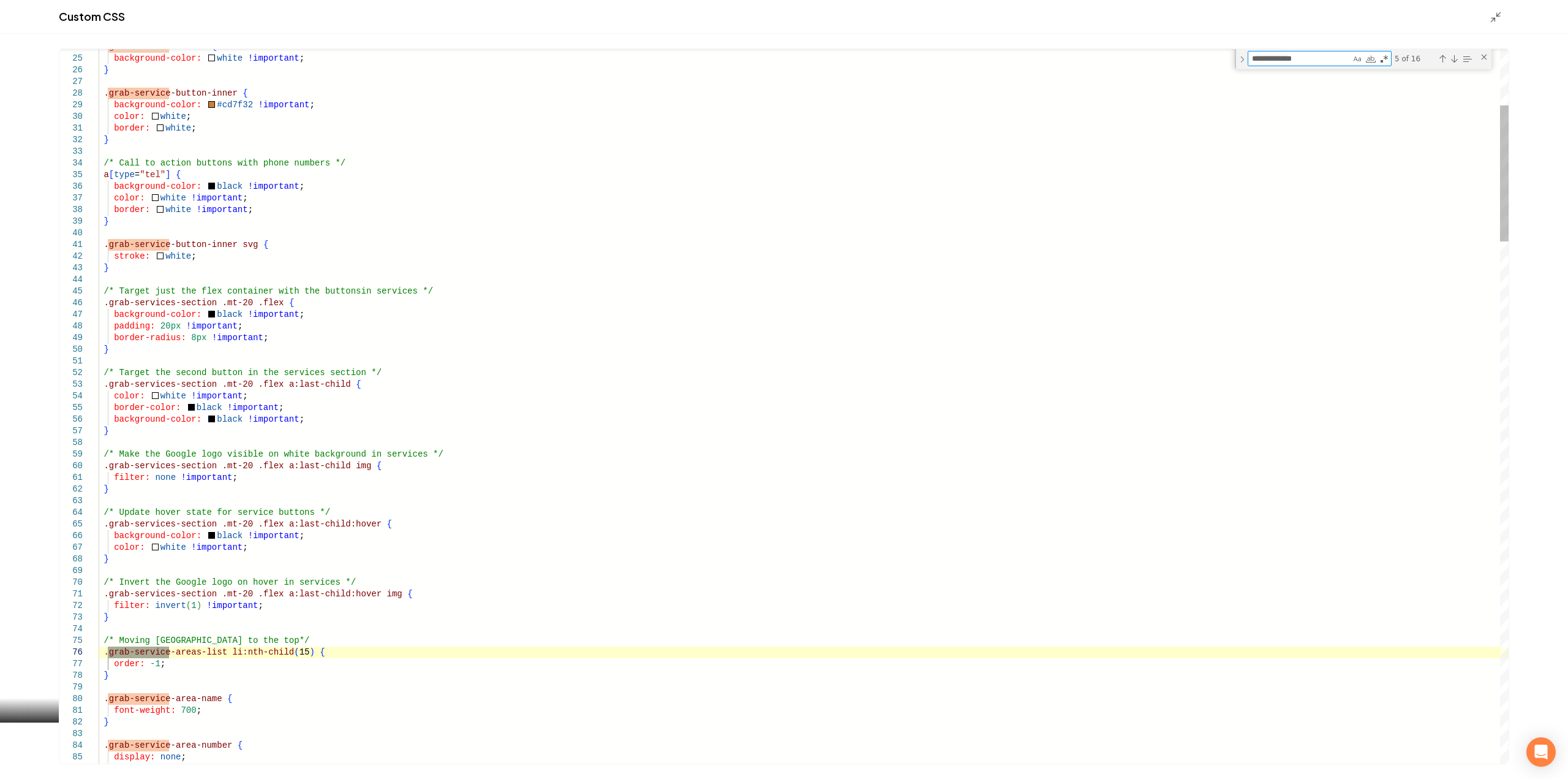
type textarea "**********"
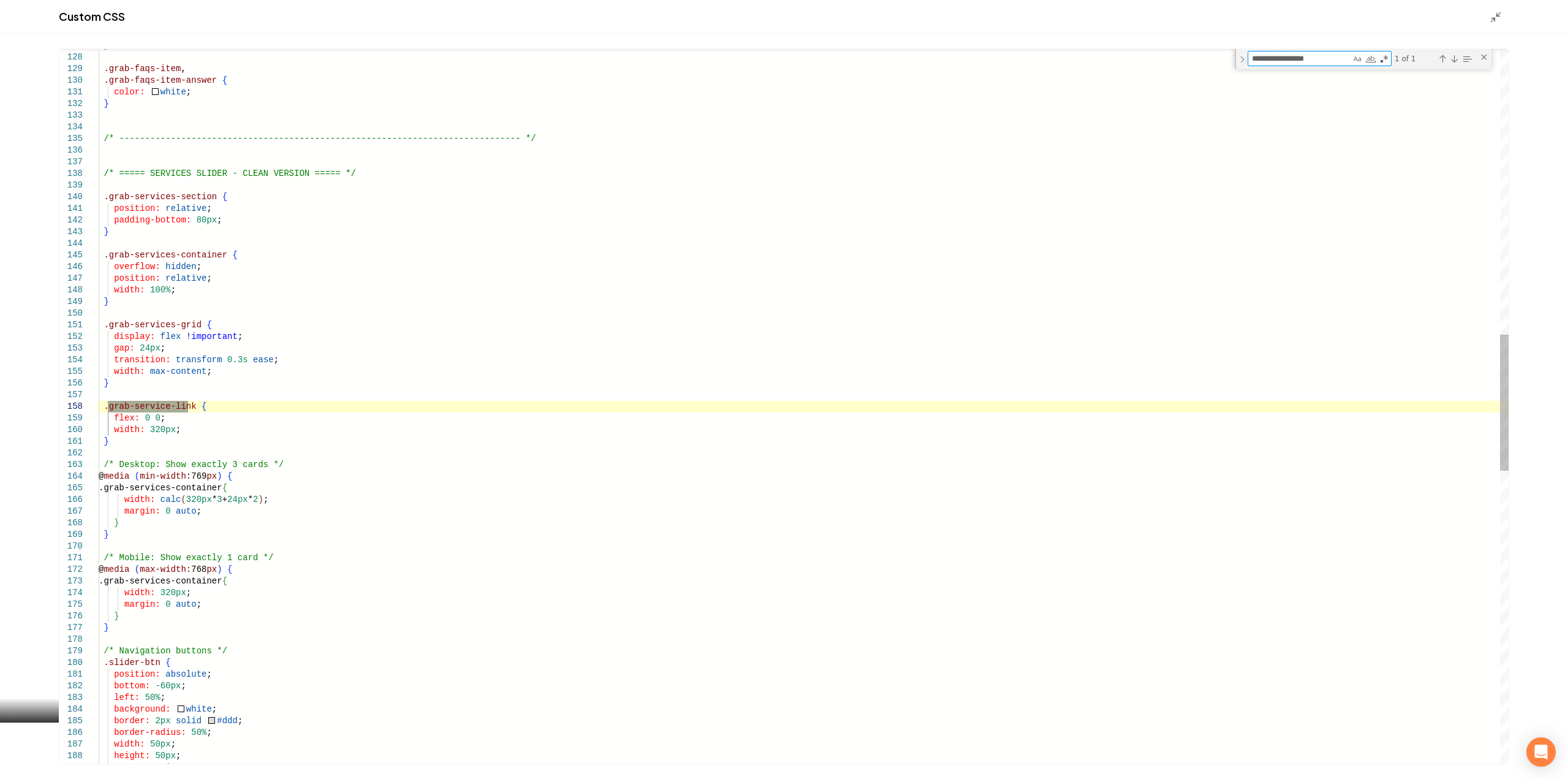
type textarea "**********"
click at [156, 416] on div "} .grab-faqs-item , .grab-faqs-item-answer { color: white ; } /* --------------…" at bounding box center [803, 425] width 1409 height 3746
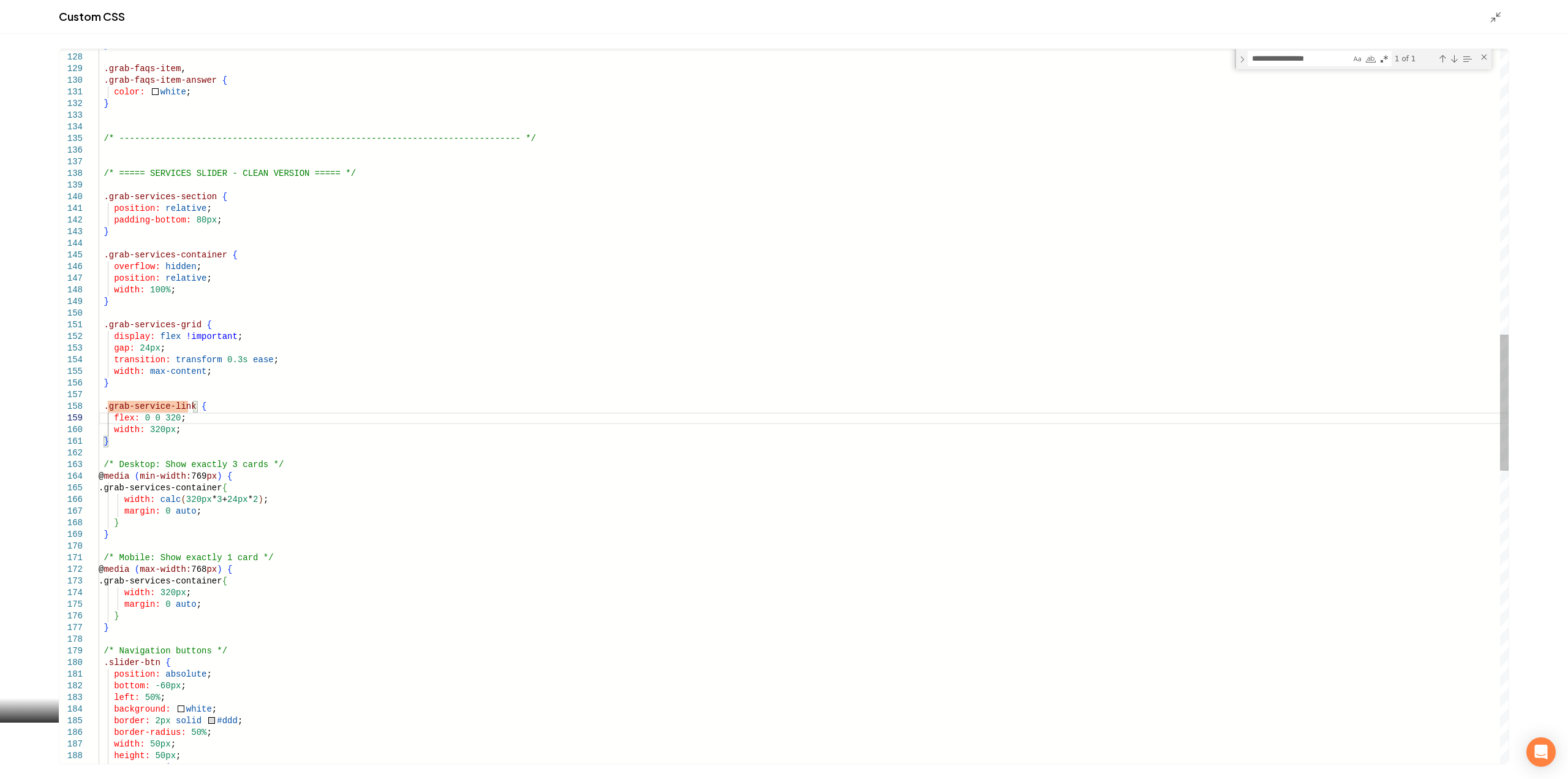
scroll to position [94, 84]
type textarea "**********"
click at [1484, 11] on div "Custom CSS" at bounding box center [784, 16] width 1568 height 34
click at [1493, 17] on icon "Main content area" at bounding box center [1495, 16] width 12 height 12
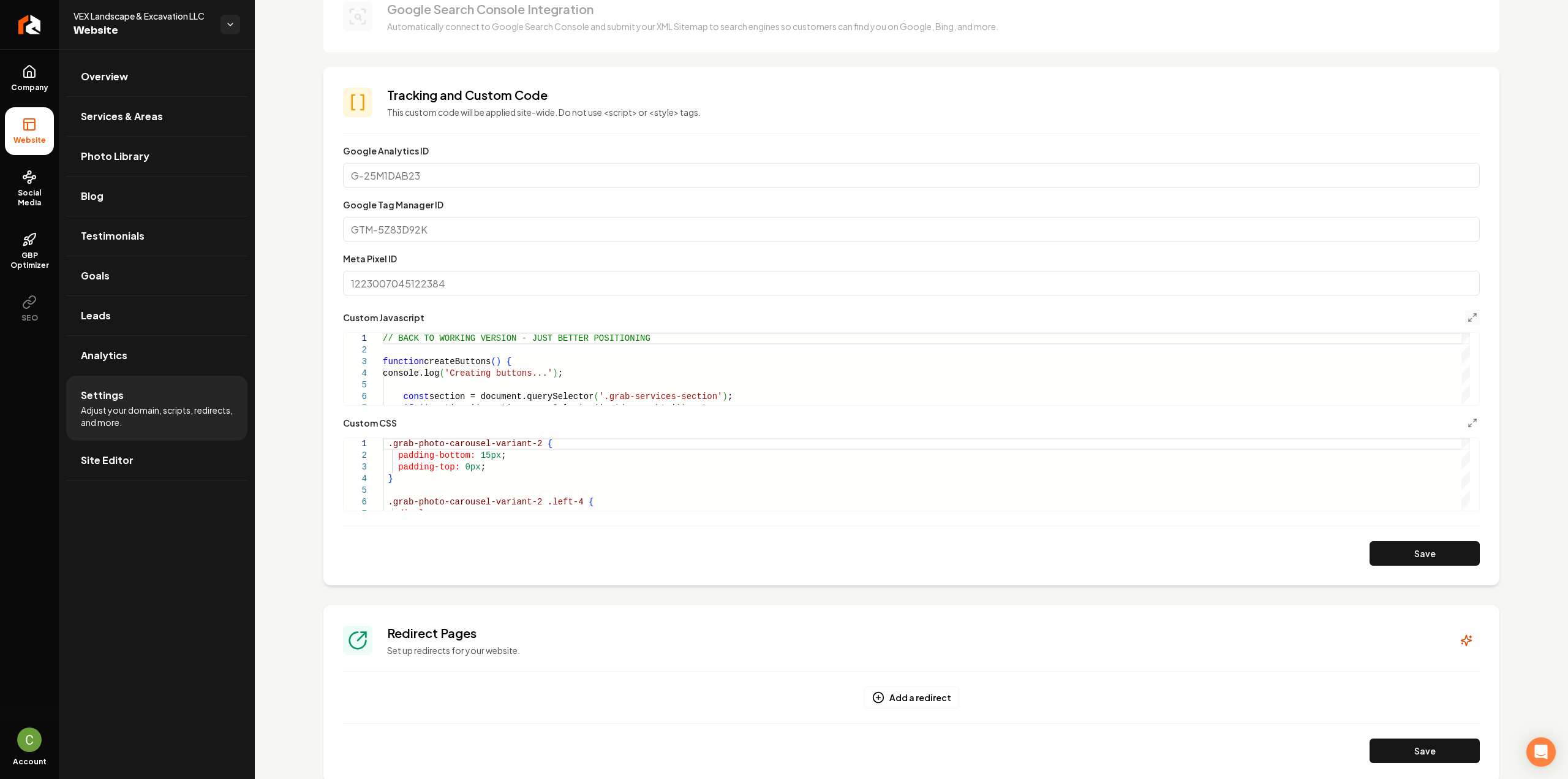
click at [1387, 560] on button "Save" at bounding box center [1424, 553] width 110 height 24
click at [1059, 515] on form "**********" at bounding box center [911, 354] width 1137 height 422
click at [1467, 425] on icon "Main content area" at bounding box center [1472, 423] width 10 height 10
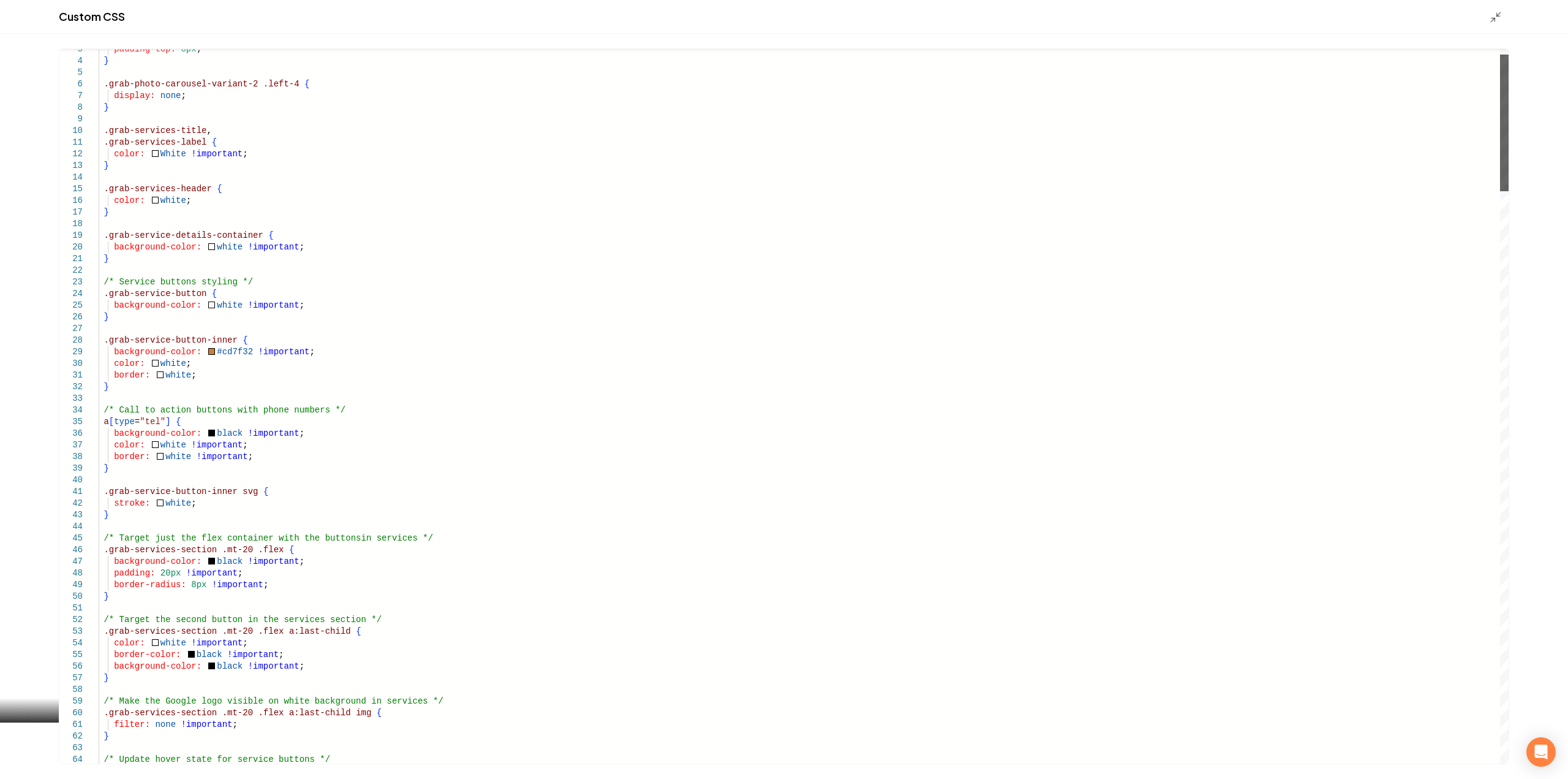
click at [1499, 54] on div "Main content area" at bounding box center [1504, 122] width 9 height 137
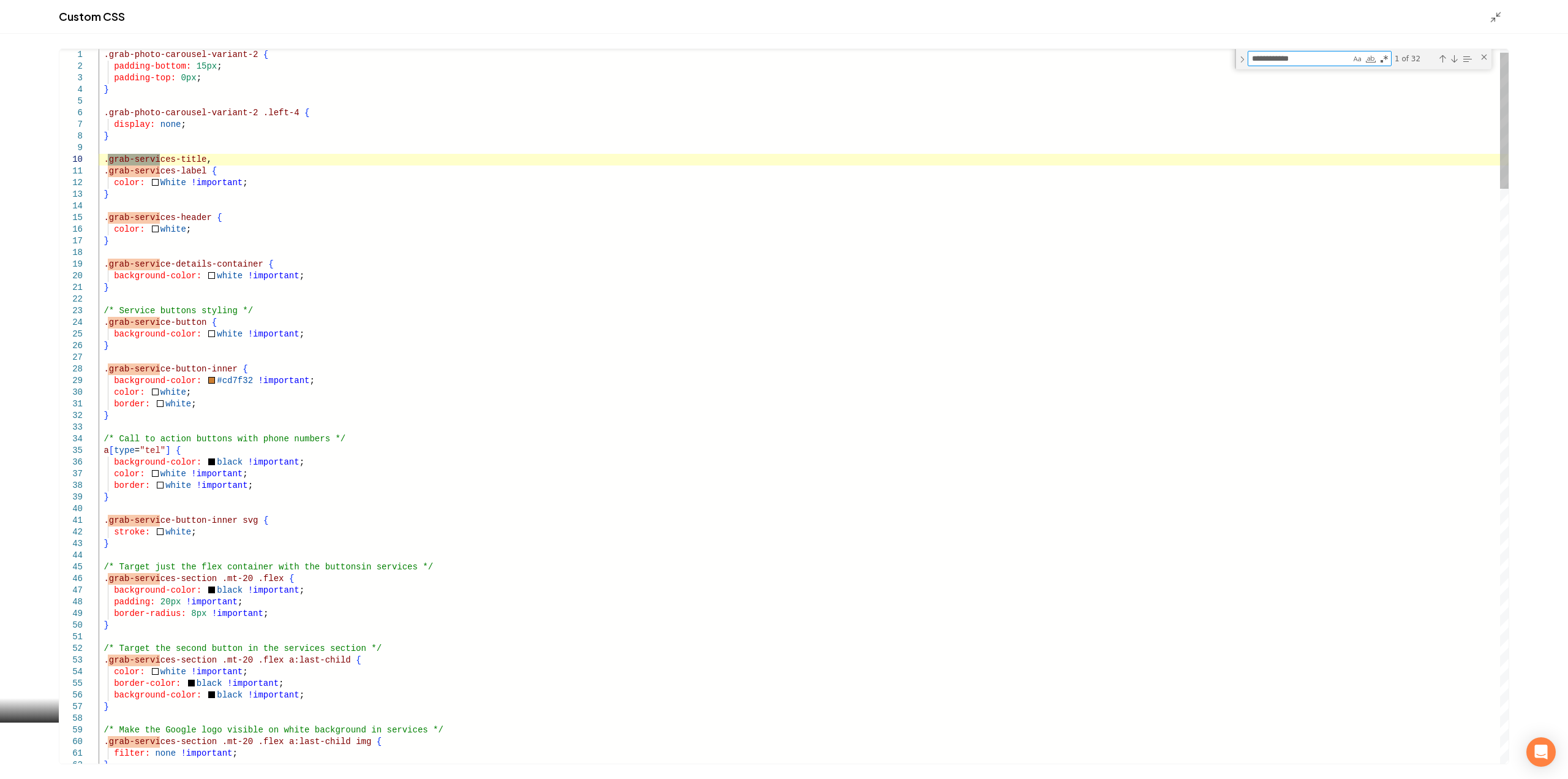
type textarea "**********"
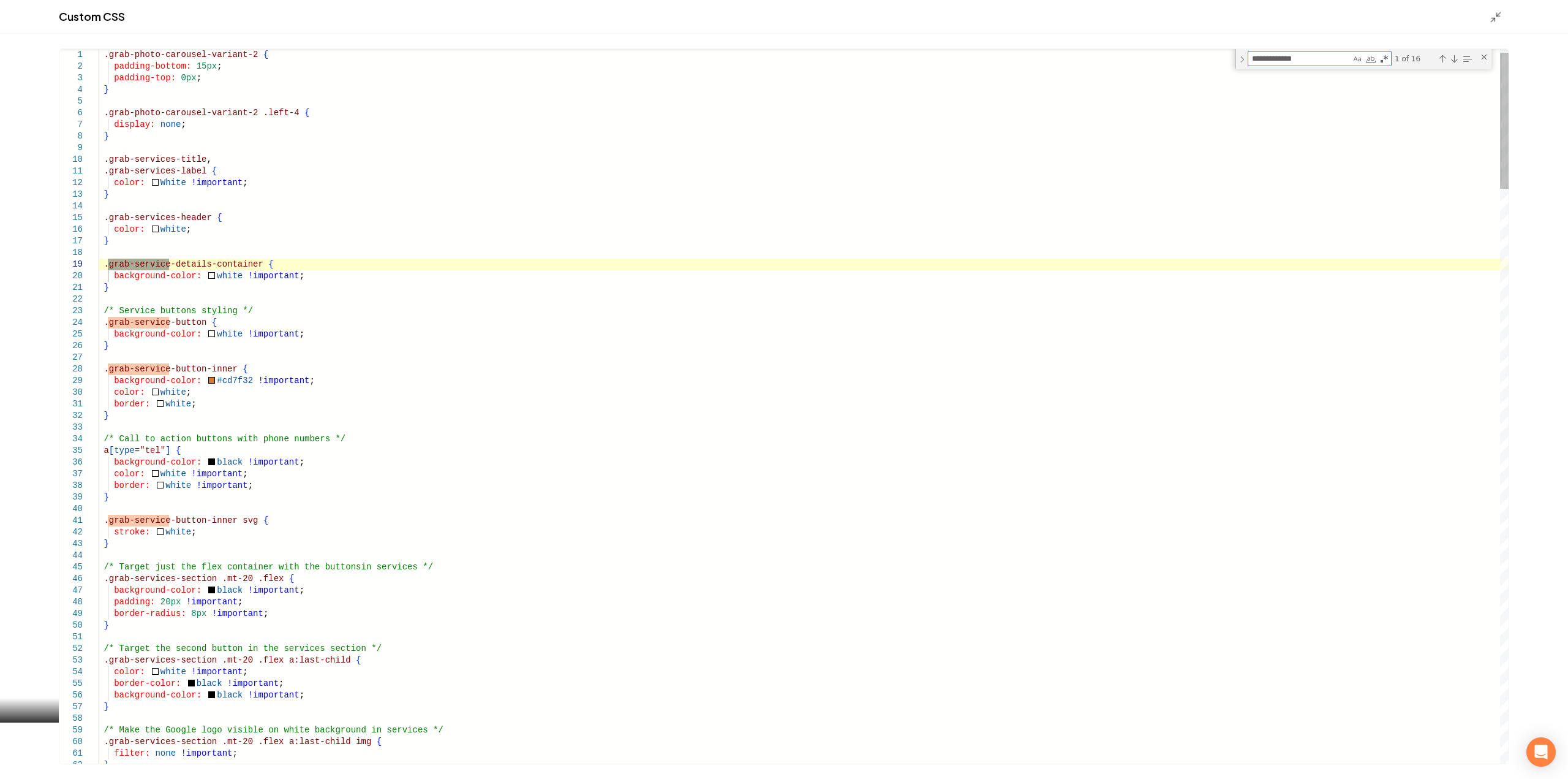
type textarea "**********"
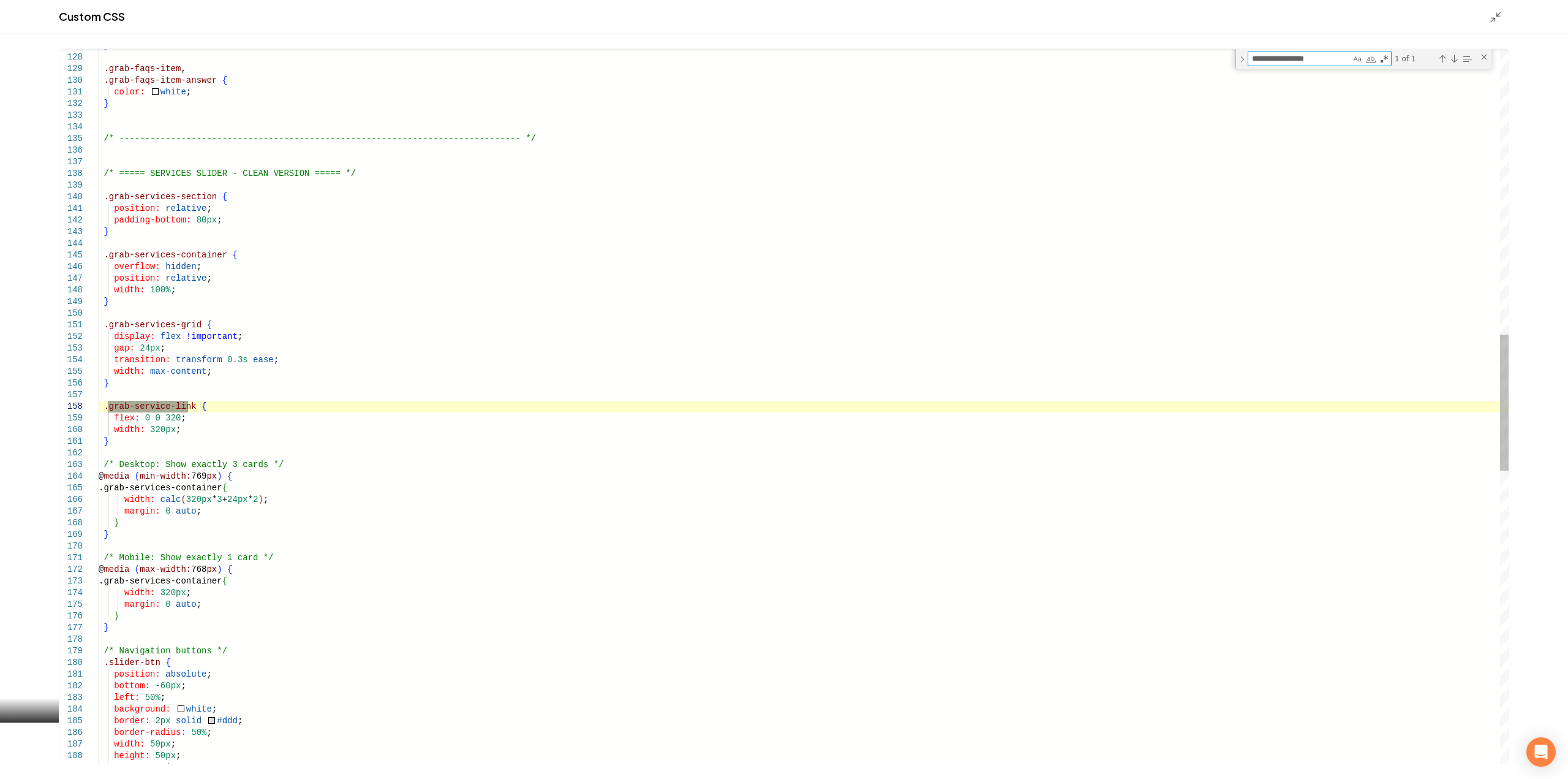
type textarea "**********"
click at [109, 406] on div "} .grab-faqs-item , .grab-faqs-item-answer { color: white ; } /* --------------…" at bounding box center [803, 425] width 1409 height 3746
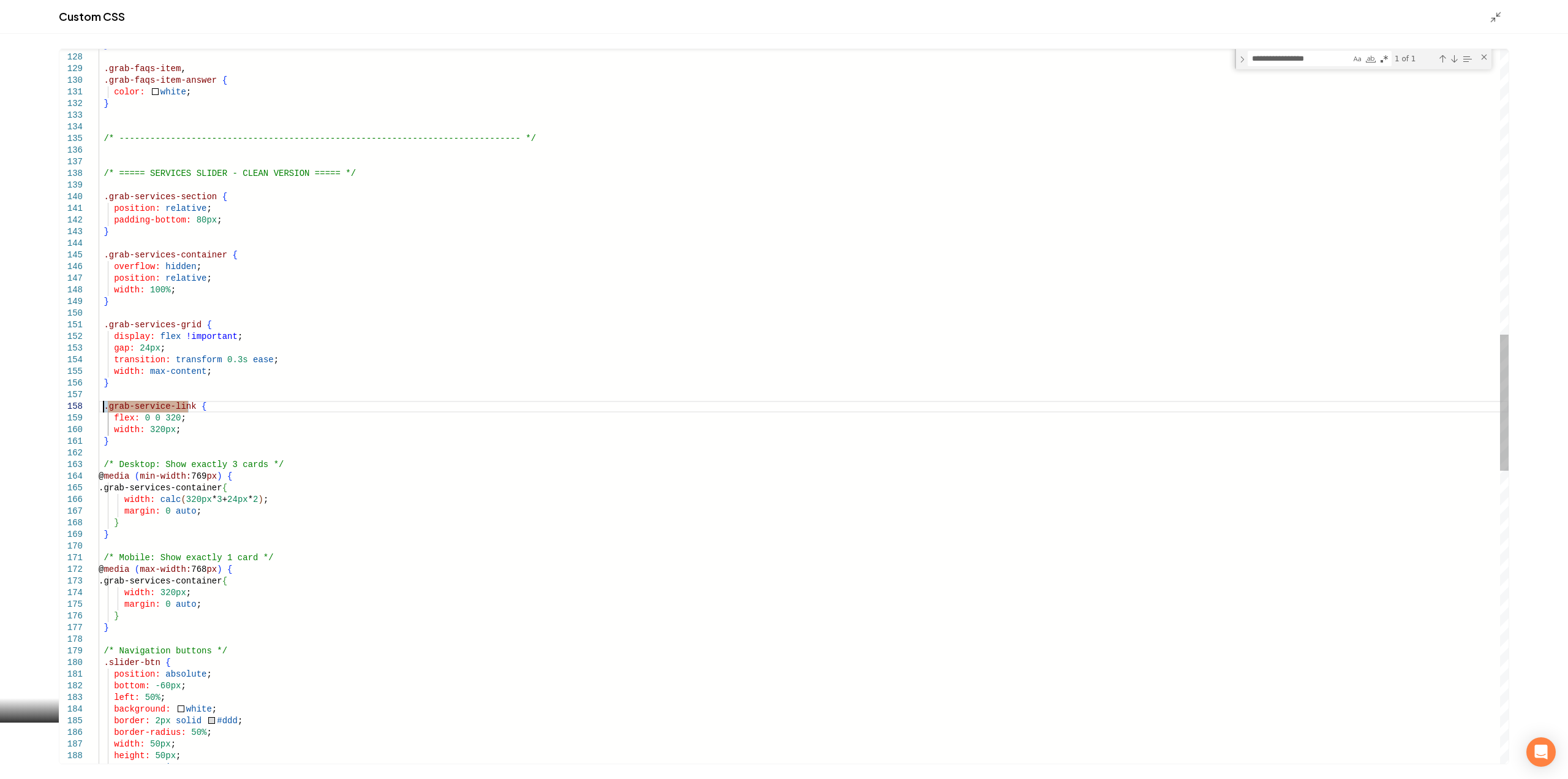
click at [105, 407] on div "} .grab-faqs-item , .grab-faqs-item-answer { color: white ; } /* --------------…" at bounding box center [803, 425] width 1409 height 3746
type textarea "**********"
click at [1497, 13] on icon "Main content area" at bounding box center [1495, 16] width 12 height 12
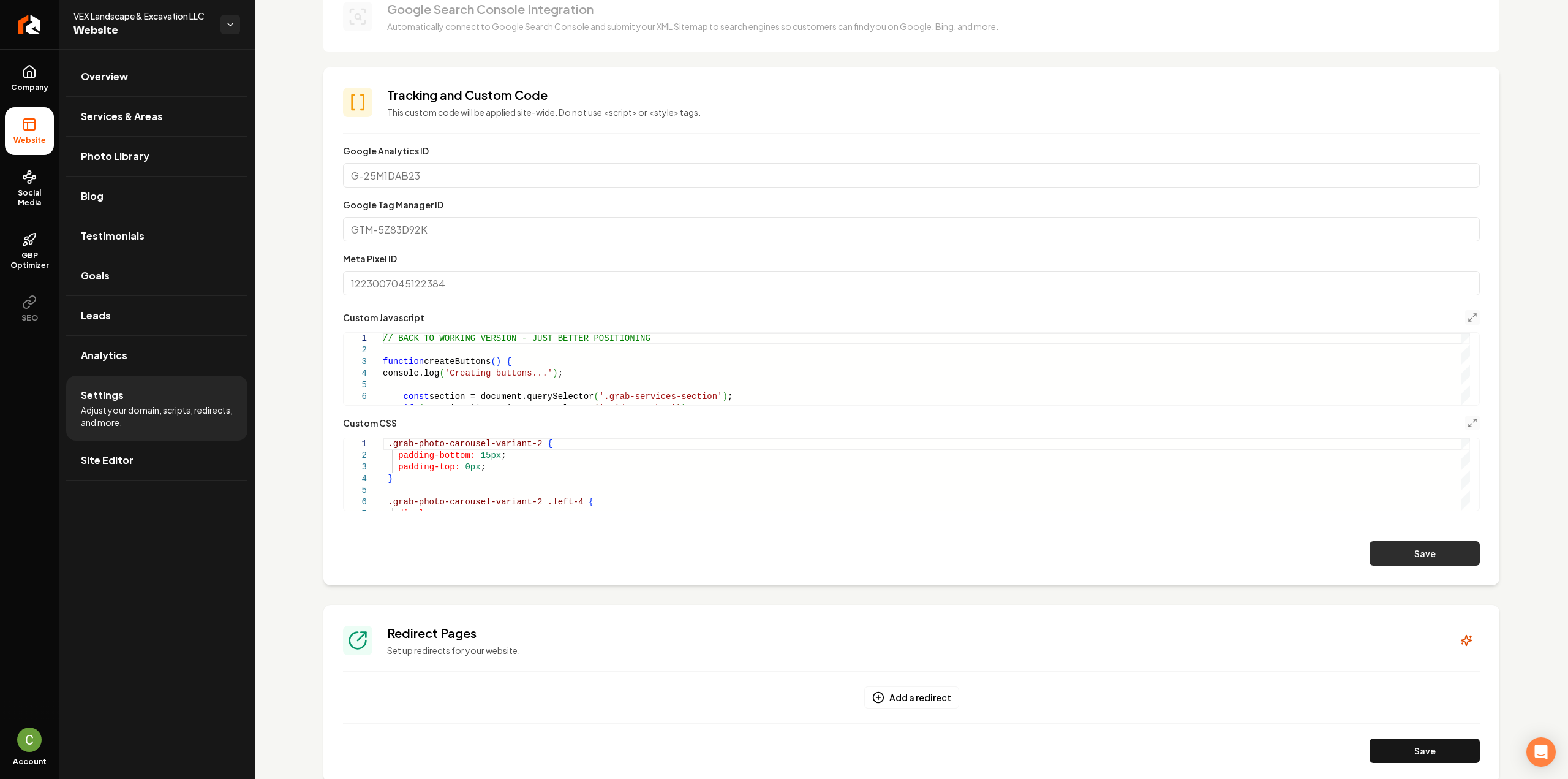
click at [1421, 553] on button "Save" at bounding box center [1424, 553] width 110 height 24
click at [1467, 424] on icon "Main content area" at bounding box center [1472, 423] width 10 height 10
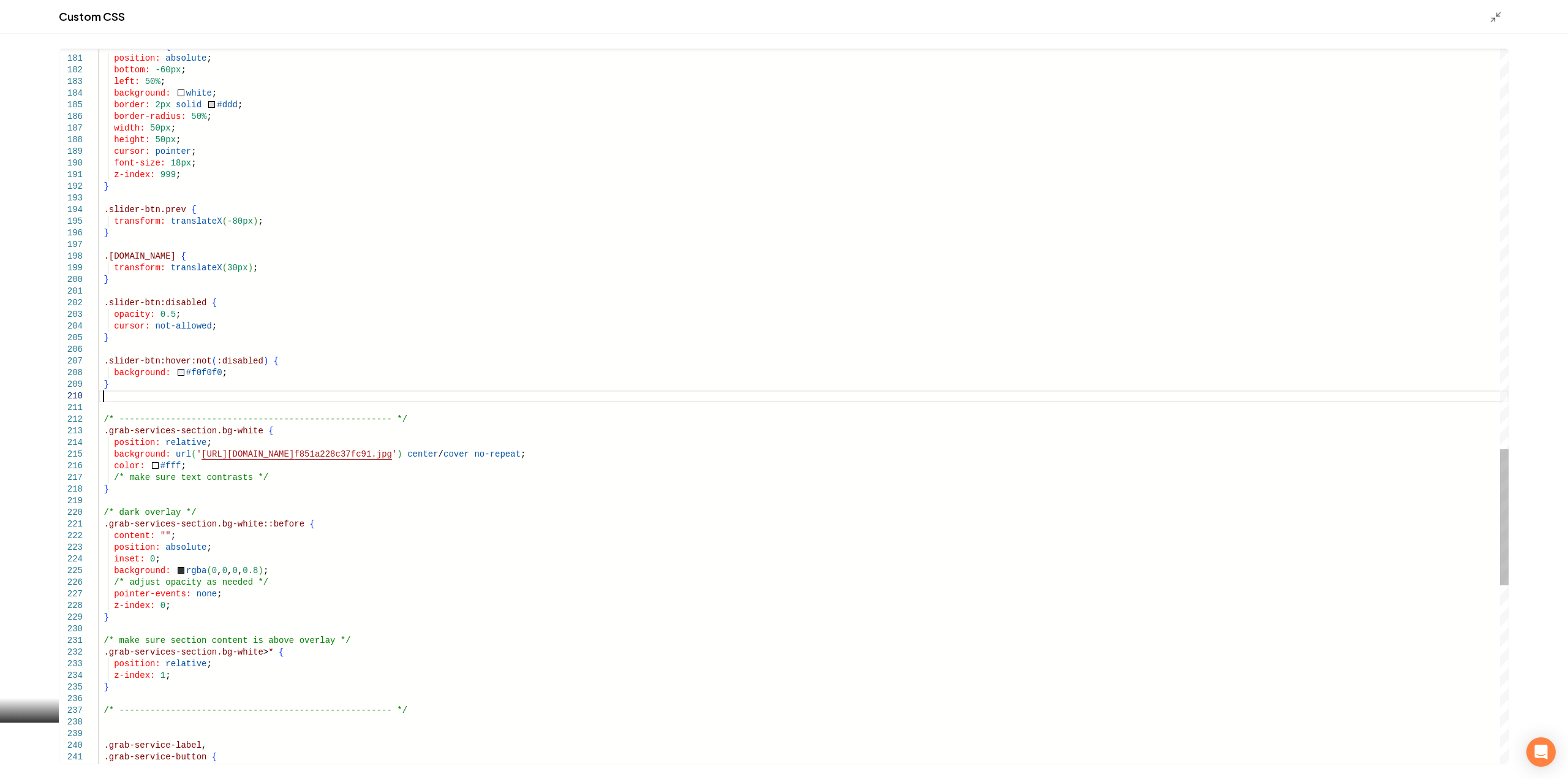
scroll to position [10, 4]
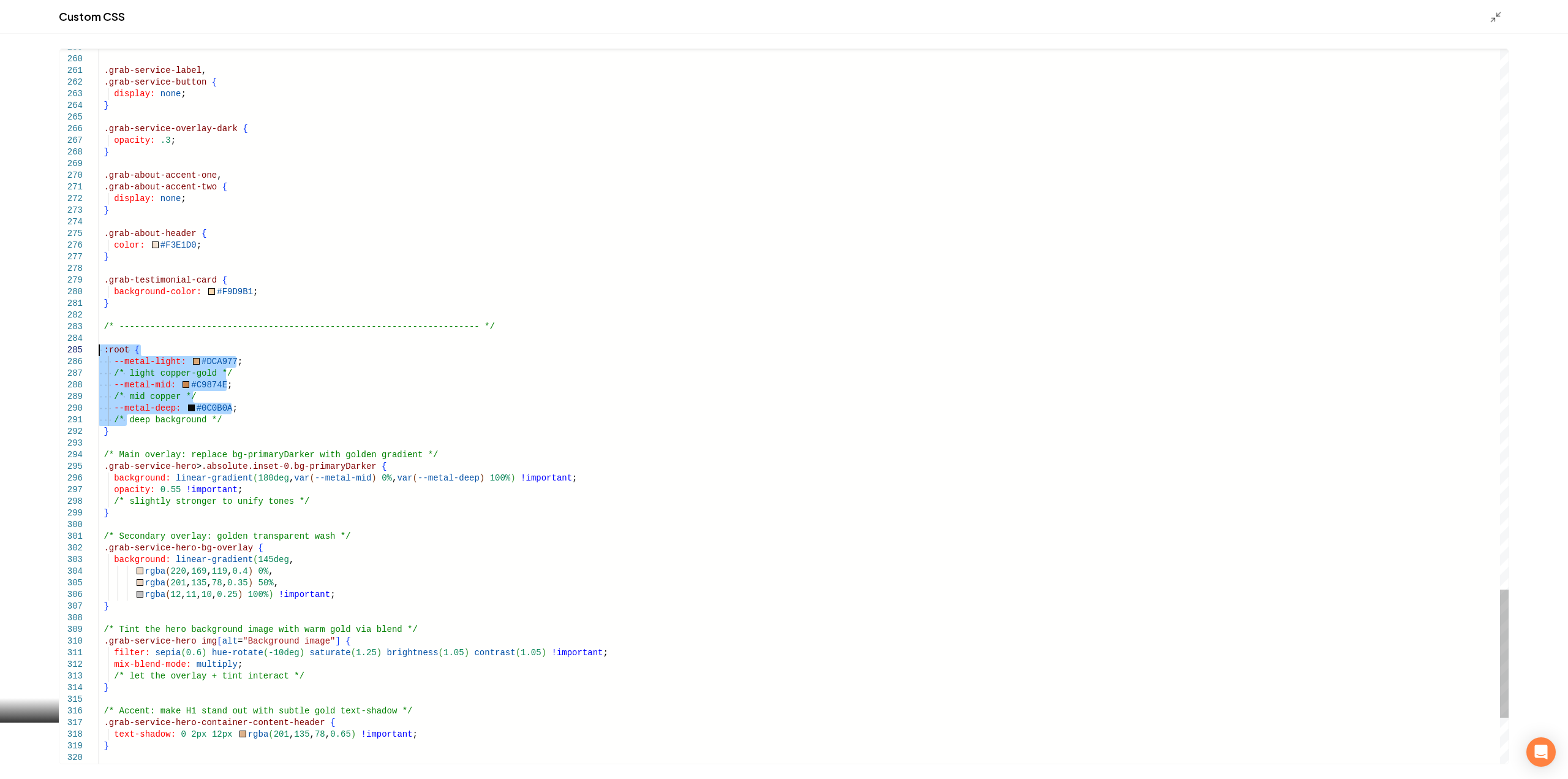
drag, startPoint x: 114, startPoint y: 416, endPoint x: 88, endPoint y: 353, distance: 68.2
drag, startPoint x: 109, startPoint y: 430, endPoint x: 84, endPoint y: 350, distance: 83.8
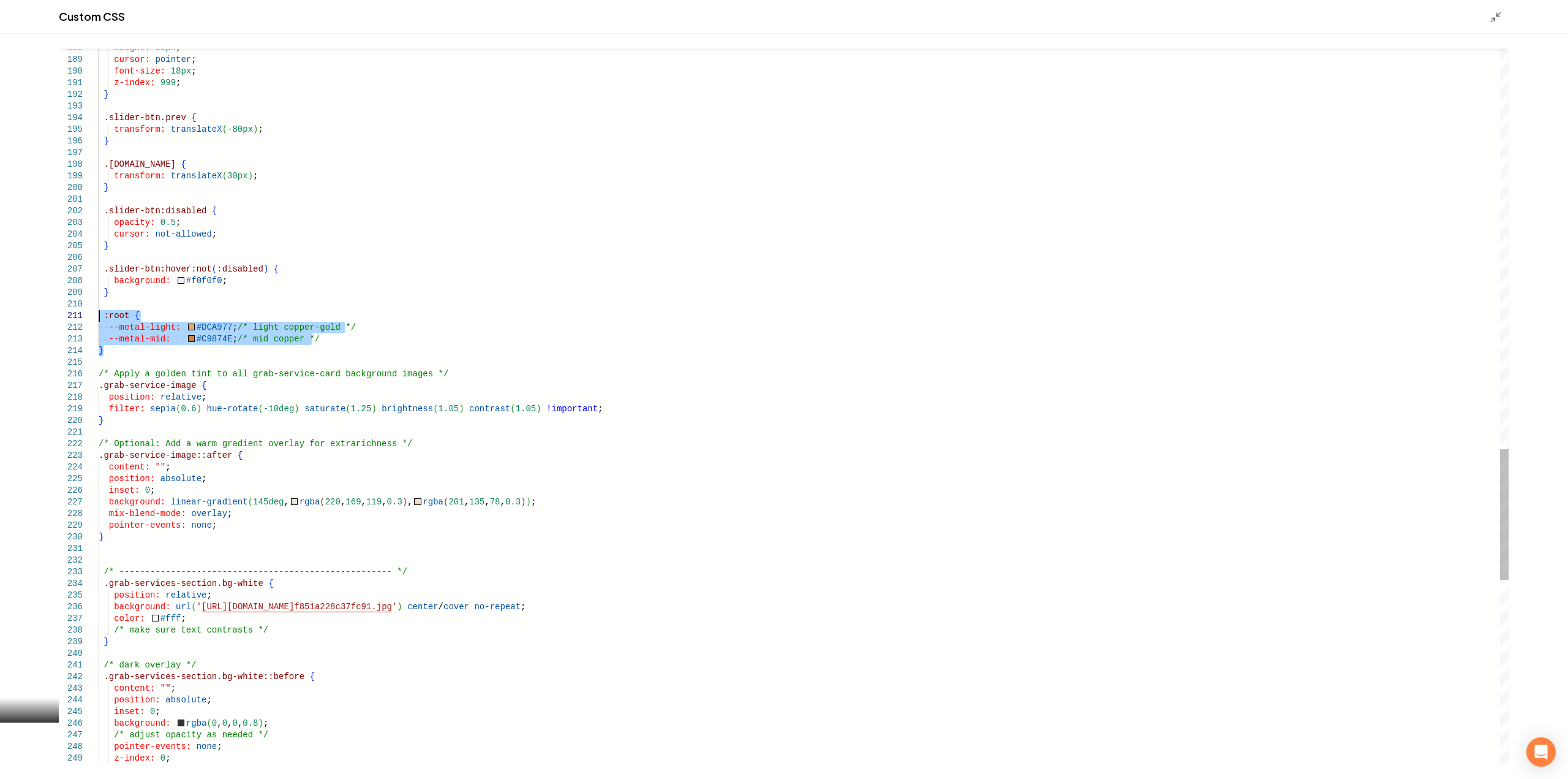
drag, startPoint x: 108, startPoint y: 357, endPoint x: 66, endPoint y: 312, distance: 61.6
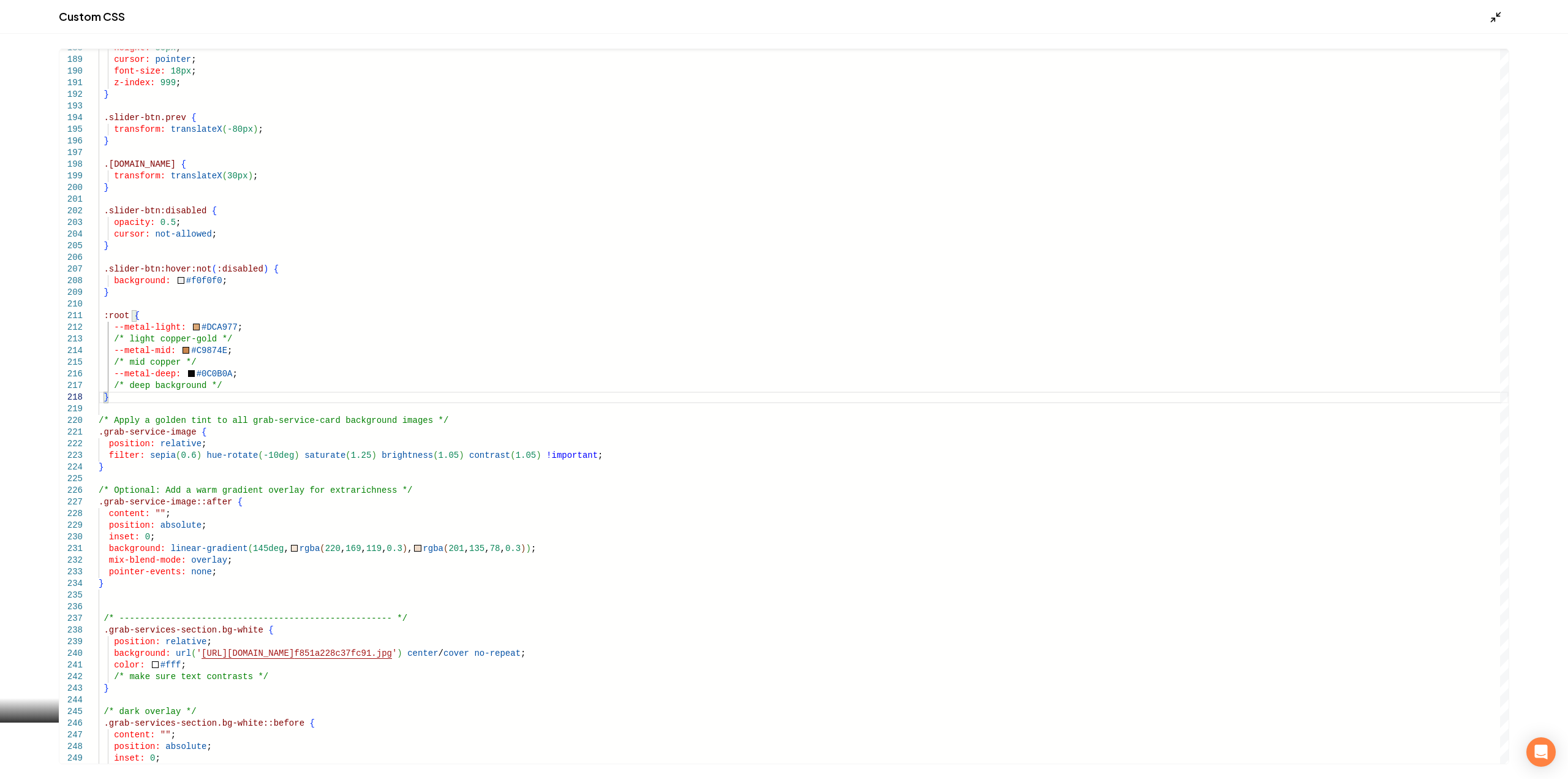
type textarea "**********"
click at [1491, 20] on icon "Main content area" at bounding box center [1495, 16] width 12 height 12
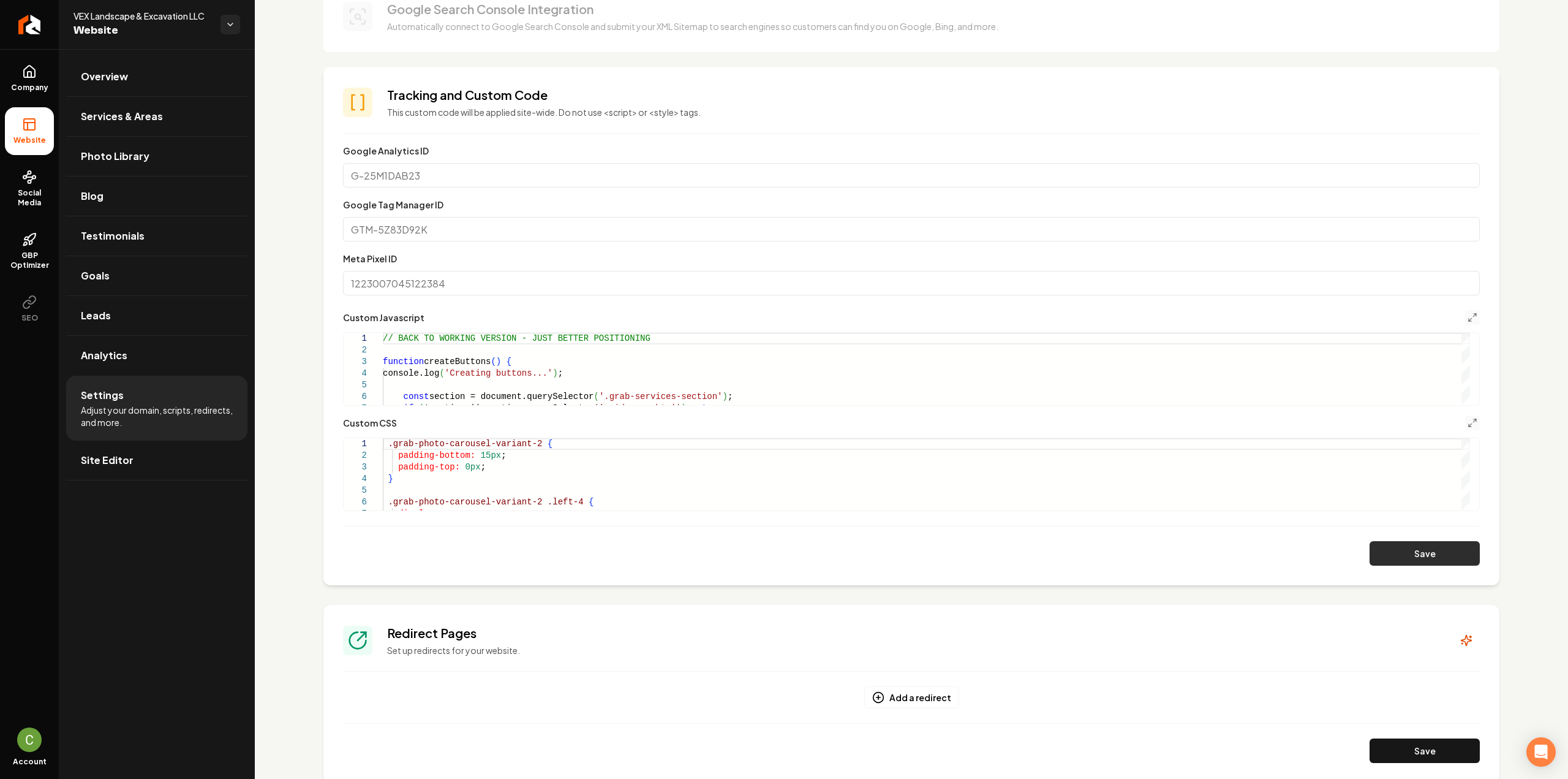
click at [1426, 552] on button "Save" at bounding box center [1424, 553] width 110 height 24
click at [1467, 419] on icon "Main content area" at bounding box center [1472, 423] width 10 height 10
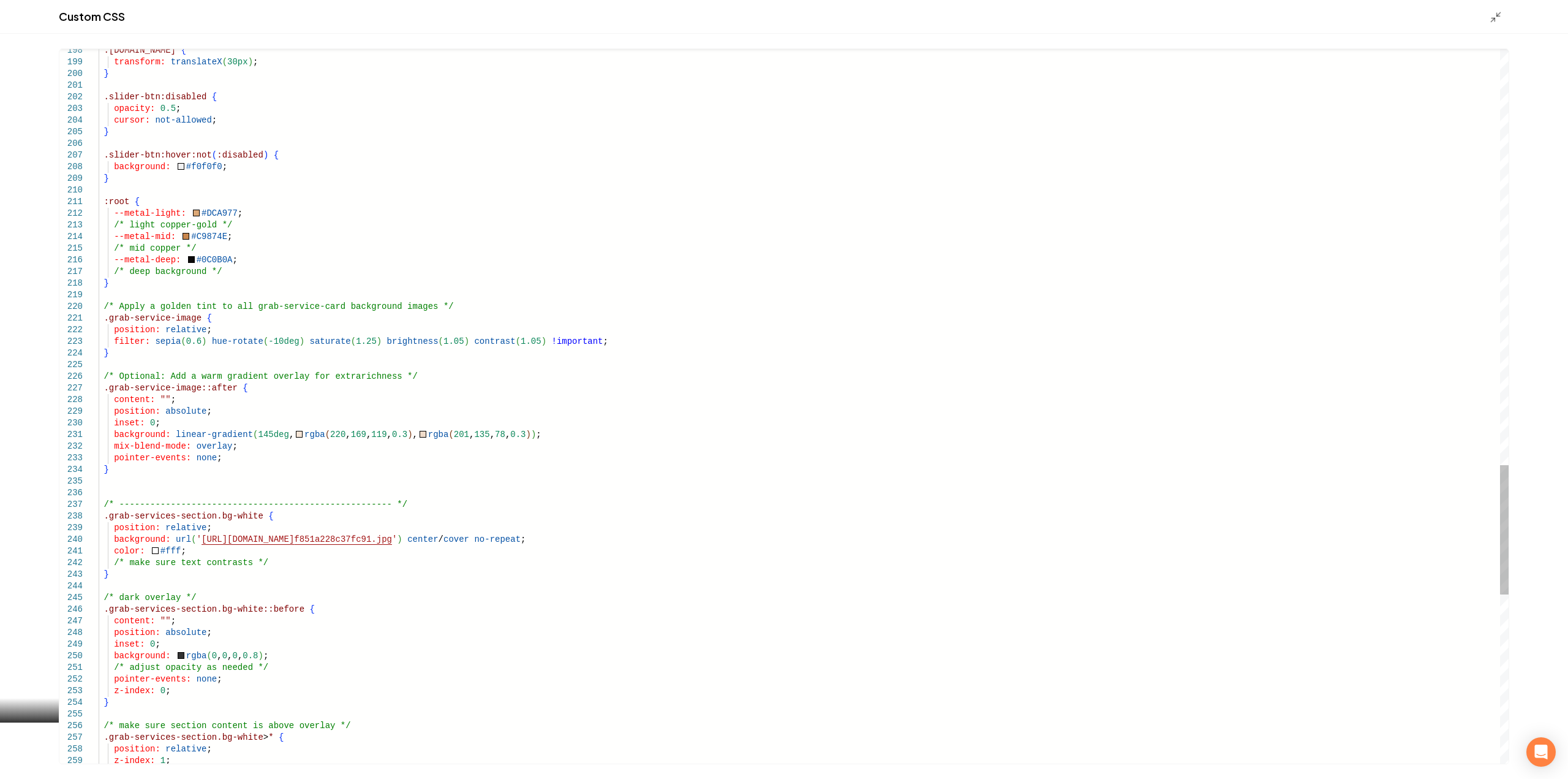
scroll to position [0, 0]
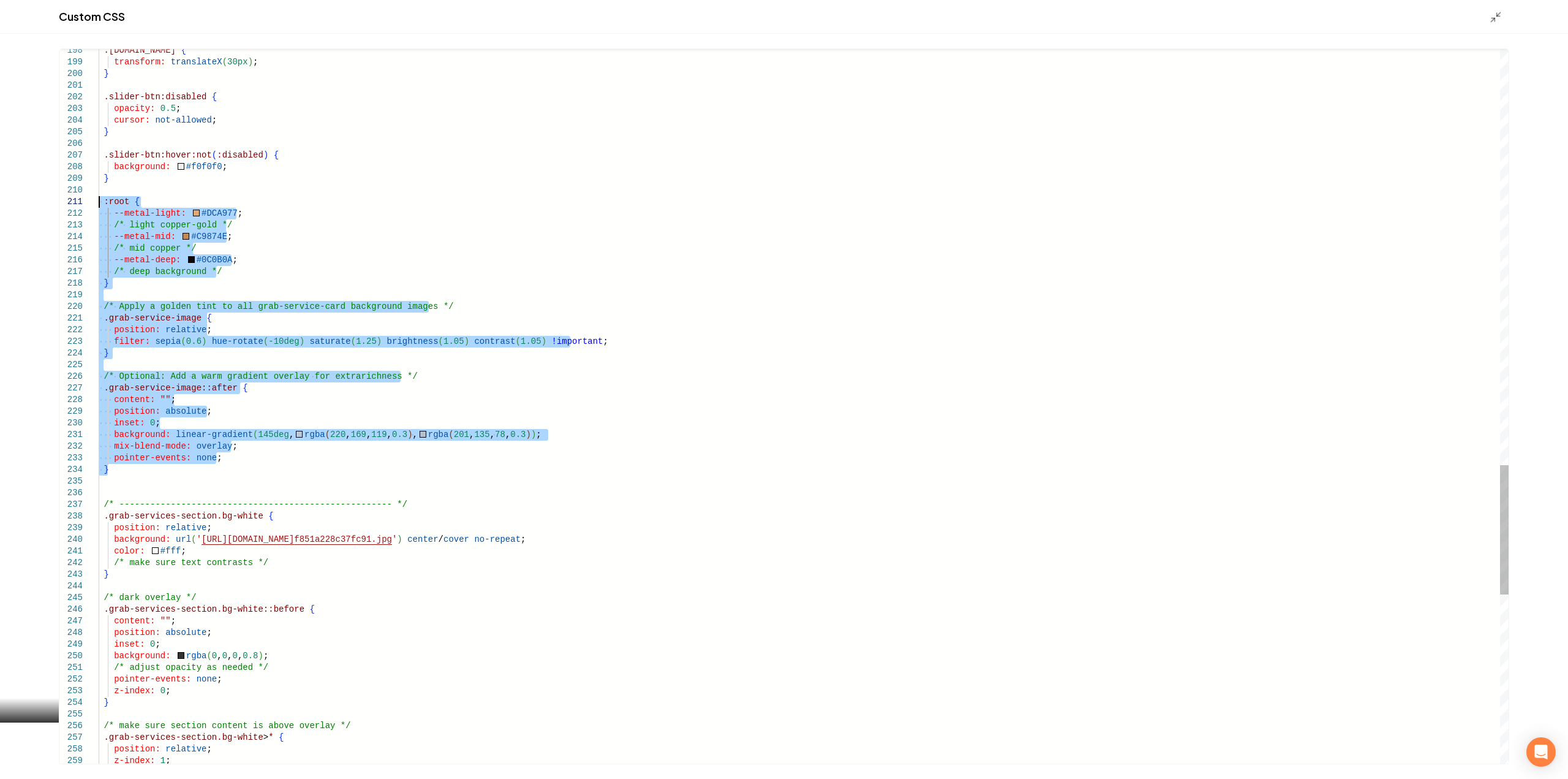
drag, startPoint x: 126, startPoint y: 467, endPoint x: 69, endPoint y: 206, distance: 267.2
type textarea "**********"
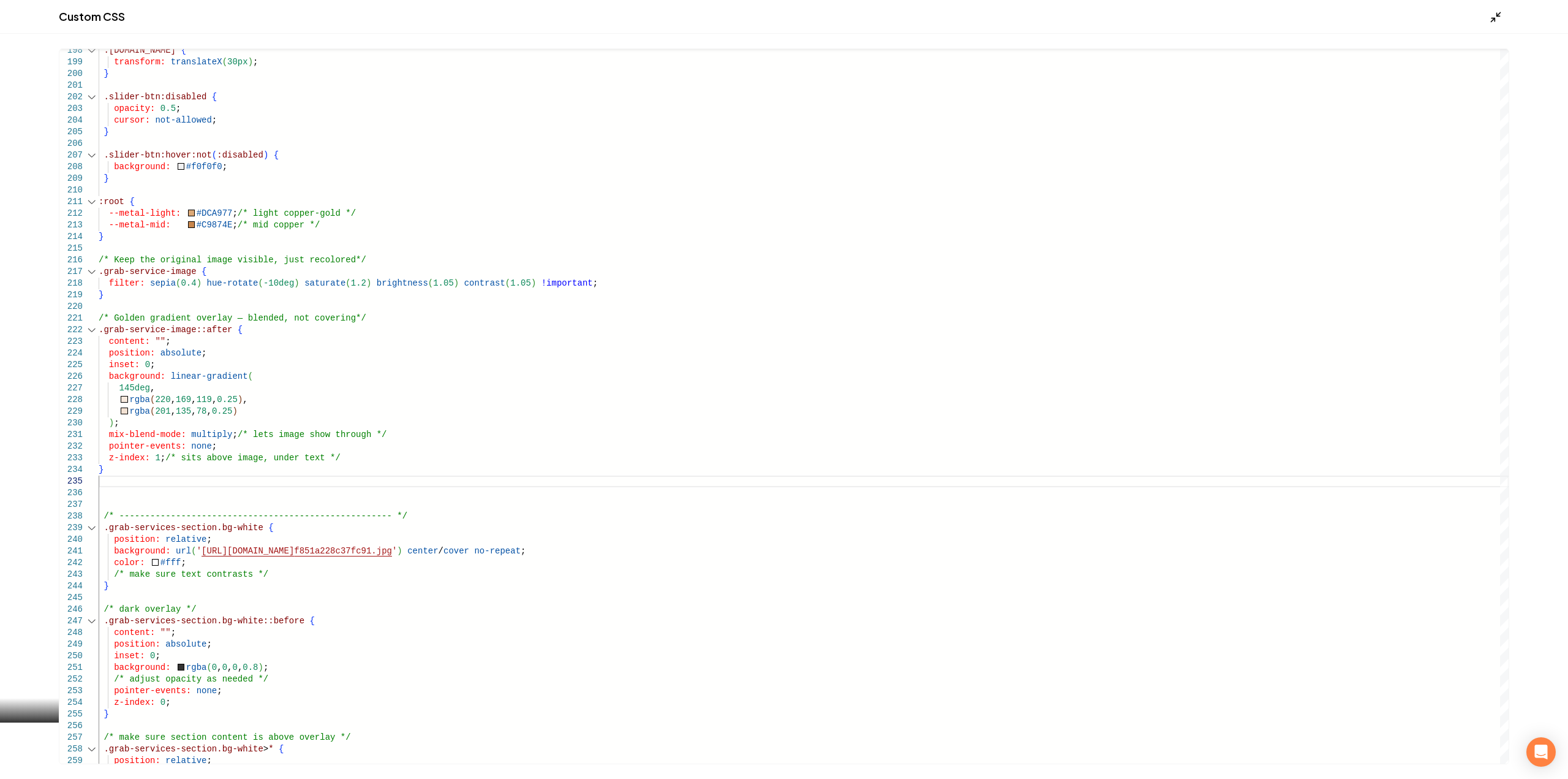
click at [1494, 14] on icon "Main content area" at bounding box center [1495, 16] width 12 height 12
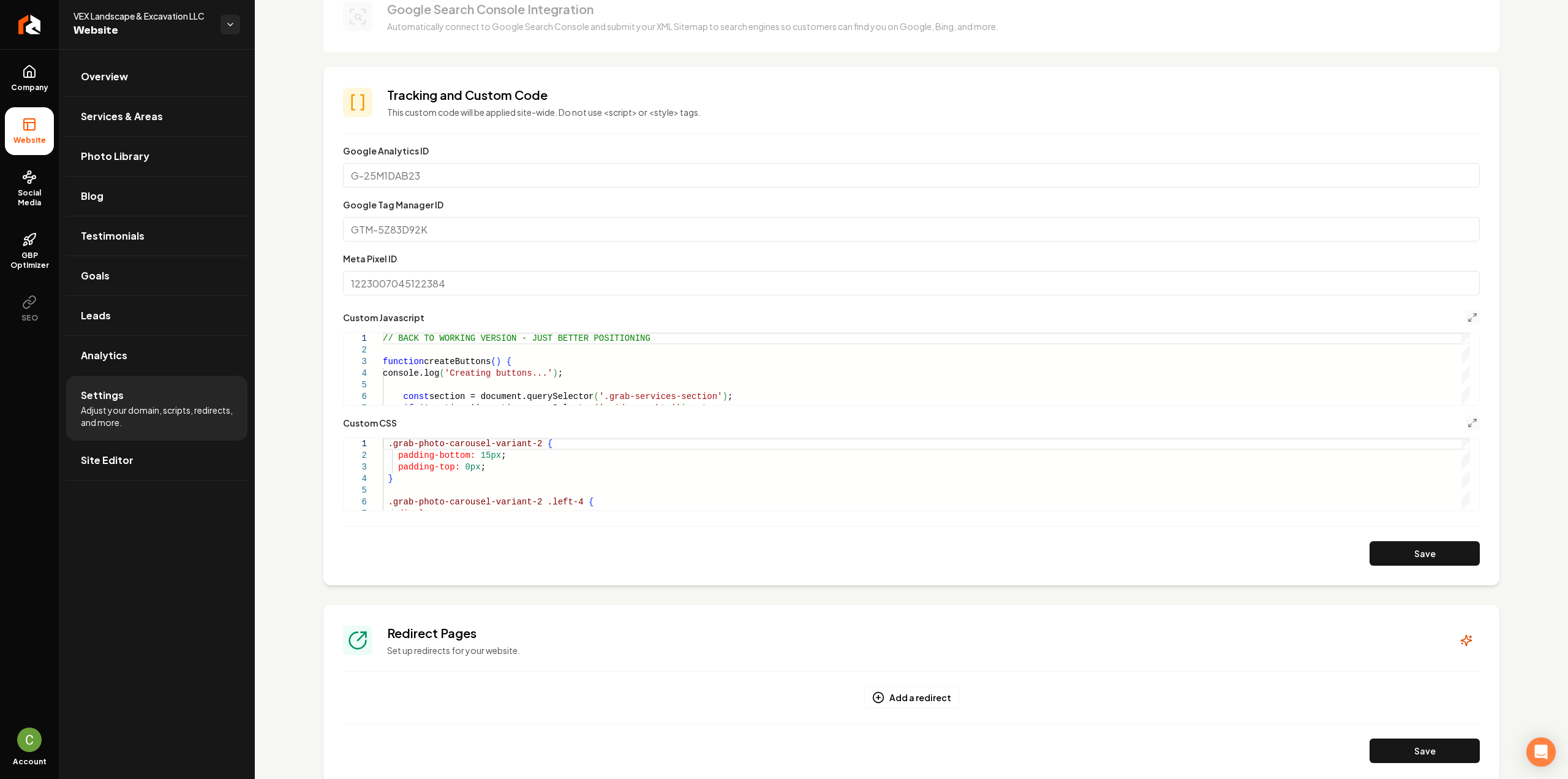
drag, startPoint x: 1388, startPoint y: 551, endPoint x: 1394, endPoint y: 555, distance: 7.2
click at [1388, 551] on button "Save" at bounding box center [1424, 553] width 110 height 24
type textarea "**********"
click at [551, 512] on form "**********" at bounding box center [911, 354] width 1137 height 422
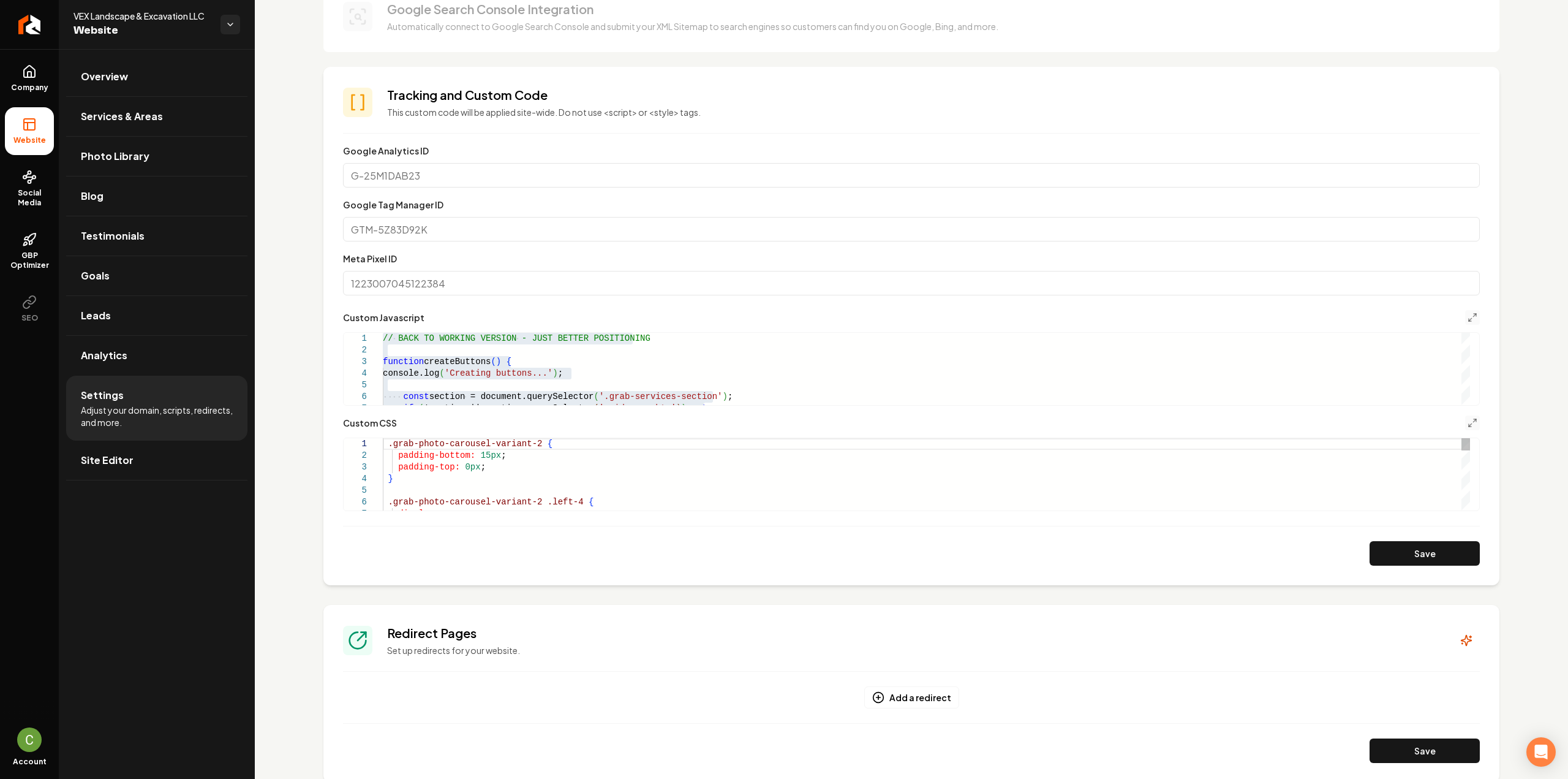
type textarea "**********"
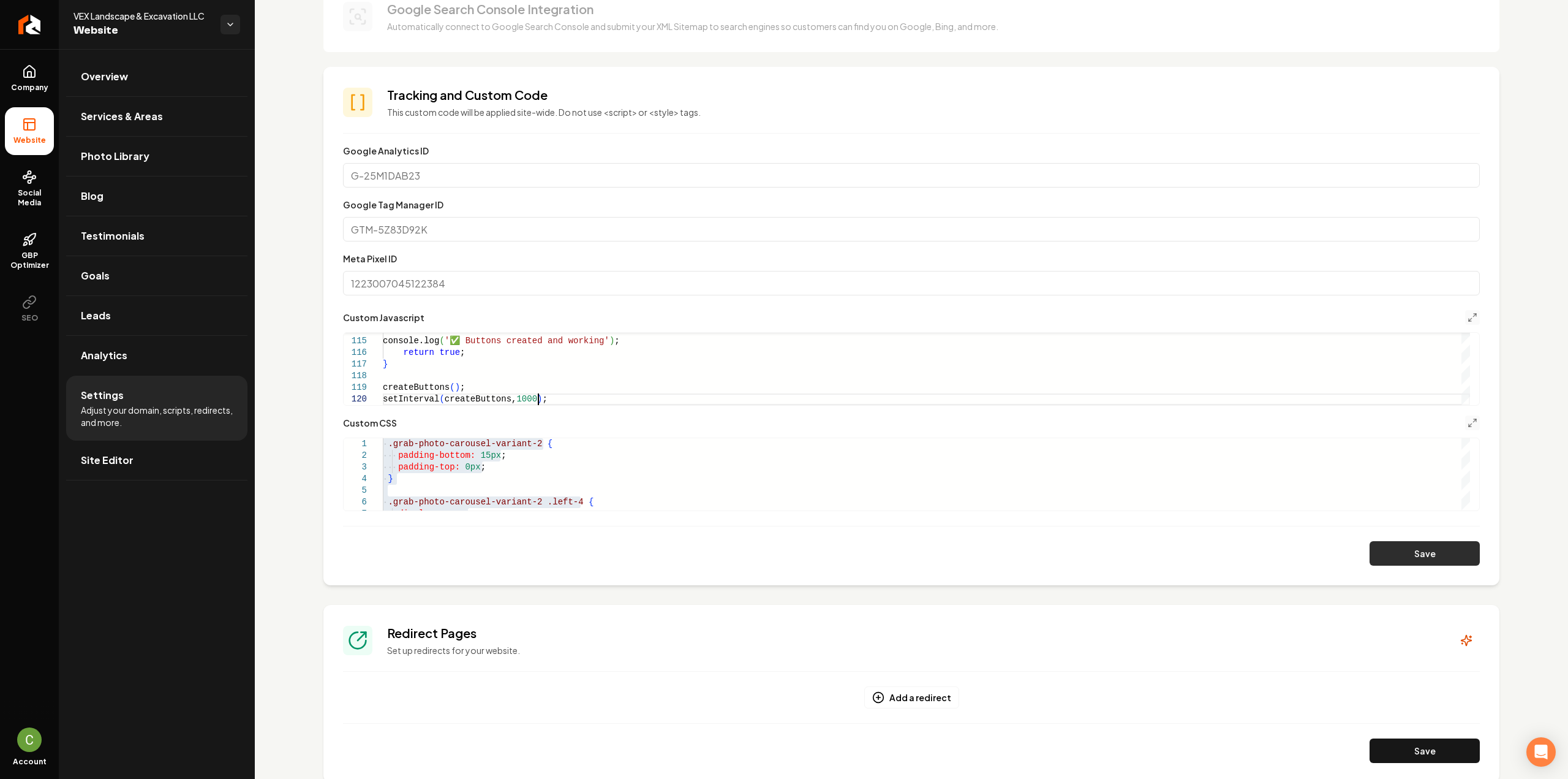
click at [1369, 552] on button "Save" at bounding box center [1424, 553] width 110 height 24
type textarea "**********"
click at [1467, 420] on icon "Main content area" at bounding box center [1472, 423] width 10 height 10
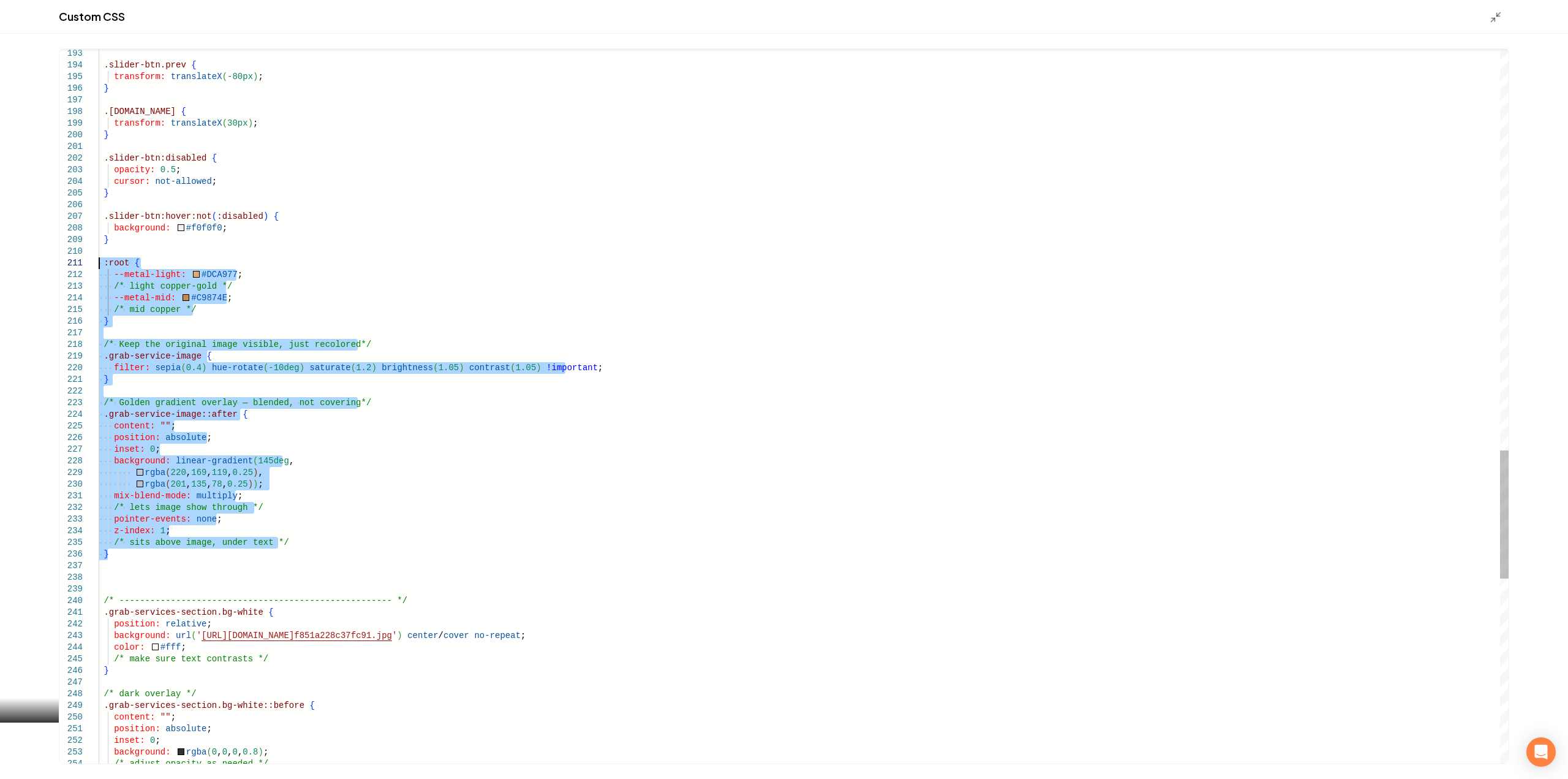
drag, startPoint x: 69, startPoint y: 374, endPoint x: 76, endPoint y: 268, distance: 106.2
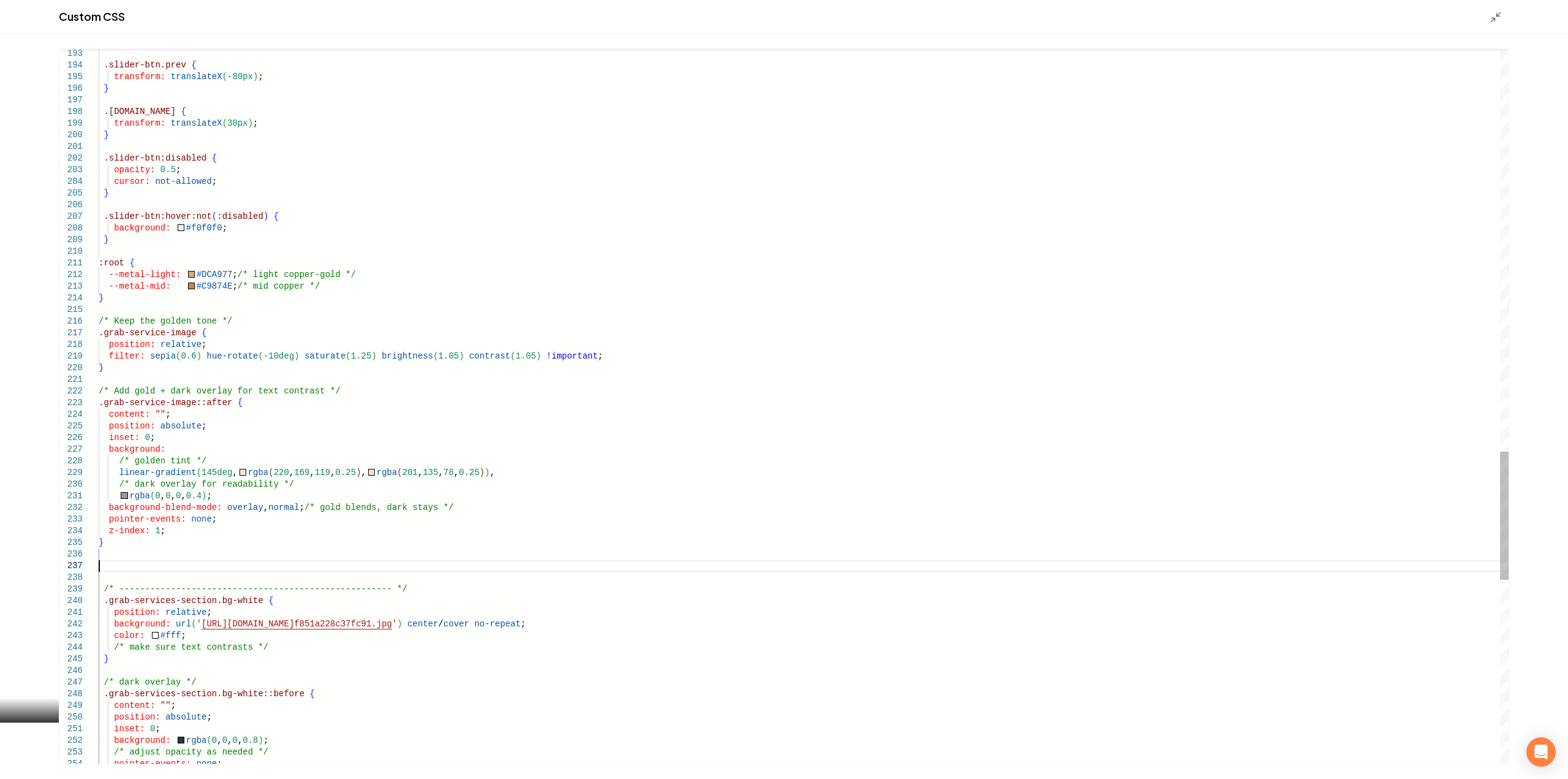
type textarea "**********"
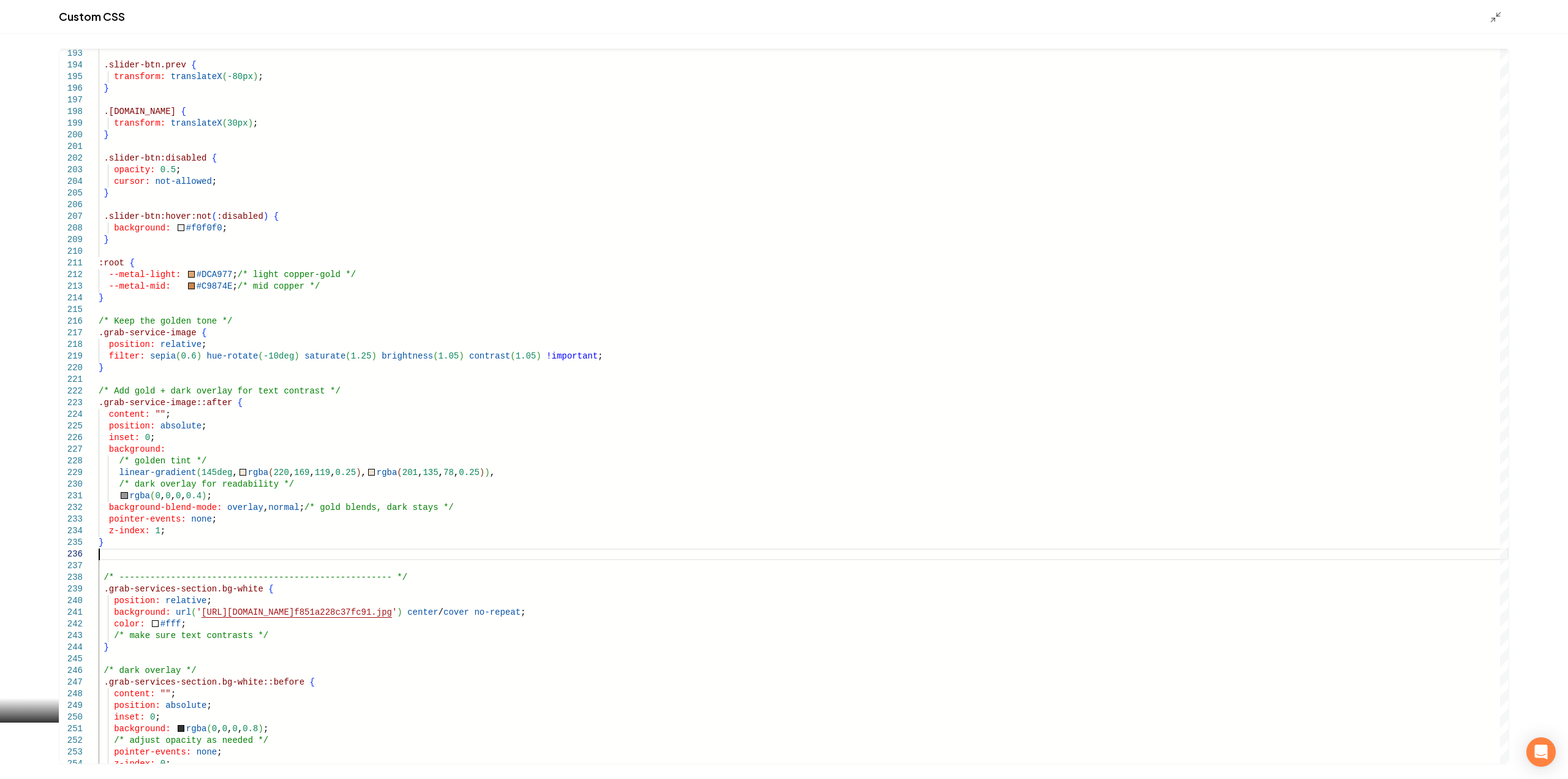
click at [1497, 16] on icon "Main content area" at bounding box center [1495, 16] width 12 height 12
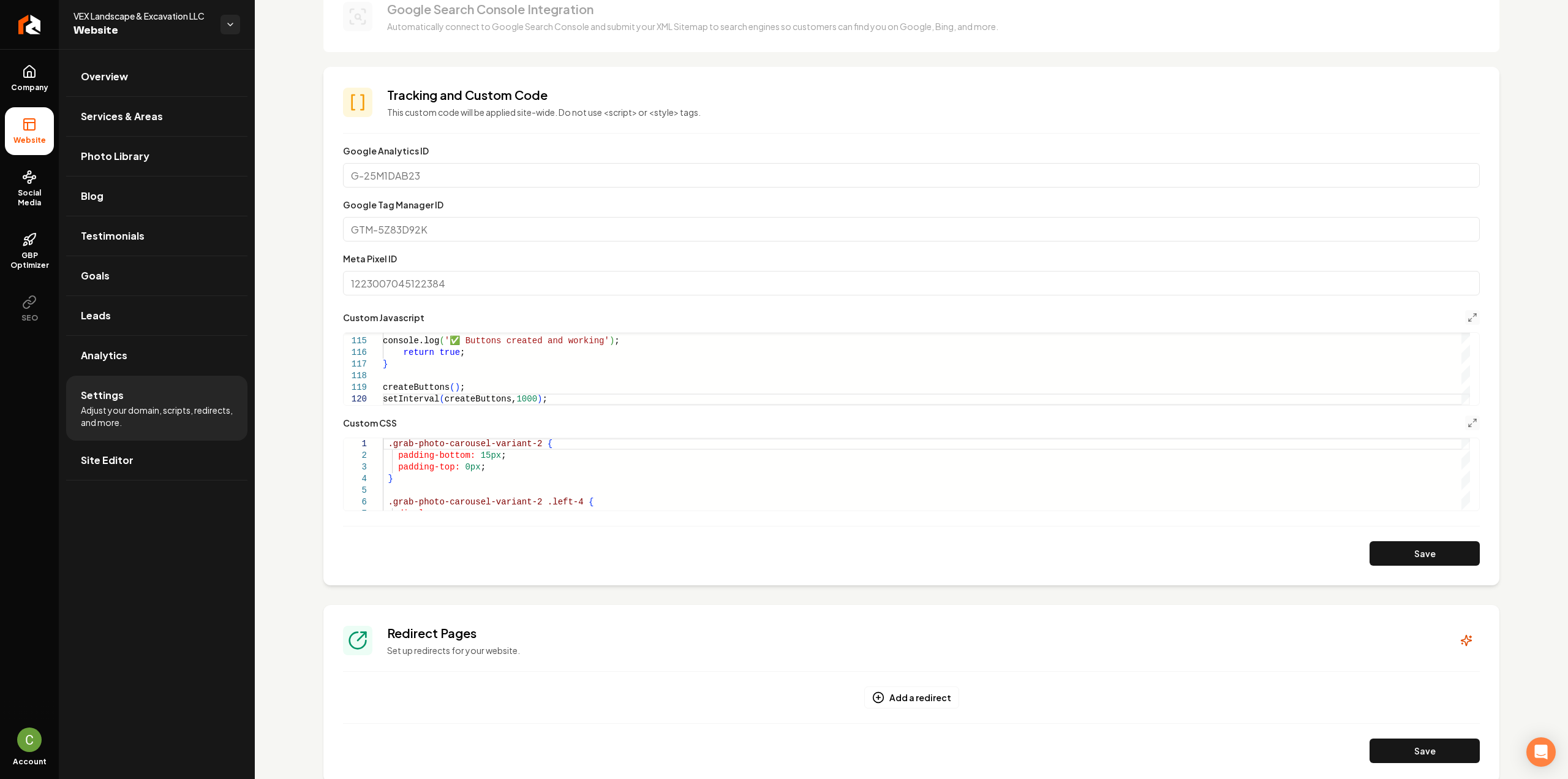
click at [1410, 551] on button "Save" at bounding box center [1424, 553] width 110 height 24
click at [1467, 418] on icon "Main content area" at bounding box center [1472, 423] width 10 height 10
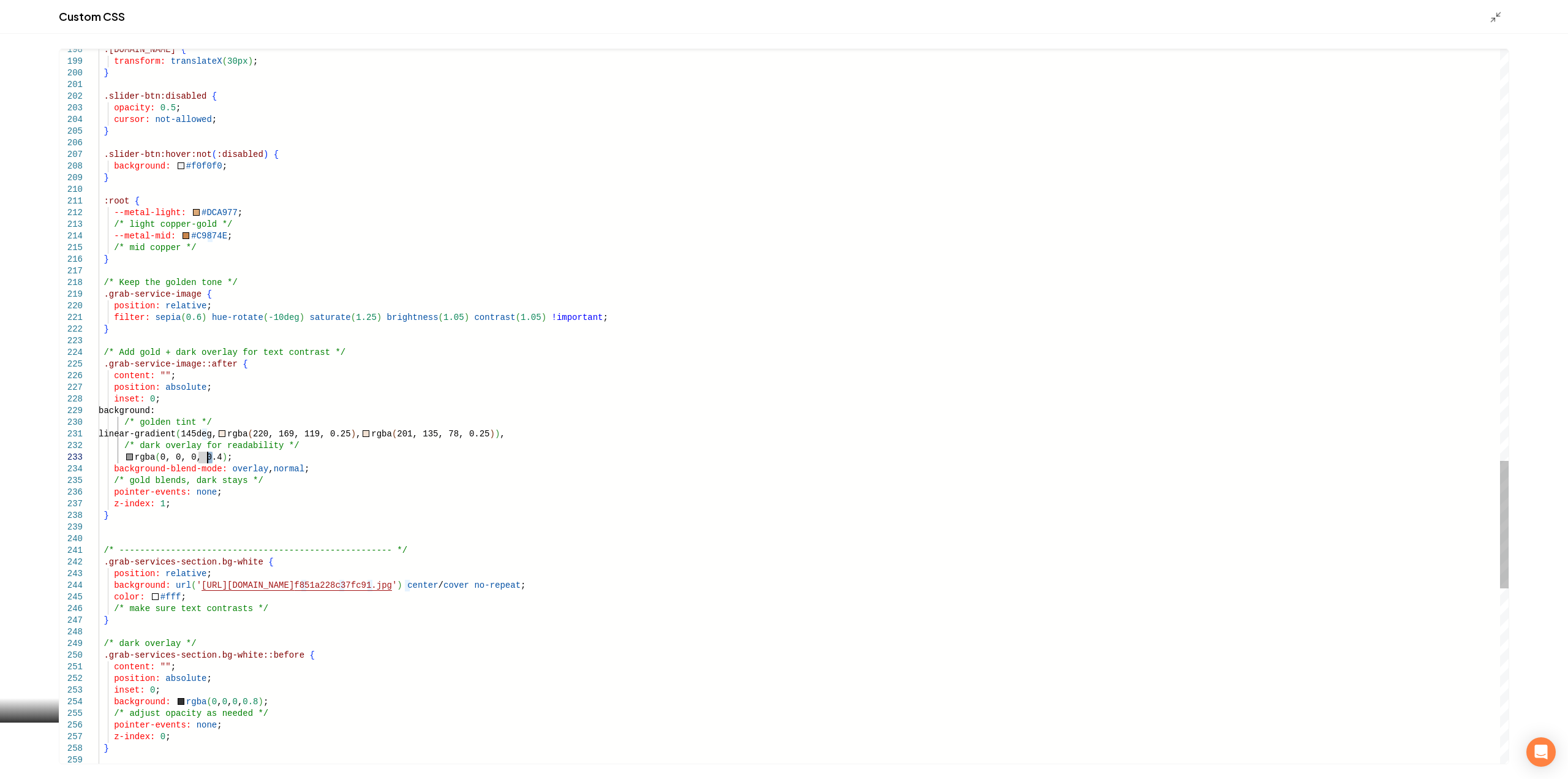
type textarea "**********"
click at [1488, 19] on div "Custom CSS" at bounding box center [784, 16] width 1568 height 34
click at [1491, 19] on icon "Main content area" at bounding box center [1495, 16] width 12 height 12
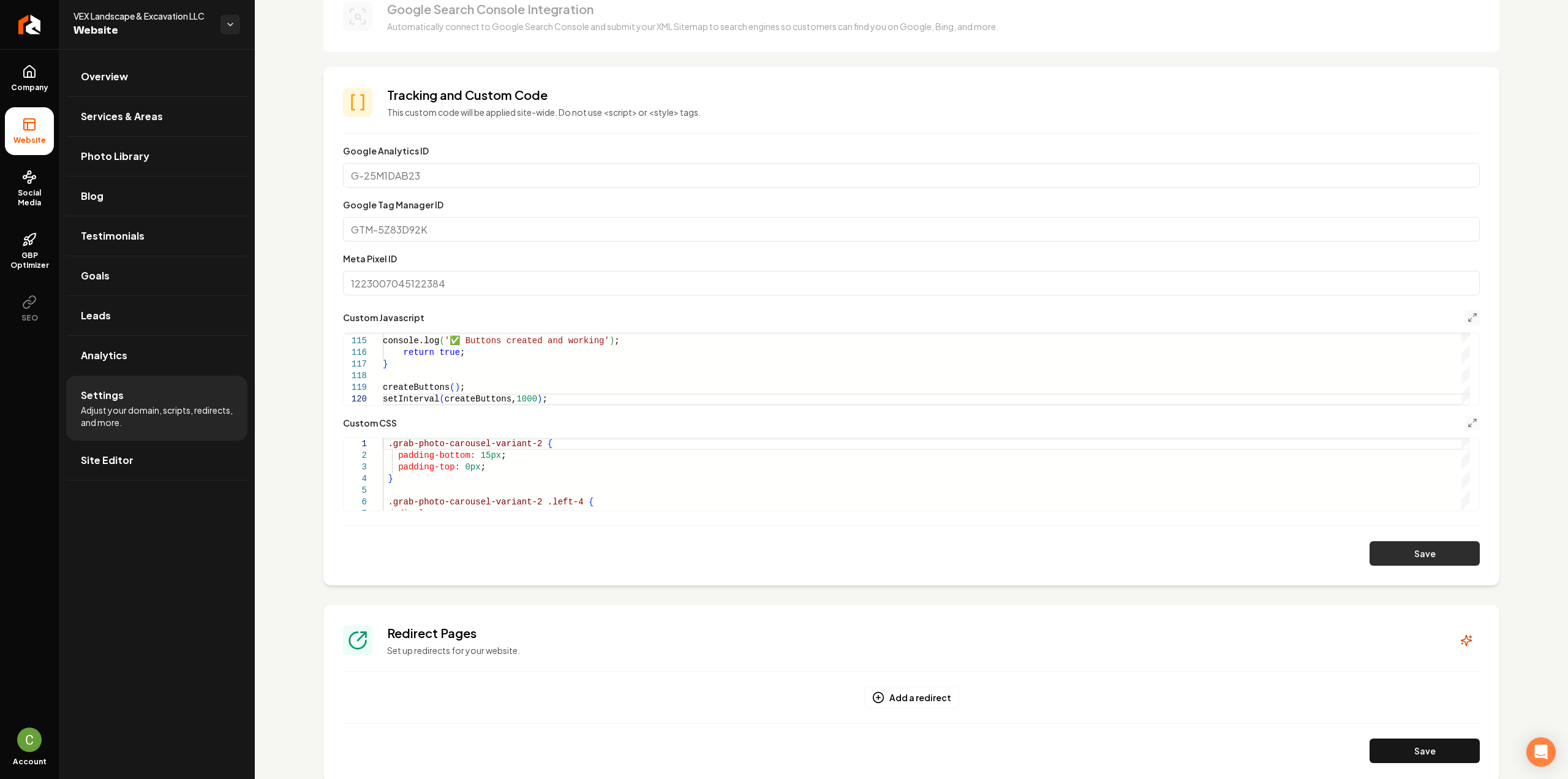
click at [1454, 549] on button "Save" at bounding box center [1424, 553] width 110 height 24
click at [1473, 420] on line "Main content area" at bounding box center [1474, 420] width 3 height 3
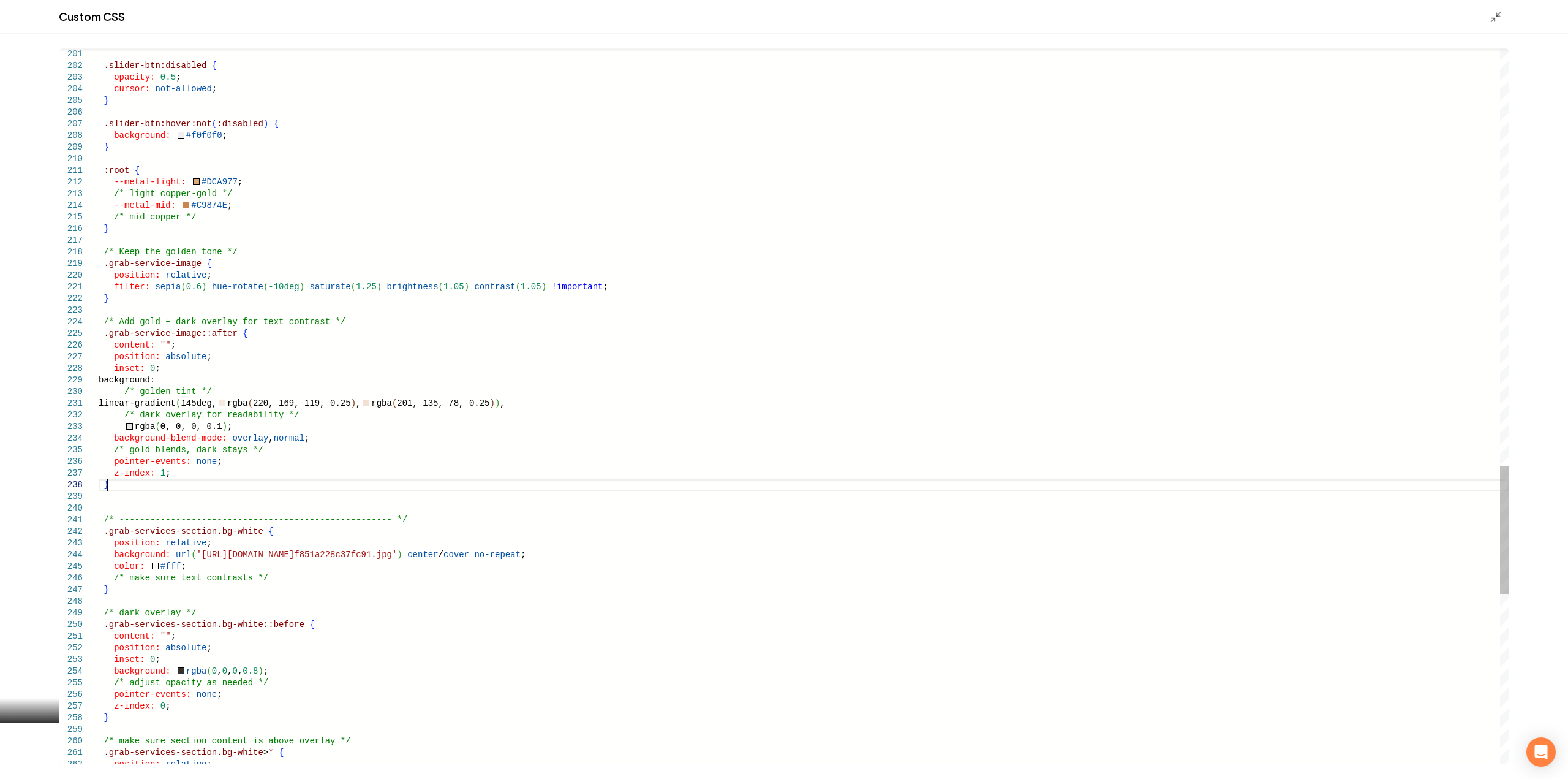
scroll to position [0, 0]
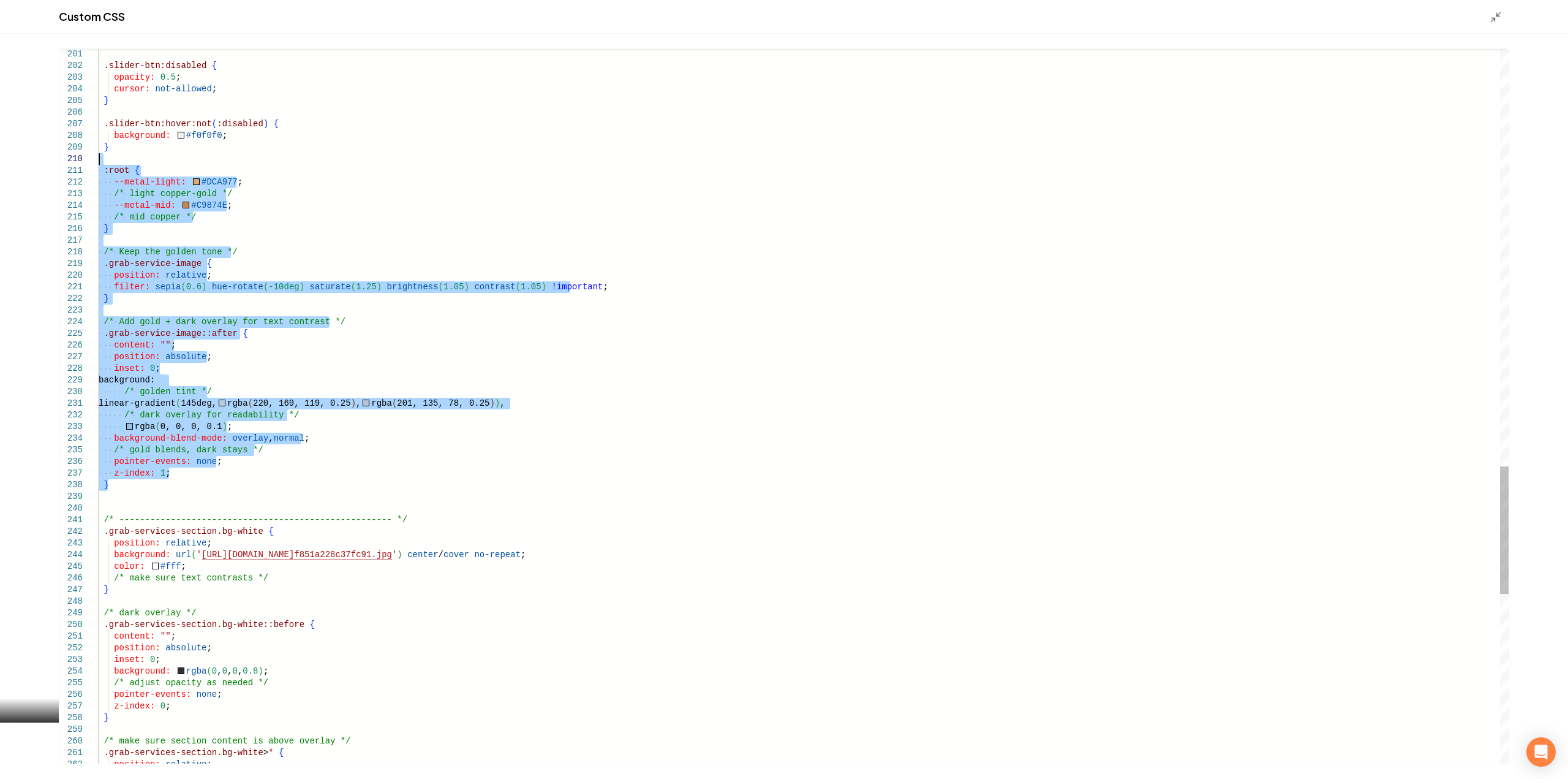
drag, startPoint x: 114, startPoint y: 482, endPoint x: 72, endPoint y: 159, distance: 325.7
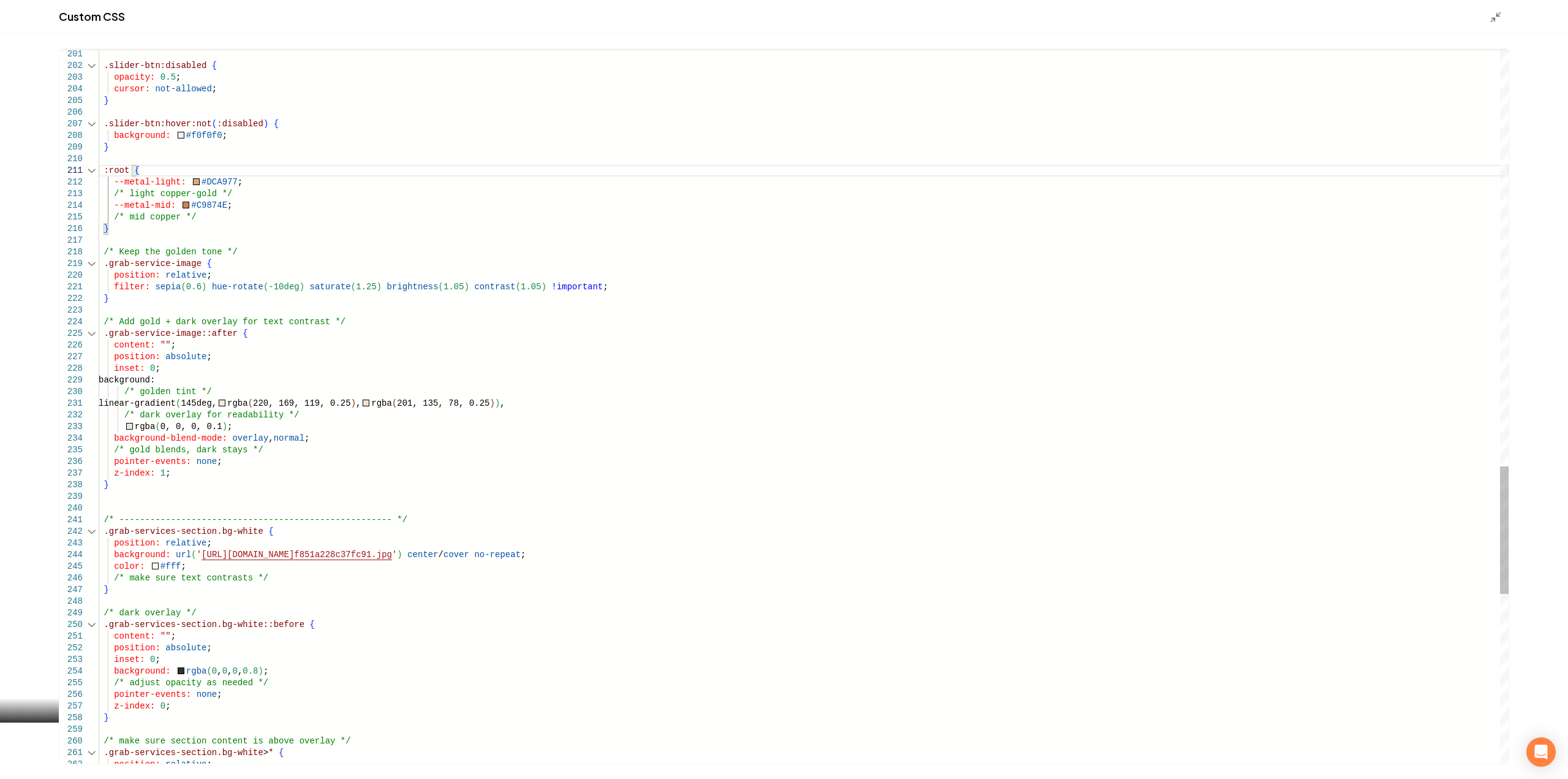
click at [96, 172] on div "Main content area" at bounding box center [91, 171] width 16 height 11
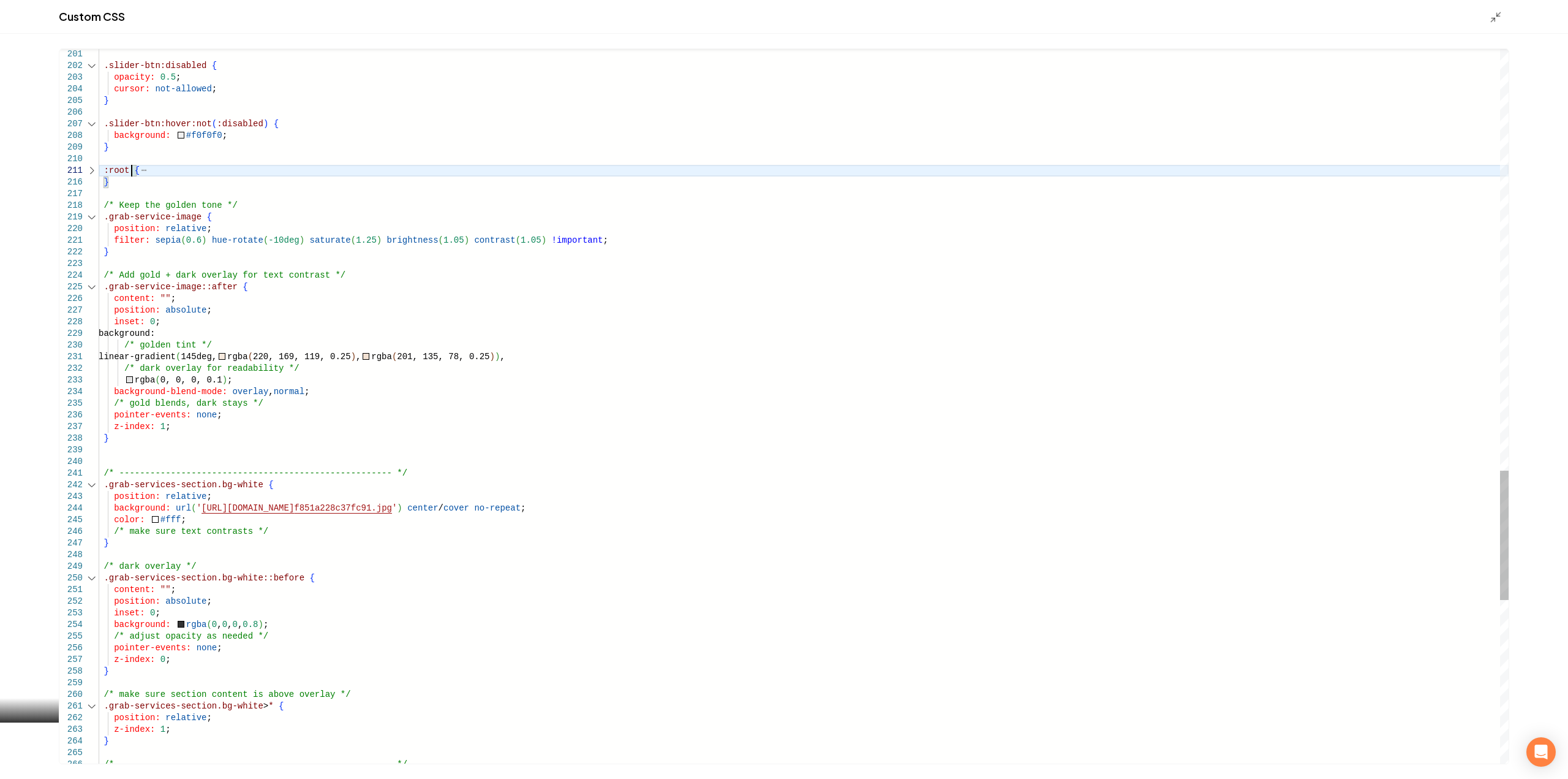
click at [95, 171] on div "Main content area" at bounding box center [91, 171] width 16 height 11
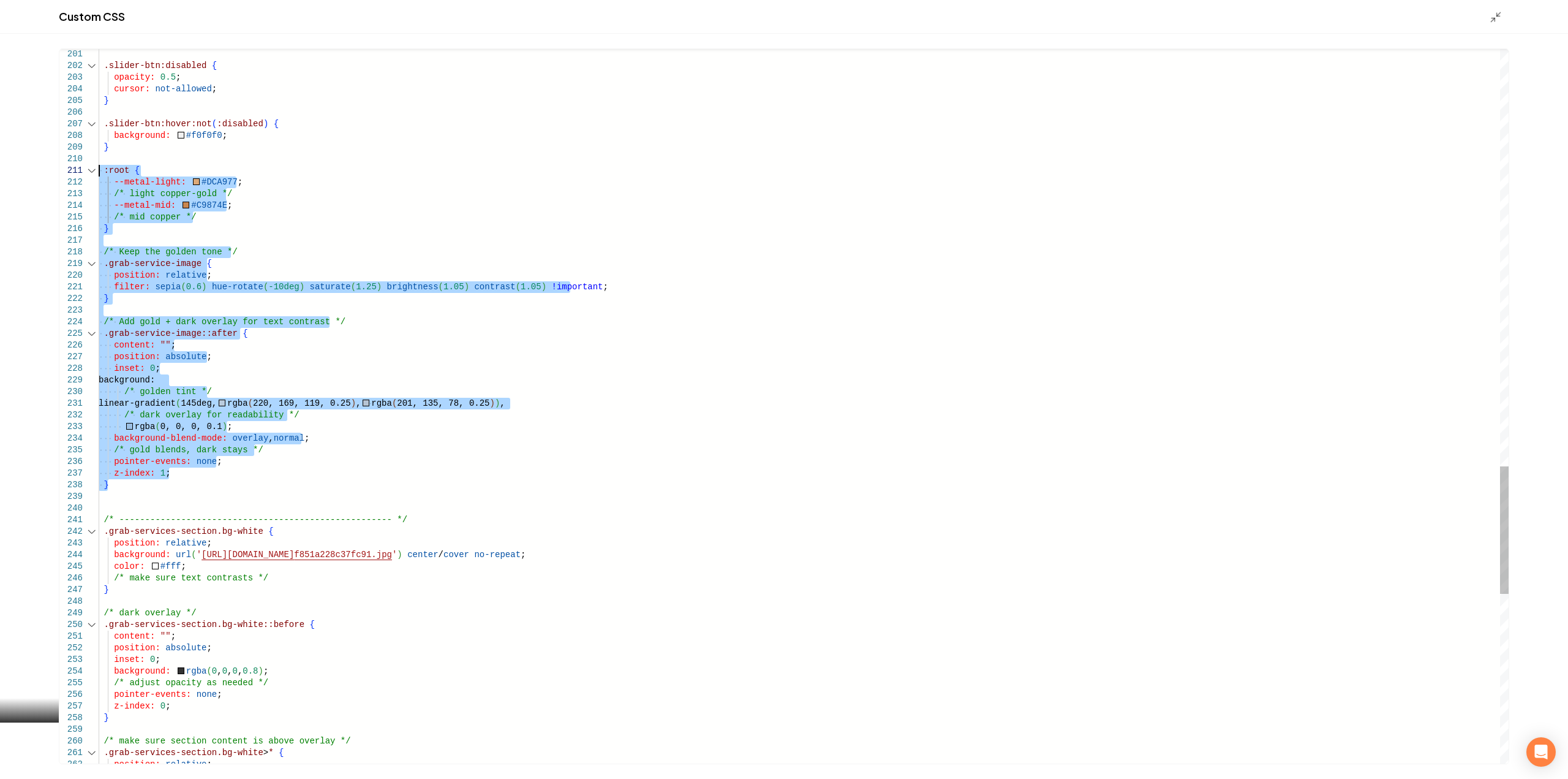
drag, startPoint x: 123, startPoint y: 483, endPoint x: 84, endPoint y: 169, distance: 316.4
type textarea "**********"
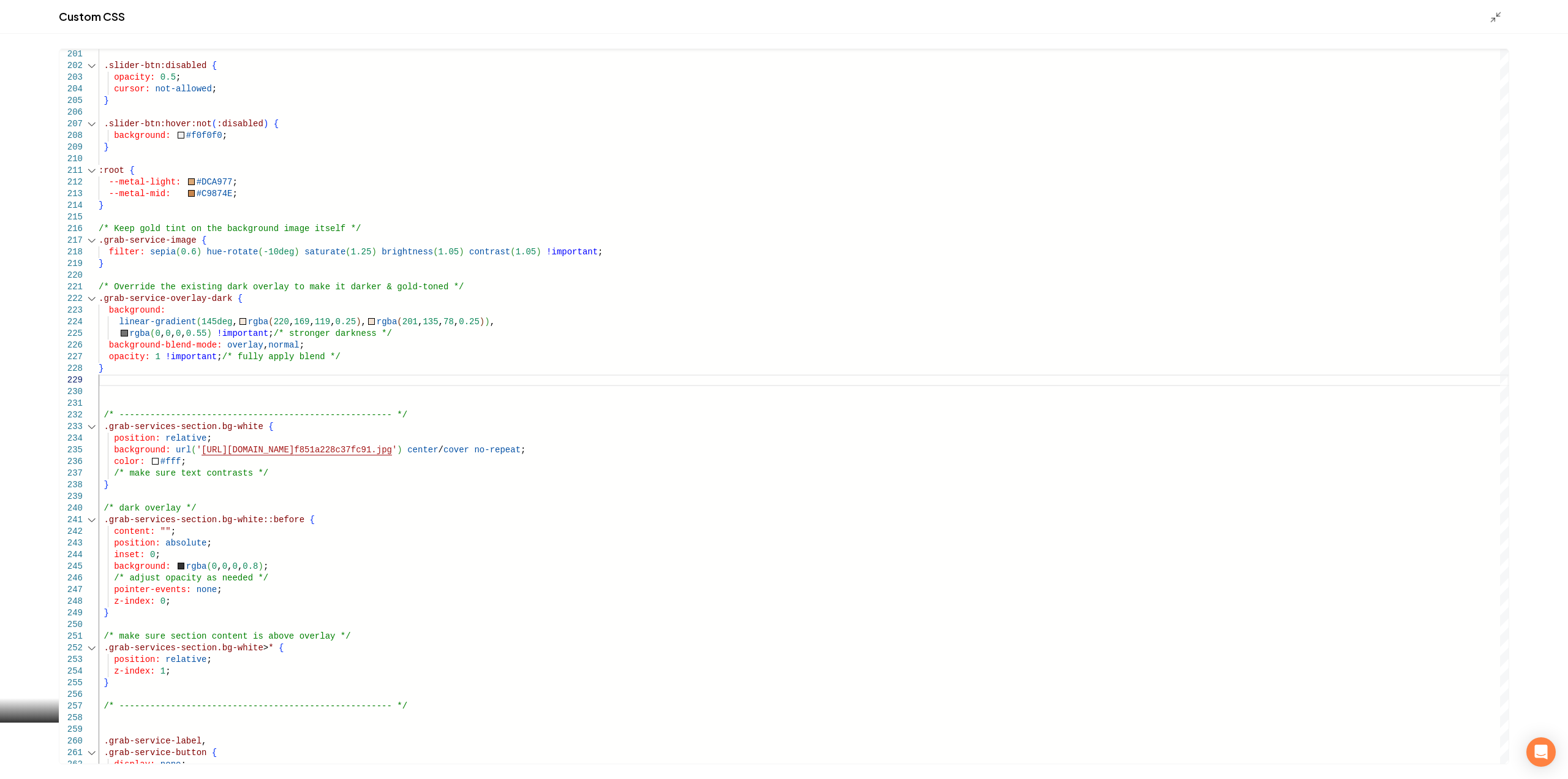
click at [1491, 19] on icon "Main content area" at bounding box center [1495, 16] width 12 height 12
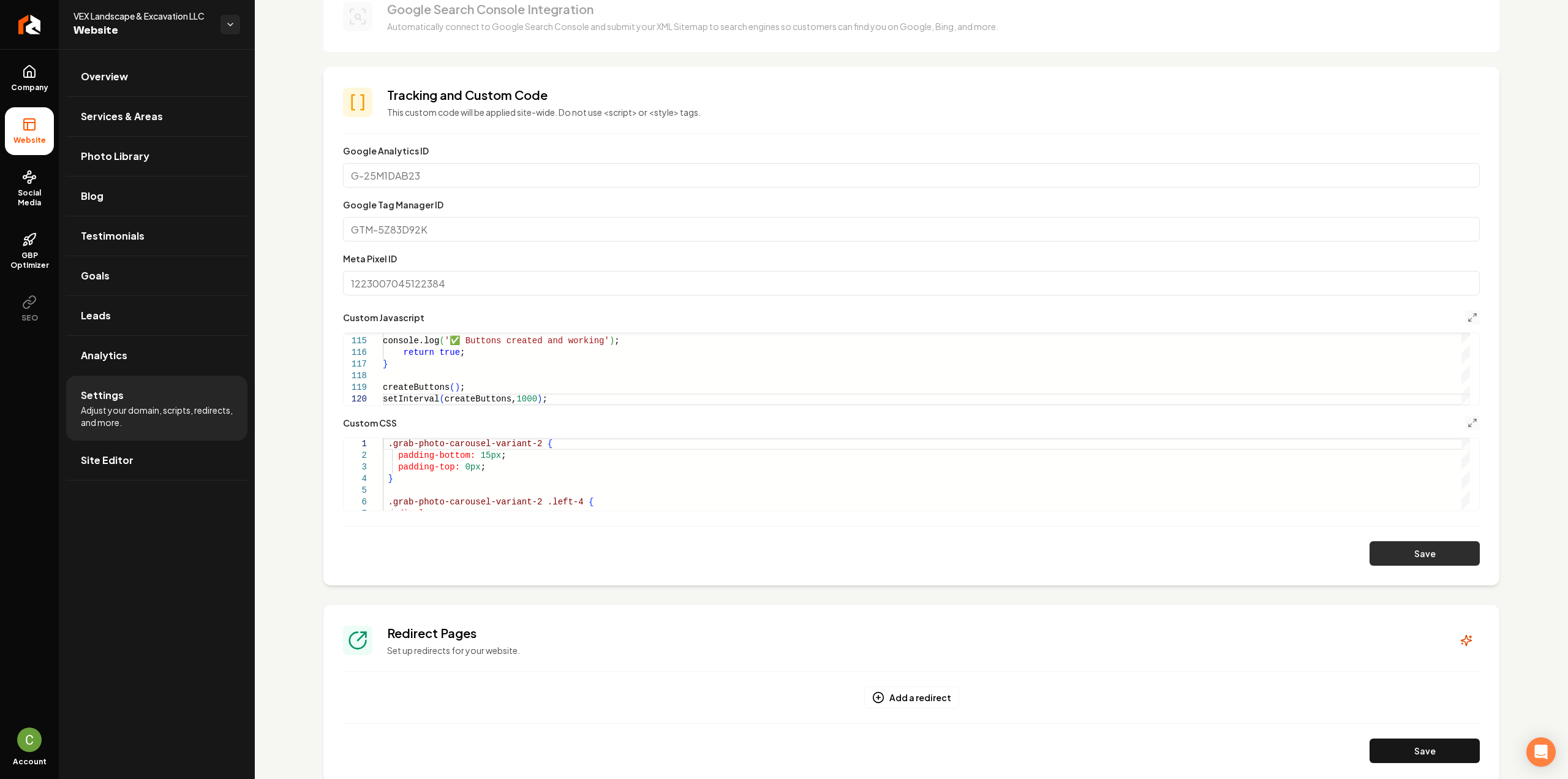
click at [1431, 553] on button "Save" at bounding box center [1424, 553] width 110 height 24
click at [1467, 422] on icon "Main content area" at bounding box center [1472, 423] width 10 height 10
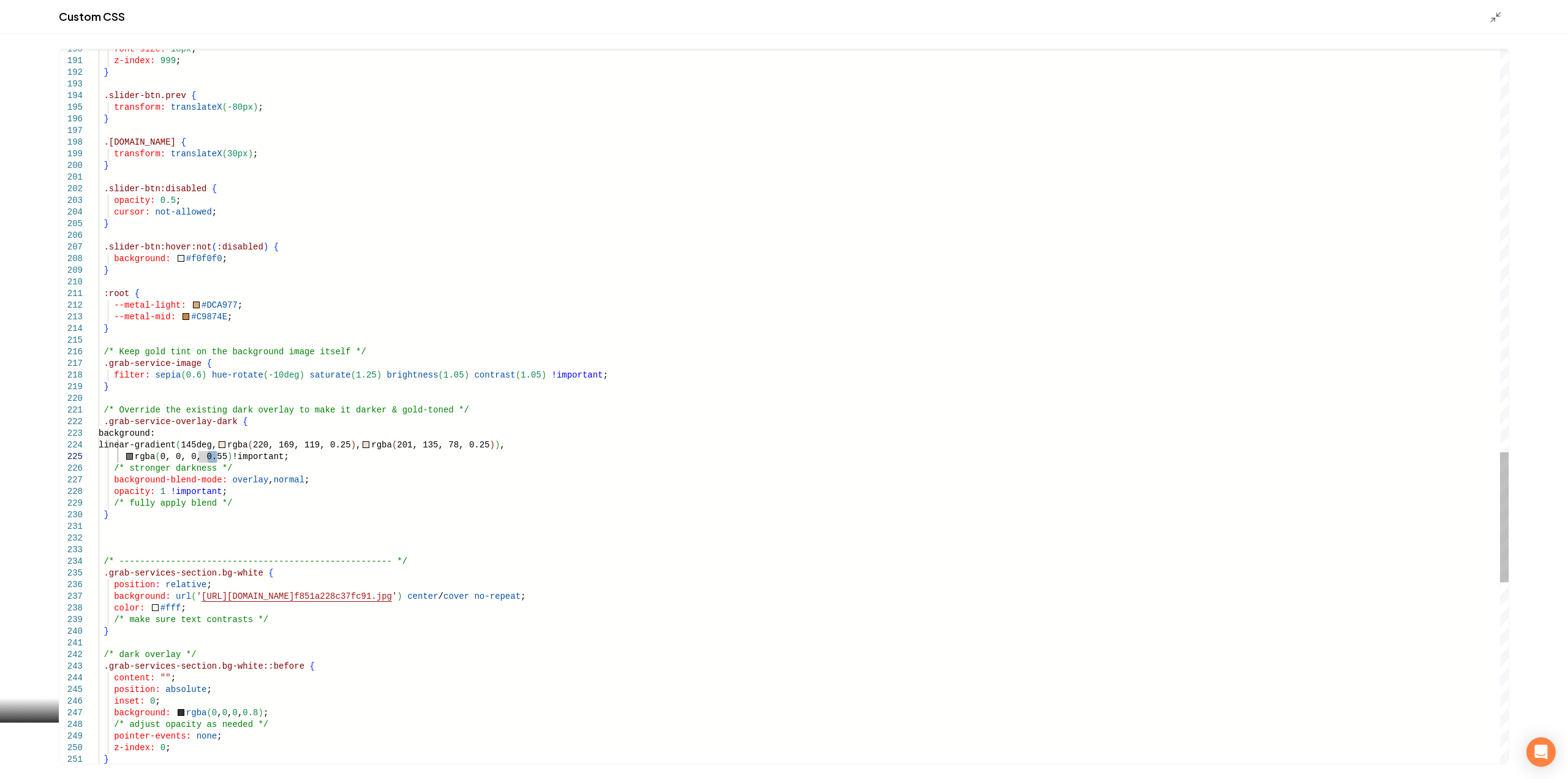
drag, startPoint x: 216, startPoint y: 457, endPoint x: 208, endPoint y: 455, distance: 8.2
type textarea "**********"
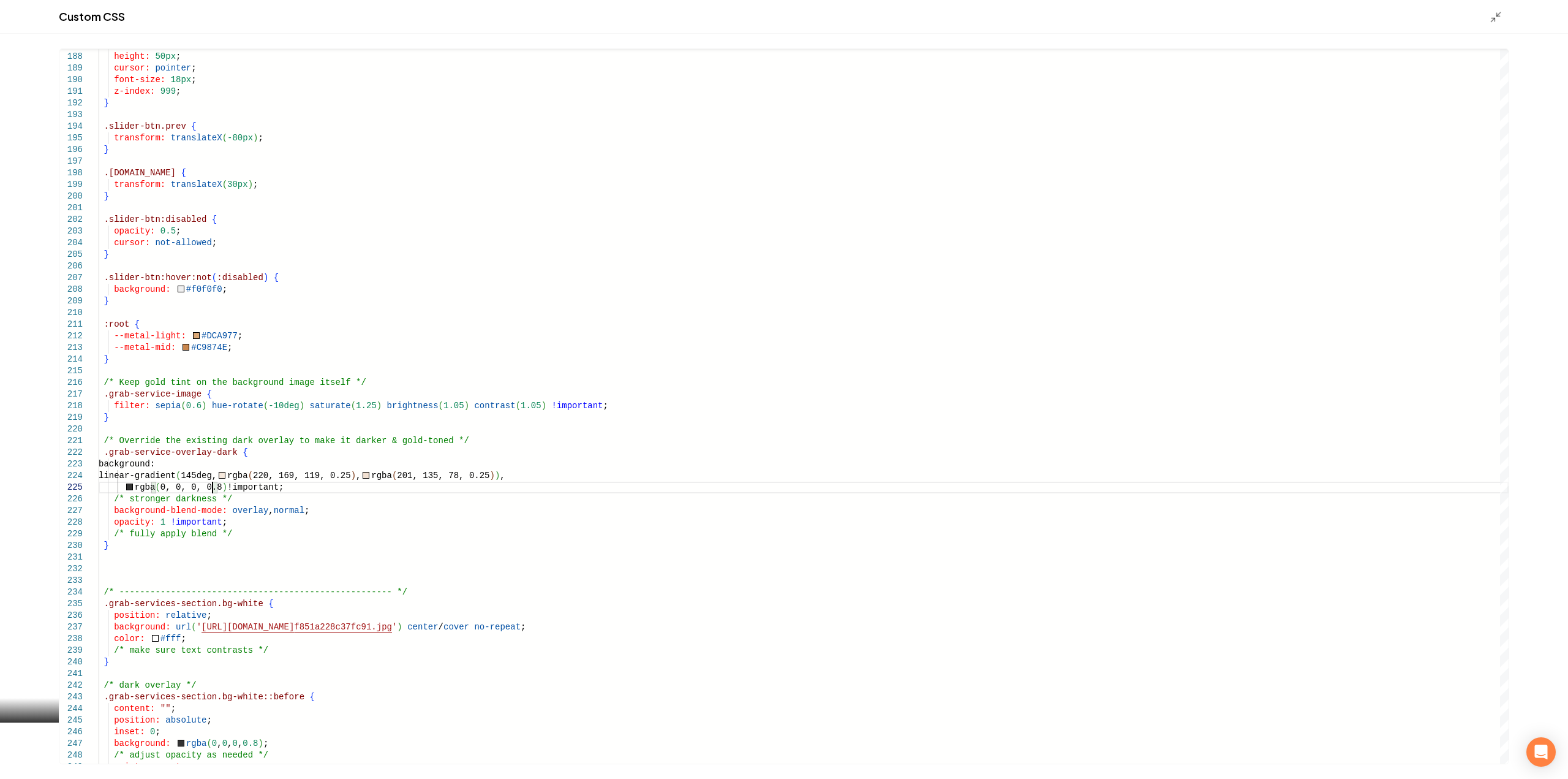
drag, startPoint x: 1497, startPoint y: 19, endPoint x: 1489, endPoint y: 41, distance: 23.4
click at [1497, 19] on icon "Main content area" at bounding box center [1495, 16] width 12 height 12
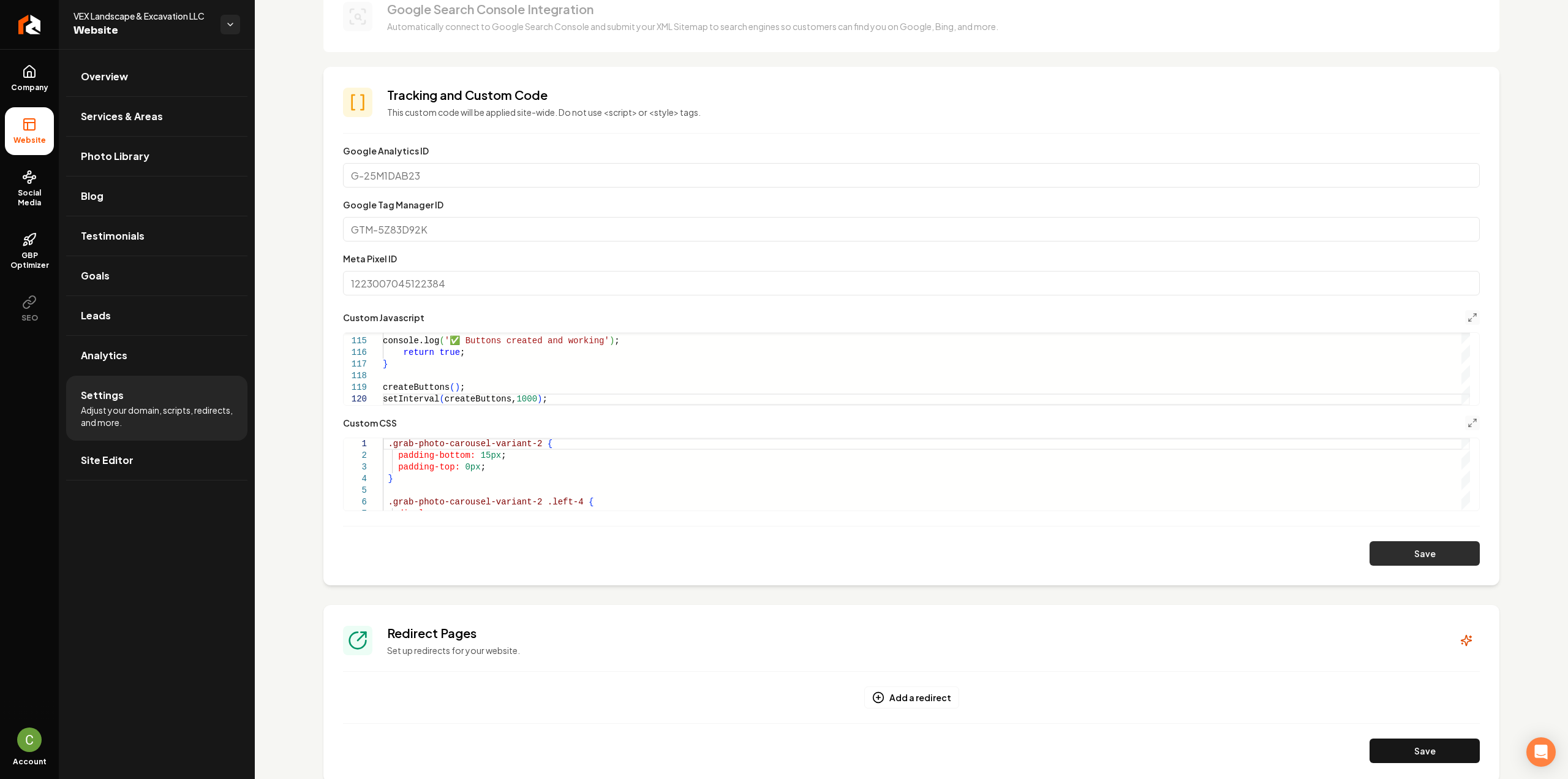
click at [1402, 562] on button "Save" at bounding box center [1424, 553] width 110 height 24
click at [1467, 420] on icon "Main content area" at bounding box center [1472, 423] width 10 height 10
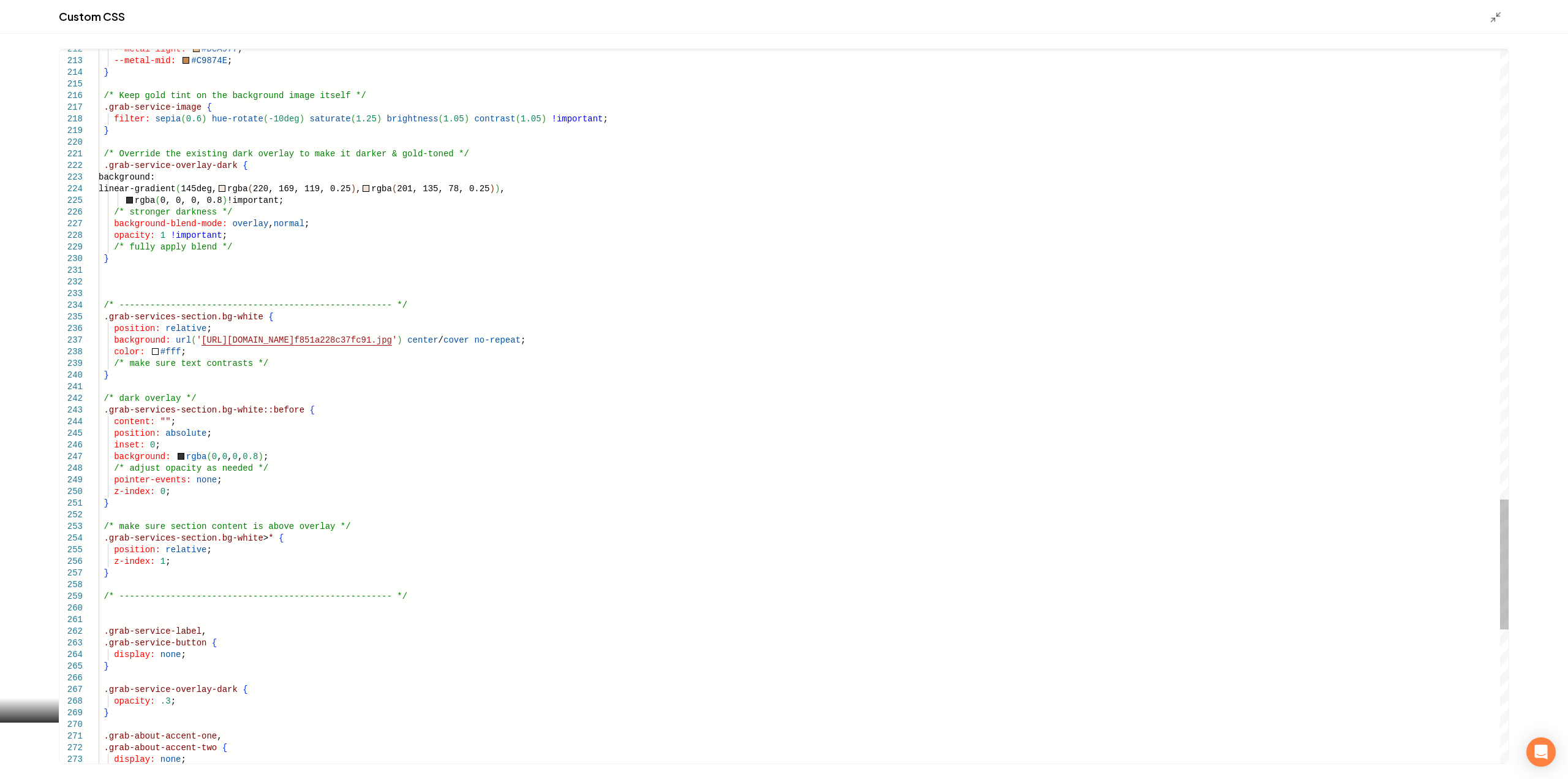
scroll to position [0, 0]
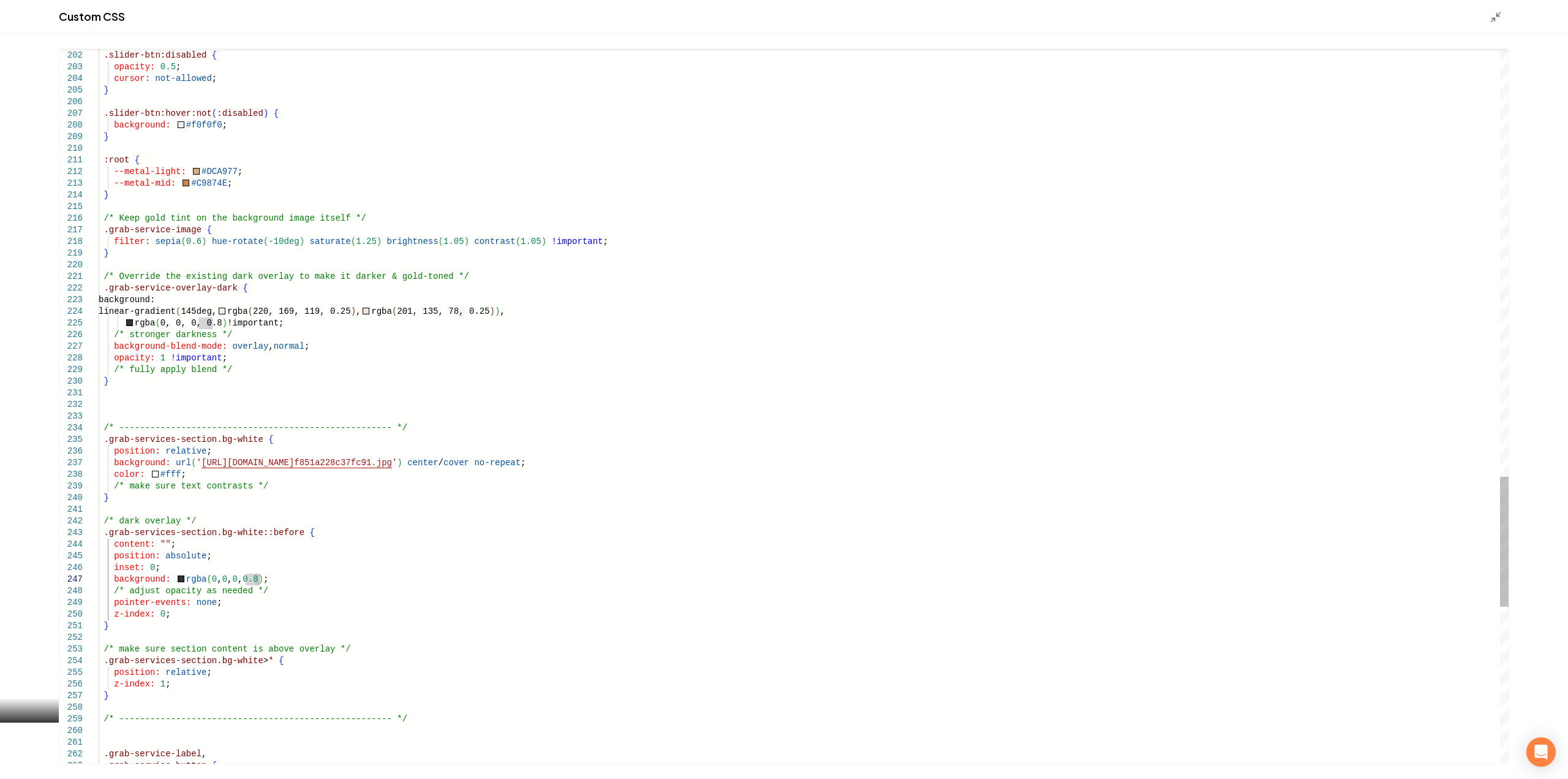
type textarea "**********"
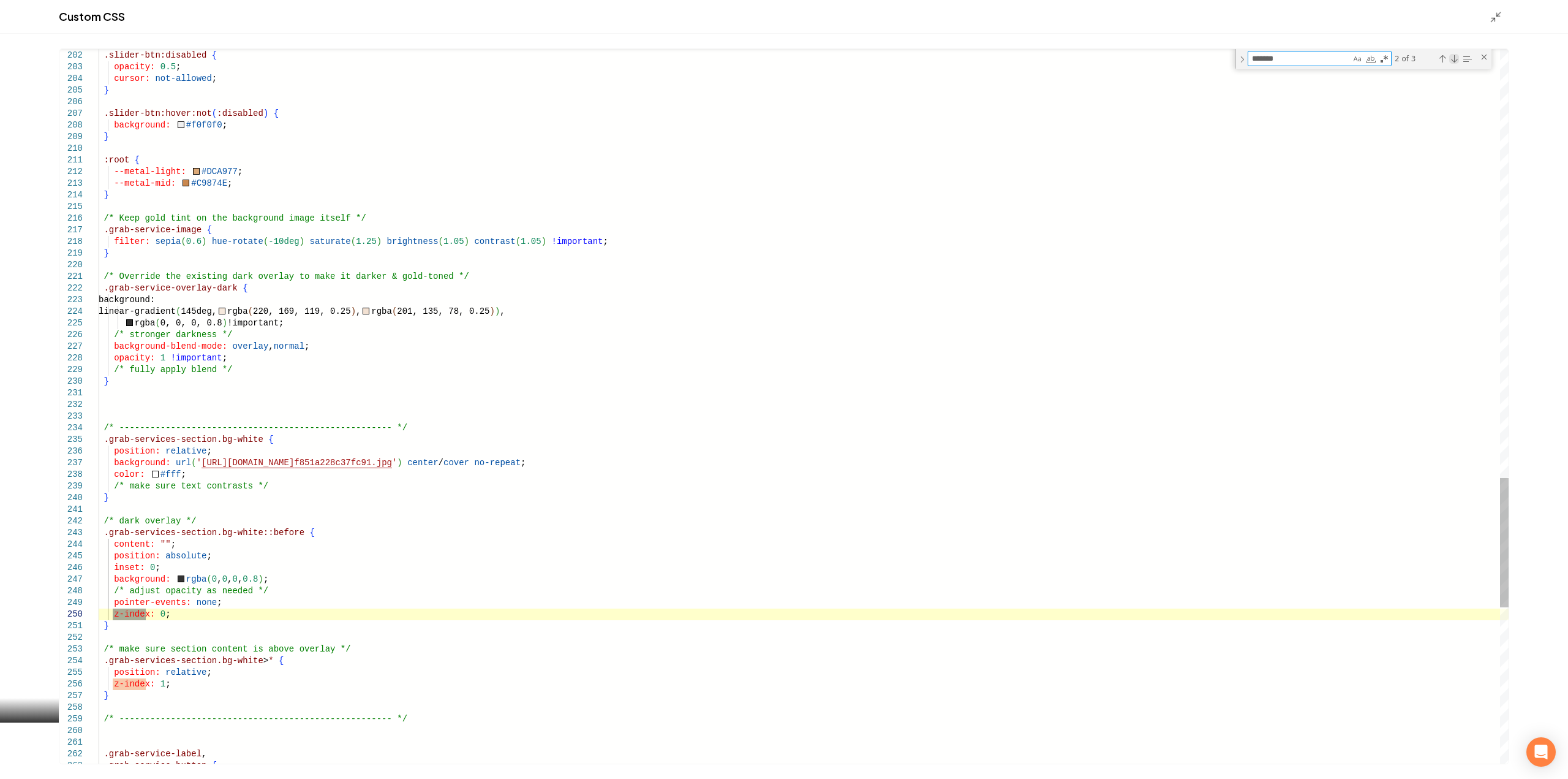
type textarea "*******"
click at [1453, 59] on div "Next Match (Enter)" at bounding box center [1454, 59] width 10 height 10
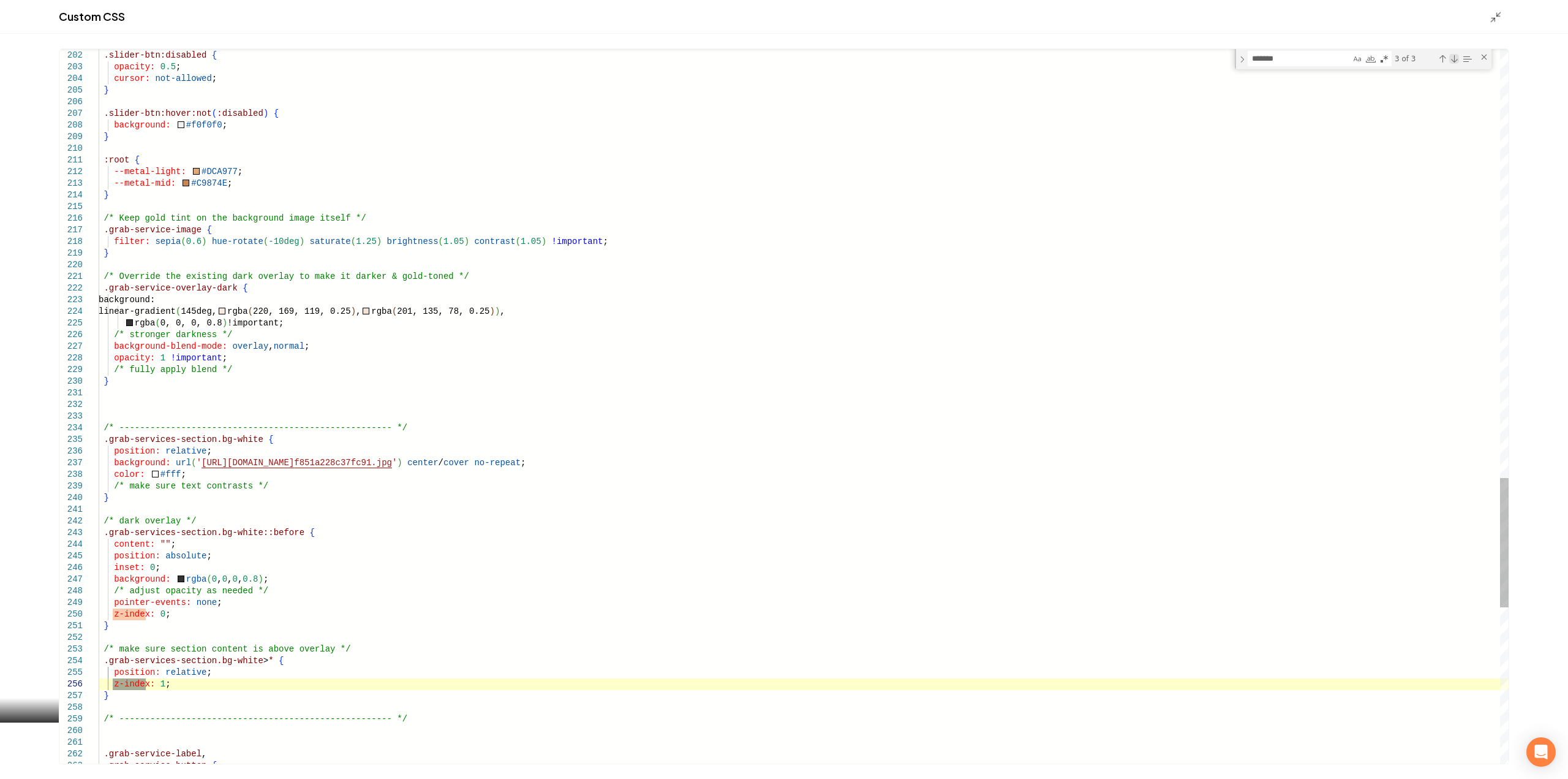
click at [1453, 59] on div "Next Match (Enter)" at bounding box center [1454, 59] width 10 height 10
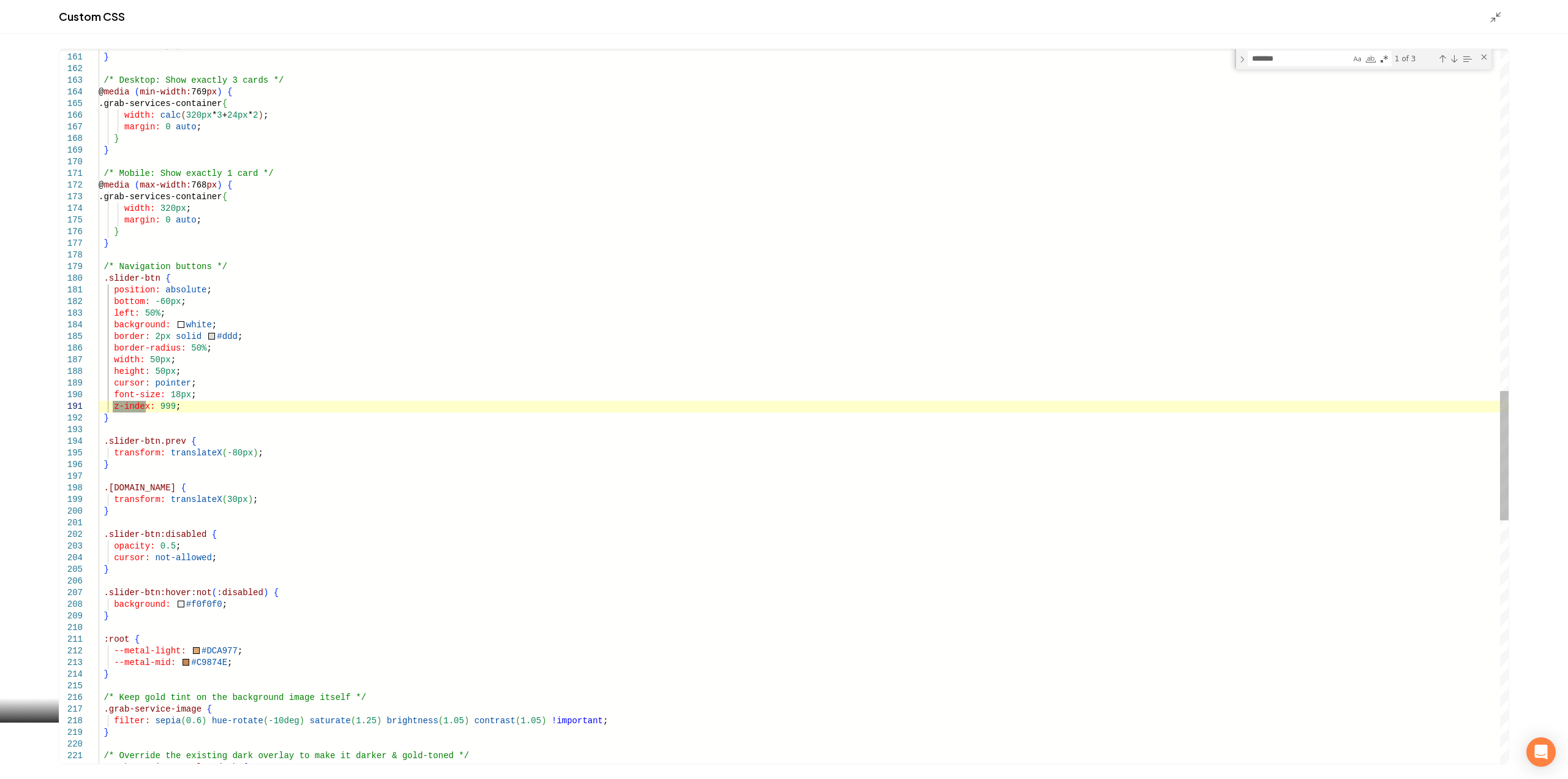
click at [158, 408] on div "/* Override the existing dark overlay to make it d arker & gold-toned */ .grab-…" at bounding box center [803, 134] width 1409 height 3931
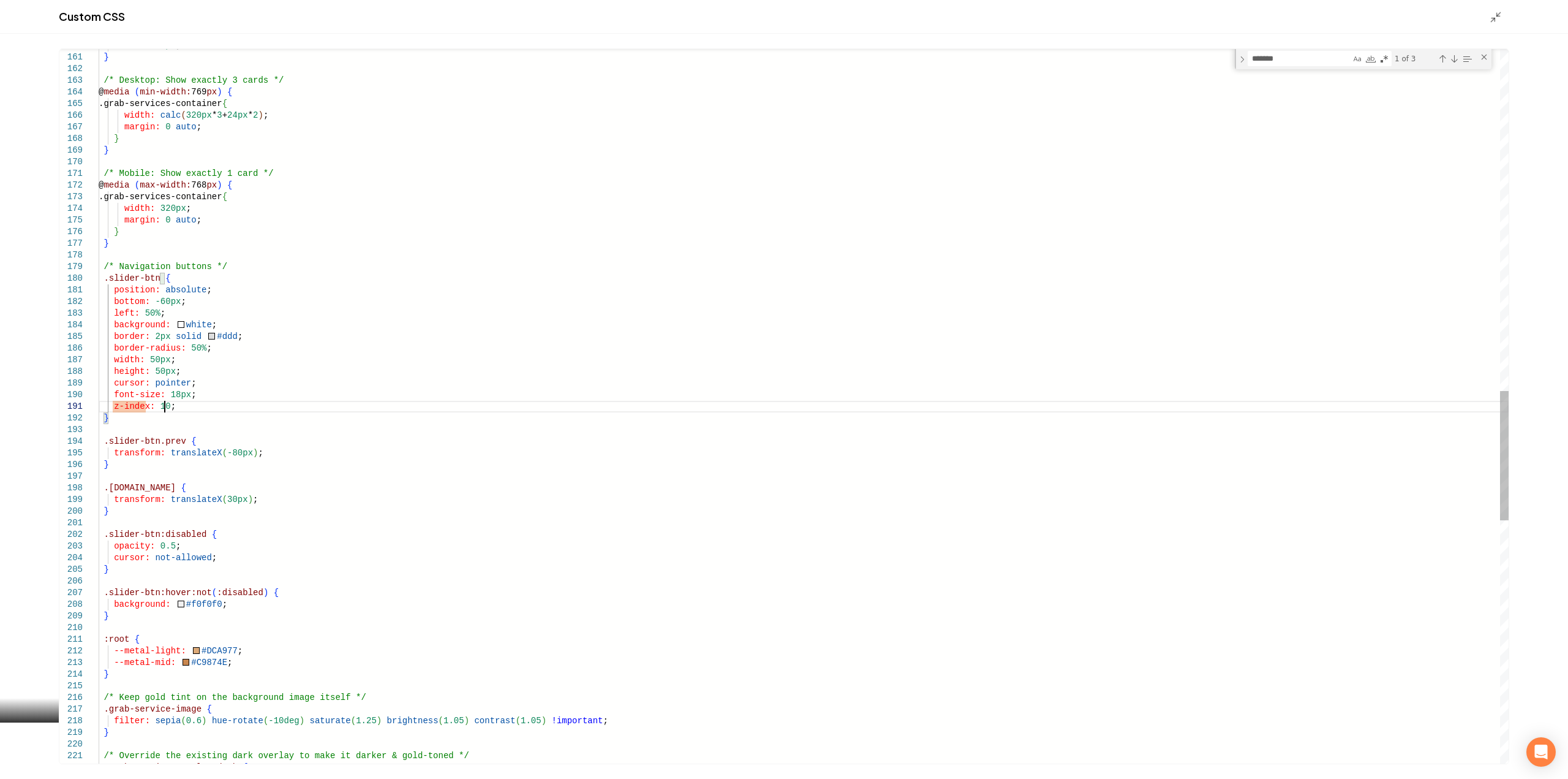
scroll to position [1, 66]
type textarea "**********"
click at [1489, 16] on icon "Main content area" at bounding box center [1495, 16] width 12 height 12
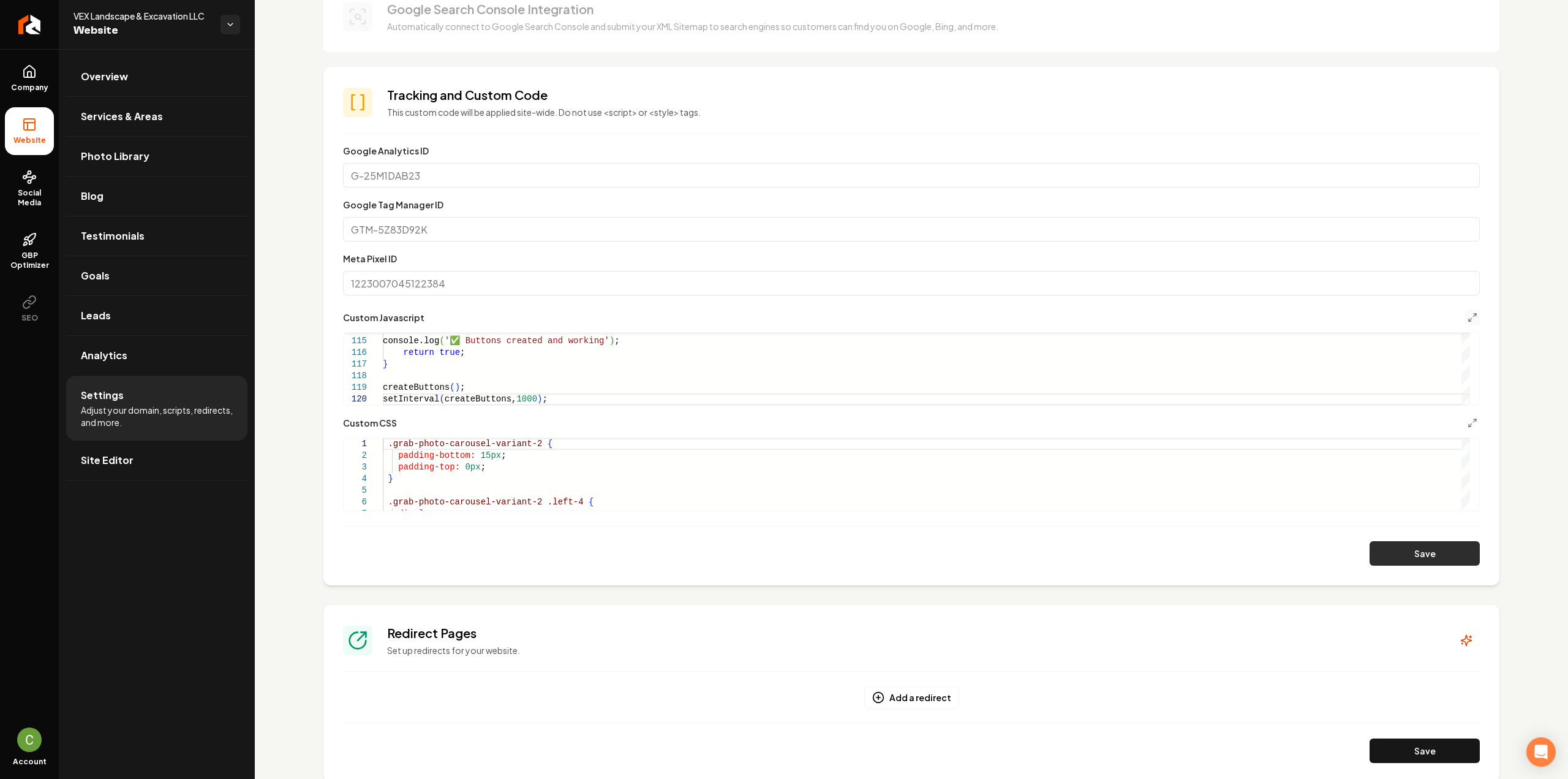
click at [1406, 552] on button "Save" at bounding box center [1424, 553] width 110 height 24
click at [1468, 423] on button "Main content area" at bounding box center [1472, 422] width 15 height 15
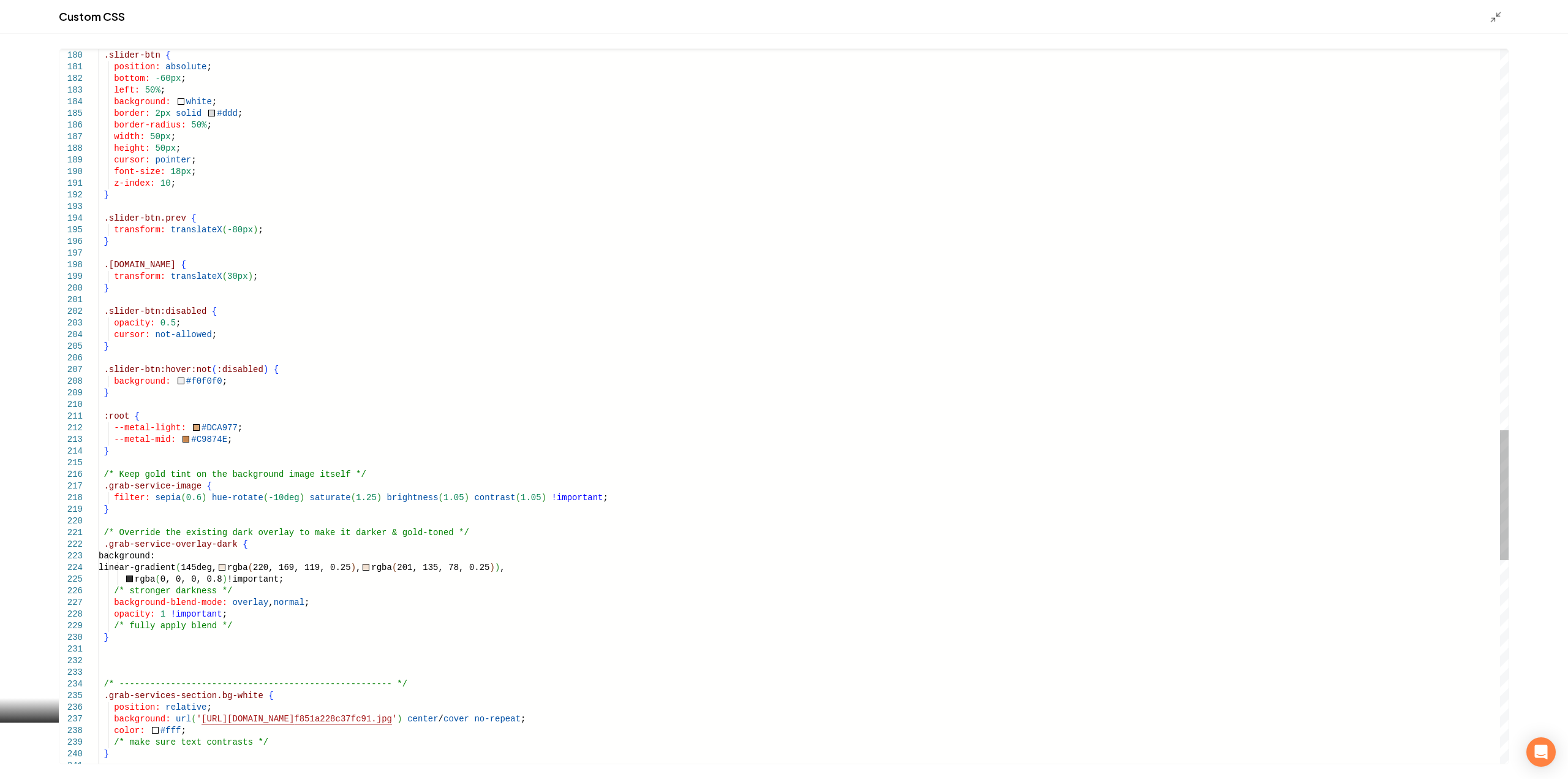
scroll to position [0, 0]
type textarea "**********"
click at [1492, 24] on div "Custom CSS" at bounding box center [784, 16] width 1568 height 34
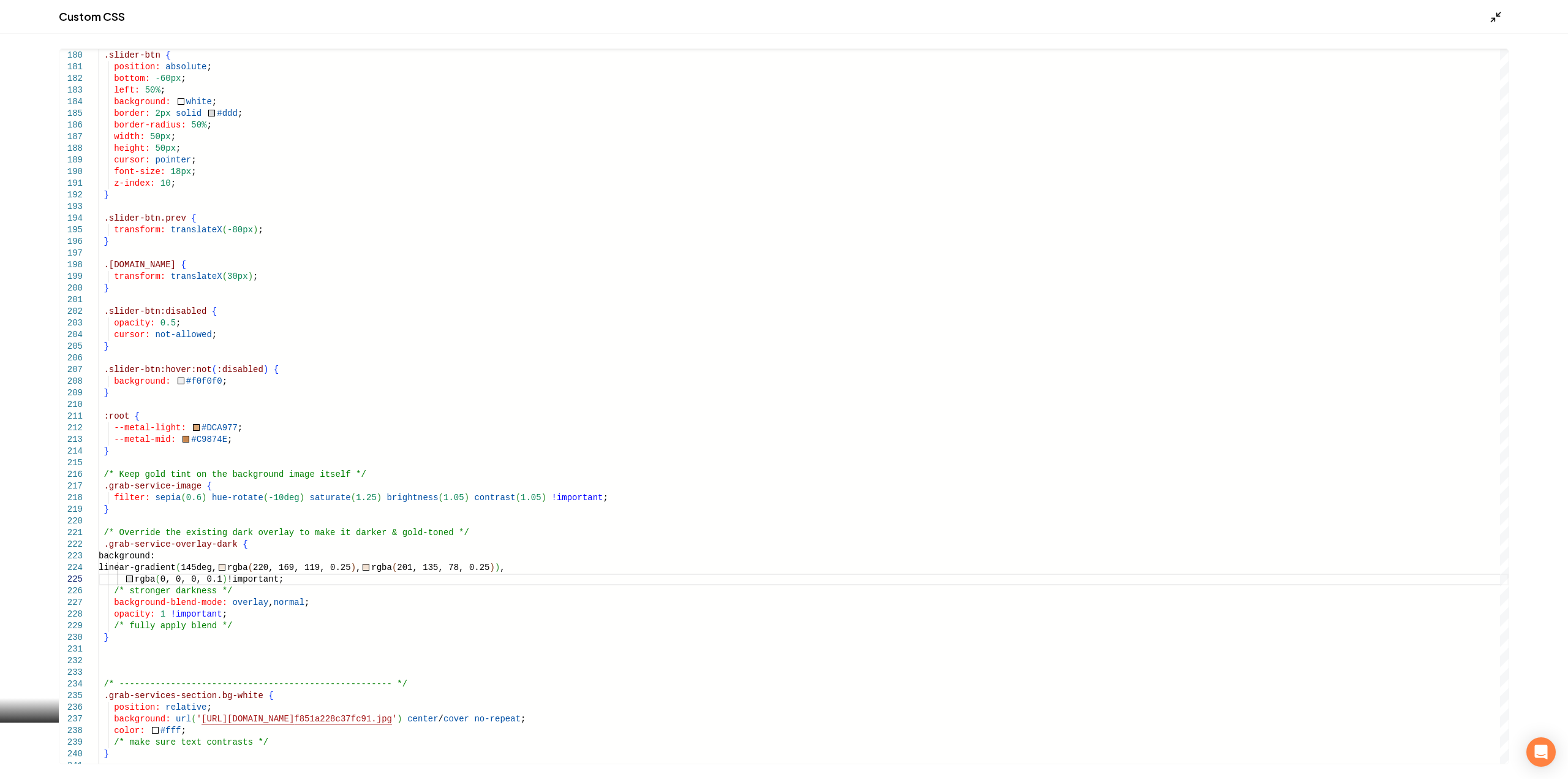
click at [1493, 15] on icon "Main content area" at bounding box center [1495, 16] width 12 height 12
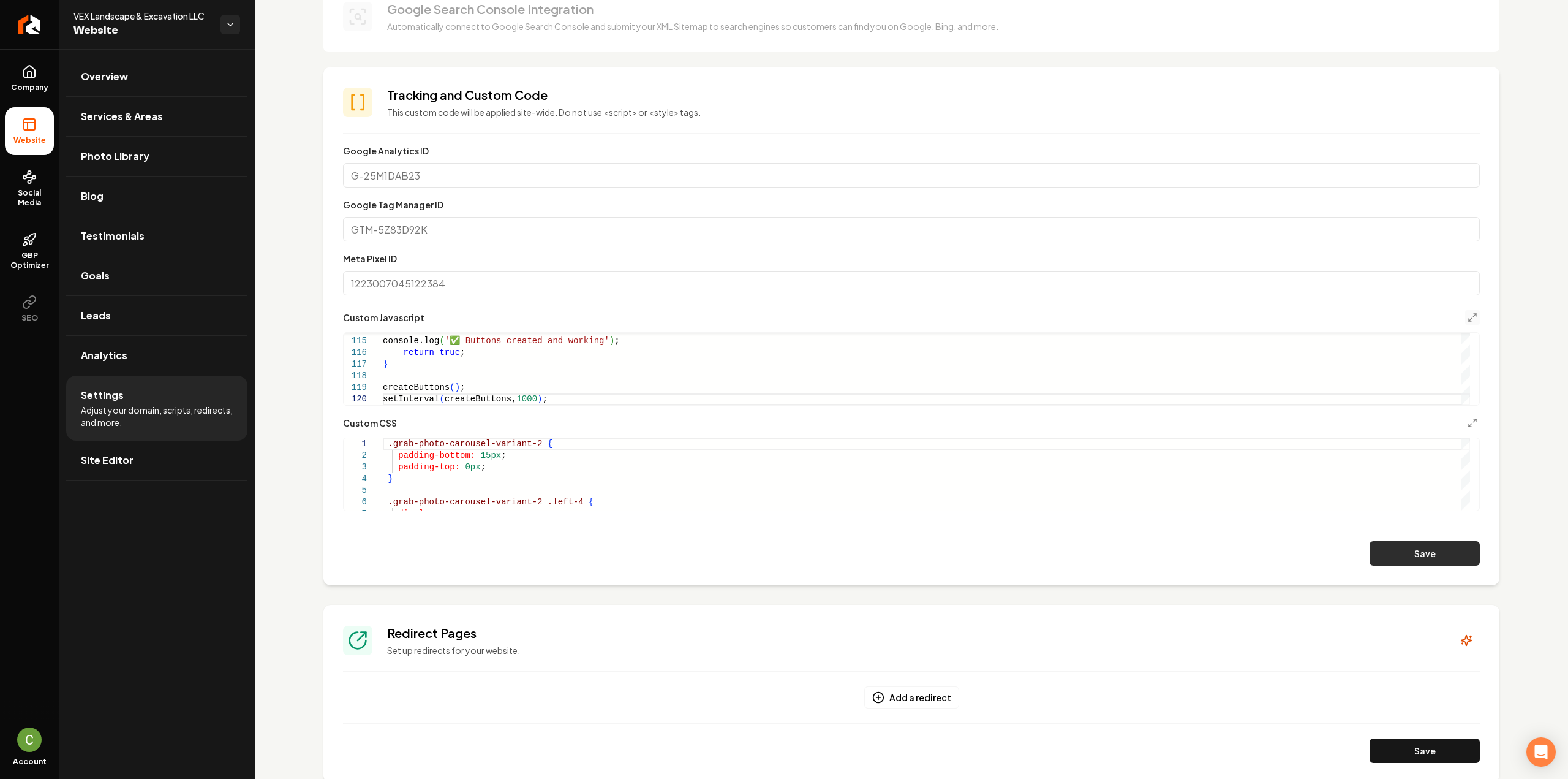
click at [1407, 560] on button "Save" at bounding box center [1424, 553] width 110 height 24
click at [1467, 423] on icon "Main content area" at bounding box center [1472, 423] width 10 height 10
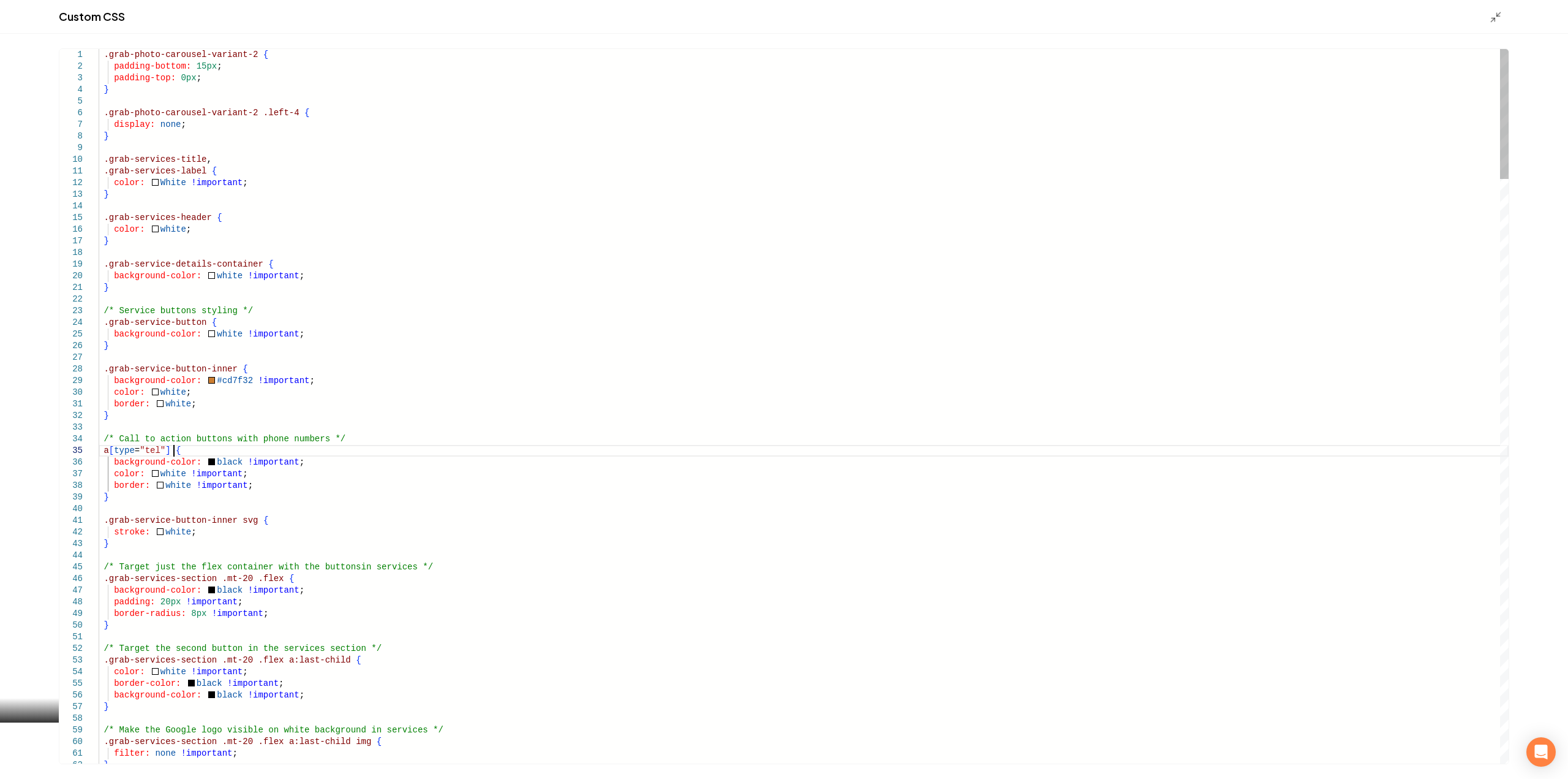
type textarea "**********"
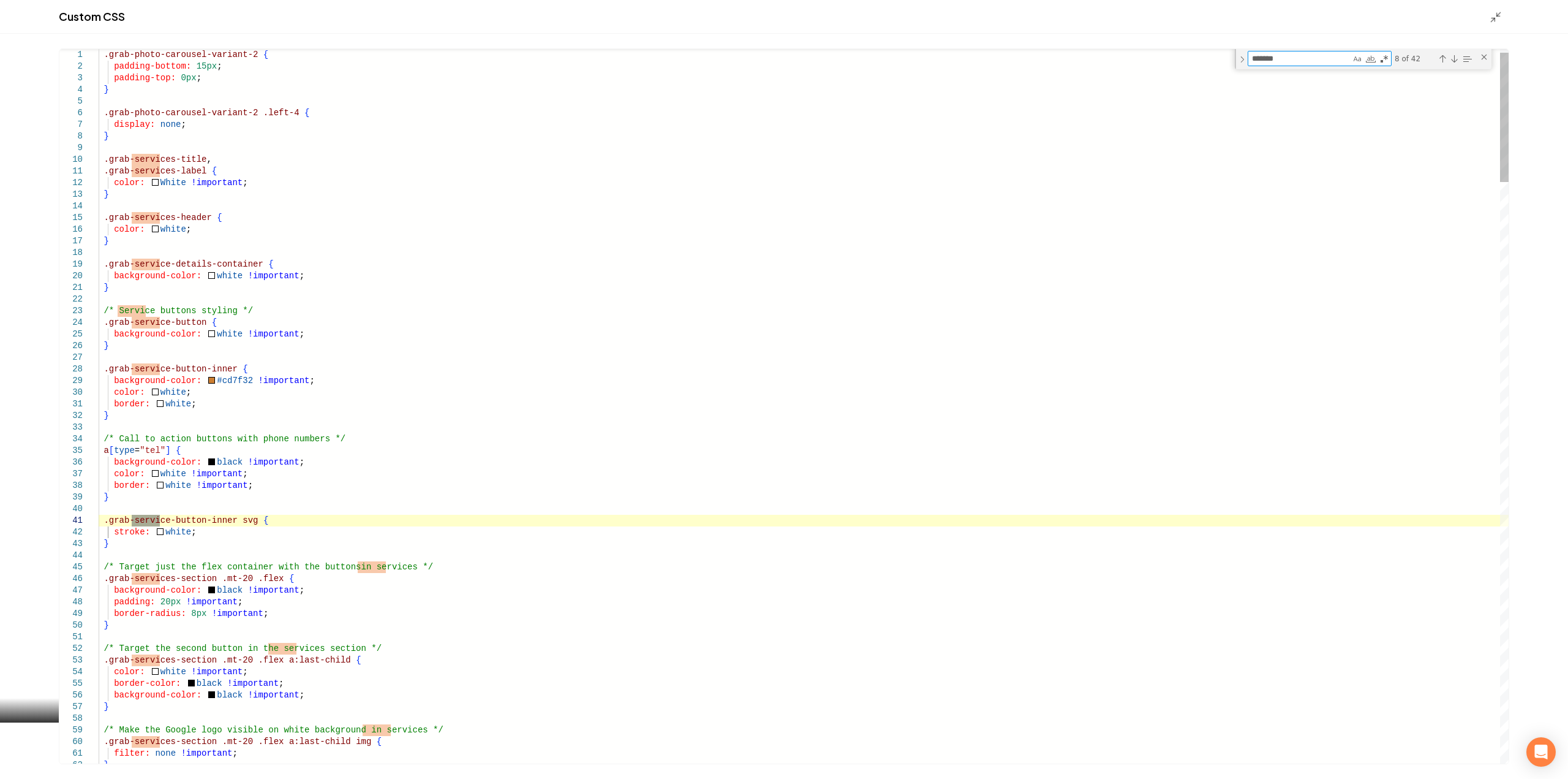
type textarea "********"
type textarea "**********"
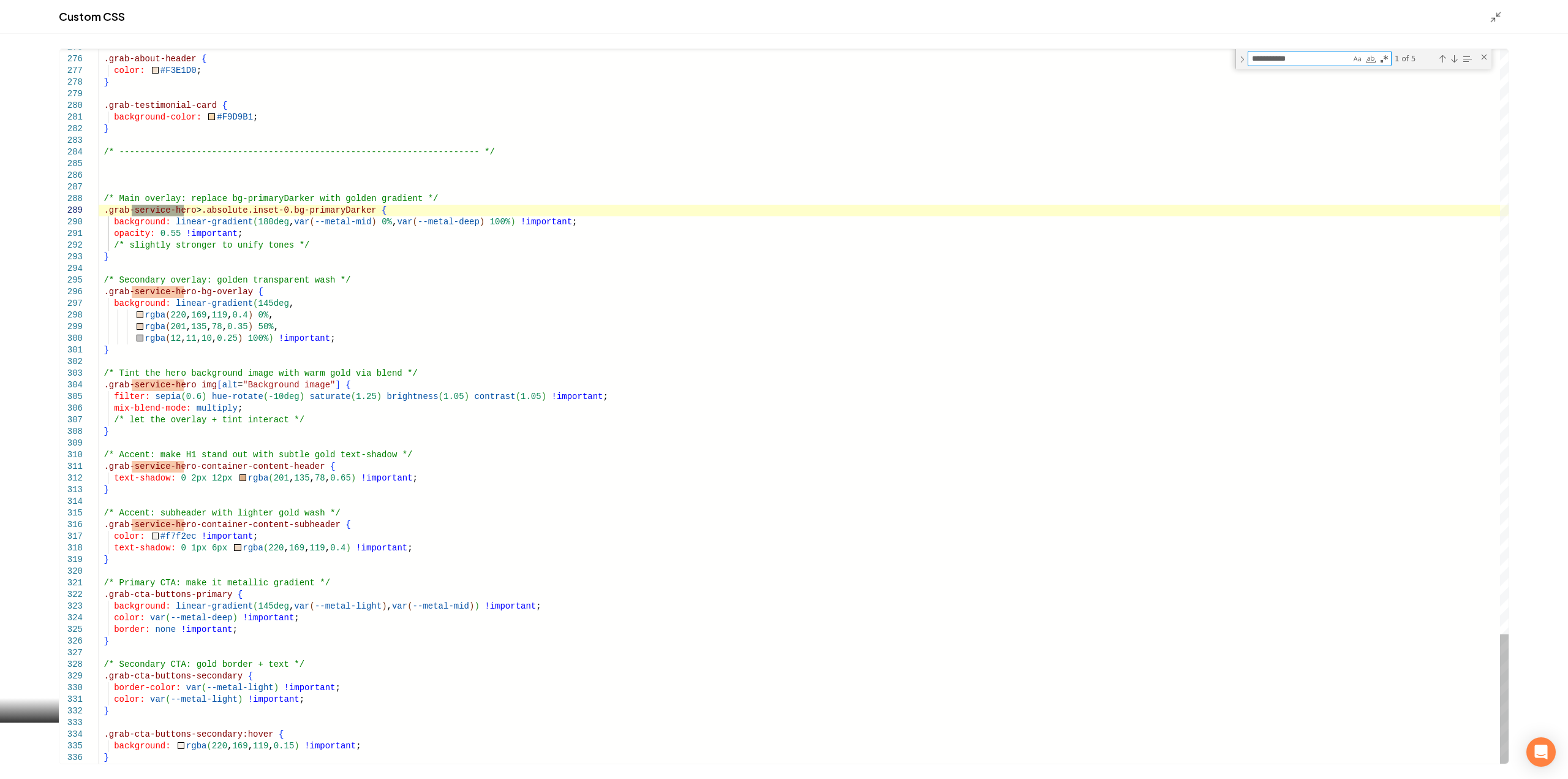
type textarea "**********"
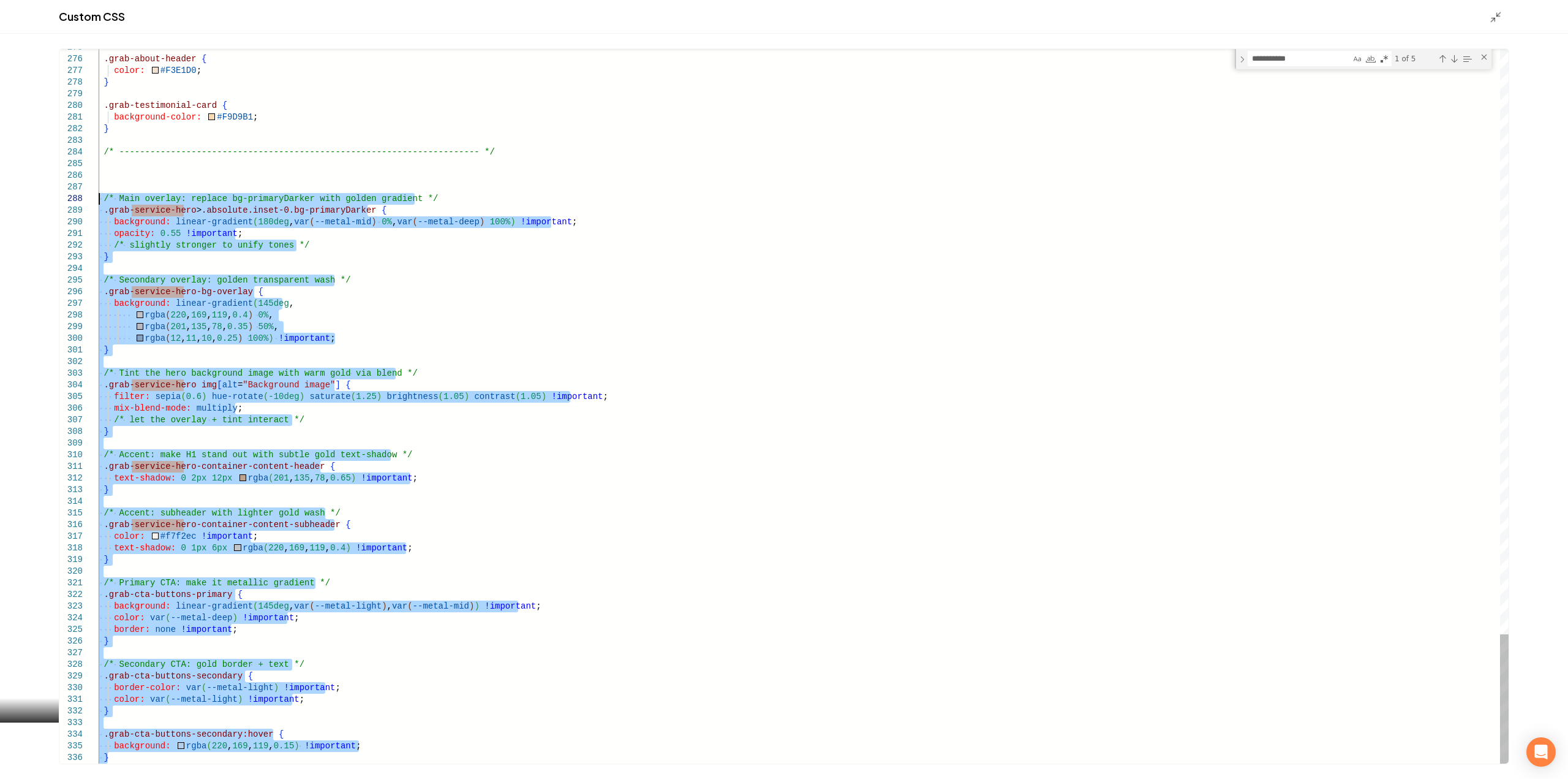
drag, startPoint x: 122, startPoint y: 756, endPoint x: 54, endPoint y: 198, distance: 562.1
type textarea "**********"
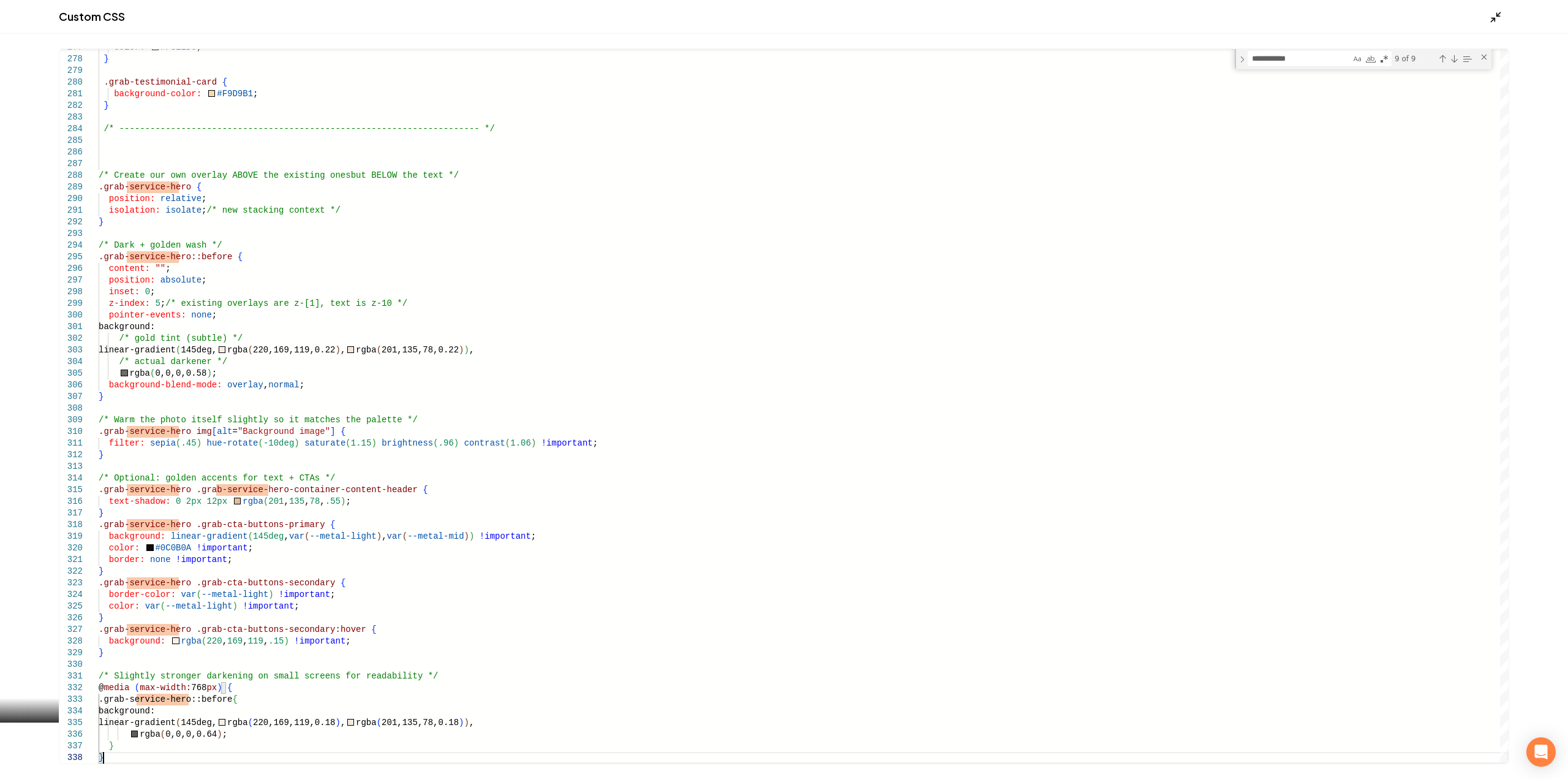
click at [1491, 11] on icon "Main content area" at bounding box center [1495, 16] width 12 height 12
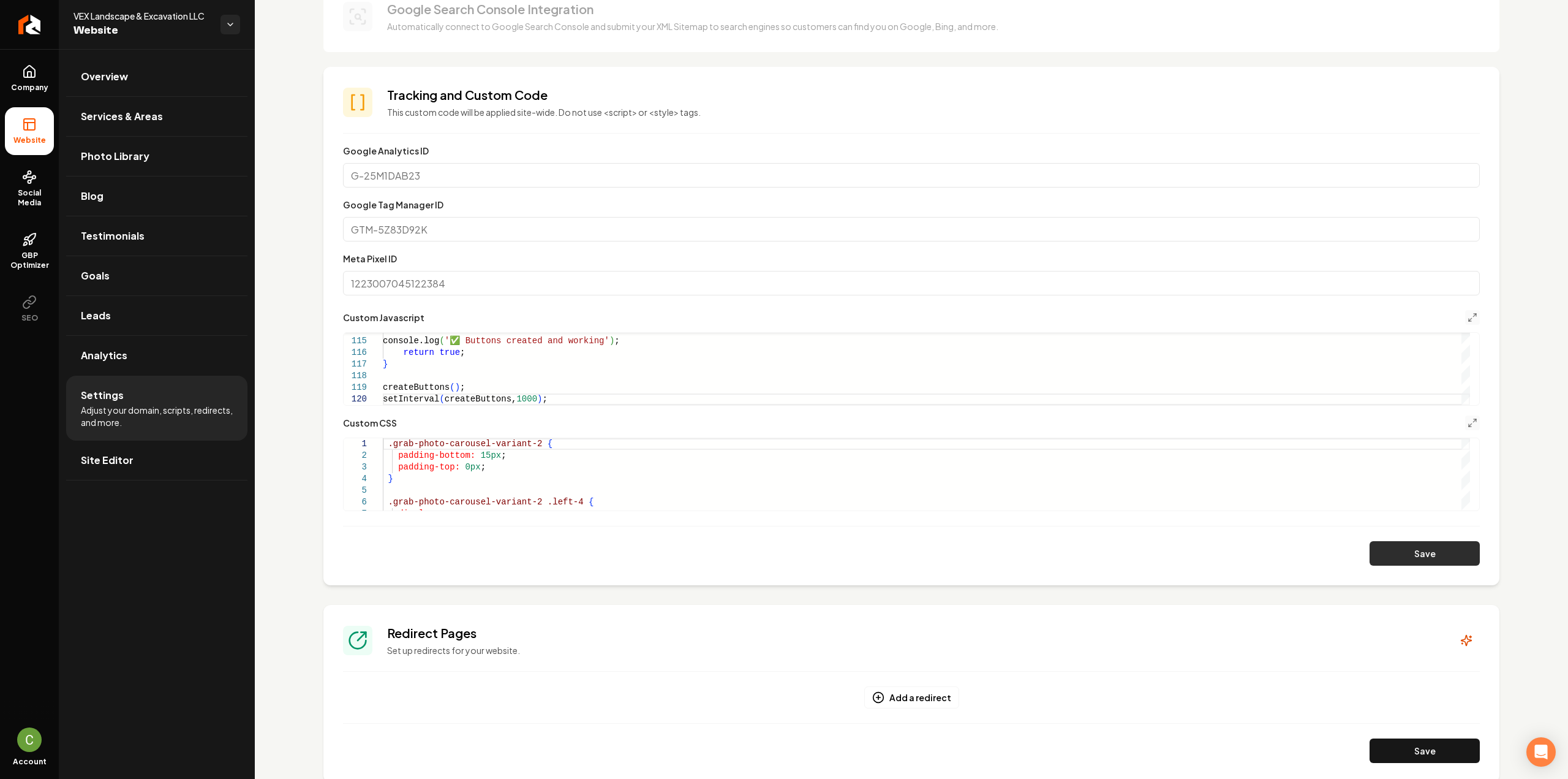
click at [1373, 545] on button "Save" at bounding box center [1424, 553] width 110 height 24
click at [1467, 422] on icon "Main content area" at bounding box center [1472, 423] width 10 height 10
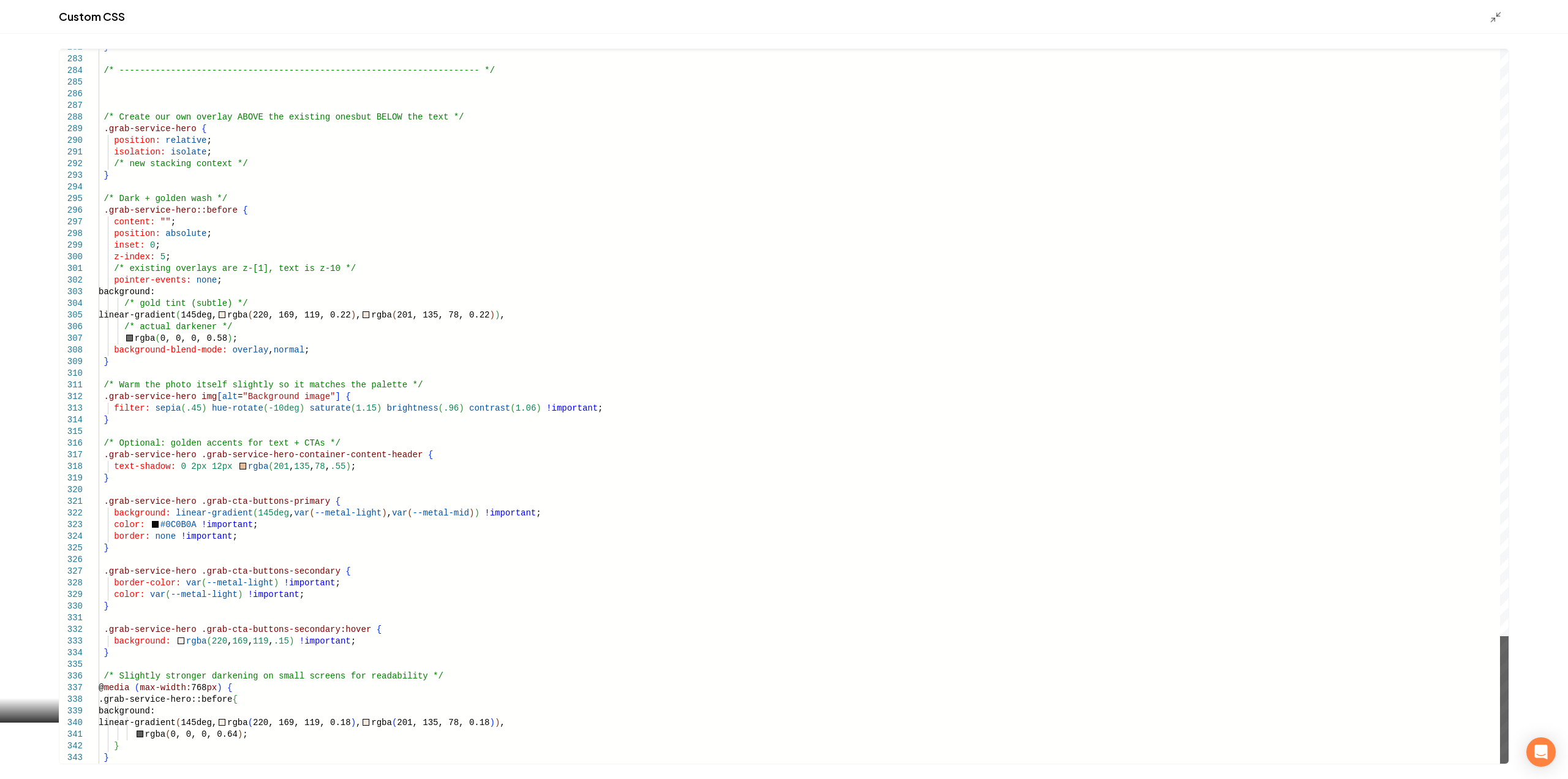
click at [1499, 763] on div "Main content area" at bounding box center [1504, 700] width 9 height 127
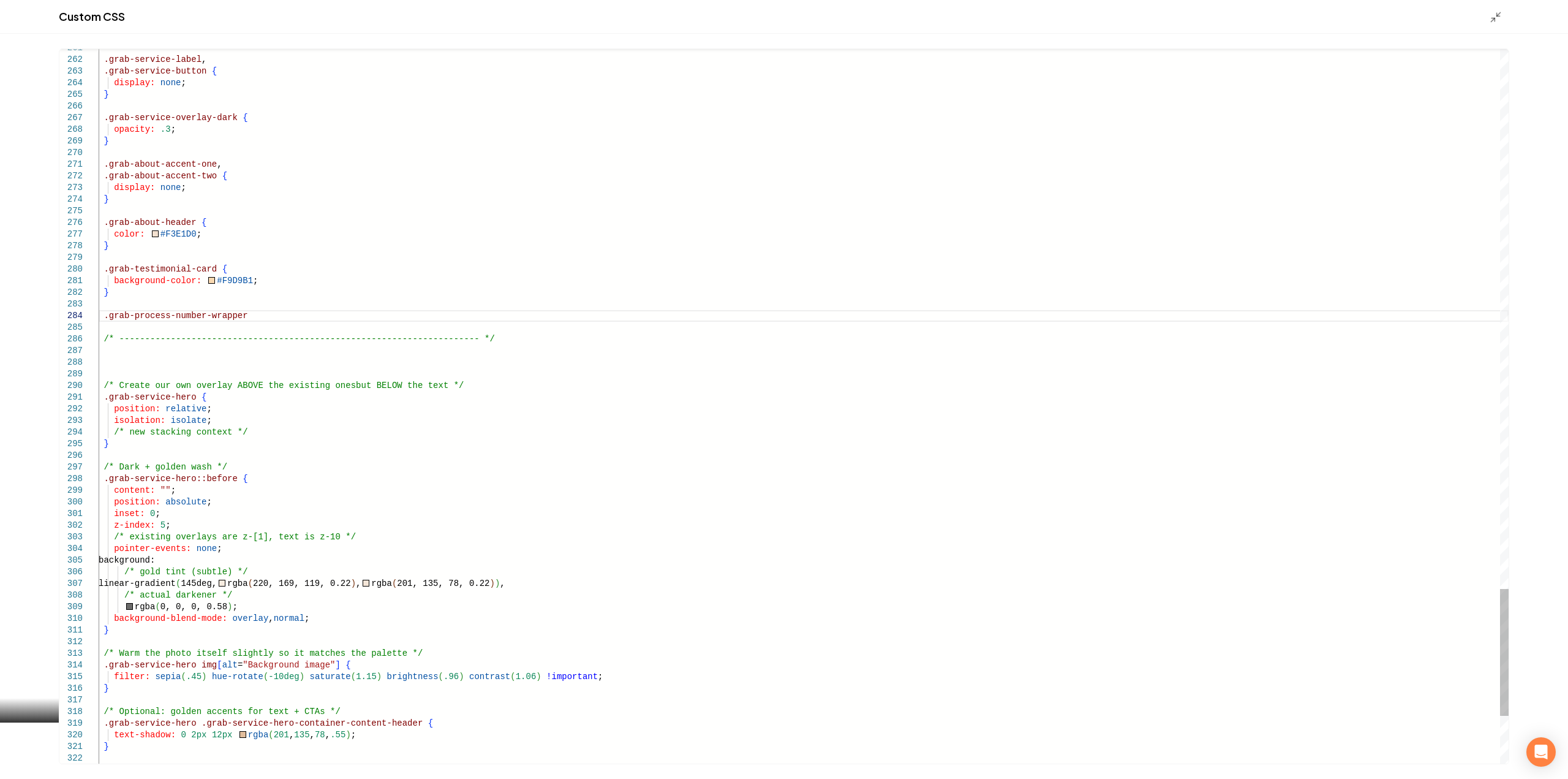
scroll to position [36, 140]
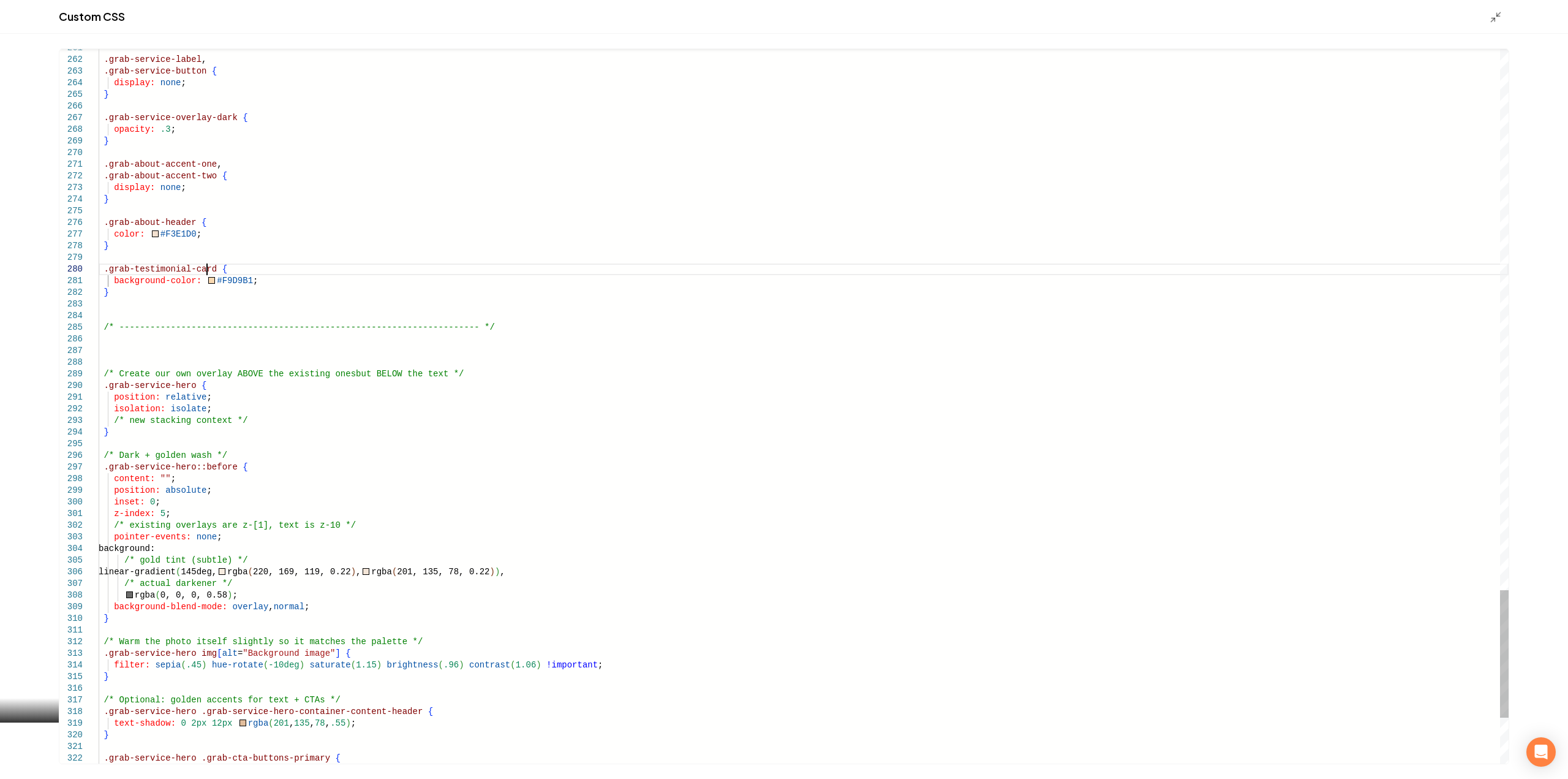
drag, startPoint x: 207, startPoint y: 267, endPoint x: 252, endPoint y: 264, distance: 45.1
type textarea "**********"
click at [1492, 15] on icon "Main content area" at bounding box center [1495, 16] width 12 height 12
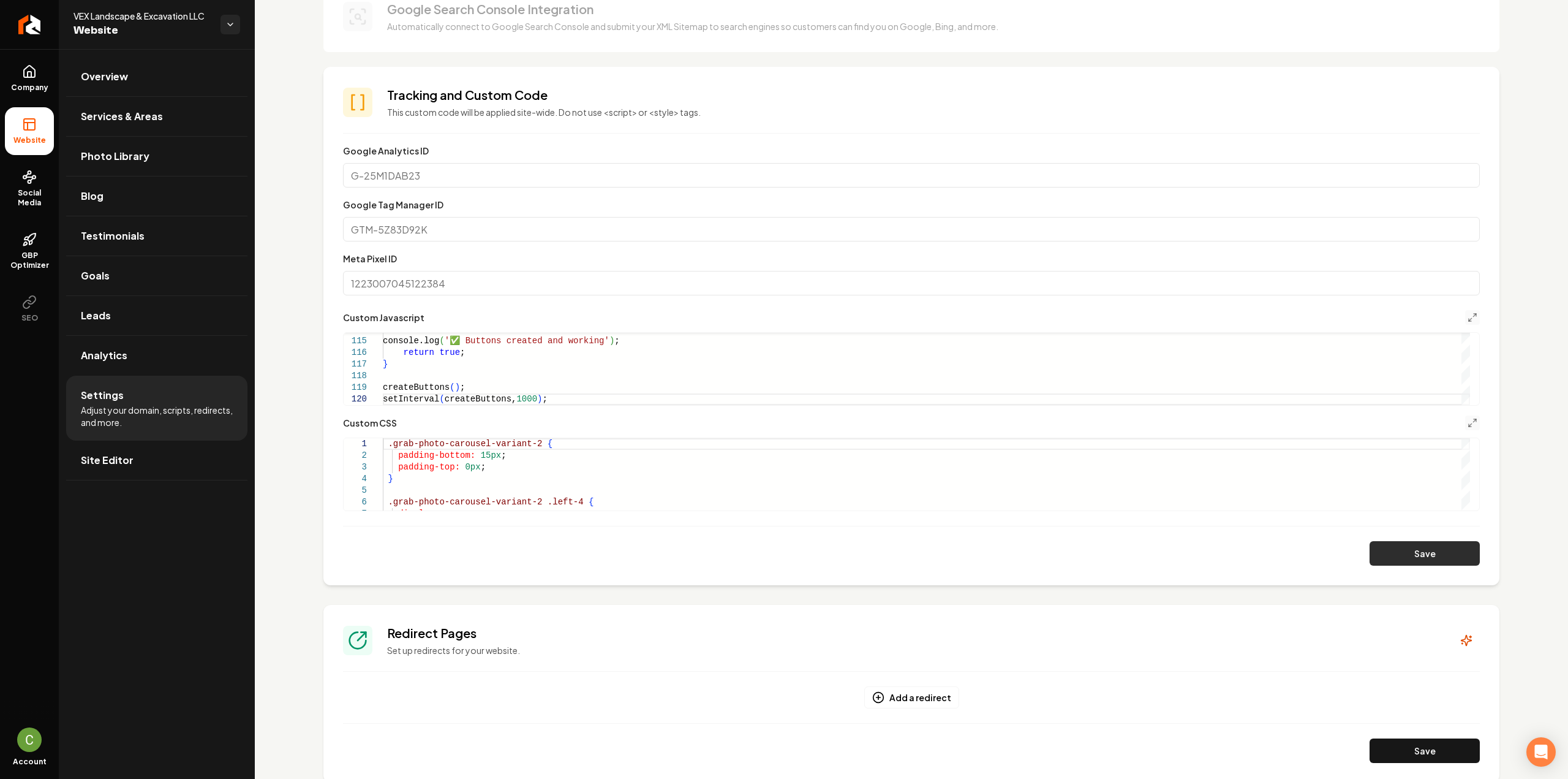
click at [1361, 543] on div "Save" at bounding box center [911, 553] width 1137 height 24
click at [1369, 547] on button "Save" at bounding box center [1424, 553] width 110 height 24
click at [1467, 423] on icon "Main content area" at bounding box center [1472, 423] width 10 height 10
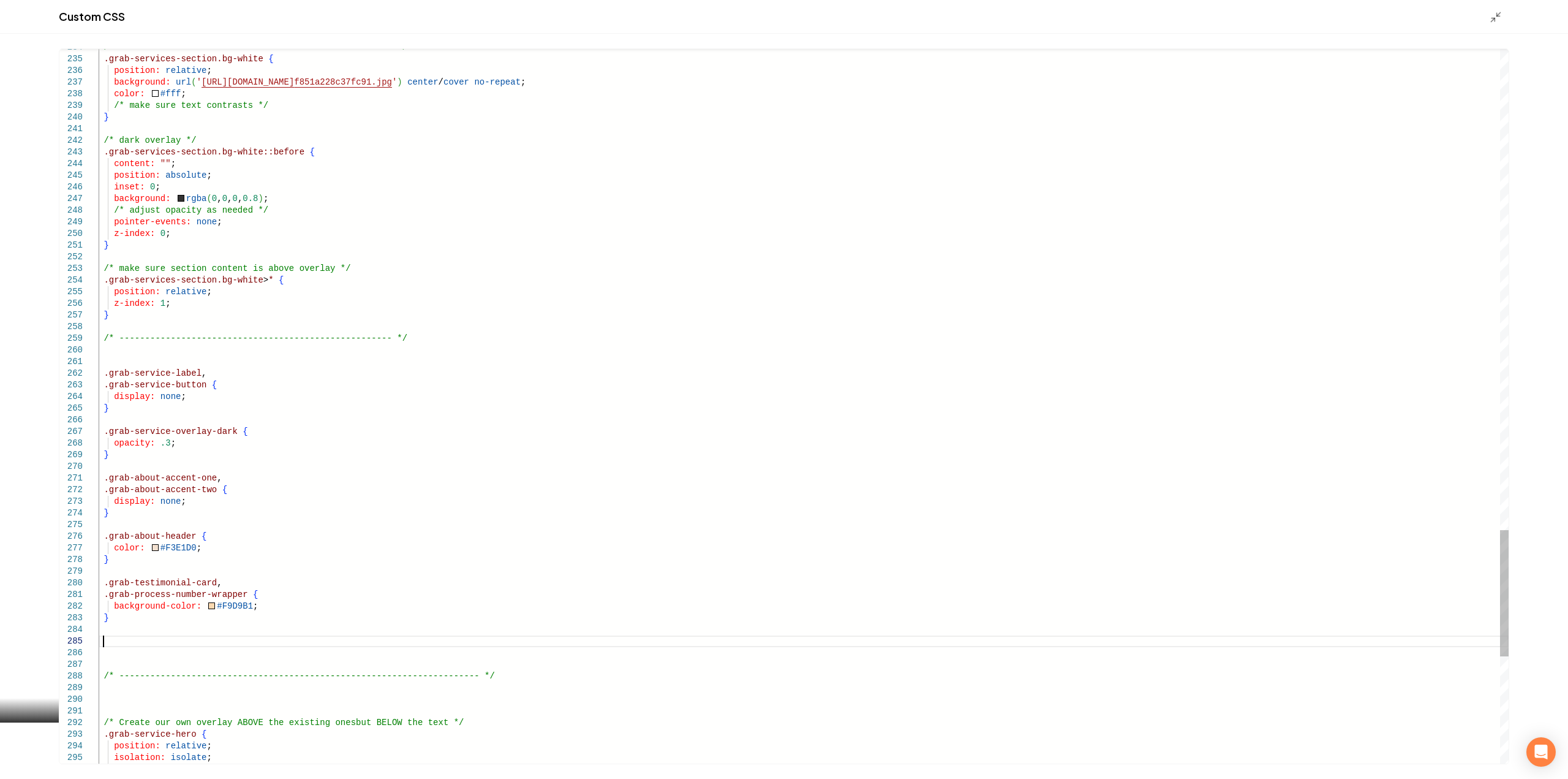
scroll to position [47, 4]
type textarea "**********"
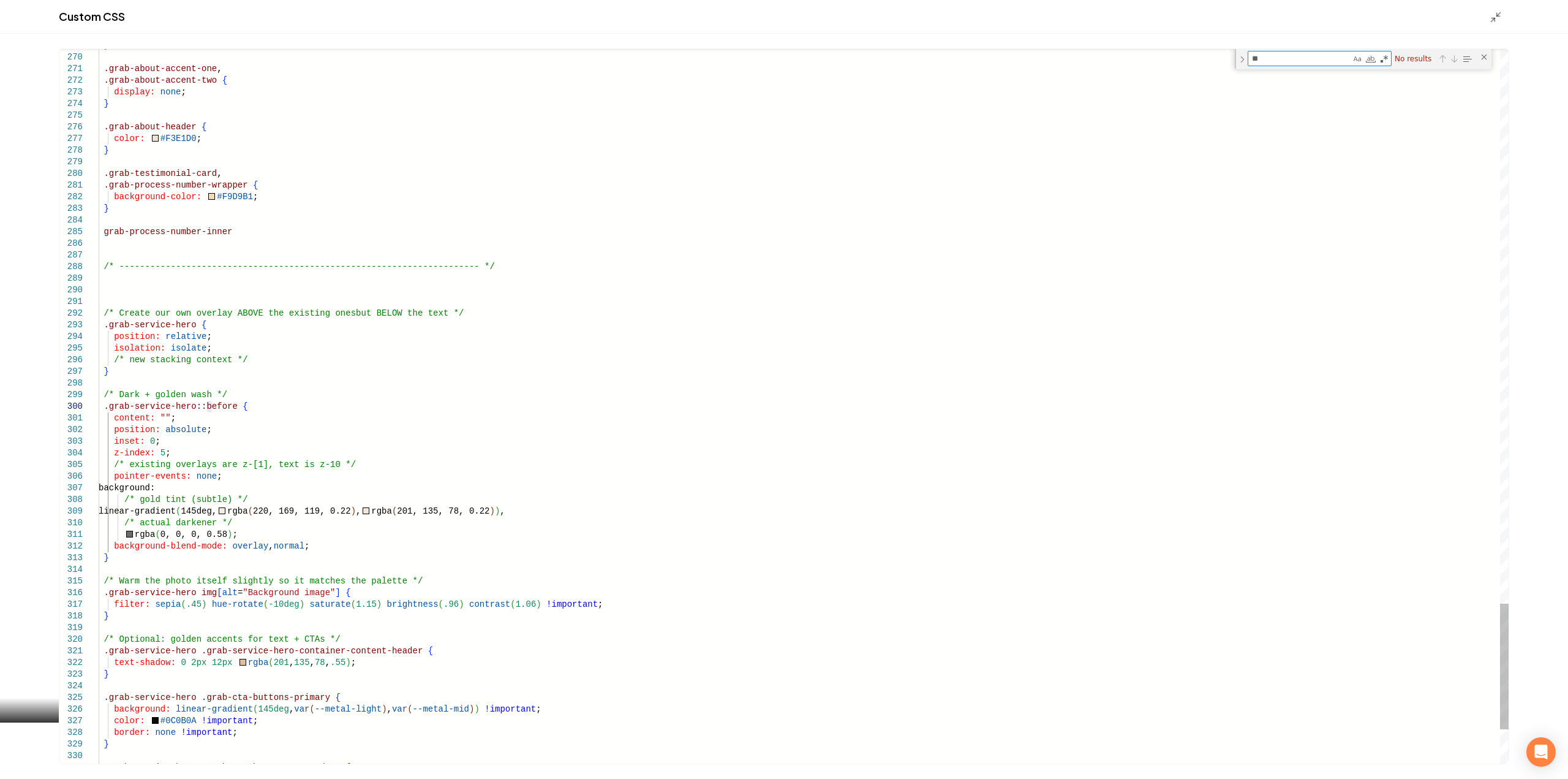
type textarea "*"
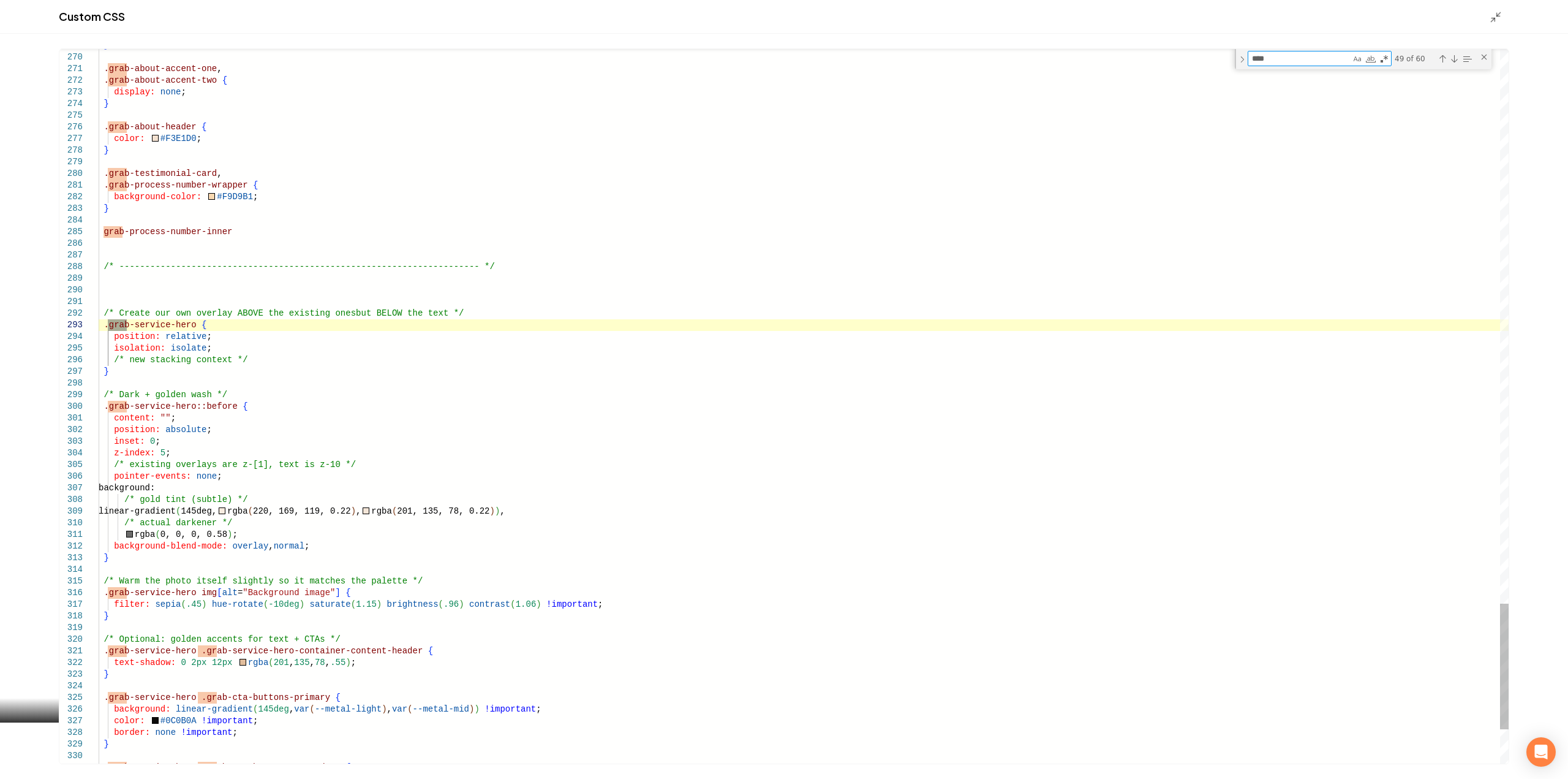
type textarea "*****"
type textarea "**********"
type textarea "*******"
type textarea "**********"
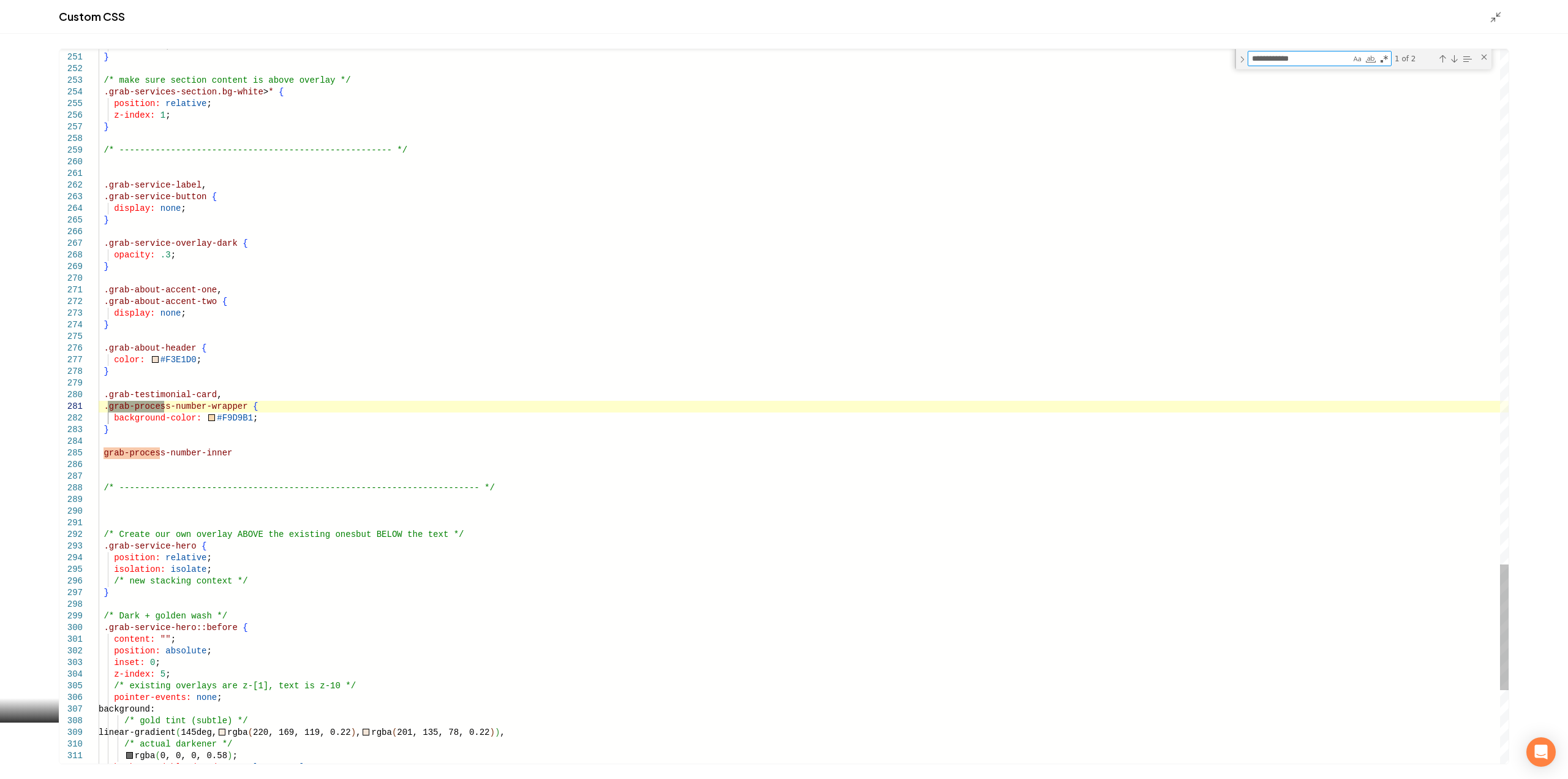
type textarea "**********"
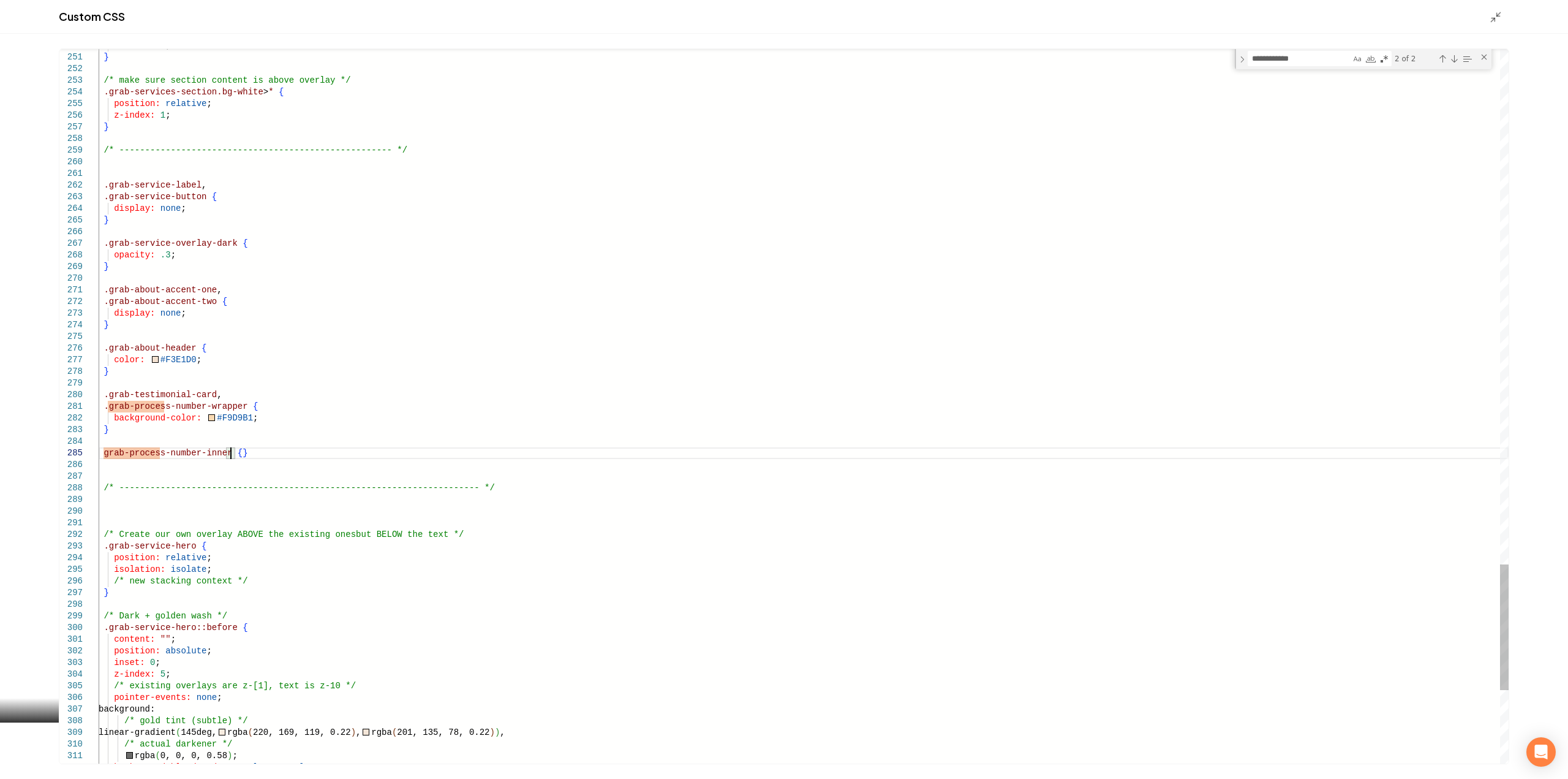
scroll to position [59, 9]
type textarea "**********"
click at [1488, 59] on div "**********" at bounding box center [1362, 59] width 256 height 20
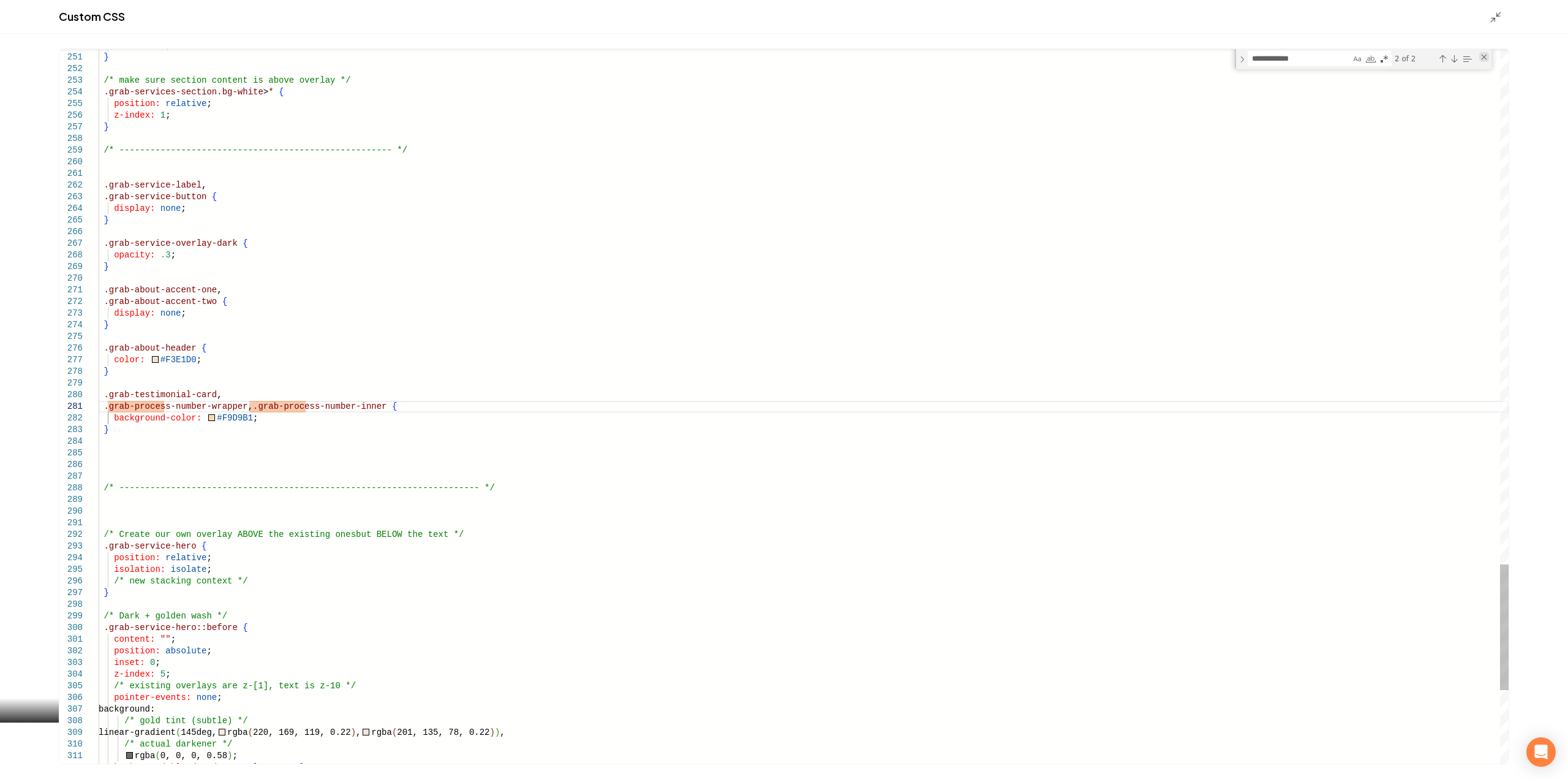
click at [1482, 56] on div "Close (Escape)" at bounding box center [1484, 57] width 10 height 10
click at [1487, 11] on div "Custom CSS" at bounding box center [784, 16] width 1568 height 34
click at [1492, 22] on icon "Main content area" at bounding box center [1495, 16] width 12 height 12
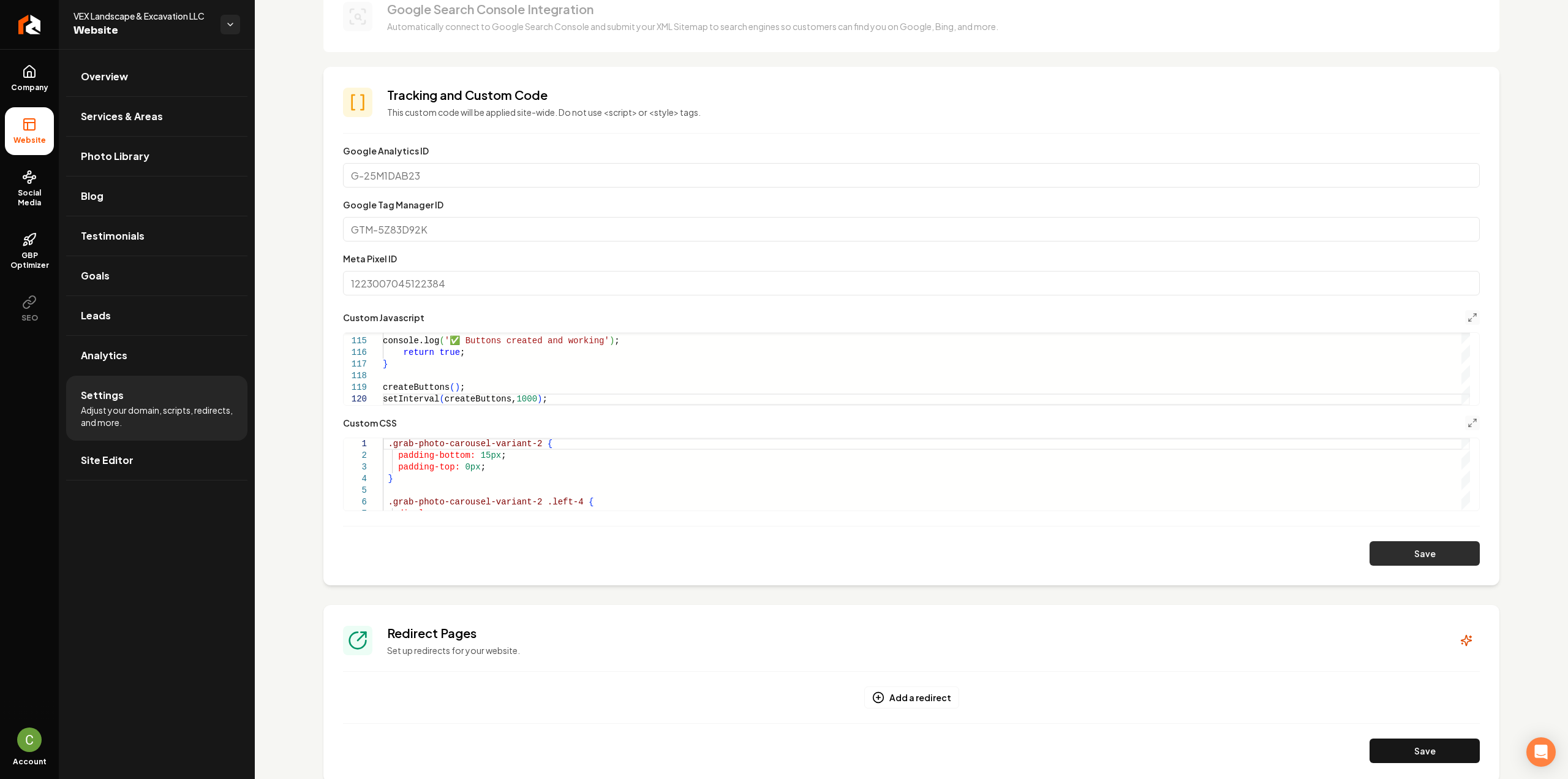
drag, startPoint x: 1354, startPoint y: 560, endPoint x: 1361, endPoint y: 560, distance: 7.0
click at [1356, 561] on div "Save" at bounding box center [911, 553] width 1137 height 24
click at [1369, 555] on button "Save" at bounding box center [1424, 553] width 110 height 24
click at [1467, 424] on icon "Main content area" at bounding box center [1472, 423] width 10 height 10
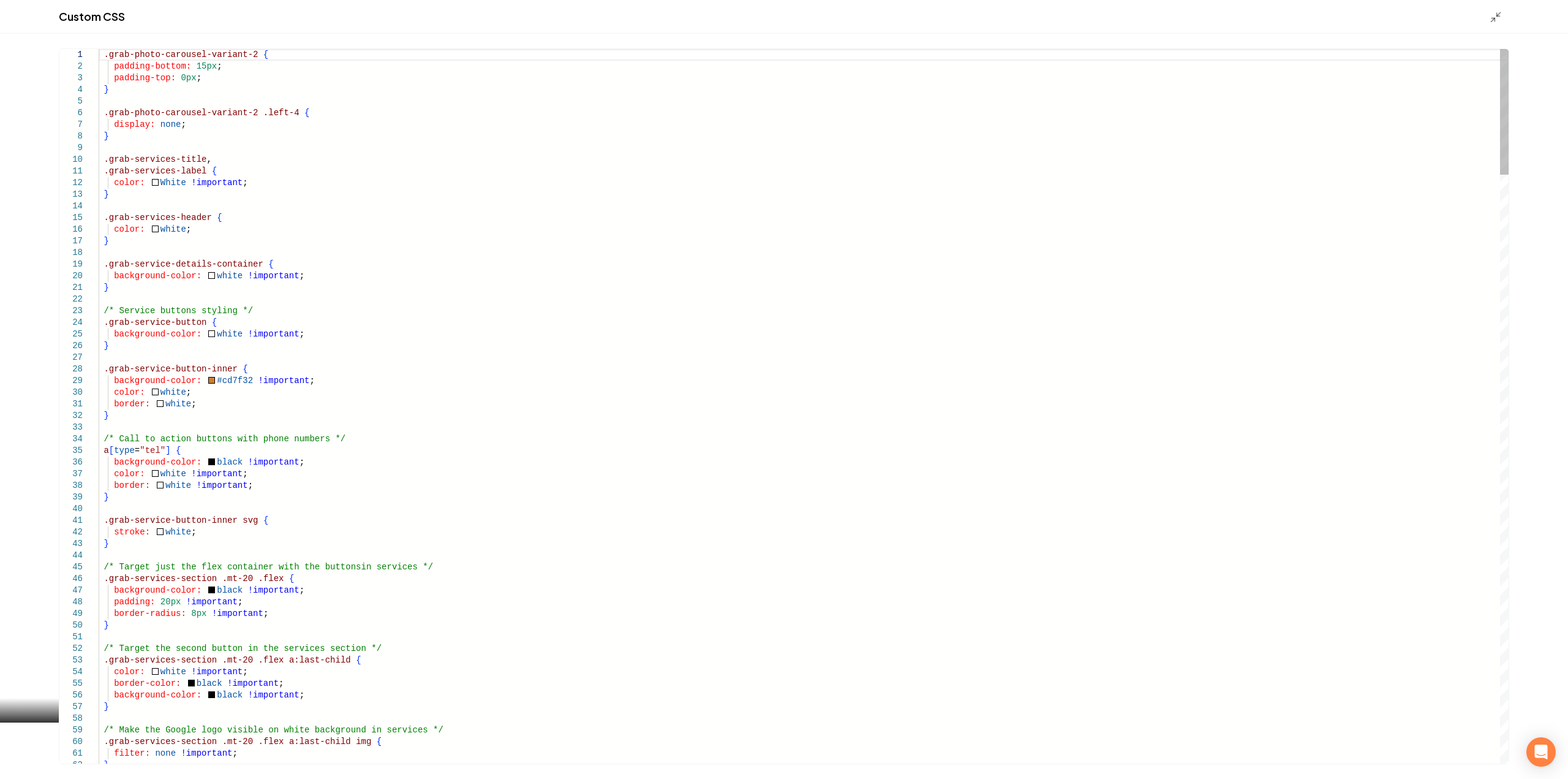
type textarea "**********"
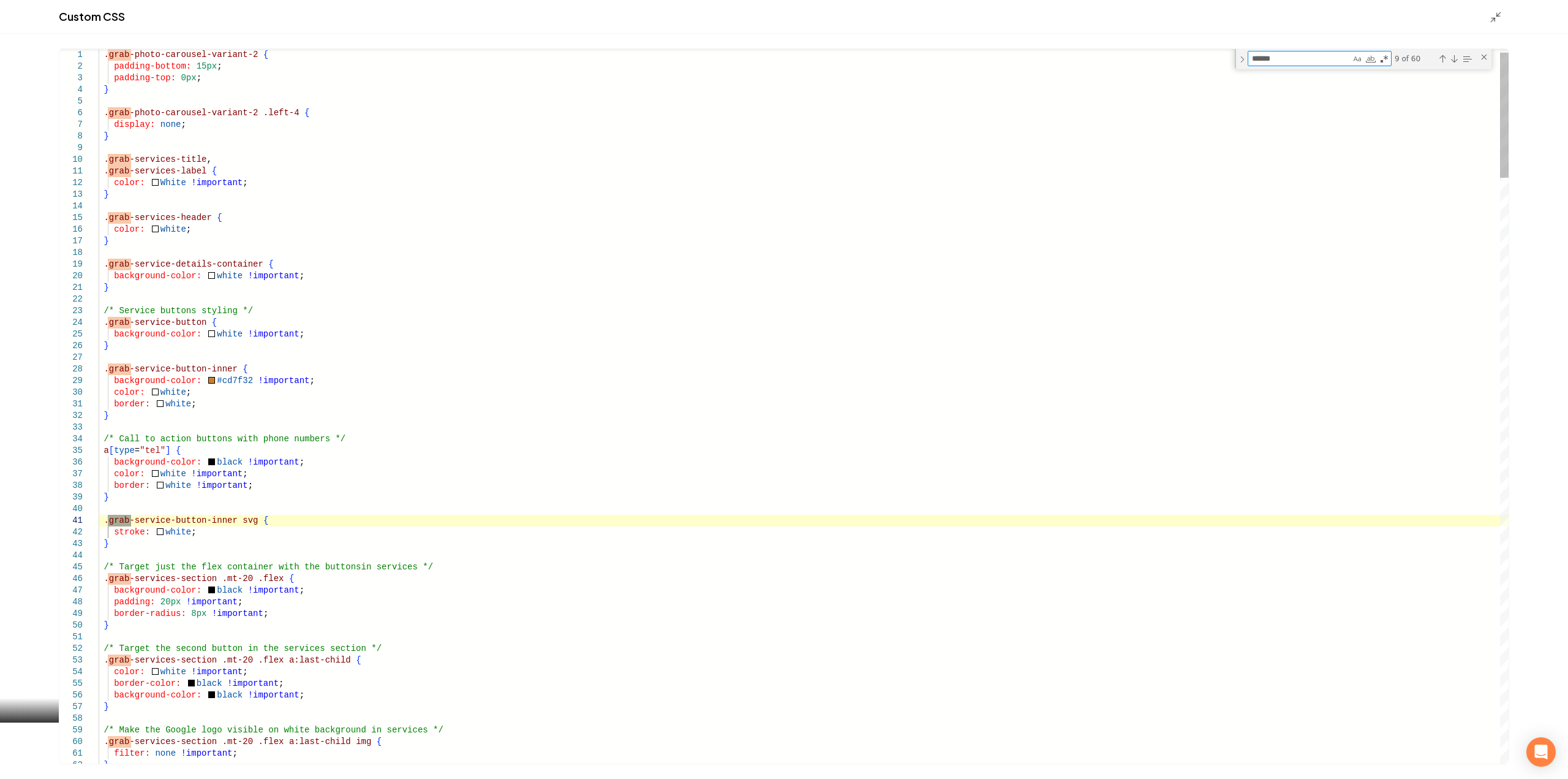
type textarea "*****"
type textarea "**********"
type textarea "*******"
type textarea "**********"
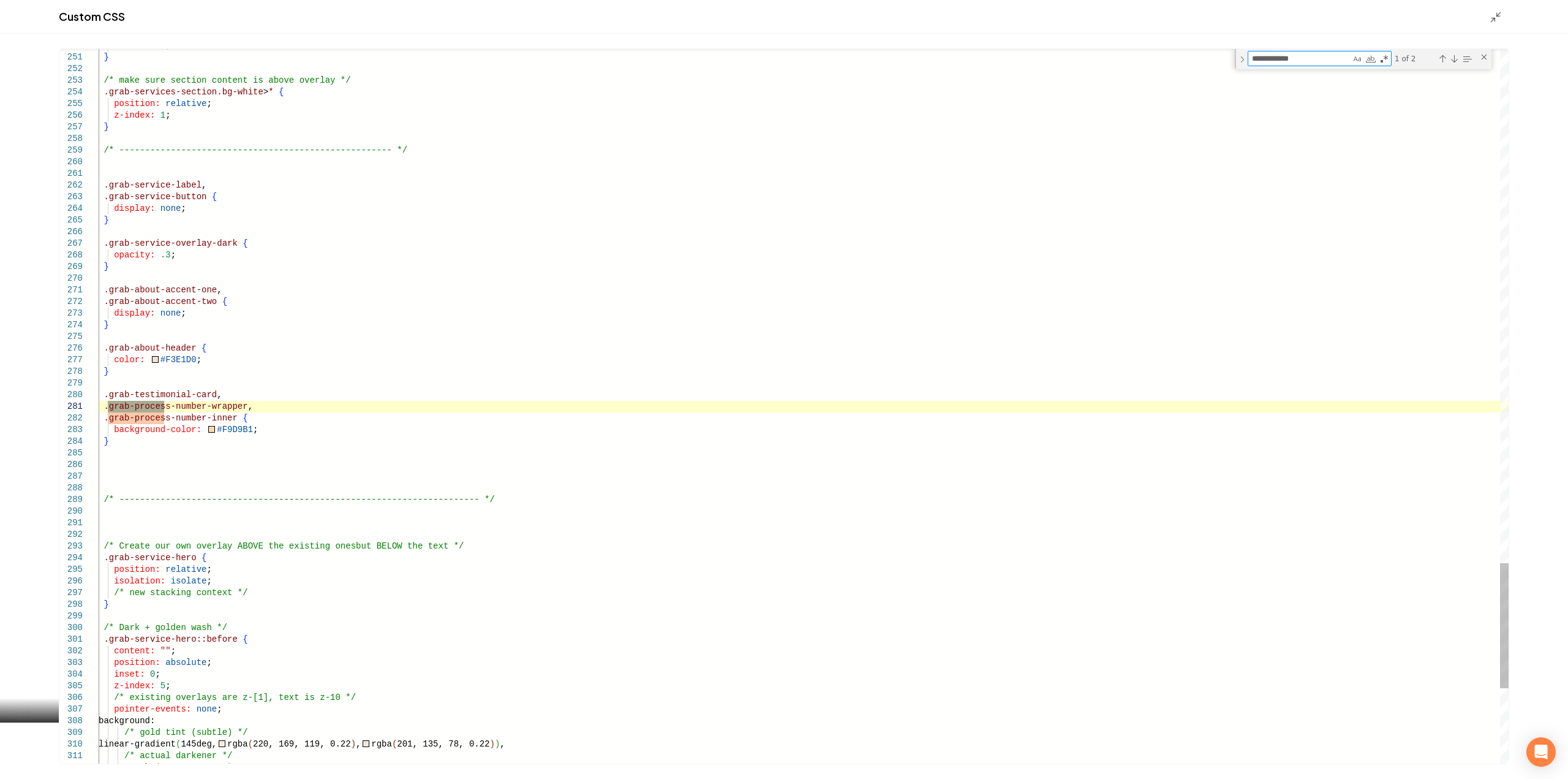
type textarea "**********"
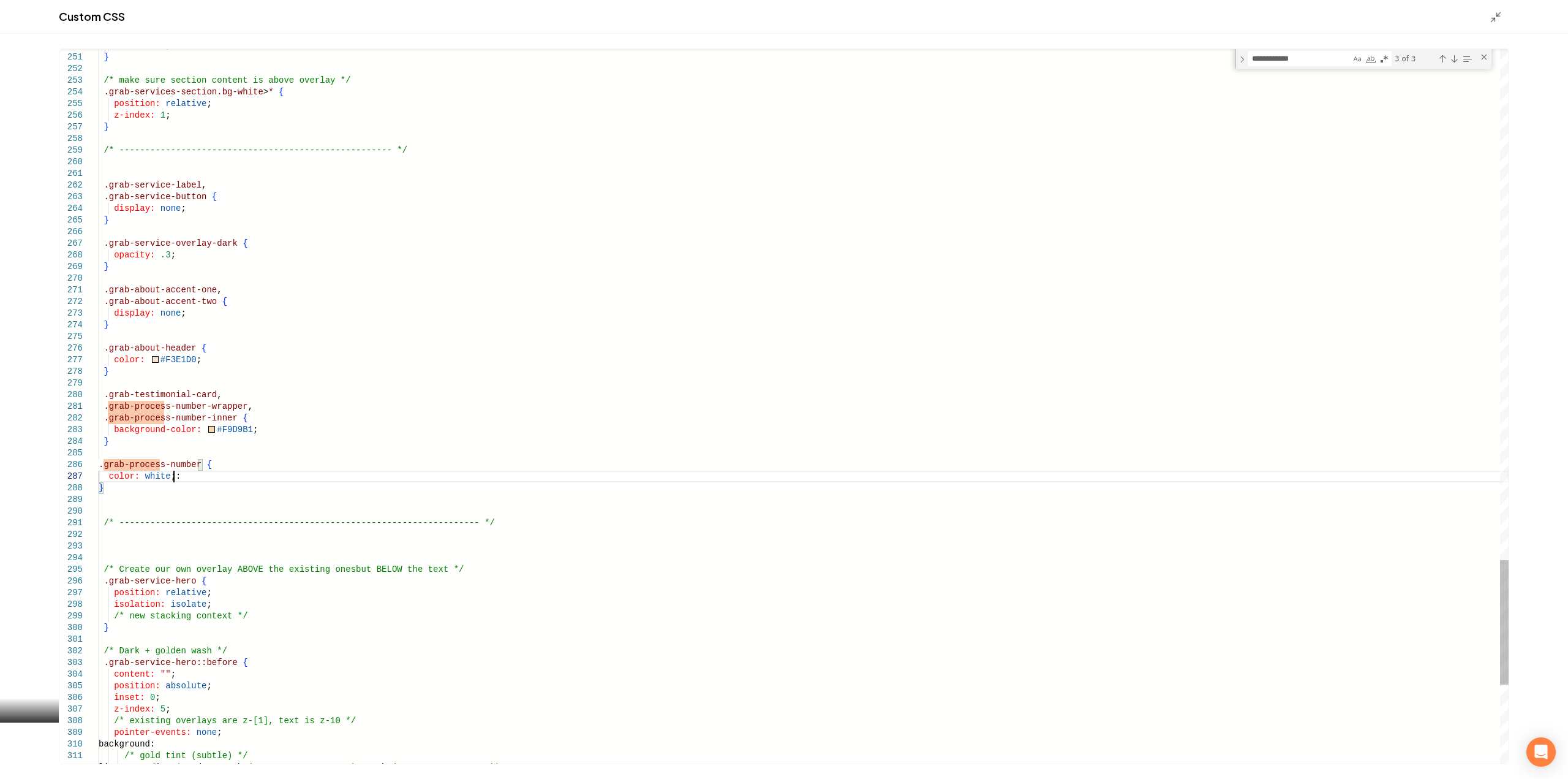
scroll to position [71, 75]
type textarea "**********"
click at [1486, 11] on div "Custom CSS" at bounding box center [784, 16] width 1568 height 34
click at [1494, 15] on icon "Main content area" at bounding box center [1495, 16] width 12 height 12
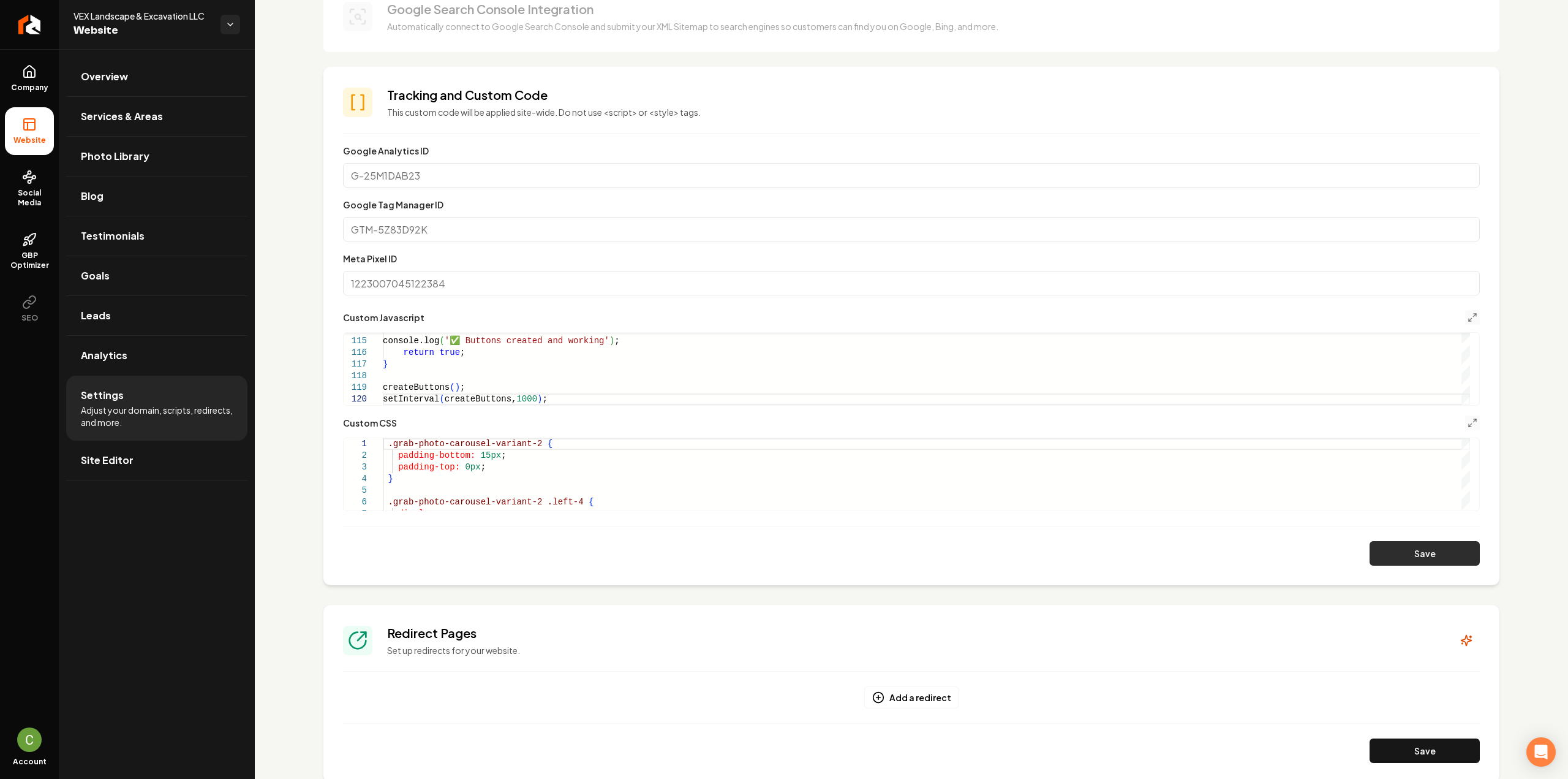
click at [1448, 553] on button "Save" at bounding box center [1424, 553] width 110 height 24
click at [1472, 420] on section "**********" at bounding box center [912, 325] width 1176 height 518
click at [1467, 421] on icon "Main content area" at bounding box center [1472, 423] width 10 height 10
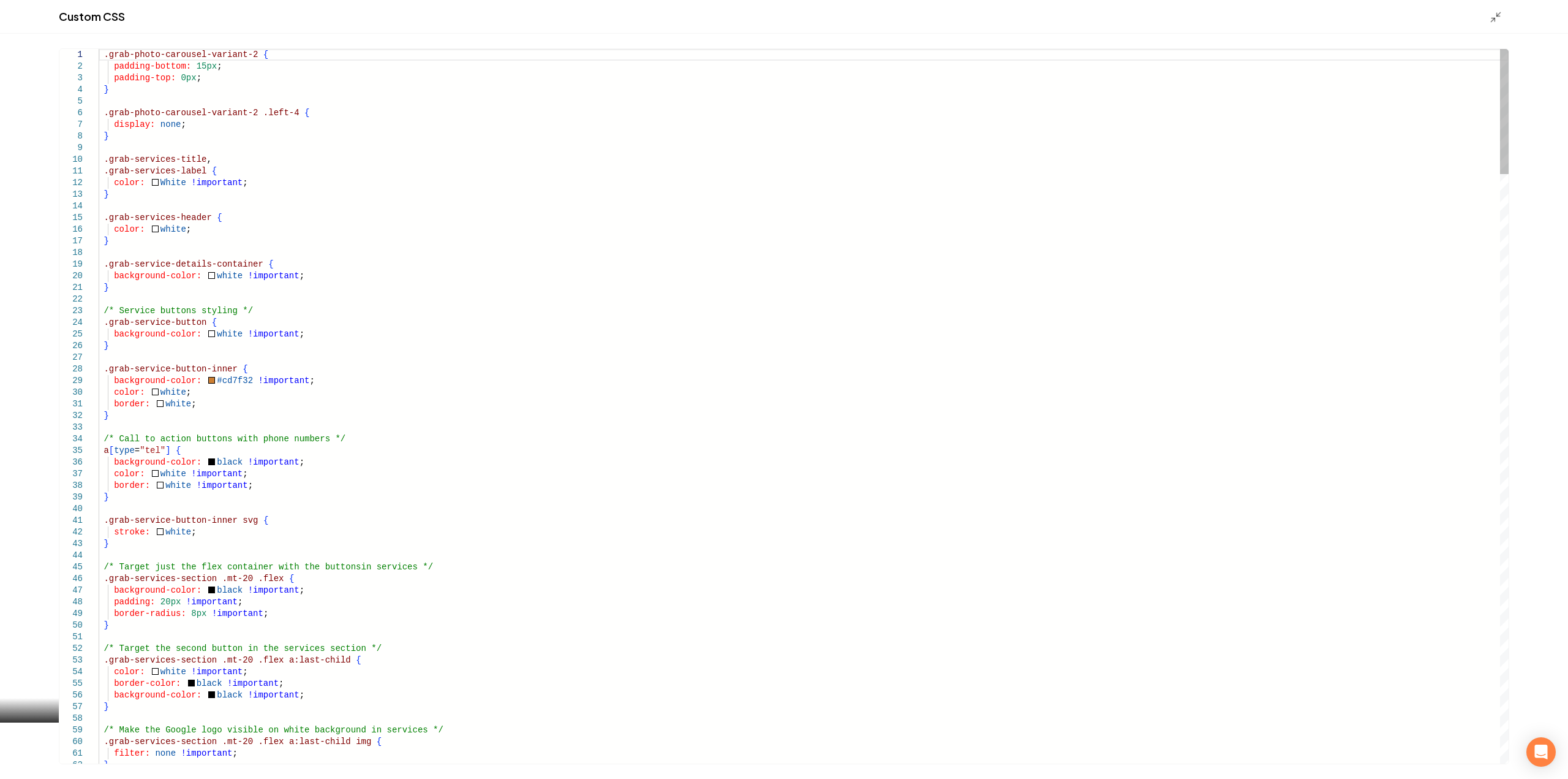
type textarea "**********"
type textarea "**"
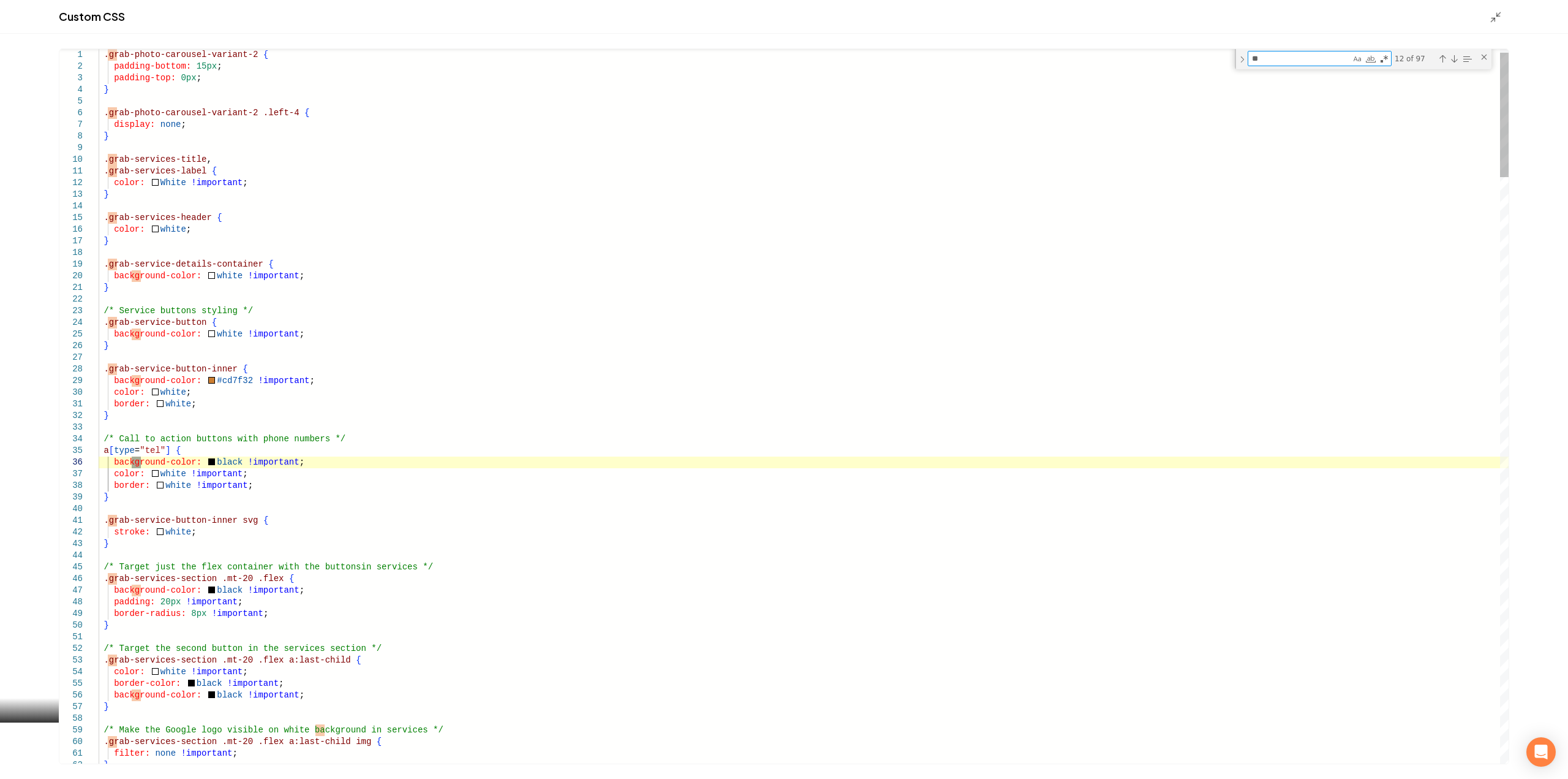
type textarea "**********"
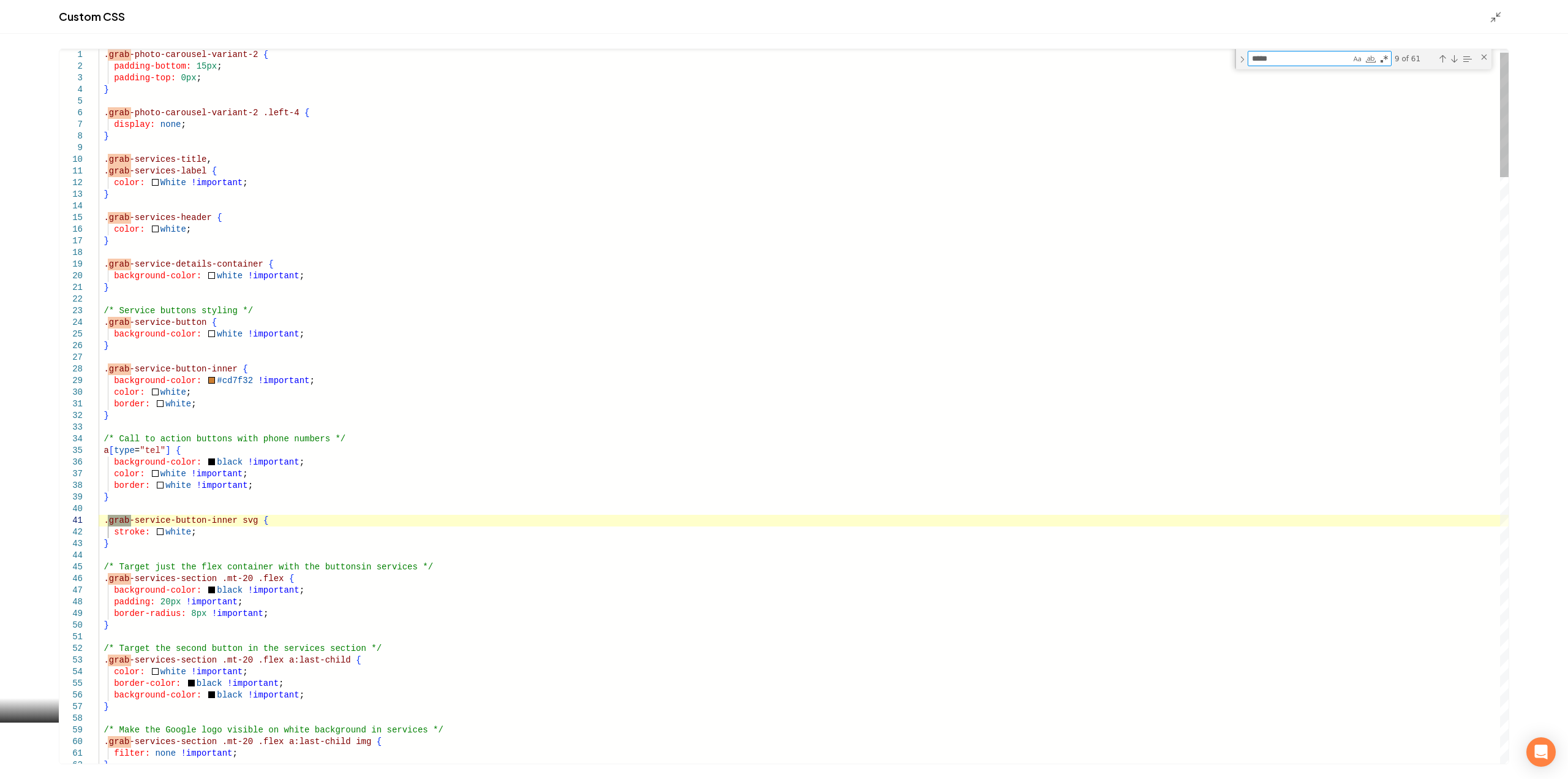
type textarea "******"
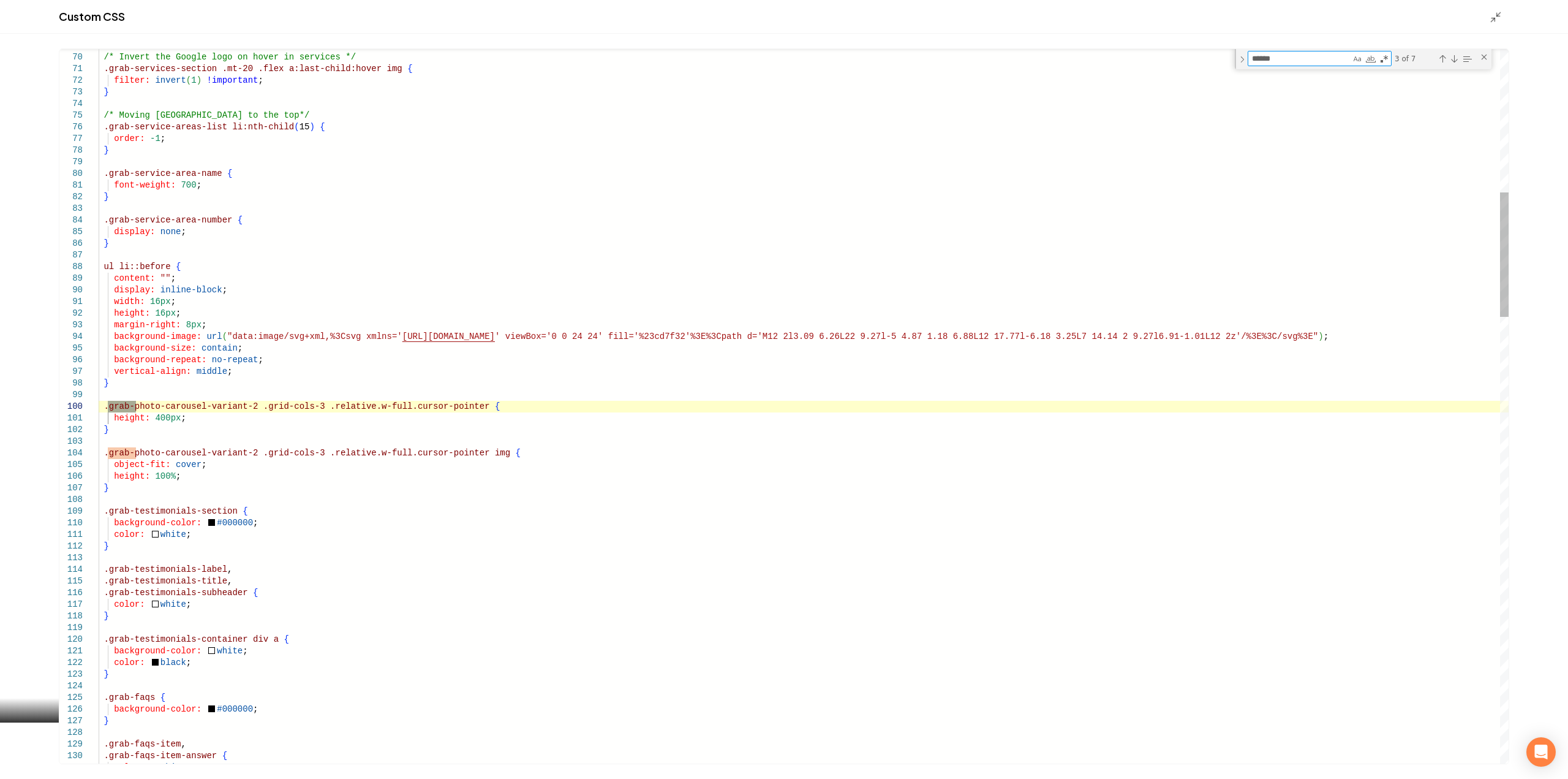
type textarea "**********"
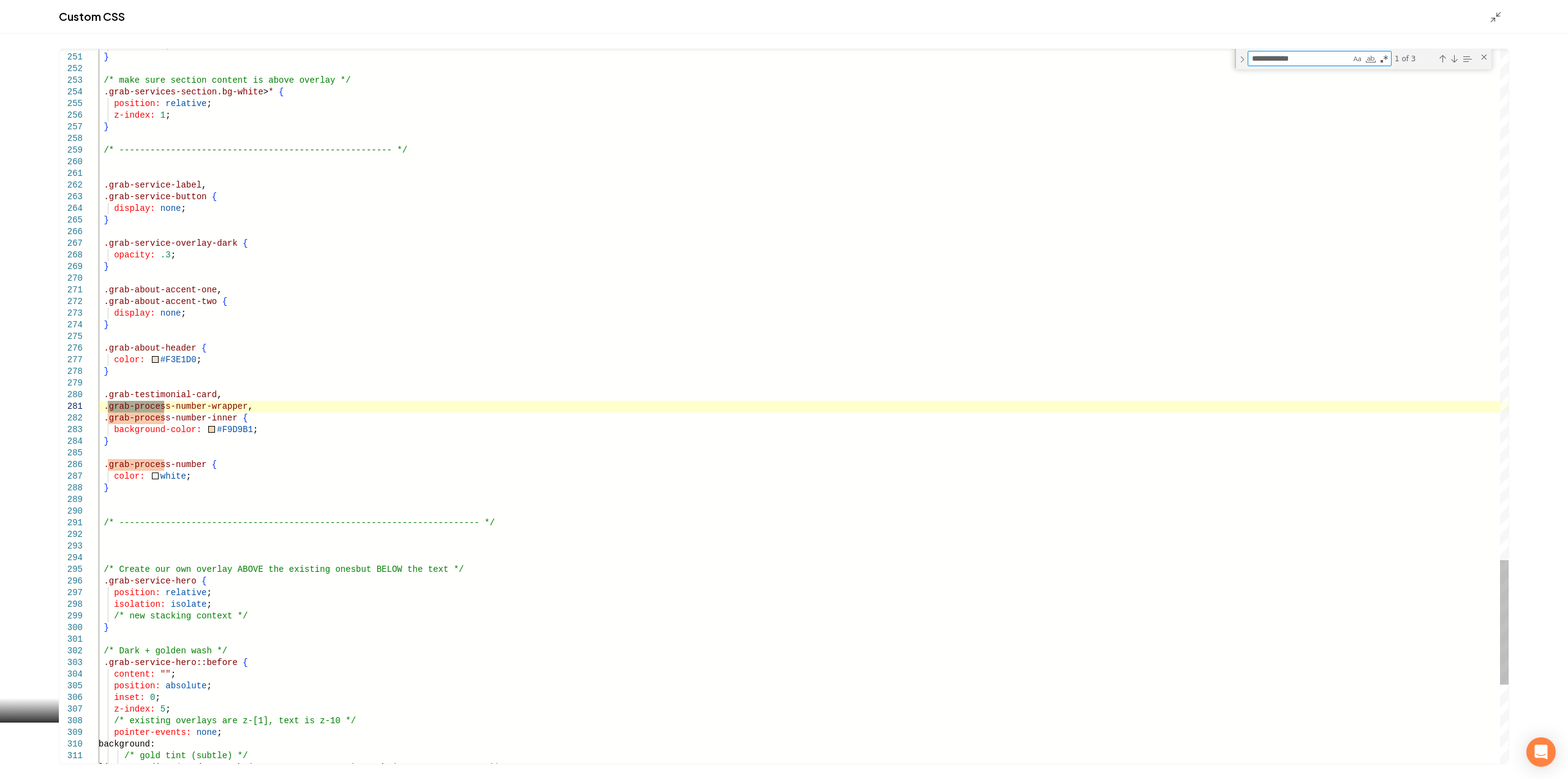
type textarea "**********"
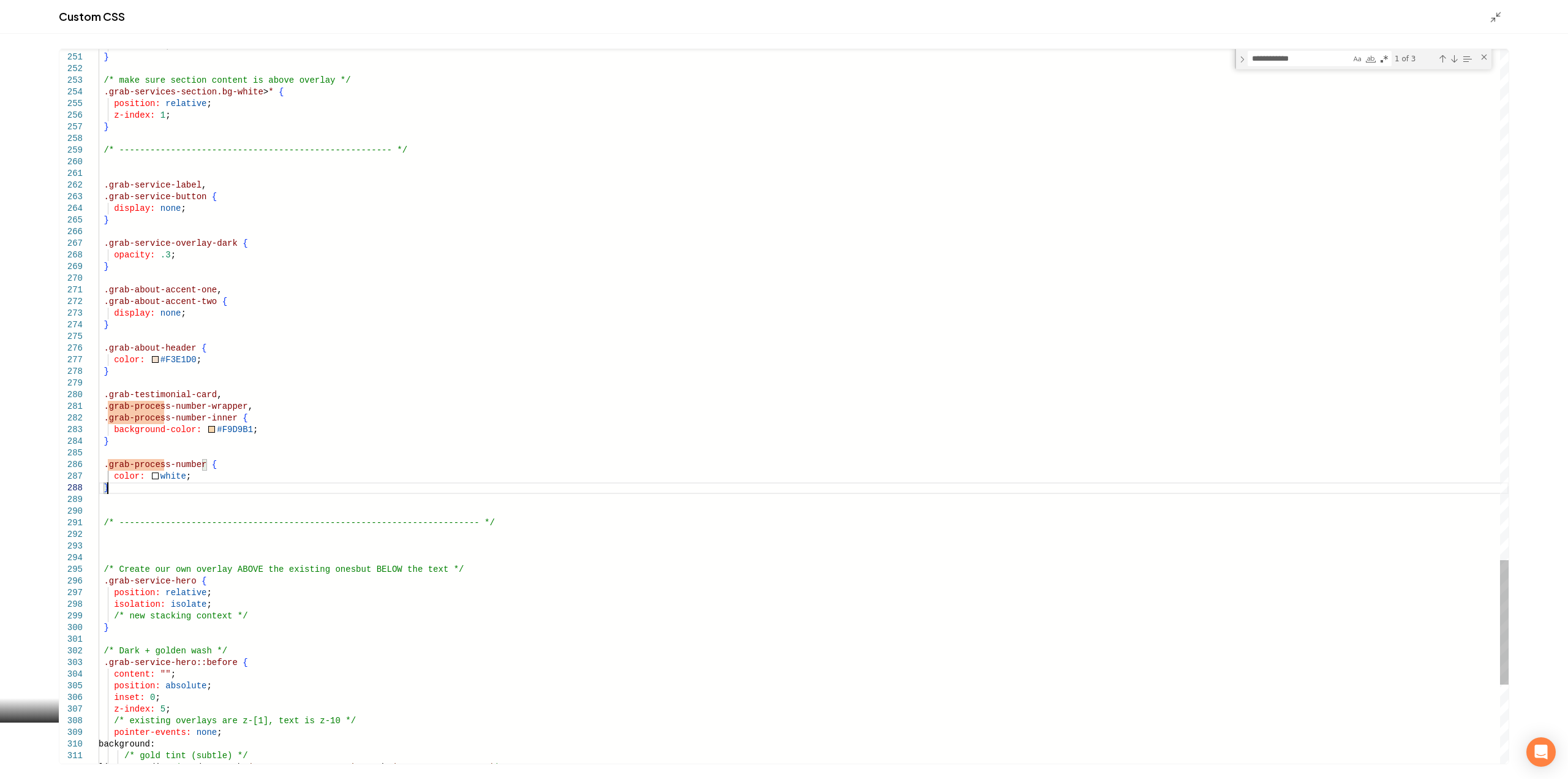
type textarea "**********"
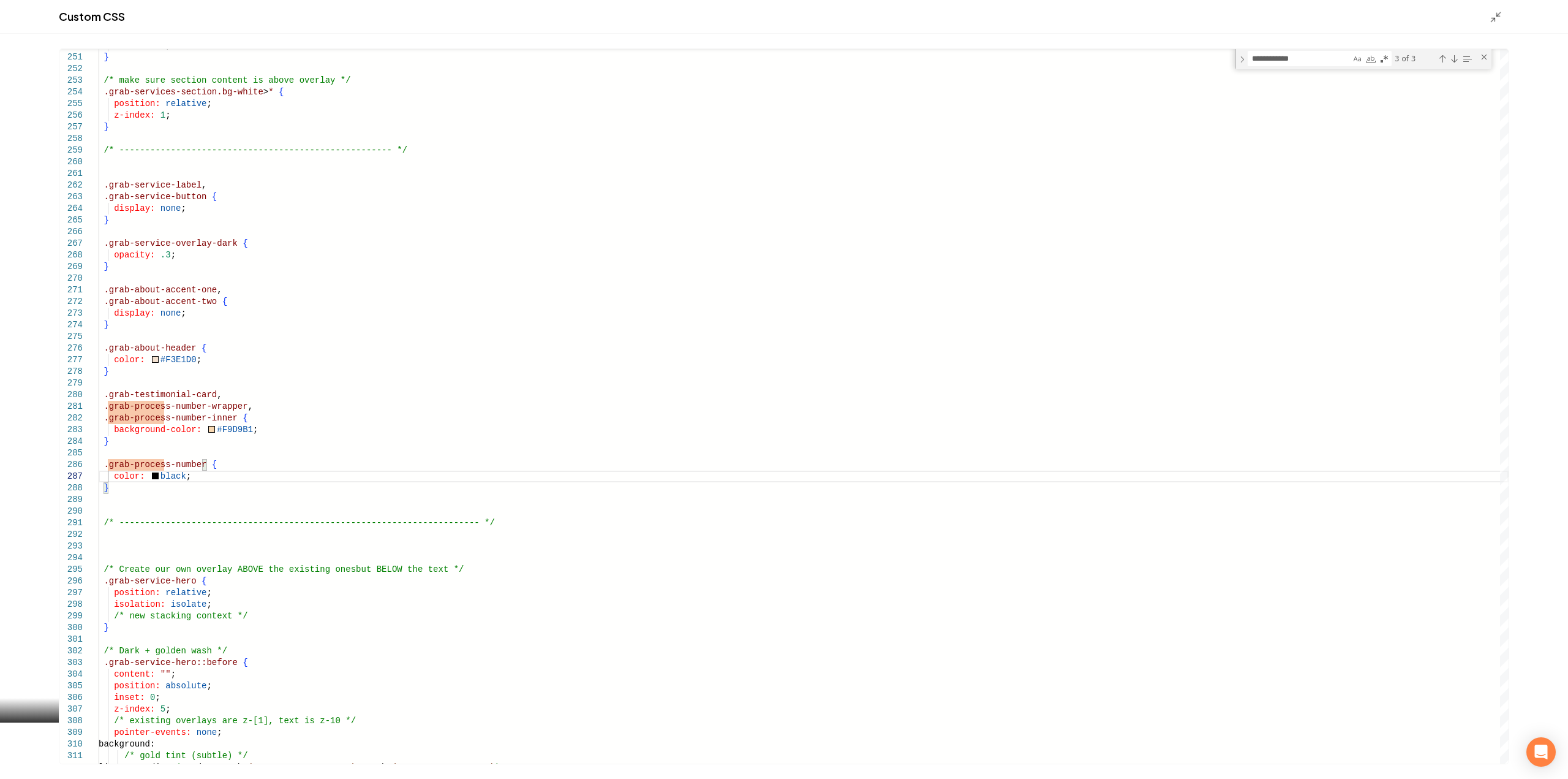
click at [1494, 13] on icon "Main content area" at bounding box center [1495, 16] width 12 height 12
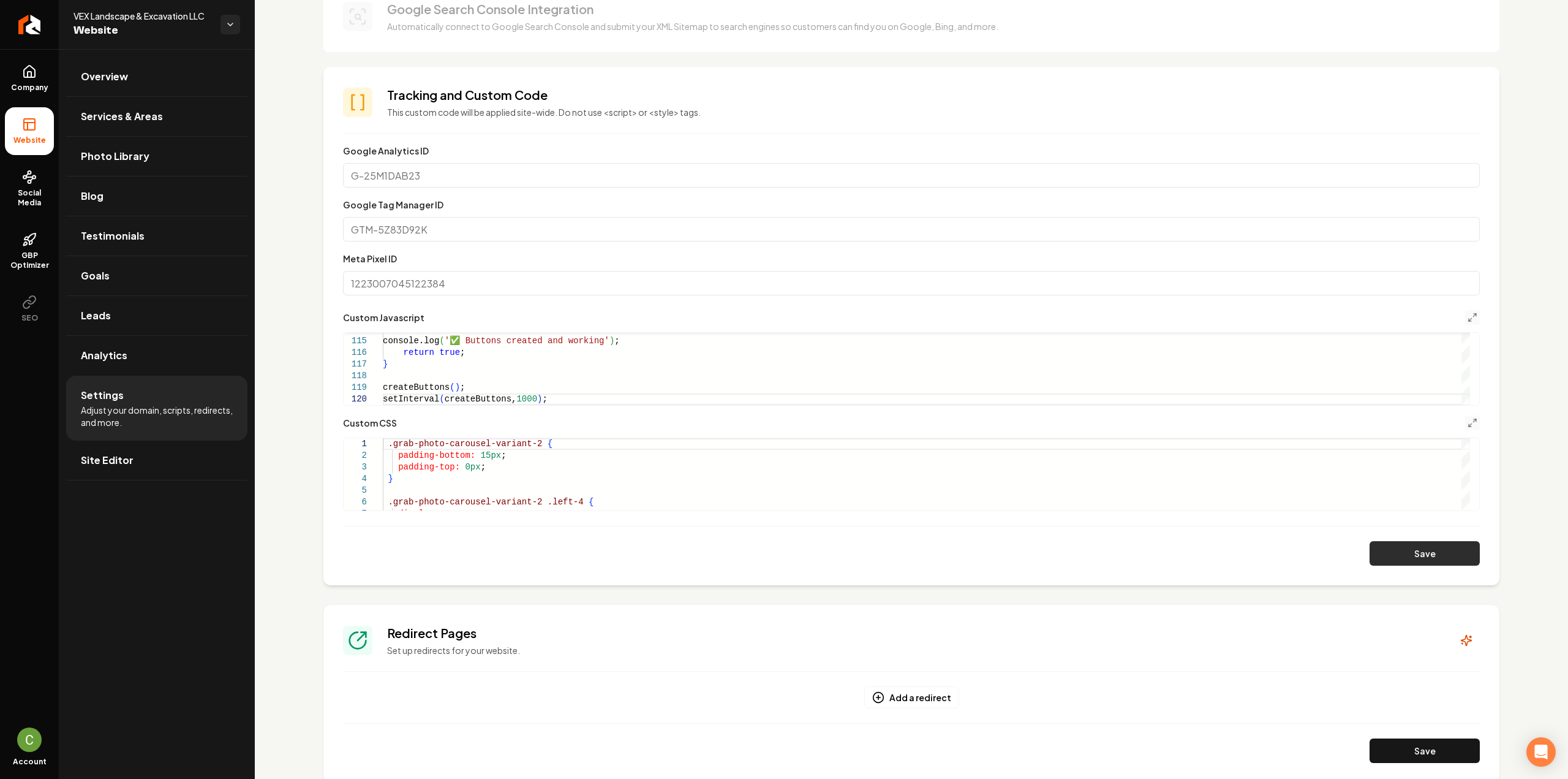
click at [1373, 550] on button "Save" at bounding box center [1424, 553] width 110 height 24
click at [1374, 550] on button "Save" at bounding box center [1424, 553] width 110 height 24
click at [1467, 422] on icon "Main content area" at bounding box center [1472, 423] width 10 height 10
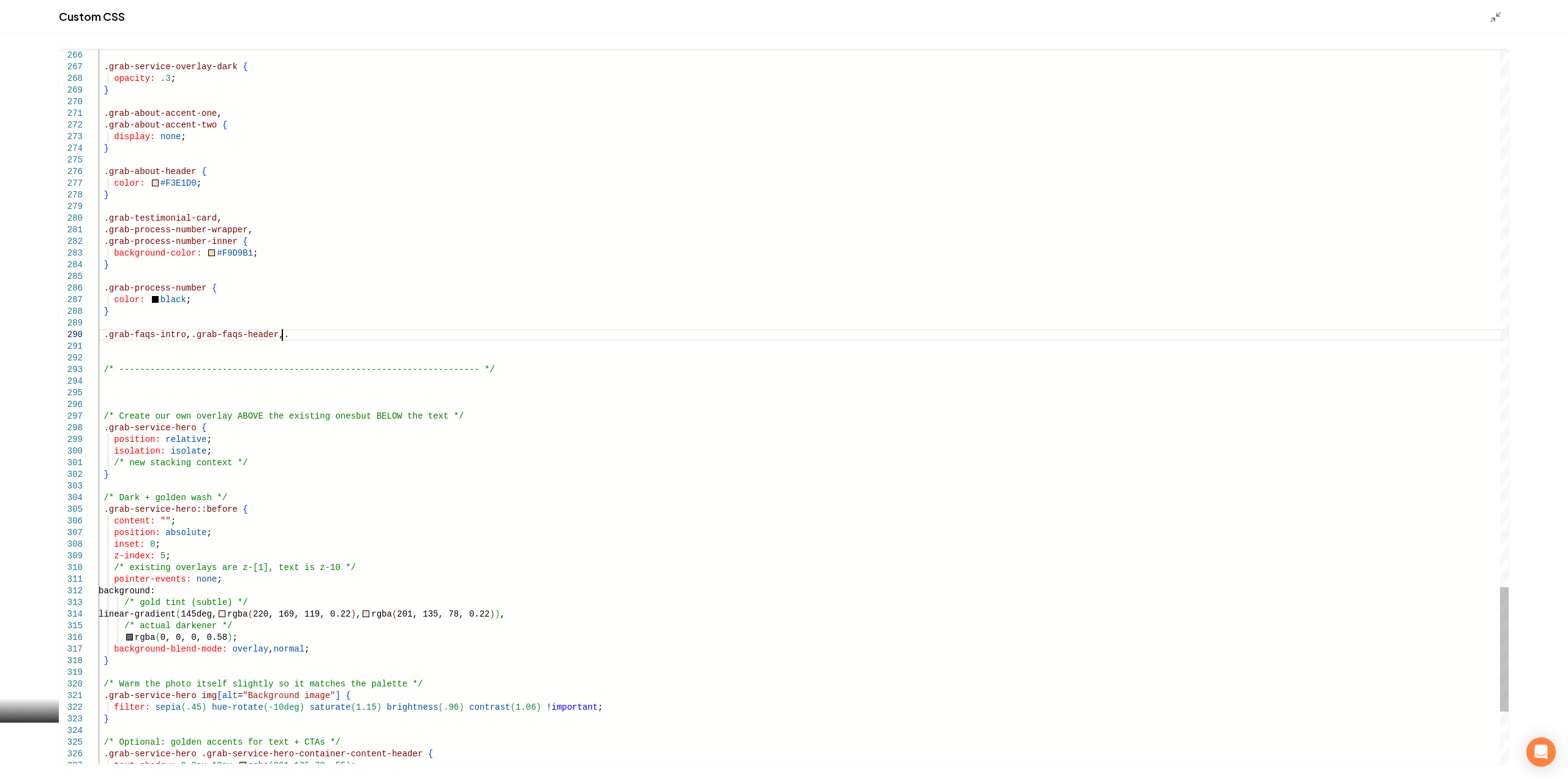
scroll to position [105, 182]
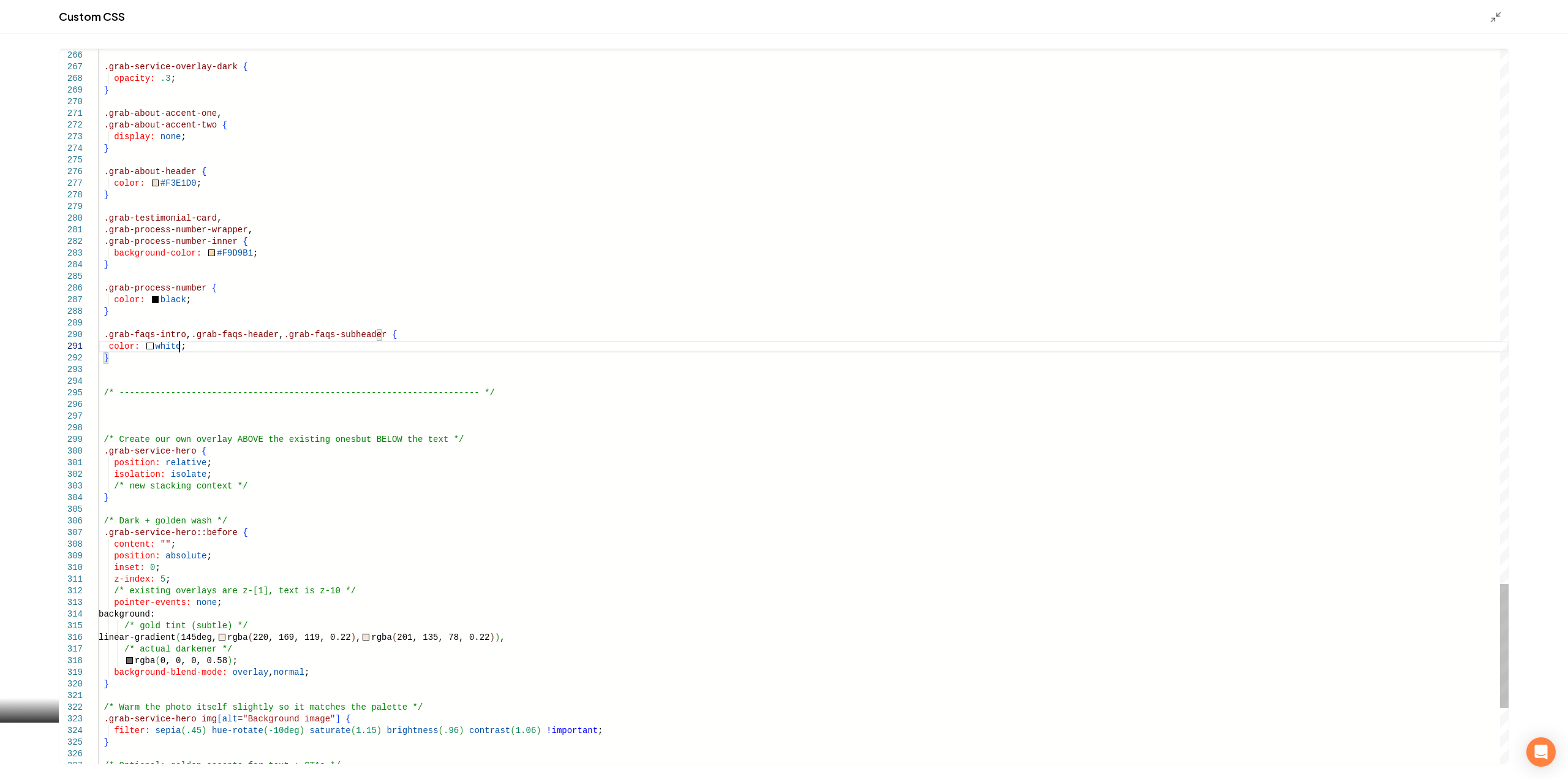
type textarea "**********"
click at [1495, 18] on icon "Main content area" at bounding box center [1495, 16] width 12 height 12
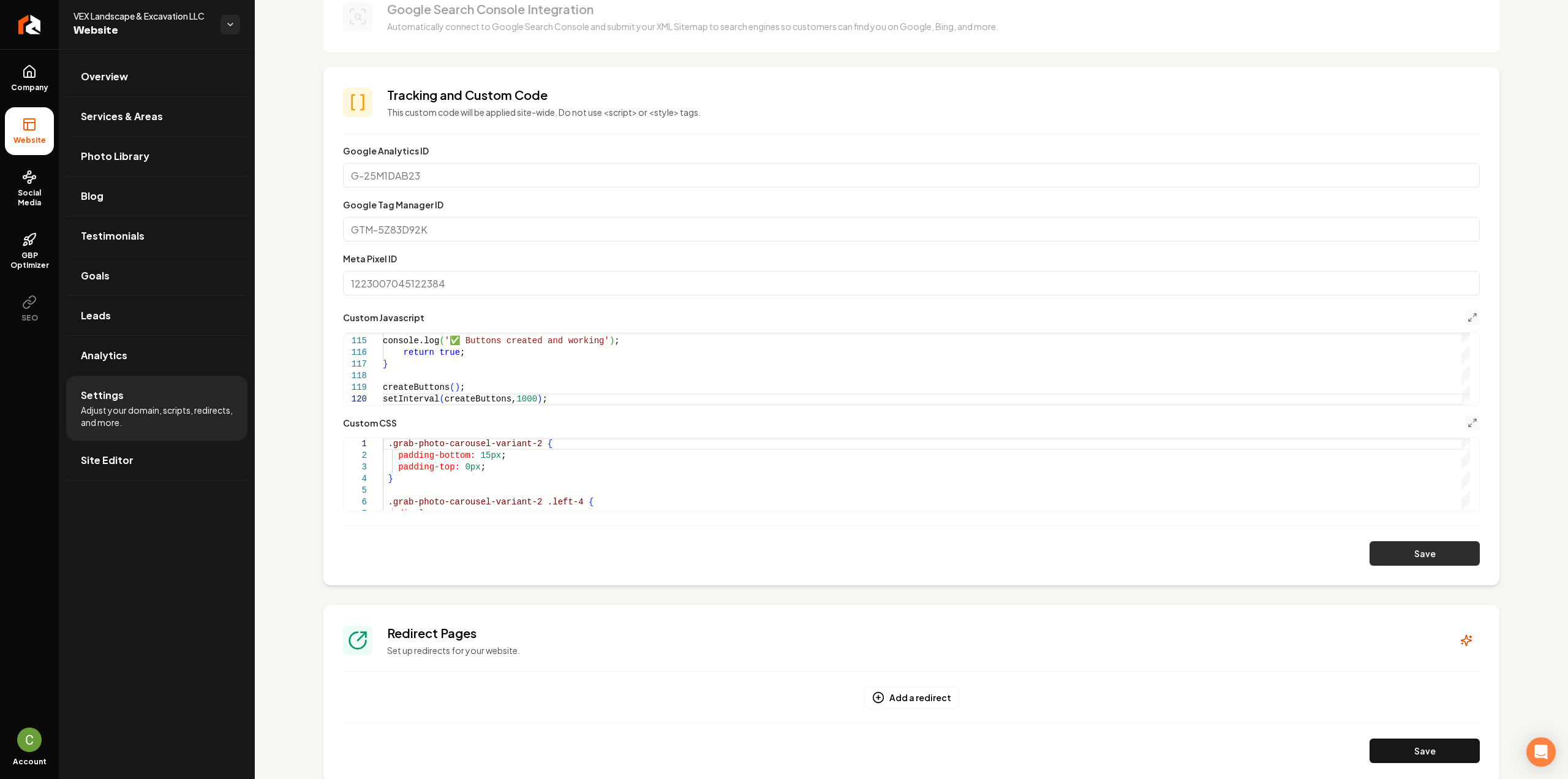
click at [1385, 555] on button "Save" at bounding box center [1424, 553] width 110 height 24
type textarea "**********"
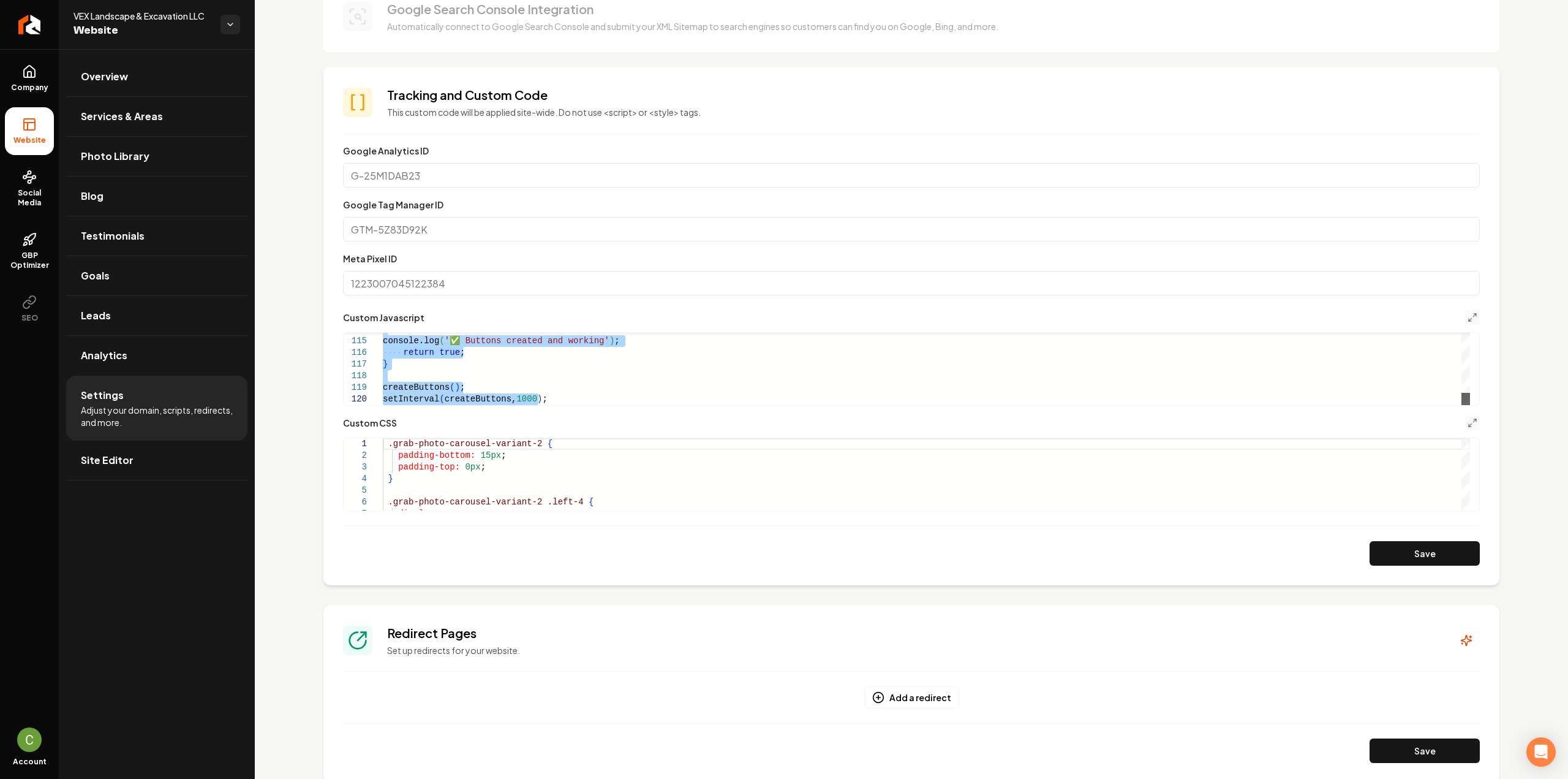
click at [1462, 405] on div "Main content area" at bounding box center [1465, 399] width 9 height 12
click at [1467, 422] on icon "Main content area" at bounding box center [1472, 423] width 10 height 10
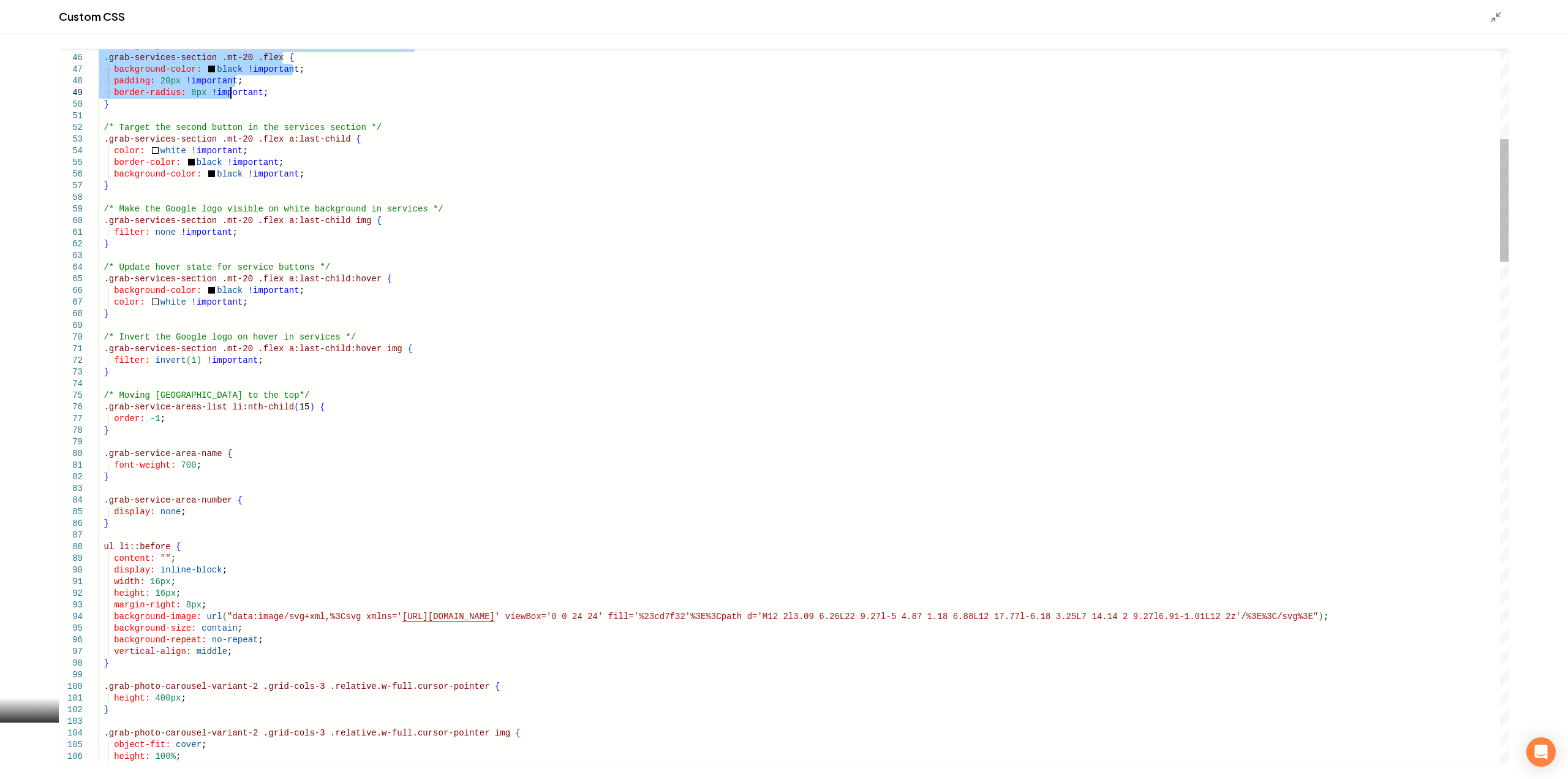
drag, startPoint x: 99, startPoint y: 58, endPoint x: 230, endPoint y: 284, distance: 261.2
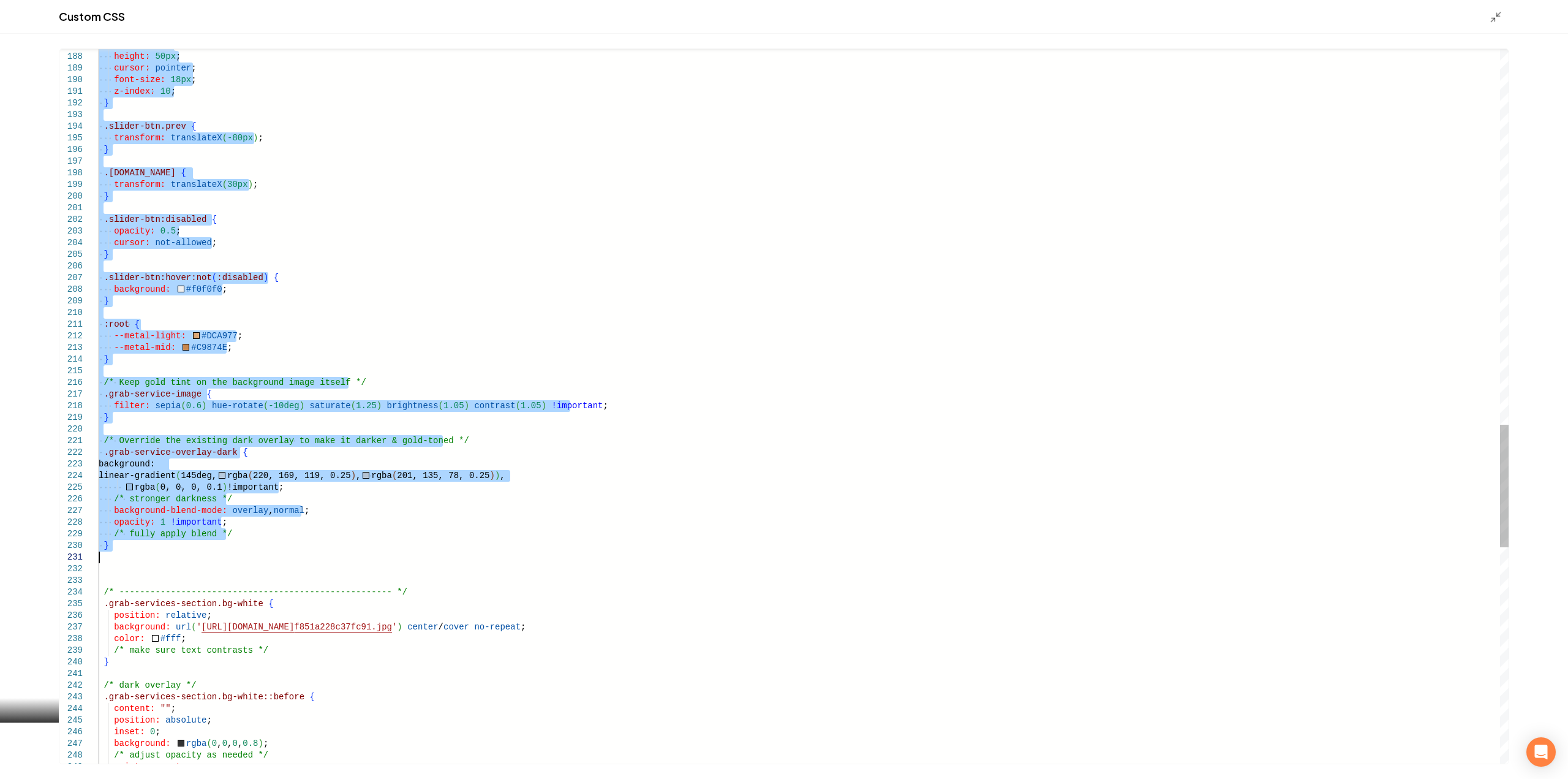
drag, startPoint x: 99, startPoint y: 330, endPoint x: 162, endPoint y: 553, distance: 231.7
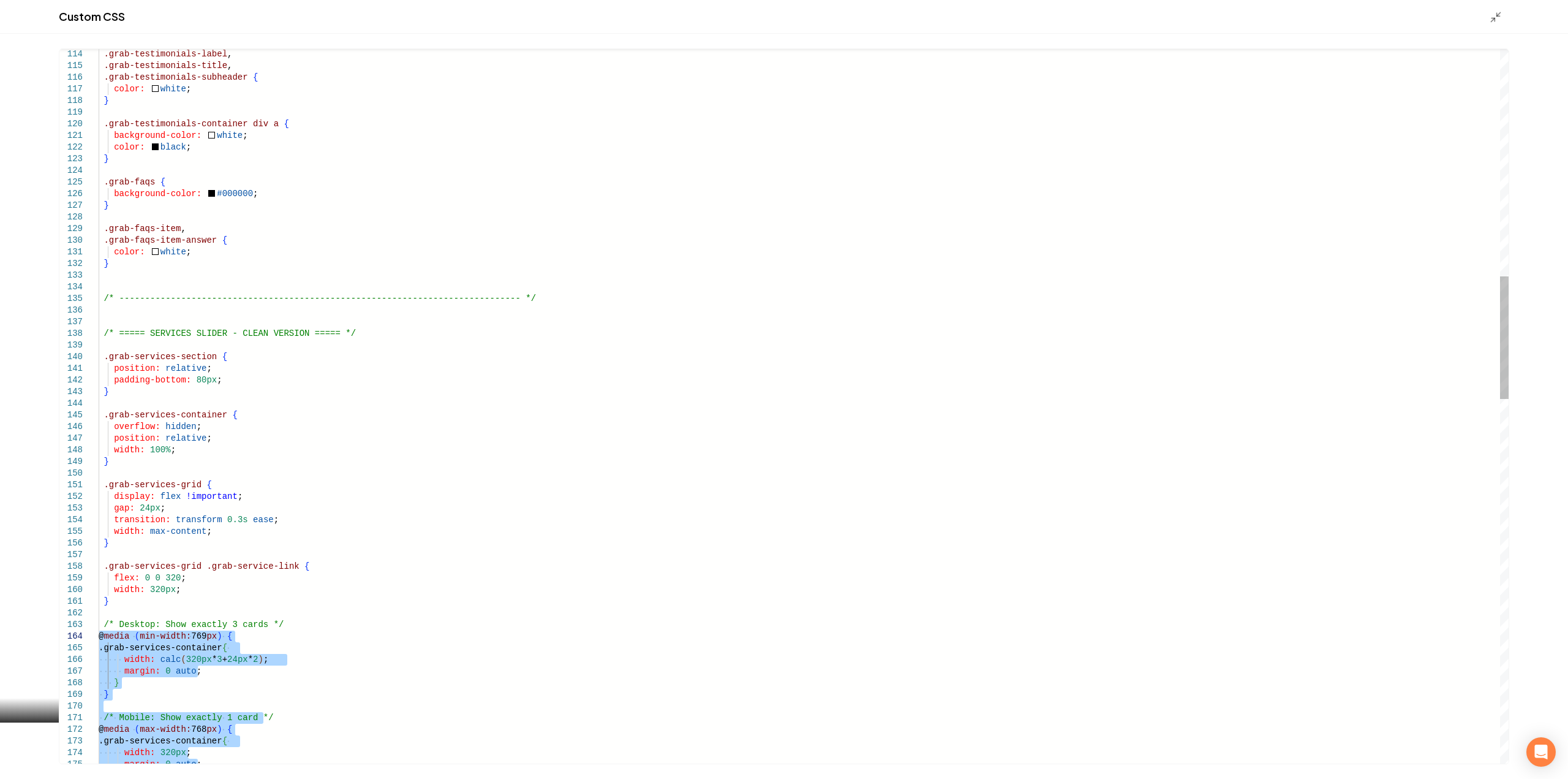
type textarea "**********"
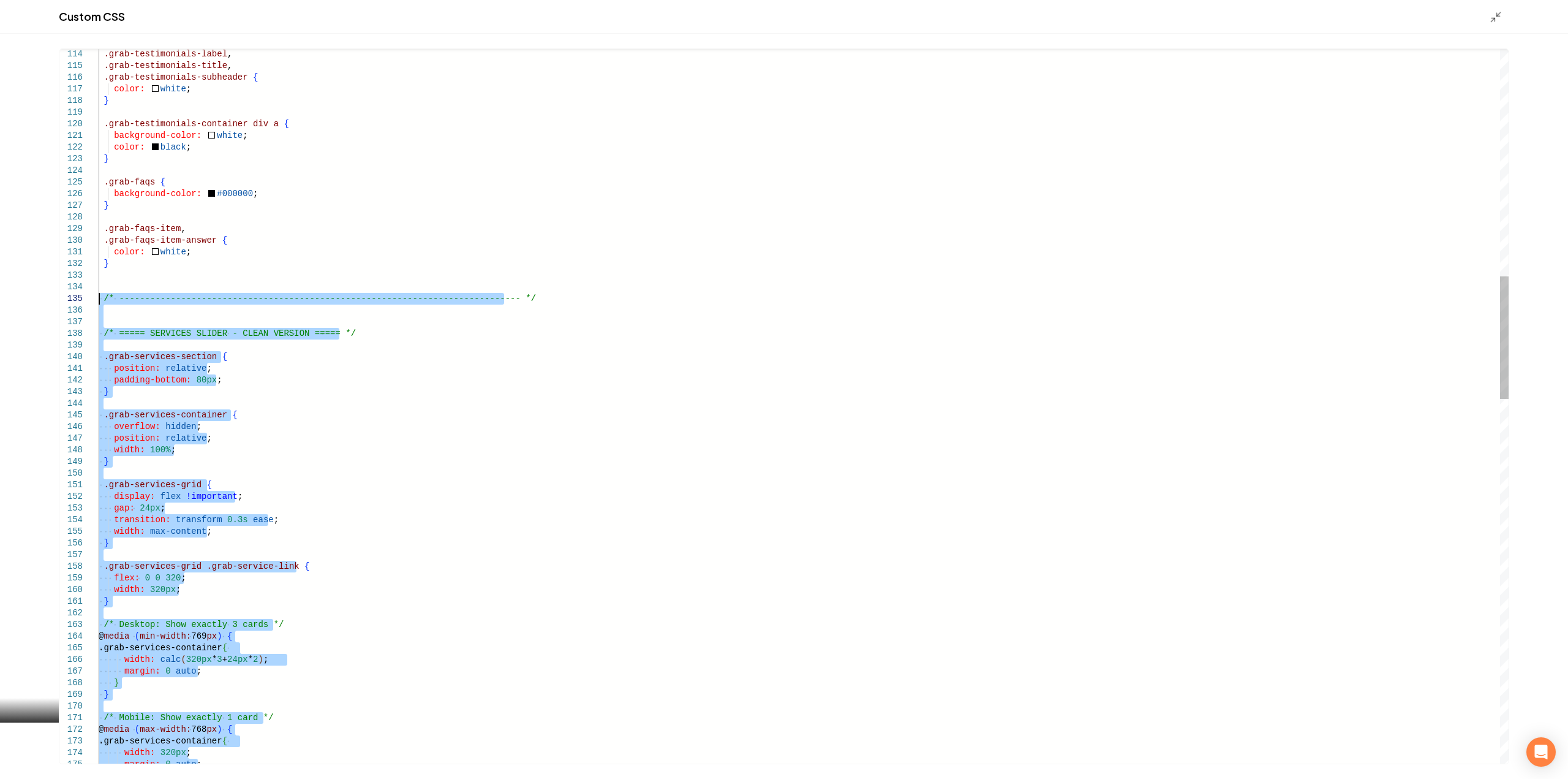
drag, startPoint x: 114, startPoint y: 628, endPoint x: 84, endPoint y: 296, distance: 333.4
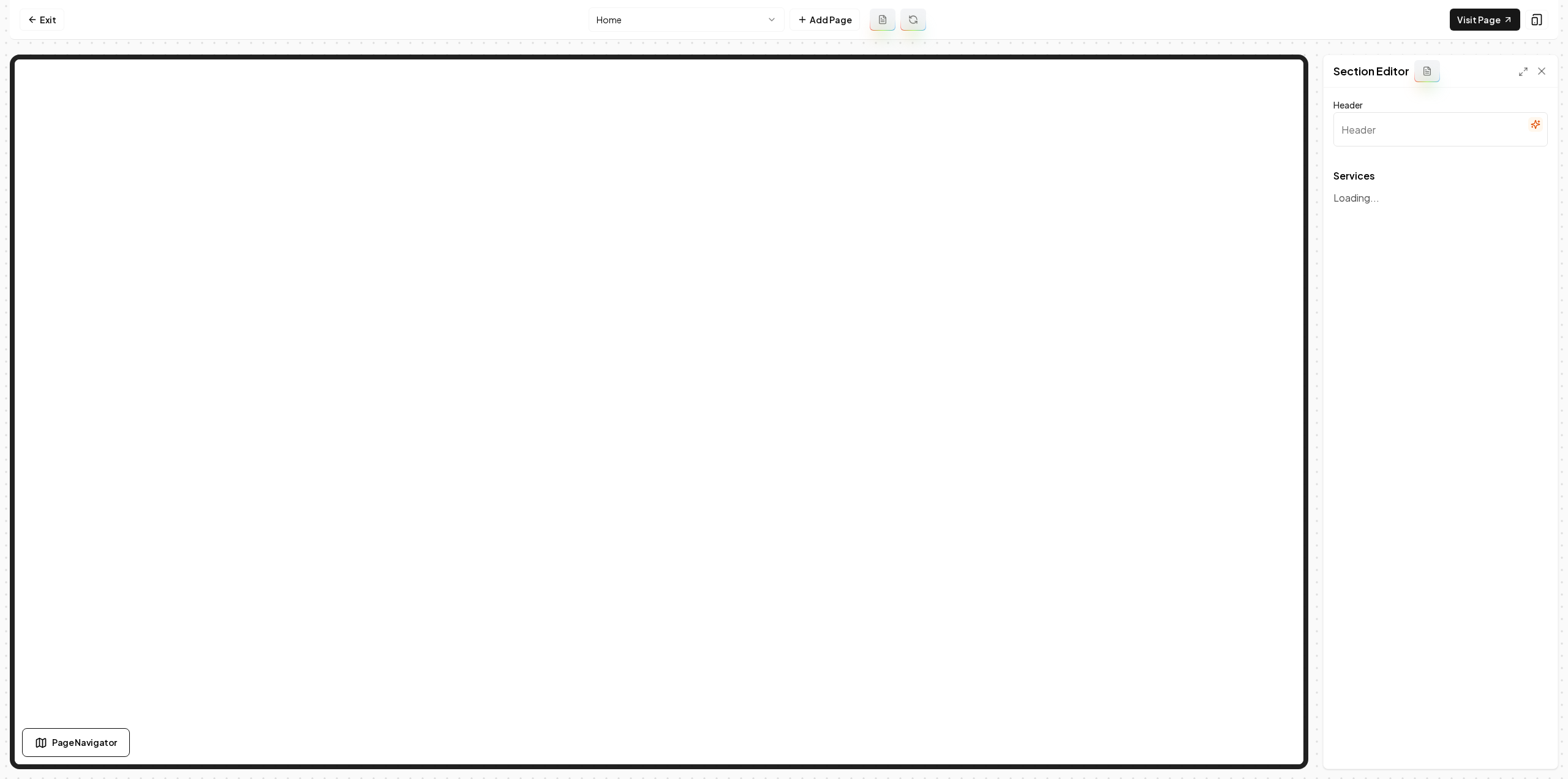
type input "Our Premium Landscaping & Excavation Services"
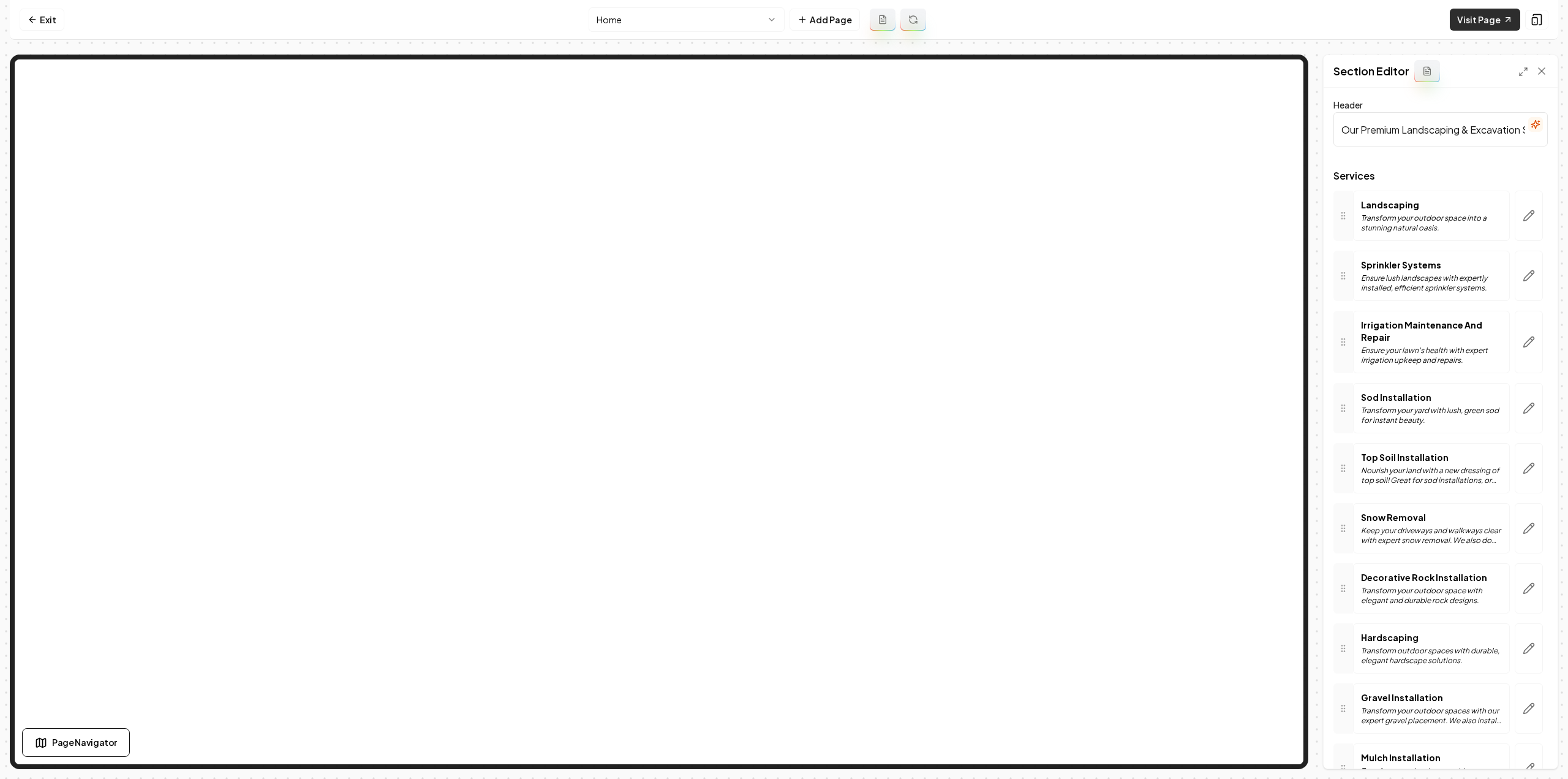
click at [1487, 20] on link "Visit Page" at bounding box center [1484, 19] width 71 height 22
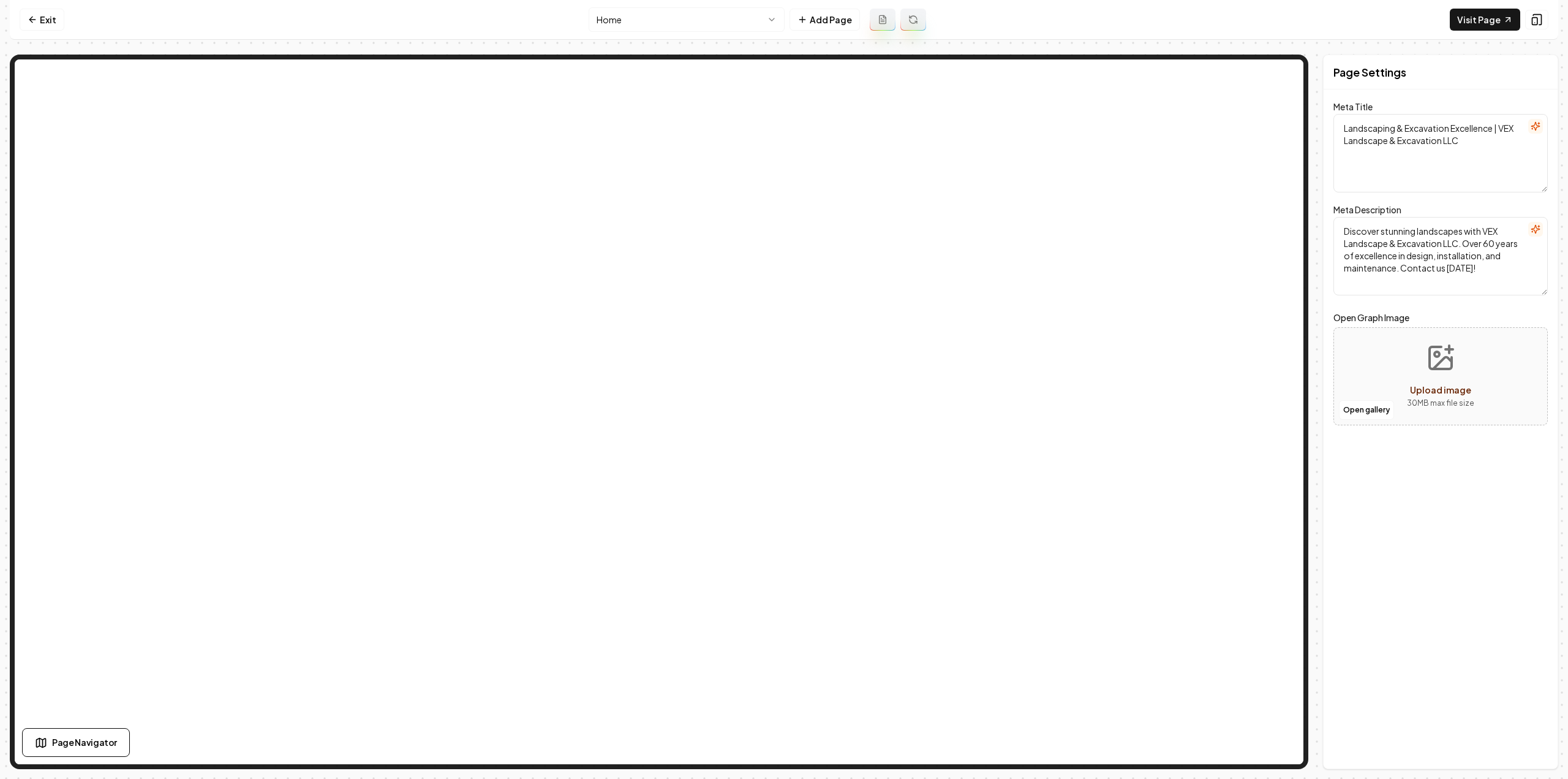
click at [649, 28] on html "Computer Required This feature is only available on a computer. Please switch t…" at bounding box center [784, 390] width 1568 height 779
click at [1487, 19] on link "Visit Page" at bounding box center [1484, 19] width 71 height 22
click at [41, 7] on nav "Exit Irrigation Maintenance And Repair Add Page Visit Page" at bounding box center [784, 20] width 1548 height 40
click at [1457, 16] on link "Visit Page" at bounding box center [1484, 19] width 71 height 22
click at [679, 18] on html "Computer Required This feature is only available on a computer. Please switch t…" at bounding box center [784, 390] width 1568 height 779
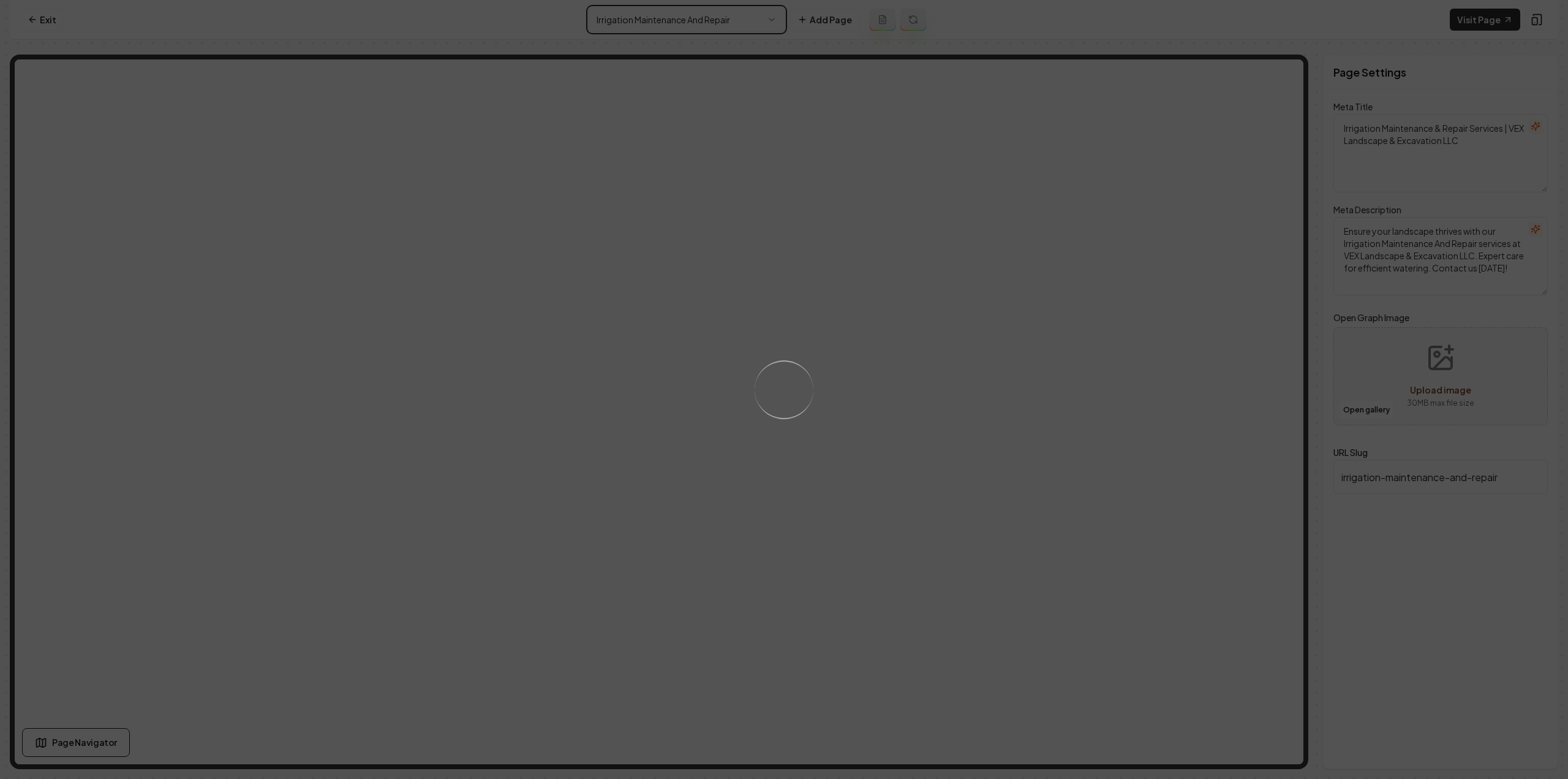
type textarea "Landscaping & Excavation Excellence | VEX Landscape & Excavation LLC"
type textarea "Discover stunning landscapes with VEX Landscape & Excavation LLC. Over 60 years…"
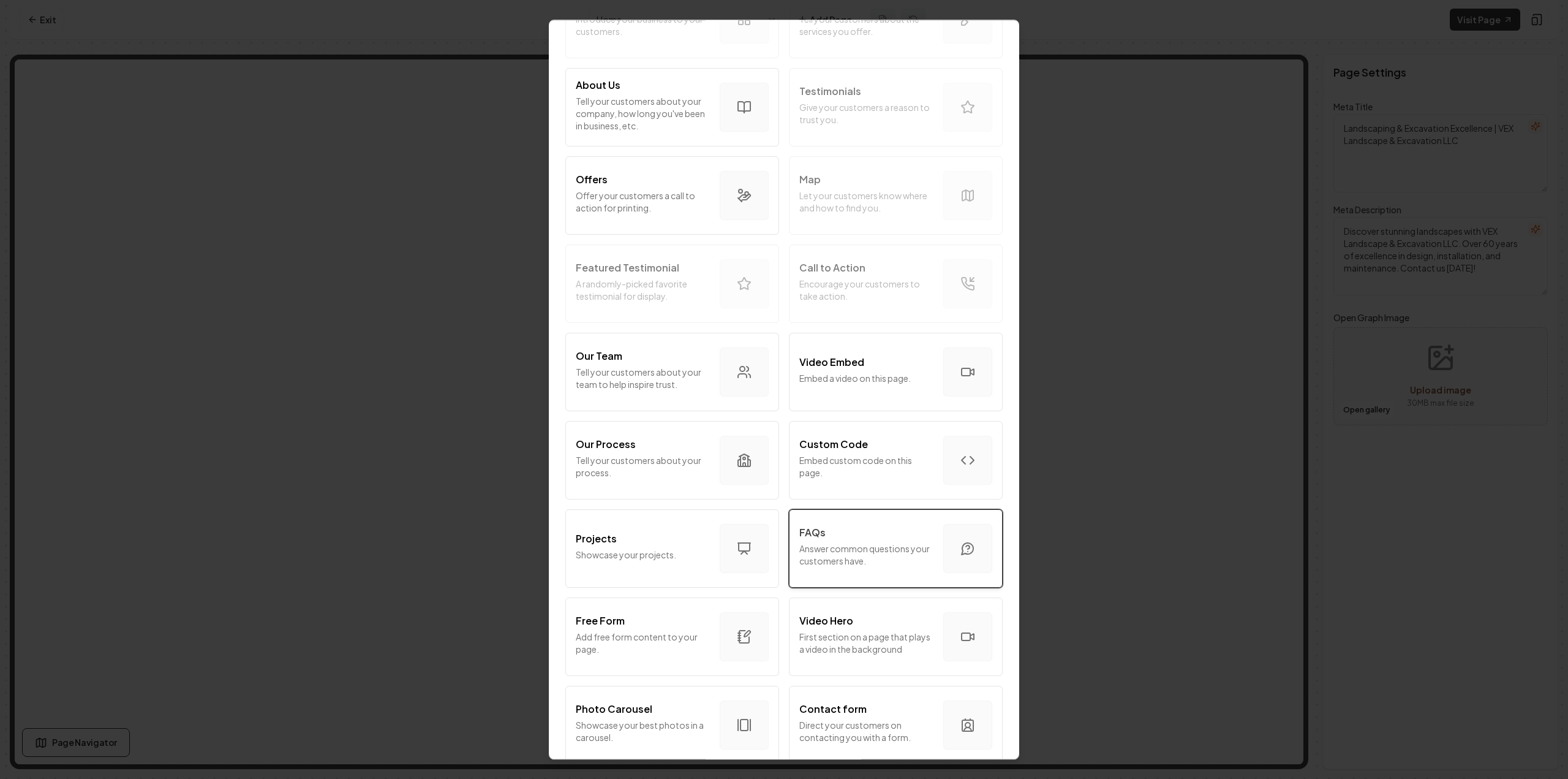
scroll to position [184, 0]
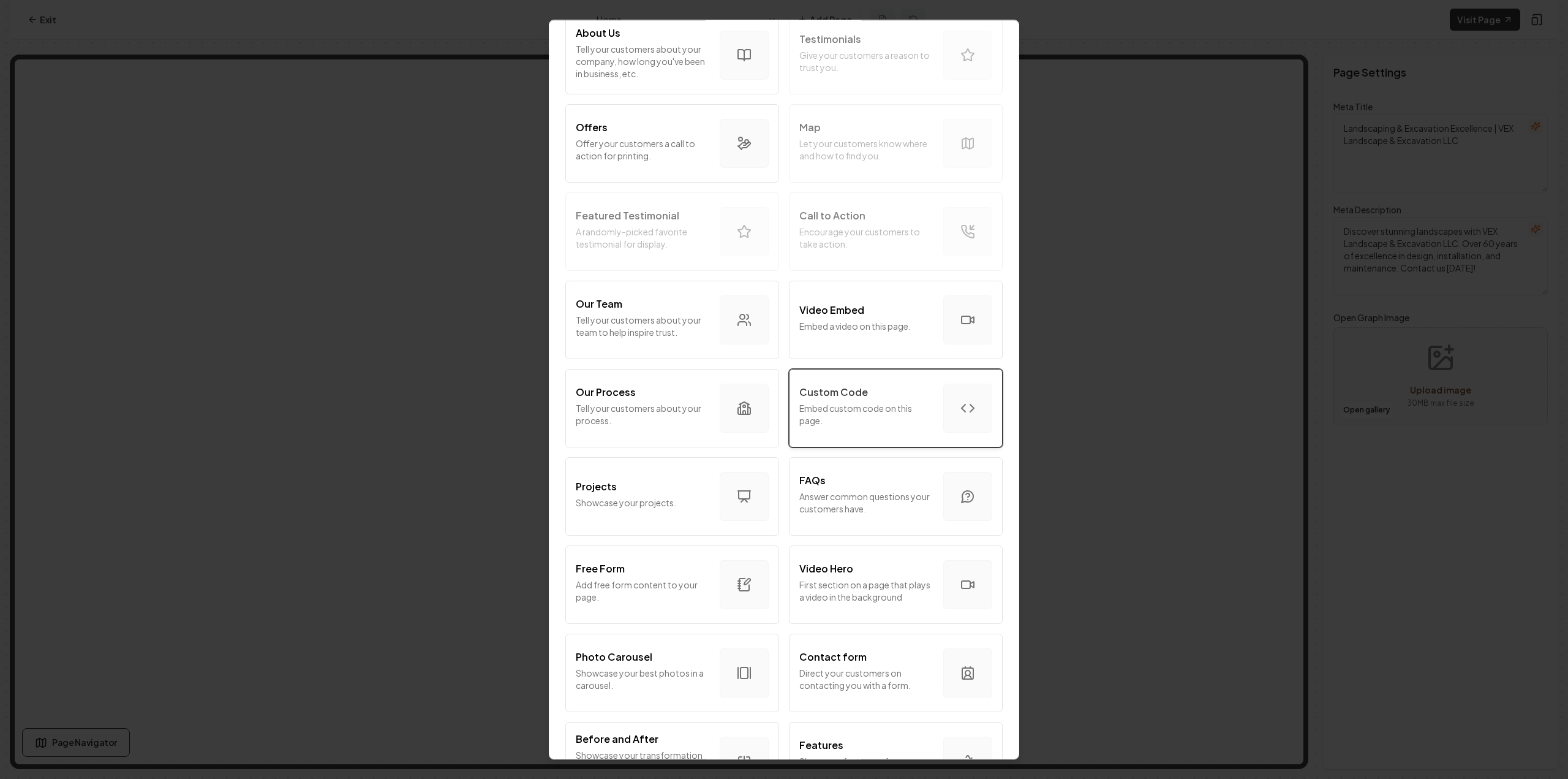
click at [830, 412] on p "Embed custom code on this page." at bounding box center [867, 414] width 134 height 24
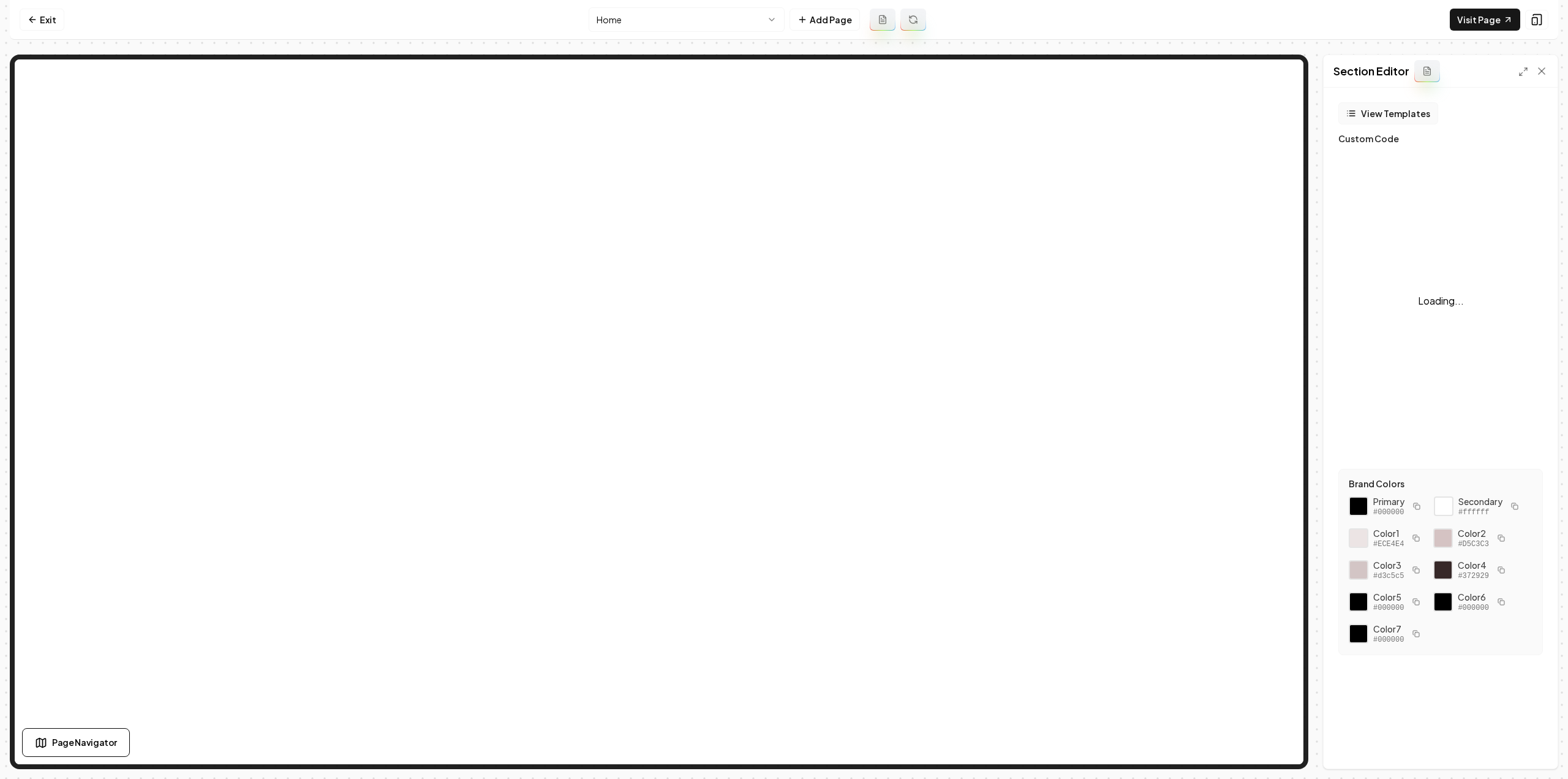
click at [1406, 108] on button "View Templates" at bounding box center [1388, 113] width 100 height 22
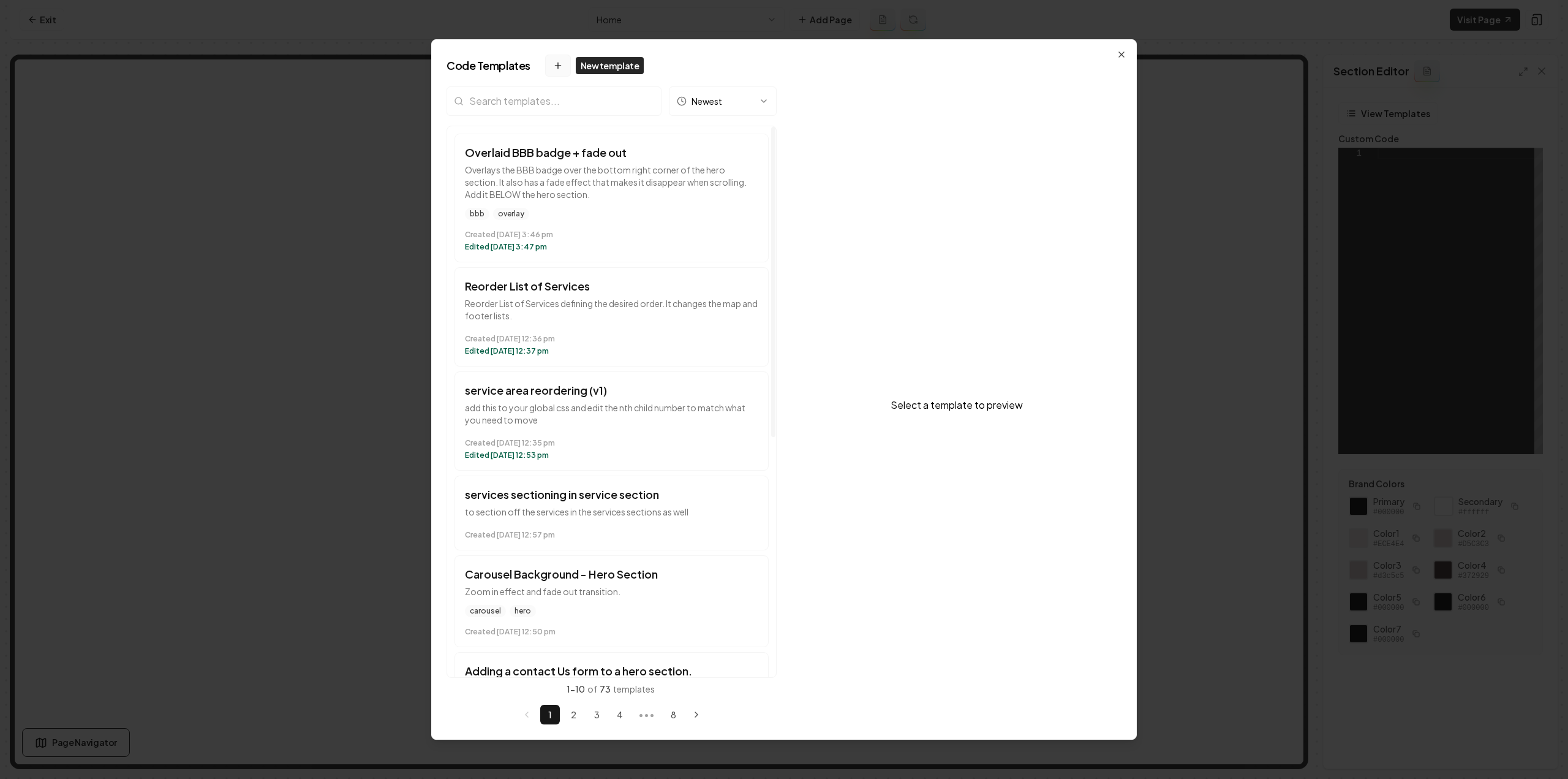
click at [557, 71] on button "New template" at bounding box center [558, 65] width 26 height 22
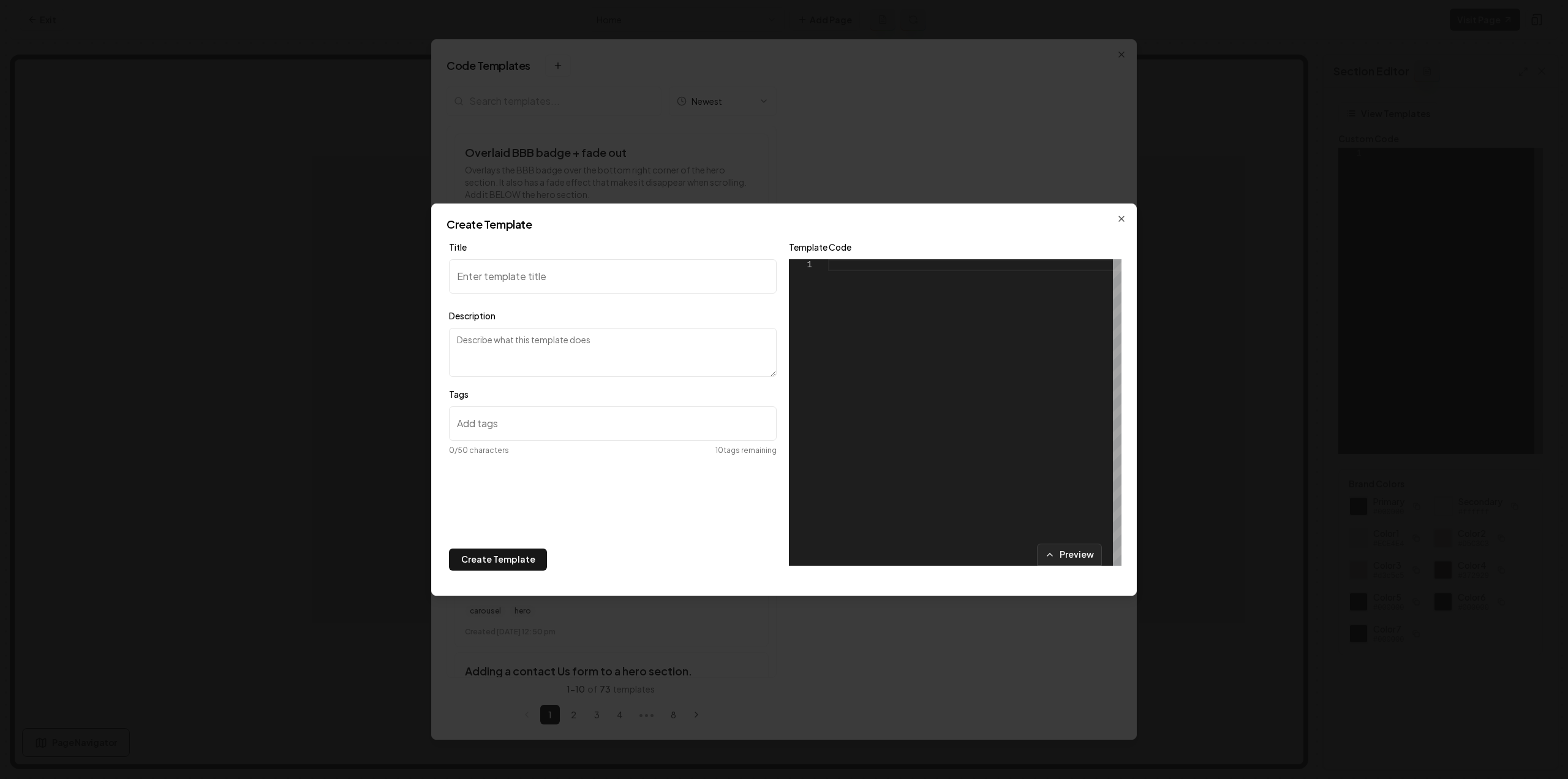
click at [903, 327] on div at bounding box center [974, 412] width 294 height 307
type textarea "**********"
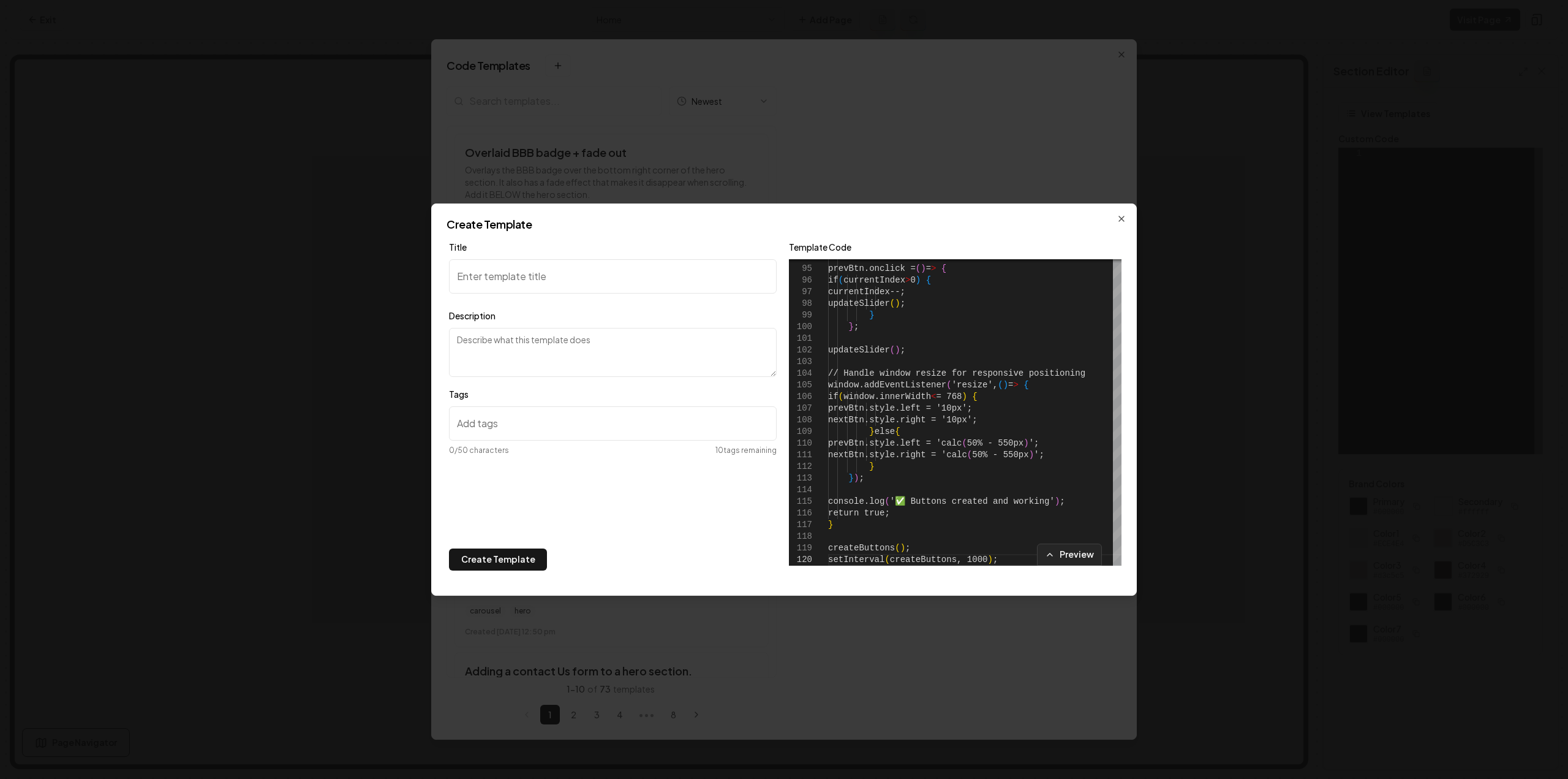
click at [524, 268] on input "Title" at bounding box center [612, 277] width 328 height 34
type input "SERVICES SLIDER OVERRIDE"
type textarea "T"
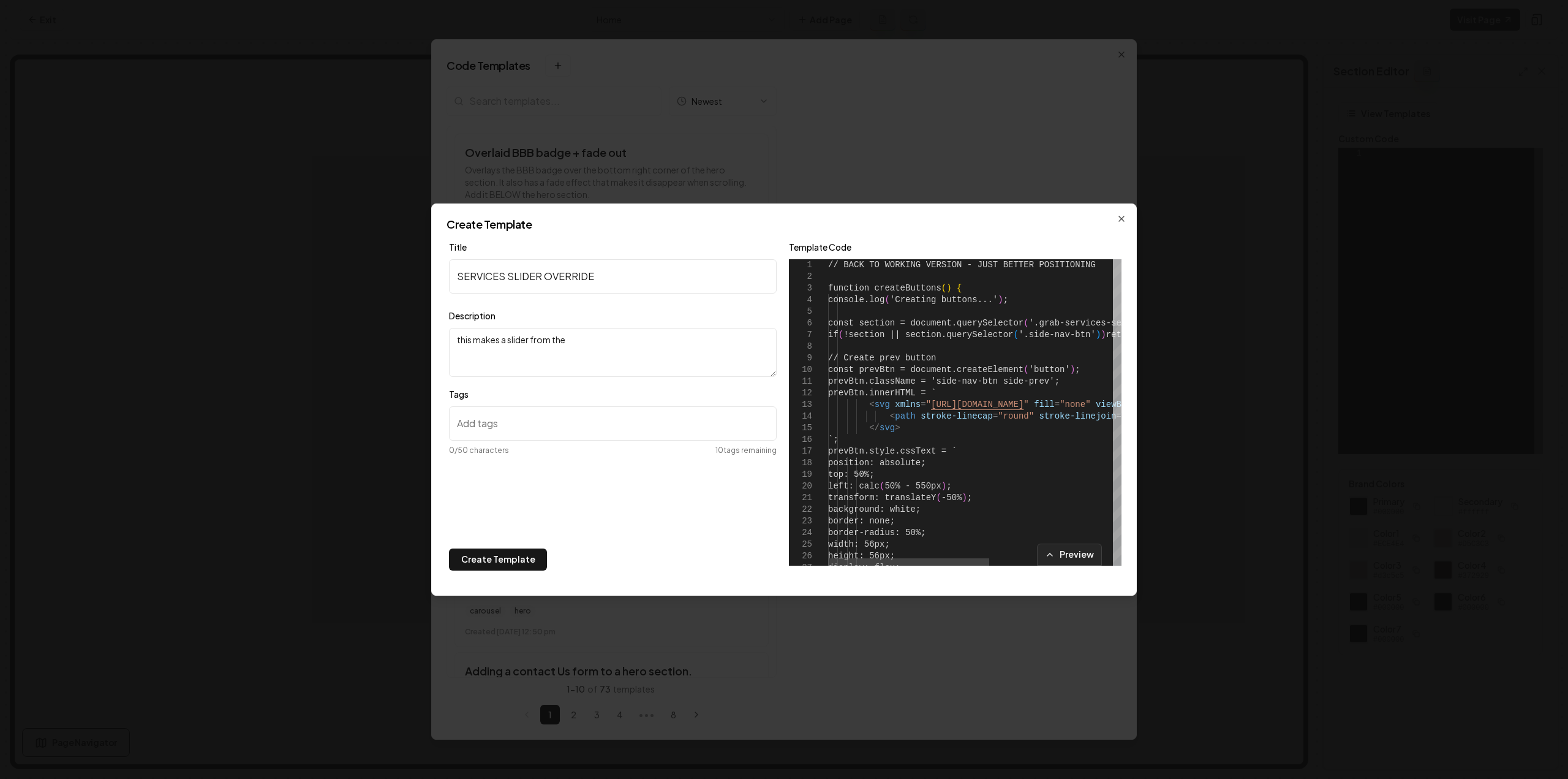
click at [1113, 259] on div at bounding box center [1117, 292] width 9 height 66
type textarea "this makes a slider from the"
drag, startPoint x: 938, startPoint y: 274, endPoint x: 842, endPoint y: 263, distance: 96.6
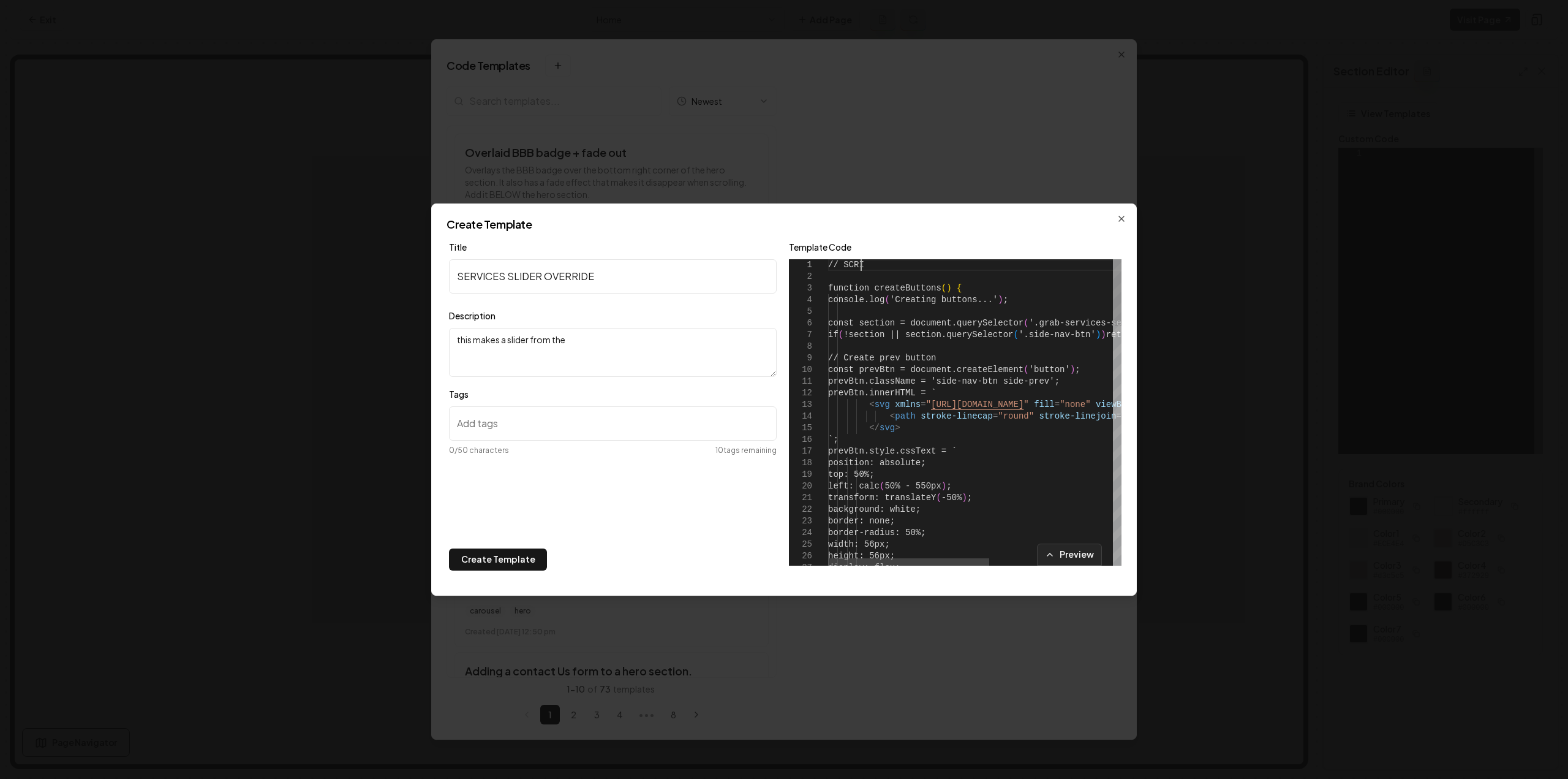
scroll to position [1, 41]
type textarea "**********"
click at [639, 363] on textarea "this makes a slider from the" at bounding box center [612, 352] width 328 height 49
type textarea "this makes a slider from one of the services variants"
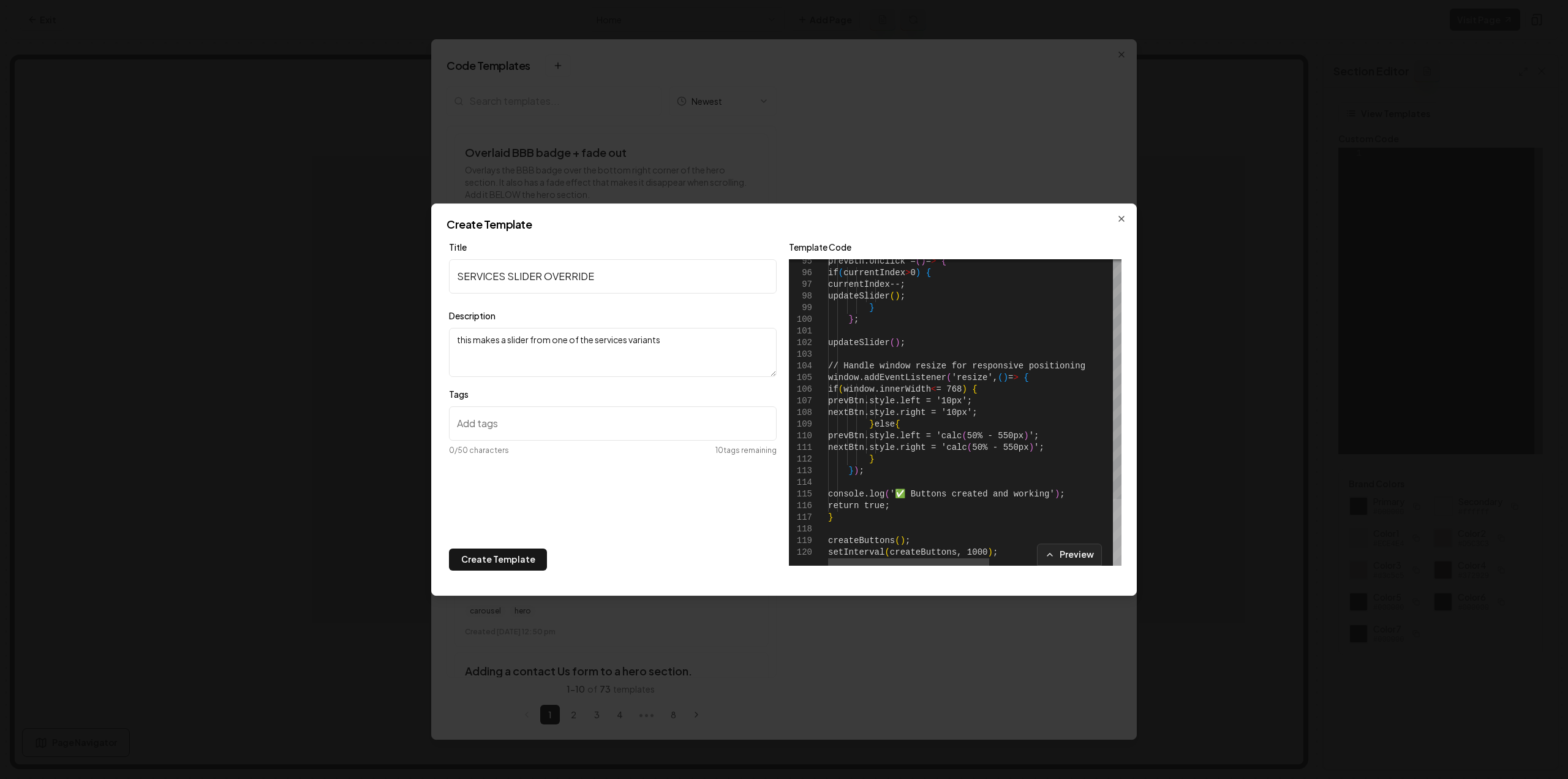
click at [1113, 565] on div at bounding box center [1117, 532] width 9 height 66
click at [992, 555] on div "Preview" at bounding box center [955, 554] width 333 height 22
click at [992, 550] on div "Preview" at bounding box center [955, 554] width 333 height 22
click at [984, 551] on div "Preview" at bounding box center [955, 554] width 333 height 22
click at [969, 551] on div "Preview" at bounding box center [955, 554] width 333 height 22
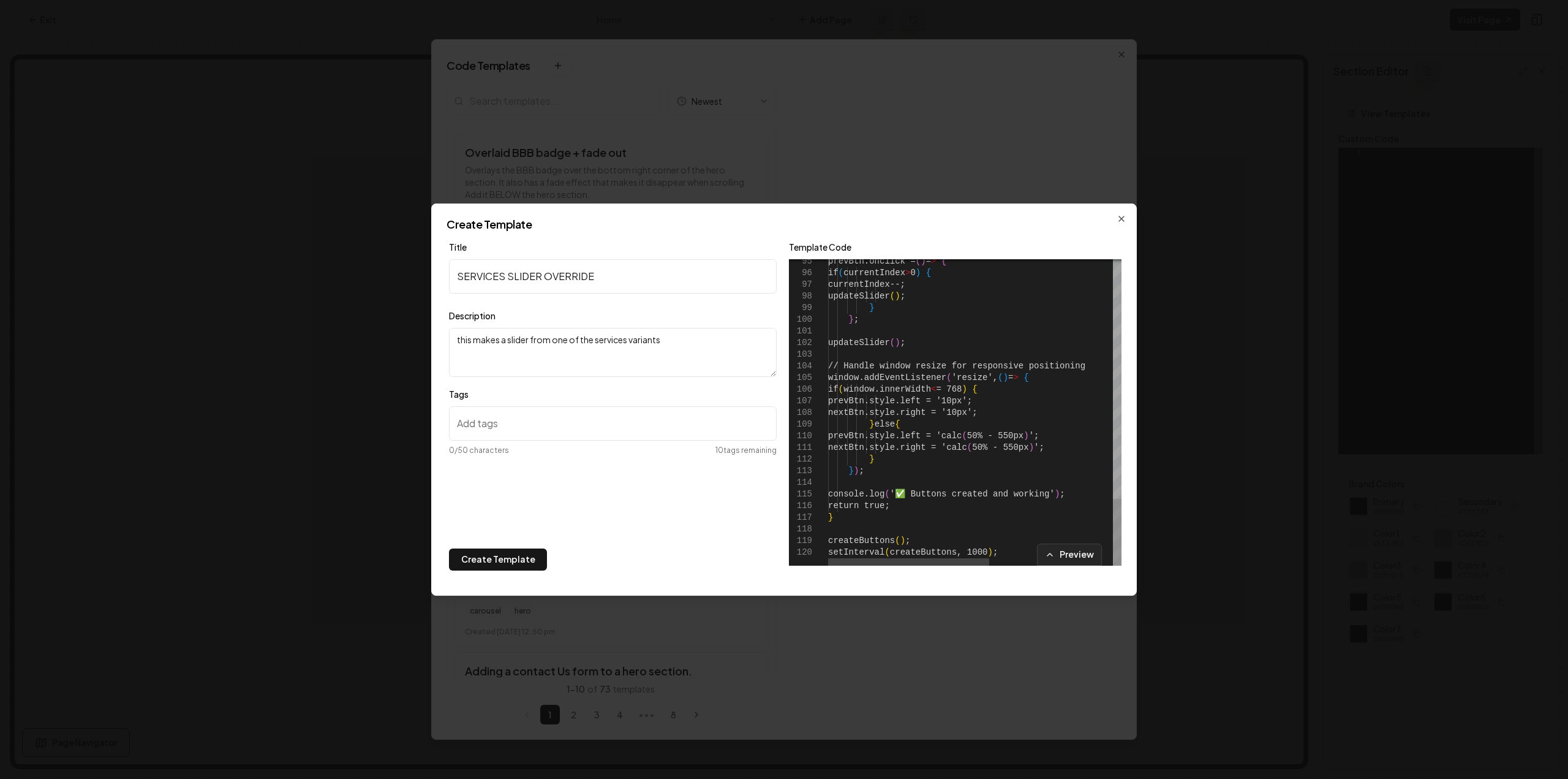
type textarea "**********"
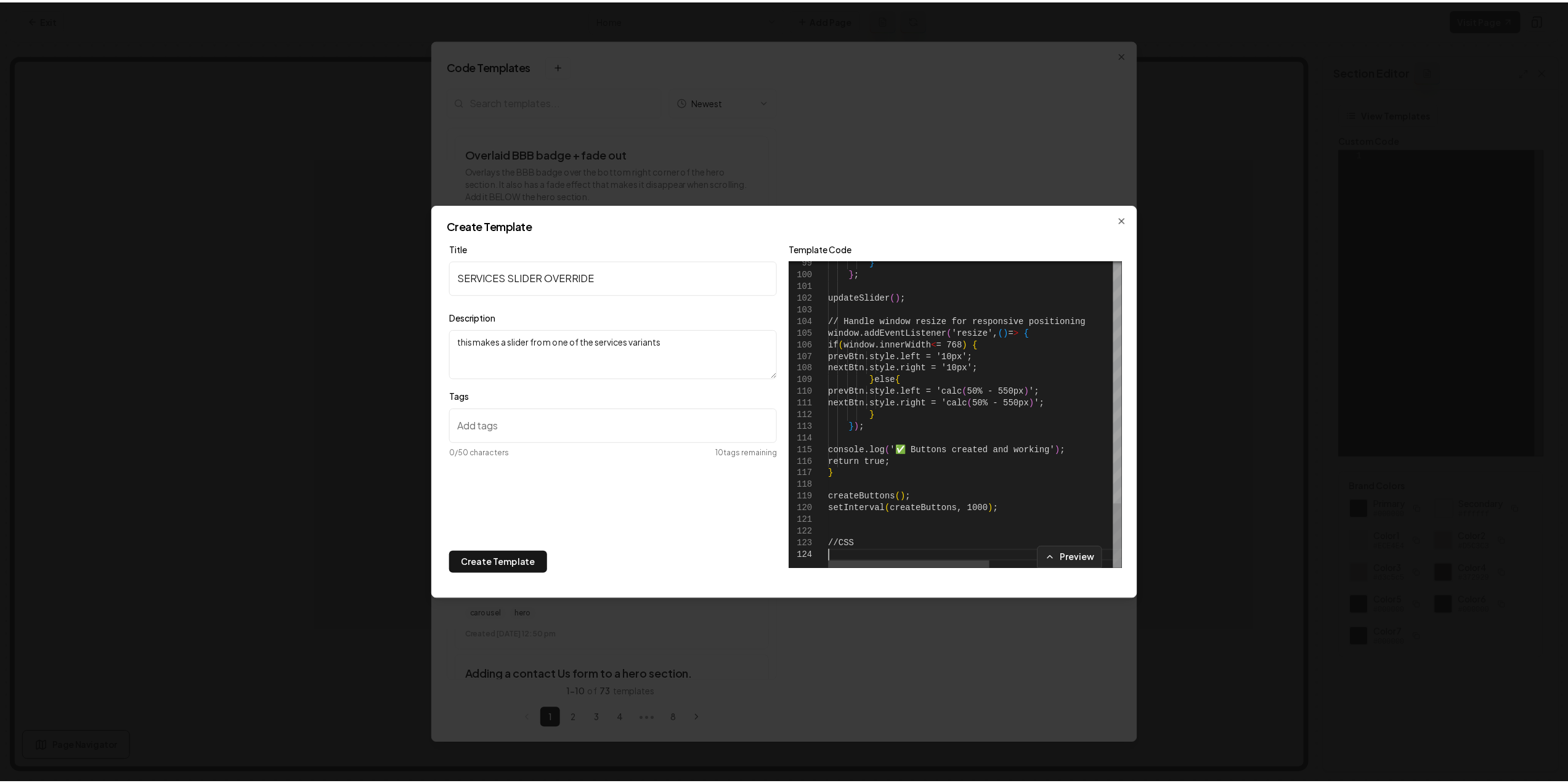
scroll to position [47, 0]
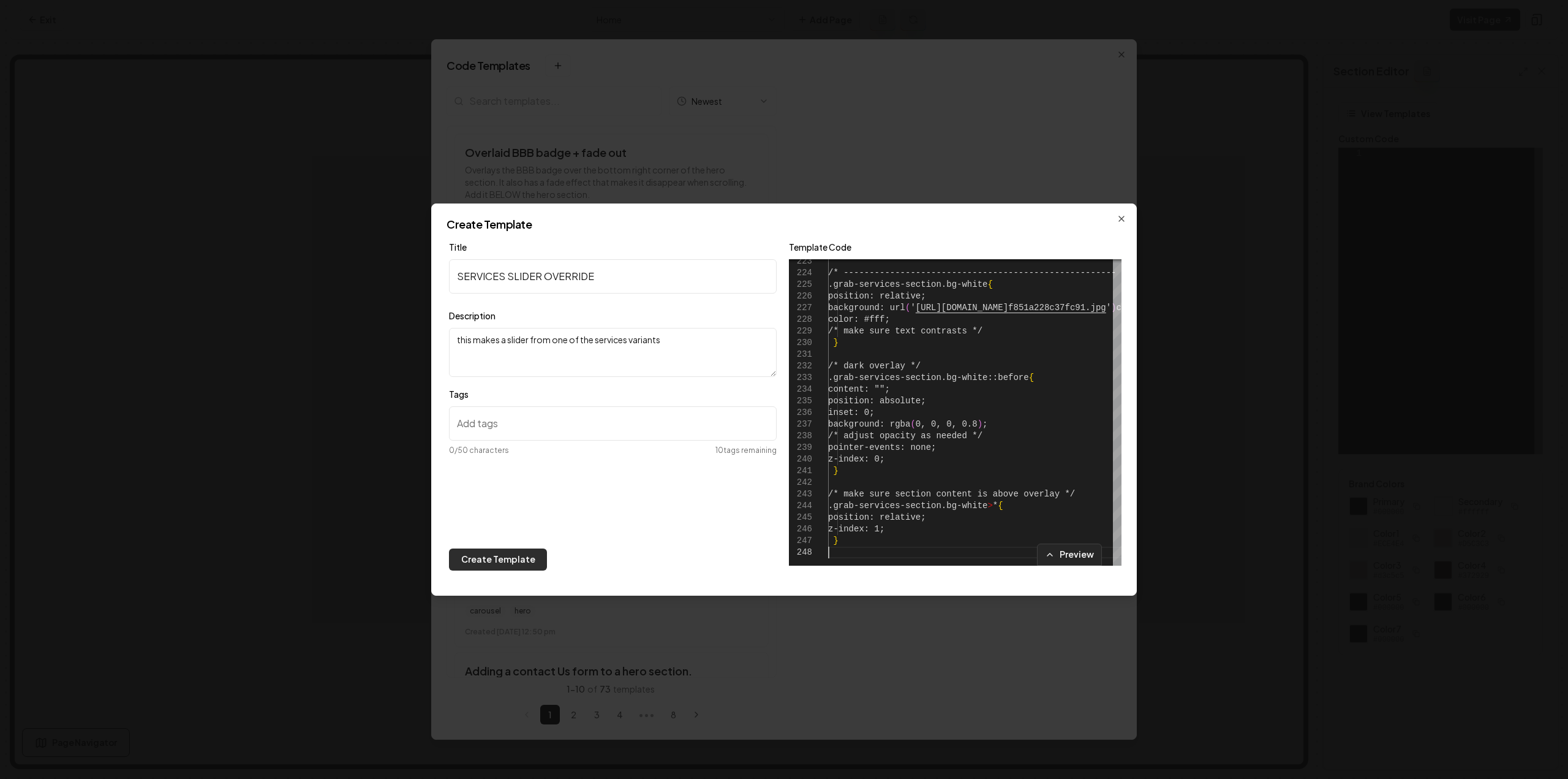
type textarea "**********"
click at [531, 557] on button "Create Template" at bounding box center [497, 559] width 98 height 22
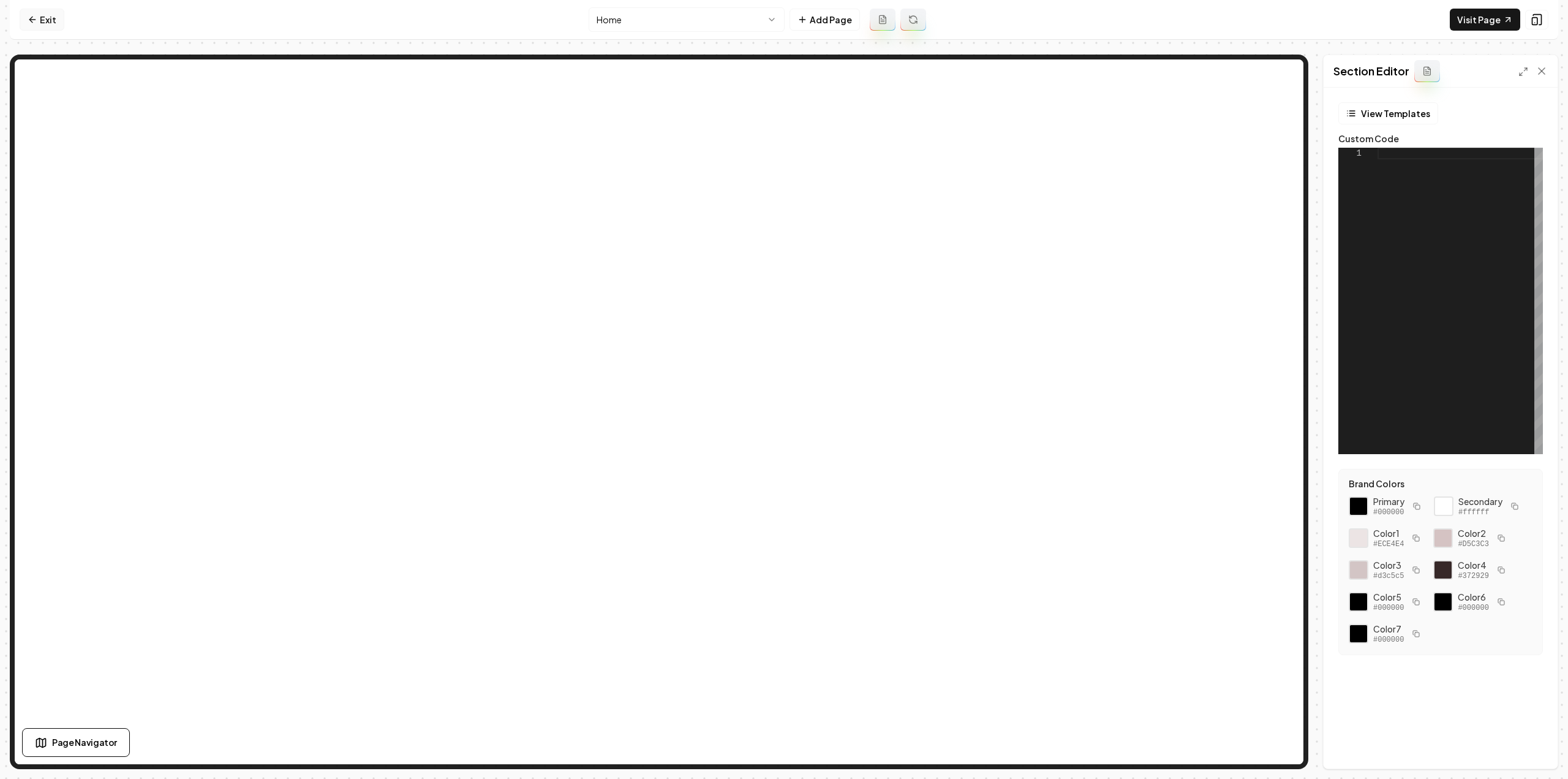
click at [54, 26] on link "Exit" at bounding box center [41, 19] width 45 height 22
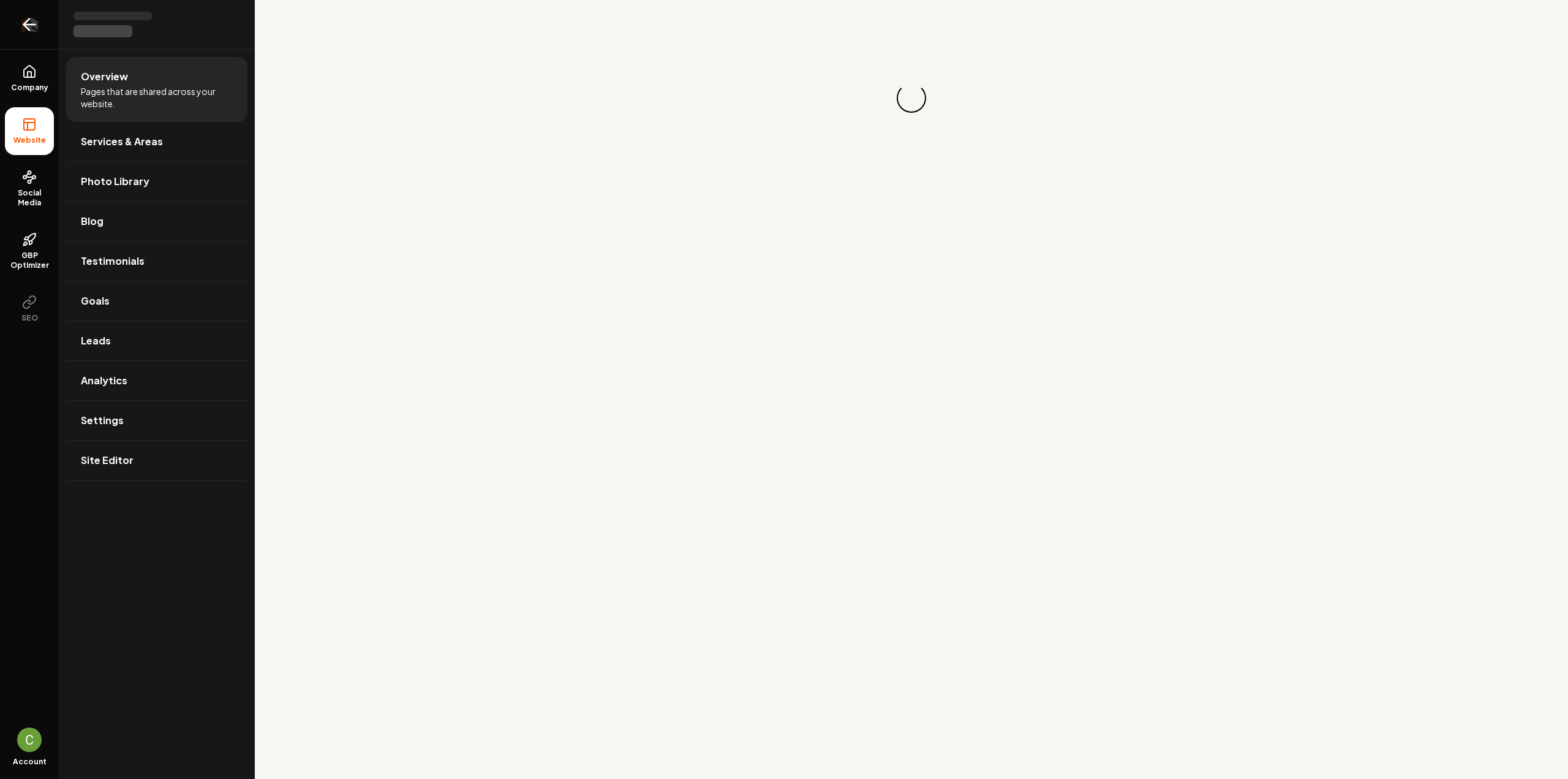
click at [48, 24] on link "Return to dashboard" at bounding box center [29, 24] width 59 height 49
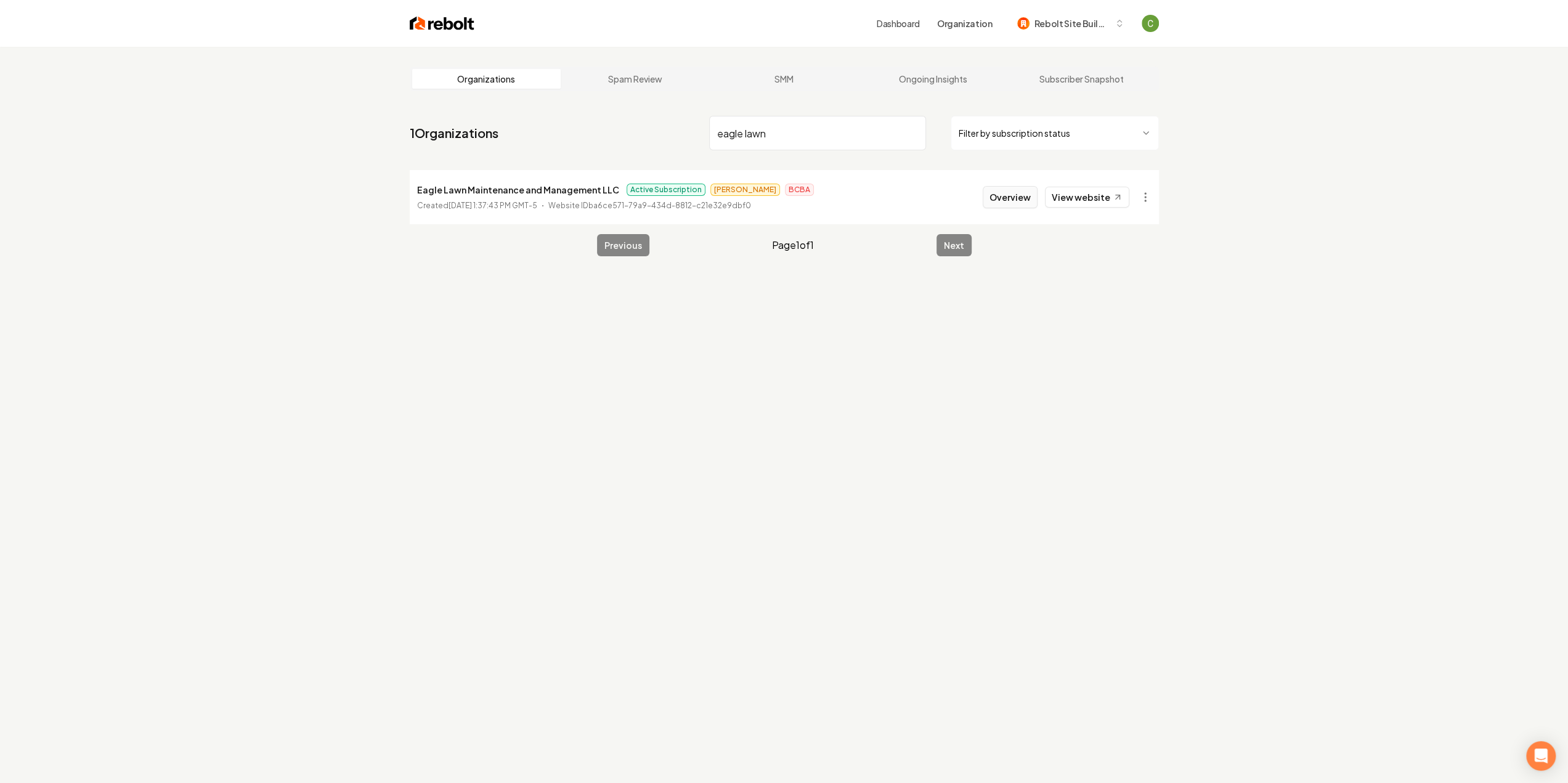
type input "eagle lawn"
click at [1014, 198] on button "Overview" at bounding box center [1010, 197] width 55 height 22
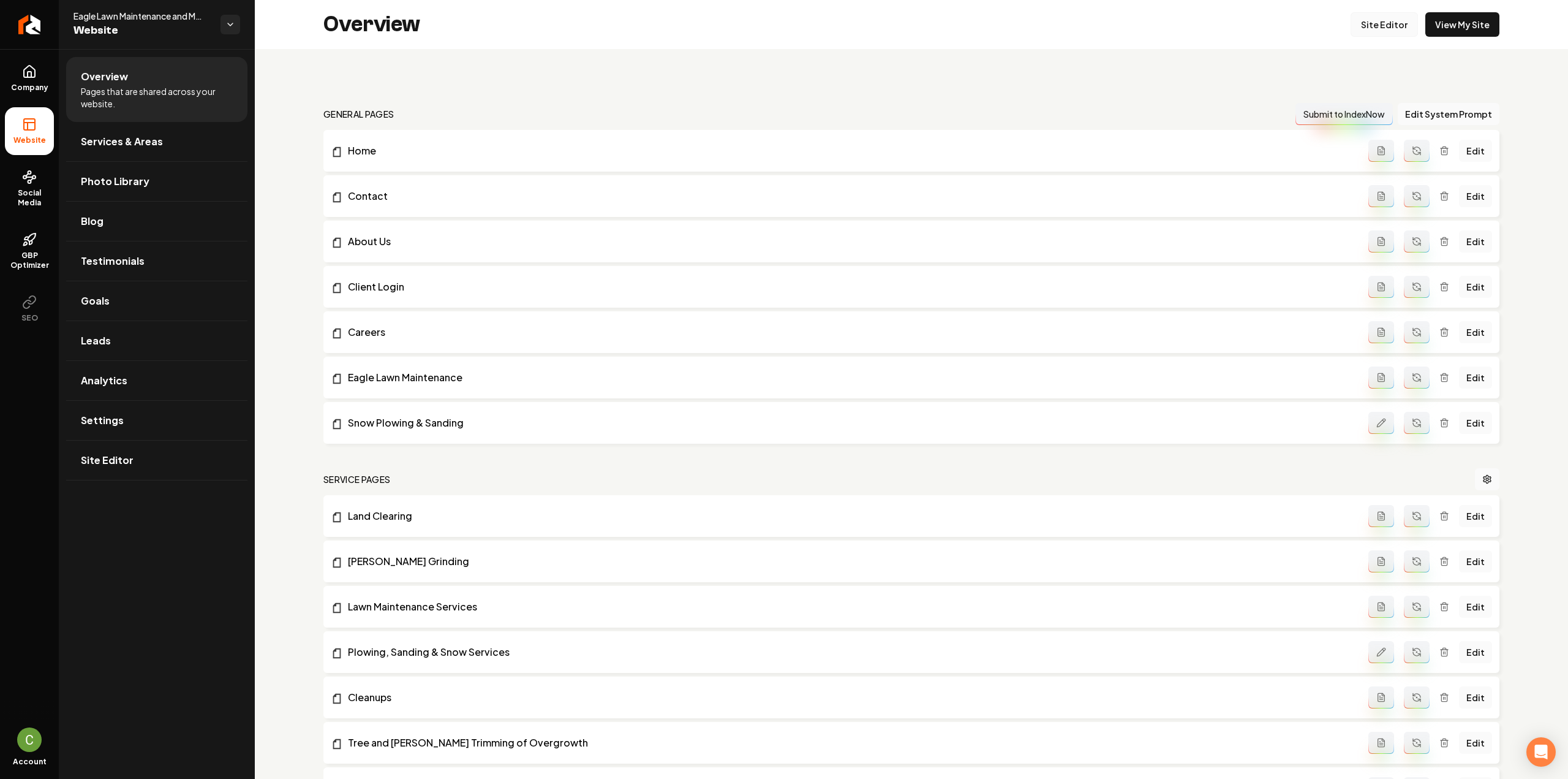
click at [1374, 21] on link "Site Editor" at bounding box center [1384, 24] width 67 height 24
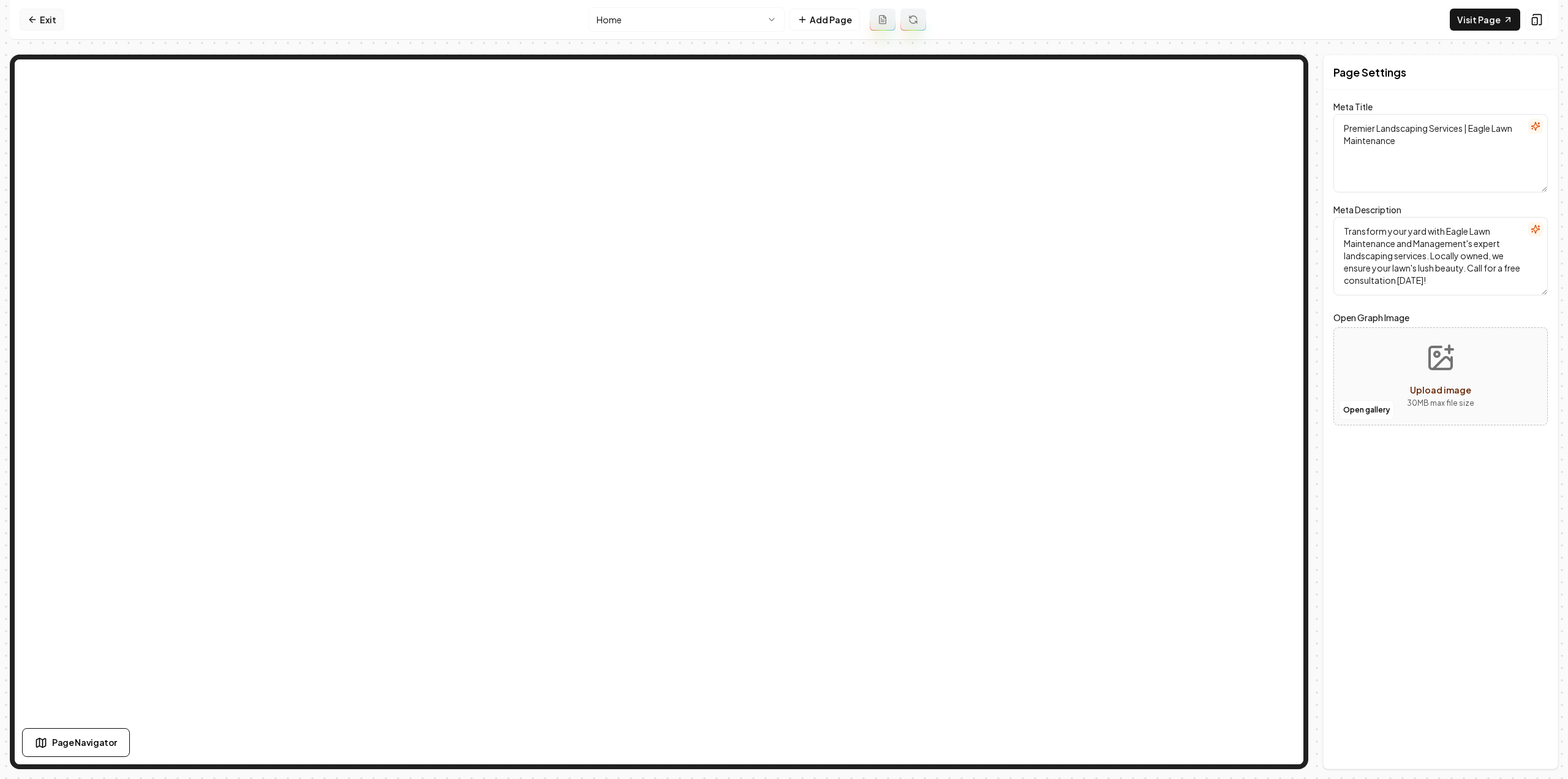
click at [50, 16] on link "Exit" at bounding box center [41, 19] width 45 height 22
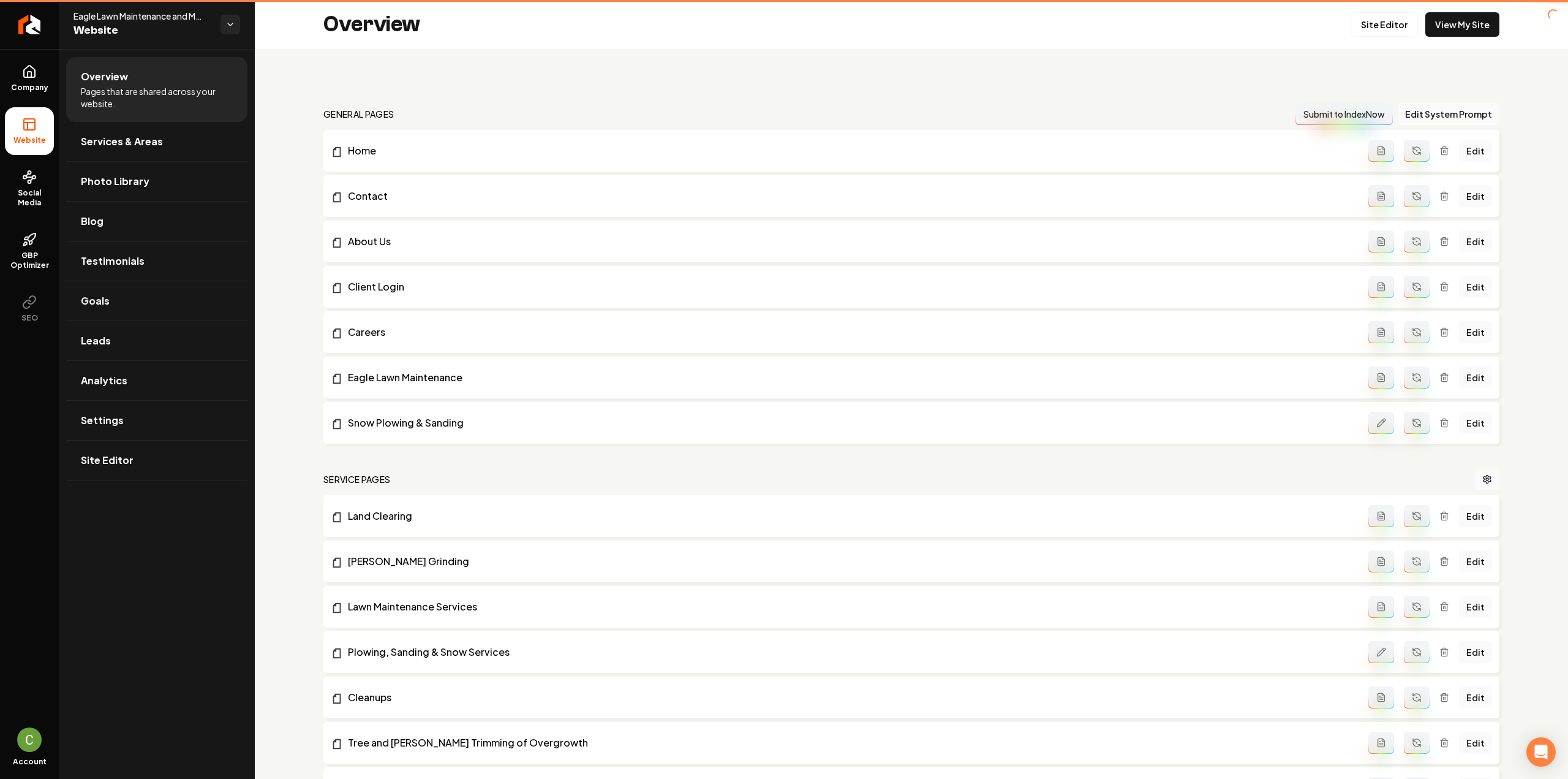
click at [32, 26] on icon "Return to dashboard" at bounding box center [29, 24] width 10 height 10
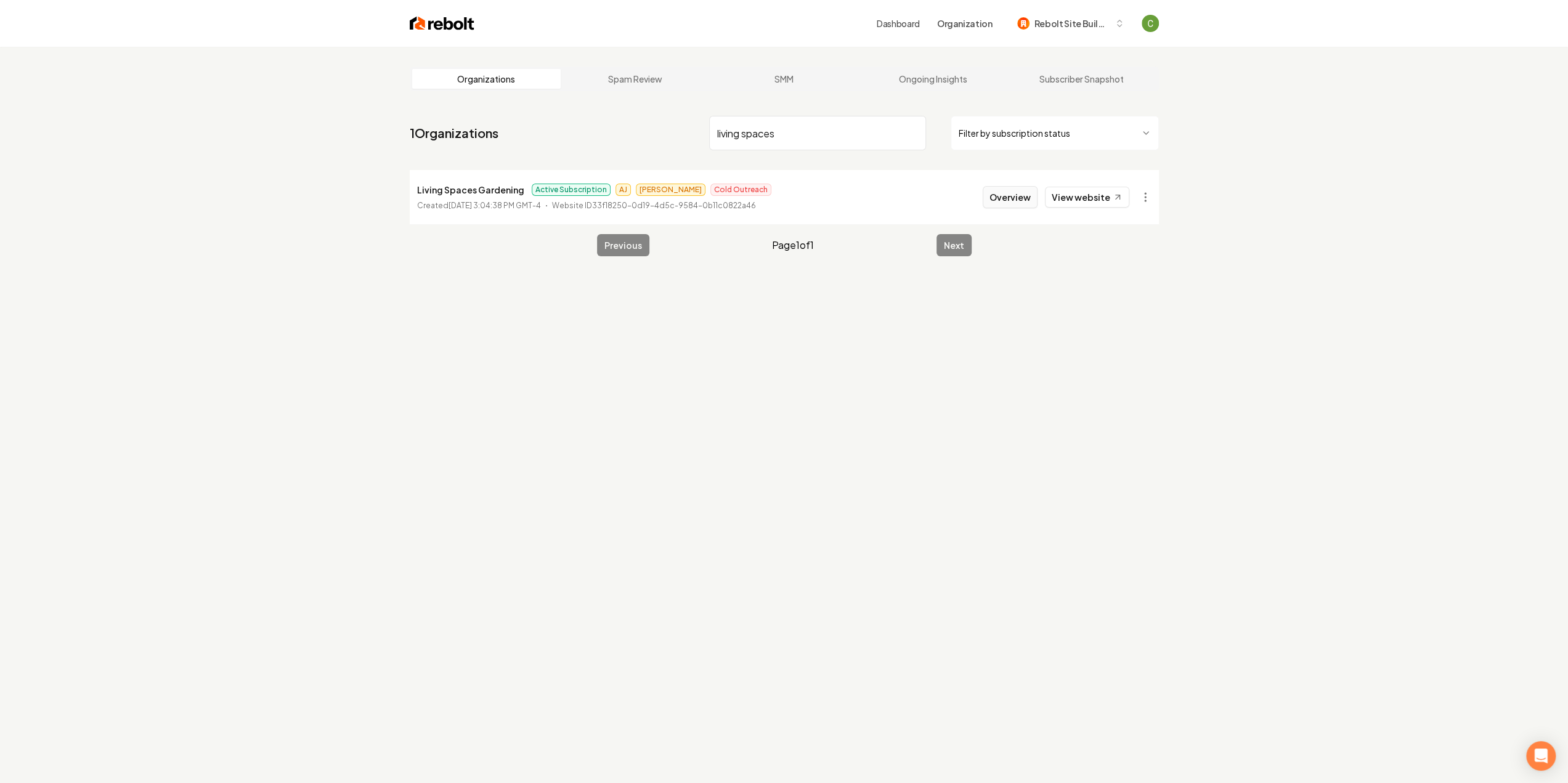
type input "living spaces"
click at [995, 194] on button "Overview" at bounding box center [1010, 197] width 55 height 22
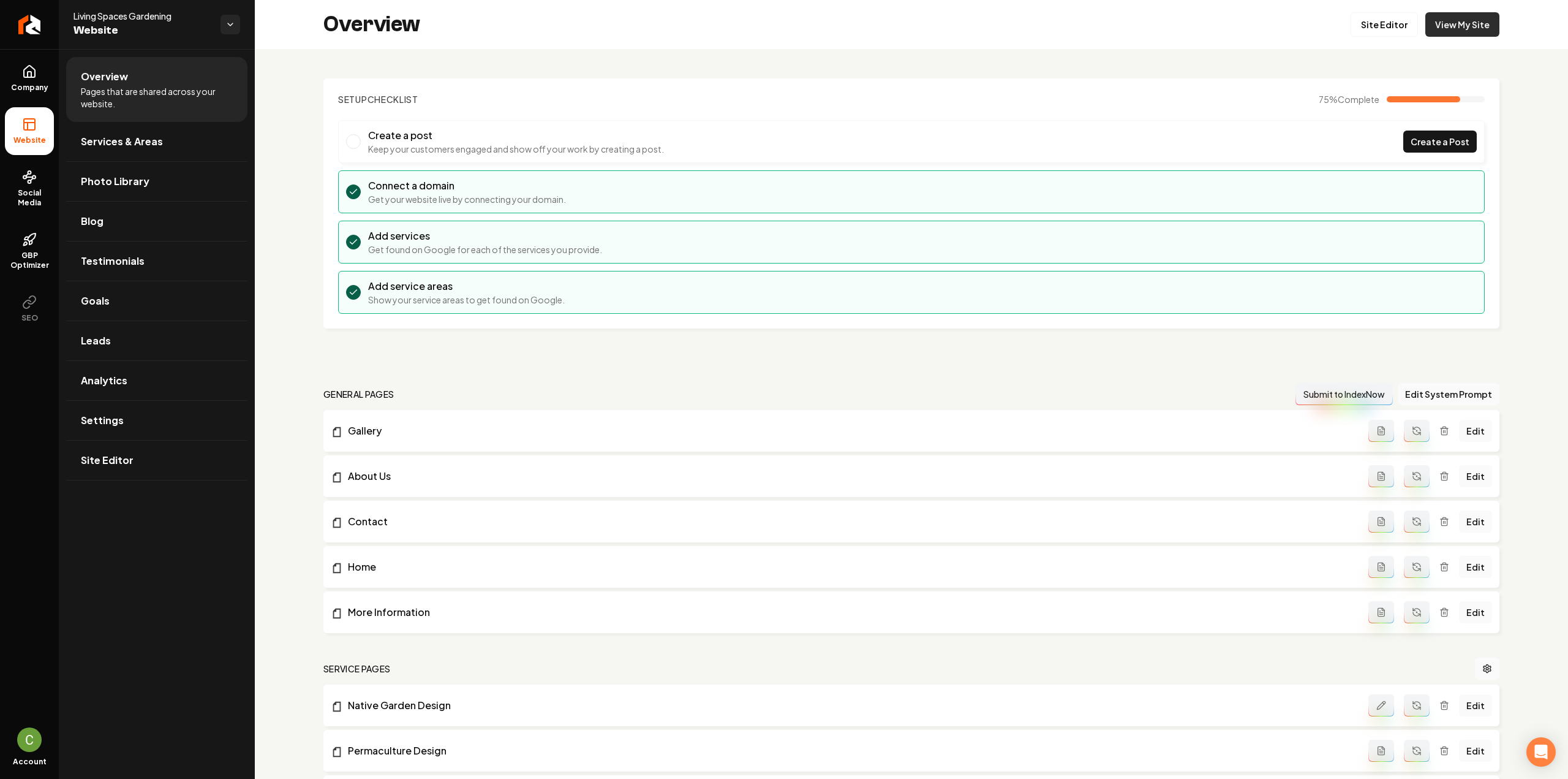
click at [1437, 36] on div "Overview Site Editor View My Site" at bounding box center [912, 24] width 1313 height 49
click at [1437, 28] on link "View My Site" at bounding box center [1462, 24] width 74 height 24
click at [39, 77] on link "Company" at bounding box center [29, 78] width 49 height 48
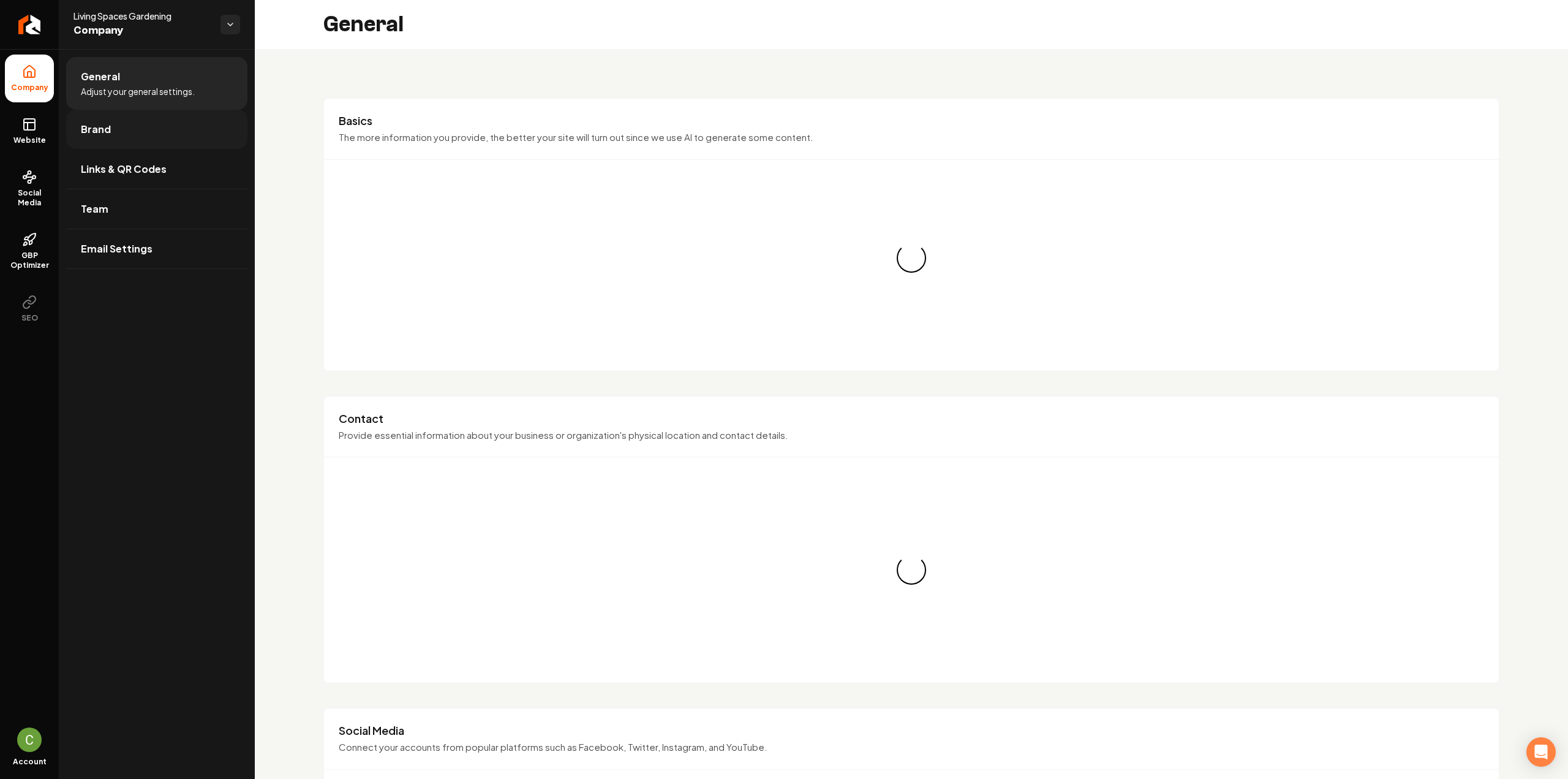
click at [133, 125] on link "Brand" at bounding box center [157, 129] width 181 height 39
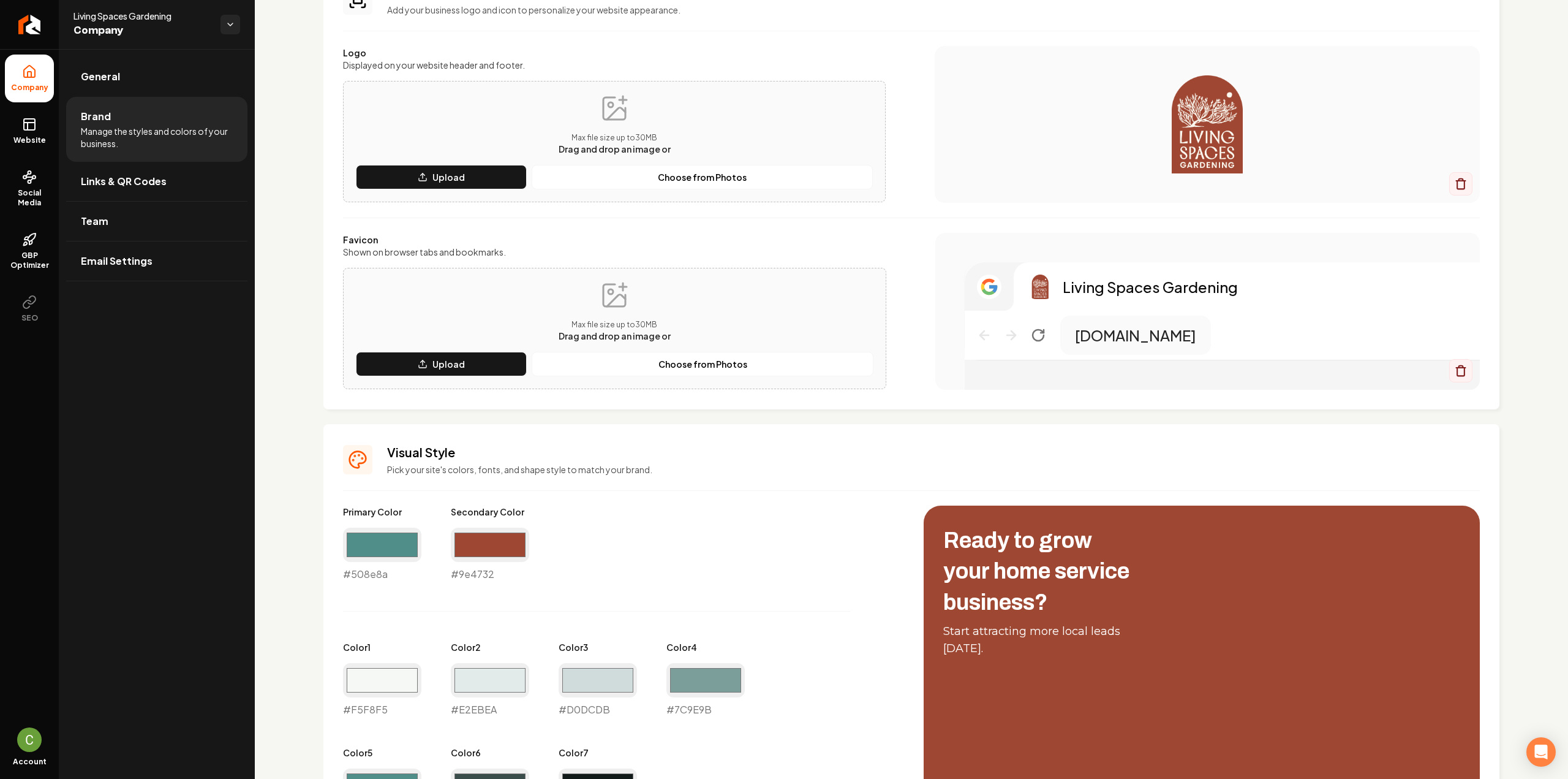
scroll to position [307, 0]
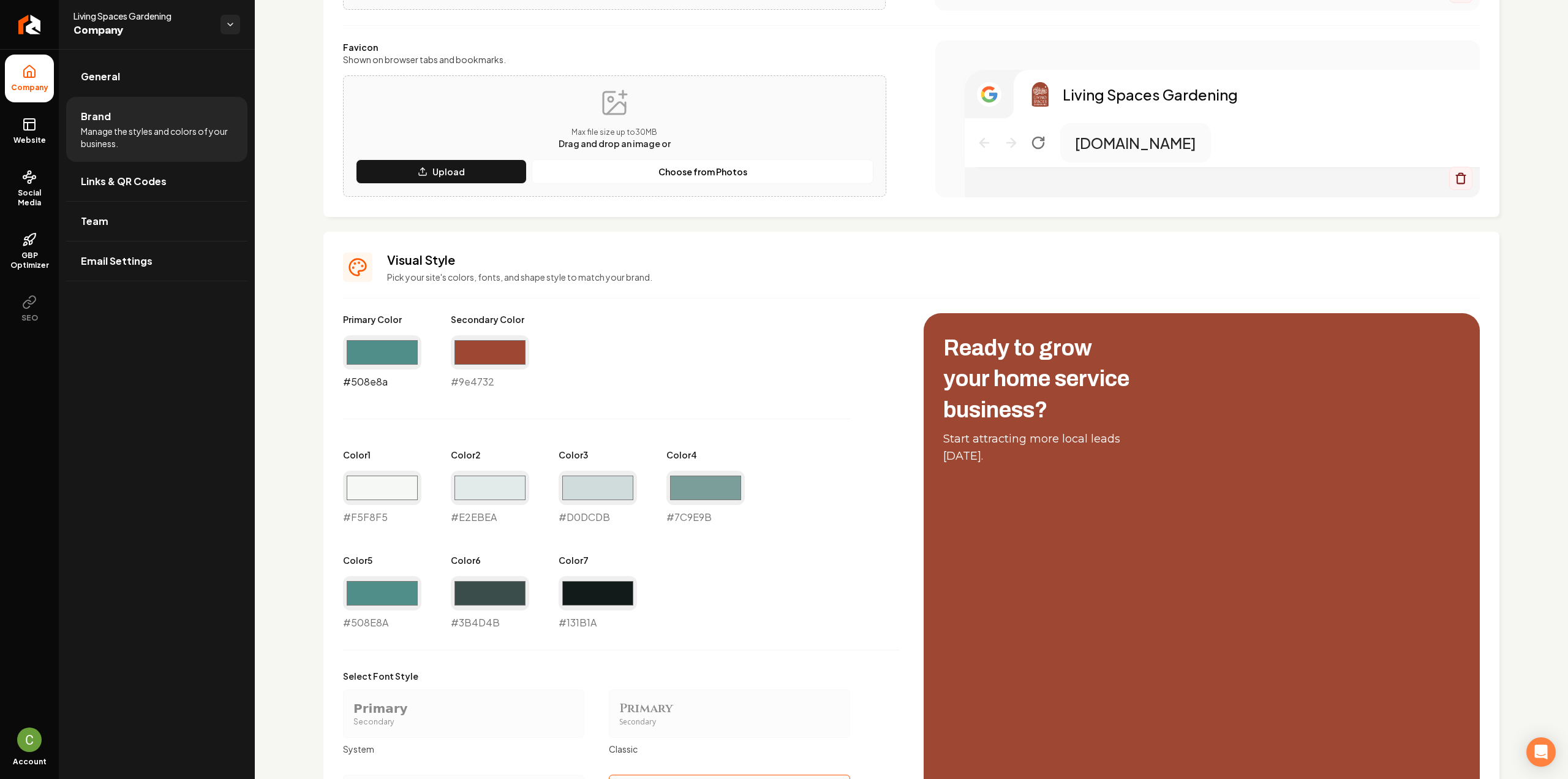
click at [387, 354] on input "#508e8a" at bounding box center [382, 352] width 79 height 34
drag, startPoint x: 566, startPoint y: 407, endPoint x: 556, endPoint y: 409, distance: 10.2
click at [566, 407] on div "Primary Color #508e8a #508e8a Secondary Color #9e4732 #9e4732 Color 1 #f5f8f5 #…" at bounding box center [621, 471] width 556 height 317
click at [360, 349] on input "#508e8a" at bounding box center [382, 352] width 79 height 34
type input "#9e4732"
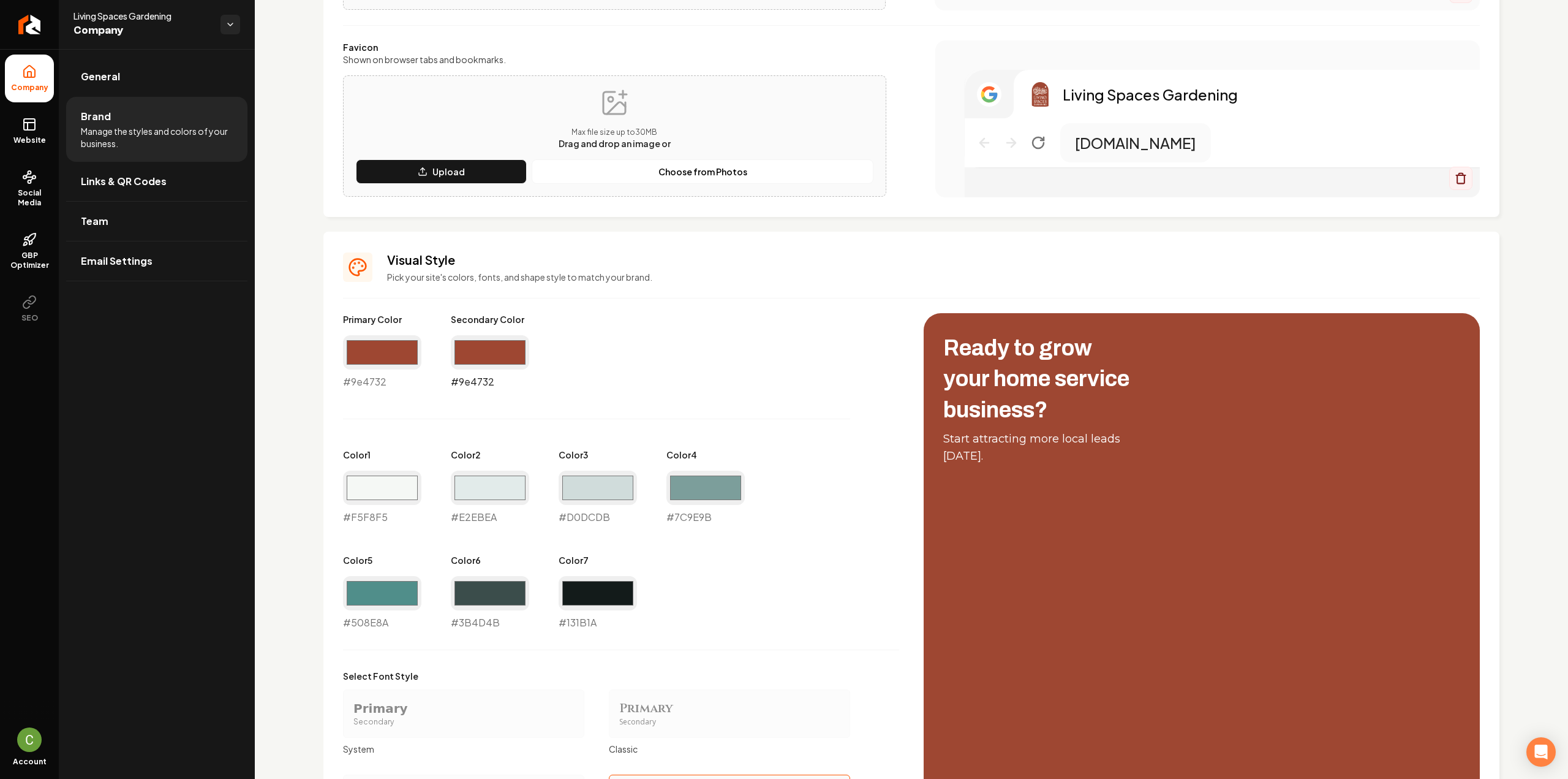
drag, startPoint x: 491, startPoint y: 359, endPoint x: 491, endPoint y: 366, distance: 7.0
click at [491, 359] on input "#9e4732" at bounding box center [490, 352] width 79 height 34
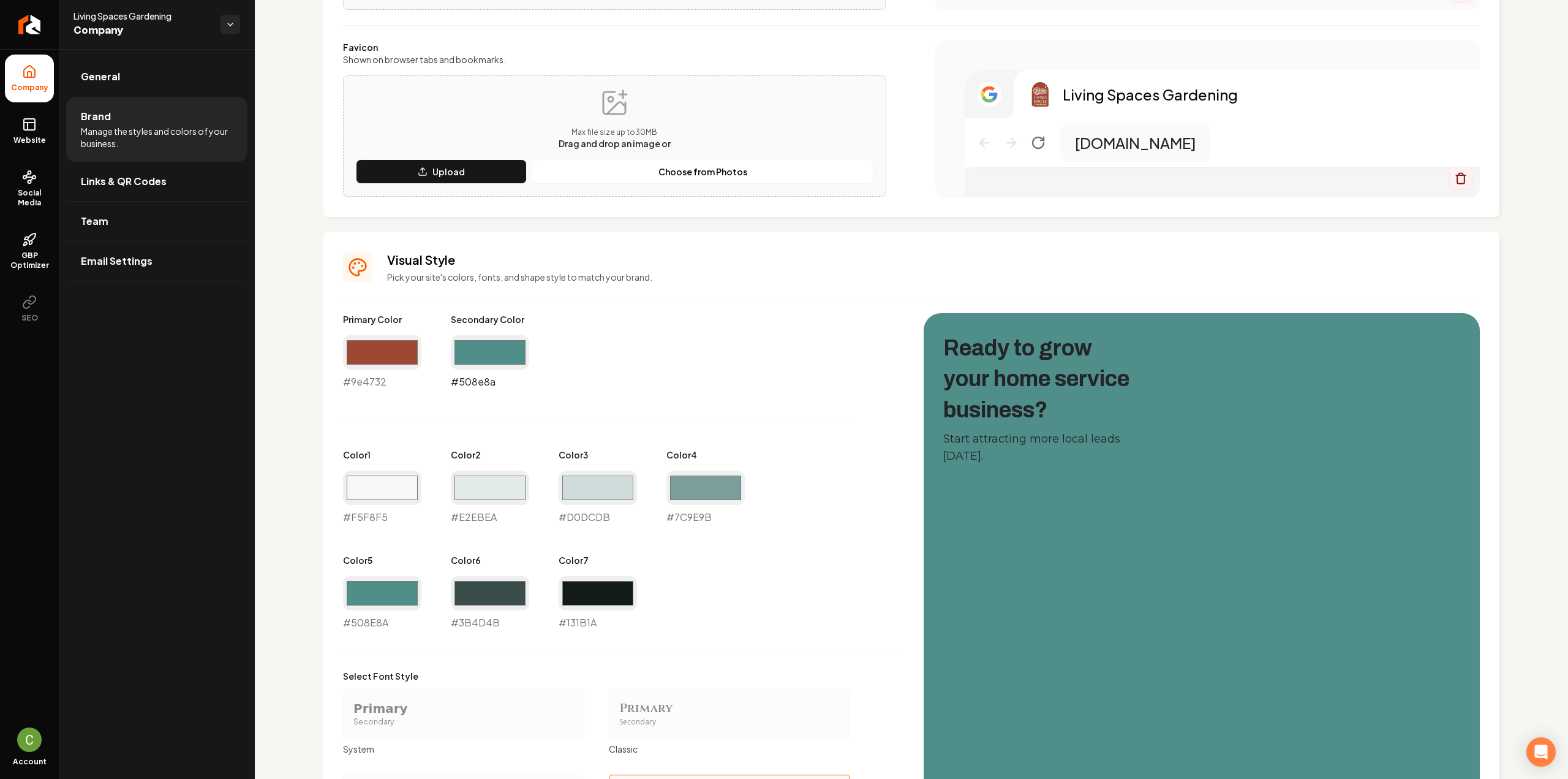
type input "#508e8a"
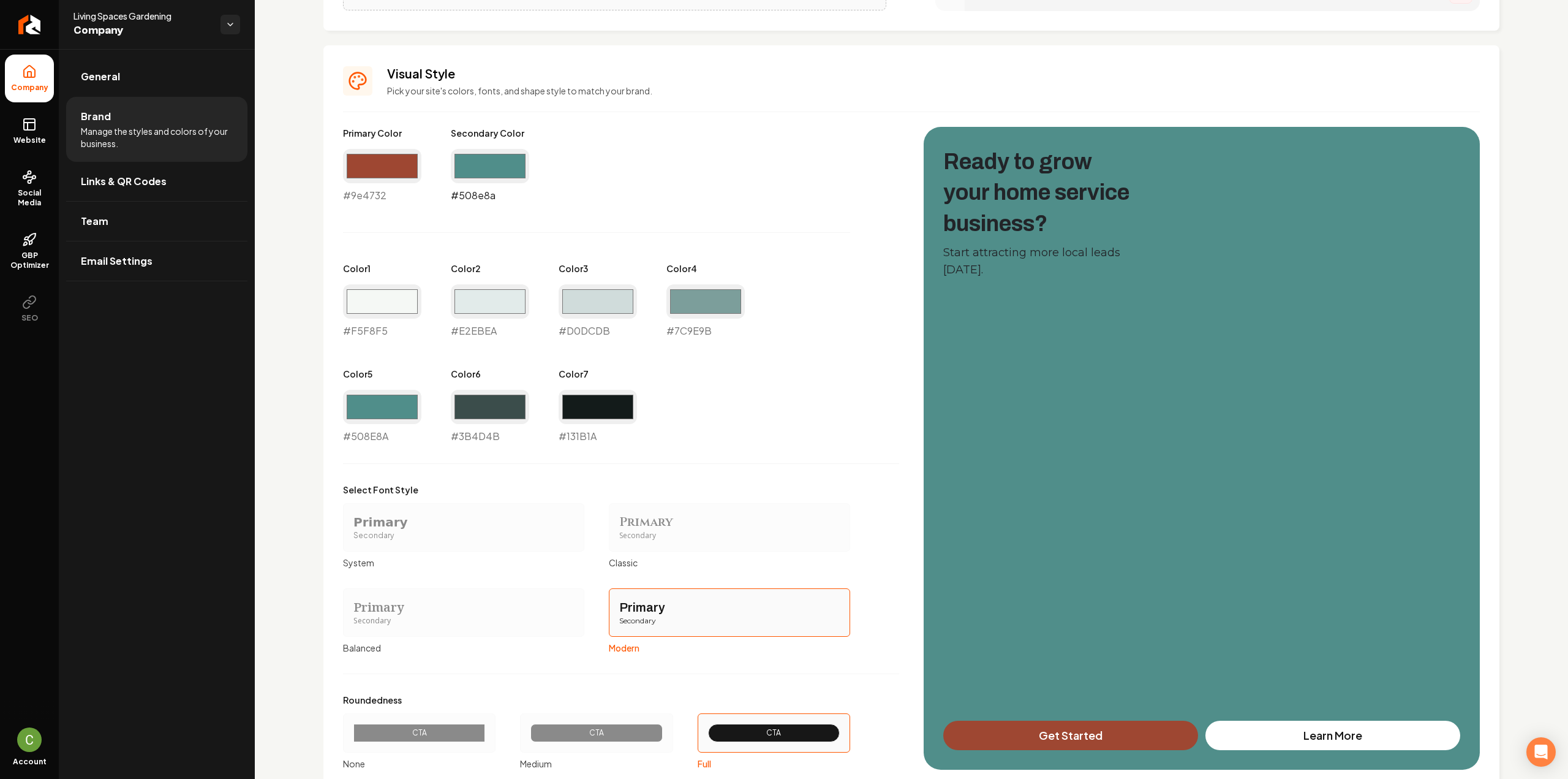
scroll to position [577, 0]
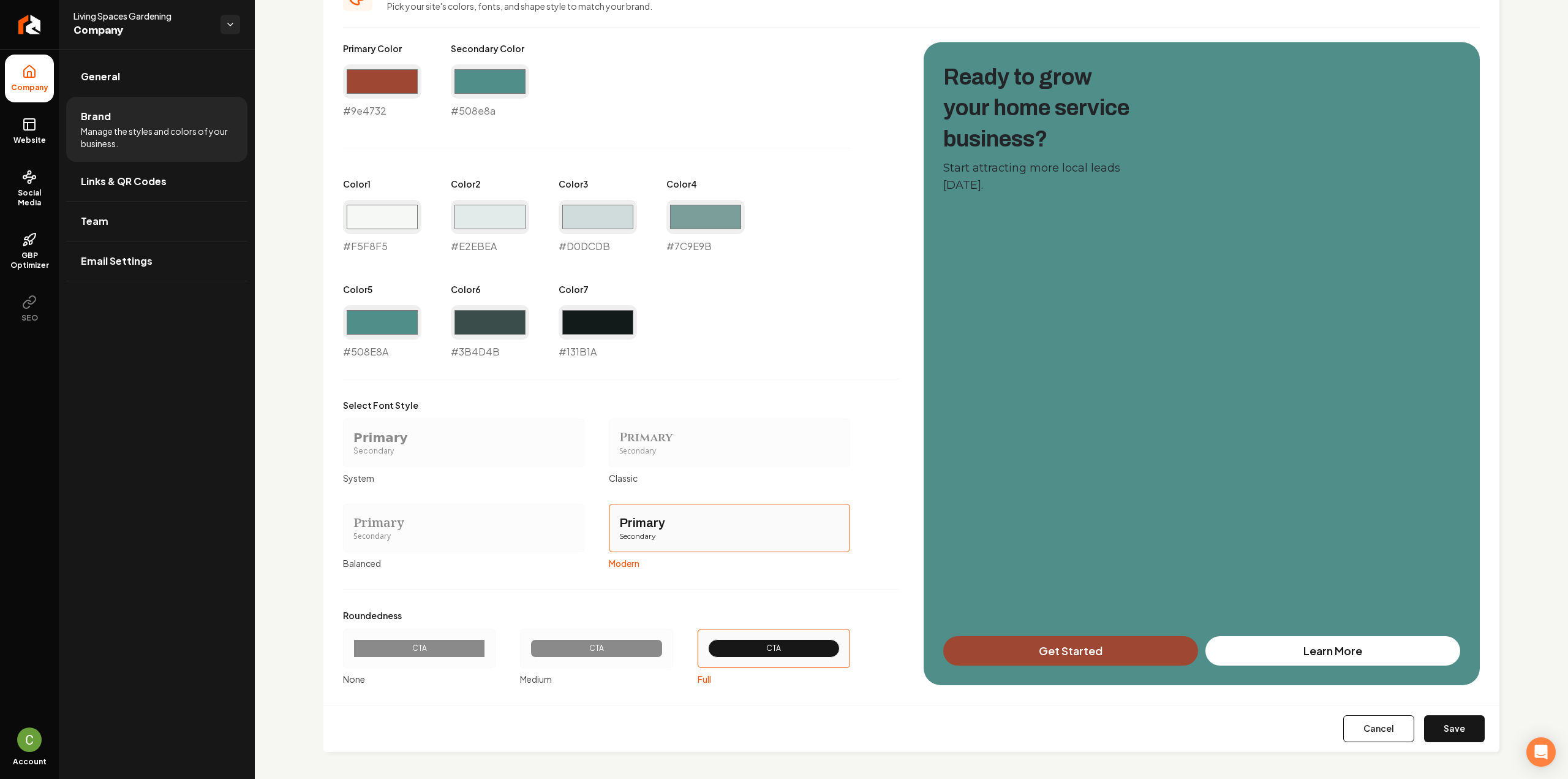
click at [1440, 725] on button "Save" at bounding box center [1454, 728] width 61 height 27
type input "#f5f8f5"
type input "#e2ebea"
type input "#d0dcdb"
type input "#7c9e9b"
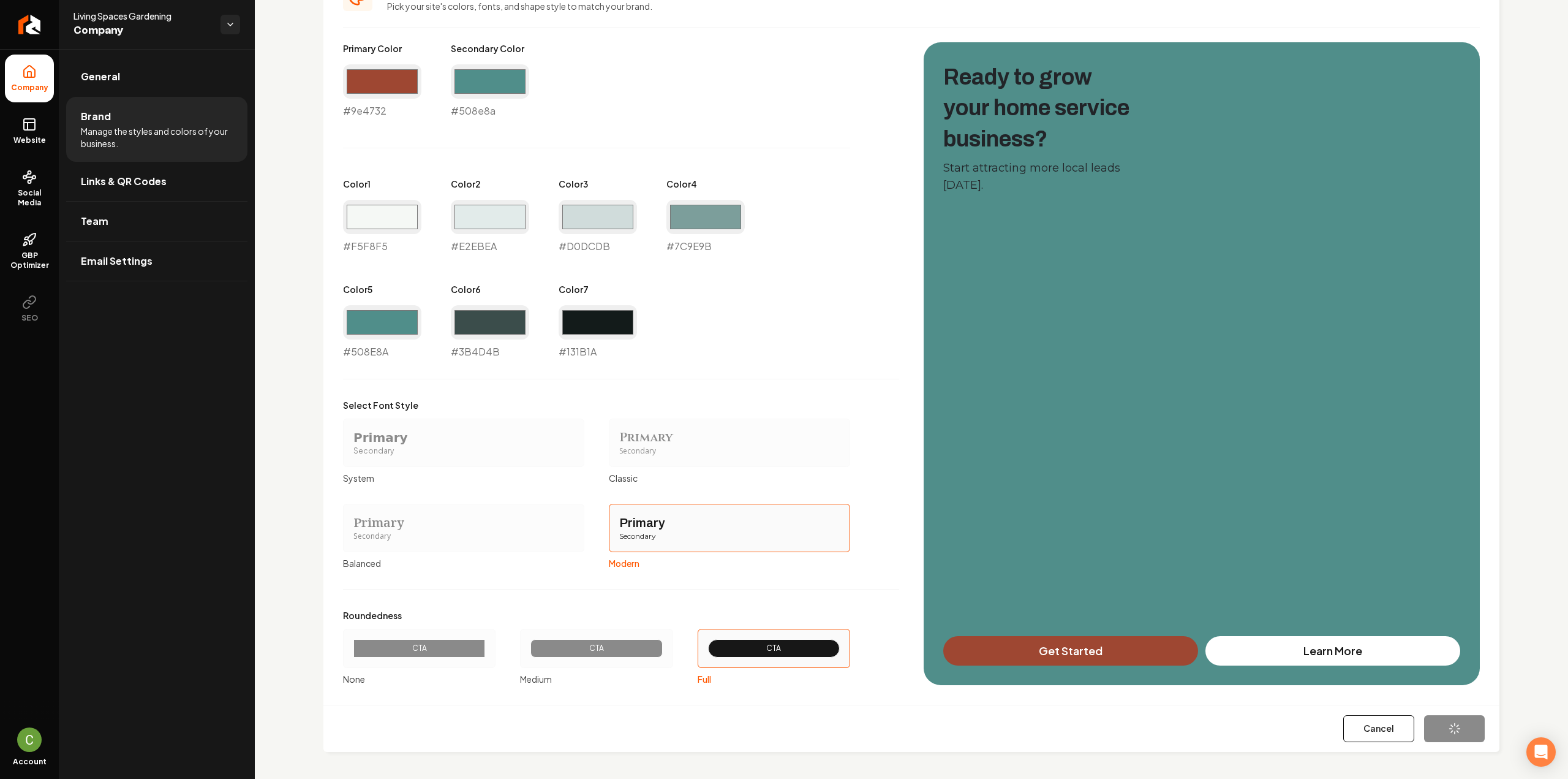
type input "#508e8a"
type input "#3b4d4b"
type input "#131b1a"
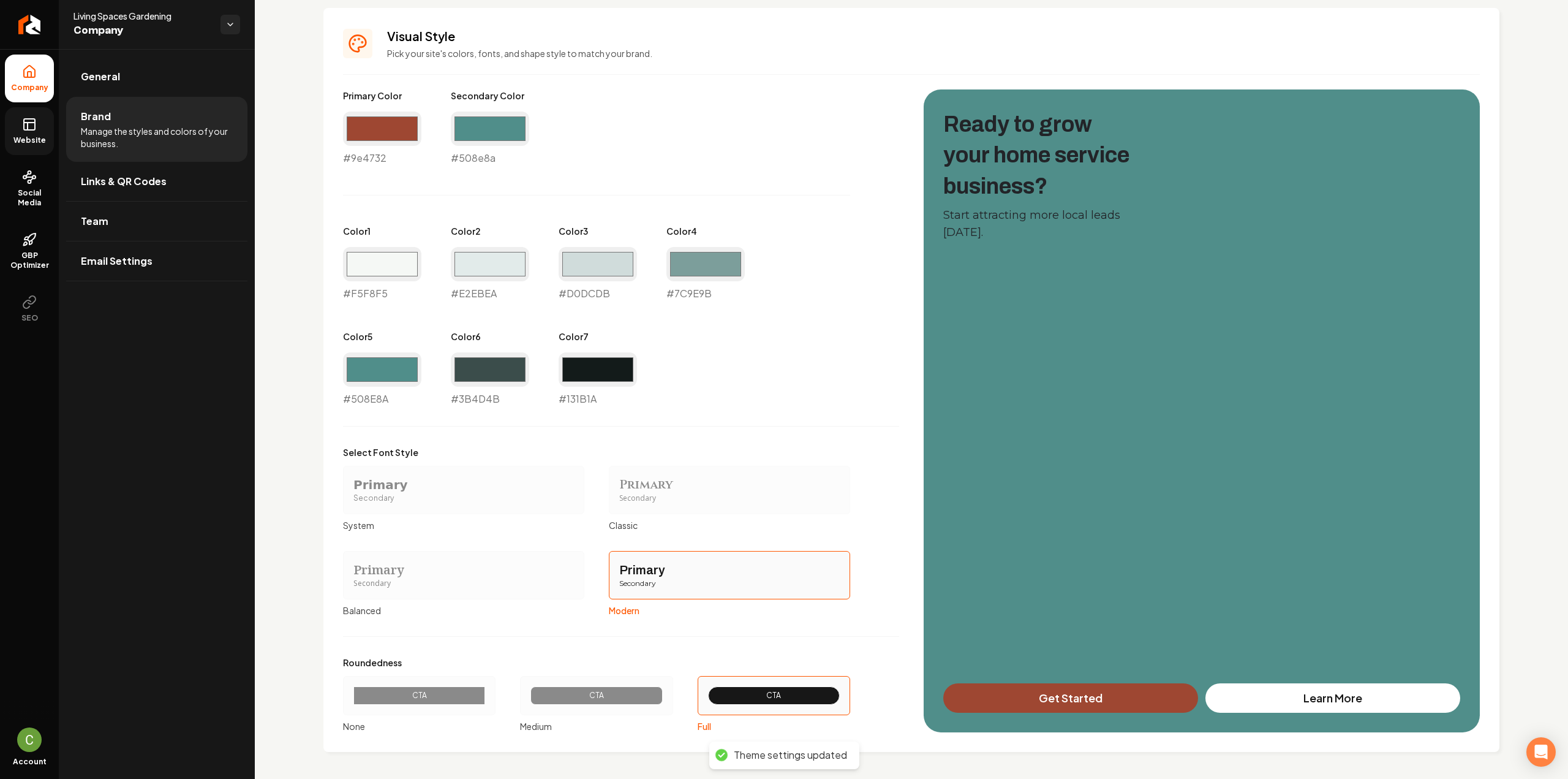
click at [34, 126] on rect at bounding box center [29, 124] width 11 height 11
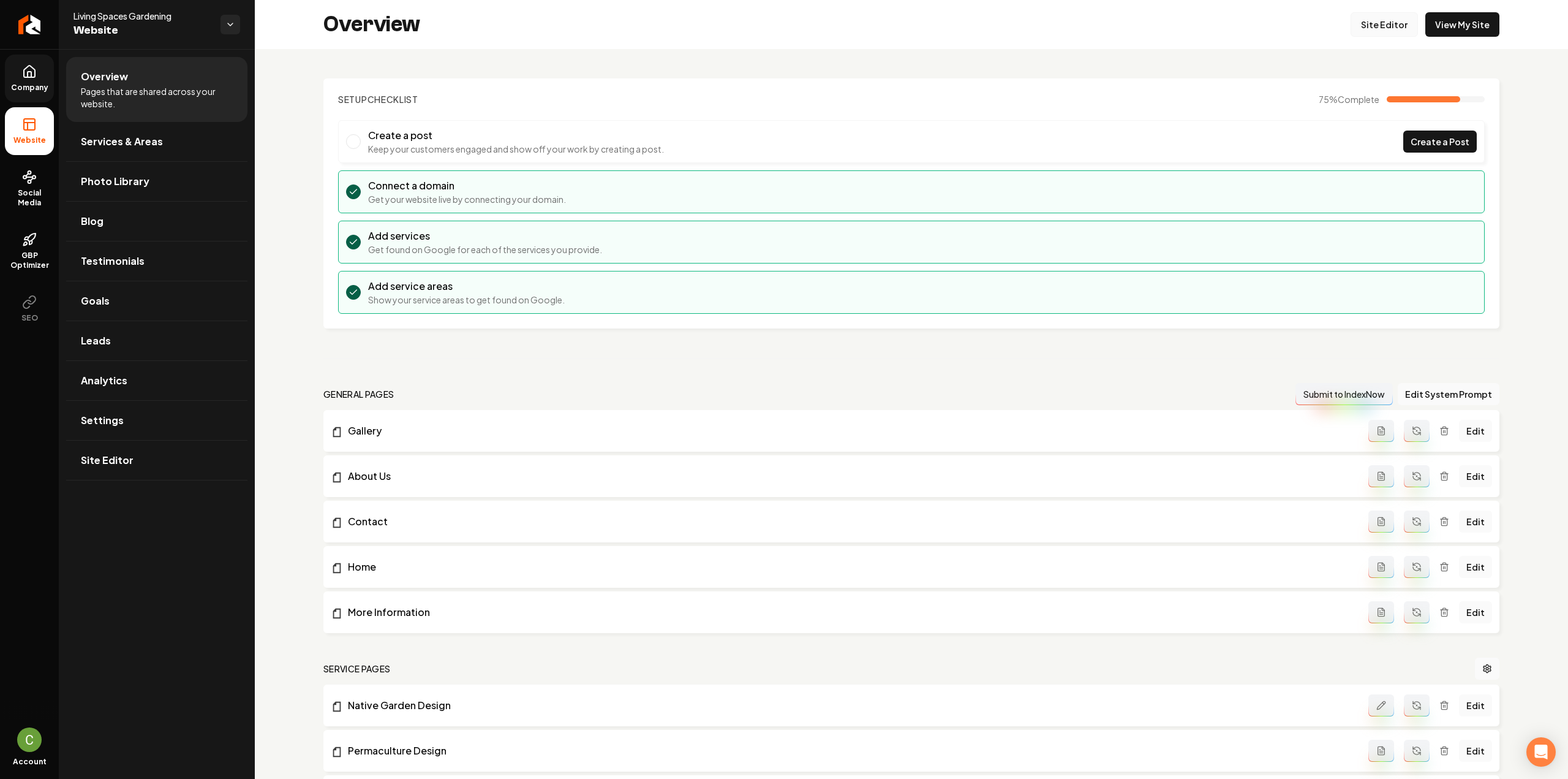
click at [1379, 16] on link "Site Editor" at bounding box center [1384, 24] width 67 height 24
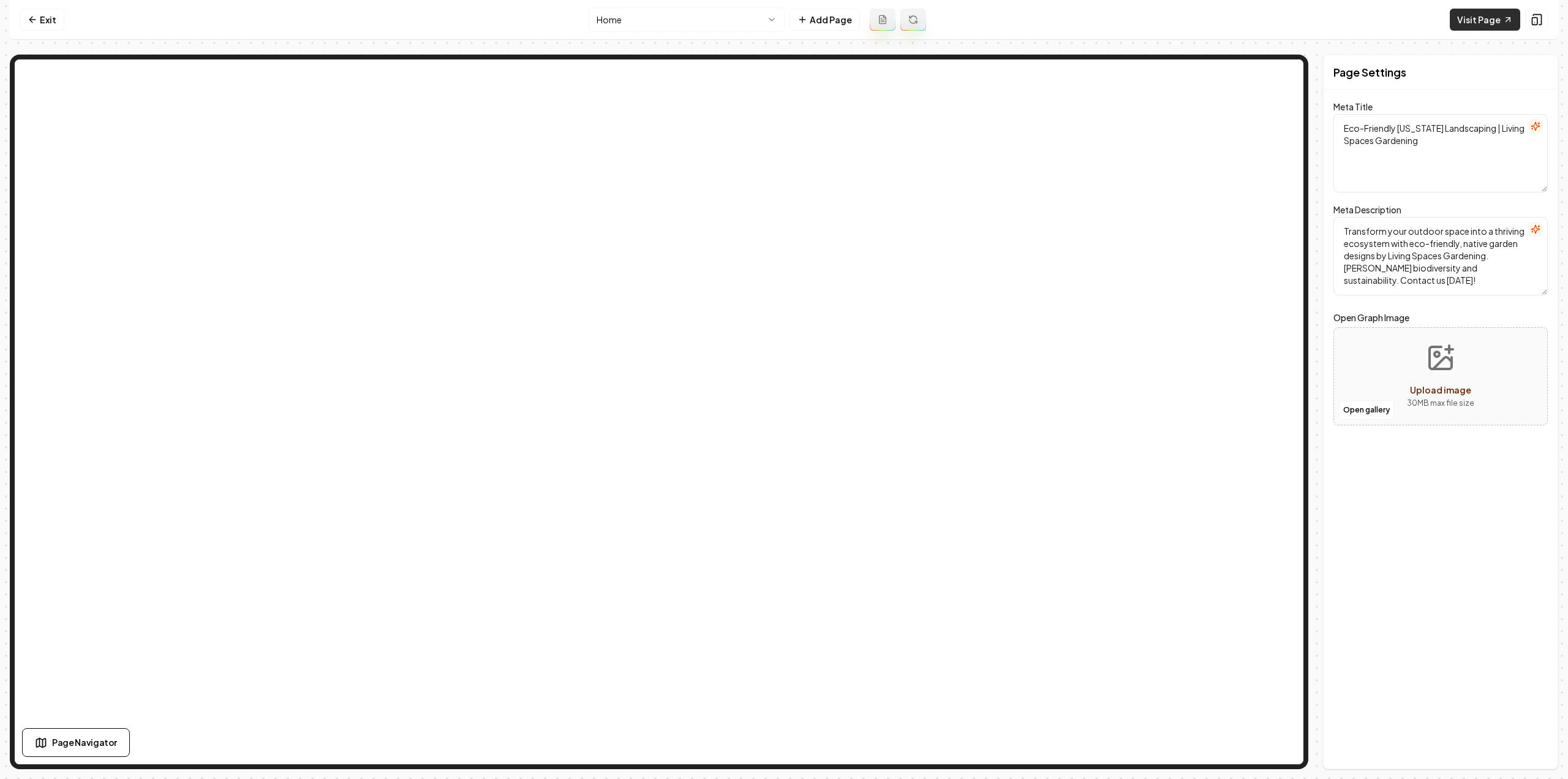
click at [1464, 23] on link "Visit Page" at bounding box center [1484, 19] width 71 height 22
click at [36, 24] on icon at bounding box center [33, 20] width 10 height 10
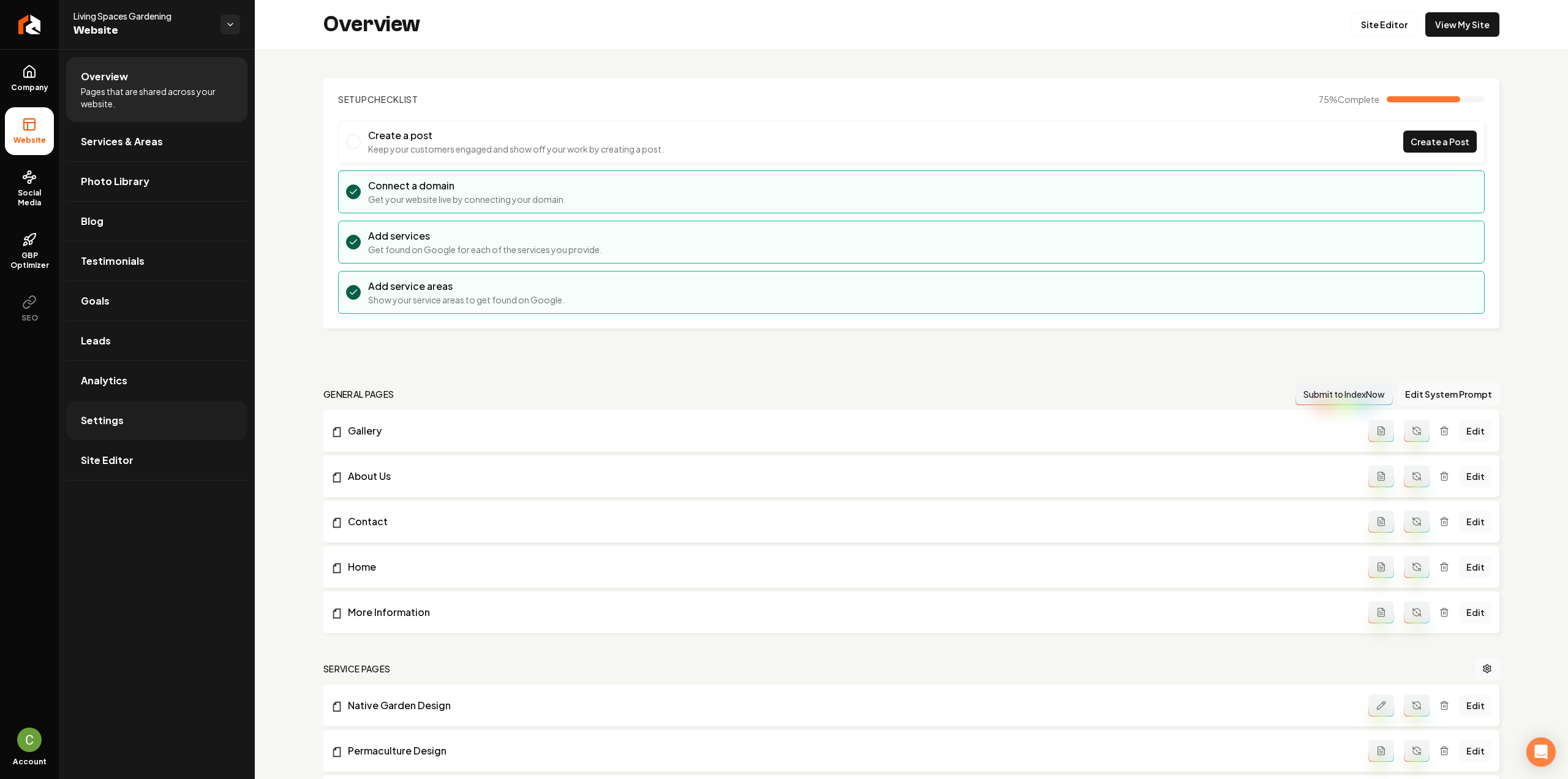
click at [122, 427] on link "Settings" at bounding box center [157, 420] width 181 height 39
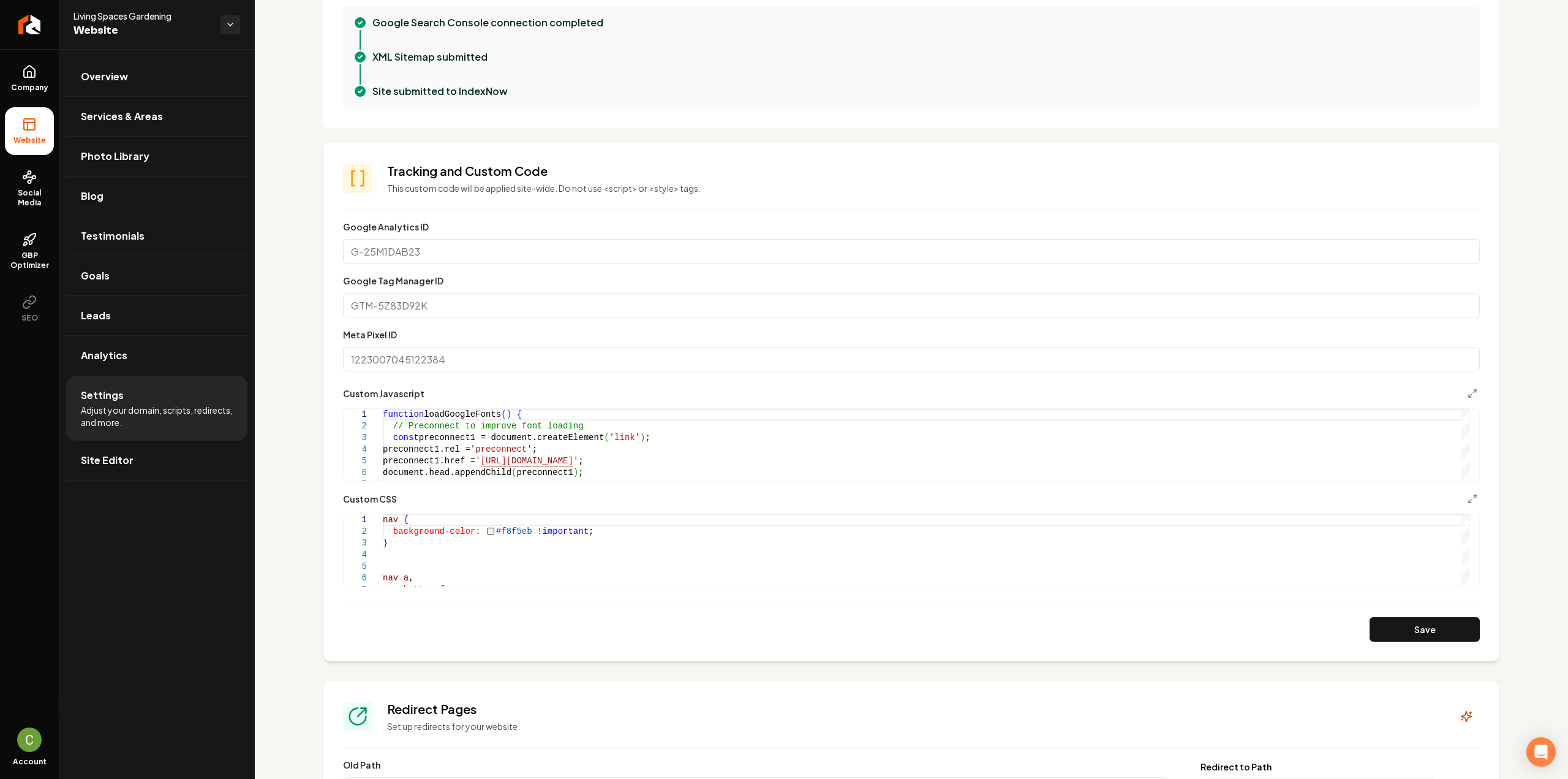
scroll to position [429, 0]
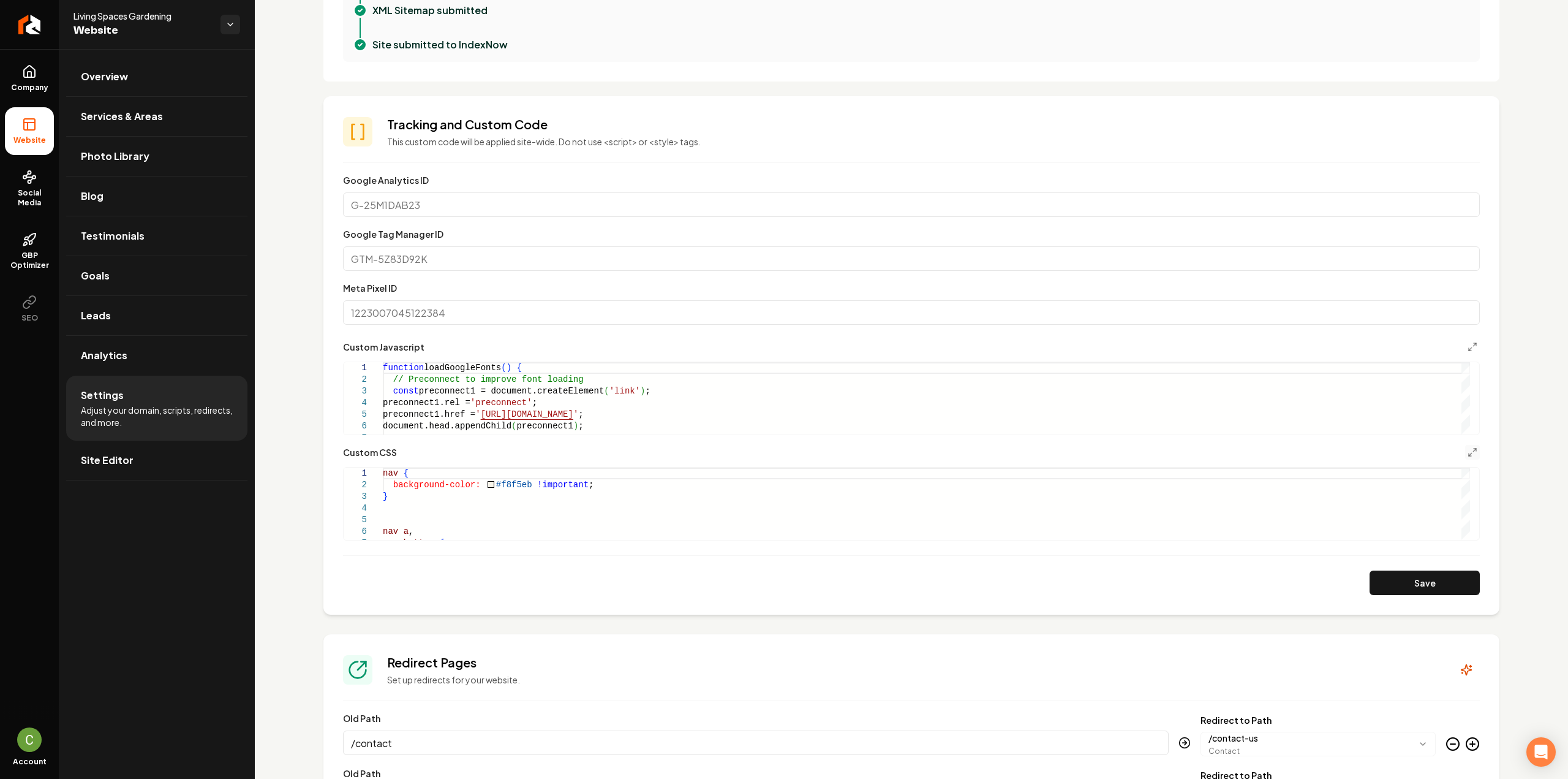
click at [1465, 450] on button "Main content area" at bounding box center [1472, 452] width 15 height 15
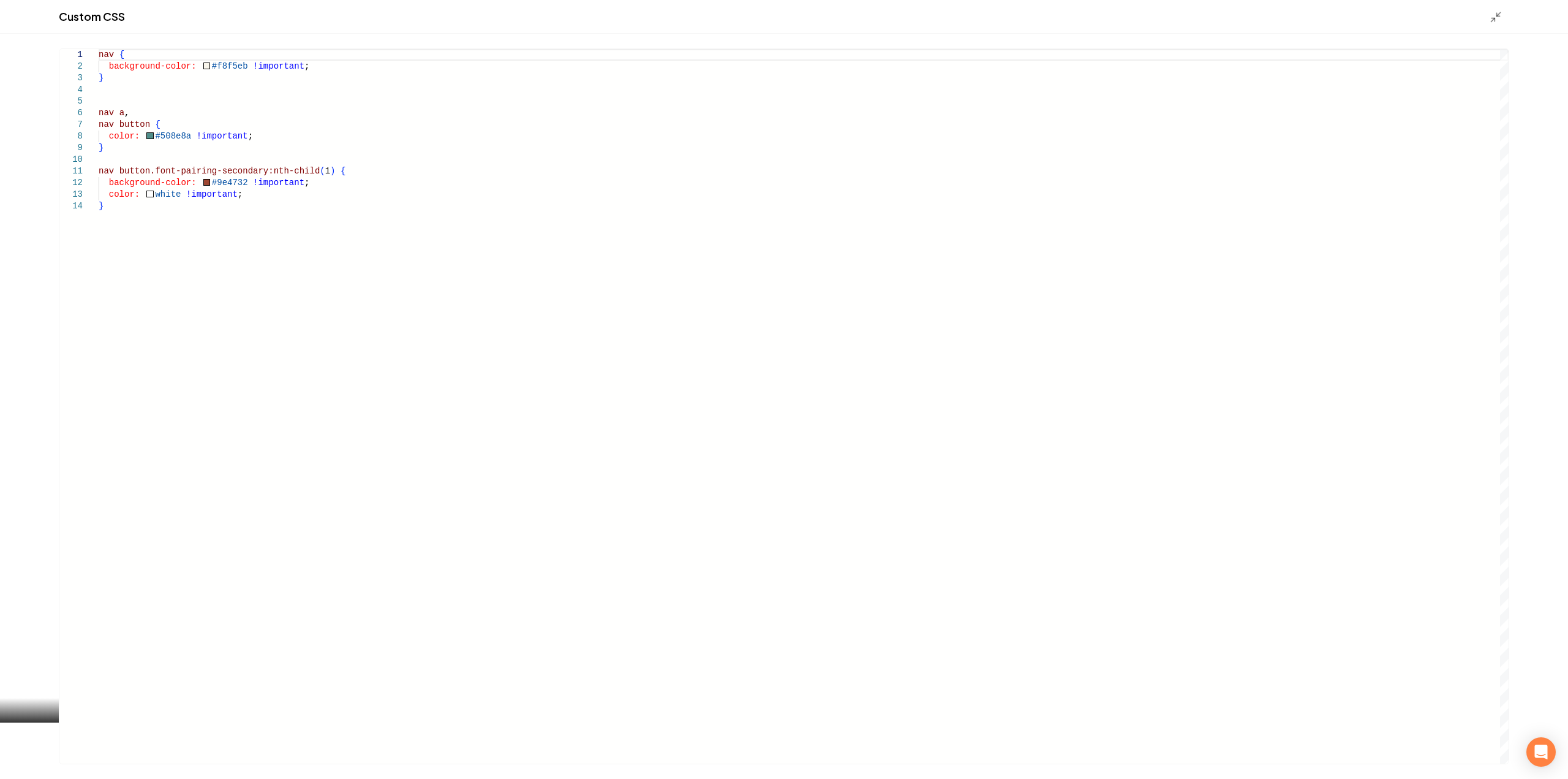
click at [314, 361] on div "nav { background-color: #f8f5eb !important ; } nav a , nav button { color: #508…" at bounding box center [803, 407] width 1409 height 715
drag, startPoint x: 232, startPoint y: 139, endPoint x: 144, endPoint y: 137, distance: 88.0
click at [144, 137] on div "nav { background-color: #f8f5eb !important ; } nav a , nav button { color: #508…" at bounding box center [803, 407] width 1409 height 715
click at [259, 257] on div "nav { background-color: #f8f5eb !important ; } nav a , nav button { color: #508…" at bounding box center [803, 407] width 1409 height 715
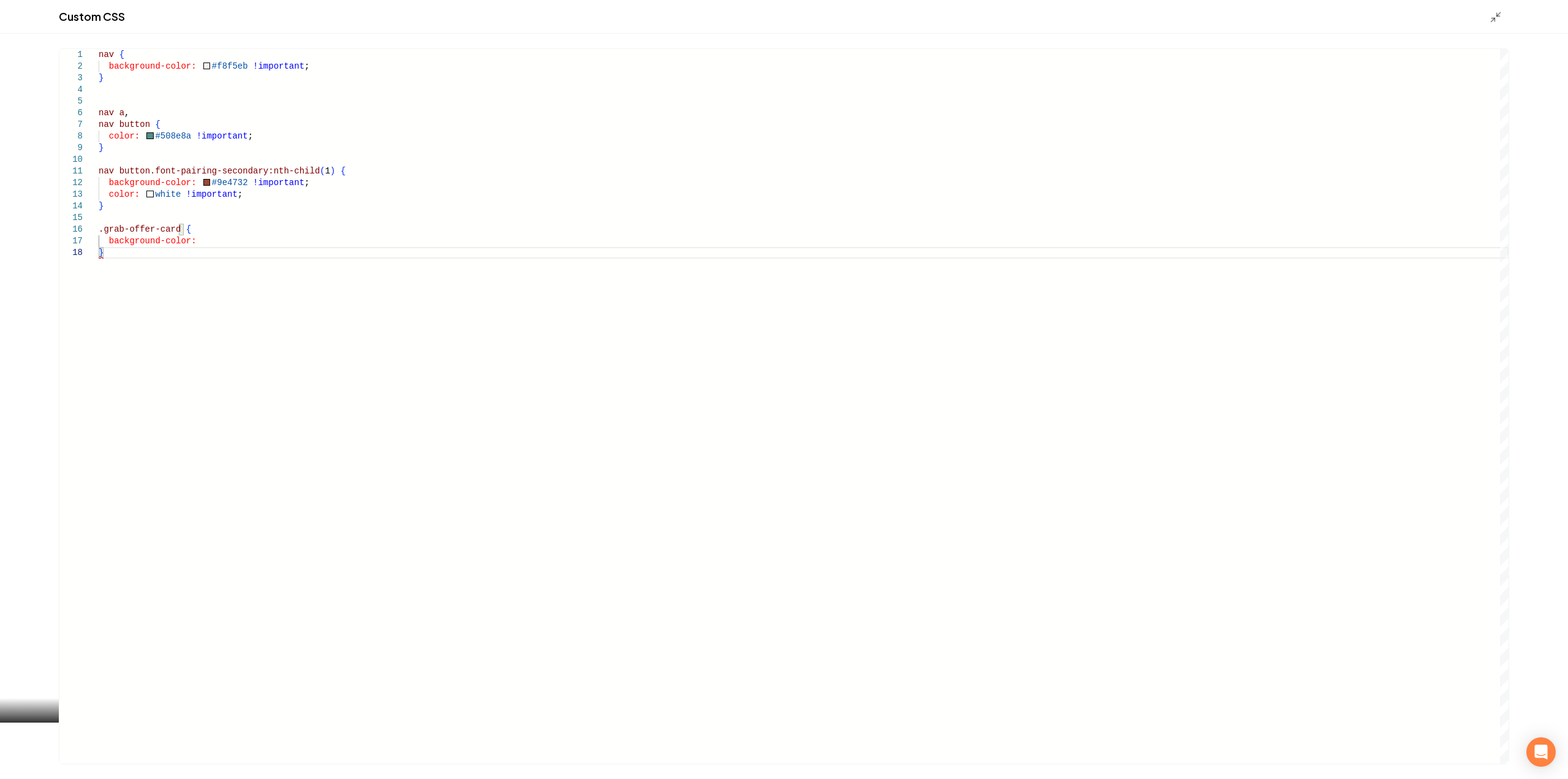
click at [261, 249] on div "nav { background-color: #f8f5eb !important ; } nav a , nav button { color: #508…" at bounding box center [803, 407] width 1409 height 715
click at [260, 244] on div "nav { background-color: #f8f5eb !important ; } nav a , nav button { color: #508…" at bounding box center [803, 407] width 1409 height 715
type textarea "**********"
click at [1504, 15] on div "Main content area" at bounding box center [1499, 16] width 19 height 14
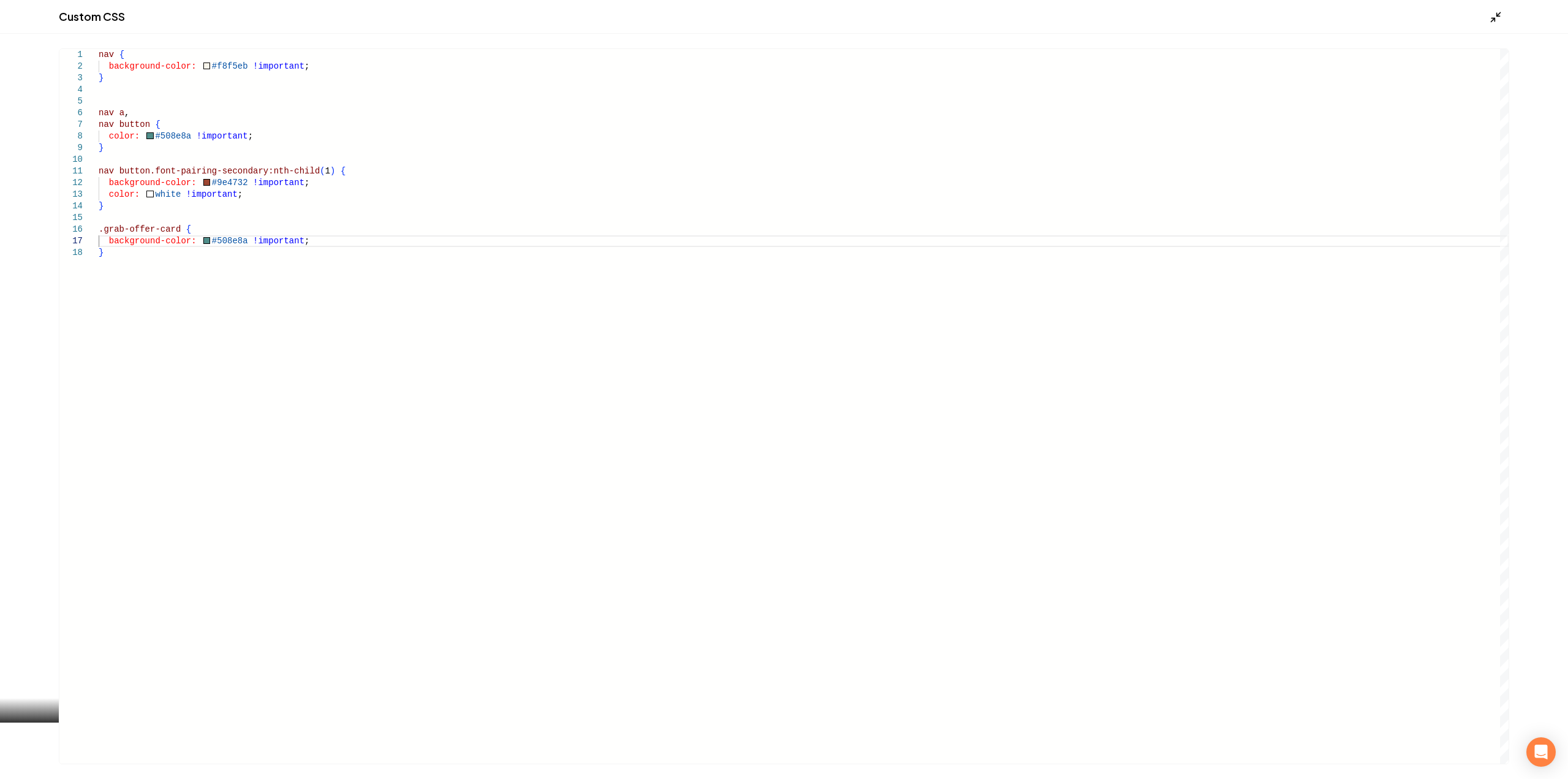
click at [1497, 14] on polyline "Main content area" at bounding box center [1498, 14] width 3 height 3
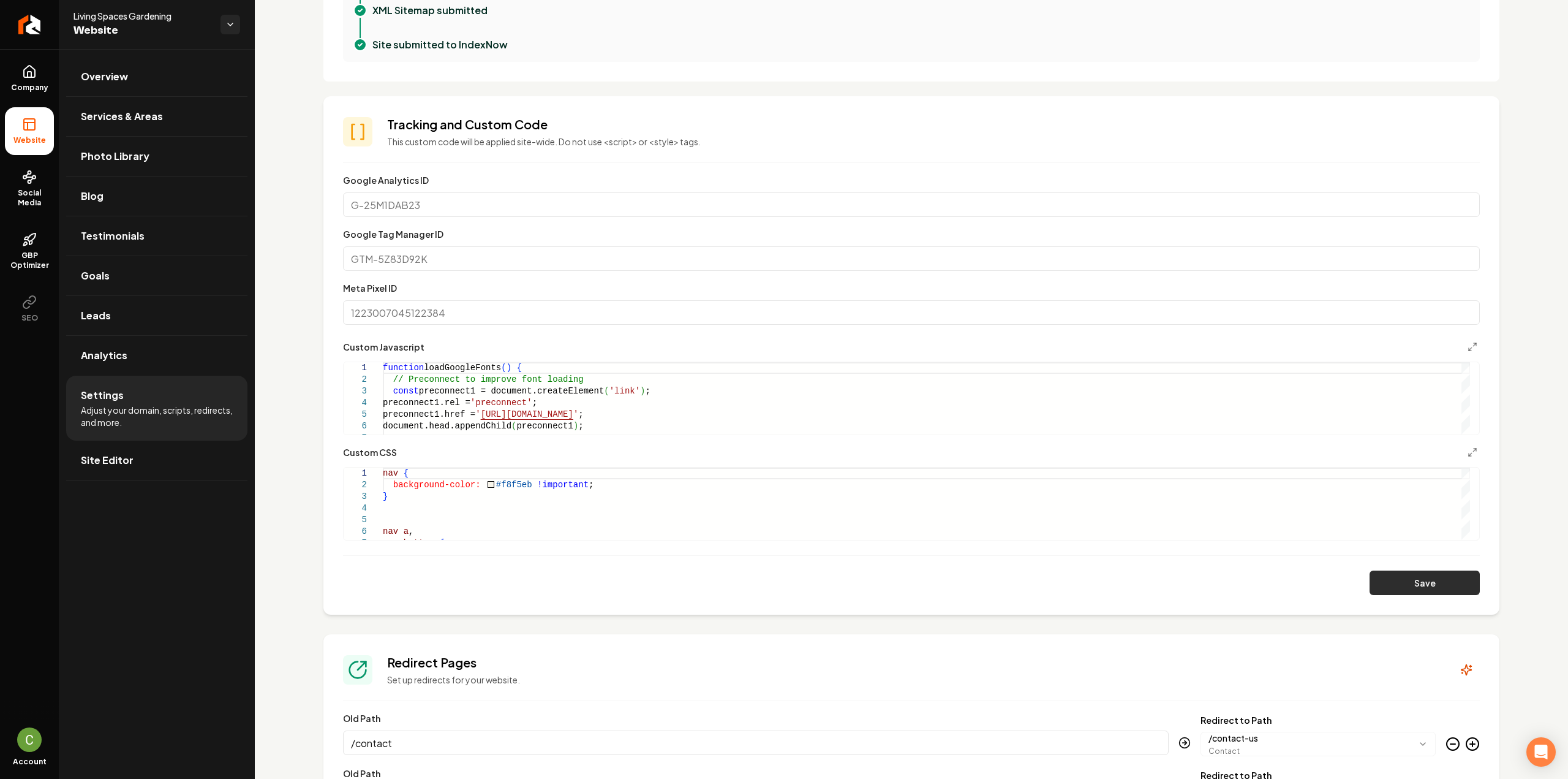
click at [1387, 590] on button "Save" at bounding box center [1424, 582] width 110 height 24
click at [1440, 584] on button "Save" at bounding box center [1424, 582] width 110 height 24
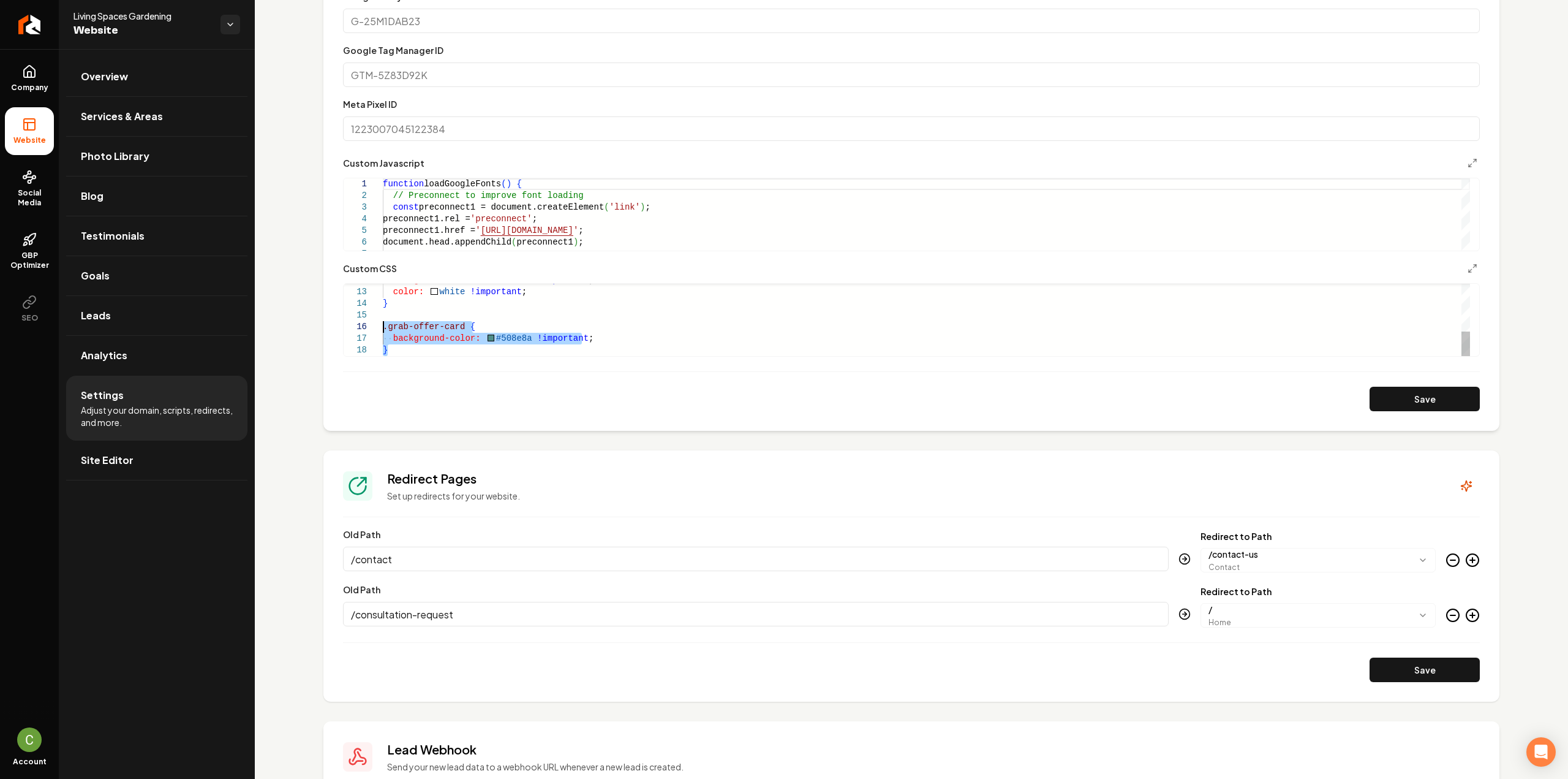
scroll to position [0, 0]
drag, startPoint x: 376, startPoint y: 332, endPoint x: 371, endPoint y: 330, distance: 5.4
click at [383, 330] on div "background-color: #9e4732 !important ; color: white !important ; } .grab-offer-…" at bounding box center [927, 251] width 1087 height 209
type textarea "**********"
click at [1388, 398] on button "Save" at bounding box center [1424, 399] width 110 height 24
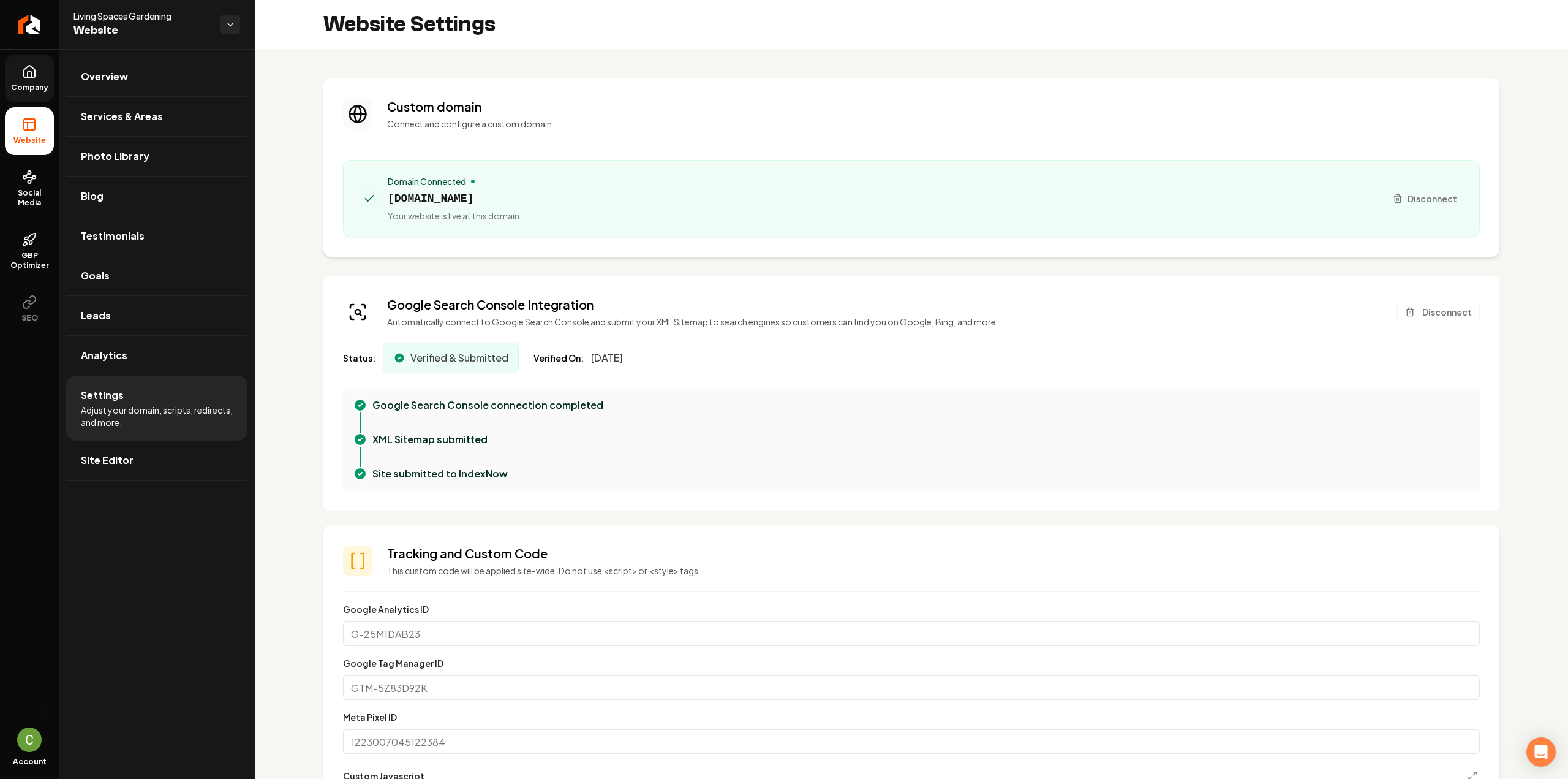
click at [26, 78] on icon at bounding box center [29, 71] width 15 height 15
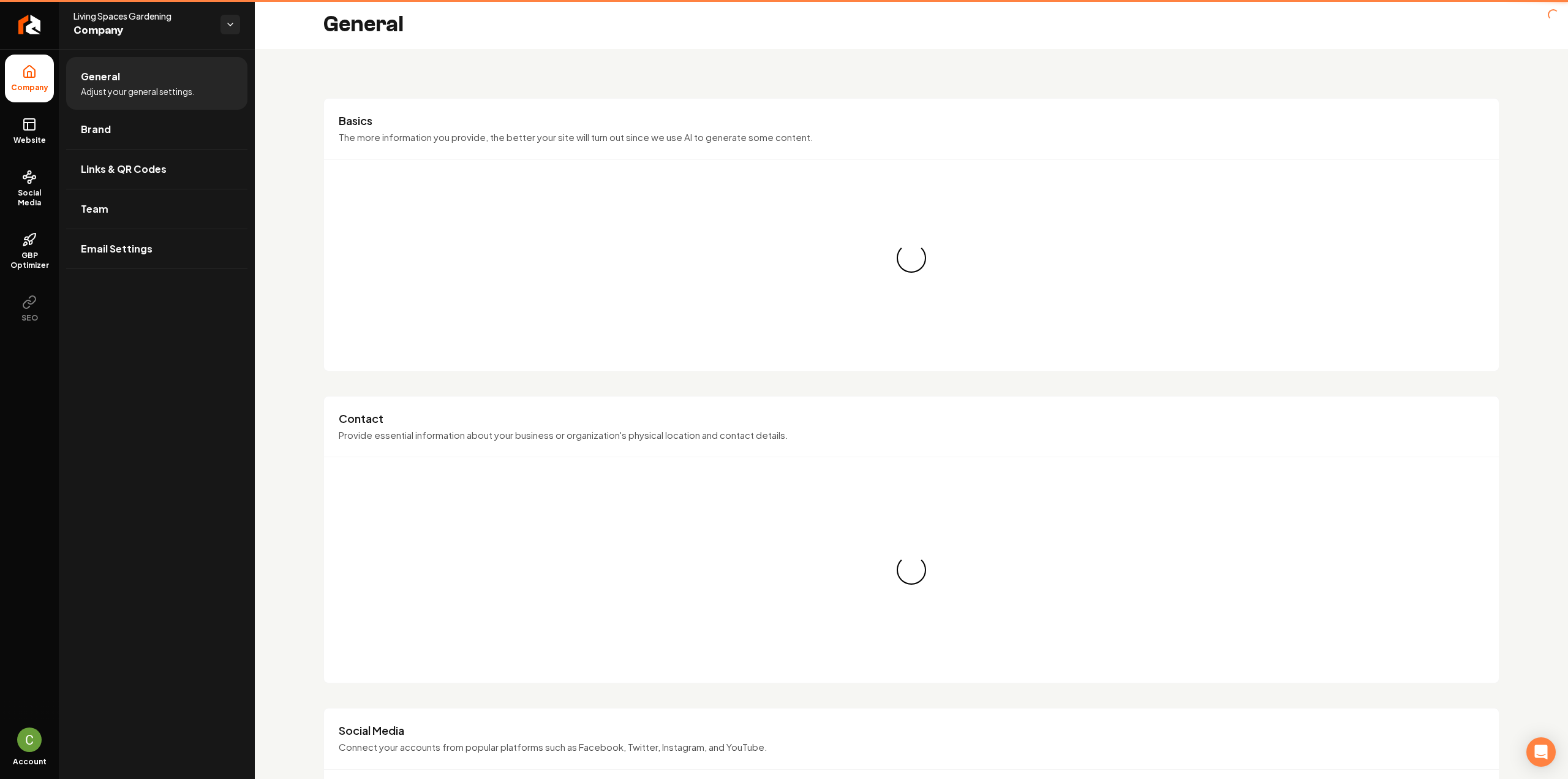
click at [28, 126] on icon at bounding box center [28, 126] width 0 height 7
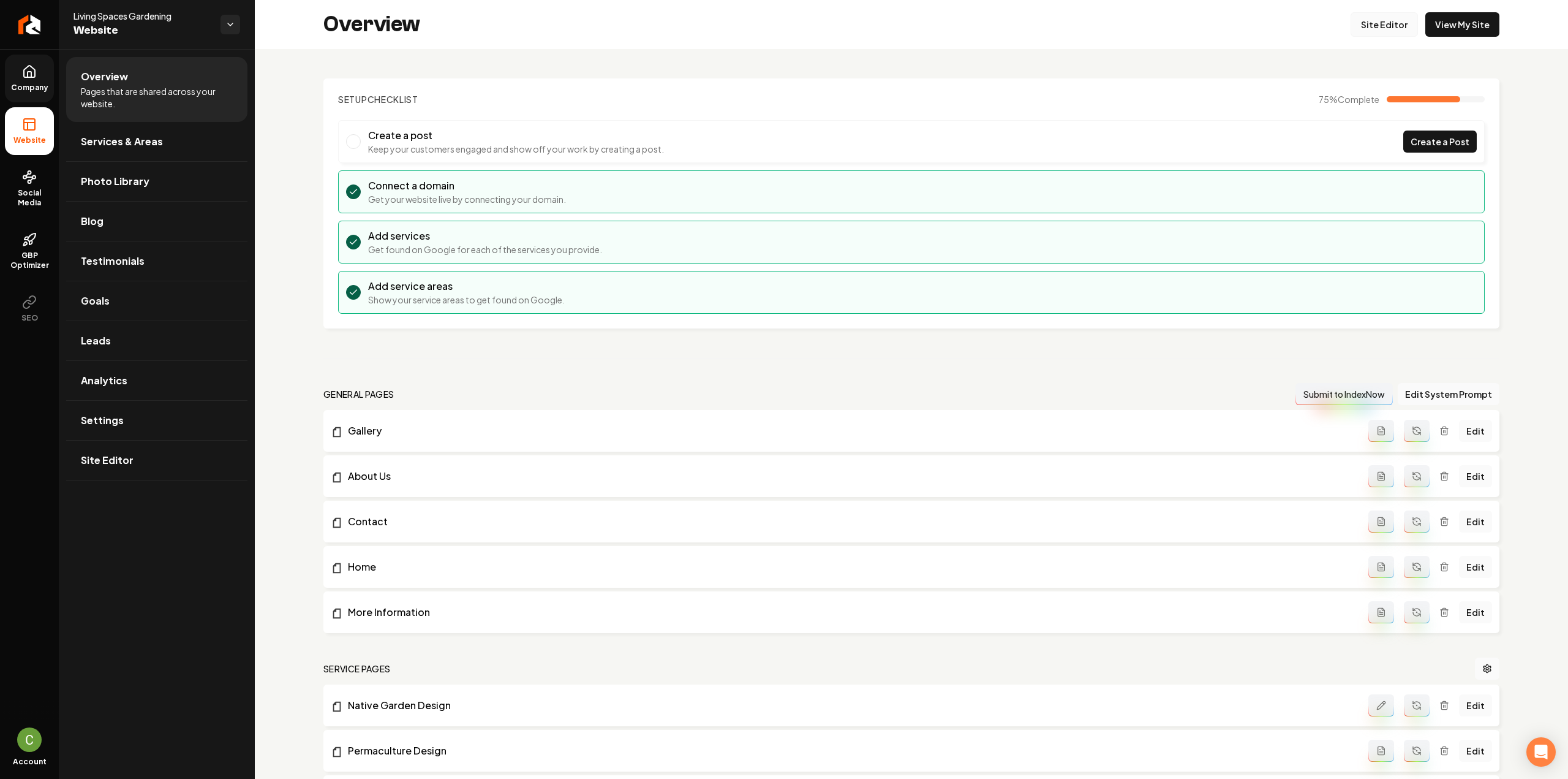
click at [1377, 19] on link "Site Editor" at bounding box center [1384, 24] width 67 height 24
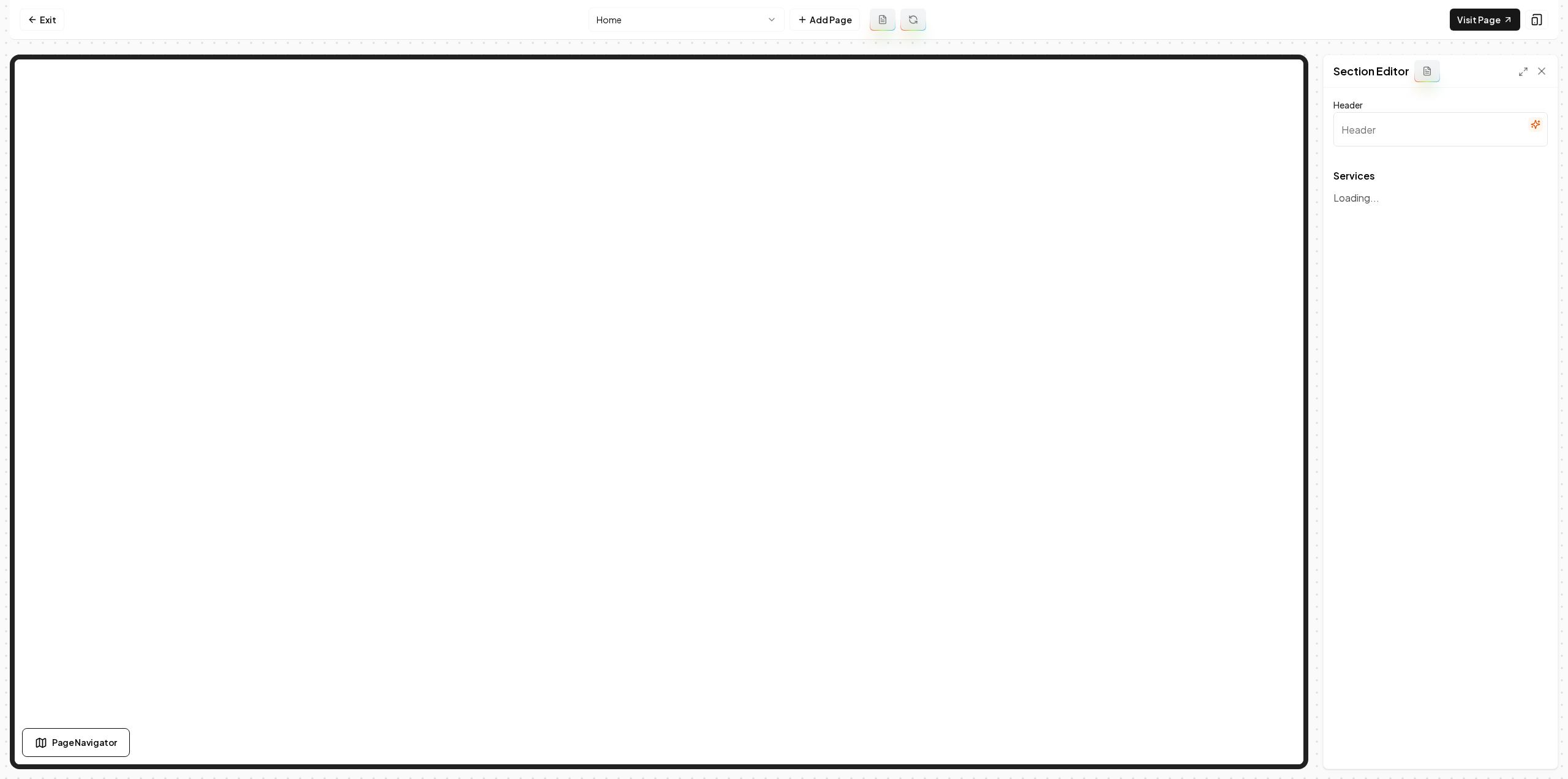
type input "Eco-Conscious Gardening & Landscape Solutions"
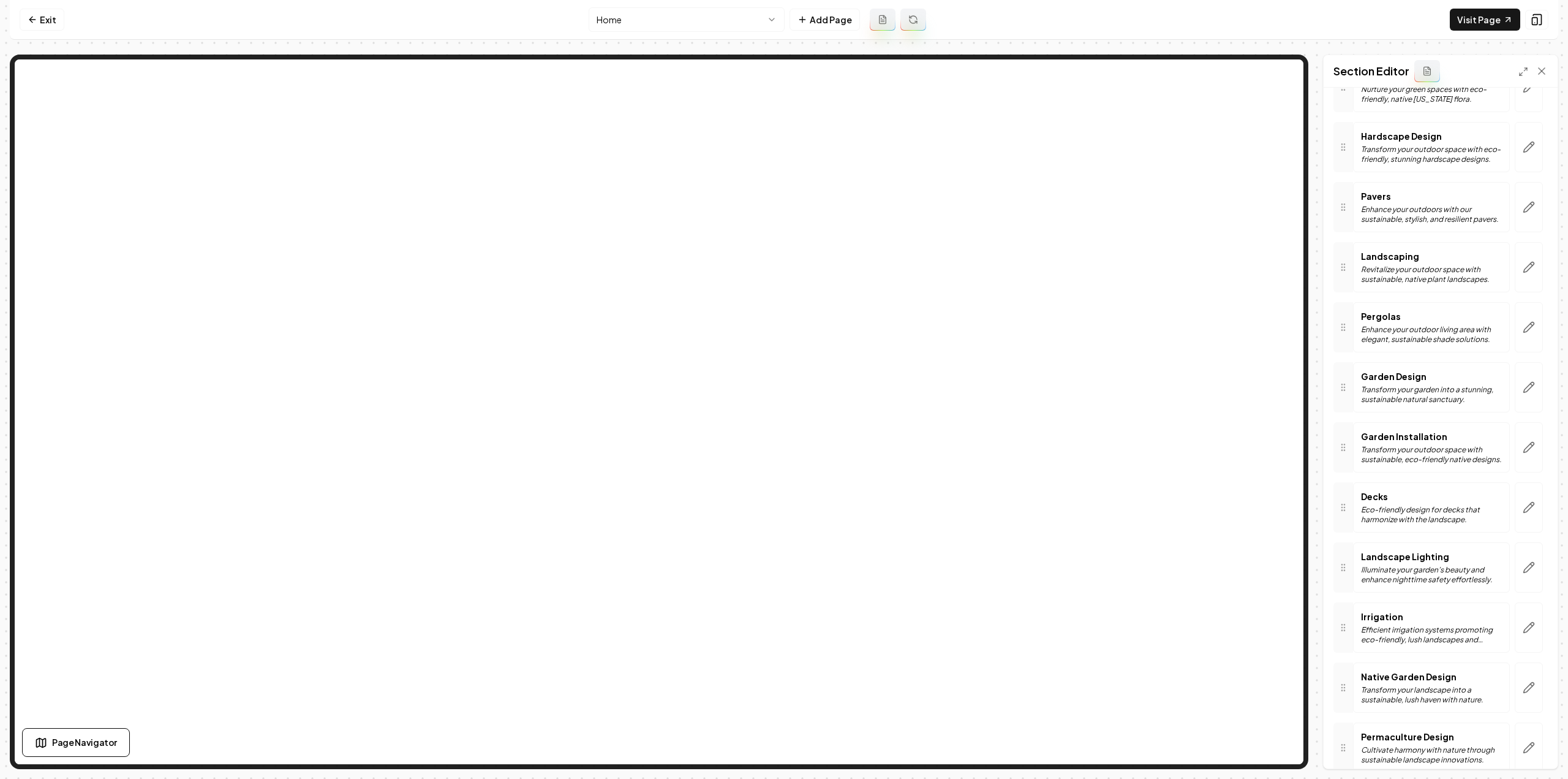
scroll to position [184, 0]
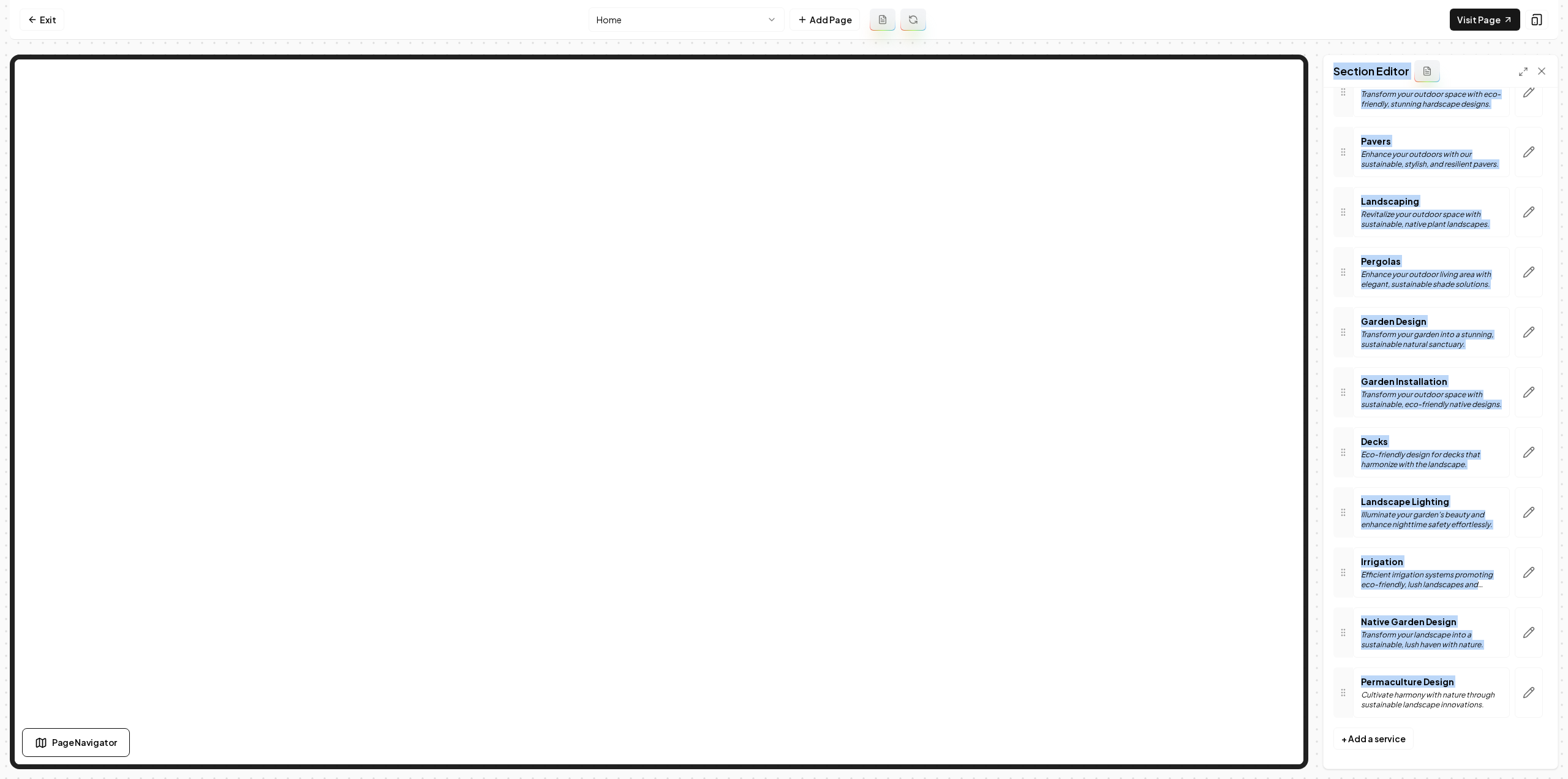
drag, startPoint x: 1354, startPoint y: 687, endPoint x: 1360, endPoint y: 780, distance: 93.2
click at [1360, 778] on html "Computer Required This feature is only available on a computer. Please switch t…" at bounding box center [784, 390] width 1568 height 779
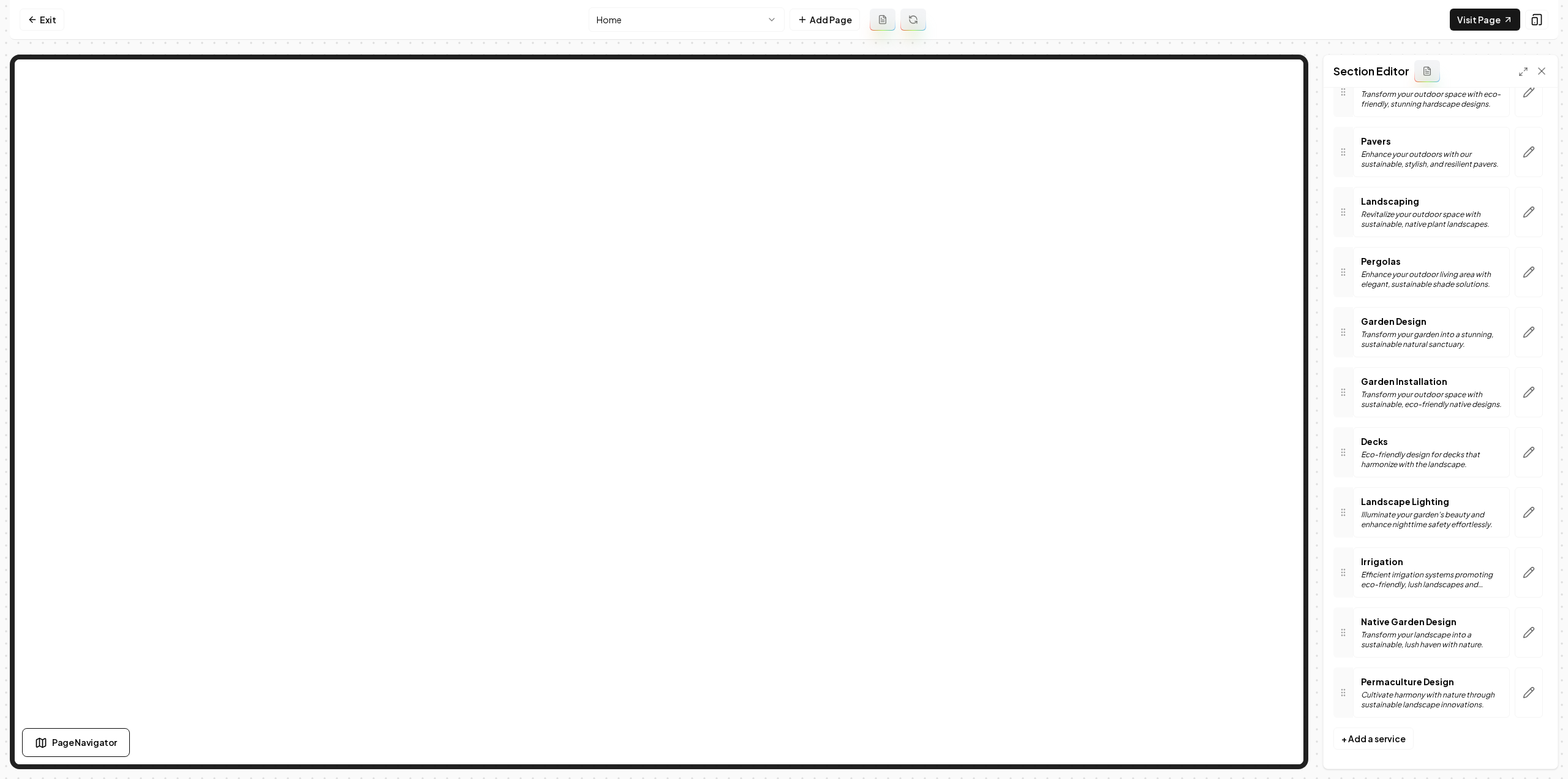
click at [1444, 736] on form "Header Eco-Conscious Gardening & Landscape Solutions Services Garden Maintenanc…" at bounding box center [1440, 336] width 214 height 845
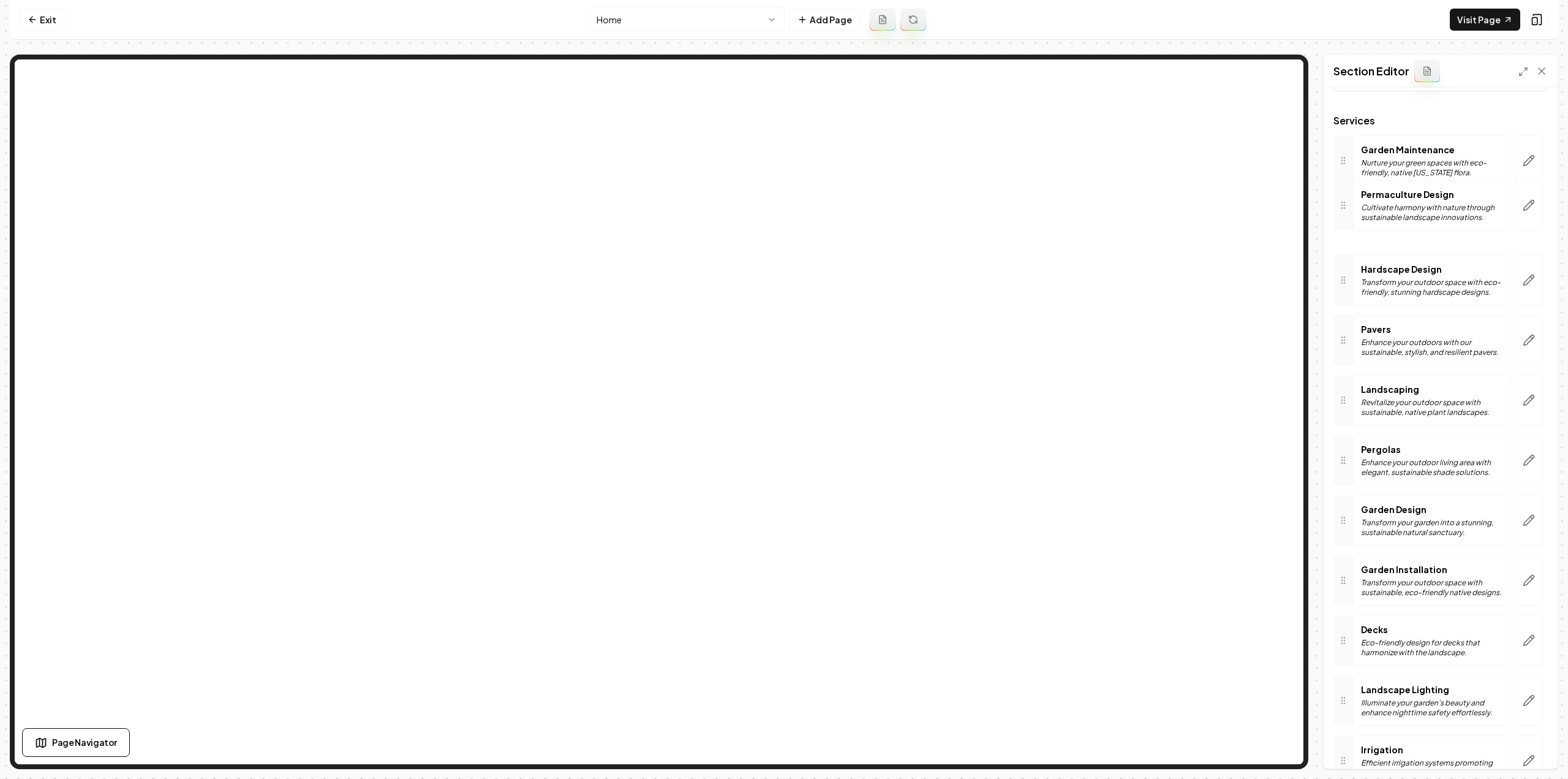
scroll to position [0, 0]
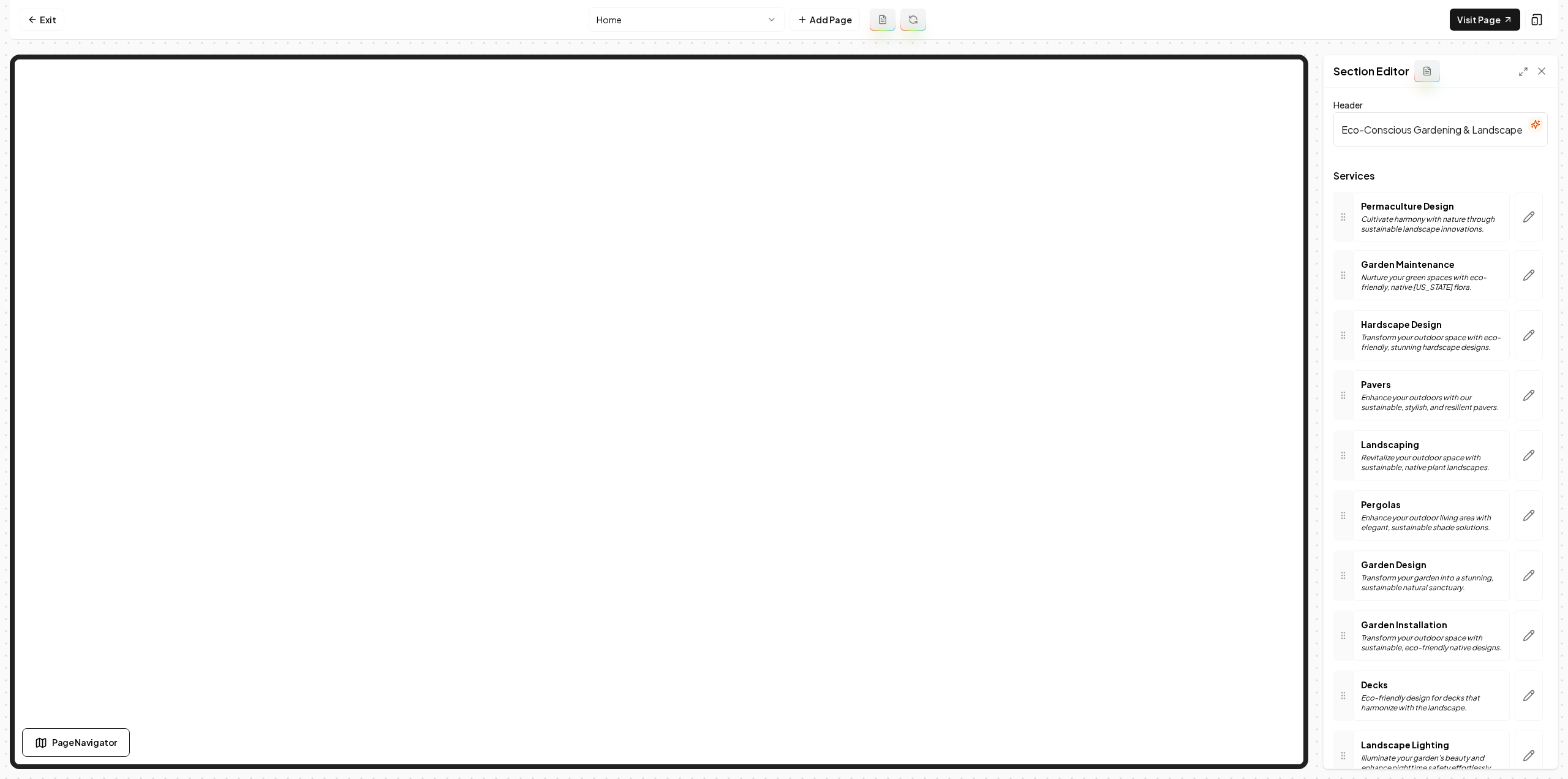
drag, startPoint x: 1344, startPoint y: 693, endPoint x: 1375, endPoint y: 219, distance: 475.0
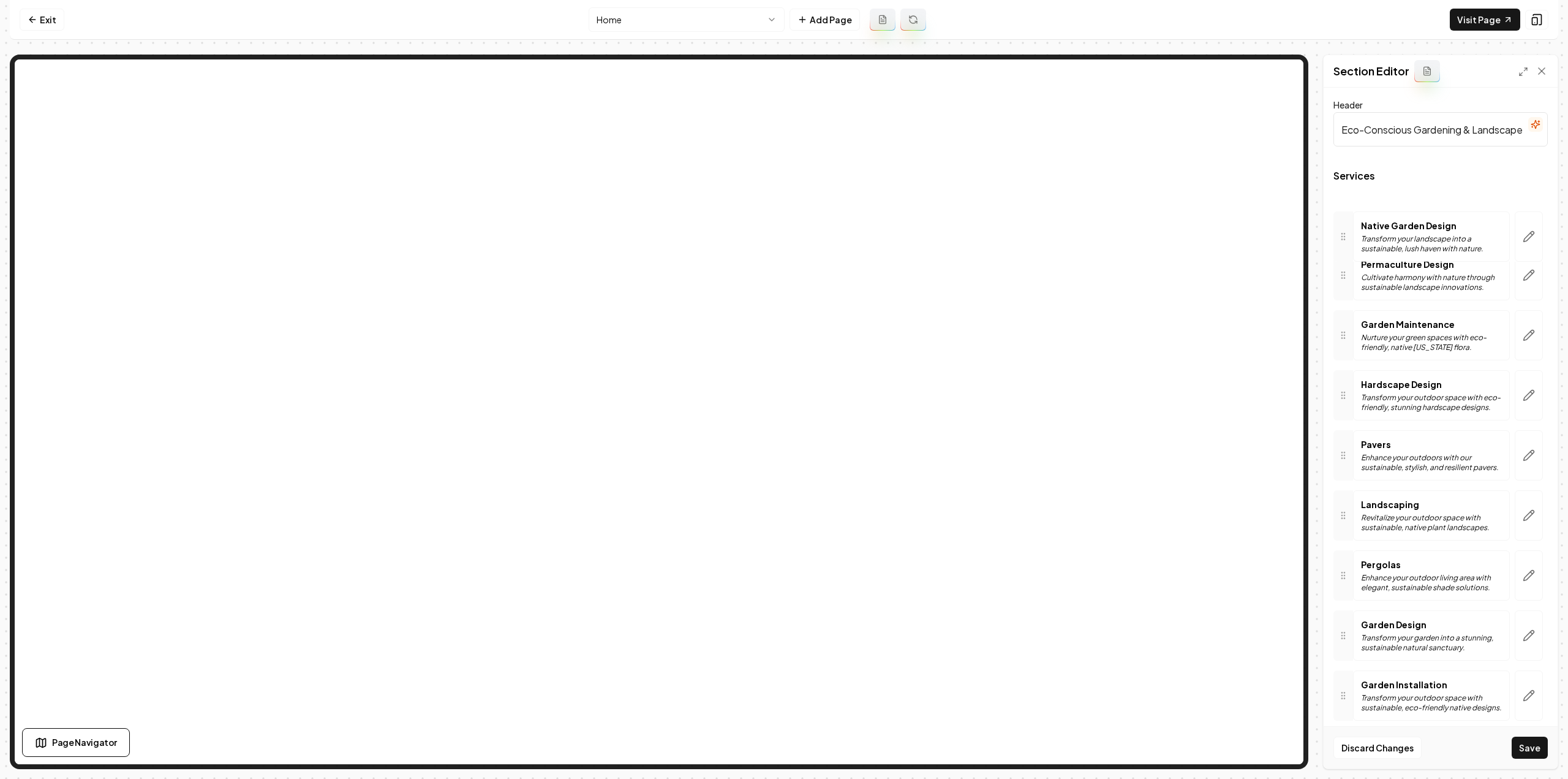
drag, startPoint x: 1348, startPoint y: 687, endPoint x: 1354, endPoint y: 231, distance: 456.0
drag, startPoint x: 1348, startPoint y: 397, endPoint x: 1356, endPoint y: 334, distance: 63.5
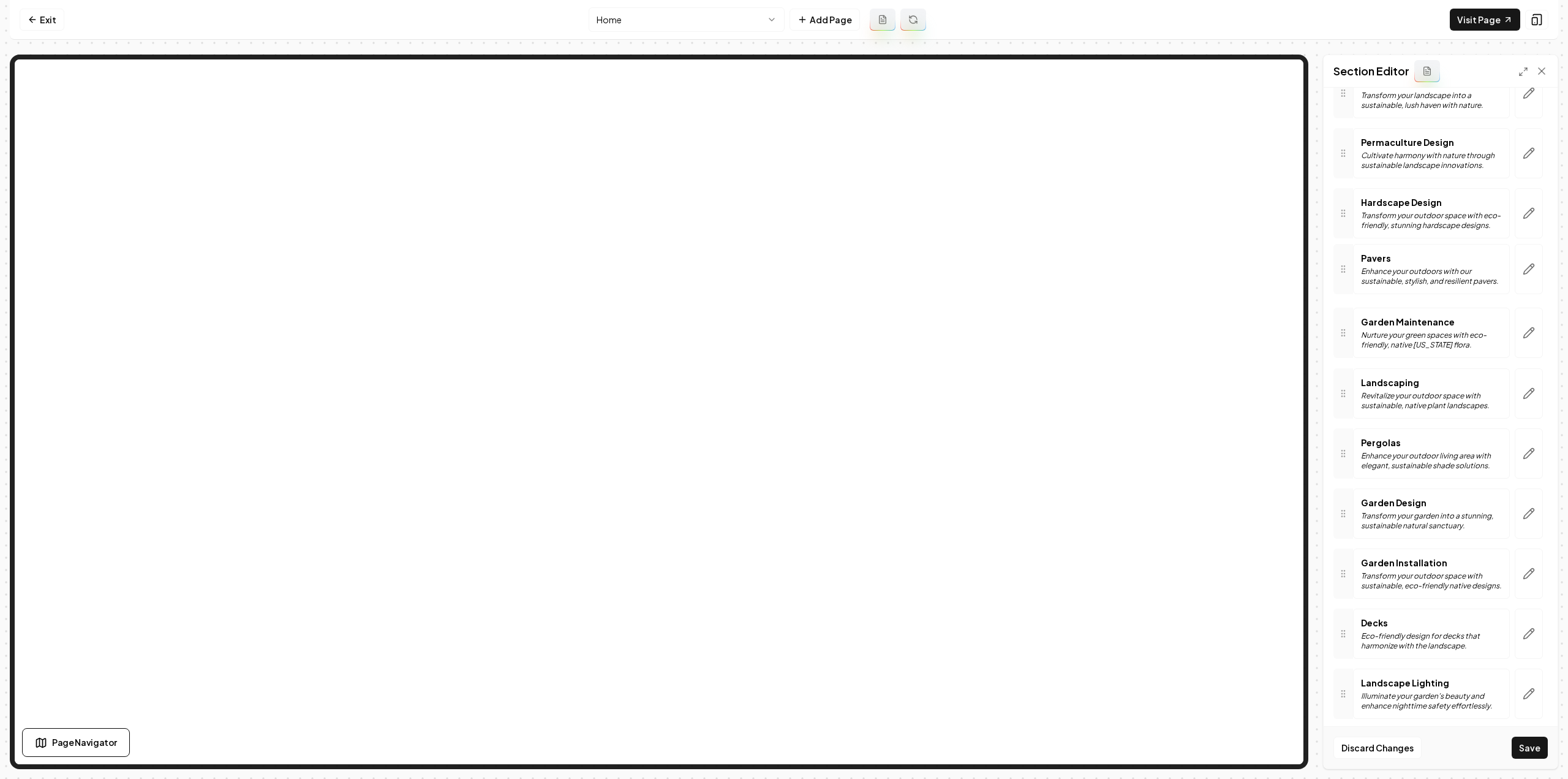
drag, startPoint x: 1342, startPoint y: 336, endPoint x: 1348, endPoint y: 269, distance: 67.3
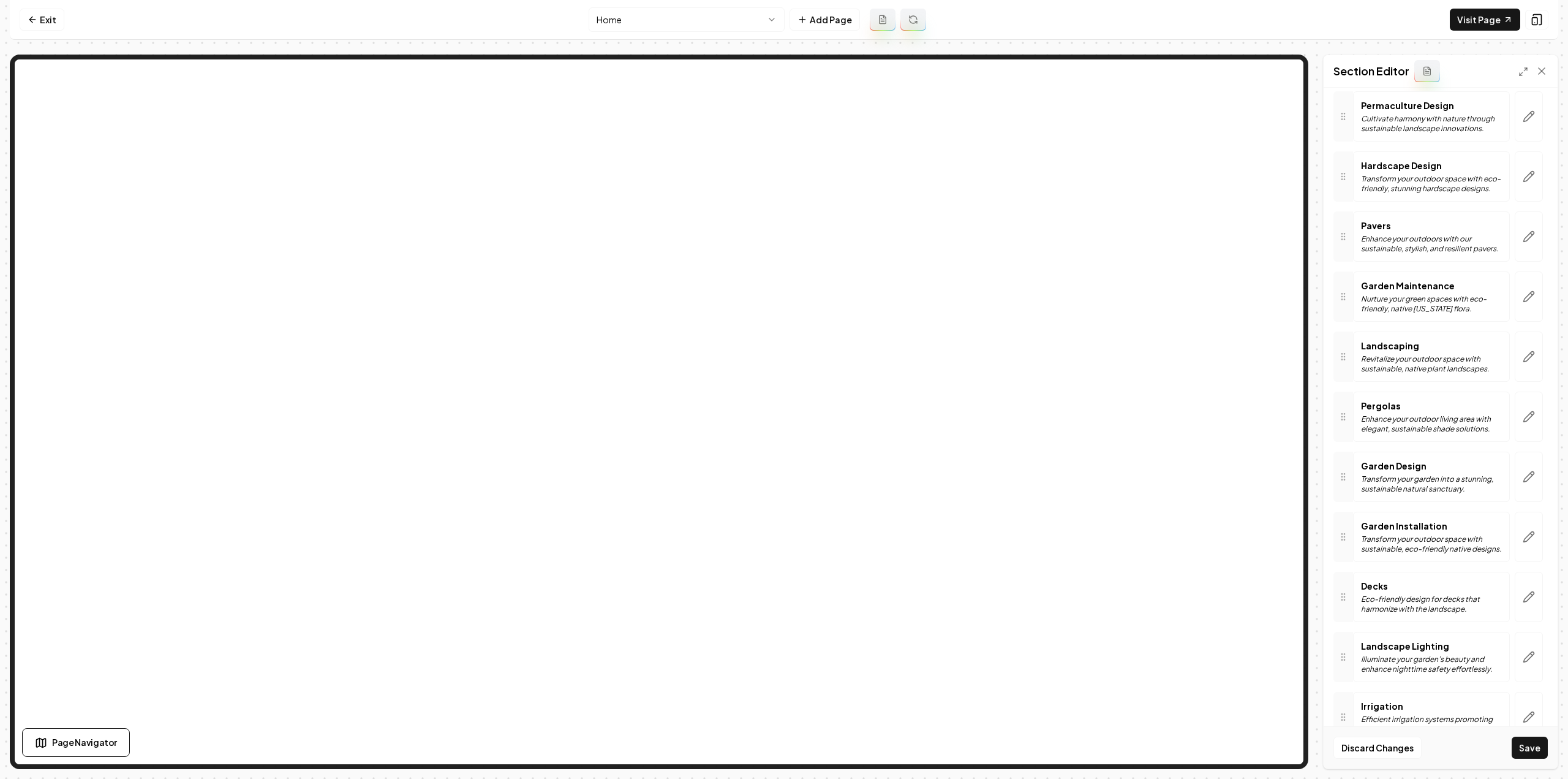
scroll to position [184, 0]
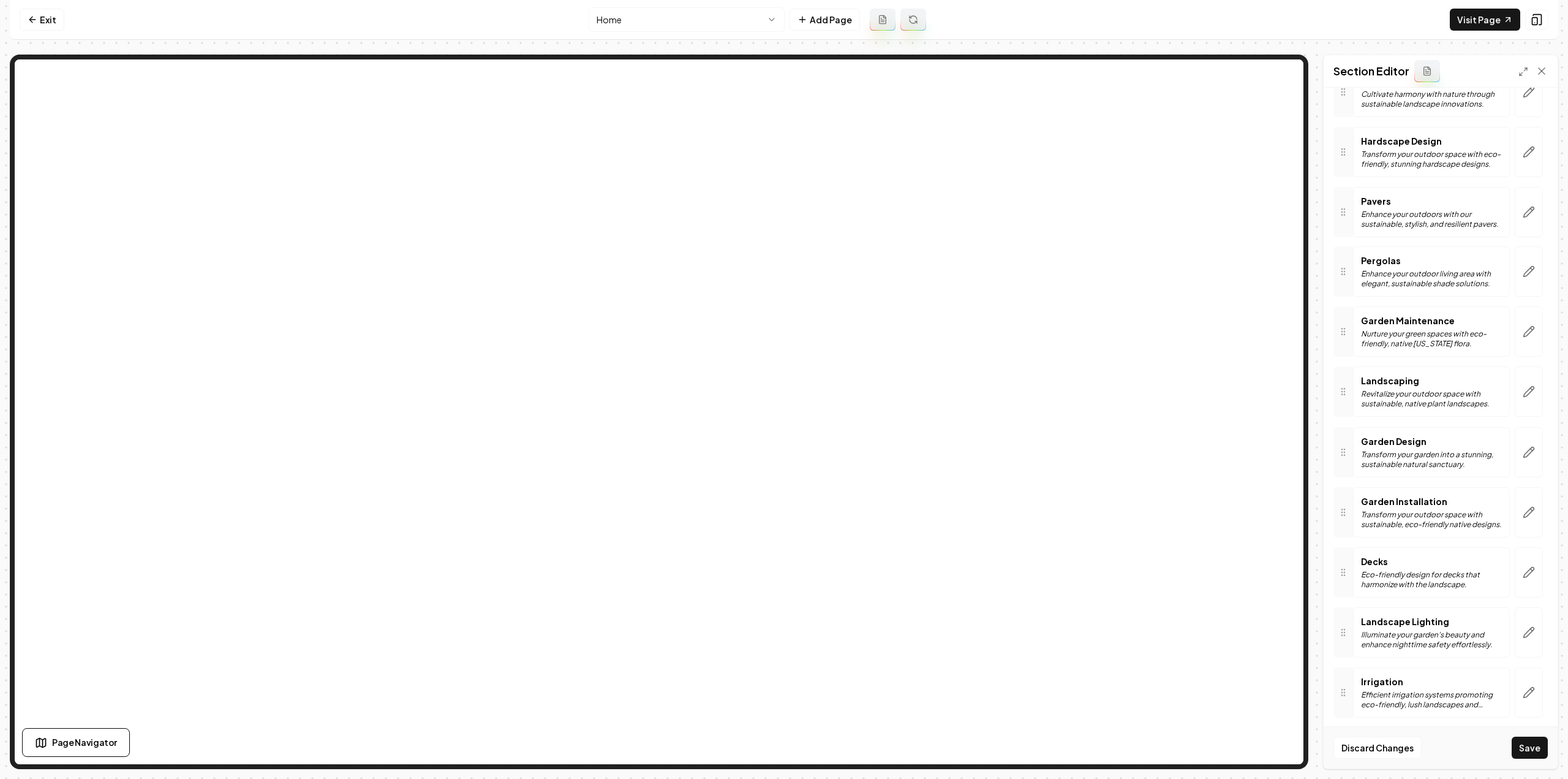
drag, startPoint x: 1351, startPoint y: 397, endPoint x: 1359, endPoint y: 277, distance: 120.3
drag, startPoint x: 1343, startPoint y: 573, endPoint x: 1373, endPoint y: 333, distance: 241.9
click at [29, 18] on icon at bounding box center [33, 20] width 10 height 10
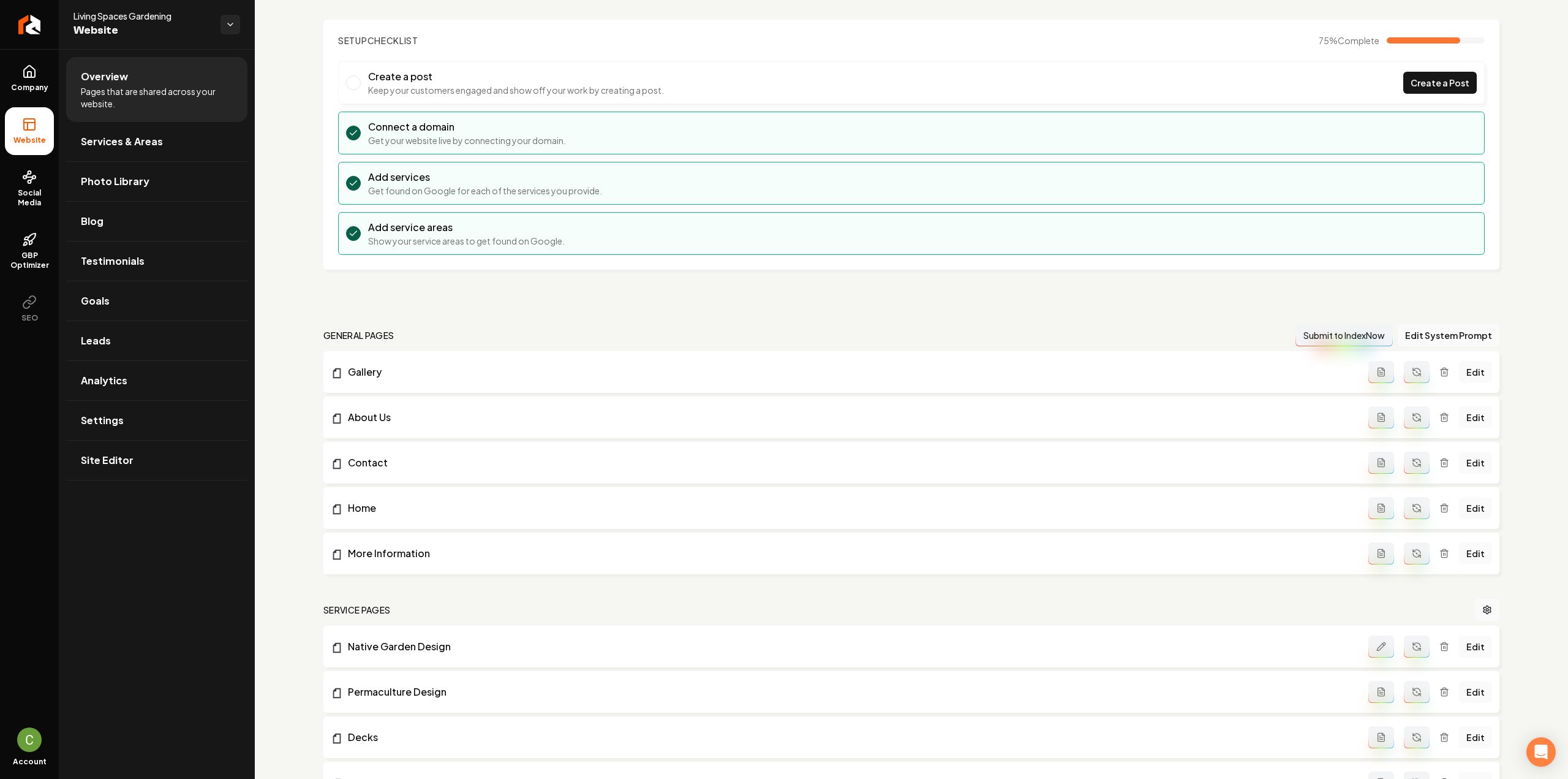
scroll to position [61, 0]
click at [87, 131] on link "Services & Areas" at bounding box center [157, 142] width 181 height 39
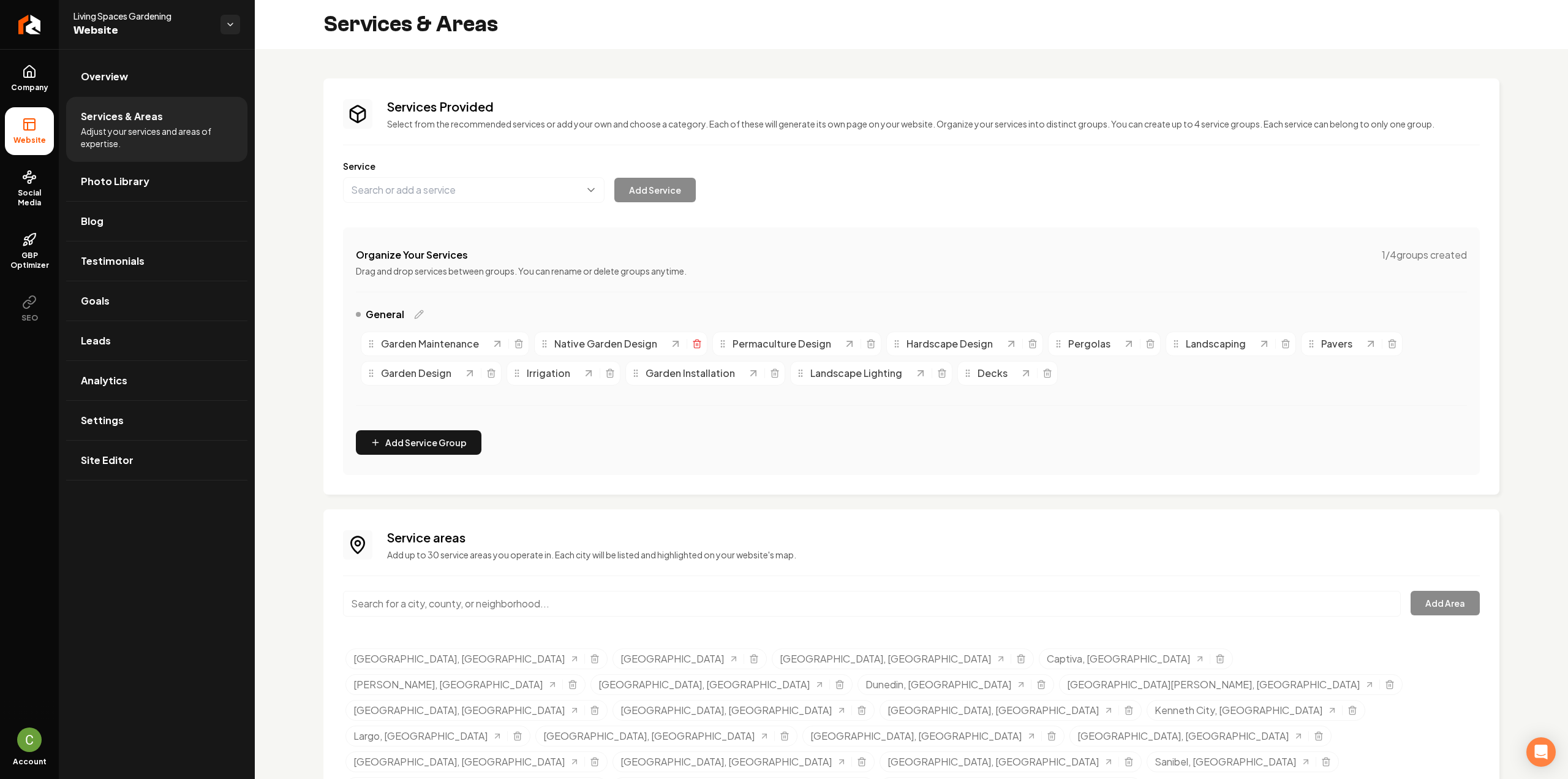
click at [695, 339] on icon "Main content area" at bounding box center [696, 340] width 3 height 2
click at [386, 187] on button "Main content area" at bounding box center [474, 190] width 261 height 26
paste input "Florida Native Landscape Design"
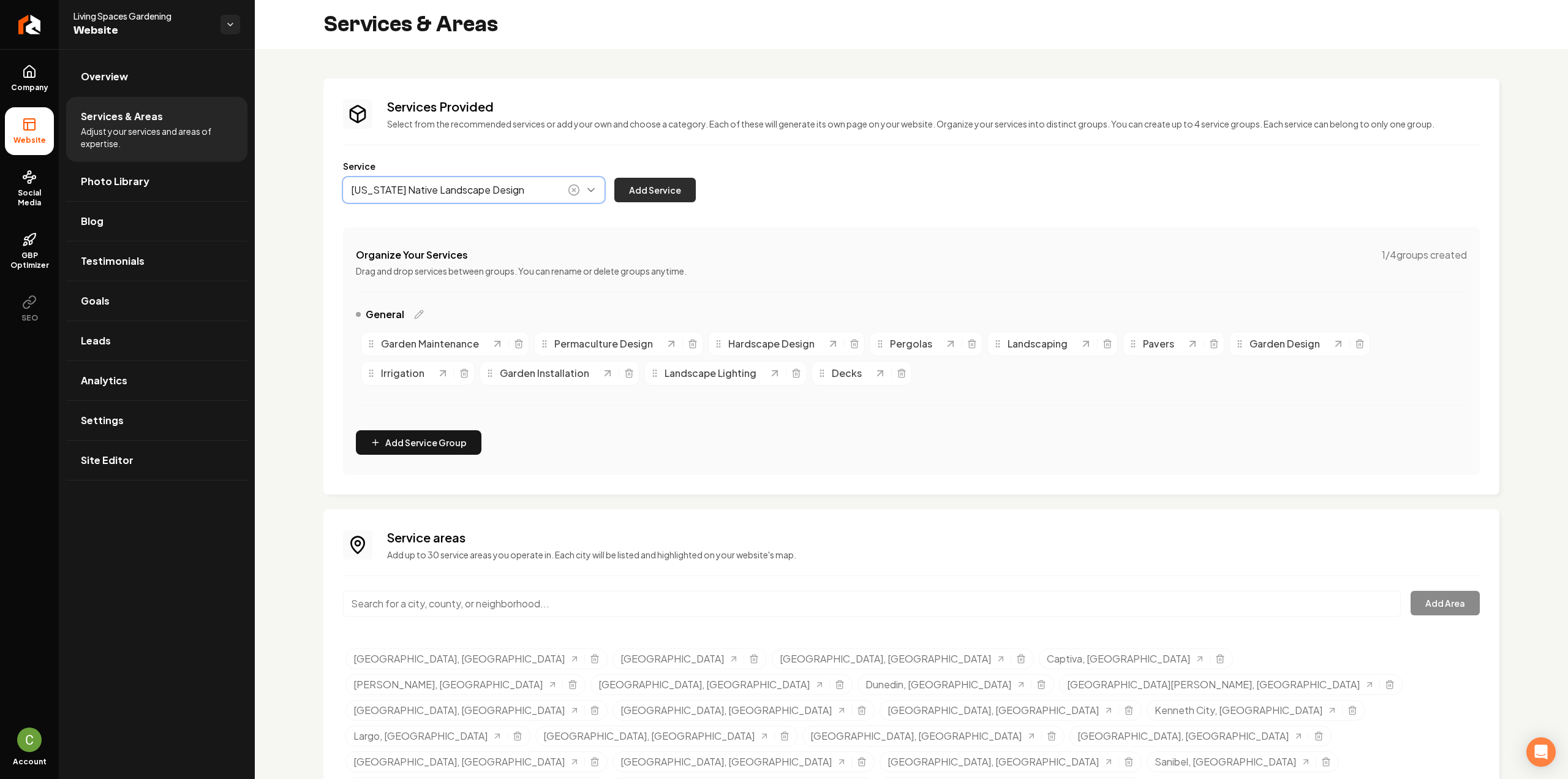
type input "Florida Native Landscape Design"
click at [664, 194] on button "Add Service" at bounding box center [655, 190] width 81 height 24
drag, startPoint x: 932, startPoint y: 374, endPoint x: 1014, endPoint y: 385, distance: 82.7
click at [1019, 385] on span "Florida Native Landscape Design" at bounding box center [1107, 384] width 175 height 15
click at [967, 344] on icon "Main content area" at bounding box center [972, 344] width 10 height 10
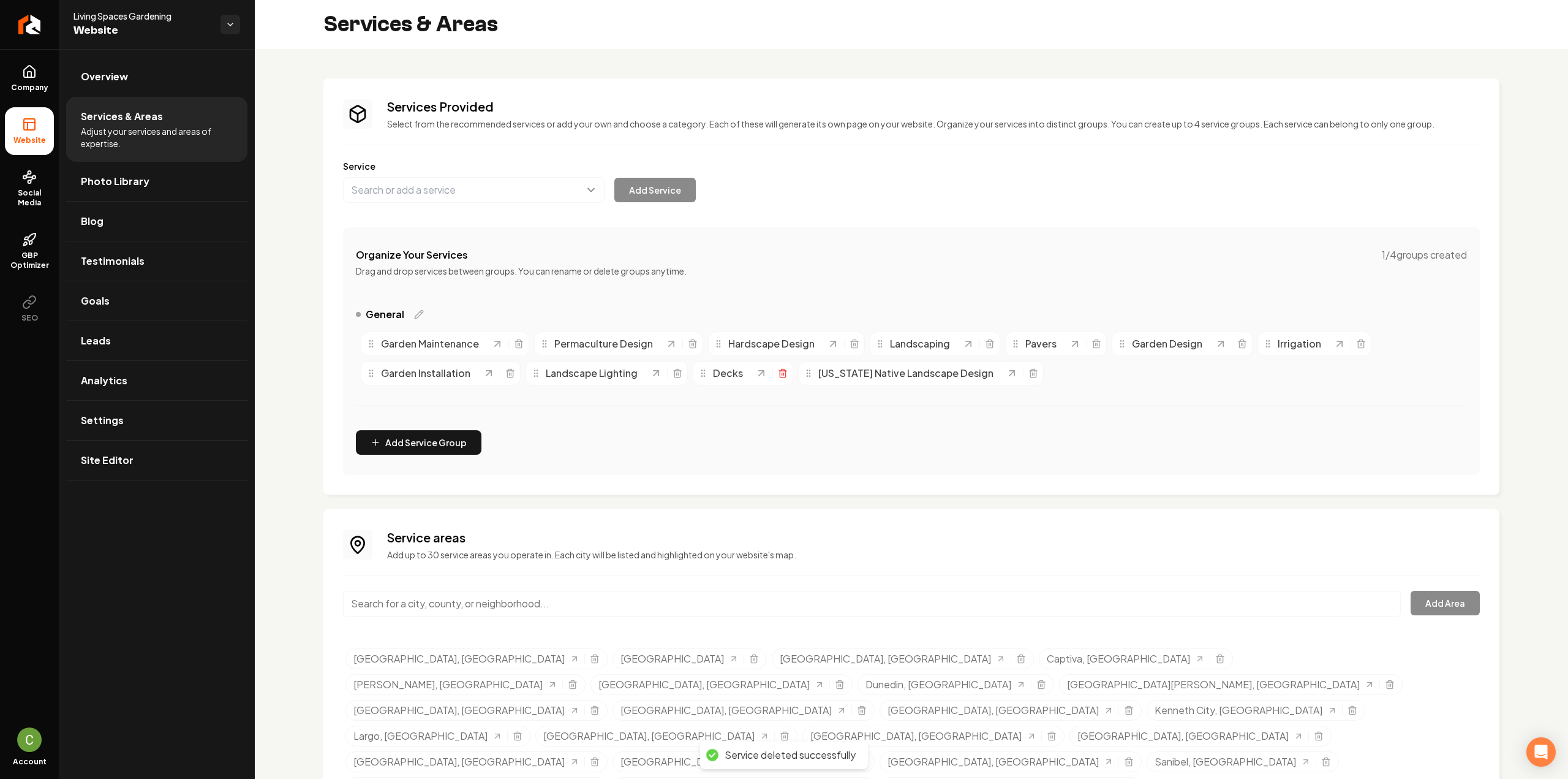
click at [779, 372] on icon "Main content area" at bounding box center [782, 374] width 6 height 6
click at [1092, 346] on icon "Main content area" at bounding box center [1097, 344] width 10 height 10
click at [1204, 337] on span "Irrigation" at bounding box center [1192, 344] width 44 height 15
click at [508, 374] on icon "Main content area" at bounding box center [513, 373] width 10 height 10
click at [985, 347] on icon "Main content area" at bounding box center [990, 344] width 10 height 10
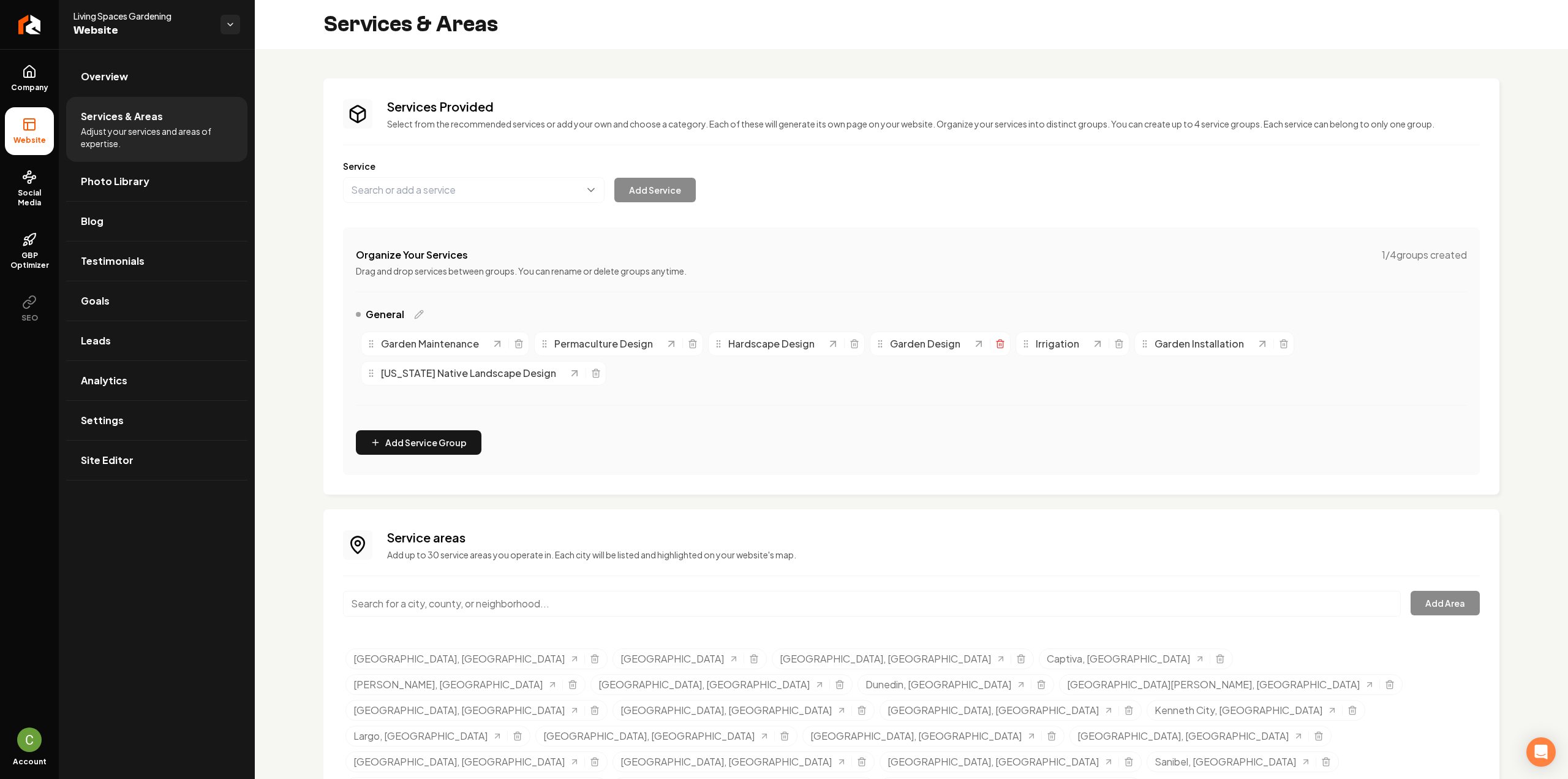
click at [997, 343] on icon "Main content area" at bounding box center [1000, 344] width 6 height 6
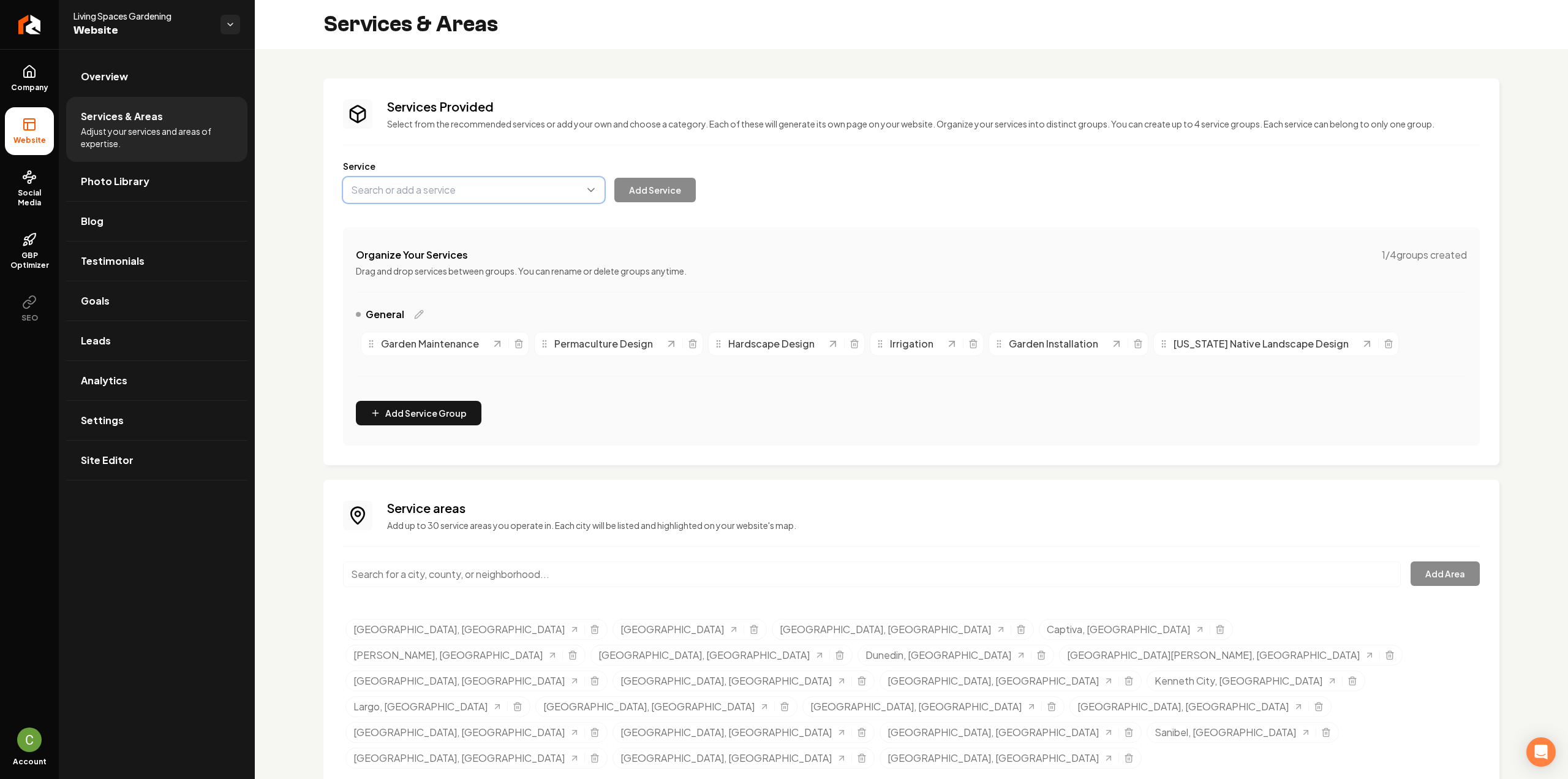
click at [471, 187] on button "Main content area" at bounding box center [474, 190] width 261 height 26
paste input "Specimen Tree Sourcing and Planting"
type input "Specimen Tree Sourcing and Planting"
click at [641, 178] on button "Add Service" at bounding box center [655, 190] width 81 height 24
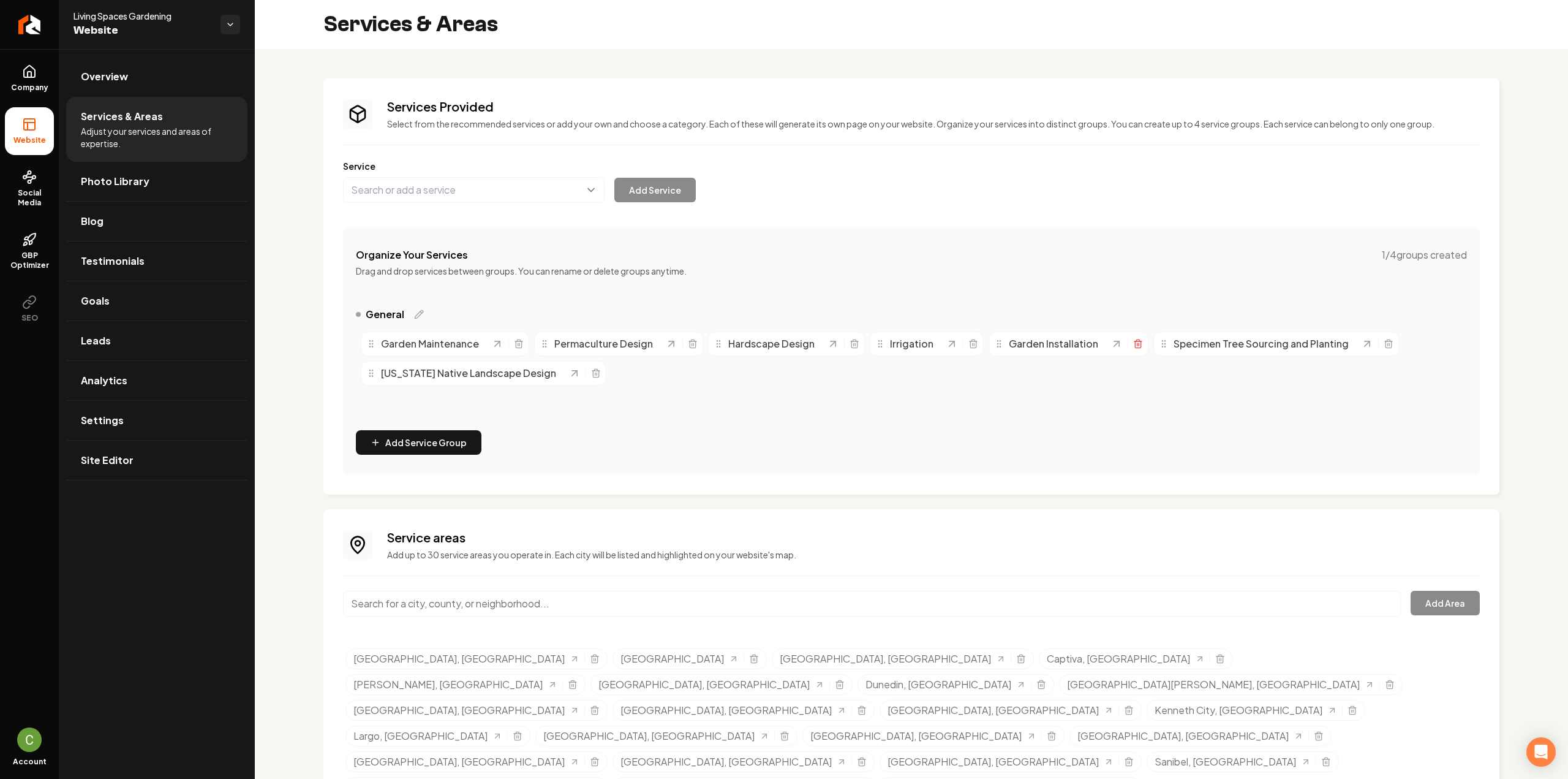
click at [1139, 343] on line "Main content area" at bounding box center [1139, 344] width 0 height 2
click at [49, 70] on link "Company" at bounding box center [29, 78] width 49 height 48
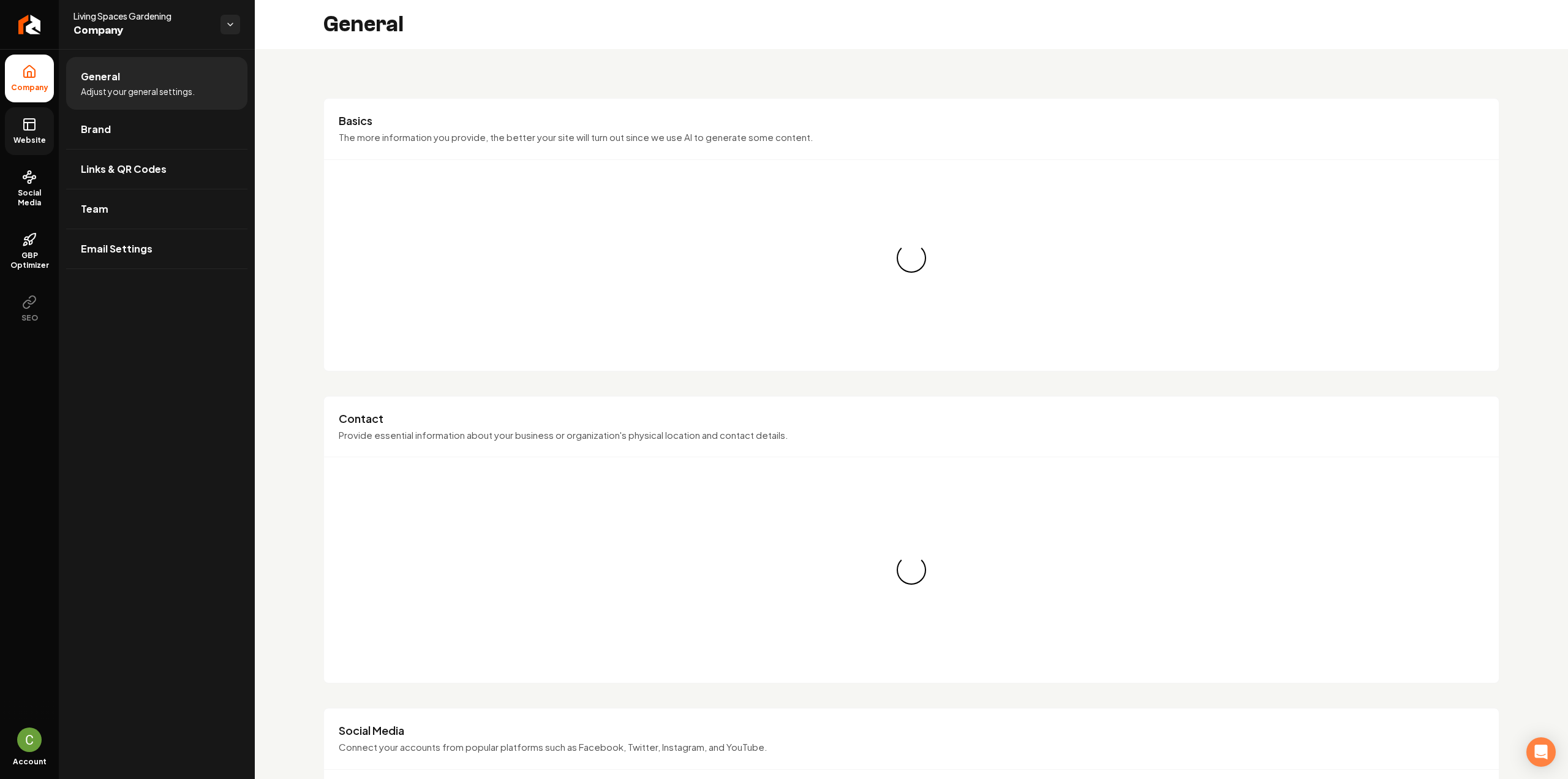
click at [22, 133] on link "Website" at bounding box center [29, 131] width 49 height 48
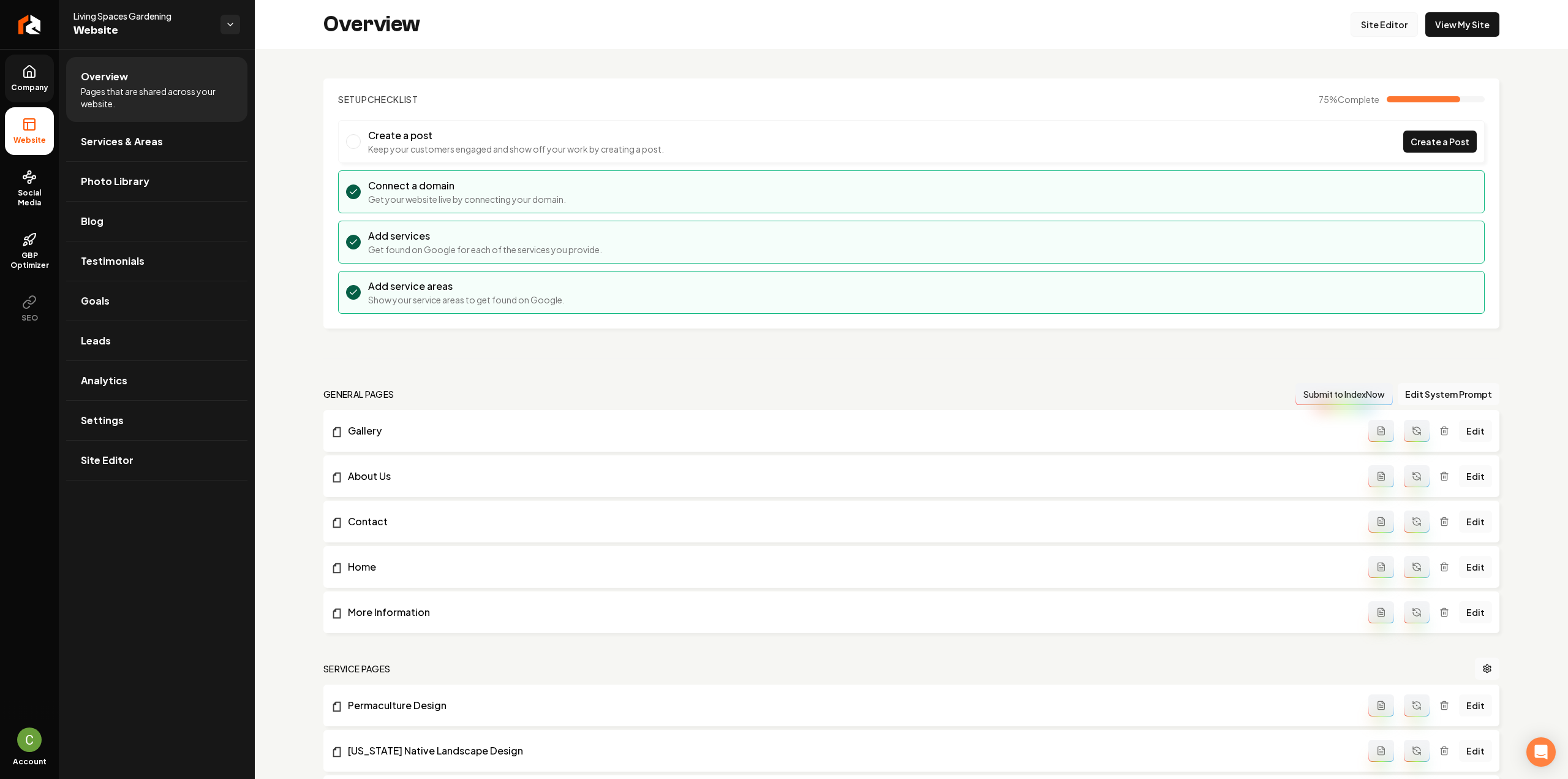
click at [1383, 20] on link "Site Editor" at bounding box center [1384, 24] width 67 height 24
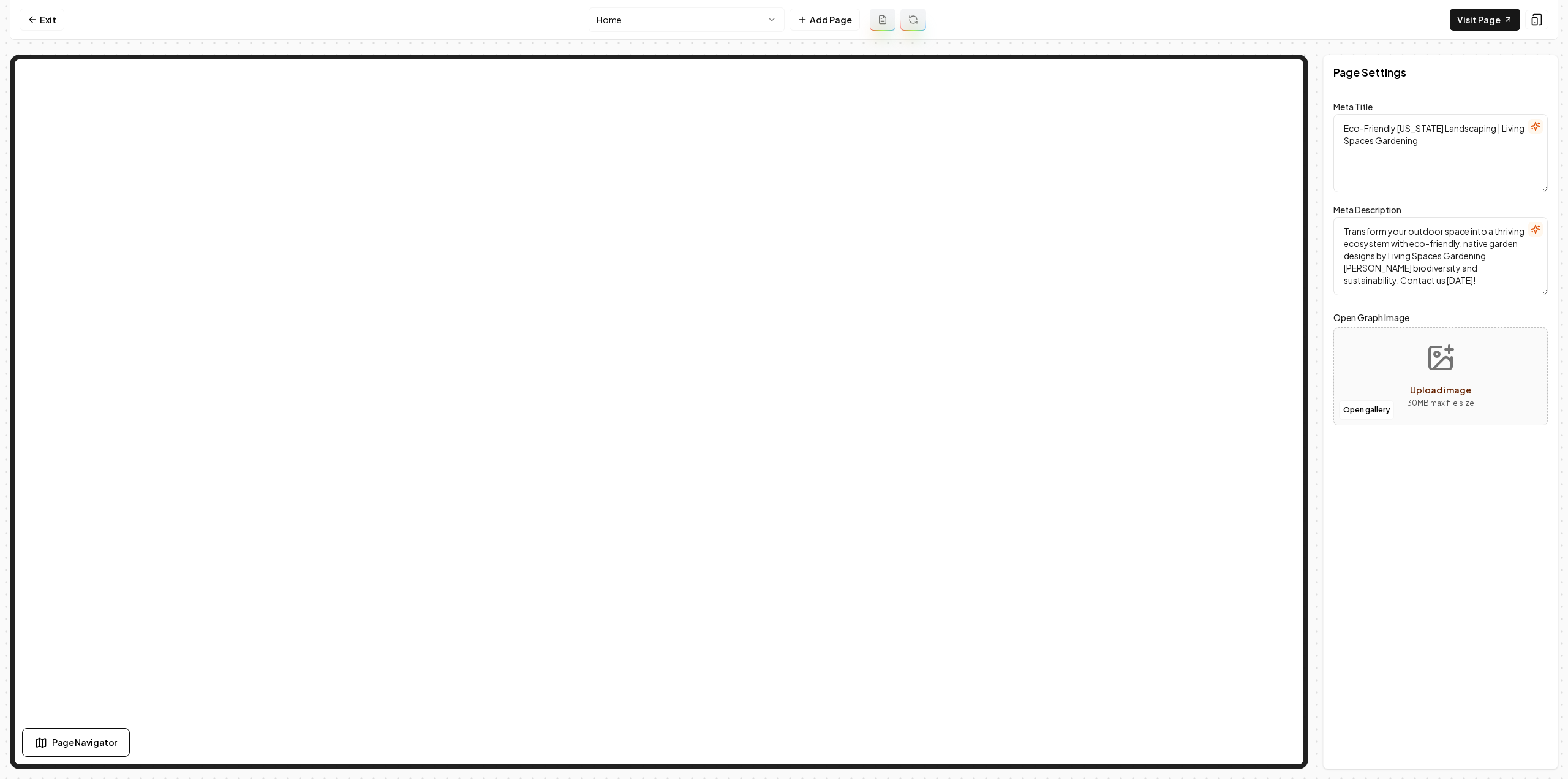
click at [619, 18] on html "Computer Required This feature is only available on a computer. Please switch t…" at bounding box center [784, 390] width 1568 height 779
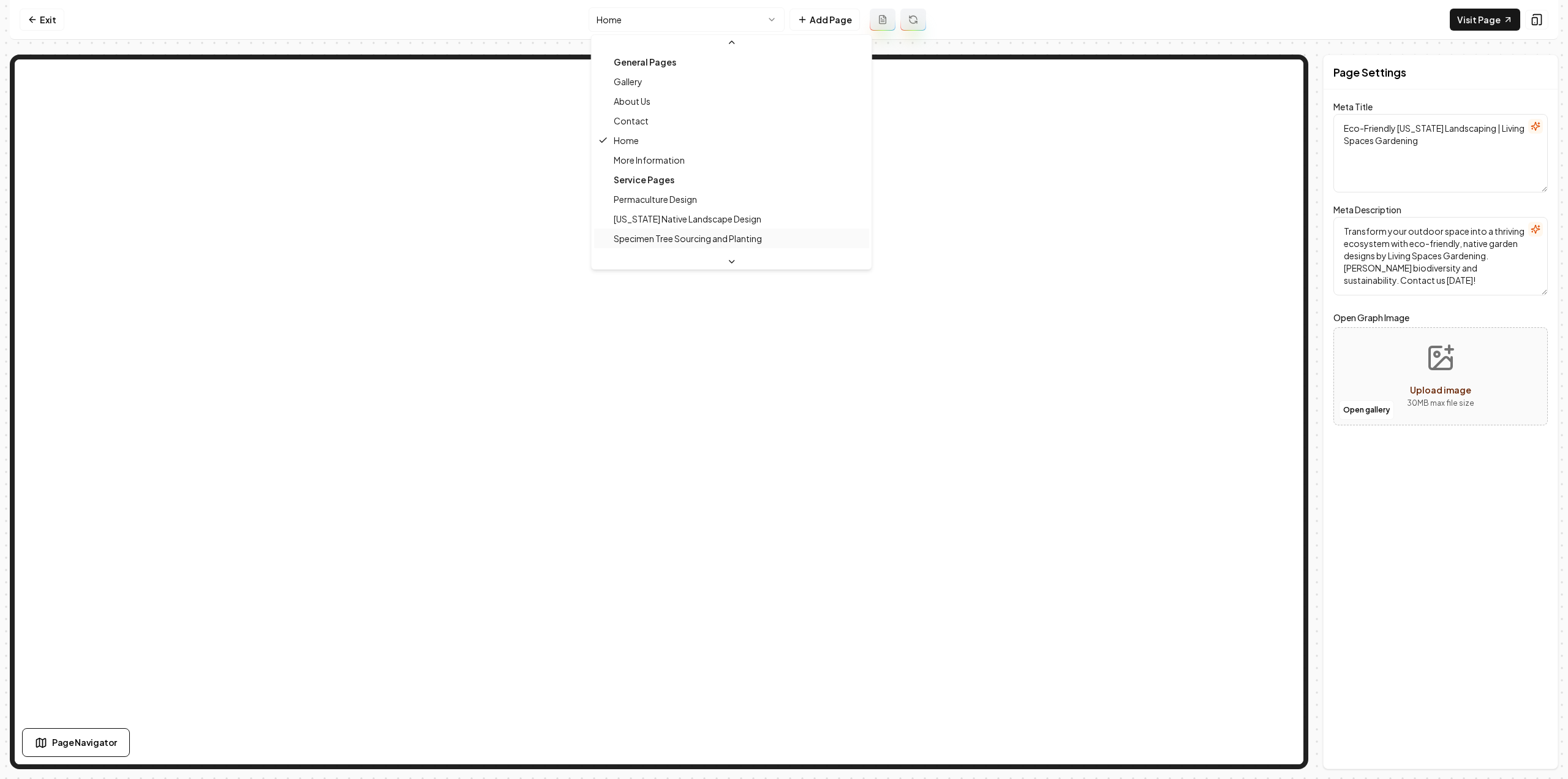
scroll to position [61, 0]
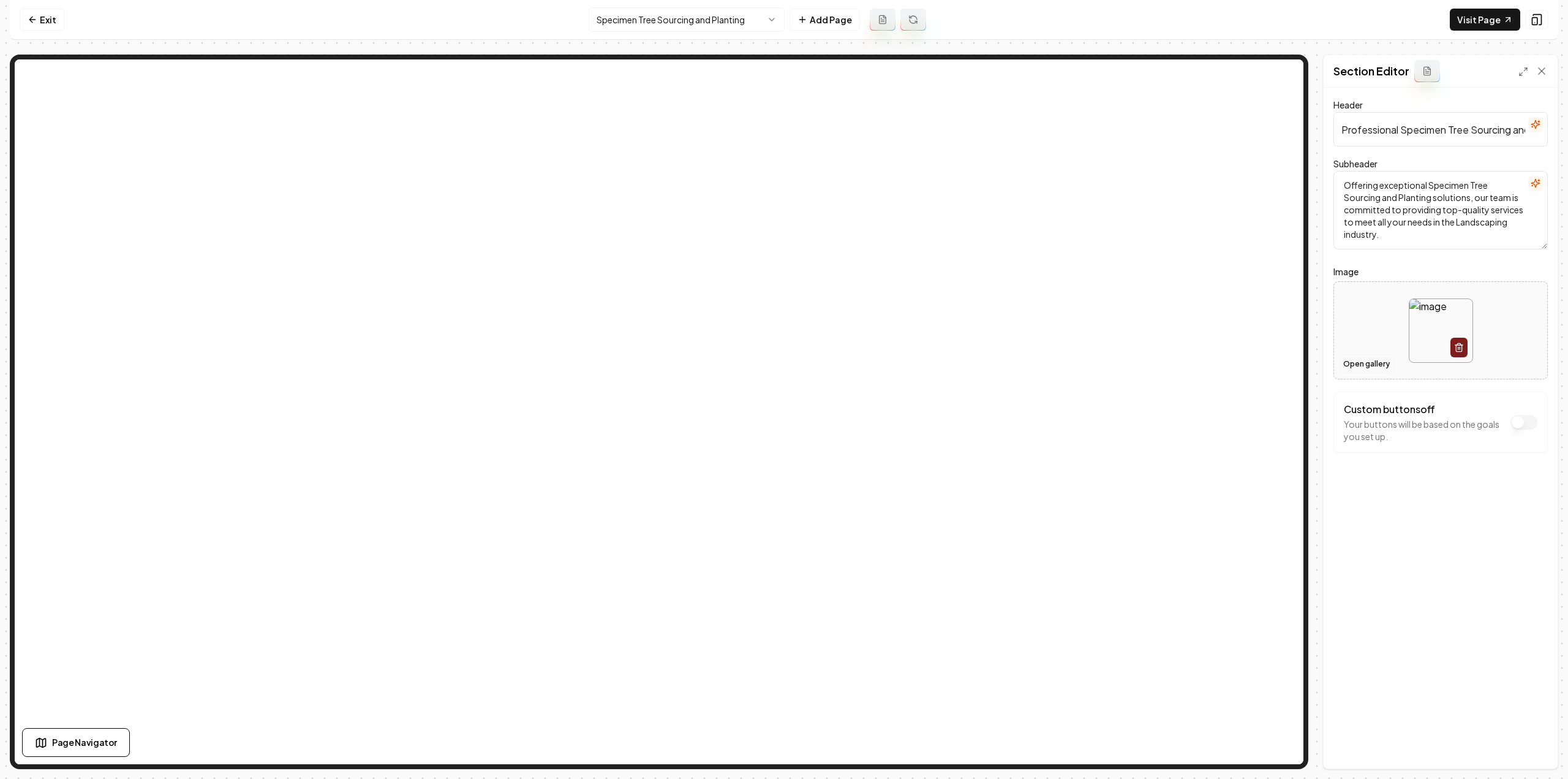
click at [1352, 362] on button "Open gallery" at bounding box center [1366, 364] width 55 height 19
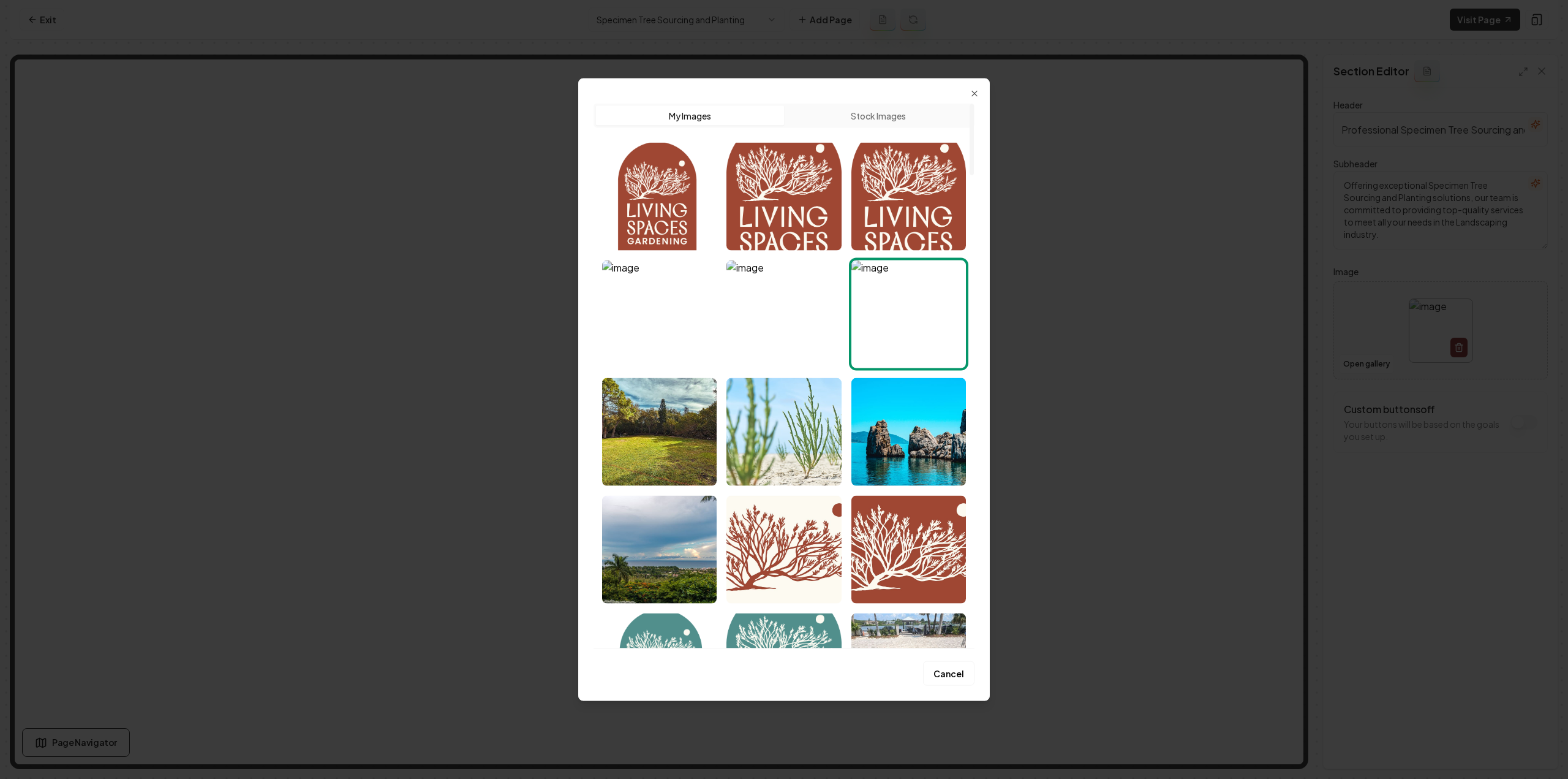
click at [798, 443] on img "Select image image_688a42035c7cd75eb8829531.jpeg" at bounding box center [784, 431] width 114 height 108
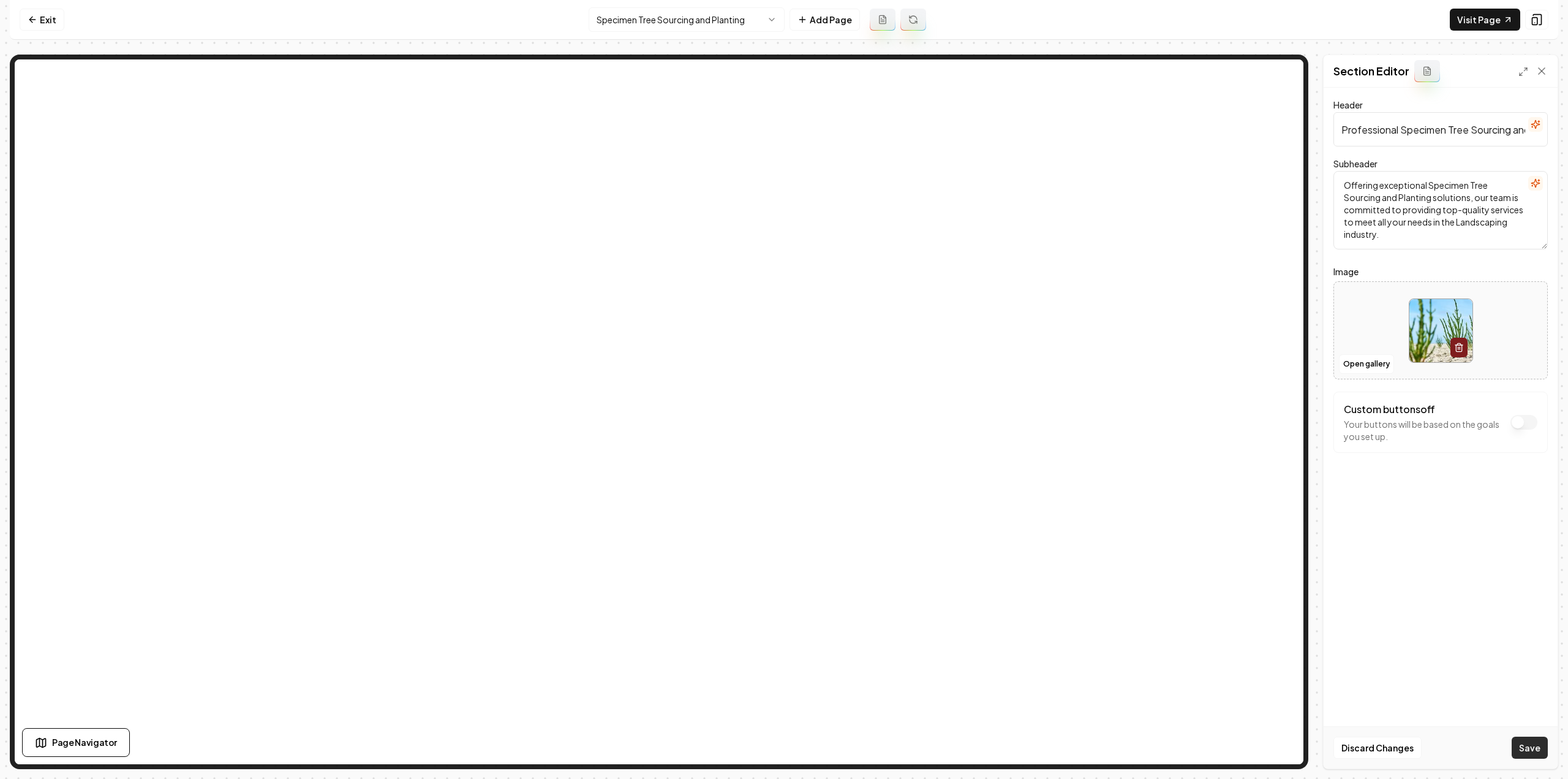
click at [1529, 754] on button "Save" at bounding box center [1529, 747] width 36 height 22
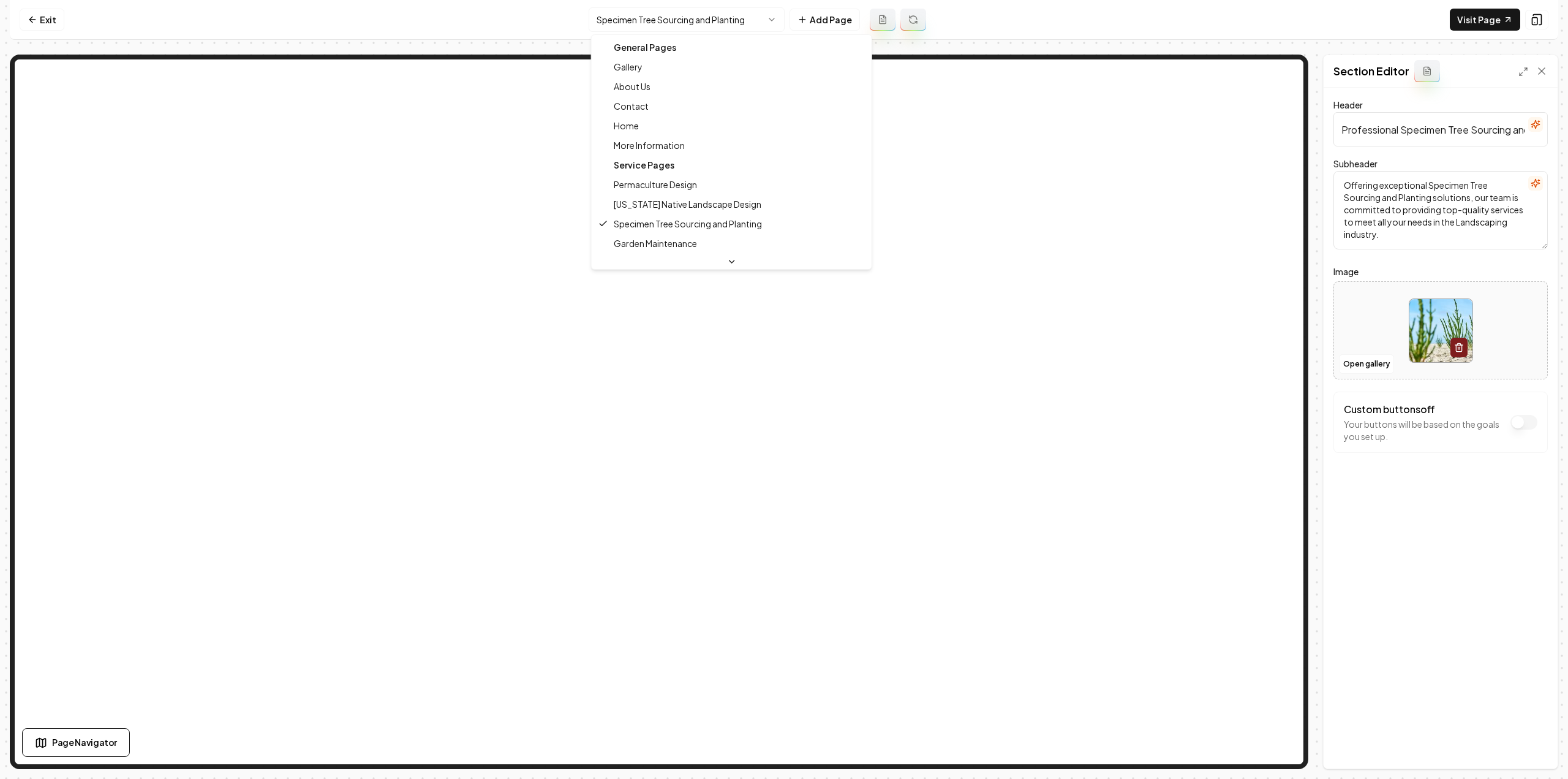
click at [645, 16] on html "Computer Required This feature is only available on a computer. Please switch t…" at bounding box center [784, 390] width 1568 height 779
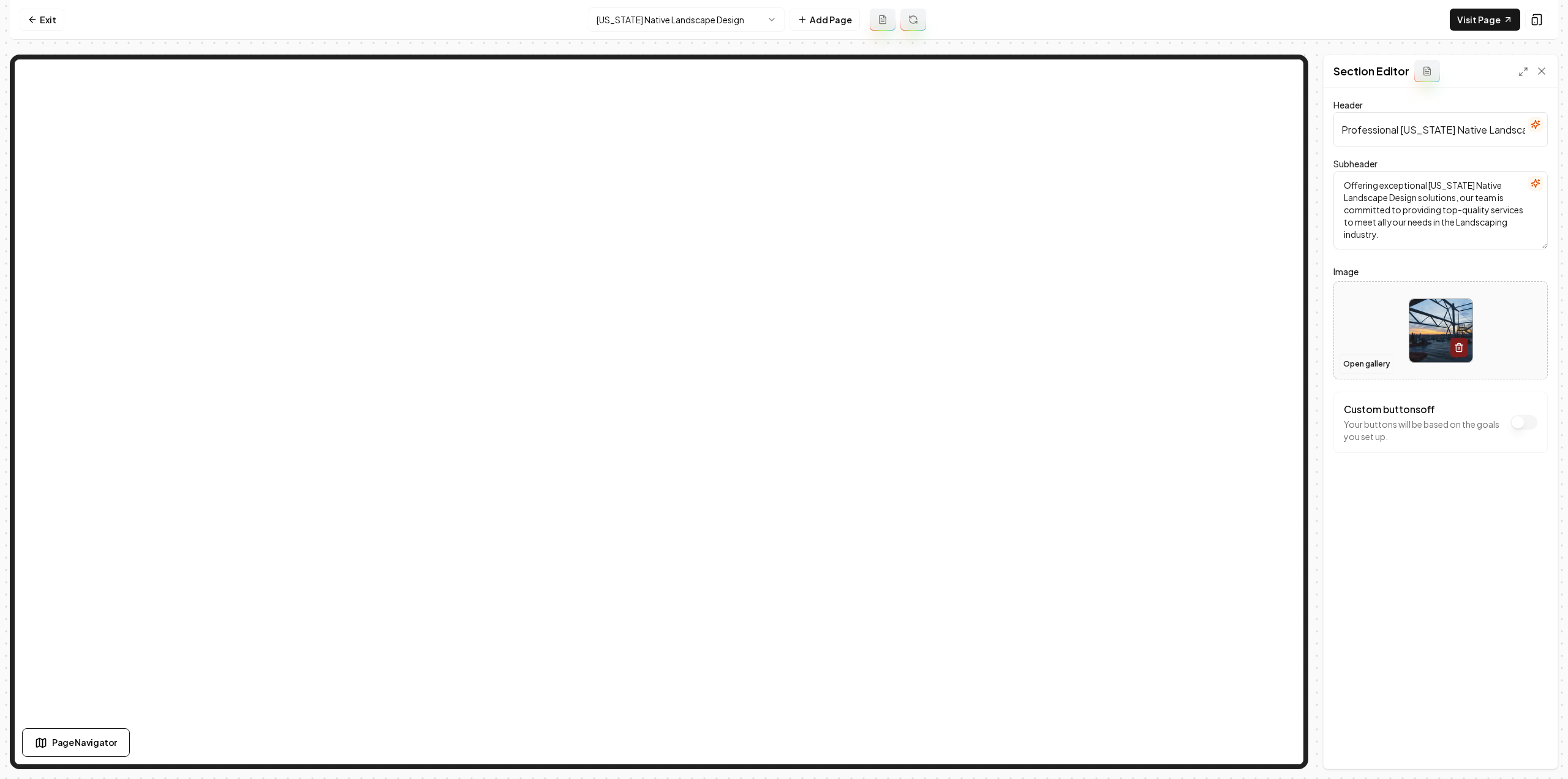
click at [1384, 357] on button "Open gallery" at bounding box center [1366, 364] width 55 height 19
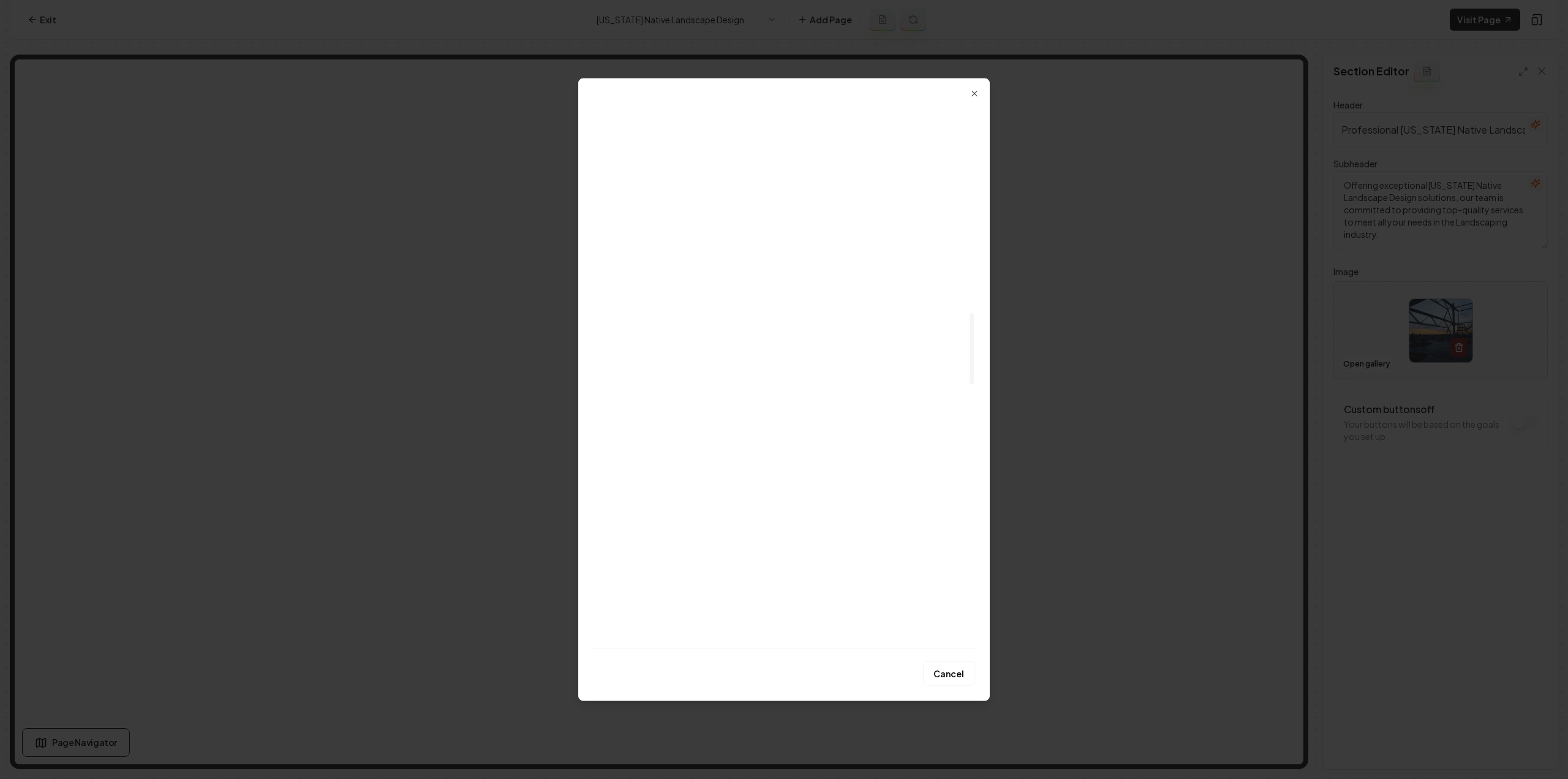
scroll to position [1593, 0]
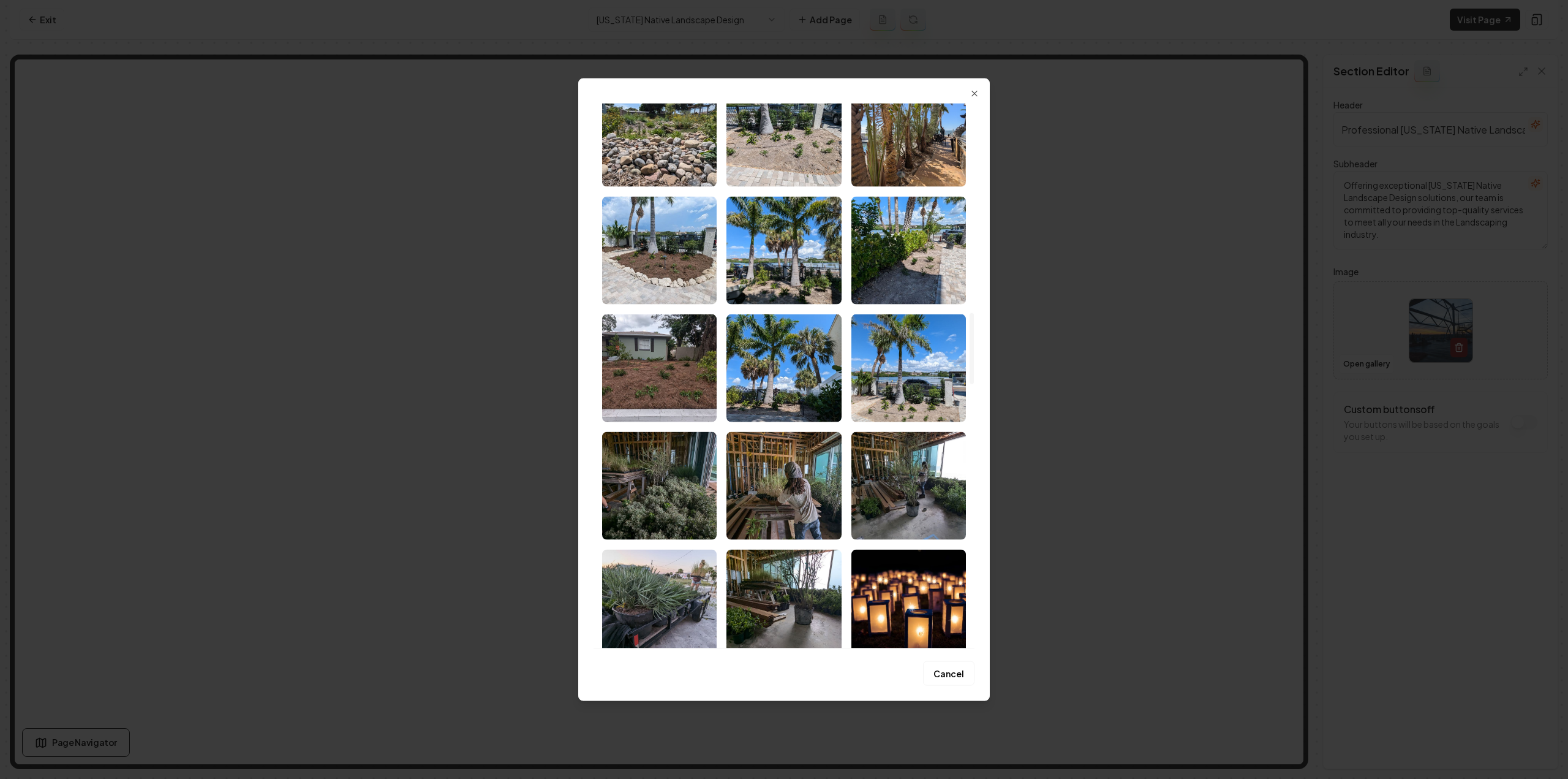
click at [778, 343] on img "Select image image_6887c34b5c7cd75eb8e673cb.jpg" at bounding box center [784, 367] width 114 height 108
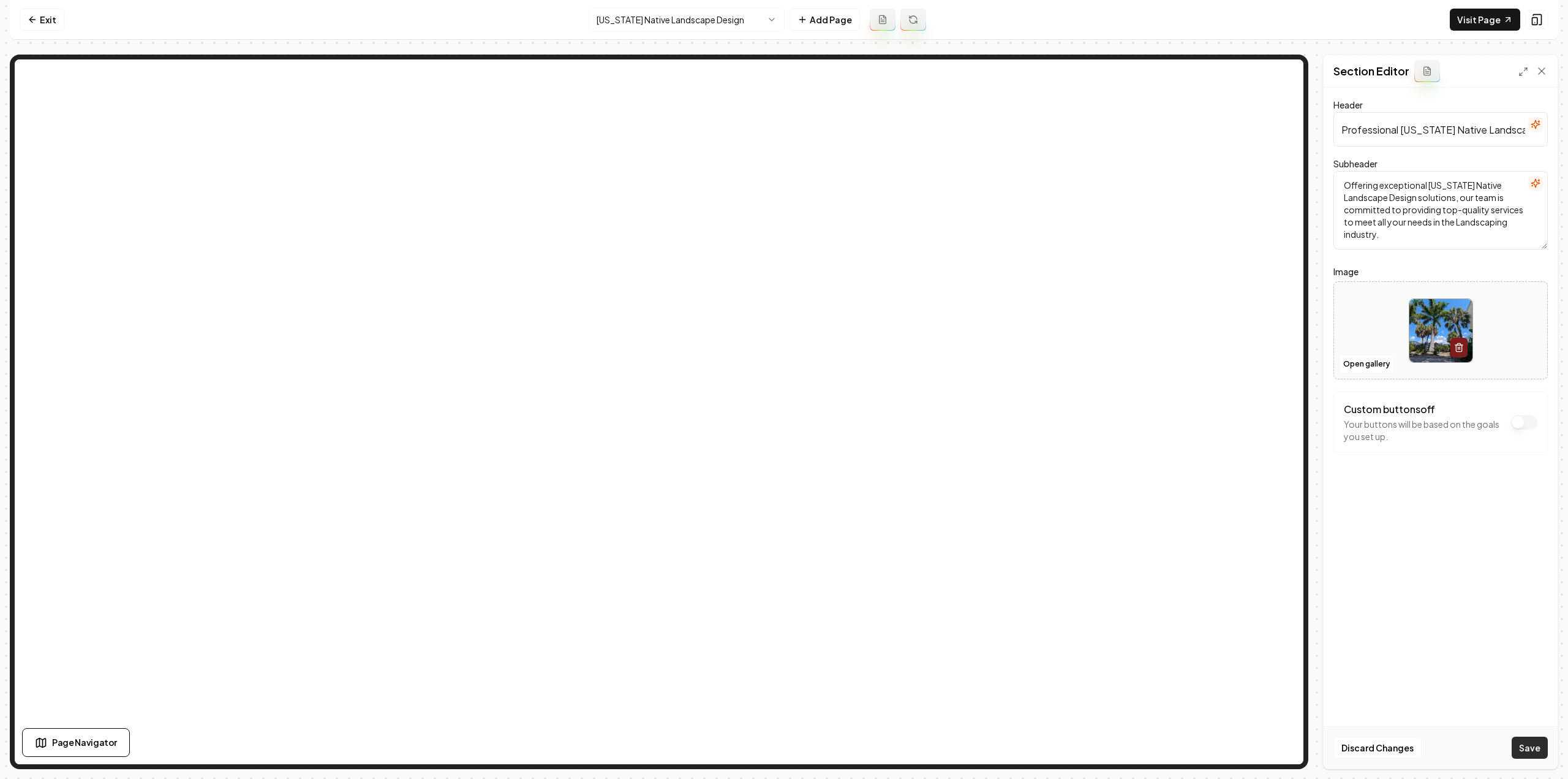
click at [1520, 753] on button "Save" at bounding box center [1529, 747] width 36 height 22
click at [639, 17] on html "Computer Required This feature is only available on a computer. Please switch t…" at bounding box center [784, 390] width 1568 height 779
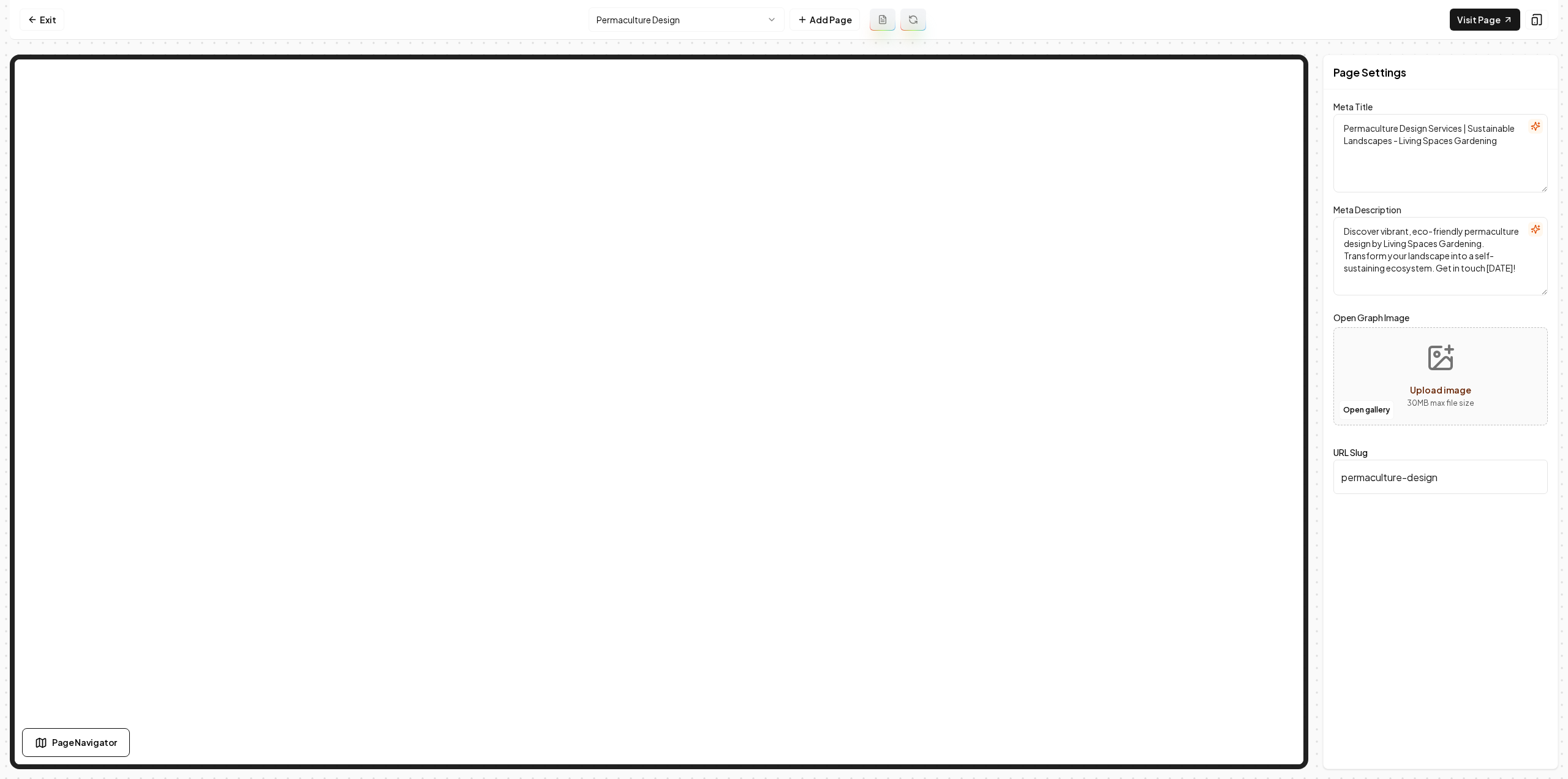
click at [641, 20] on html "Computer Required This feature is only available on a computer. Please switch t…" at bounding box center [784, 390] width 1568 height 779
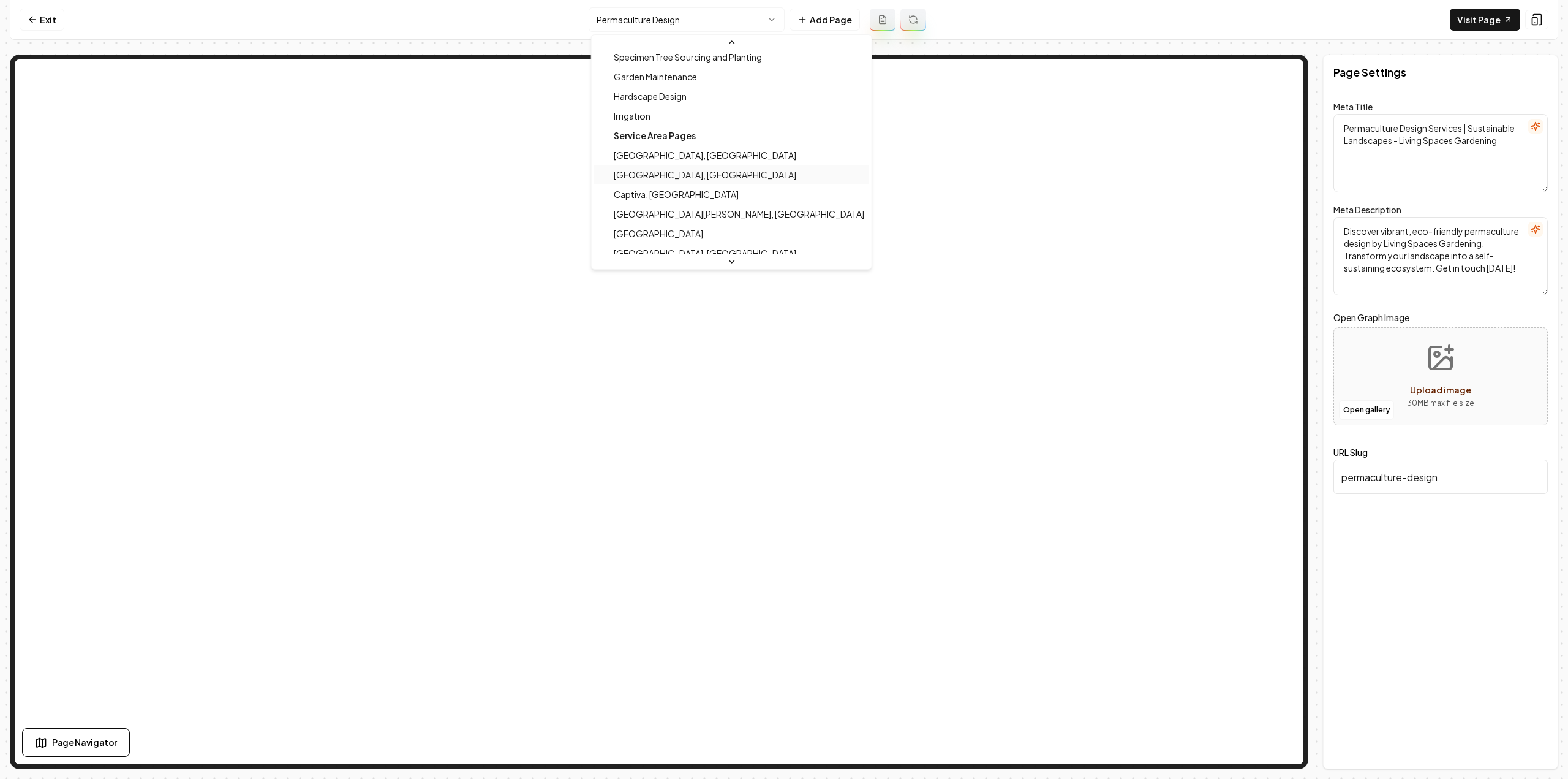
scroll to position [184, 0]
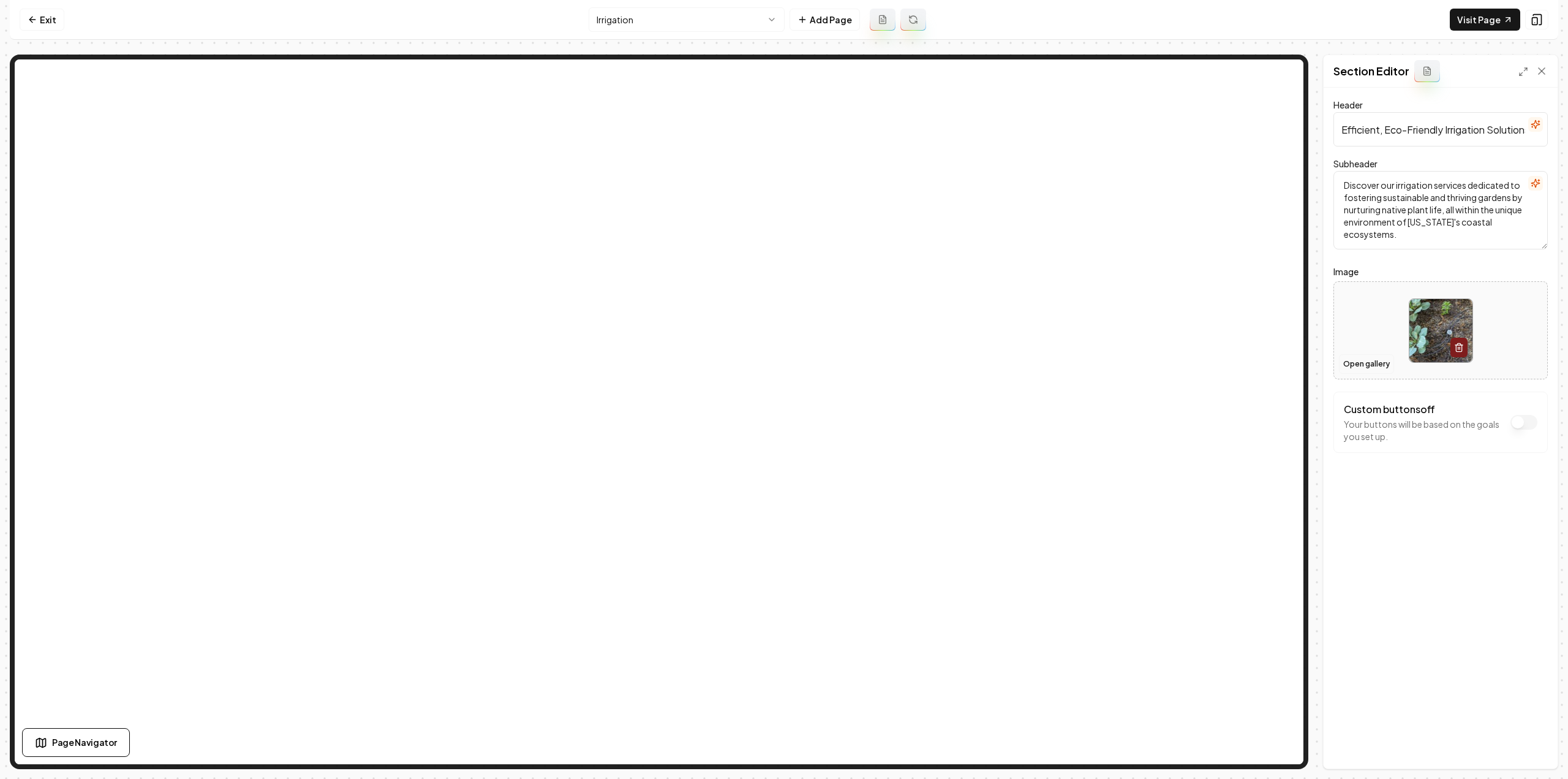
click at [1366, 363] on button "Open gallery" at bounding box center [1366, 364] width 55 height 19
click at [1367, 361] on button "Open gallery" at bounding box center [1366, 364] width 55 height 19
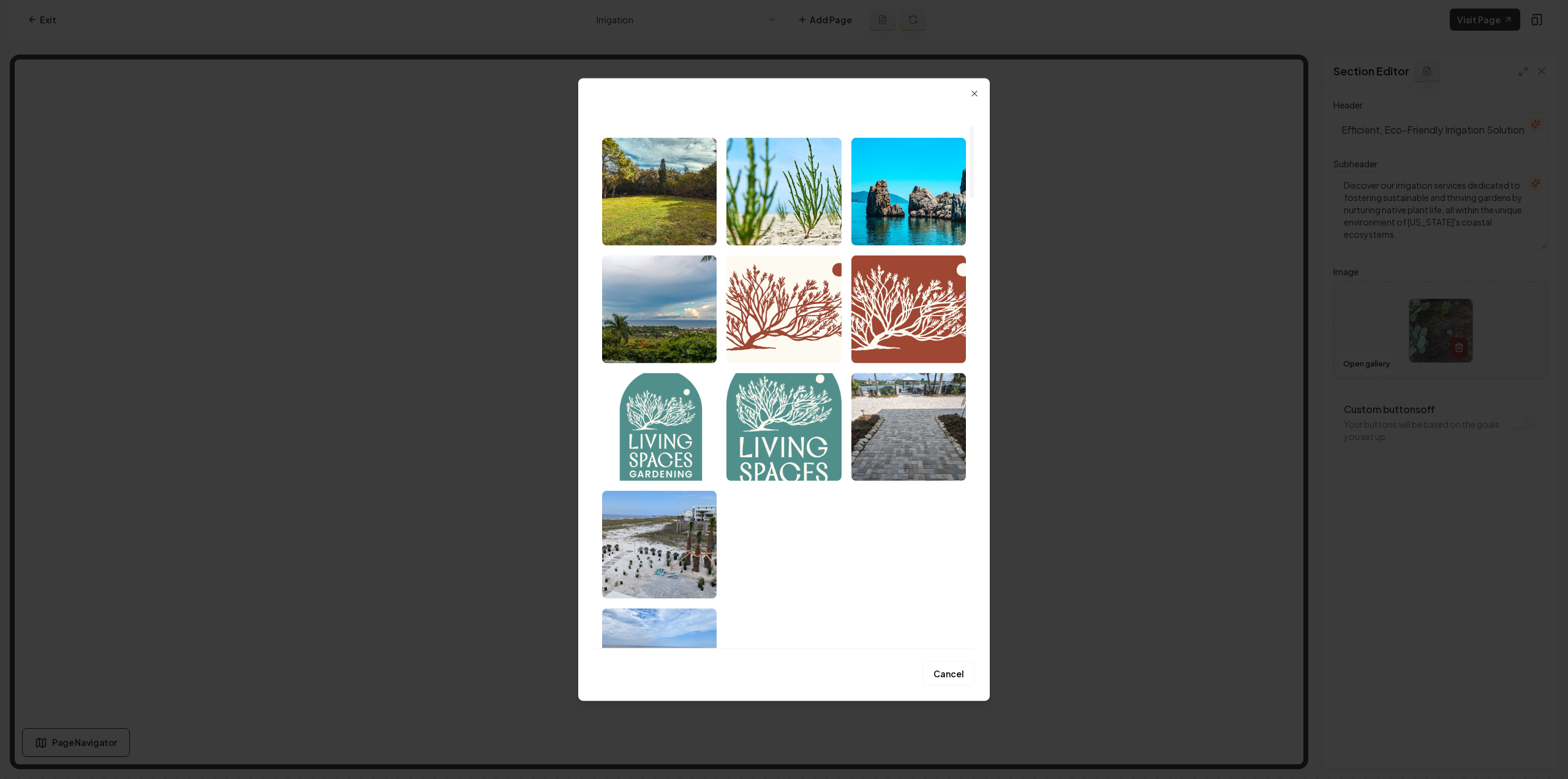
scroll to position [174, 0]
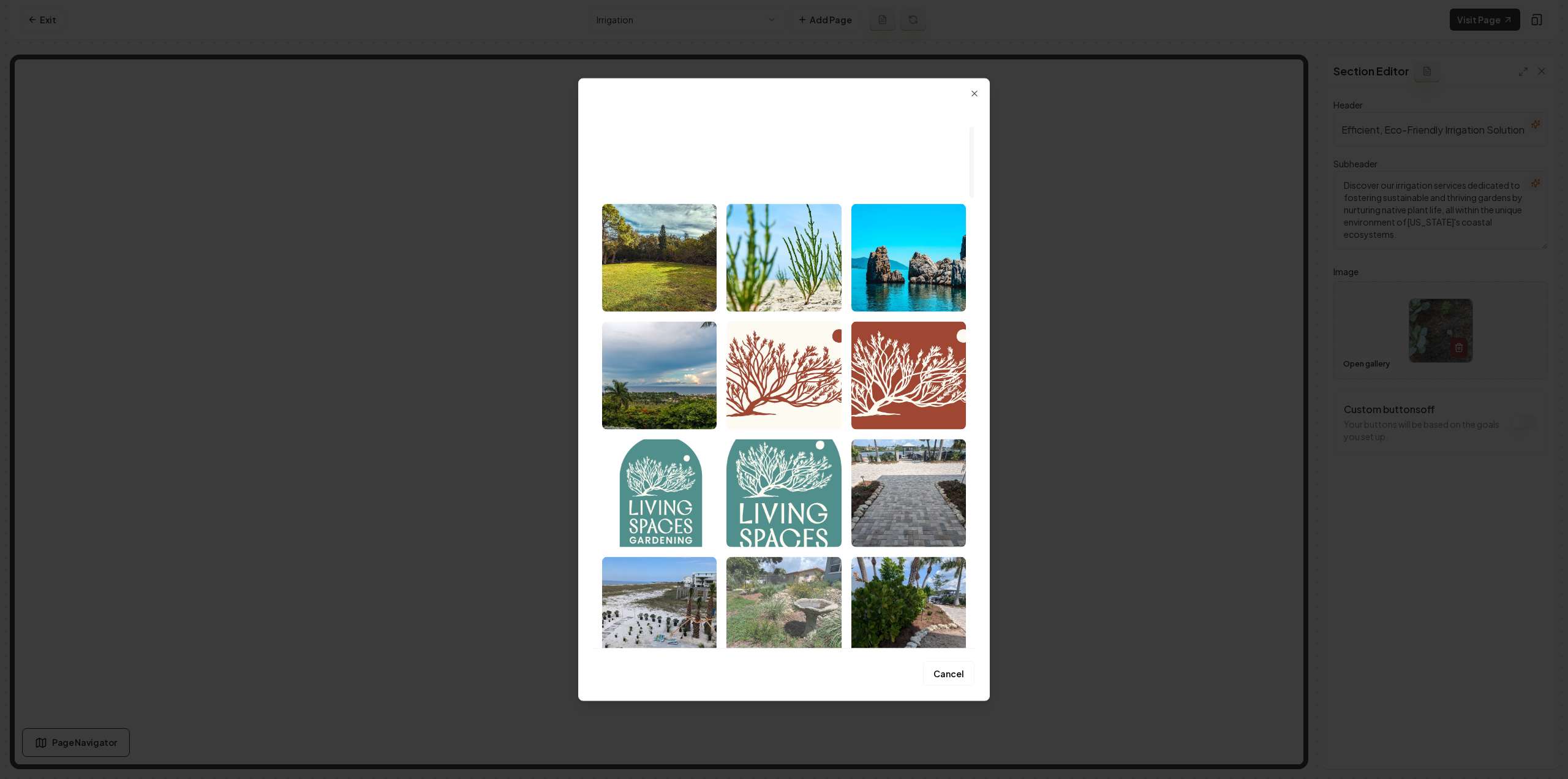
click at [756, 606] on img "Select image image_6887c3525c7cd75eb8e6a768.jpg" at bounding box center [784, 610] width 114 height 108
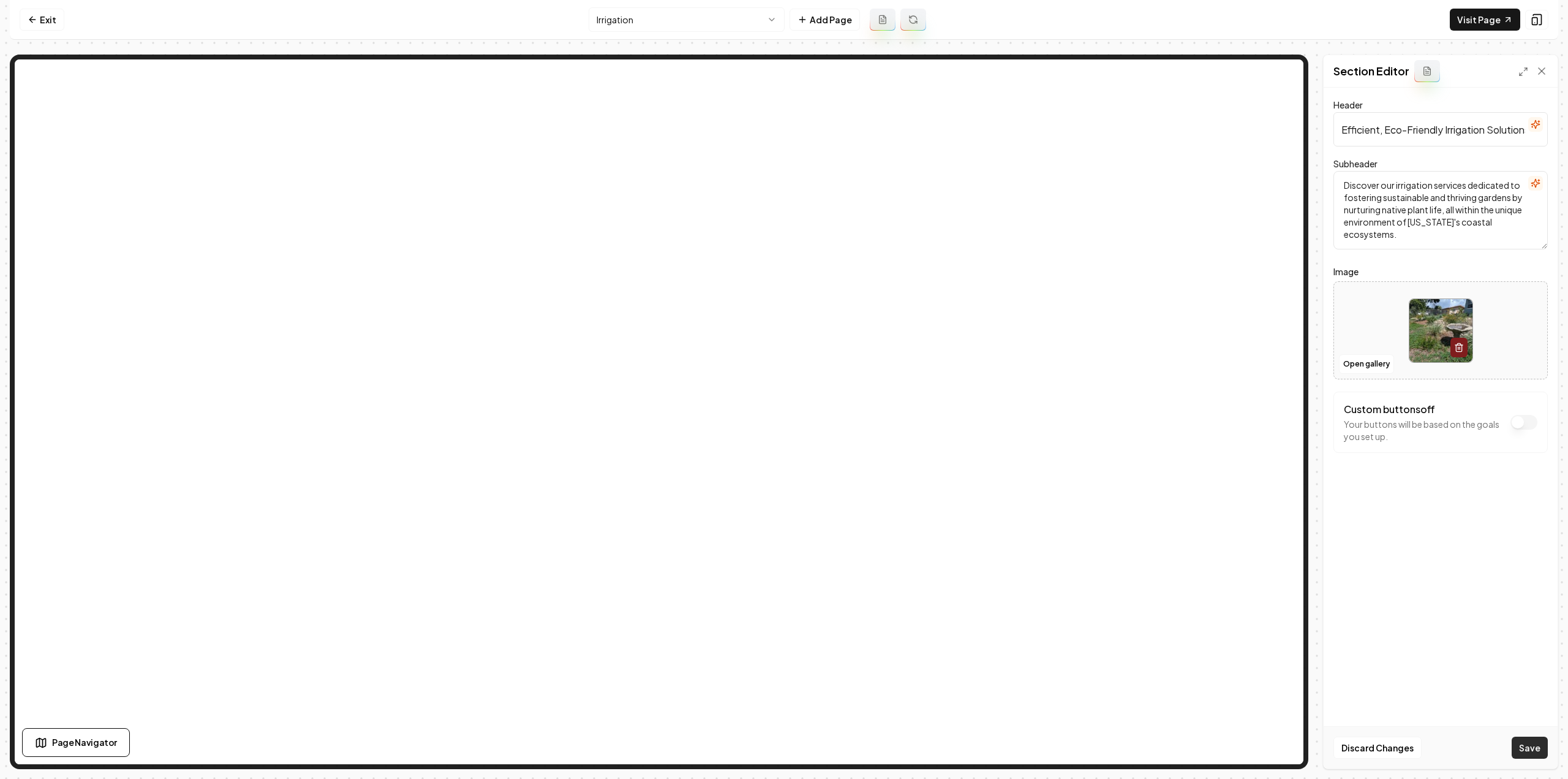
click at [1539, 752] on button "Save" at bounding box center [1529, 747] width 36 height 22
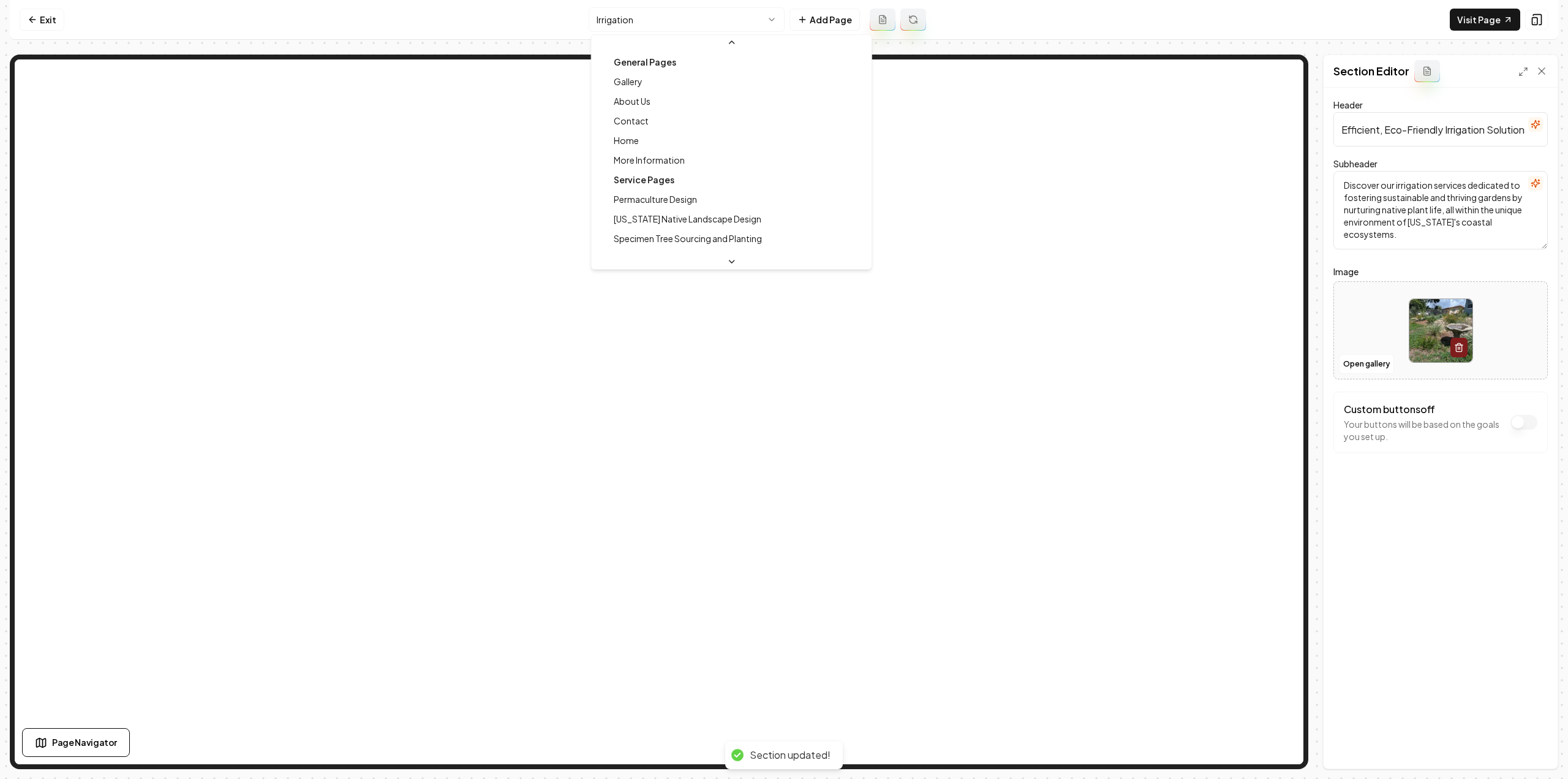
click at [671, 16] on html "Computer Required This feature is only available on a computer. Please switch t…" at bounding box center [784, 390] width 1568 height 779
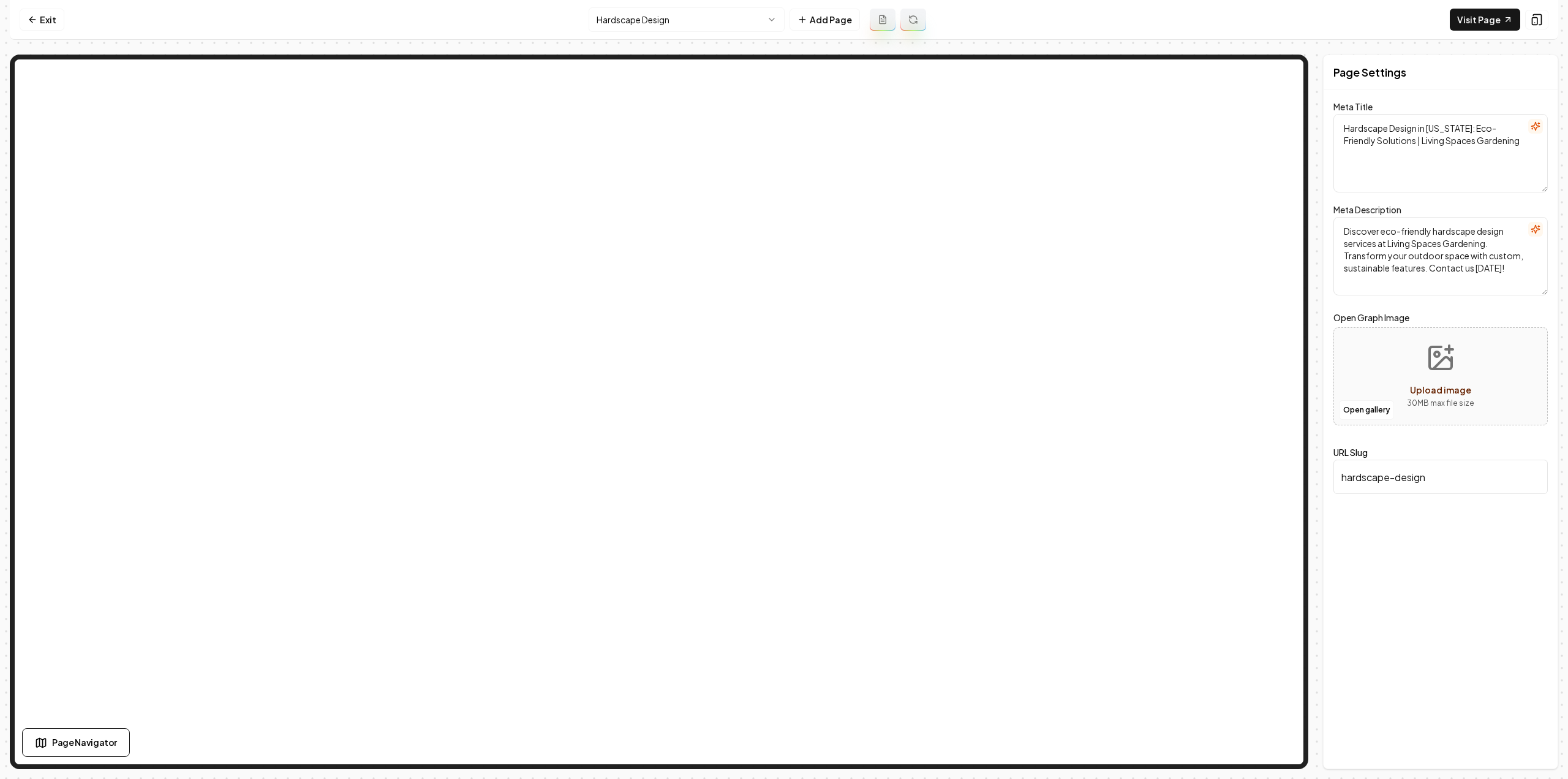
click at [887, 18] on button at bounding box center [882, 19] width 26 height 22
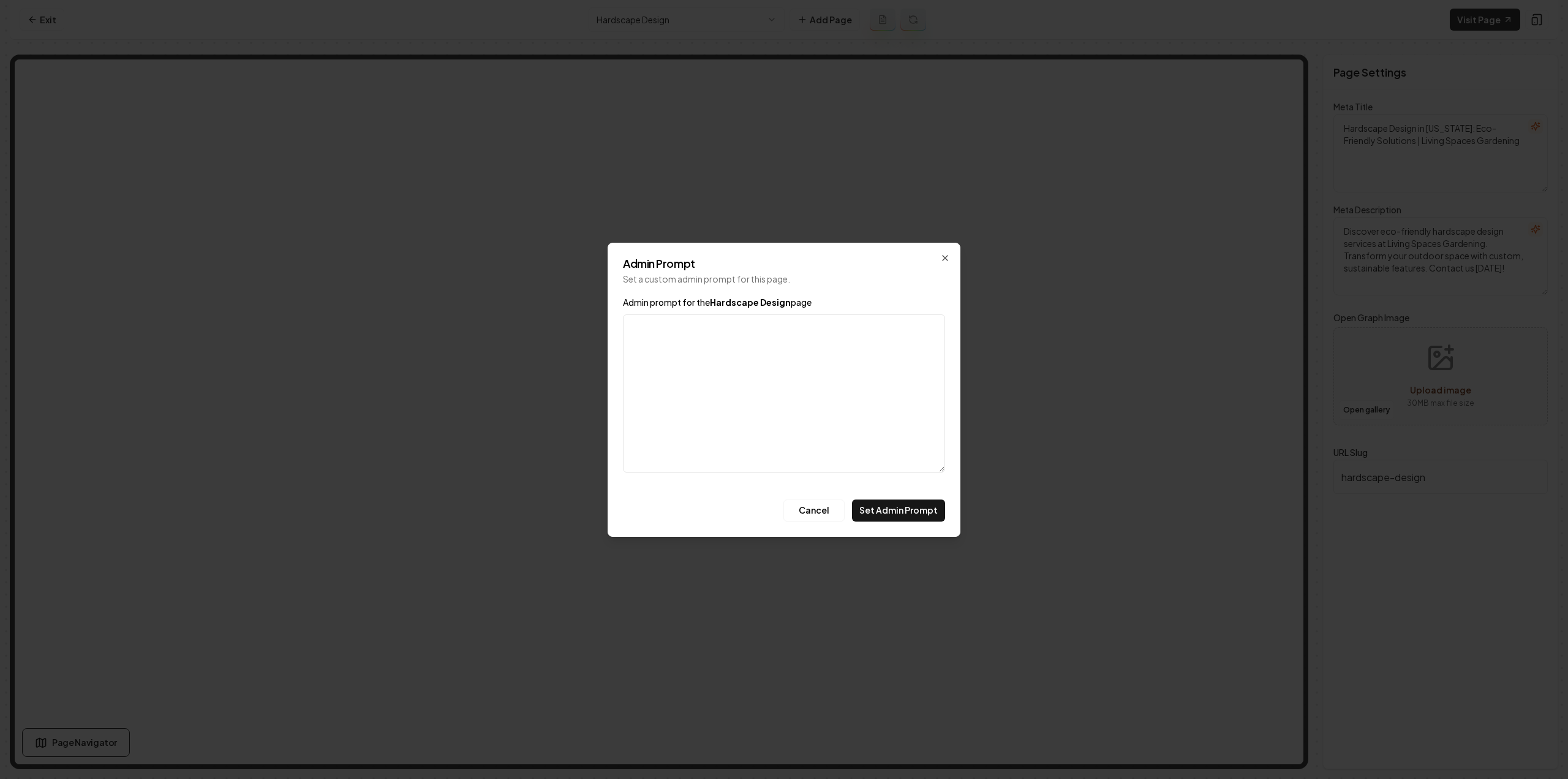
click at [622, 308] on div "Admin Prompt Set a custom admin prompt for this page. Admin prompt for the Hard…" at bounding box center [784, 389] width 353 height 294
click at [633, 319] on textarea "Admin prompt for the Hardscape Design page" at bounding box center [784, 393] width 322 height 158
paste textarea "-Pavers -Pergola -Decks -French Drains -Landscape Lighting -Water Feature"
click at [707, 330] on textarea "these are the main services: -Pavers -Pergola -Decks -French Drains -Landscape …" at bounding box center [784, 393] width 322 height 158
type textarea "these are the main hardscaping services: -Pavers -Pergola -Decks -French Drains…"
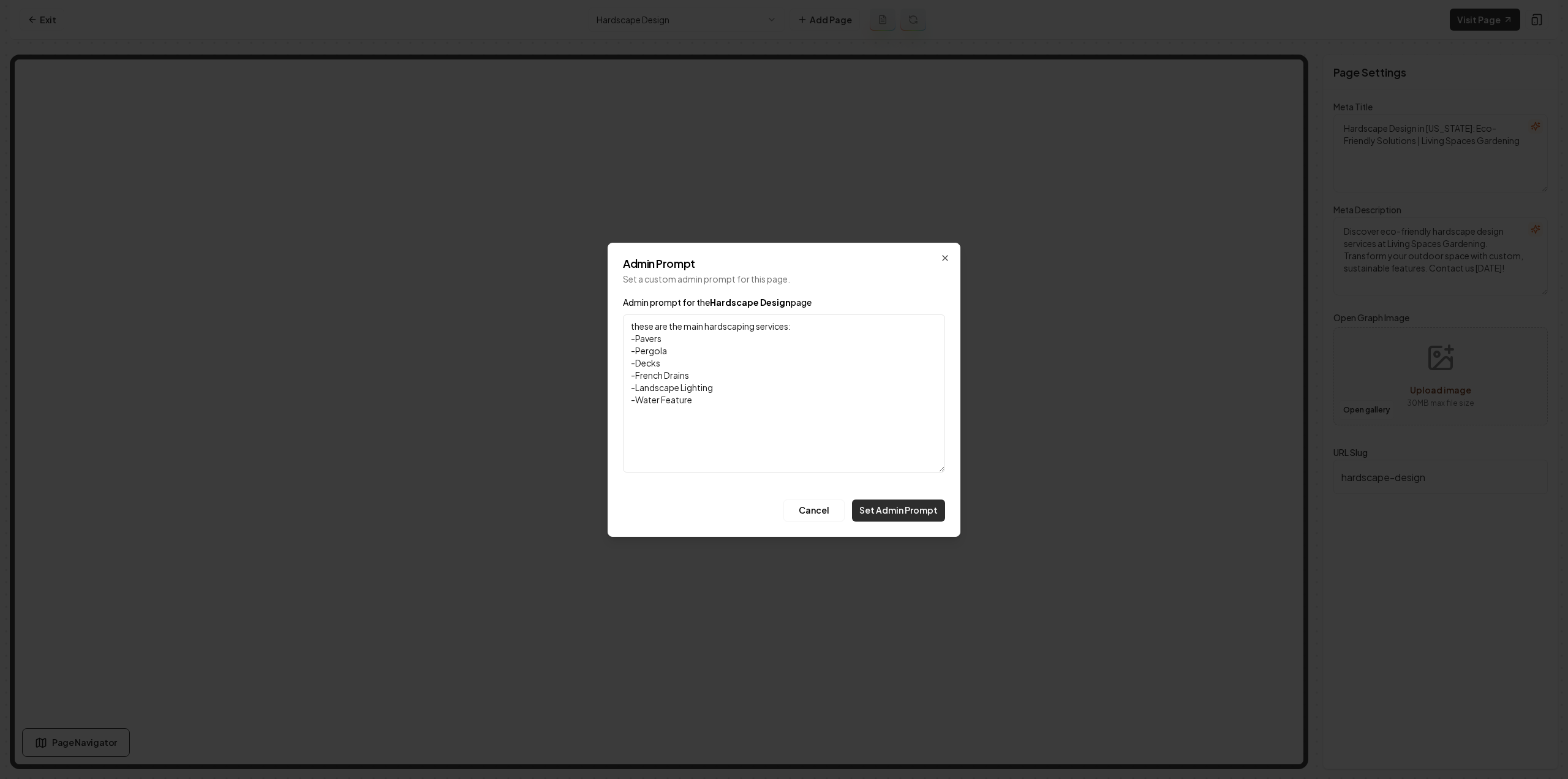
click at [877, 510] on button "Set Admin Prompt" at bounding box center [898, 510] width 93 height 22
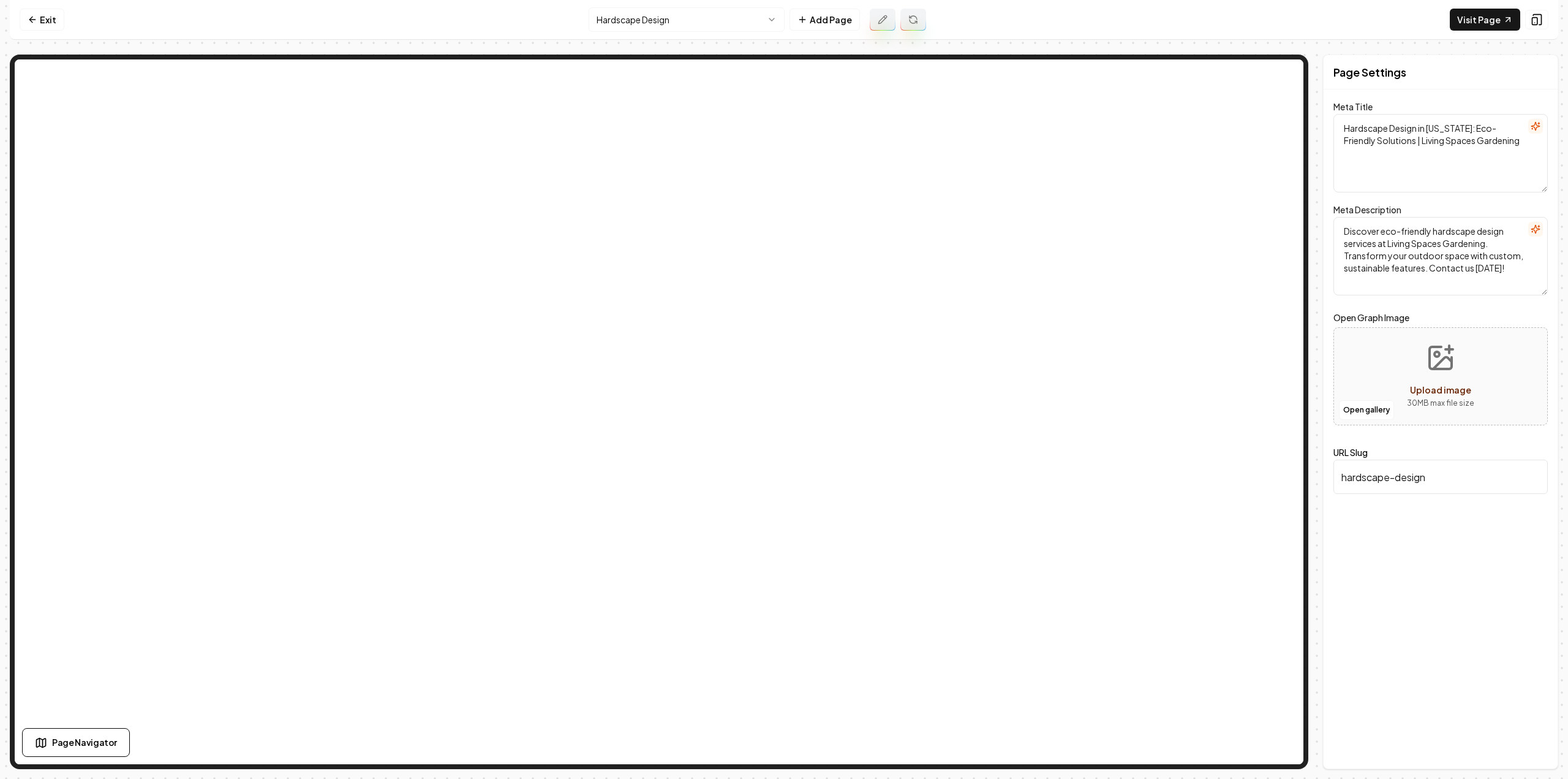
click at [909, 15] on icon at bounding box center [913, 20] width 10 height 10
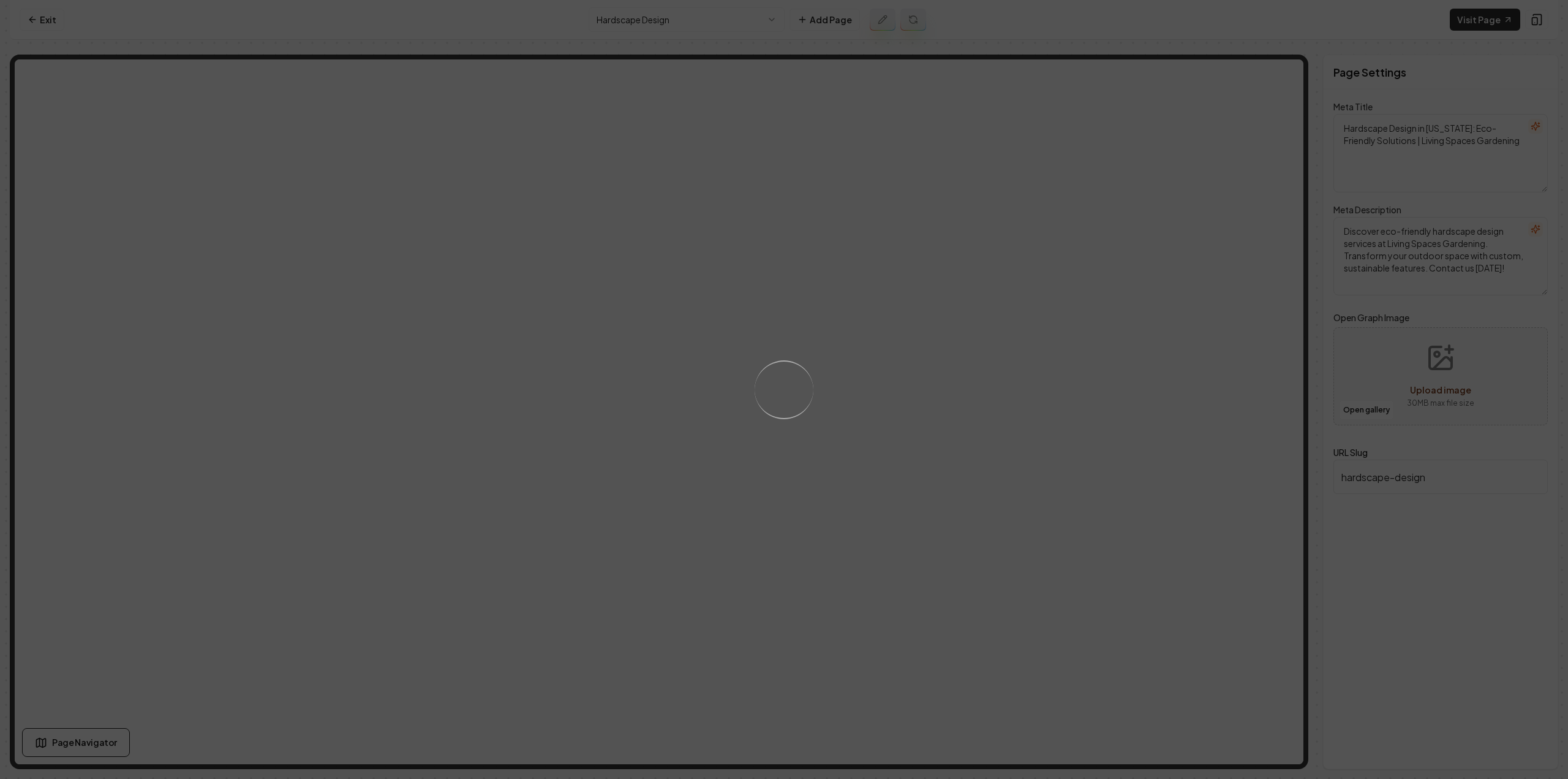
type textarea "Eco-Friendly Hardscape Design Services | Living Spaces Gardening"
type textarea "Transform your outdoor space with Living Spaces Gardening's professional eco-fr…"
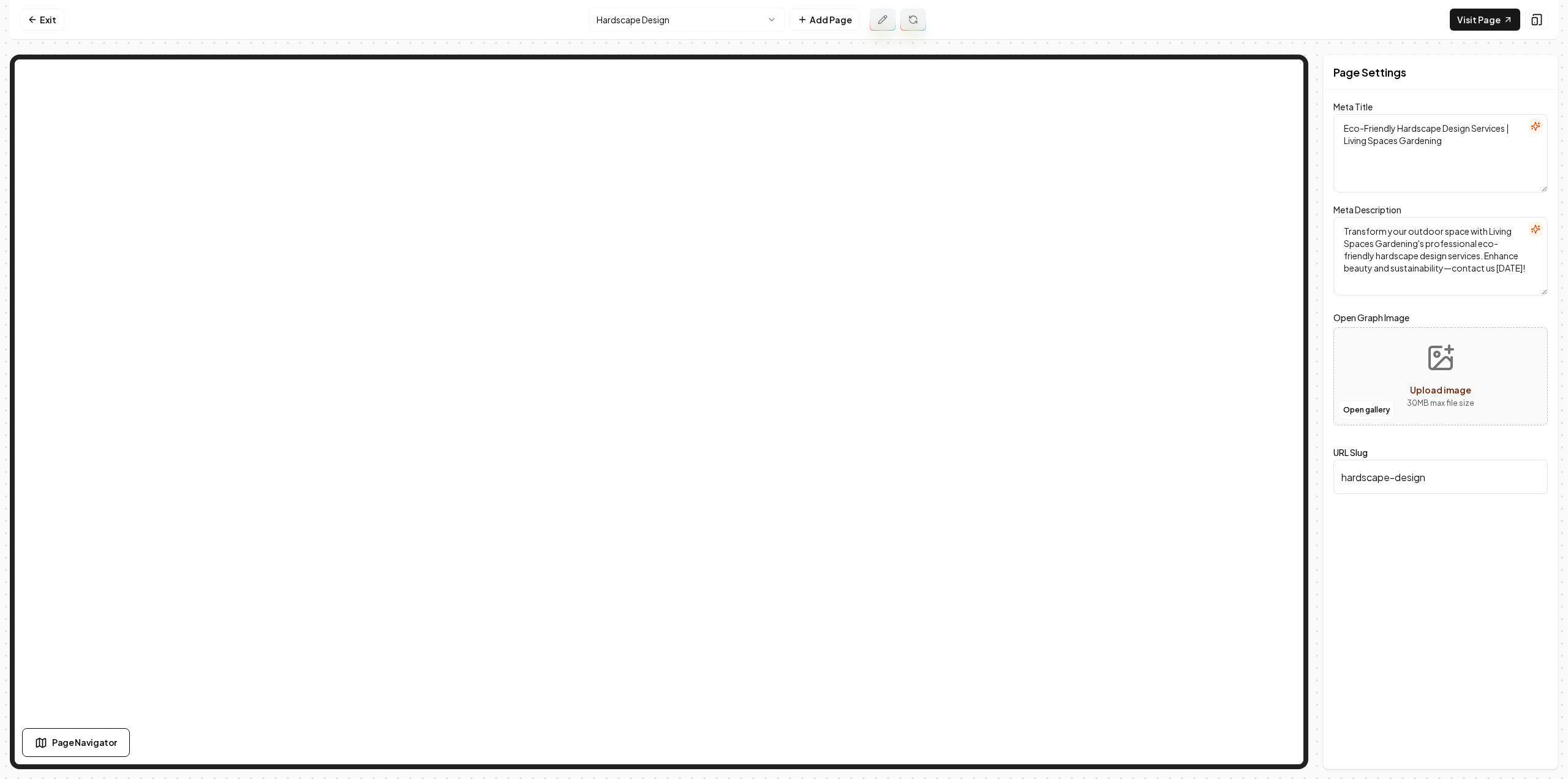
click at [631, 21] on html "Computer Required This feature is only available on a computer. Please switch t…" at bounding box center [784, 390] width 1568 height 779
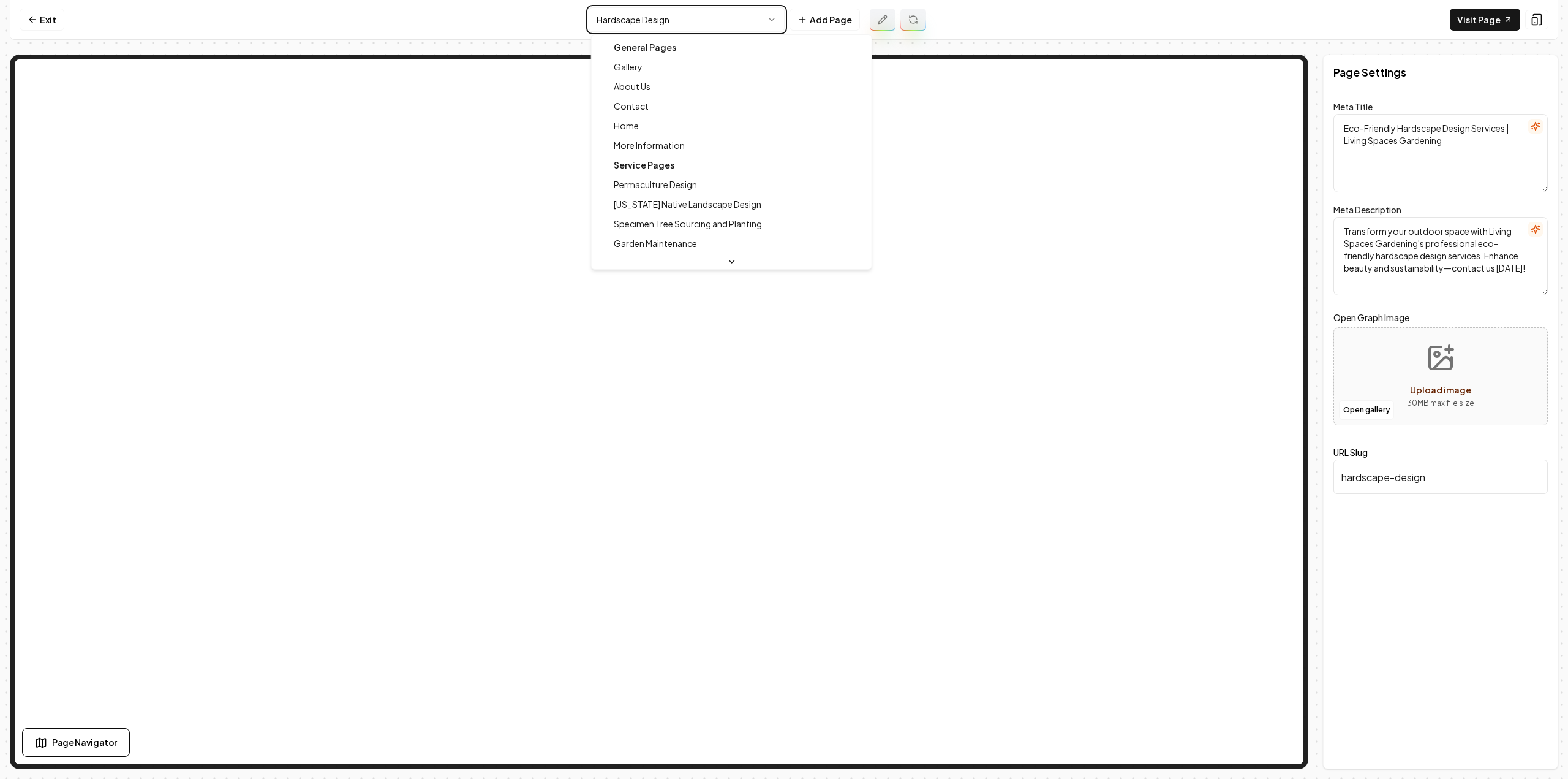
type textarea "Eco-Friendly [US_STATE] Landscaping | Living Spaces Gardening"
type textarea "Transform your outdoor space into a thriving ecosystem with eco-friendly, nativ…"
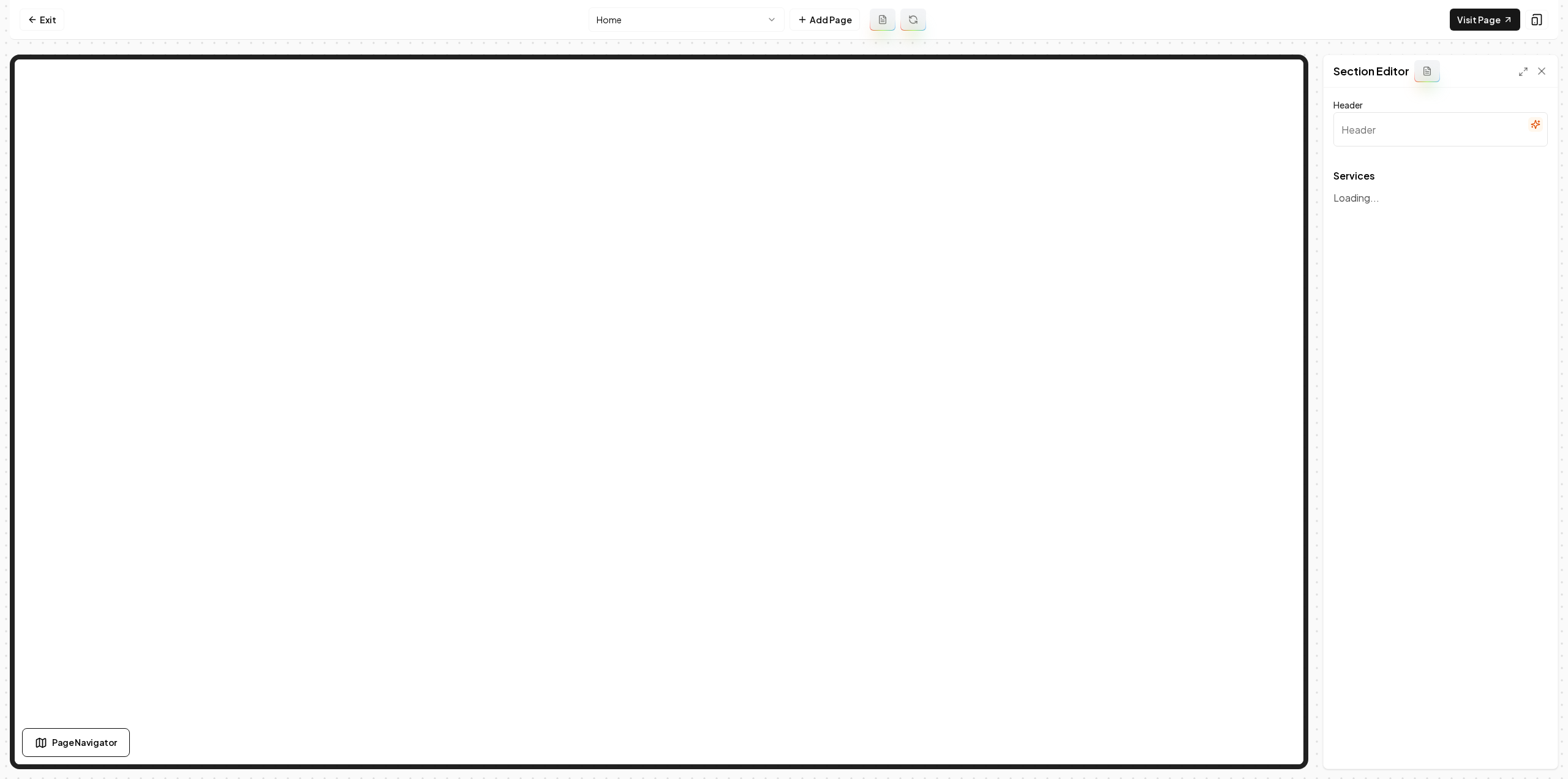
type input "Eco-Conscious Gardening & Landscape Solutions"
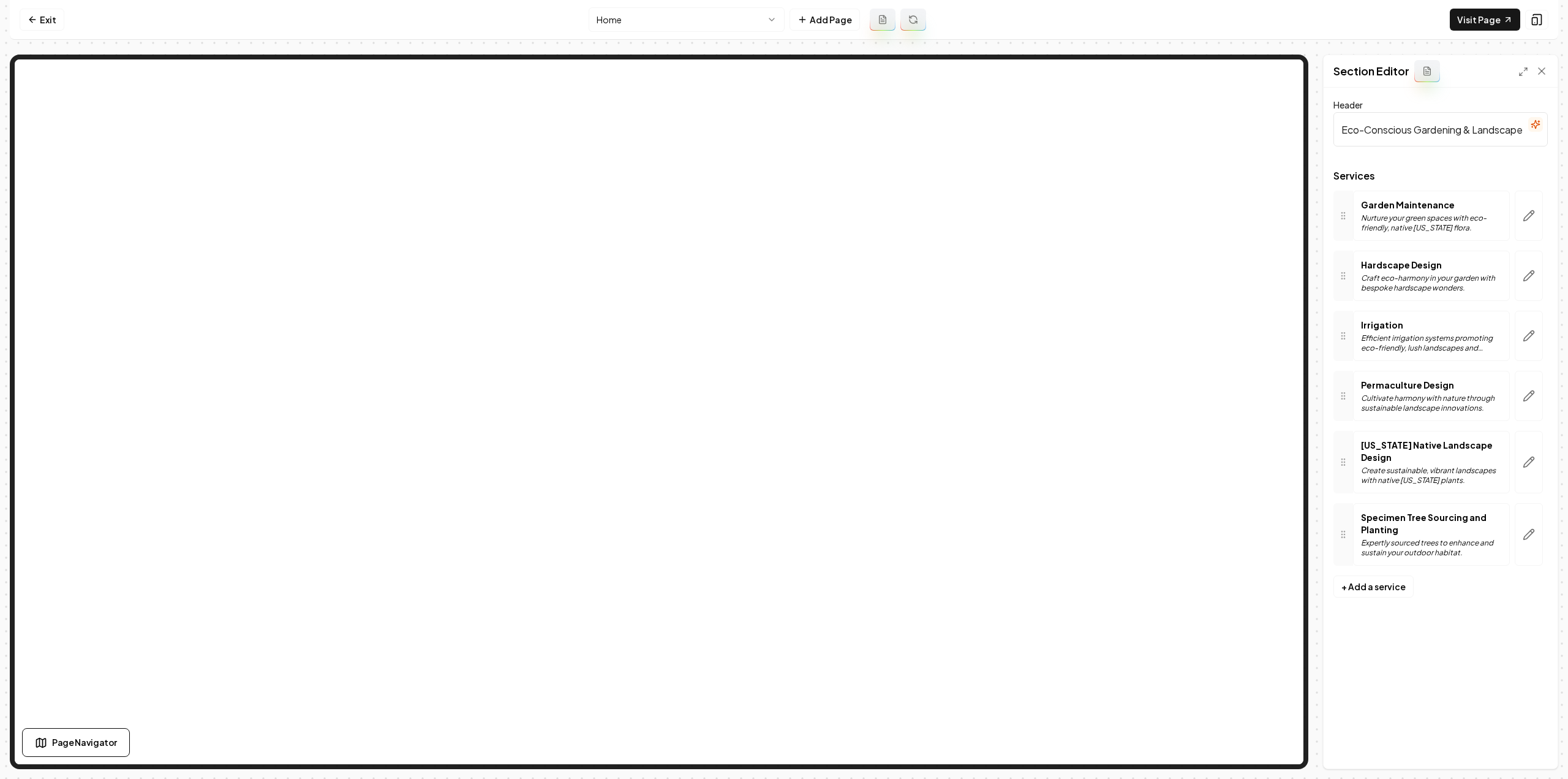
click at [1537, 213] on button "button" at bounding box center [1528, 216] width 28 height 50
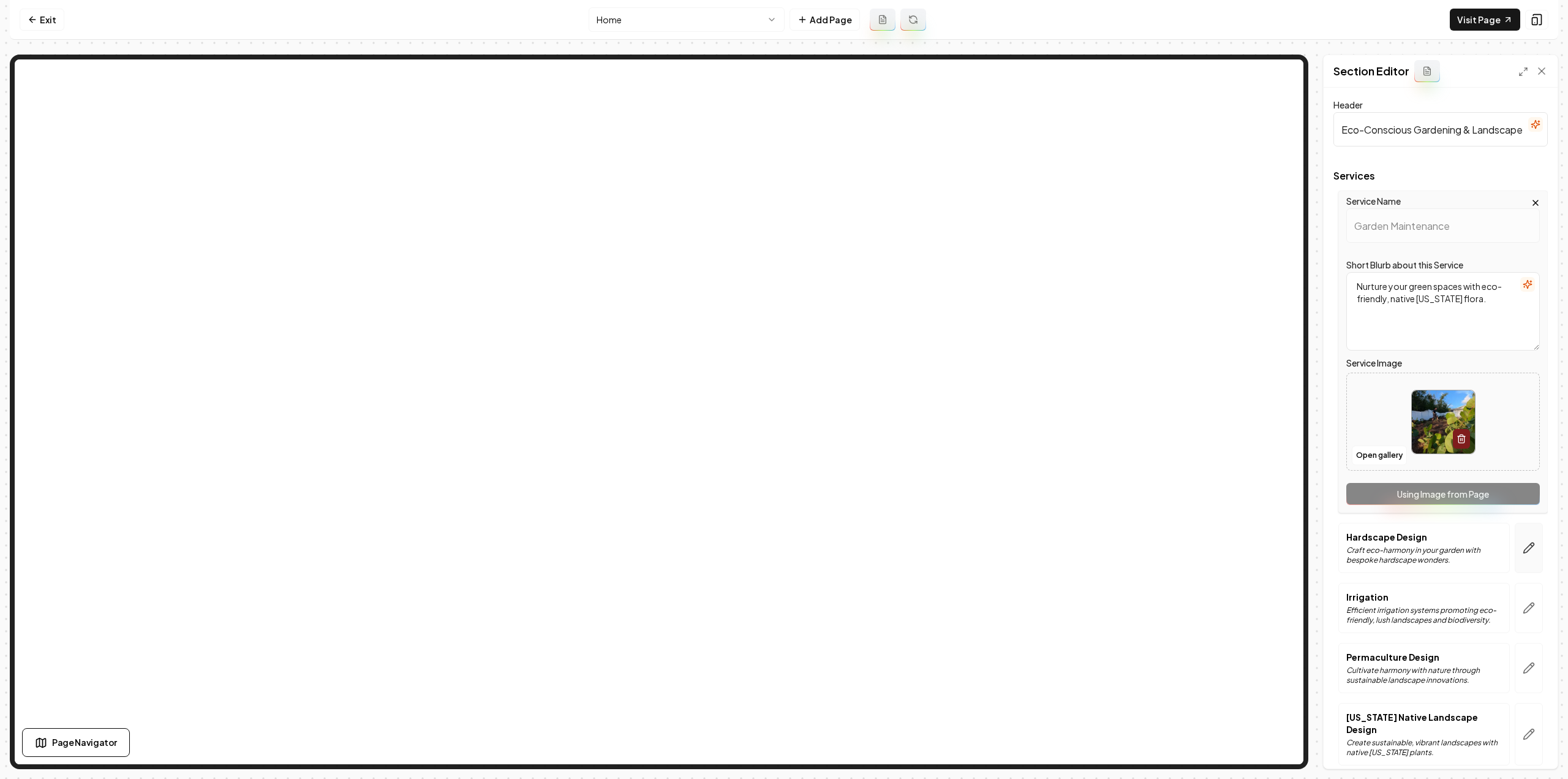
click at [1524, 543] on icon "button" at bounding box center [1529, 548] width 11 height 11
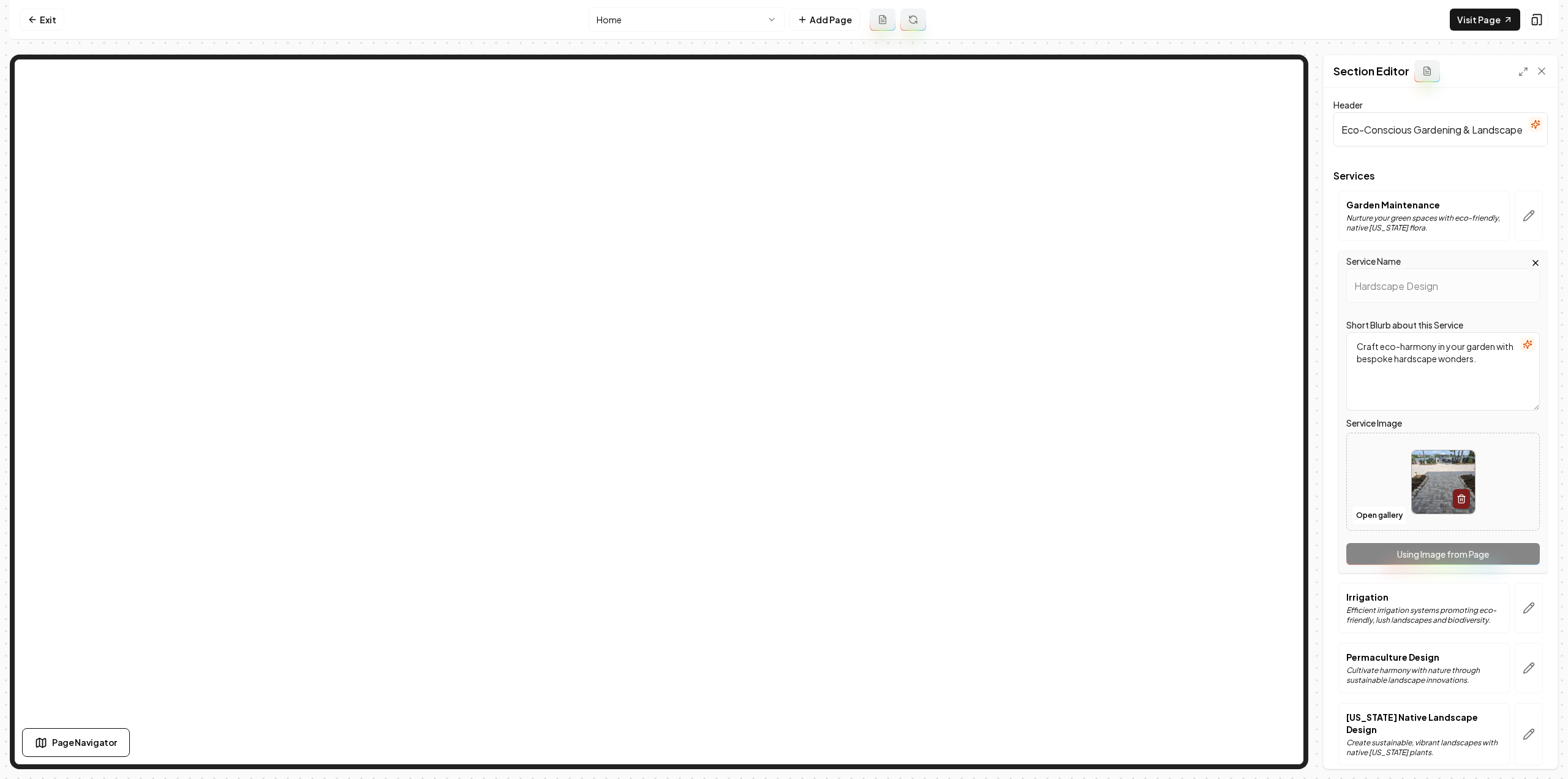
click at [1512, 555] on div "Service Name Hardscape Design Short Blurb about this Service Craft eco-harmony …" at bounding box center [1442, 412] width 209 height 322
click at [1521, 615] on button "button" at bounding box center [1528, 607] width 28 height 50
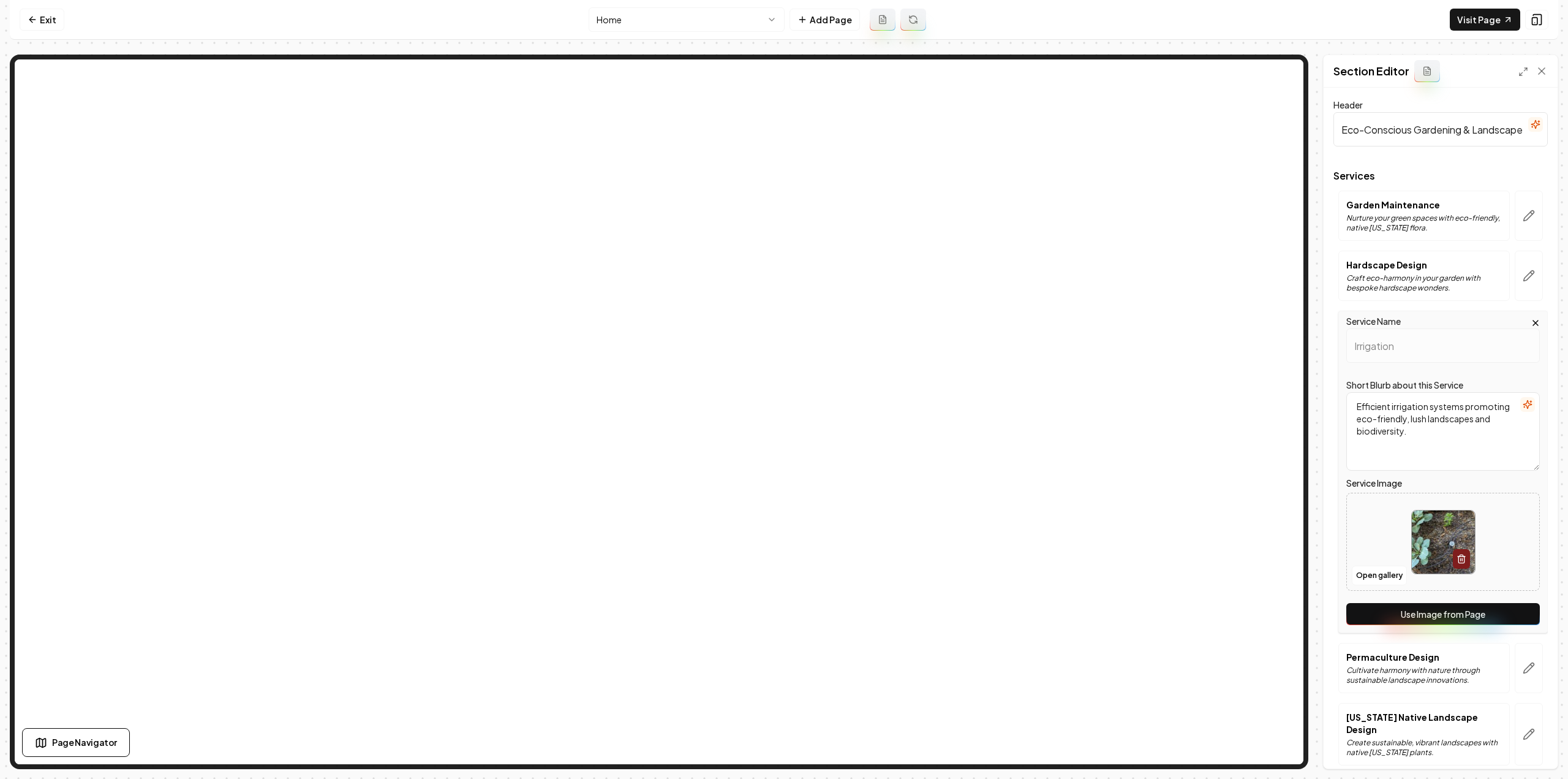
click at [1512, 617] on button "Use Image from Page" at bounding box center [1442, 614] width 194 height 22
click at [1524, 666] on icon "button" at bounding box center [1528, 668] width 12 height 12
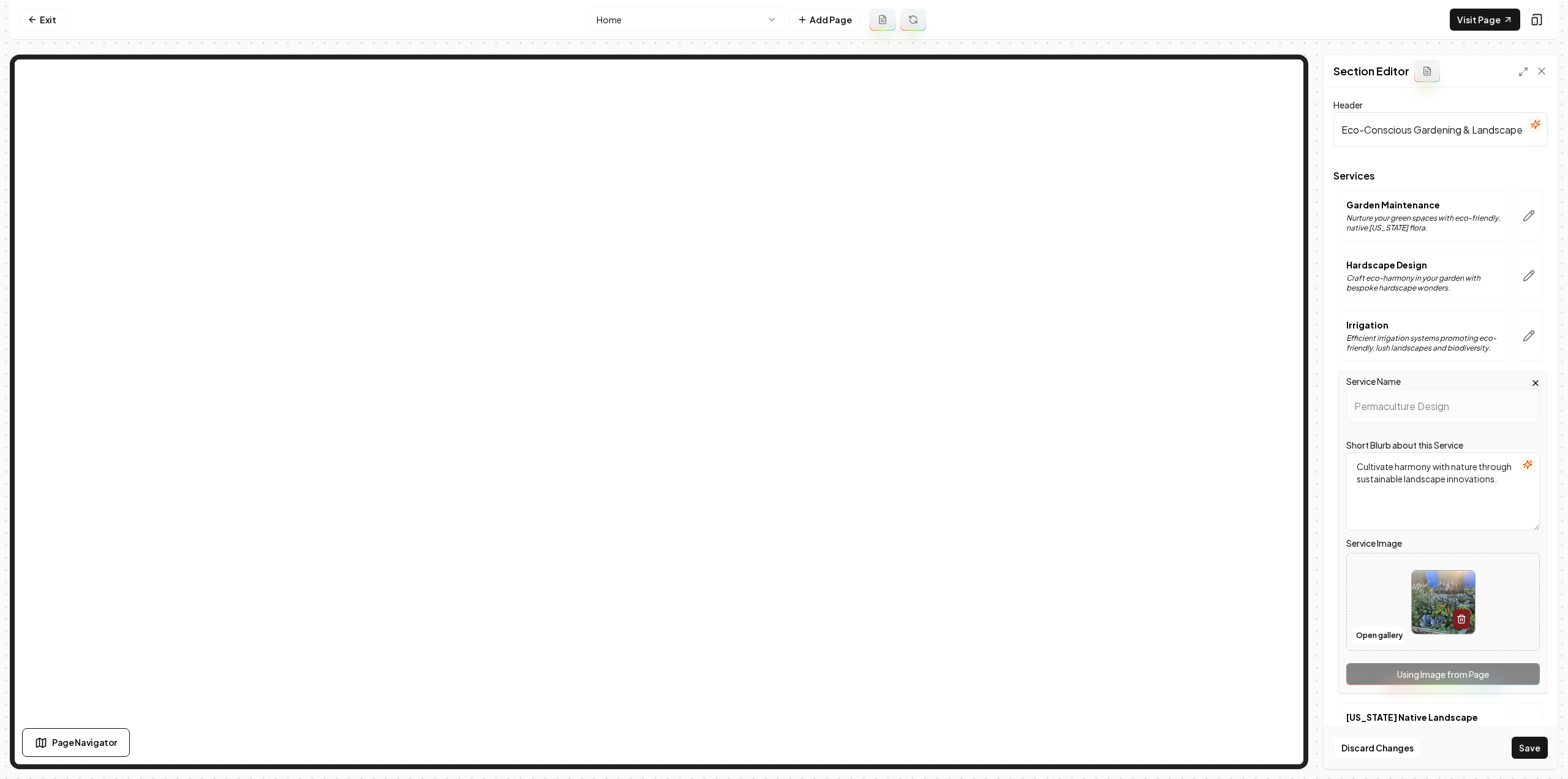
click at [1516, 668] on div "Service Name Permaculture Design Short Blurb about this Service Cultivate harmo…" at bounding box center [1442, 532] width 209 height 322
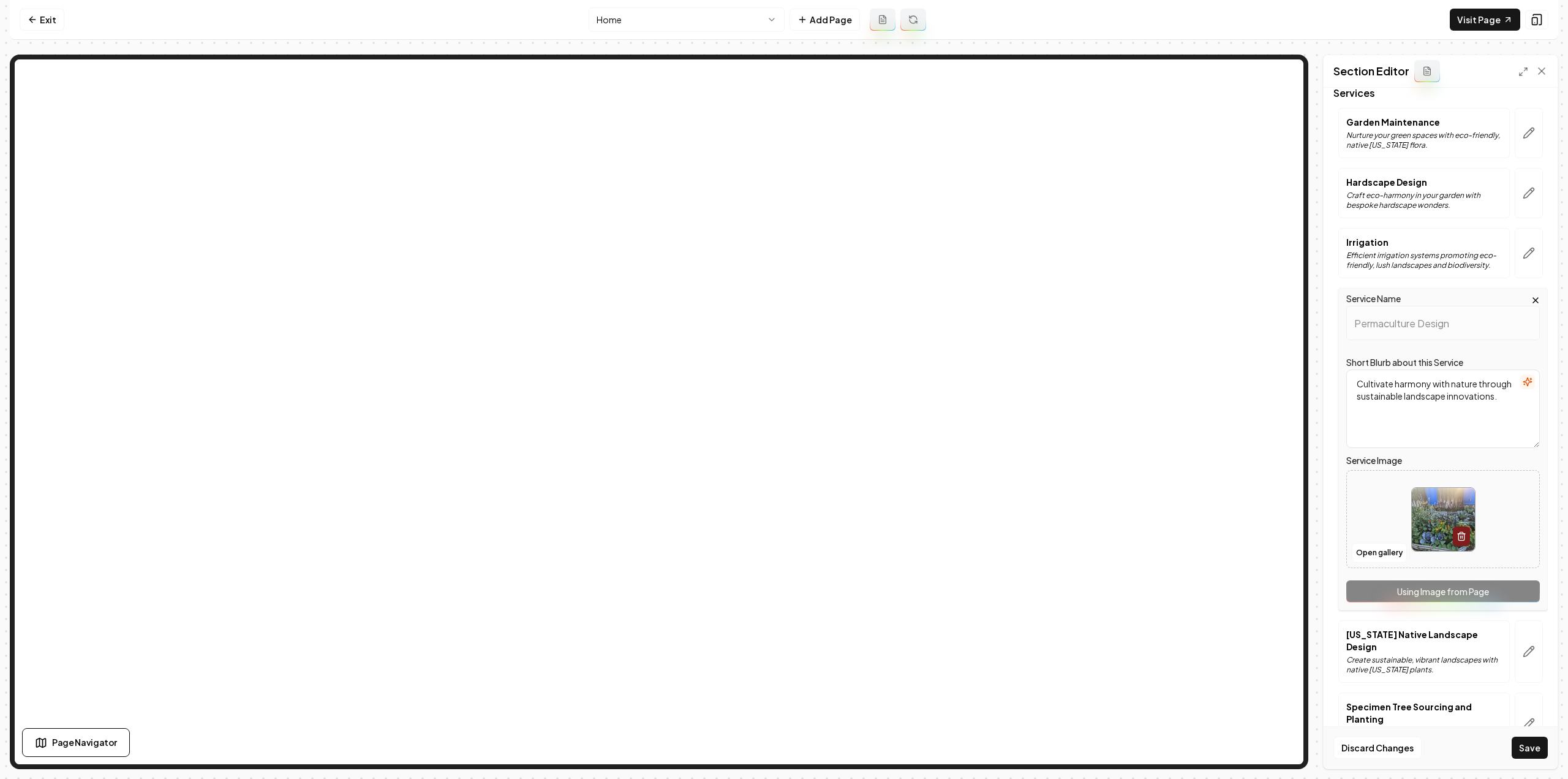
scroll to position [110, 0]
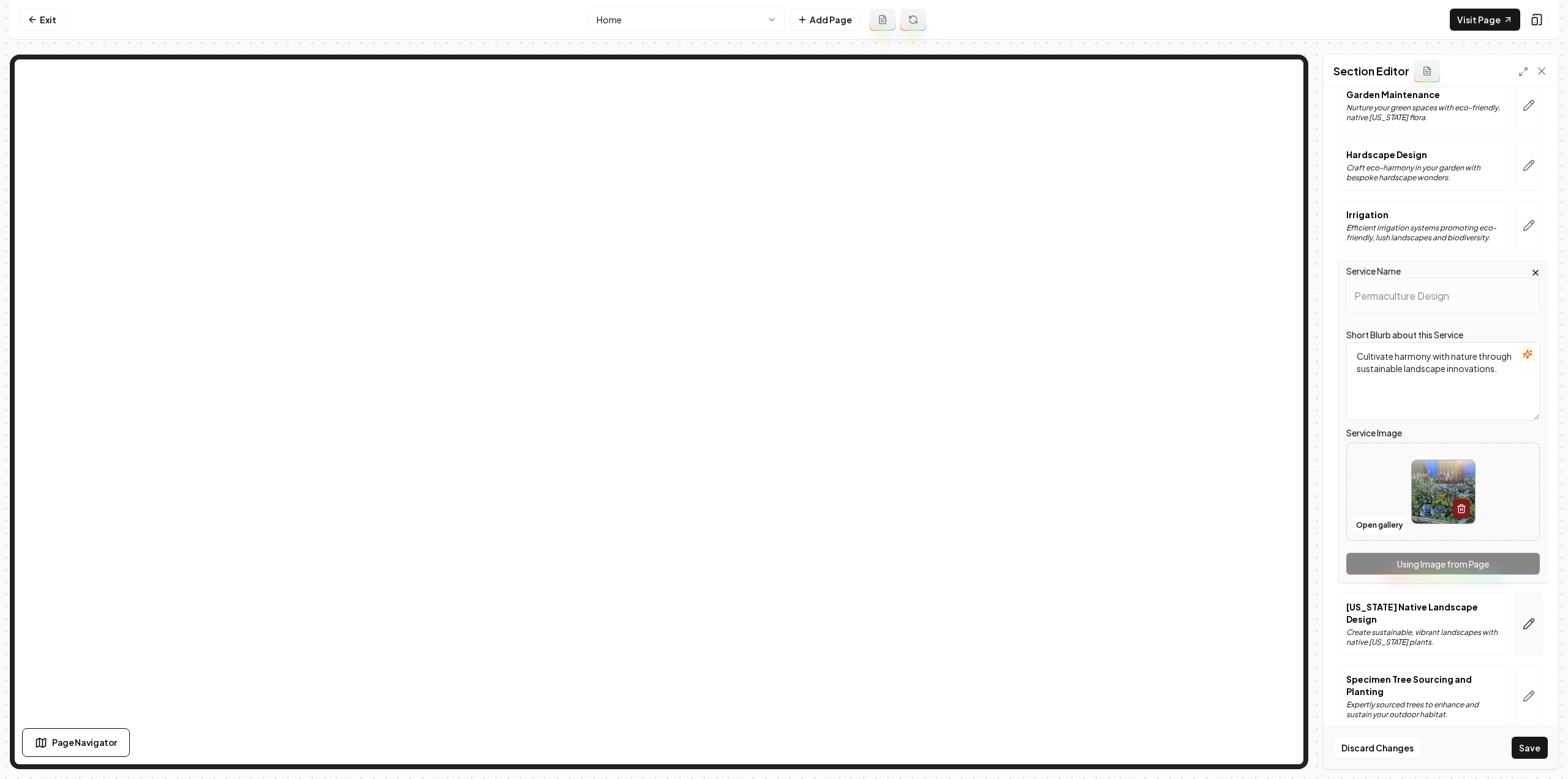
click at [1522, 617] on icon "button" at bounding box center [1528, 623] width 12 height 12
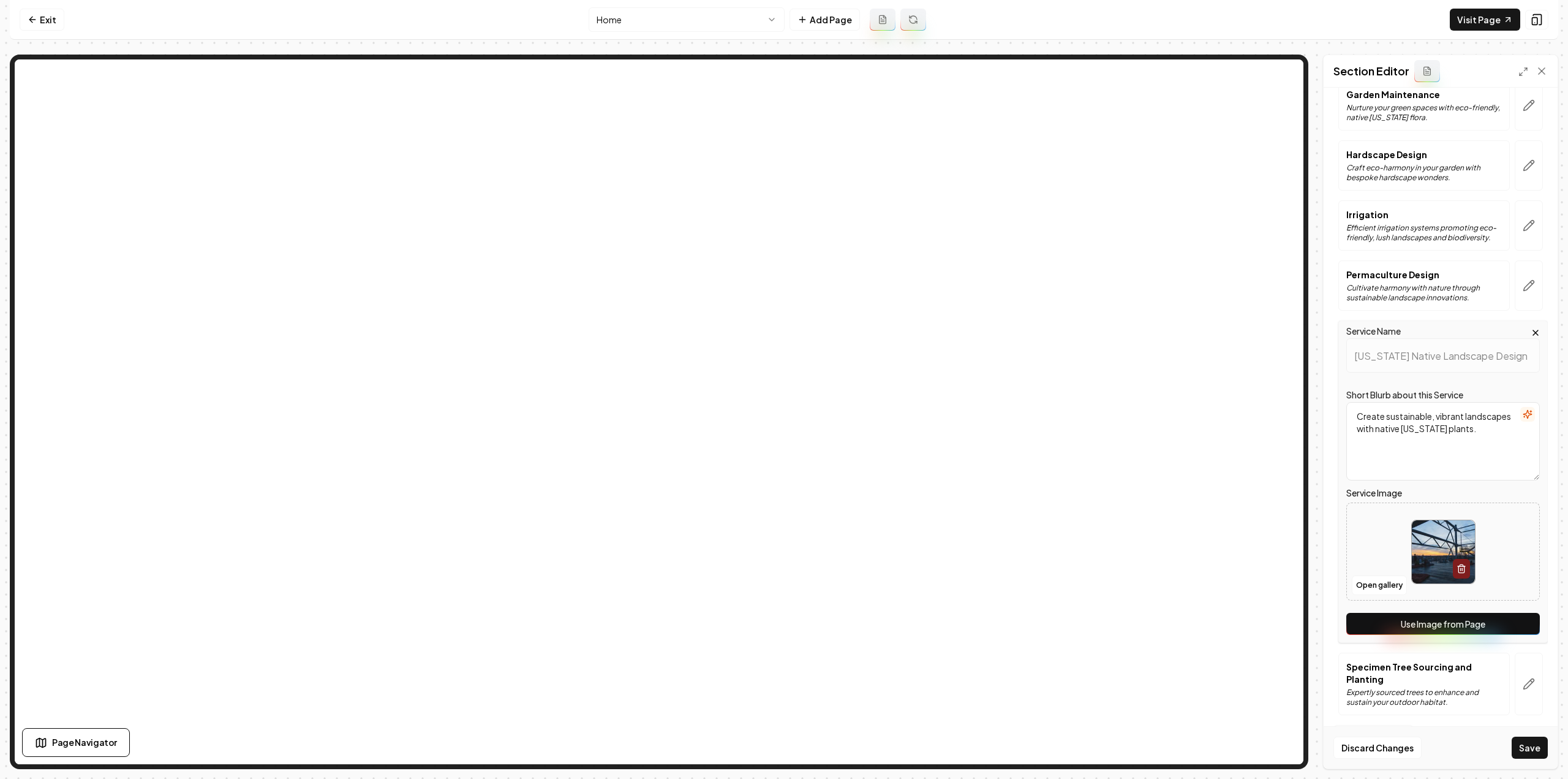
drag, startPoint x: 1448, startPoint y: 623, endPoint x: 1468, endPoint y: 650, distance: 33.6
click at [1448, 623] on button "Use Image from Page" at bounding box center [1442, 623] width 194 height 22
click at [1509, 680] on div at bounding box center [1528, 683] width 38 height 62
click at [1522, 682] on icon "button" at bounding box center [1528, 683] width 12 height 12
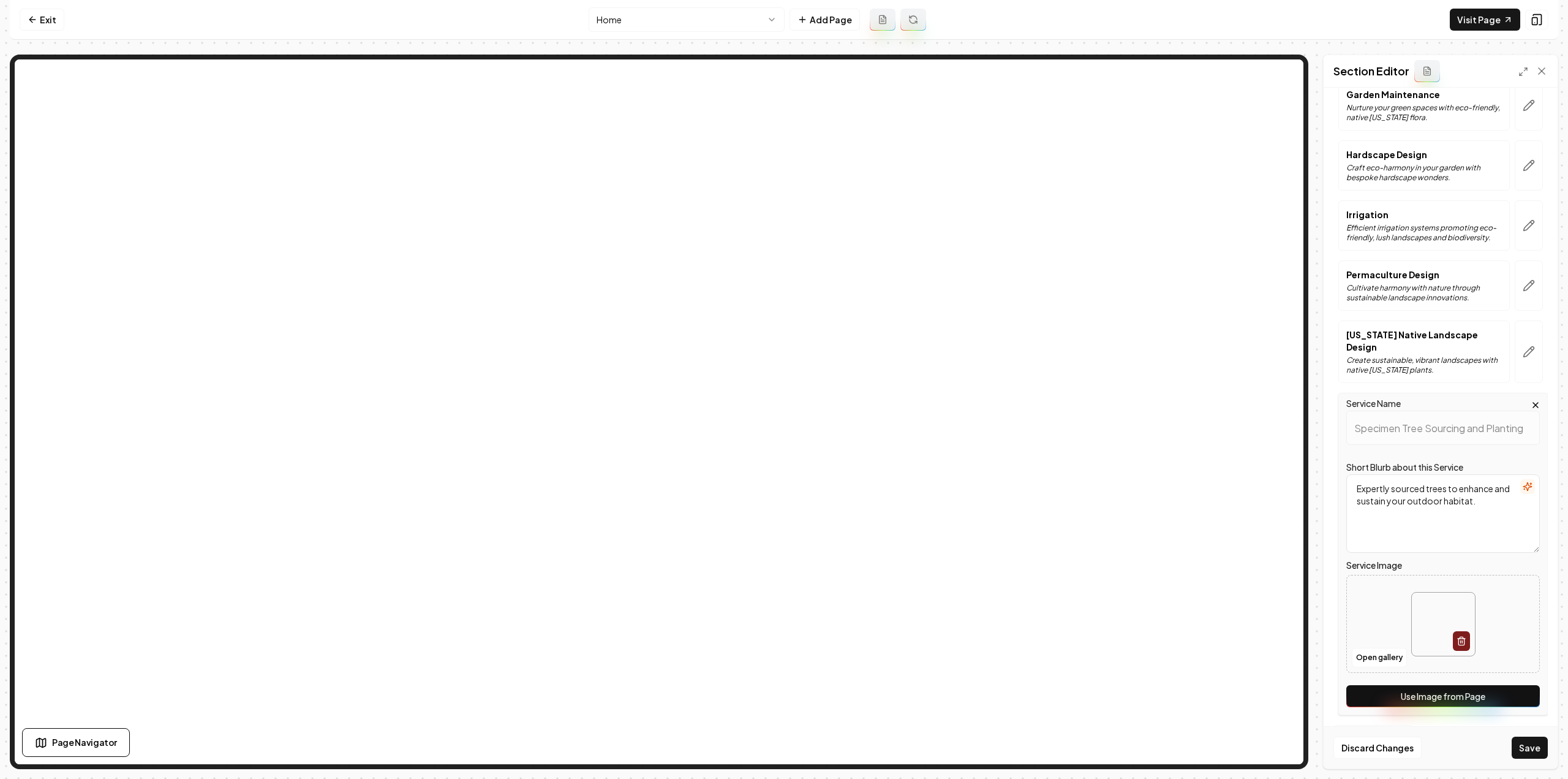
scroll to position [0, 0]
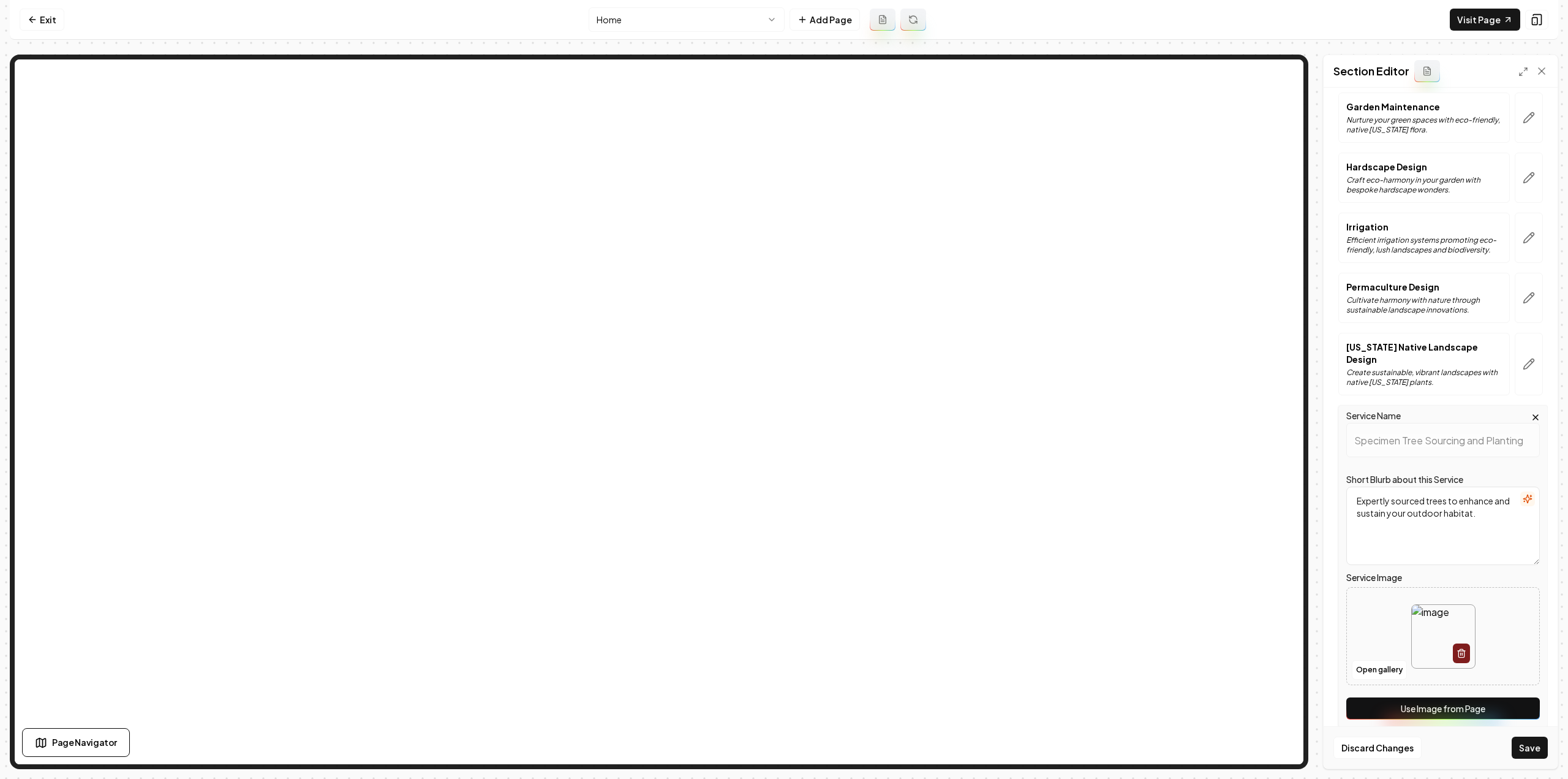
click at [1490, 698] on button "Use Image from Page" at bounding box center [1442, 708] width 194 height 22
click at [1531, 750] on button "Save" at bounding box center [1529, 747] width 36 height 22
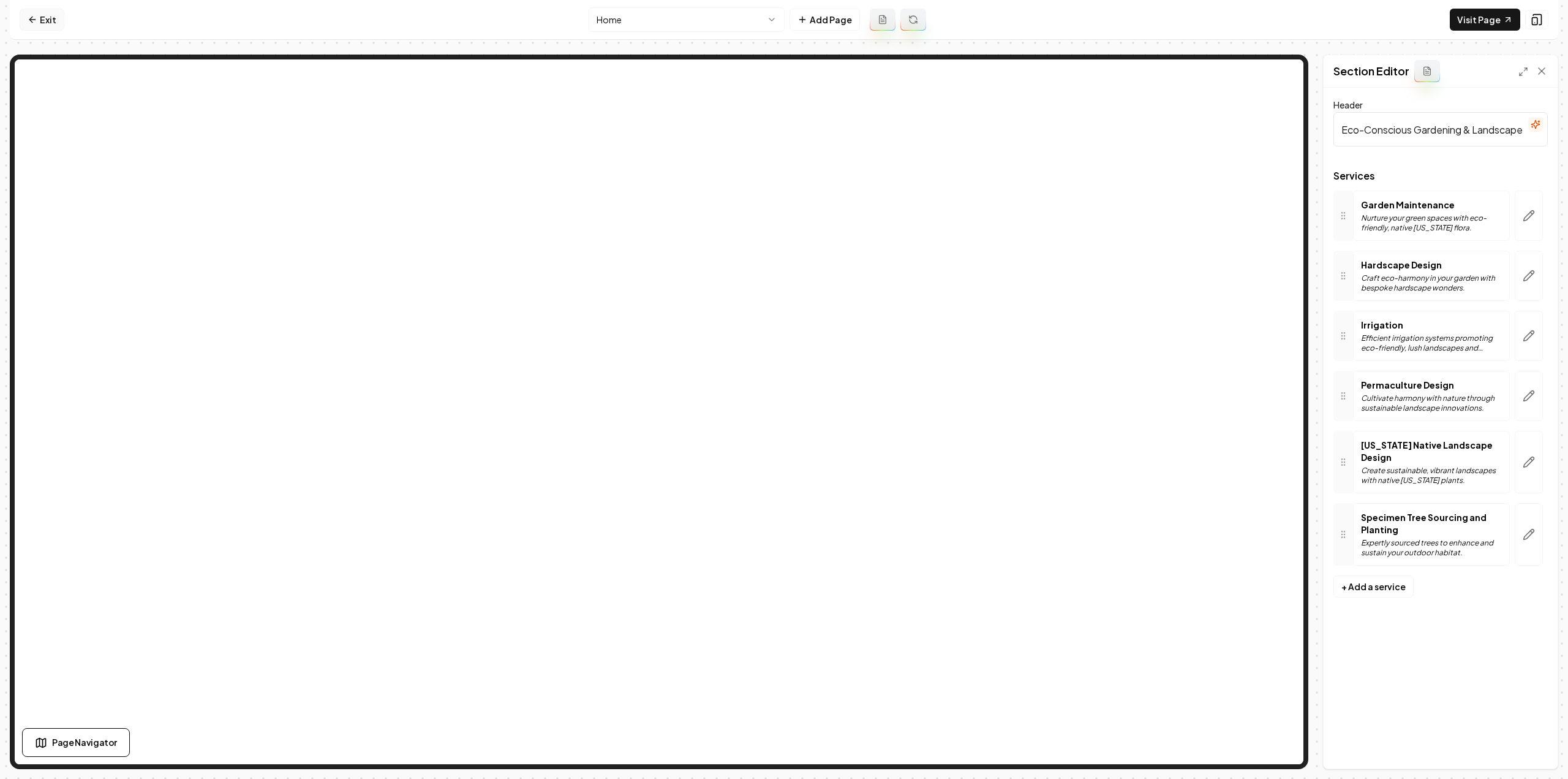
click at [40, 11] on link "Exit" at bounding box center [41, 19] width 45 height 22
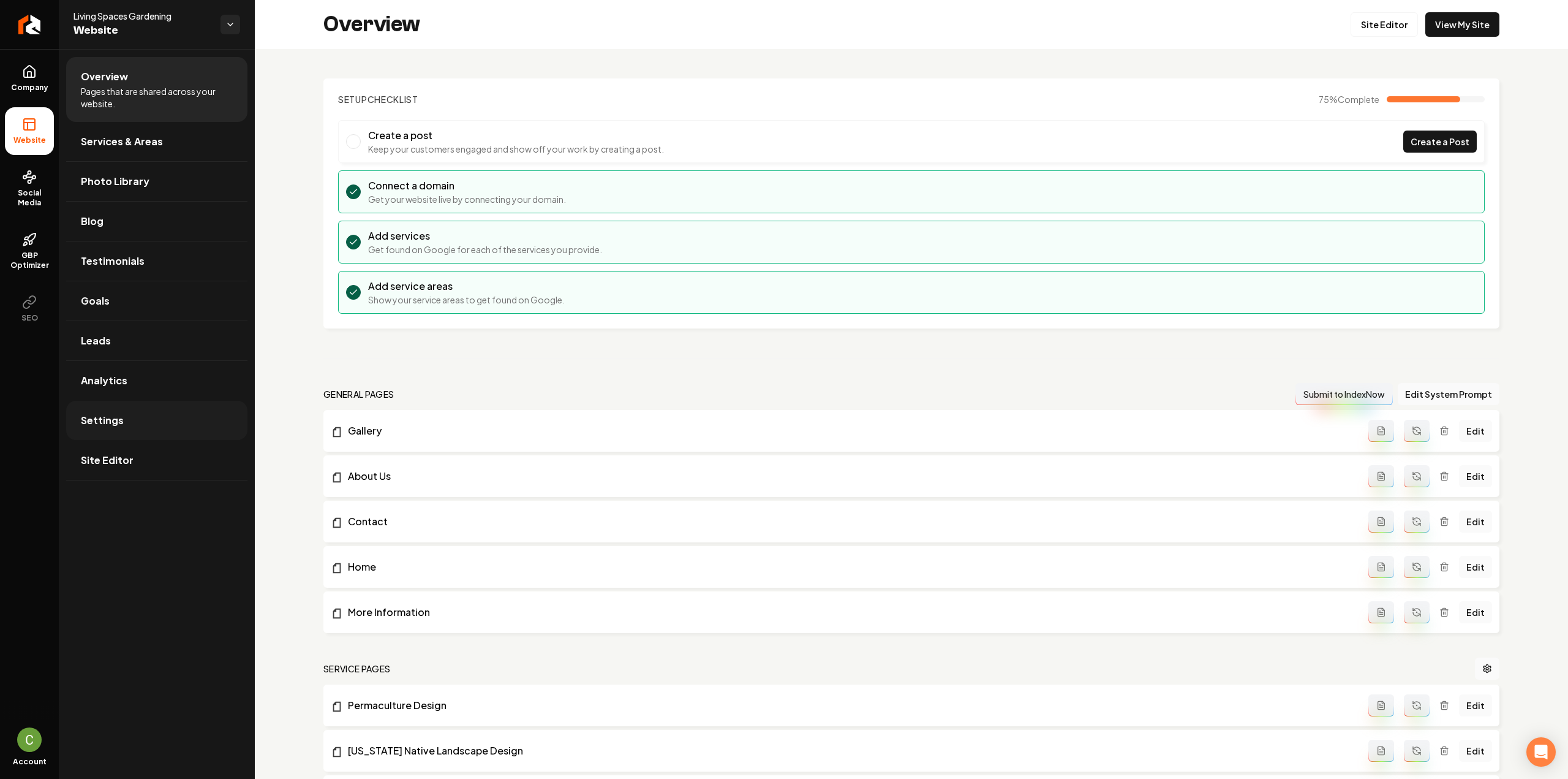
click at [122, 402] on link "Settings" at bounding box center [157, 420] width 181 height 39
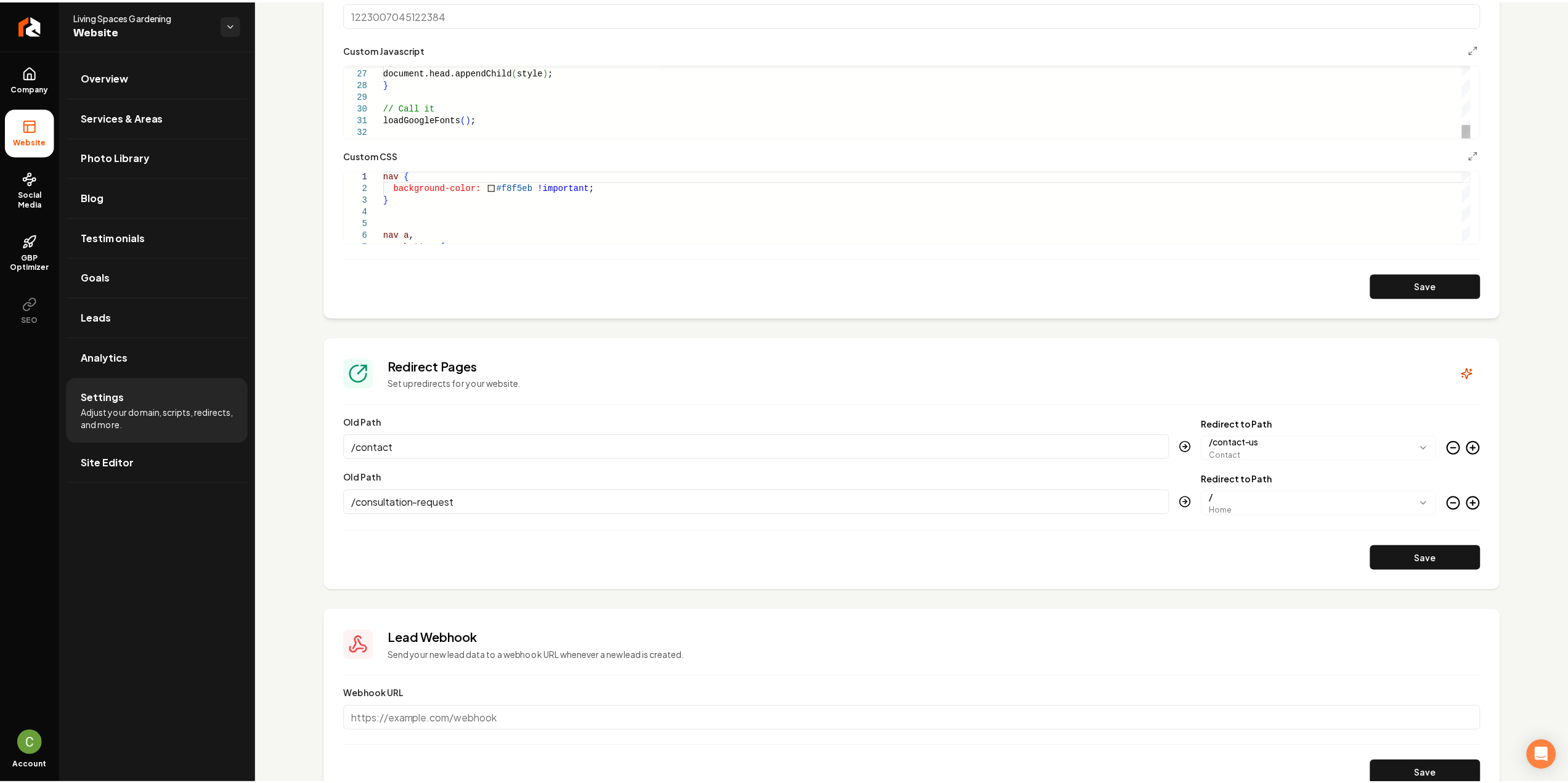
scroll to position [782, 0]
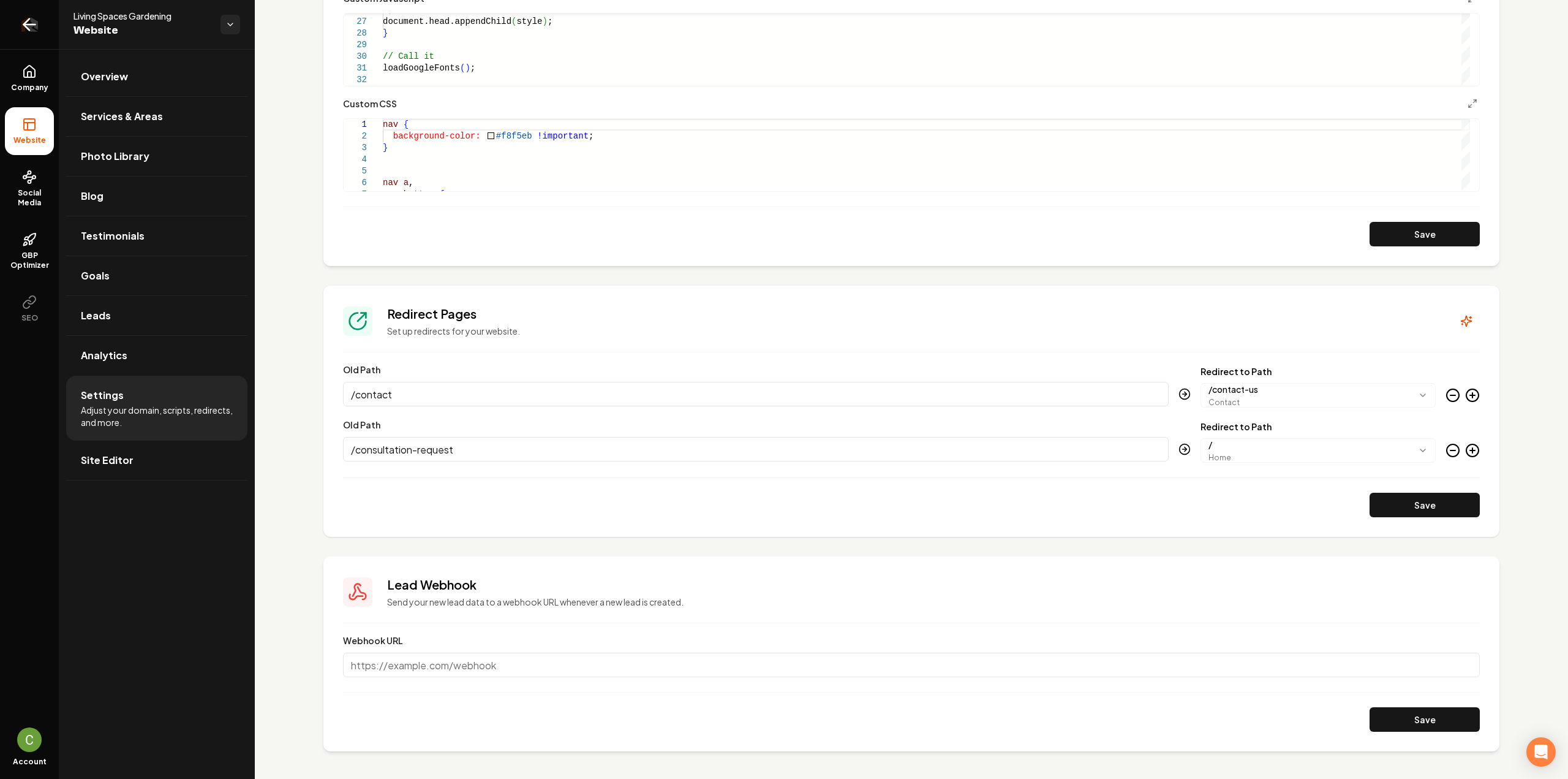
click at [50, 28] on link "Return to dashboard" at bounding box center [29, 24] width 59 height 49
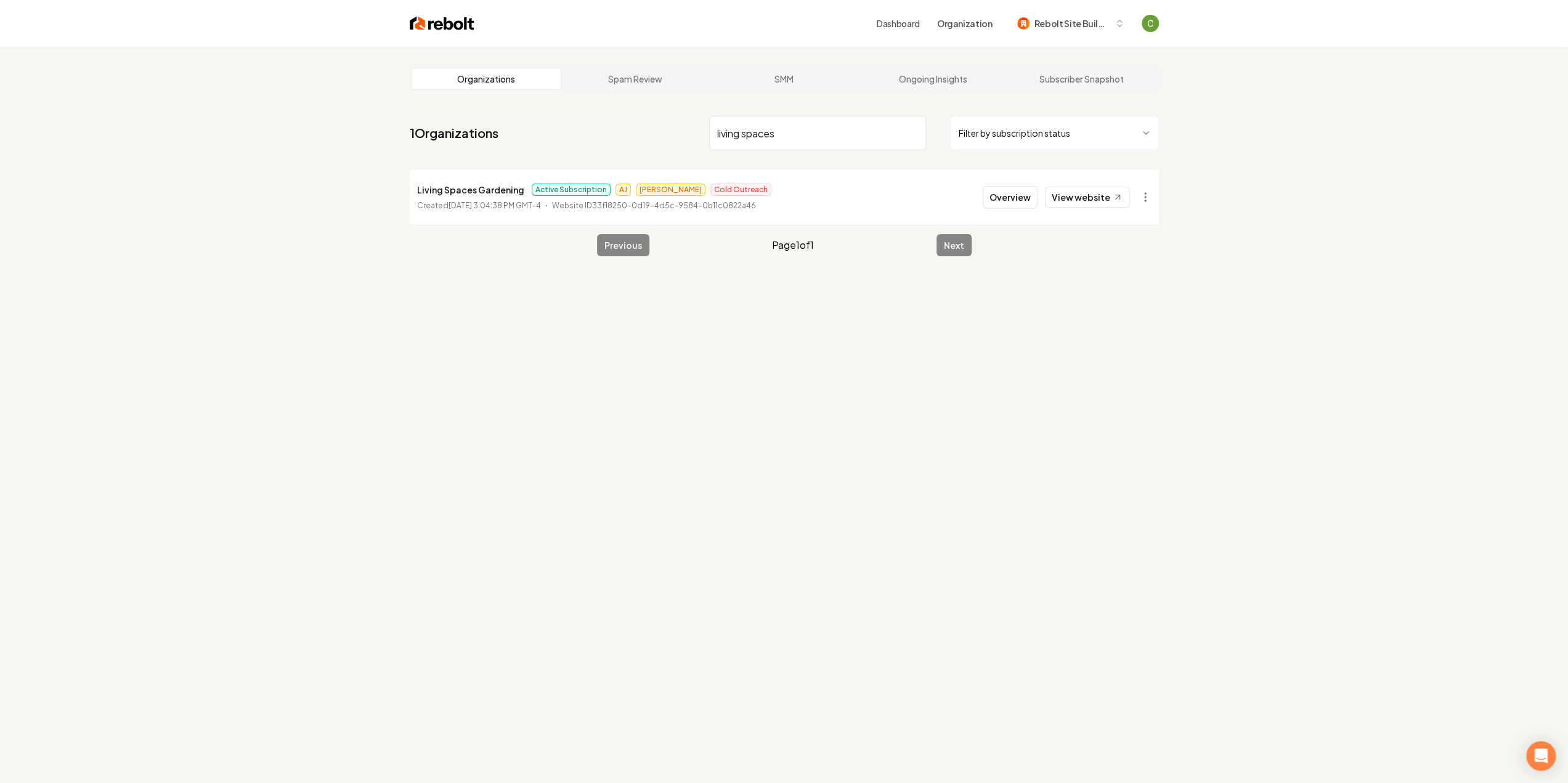
type input "living spaces"
click at [1150, 200] on html "Dashboard Organization Rebolt Site Builder Organizations Spam Review SMM Ongoin…" at bounding box center [784, 392] width 1568 height 783
click at [1002, 193] on html "Dashboard Organization Rebolt Site Builder Organizations Spam Review SMM Ongoin…" at bounding box center [788, 392] width 1577 height 783
click at [1018, 201] on button "Overview" at bounding box center [1010, 197] width 55 height 22
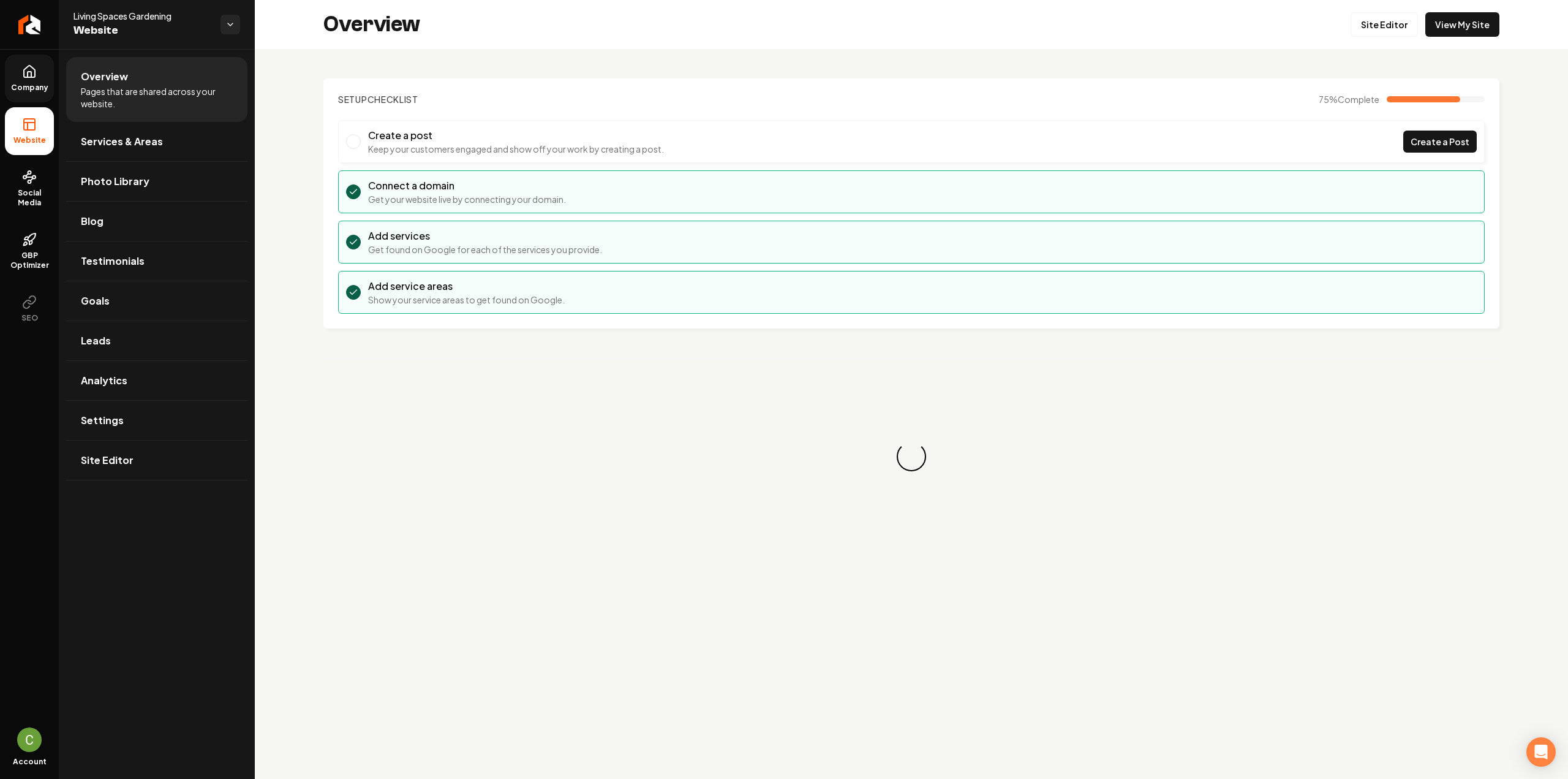
click at [35, 71] on icon at bounding box center [29, 71] width 11 height 11
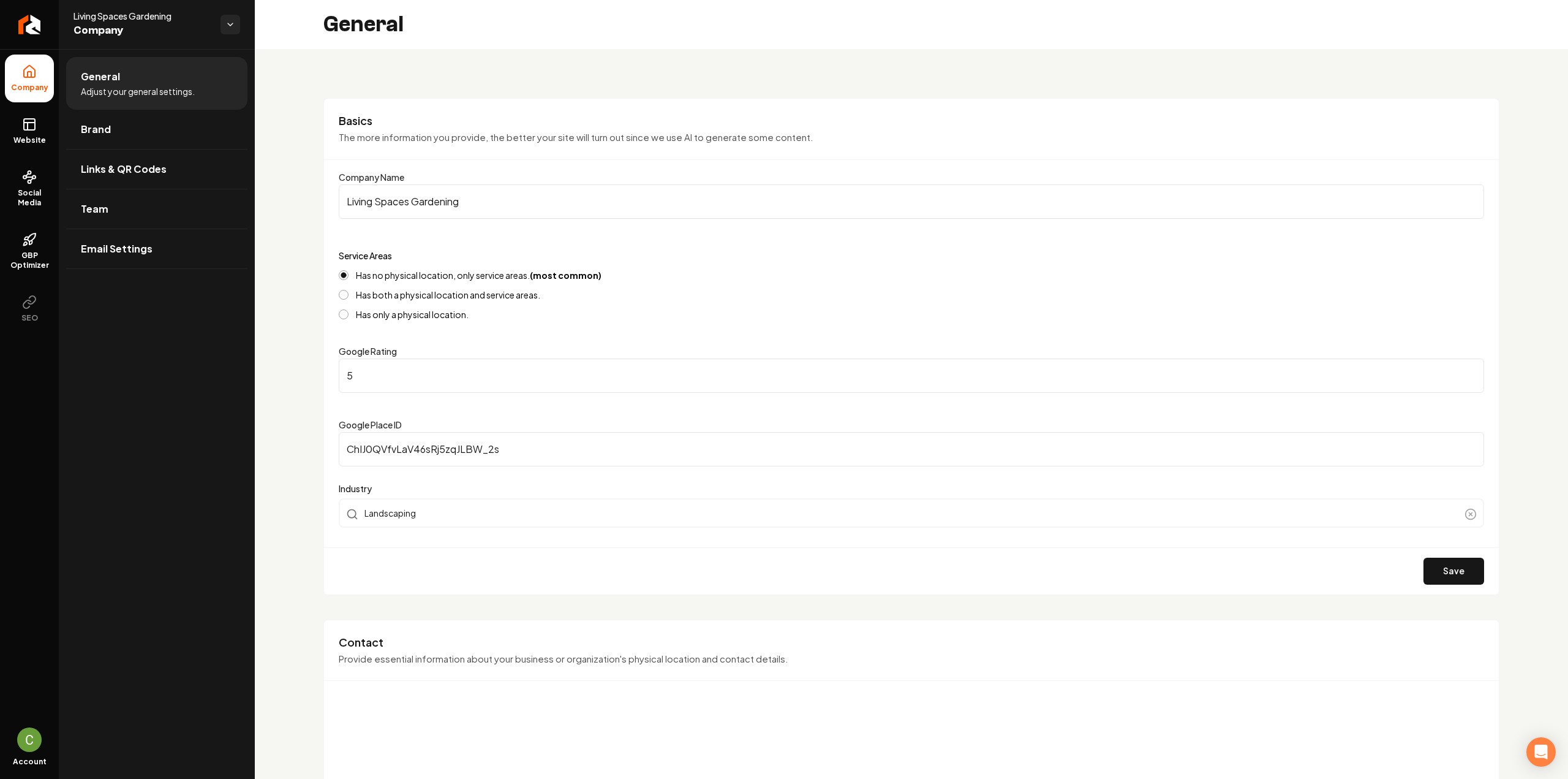
click at [233, 28] on html "Company Website Social Media GBP Optimizer SEO Account Living Spaces Gardening …" at bounding box center [784, 390] width 1568 height 779
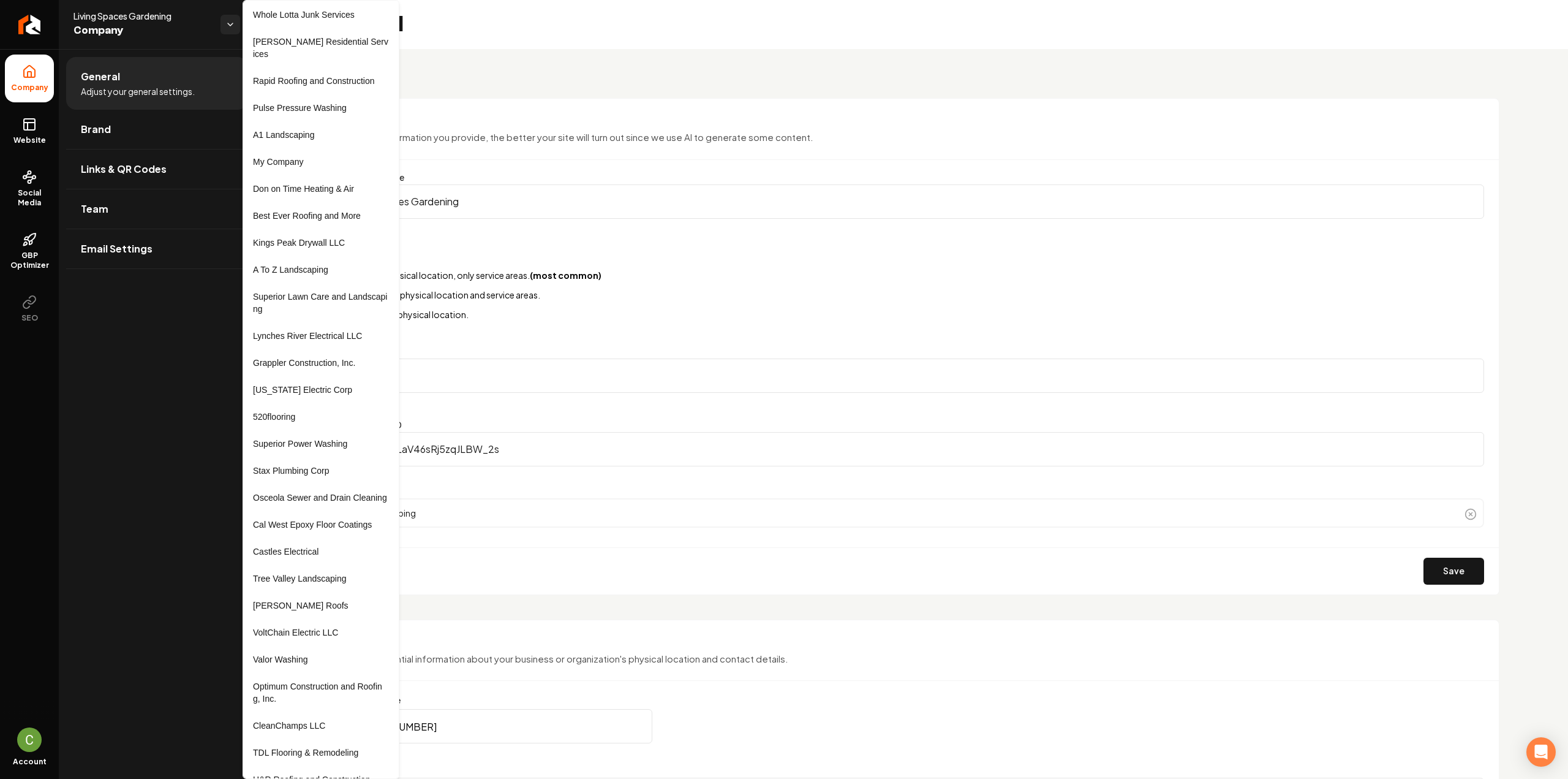
scroll to position [1348, 0]
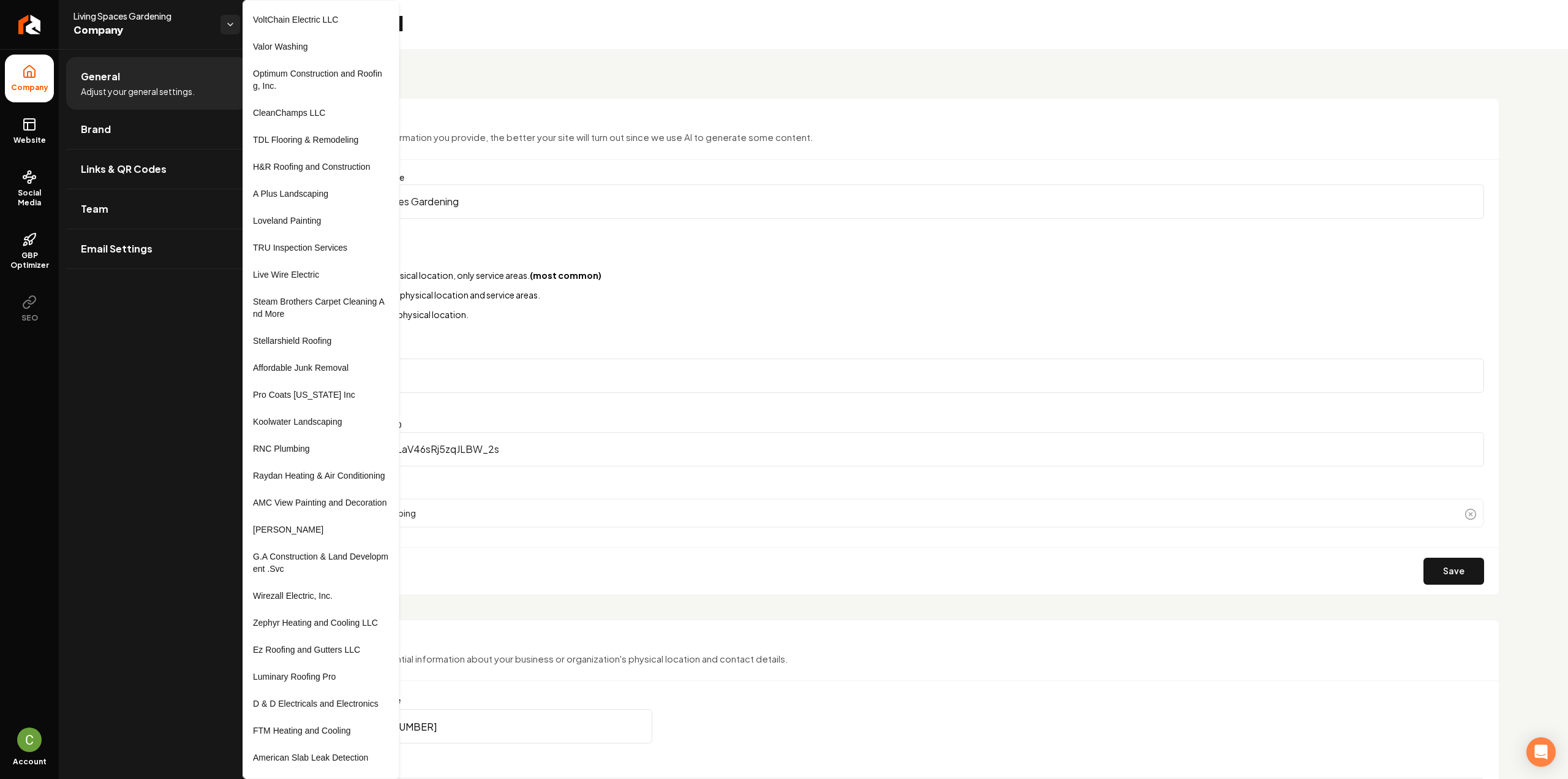
click at [176, 381] on html "Company Website Social Media GBP Optimizer SEO Account Living Spaces Gardening …" at bounding box center [784, 390] width 1568 height 779
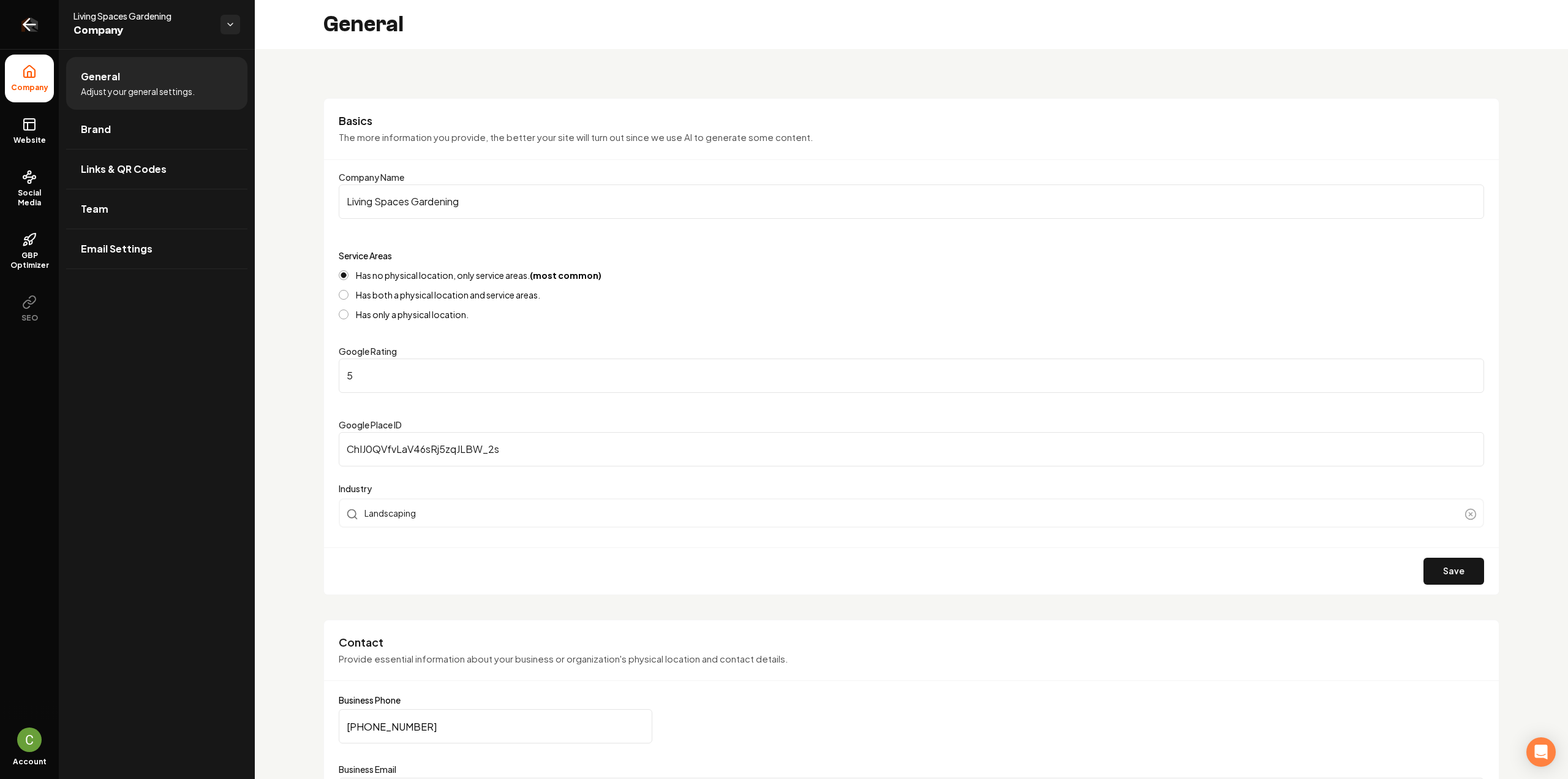
click at [38, 20] on link "Return to dashboard" at bounding box center [29, 24] width 59 height 49
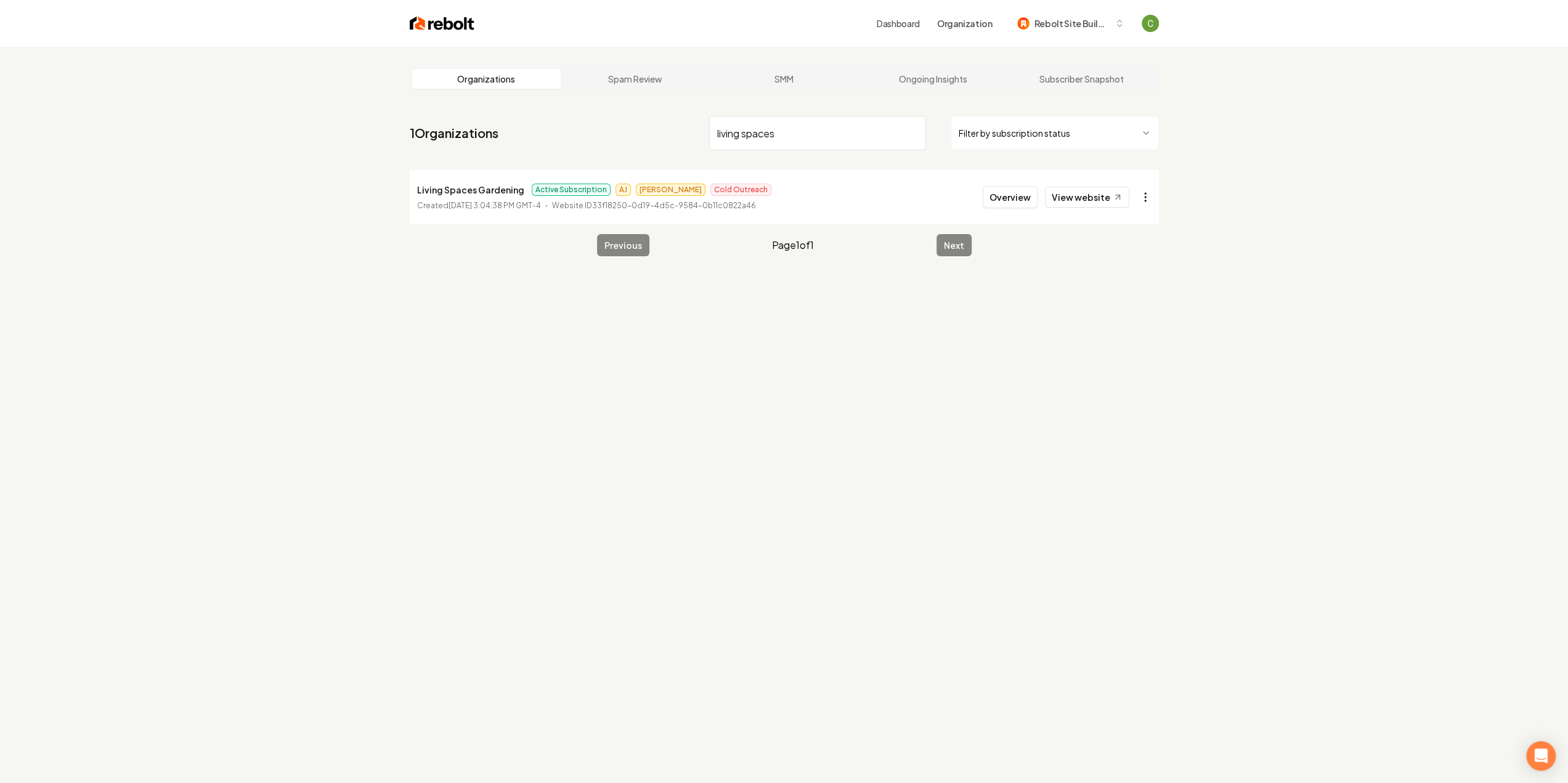
type input "living spaces"
click at [1150, 184] on li "Living Spaces Gardening Active Subscription [PERSON_NAME] Cold Outreach Created…" at bounding box center [784, 197] width 749 height 54
click at [1148, 190] on html "Dashboard Organization Rebolt Site Builder Organizations Spam Review SMM Ongoin…" at bounding box center [784, 392] width 1568 height 783
click at [1119, 258] on div "Leave Org" at bounding box center [1115, 264] width 78 height 19
click at [1101, 351] on div "Organizations Spam Review SMM Ongoing Insights Subscriber Snapshot 1 Organizati…" at bounding box center [784, 438] width 1568 height 783
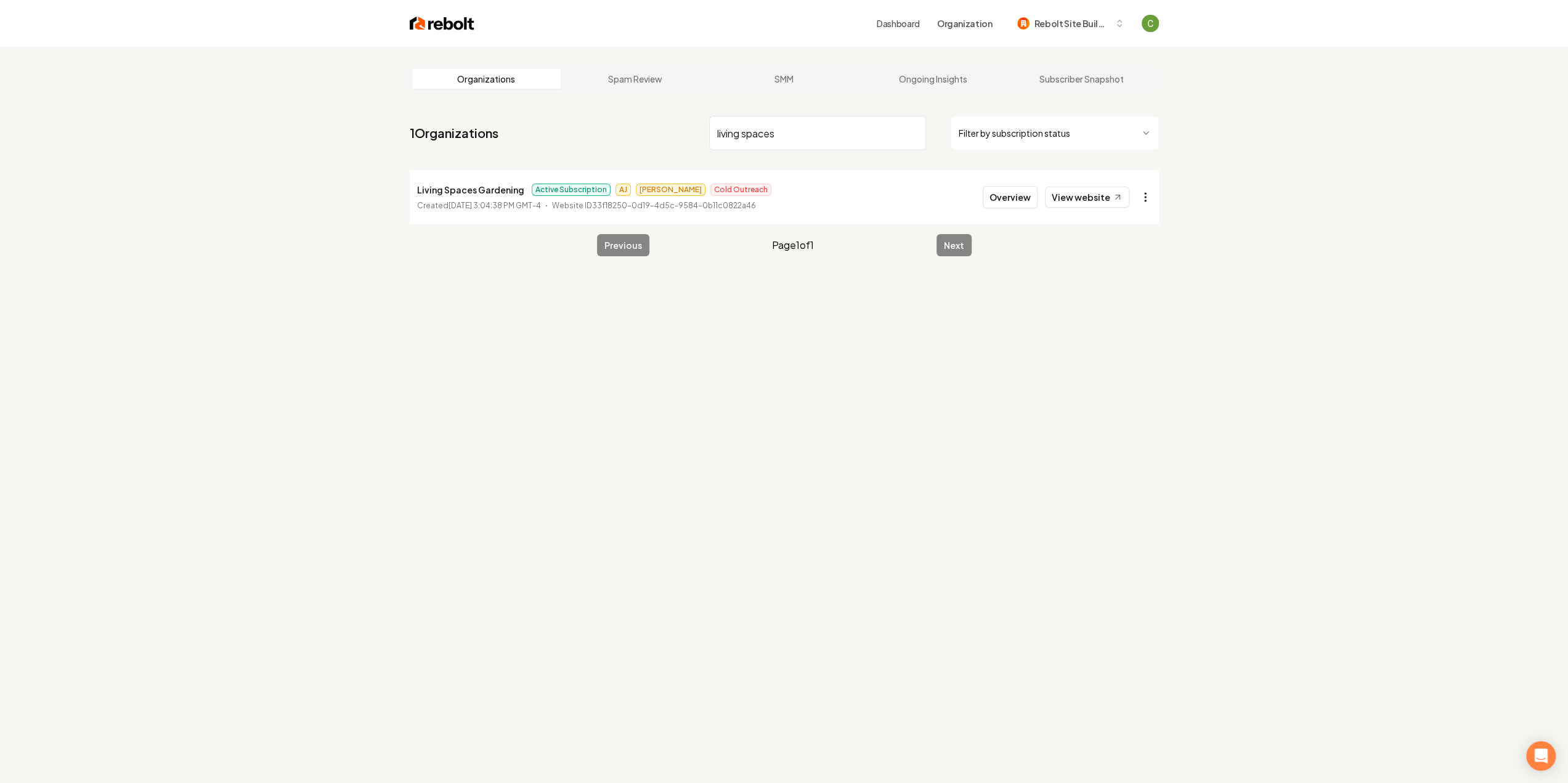
click at [1150, 196] on html "Dashboard Organization Rebolt Site Builder Organizations Spam Review SMM Ongoin…" at bounding box center [784, 392] width 1568 height 783
click at [1013, 377] on html "Dashboard Organization Rebolt Site Builder Organizations Spam Review SMM Ongoin…" at bounding box center [788, 392] width 1577 height 783
click at [979, 199] on li "Living Spaces Gardening Active Subscription [PERSON_NAME] Cold Outreach Created…" at bounding box center [784, 197] width 749 height 54
click at [1005, 200] on button "Overview" at bounding box center [1010, 197] width 55 height 22
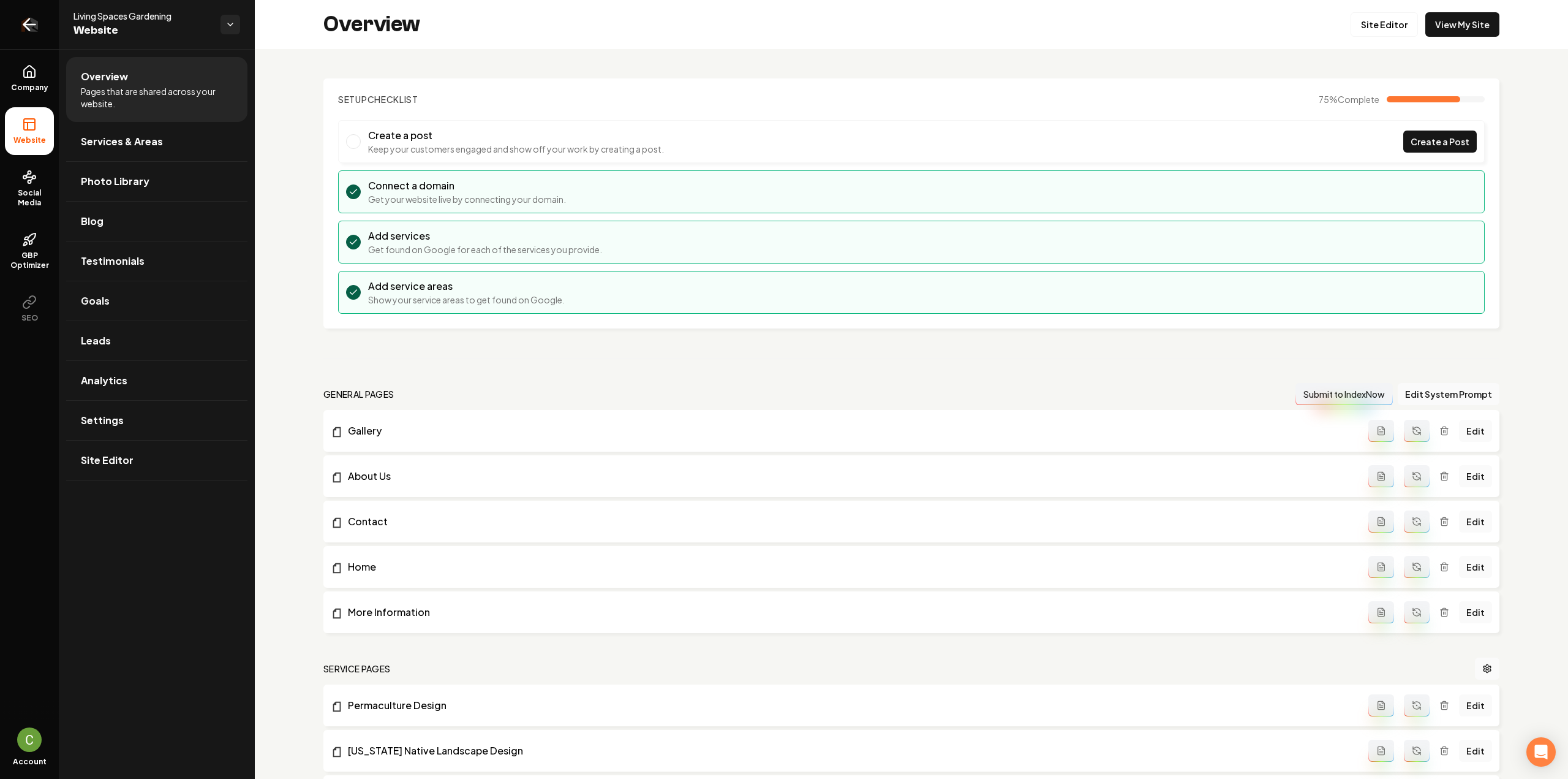
click at [11, 39] on link "Return to dashboard" at bounding box center [29, 24] width 59 height 49
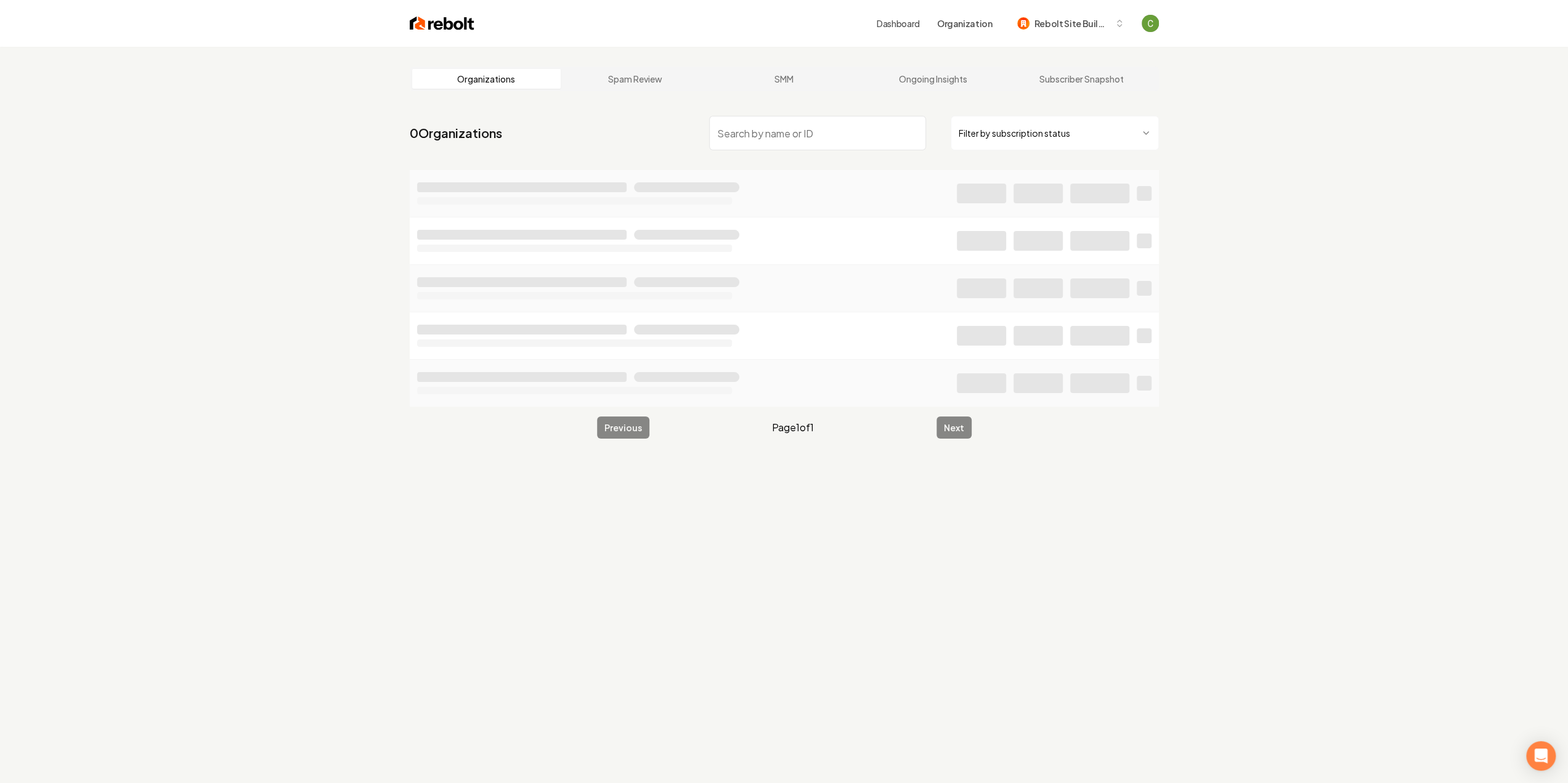
click at [805, 144] on input "search" at bounding box center [818, 133] width 217 height 34
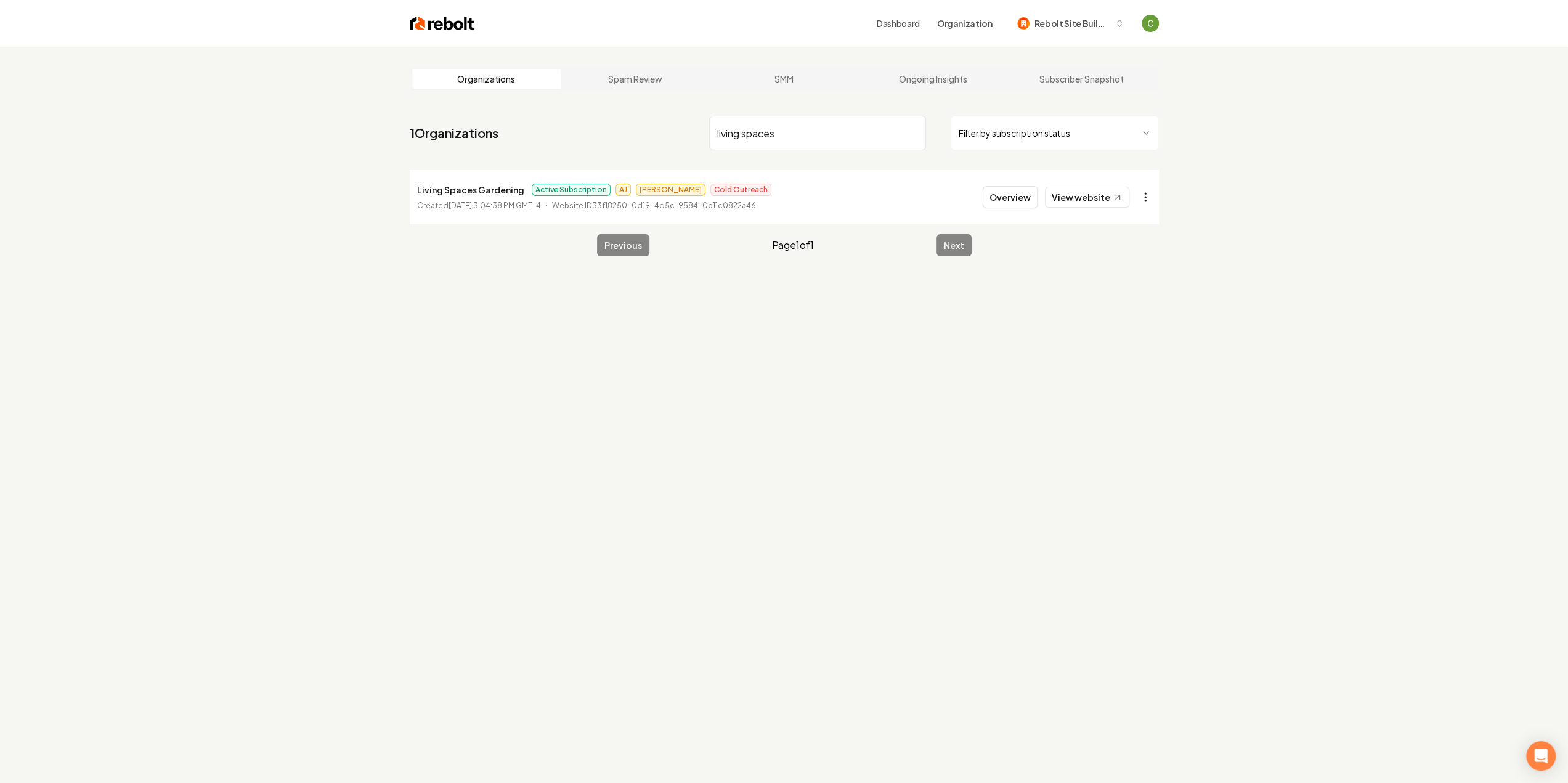
type input "living spaces"
click at [1147, 199] on html "Dashboard Organization Rebolt Site Builder Organizations Spam Review SMM Ongoin…" at bounding box center [784, 392] width 1568 height 783
click at [1101, 279] on link "View in Clerk" at bounding box center [1115, 283] width 78 height 19
click at [1147, 196] on html "Dashboard Organization Rebolt Site Builder Organizations Spam Review SMM Ongoin…" at bounding box center [788, 392] width 1577 height 783
click at [1127, 261] on div "Join Org" at bounding box center [1115, 264] width 78 height 19
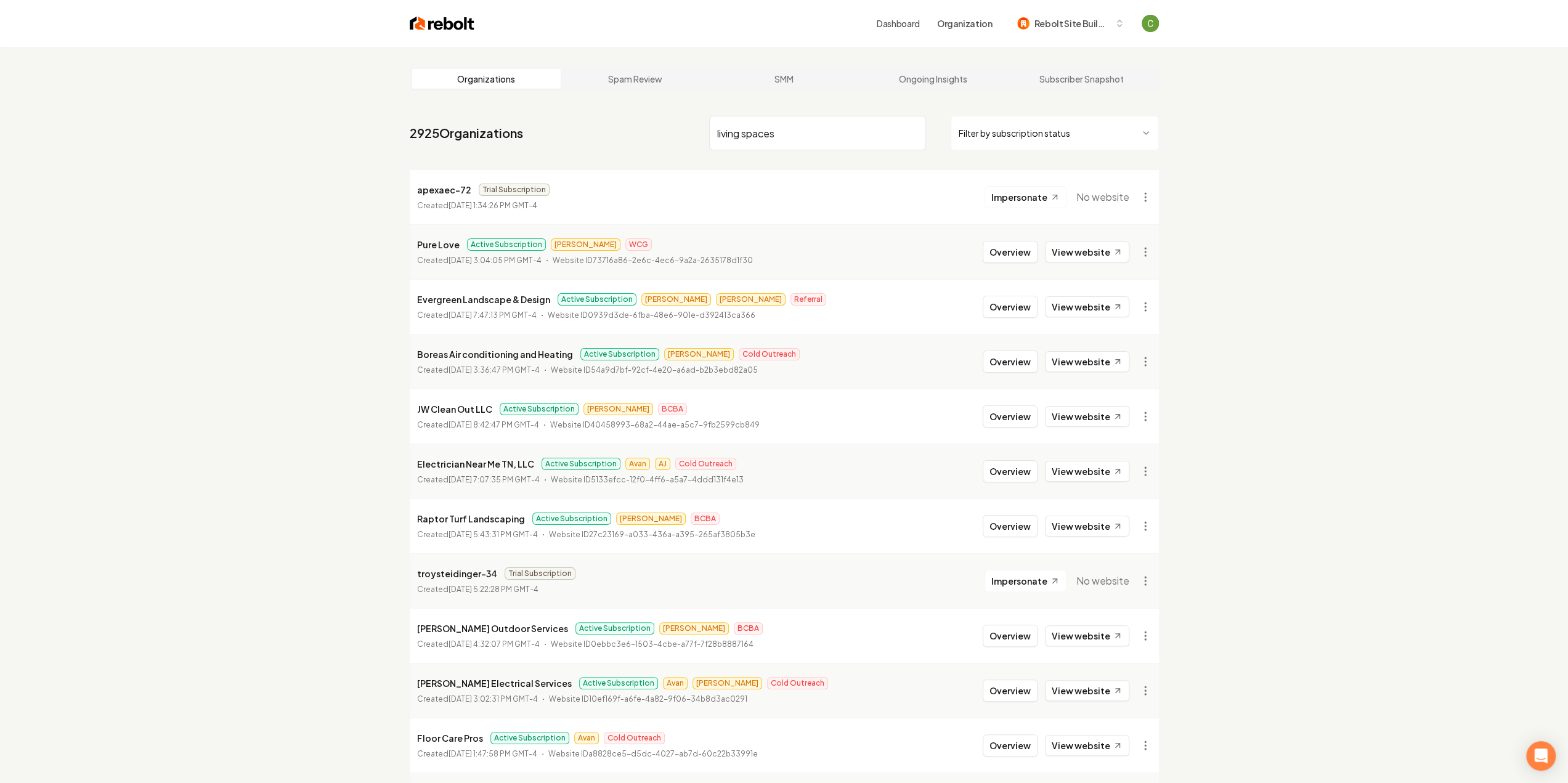
click at [785, 134] on input "living spaces" at bounding box center [818, 133] width 217 height 34
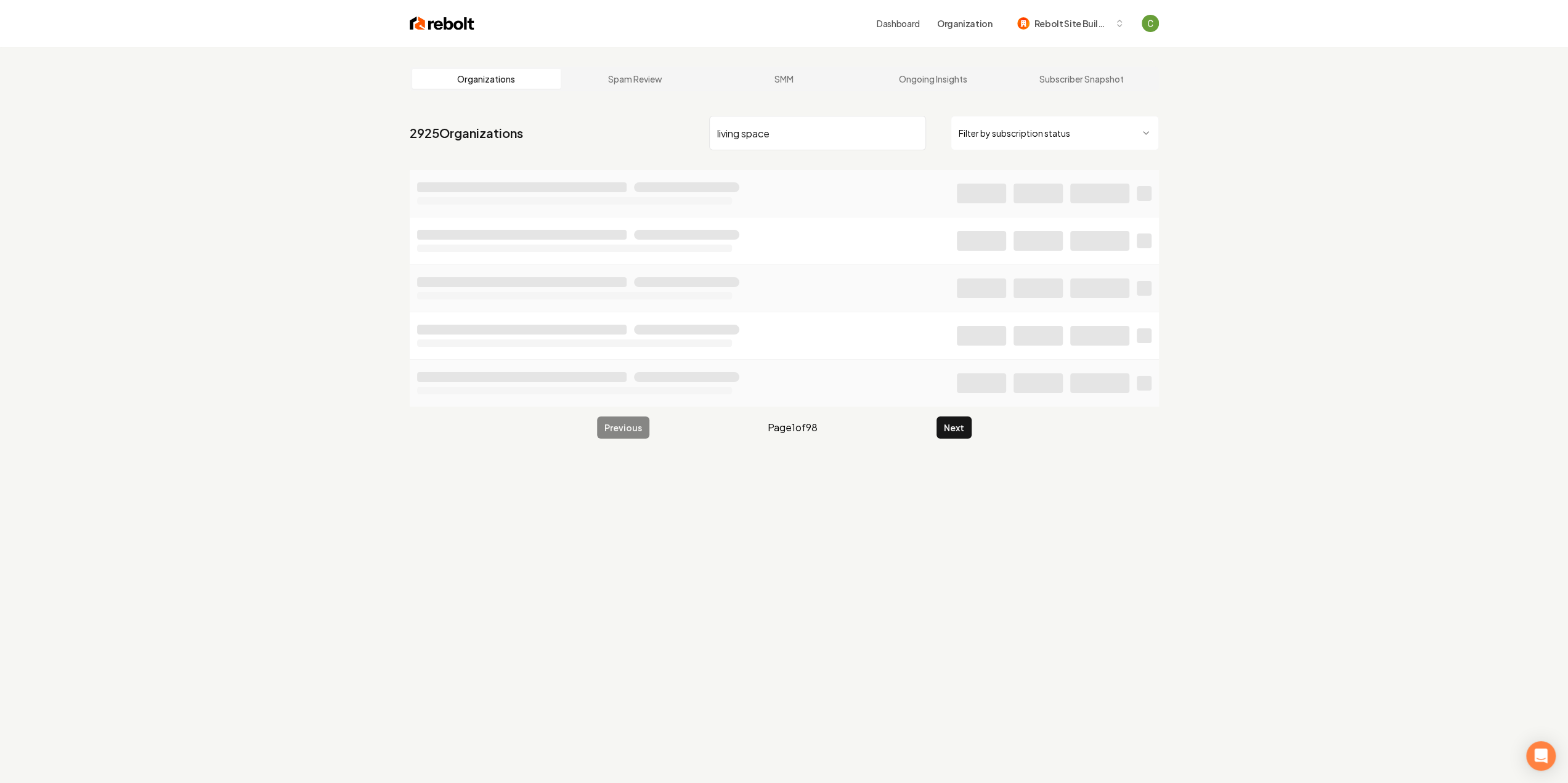
type input "living spaces"
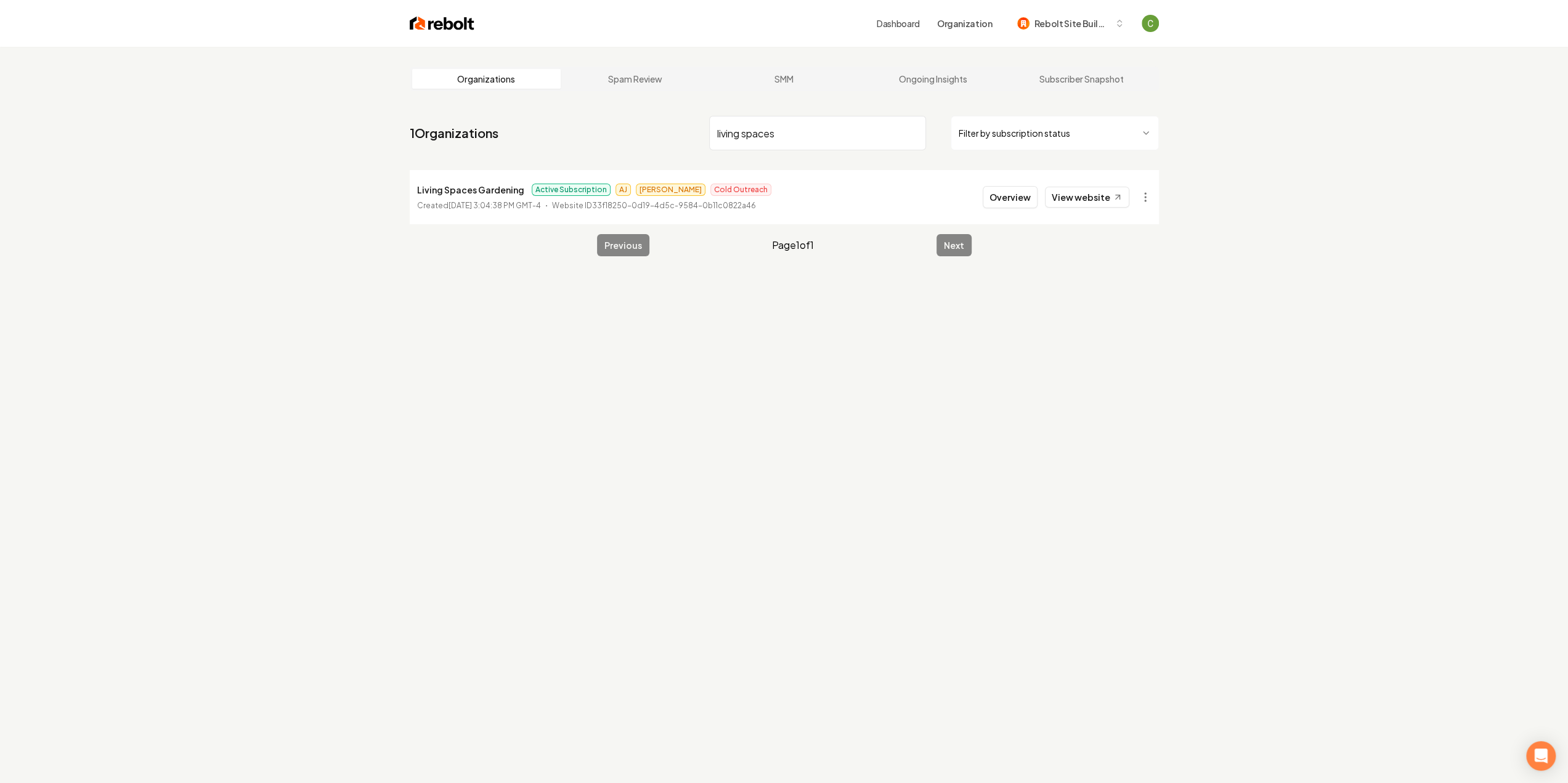
click at [469, 191] on p "Living Spaces Gardening" at bounding box center [470, 190] width 107 height 15
click at [477, 191] on p "Living Spaces Gardening" at bounding box center [470, 190] width 107 height 15
drag, startPoint x: 995, startPoint y: 195, endPoint x: 953, endPoint y: 206, distance: 43.4
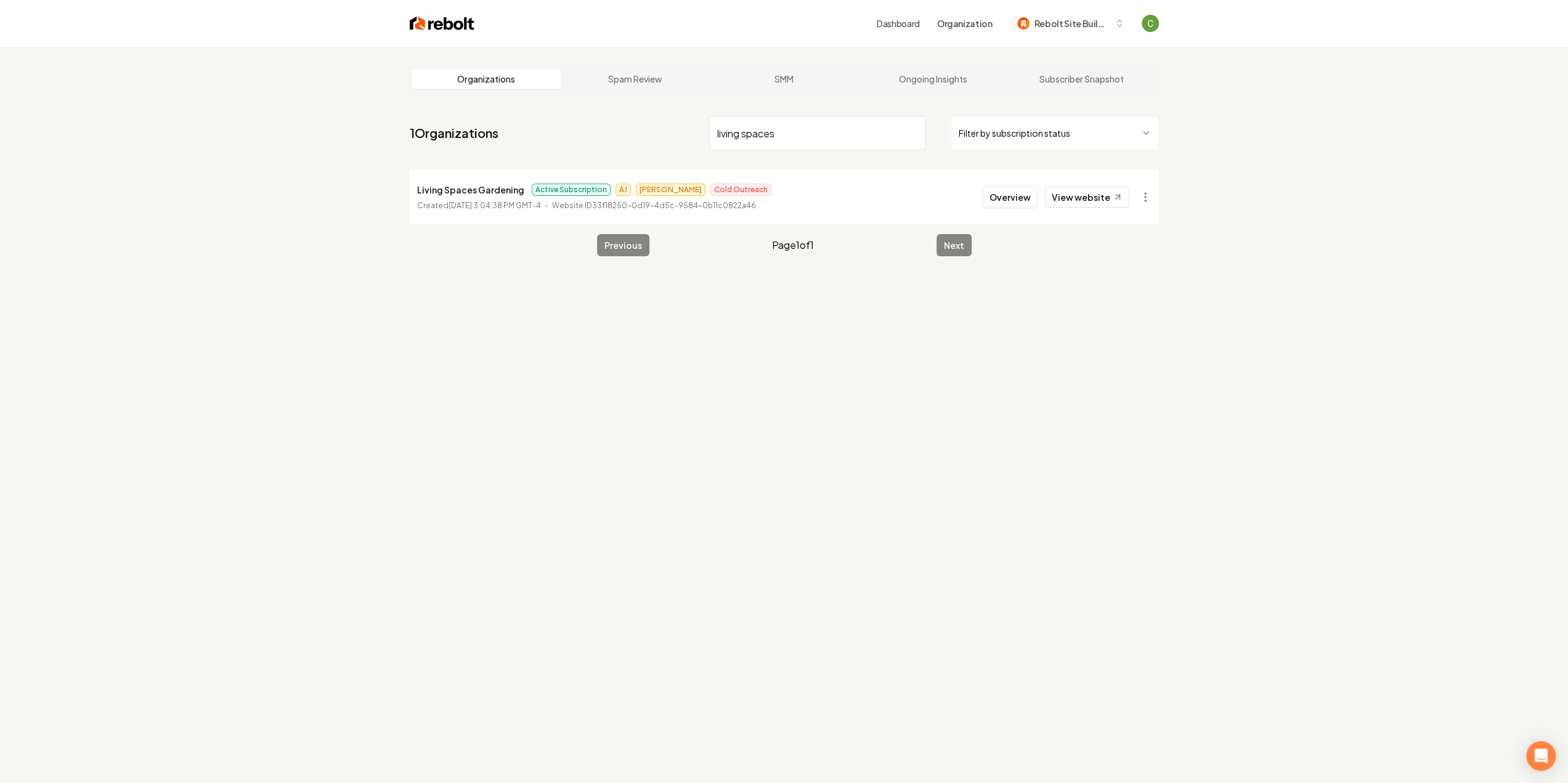
click at [919, 218] on li "Living Spaces Gardening Active Subscription [PERSON_NAME] Cold Outreach Created…" at bounding box center [784, 197] width 749 height 54
click at [1147, 201] on html "Dashboard Organization Rebolt Site Builder Organizations Spam Review SMM Ongoin…" at bounding box center [788, 392] width 1577 height 783
drag, startPoint x: 1147, startPoint y: 201, endPoint x: 1129, endPoint y: 174, distance: 32.4
click at [1147, 201] on html "Dashboard Organization Rebolt Site Builder Organizations Spam Review SMM Ongoin…" at bounding box center [788, 392] width 1577 height 783
click at [1074, 24] on span "Rebolt Site Builder" at bounding box center [1071, 24] width 75 height 13
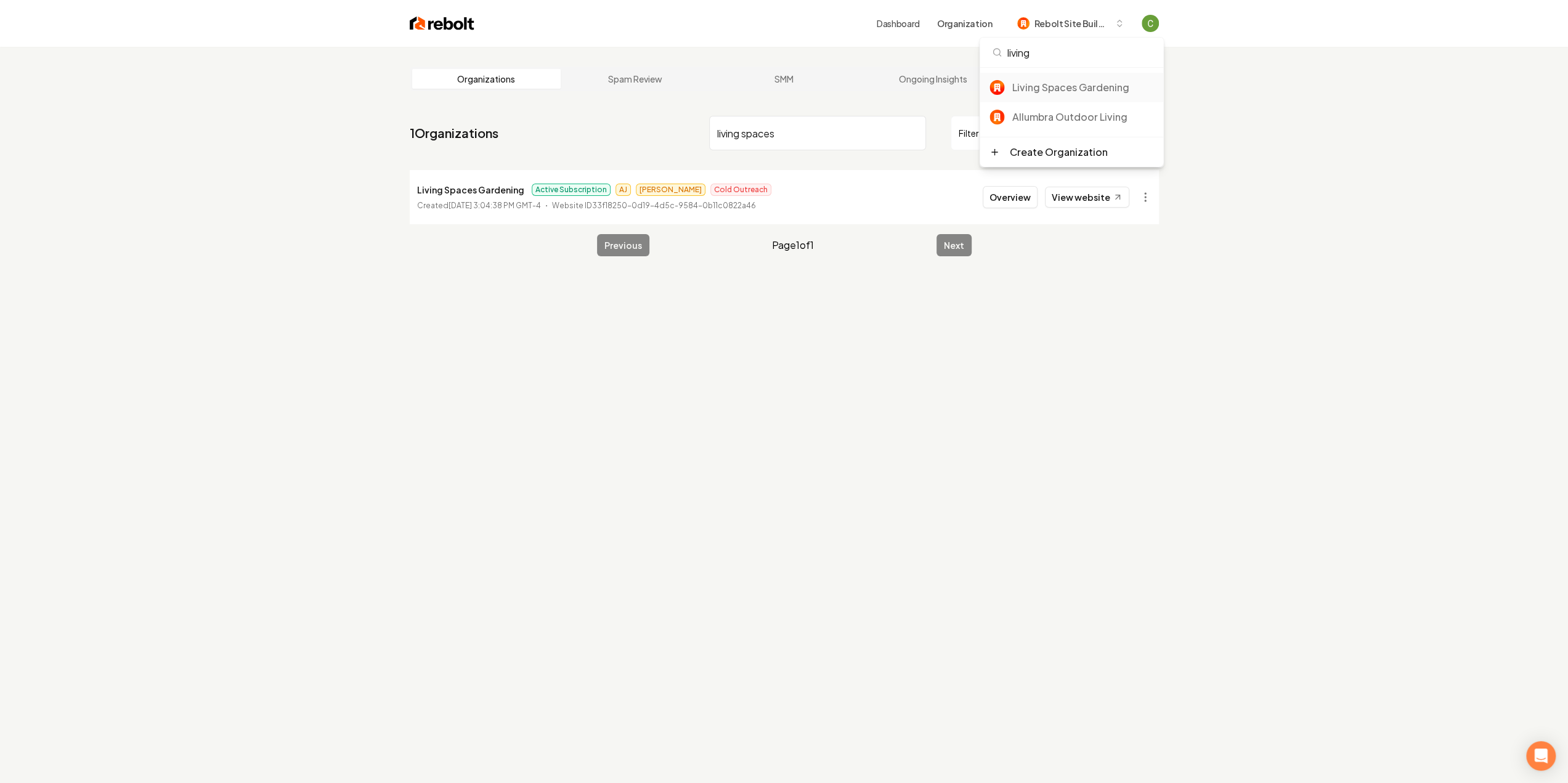
type input "living"
click at [1064, 91] on div "Living Spaces Gardening" at bounding box center [1082, 87] width 142 height 15
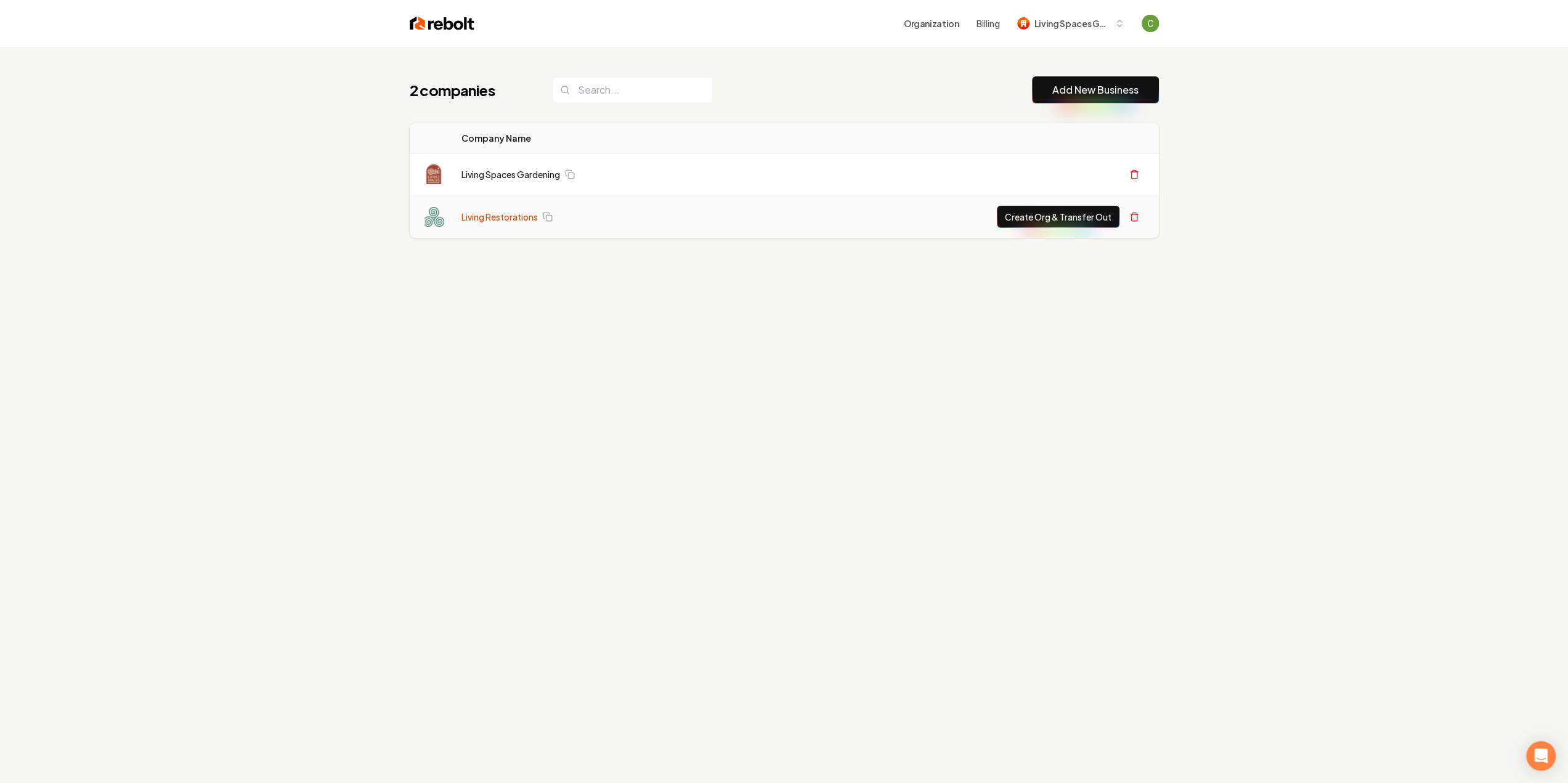
click at [497, 217] on link "Living Restorations" at bounding box center [499, 216] width 76 height 12
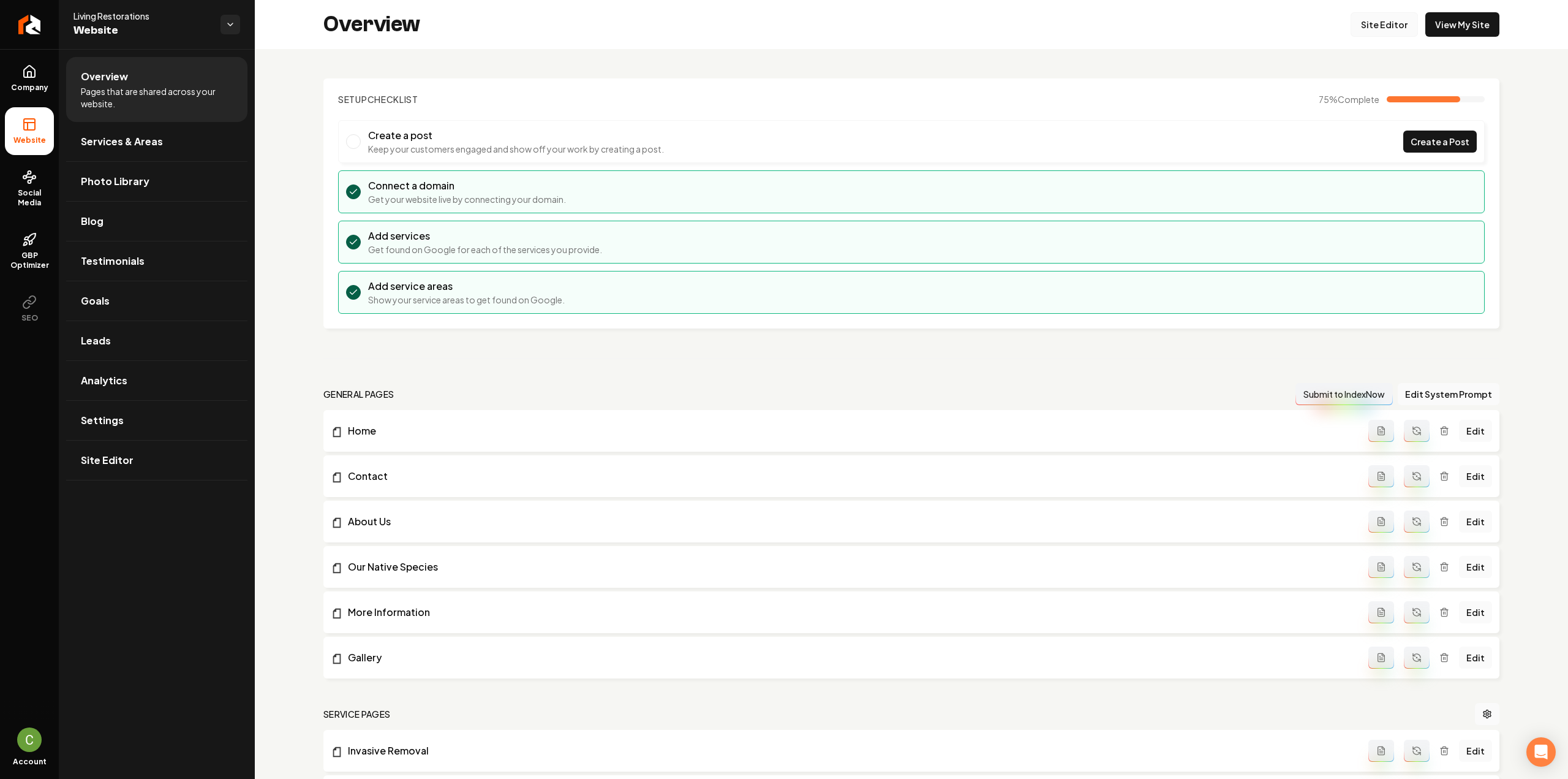
click at [1392, 28] on link "Site Editor" at bounding box center [1384, 24] width 67 height 24
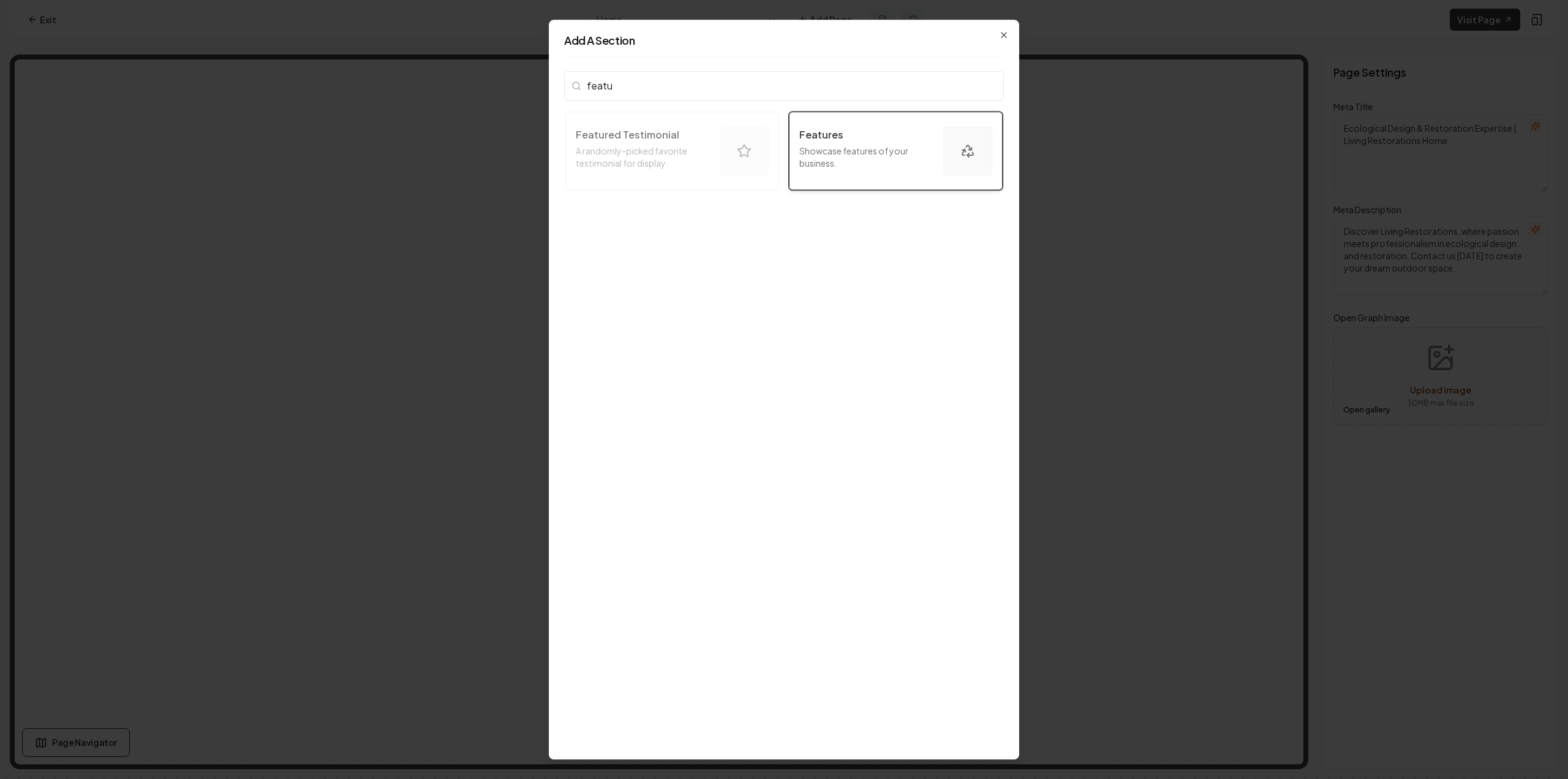
type input "featu"
click at [822, 159] on p "Showcase features of your business." at bounding box center [867, 157] width 134 height 24
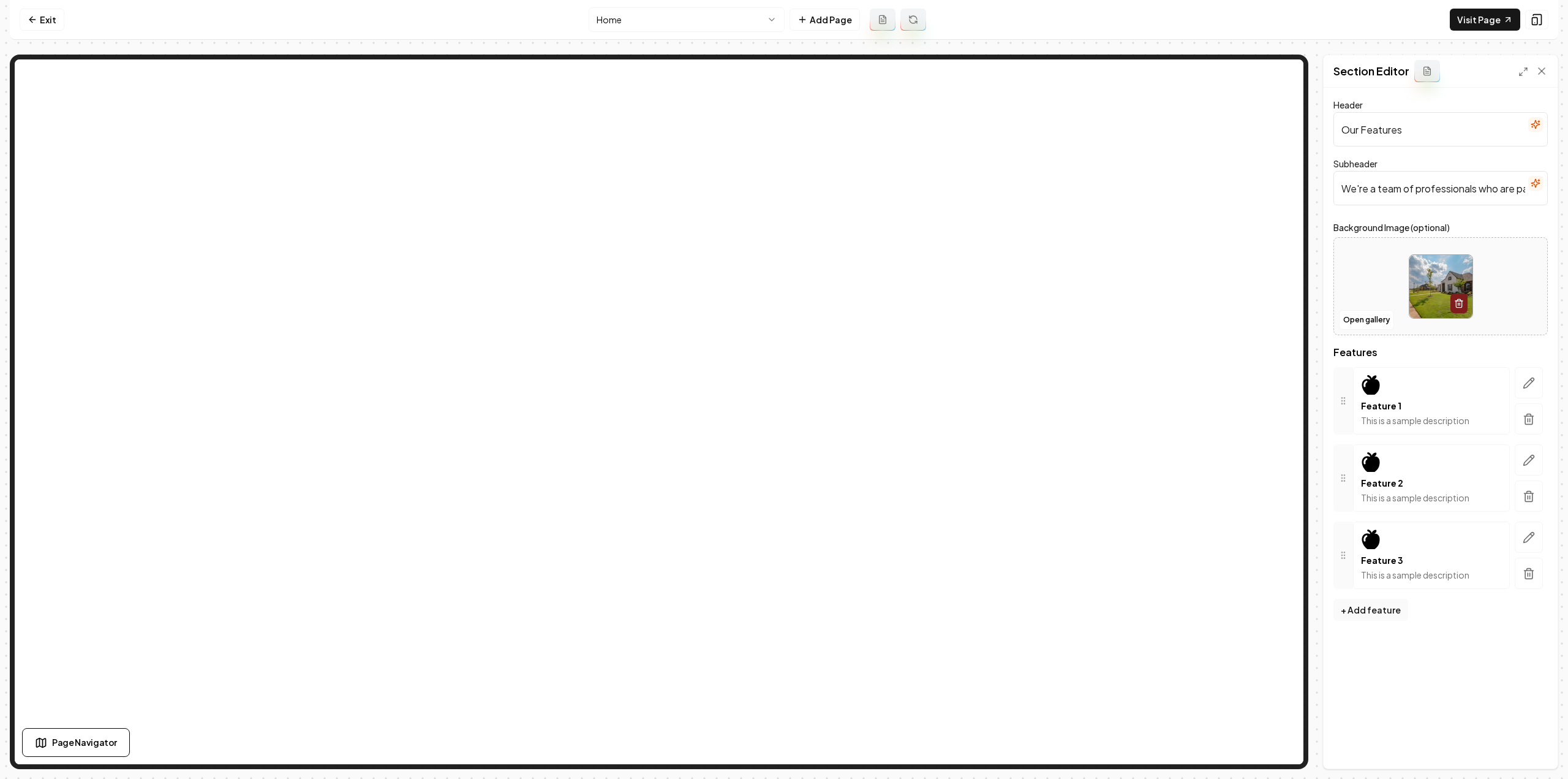
click at [1428, 192] on input "We're a team of professionals who are passionate about what we do." at bounding box center [1440, 188] width 214 height 34
click at [1534, 184] on icon "button" at bounding box center [1534, 183] width 8 height 8
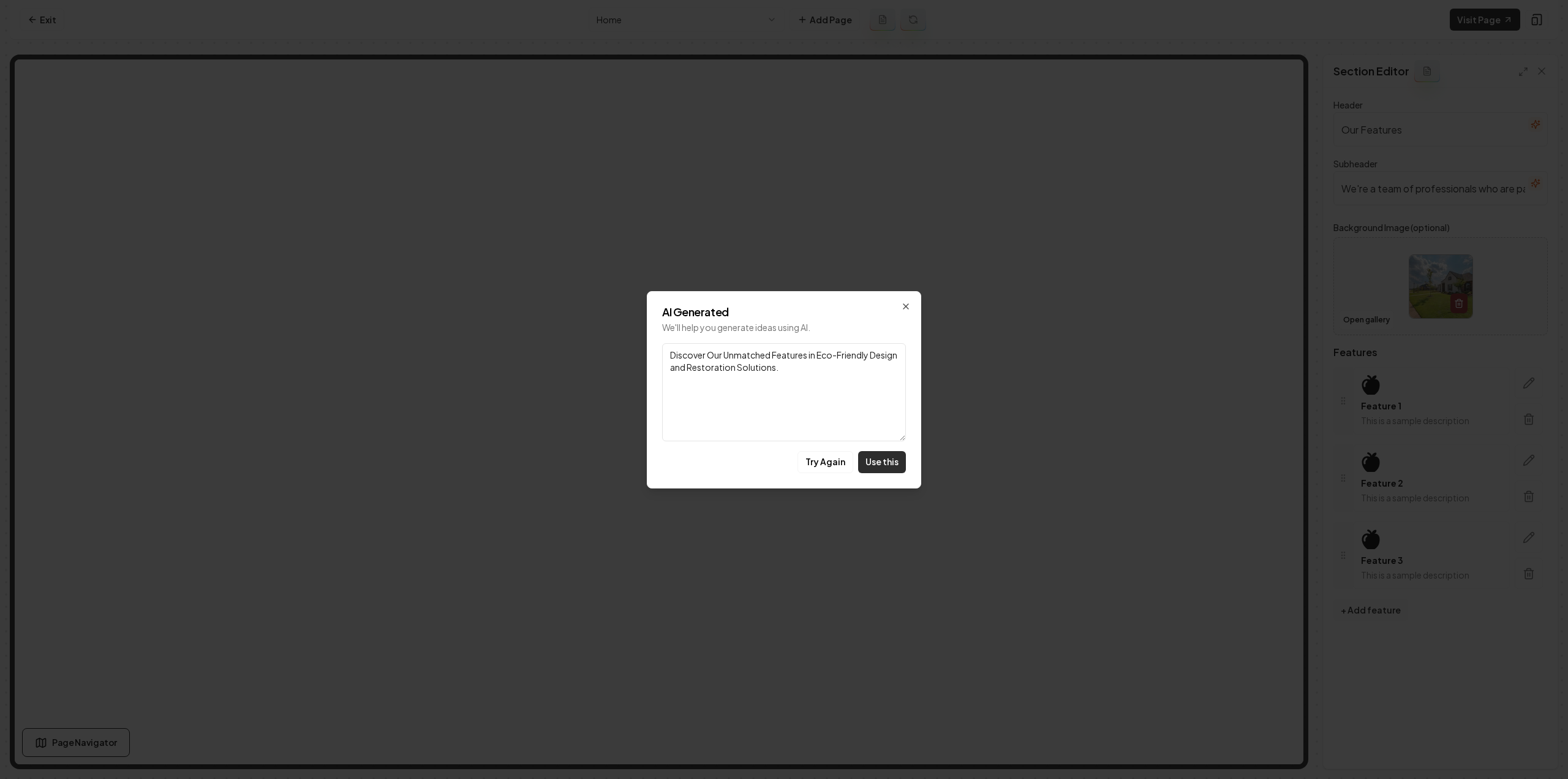
click at [883, 457] on button "Use this" at bounding box center [882, 462] width 48 height 22
type input "Discover Our Unmatched Features in Eco-Friendly Design and Restoration Solution…"
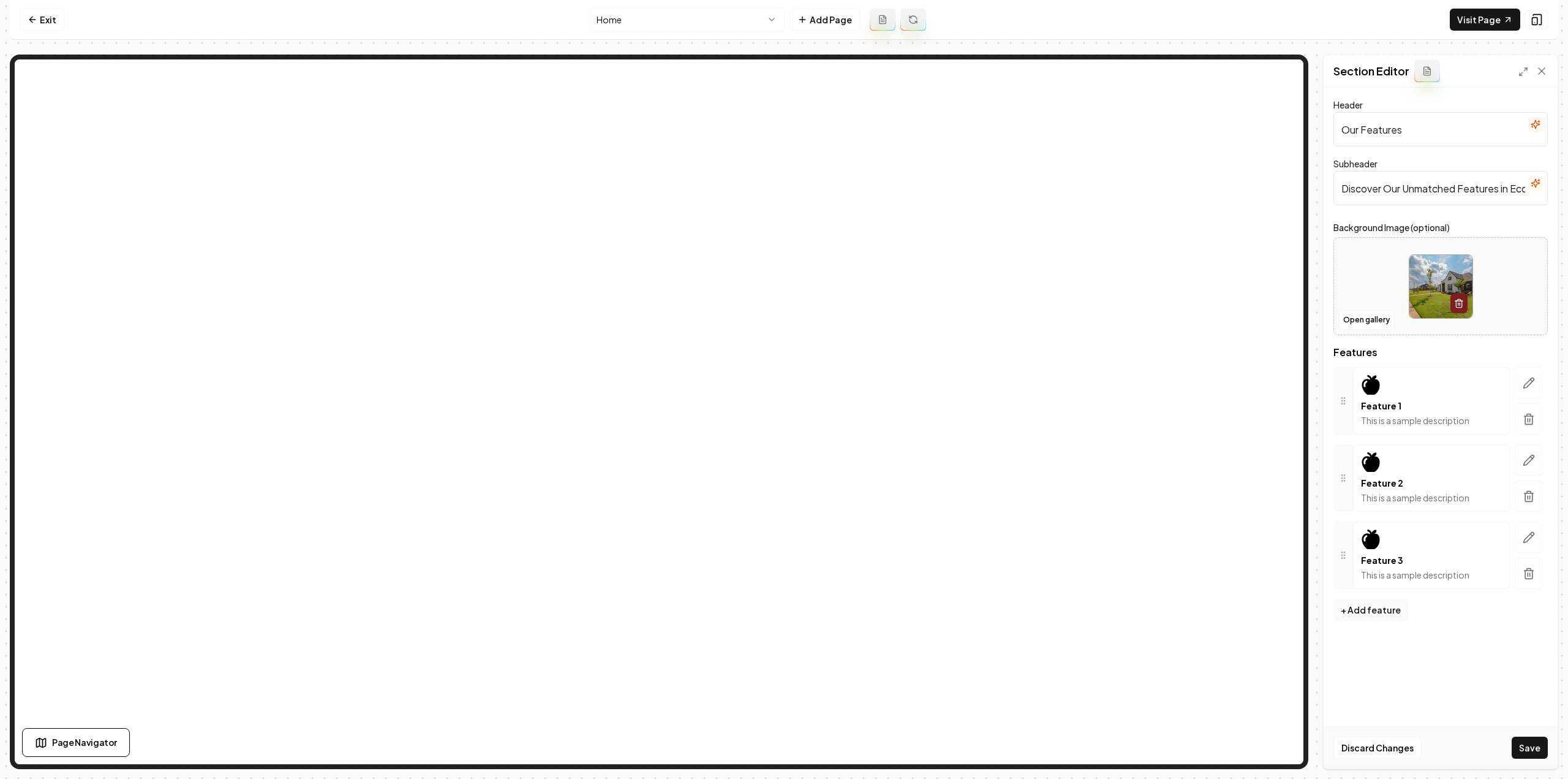
click at [1528, 384] on icon "button" at bounding box center [1529, 383] width 11 height 11
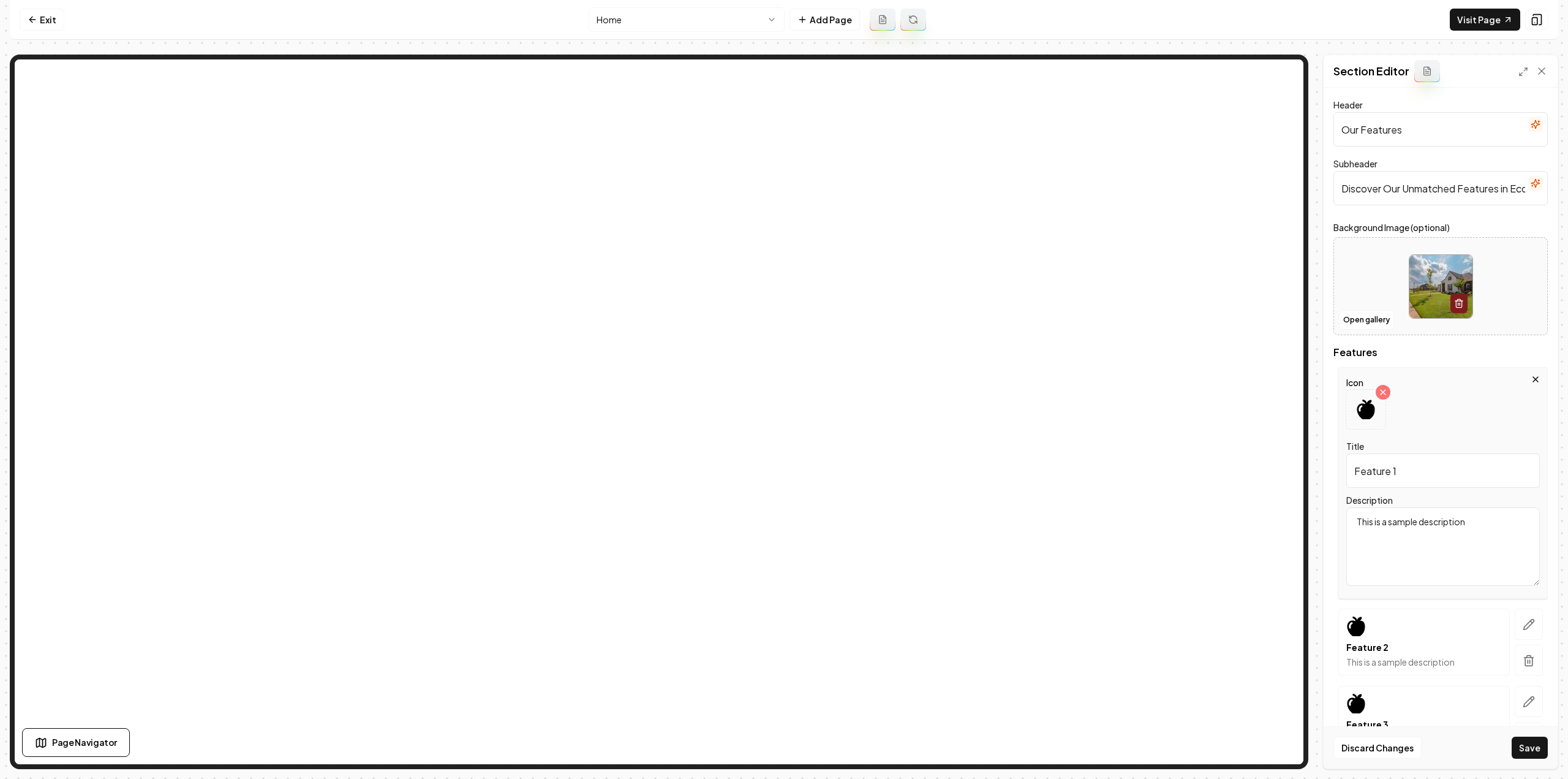
click at [1374, 530] on textarea "This is a sample description" at bounding box center [1442, 547] width 194 height 79
paste textarea "Design within the natural ecosystems of our subtropical coastal environment! Pr…"
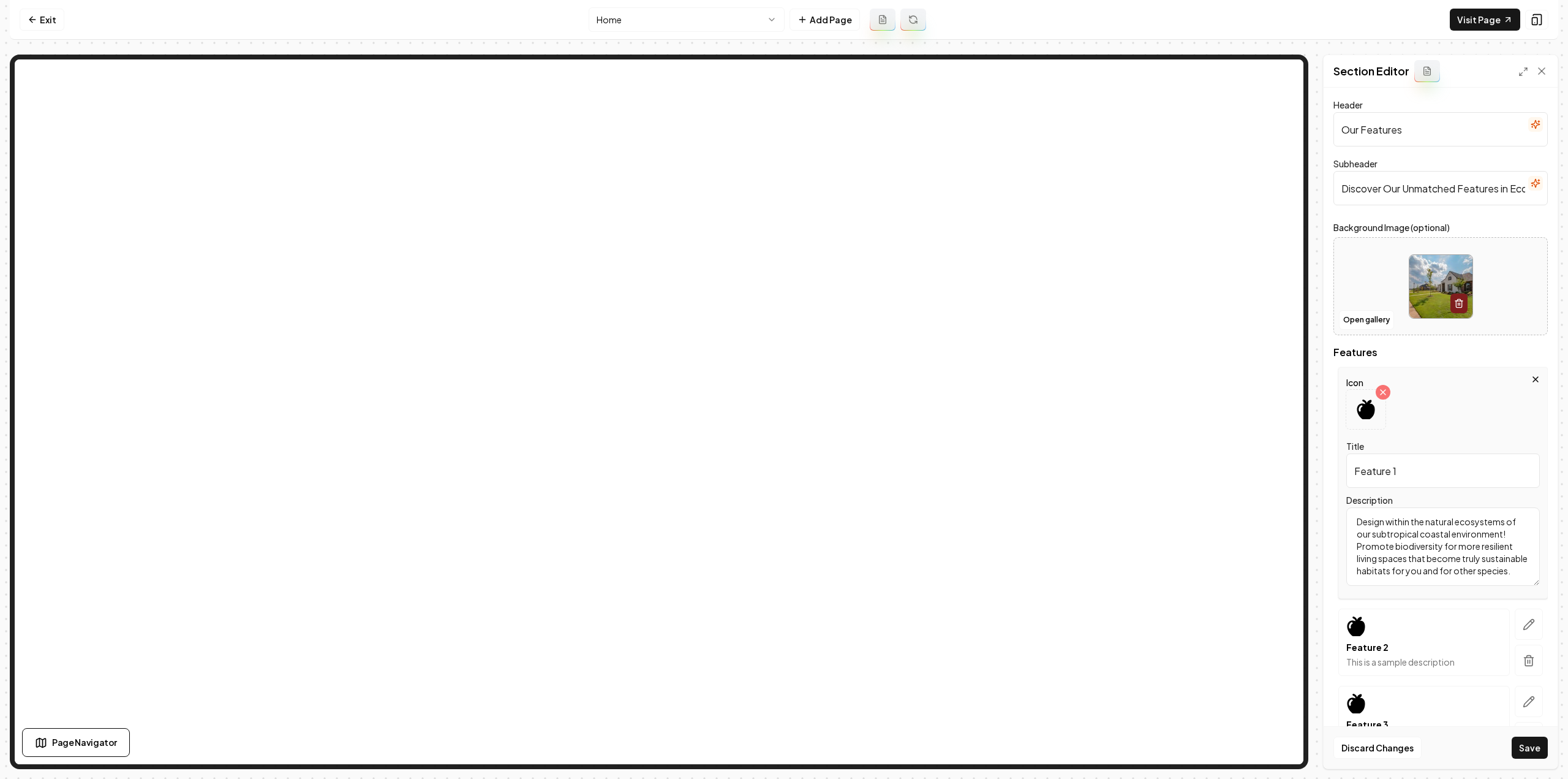
type textarea "Design within the natural ecosystems of our subtropical coastal environment! Pr…"
click at [1392, 466] on input "Feature 1" at bounding box center [1442, 470] width 194 height 34
paste input "Habitat Restoration"
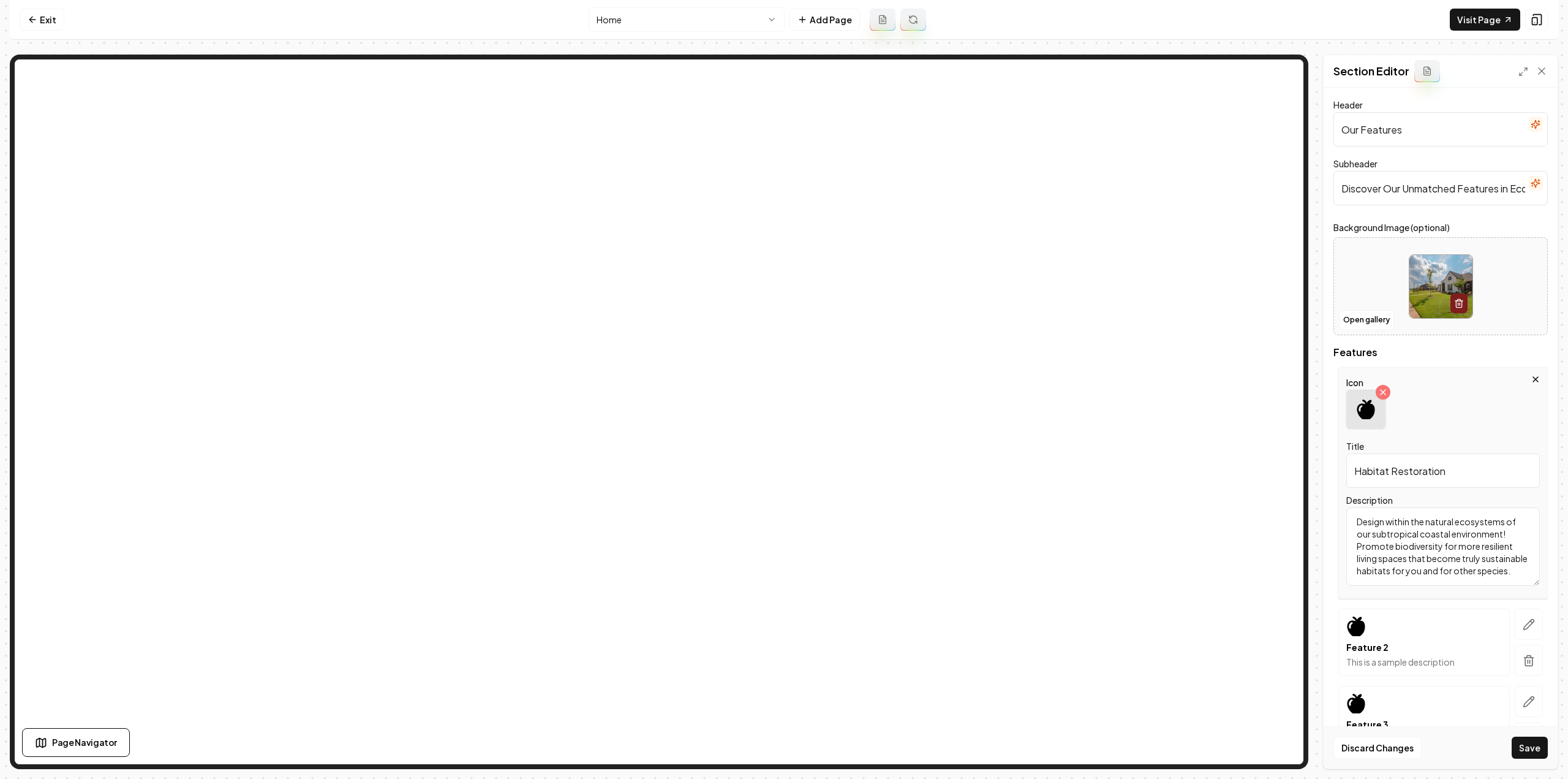
type input "Habitat Restoration"
click at [1359, 409] on icon at bounding box center [1365, 409] width 18 height 19
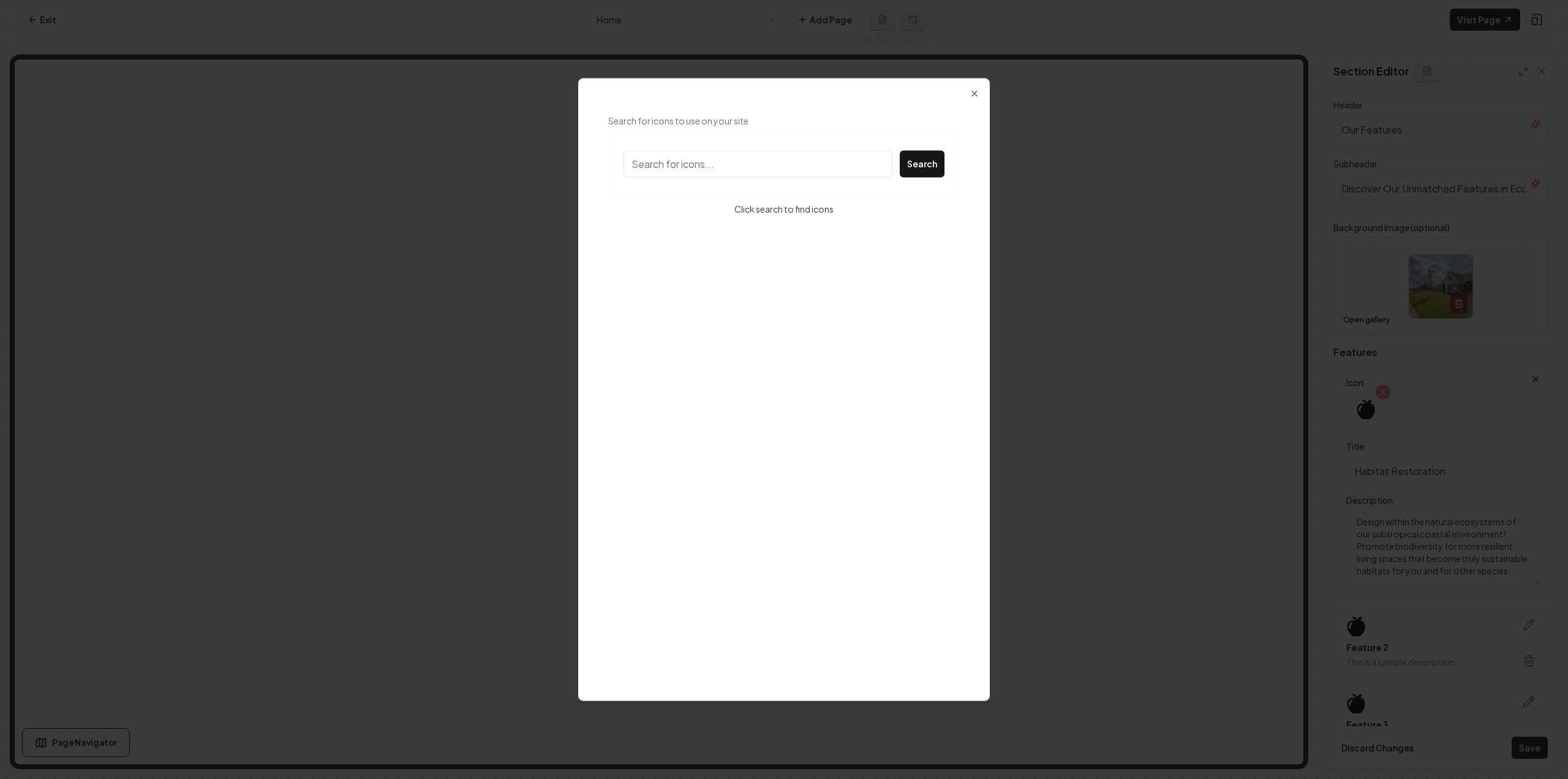
type input "l"
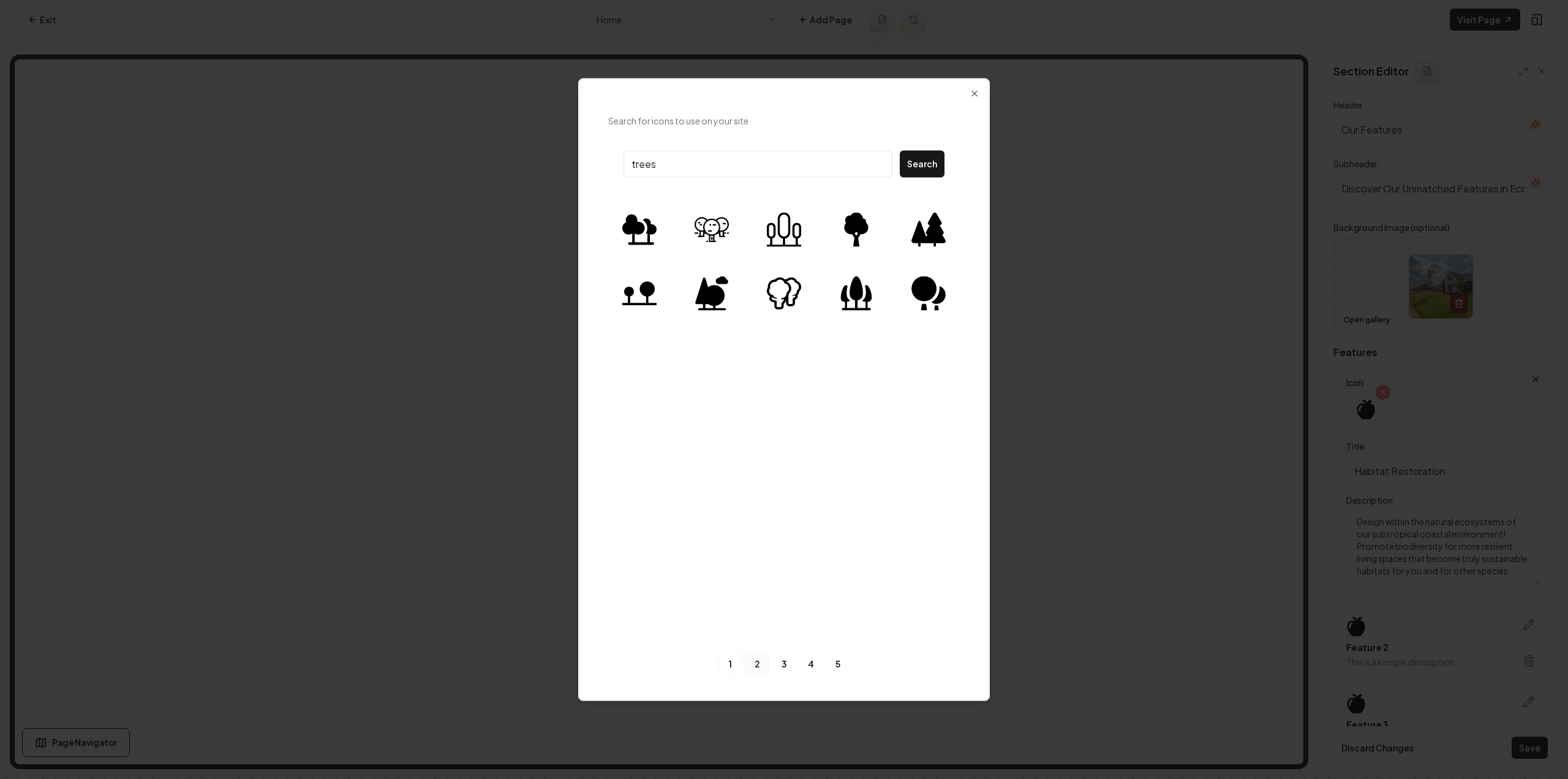
type input "trees"
click at [764, 663] on link "2" at bounding box center [756, 663] width 24 height 24
click at [783, 663] on link "3" at bounding box center [784, 663] width 24 height 24
click at [809, 659] on link "4" at bounding box center [811, 663] width 24 height 24
click at [833, 663] on link "5" at bounding box center [838, 663] width 24 height 24
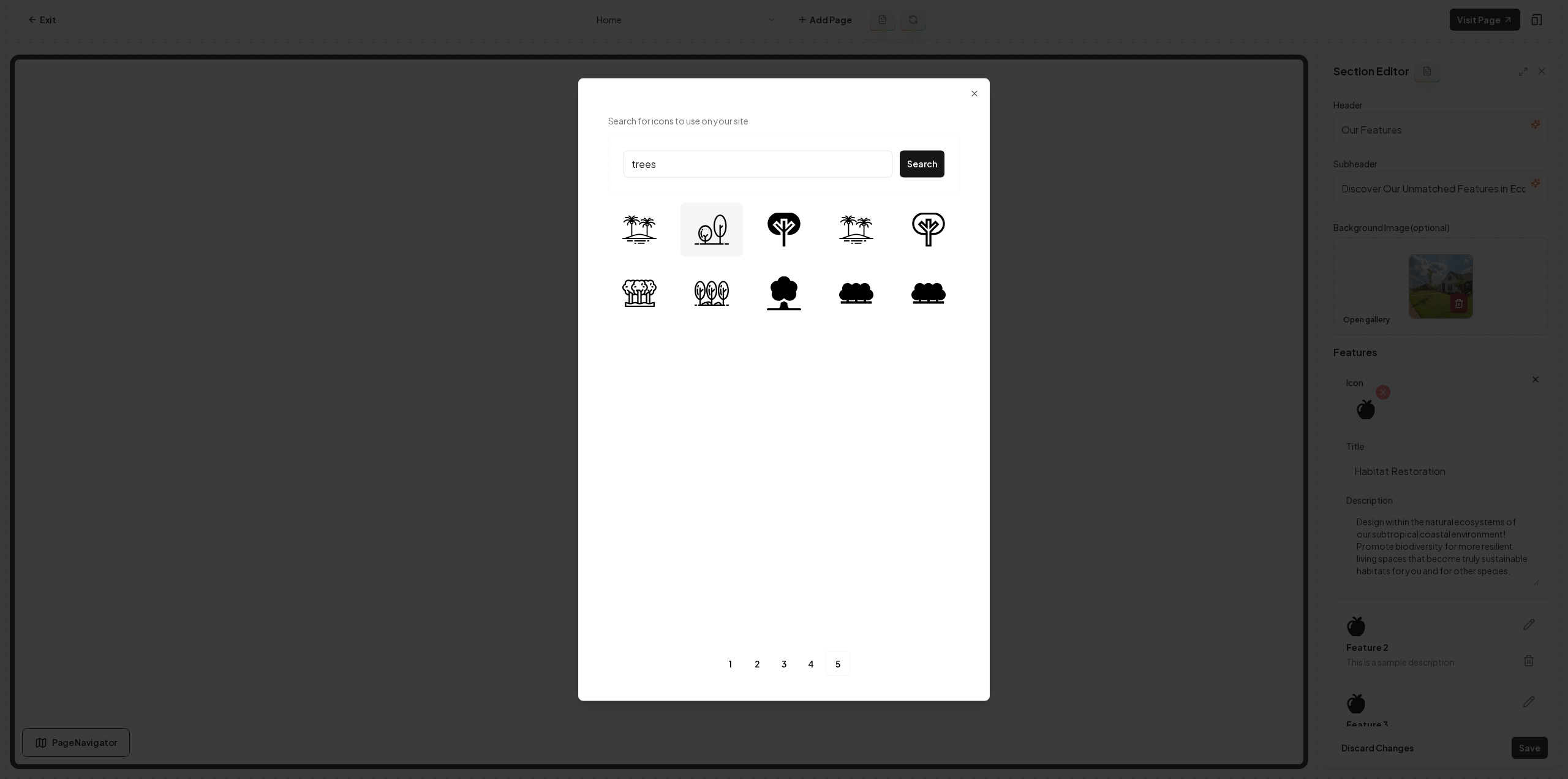
click at [732, 212] on div at bounding box center [711, 229] width 62 height 54
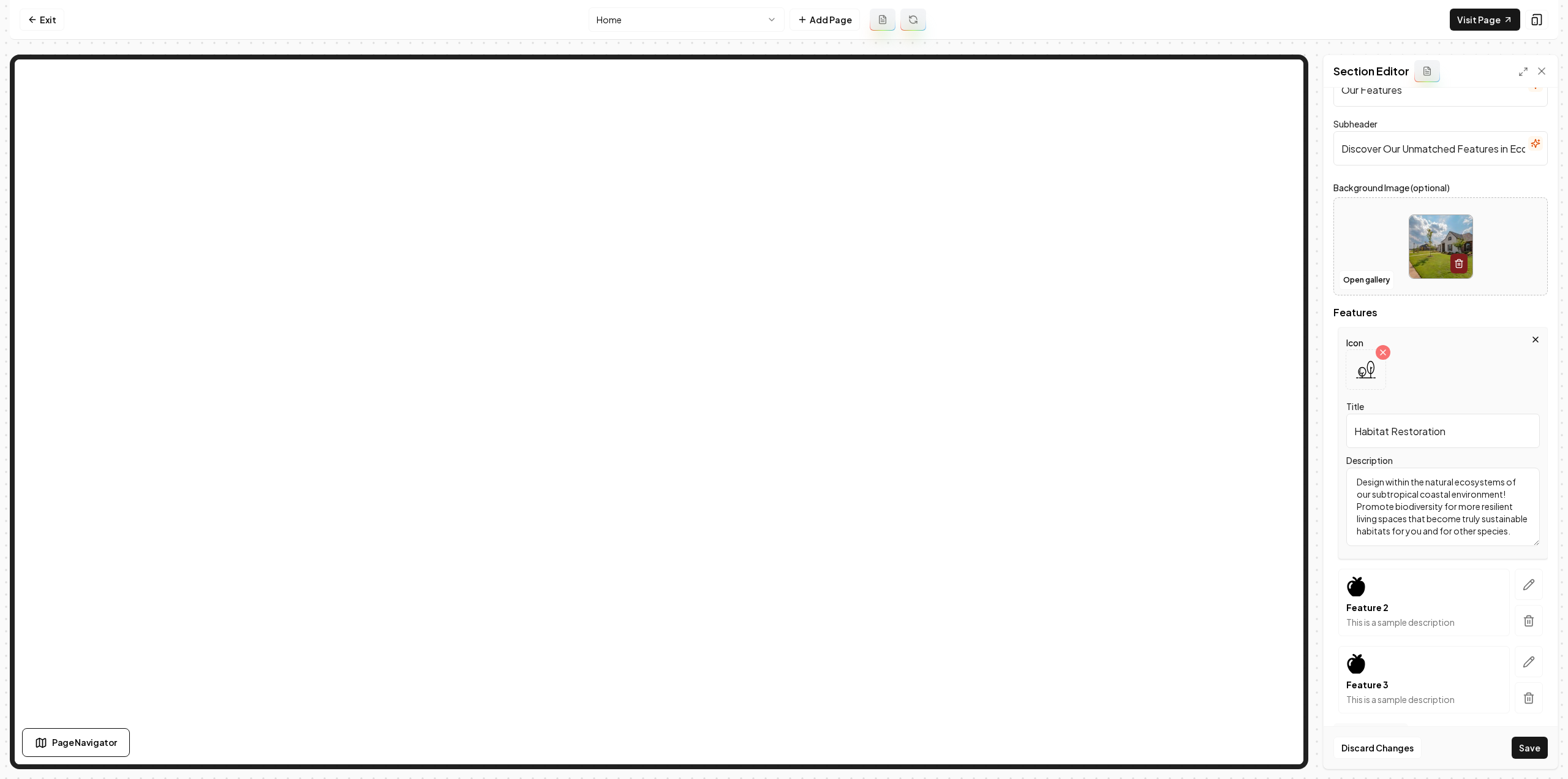
scroll to position [71, 0]
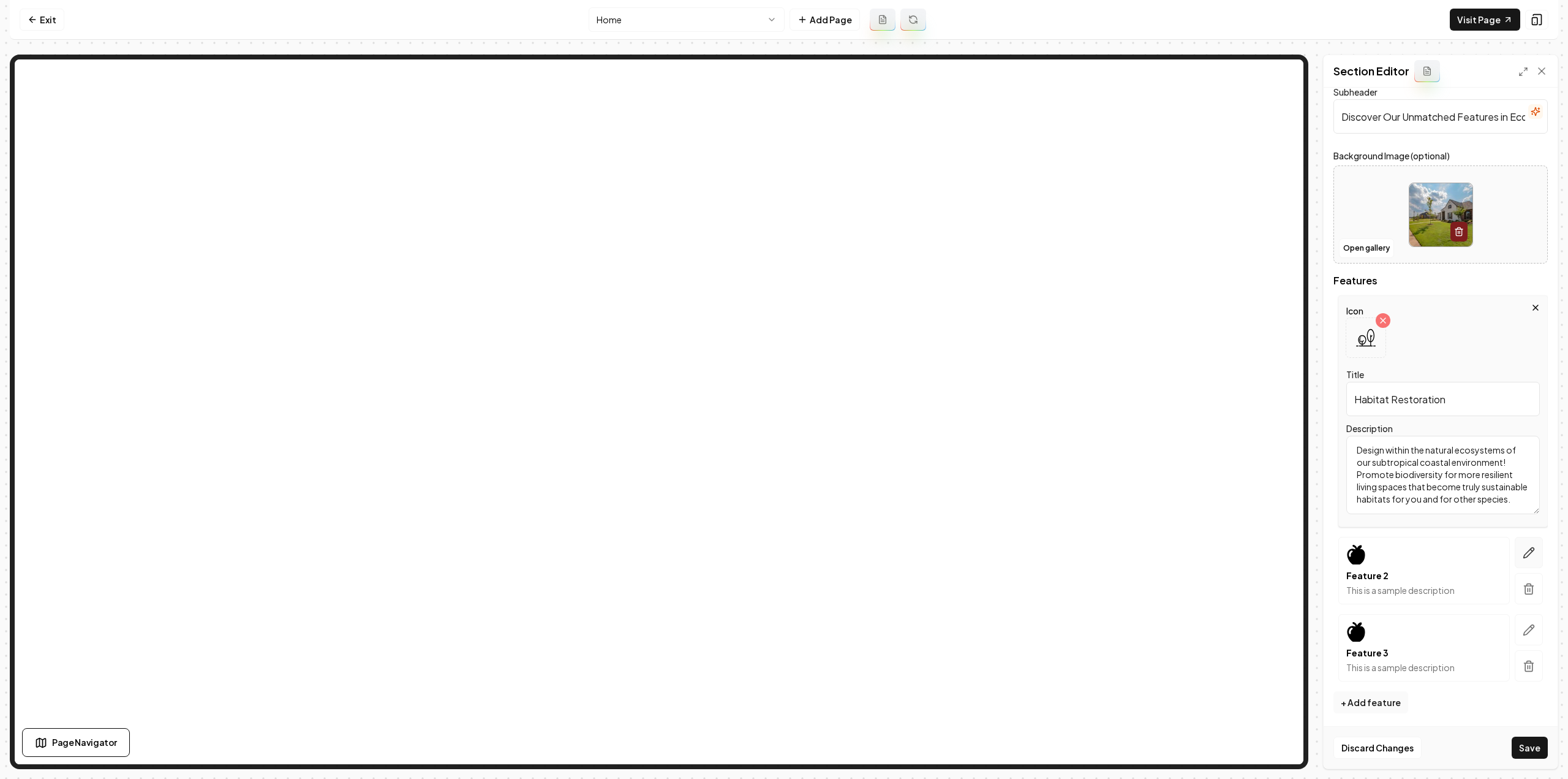
click at [1530, 549] on icon "button" at bounding box center [1531, 550] width 2 height 2
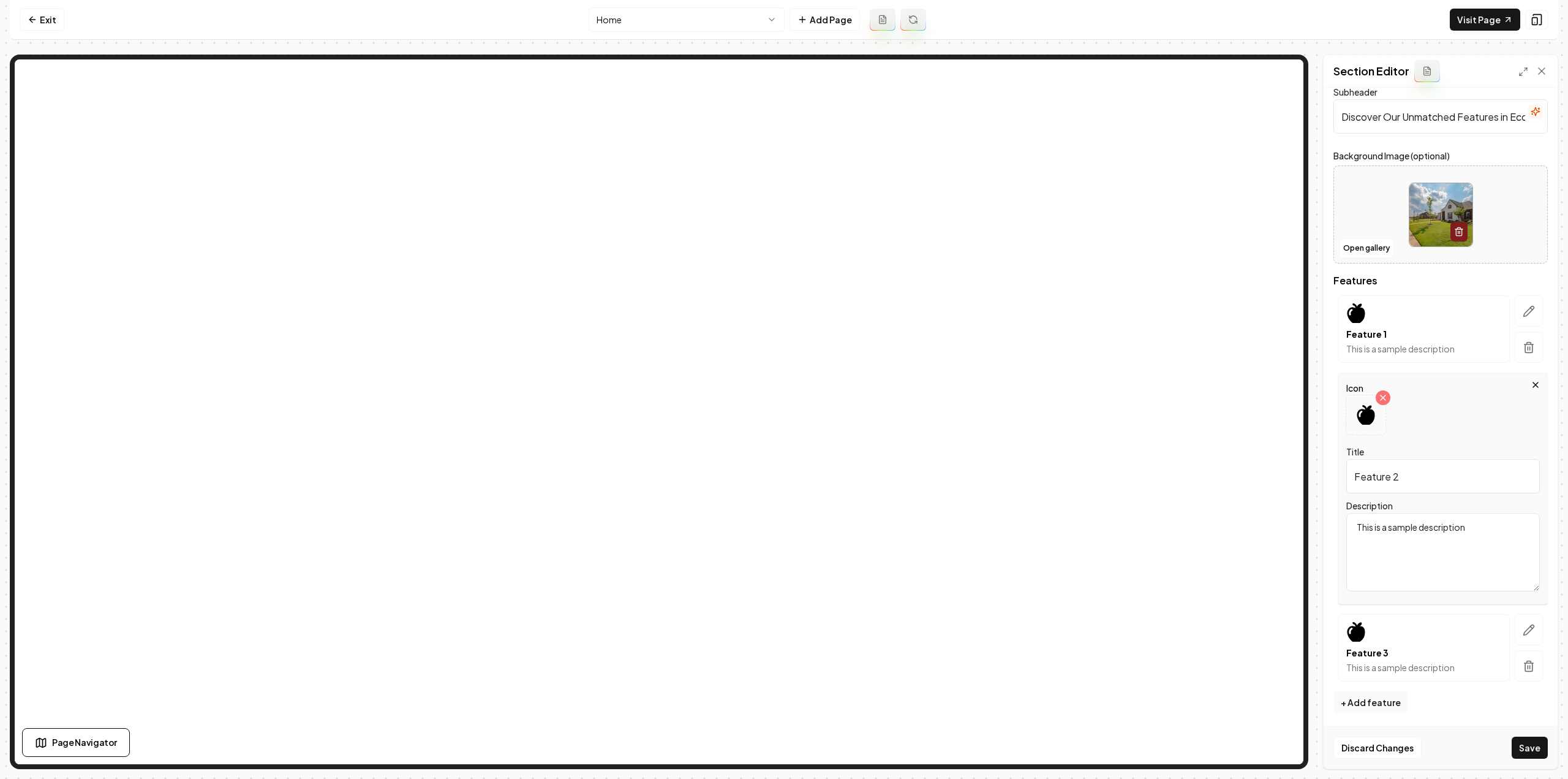
click at [1460, 485] on input "Feature 2" at bounding box center [1442, 476] width 194 height 34
click at [1460, 485] on input "Feature 2" at bounding box center [1442, 476] width 194 height 34
paste input "Invasive Identification and Removal"
type input "Invasive Identification and Removal"
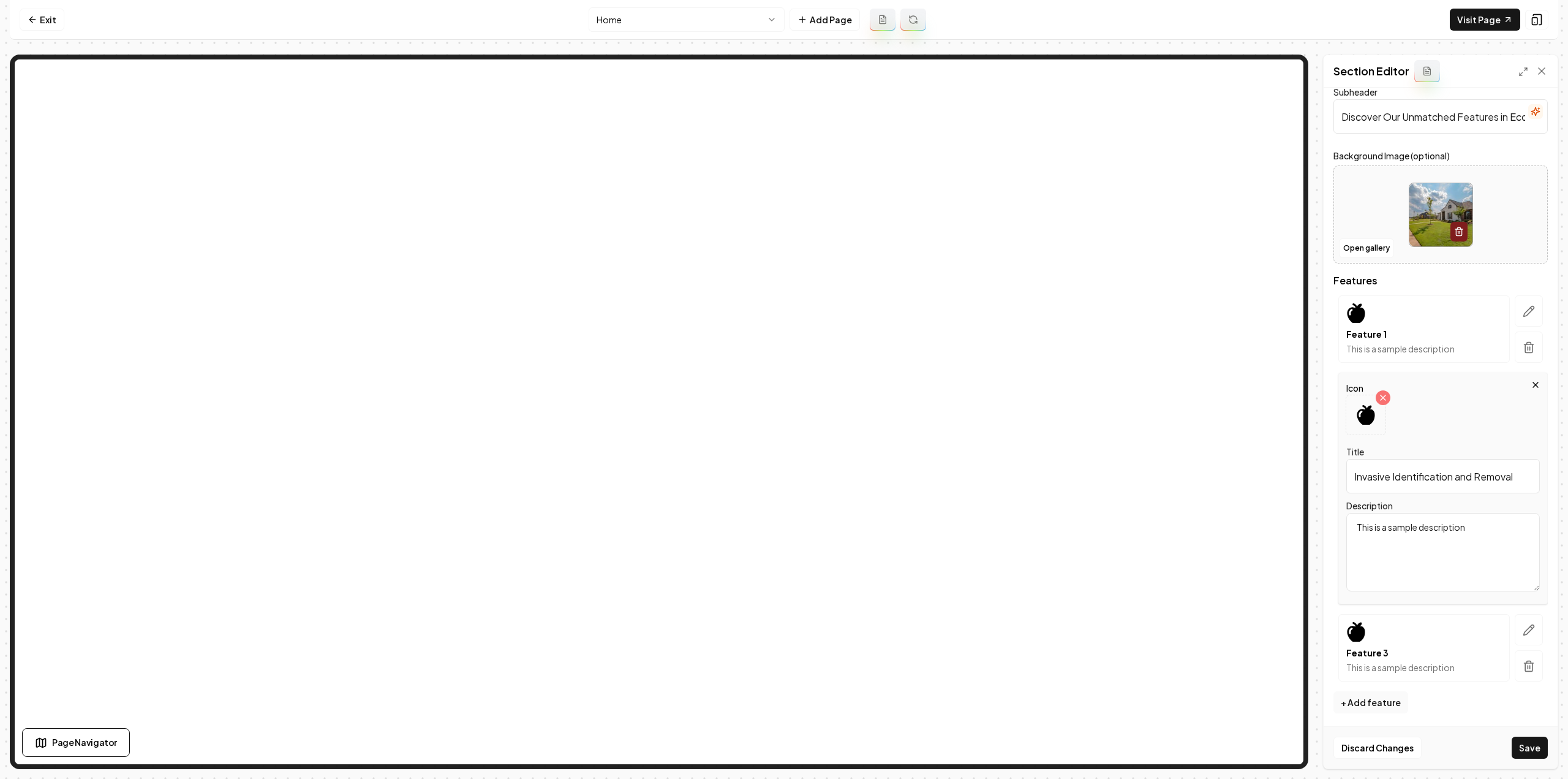
click at [1417, 558] on textarea "This is a sample description" at bounding box center [1442, 552] width 194 height 79
paste textarea "Not all plants have a synergistic effect in your outdoor living space. There ar…"
type textarea "Not all plants have a synergistic effect in your outdoor living space. There ar…"
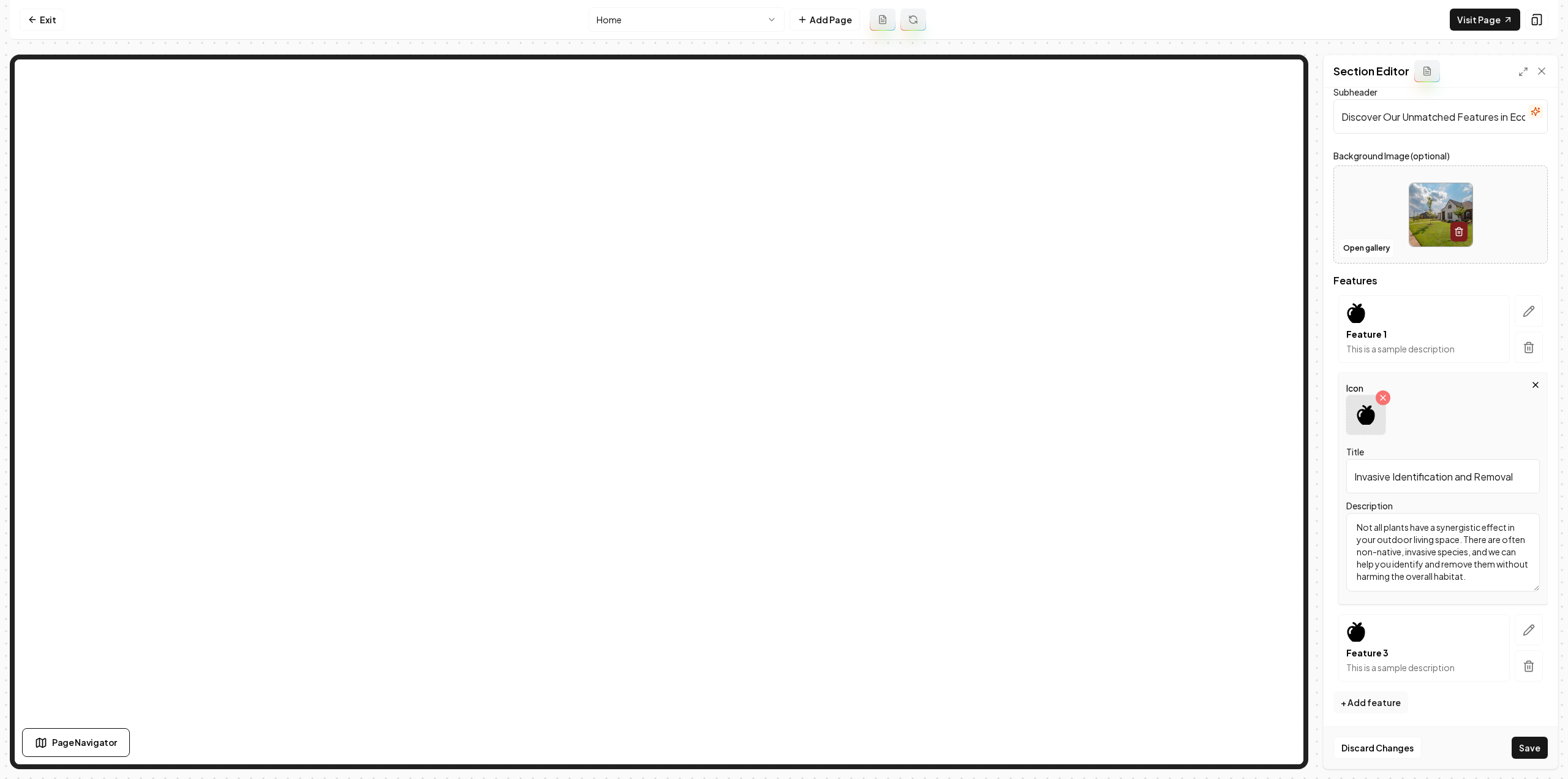
click at [1359, 410] on icon at bounding box center [1365, 415] width 18 height 19
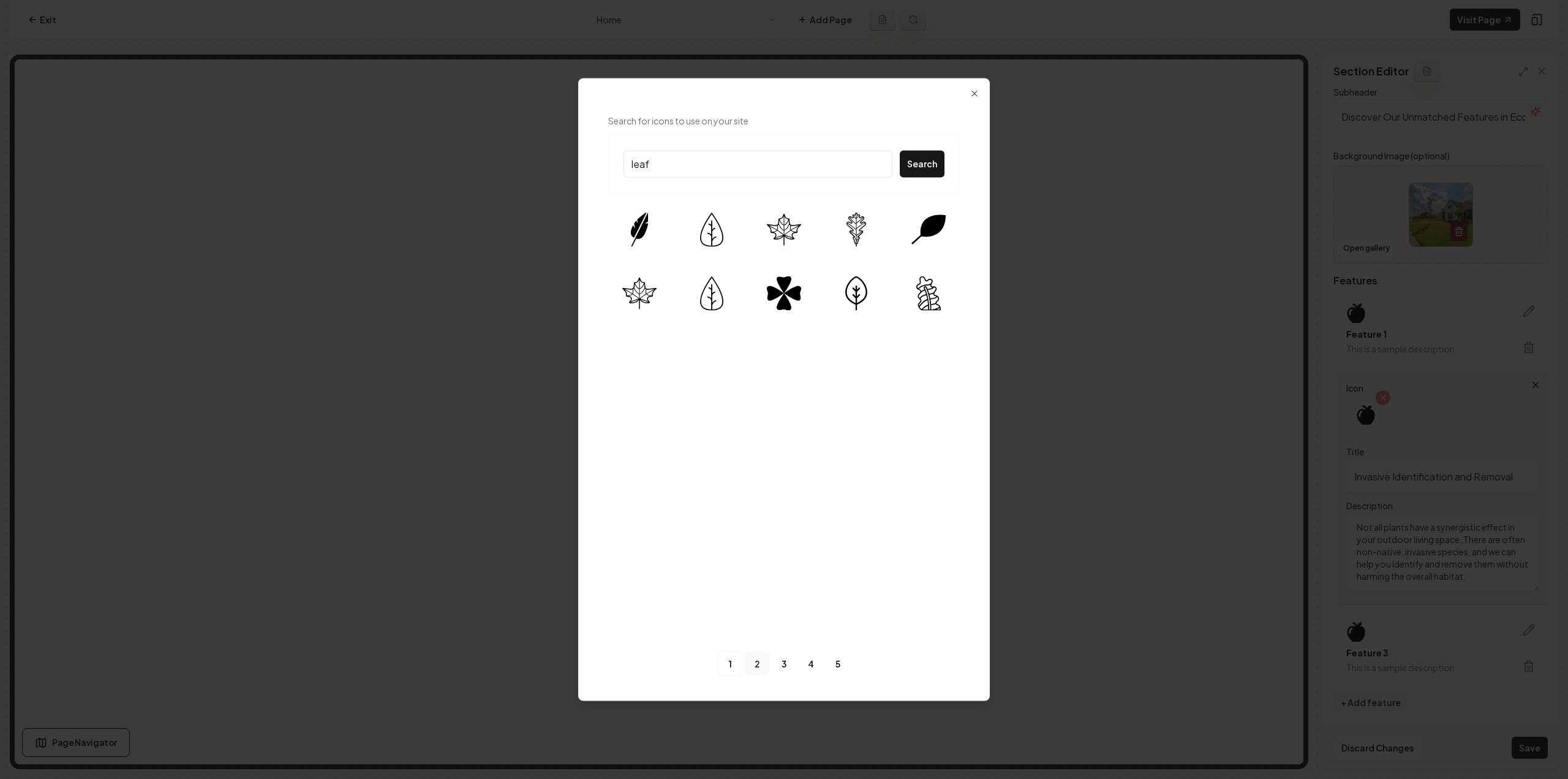
type input "leaf"
click at [756, 658] on link "2" at bounding box center [756, 663] width 24 height 24
click at [730, 665] on link "1" at bounding box center [730, 663] width 24 height 24
click at [925, 287] on img at bounding box center [929, 293] width 34 height 34
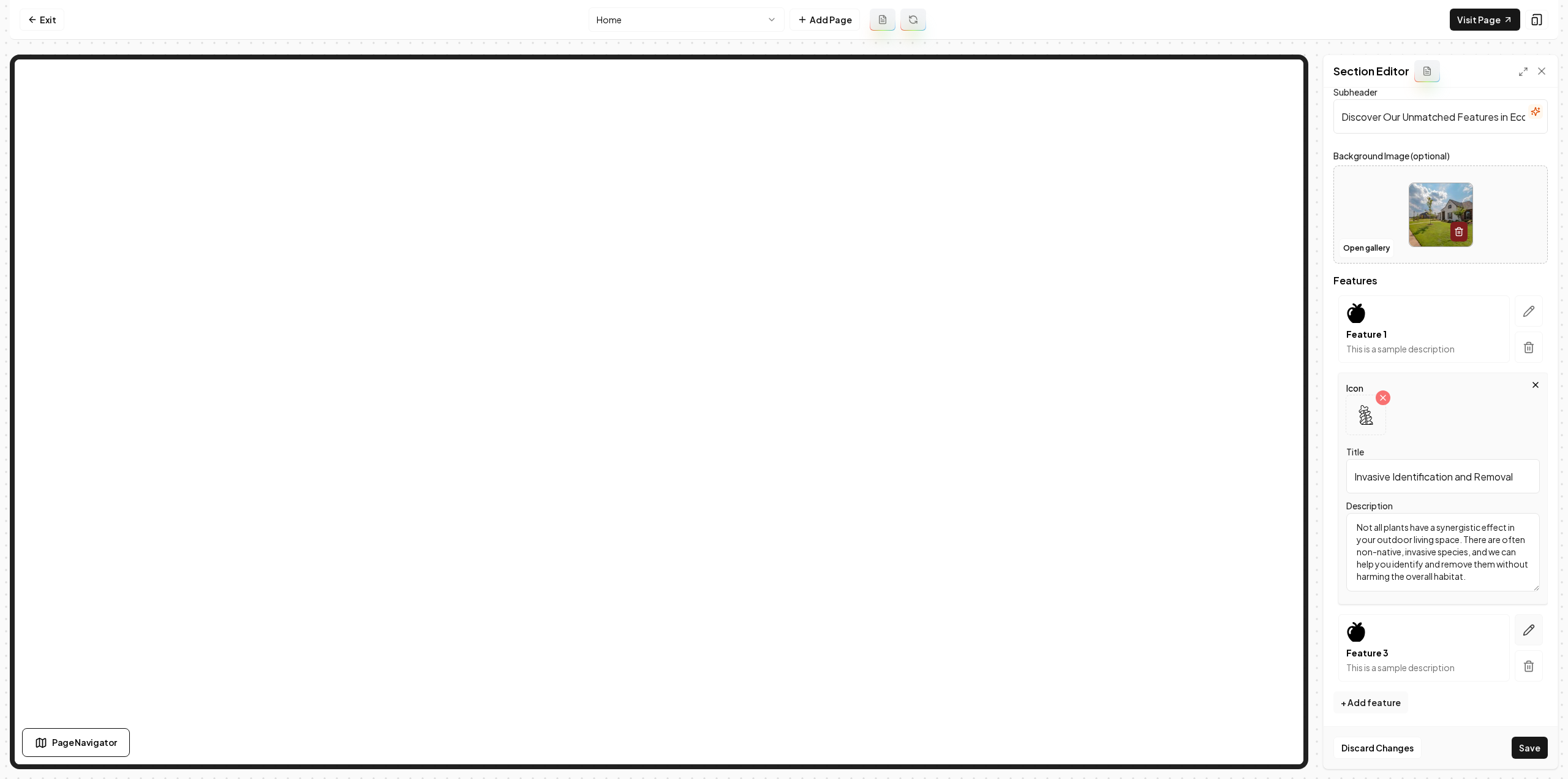
click at [1525, 630] on icon "button" at bounding box center [1528, 630] width 12 height 12
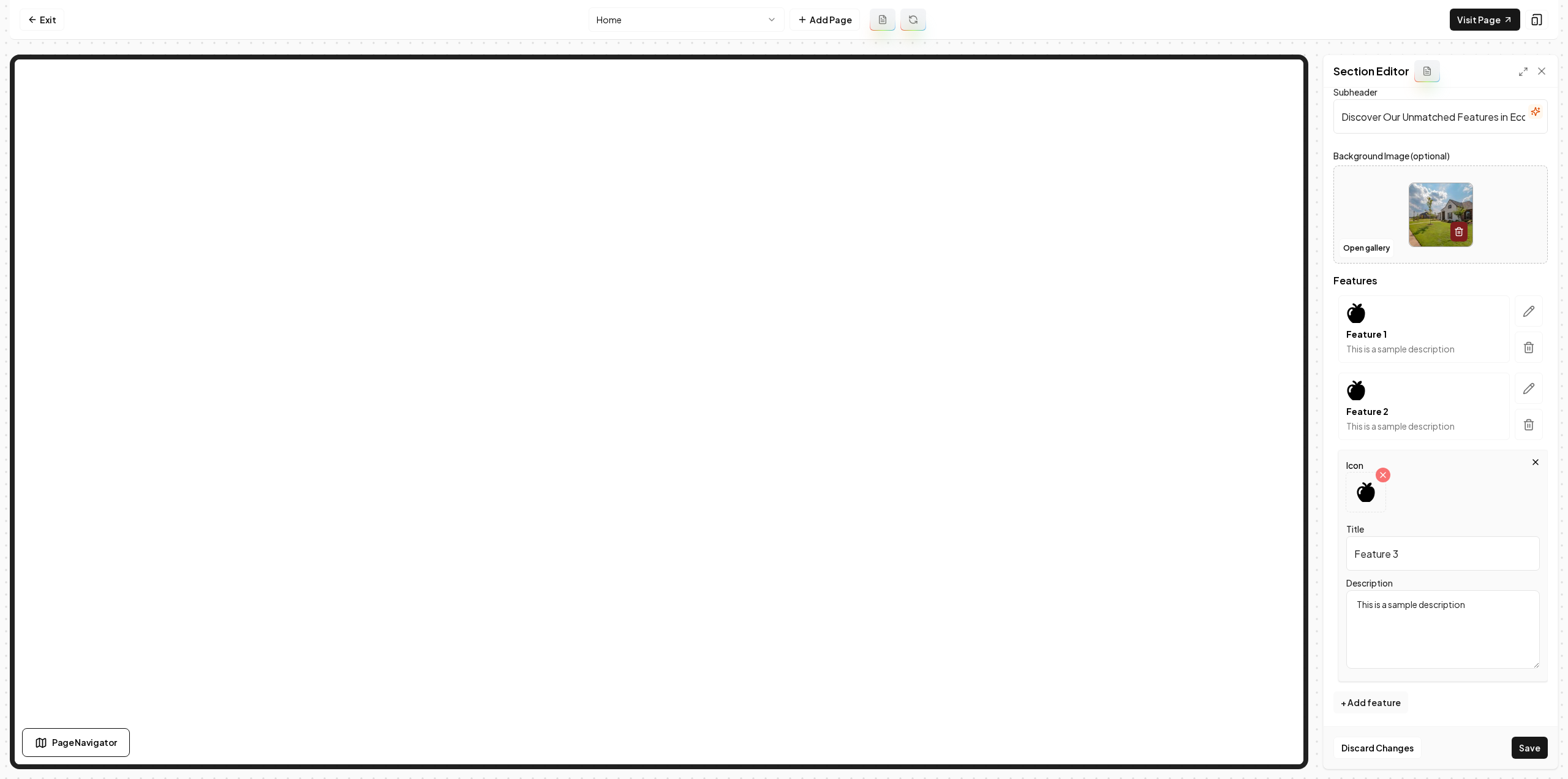
click at [1415, 572] on div "Icon Title Feature 3 Description This is a sample description" at bounding box center [1442, 565] width 209 height 232
click at [1417, 557] on input "Feature 3" at bounding box center [1442, 553] width 194 height 34
click at [1418, 556] on input "Feature 3" at bounding box center [1442, 553] width 194 height 34
paste input "Living Shorelines"
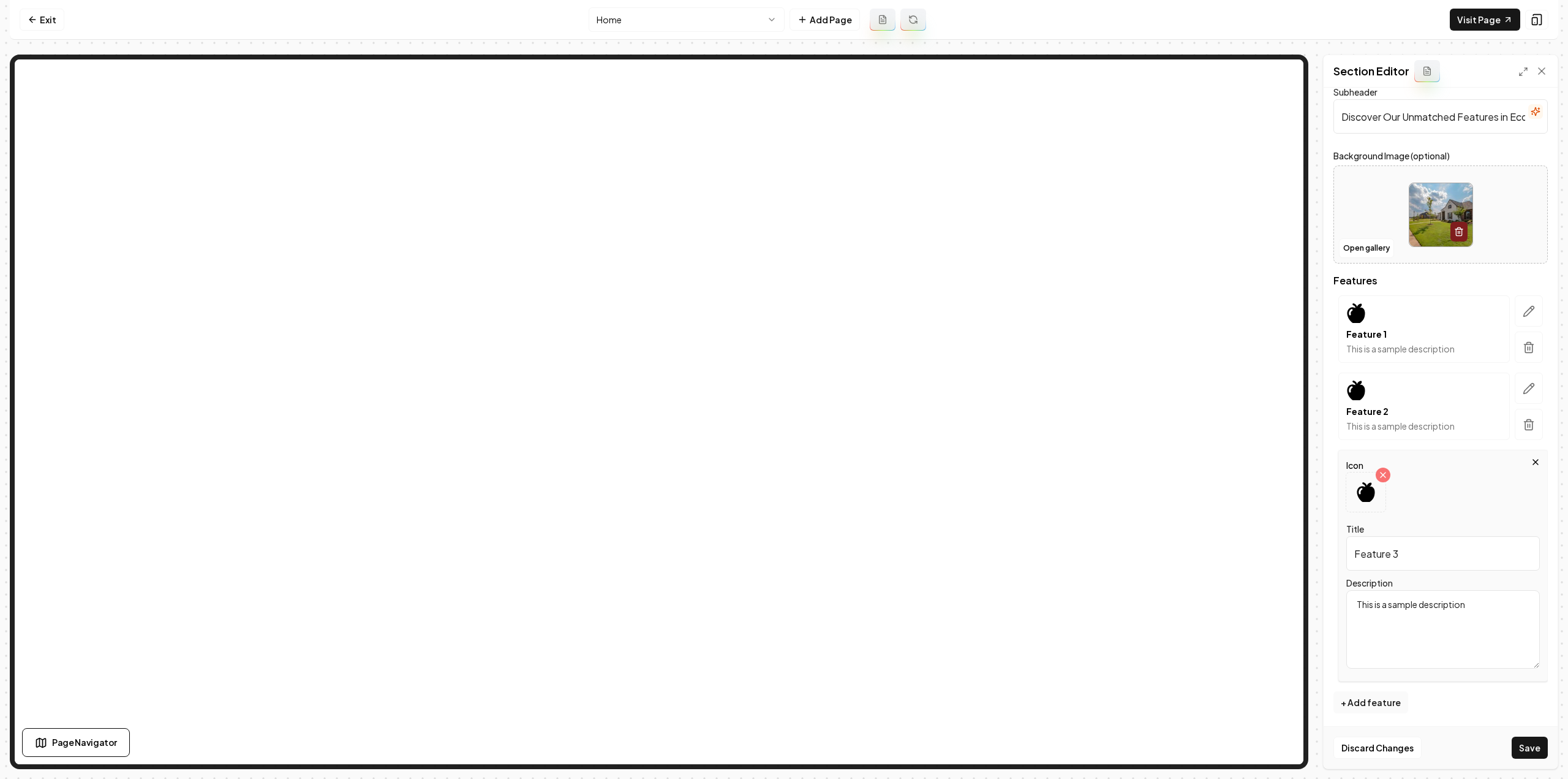
drag, startPoint x: 1417, startPoint y: 547, endPoint x: 1312, endPoint y: 555, distance: 105.3
click at [1312, 555] on div "Page Settings Section Editor Header Our Features Subheader Discover Our Unmatch…" at bounding box center [784, 412] width 1548 height 715
paste input "Living Shorelines"
type input "Living Shorelines"
click at [1438, 620] on textarea "This is a sample description" at bounding box center [1442, 630] width 194 height 79
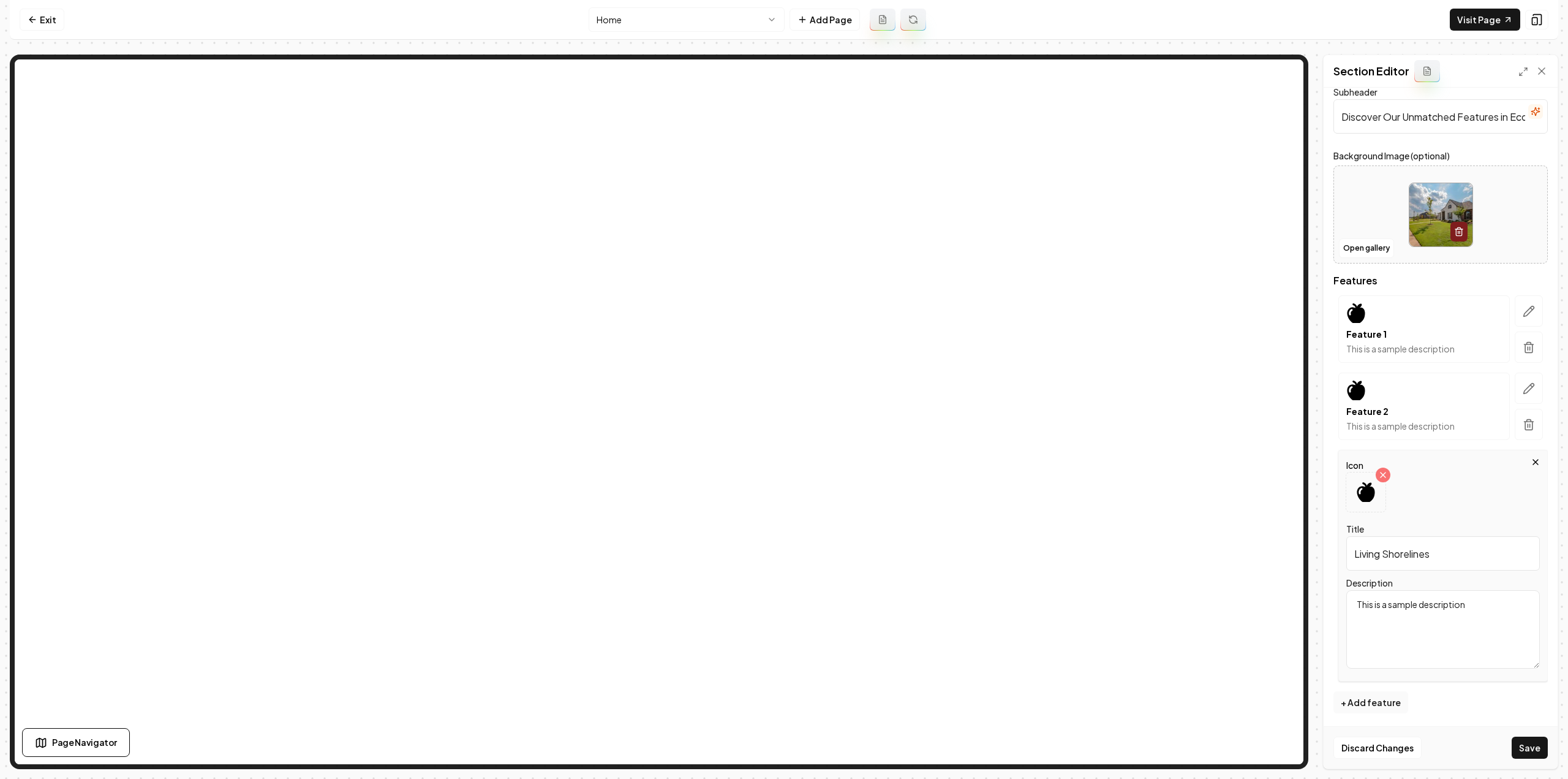
click at [1438, 620] on textarea "This is a sample description" at bounding box center [1442, 630] width 194 height 79
paste textarea "If you live in [US_STATE], odds are you have coastal elements to your outdoor l…"
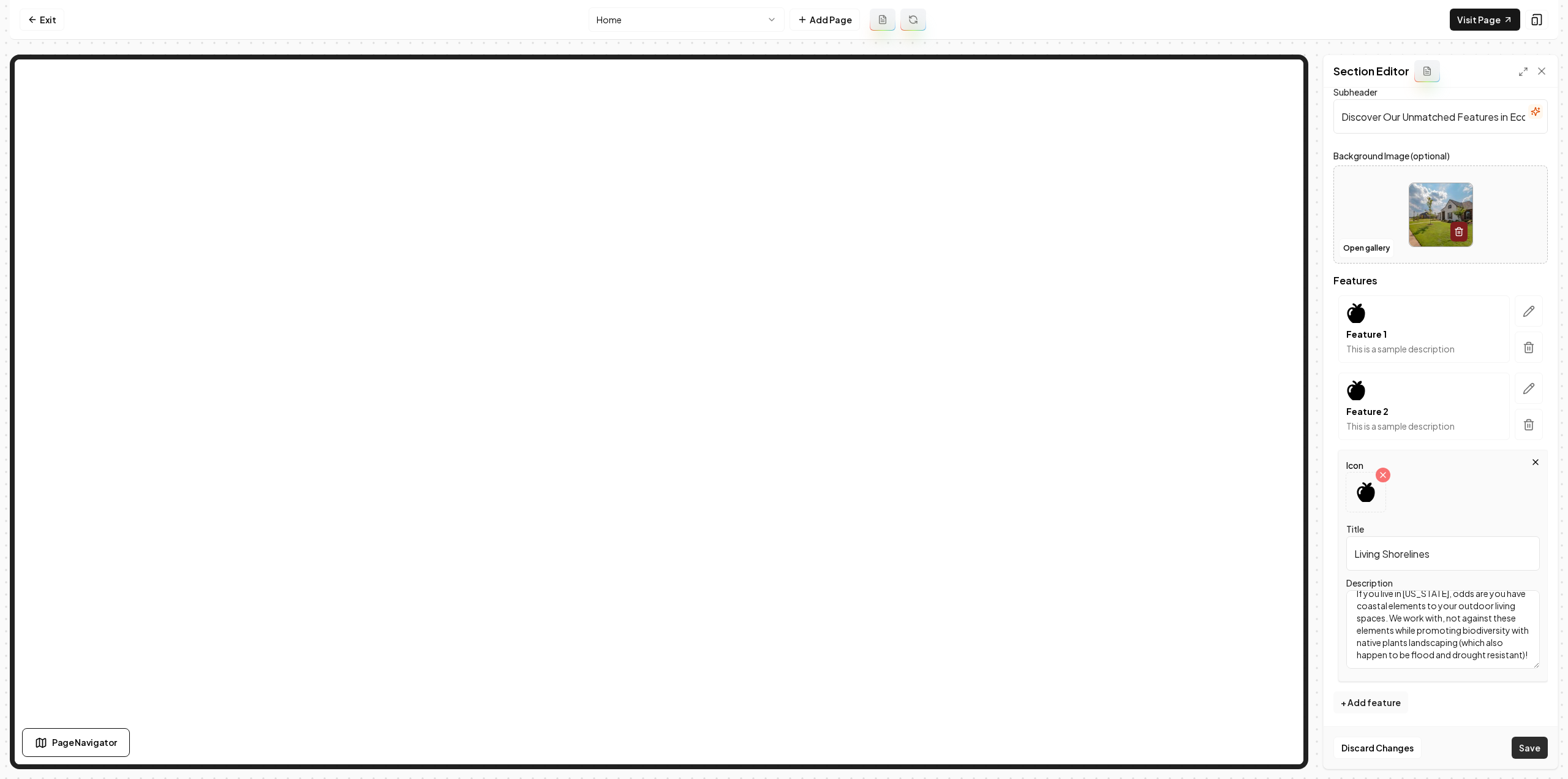
type textarea "If you live in [US_STATE], odds are you have coastal elements to your outdoor l…"
click at [1525, 753] on button "Save" at bounding box center [1529, 747] width 36 height 22
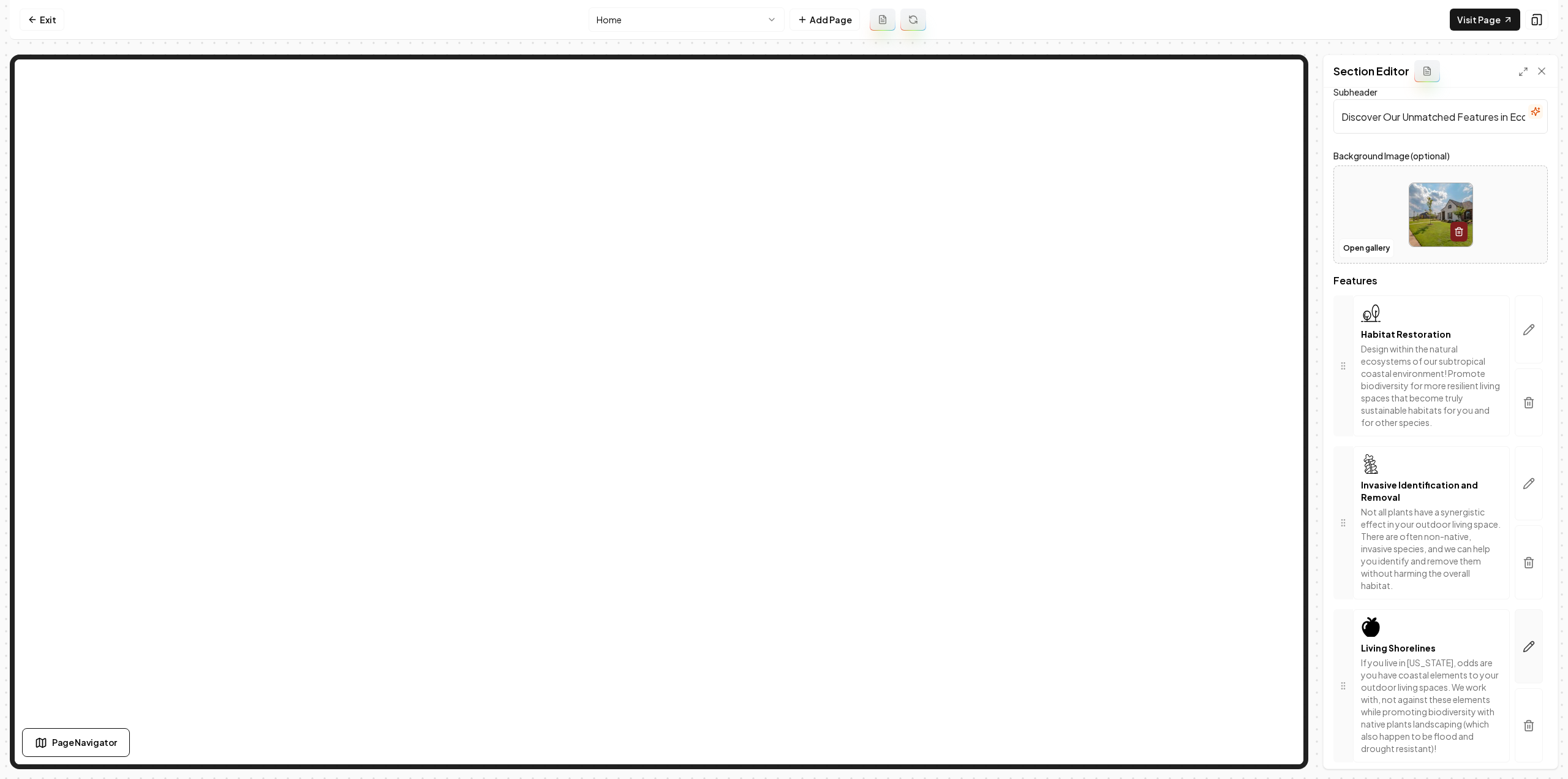
click at [1519, 632] on button "button" at bounding box center [1528, 646] width 28 height 74
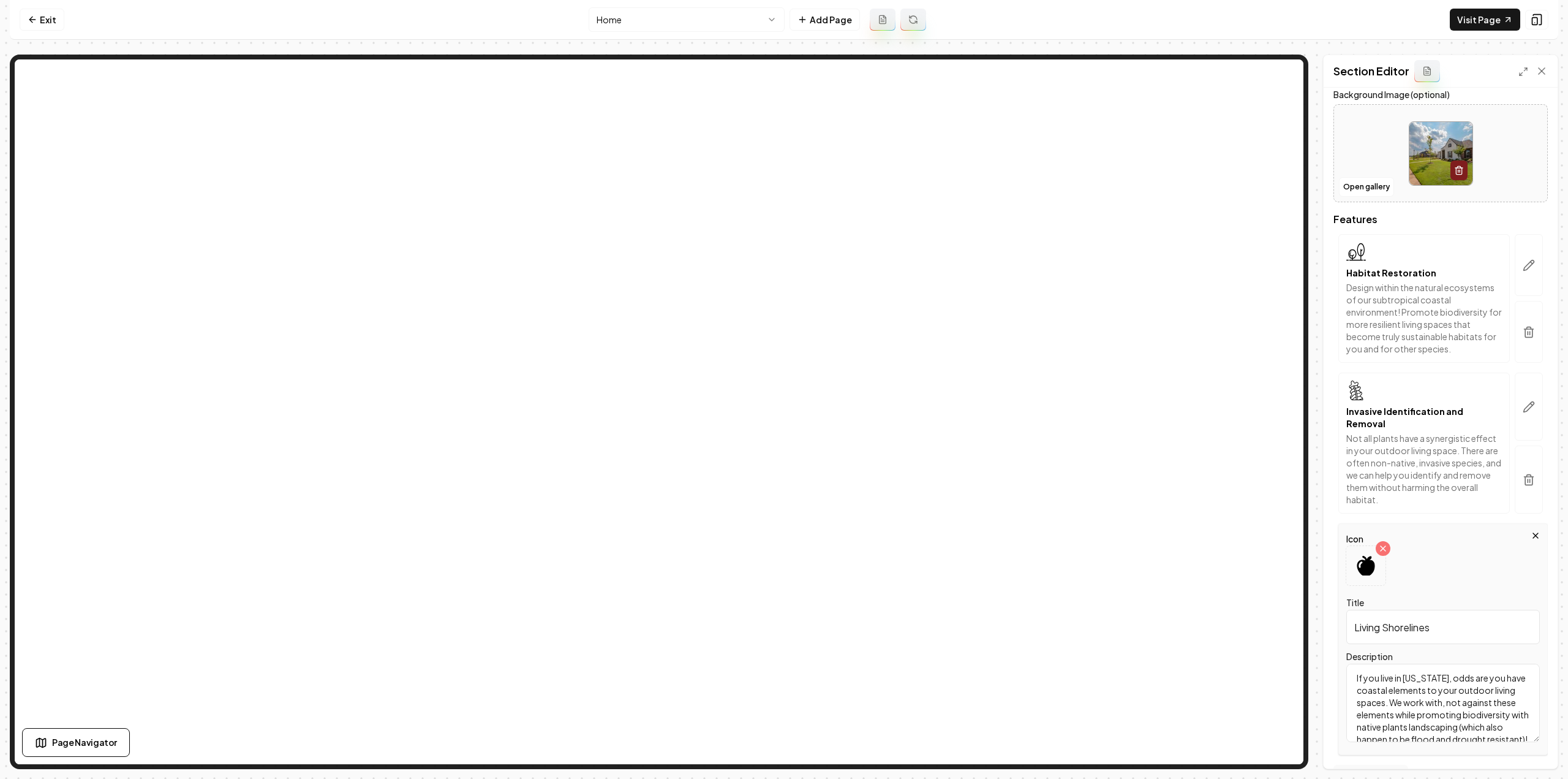
scroll to position [164, 0]
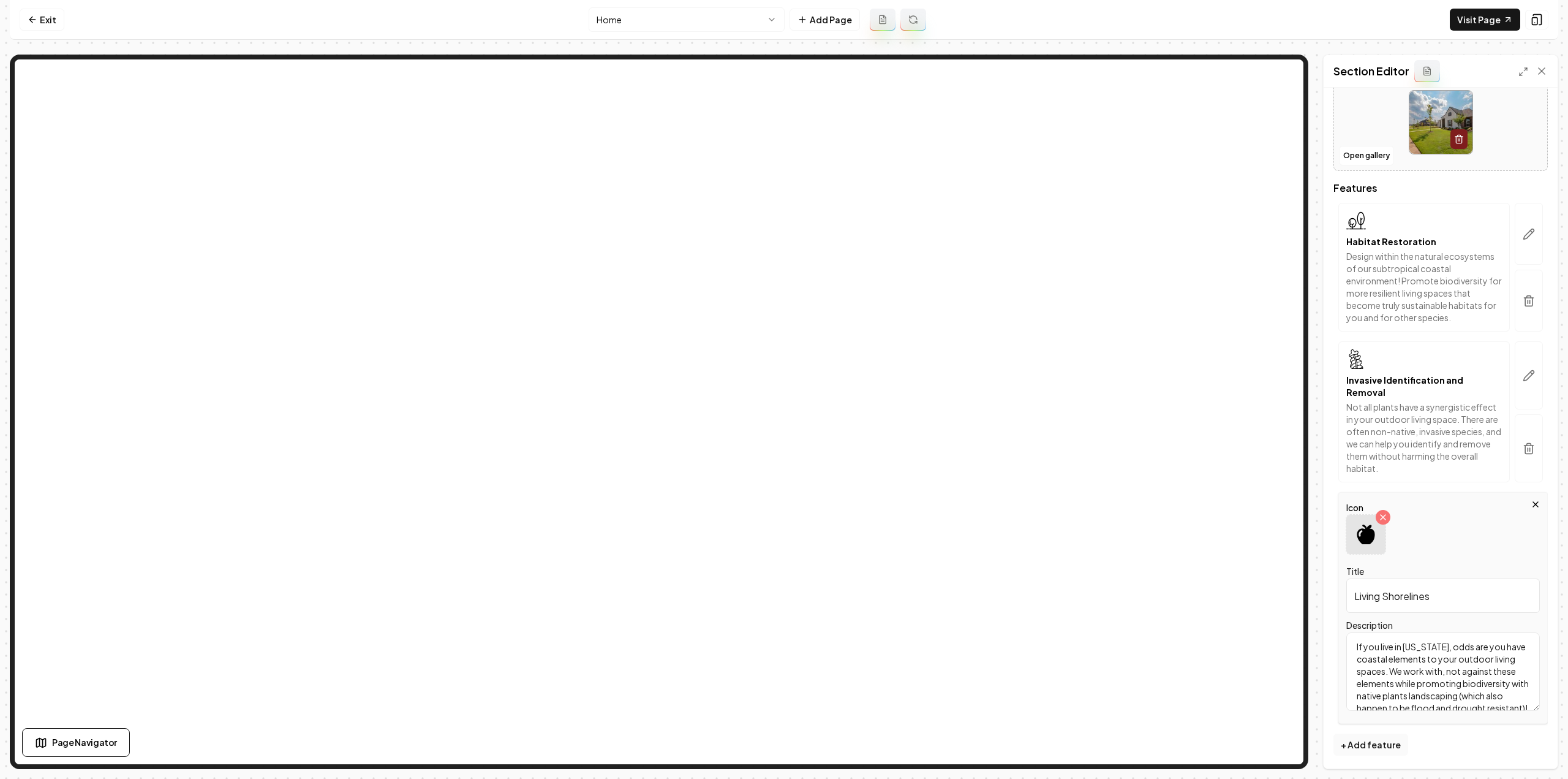
click at [1373, 541] on icon at bounding box center [1365, 534] width 19 height 19
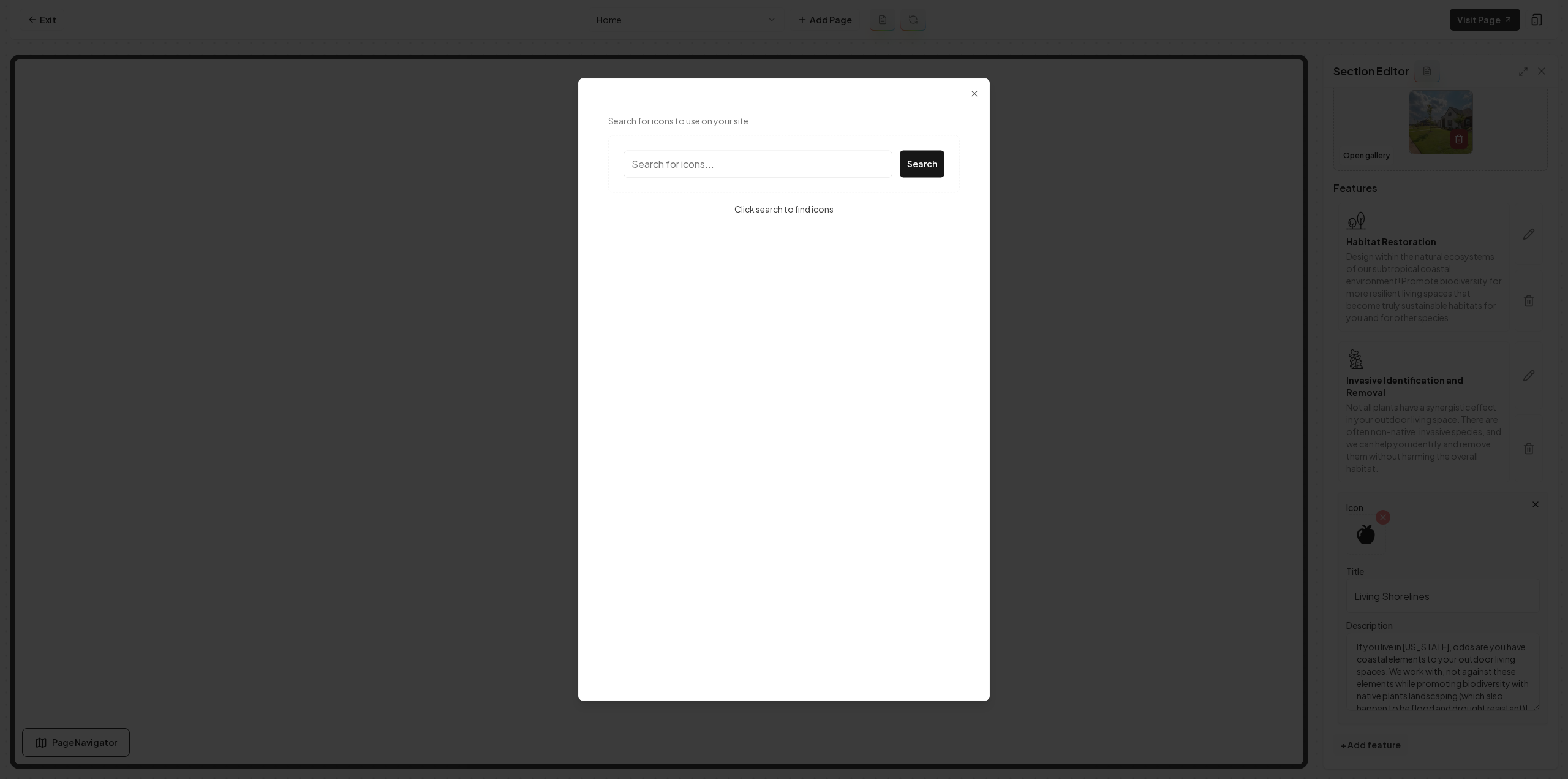
type input "s"
click at [708, 160] on input "shore" at bounding box center [758, 164] width 269 height 27
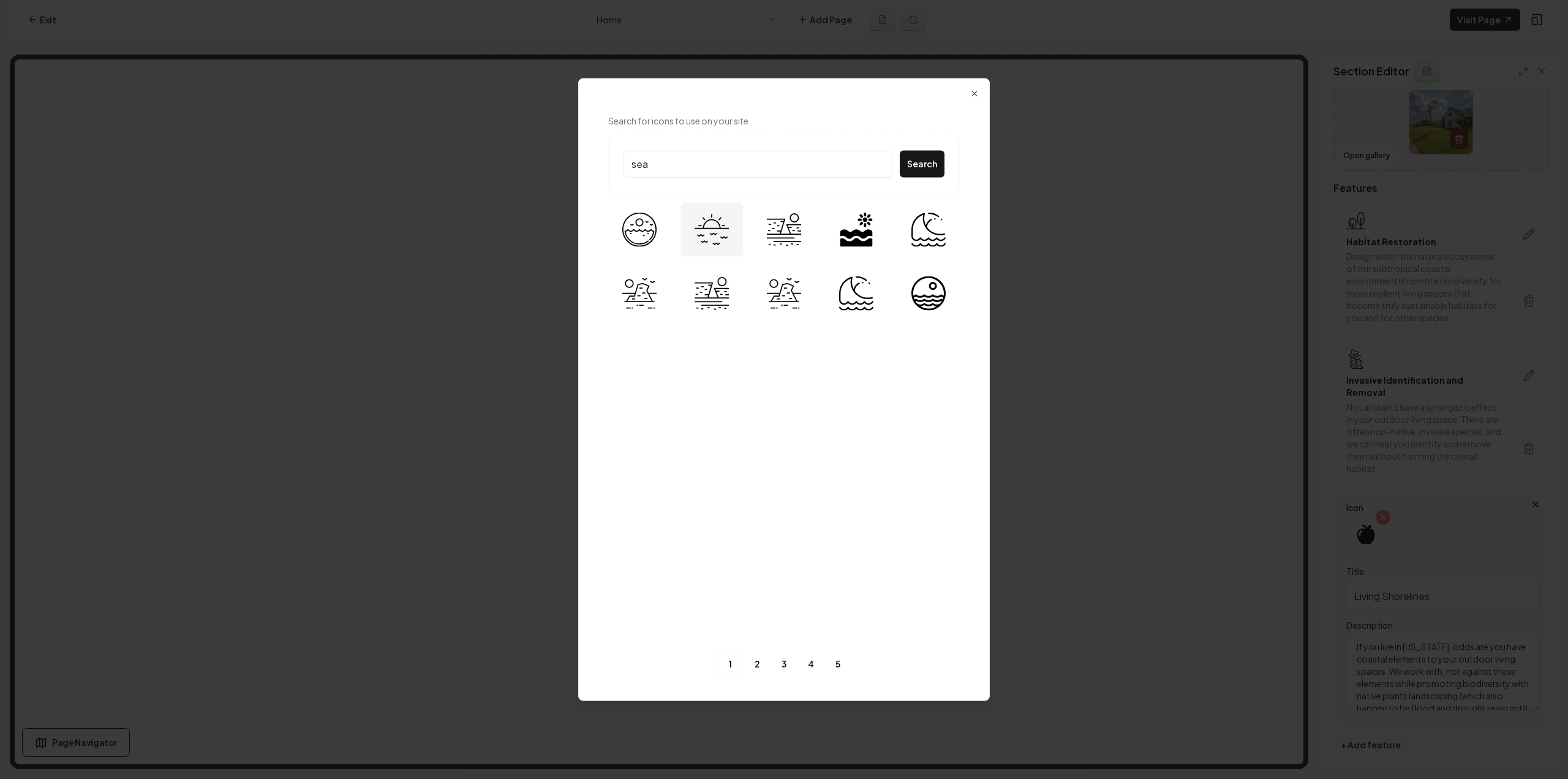
type input "sea"
click at [726, 239] on img at bounding box center [711, 229] width 34 height 34
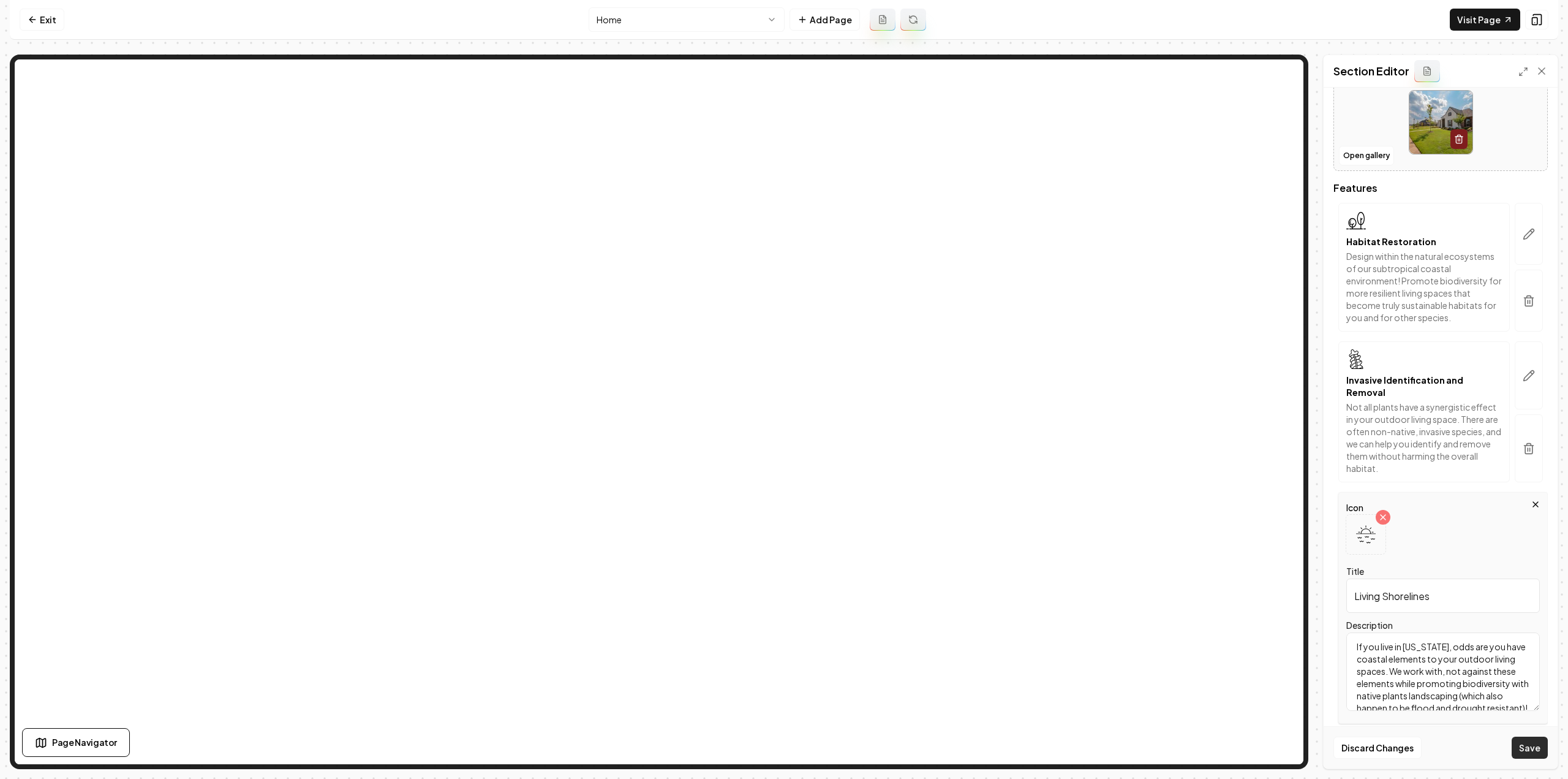
click at [1529, 741] on button "Save" at bounding box center [1529, 747] width 36 height 22
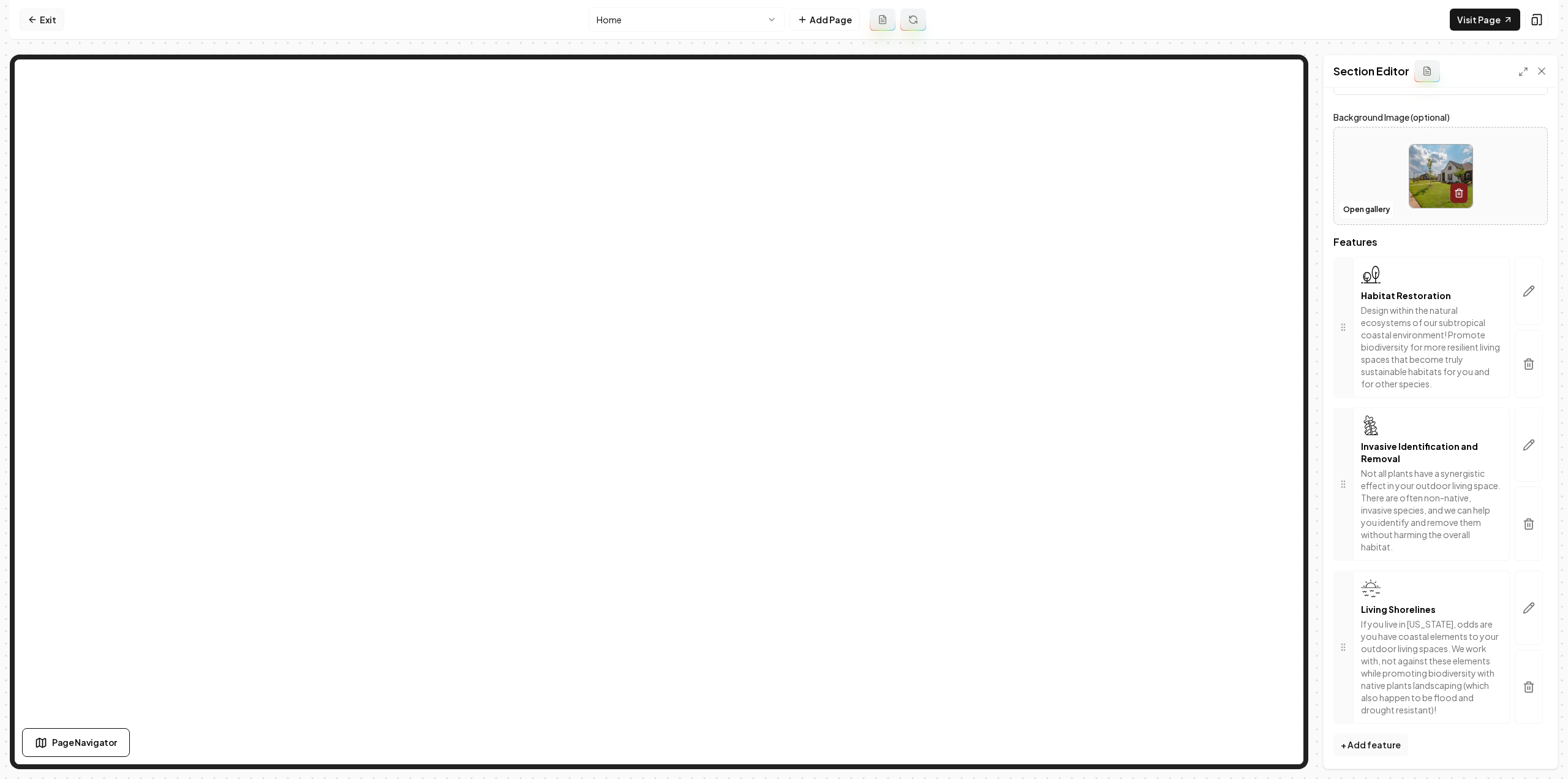
click at [50, 28] on link "Exit" at bounding box center [41, 19] width 45 height 22
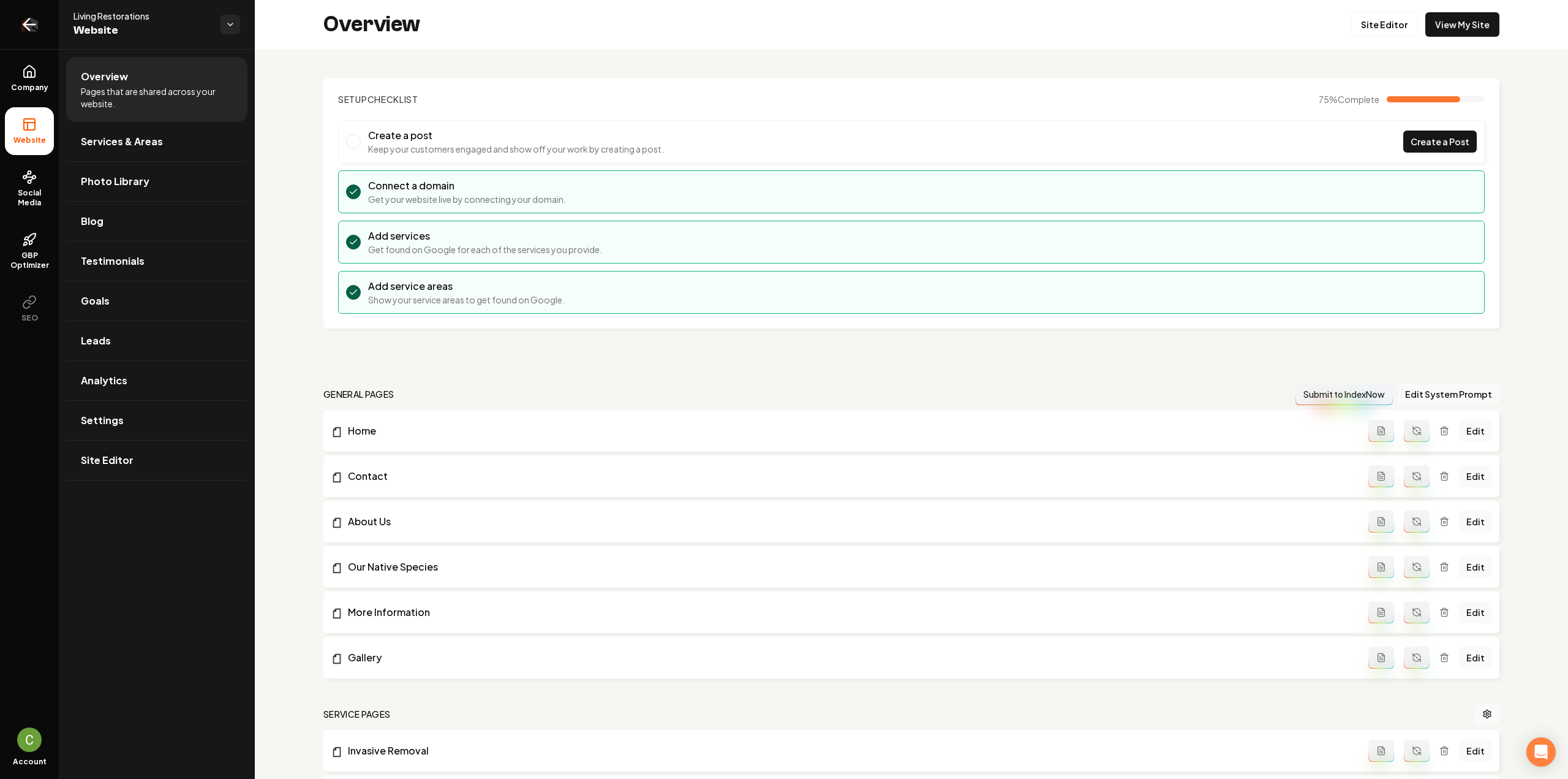
click at [48, 26] on link "Return to dashboard" at bounding box center [29, 24] width 59 height 49
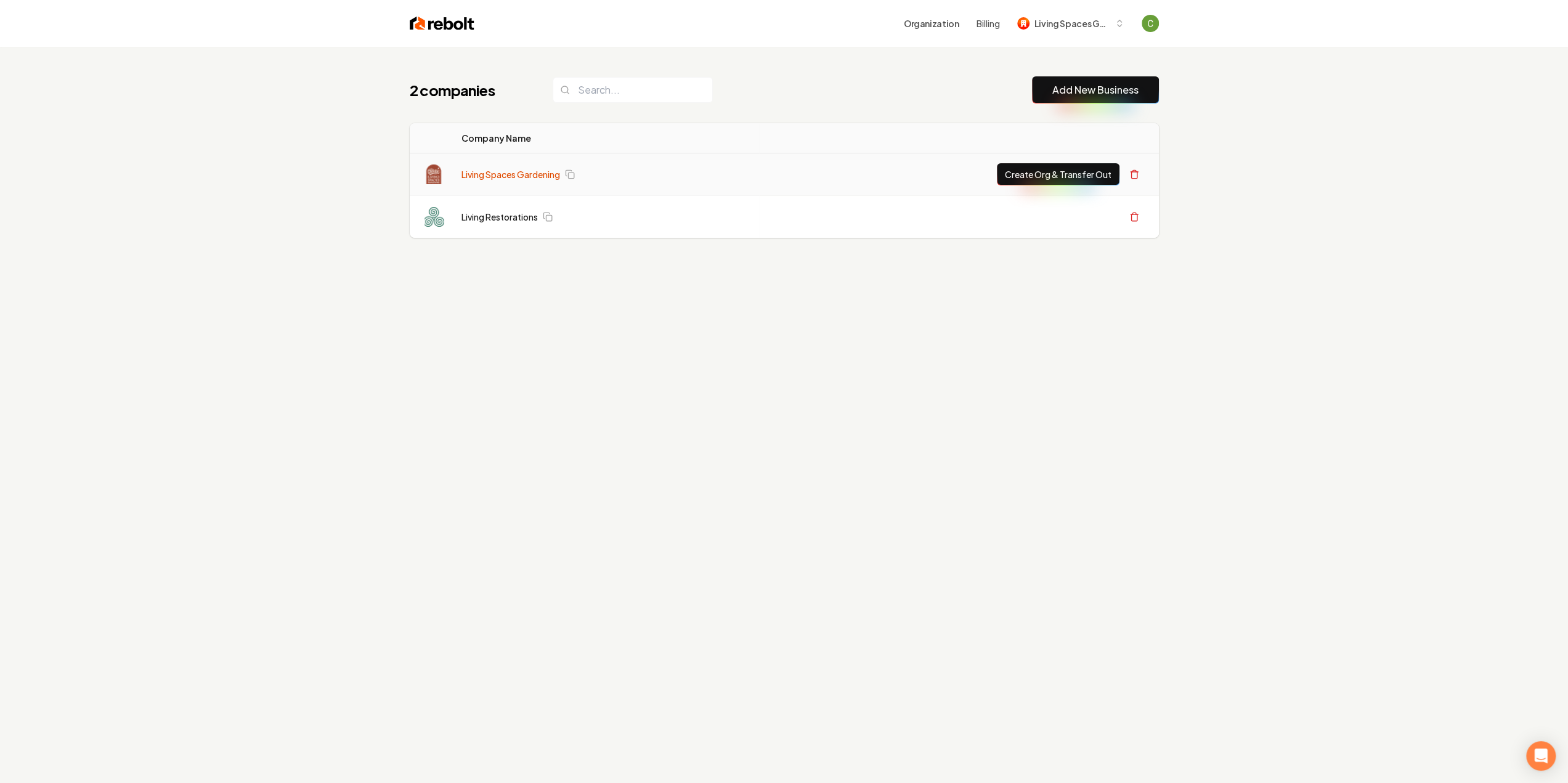
click at [486, 175] on link "Living Spaces Gardening" at bounding box center [510, 174] width 98 height 12
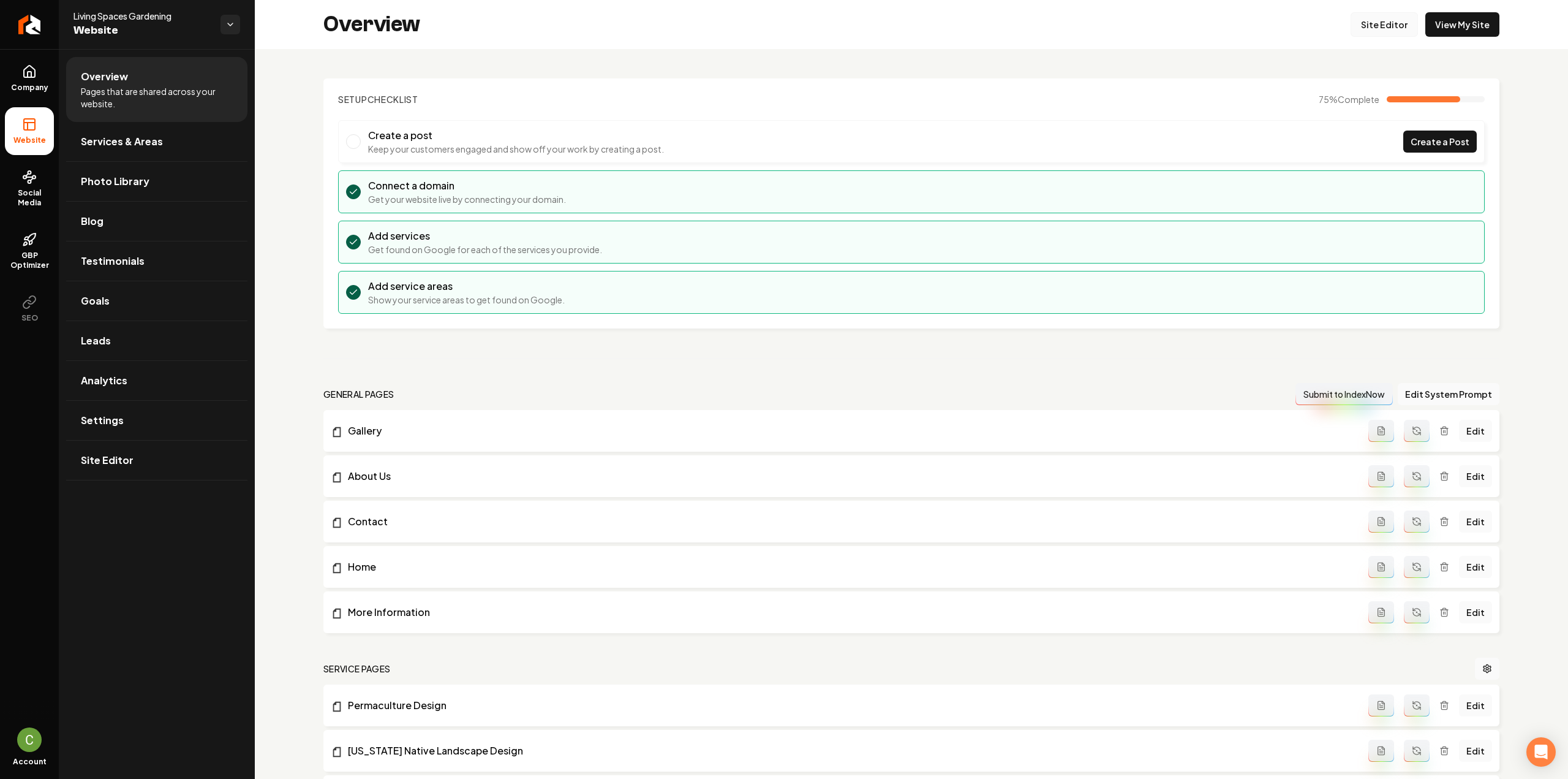
click at [1377, 20] on link "Site Editor" at bounding box center [1384, 24] width 67 height 24
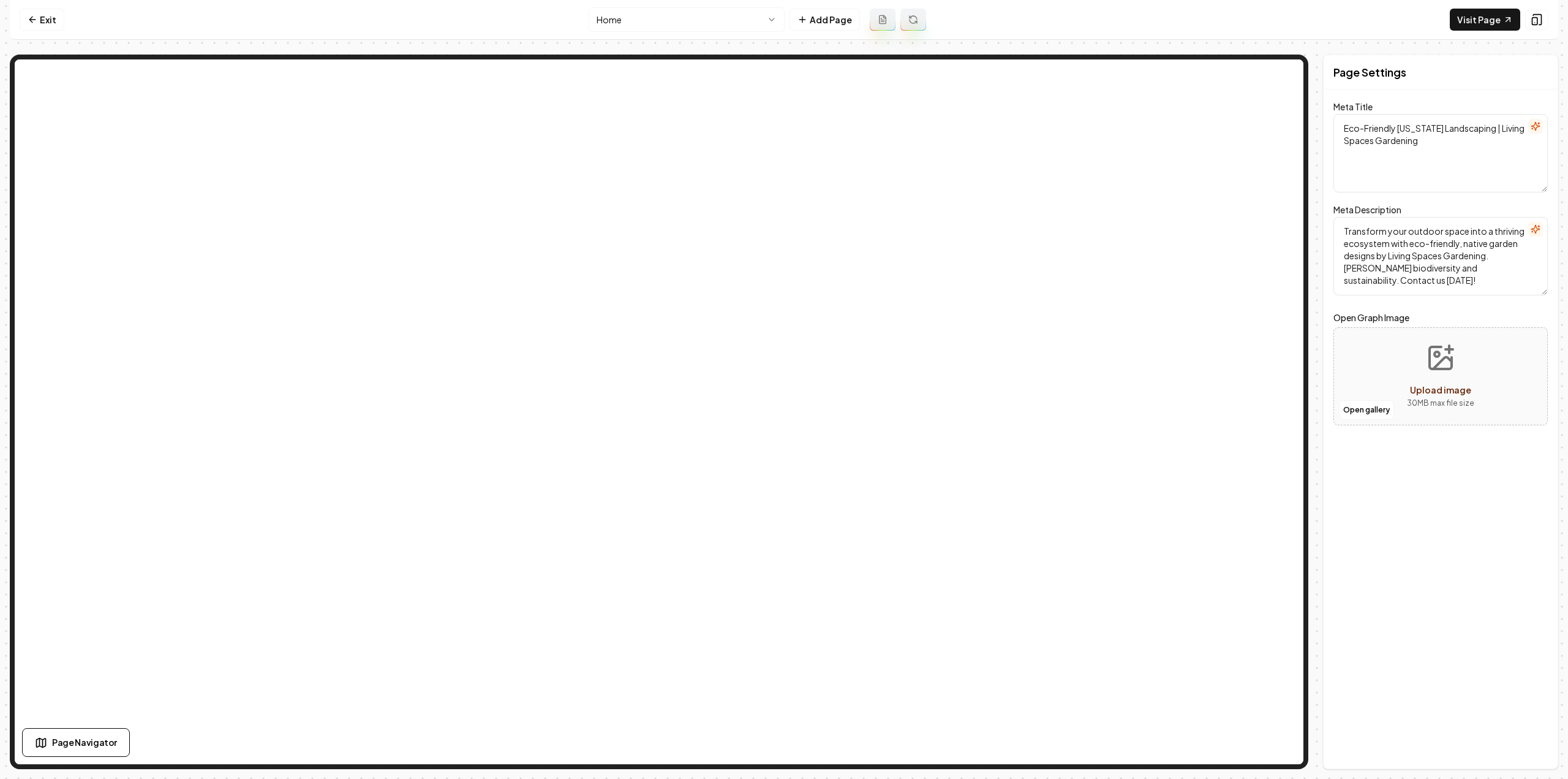
click at [617, 15] on html "Computer Required This feature is only available on a computer. Please switch t…" at bounding box center [784, 390] width 1568 height 779
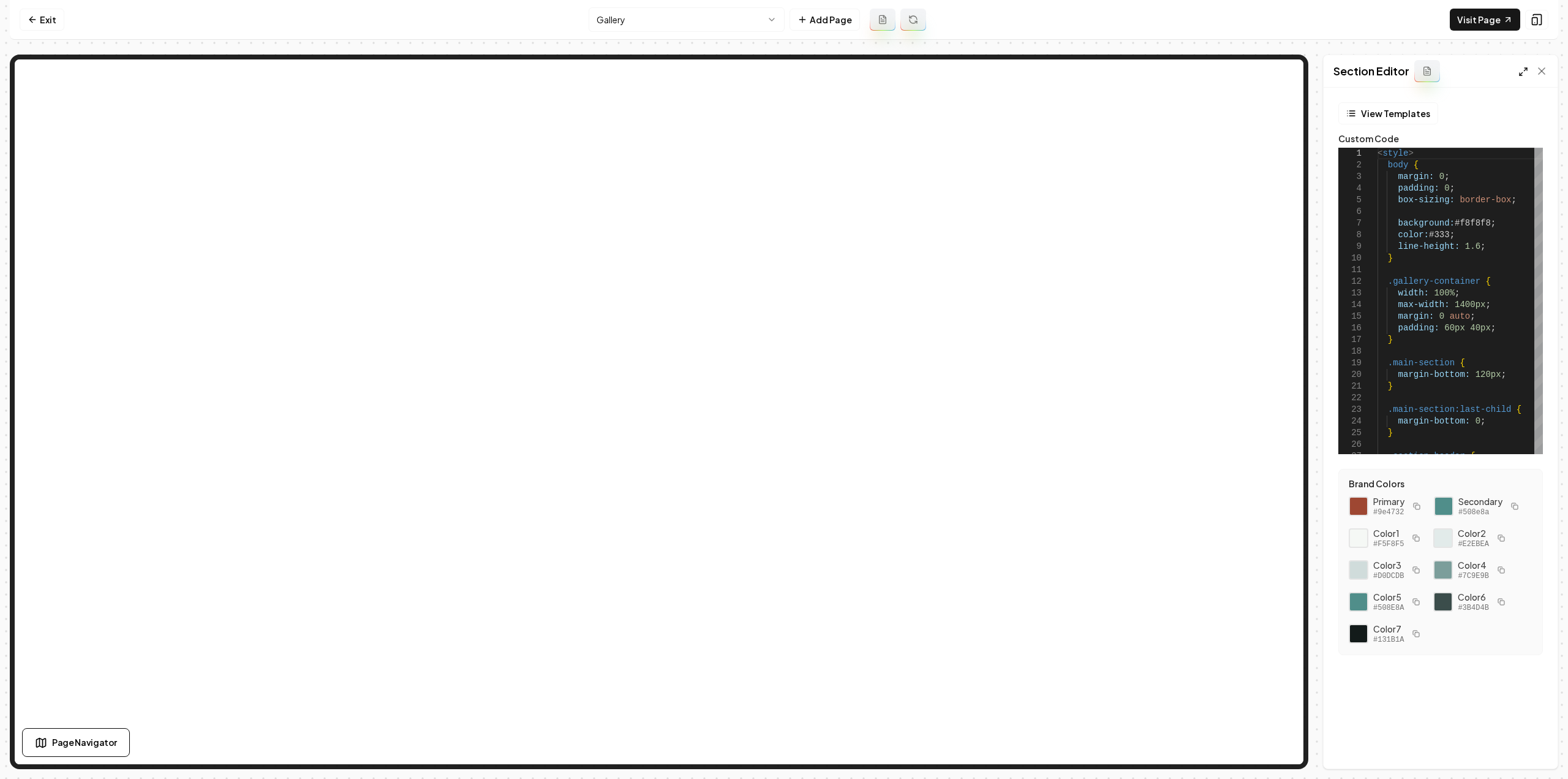
click at [1521, 66] on icon at bounding box center [1523, 71] width 10 height 10
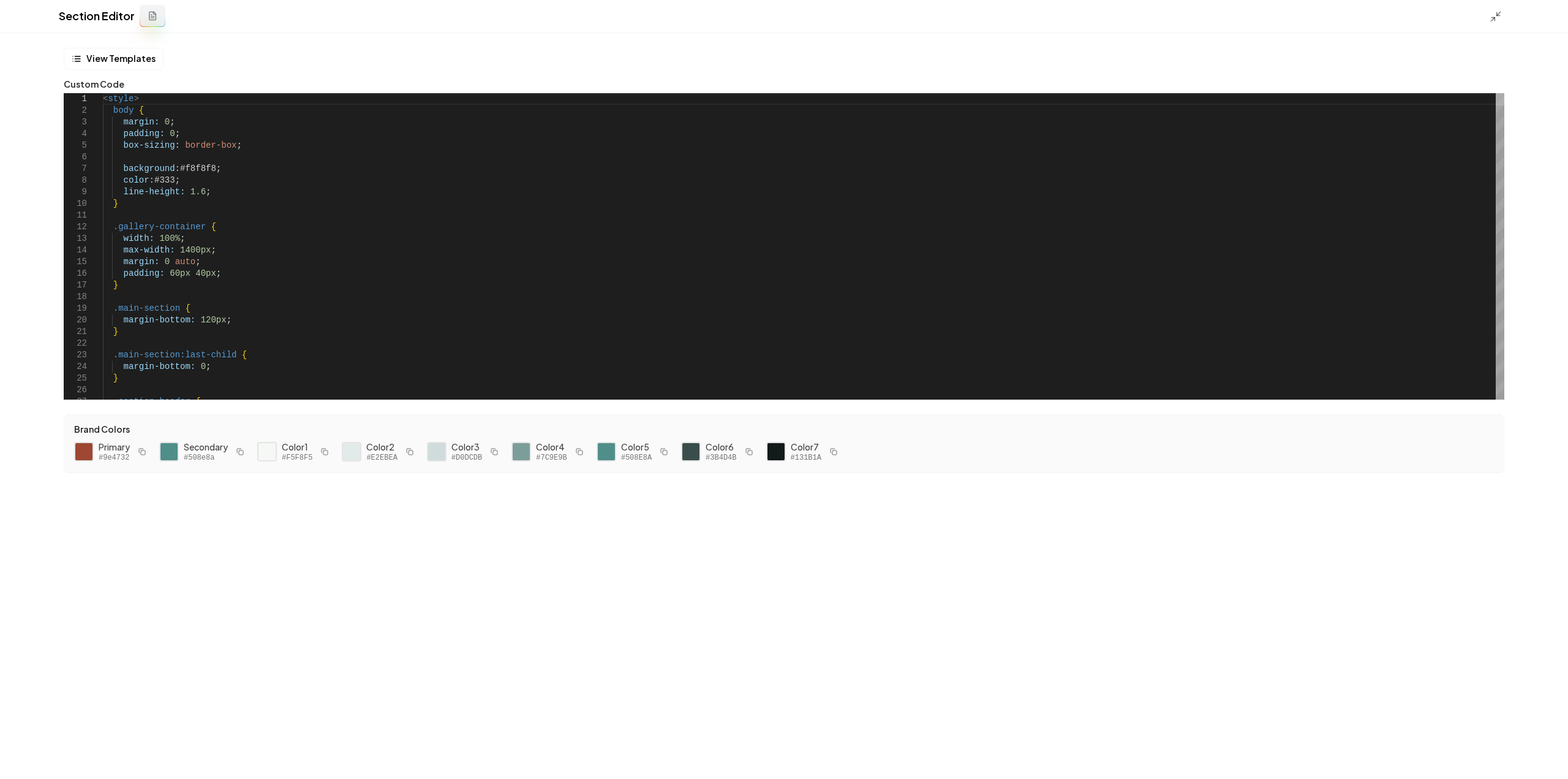
click at [1495, 93] on div at bounding box center [1499, 99] width 9 height 12
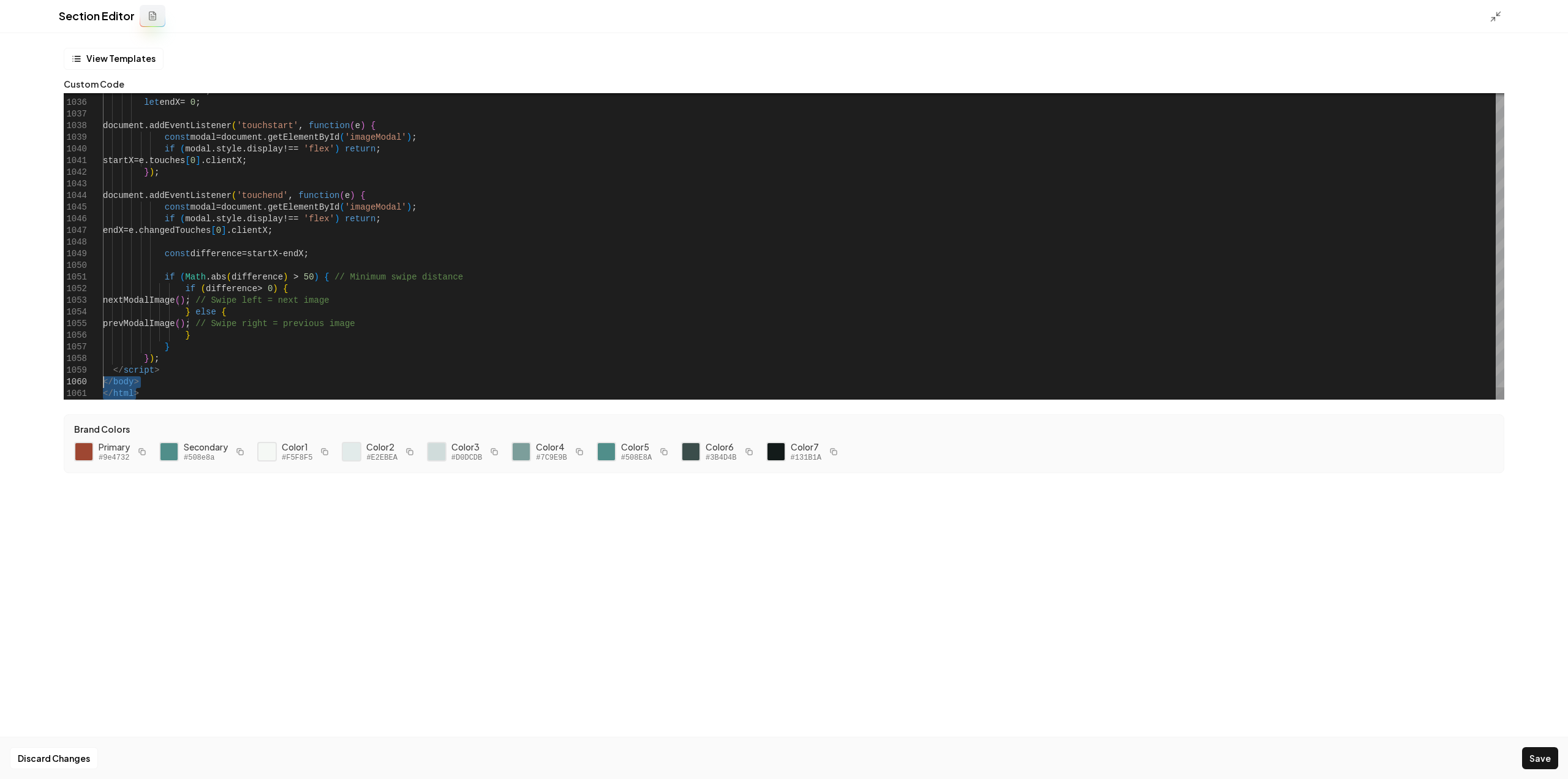
drag, startPoint x: 151, startPoint y: 389, endPoint x: 93, endPoint y: 379, distance: 58.9
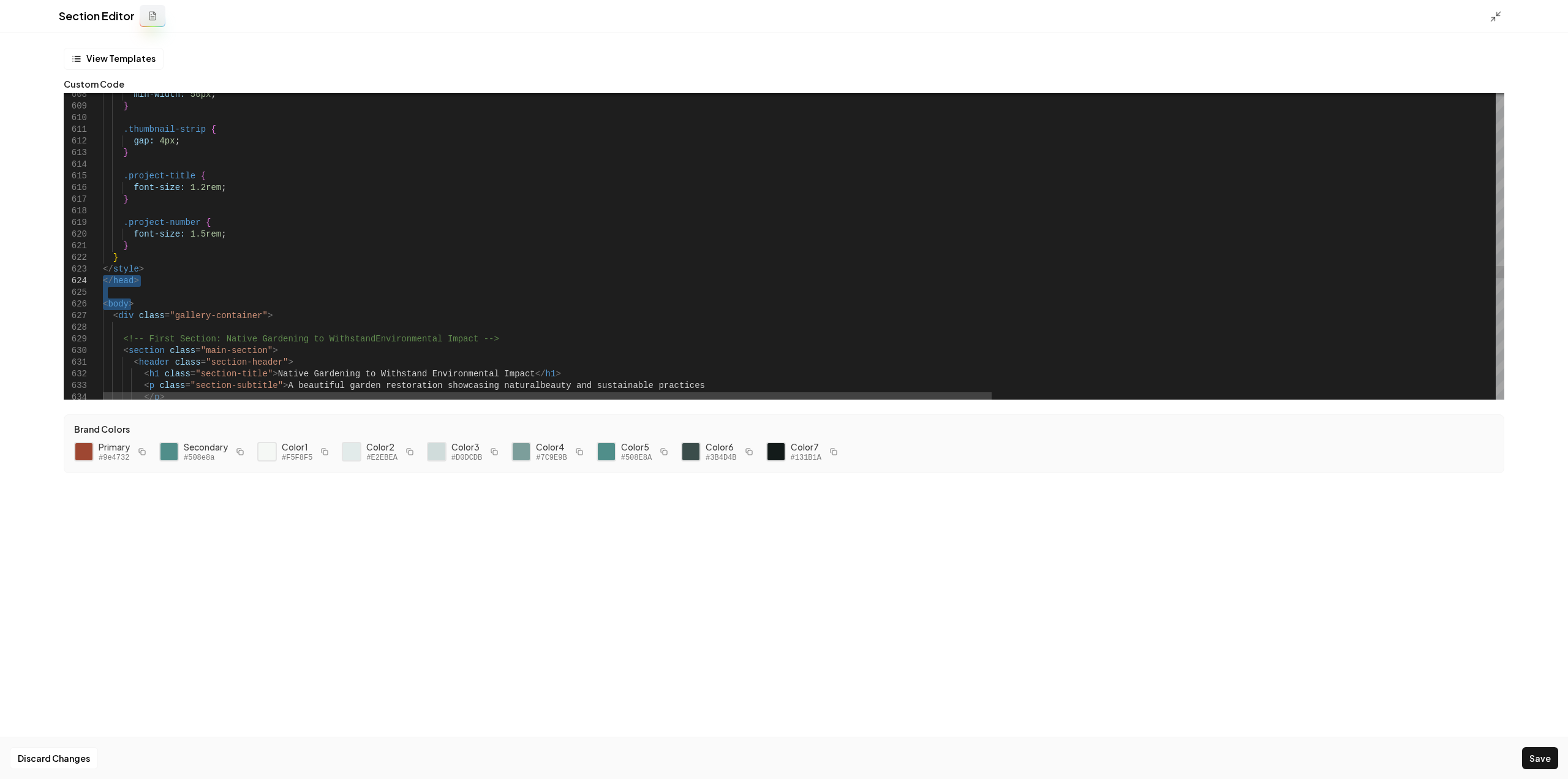
drag, startPoint x: 133, startPoint y: 300, endPoint x: 89, endPoint y: 284, distance: 46.8
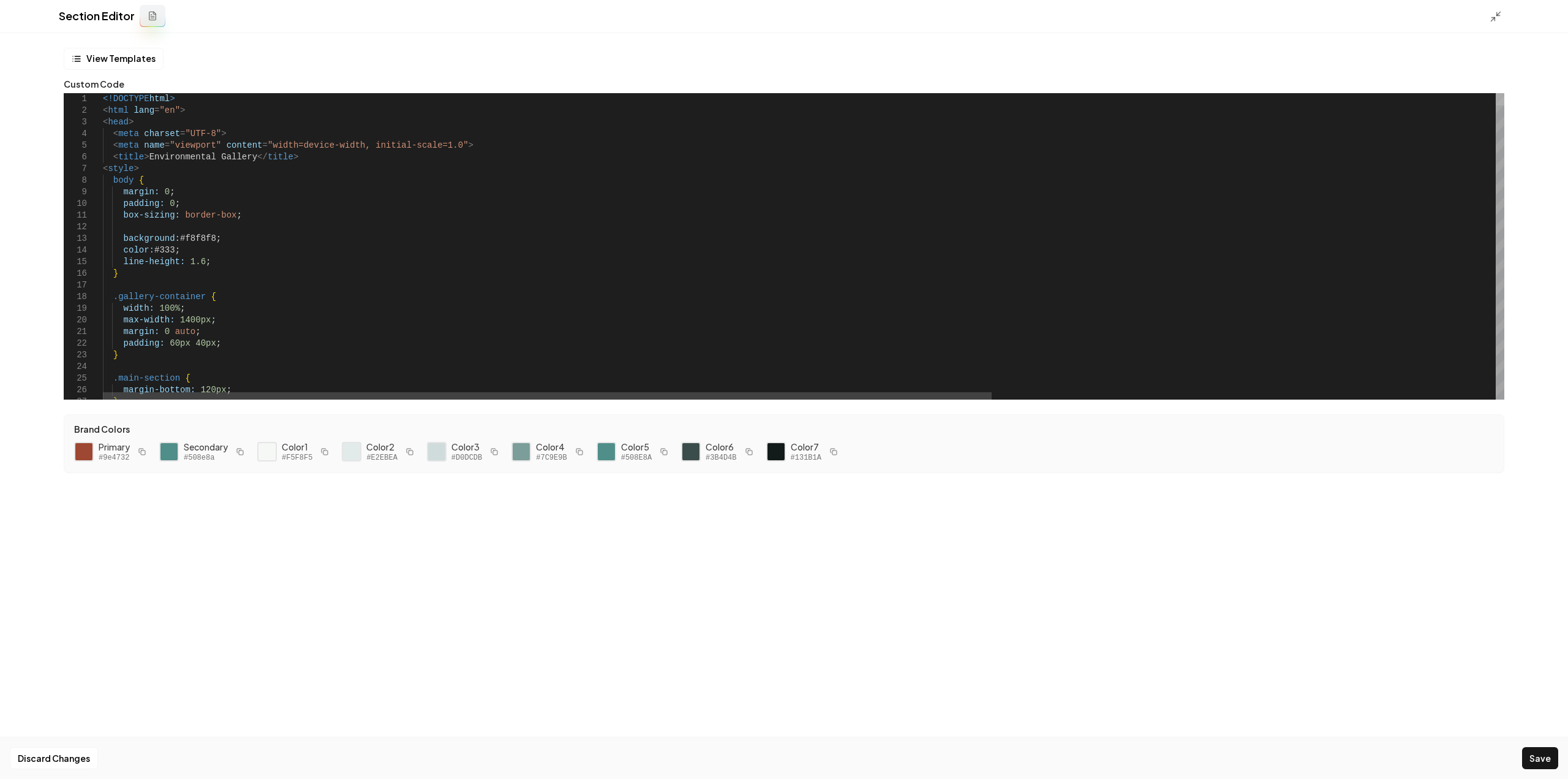
click at [1495, 96] on div at bounding box center [1499, 99] width 9 height 12
drag, startPoint x: 142, startPoint y: 164, endPoint x: 104, endPoint y: 120, distance: 58.1
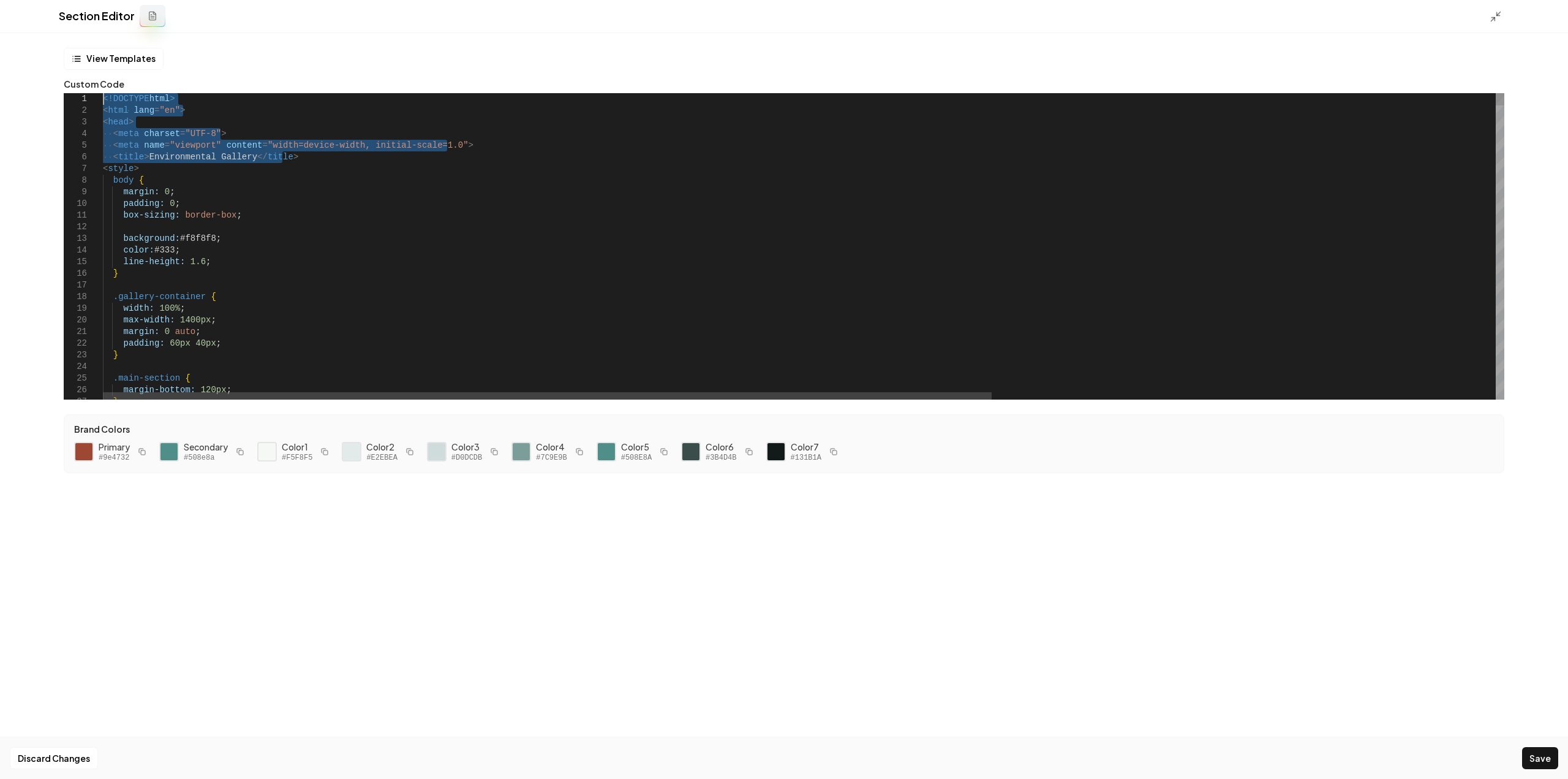
drag, startPoint x: 293, startPoint y: 154, endPoint x: 81, endPoint y: 90, distance: 221.4
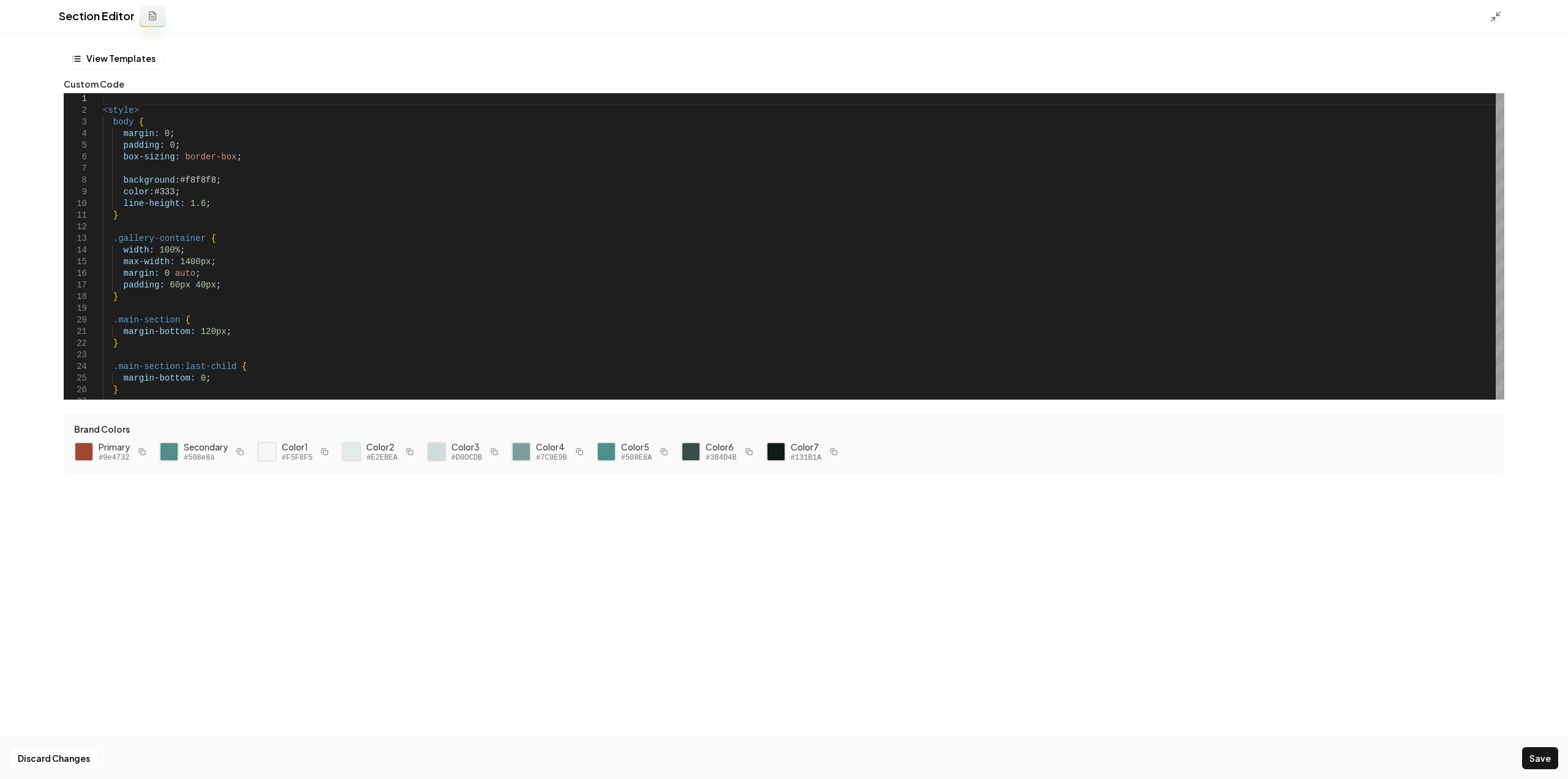
click at [1501, 5] on div "Section Editor" at bounding box center [784, 16] width 1568 height 33
click at [1500, 15] on icon at bounding box center [1495, 16] width 12 height 12
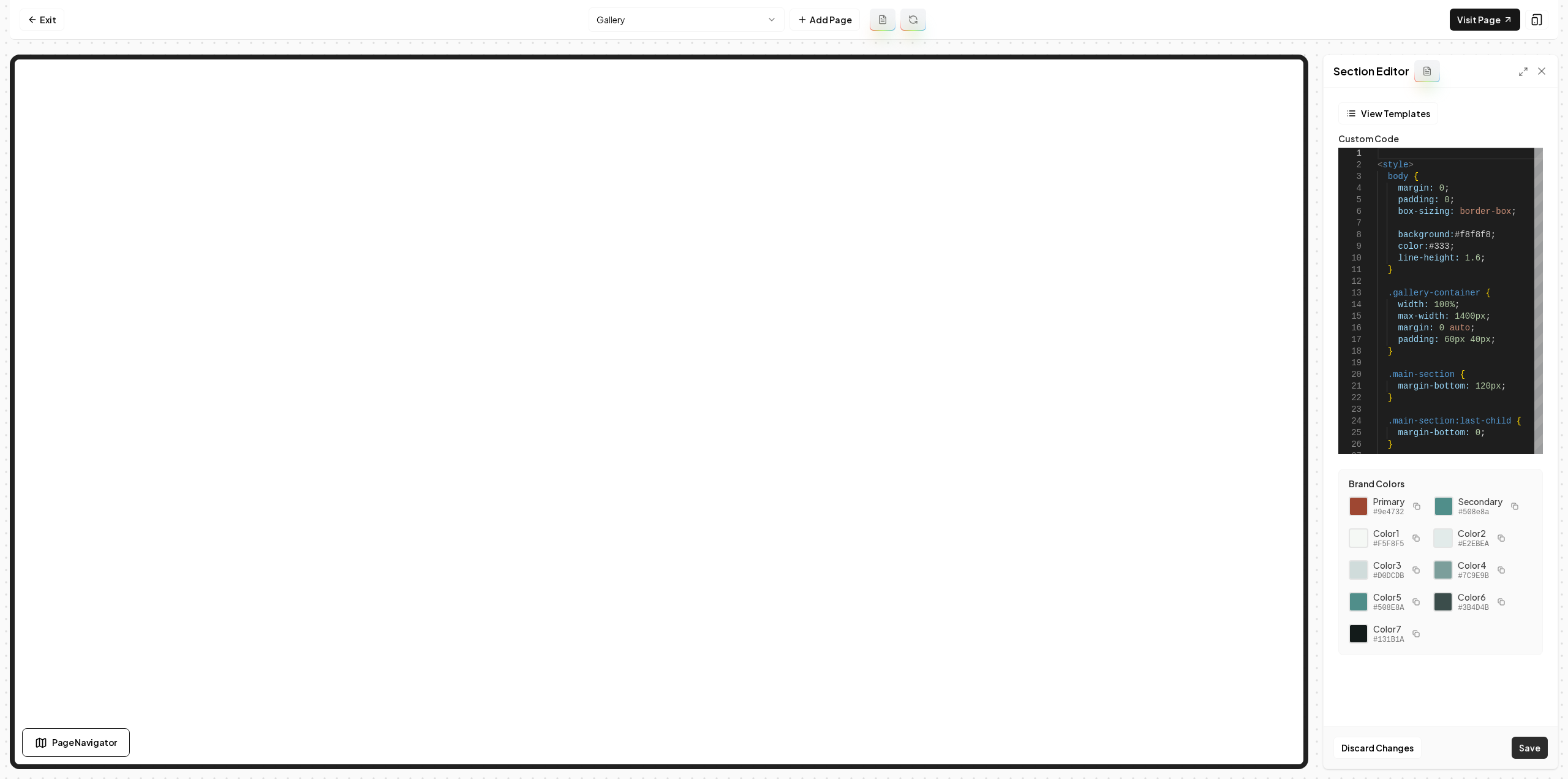
click at [1529, 757] on button "Save" at bounding box center [1529, 747] width 36 height 22
type textarea "**********"
click at [52, 15] on link "Exit" at bounding box center [41, 19] width 45 height 22
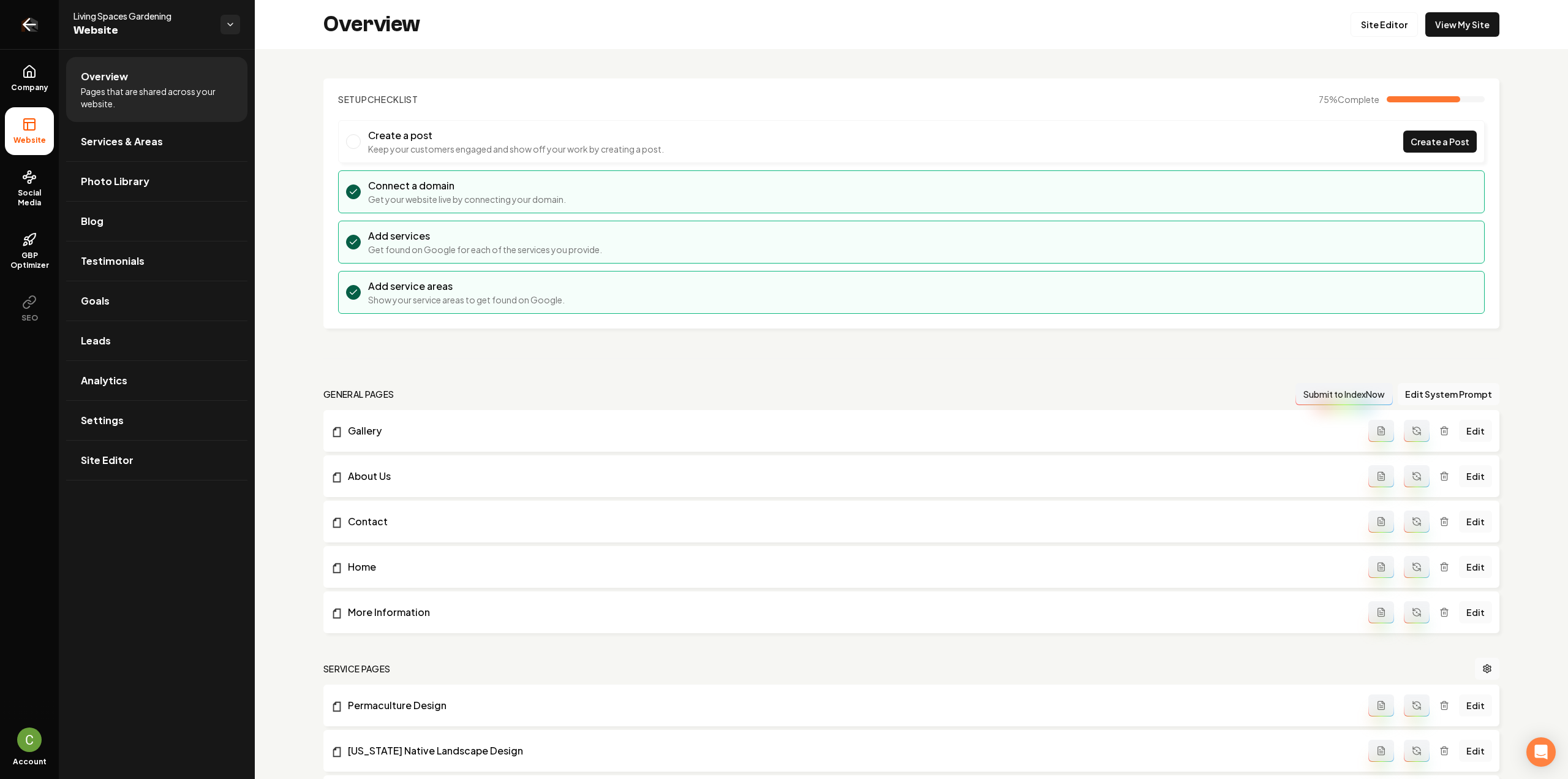
click at [49, 23] on link "Return to dashboard" at bounding box center [29, 24] width 59 height 49
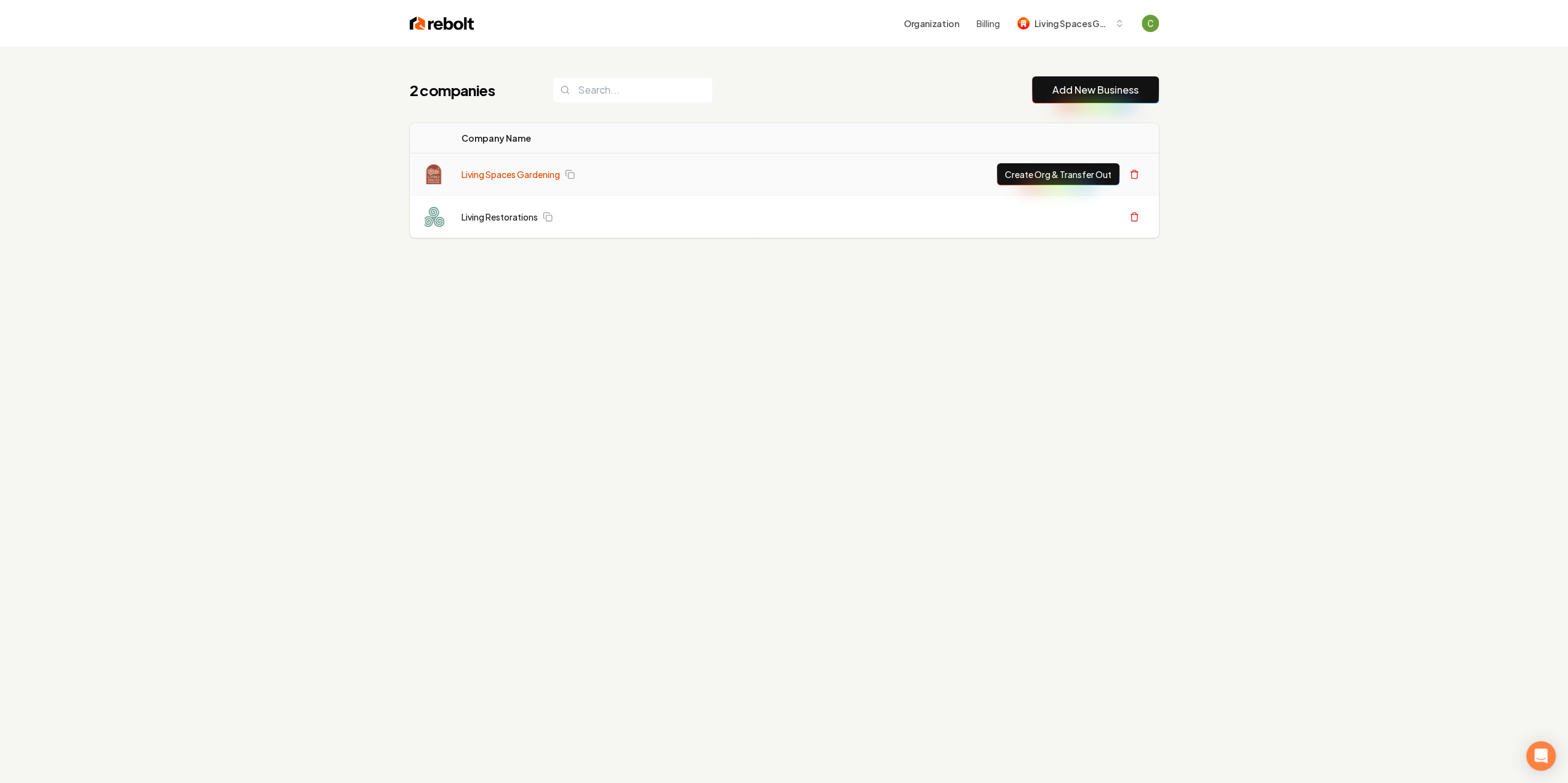
click at [499, 175] on link "Living Spaces Gardening" at bounding box center [510, 174] width 98 height 12
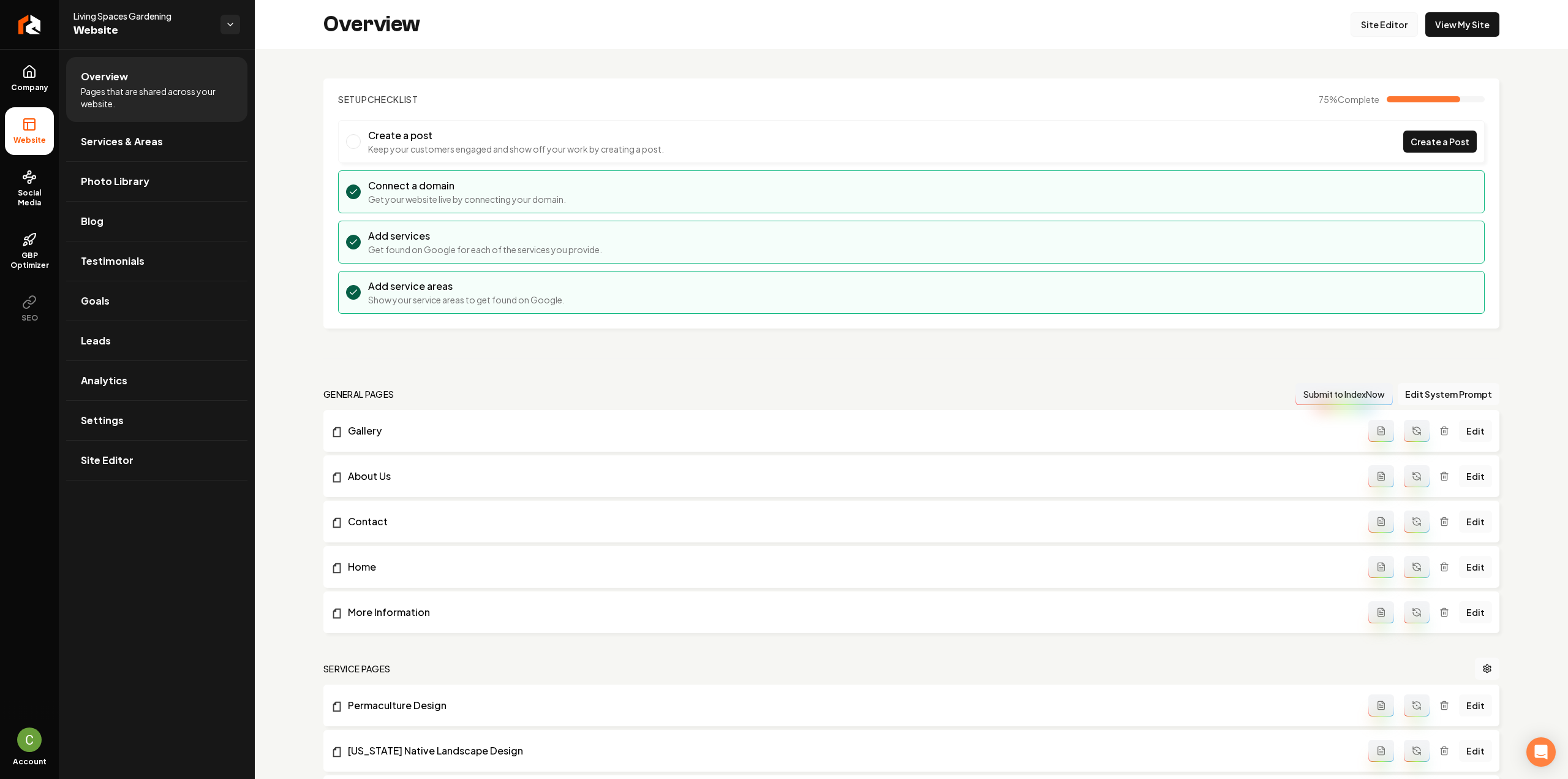
click at [1362, 23] on link "Site Editor" at bounding box center [1384, 24] width 67 height 24
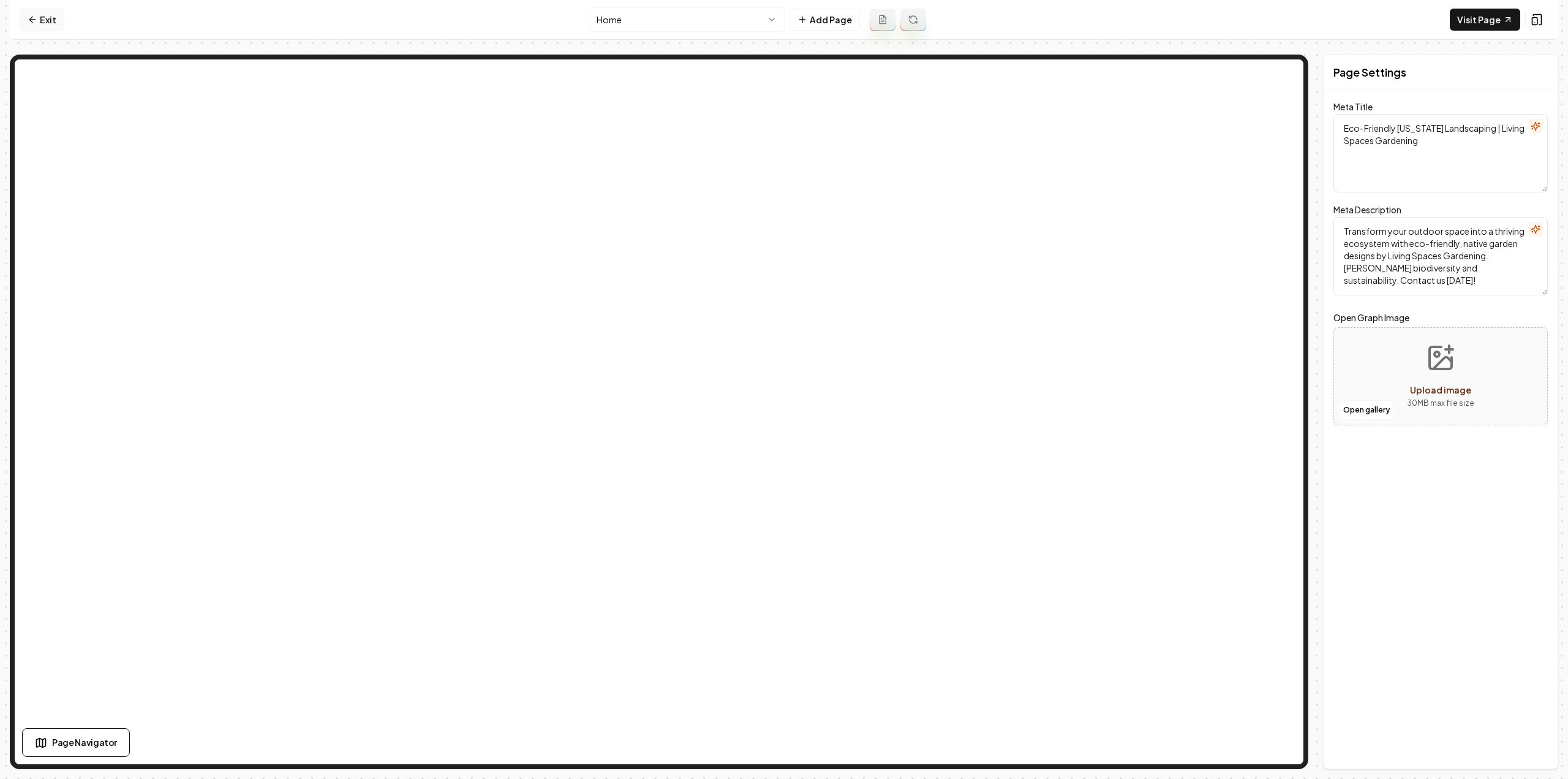
click at [55, 16] on link "Exit" at bounding box center [41, 19] width 45 height 22
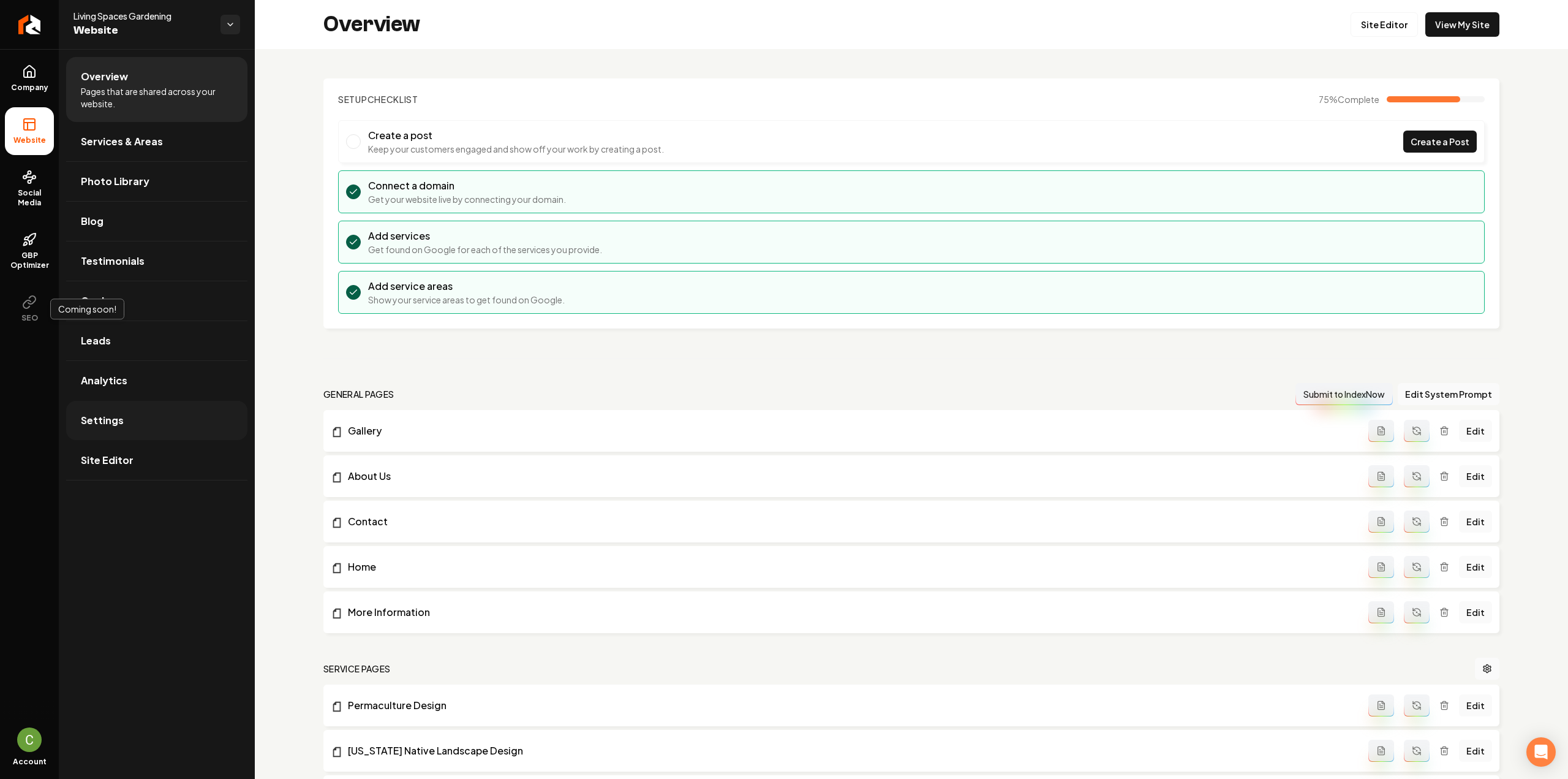
click at [101, 405] on link "Settings" at bounding box center [157, 420] width 181 height 39
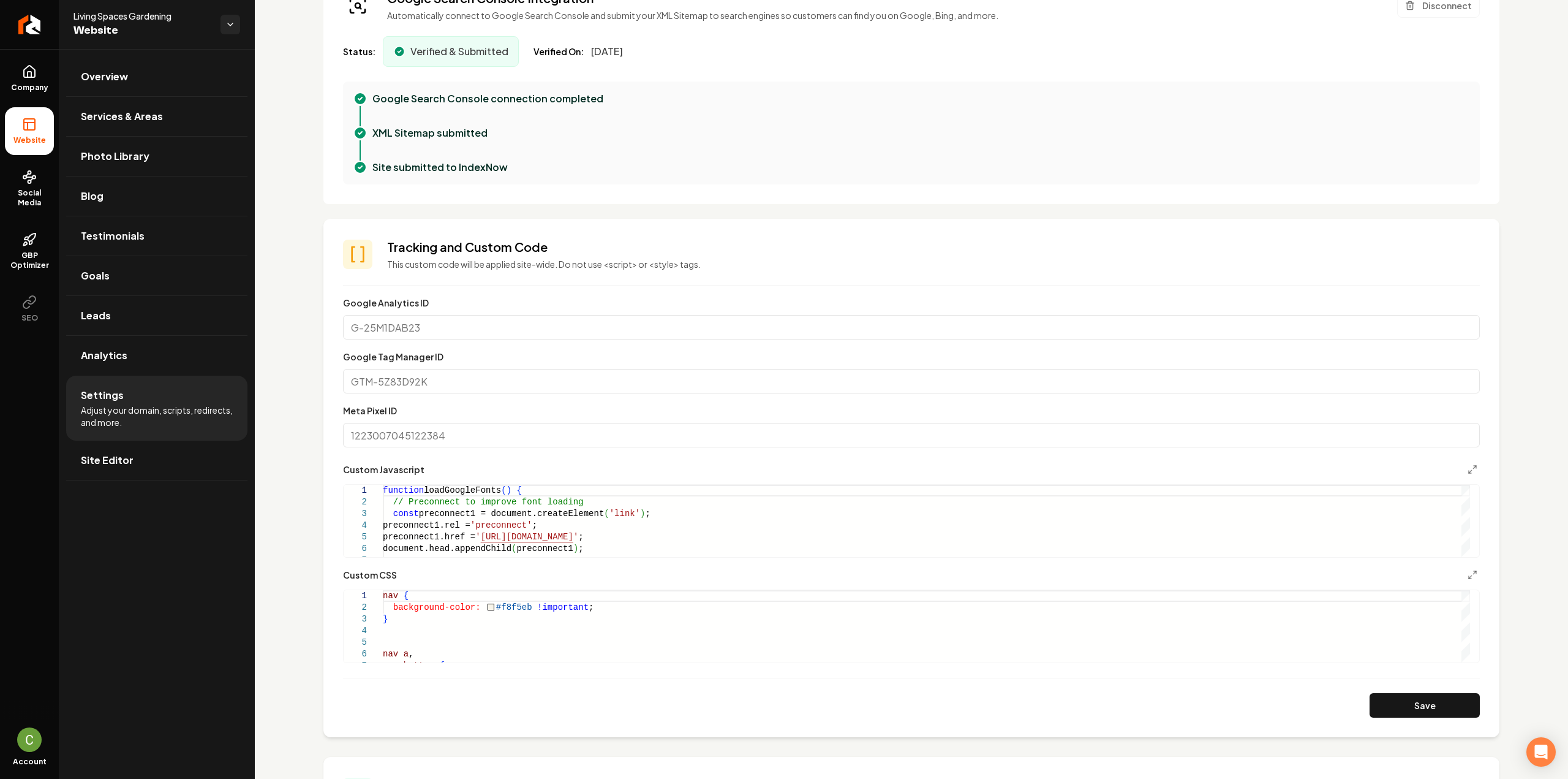
scroll to position [612, 0]
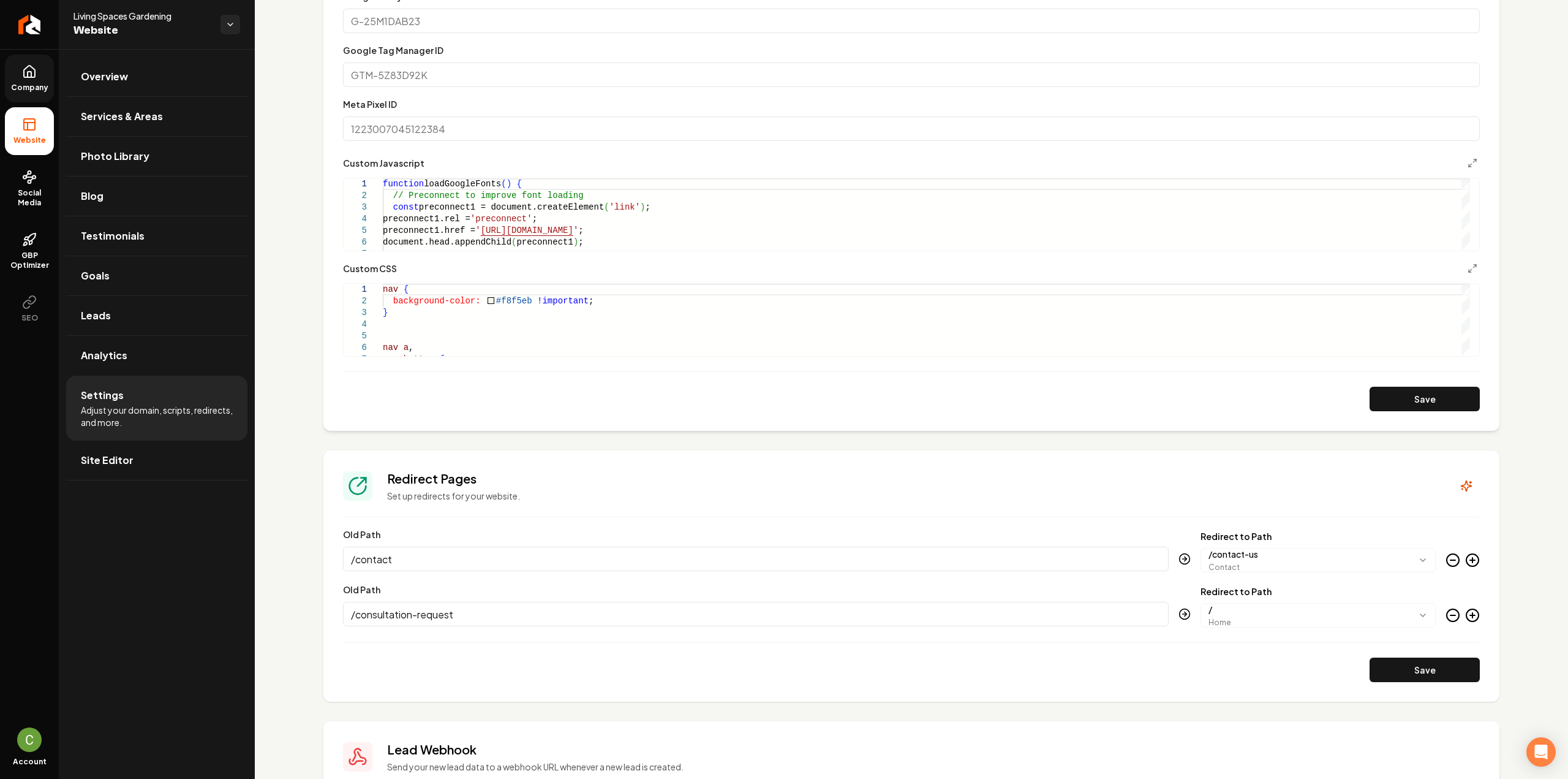
click at [21, 71] on link "Company" at bounding box center [29, 78] width 49 height 48
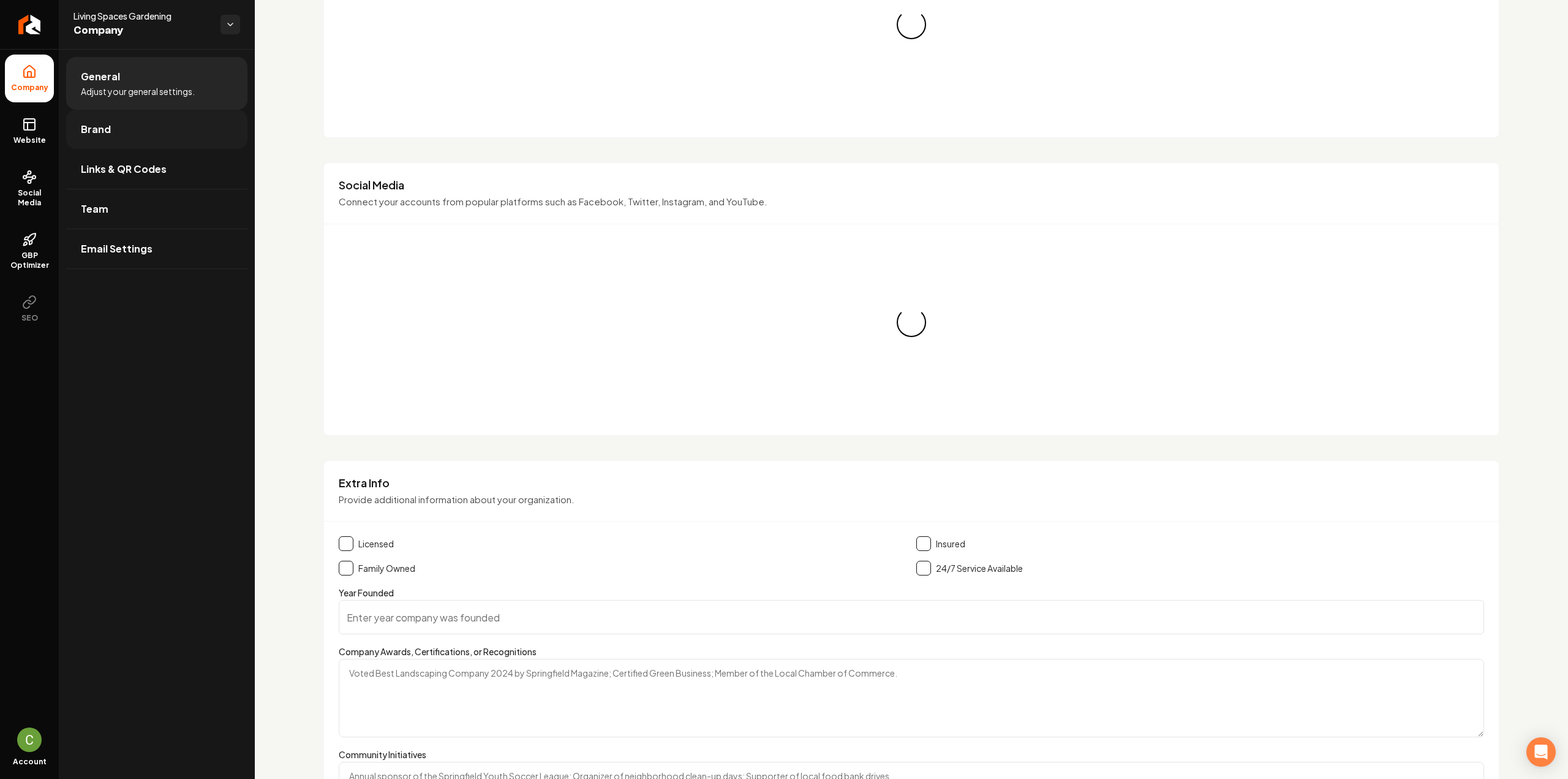
click at [106, 123] on span "Brand" at bounding box center [96, 129] width 30 height 15
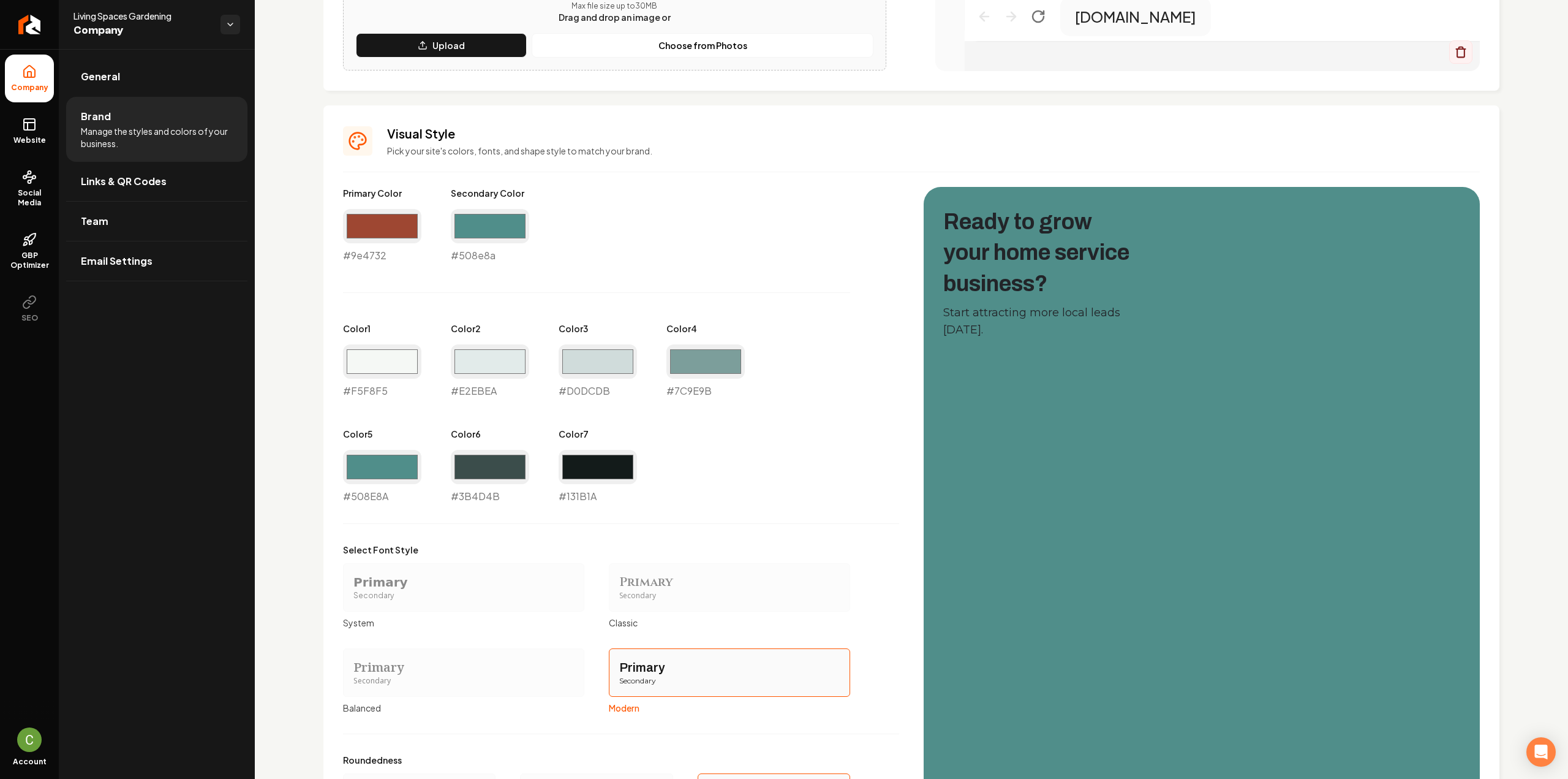
scroll to position [490, 0]
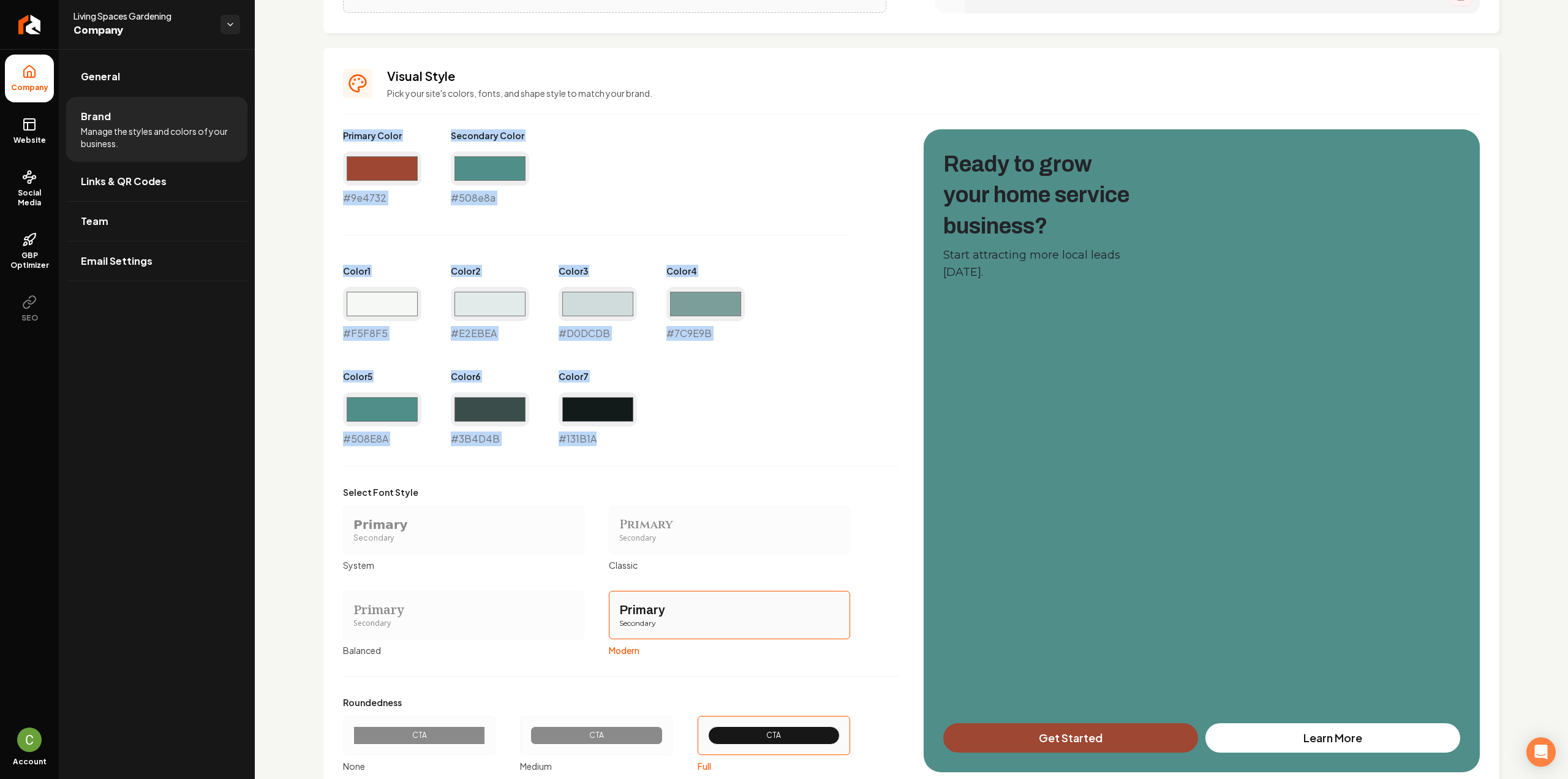
drag, startPoint x: 649, startPoint y: 450, endPoint x: 285, endPoint y: 134, distance: 482.0
click at [285, 134] on div "Logo & Icon Add your business logo and icon to personalize your website appeara…" at bounding box center [912, 190] width 1313 height 1262
copy div "Primary Color #9e4732 Secondary Color #508e8a Color 1 #F5F8F5 Color 2 #E2EBEA C…"
click at [18, 144] on span "Website" at bounding box center [29, 140] width 42 height 10
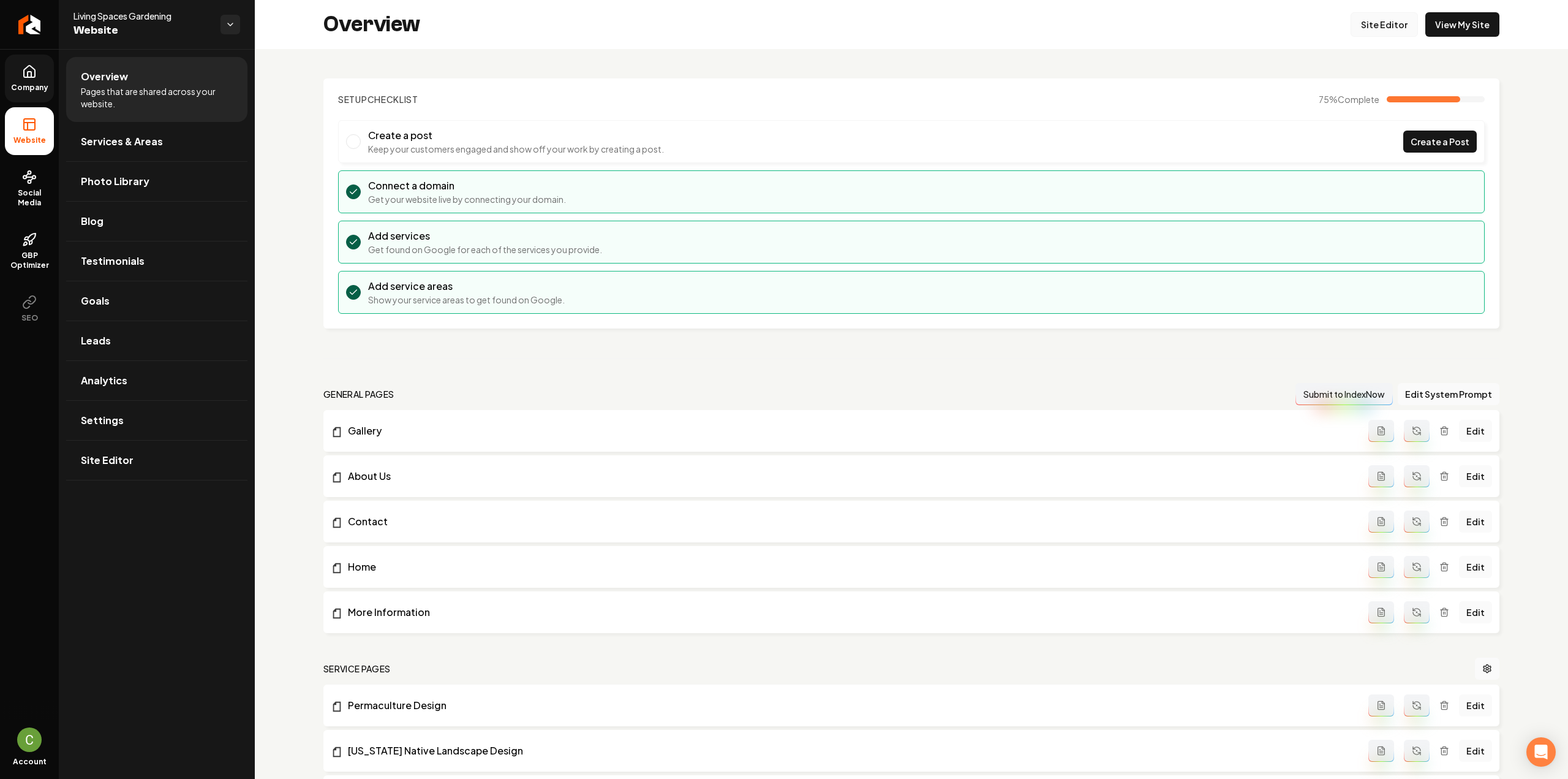
click at [1373, 24] on link "Site Editor" at bounding box center [1384, 24] width 67 height 24
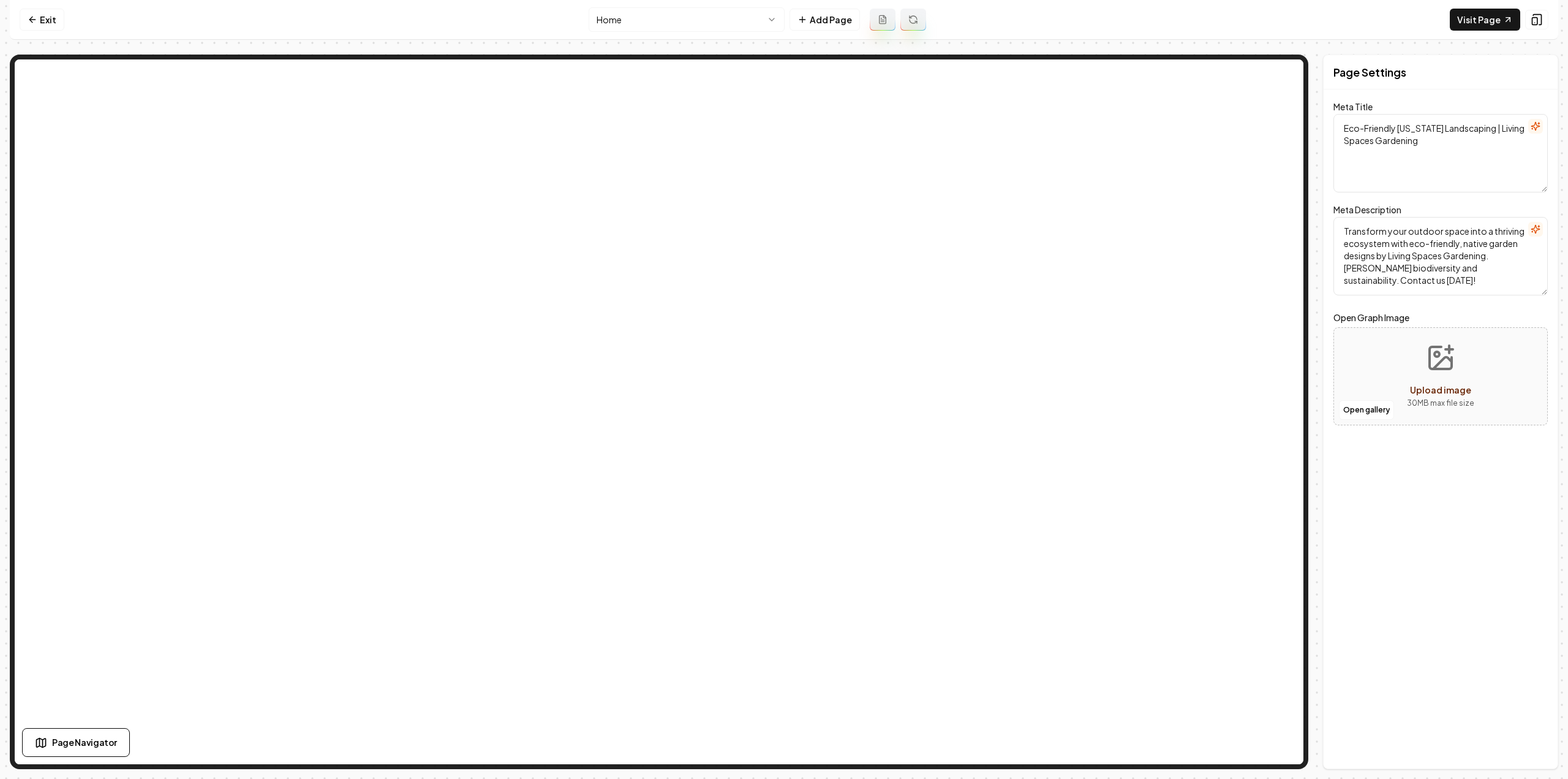
click at [626, 19] on html "Computer Required This feature is only available on a computer. Please switch t…" at bounding box center [784, 390] width 1568 height 779
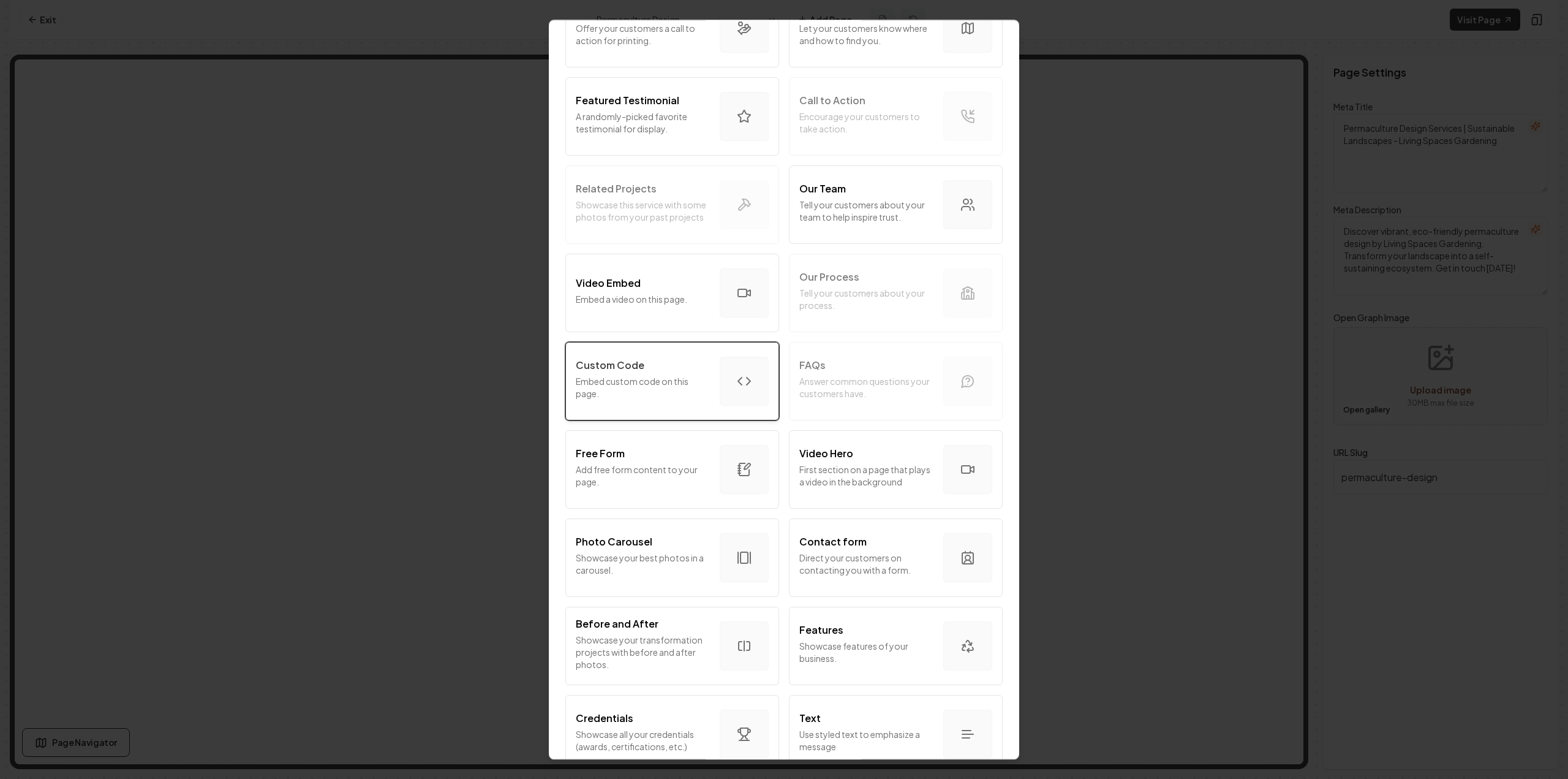
scroll to position [307, 0]
click at [710, 388] on button "Custom Code Embed custom code on this page." at bounding box center [671, 374] width 214 height 79
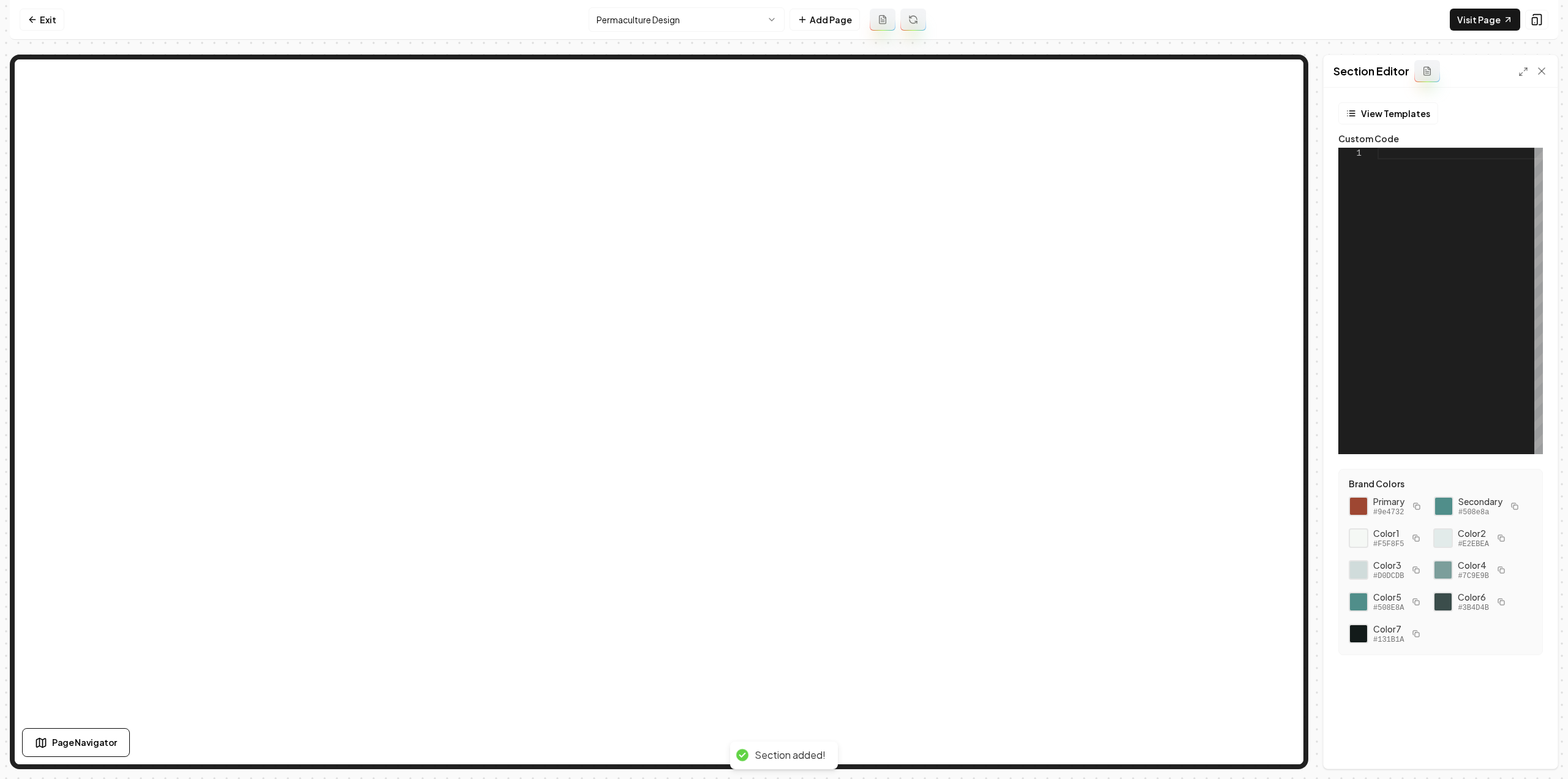
scroll to position [0, 0]
click at [1472, 229] on div at bounding box center [1459, 301] width 165 height 307
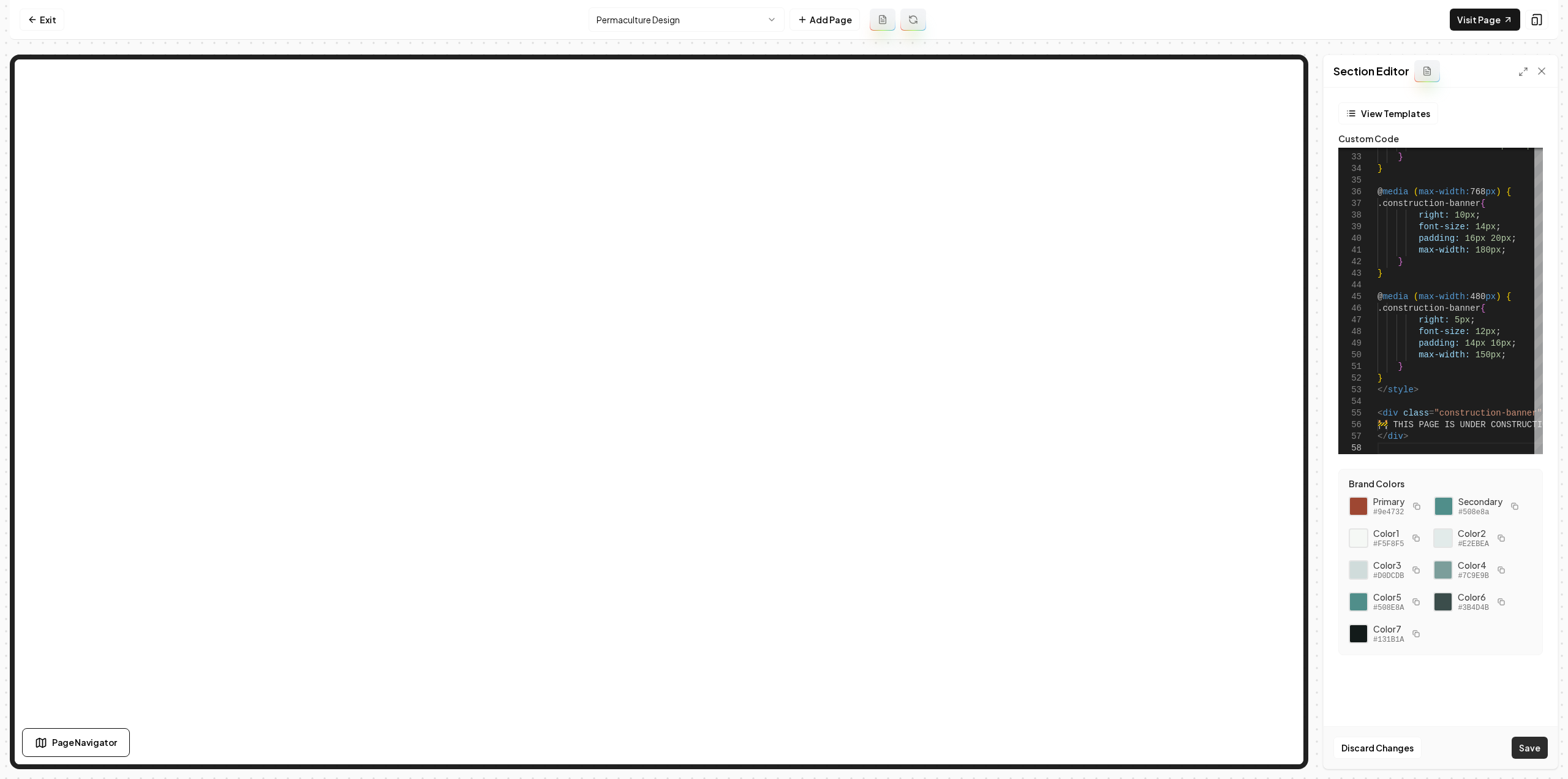
click at [1521, 740] on button "Save" at bounding box center [1529, 747] width 36 height 22
type textarea "**********"
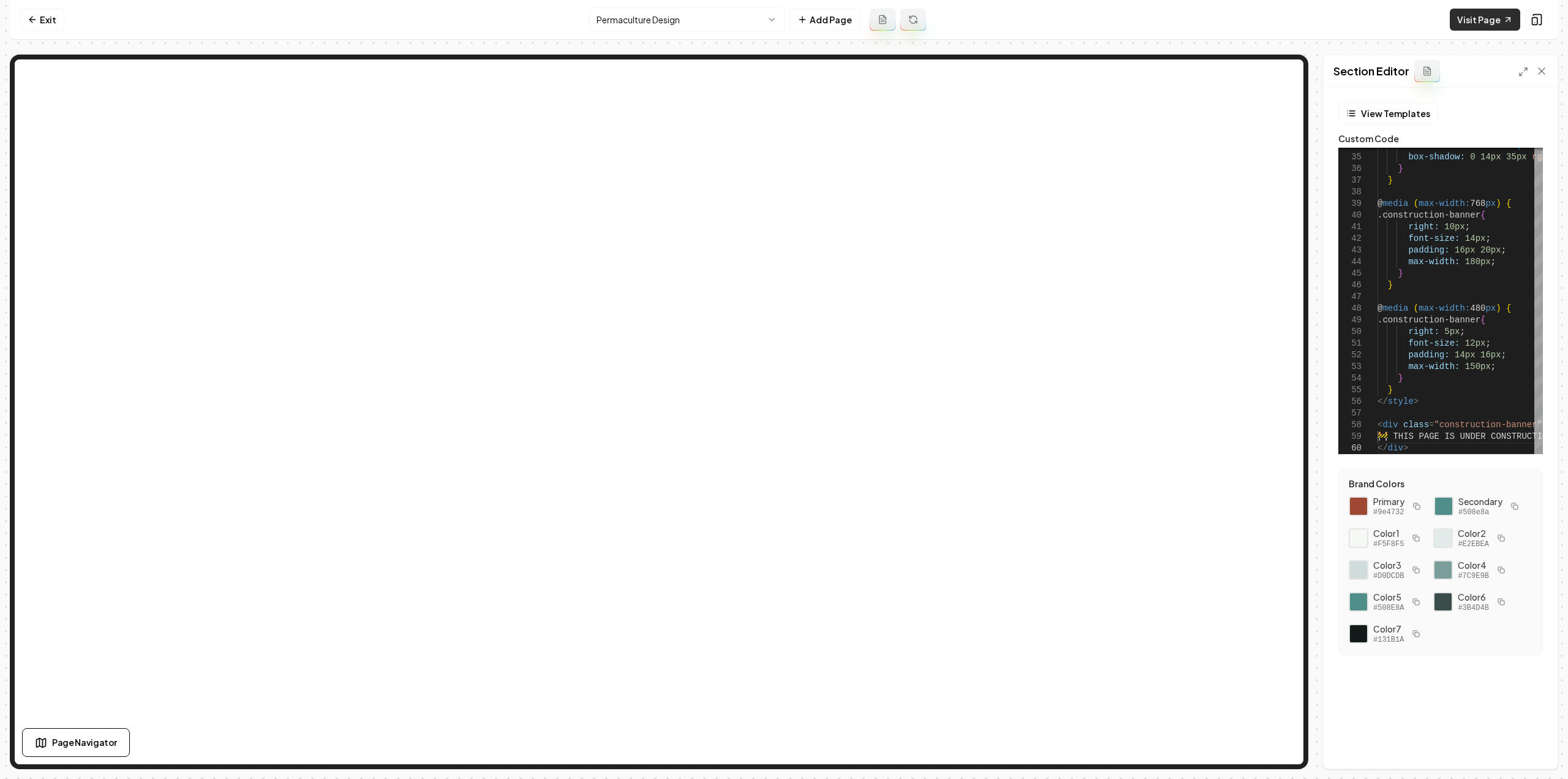
click at [1478, 19] on link "Visit Page" at bounding box center [1484, 19] width 71 height 22
click at [613, 15] on html "Computer Required This feature is only available on a computer. Please switch t…" at bounding box center [784, 390] width 1568 height 779
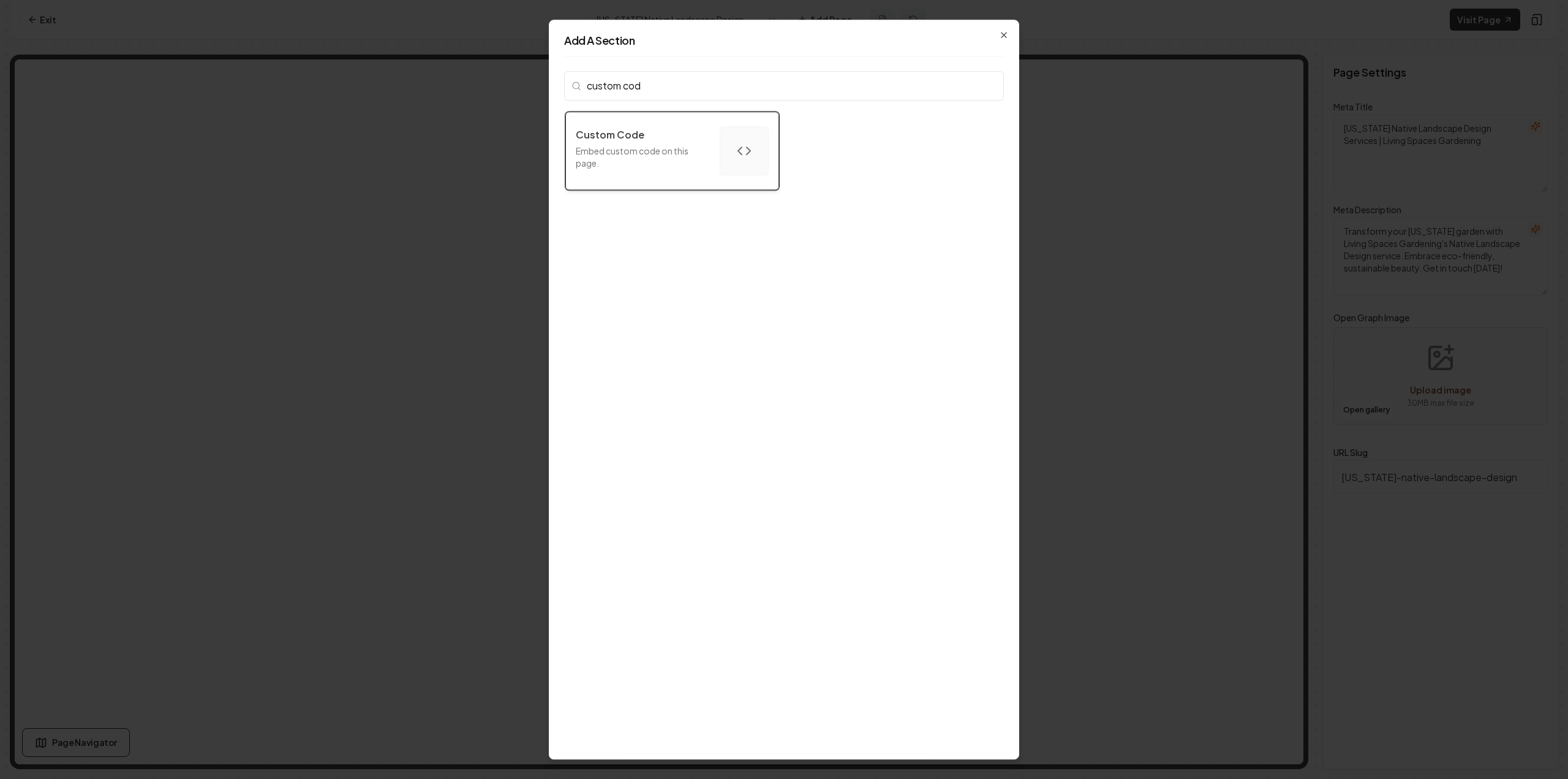
type input "custom cod"
click at [689, 144] on p "Embed custom code on this page." at bounding box center [643, 157] width 134 height 24
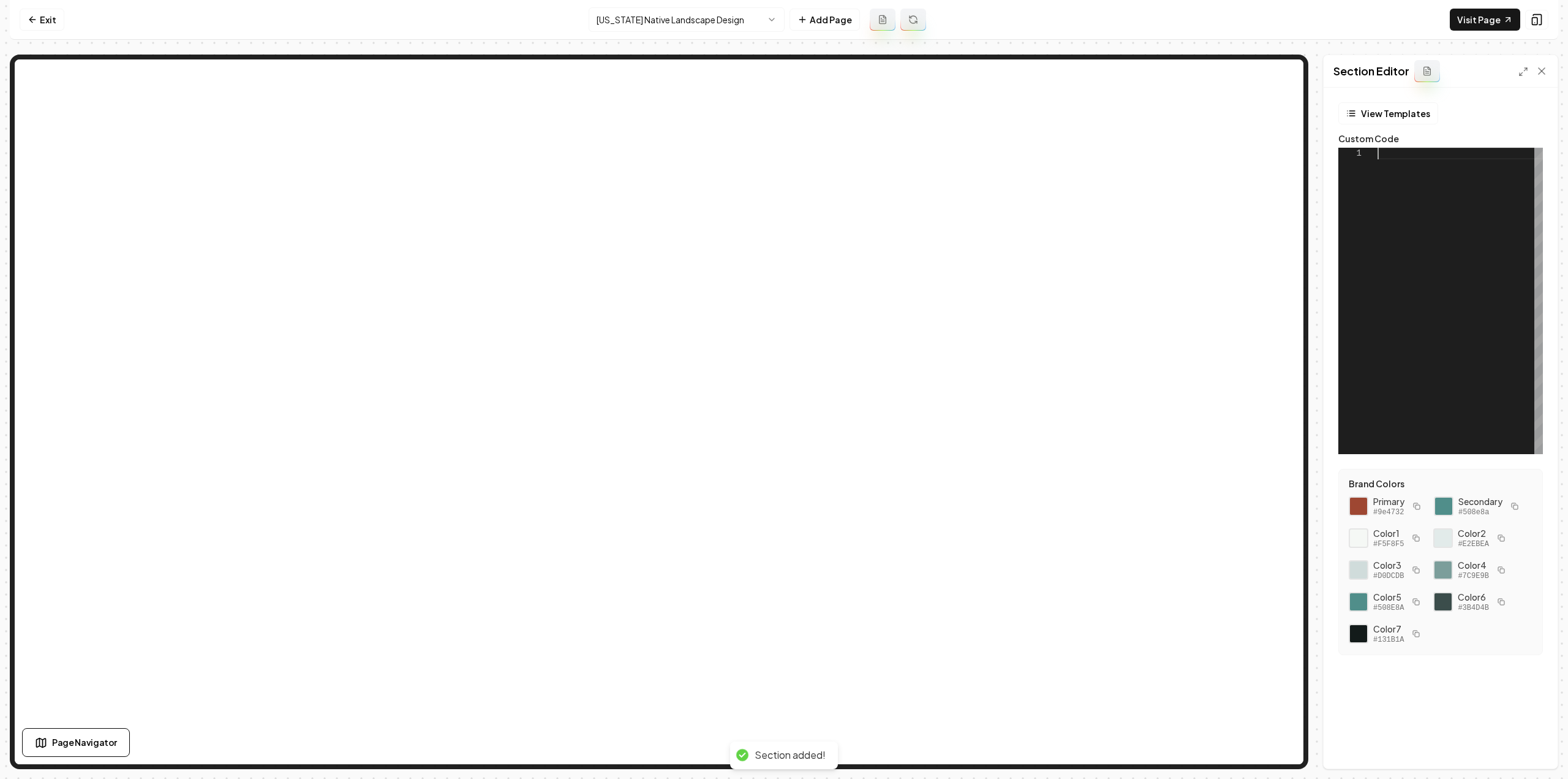
click at [1457, 274] on div at bounding box center [1459, 301] width 165 height 307
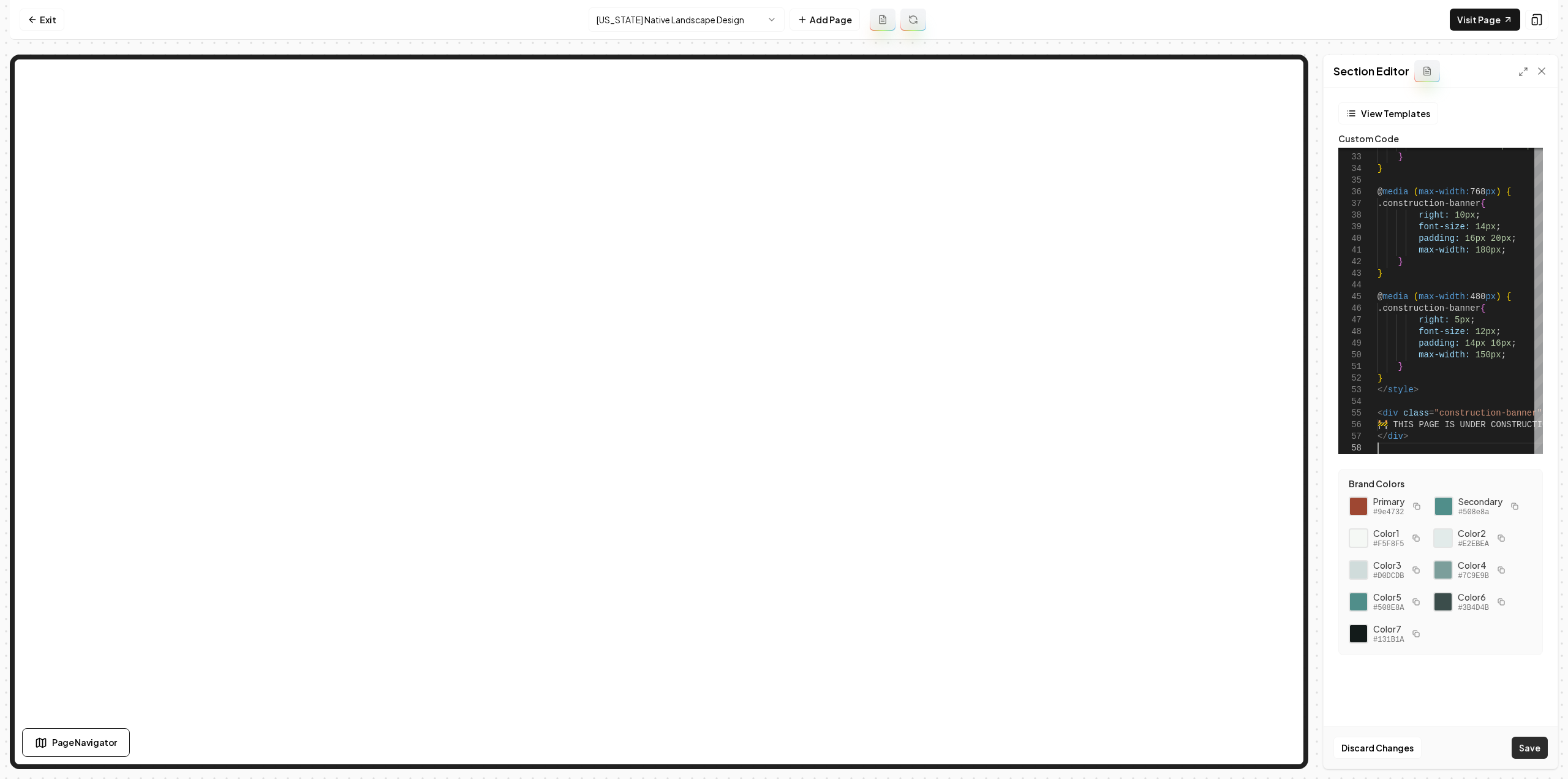
click at [1529, 750] on button "Save" at bounding box center [1529, 747] width 36 height 22
type textarea "**********"
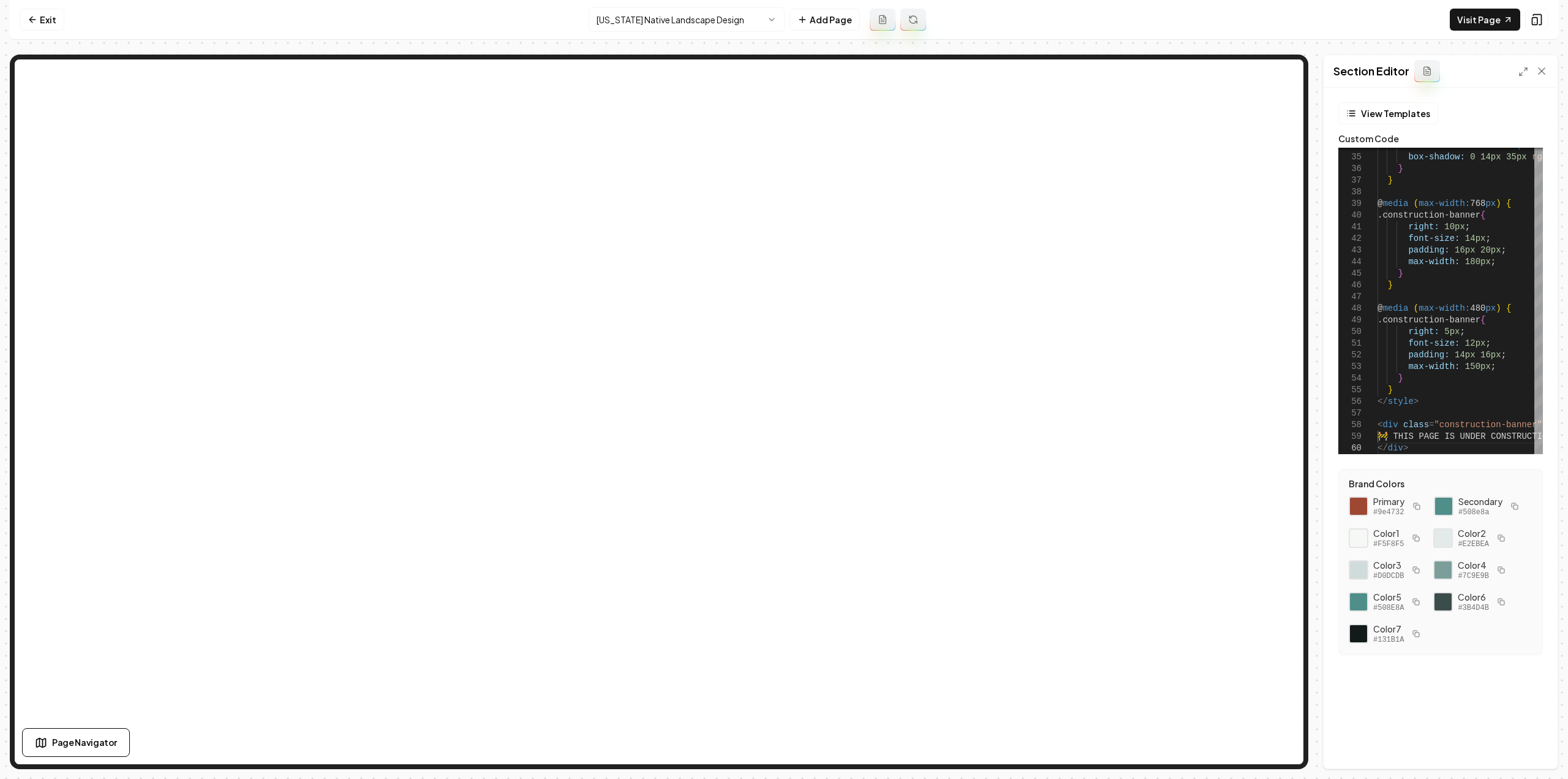
click at [618, 5] on nav "Exit [US_STATE] Native Landscape Design Add Page Visit Page" at bounding box center [784, 20] width 1548 height 40
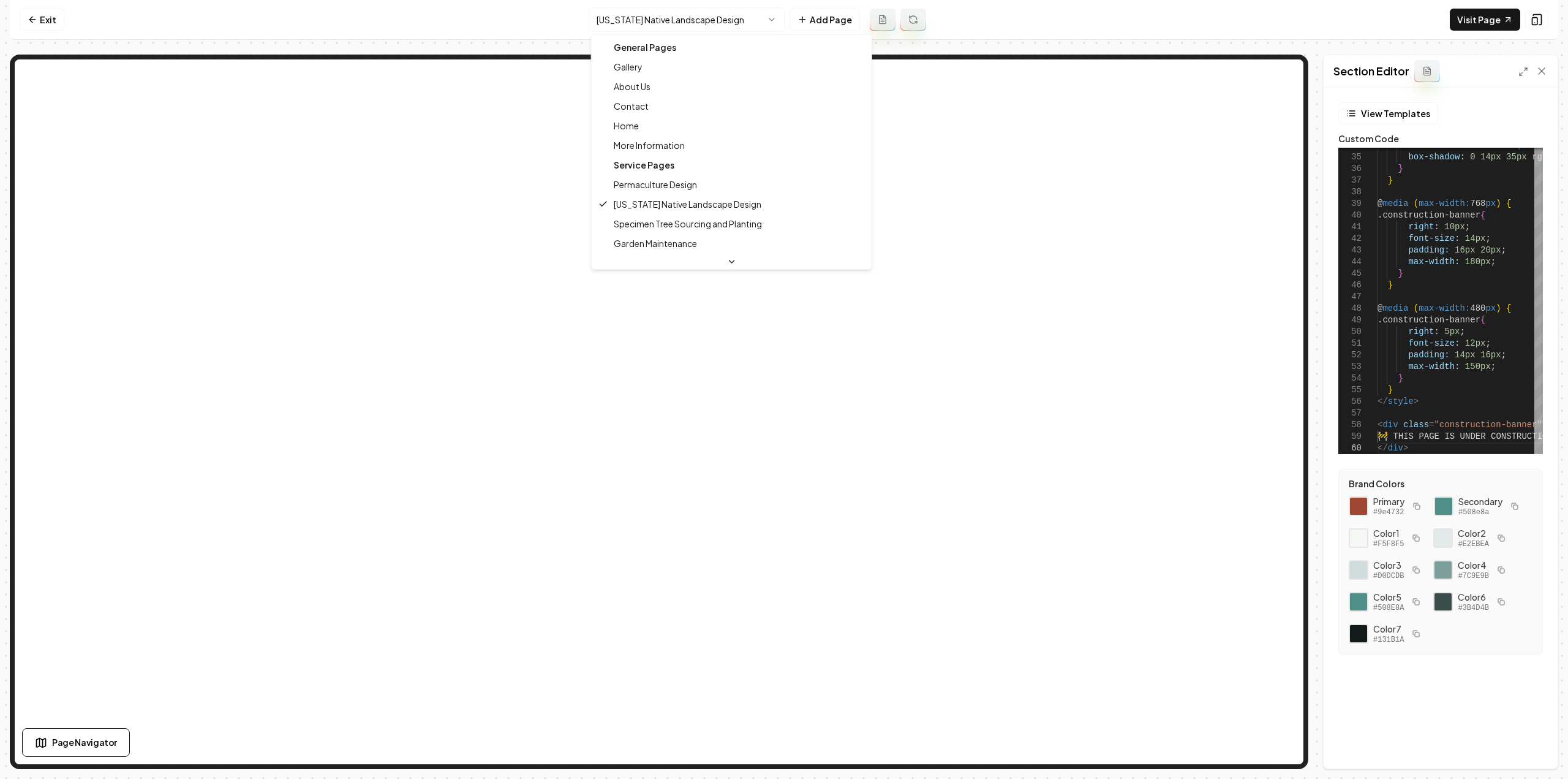
click at [619, 14] on html "Computer Required This feature is only available on a computer. Please switch t…" at bounding box center [784, 390] width 1568 height 779
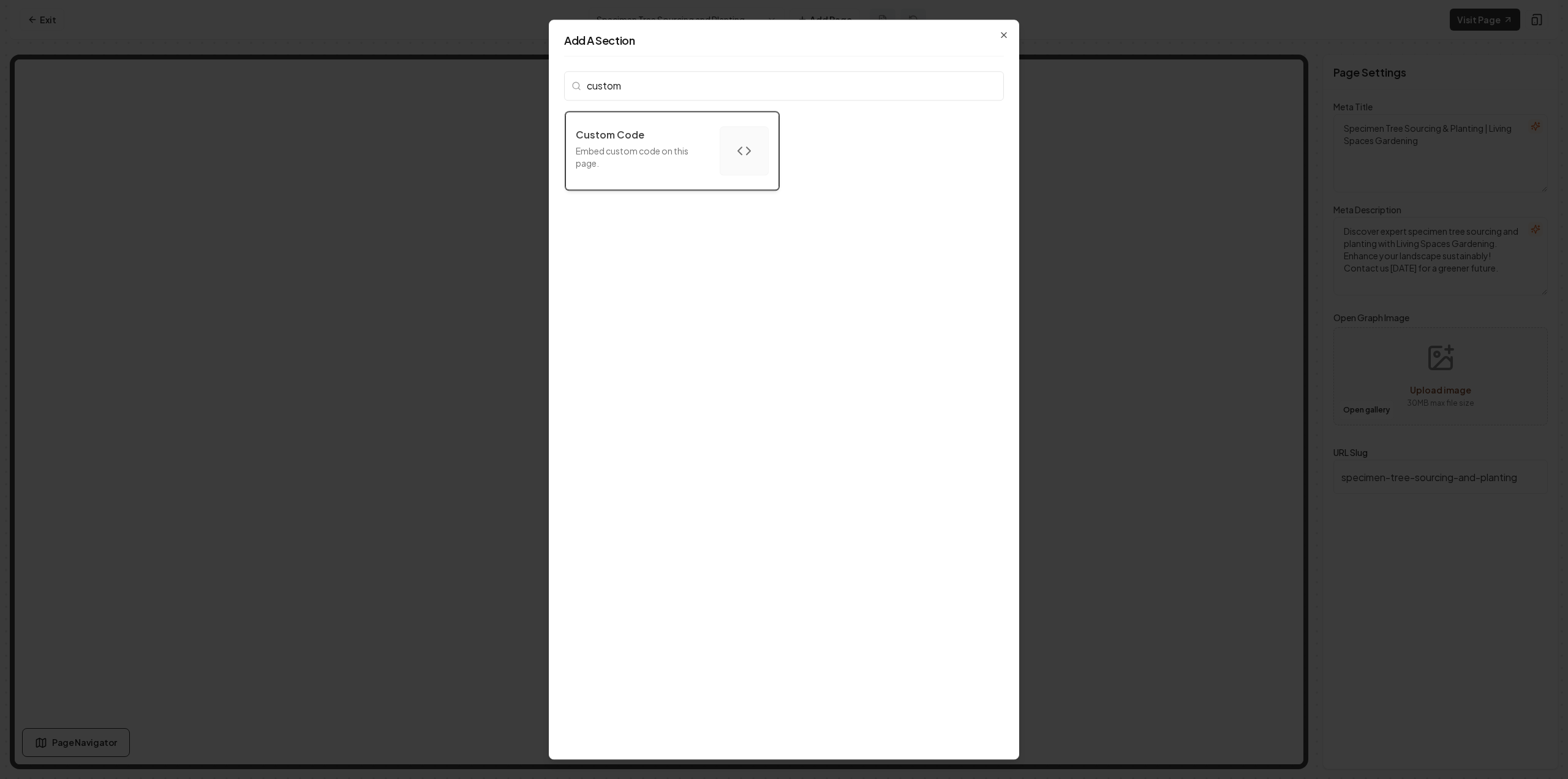
type input "custom"
click at [617, 145] on p "Embed custom code on this page." at bounding box center [643, 157] width 134 height 24
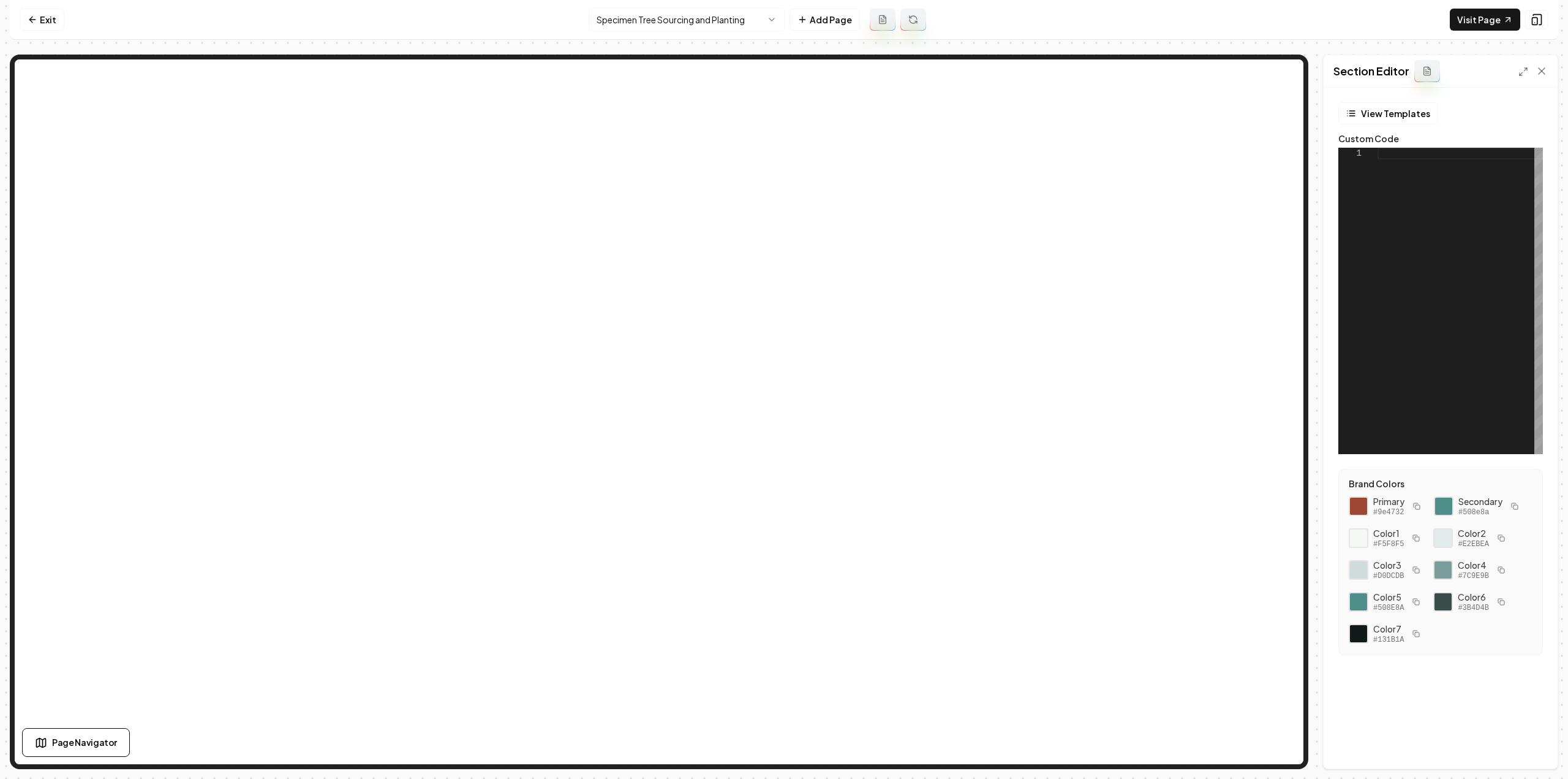
click at [1447, 330] on div at bounding box center [1459, 301] width 165 height 307
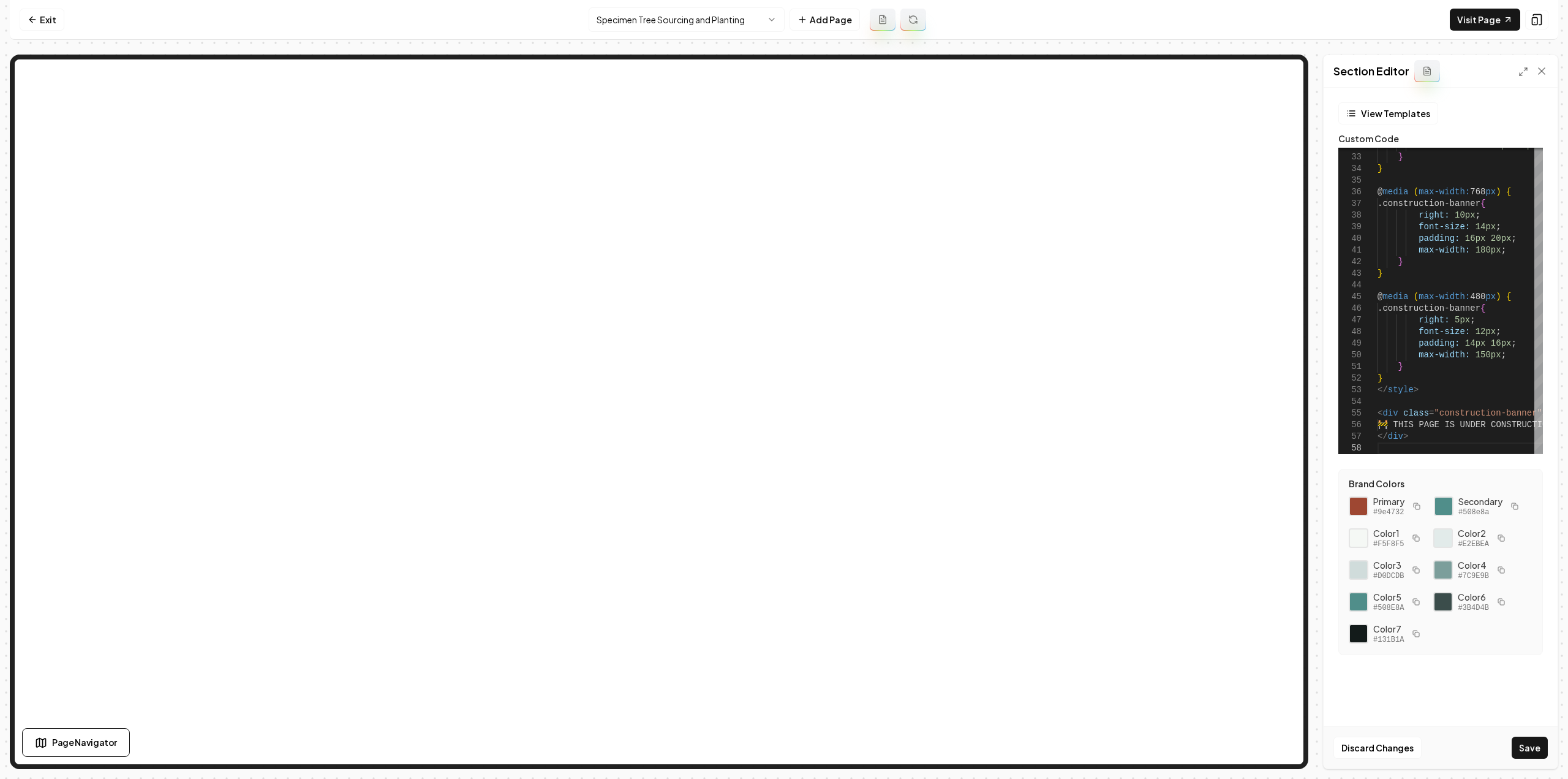
click at [1519, 750] on button "Save" at bounding box center [1529, 747] width 36 height 22
type textarea "**********"
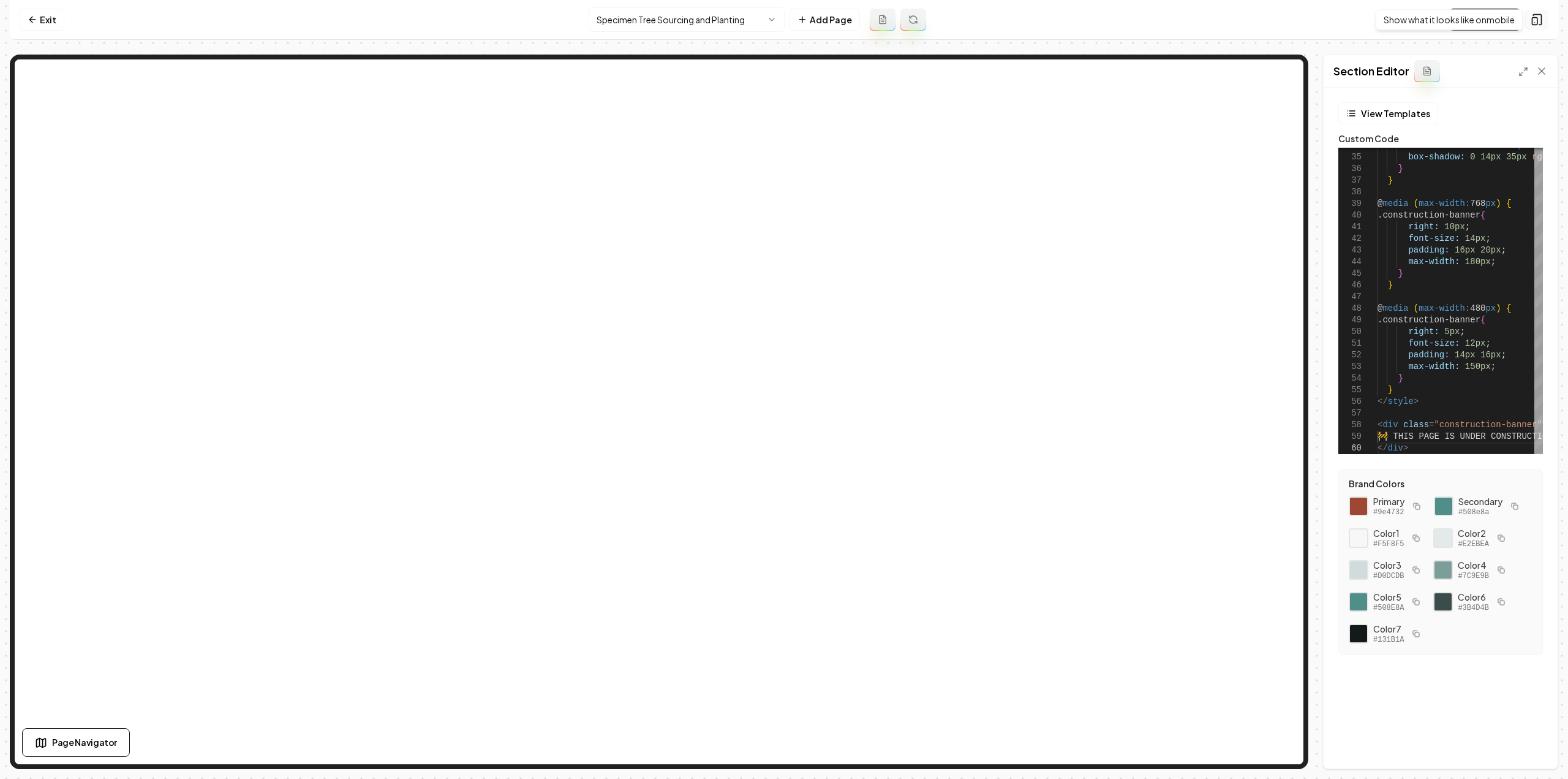
click at [1529, 25] on button at bounding box center [1537, 19] width 24 height 19
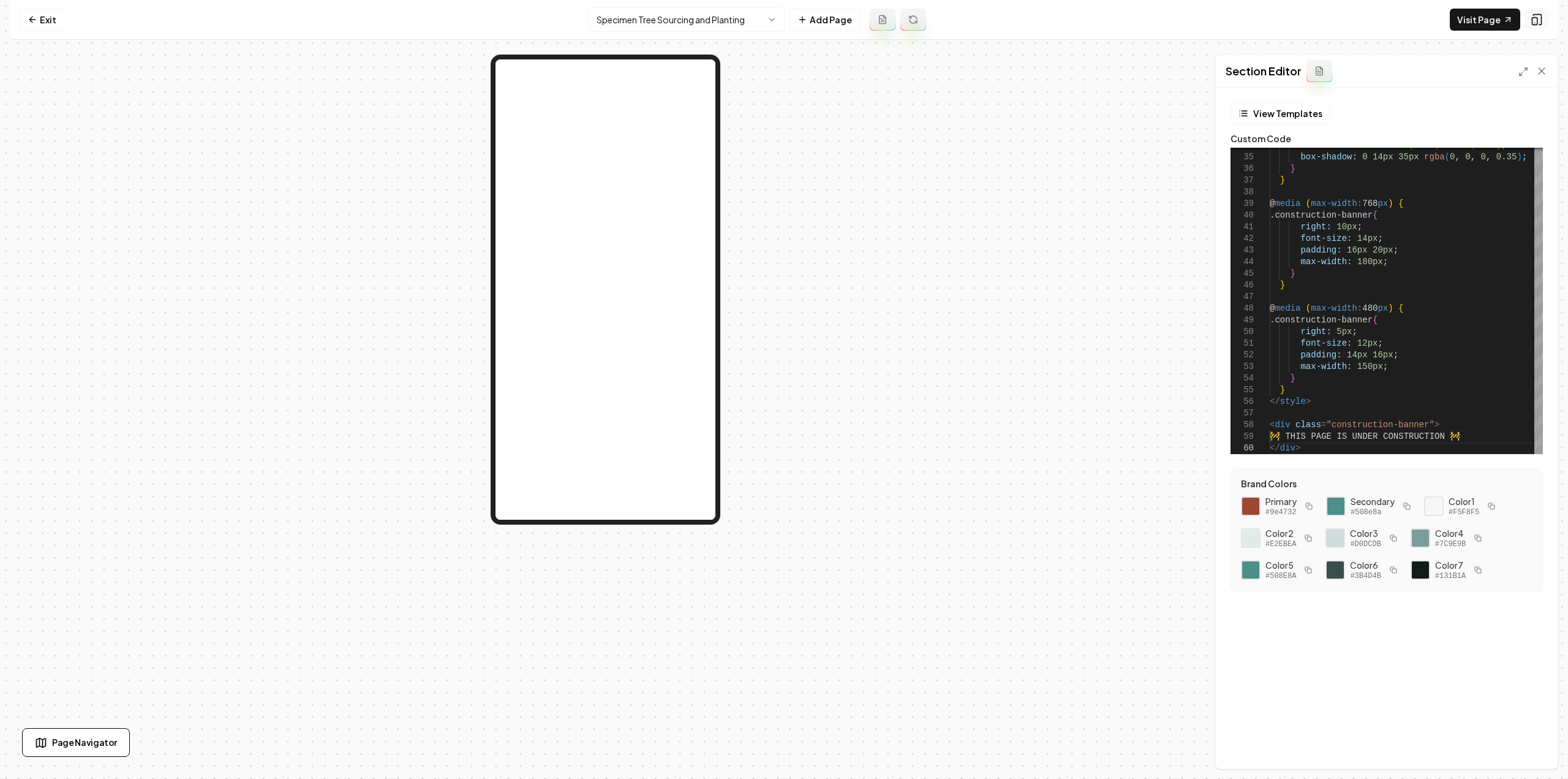
click at [1541, 12] on button at bounding box center [1537, 19] width 24 height 19
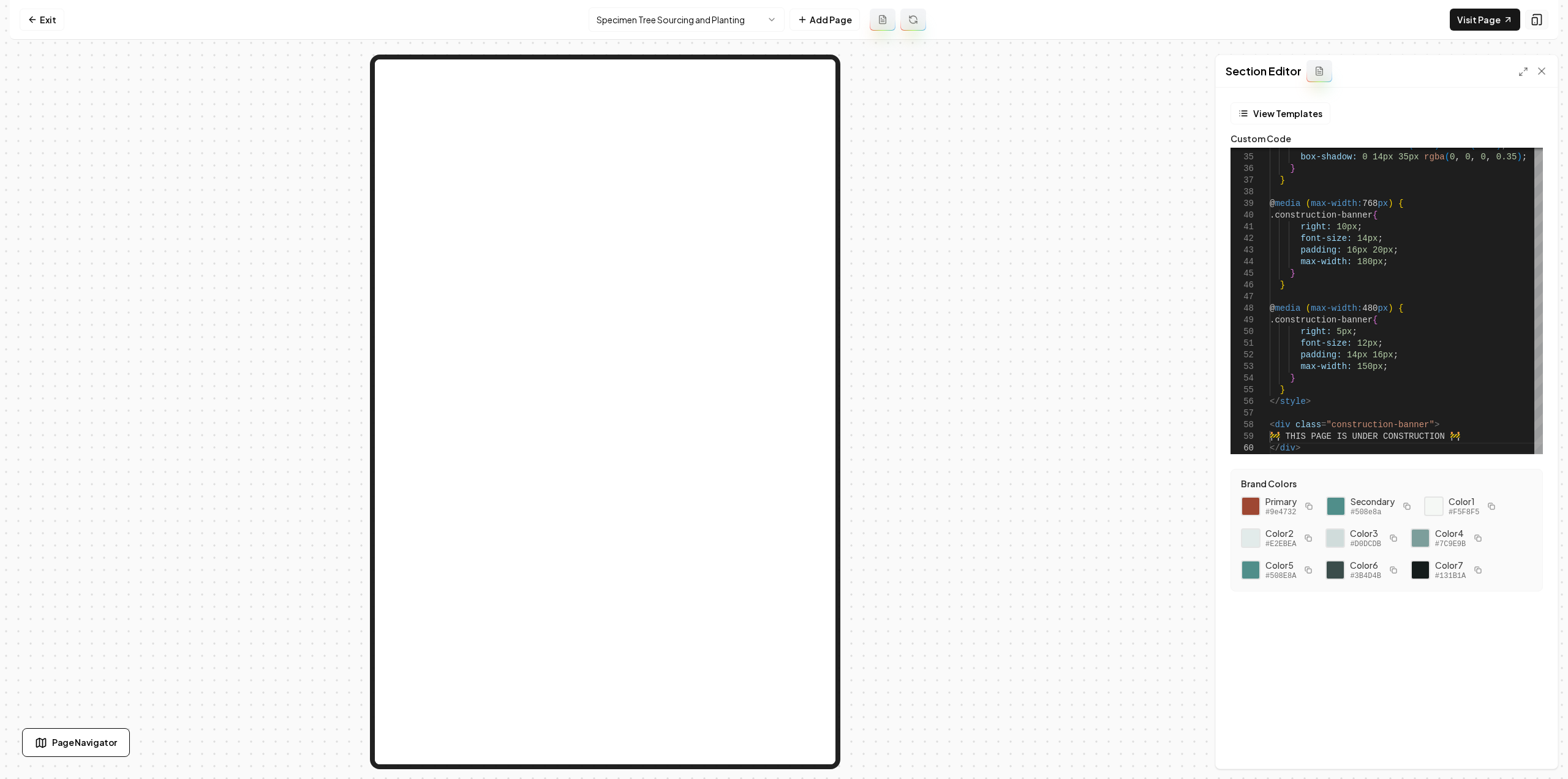
click at [1539, 15] on icon at bounding box center [1537, 20] width 8 height 11
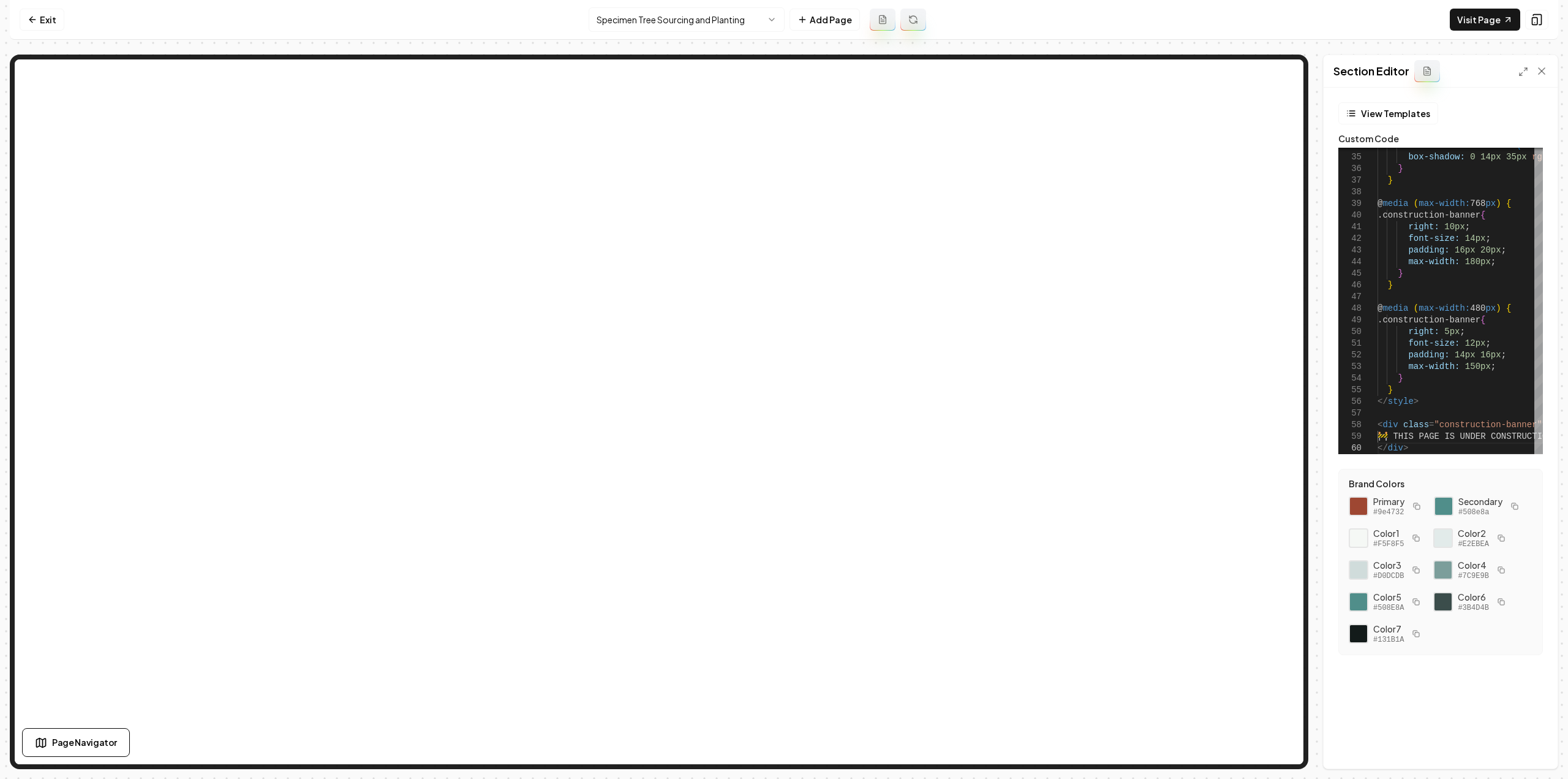
click at [650, 12] on html "Computer Required This feature is only available on a computer. Please switch t…" at bounding box center [784, 390] width 1568 height 779
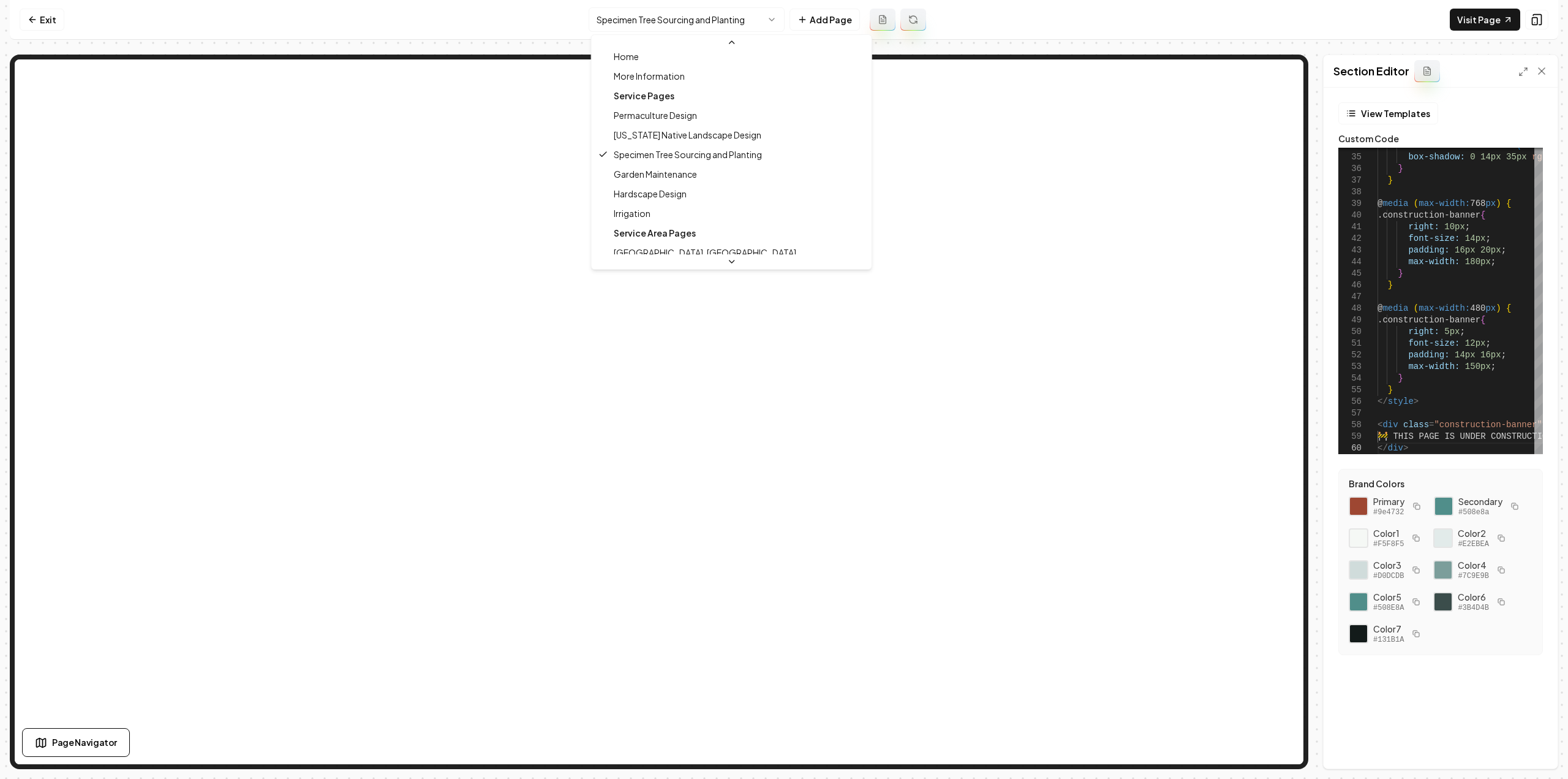
scroll to position [122, 0]
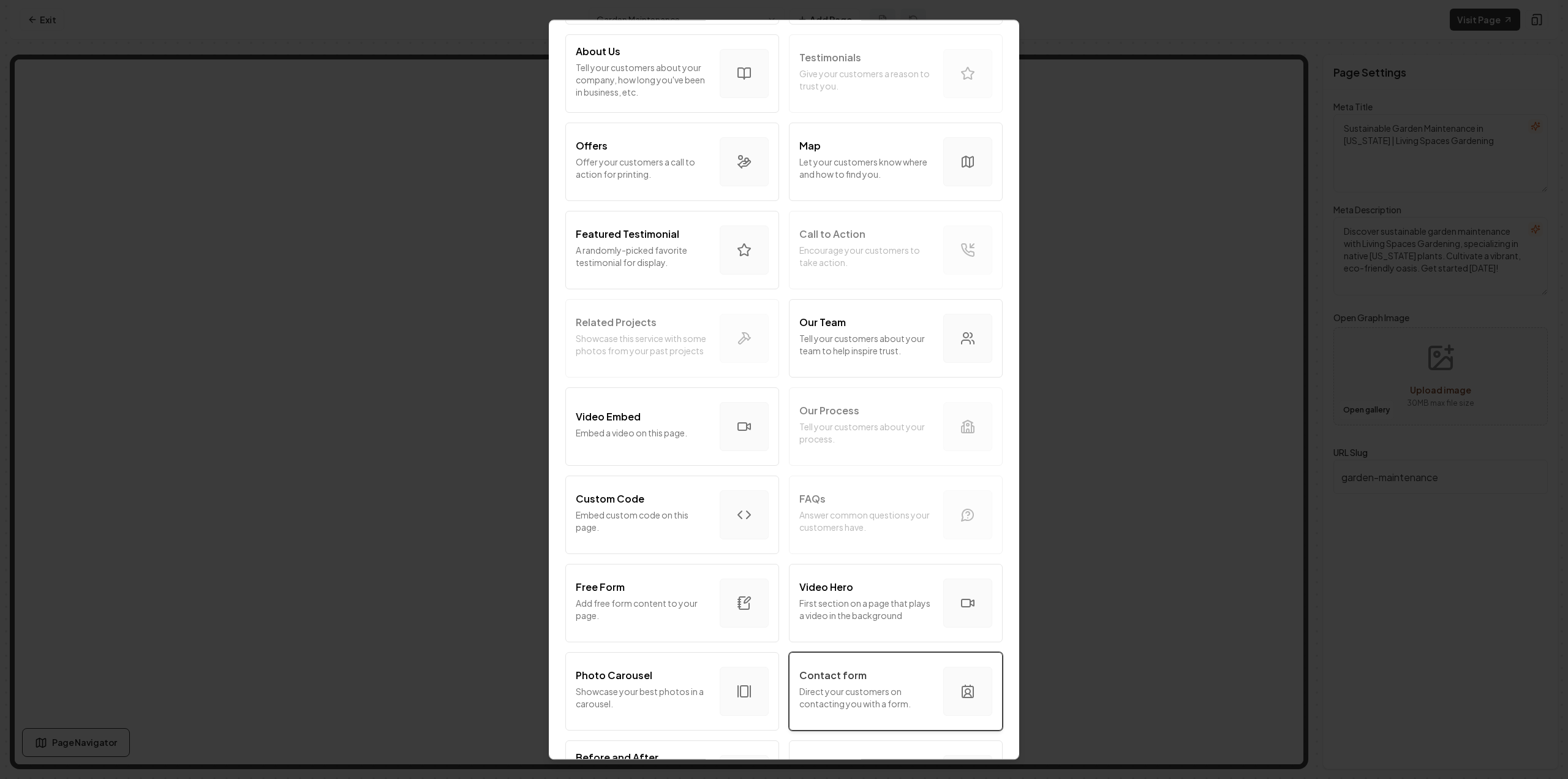
scroll to position [415, 0]
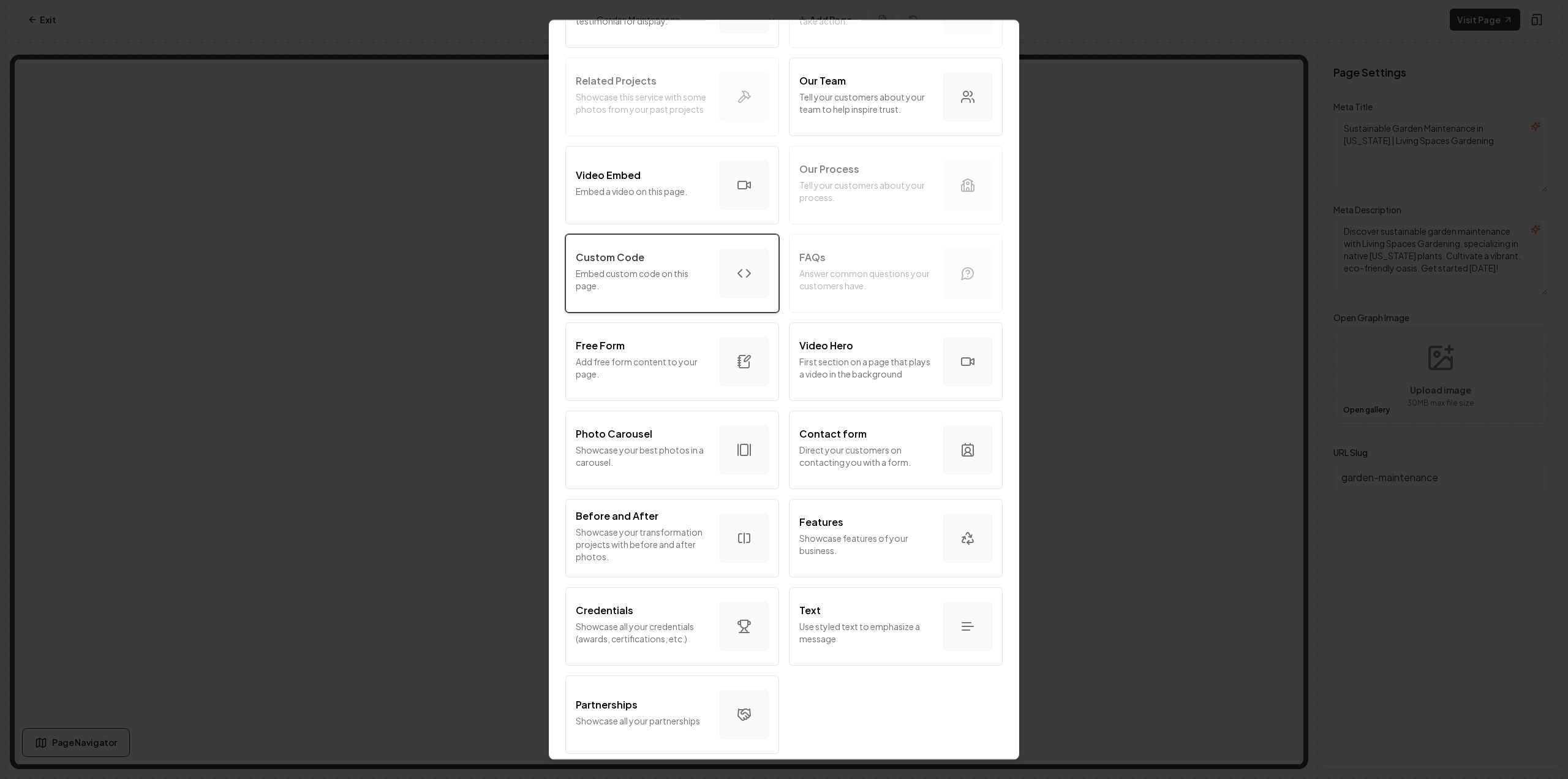
click at [694, 258] on div "Custom Code Embed custom code on this page." at bounding box center [643, 273] width 134 height 46
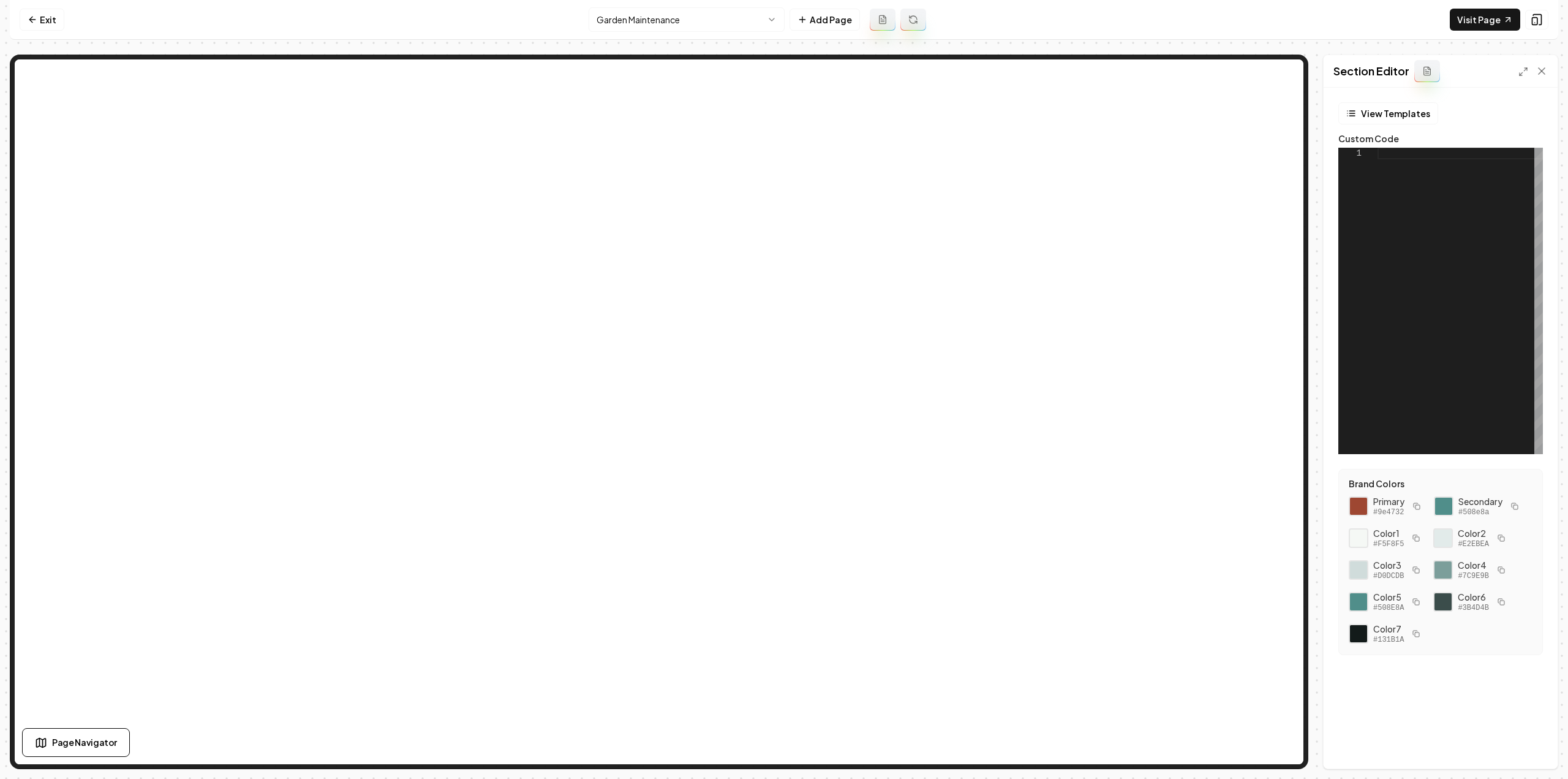
click at [1462, 279] on div at bounding box center [1459, 301] width 165 height 307
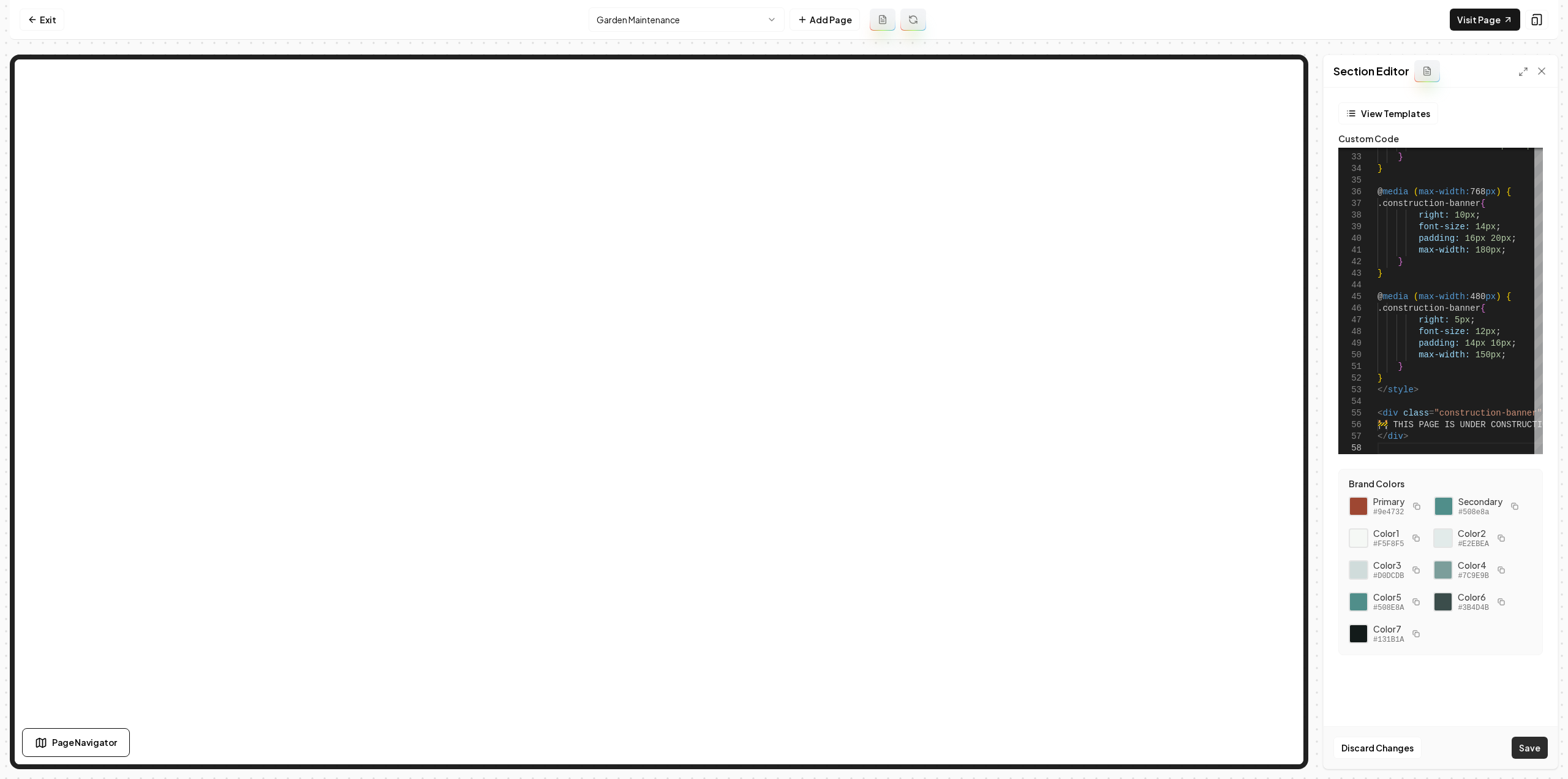
click at [1523, 749] on button "Save" at bounding box center [1529, 747] width 36 height 22
type textarea "**********"
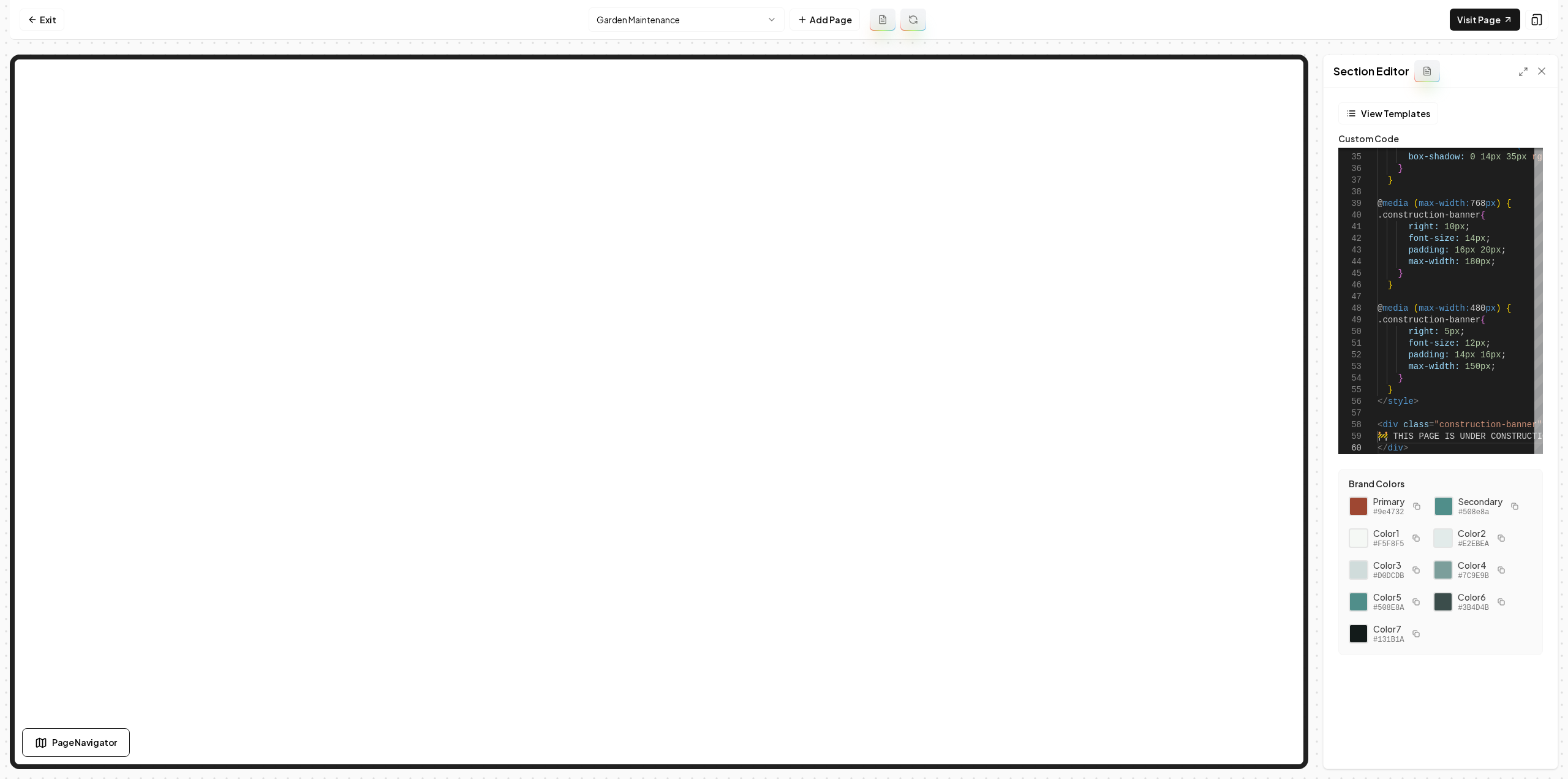
click at [650, 25] on html "Computer Required This feature is only available on a computer. Please switch t…" at bounding box center [784, 390] width 1568 height 779
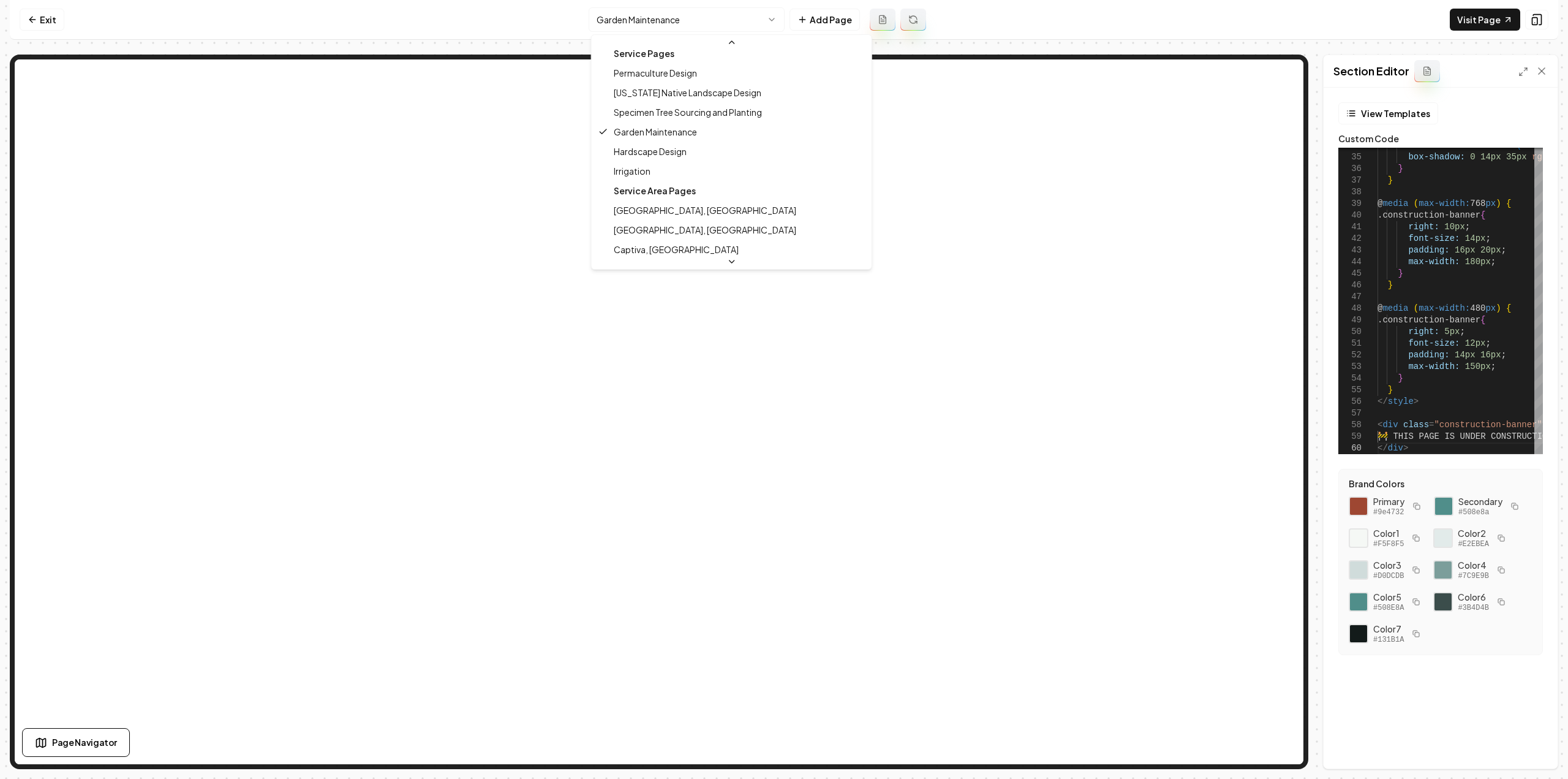
scroll to position [184, 0]
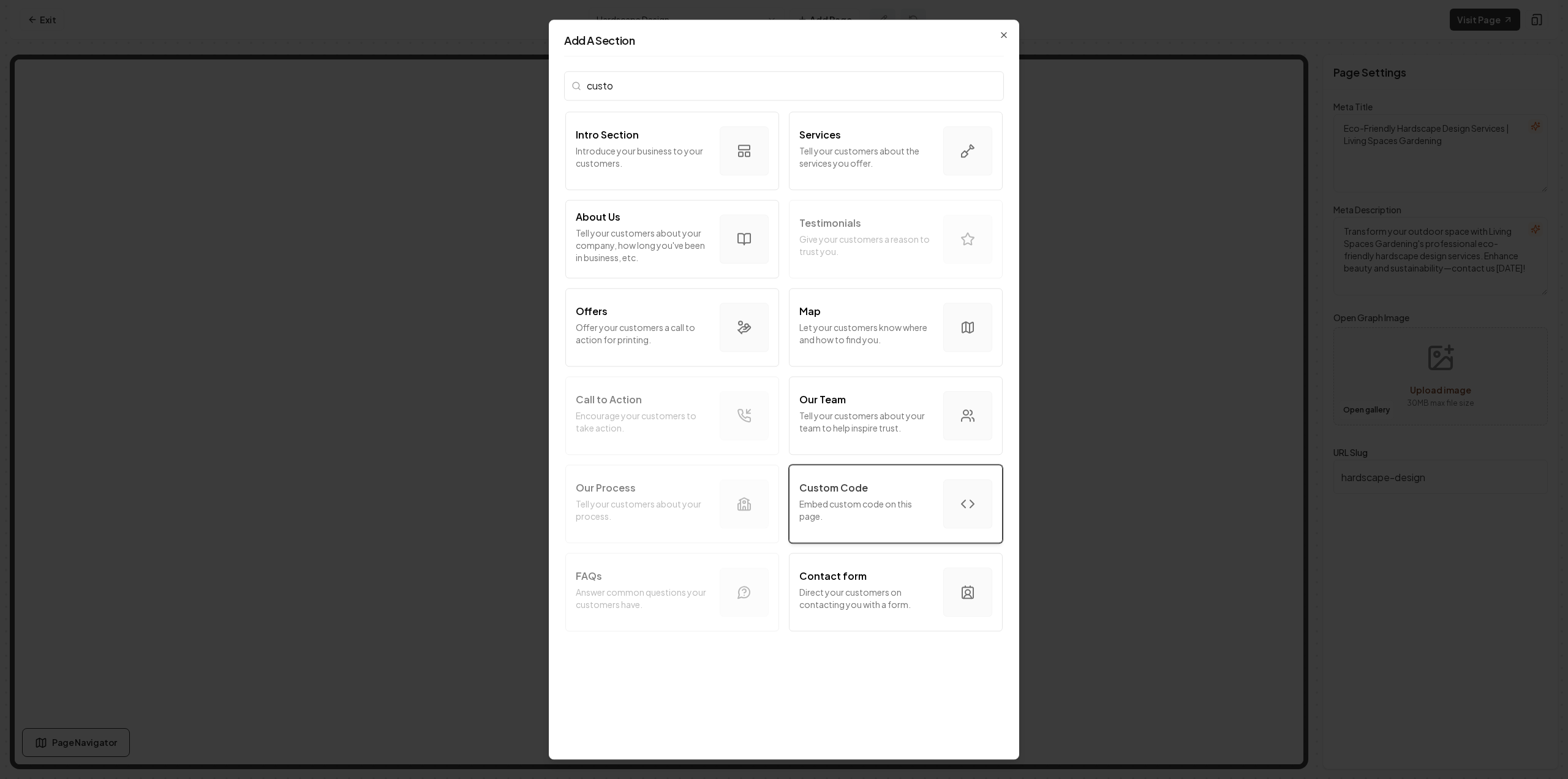
type input "custo"
click at [850, 488] on p "Custom Code" at bounding box center [834, 487] width 69 height 15
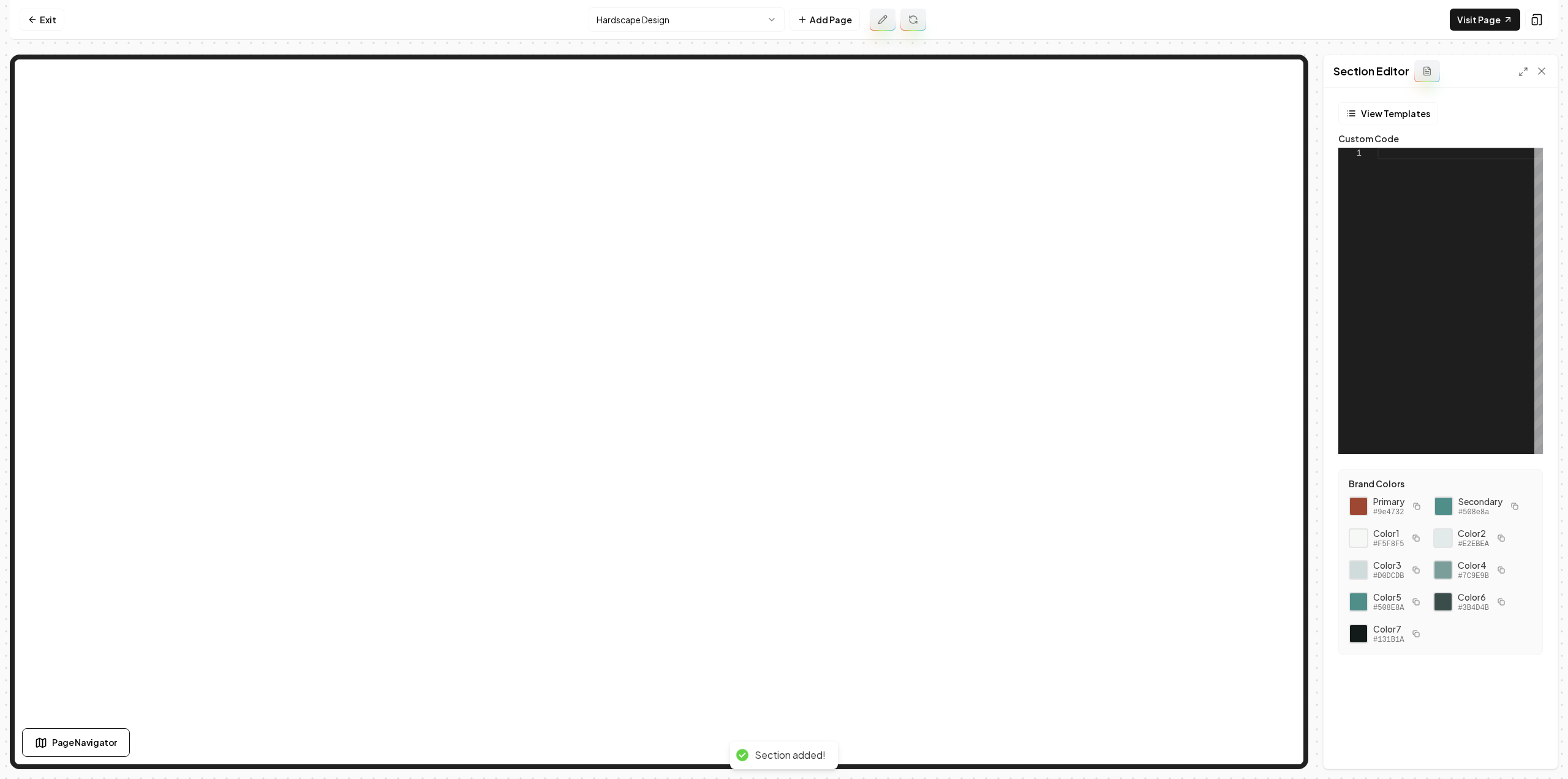
click at [1487, 293] on div at bounding box center [1459, 301] width 165 height 307
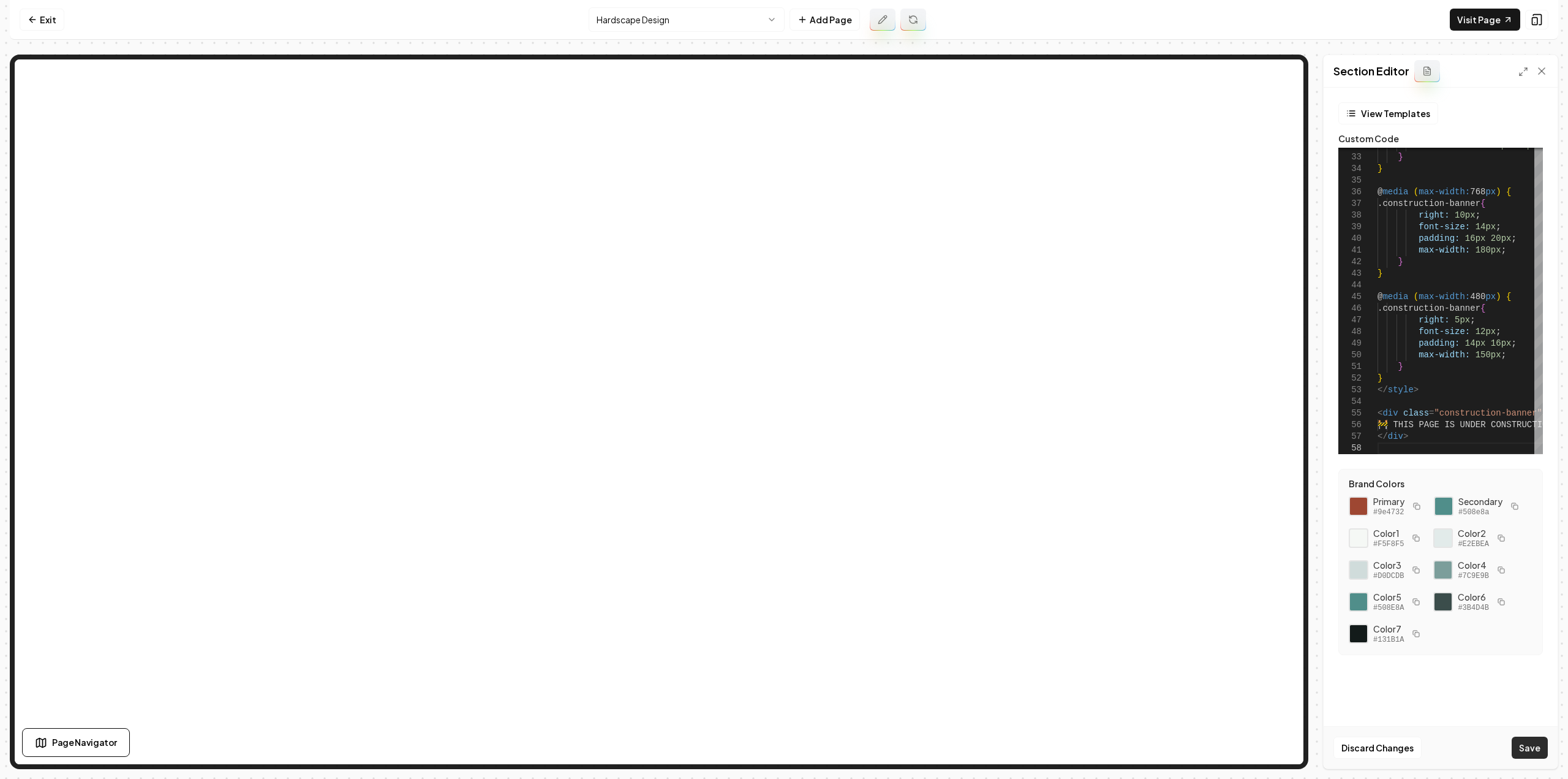
click at [1534, 745] on button "Save" at bounding box center [1529, 747] width 36 height 22
type textarea "**********"
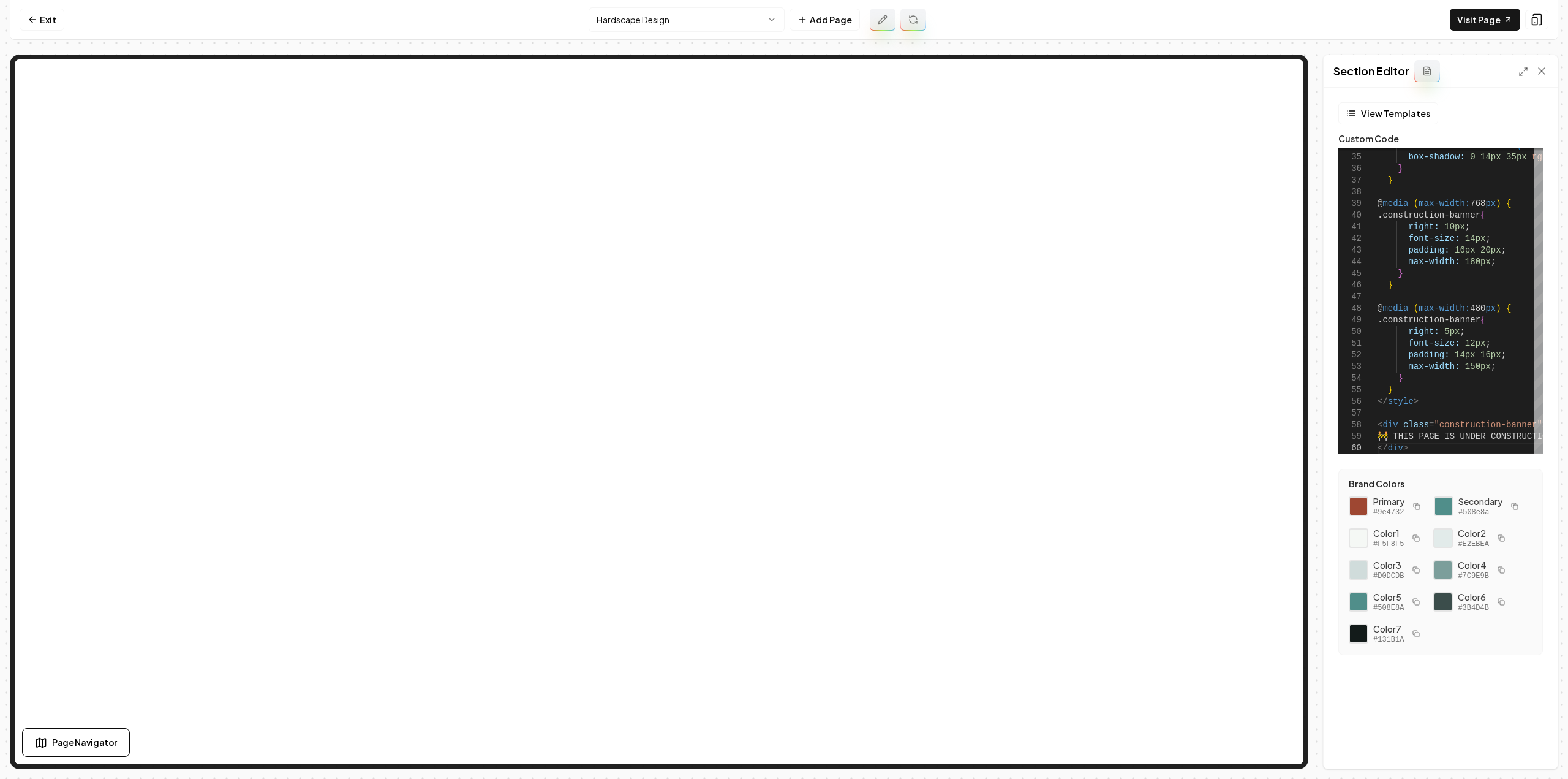
click at [736, 24] on html "Computer Required This feature is only available on a computer. Please switch t…" at bounding box center [784, 390] width 1568 height 779
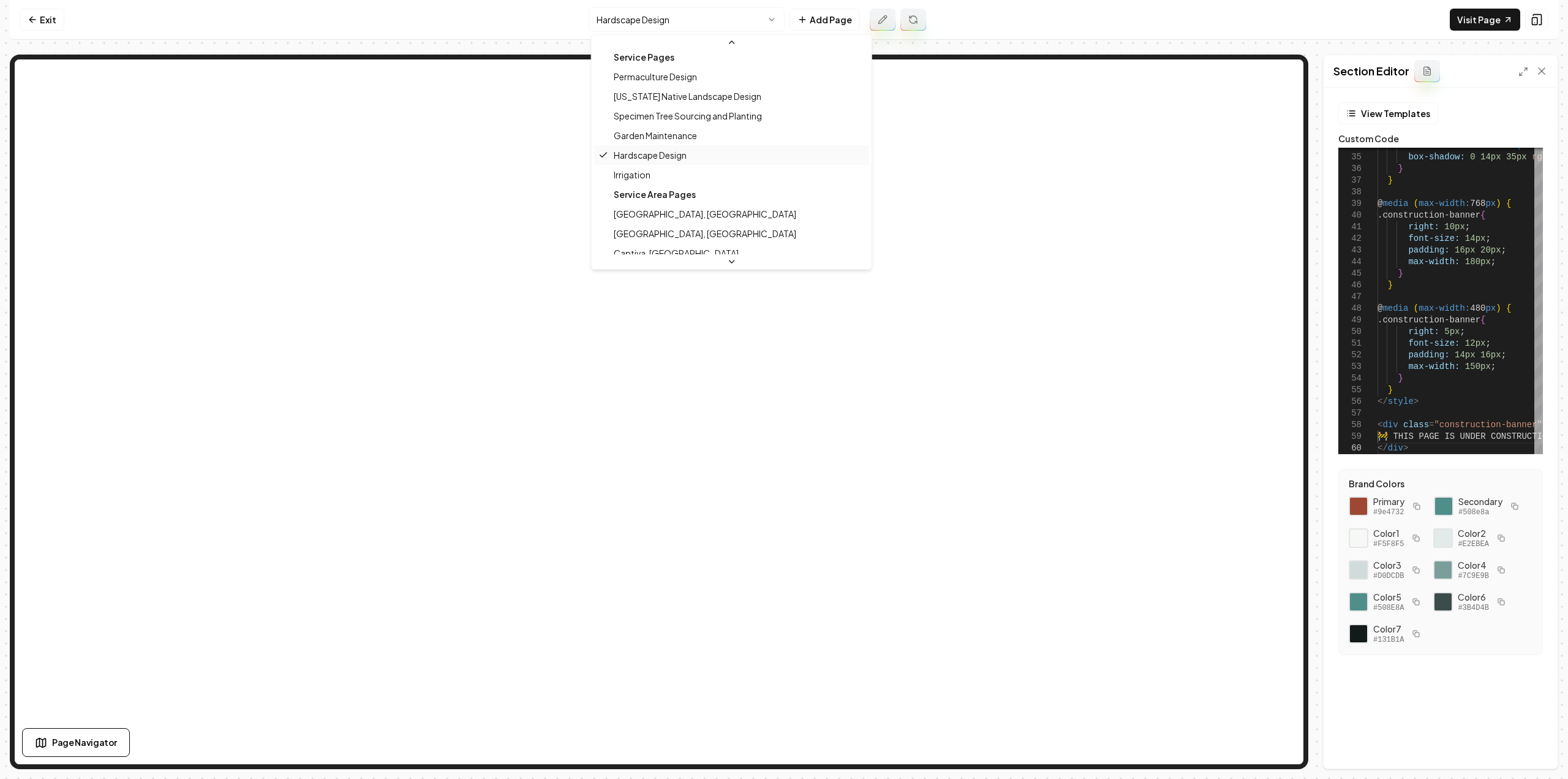
scroll to position [155, 0]
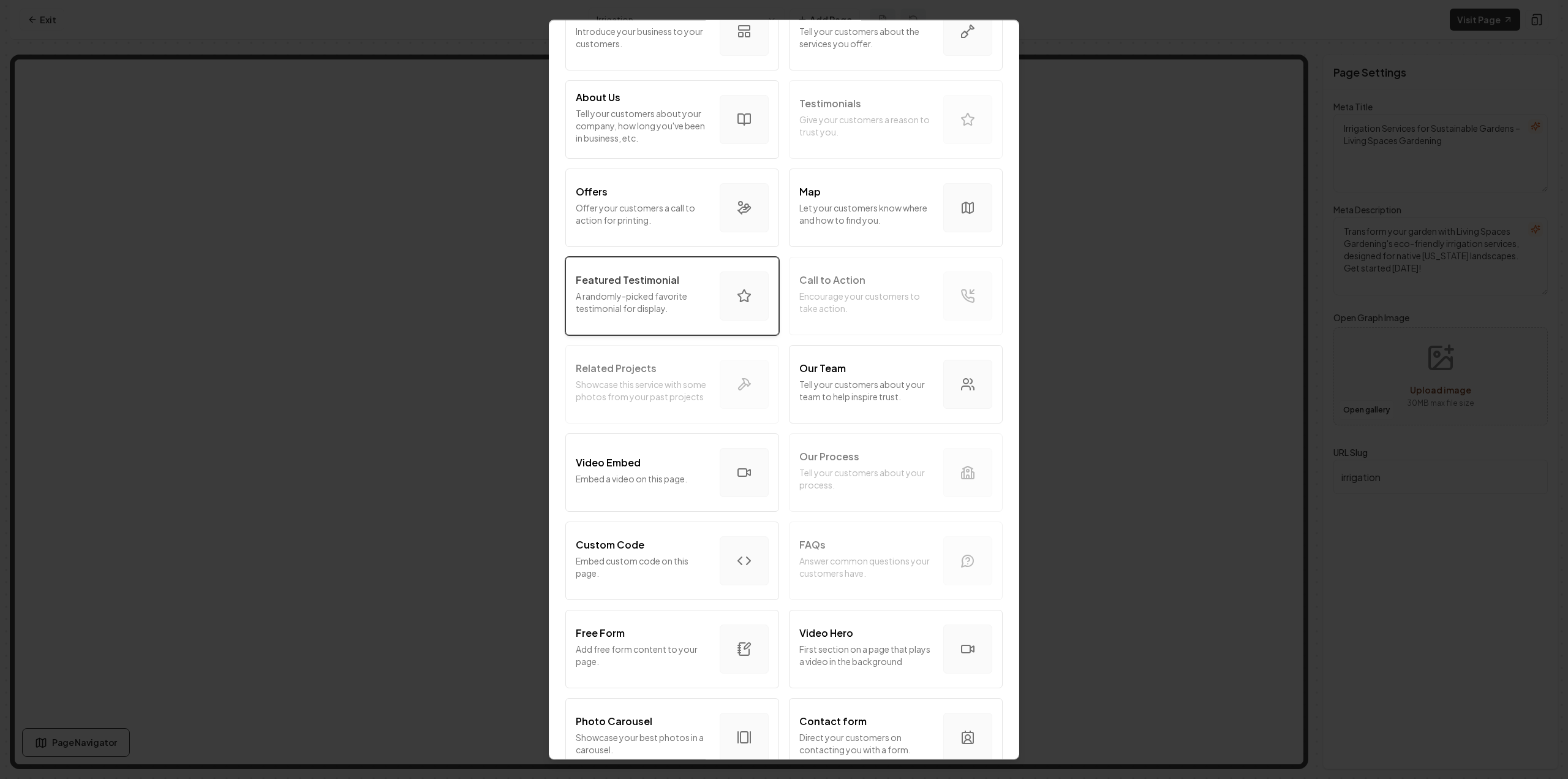
scroll to position [245, 0]
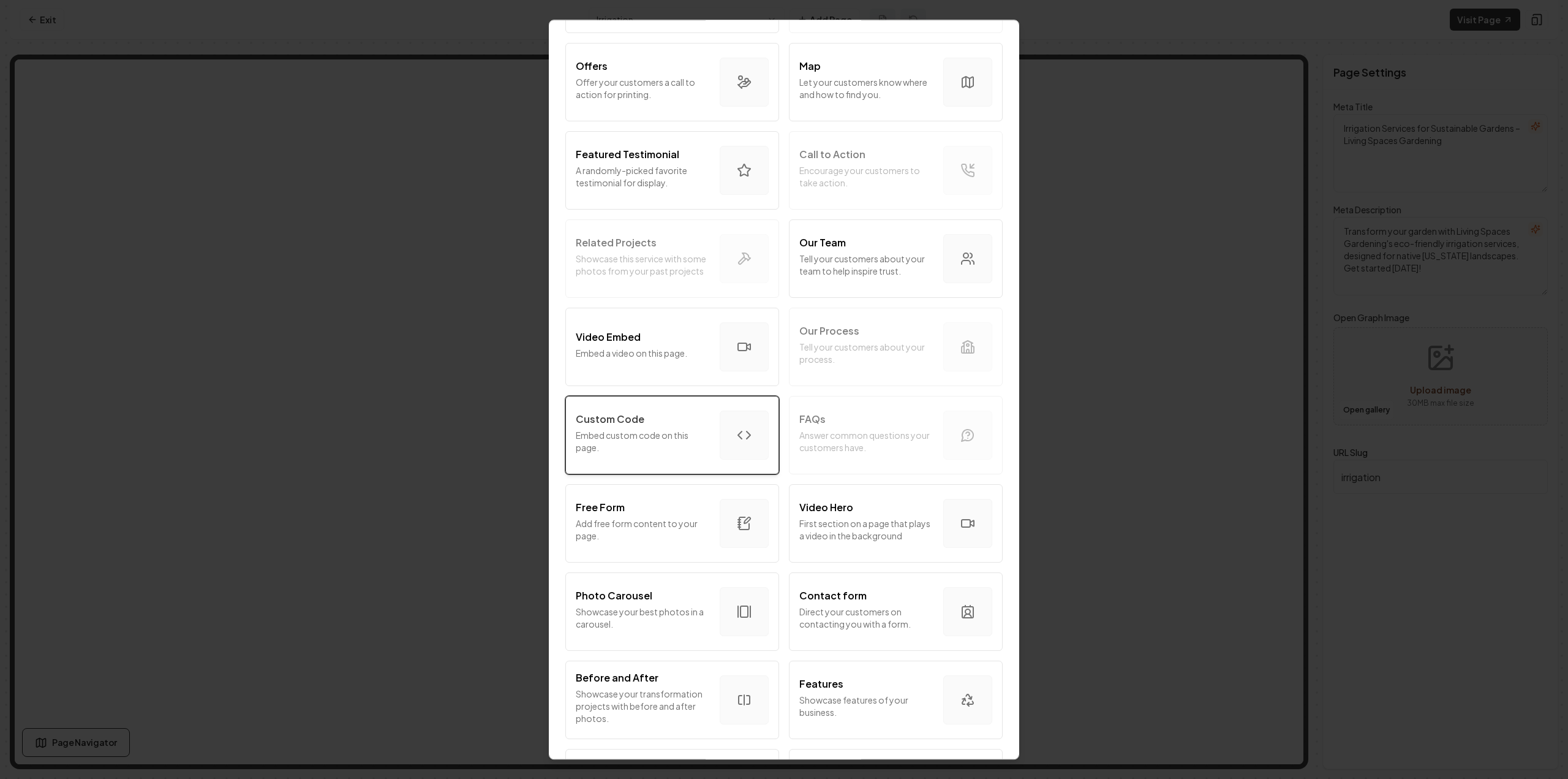
click at [674, 412] on div "Custom Code" at bounding box center [643, 419] width 134 height 15
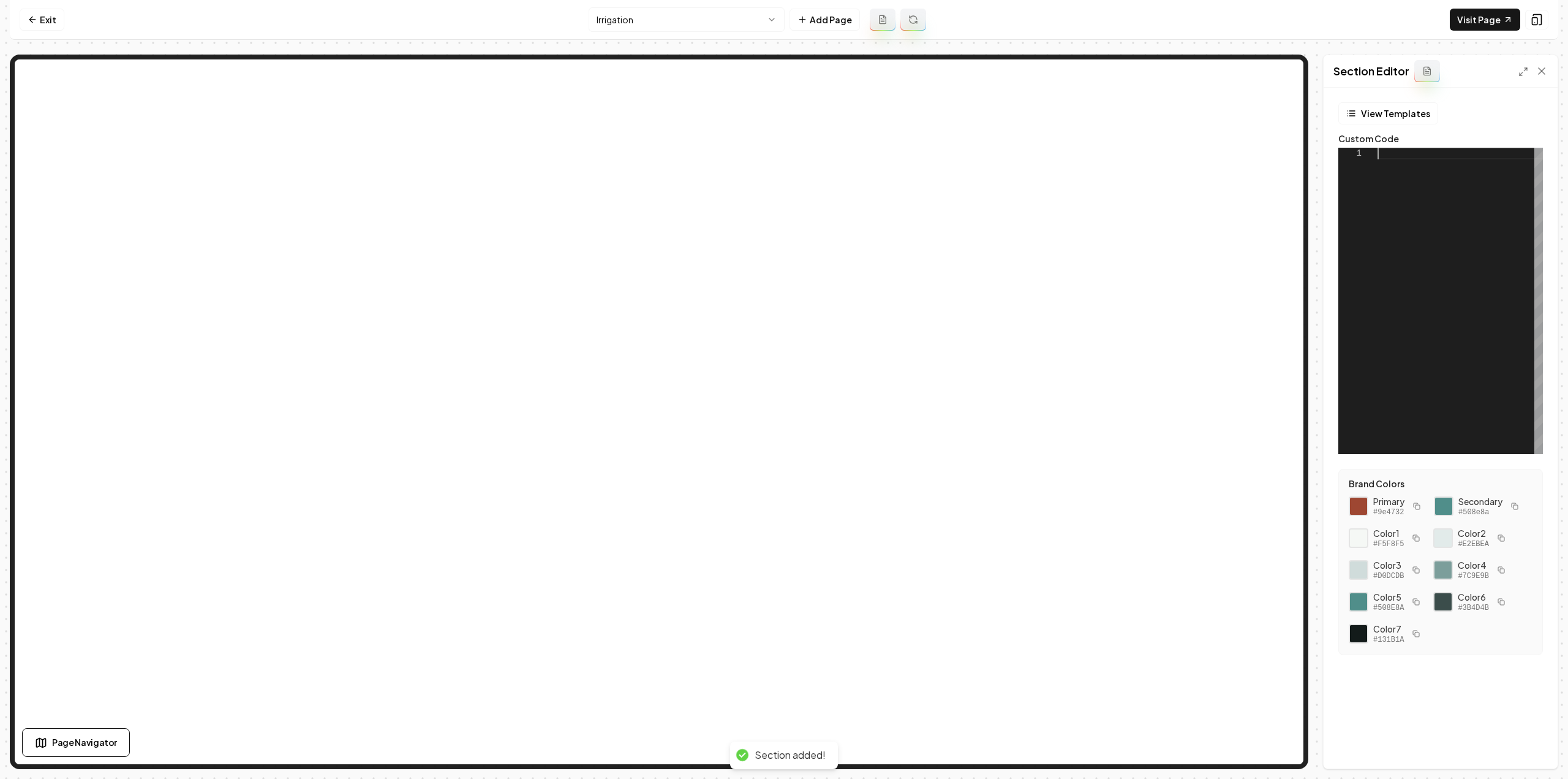
click at [1483, 306] on div at bounding box center [1459, 301] width 165 height 307
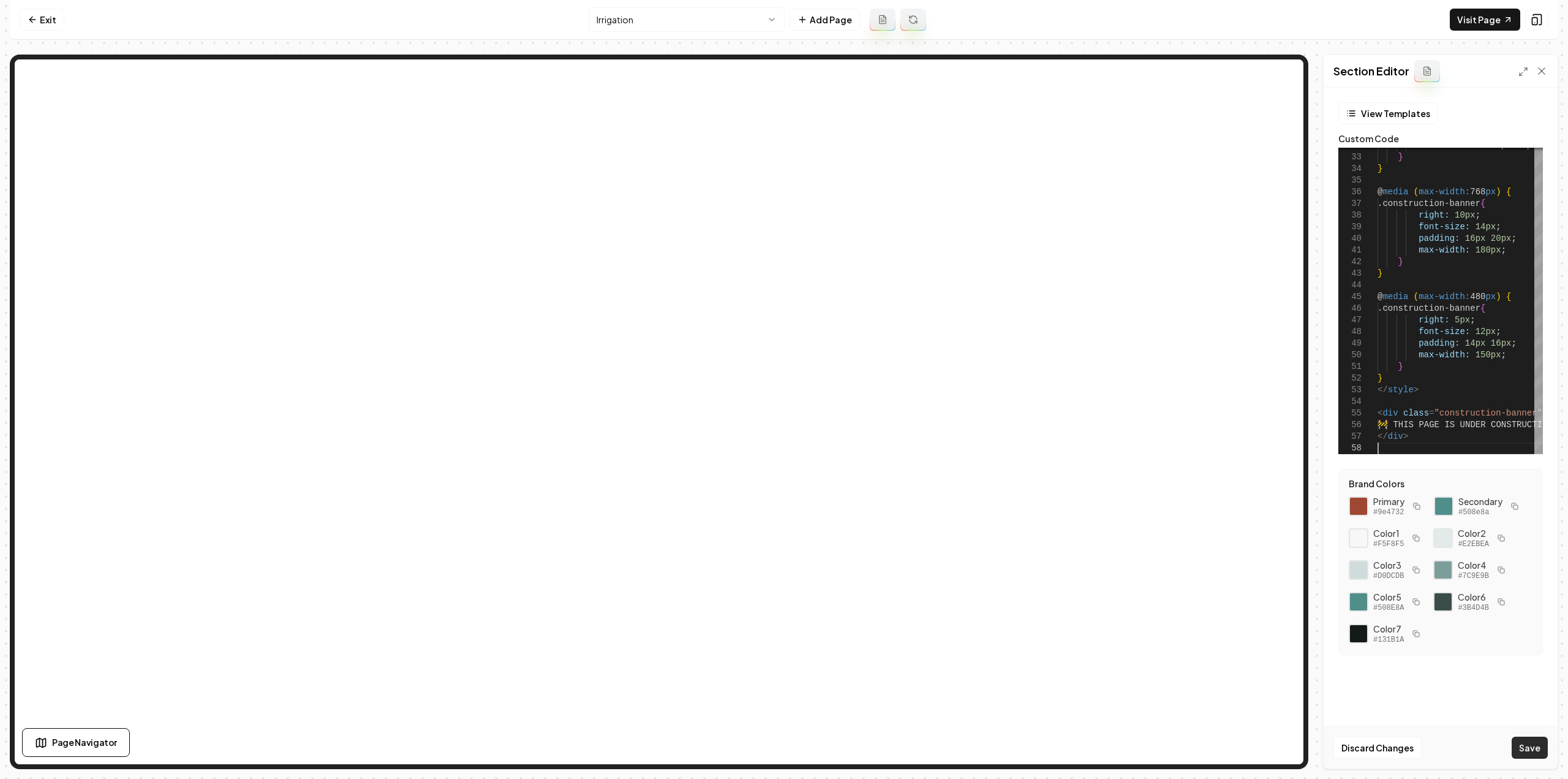
click at [1537, 742] on button "Save" at bounding box center [1529, 747] width 36 height 22
type textarea "**********"
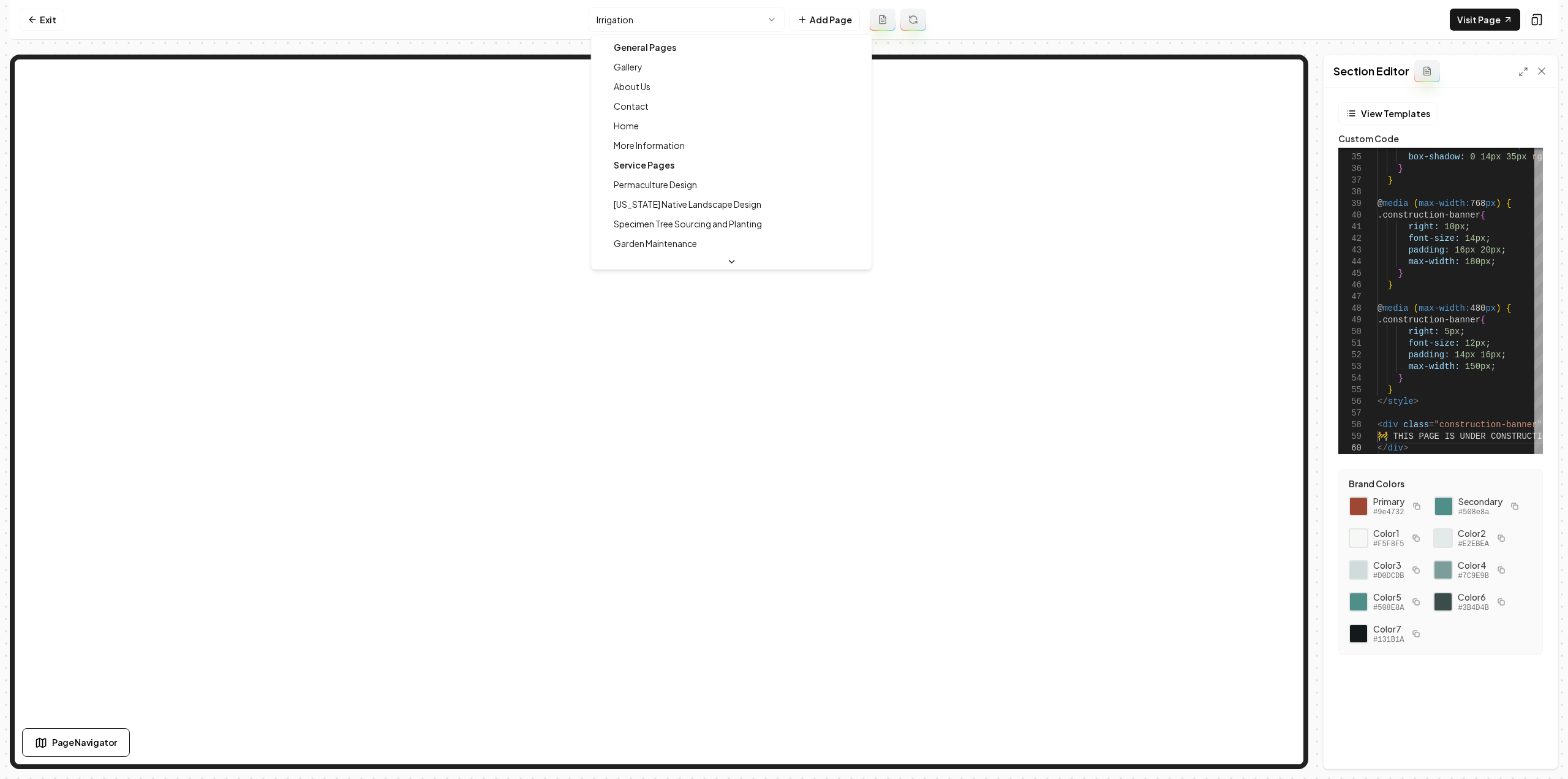
click at [684, 15] on html "Computer Required This feature is only available on a computer. Please switch t…" at bounding box center [784, 390] width 1568 height 779
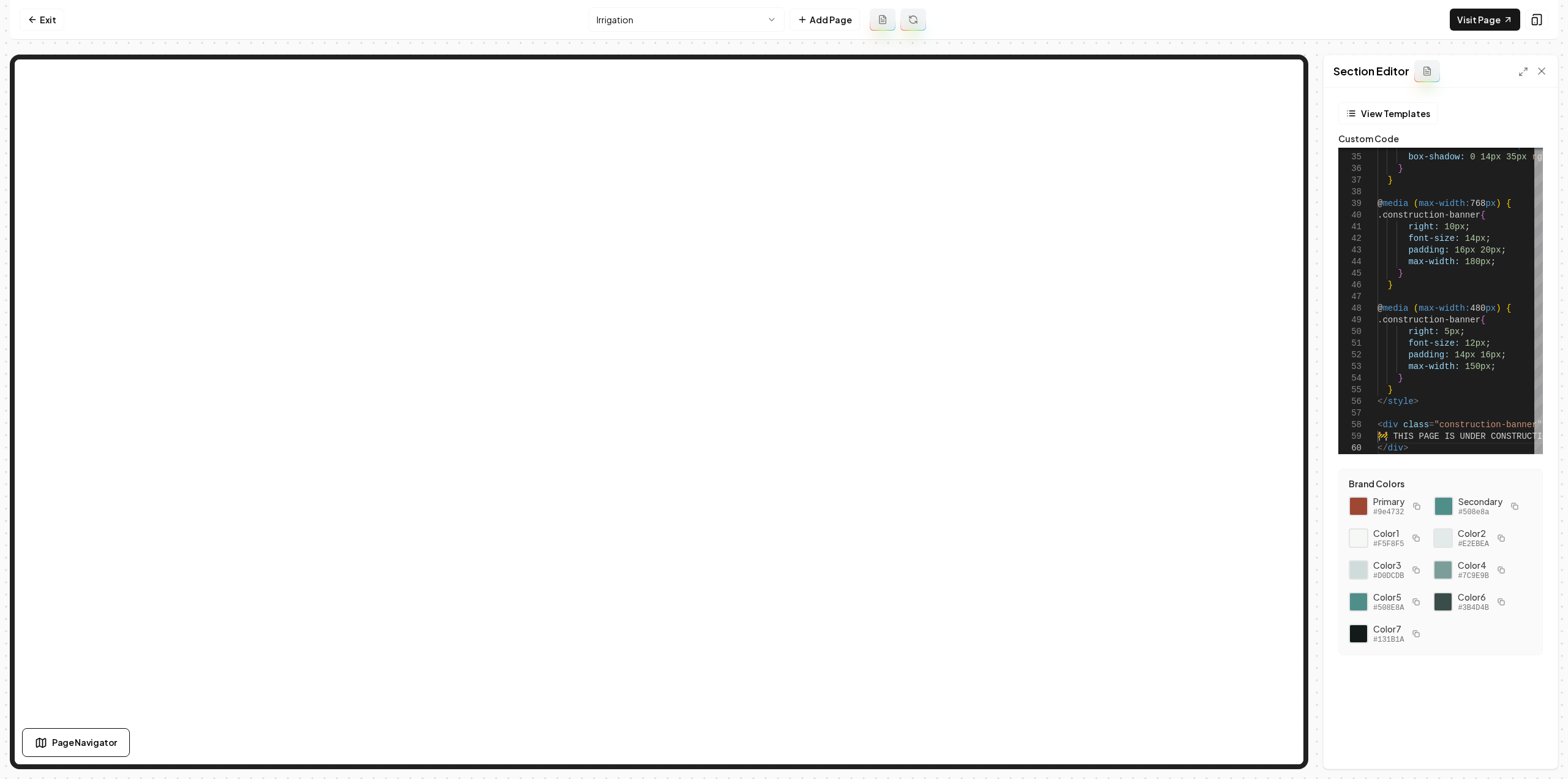
click at [601, 20] on html "Computer Required This feature is only available on a computer. Please switch t…" at bounding box center [784, 390] width 1568 height 779
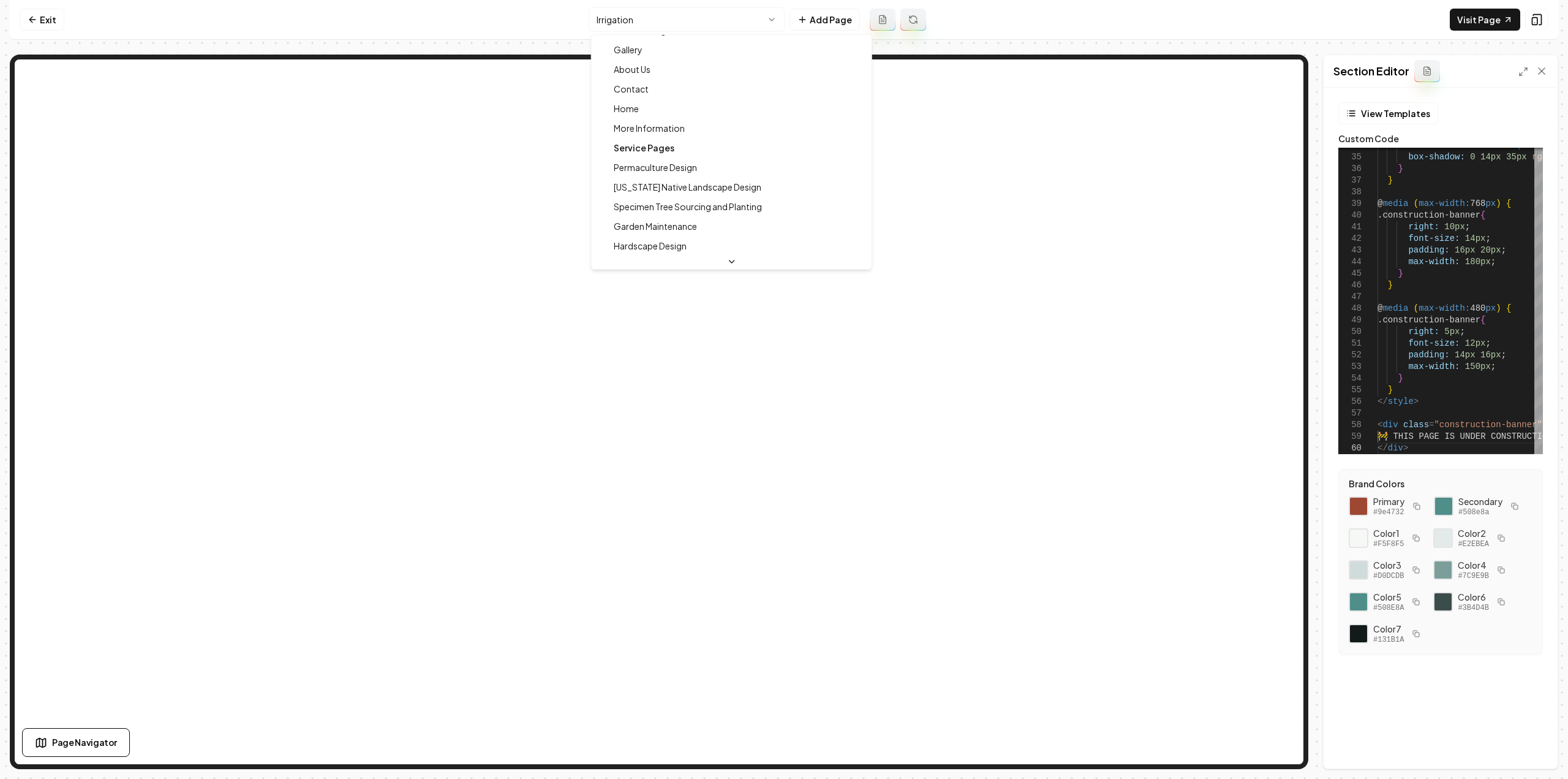
scroll to position [0, 0]
click at [31, 13] on html "Computer Required This feature is only available on a computer. Please switch t…" at bounding box center [784, 390] width 1568 height 779
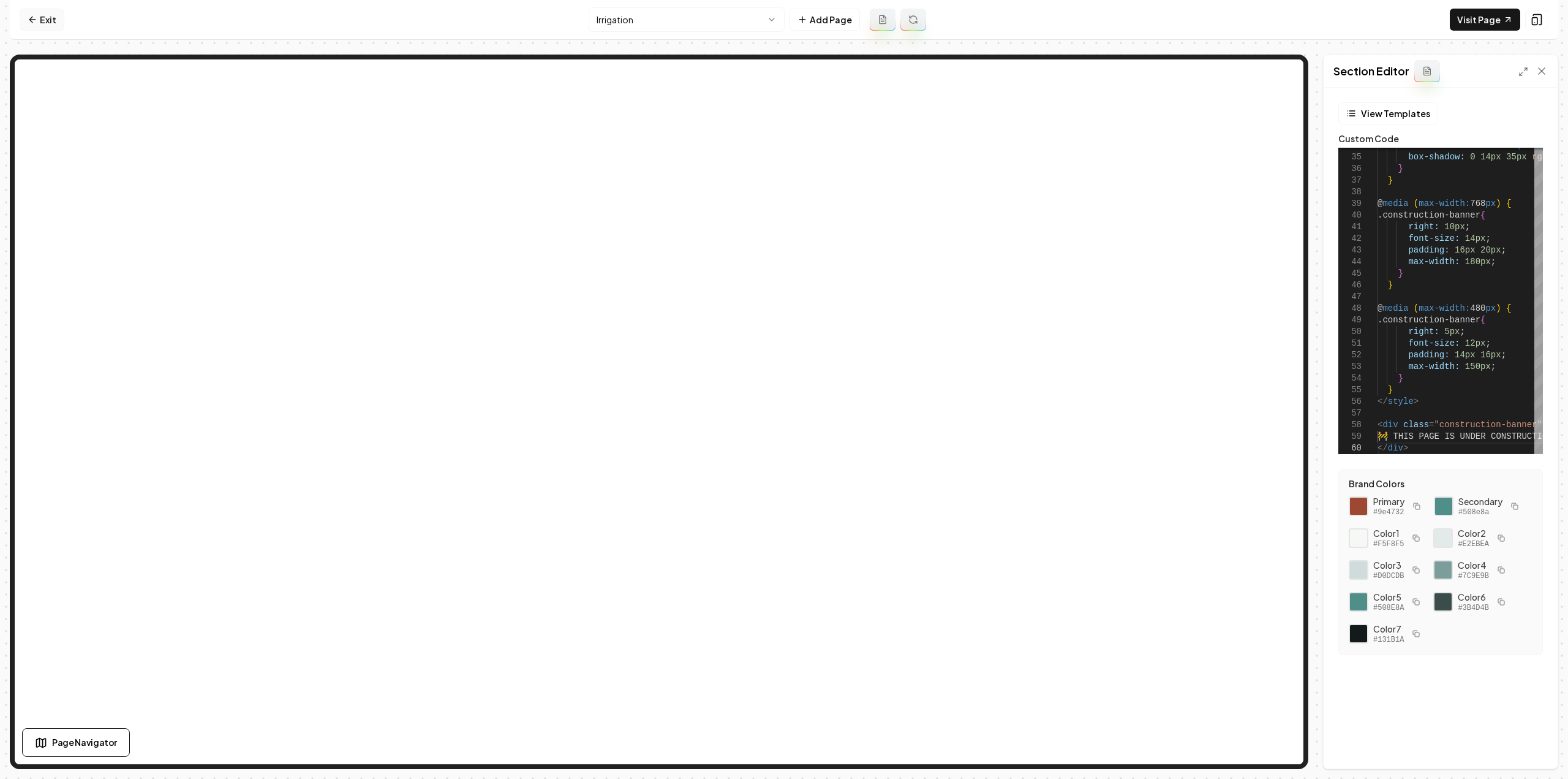
click at [29, 15] on icon at bounding box center [33, 20] width 10 height 10
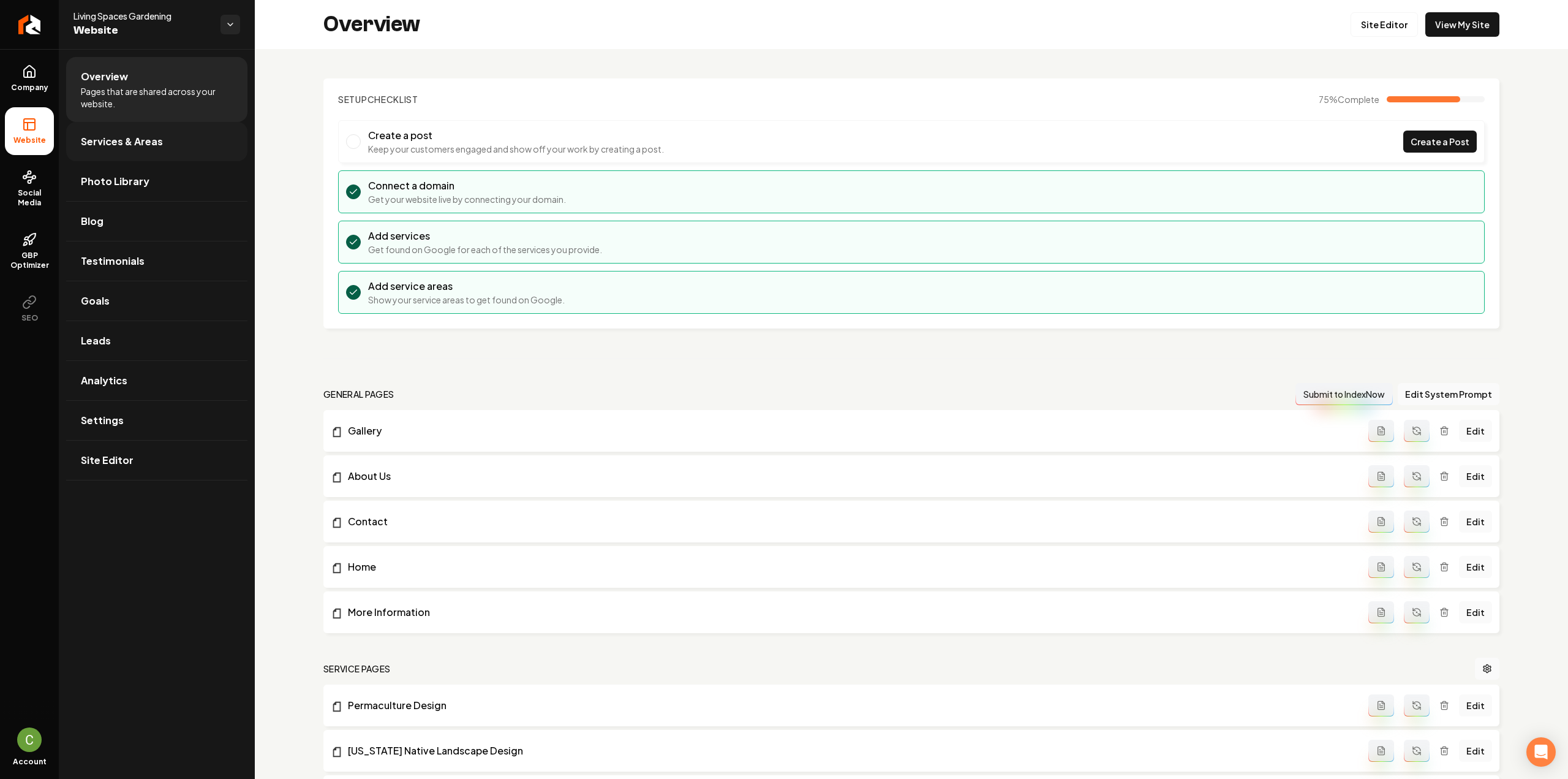
click at [111, 157] on link "Services & Areas" at bounding box center [157, 142] width 181 height 39
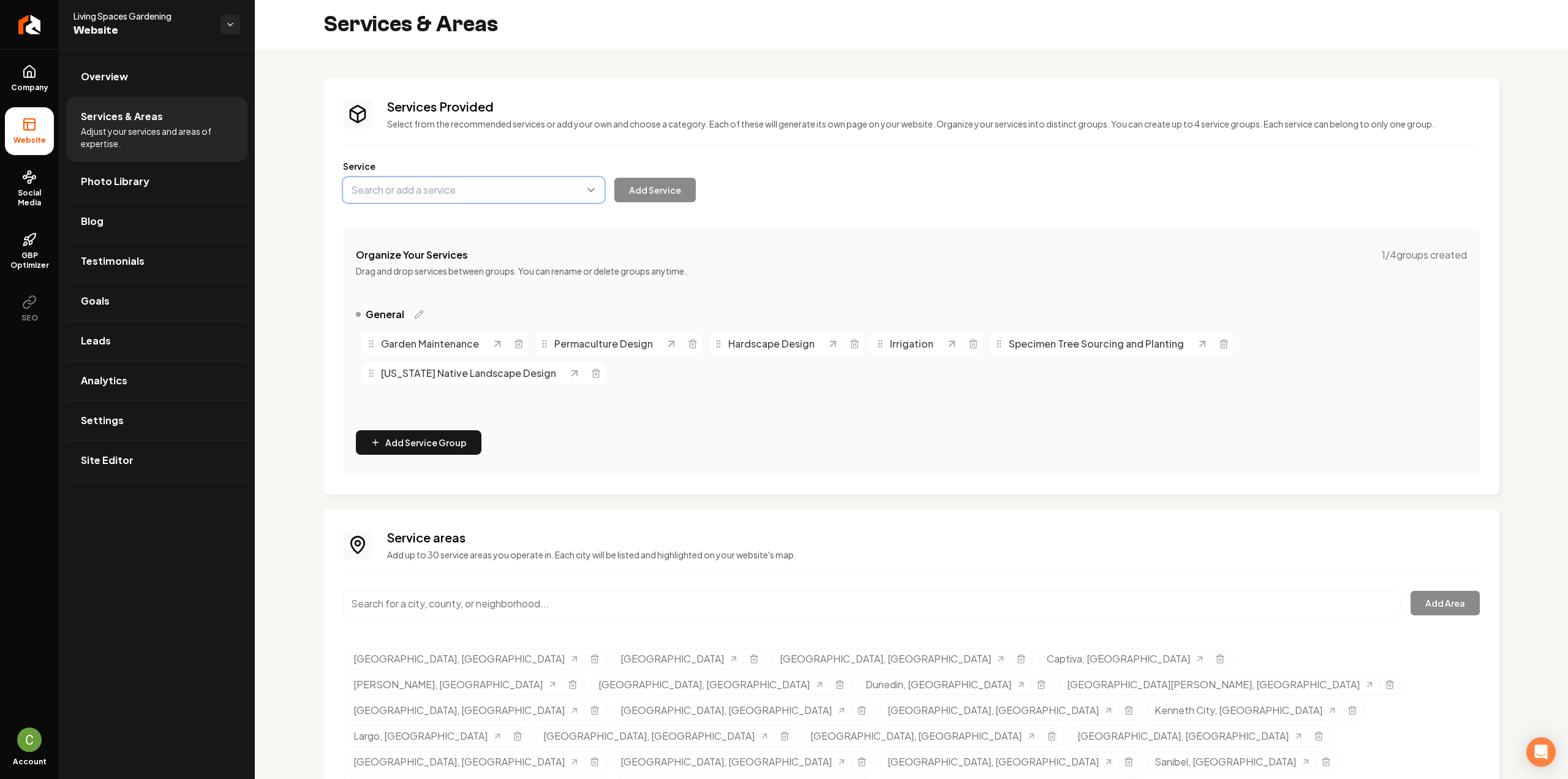
click at [443, 199] on button "Main content area" at bounding box center [474, 190] width 261 height 26
click at [871, 413] on div "Services Provided Select from the recommended services or add your own and choo…" at bounding box center [911, 286] width 1137 height 377
click at [518, 342] on icon "Main content area" at bounding box center [519, 344] width 10 height 10
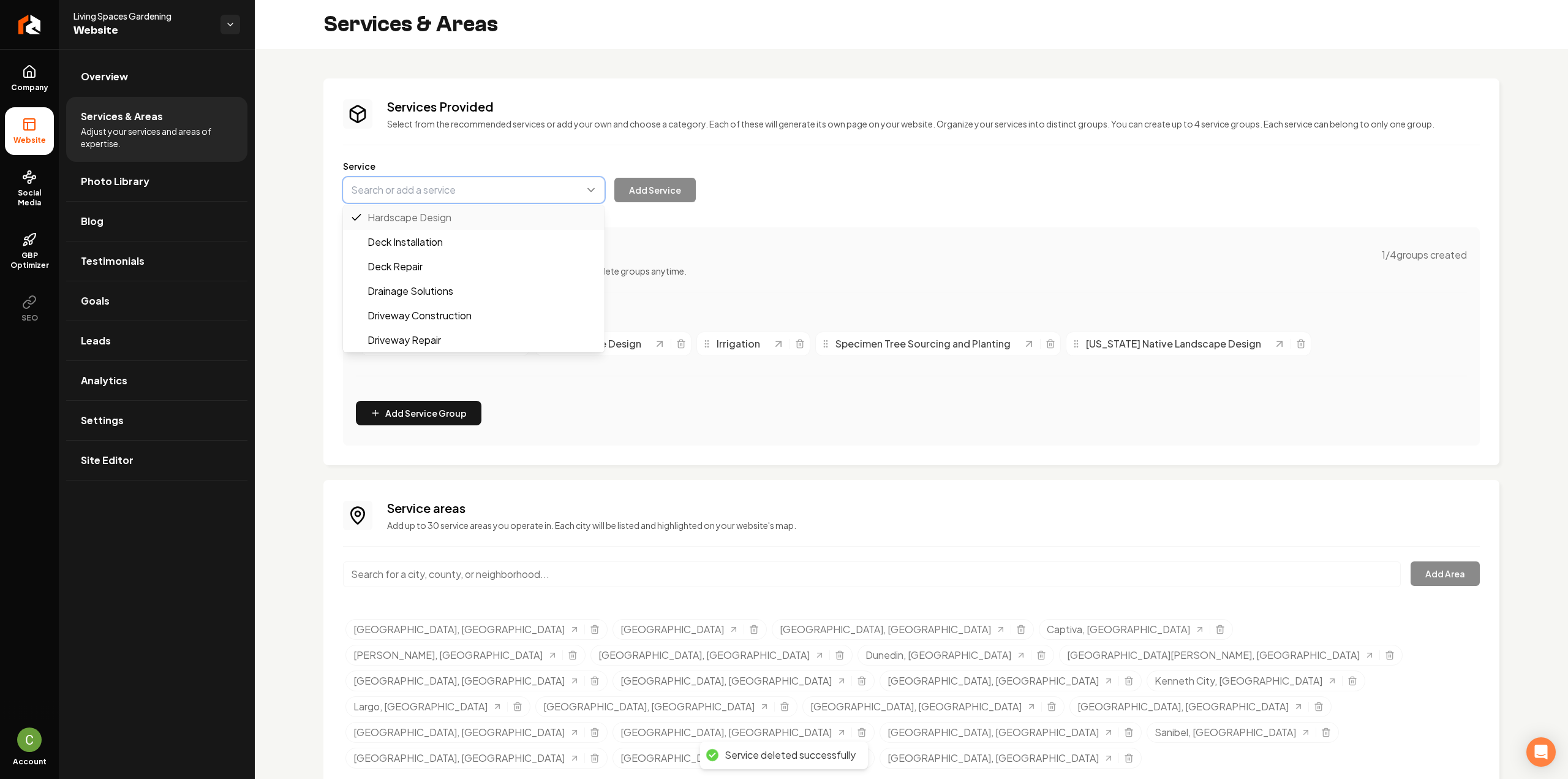
click at [404, 191] on button "Main content area" at bounding box center [474, 190] width 261 height 26
type input "g"
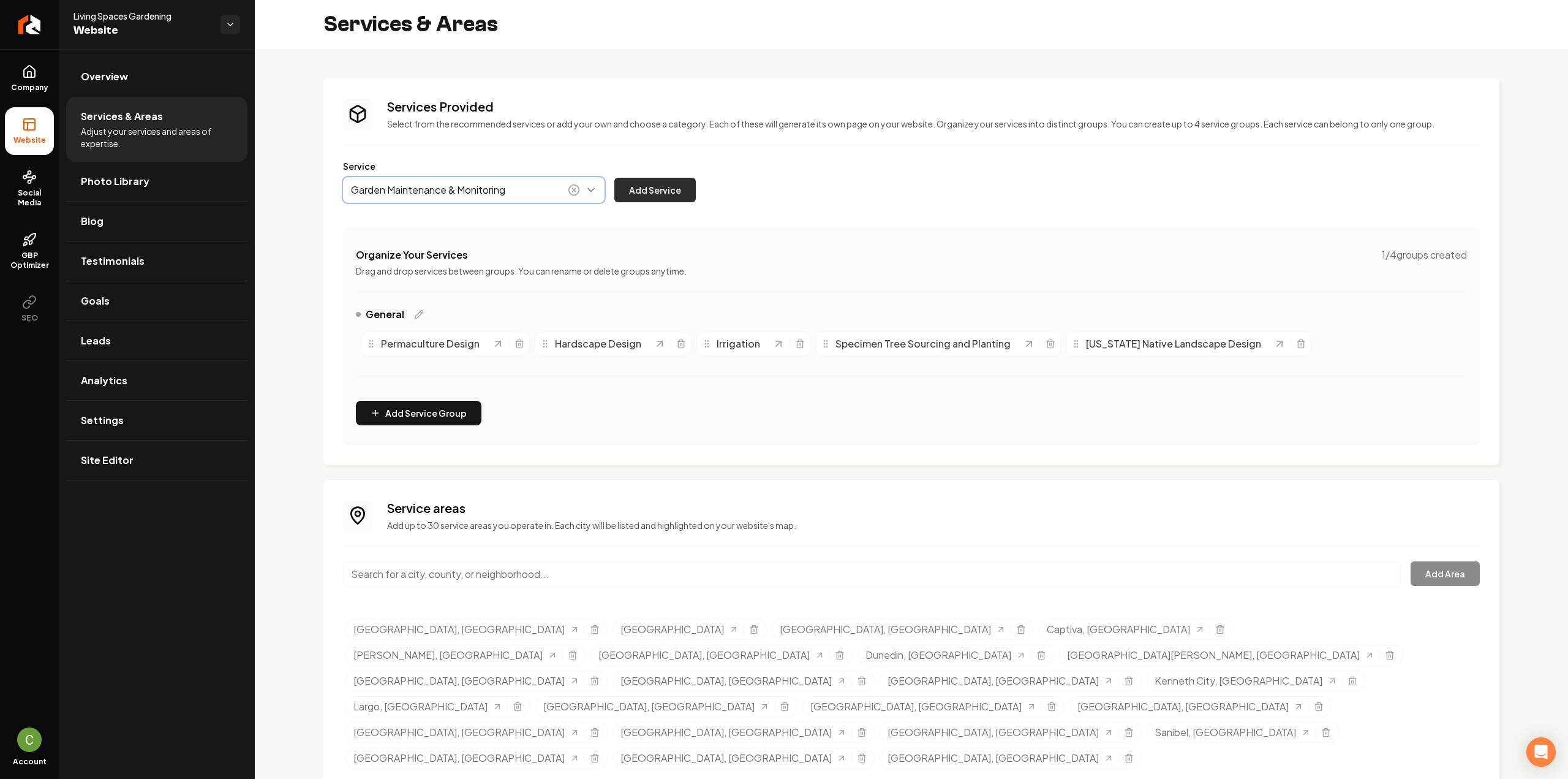
type input "Garden Maintenance & Monitoring"
click at [660, 199] on button "Add Service" at bounding box center [655, 190] width 81 height 24
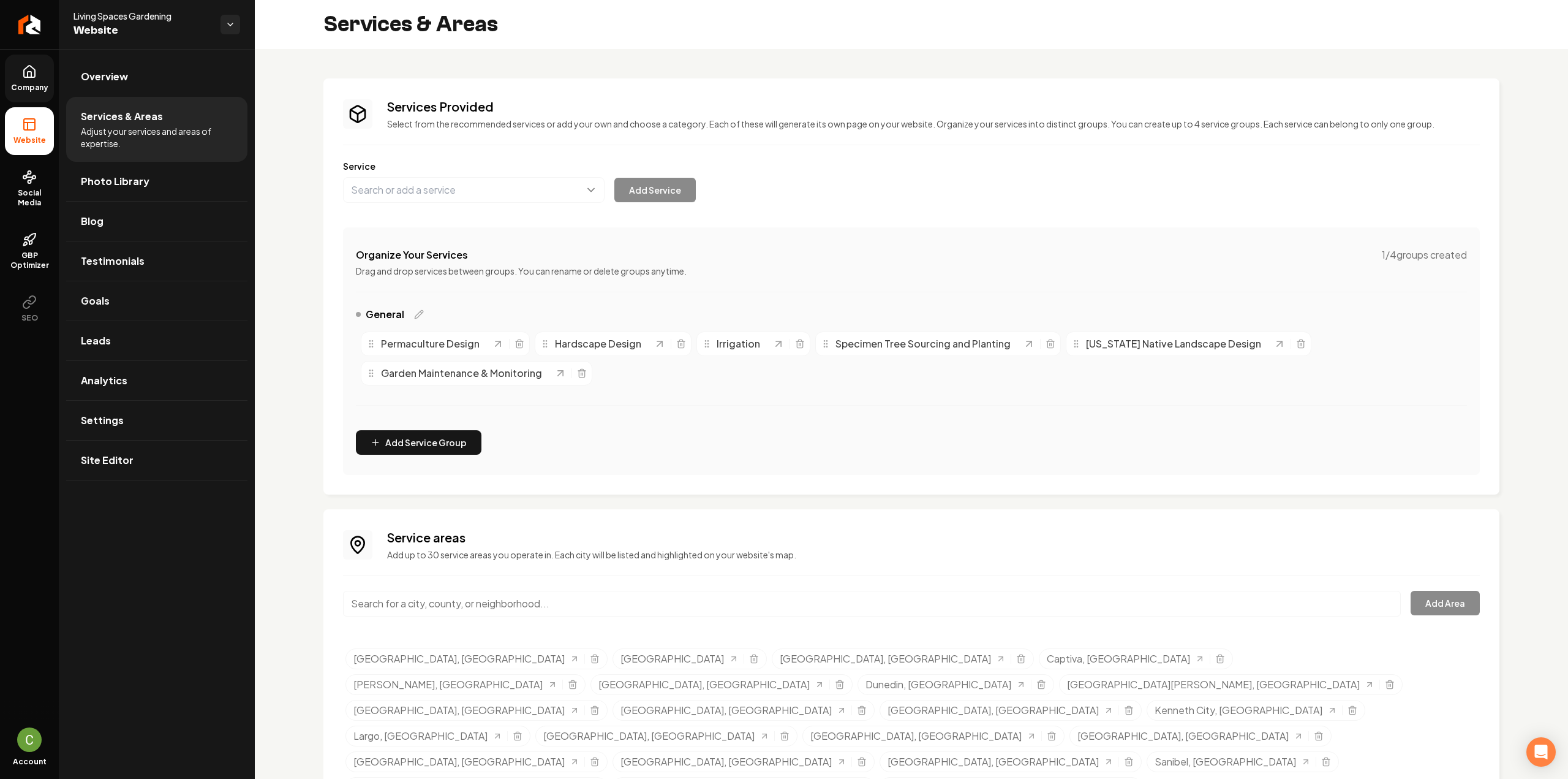
drag, startPoint x: 36, startPoint y: 89, endPoint x: 36, endPoint y: 98, distance: 9.0
click at [36, 88] on span "Company" at bounding box center [30, 88] width 47 height 10
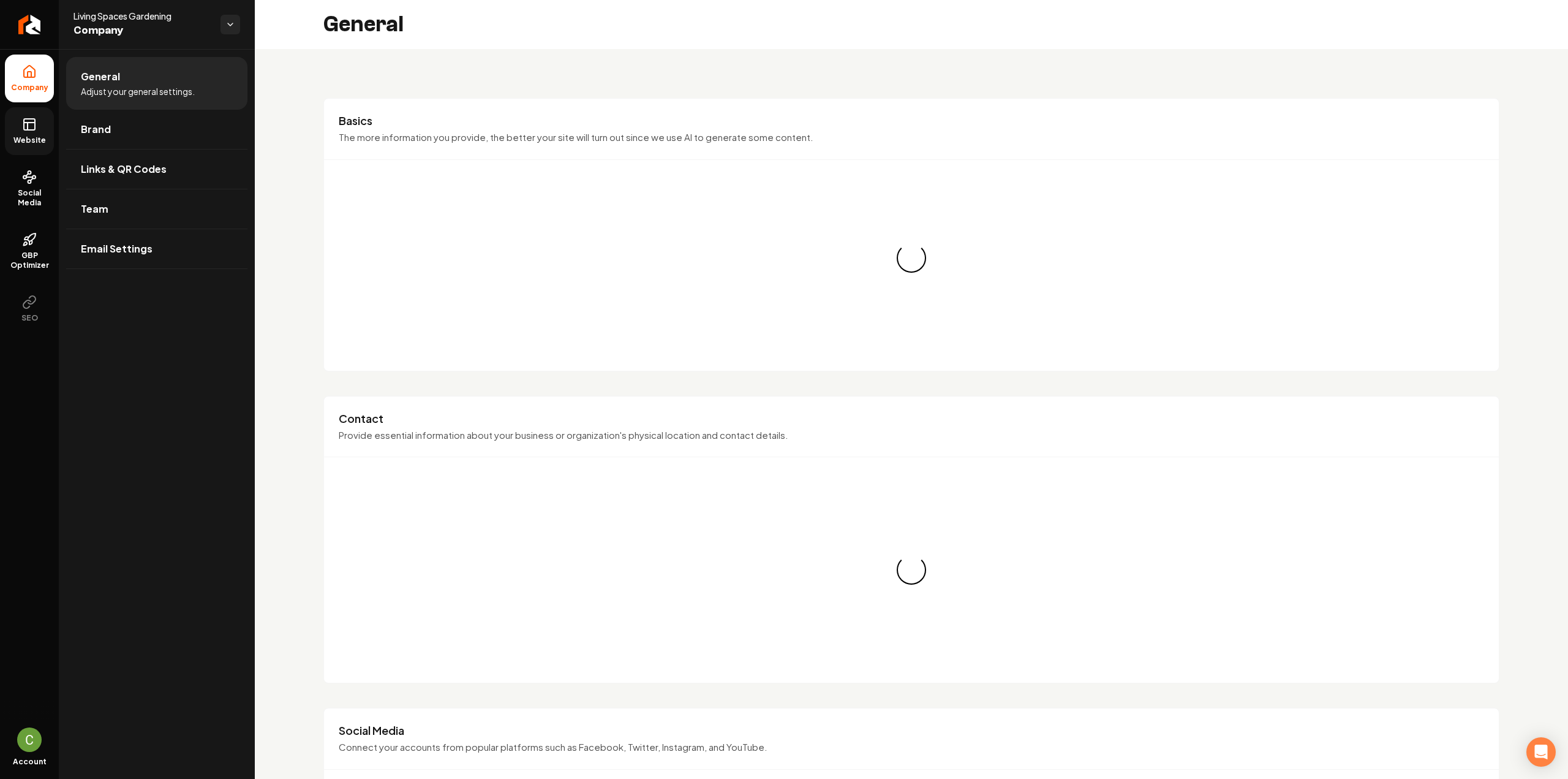
click at [37, 126] on link "Website" at bounding box center [29, 131] width 49 height 48
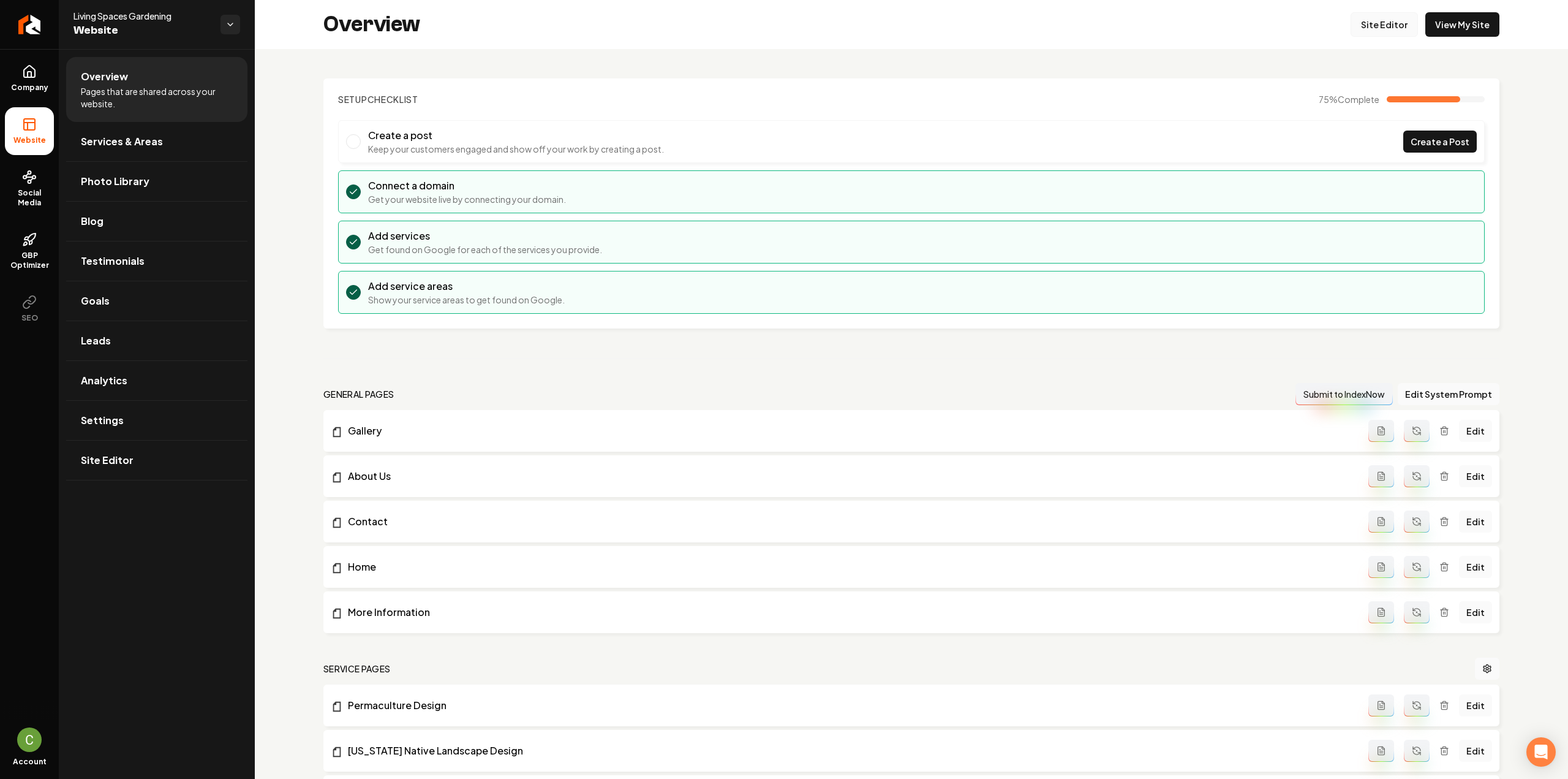
click at [1395, 22] on link "Site Editor" at bounding box center [1384, 24] width 67 height 24
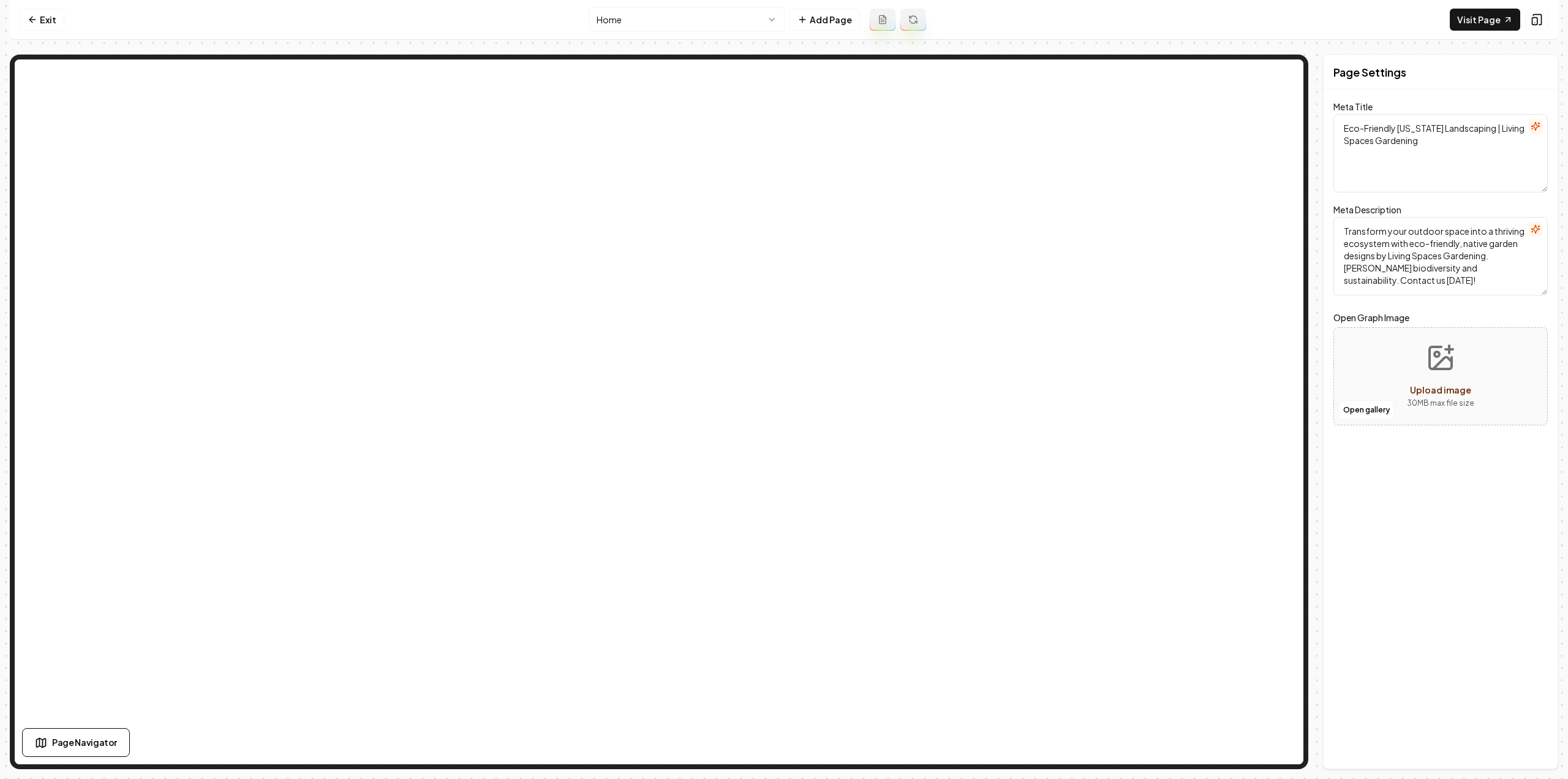
click at [621, 19] on html "Computer Required This feature is only available on a computer. Please switch t…" at bounding box center [784, 390] width 1568 height 779
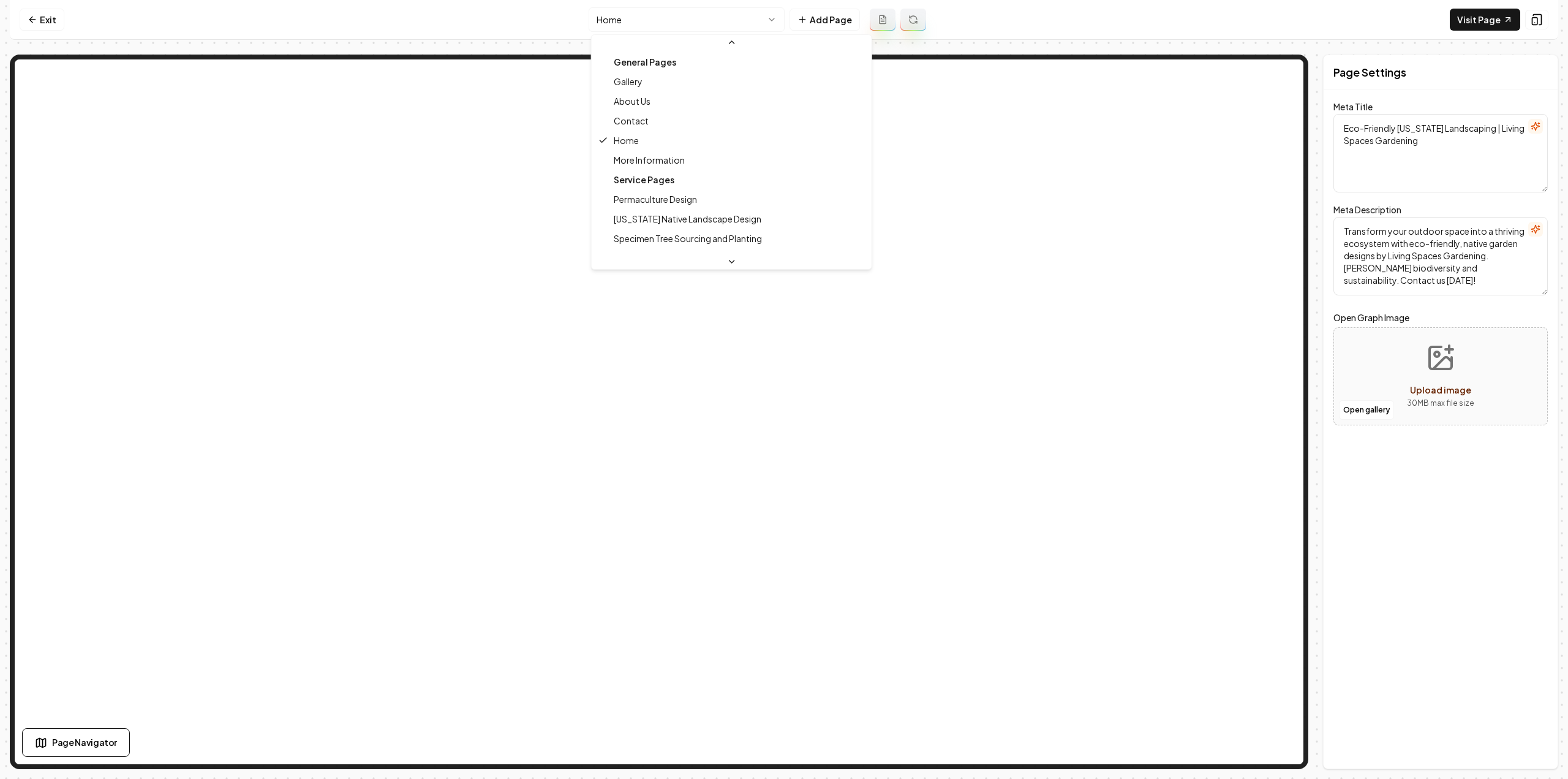
scroll to position [59, 0]
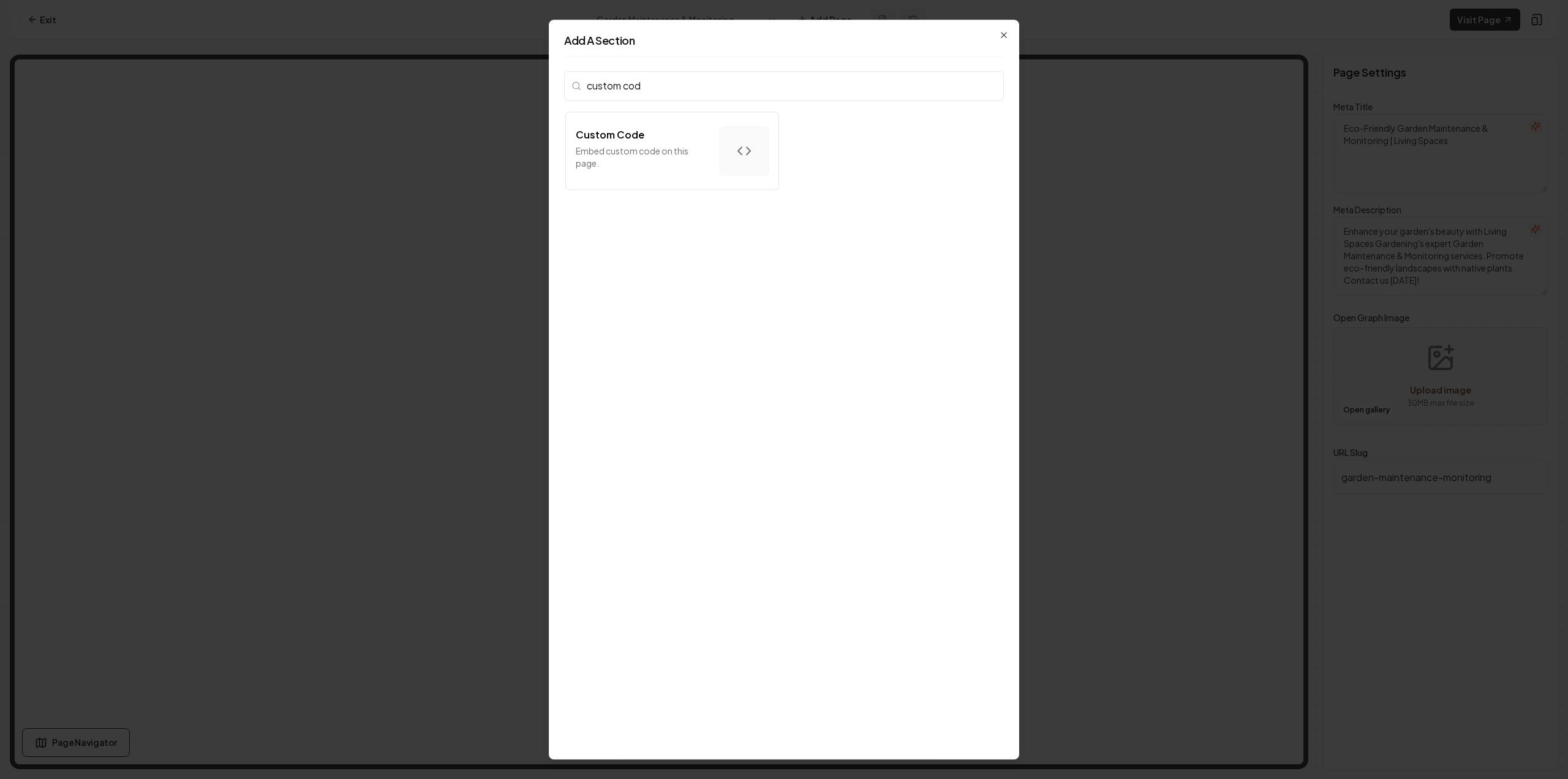
type input "custom cod"
click at [634, 167] on p "Embed custom code on this page." at bounding box center [643, 157] width 134 height 24
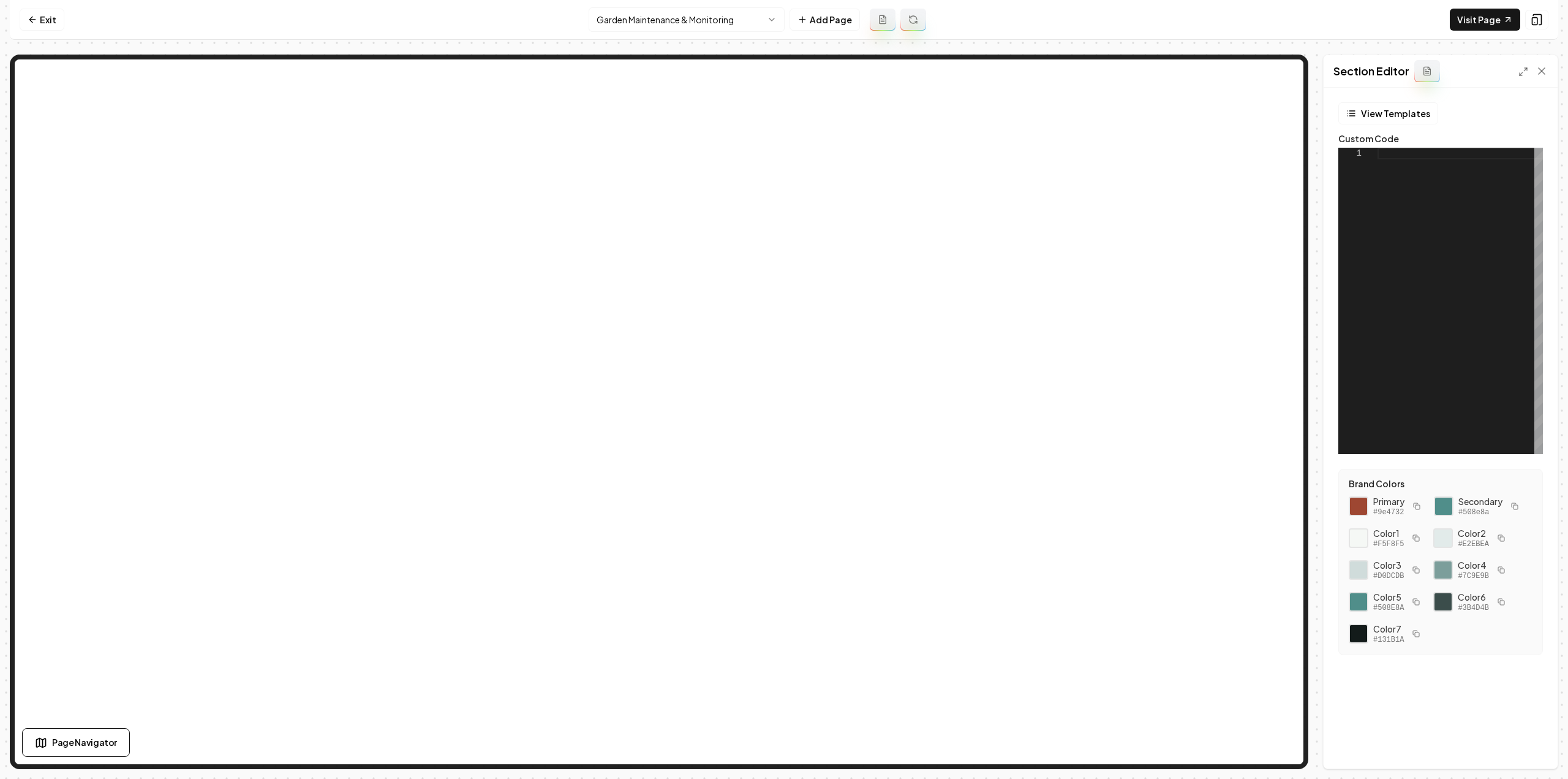
click at [1427, 238] on div at bounding box center [1459, 301] width 165 height 307
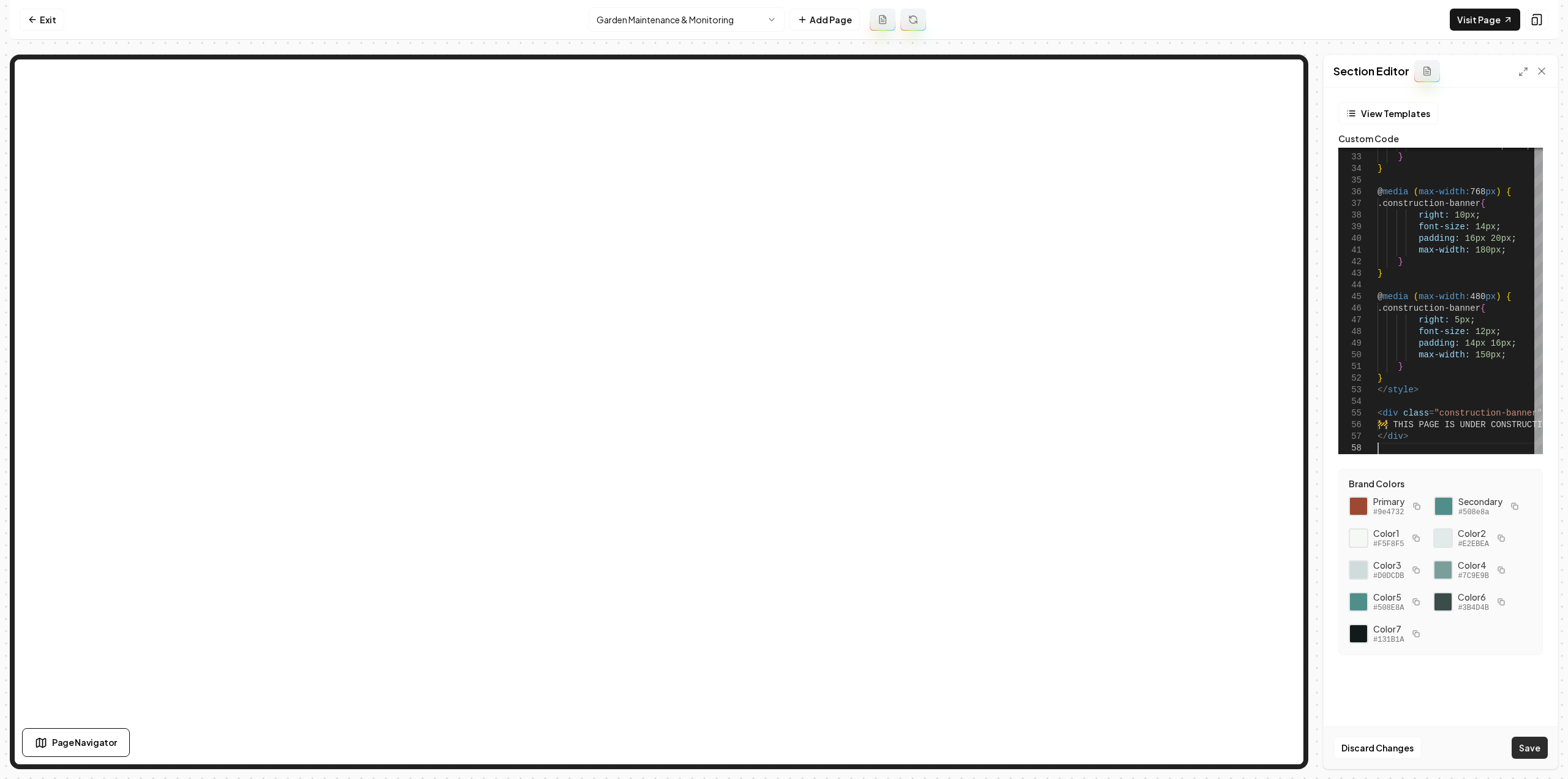
click at [1532, 758] on button "Save" at bounding box center [1529, 747] width 36 height 22
type textarea "**********"
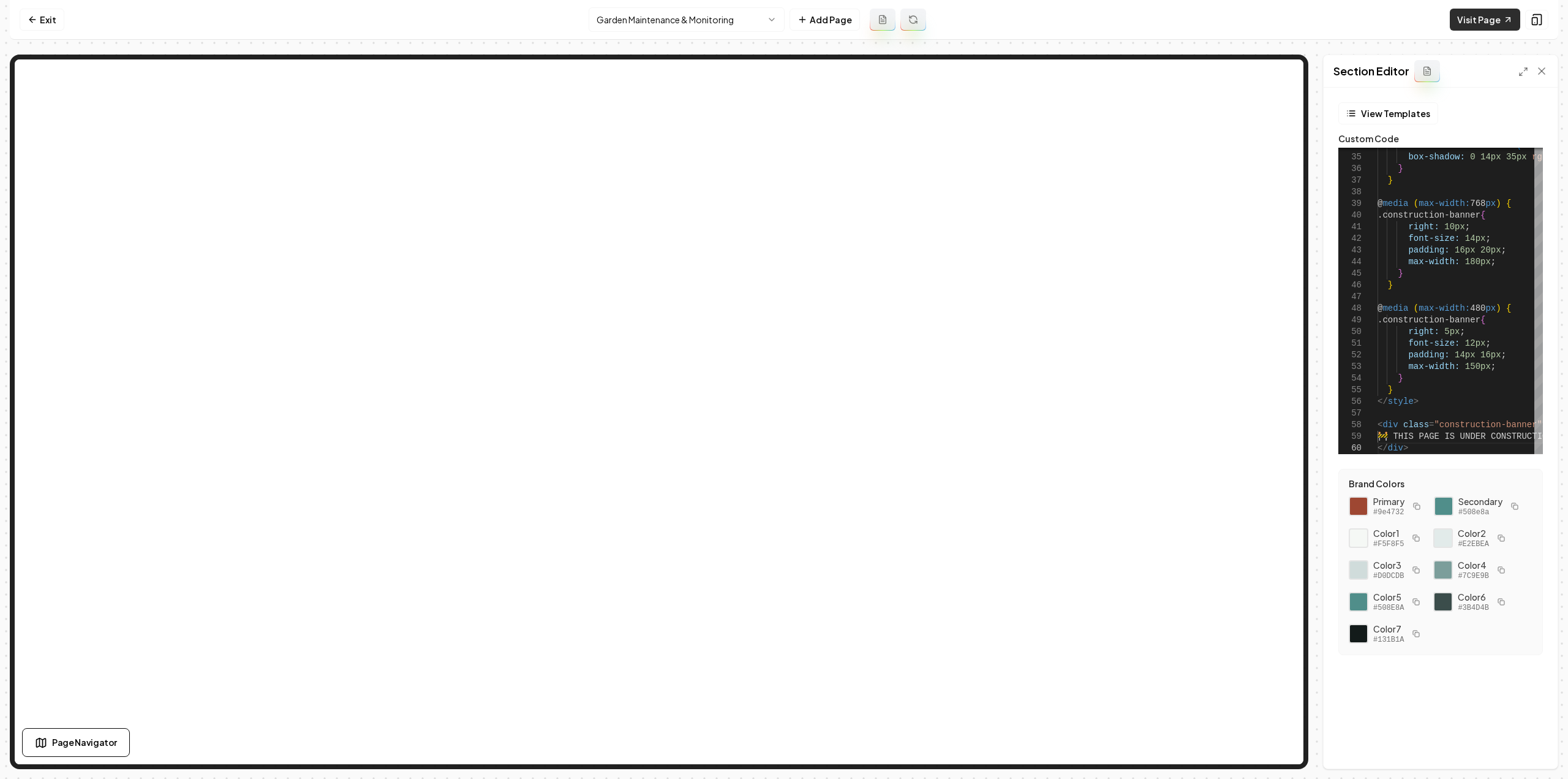
click at [1486, 26] on link "Visit Page" at bounding box center [1484, 19] width 71 height 22
click at [677, 21] on html "Computer Required This feature is only available on a computer. Please switch t…" at bounding box center [784, 390] width 1568 height 779
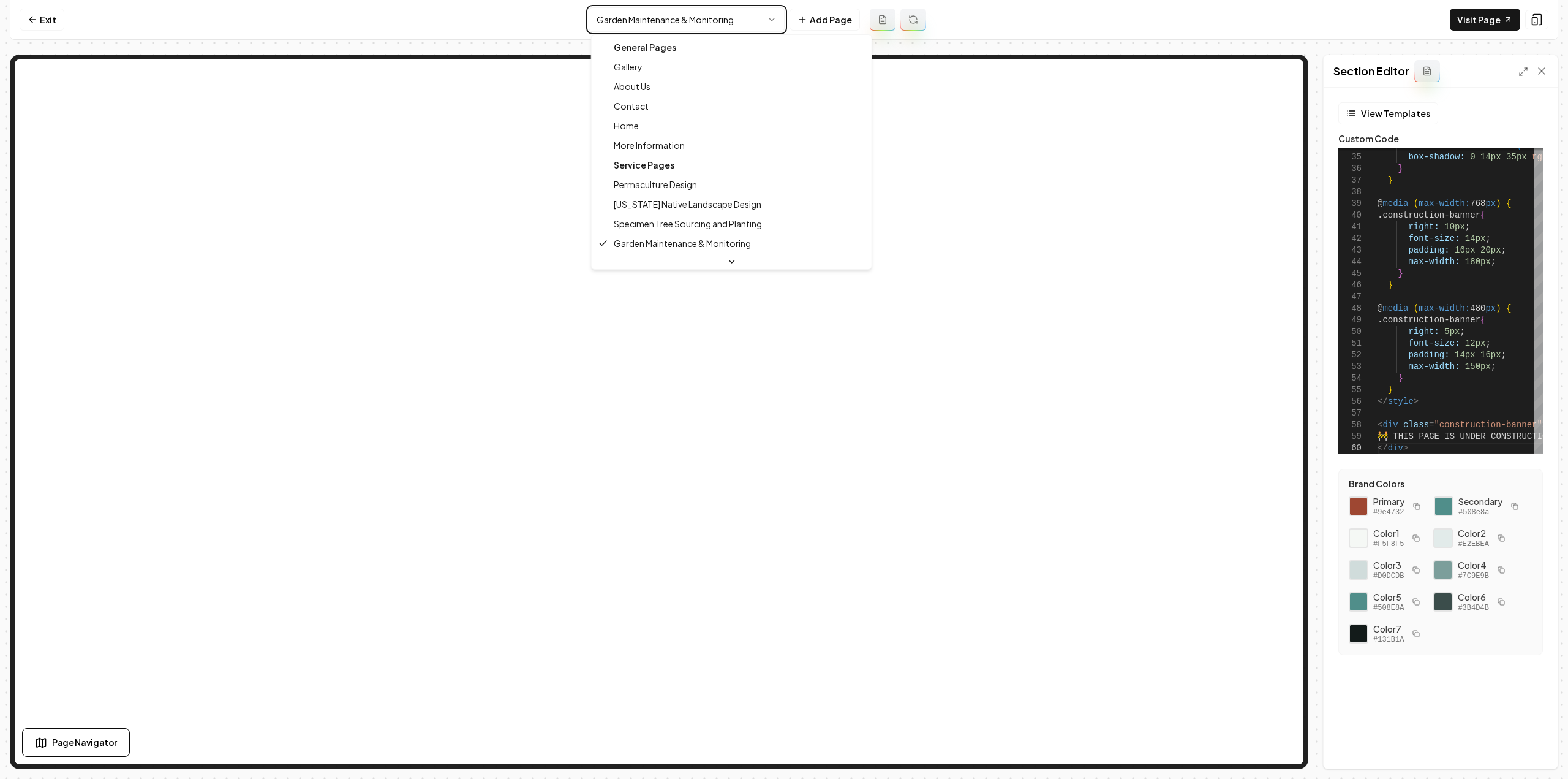
click at [677, 21] on html "Computer Required This feature is only available on a computer. Please switch t…" at bounding box center [784, 390] width 1568 height 779
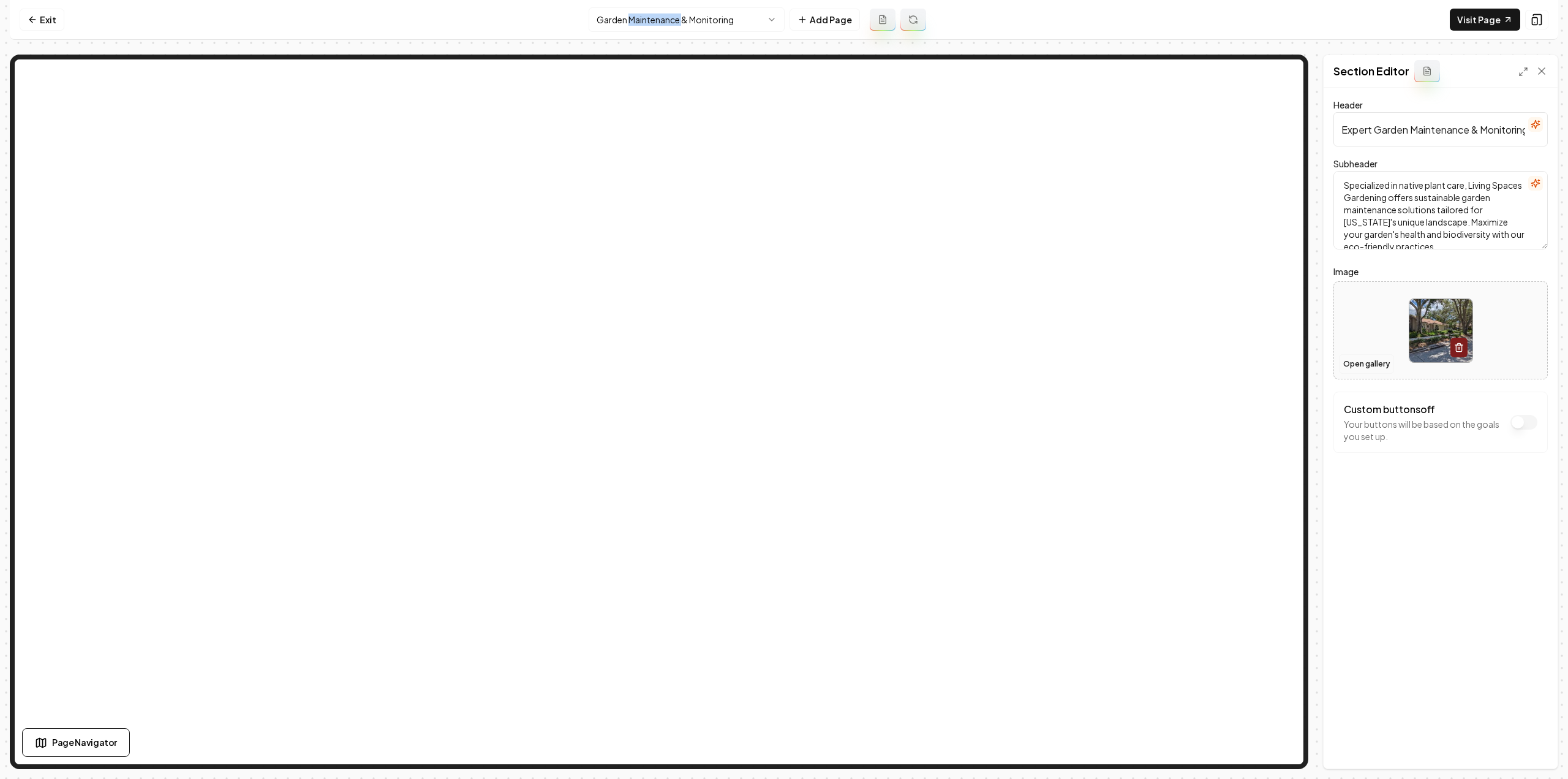
click at [1350, 366] on button "Open gallery" at bounding box center [1366, 364] width 55 height 19
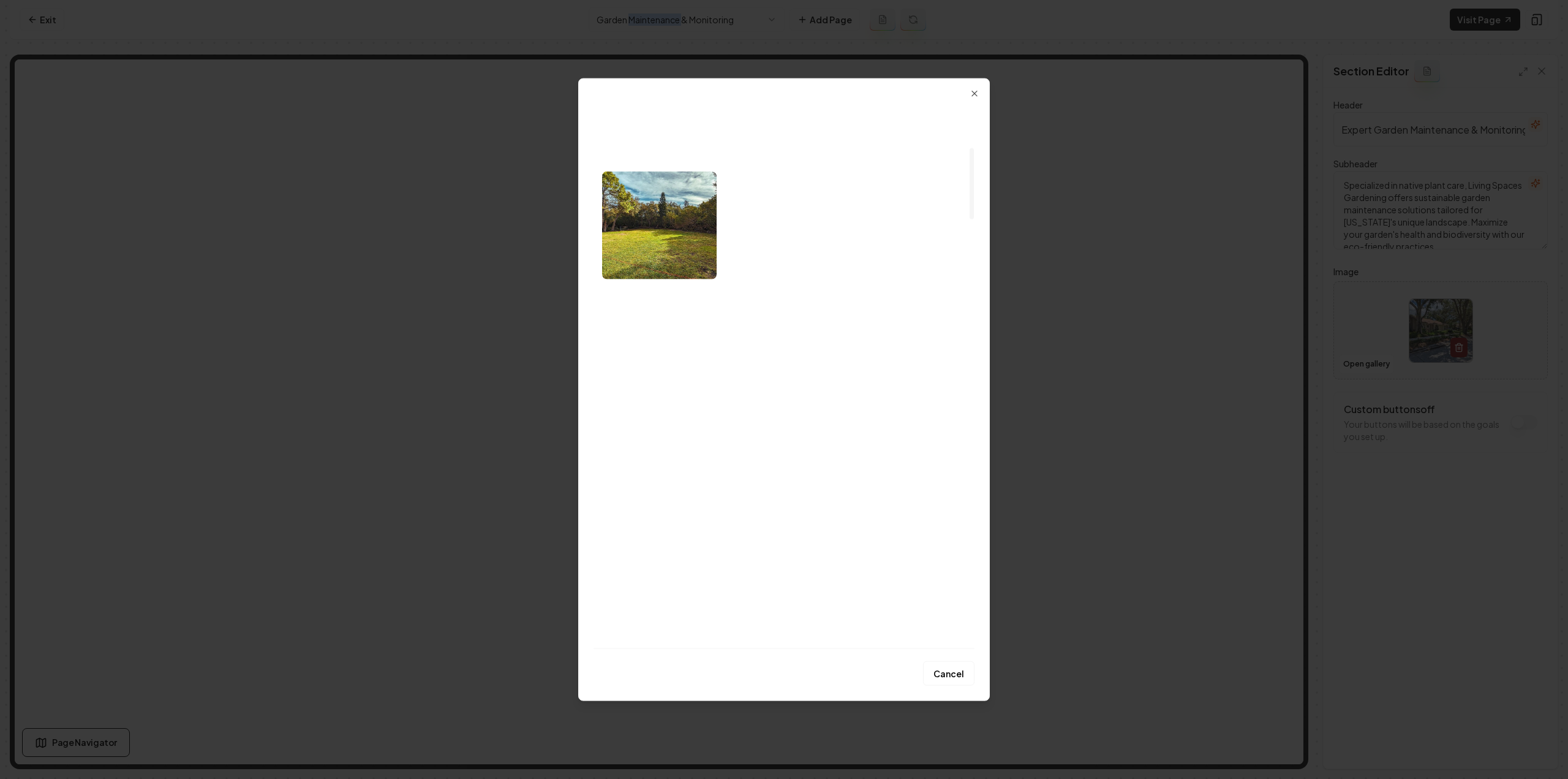
scroll to position [490, 0]
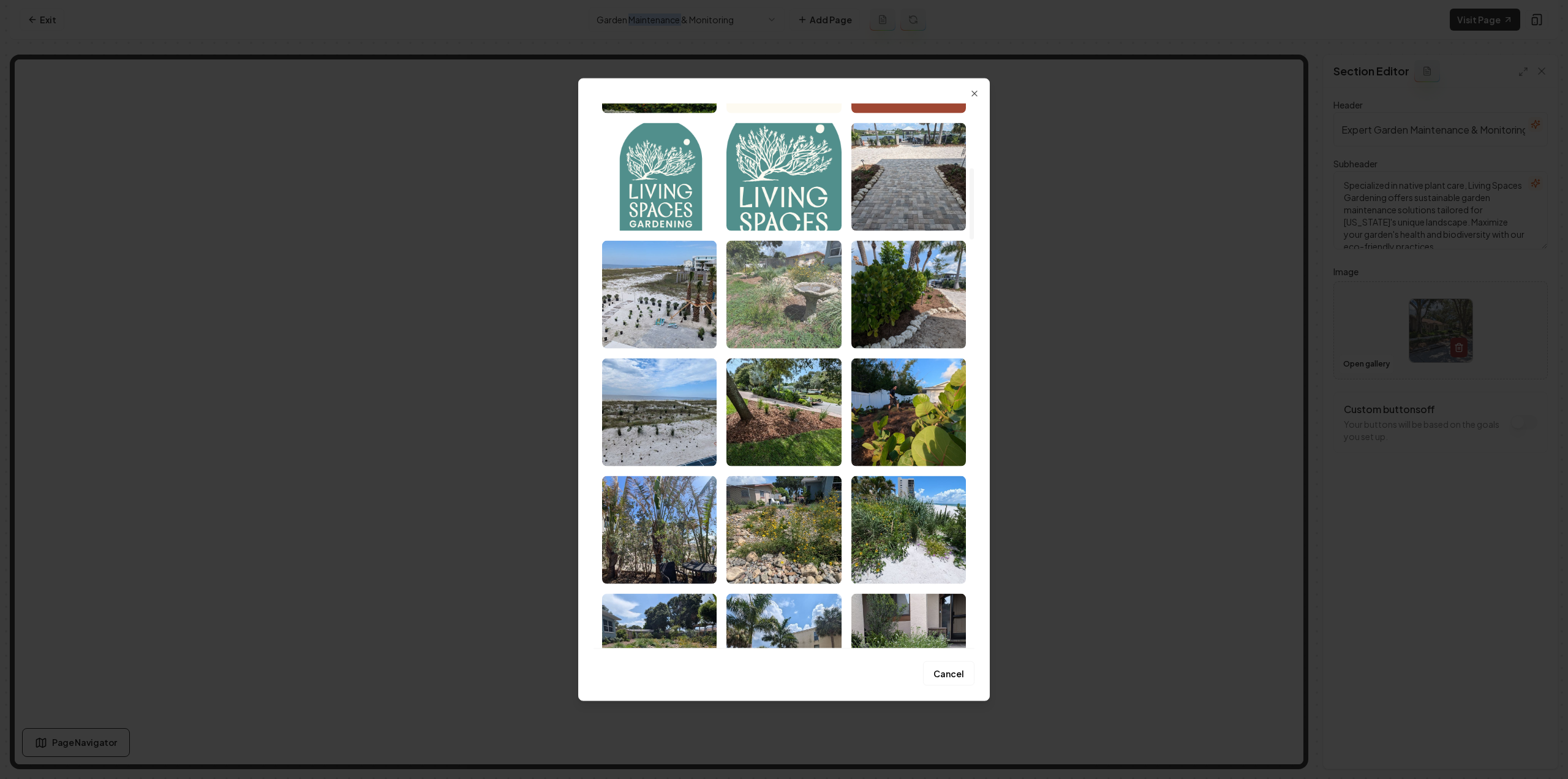
click at [781, 315] on img "Select image image_6887c3525c7cd75eb8e6a768.jpg" at bounding box center [784, 294] width 114 height 108
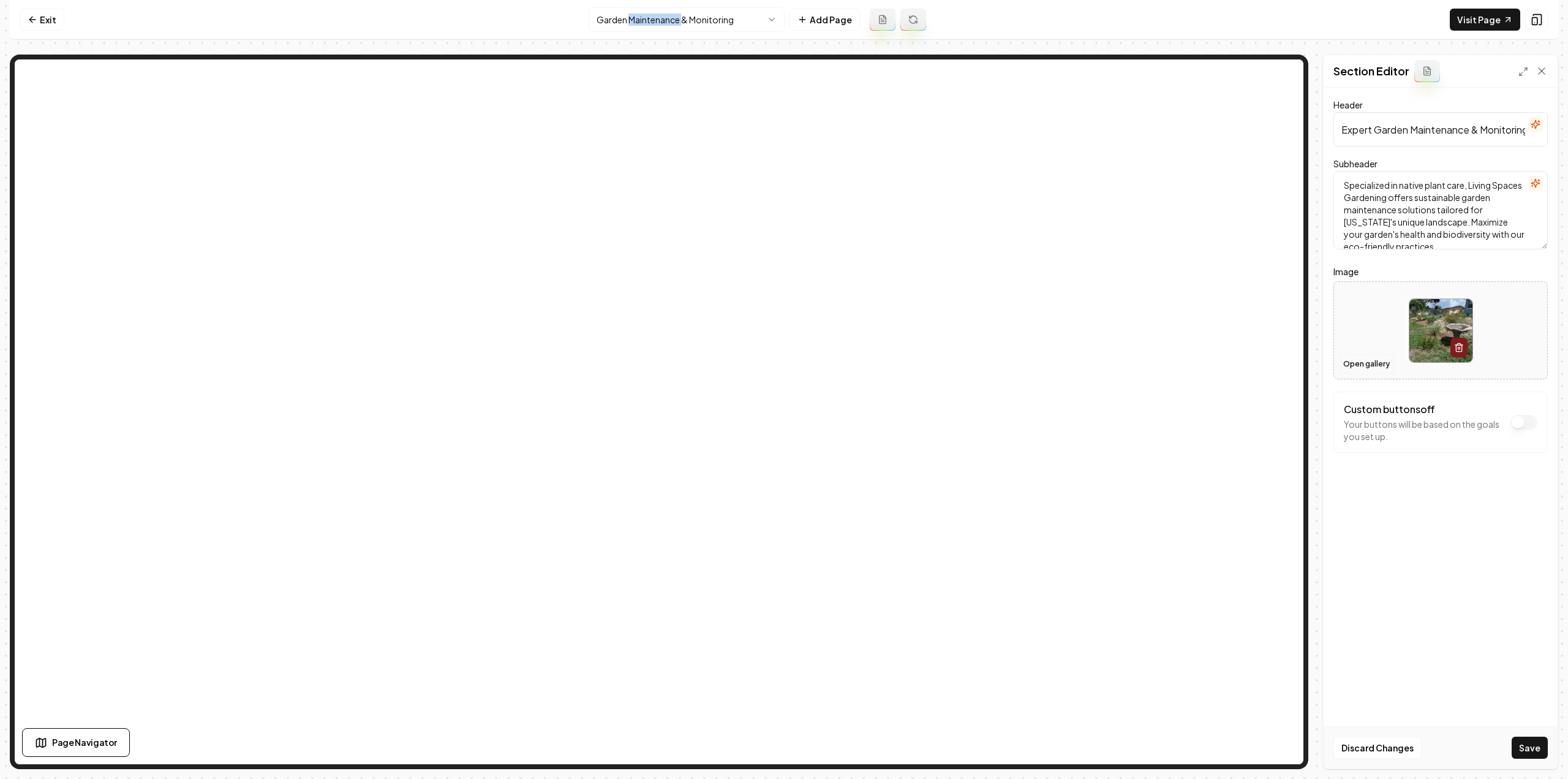
click at [1371, 359] on button "Open gallery" at bounding box center [1366, 364] width 55 height 19
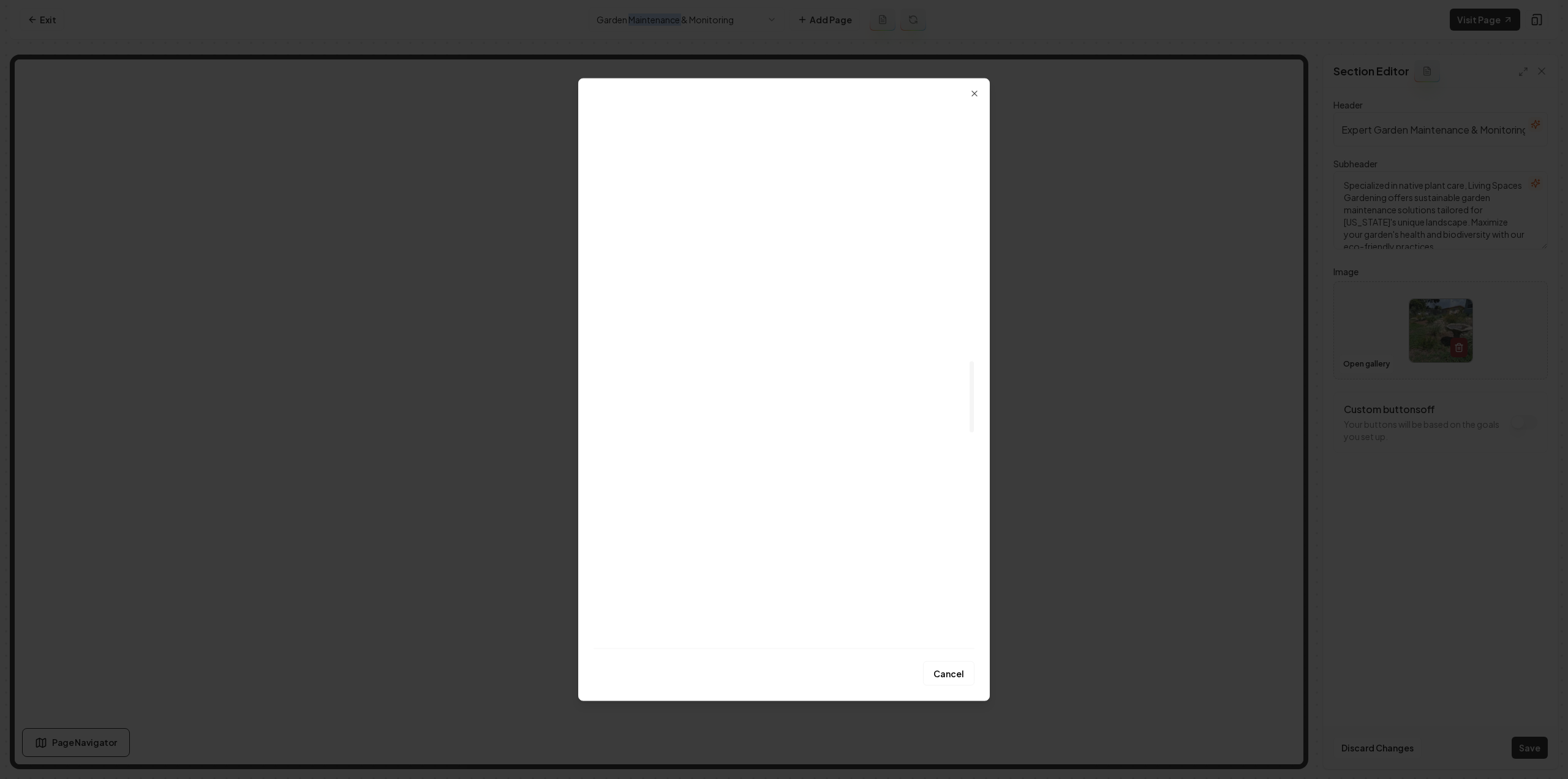
scroll to position [1960, 0]
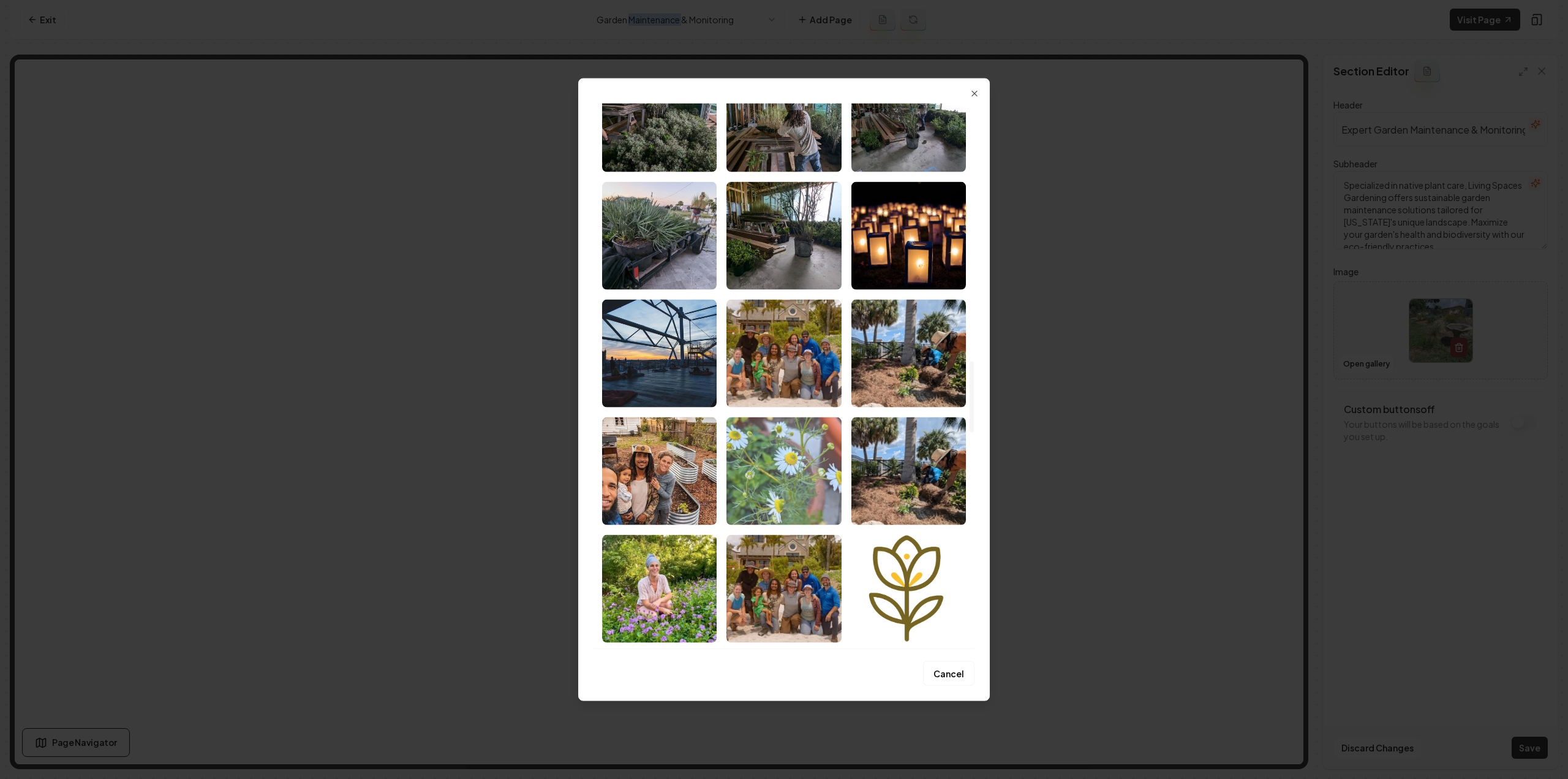
click at [778, 476] on img "Select image image_687e6fe75c7cd75eb8ab7557.webp" at bounding box center [784, 470] width 114 height 108
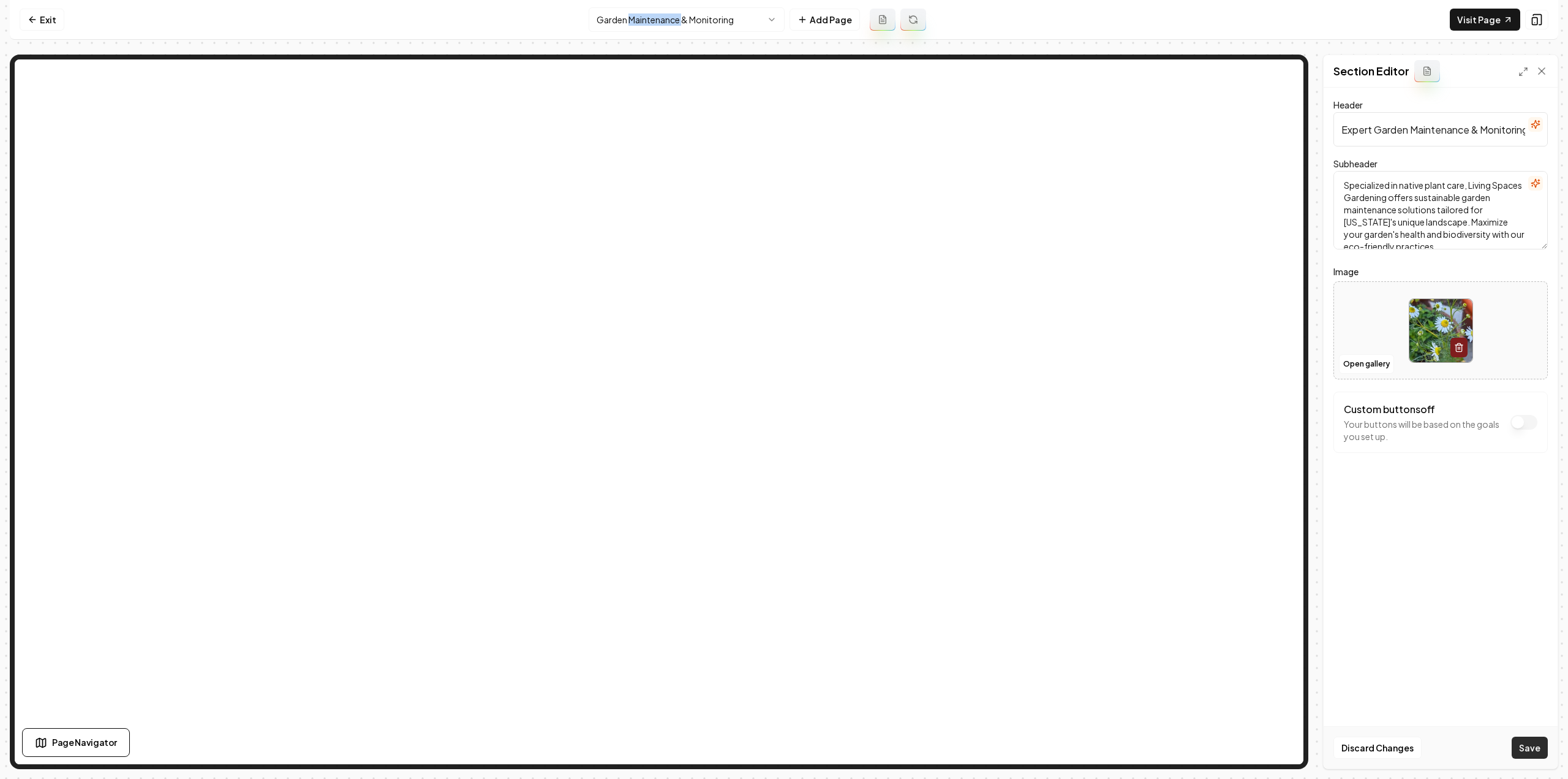
click at [1522, 747] on button "Save" at bounding box center [1529, 747] width 36 height 22
click at [656, 30] on html "Computer Required This feature is only available on a computer. Please switch t…" at bounding box center [784, 390] width 1568 height 779
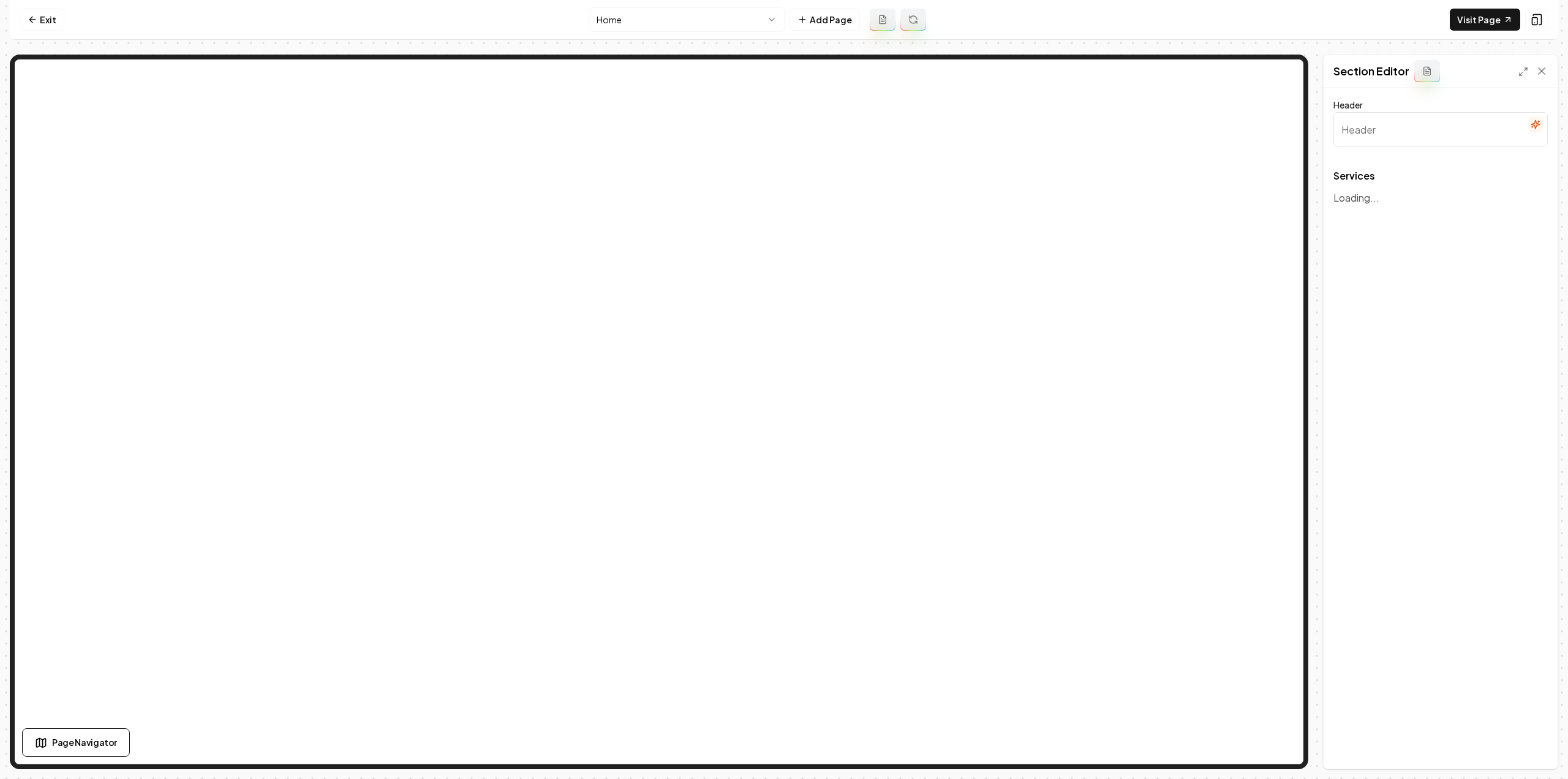
type input "Eco-Conscious Gardening & Landscape Solutions"
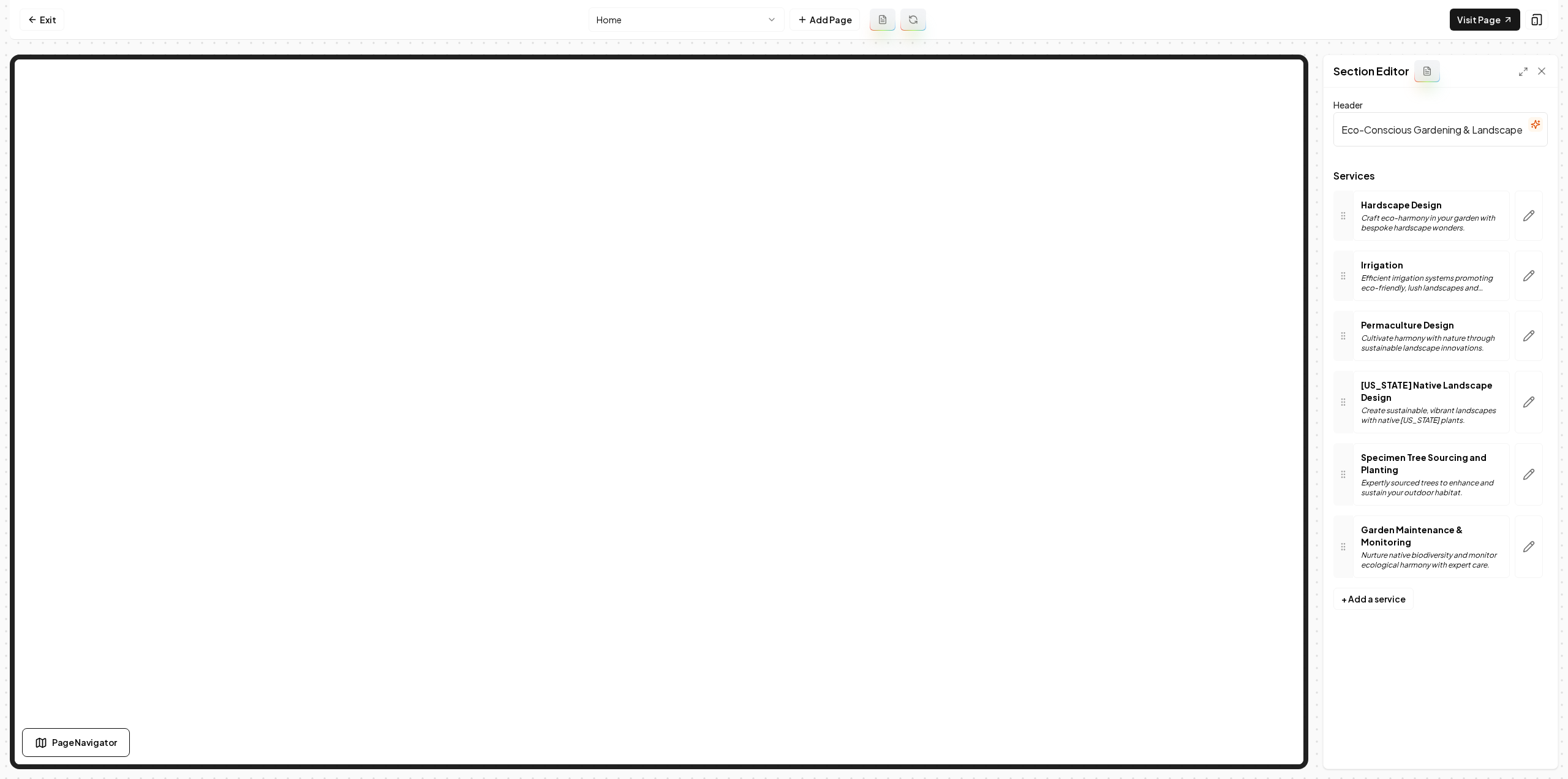
click at [1534, 539] on button "button" at bounding box center [1528, 546] width 28 height 62
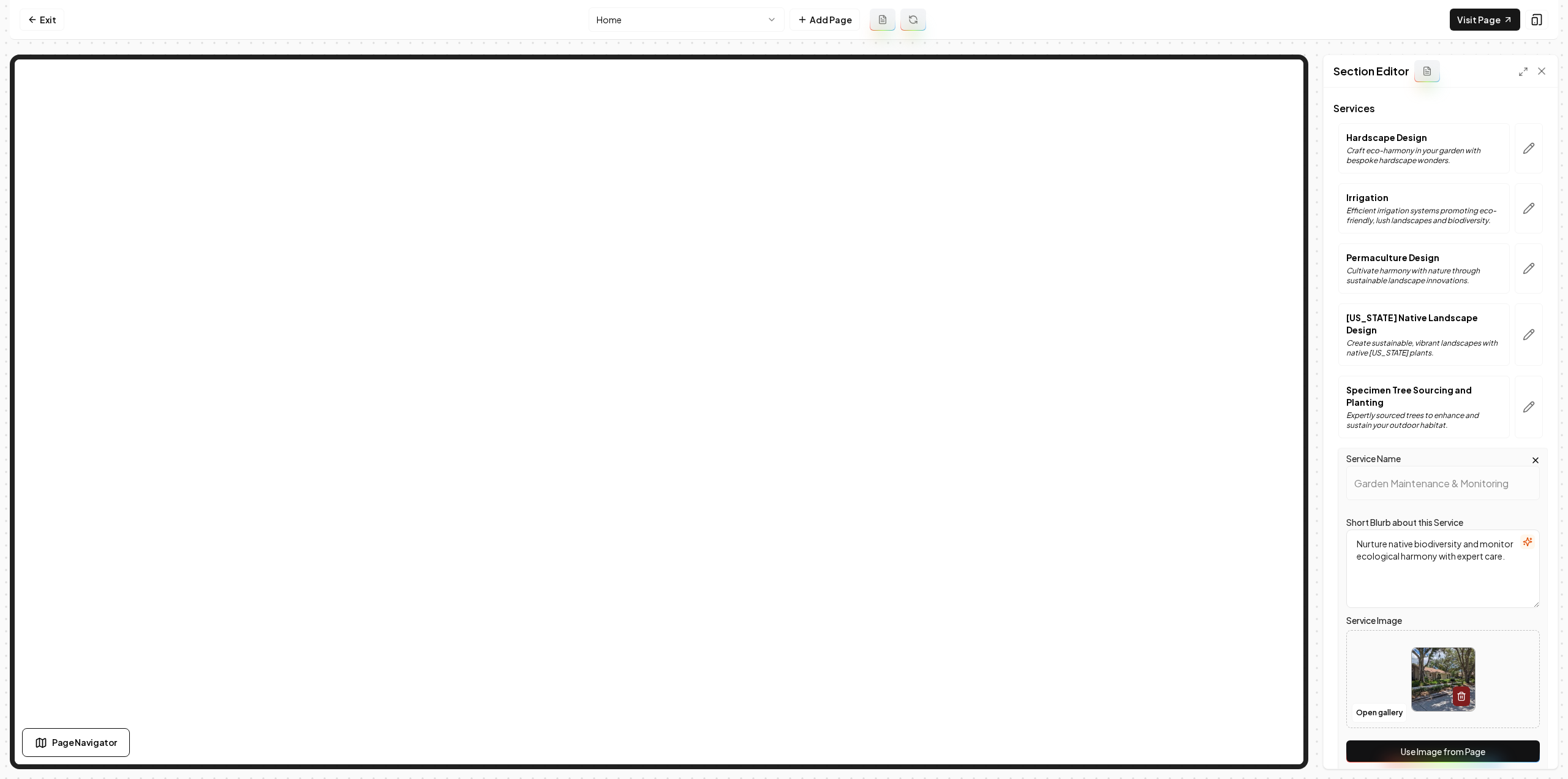
scroll to position [110, 0]
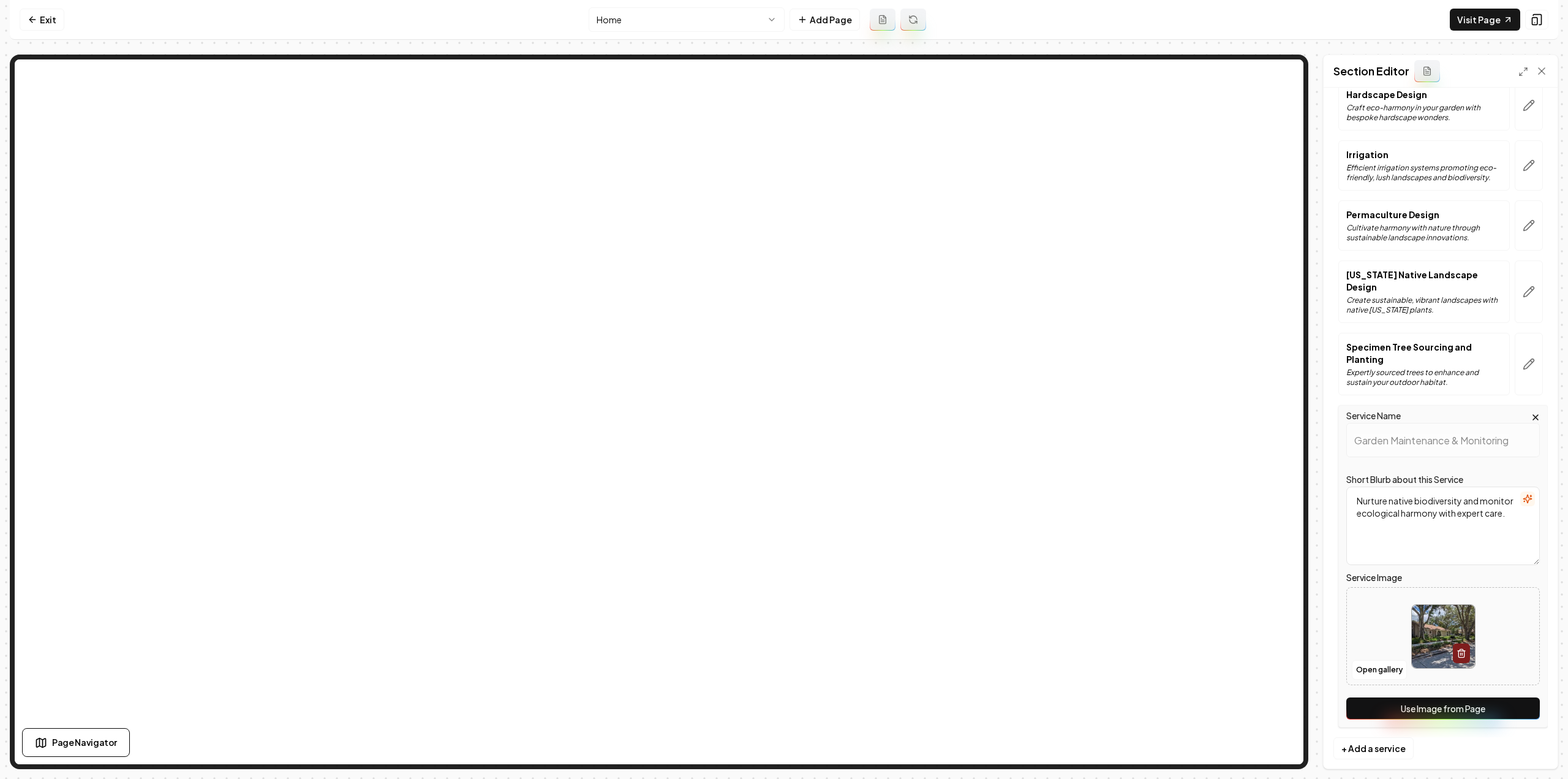
click at [1491, 703] on button "Use Image from Page" at bounding box center [1442, 708] width 194 height 22
click at [1529, 760] on div "Discard Changes Save" at bounding box center [1440, 747] width 234 height 42
click at [1532, 752] on button "Save" at bounding box center [1529, 747] width 36 height 22
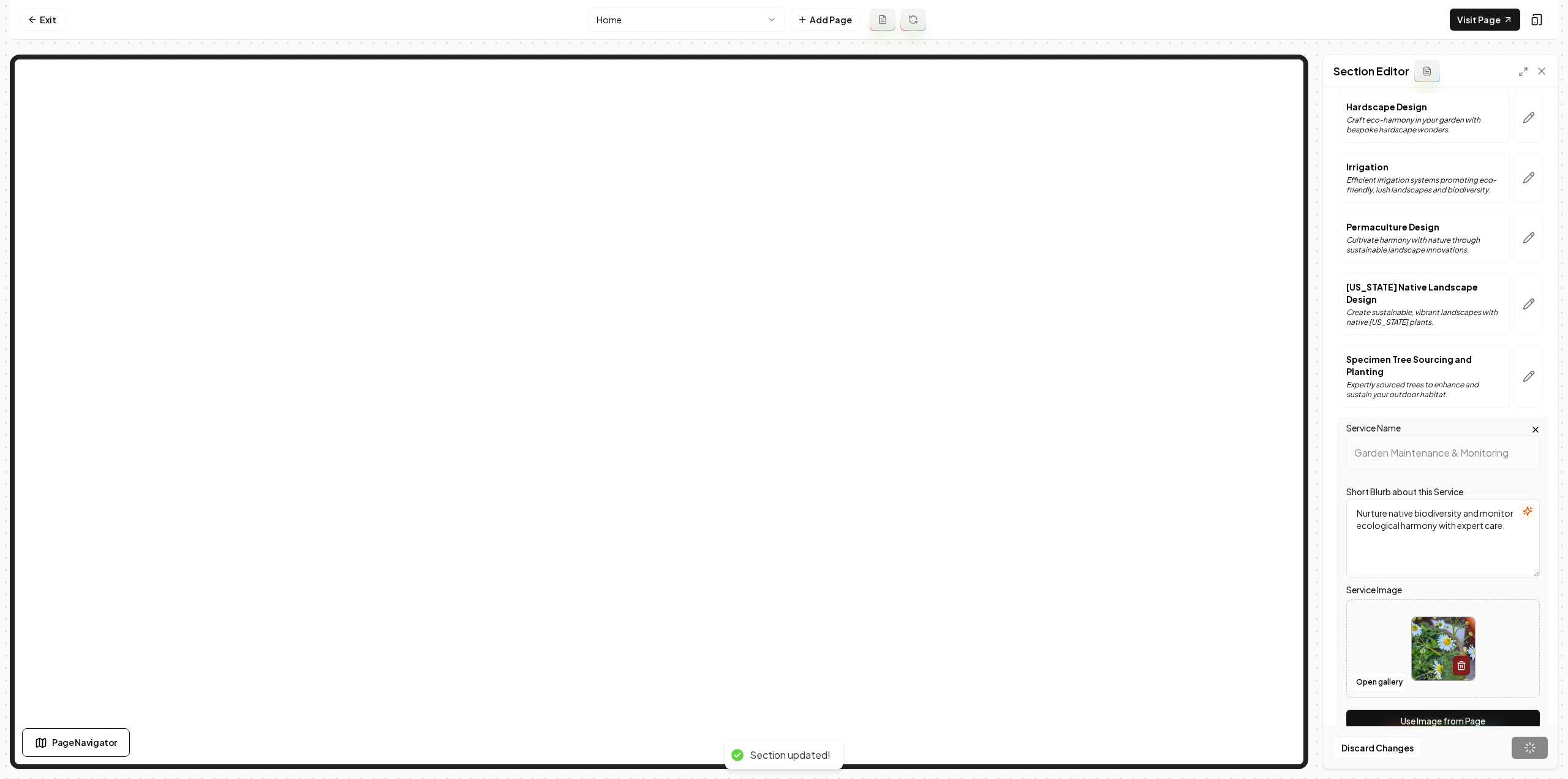
scroll to position [0, 0]
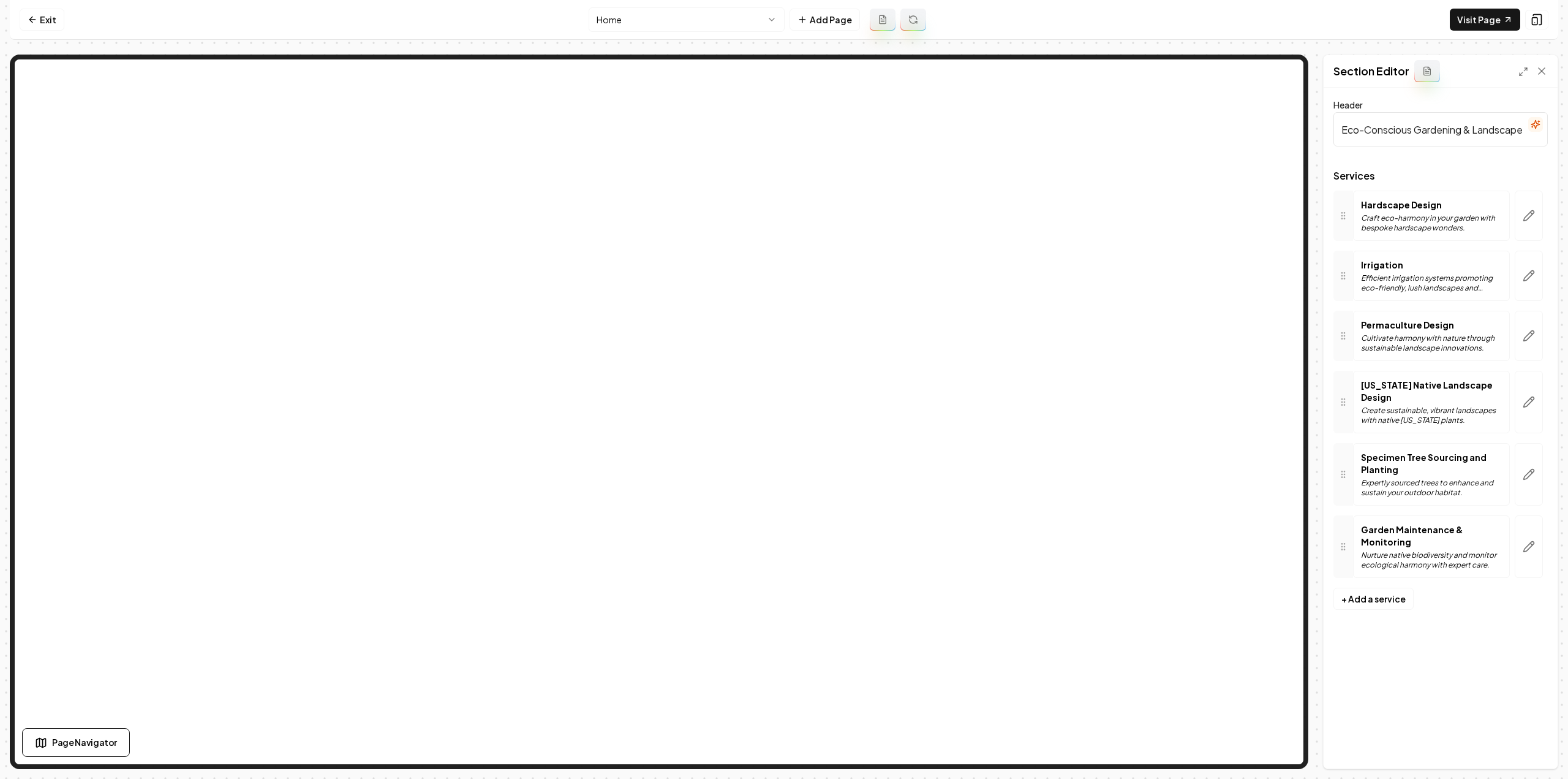
click at [641, 21] on html "Computer Required This feature is only available on a computer. Please switch t…" at bounding box center [784, 390] width 1568 height 779
click at [680, 24] on html "Computer Required This feature is only available on a computer. Please switch t…" at bounding box center [784, 390] width 1568 height 779
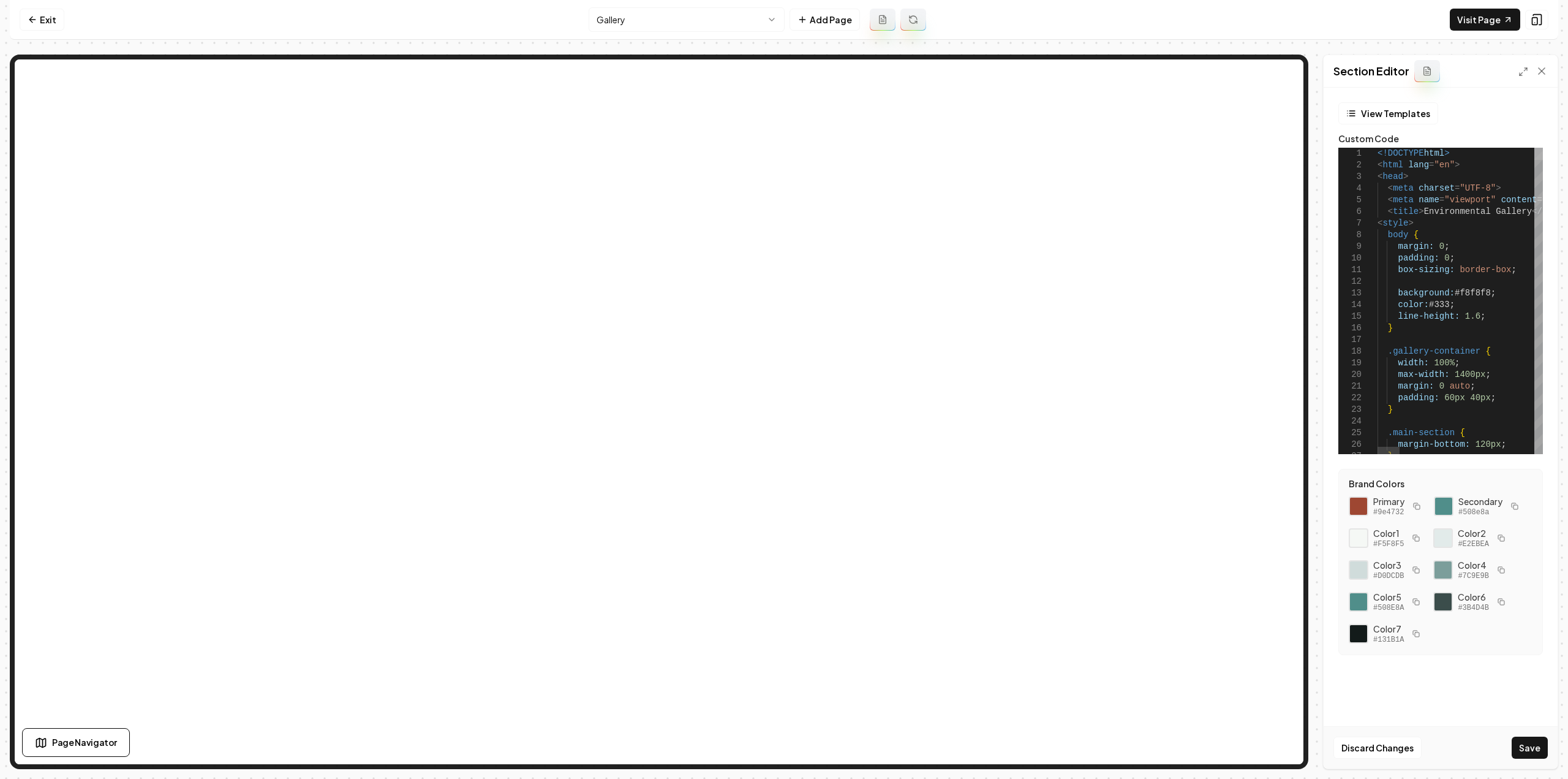
click at [1534, 148] on div at bounding box center [1538, 154] width 9 height 12
click at [1521, 69] on icon at bounding box center [1523, 71] width 10 height 10
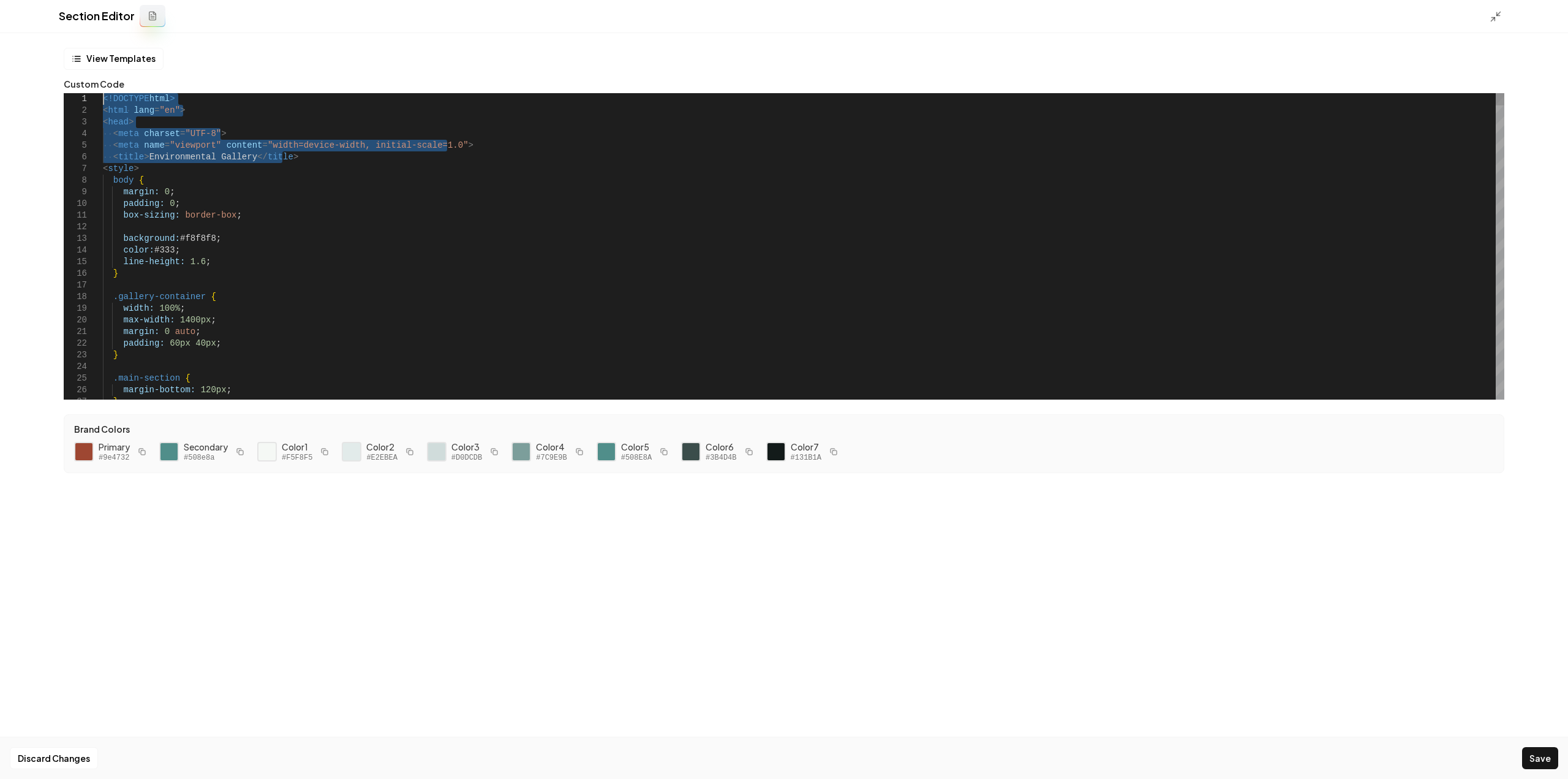
scroll to position [0, 32]
drag, startPoint x: -41, startPoint y: 78, endPoint x: -59, endPoint y: 75, distance: 18.2
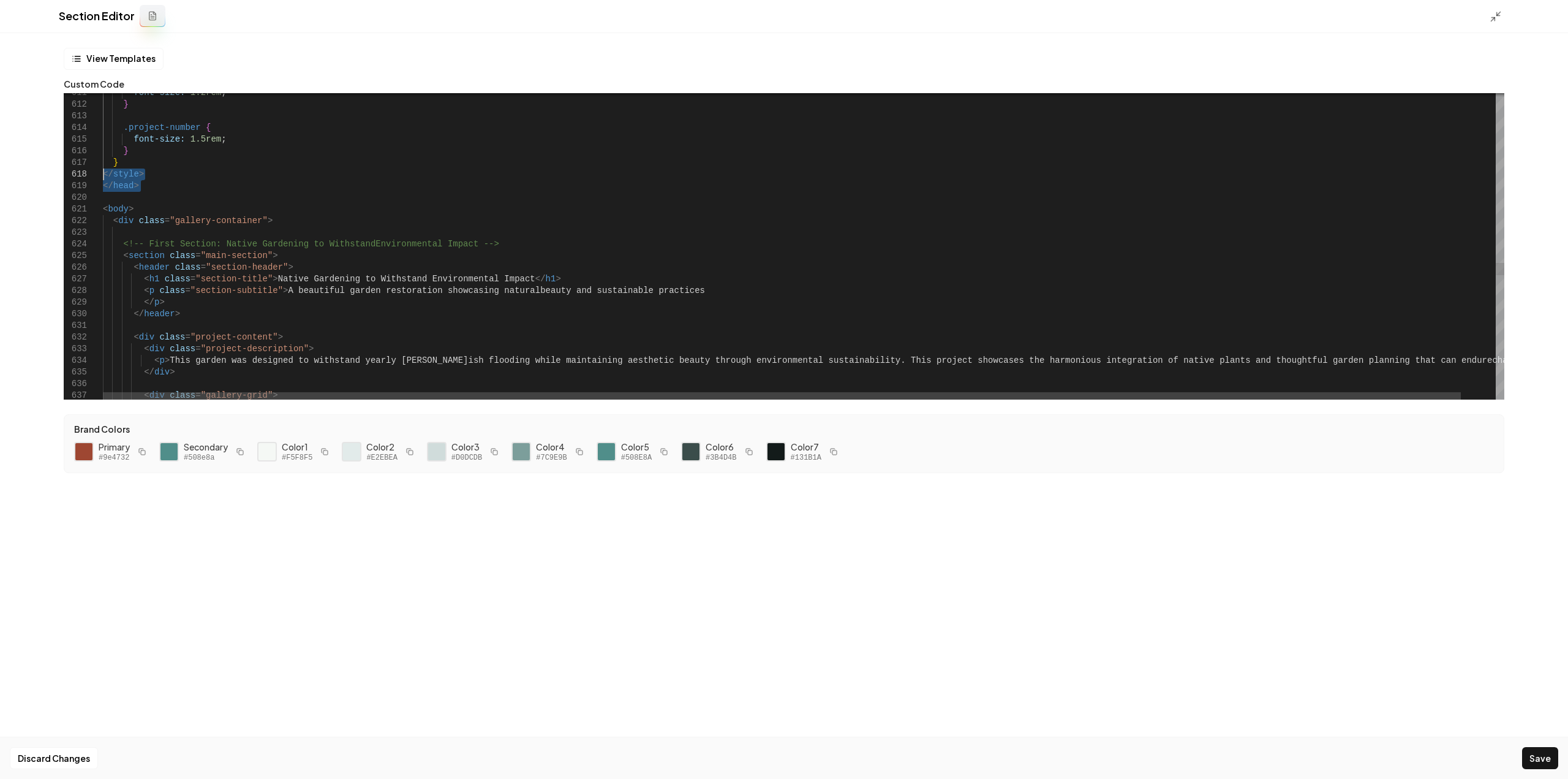
drag, startPoint x: 142, startPoint y: 200, endPoint x: 91, endPoint y: 177, distance: 55.9
drag, startPoint x: 146, startPoint y: 188, endPoint x: 95, endPoint y: 184, distance: 51.2
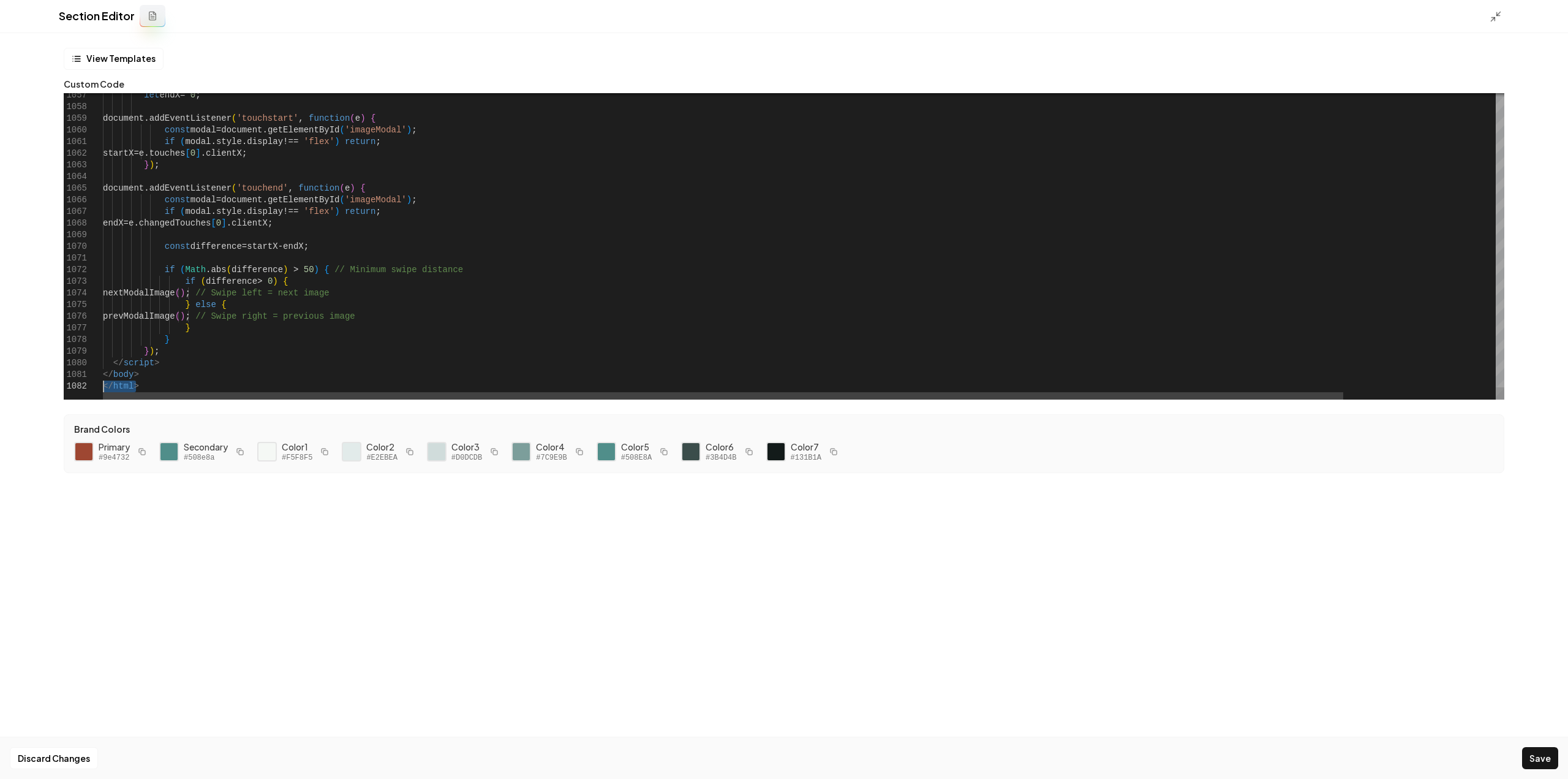
drag, startPoint x: 147, startPoint y: 382, endPoint x: 65, endPoint y: 387, distance: 82.2
type textarea "*******"
drag, startPoint x: 142, startPoint y: 377, endPoint x: 49, endPoint y: 372, distance: 93.1
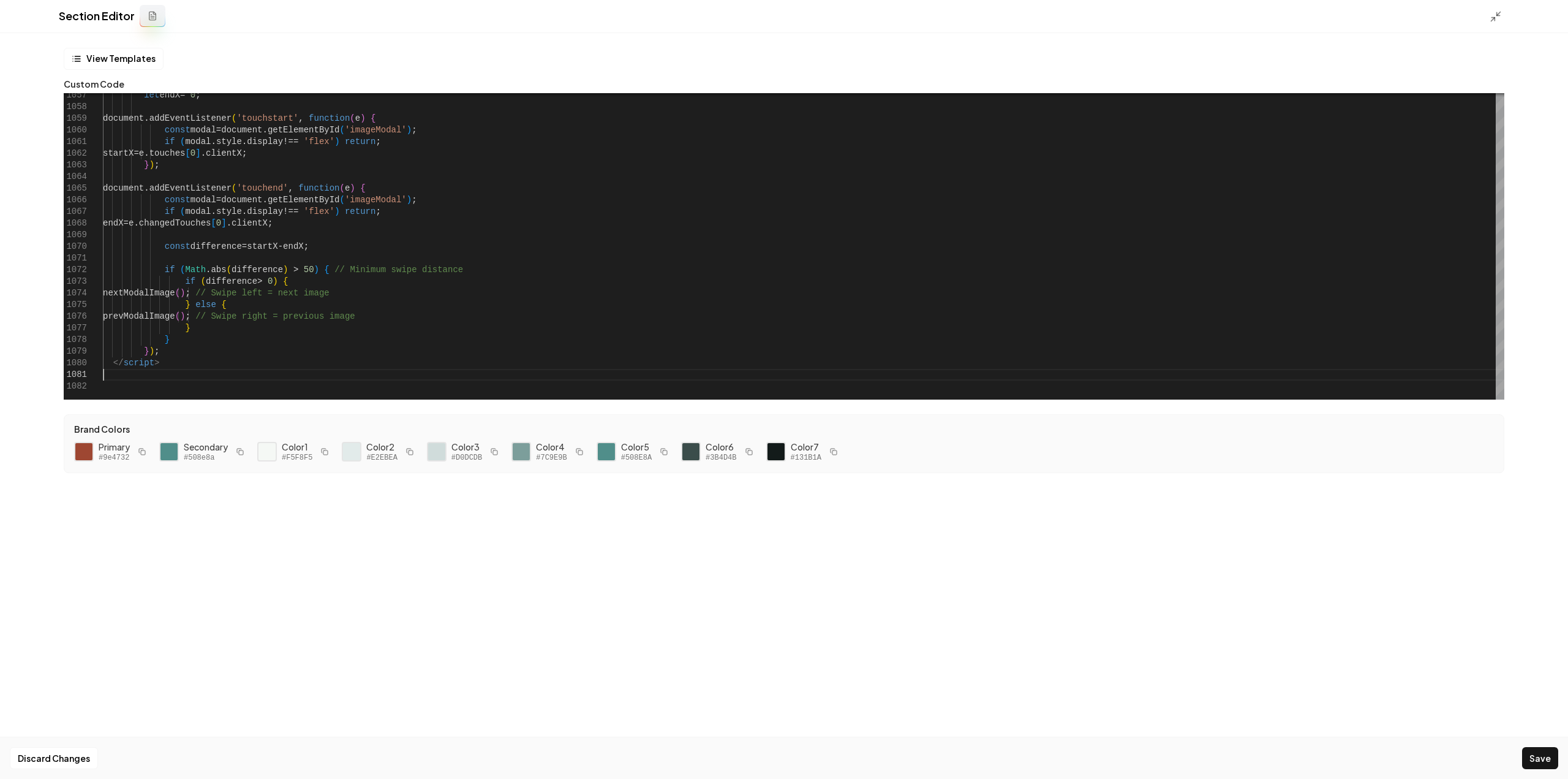
scroll to position [0, 0]
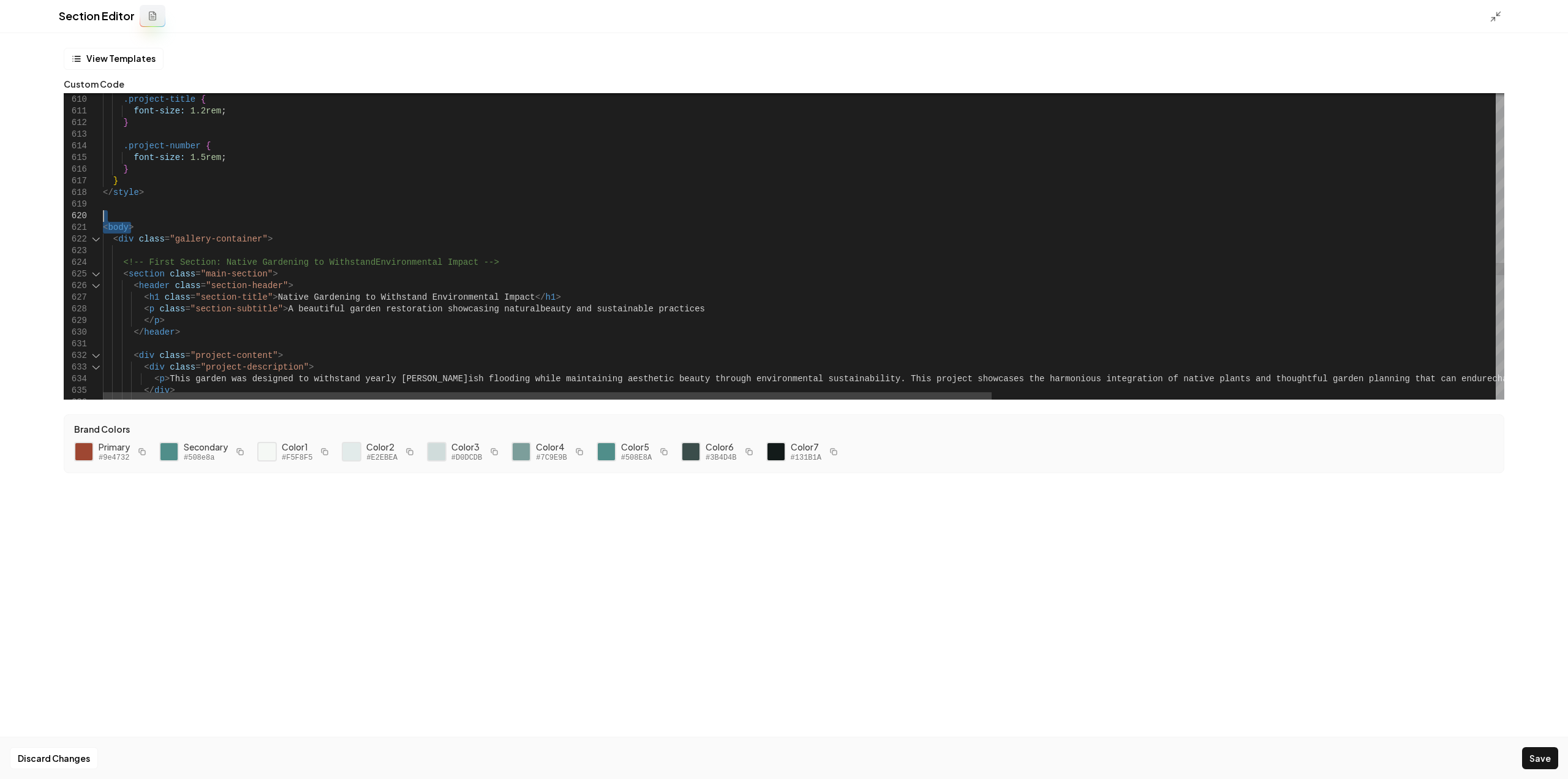
drag, startPoint x: 137, startPoint y: 224, endPoint x: 67, endPoint y: 220, distance: 70.1
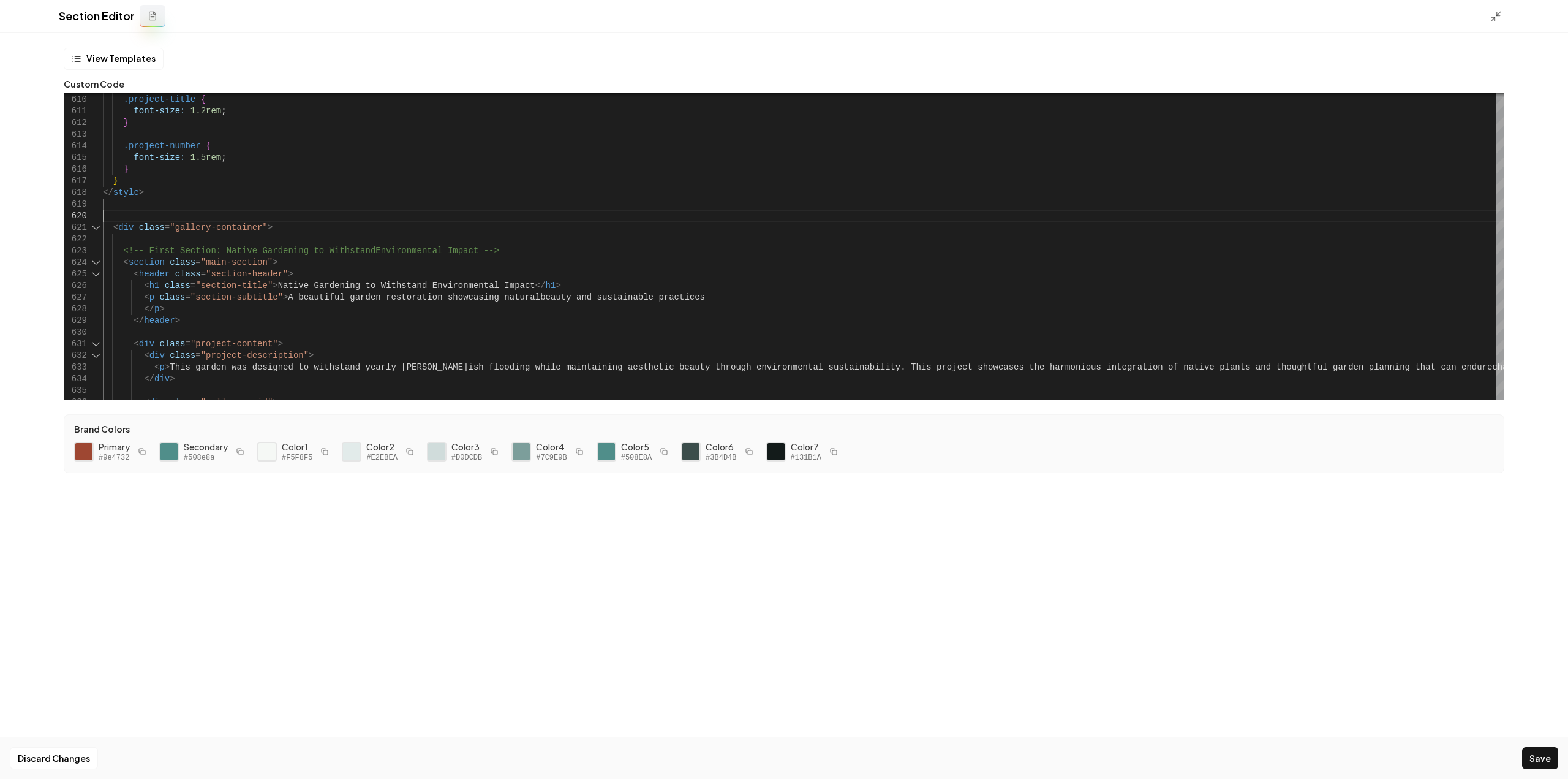
click at [1505, 14] on div at bounding box center [1499, 16] width 19 height 14
click at [1498, 15] on polyline at bounding box center [1498, 14] width 3 height 3
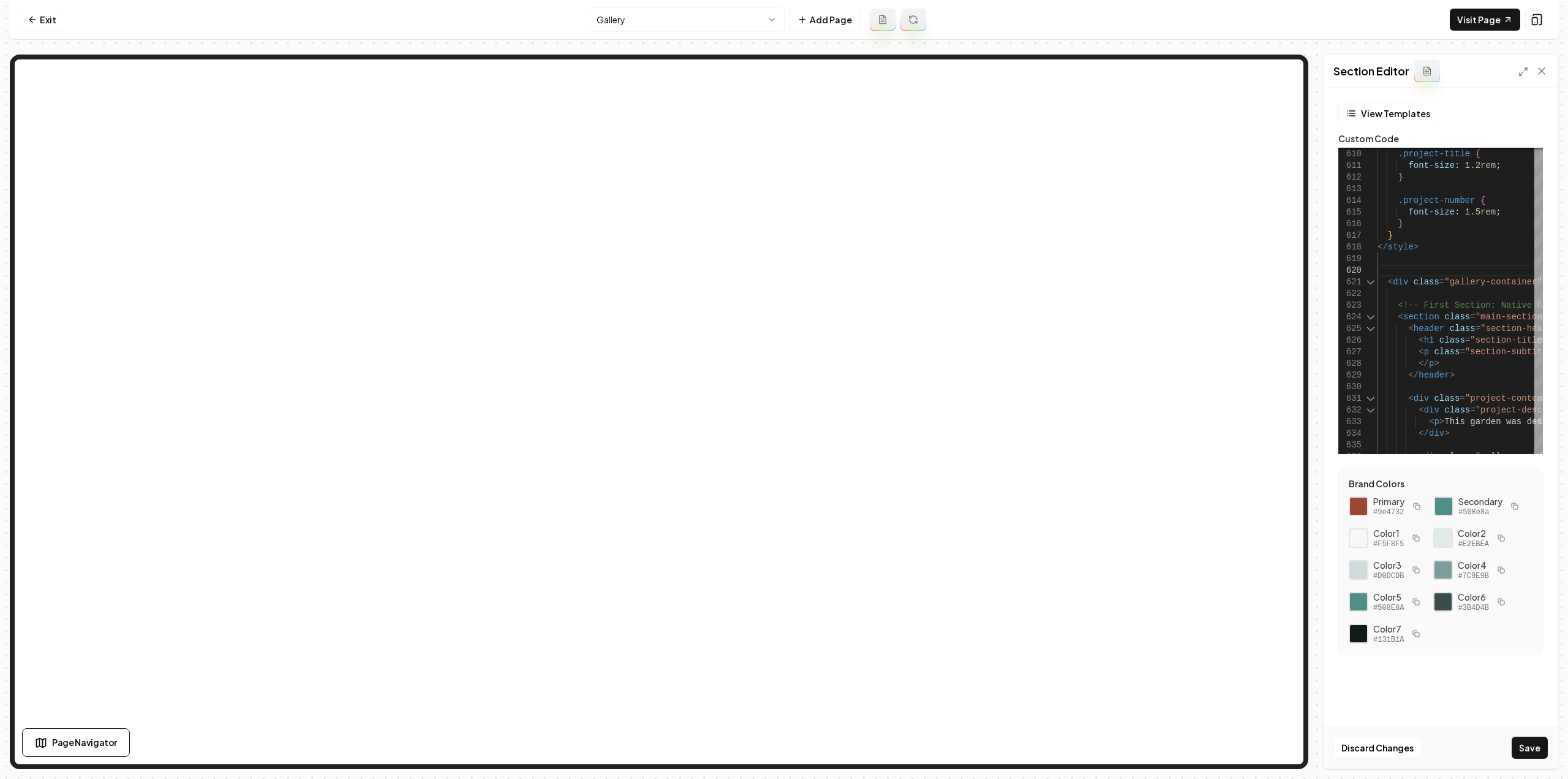
click at [1437, 700] on div "View Templates Custom Code 609 610 611 612 613 614 615 616 617 618 619 620 621 …" at bounding box center [1440, 428] width 234 height 680
click at [1527, 750] on button "Save" at bounding box center [1529, 747] width 36 height 22
type textarea "**********"
click at [52, 18] on link "Exit" at bounding box center [41, 19] width 45 height 22
